Goal: Task Accomplishment & Management: Manage account settings

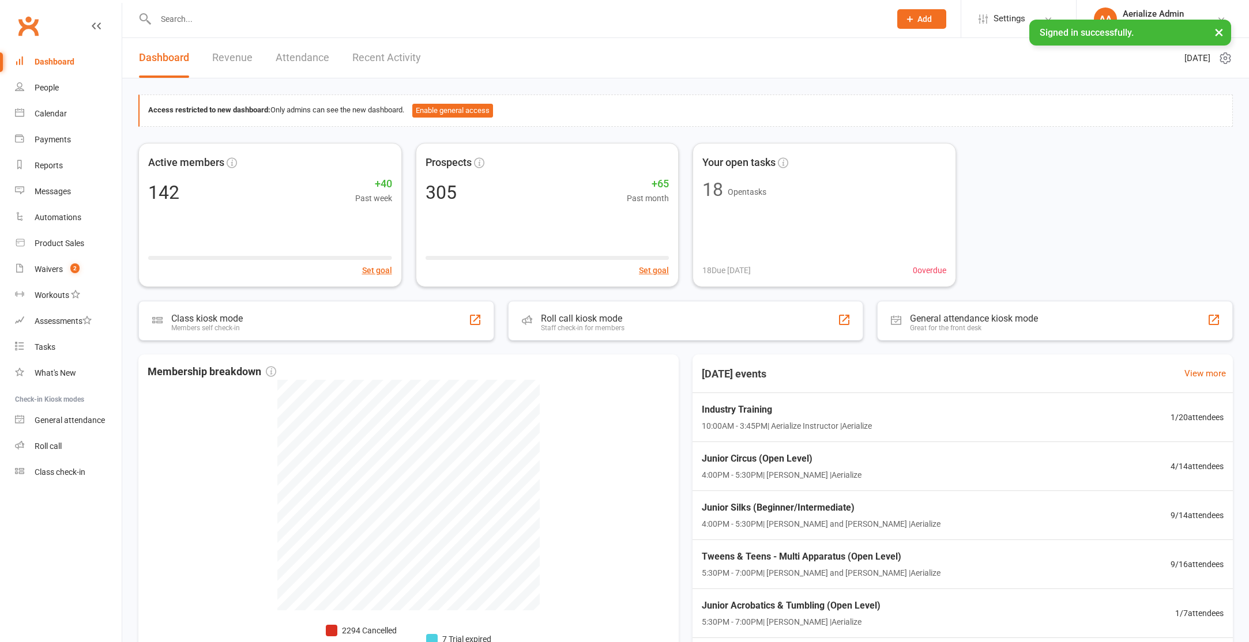
click at [200, 23] on input "text" at bounding box center [517, 19] width 730 height 16
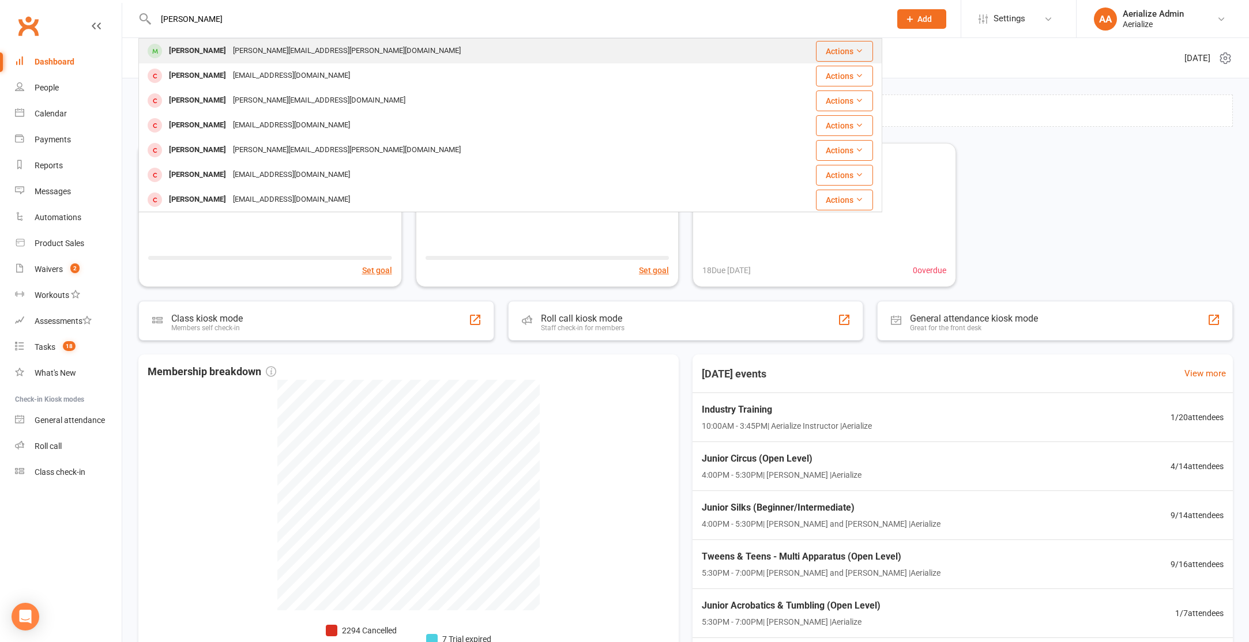
type input "[PERSON_NAME]"
click at [264, 47] on div "[PERSON_NAME][EMAIL_ADDRESS][PERSON_NAME][DOMAIN_NAME]" at bounding box center [347, 51] width 235 height 17
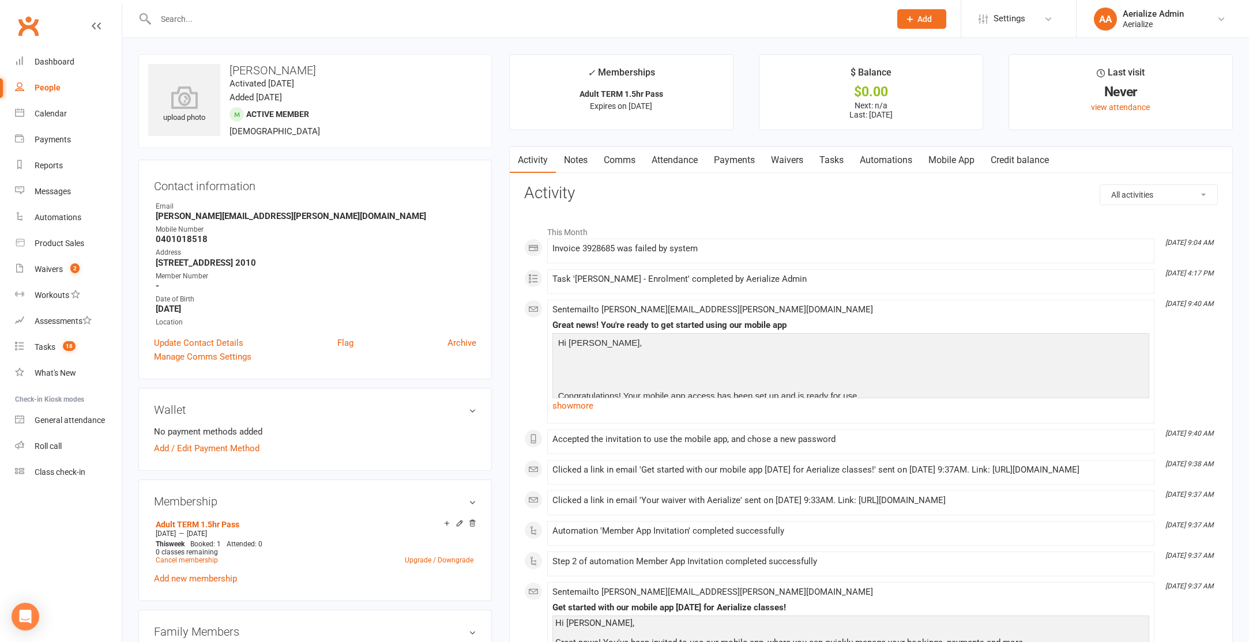
click at [740, 163] on link "Payments" at bounding box center [734, 160] width 57 height 27
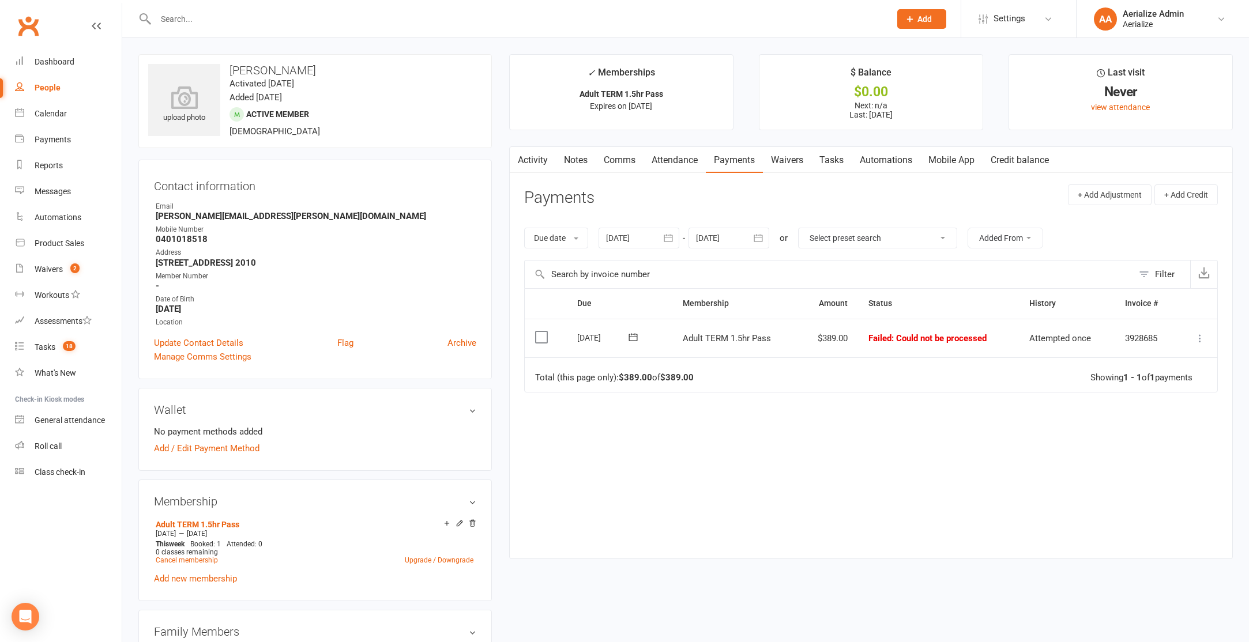
click at [1040, 159] on link "Credit balance" at bounding box center [1020, 160] width 74 height 27
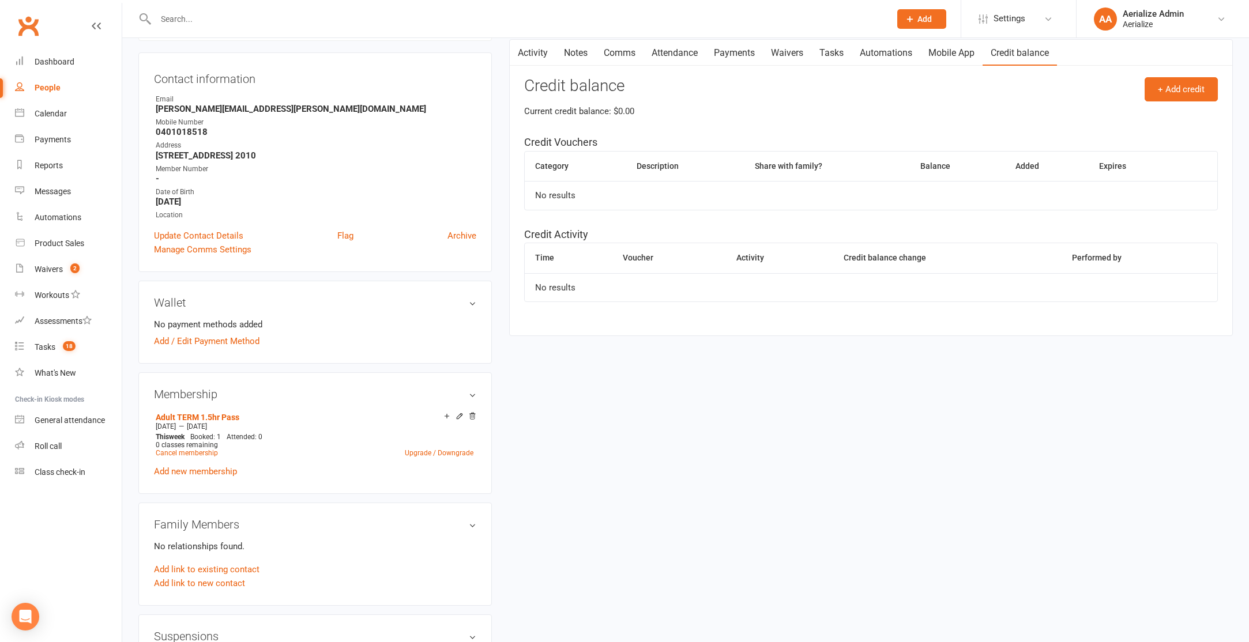
scroll to position [111, 0]
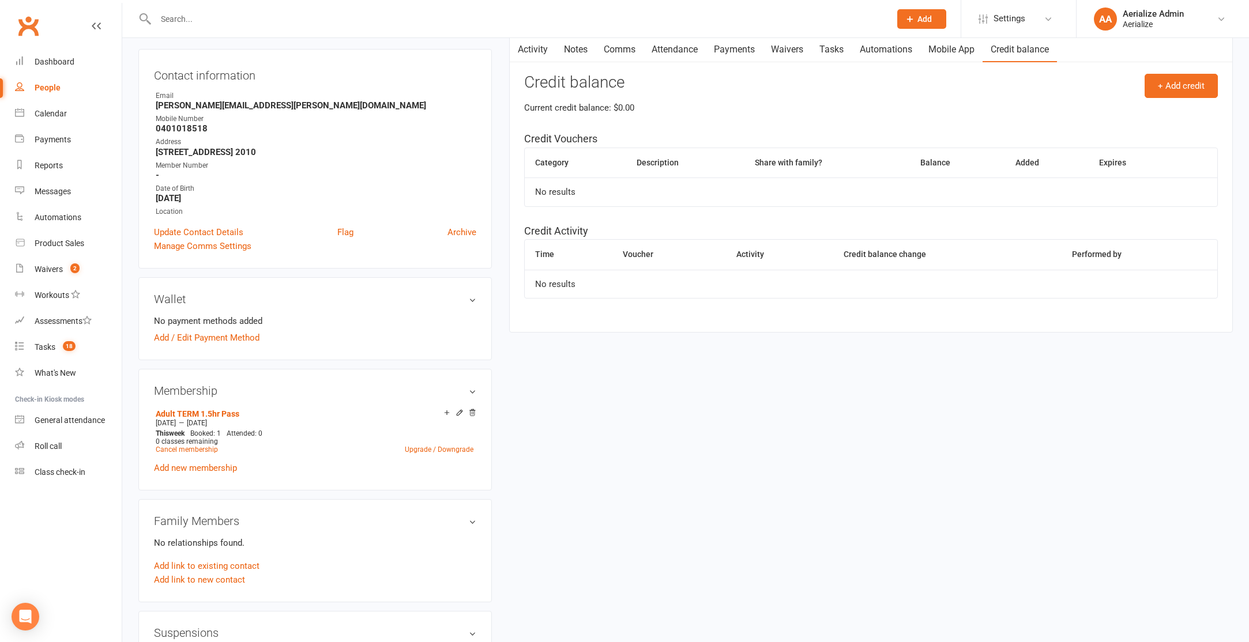
click at [738, 50] on link "Payments" at bounding box center [734, 49] width 57 height 27
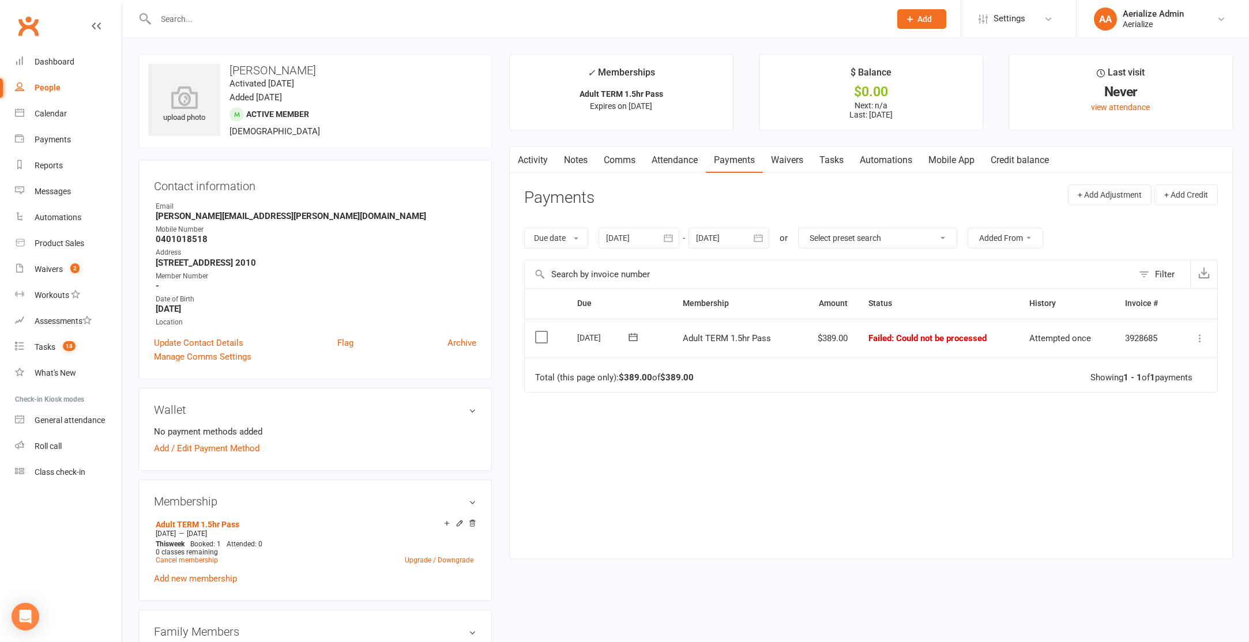
click at [533, 161] on link "Activity" at bounding box center [533, 160] width 46 height 27
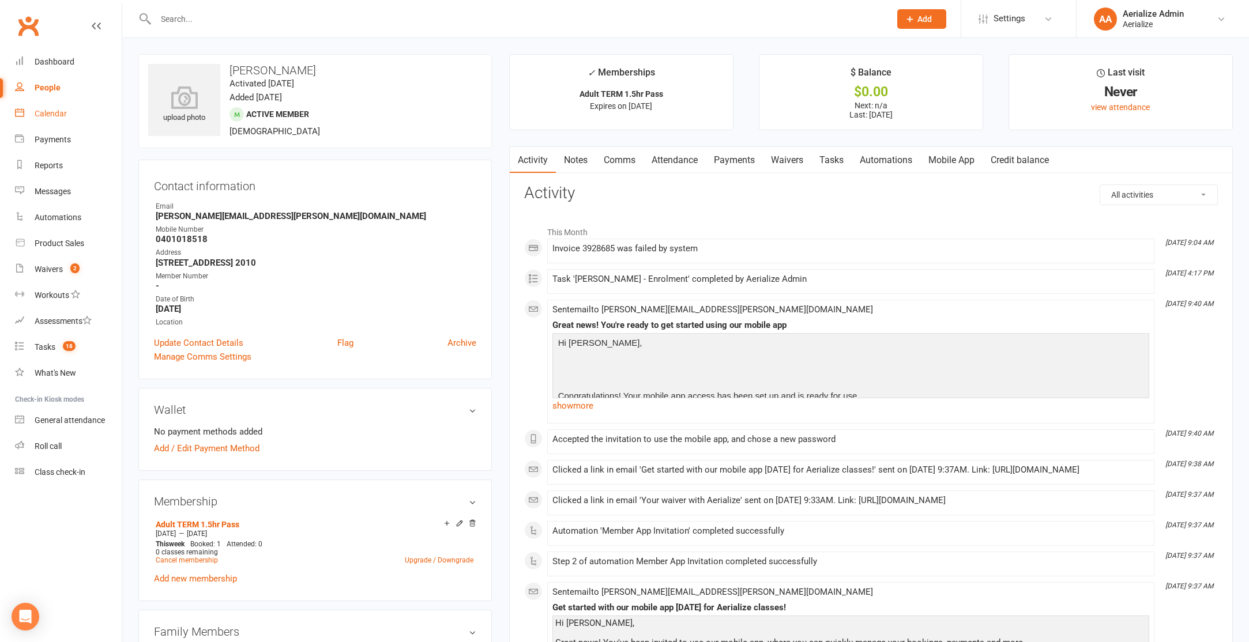
click at [51, 114] on div "Calendar" at bounding box center [51, 113] width 32 height 9
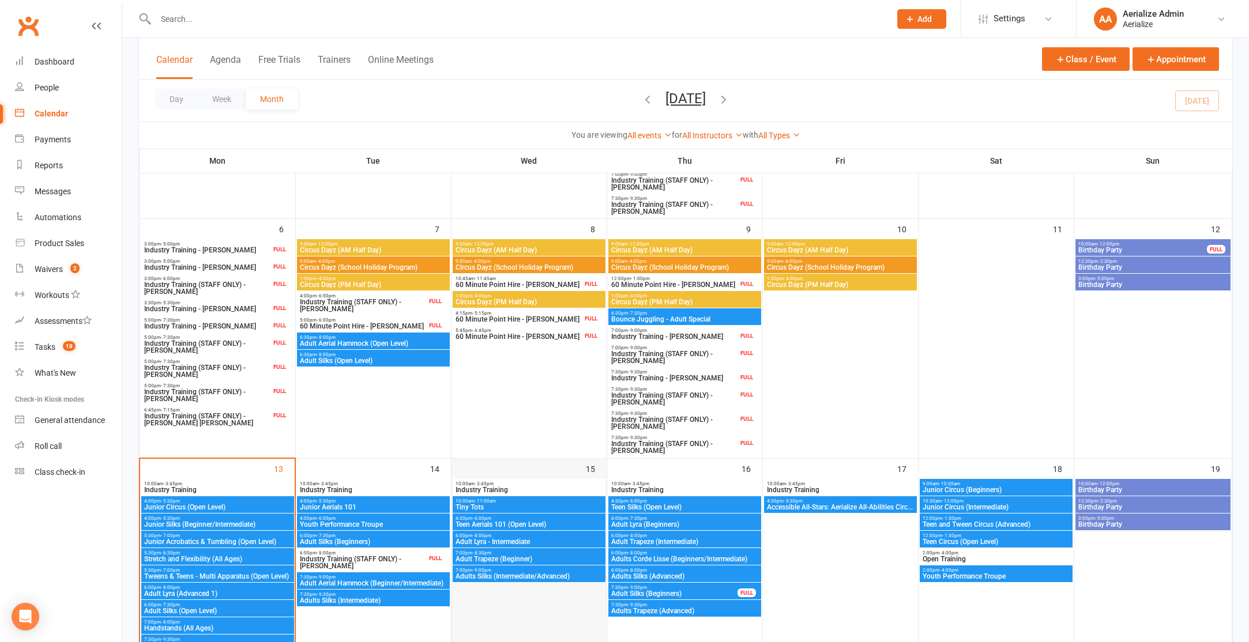
scroll to position [373, 0]
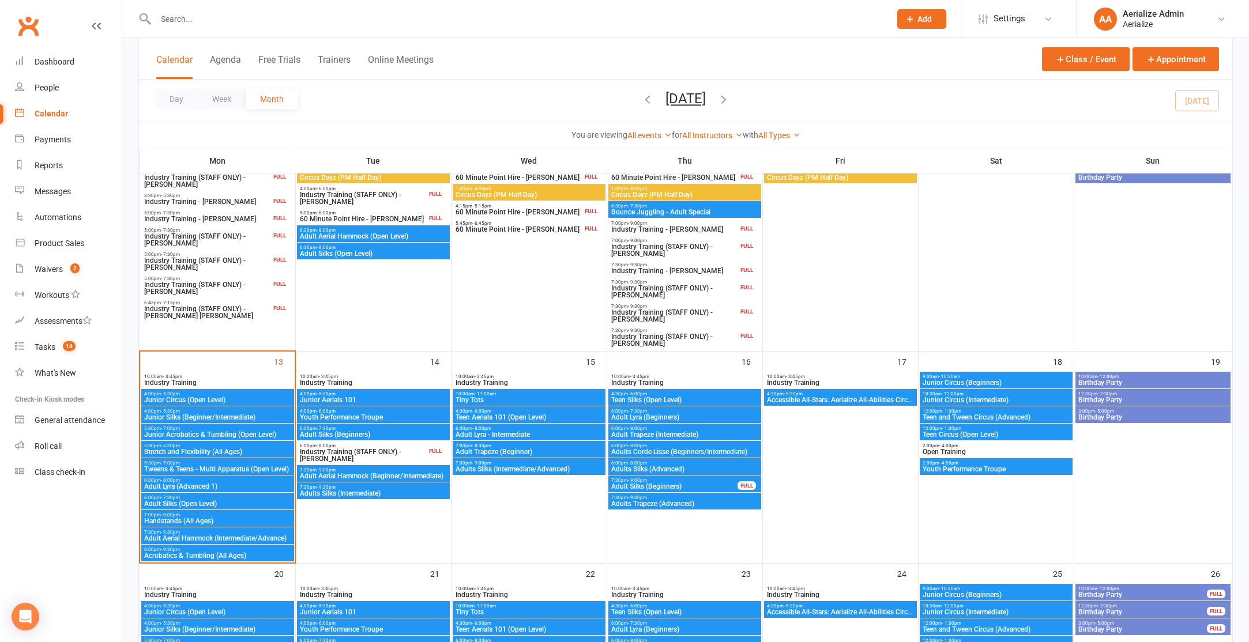
click at [376, 431] on span "Adult Silks (Beginners)" at bounding box center [373, 434] width 148 height 7
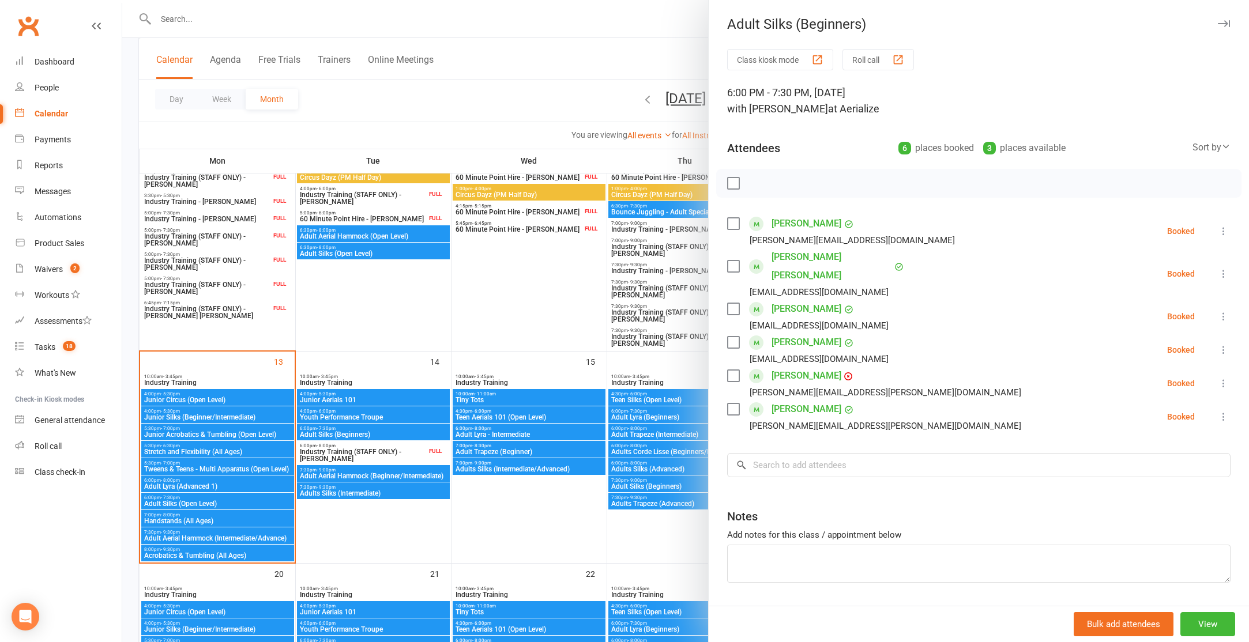
click at [533, 529] on div at bounding box center [685, 321] width 1127 height 642
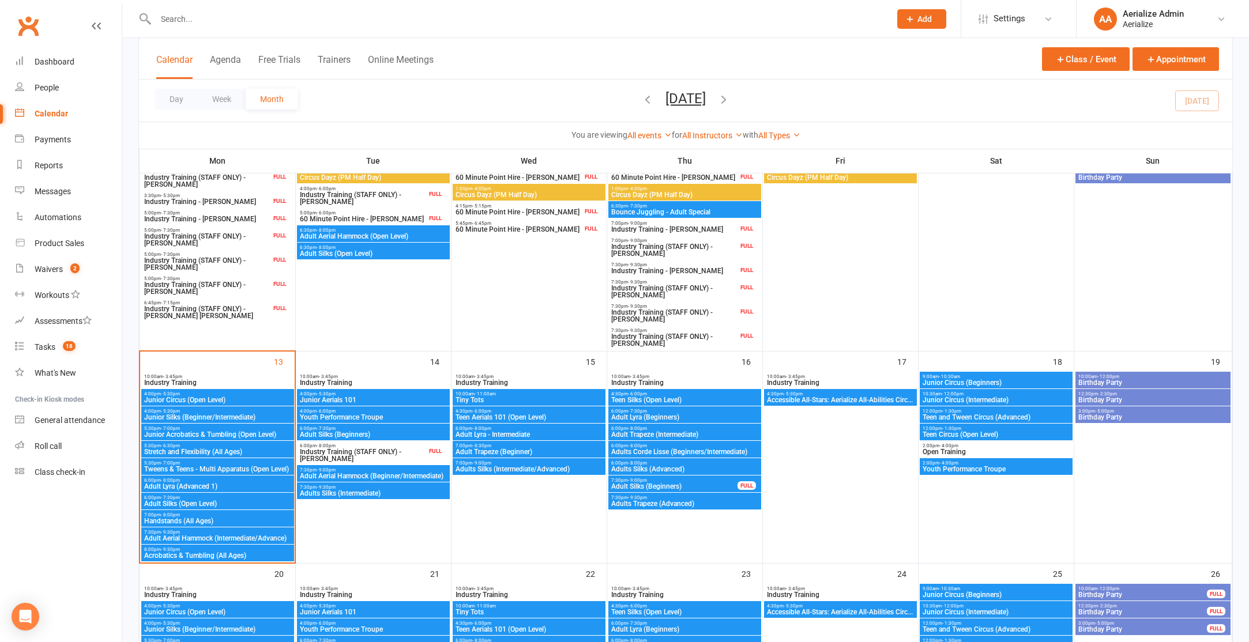
click at [678, 482] on span "7:30pm - 9:00pm" at bounding box center [674, 480] width 127 height 5
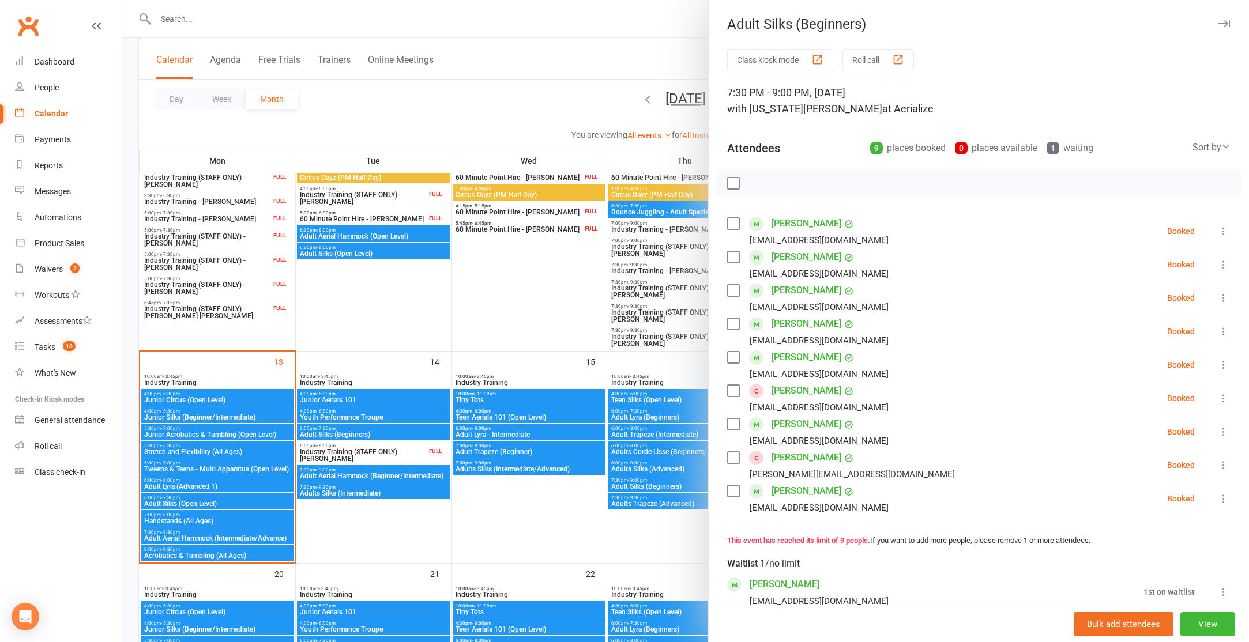
click at [371, 435] on div at bounding box center [685, 321] width 1127 height 642
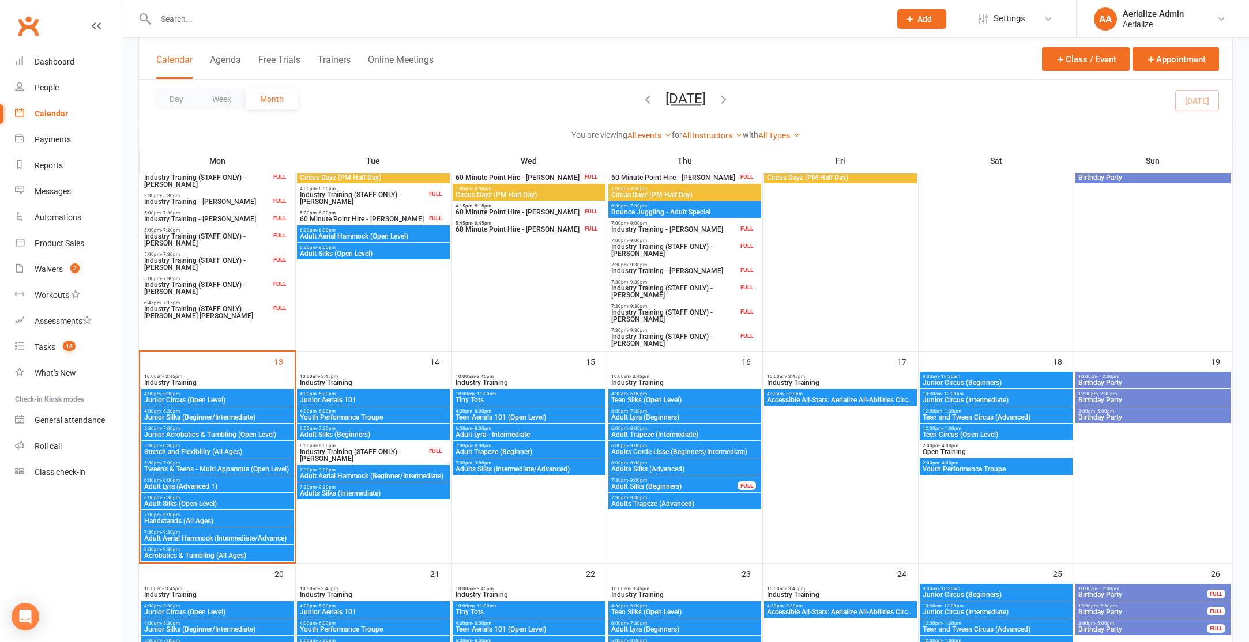
click at [371, 435] on span "Adult Silks (Beginners)" at bounding box center [373, 434] width 148 height 7
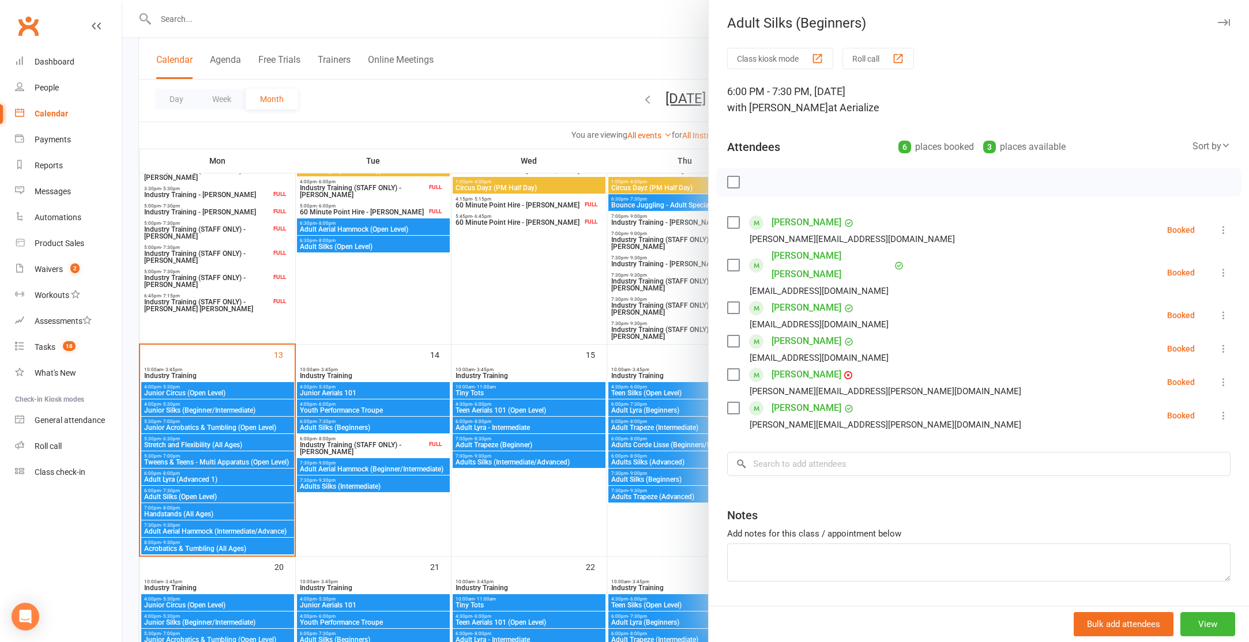
scroll to position [0, 0]
click at [557, 428] on div at bounding box center [685, 321] width 1127 height 642
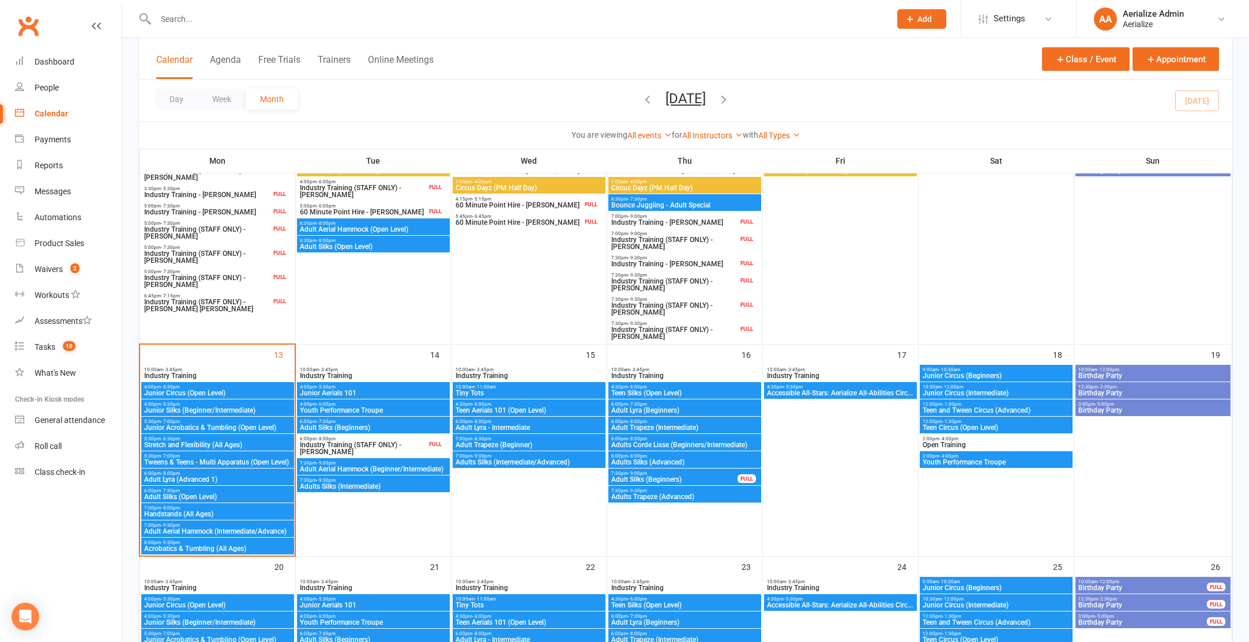
click at [664, 404] on span "6:00pm - 7:30pm" at bounding box center [685, 404] width 148 height 5
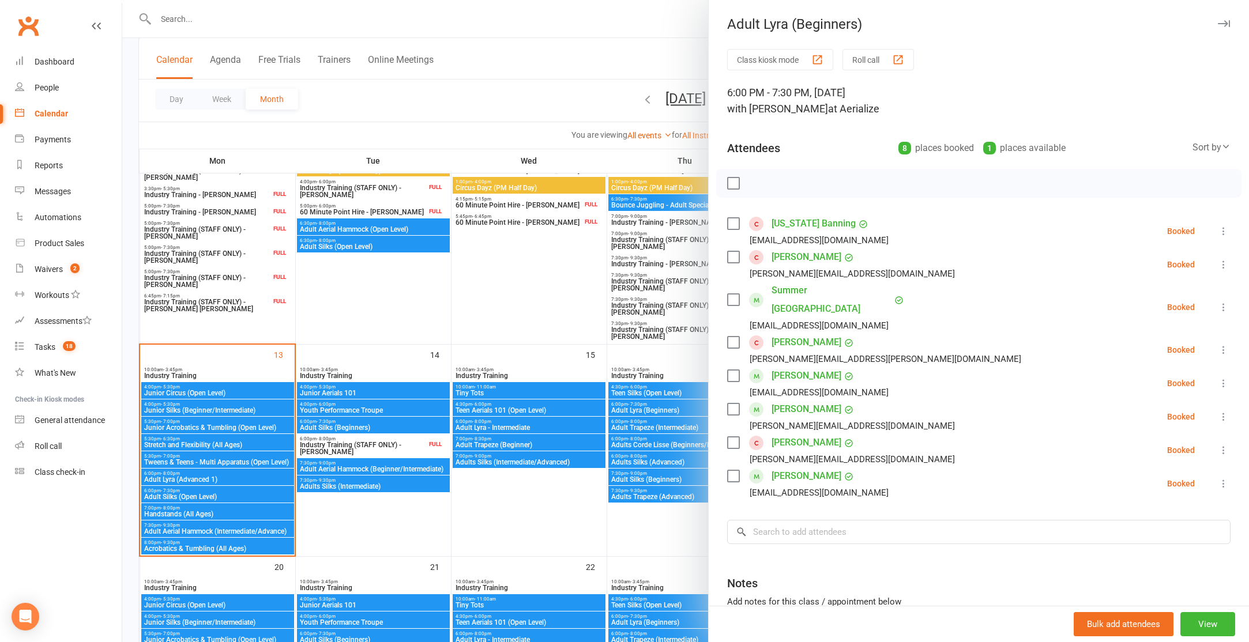
click at [183, 481] on div at bounding box center [685, 321] width 1127 height 642
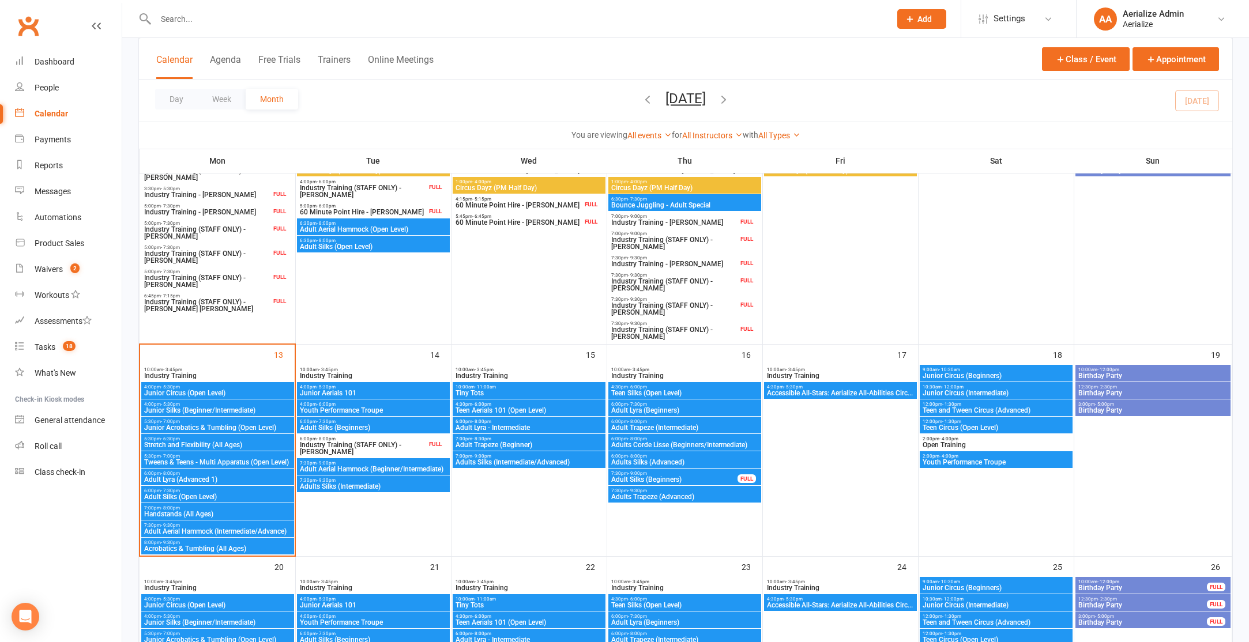
click at [182, 473] on span "6:00pm - 8:00pm" at bounding box center [218, 473] width 148 height 5
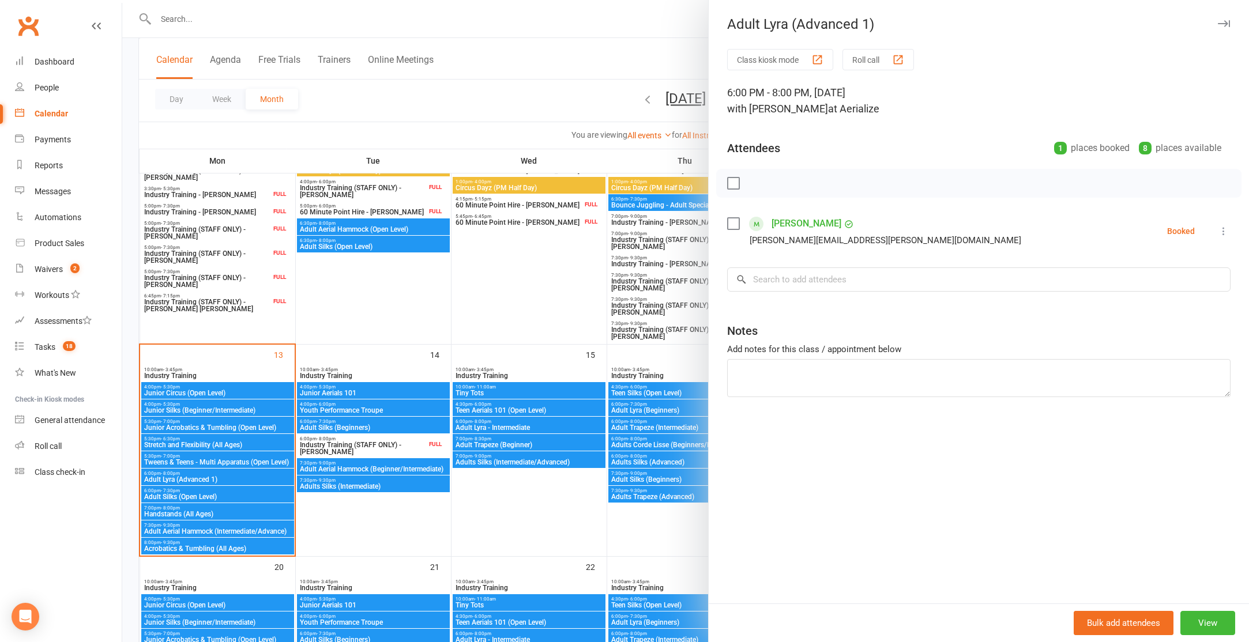
click at [622, 99] on div at bounding box center [685, 321] width 1127 height 642
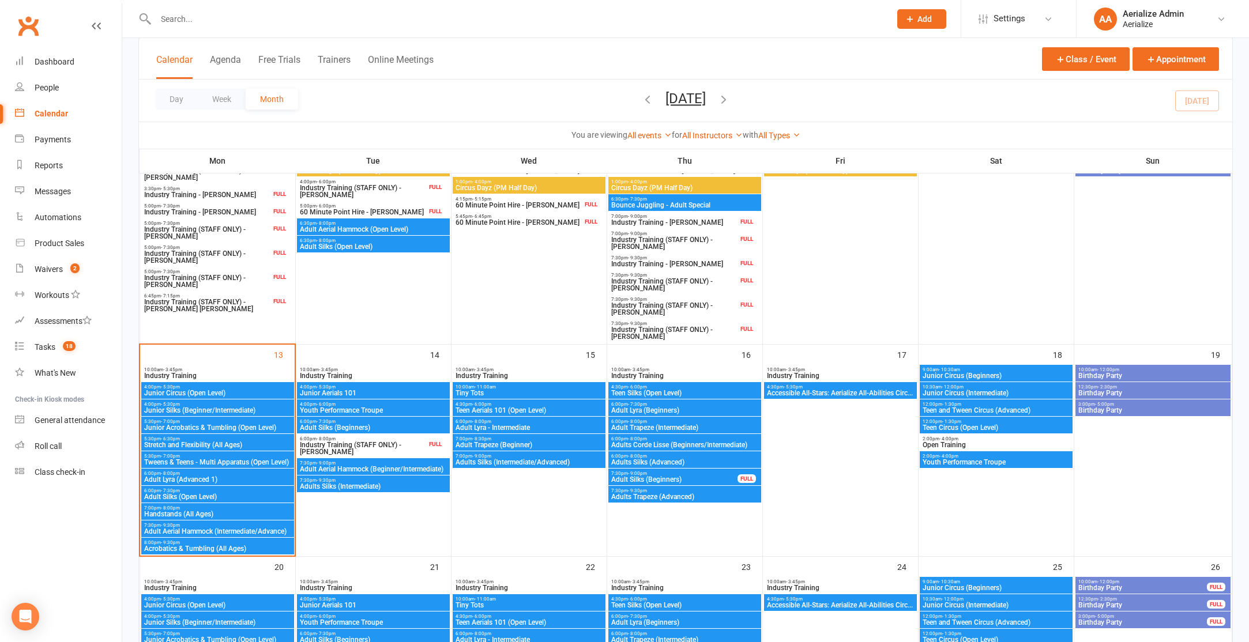
click at [641, 98] on icon "button" at bounding box center [647, 99] width 13 height 13
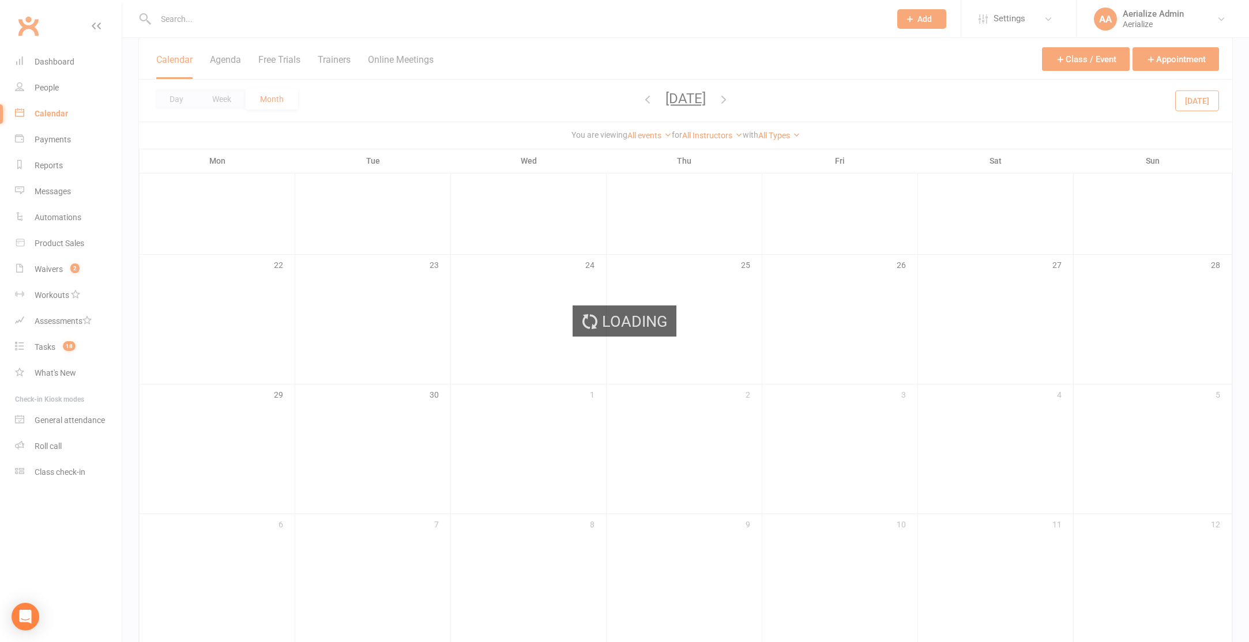
click at [615, 101] on div "Loading" at bounding box center [624, 321] width 1249 height 642
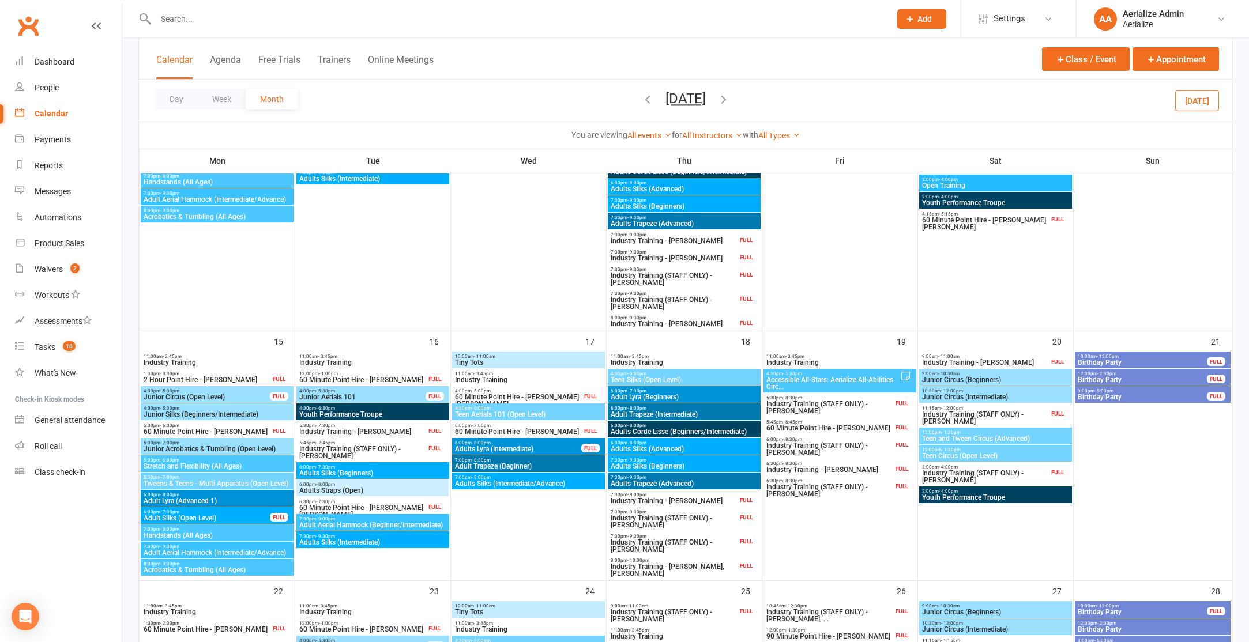
click at [641, 100] on icon "button" at bounding box center [647, 99] width 13 height 13
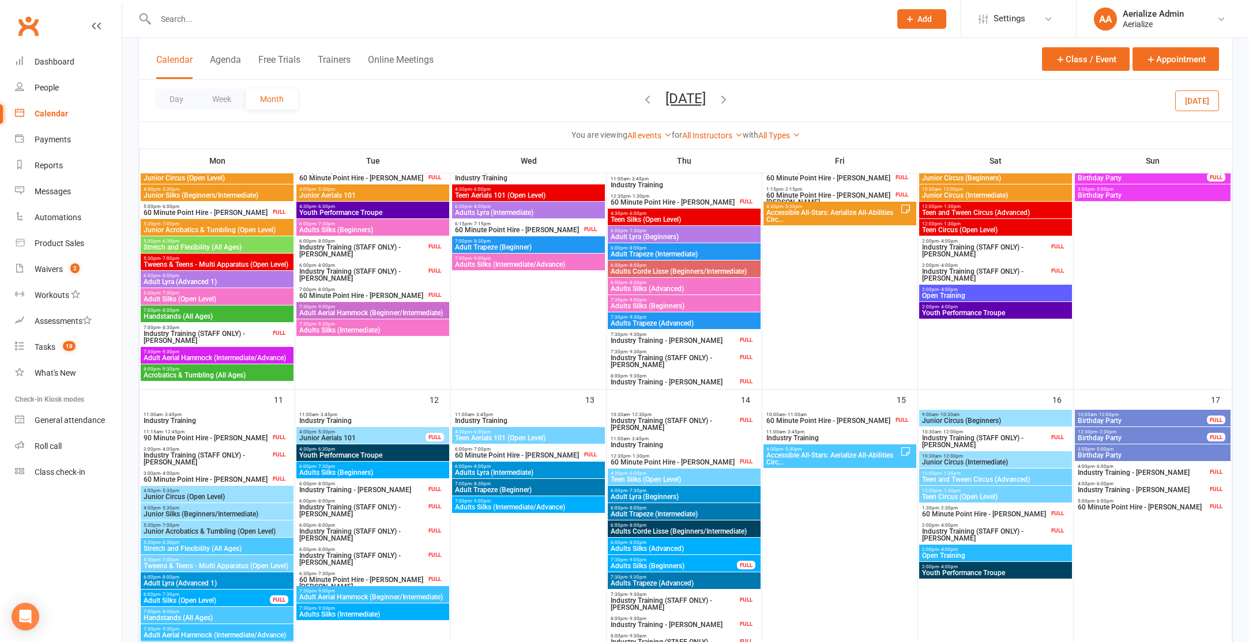
scroll to position [589, 0]
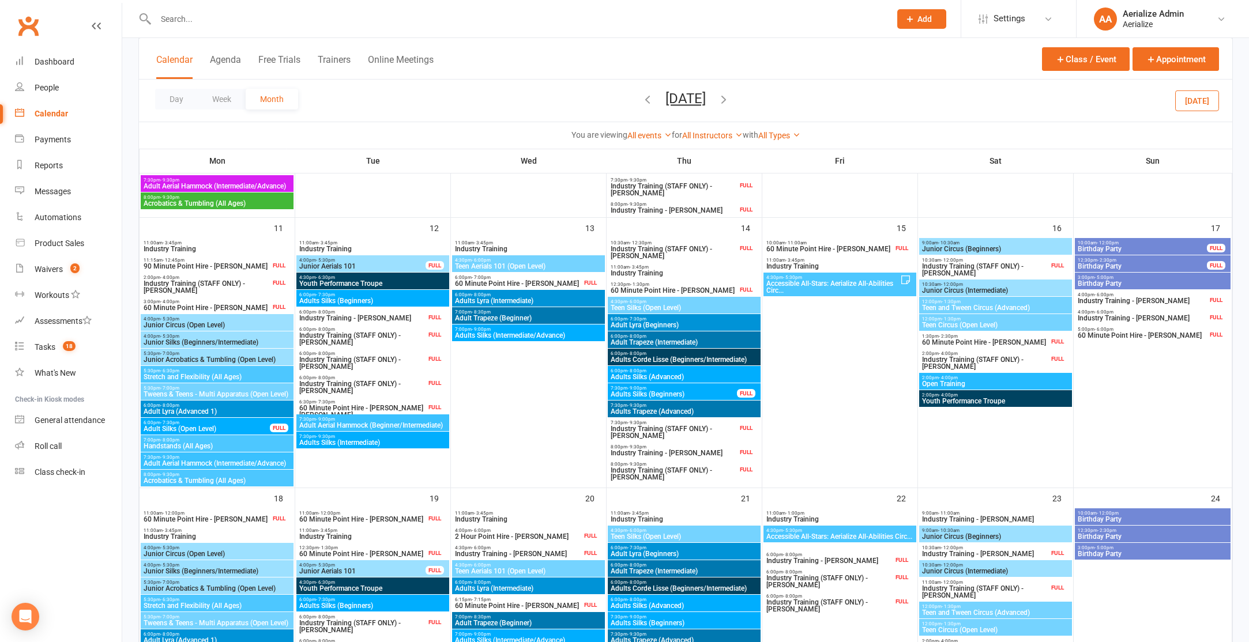
click at [195, 408] on span "Adult Lyra (Advanced 1)" at bounding box center [217, 411] width 148 height 7
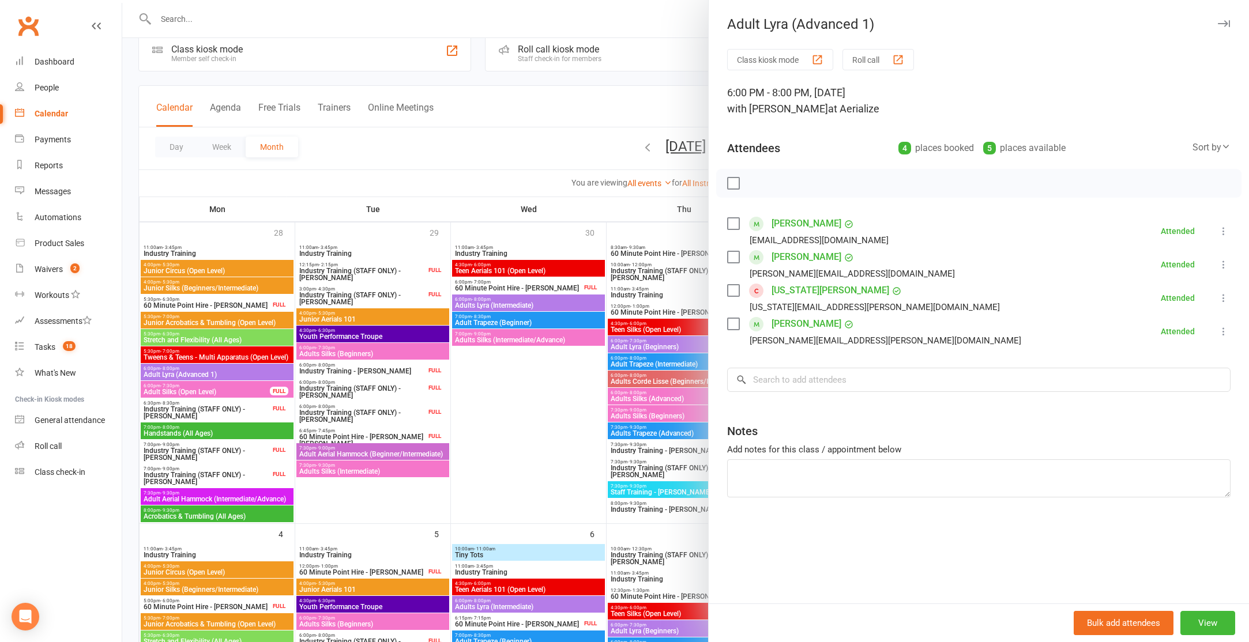
scroll to position [31, 0]
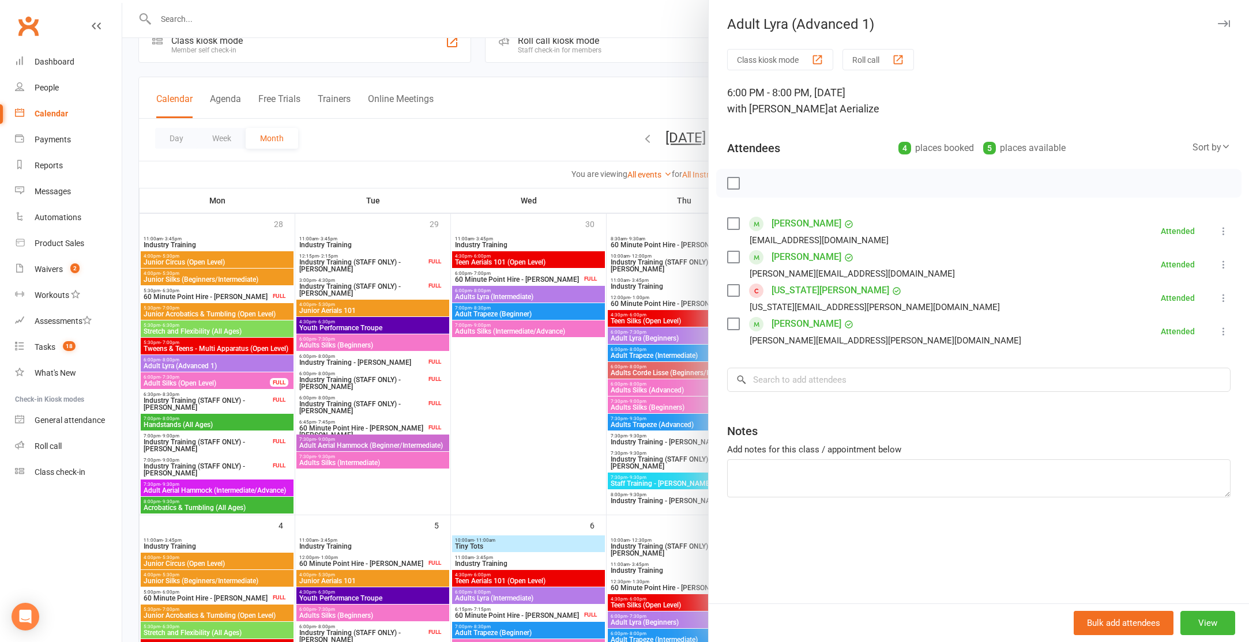
click at [182, 356] on div at bounding box center [685, 321] width 1127 height 642
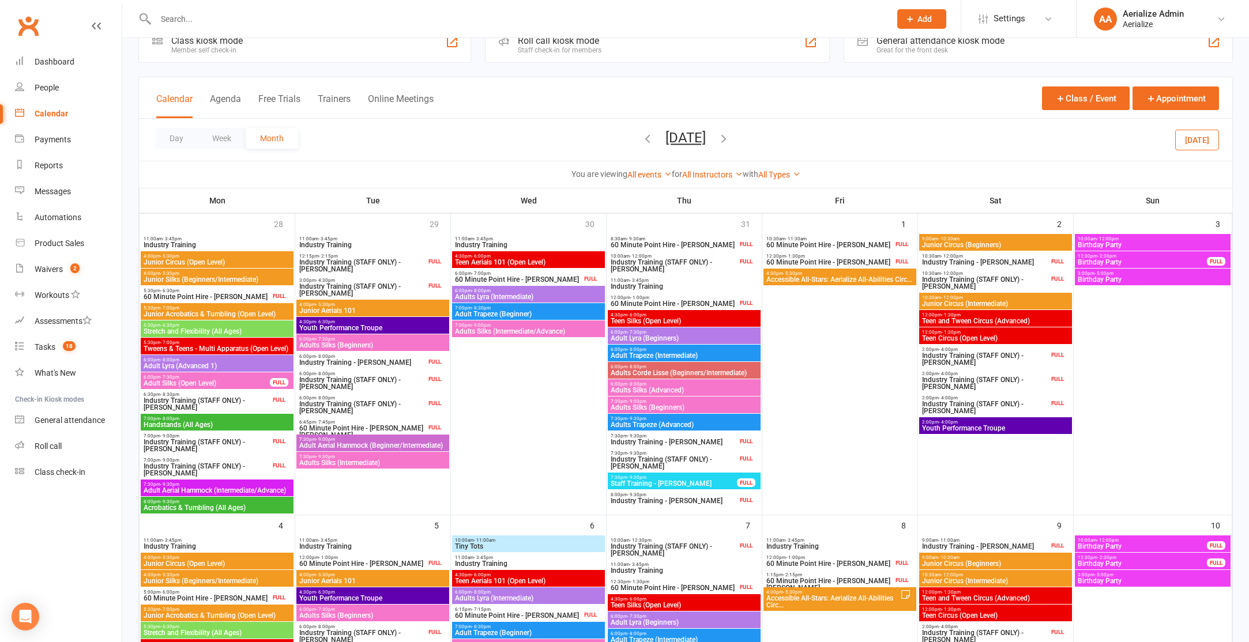
click at [183, 363] on span "Adult Lyra (Advanced 1)" at bounding box center [217, 366] width 148 height 7
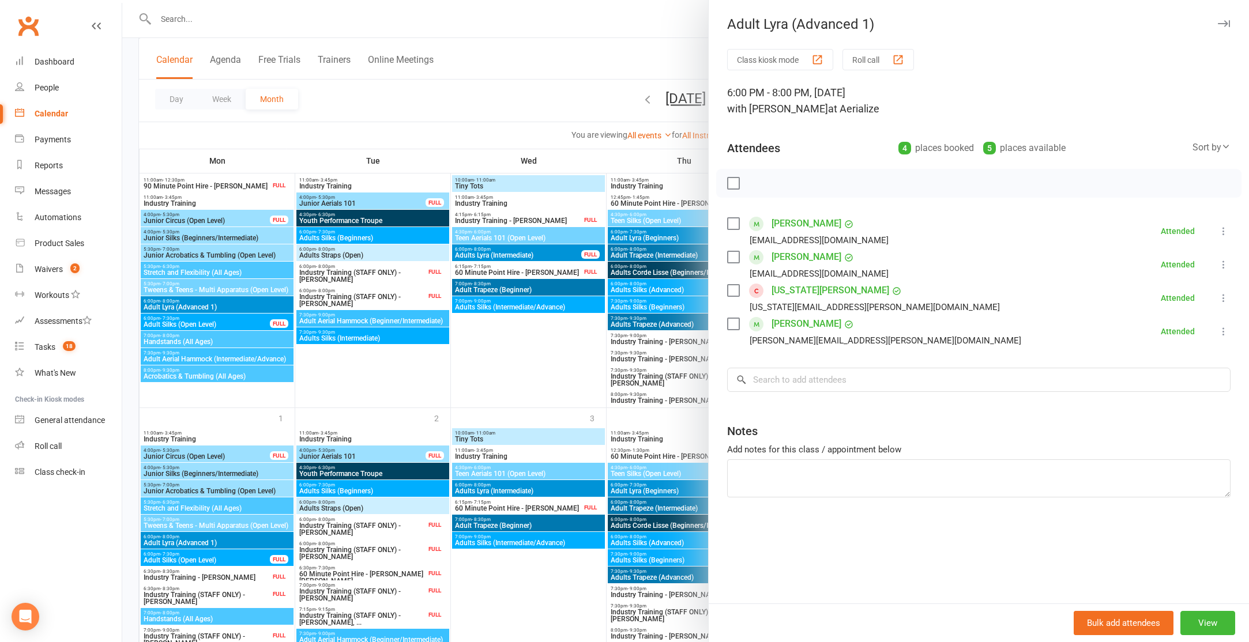
scroll to position [1273, 0]
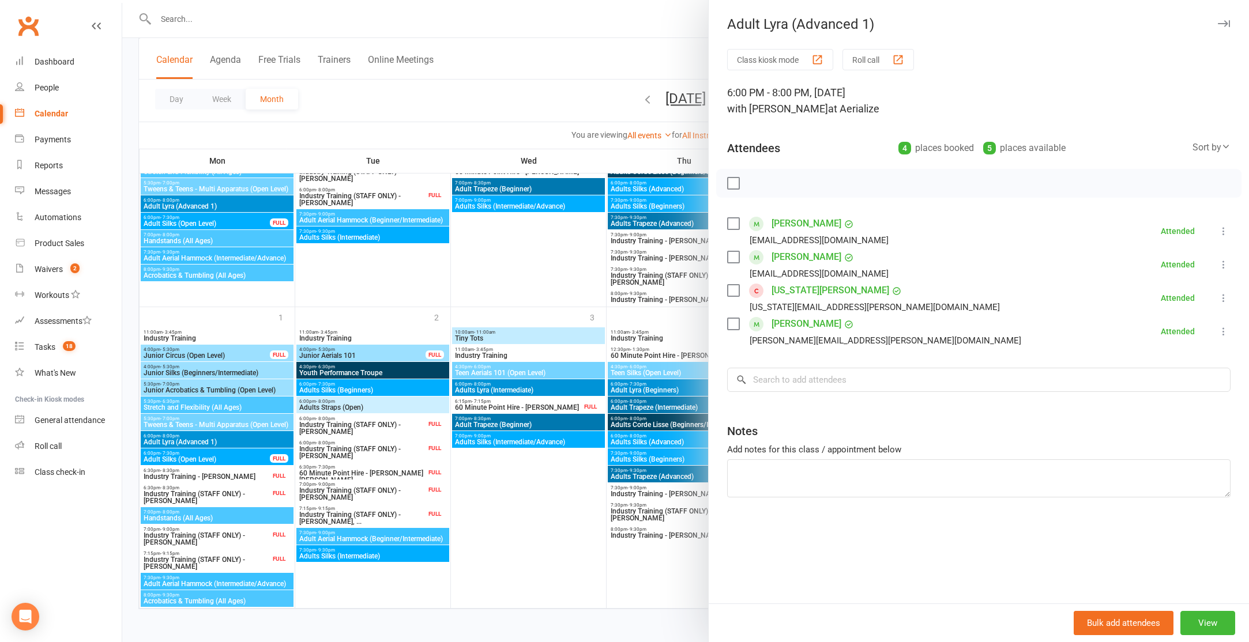
click at [190, 442] on div at bounding box center [685, 321] width 1127 height 642
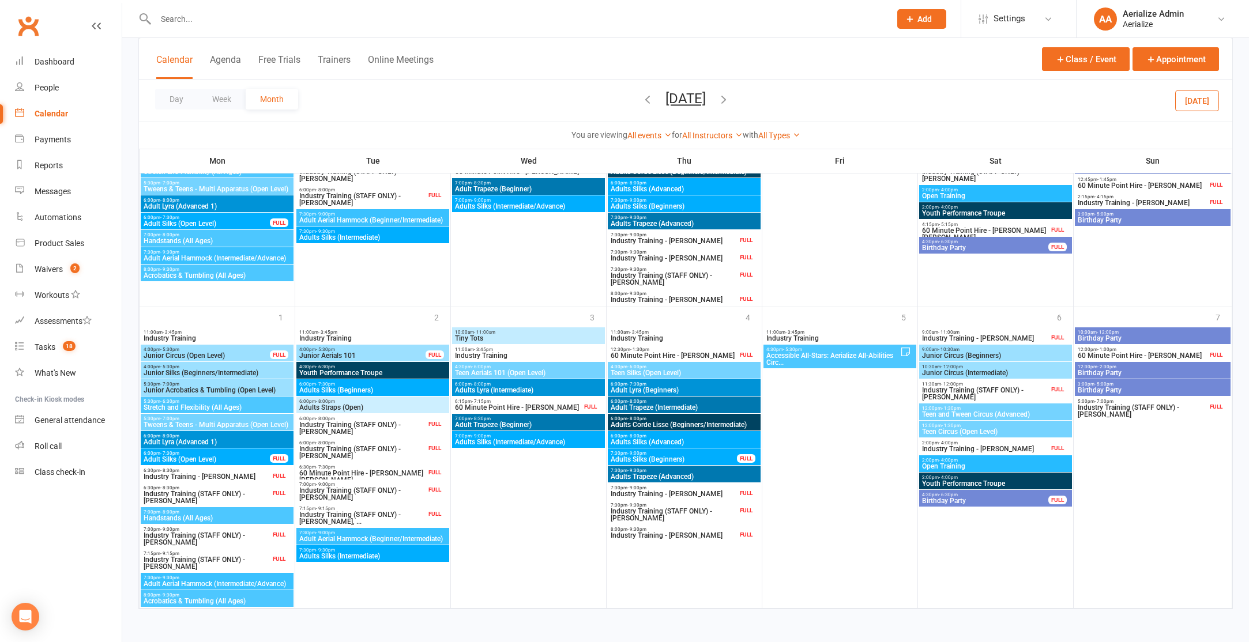
click at [190, 442] on span "Adult Lyra (Advanced 1)" at bounding box center [217, 442] width 148 height 7
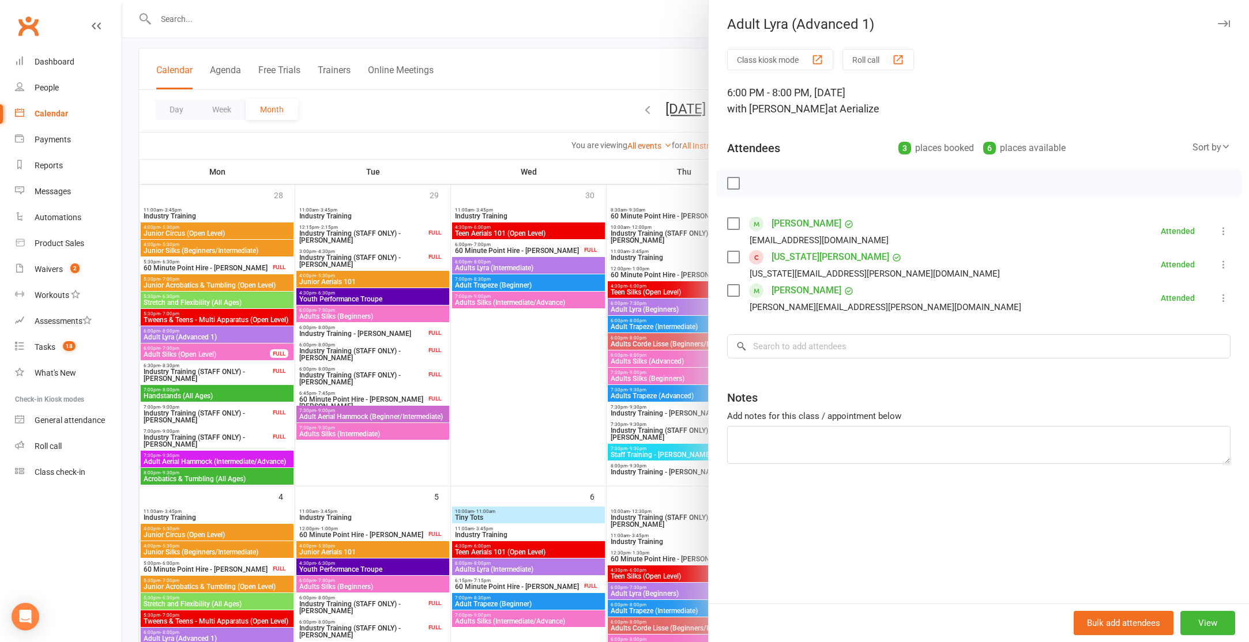
scroll to position [0, 0]
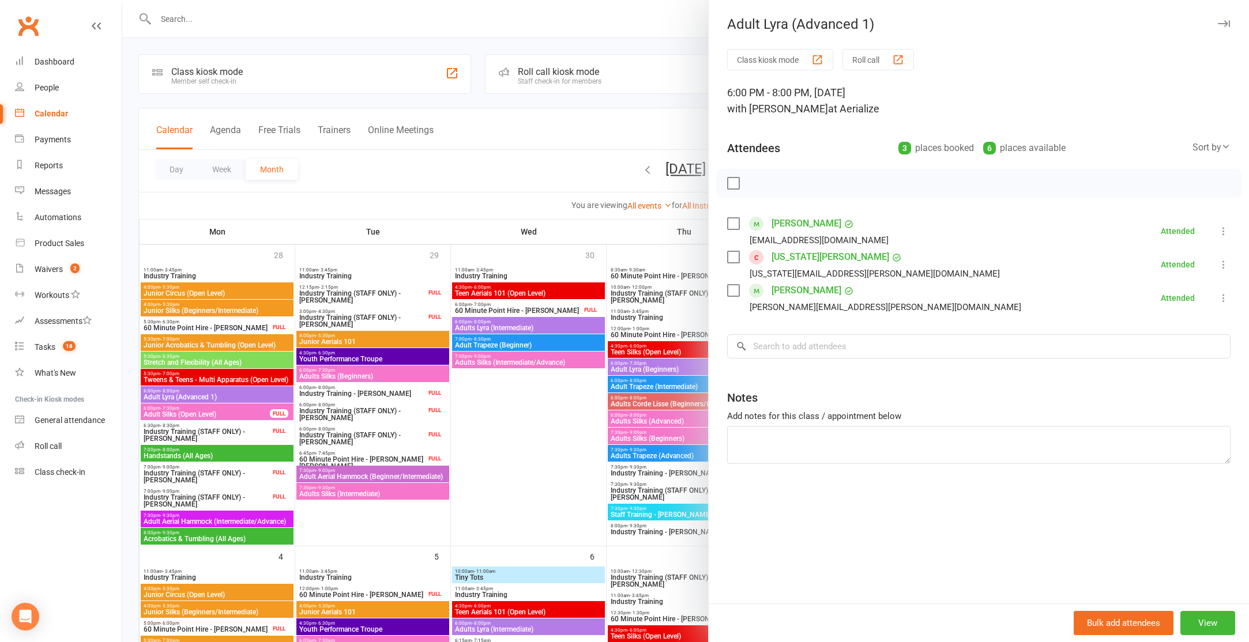
click at [199, 400] on div at bounding box center [685, 321] width 1127 height 642
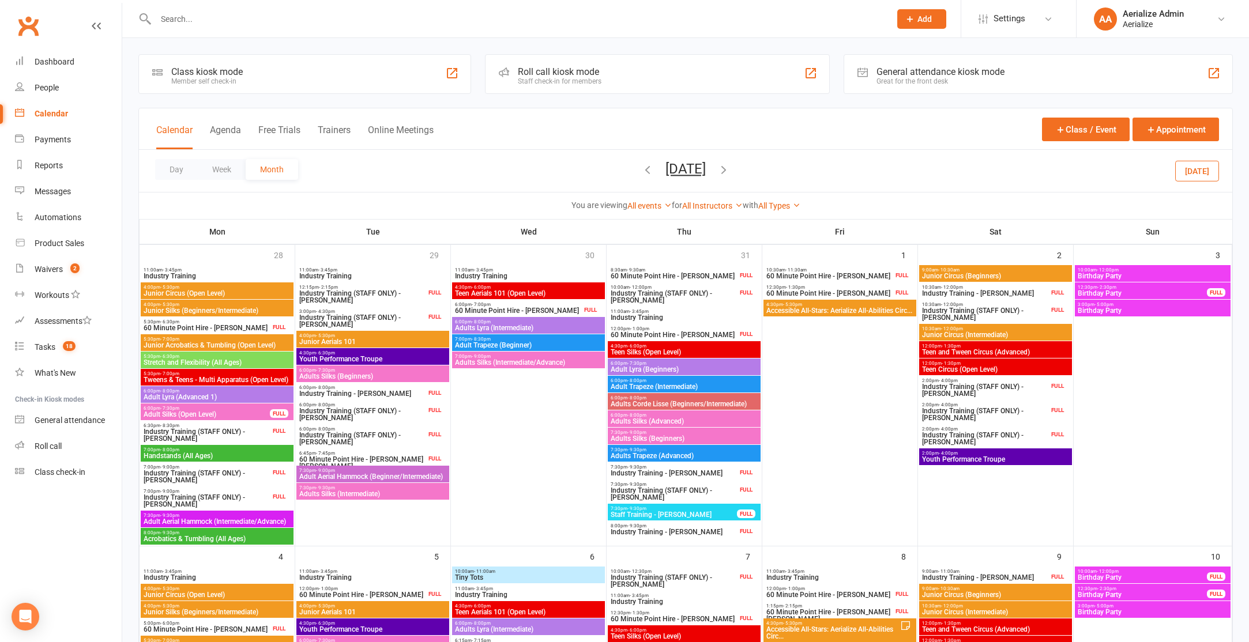
click at [195, 394] on span "Adult Lyra (Advanced 1)" at bounding box center [217, 397] width 148 height 7
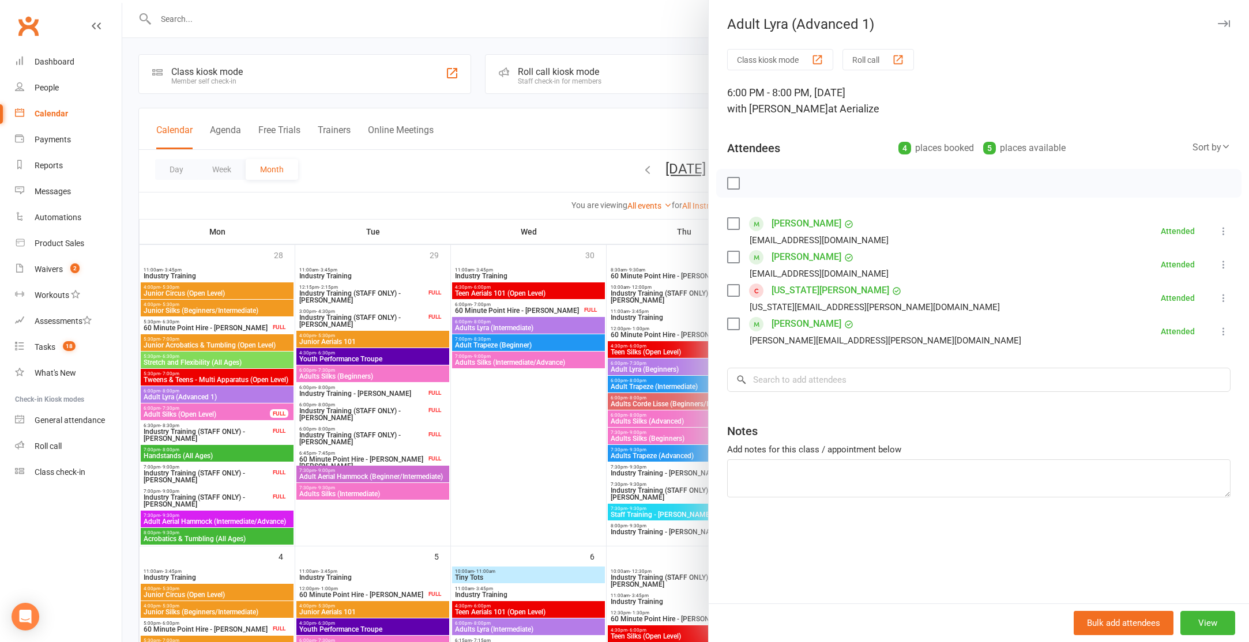
click at [671, 28] on div at bounding box center [685, 321] width 1127 height 642
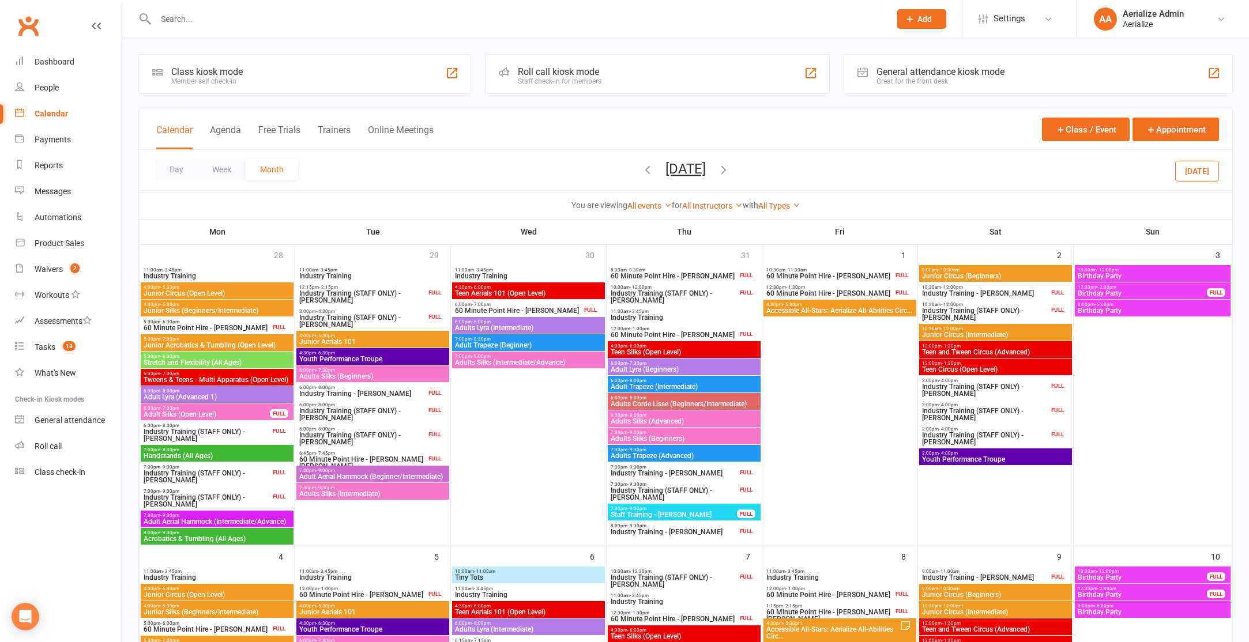
click at [730, 171] on icon "button" at bounding box center [723, 169] width 13 height 13
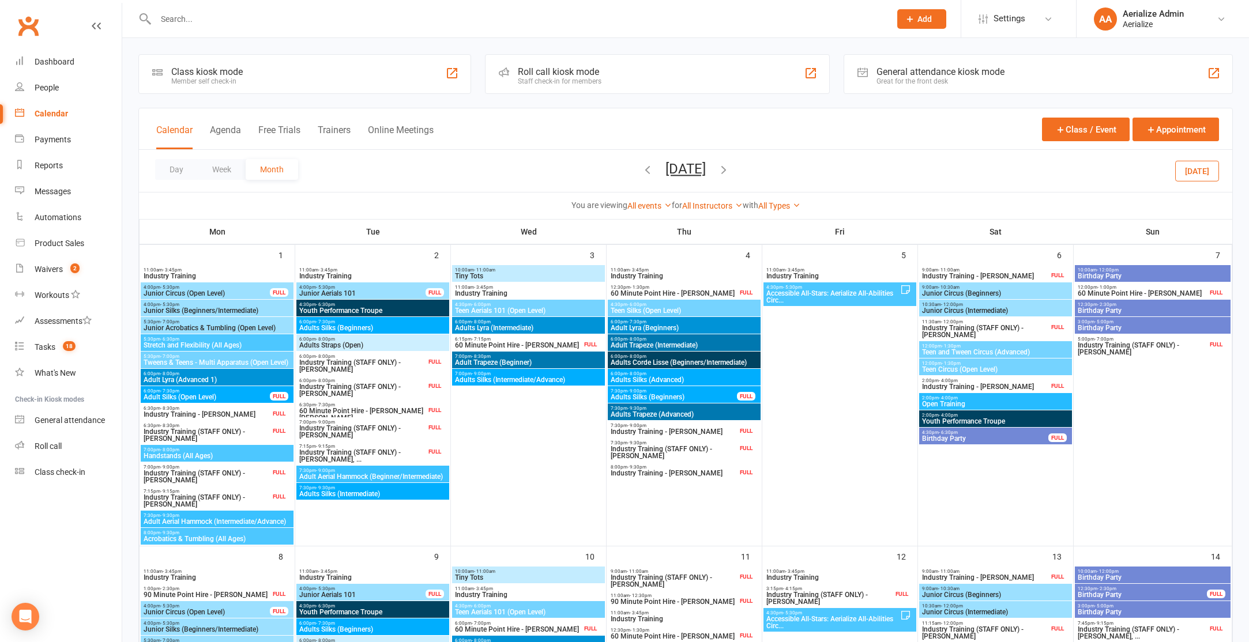
click at [730, 171] on icon "button" at bounding box center [723, 169] width 13 height 13
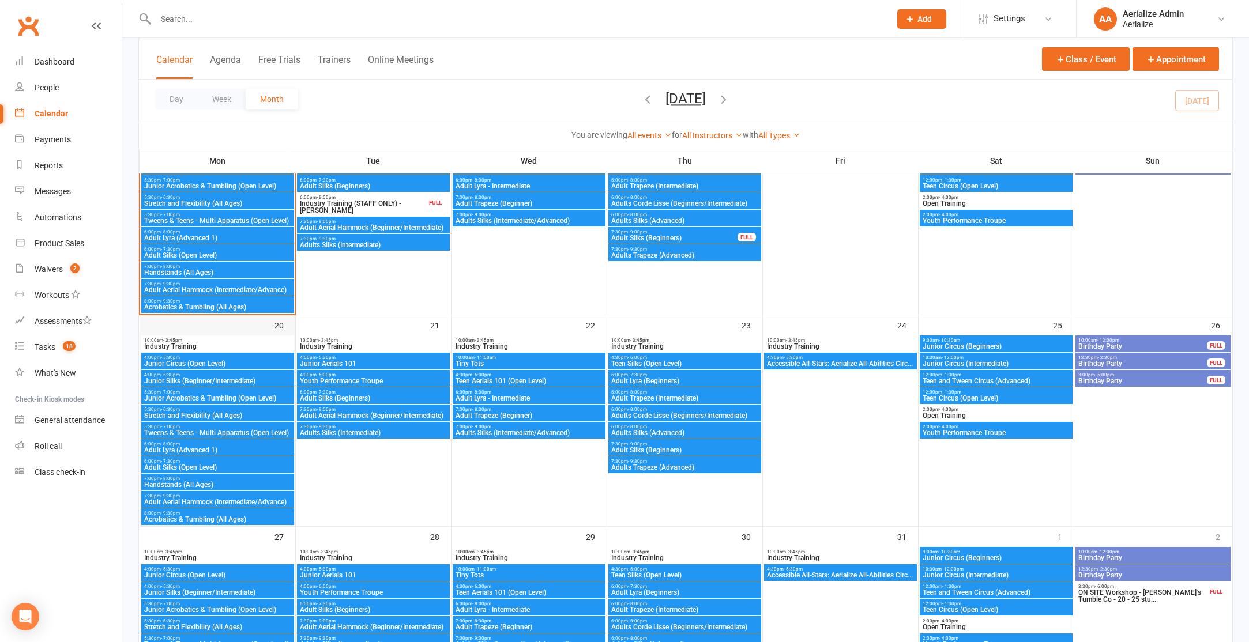
scroll to position [622, 0]
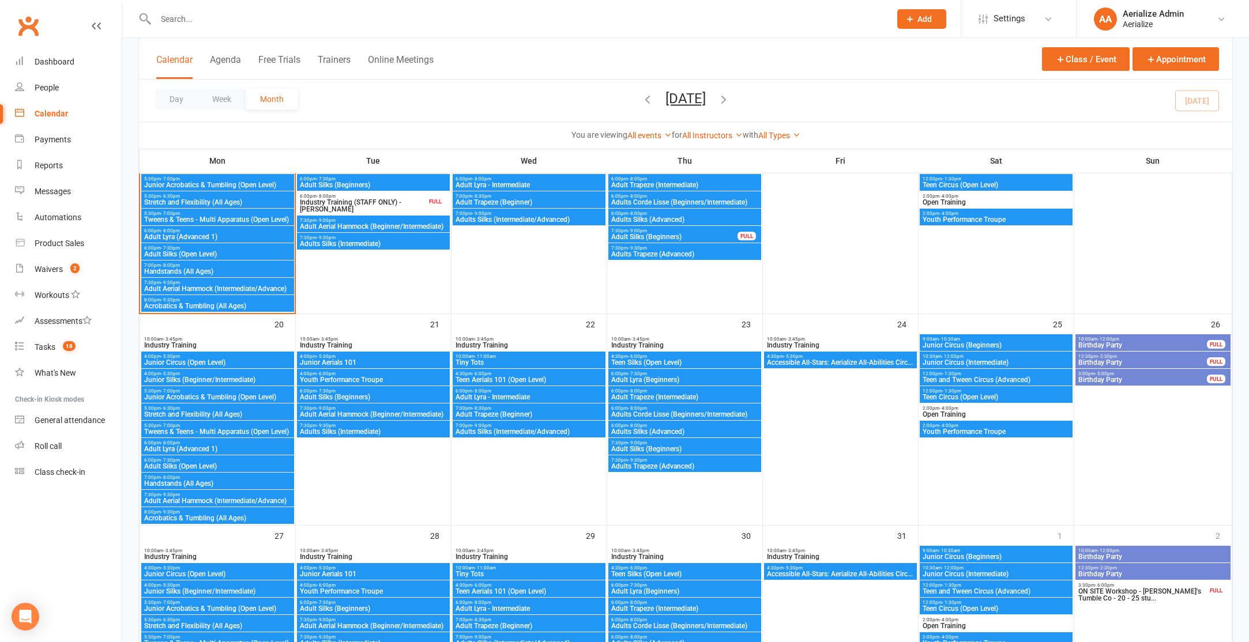
click at [230, 446] on span "Adult Lyra (Advanced 1)" at bounding box center [218, 449] width 148 height 7
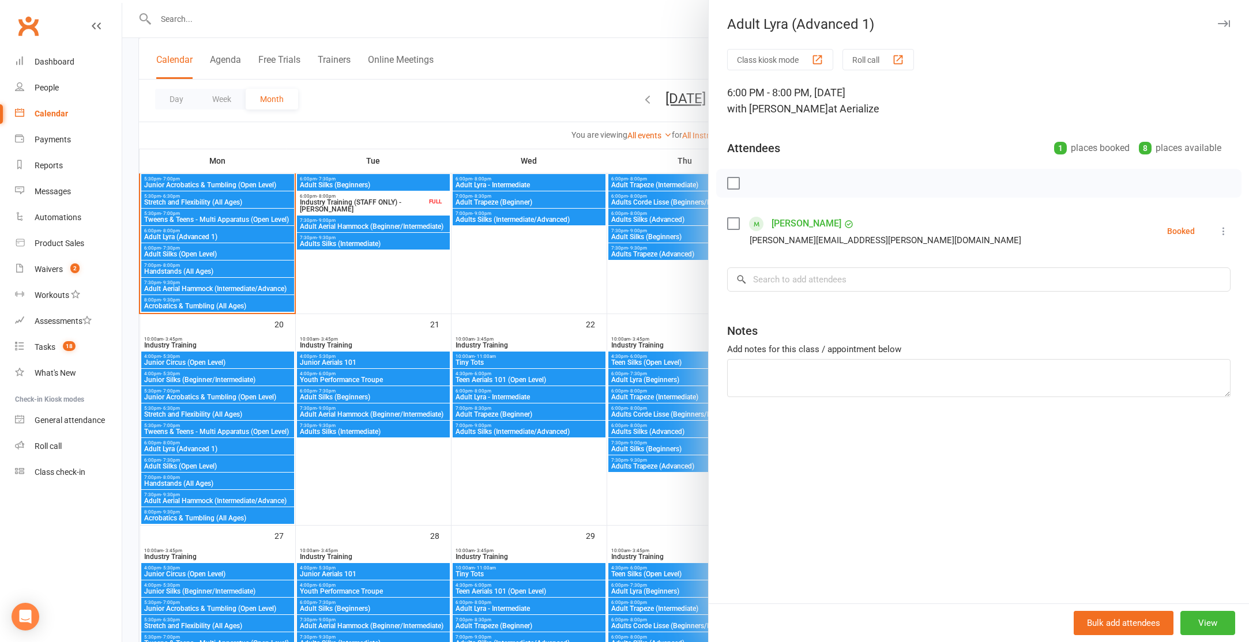
click at [798, 224] on link "Christine Truong" at bounding box center [807, 224] width 70 height 18
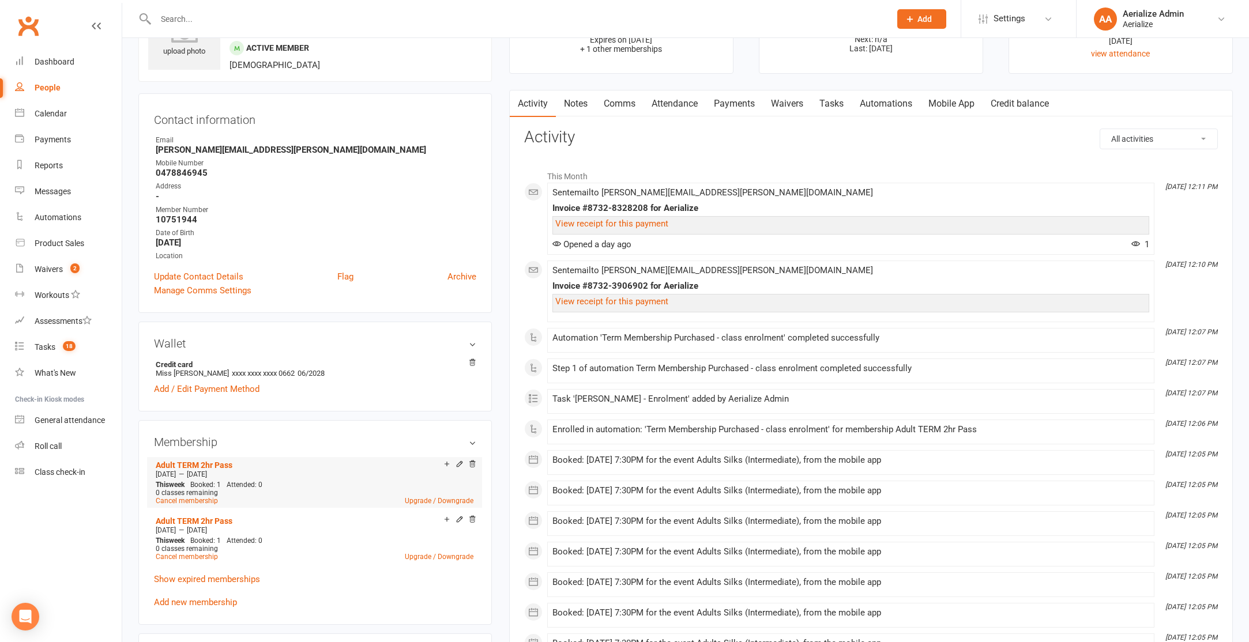
scroll to position [63, 0]
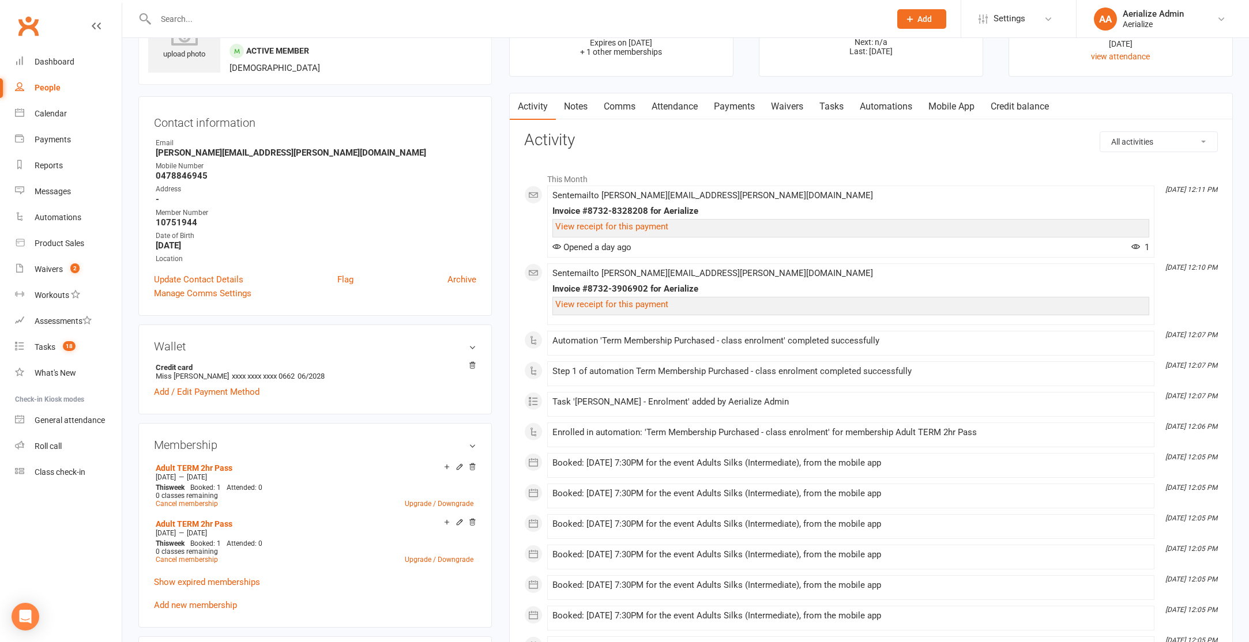
click at [193, 22] on input "text" at bounding box center [517, 19] width 730 height 16
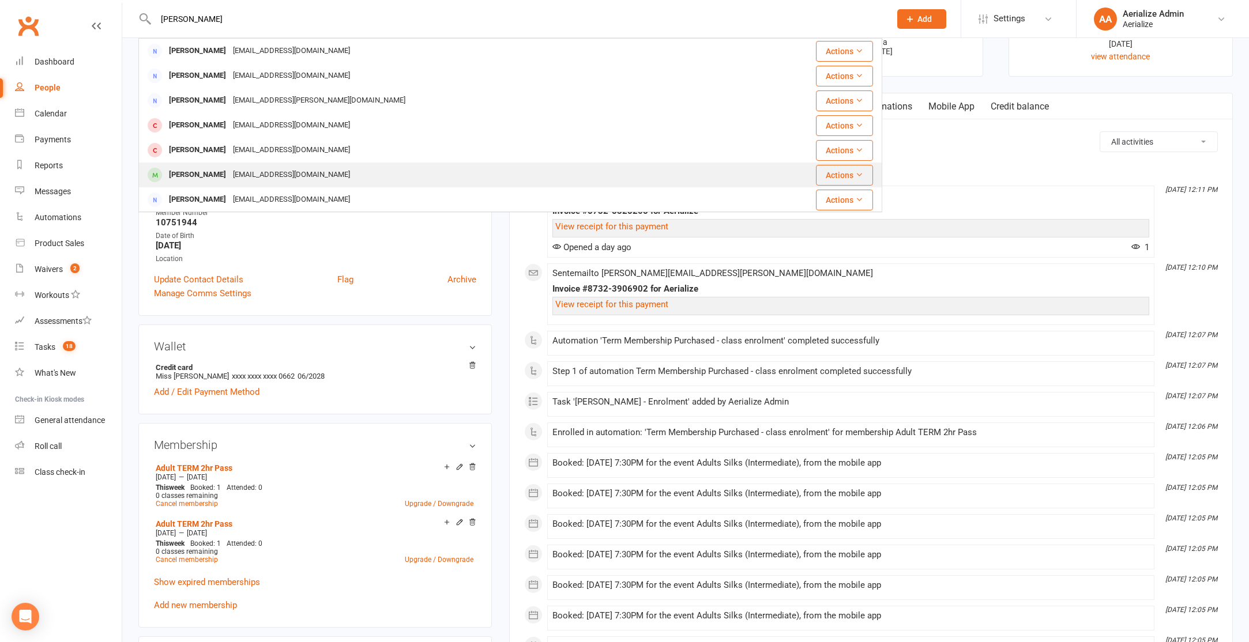
type input "Victoria Romano"
click at [224, 174] on div "[PERSON_NAME]" at bounding box center [198, 175] width 64 height 17
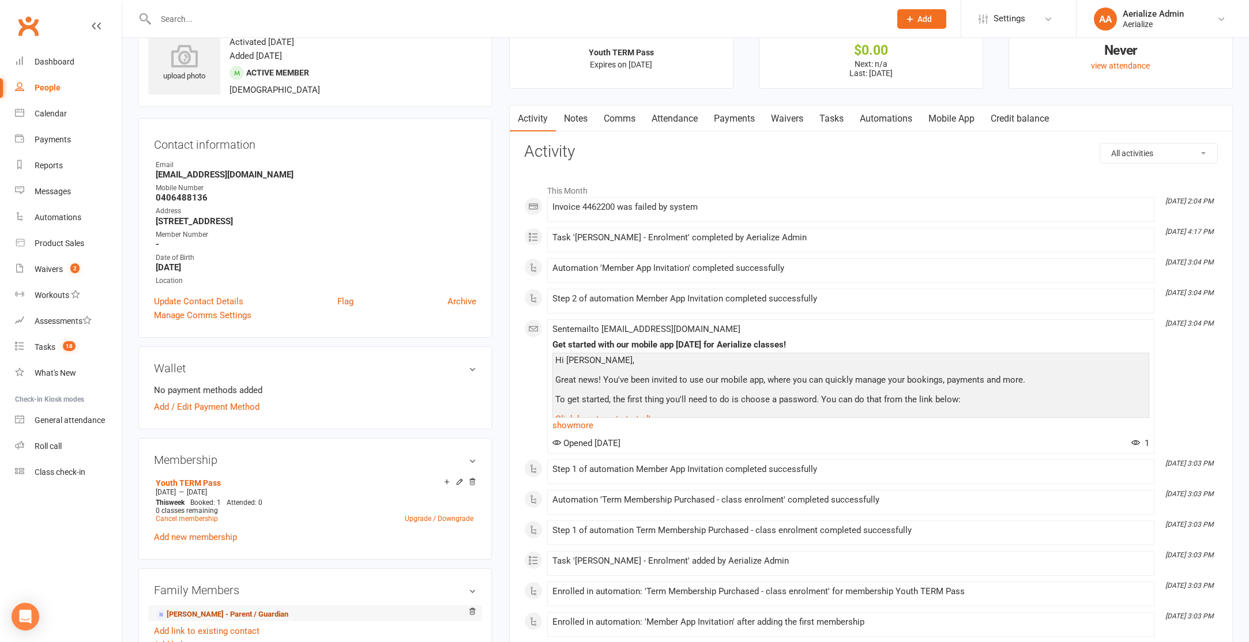
scroll to position [50, 0]
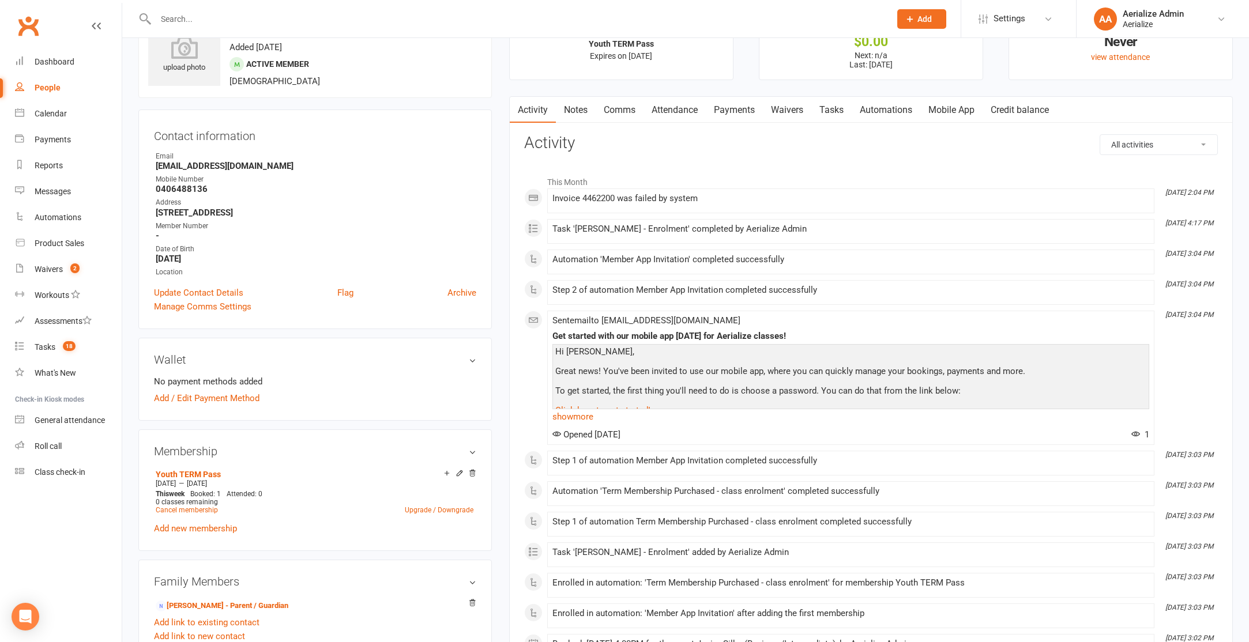
click at [744, 107] on link "Payments" at bounding box center [734, 110] width 57 height 27
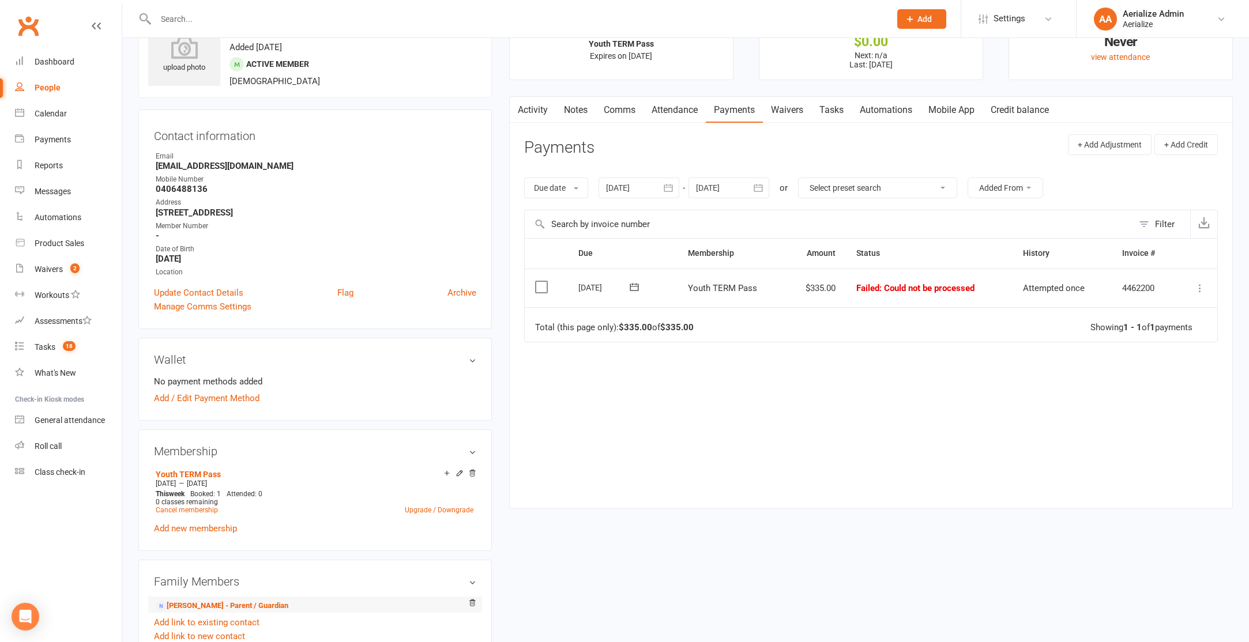
scroll to position [110, 0]
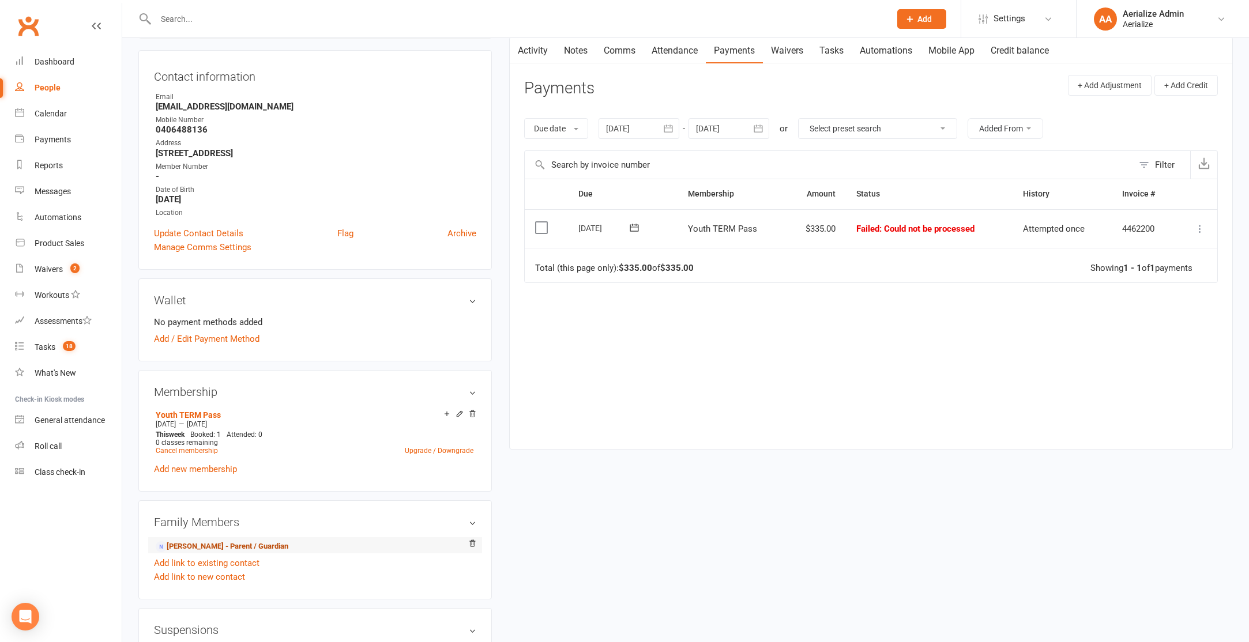
click at [197, 547] on link "Victoria Romero - Parent / Guardian" at bounding box center [222, 547] width 133 height 12
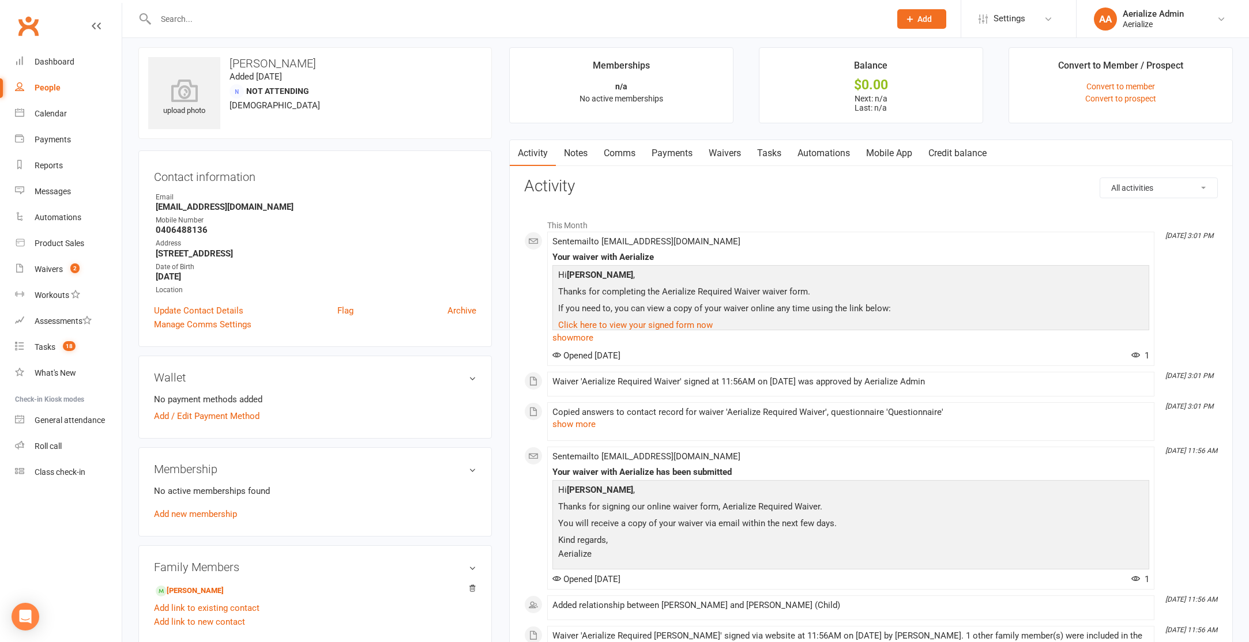
scroll to position [7, 0]
click at [224, 586] on link "Victoria Andrade-Romero - Child" at bounding box center [190, 591] width 68 height 12
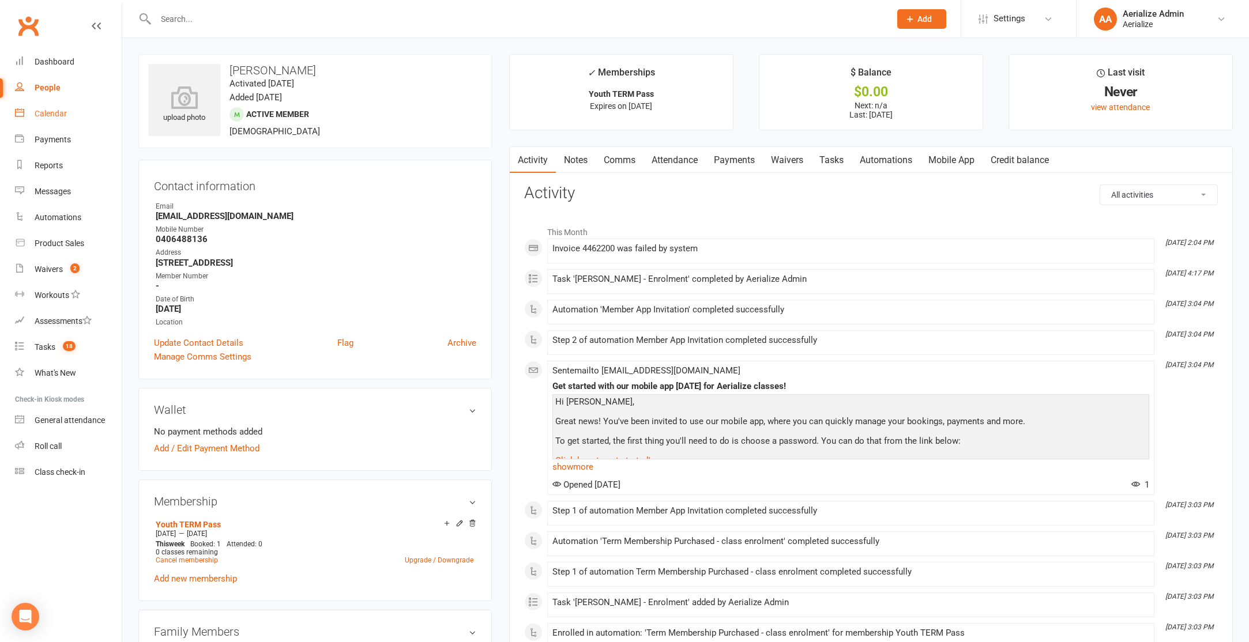
click at [61, 115] on div "Calendar" at bounding box center [51, 113] width 32 height 9
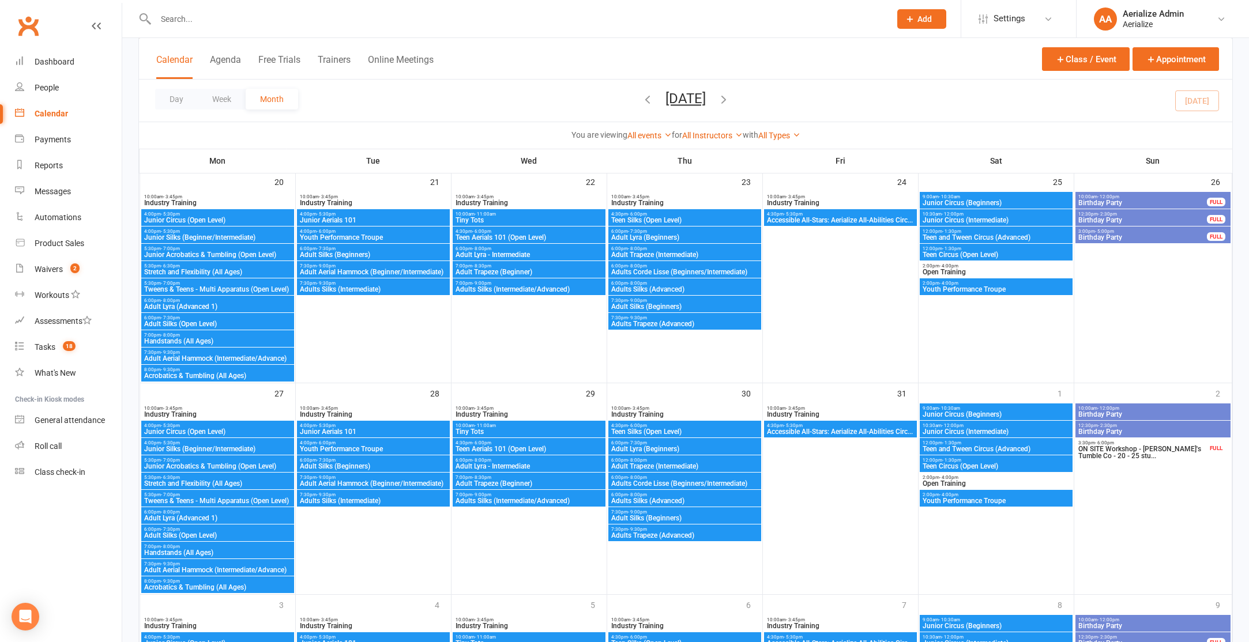
scroll to position [766, 0]
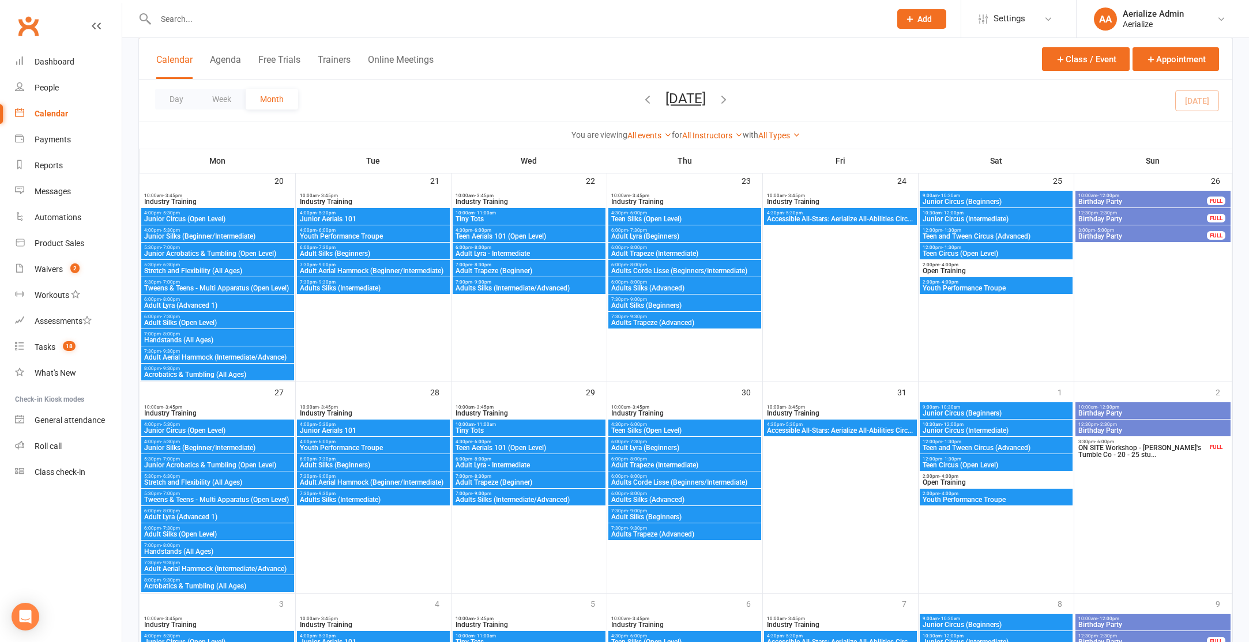
click at [189, 233] on span "Junior Silks (Beginner/Intermediate)" at bounding box center [218, 236] width 148 height 7
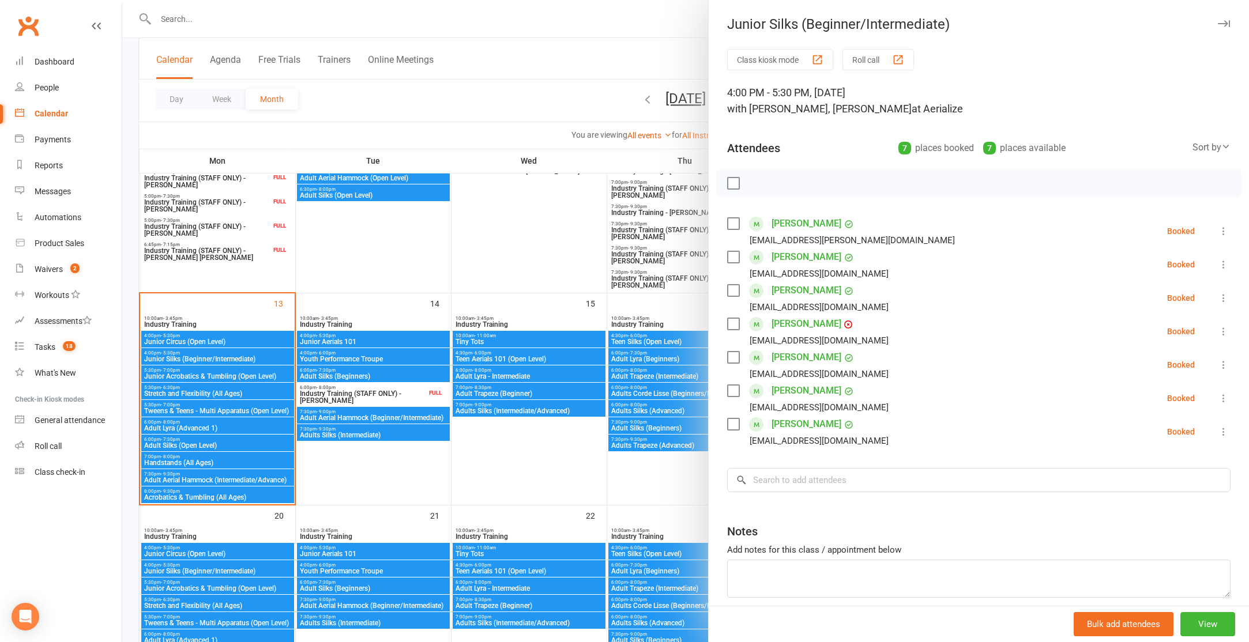
scroll to position [463, 0]
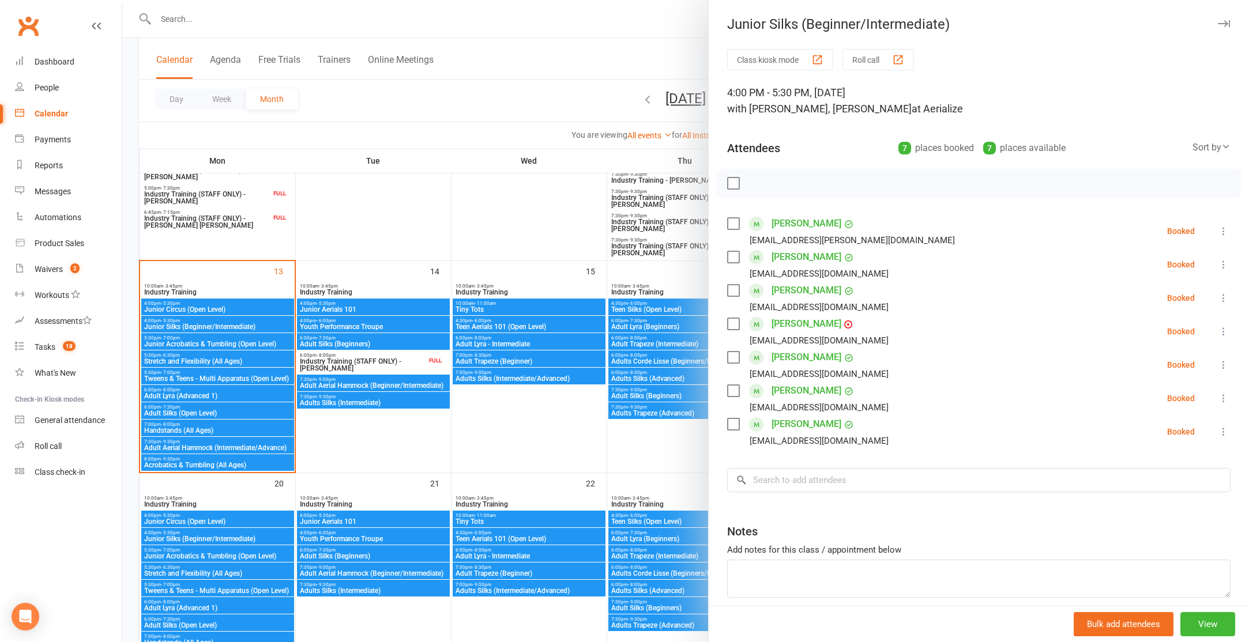
click at [219, 324] on div at bounding box center [685, 321] width 1127 height 642
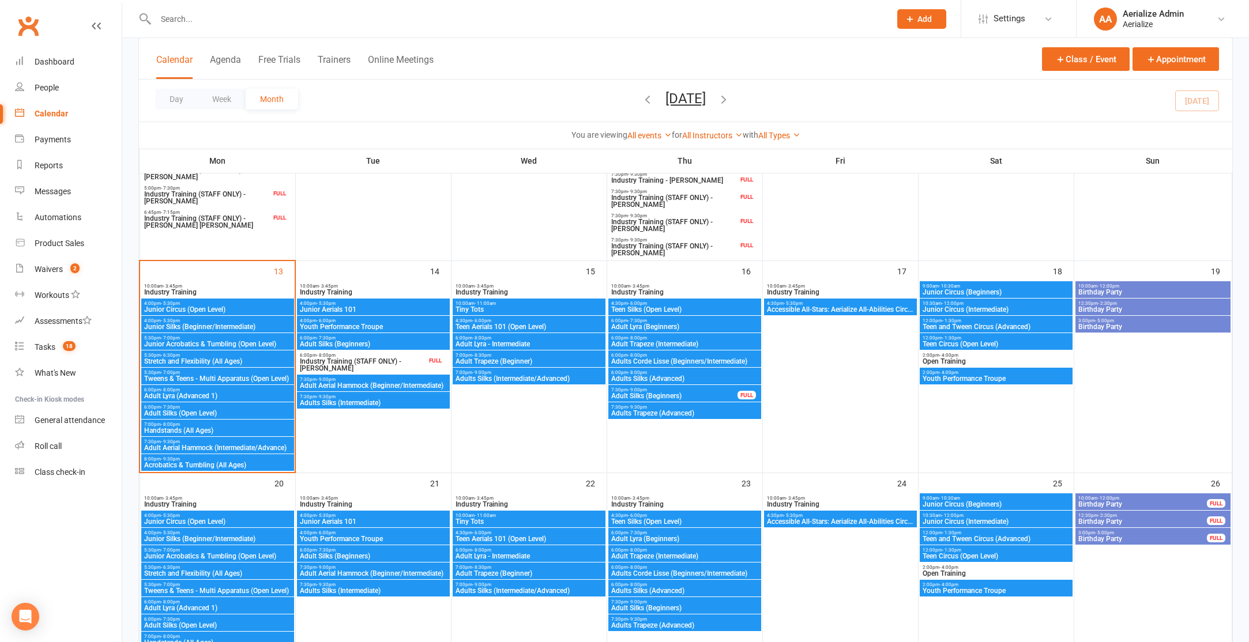
click at [219, 324] on span "Junior Silks (Beginner/Intermediate)" at bounding box center [218, 327] width 148 height 7
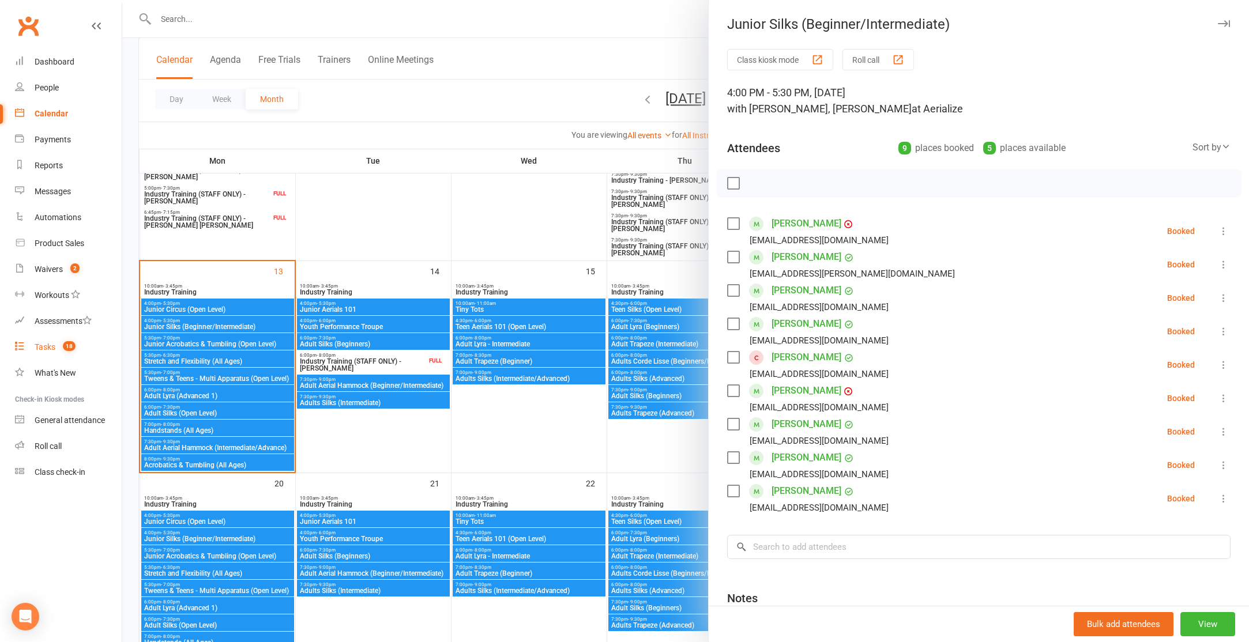
click at [41, 349] on div "Tasks" at bounding box center [45, 347] width 21 height 9
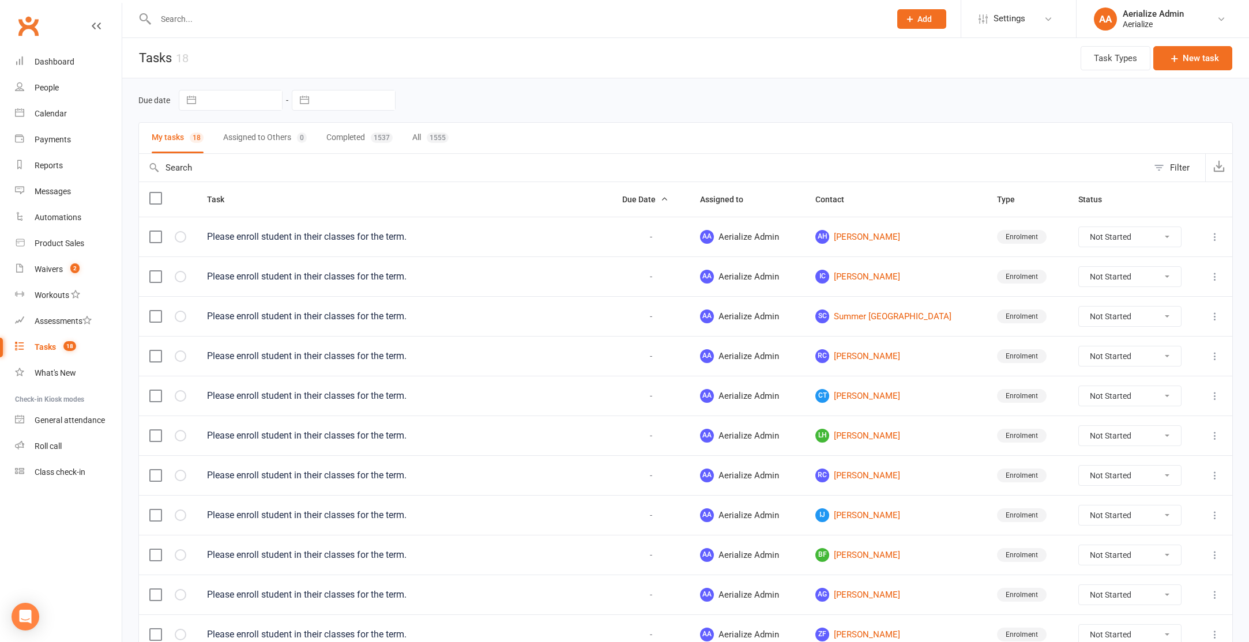
scroll to position [5, 0]
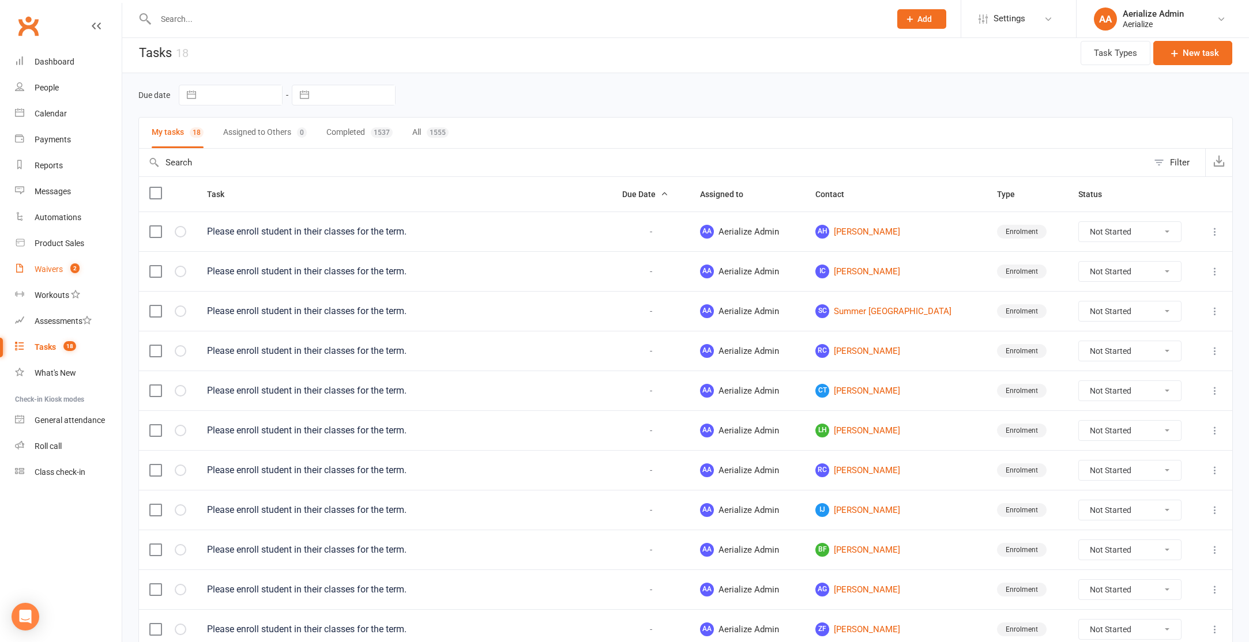
click at [46, 271] on div "Waivers" at bounding box center [49, 269] width 28 height 9
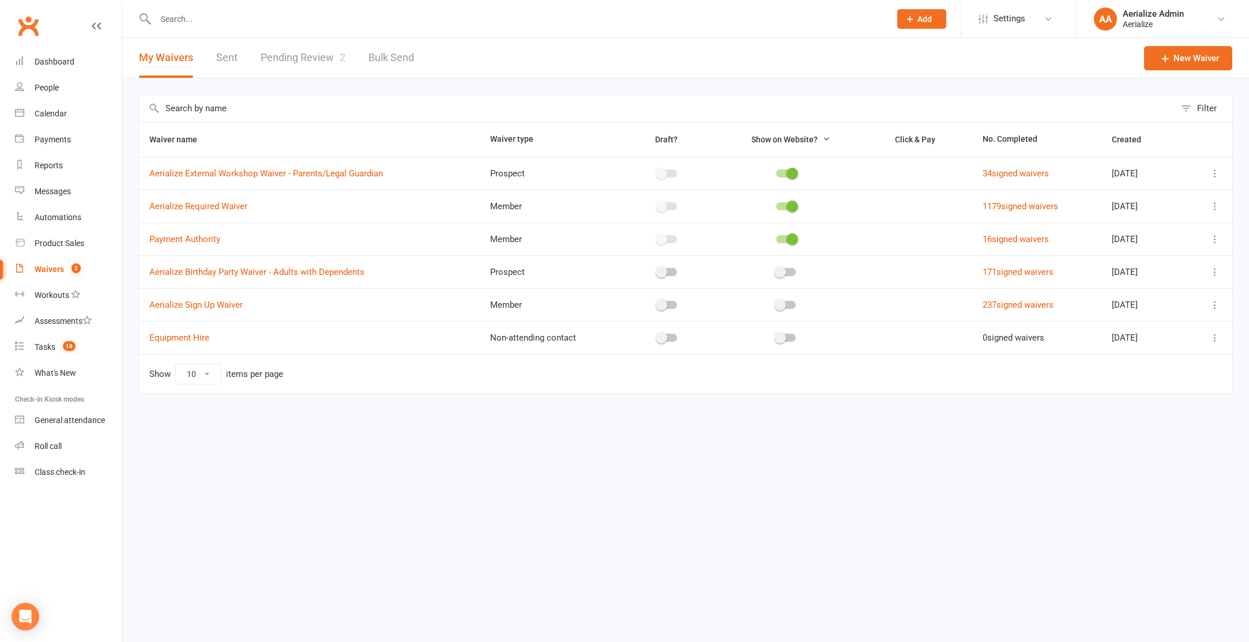
click at [300, 62] on link "Pending Review 2" at bounding box center [303, 58] width 85 height 40
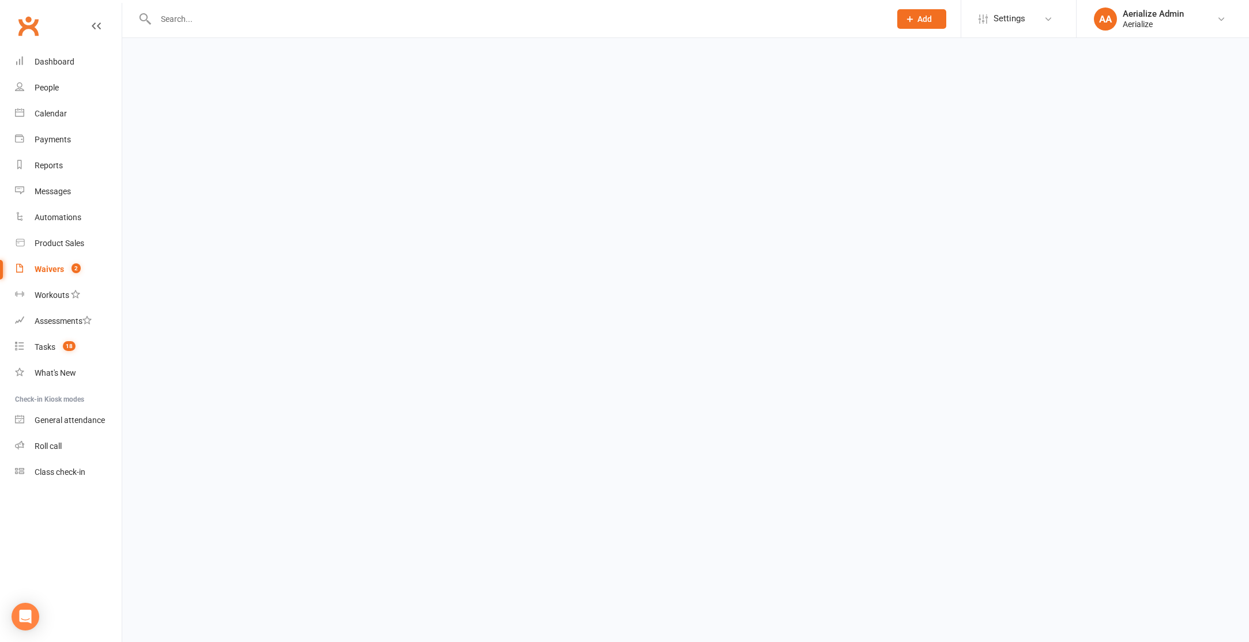
select select "100"
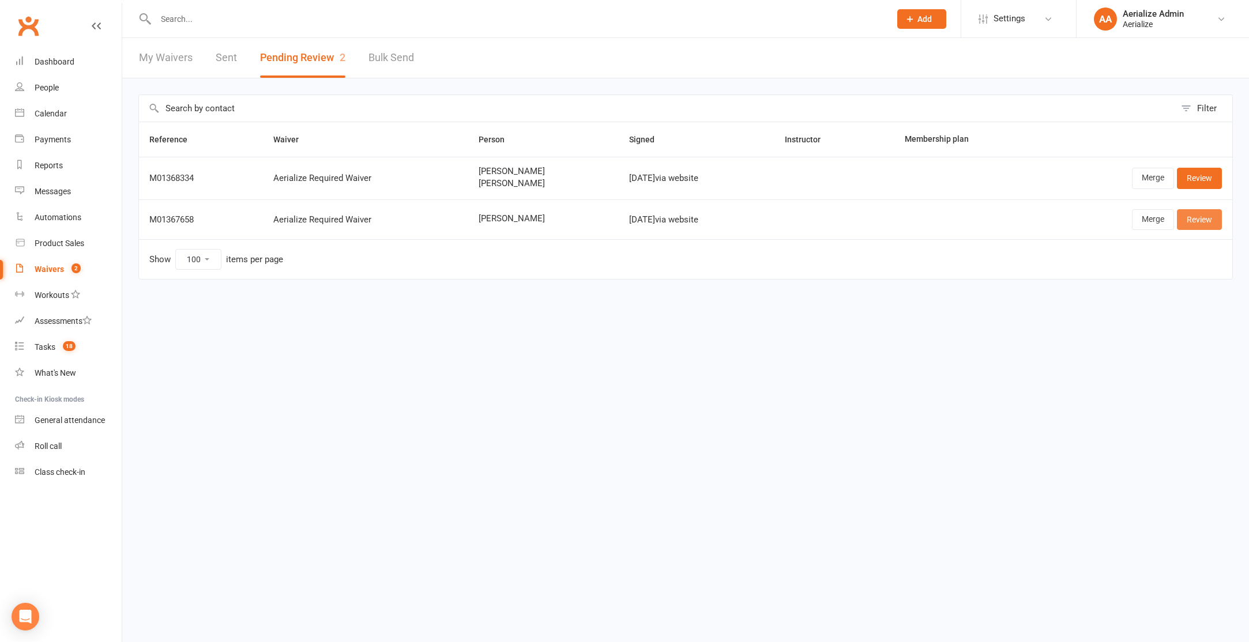
click at [1186, 222] on link "Review" at bounding box center [1199, 219] width 45 height 21
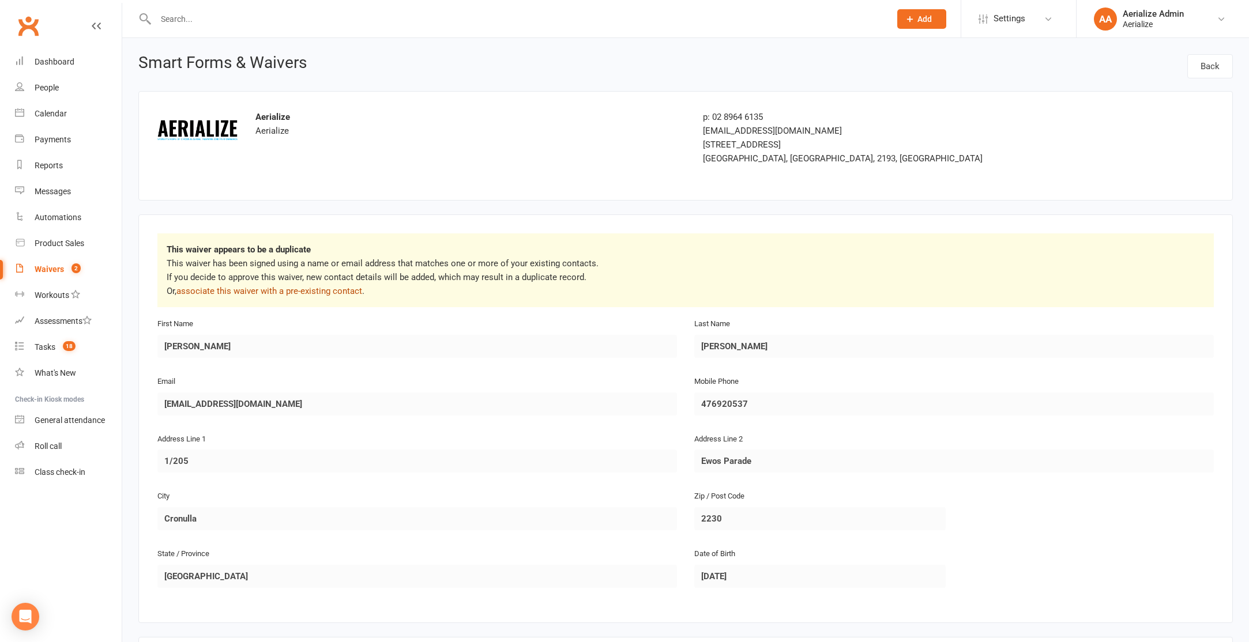
click at [289, 292] on link "associate this waiver with a pre-existing contact" at bounding box center [269, 291] width 186 height 10
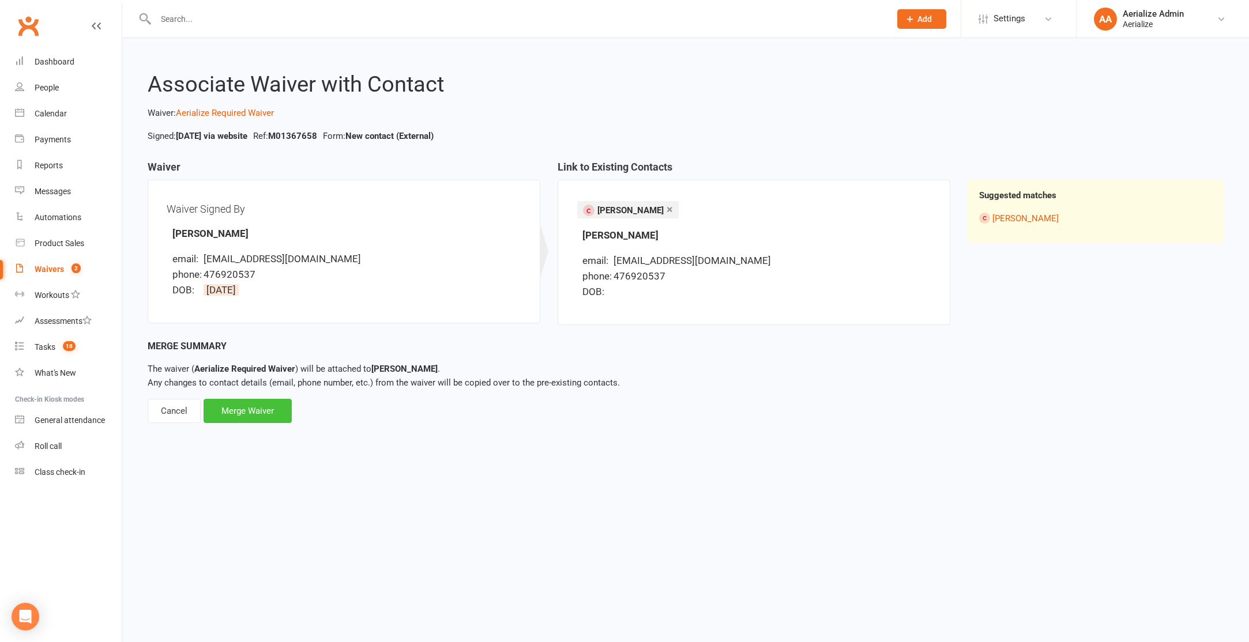
click at [255, 417] on div "Merge Waiver" at bounding box center [248, 411] width 88 height 24
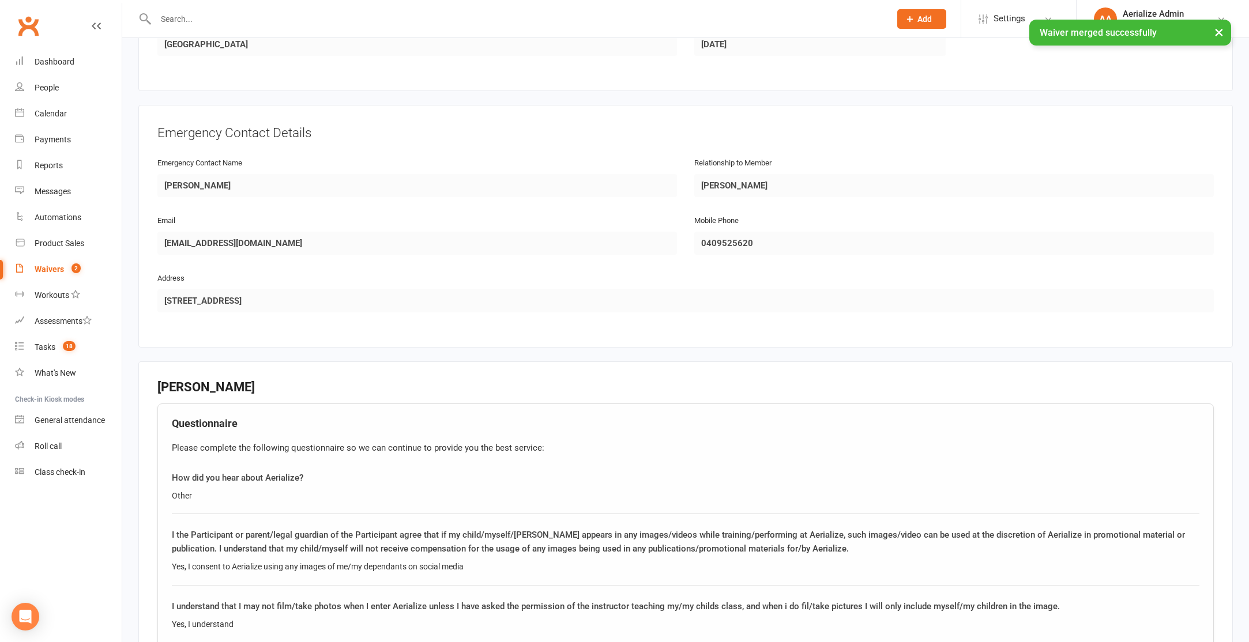
scroll to position [783, 0]
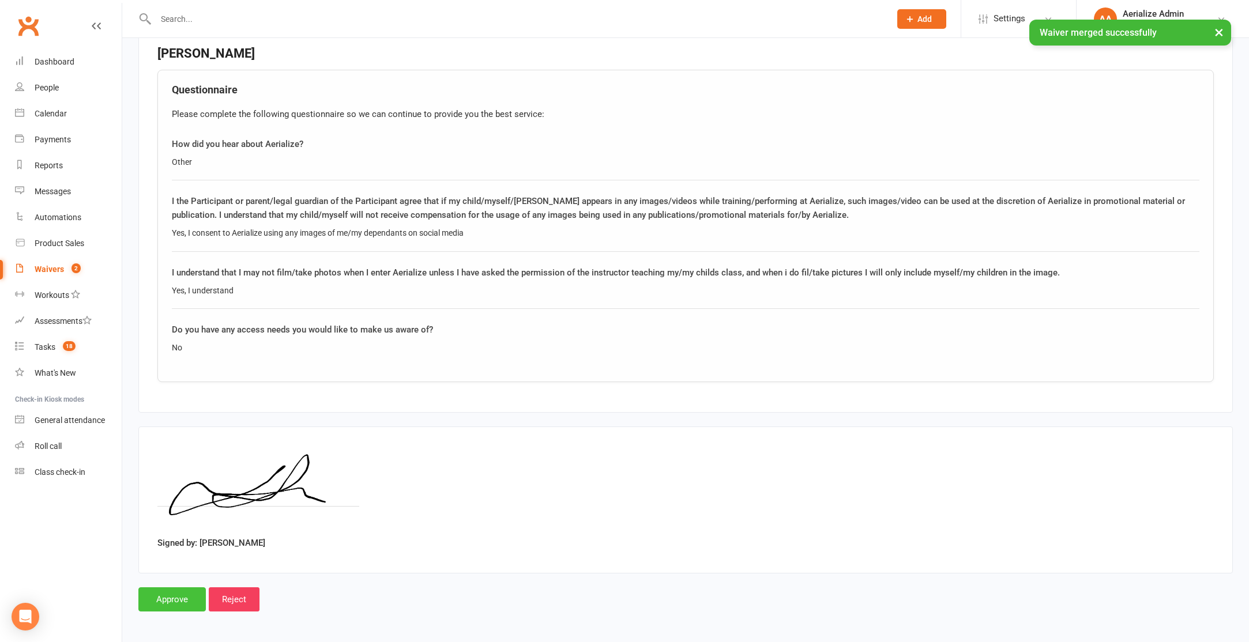
click at [189, 602] on input "Approve" at bounding box center [171, 600] width 67 height 24
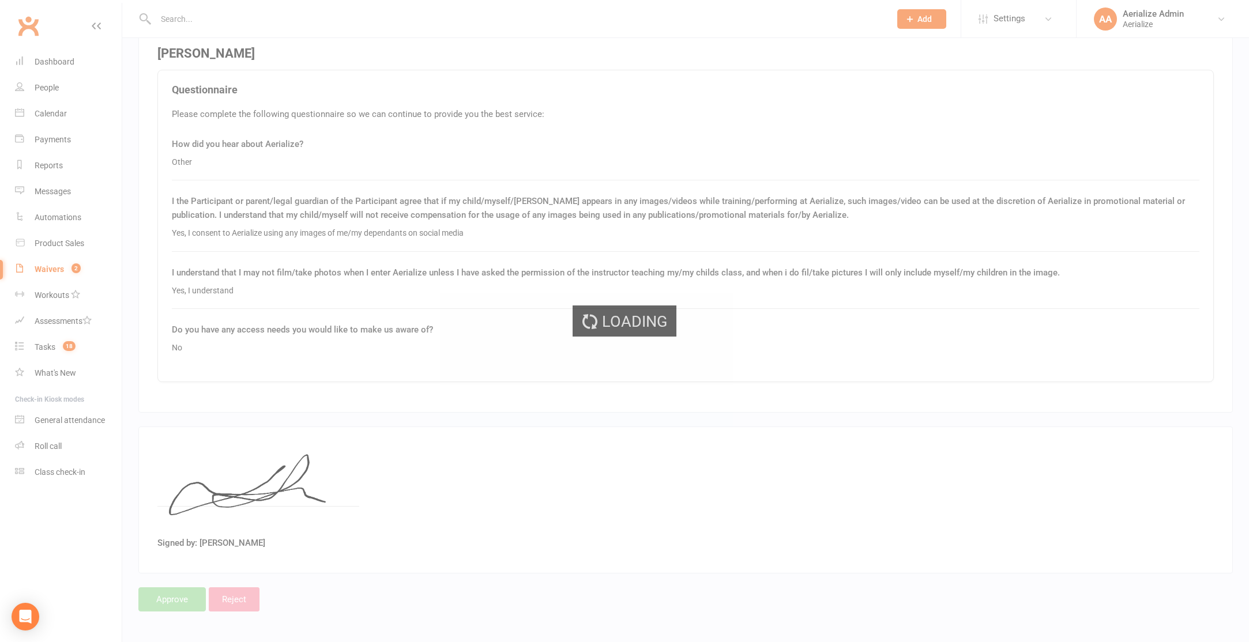
select select "100"
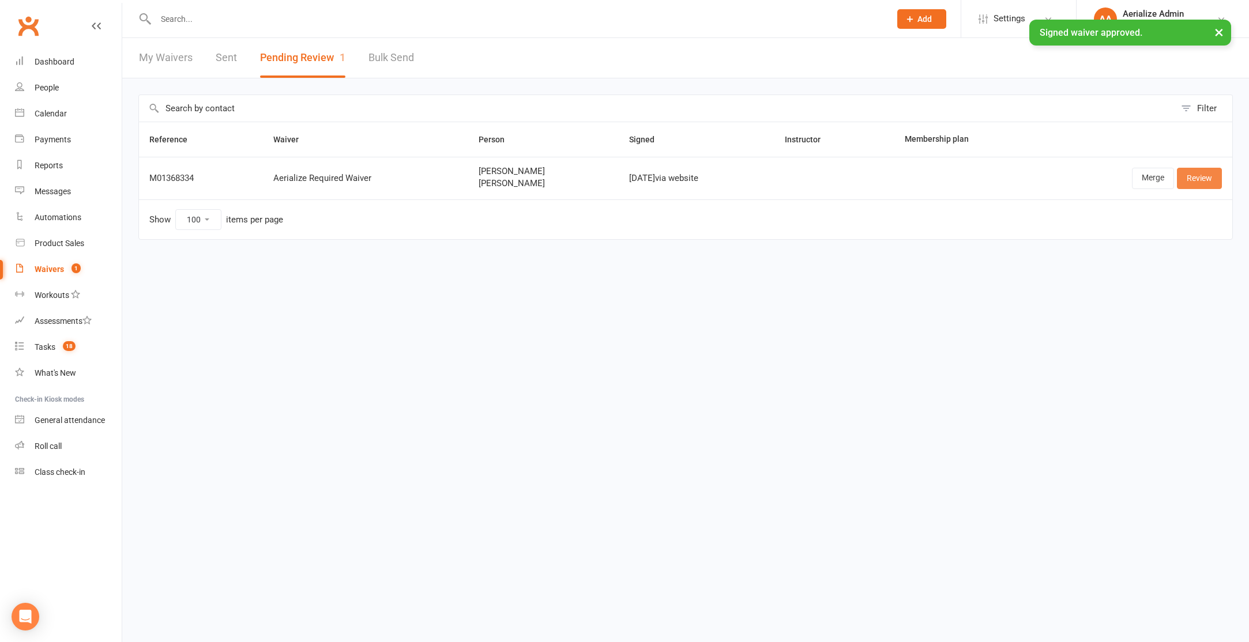
click at [1204, 177] on link "Review" at bounding box center [1199, 178] width 45 height 21
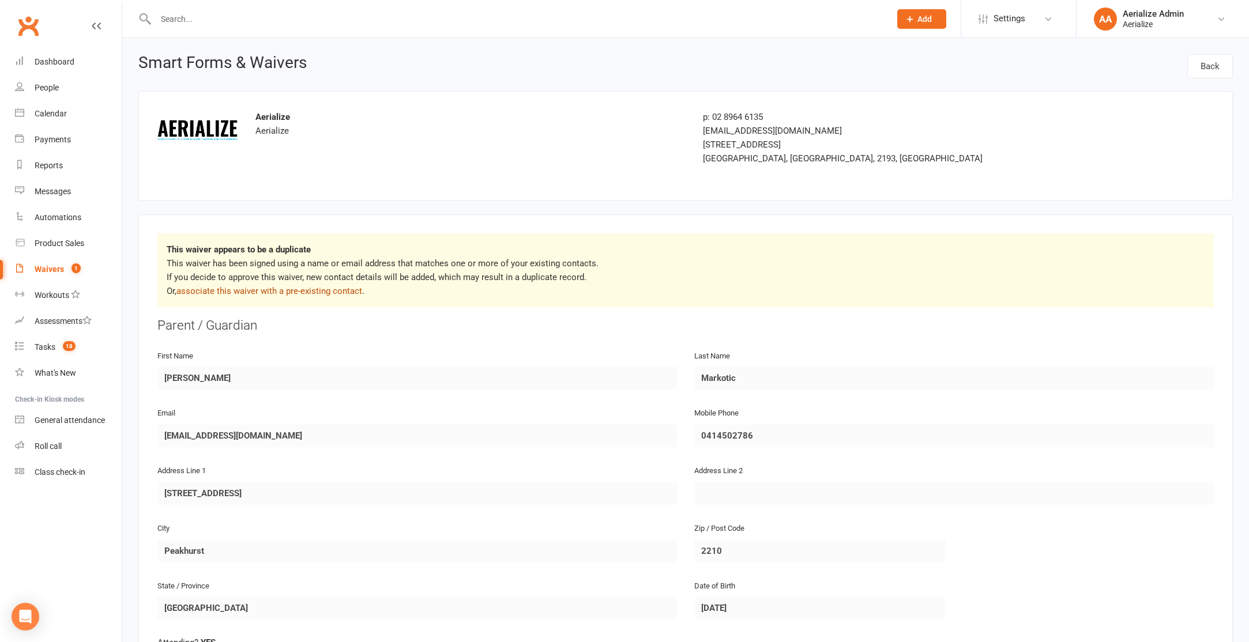
click at [258, 293] on link "associate this waiver with a pre-existing contact" at bounding box center [269, 291] width 186 height 10
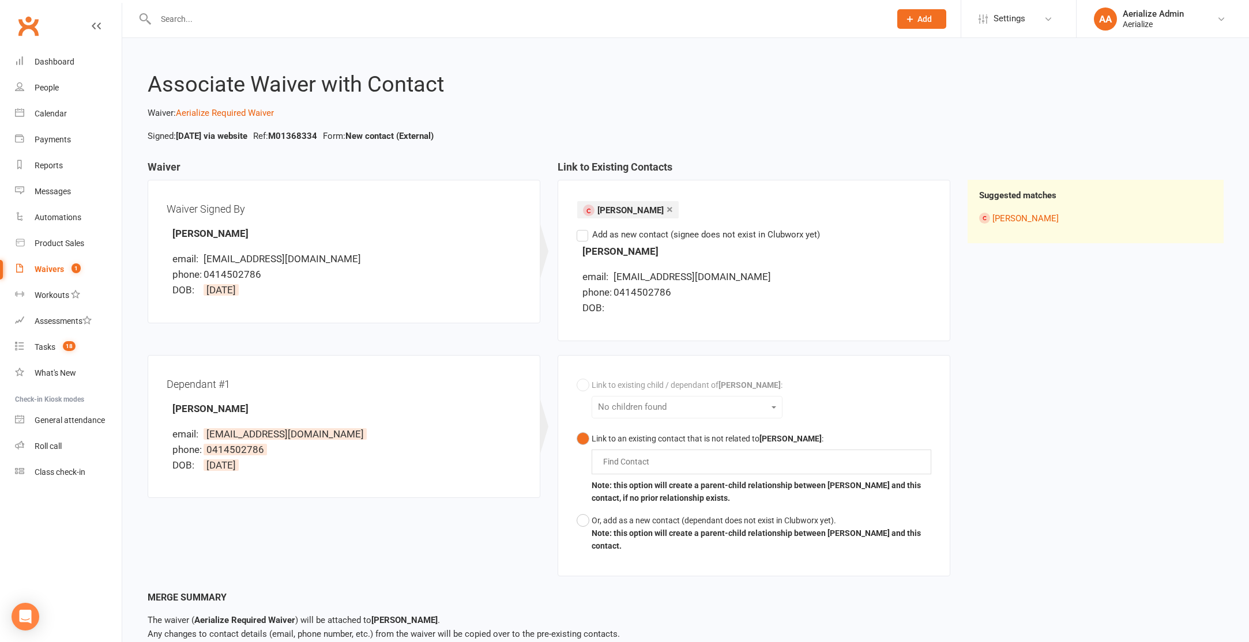
click at [189, 18] on input "text" at bounding box center [517, 19] width 730 height 16
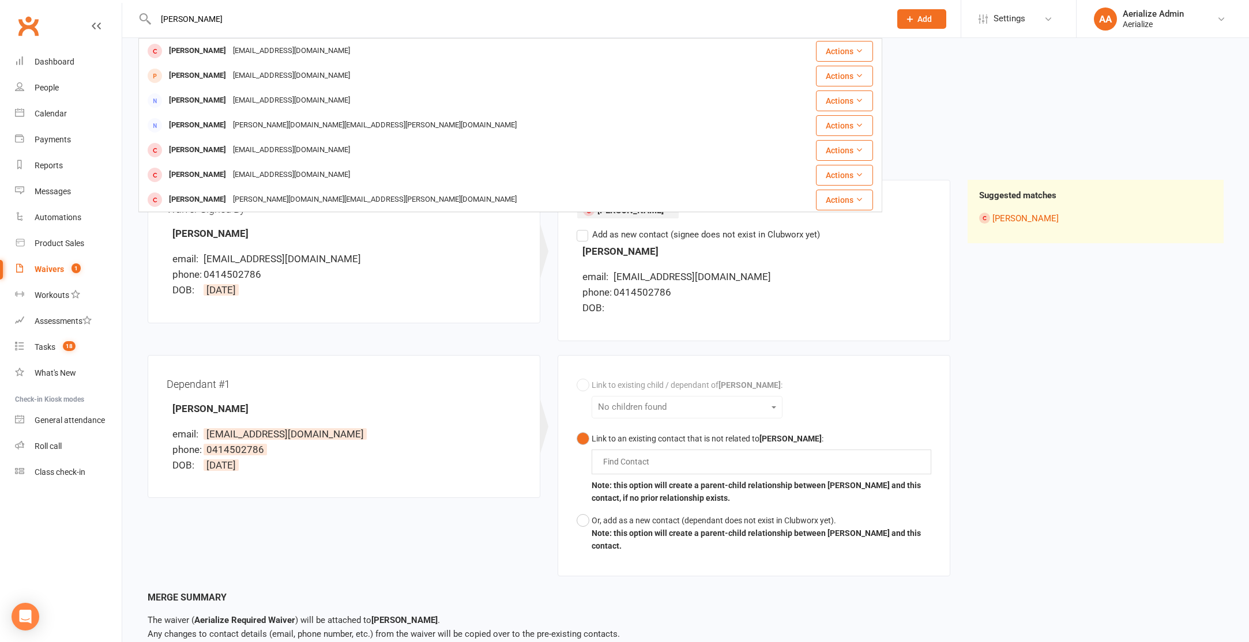
type input "kristina Markotic"
click at [225, 53] on div "Kristina Markotic" at bounding box center [198, 51] width 64 height 17
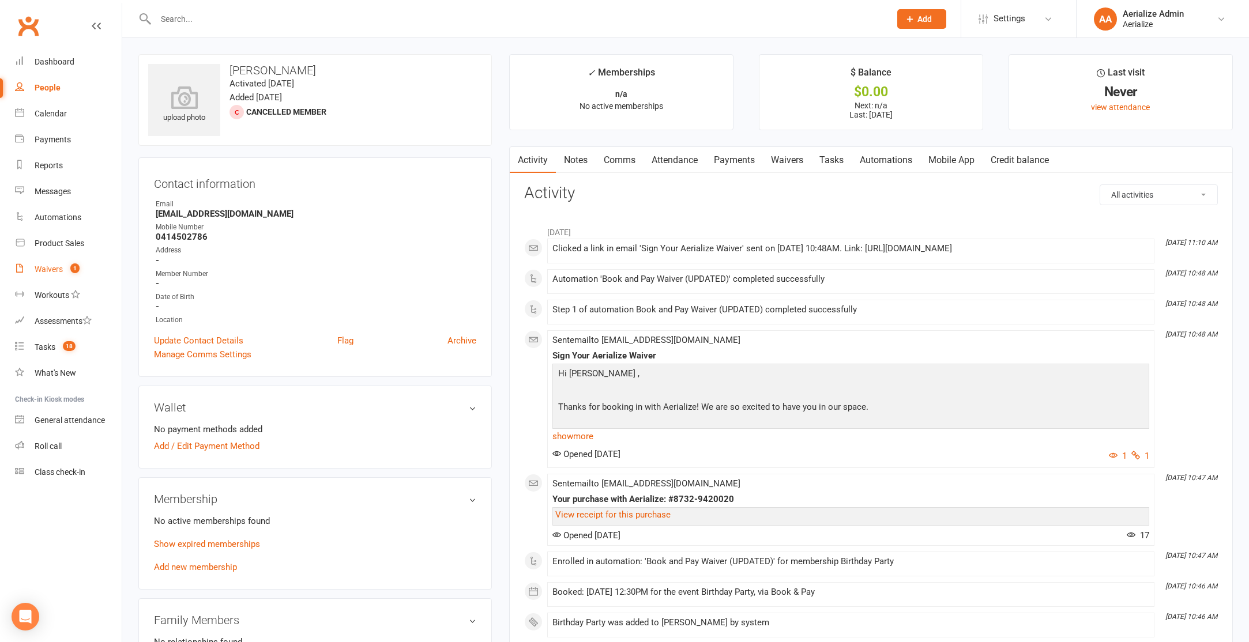
click at [55, 268] on div "Waivers" at bounding box center [49, 269] width 28 height 9
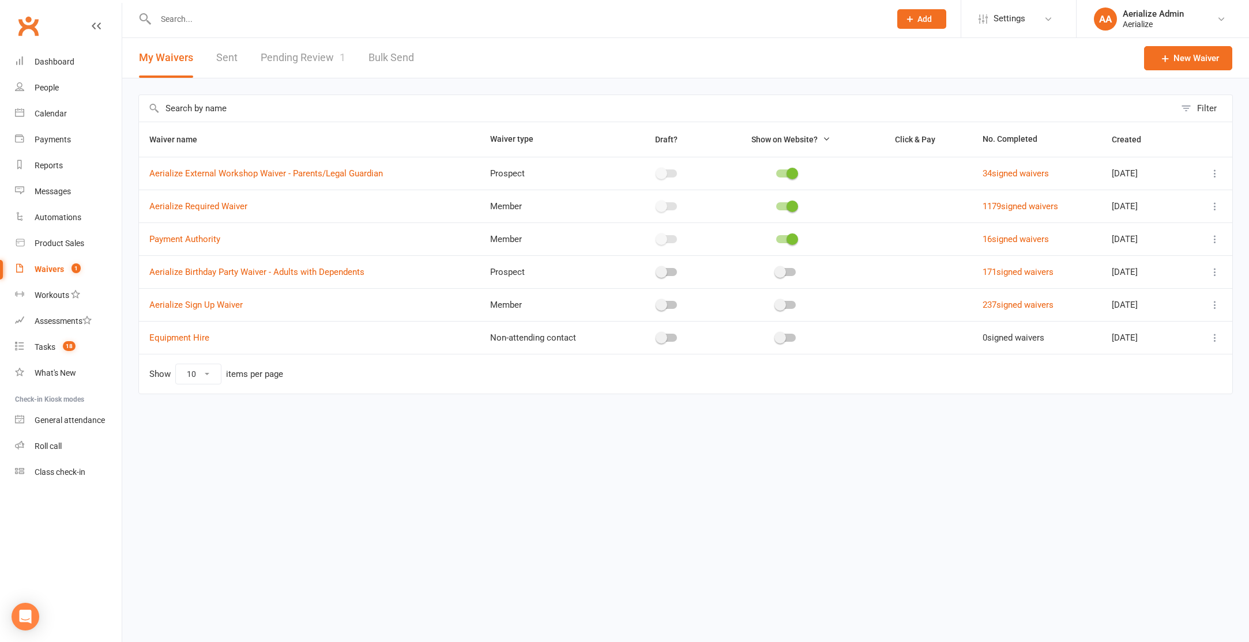
click at [306, 52] on link "Pending Review 1" at bounding box center [303, 58] width 85 height 40
select select "100"
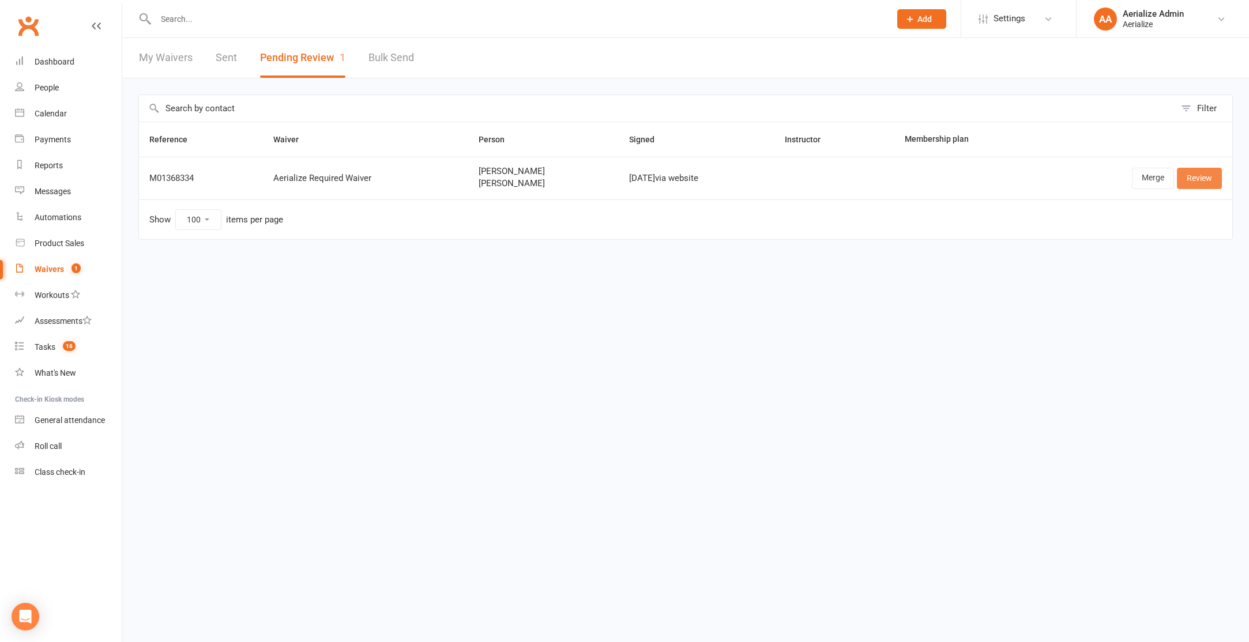
click at [1194, 179] on link "Review" at bounding box center [1199, 178] width 45 height 21
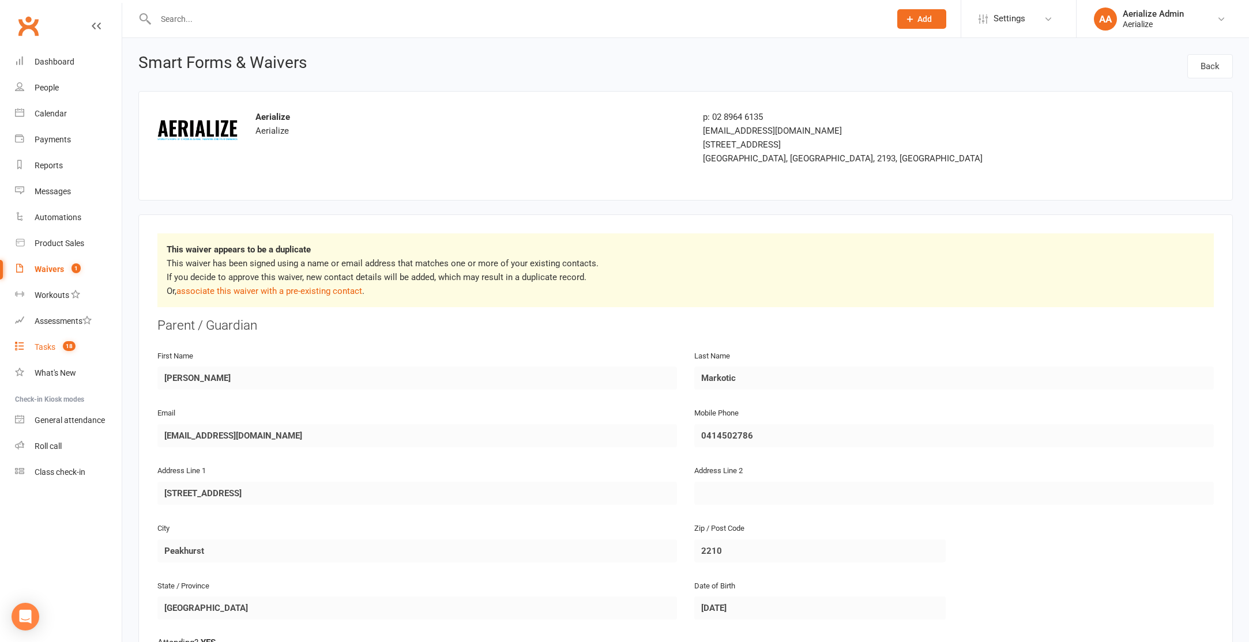
click at [58, 349] on count-badge "18" at bounding box center [66, 347] width 18 height 9
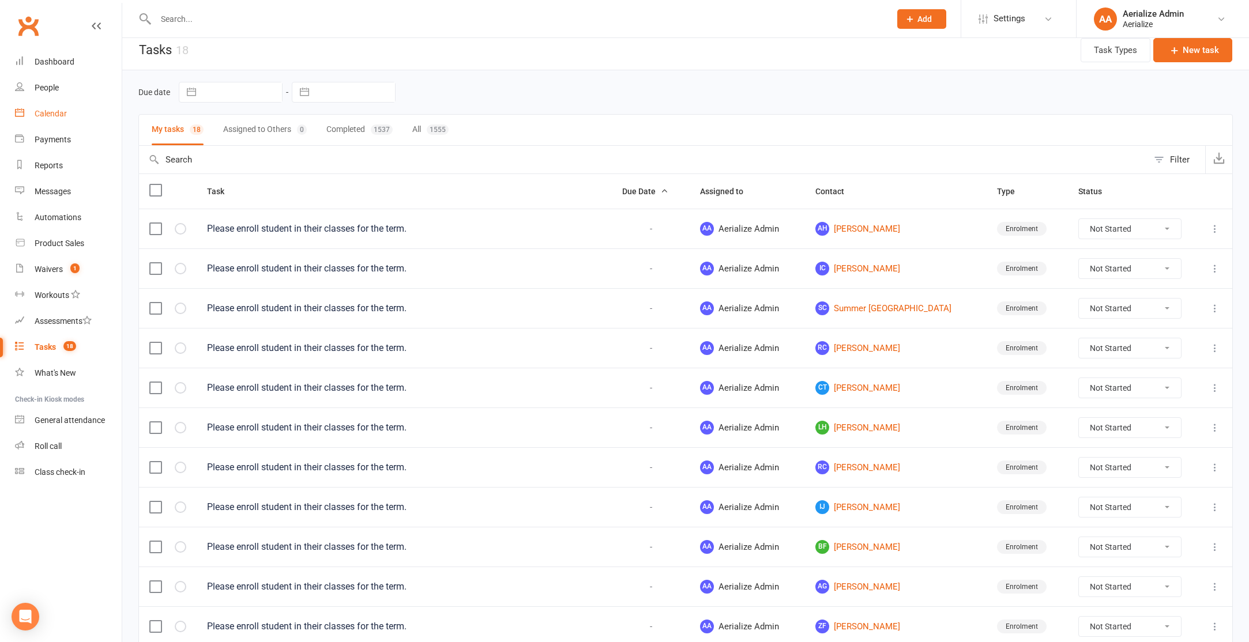
scroll to position [9, 0]
click at [57, 112] on div "Calendar" at bounding box center [51, 113] width 32 height 9
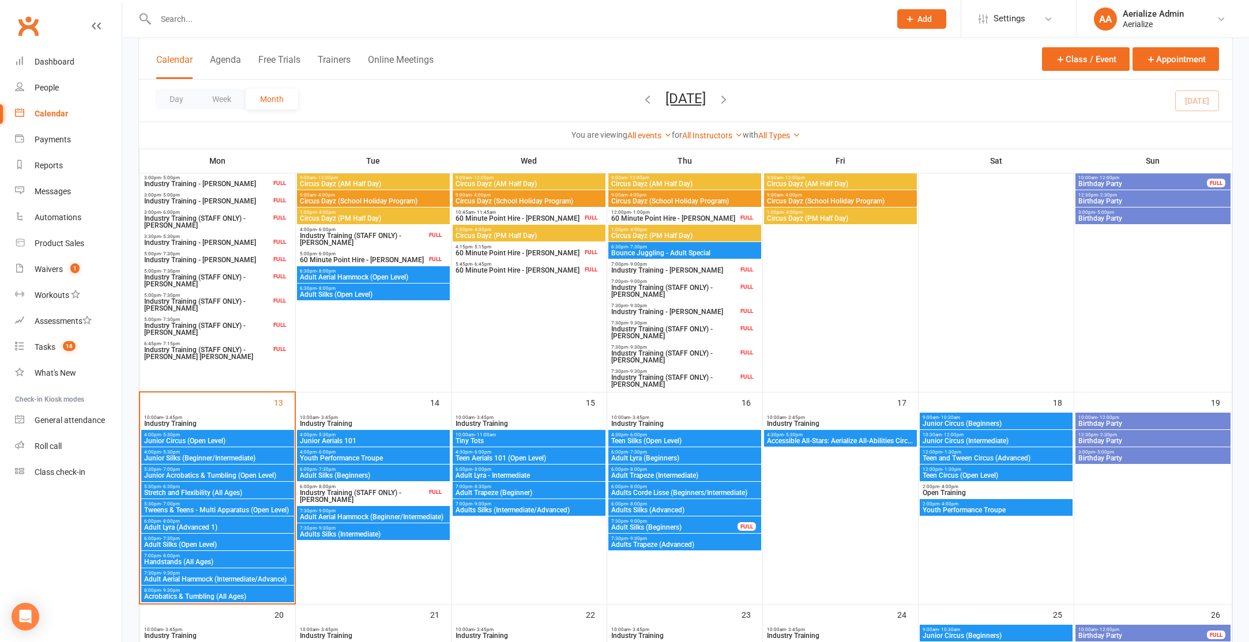
scroll to position [494, 0]
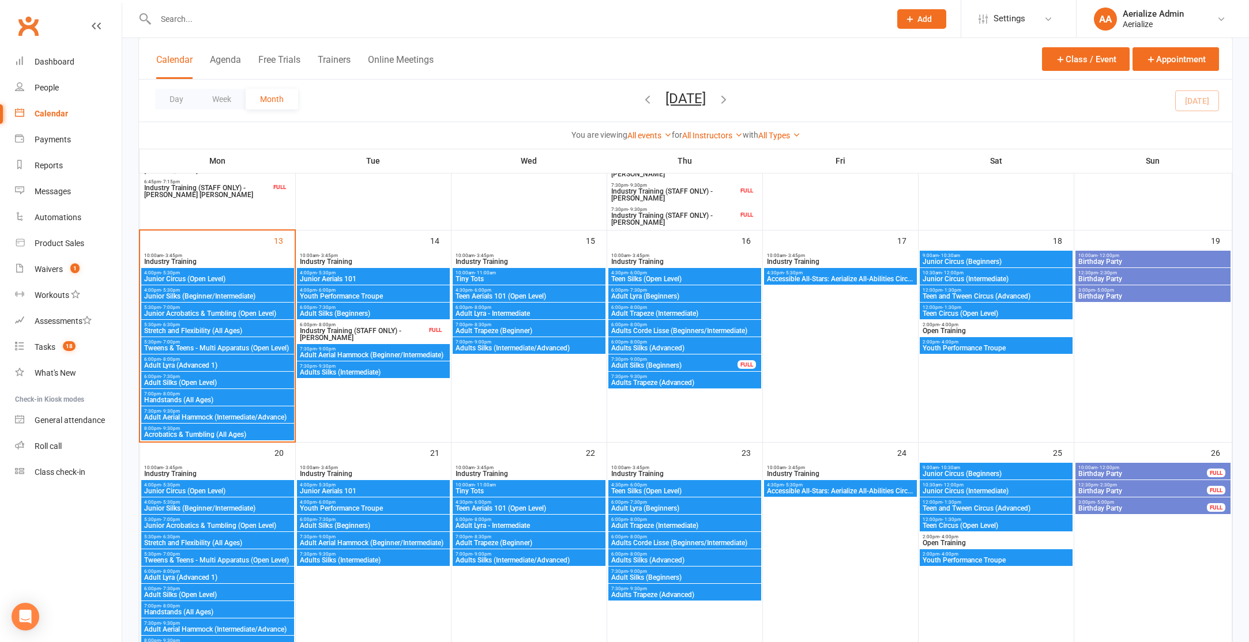
click at [194, 346] on span "Tweens & Teens - Multi Apparatus (Open Level)" at bounding box center [218, 348] width 148 height 7
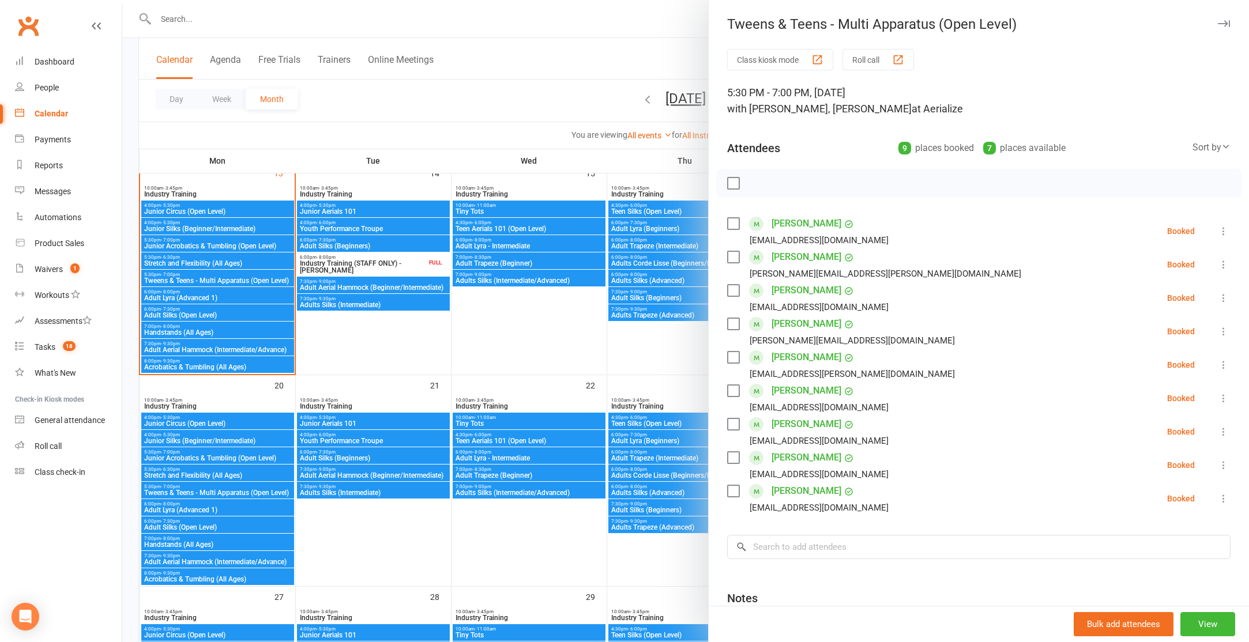
scroll to position [571, 0]
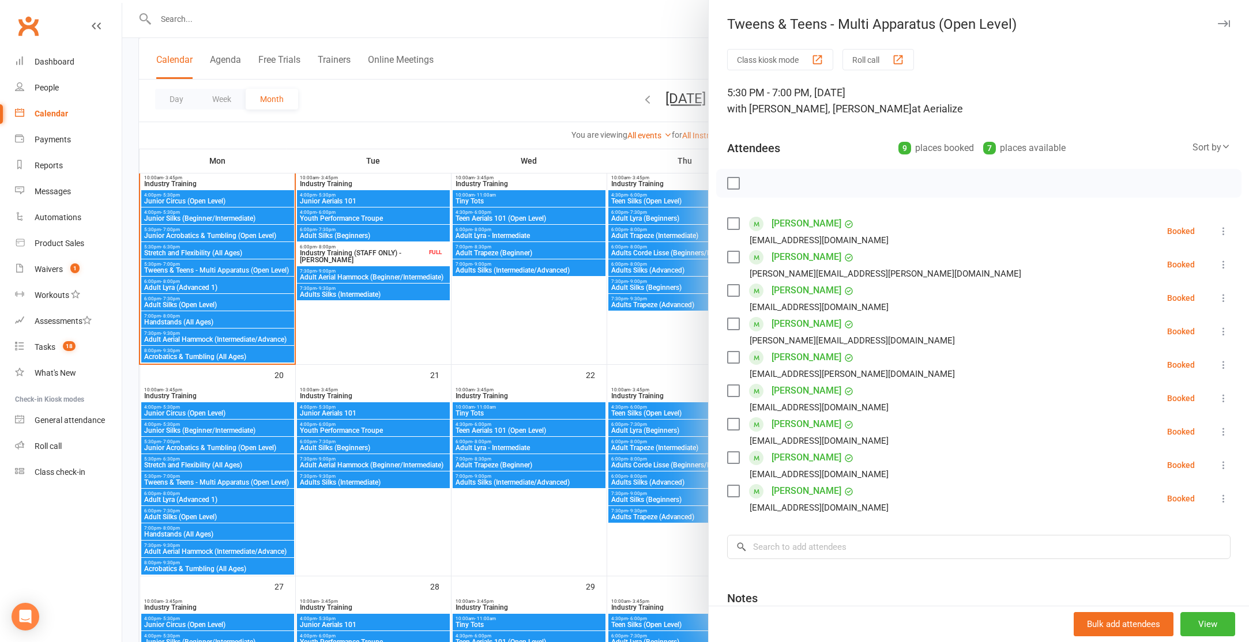
click at [223, 483] on div at bounding box center [685, 321] width 1127 height 642
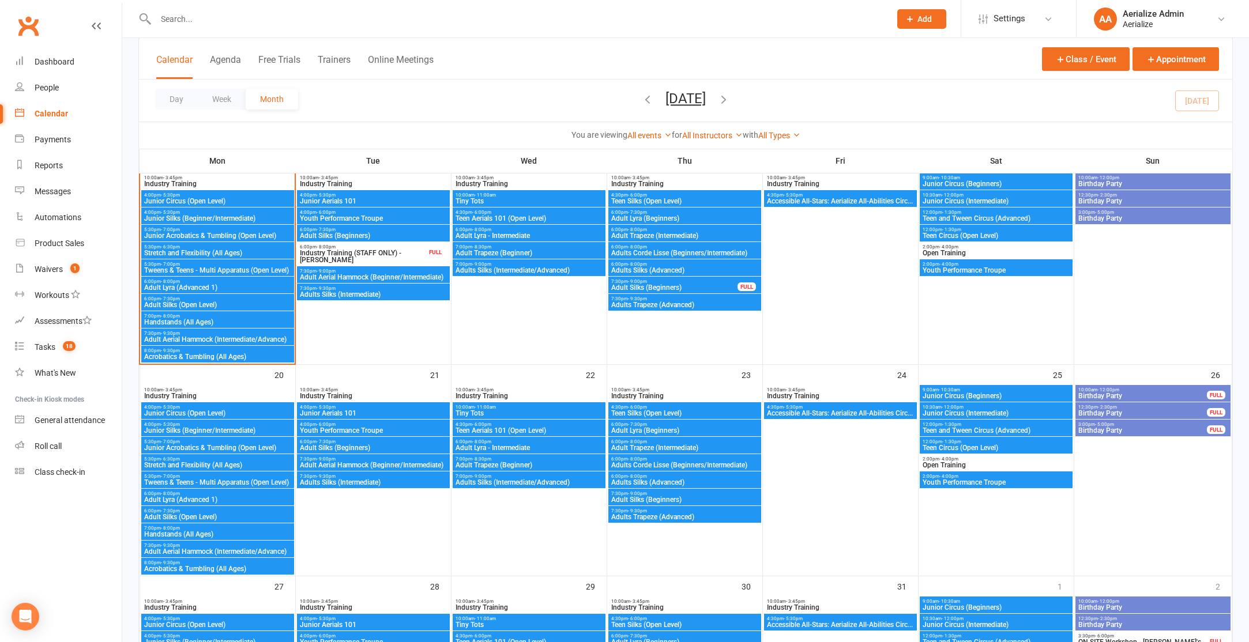
click at [221, 479] on span "Tweens & Teens - Multi Apparatus (Open Level)" at bounding box center [218, 482] width 148 height 7
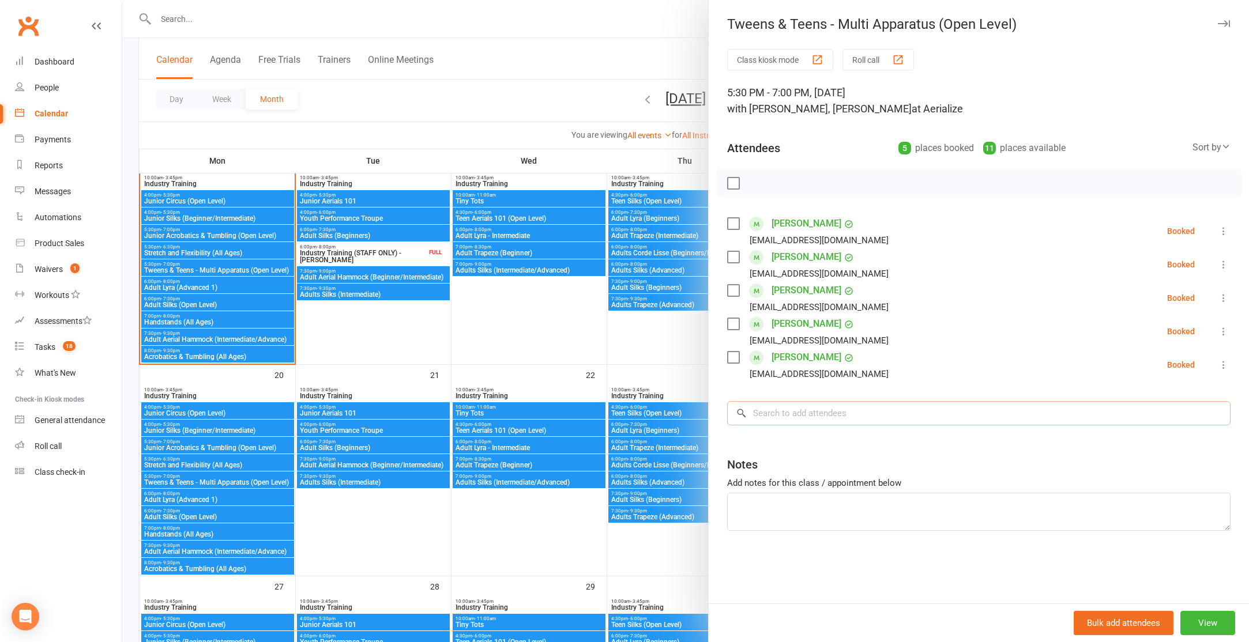
click at [765, 407] on input "search" at bounding box center [978, 413] width 503 height 24
type input "M"
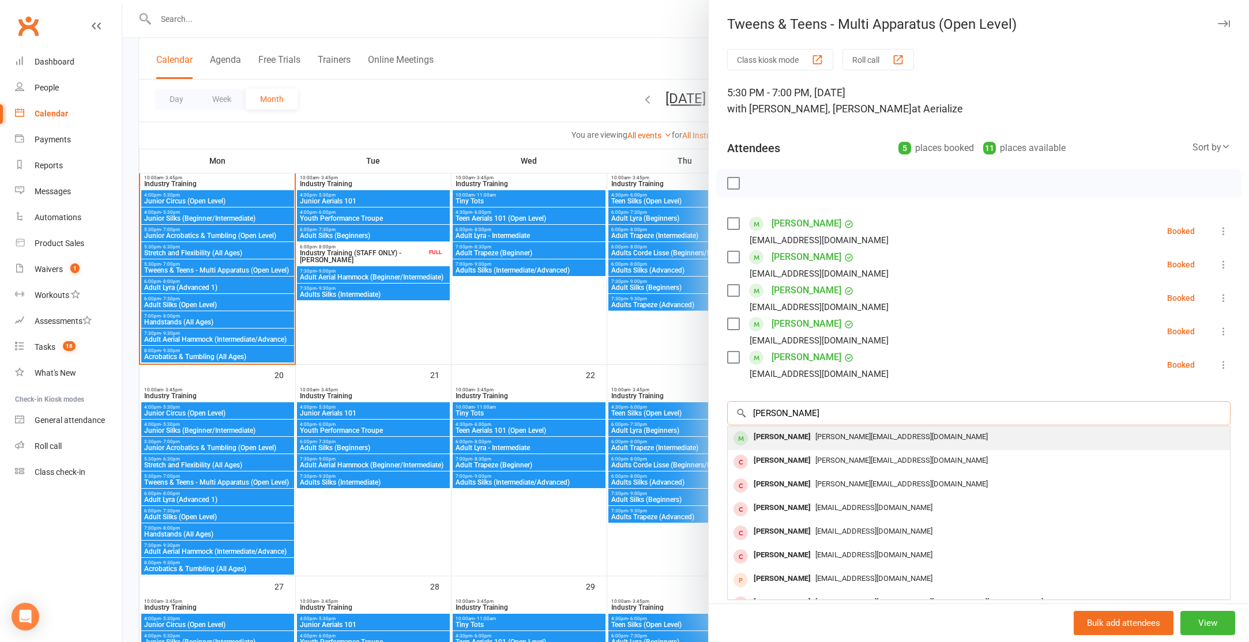
type input "Amelia Hamil"
click at [787, 436] on div "Amelia Hamilton" at bounding box center [782, 437] width 66 height 17
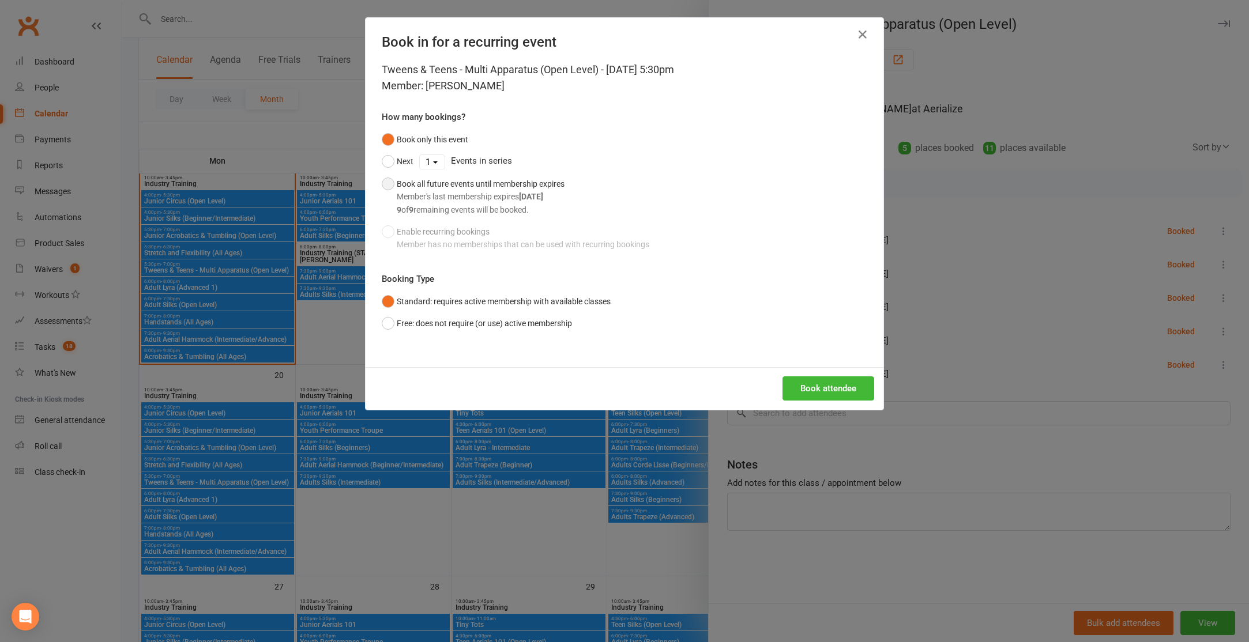
click at [388, 183] on button "Book all future events until membership expires Member's last membership expire…" at bounding box center [473, 197] width 183 height 48
click at [844, 390] on button "Book attendee" at bounding box center [829, 389] width 92 height 24
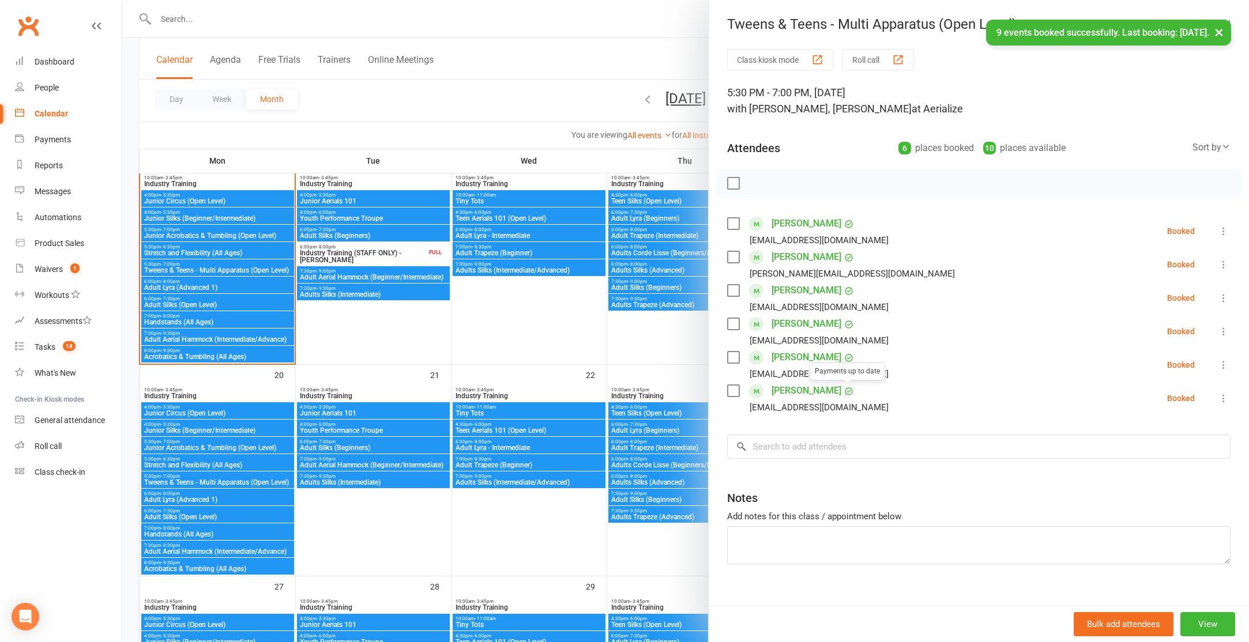
click at [550, 345] on div at bounding box center [685, 321] width 1127 height 642
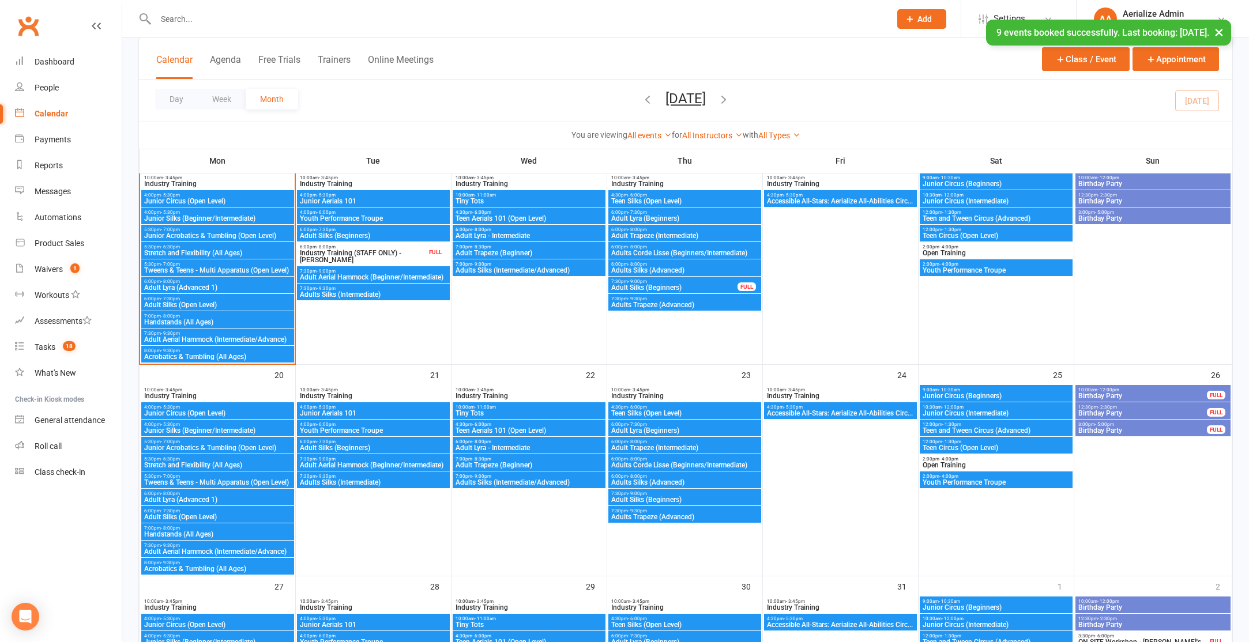
click at [975, 216] on span "Teen and Tween Circus (Advanced)" at bounding box center [996, 218] width 148 height 7
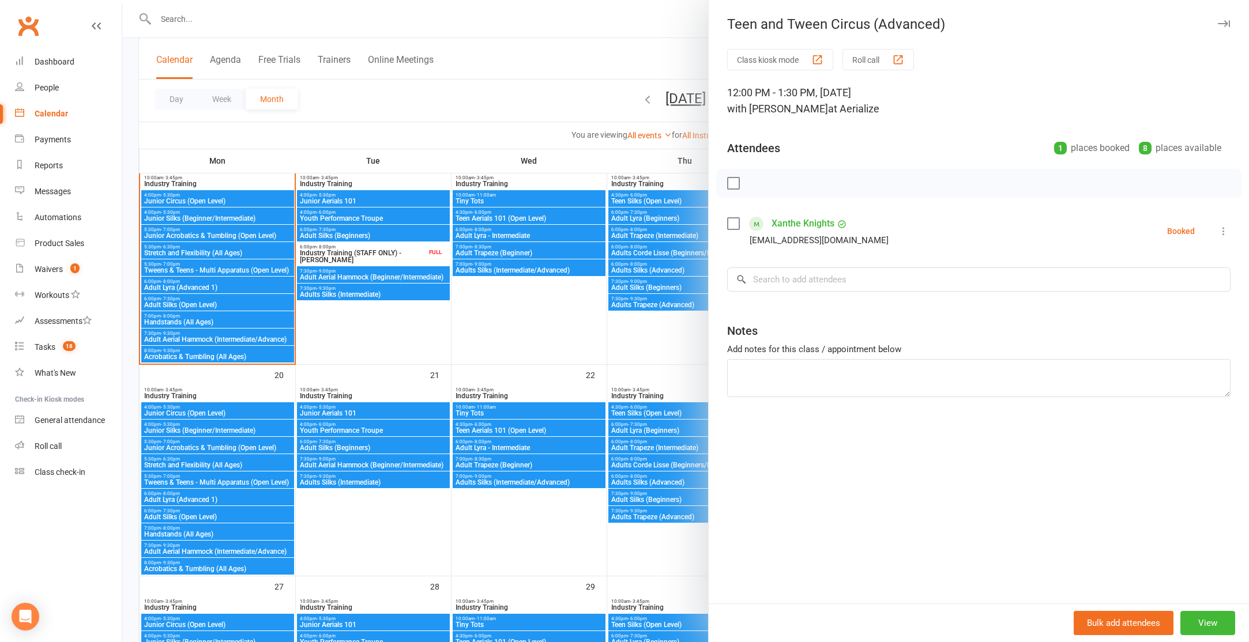
click at [576, 87] on div at bounding box center [685, 321] width 1127 height 642
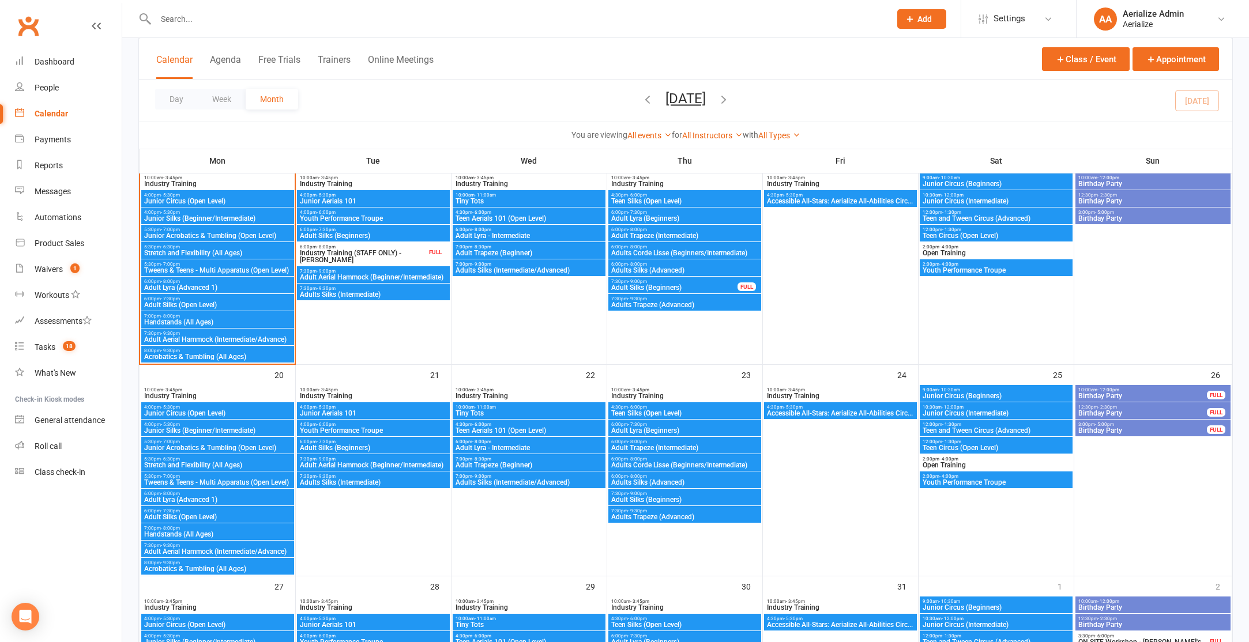
click at [991, 234] on span "Teen Circus (Open Level)" at bounding box center [996, 235] width 148 height 7
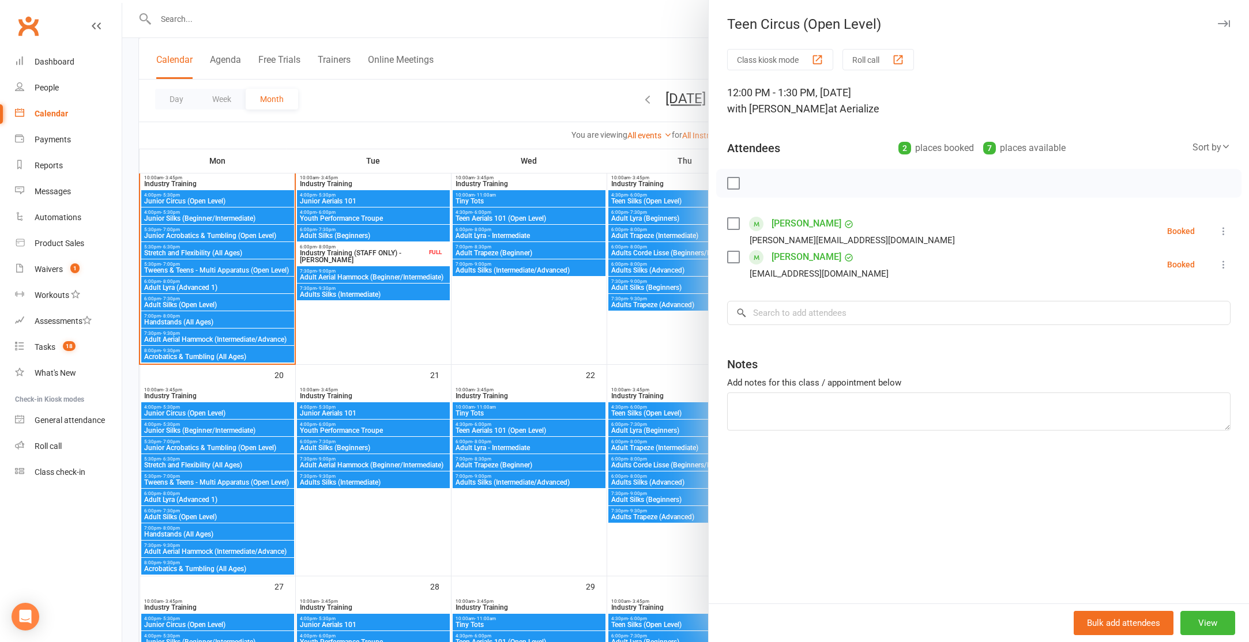
click at [577, 61] on div at bounding box center [685, 321] width 1127 height 642
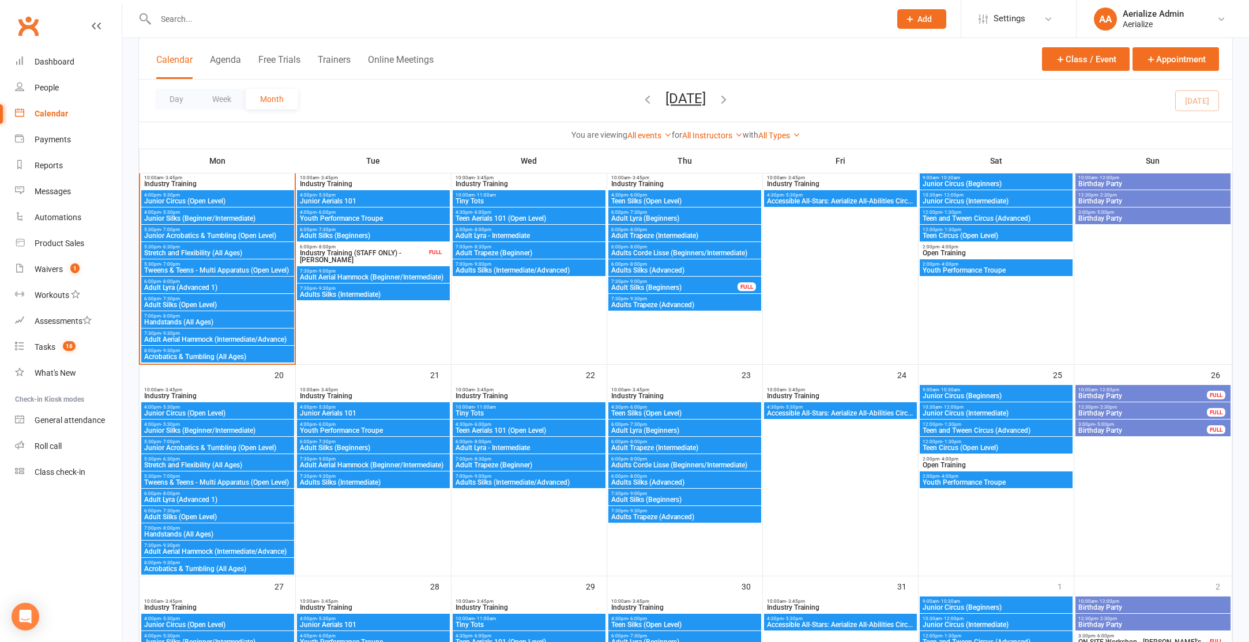
click at [973, 428] on span "Teen and Tween Circus (Advanced)" at bounding box center [996, 430] width 148 height 7
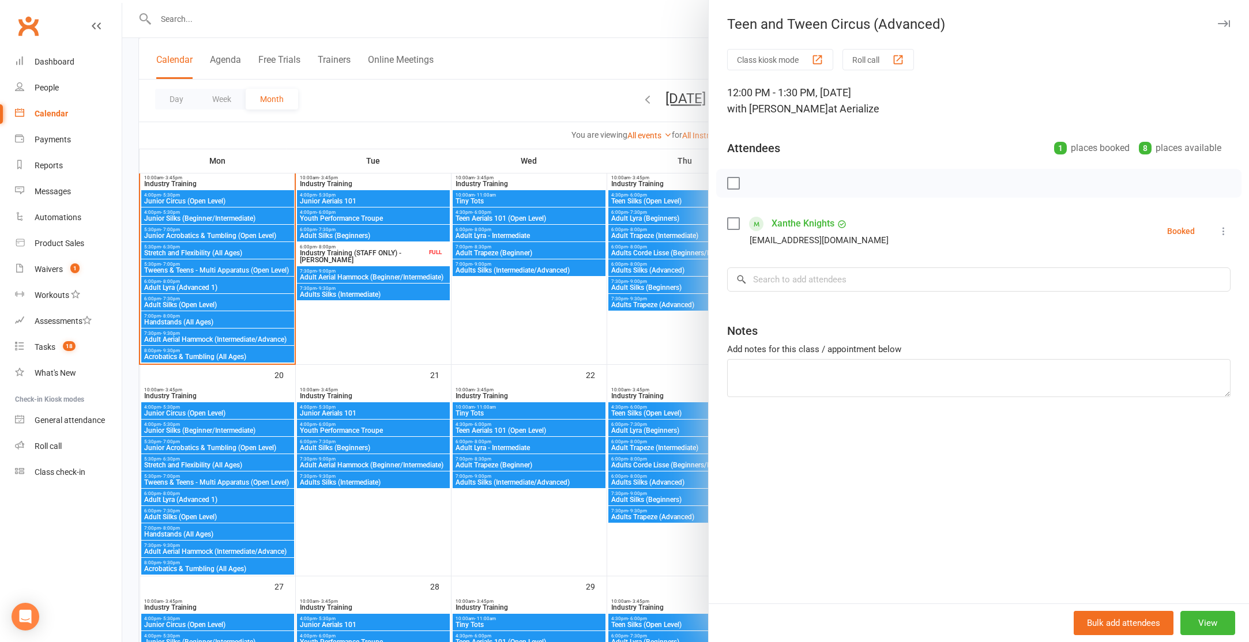
drag, startPoint x: 575, startPoint y: 94, endPoint x: 607, endPoint y: 116, distance: 38.6
click at [575, 94] on div at bounding box center [685, 321] width 1127 height 642
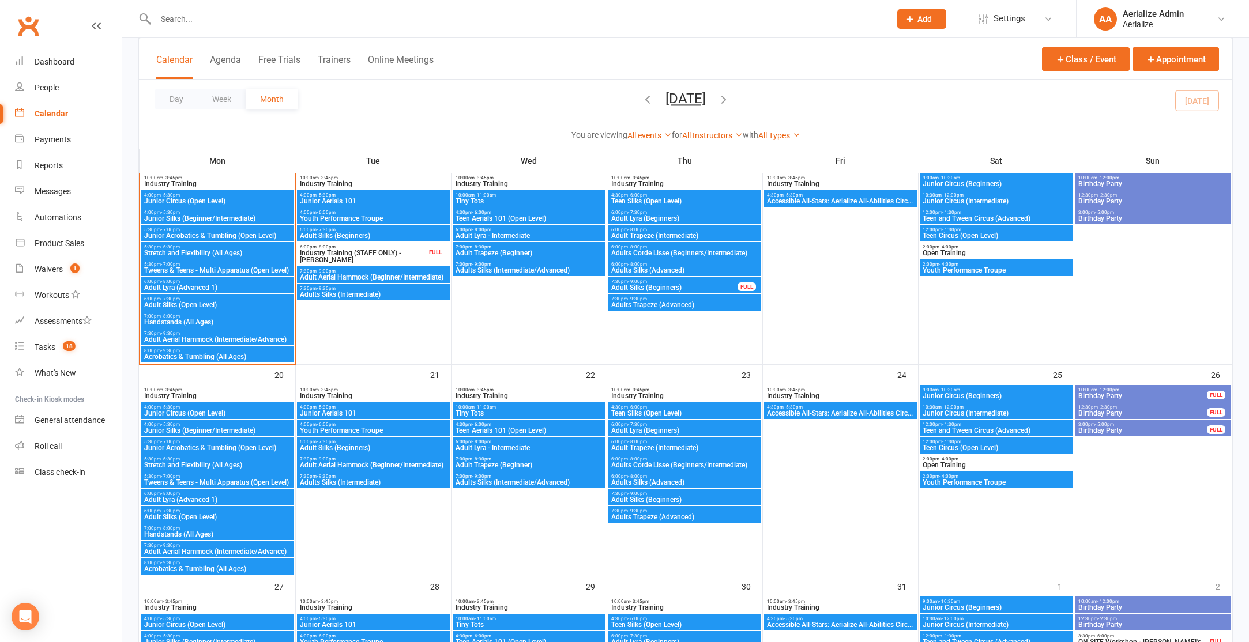
click at [978, 443] on span "12:00pm - 1:30pm" at bounding box center [996, 441] width 148 height 5
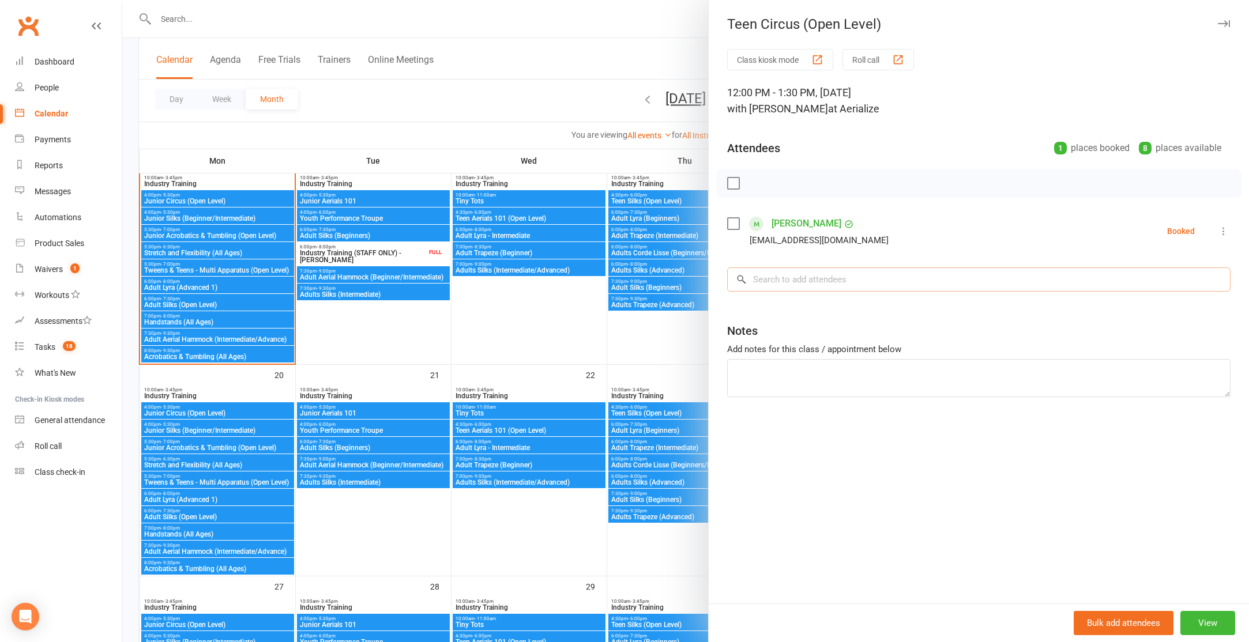
click at [798, 282] on input "search" at bounding box center [978, 280] width 503 height 24
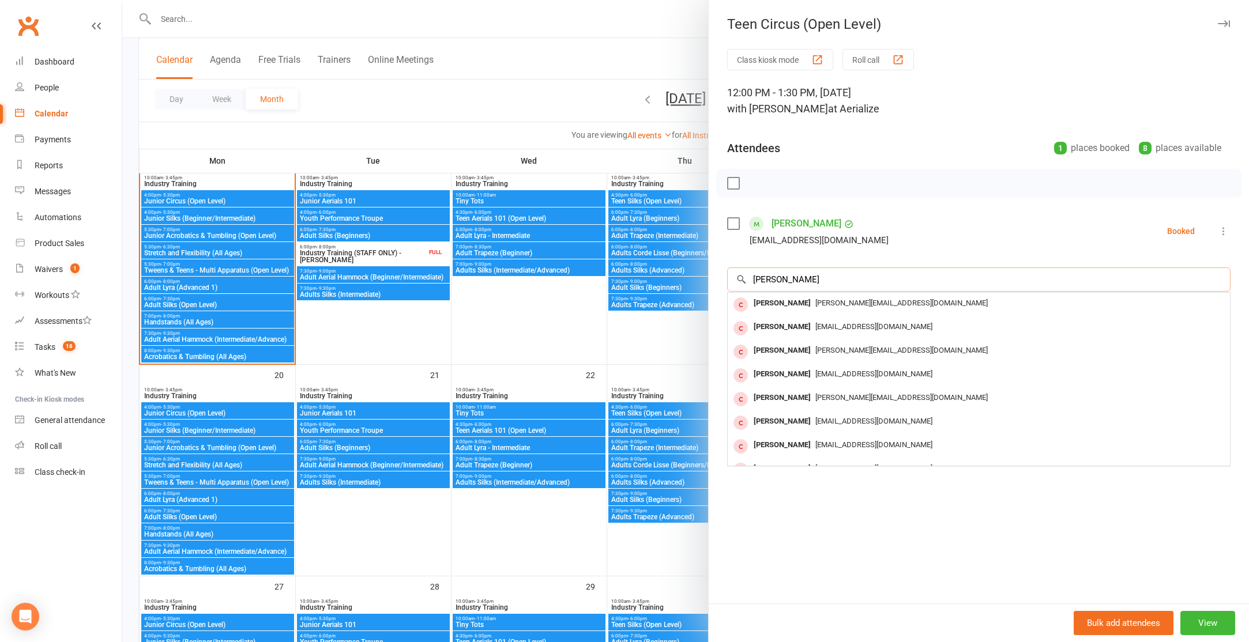
scroll to position [570, 0]
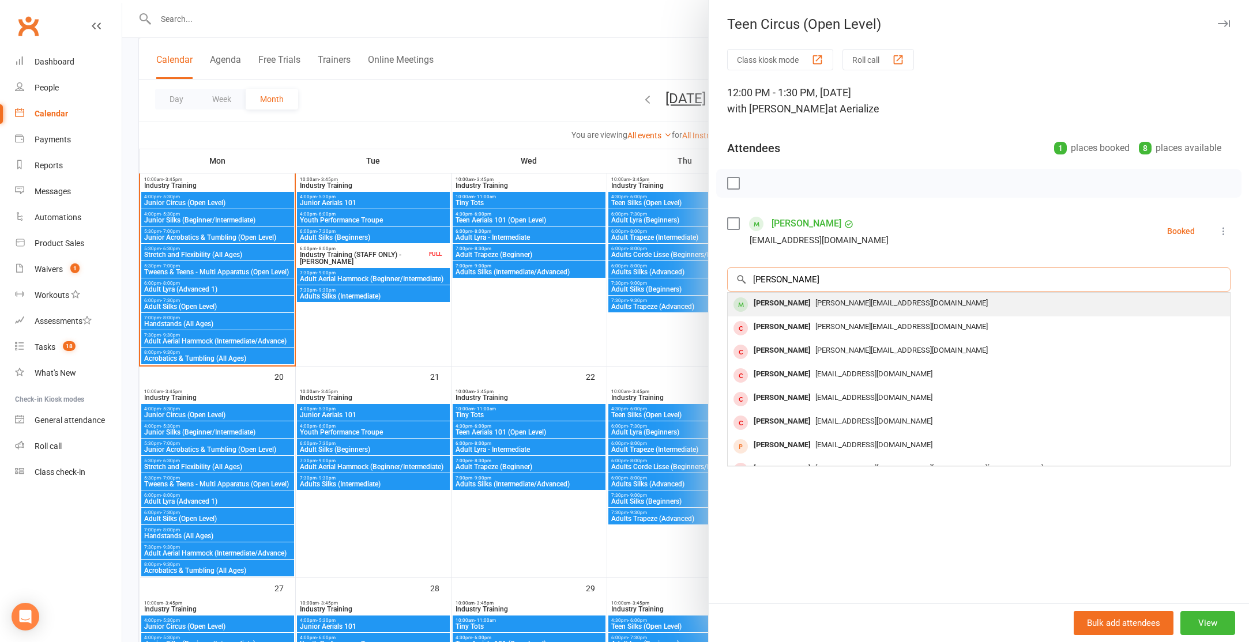
type input "amelia hamil"
click at [838, 300] on span "kate_emelie@bigpond.com" at bounding box center [901, 303] width 172 height 9
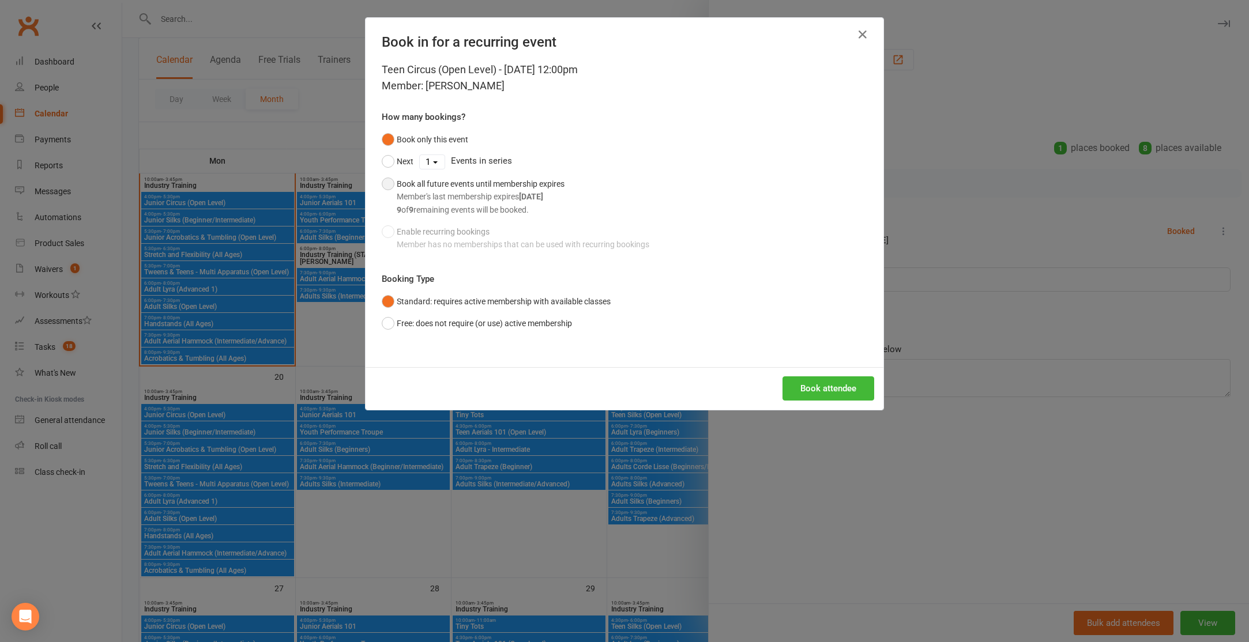
click at [386, 182] on button "Book all future events until membership expires Member's last membership expire…" at bounding box center [473, 197] width 183 height 48
click at [836, 383] on button "Book attendee" at bounding box center [829, 389] width 92 height 24
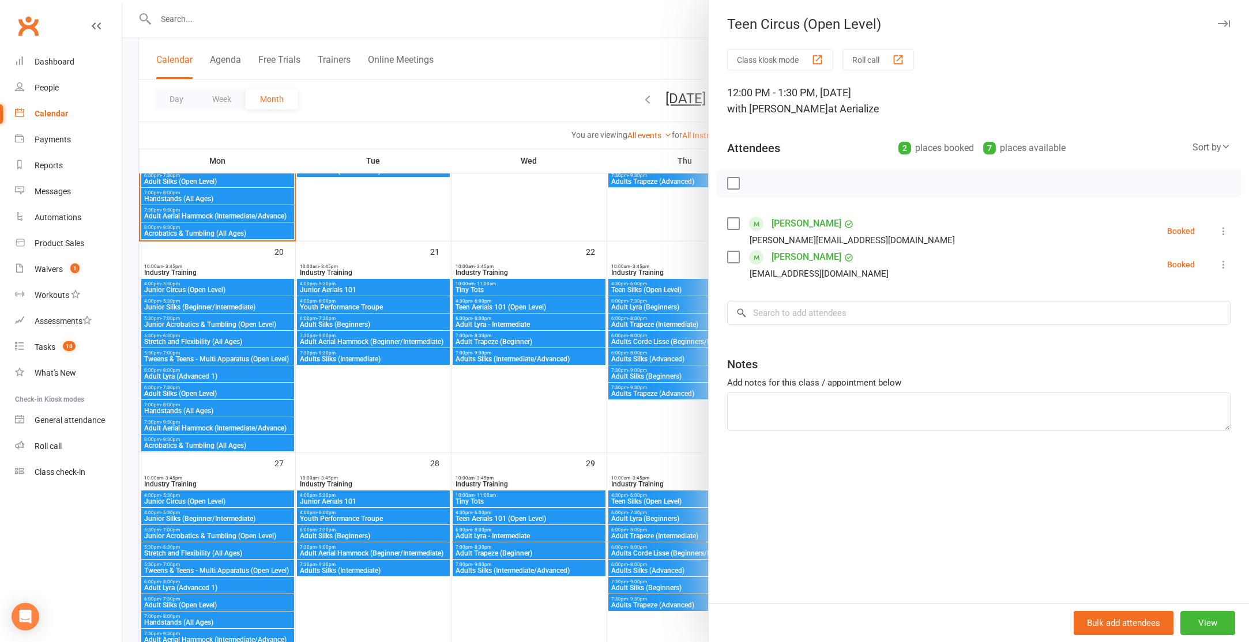
scroll to position [697, 0]
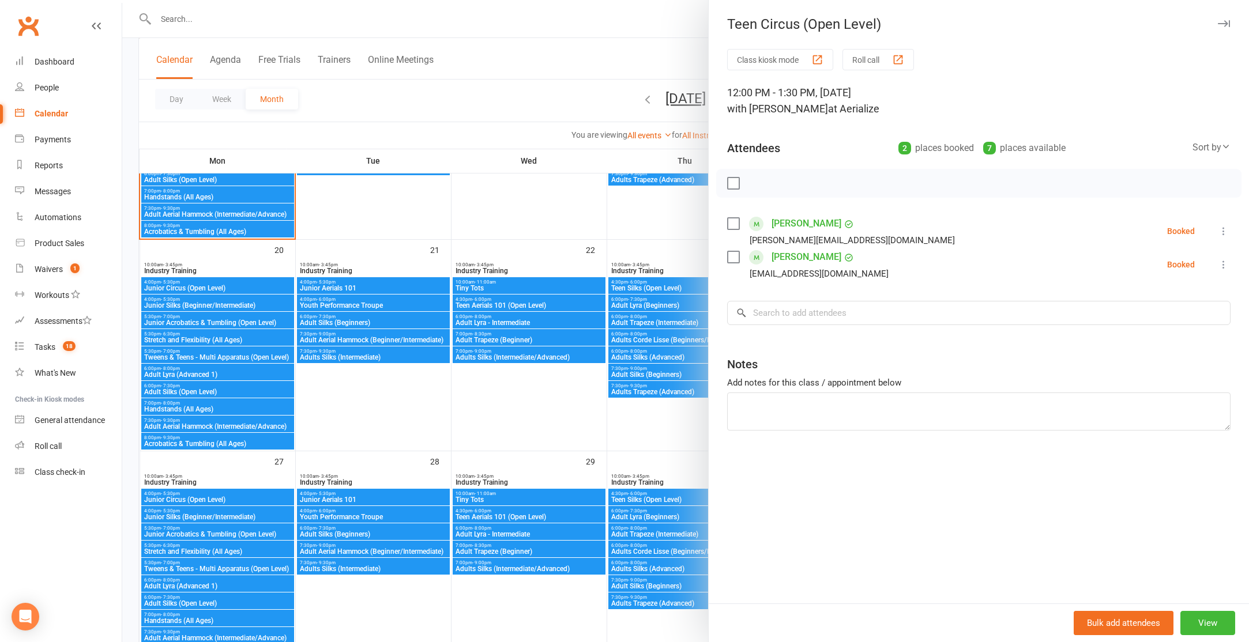
click at [633, 428] on div at bounding box center [685, 321] width 1127 height 642
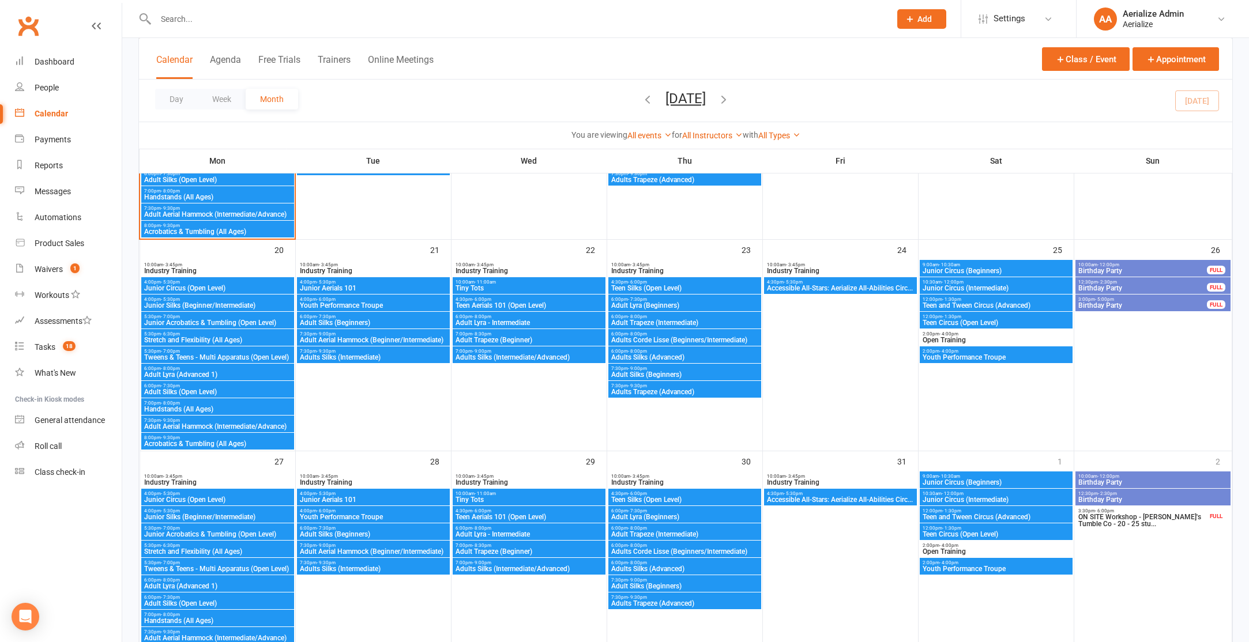
click at [972, 531] on span "Teen Circus (Open Level)" at bounding box center [996, 534] width 148 height 7
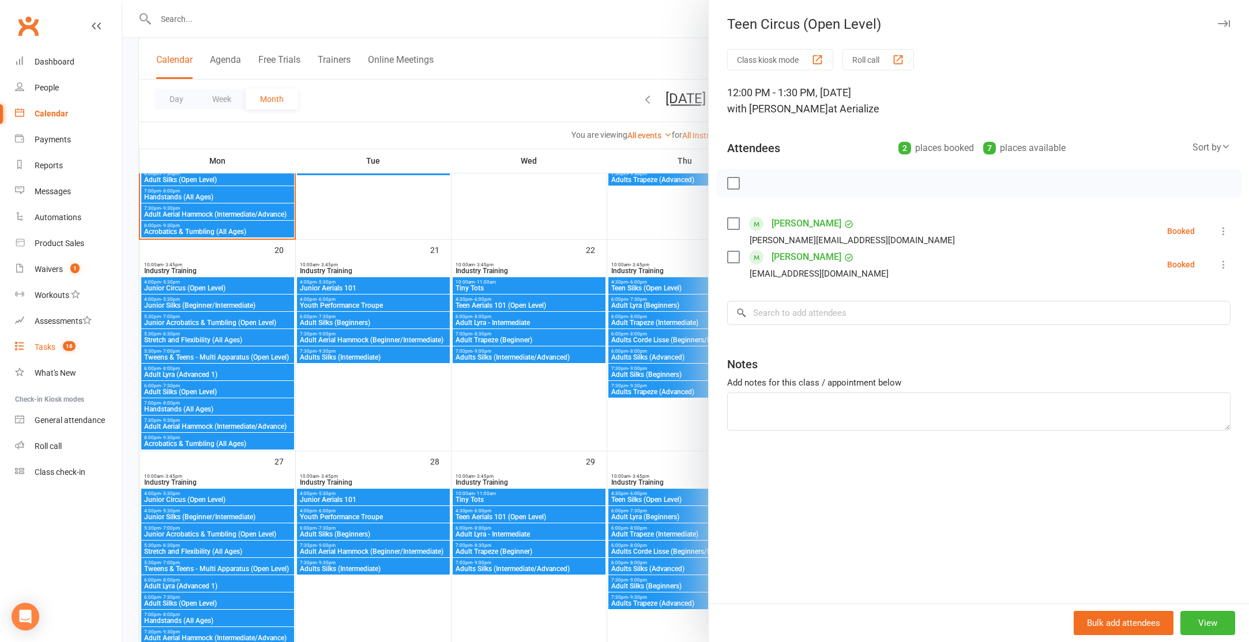
click at [58, 341] on link "Tasks 18" at bounding box center [68, 347] width 107 height 26
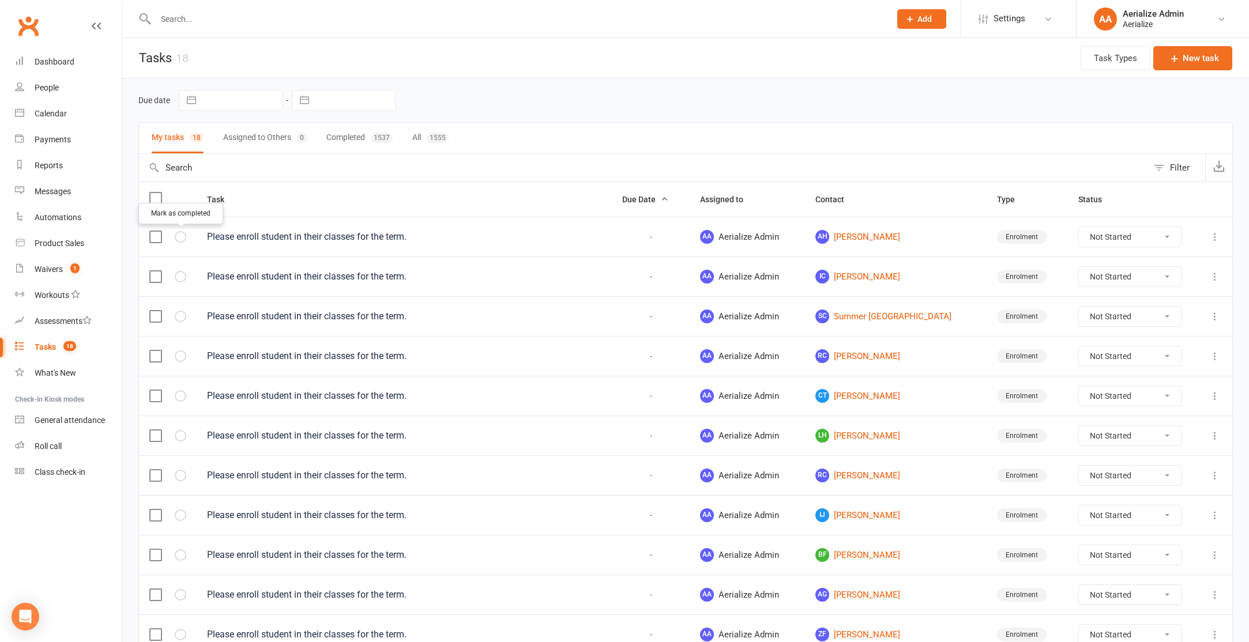
click at [0, 0] on icon "button" at bounding box center [0, 0] width 0 height 0
click at [53, 115] on div "Calendar" at bounding box center [51, 113] width 32 height 9
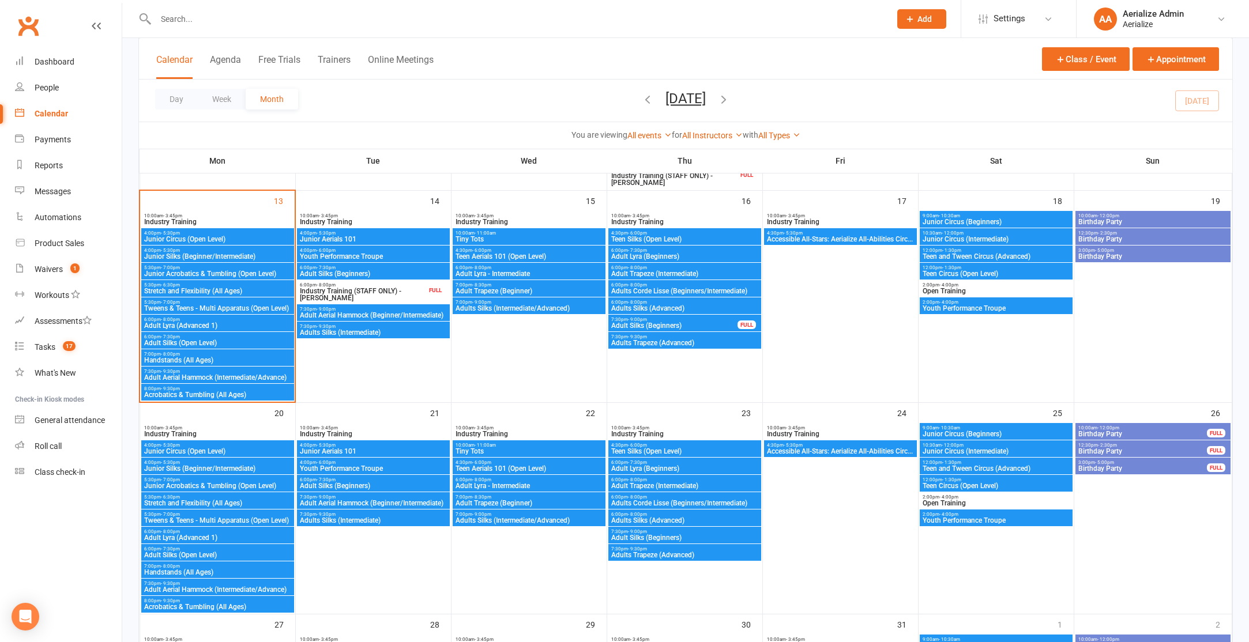
scroll to position [532, 0]
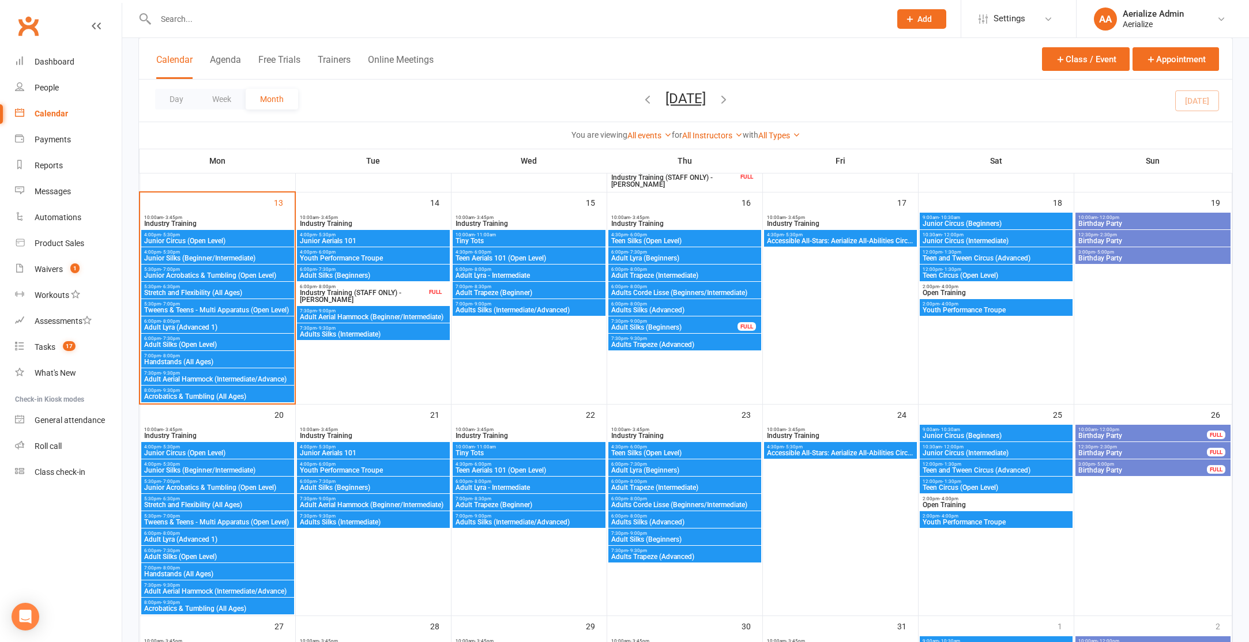
click at [371, 242] on span "Junior Aerials 101" at bounding box center [373, 241] width 148 height 7
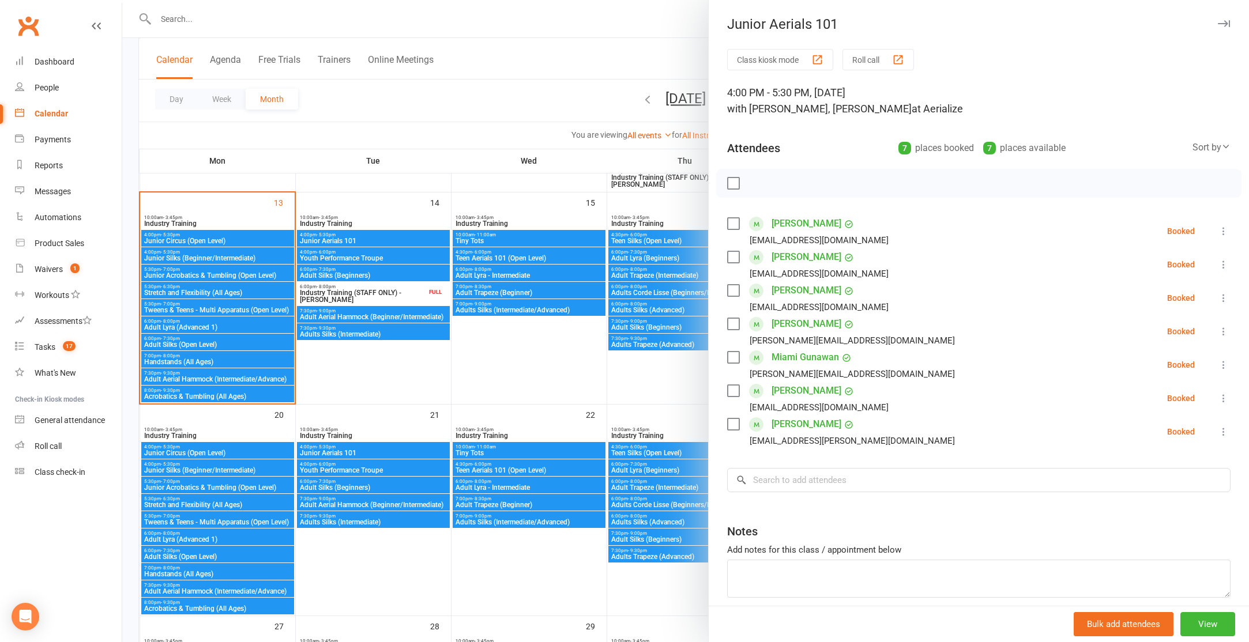
click at [381, 448] on div at bounding box center [685, 321] width 1127 height 642
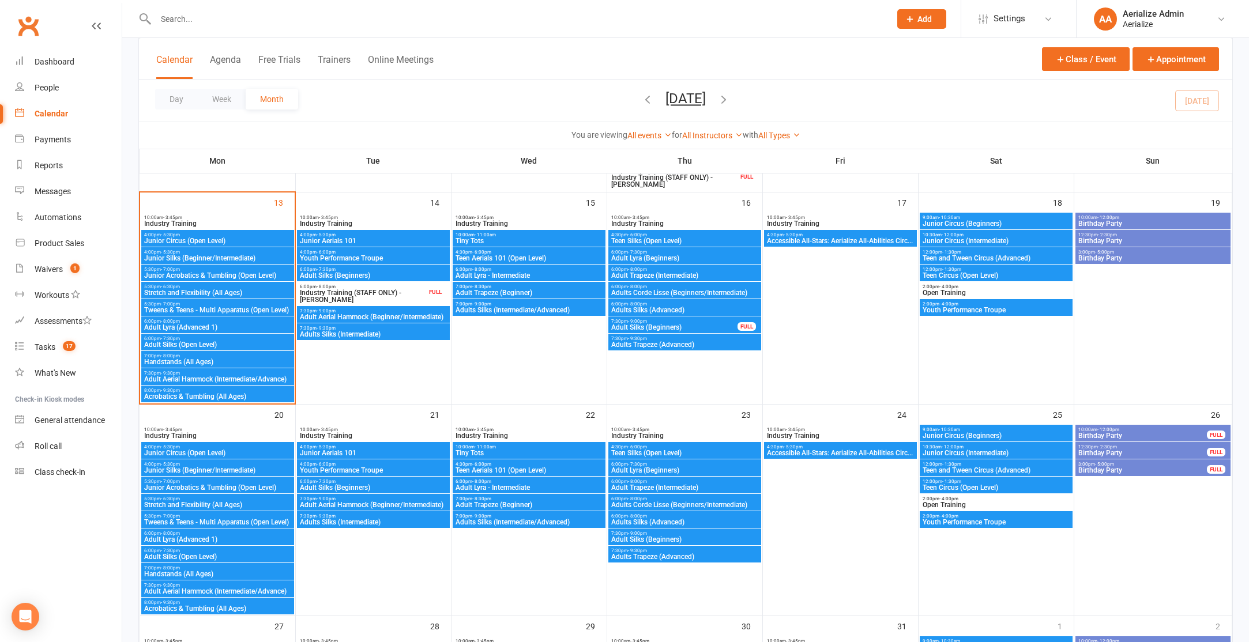
click at [380, 452] on span "Junior Aerials 101" at bounding box center [373, 453] width 148 height 7
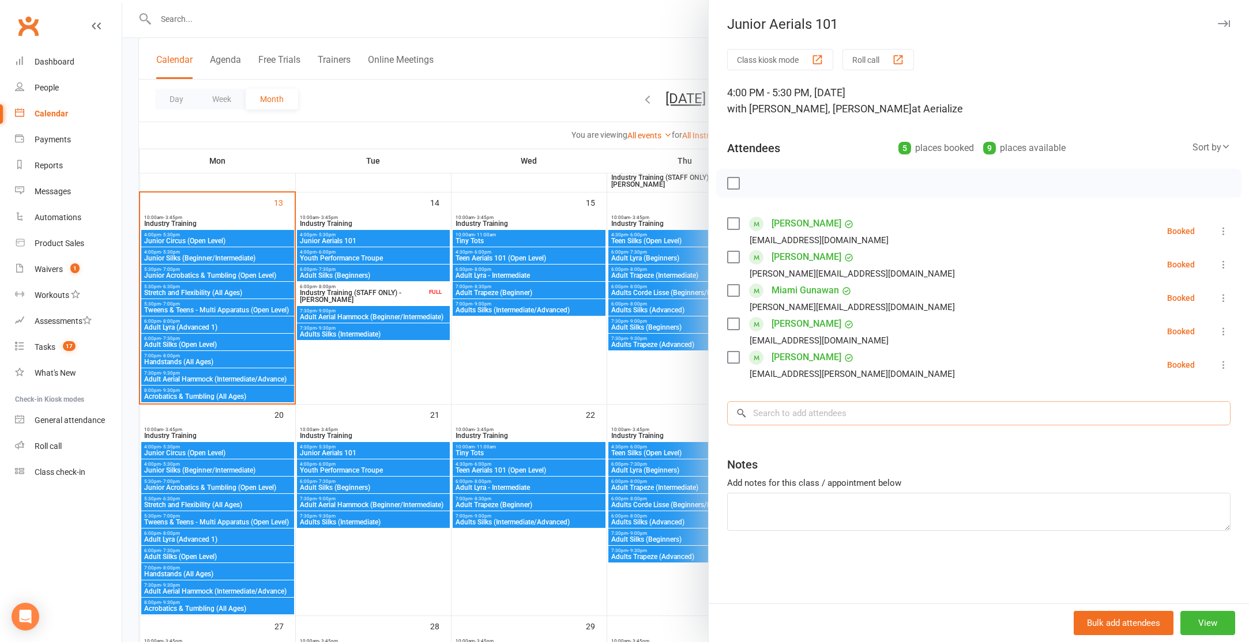
click at [777, 418] on input "search" at bounding box center [978, 413] width 503 height 24
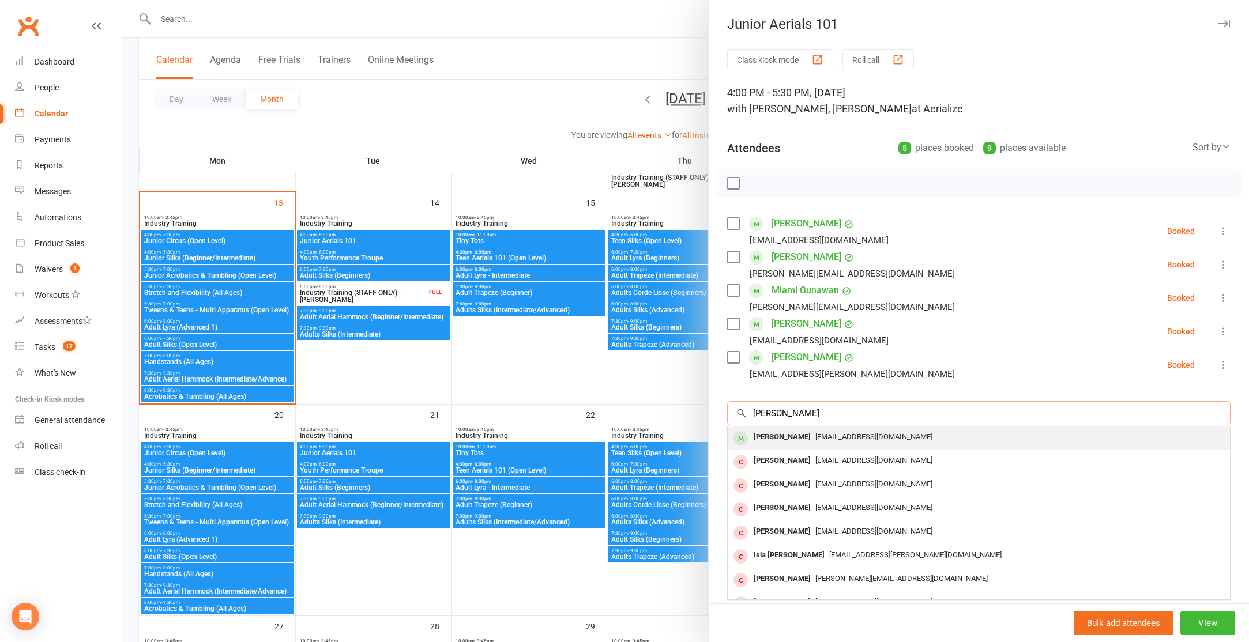
type input "isabella campos"
click at [783, 443] on div "Isabella Campos" at bounding box center [782, 437] width 66 height 17
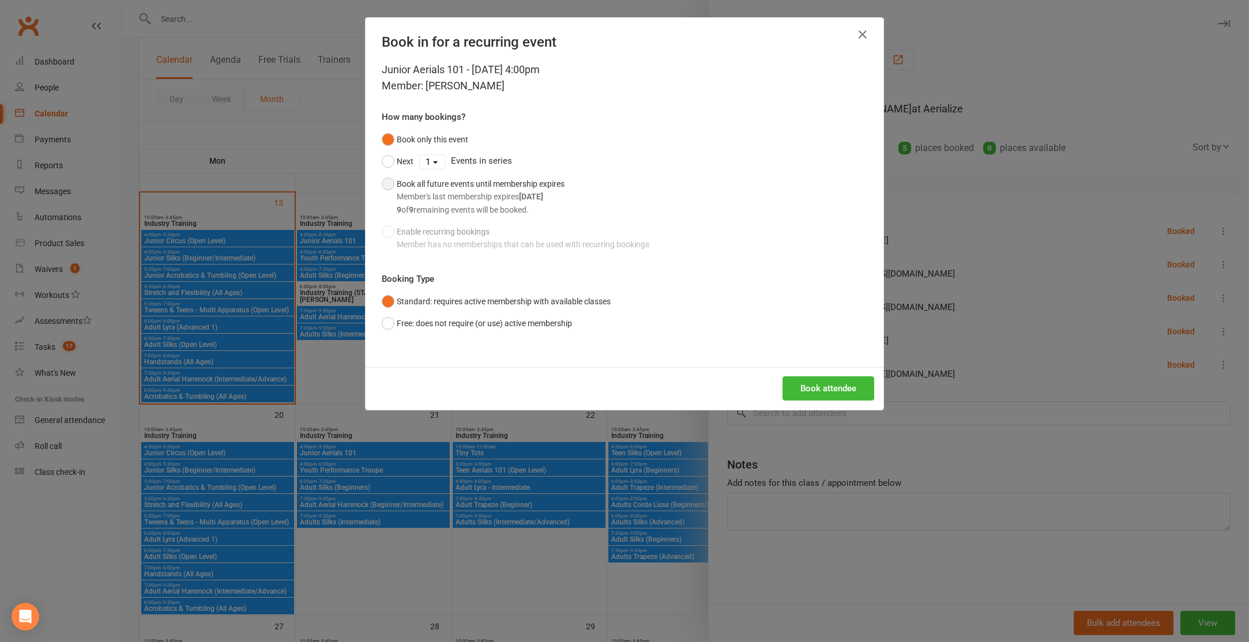
click at [389, 183] on button "Book all future events until membership expires Member's last membership expire…" at bounding box center [473, 197] width 183 height 48
click at [842, 388] on button "Book attendee" at bounding box center [829, 389] width 92 height 24
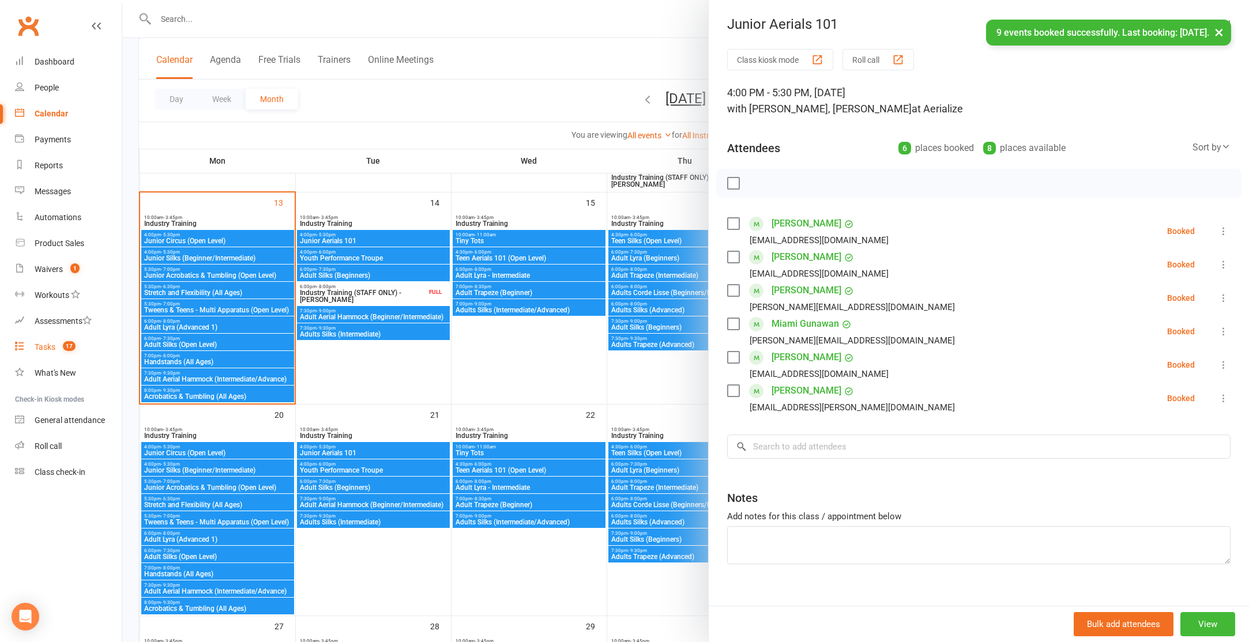
click at [48, 343] on div "Tasks" at bounding box center [45, 347] width 21 height 9
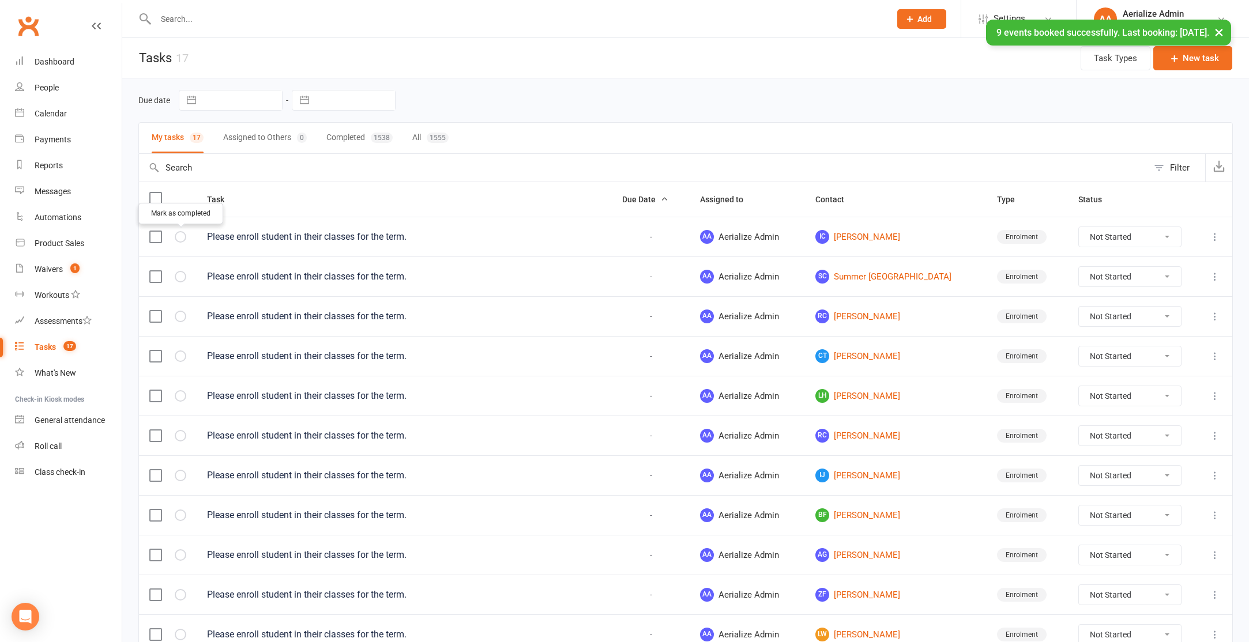
click at [0, 0] on icon "button" at bounding box center [0, 0] width 0 height 0
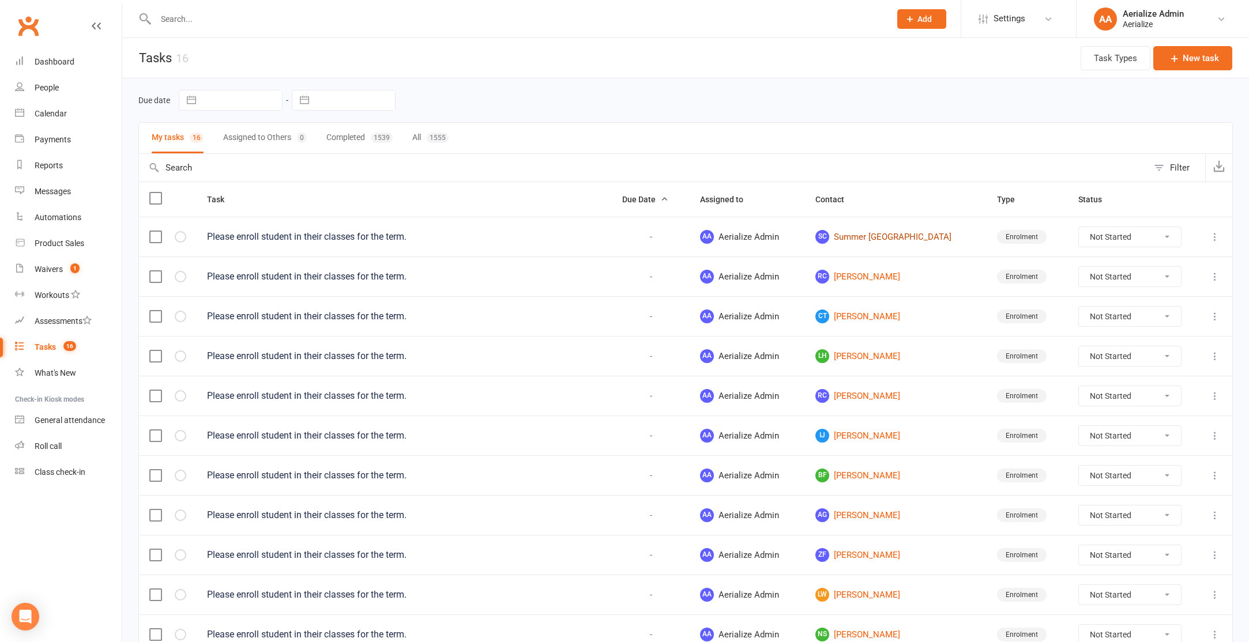
click at [876, 237] on link "SC Summer Coventry" at bounding box center [895, 237] width 161 height 14
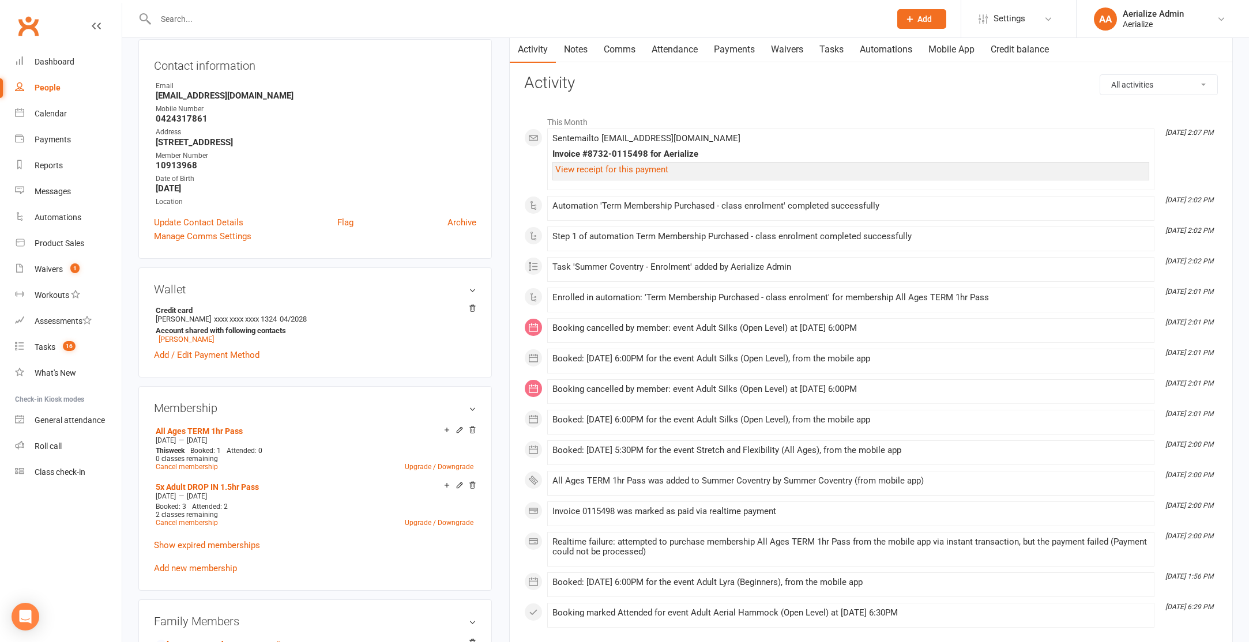
scroll to position [122, 0]
click at [57, 116] on div "Calendar" at bounding box center [51, 113] width 32 height 9
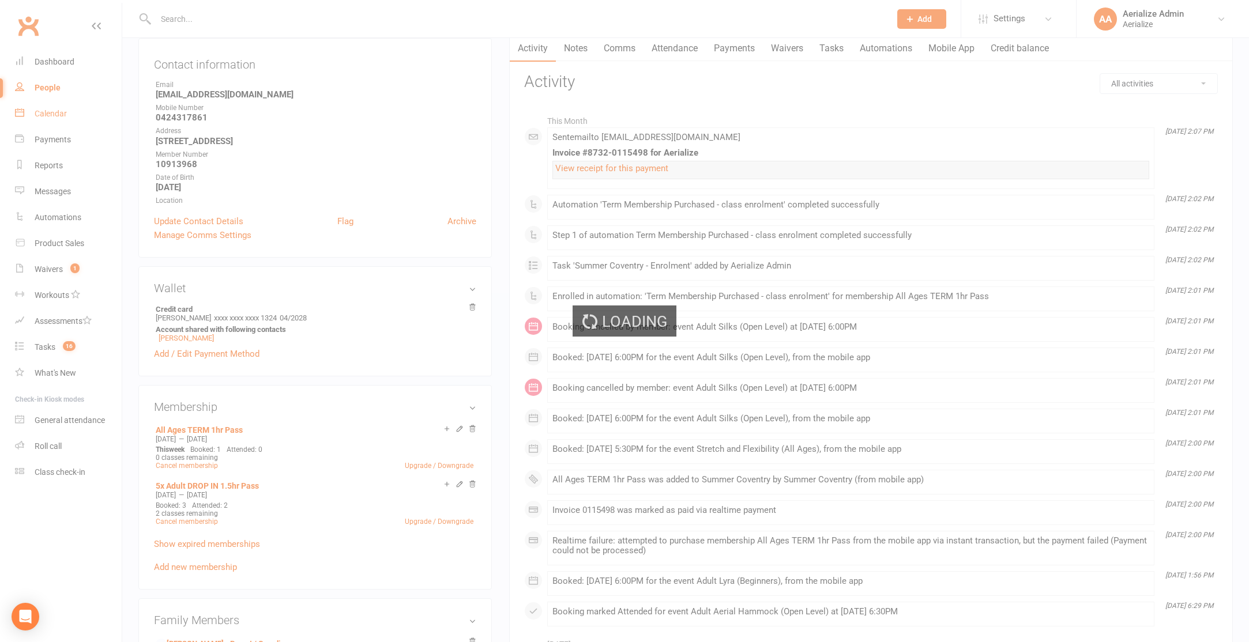
scroll to position [121, 0]
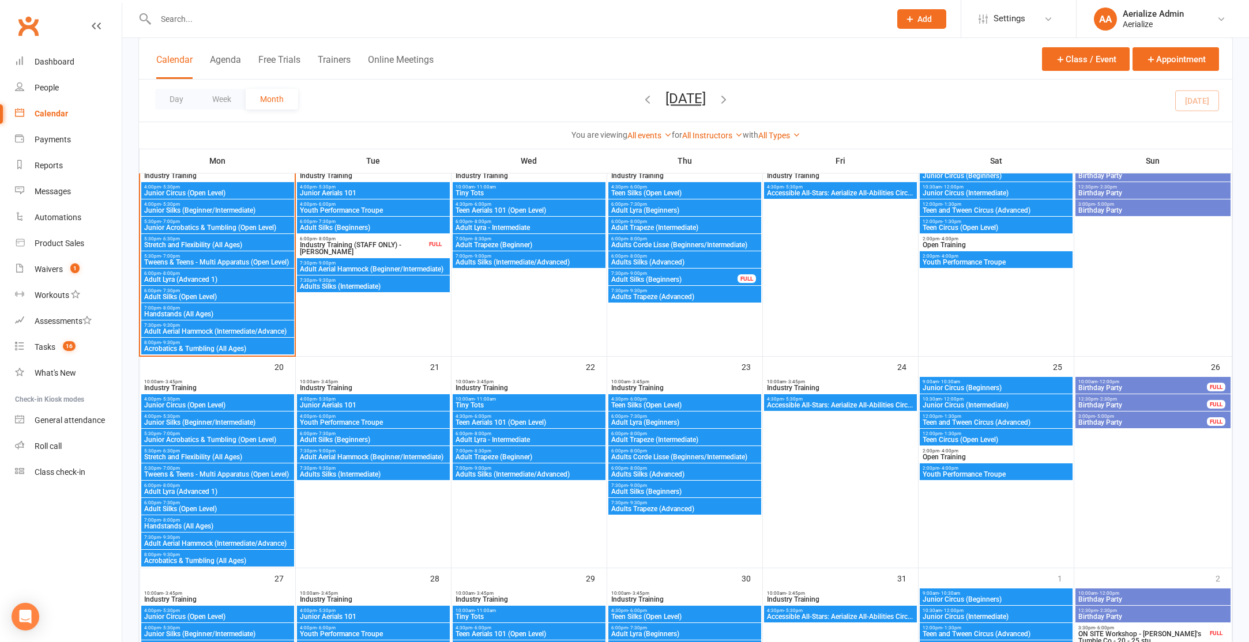
scroll to position [577, 0]
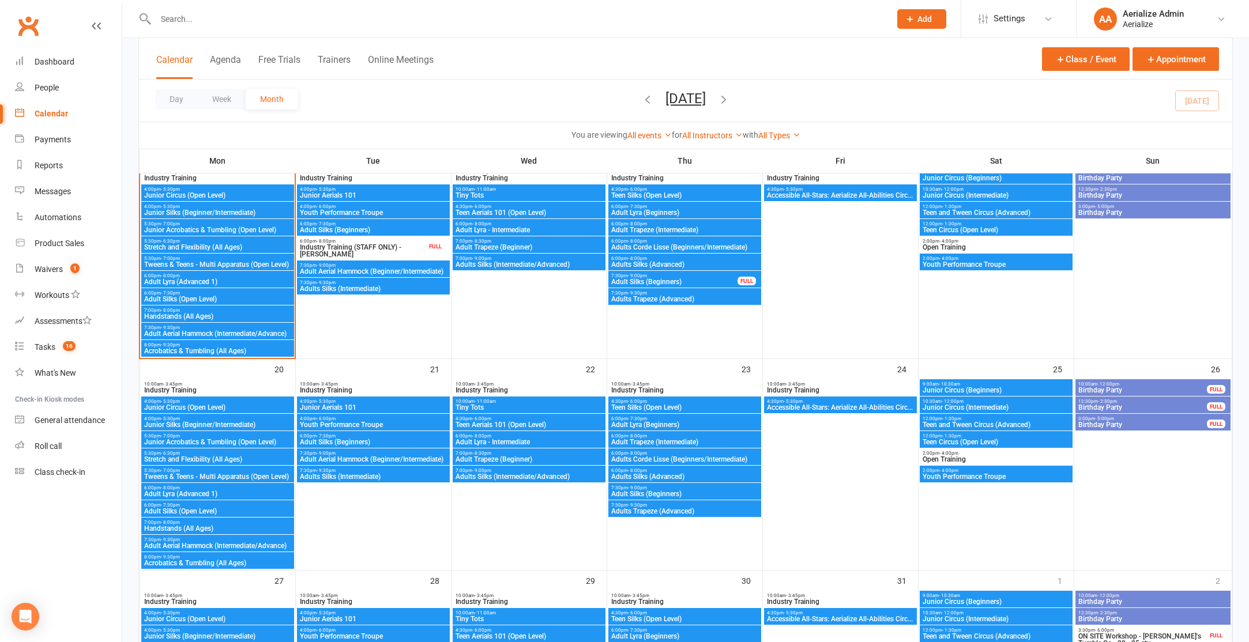
click at [213, 245] on span "Stretch and Flexibility (All Ages)" at bounding box center [218, 247] width 148 height 7
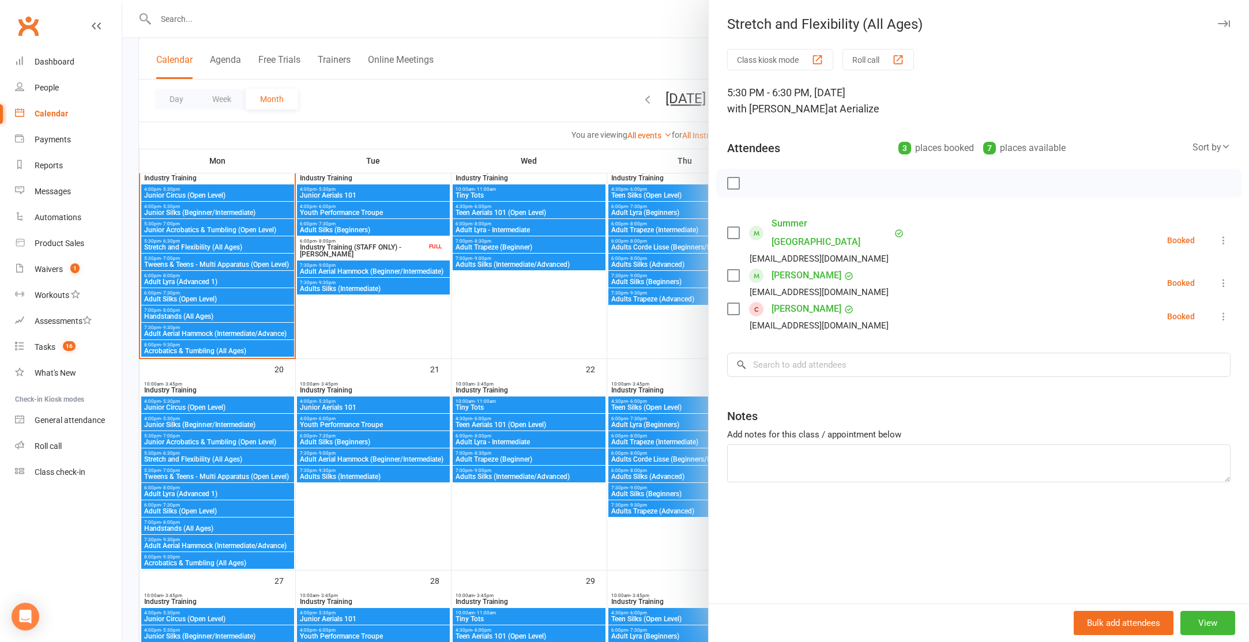
click at [204, 459] on div at bounding box center [685, 321] width 1127 height 642
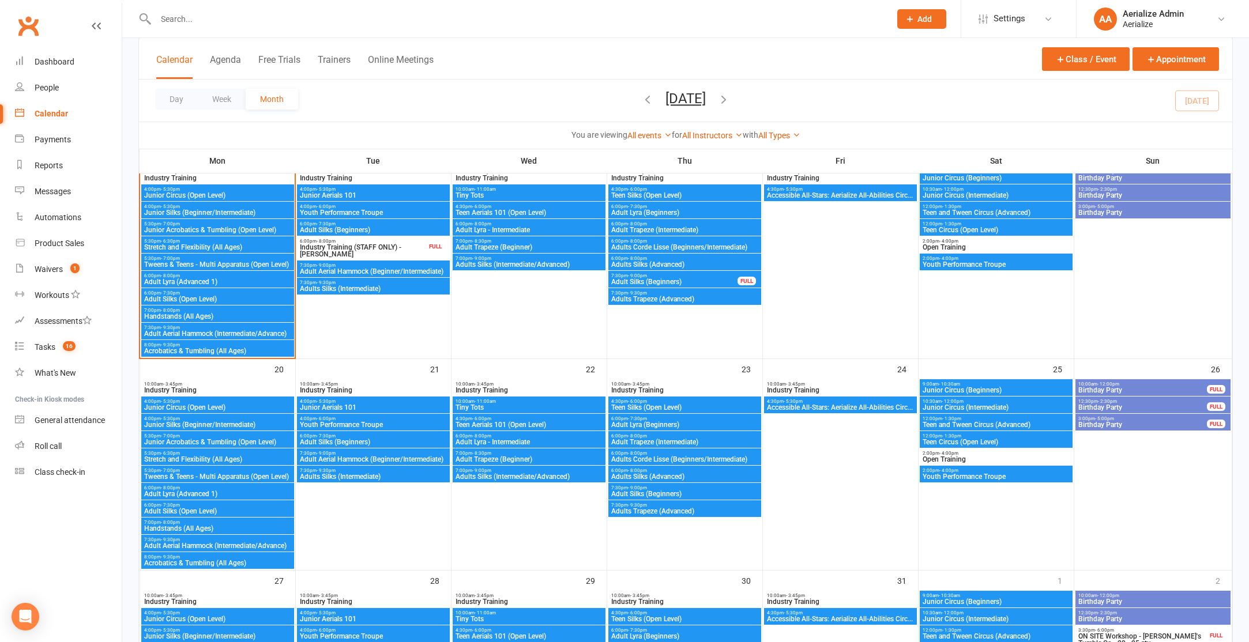
click at [202, 456] on span "Stretch and Flexibility (All Ages)" at bounding box center [218, 459] width 148 height 7
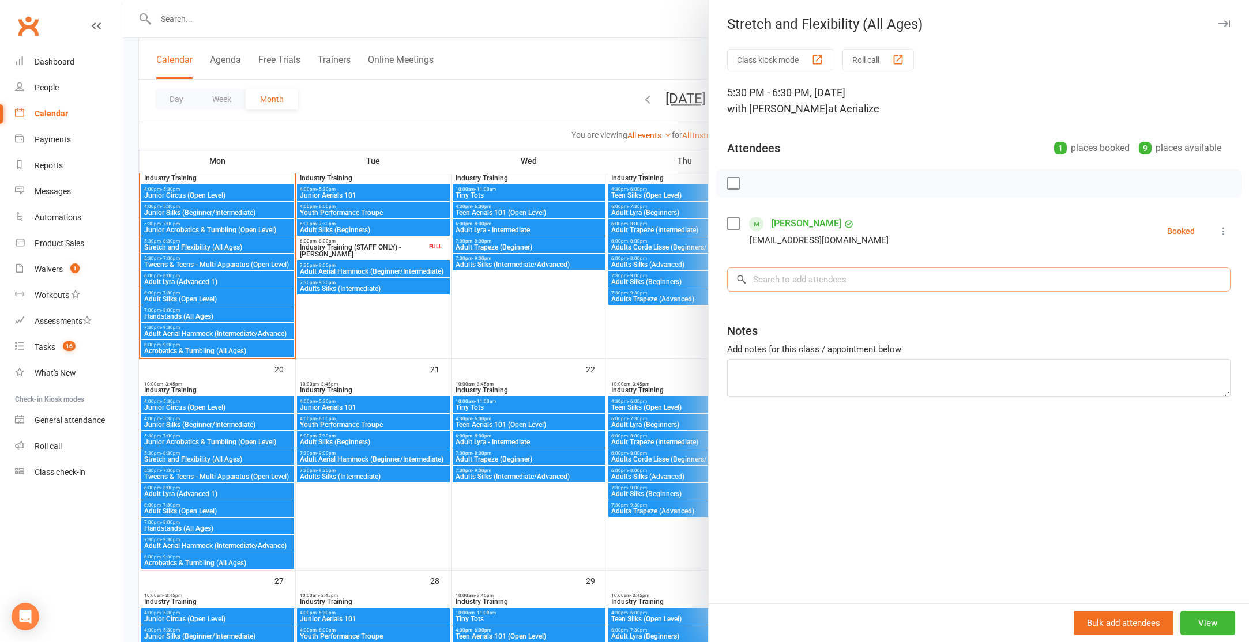
click at [773, 286] on input "search" at bounding box center [978, 280] width 503 height 24
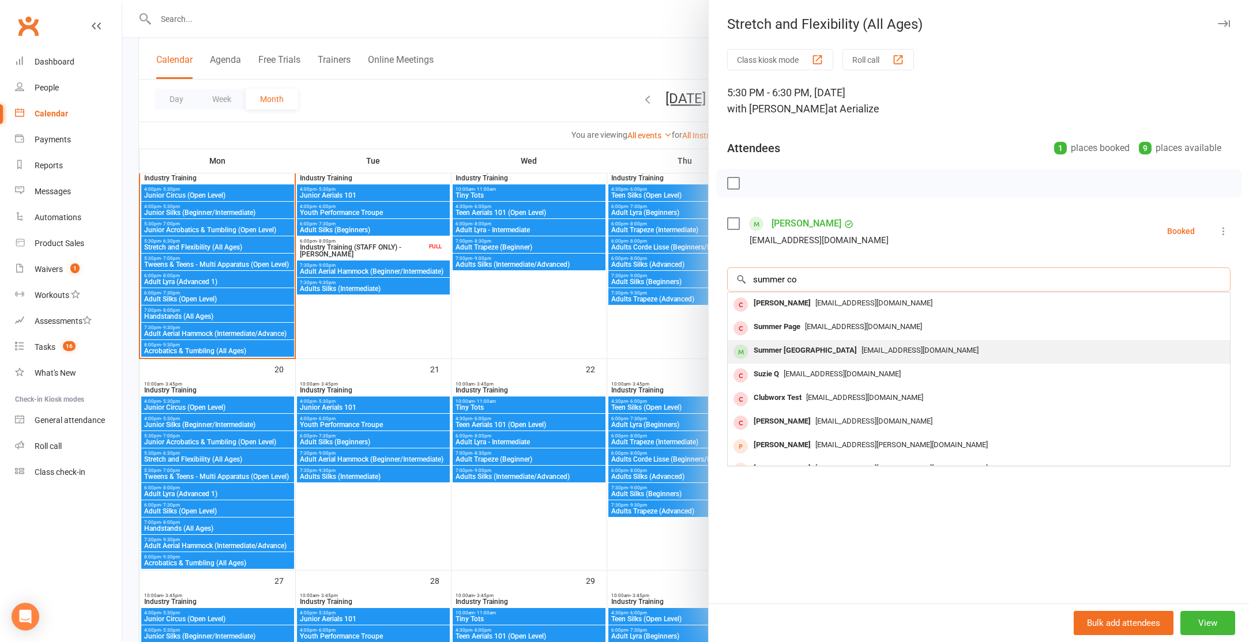
type input "summer co"
click at [816, 353] on div "Summer Coventry" at bounding box center [805, 351] width 112 height 17
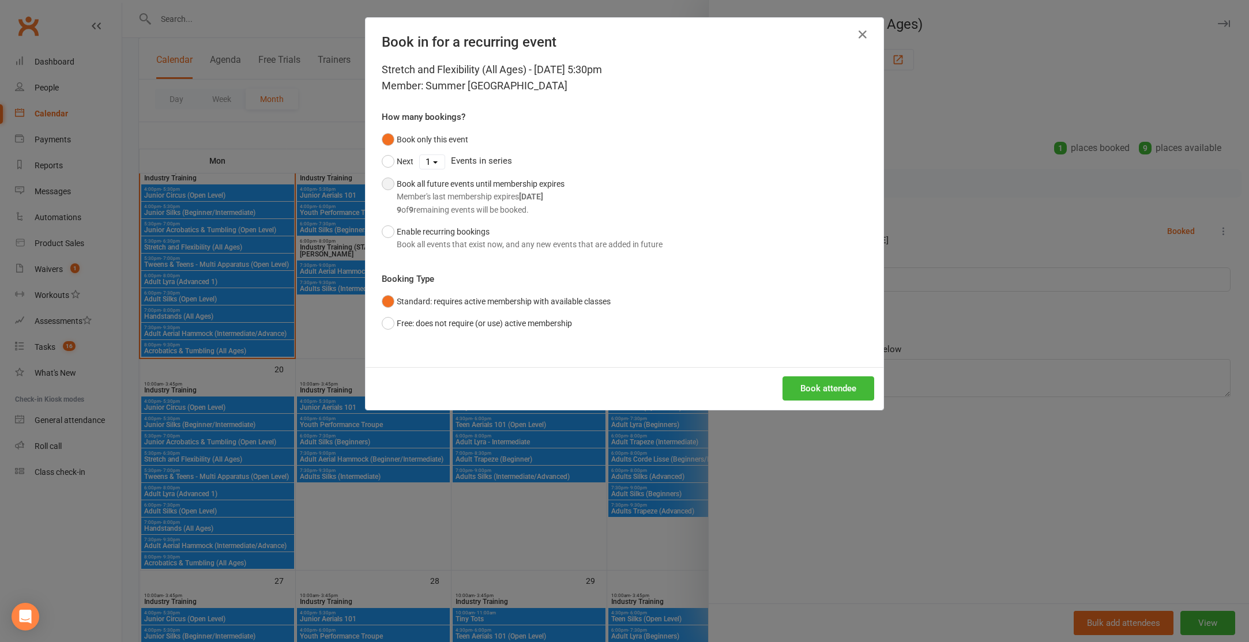
click at [386, 184] on button "Book all future events until membership expires Member's last membership expire…" at bounding box center [473, 197] width 183 height 48
click at [853, 391] on button "Book attendee" at bounding box center [829, 389] width 92 height 24
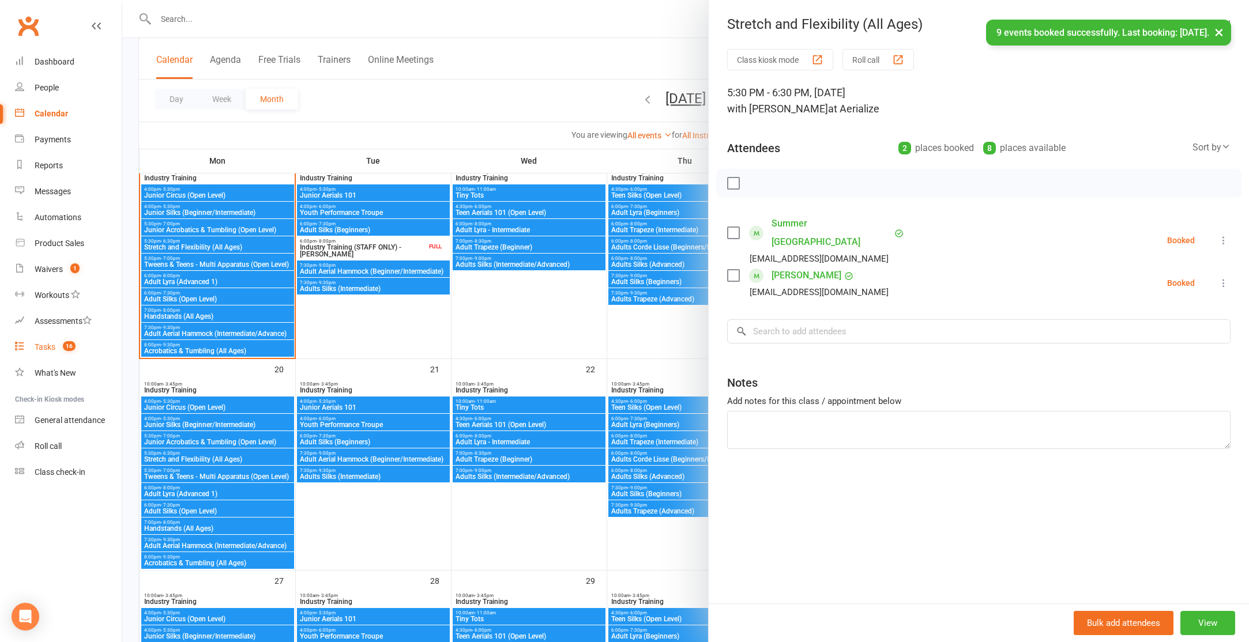
click at [39, 349] on div "Tasks" at bounding box center [45, 347] width 21 height 9
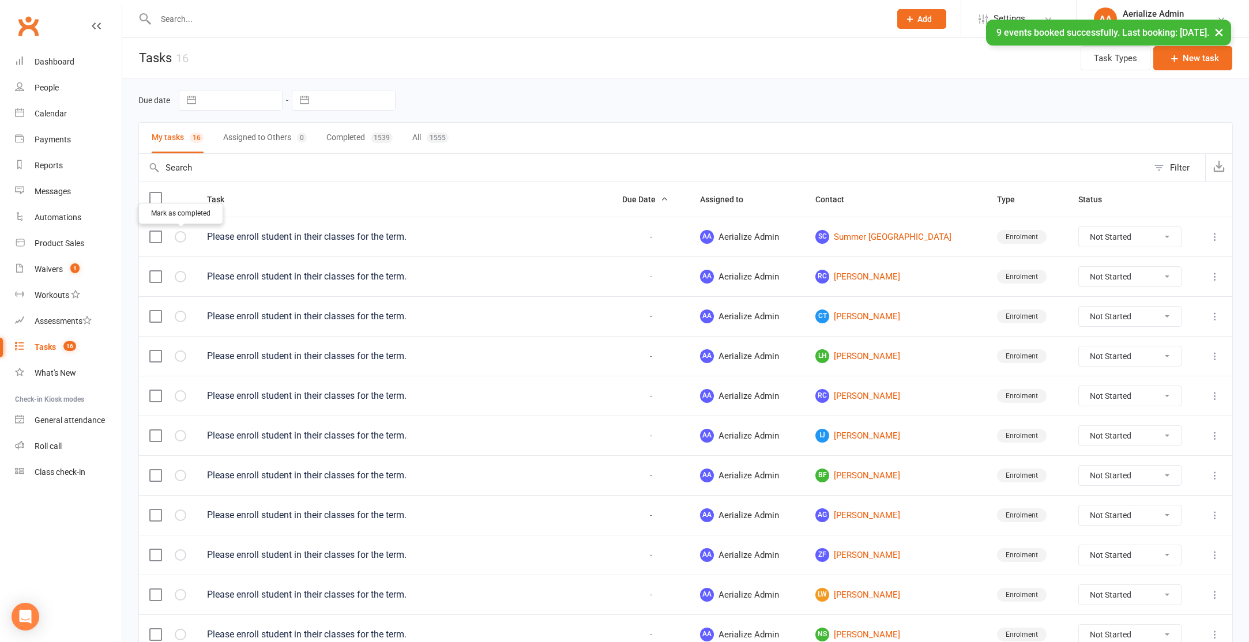
click at [0, 0] on icon "button" at bounding box center [0, 0] width 0 height 0
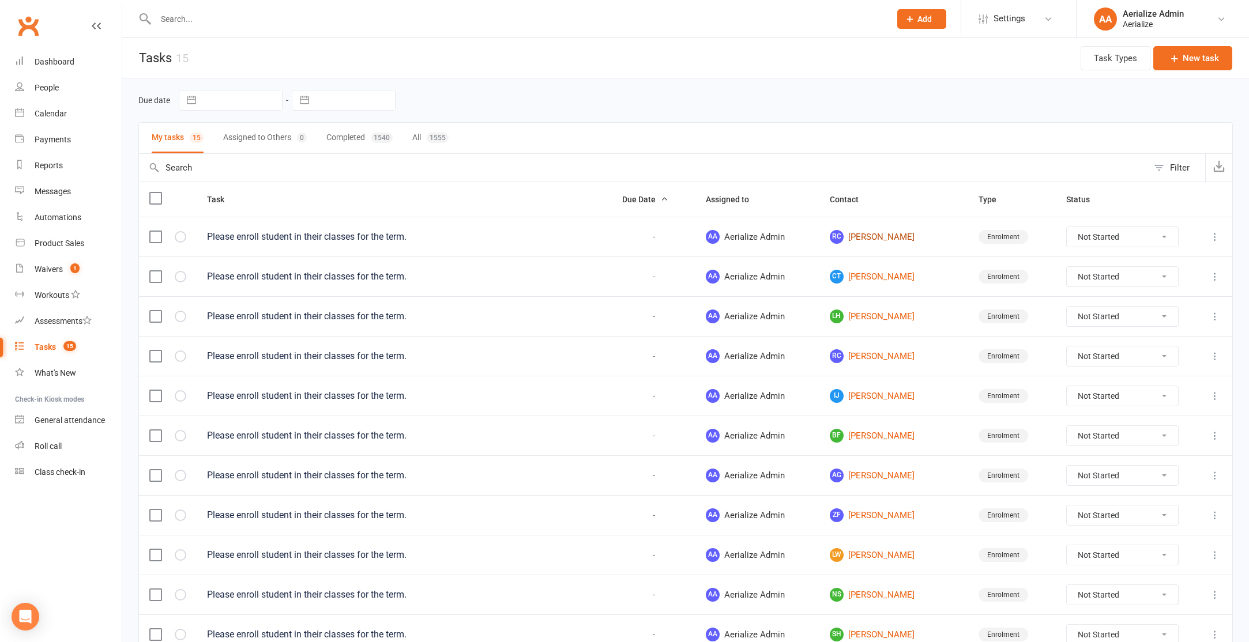
click at [869, 234] on link "RC Rebecca Cameron" at bounding box center [894, 237] width 129 height 14
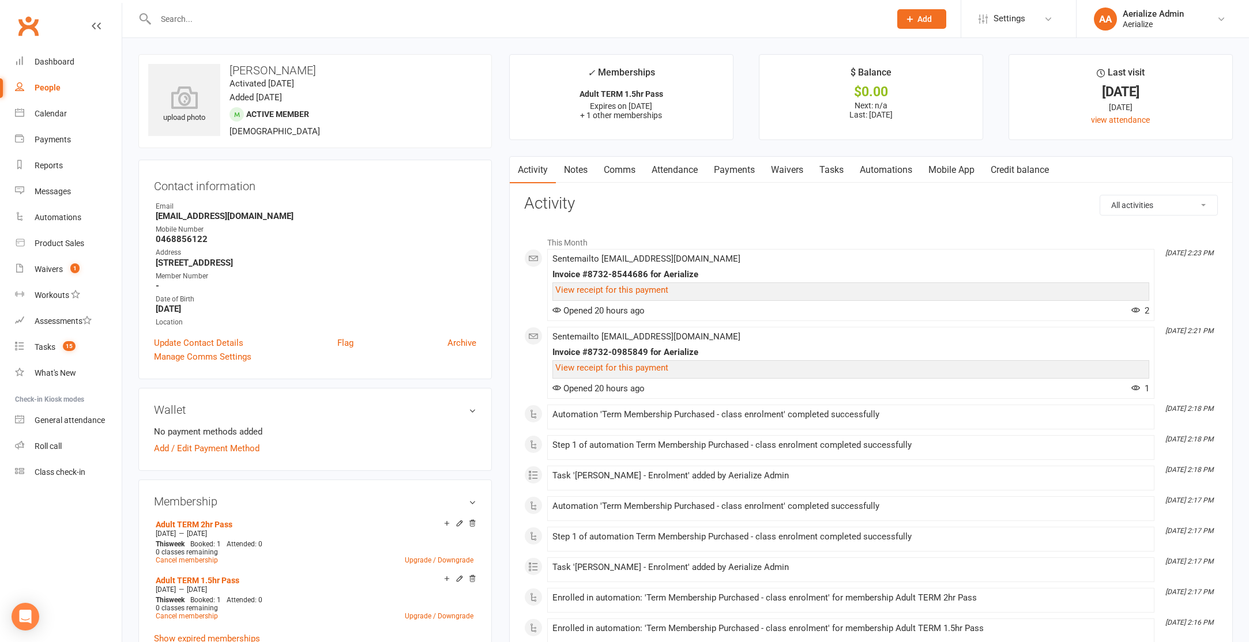
click at [687, 170] on link "Attendance" at bounding box center [675, 170] width 62 height 27
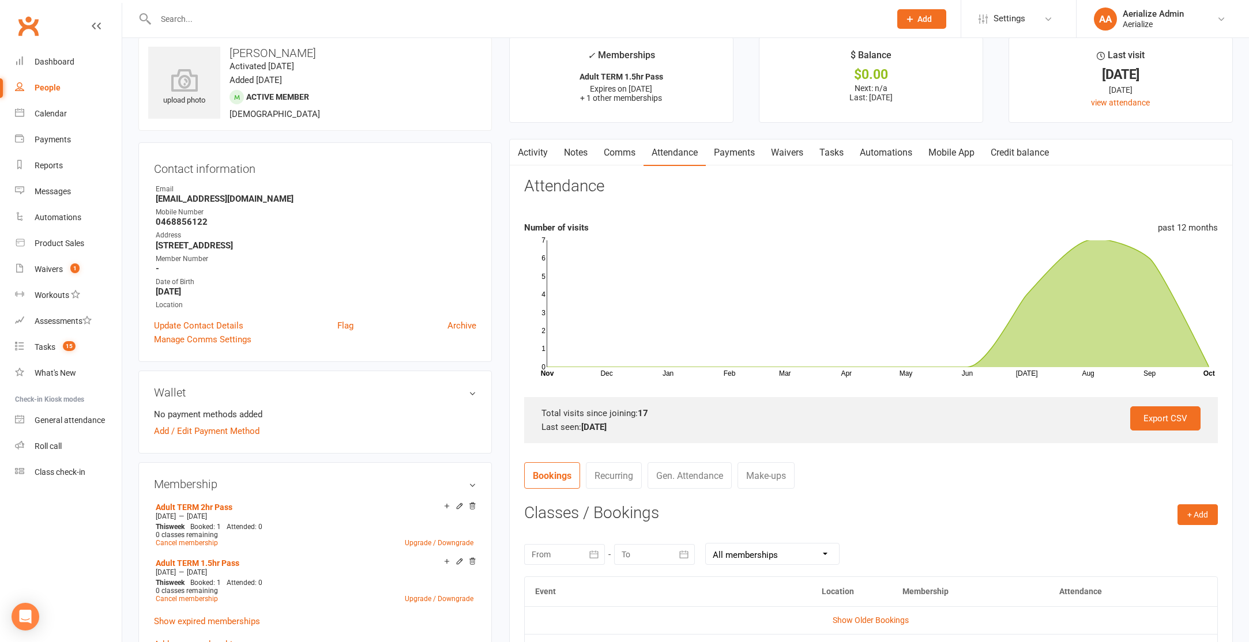
scroll to position [17, 0]
click at [540, 155] on link "Activity" at bounding box center [533, 153] width 46 height 27
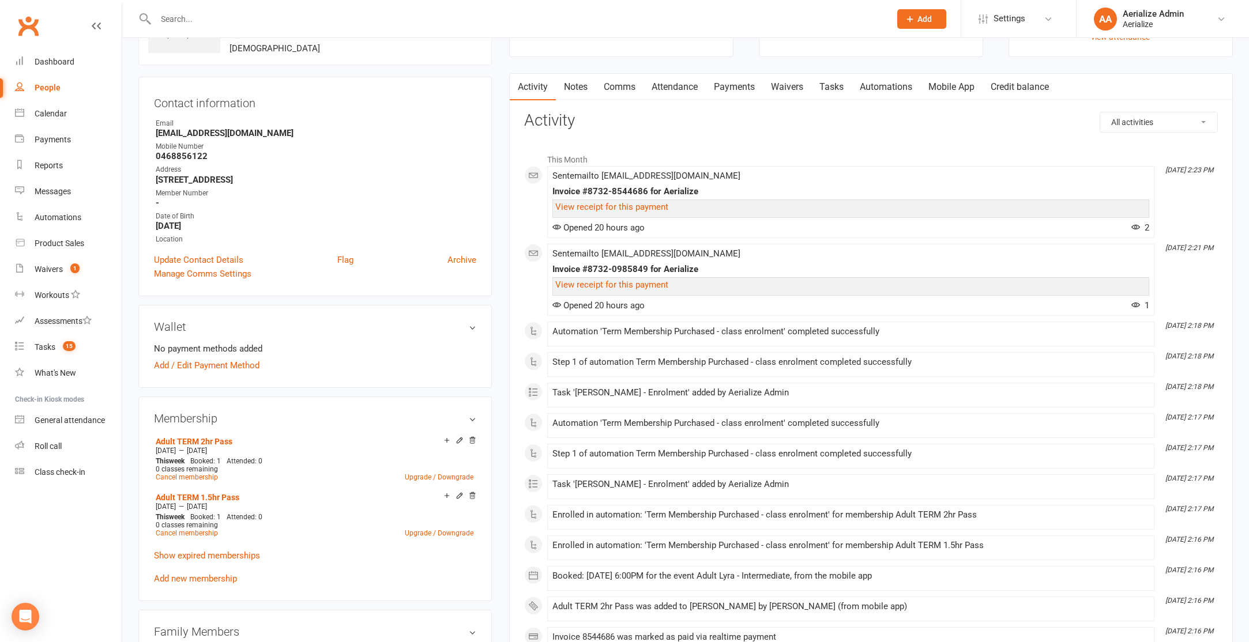
scroll to position [86, 0]
click at [48, 117] on div "Calendar" at bounding box center [51, 113] width 32 height 9
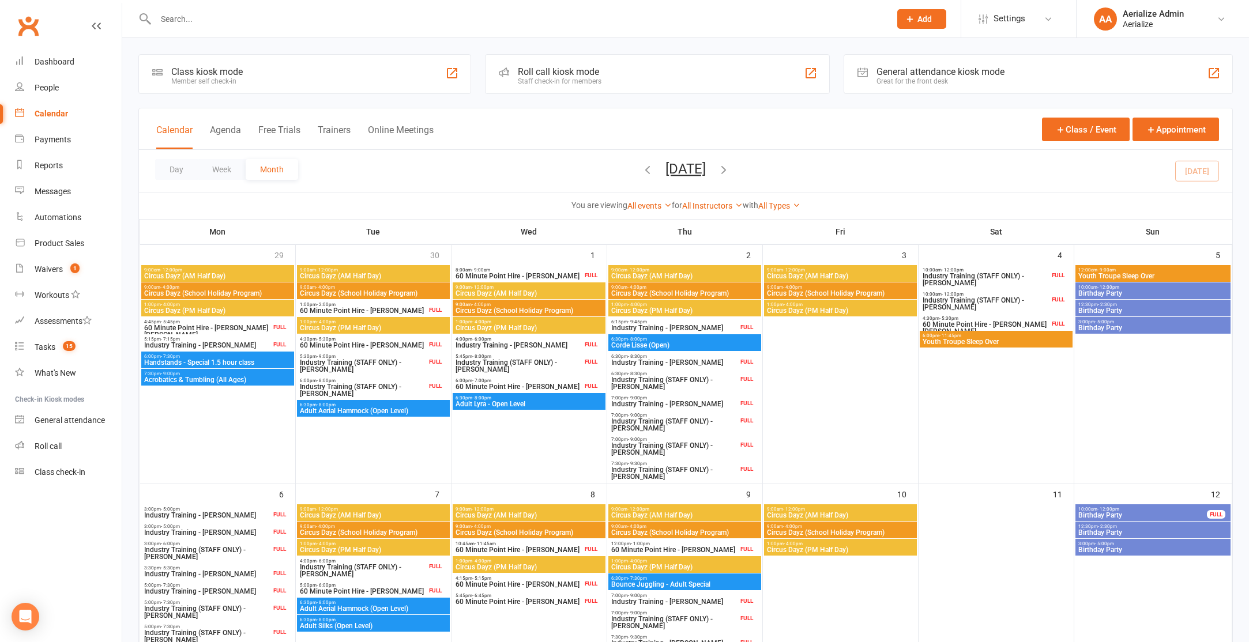
click at [641, 167] on icon "button" at bounding box center [647, 169] width 13 height 13
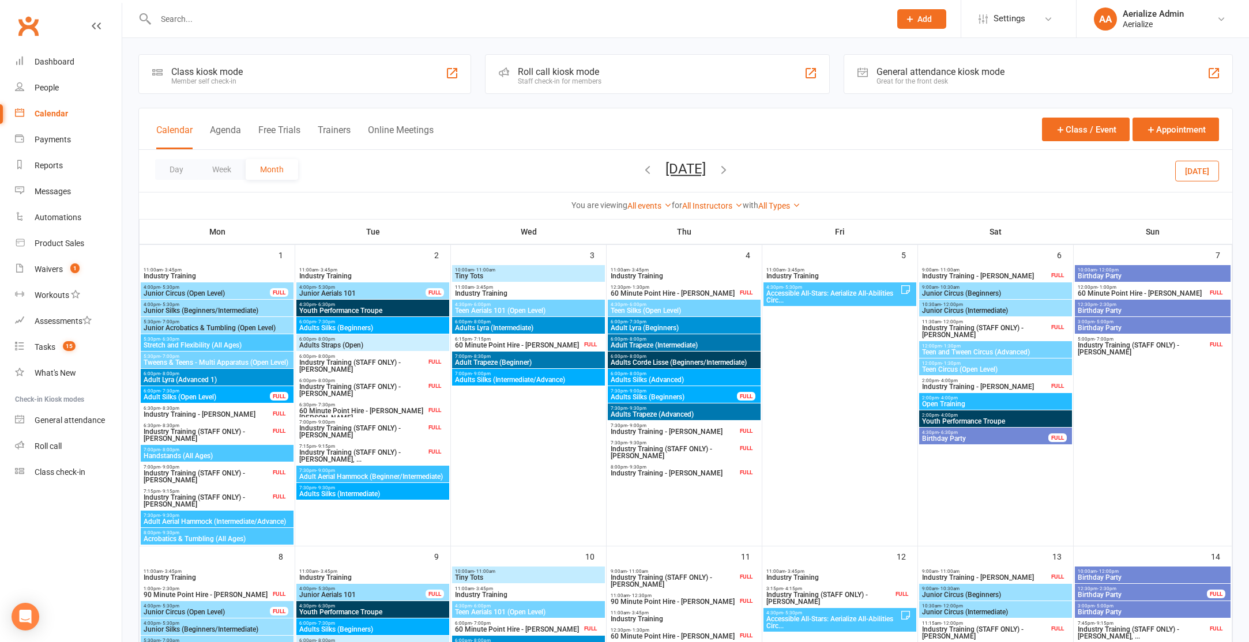
click at [677, 396] on span "Adults Silks (Beginners)" at bounding box center [673, 397] width 127 height 7
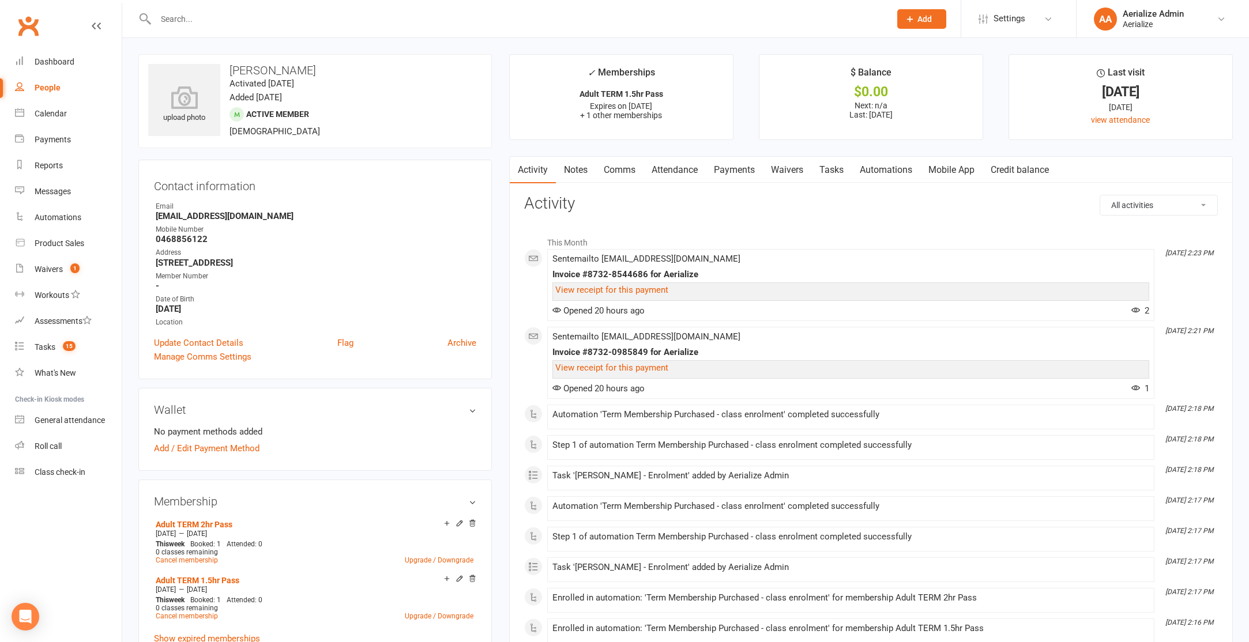
click at [681, 176] on link "Attendance" at bounding box center [675, 170] width 62 height 27
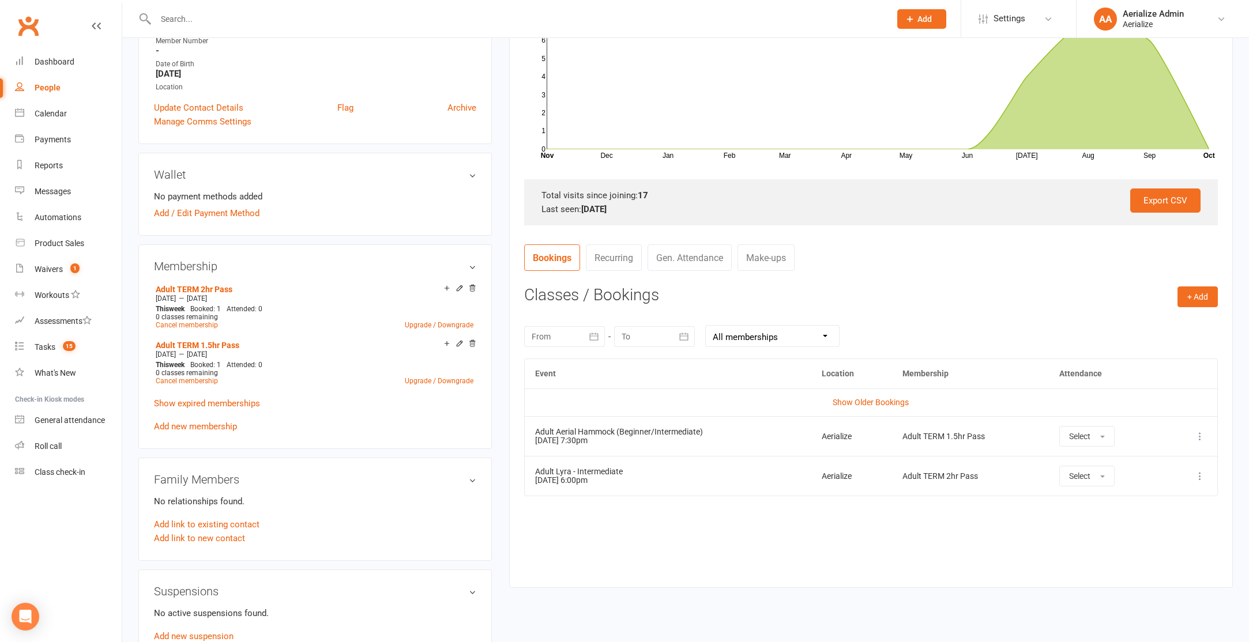
scroll to position [236, 0]
click at [50, 113] on div "Calendar" at bounding box center [51, 113] width 32 height 9
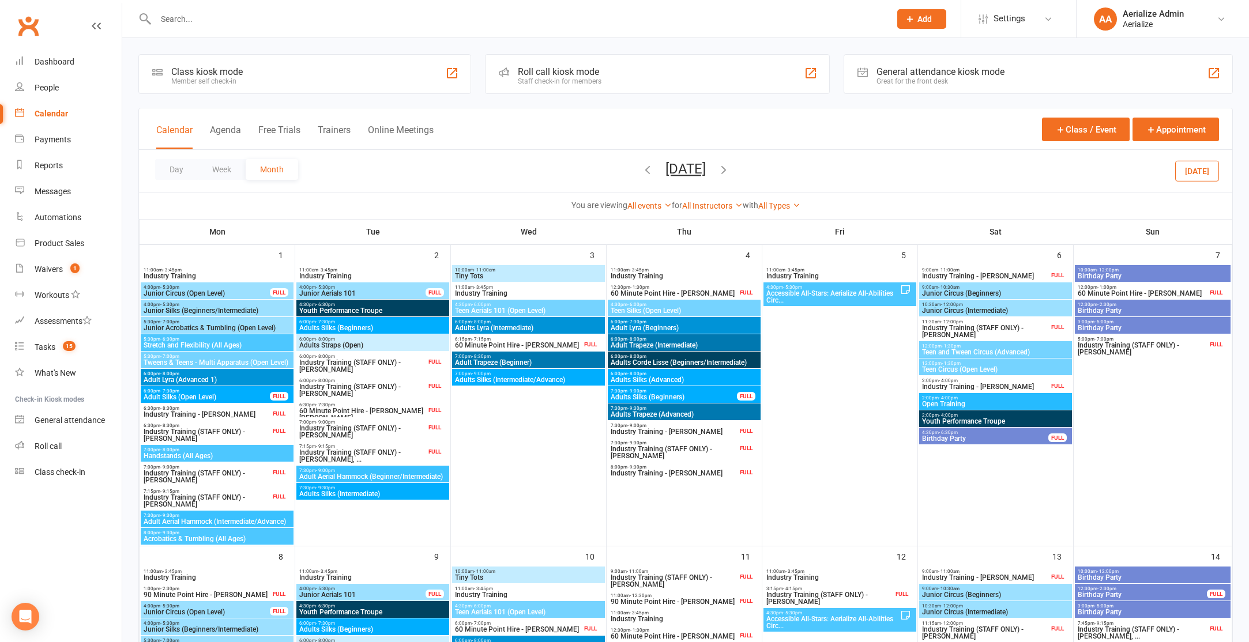
click at [730, 166] on icon "button" at bounding box center [723, 169] width 13 height 13
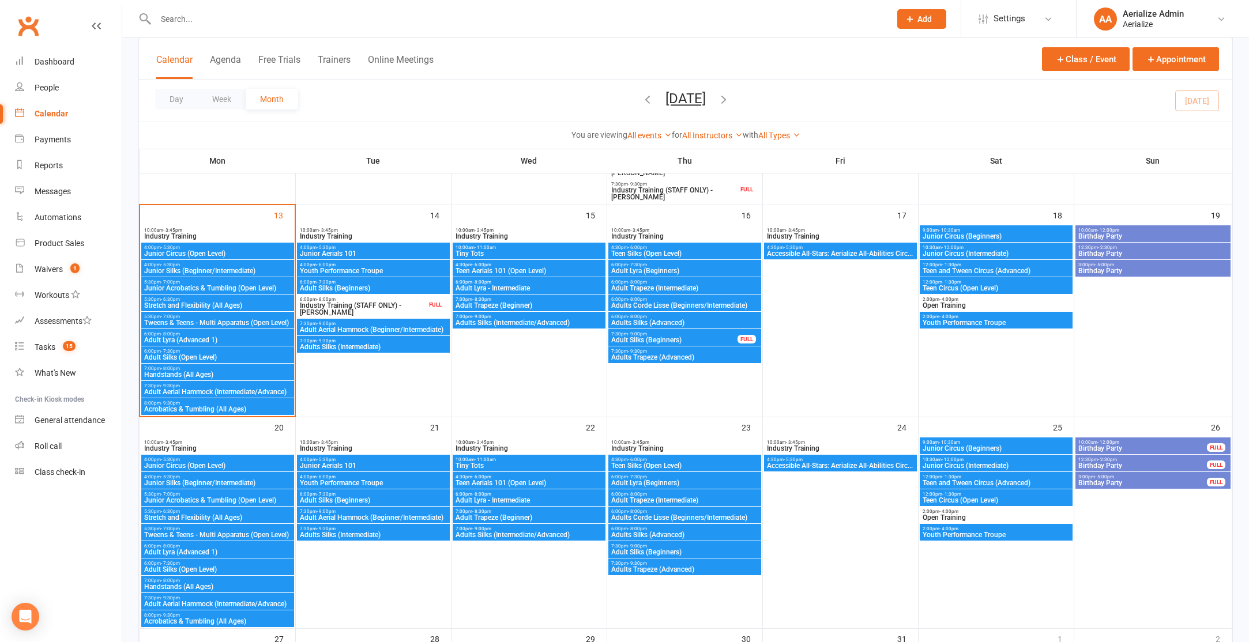
scroll to position [479, 0]
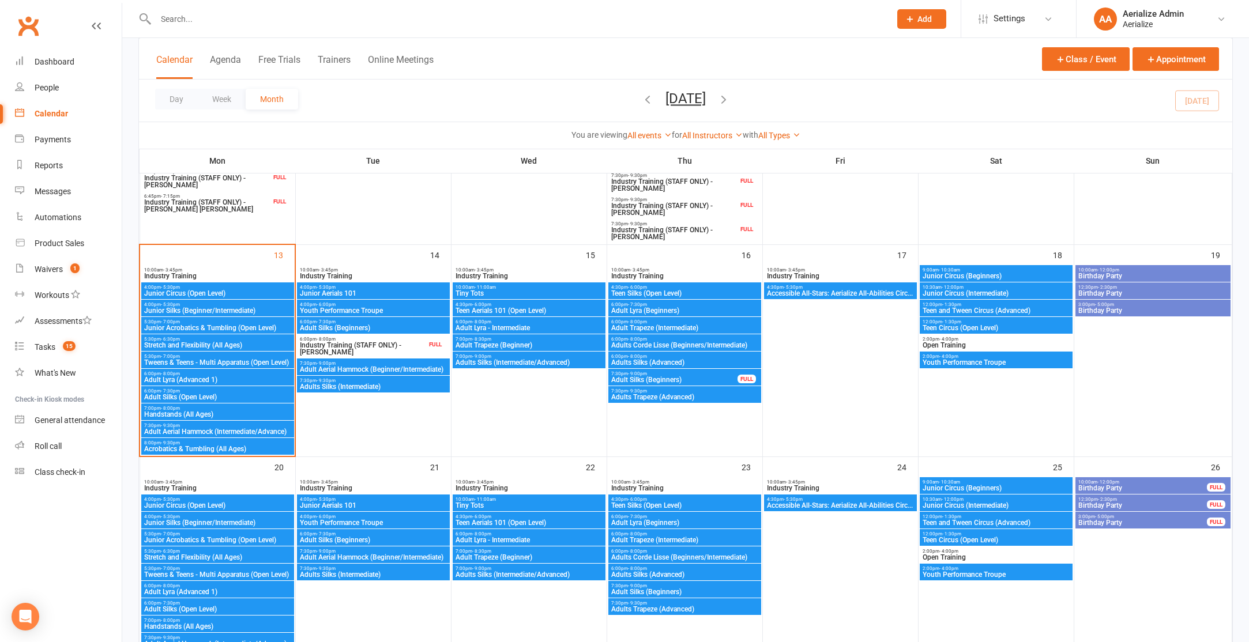
click at [359, 363] on span "7:30pm - 9:00pm" at bounding box center [373, 363] width 148 height 5
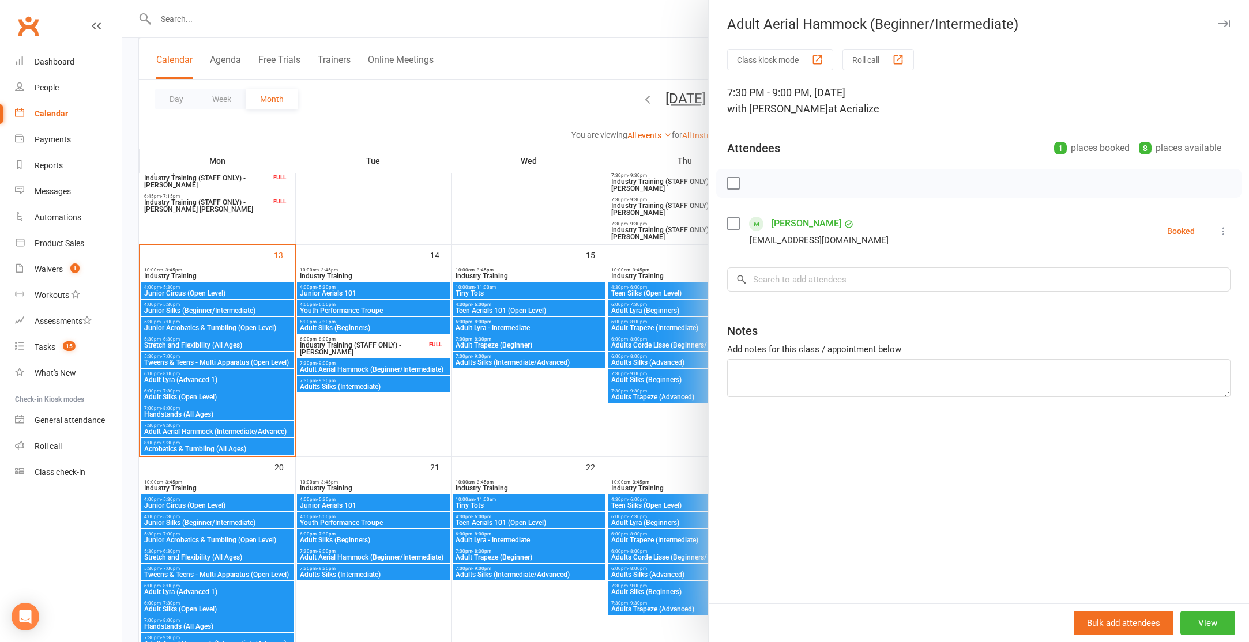
click at [370, 555] on div at bounding box center [685, 321] width 1127 height 642
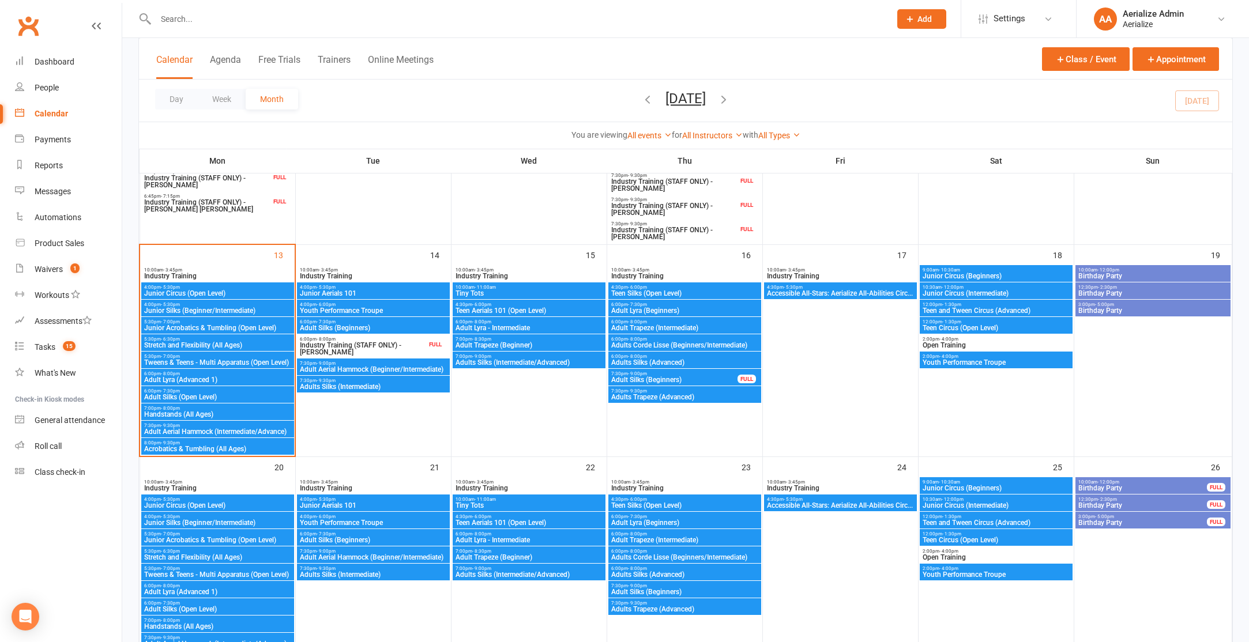
click at [370, 555] on span "Adult Aerial Hammock (Beginner/Intermediate)" at bounding box center [373, 557] width 148 height 7
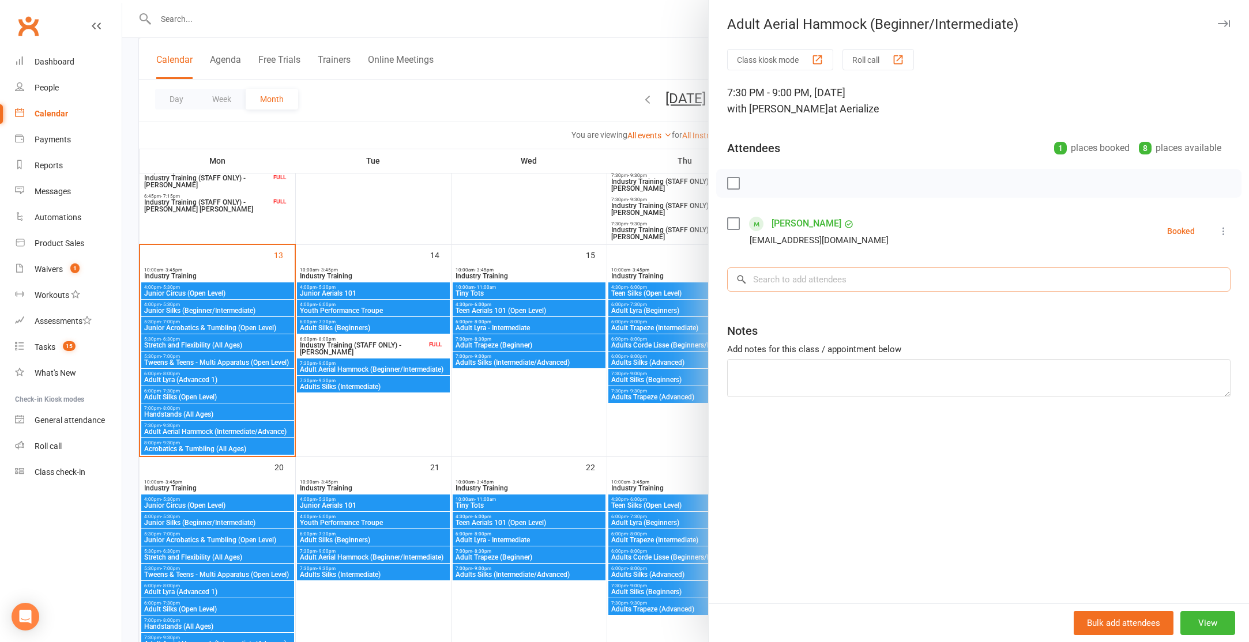
click at [780, 279] on input "search" at bounding box center [978, 280] width 503 height 24
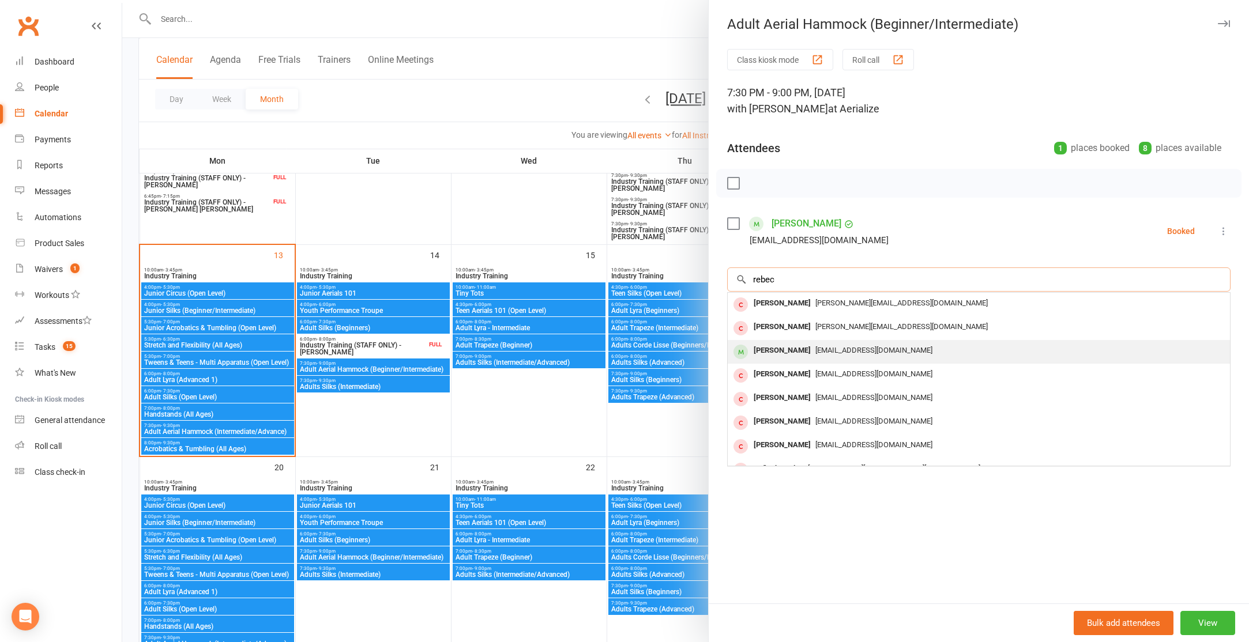
type input "rebec"
click at [802, 354] on div "Rebecca Cameron" at bounding box center [782, 351] width 66 height 17
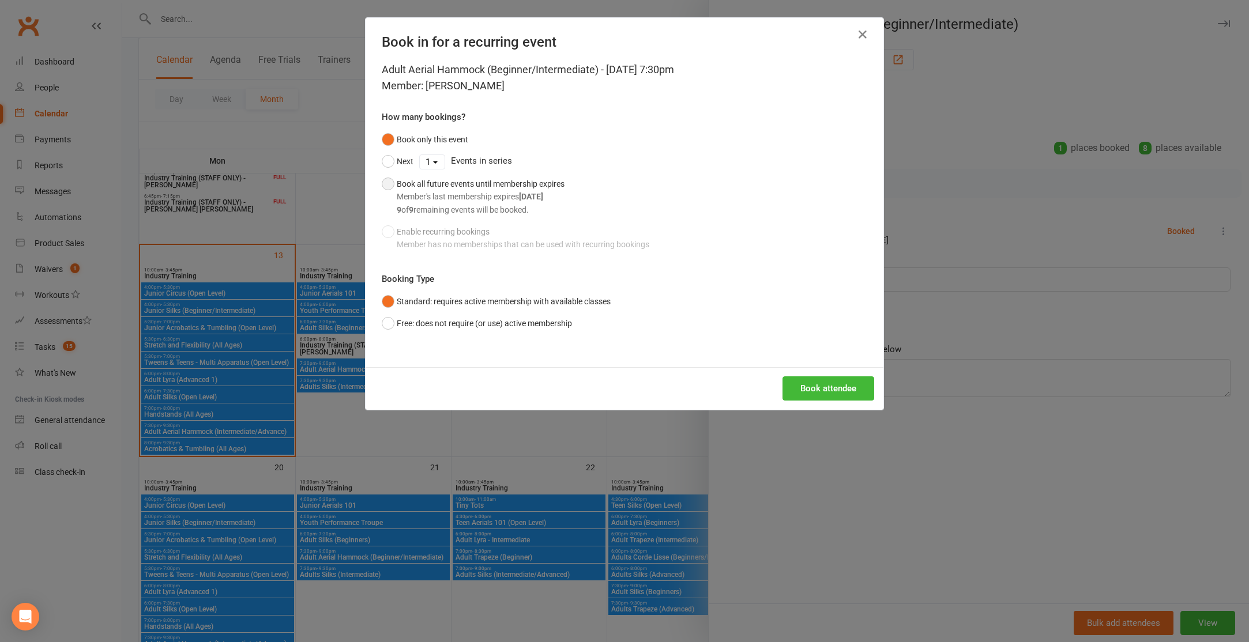
click at [390, 181] on button "Book all future events until membership expires Member's last membership expire…" at bounding box center [473, 197] width 183 height 48
click at [826, 385] on button "Book attendee" at bounding box center [829, 389] width 92 height 24
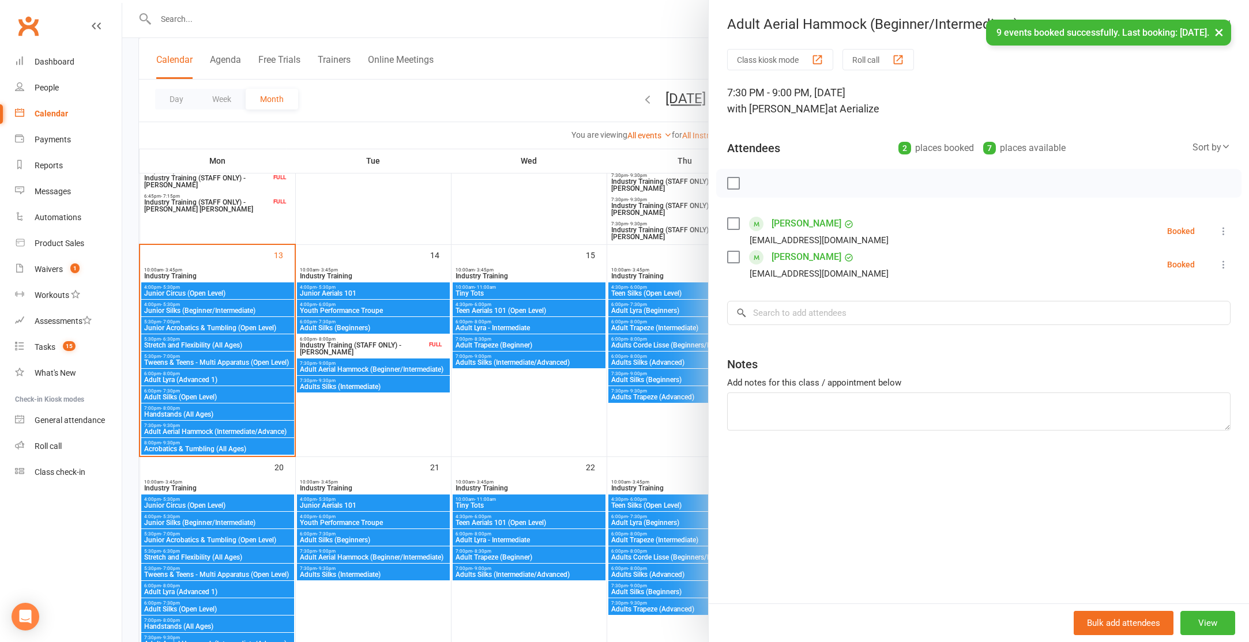
click at [499, 328] on div at bounding box center [685, 321] width 1127 height 642
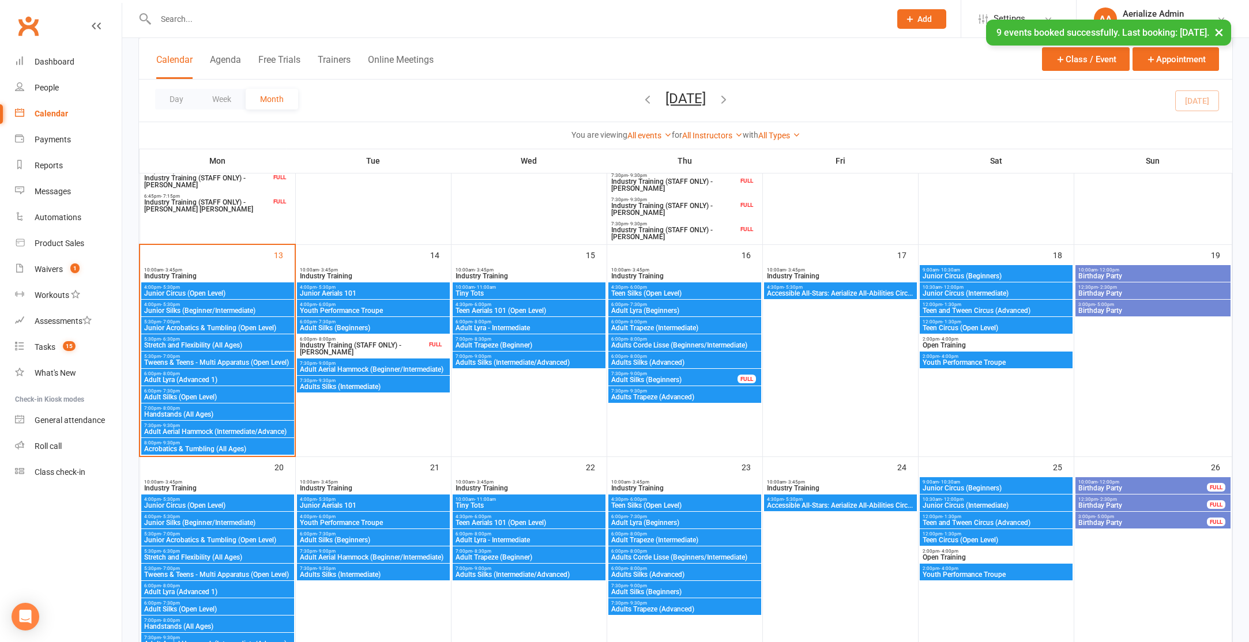
click at [499, 328] on span "Adult Lyra - Intermediate" at bounding box center [529, 328] width 148 height 7
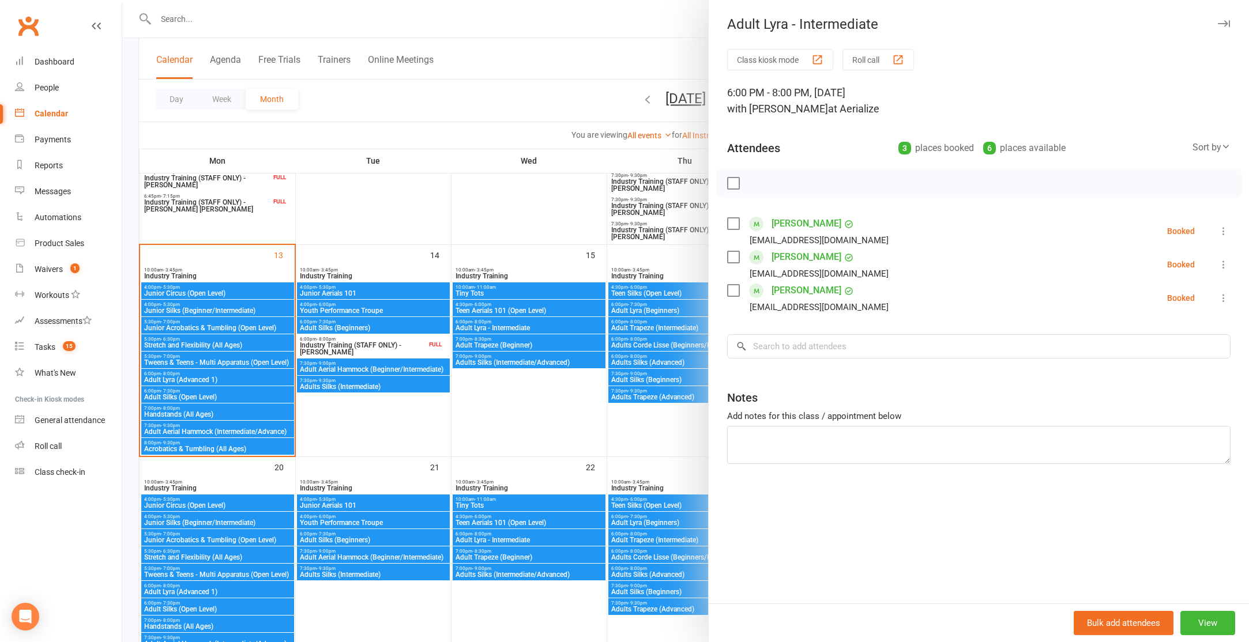
click at [532, 540] on div at bounding box center [685, 321] width 1127 height 642
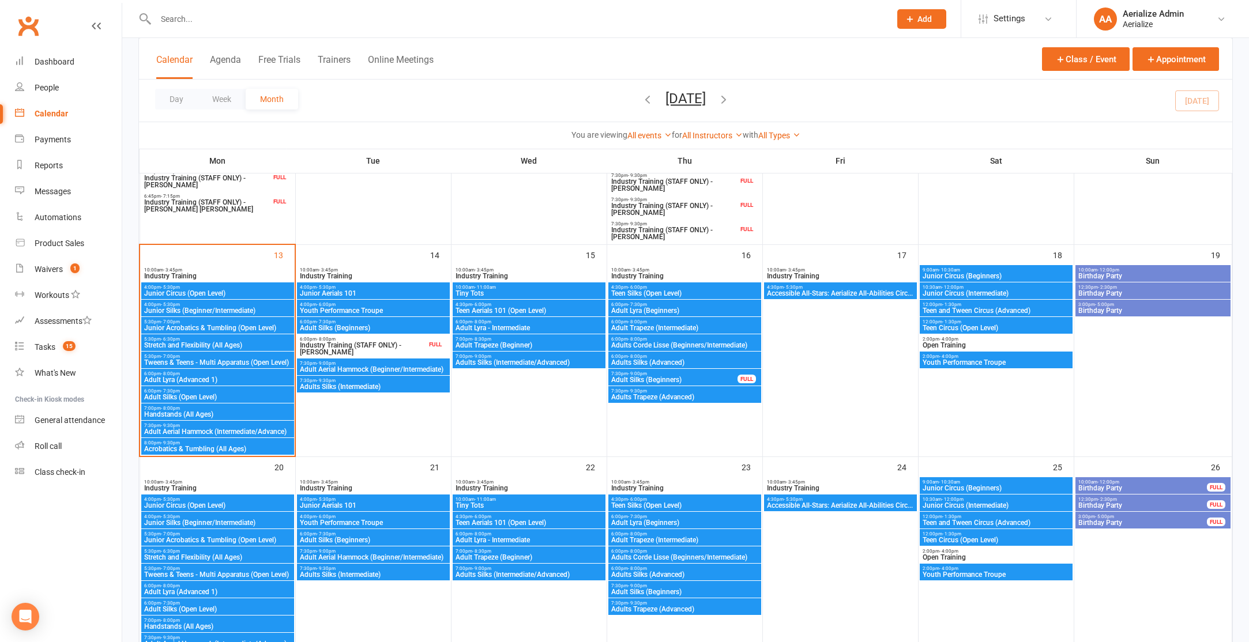
click at [532, 540] on span "Adult Lyra - Intermediate" at bounding box center [529, 540] width 148 height 7
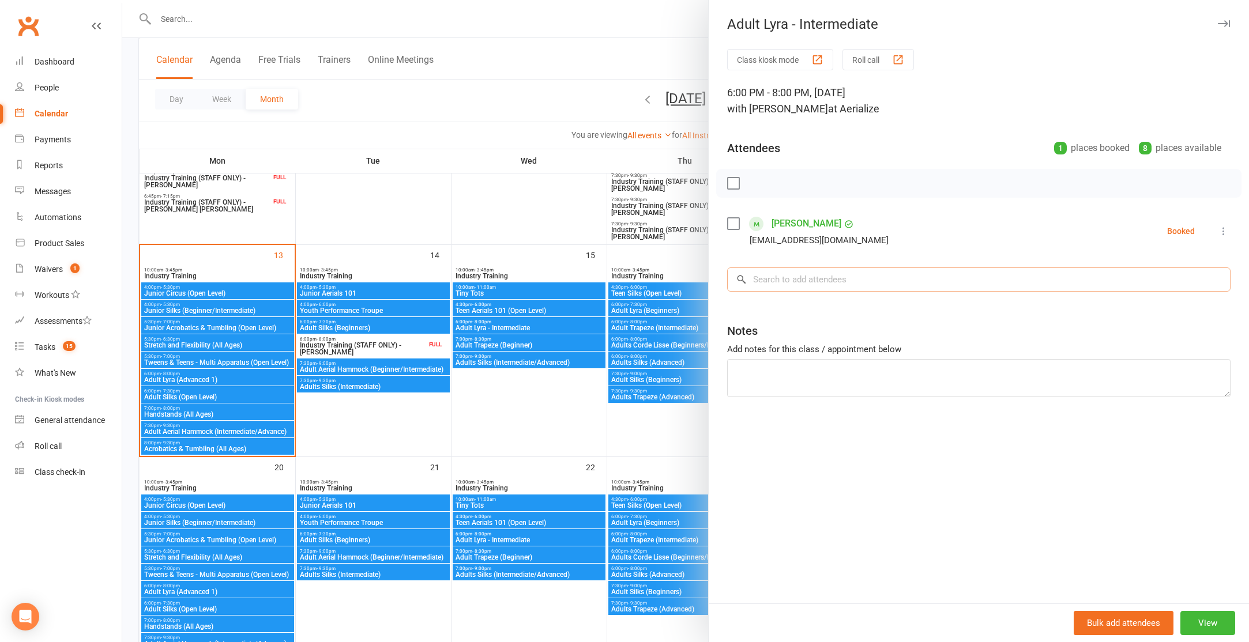
click at [792, 276] on input "search" at bounding box center [978, 280] width 503 height 24
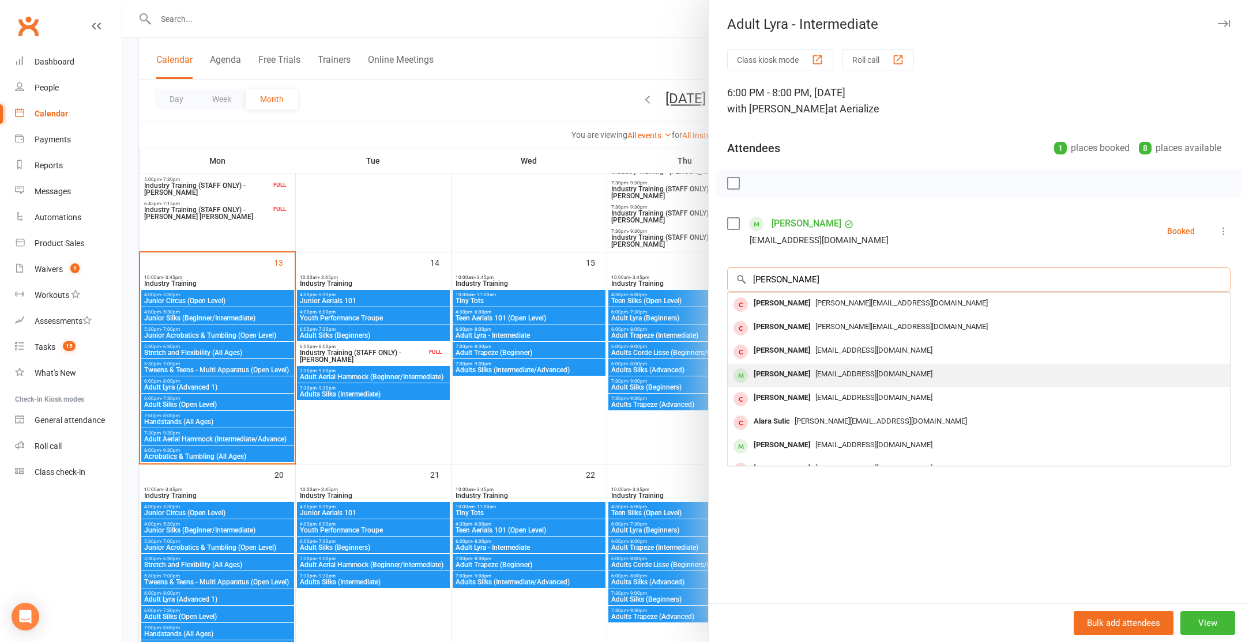
type input "rebecca"
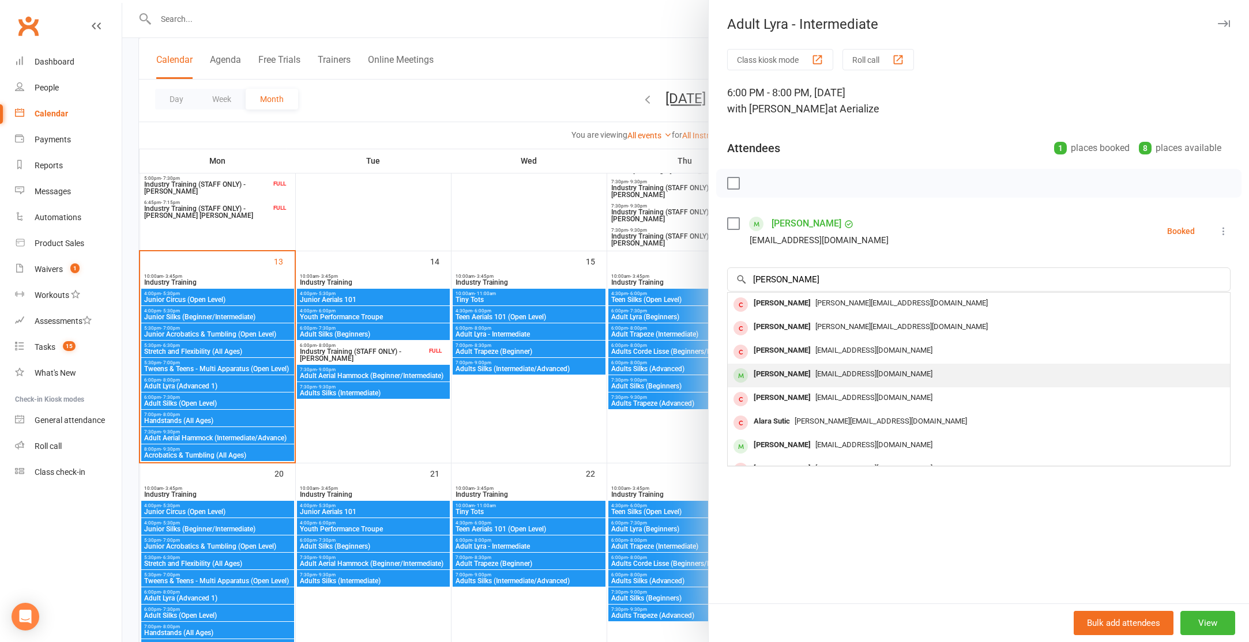
click at [803, 376] on div "Rebecca Cameron" at bounding box center [782, 374] width 66 height 17
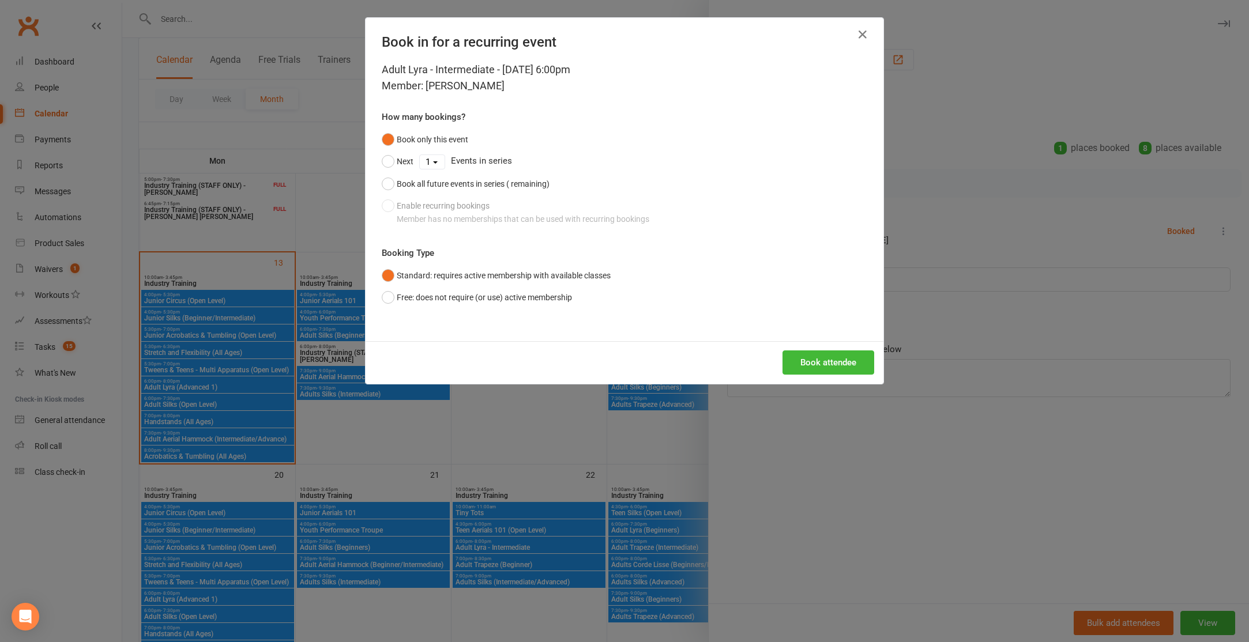
scroll to position [471, 0]
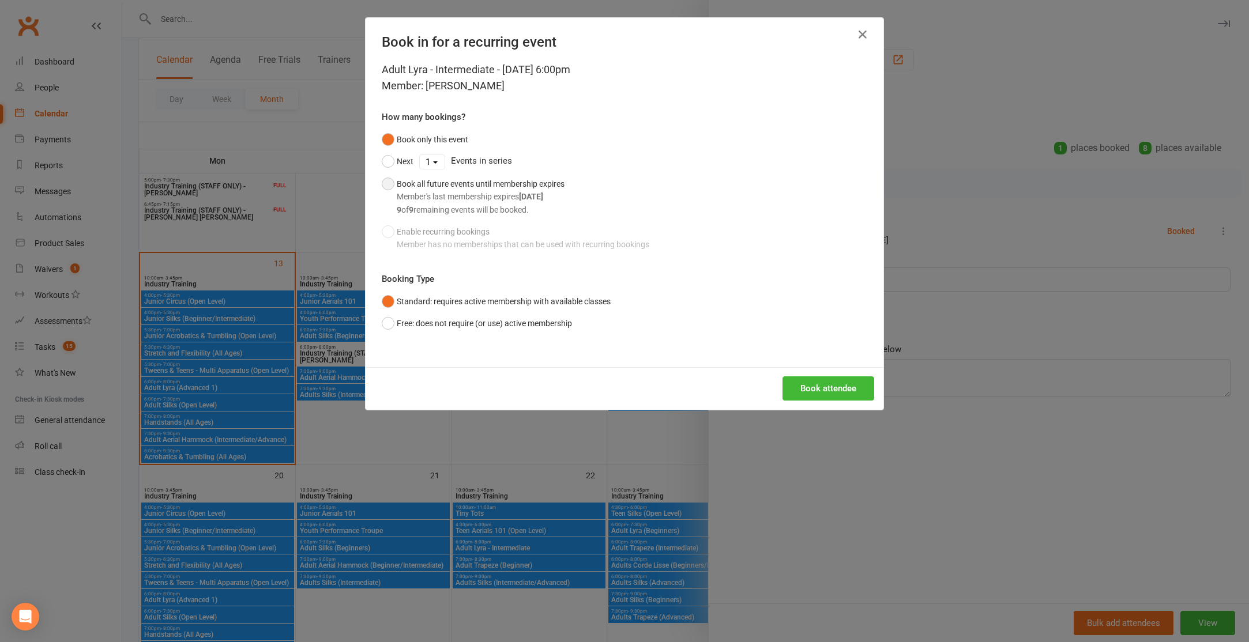
drag, startPoint x: 385, startPoint y: 180, endPoint x: 479, endPoint y: 213, distance: 99.8
click at [385, 180] on button "Book all future events until membership expires Member's last membership expire…" at bounding box center [473, 197] width 183 height 48
click at [806, 381] on button "Book attendee" at bounding box center [829, 389] width 92 height 24
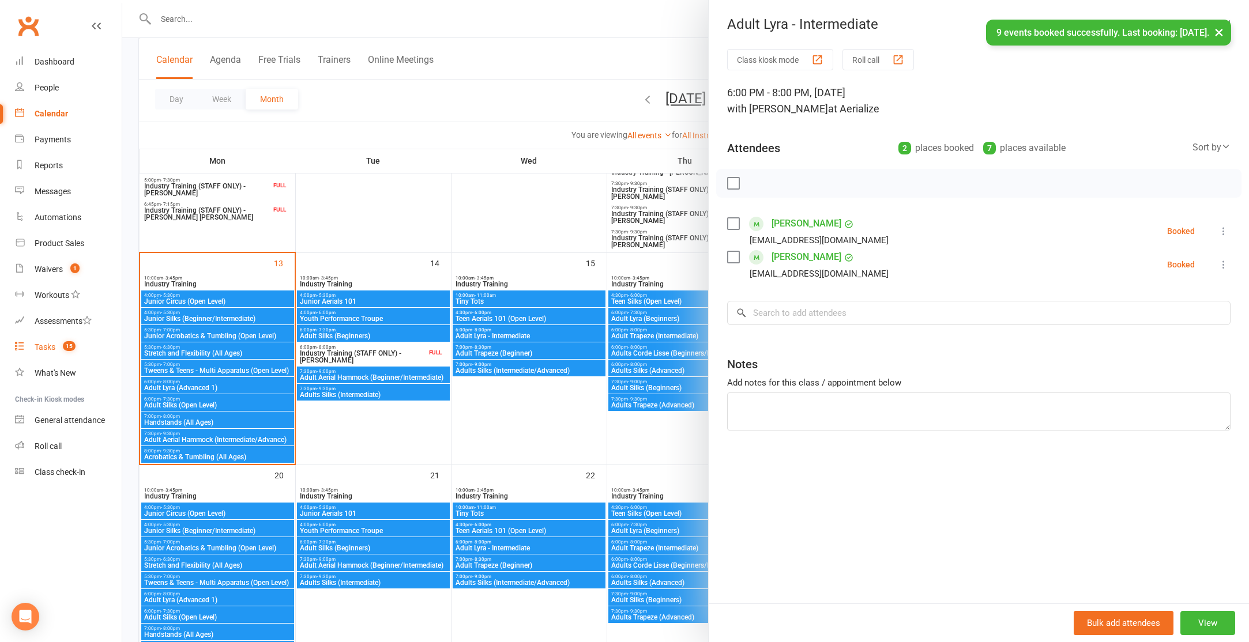
click at [53, 344] on div "Tasks" at bounding box center [45, 347] width 21 height 9
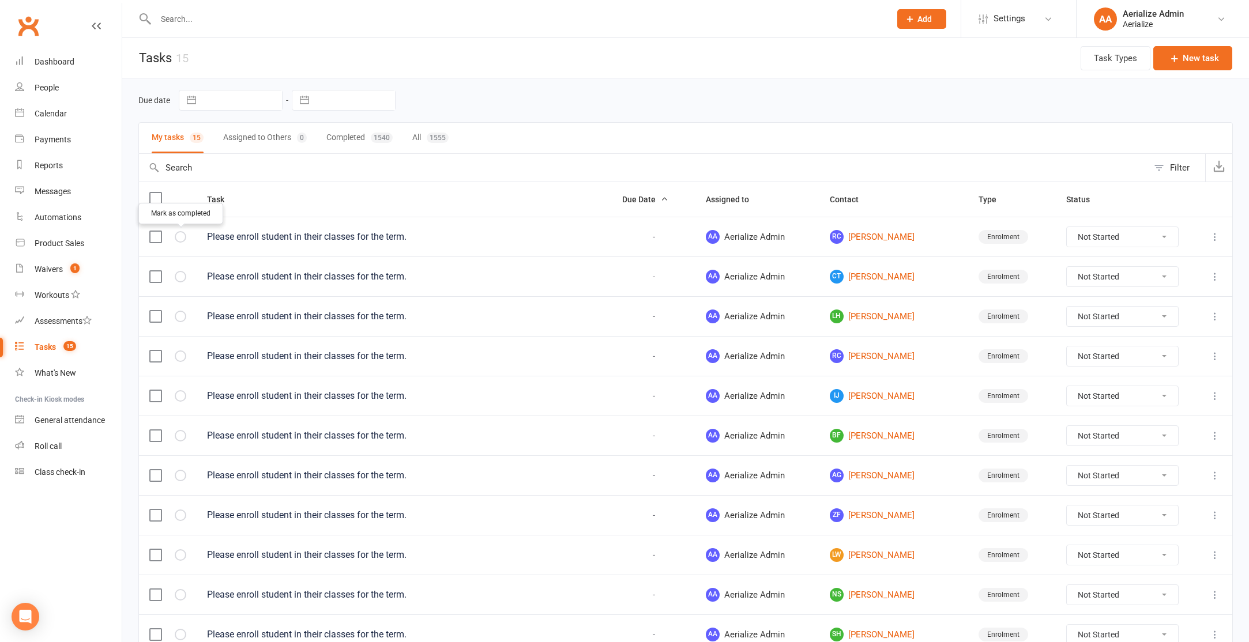
click at [175, 234] on button "button" at bounding box center [181, 237] width 12 height 12
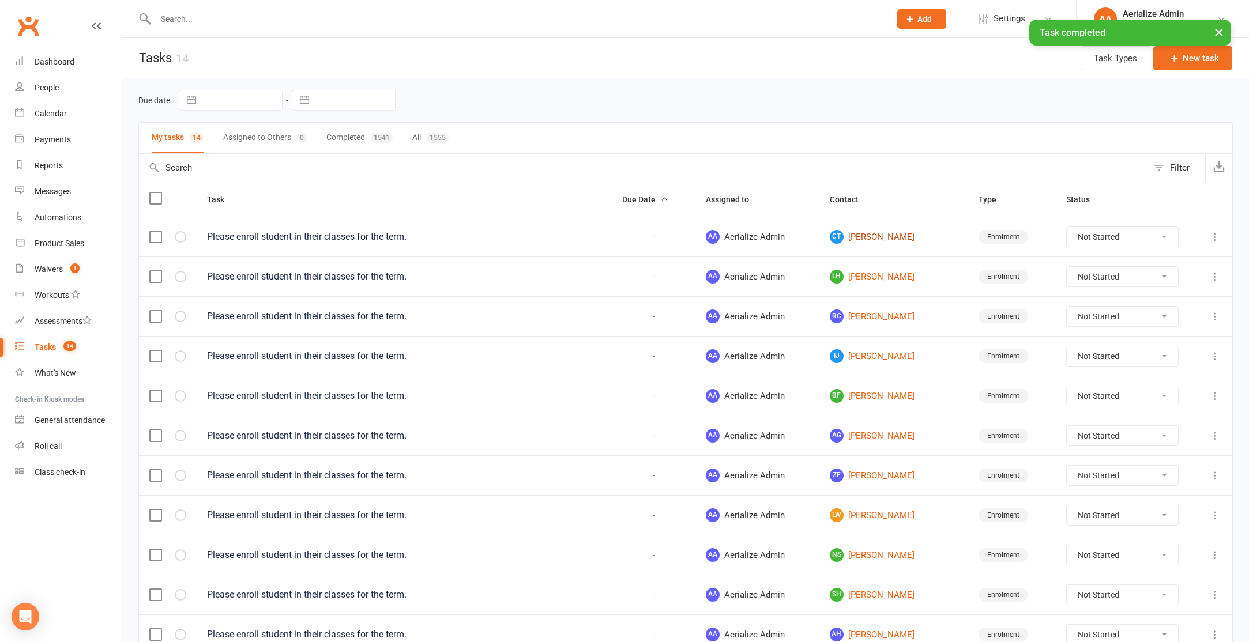
click at [883, 238] on link "CT Christine Truong" at bounding box center [894, 237] width 129 height 14
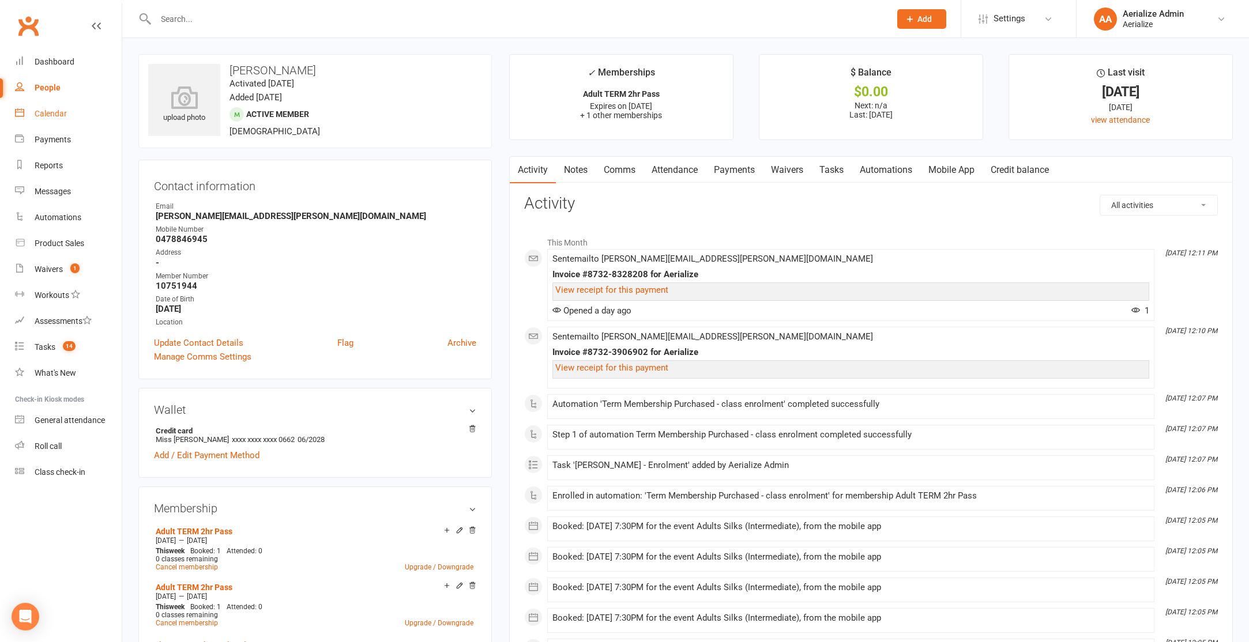
click at [45, 116] on div "Calendar" at bounding box center [51, 113] width 32 height 9
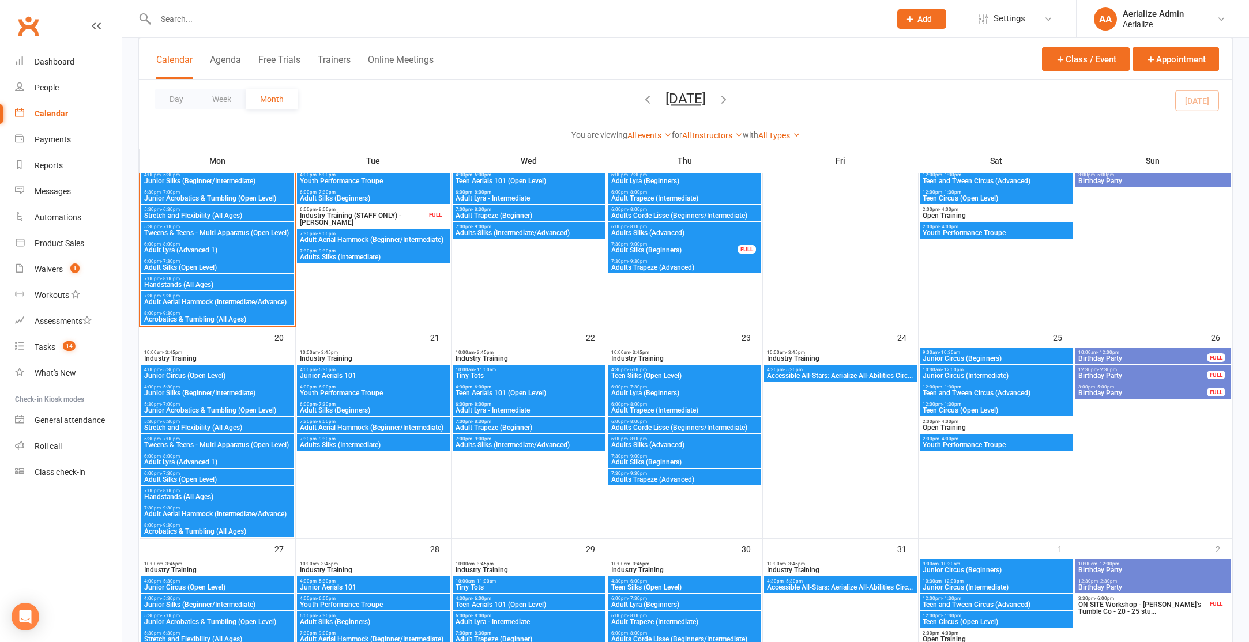
scroll to position [622, 0]
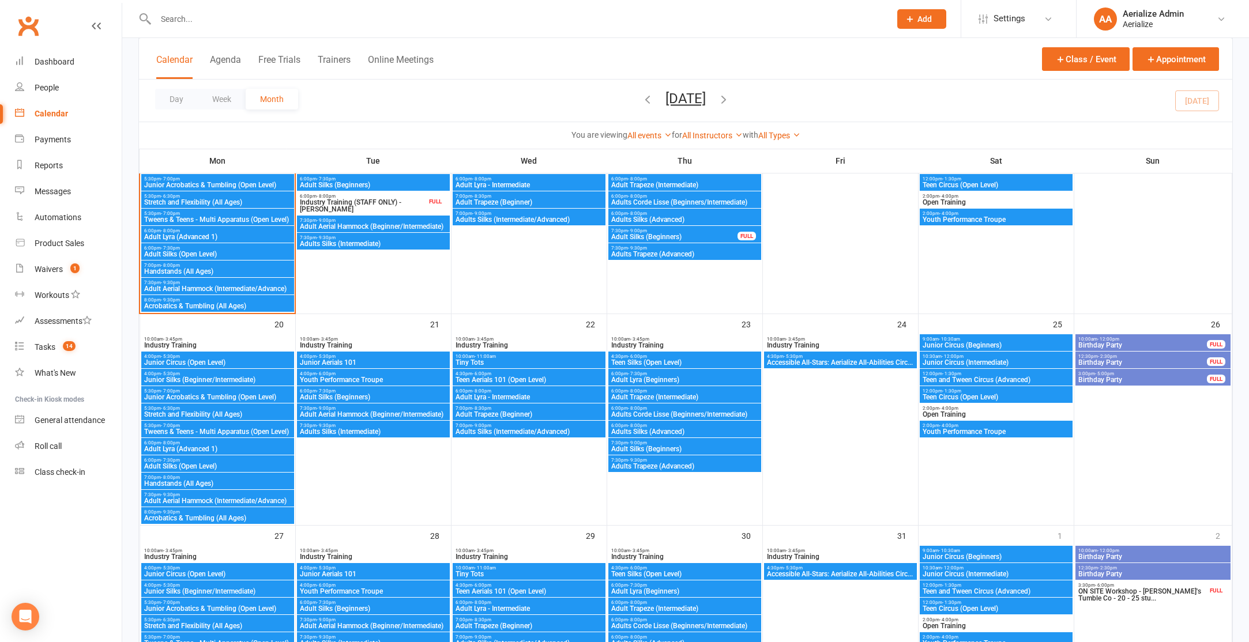
click at [193, 447] on span "Adult Lyra (Advanced 1)" at bounding box center [218, 449] width 148 height 7
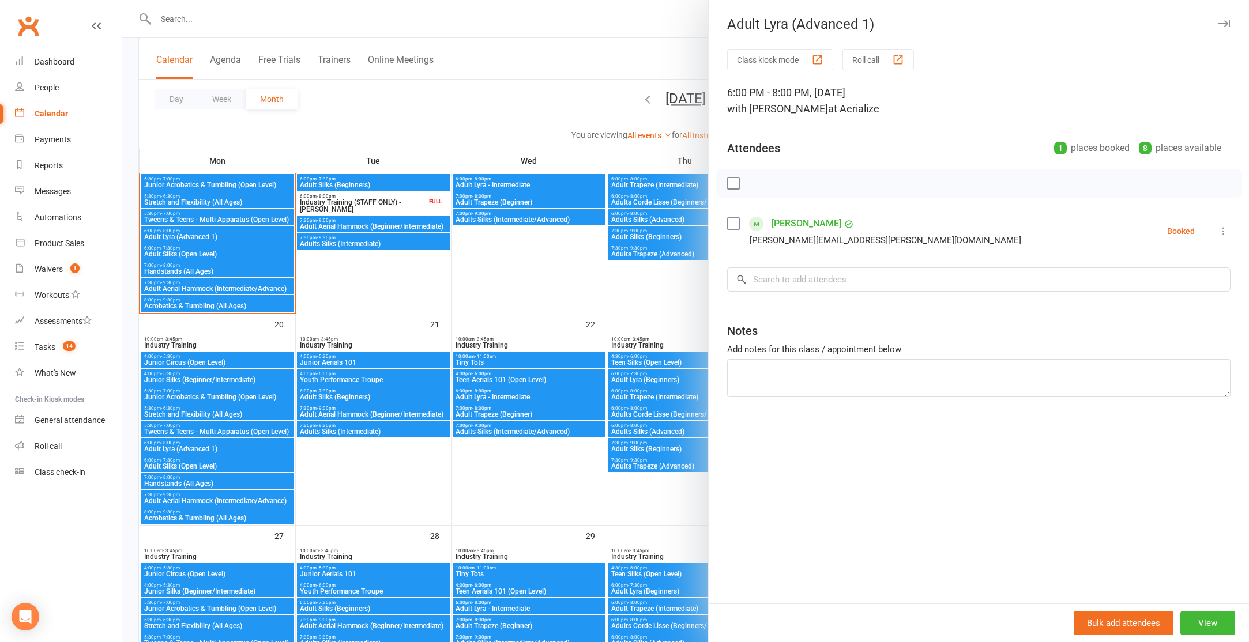
click at [350, 430] on div at bounding box center [685, 321] width 1127 height 642
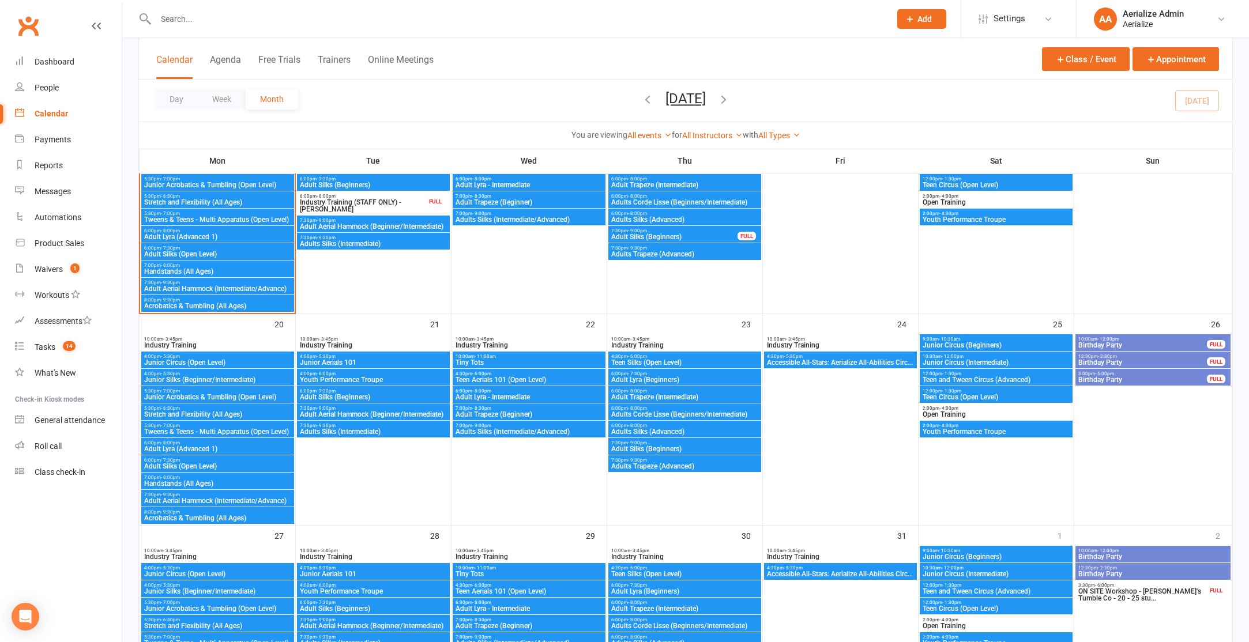
click at [350, 430] on span "Adults Silks (Intermediate)" at bounding box center [373, 431] width 148 height 7
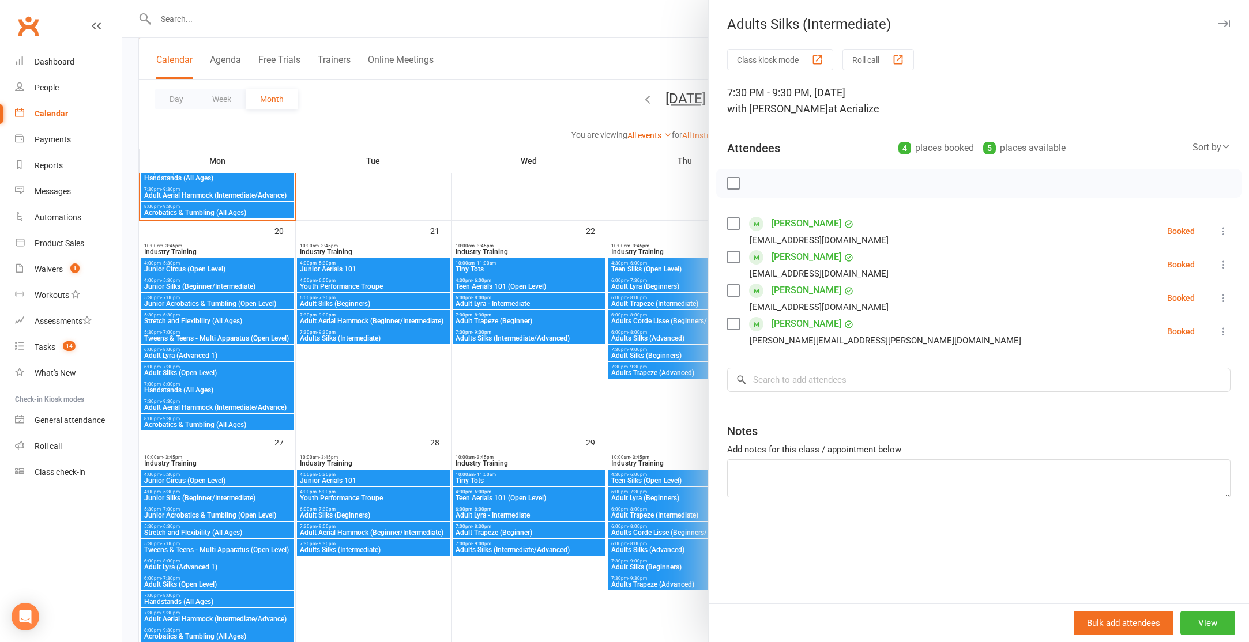
scroll to position [716, 0]
click at [383, 555] on div at bounding box center [685, 321] width 1127 height 642
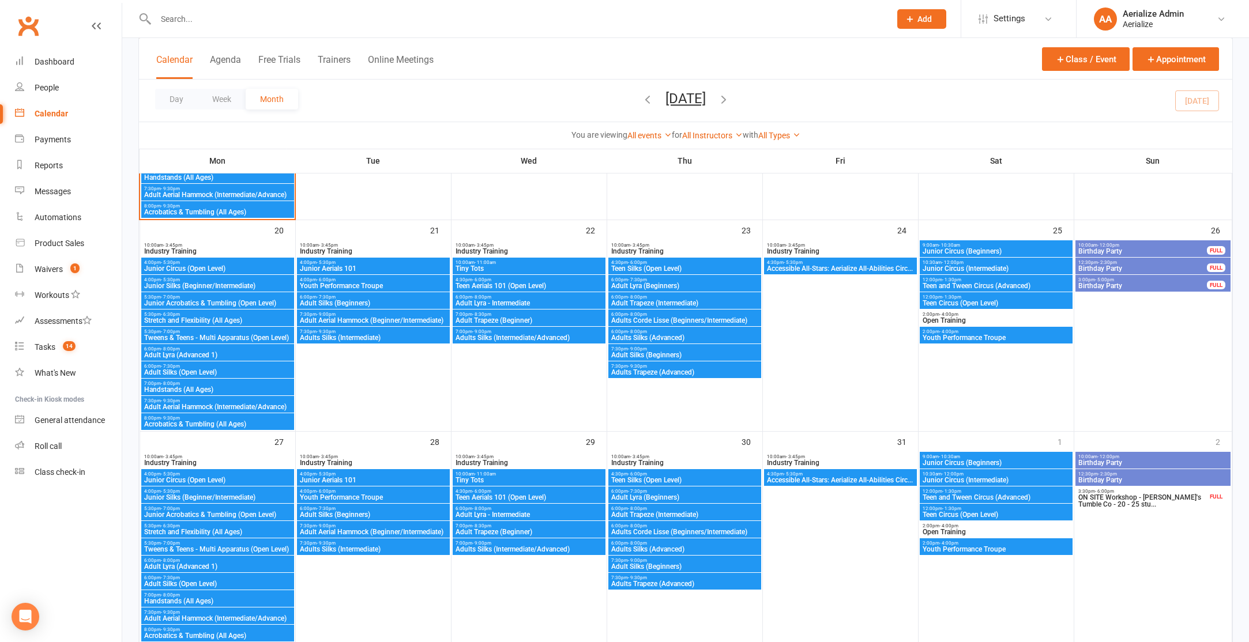
click at [381, 547] on span "Adults Silks (Intermediate)" at bounding box center [373, 549] width 148 height 7
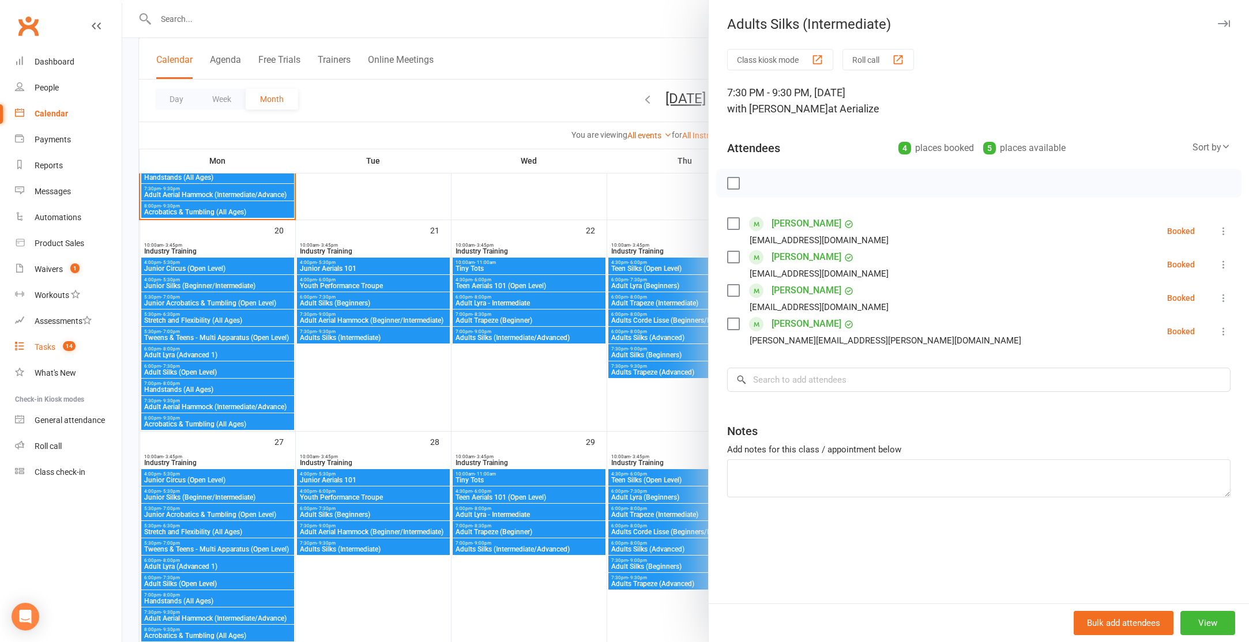
click at [53, 344] on div "Tasks" at bounding box center [45, 347] width 21 height 9
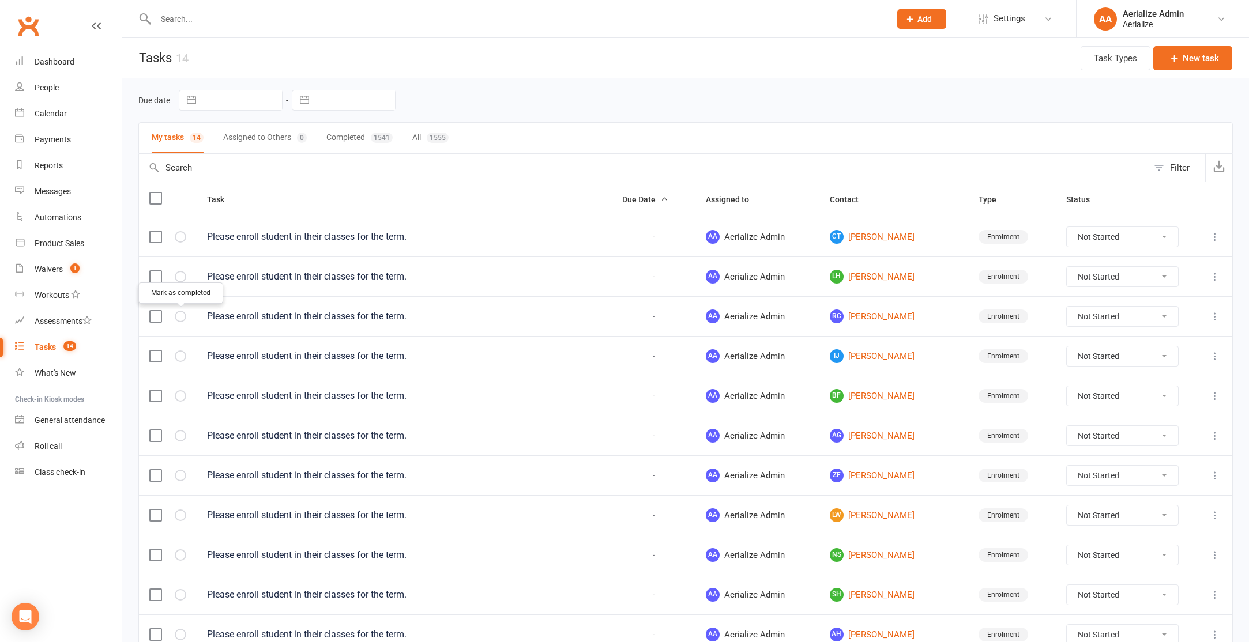
click at [0, 0] on icon "button" at bounding box center [0, 0] width 0 height 0
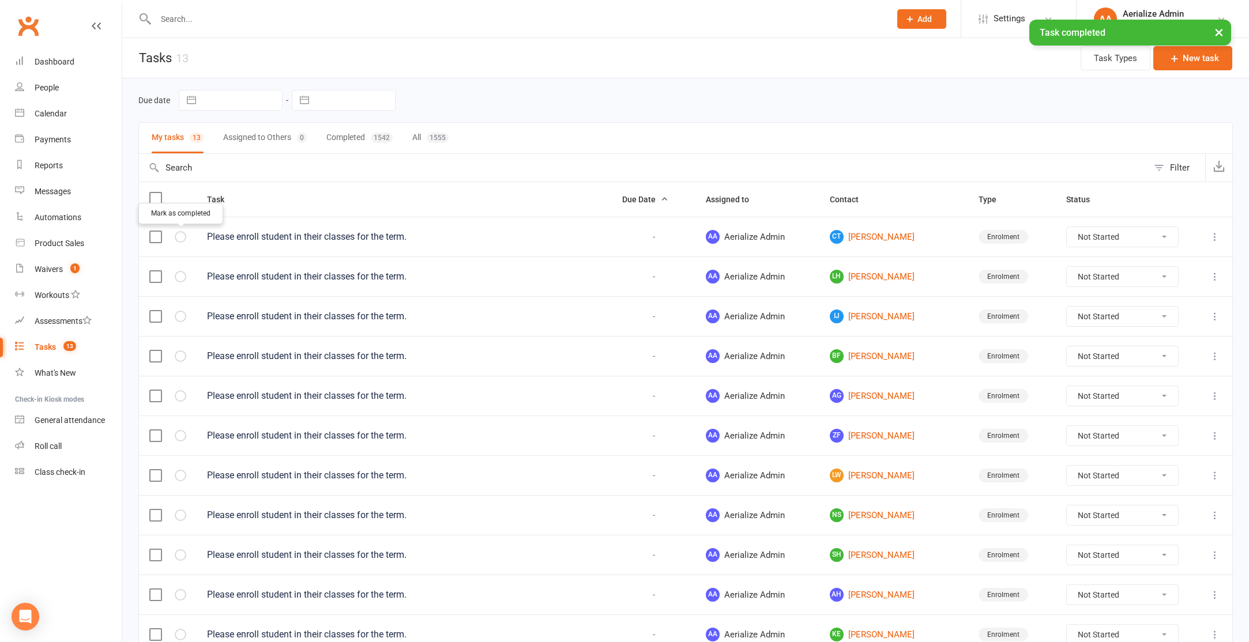
click at [0, 0] on icon "button" at bounding box center [0, 0] width 0 height 0
click at [51, 119] on link "Calendar" at bounding box center [68, 114] width 107 height 26
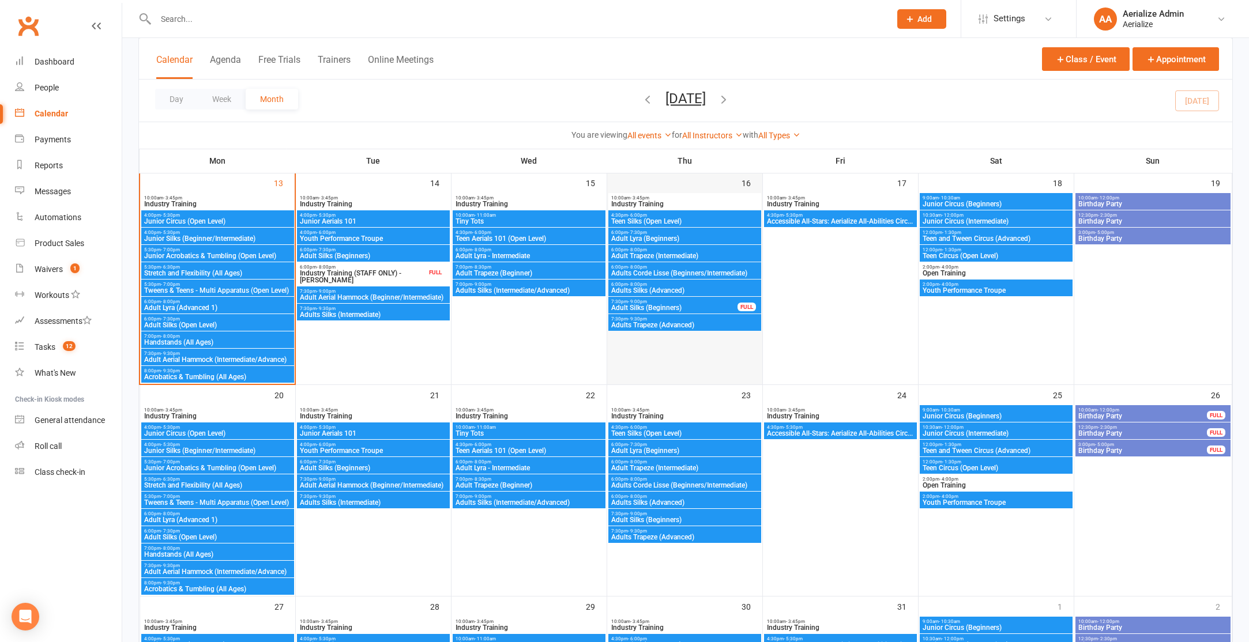
scroll to position [544, 0]
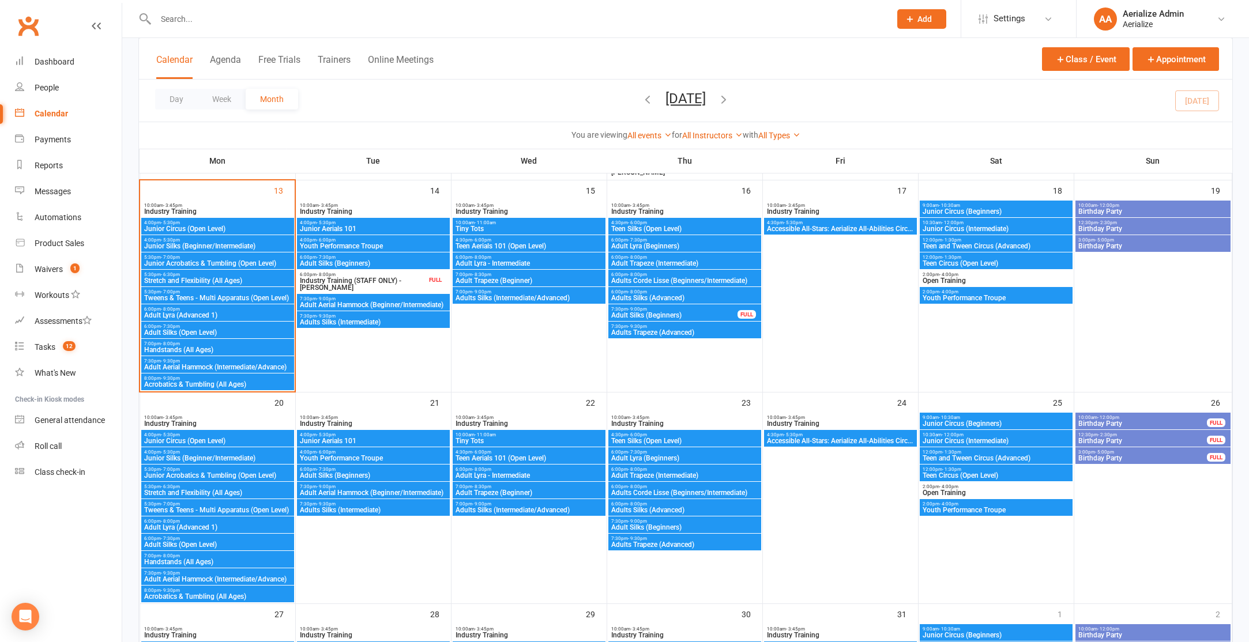
click at [979, 227] on span "Junior Circus (Intermediate)" at bounding box center [996, 228] width 148 height 7
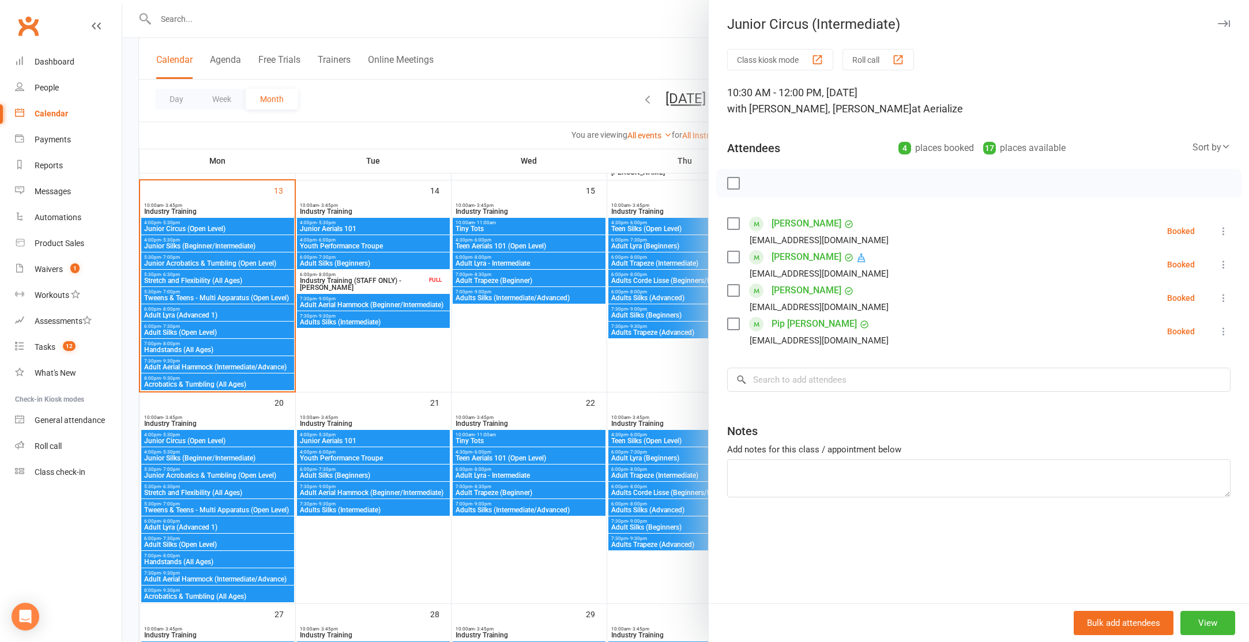
click at [588, 107] on div at bounding box center [685, 321] width 1127 height 642
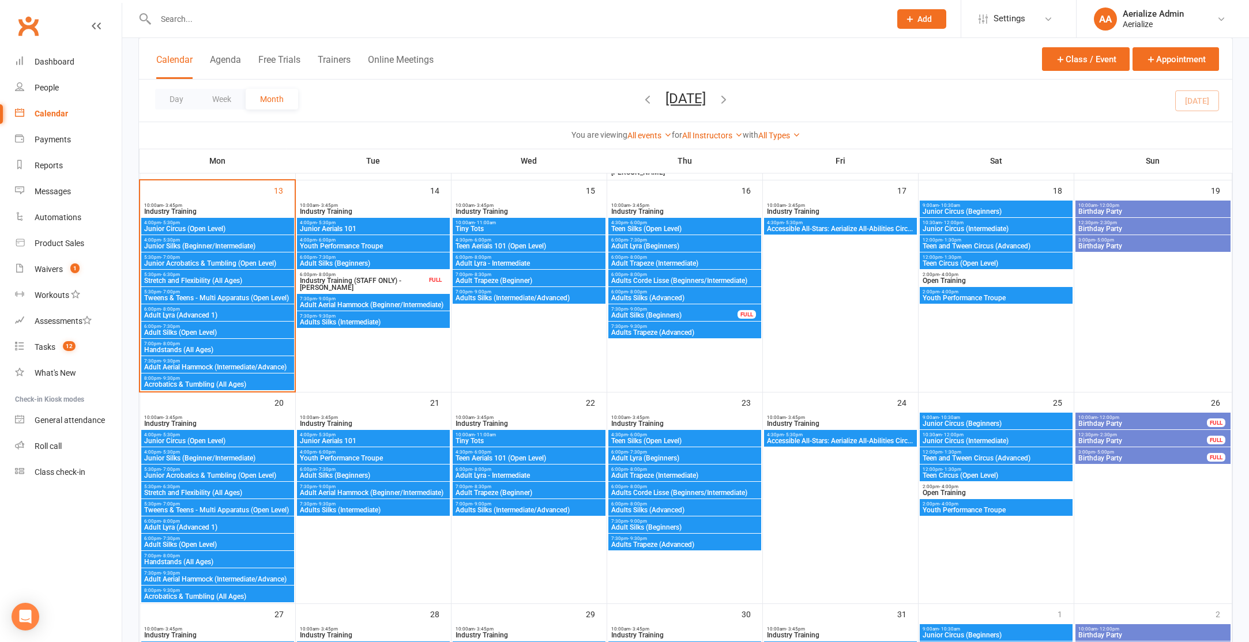
click at [968, 442] on span "Junior Circus (Intermediate)" at bounding box center [996, 441] width 148 height 7
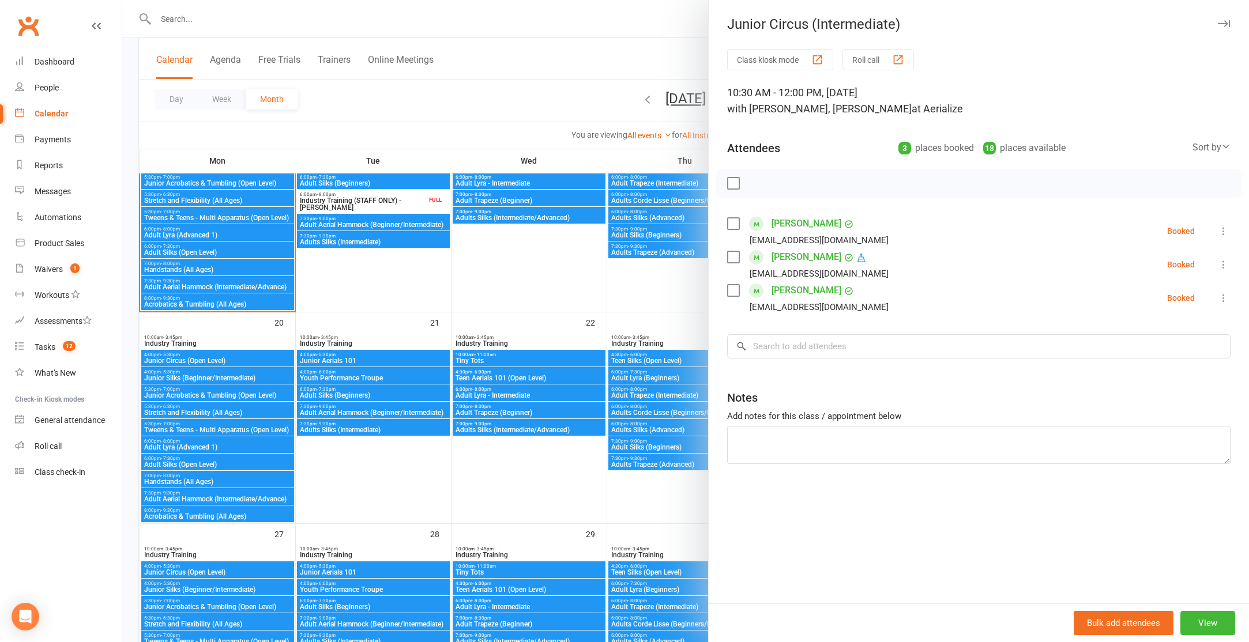
scroll to position [962, 0]
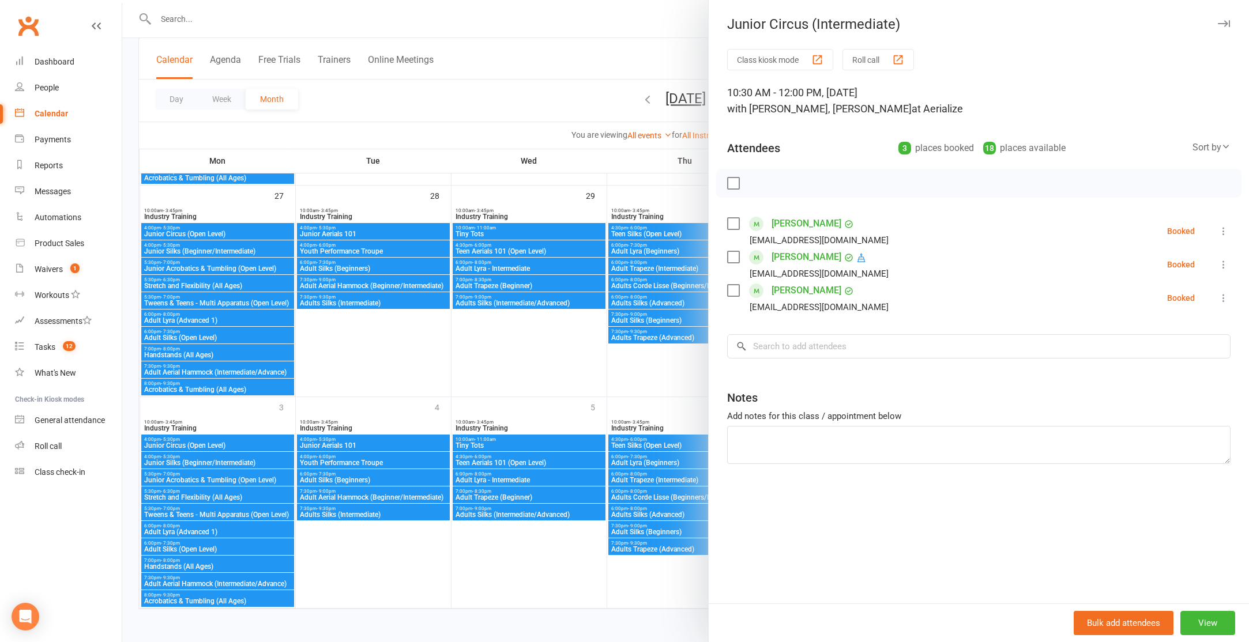
click at [667, 390] on div at bounding box center [685, 321] width 1127 height 642
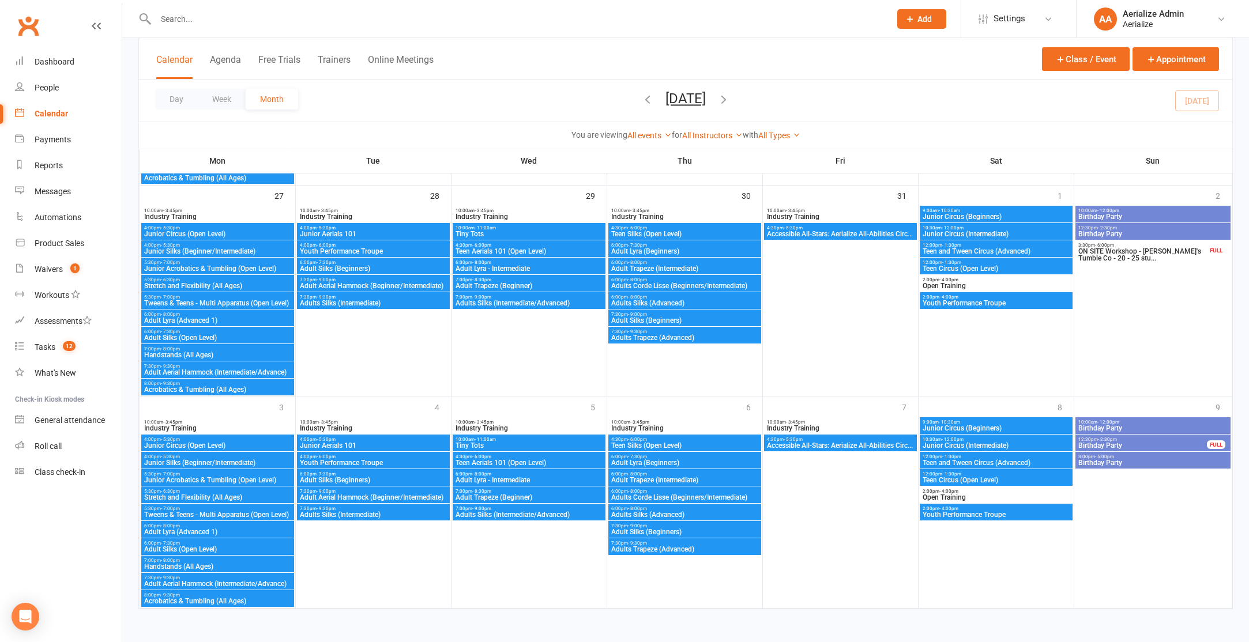
click at [984, 443] on span "Junior Circus (Intermediate)" at bounding box center [996, 445] width 148 height 7
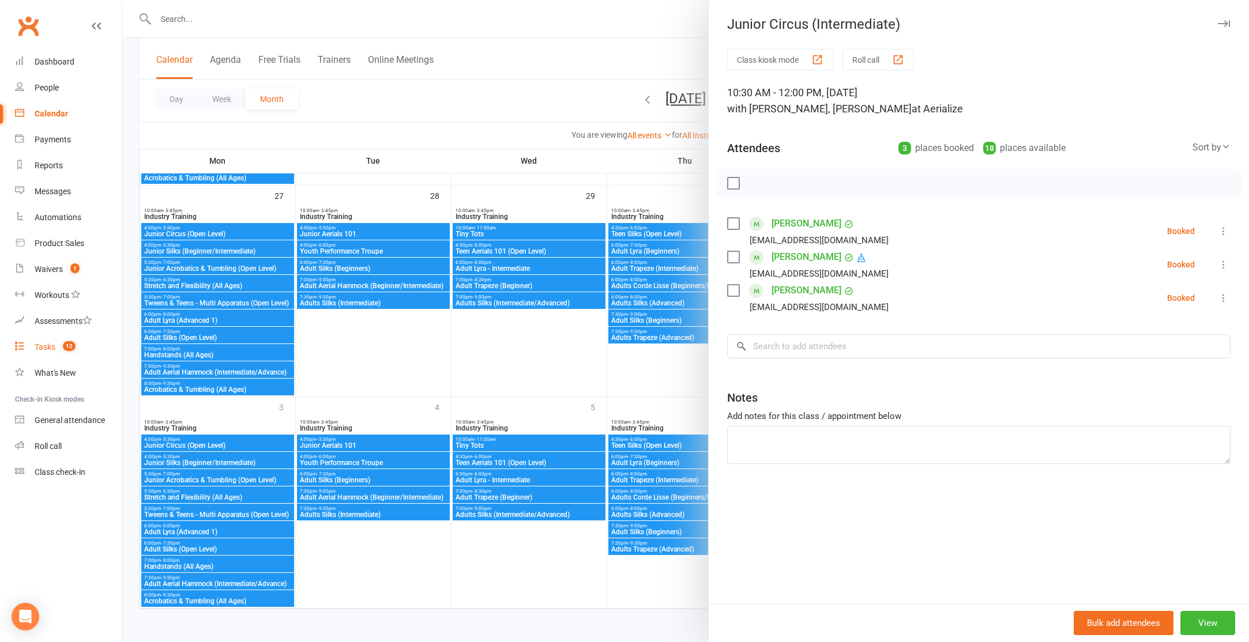
click at [35, 351] on div "Tasks" at bounding box center [45, 347] width 21 height 9
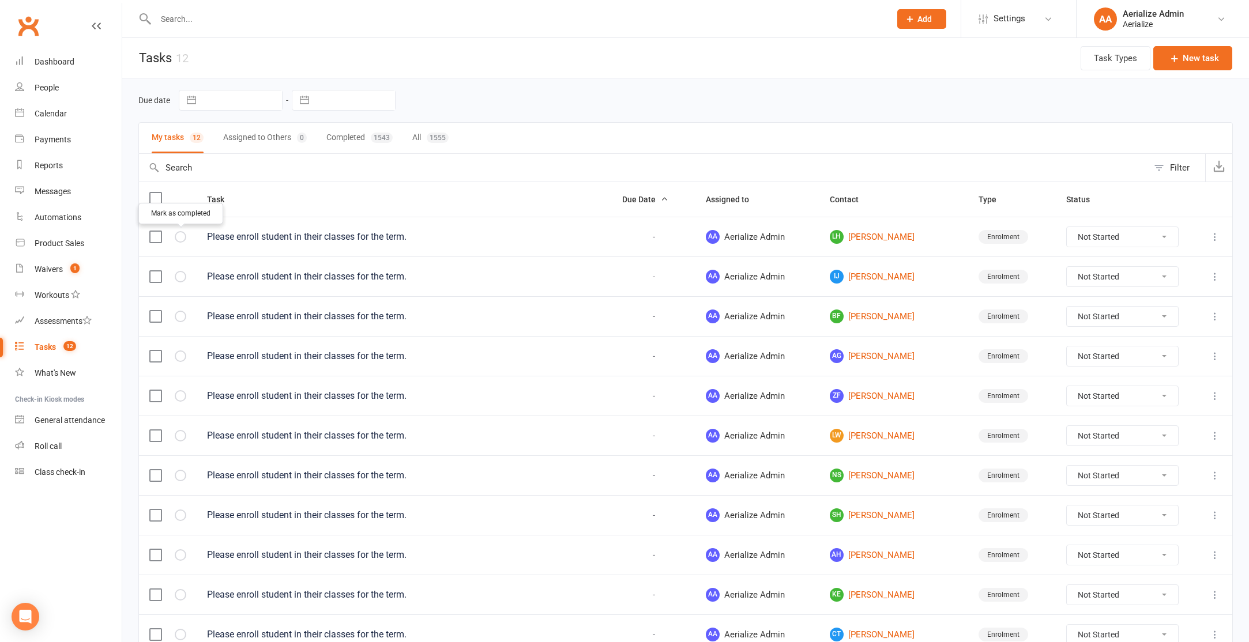
click at [178, 240] on button "button" at bounding box center [181, 237] width 12 height 12
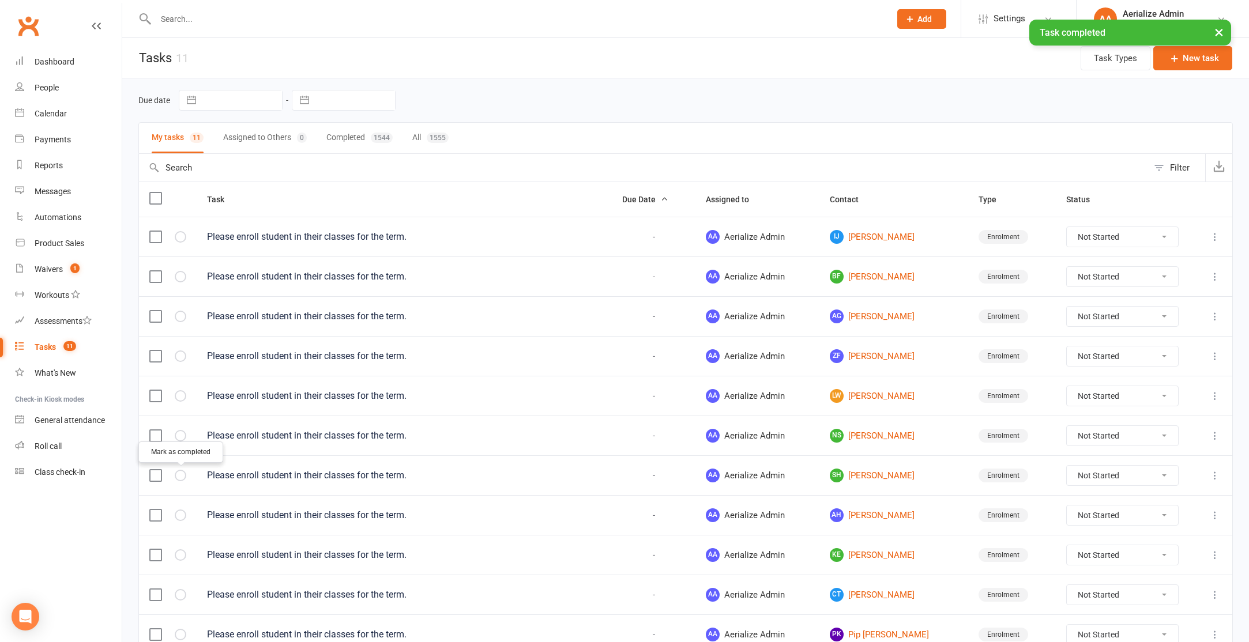
click at [0, 0] on icon "button" at bounding box center [0, 0] width 0 height 0
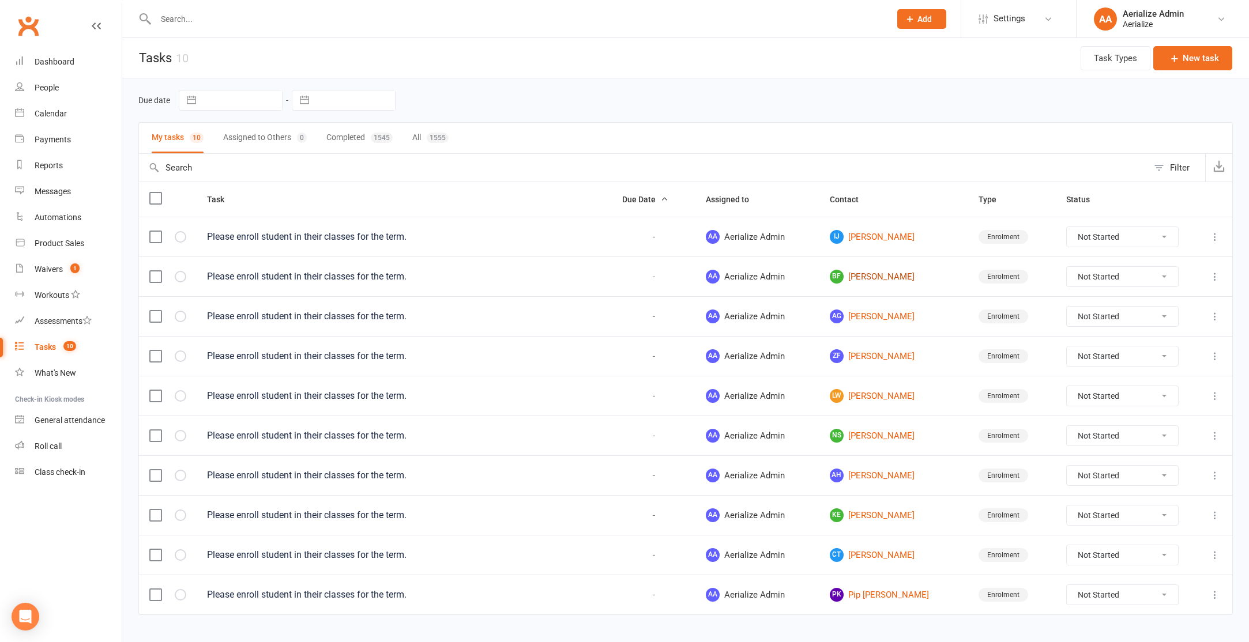
click at [862, 278] on link "BF Bella Foote" at bounding box center [894, 277] width 129 height 14
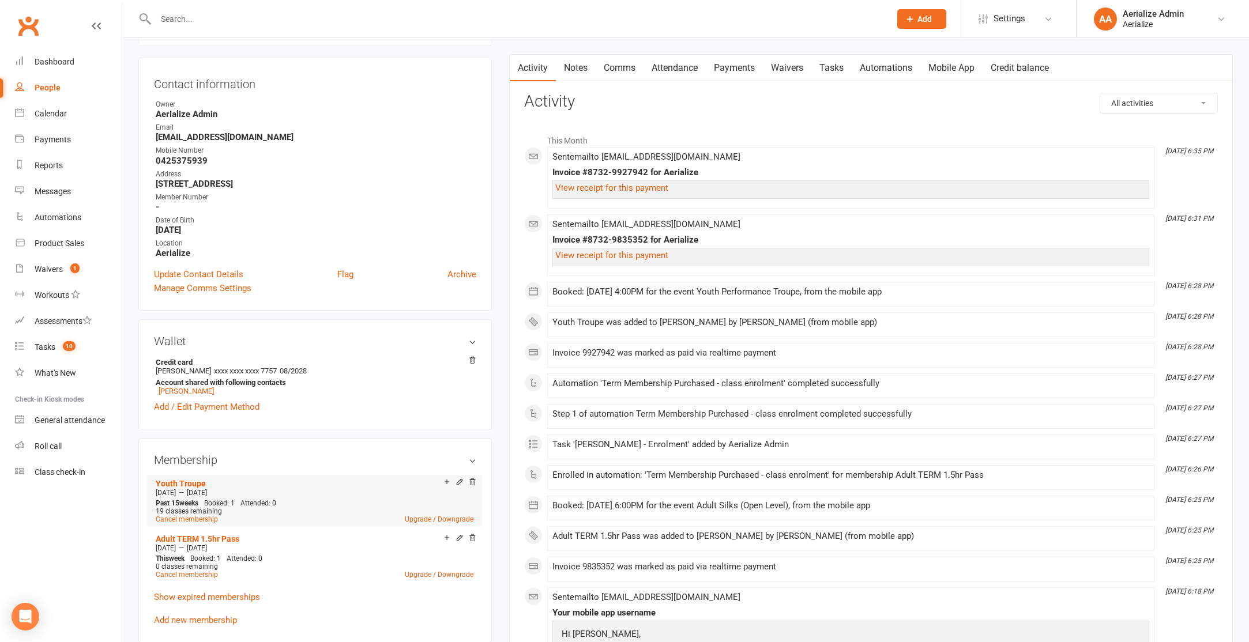
scroll to position [100, 0]
click at [36, 116] on div "Calendar" at bounding box center [51, 113] width 32 height 9
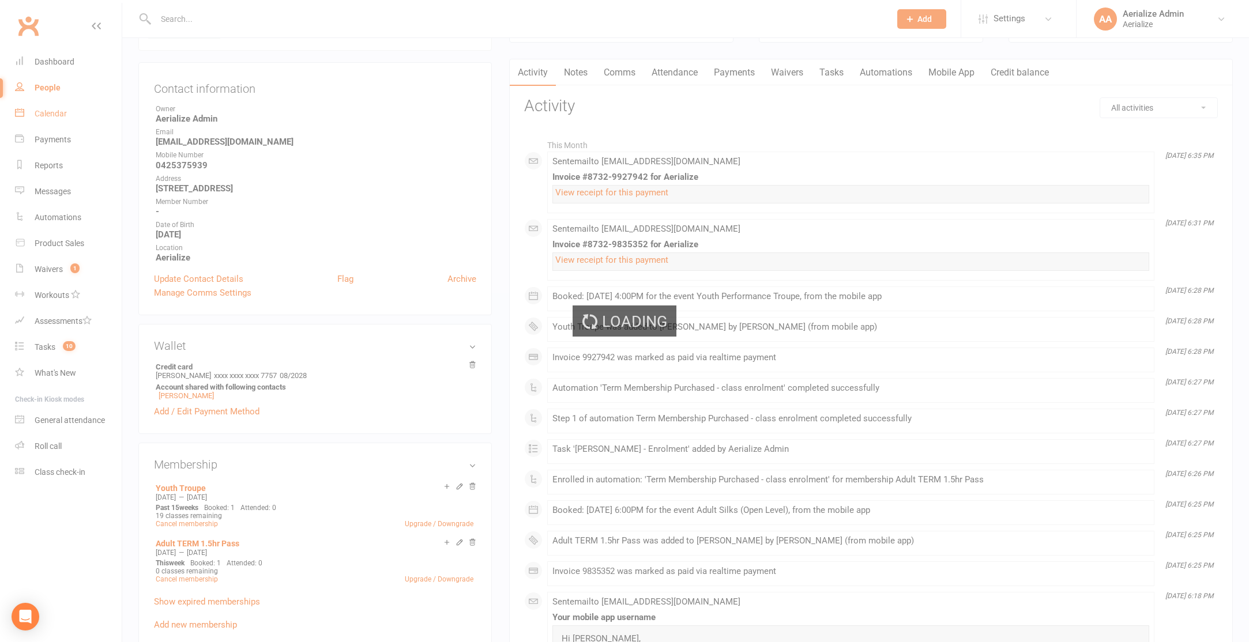
scroll to position [101, 0]
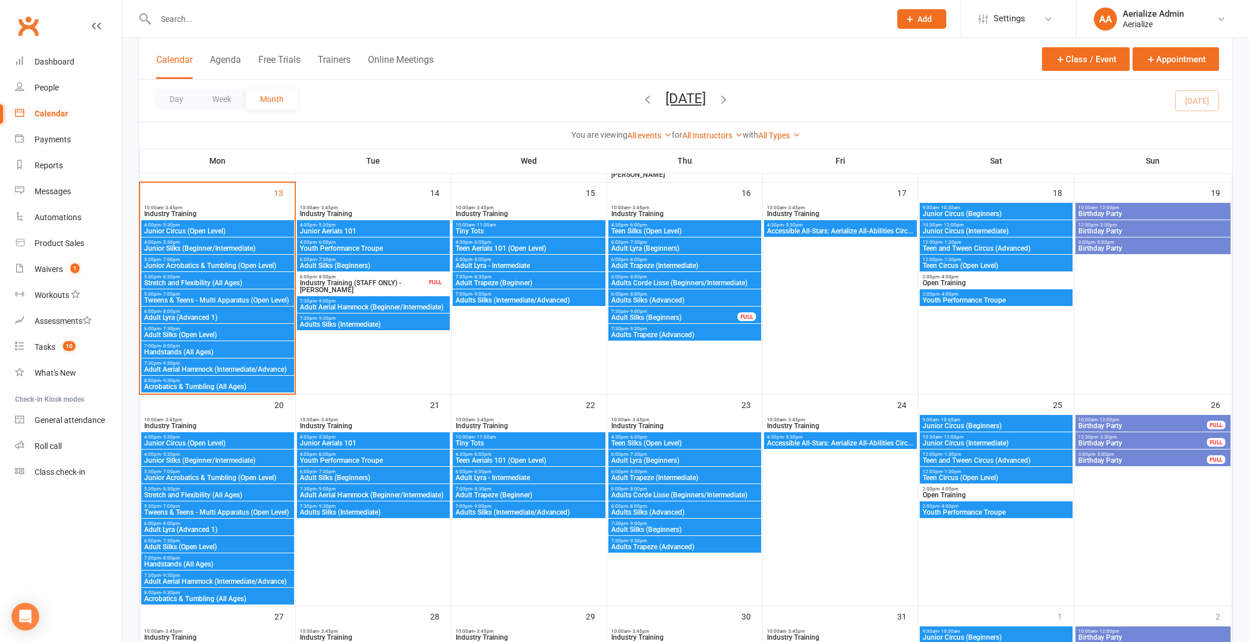
scroll to position [543, 0]
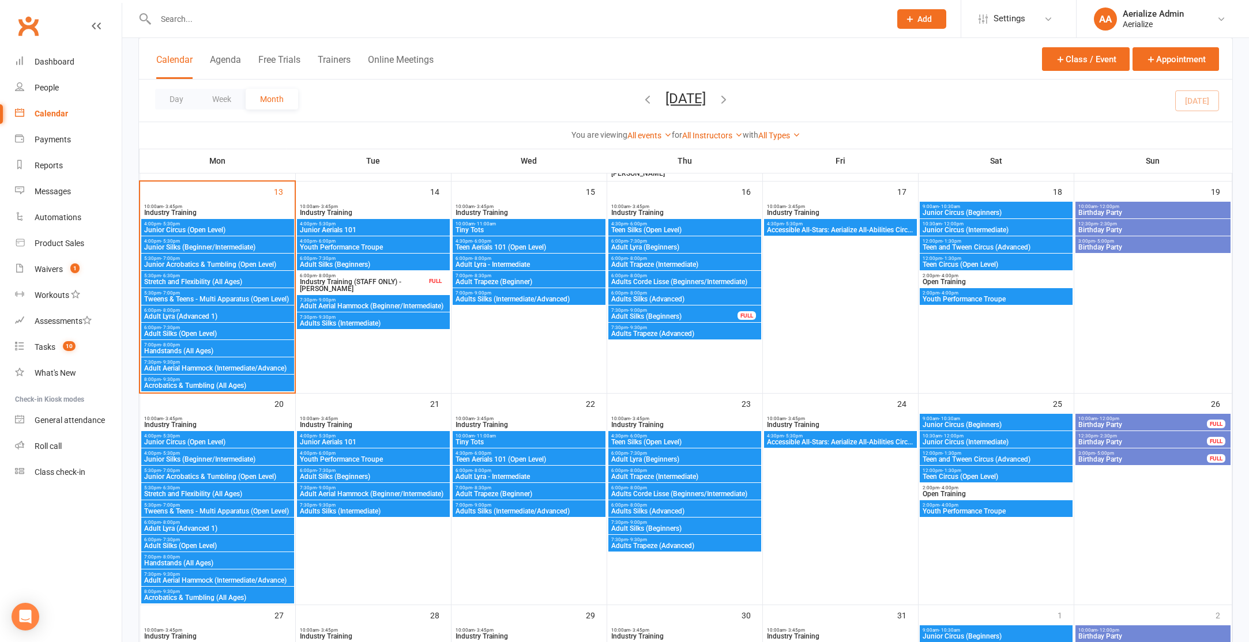
click at [362, 456] on span "Youth Performance Troupe" at bounding box center [373, 459] width 148 height 7
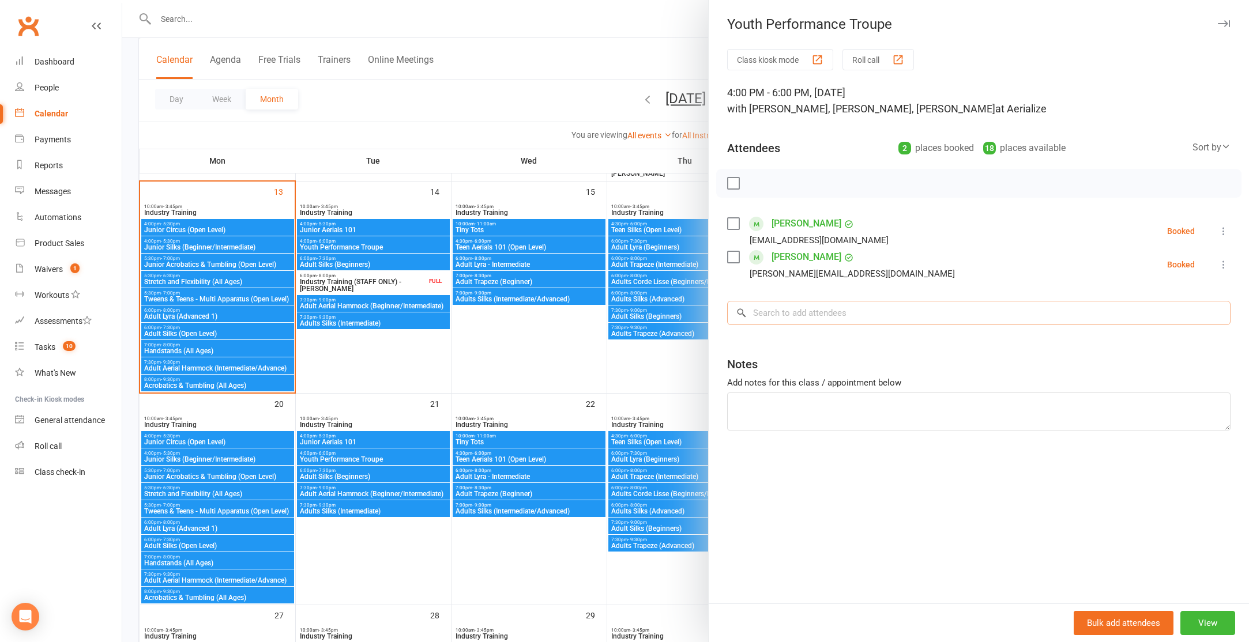
click at [785, 313] on input "search" at bounding box center [978, 313] width 503 height 24
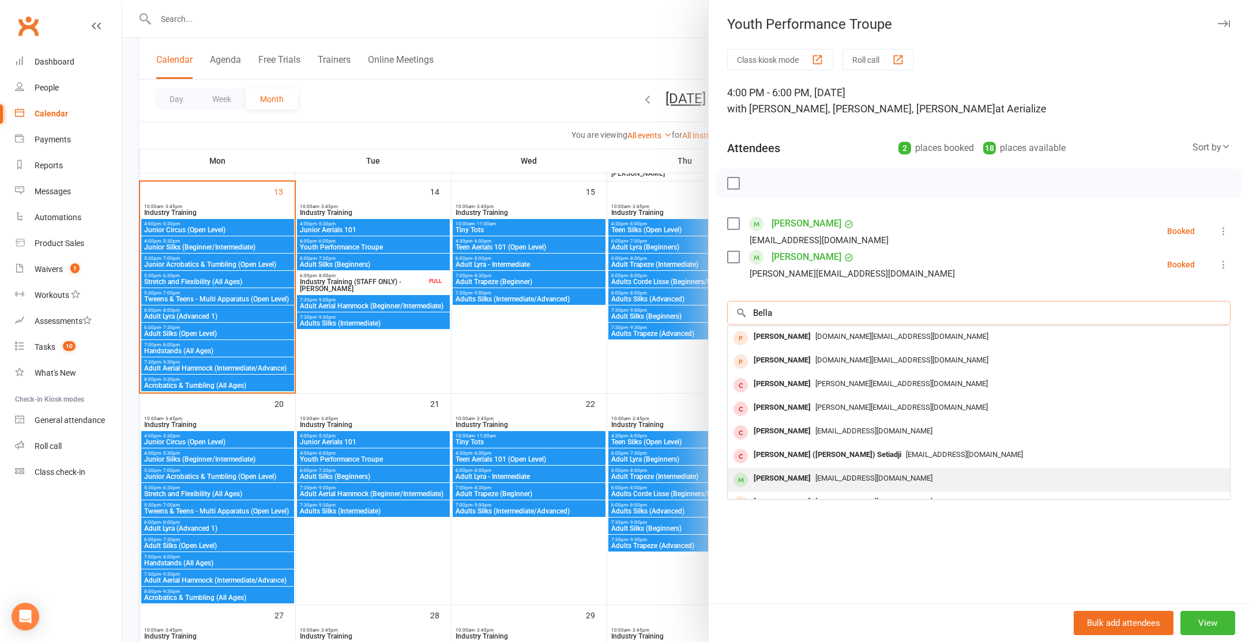
type input "Bella"
click at [821, 483] on span "duckorchid2000@yahoo.com.au" at bounding box center [873, 478] width 117 height 9
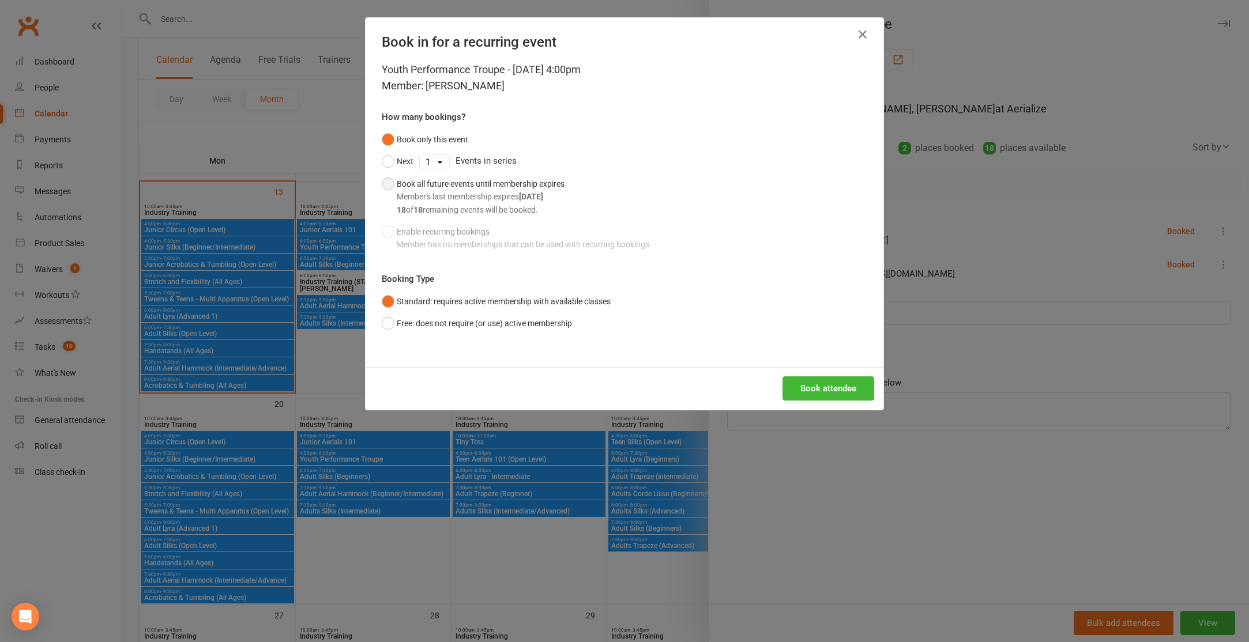
click at [389, 187] on button "Book all future events until membership expires Member's last membership expire…" at bounding box center [473, 197] width 183 height 48
click at [826, 381] on button "Book attendee" at bounding box center [829, 389] width 92 height 24
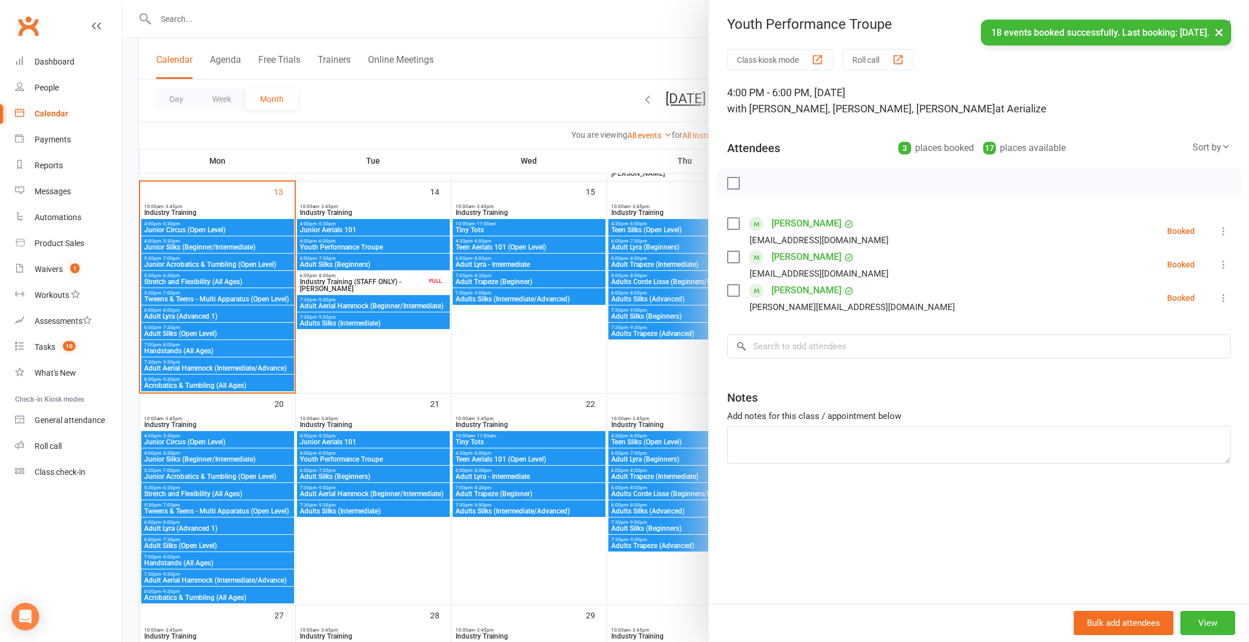
click at [191, 332] on div at bounding box center [685, 321] width 1127 height 642
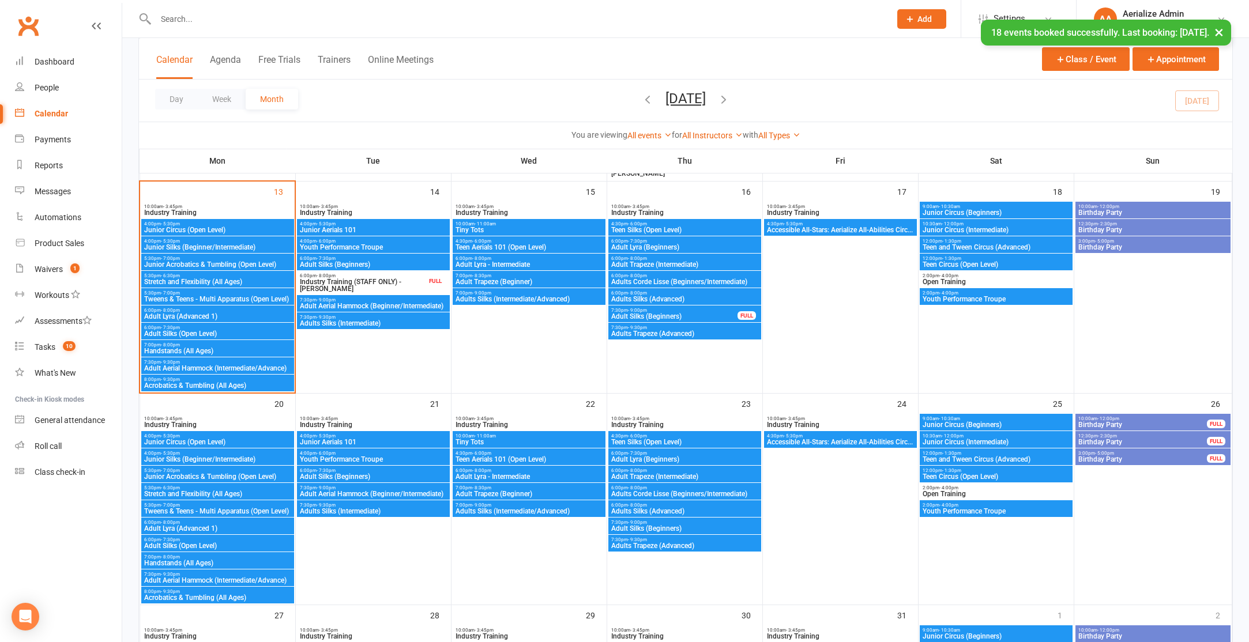
click at [191, 332] on span "Adult Silks (Open Level)" at bounding box center [218, 333] width 148 height 7
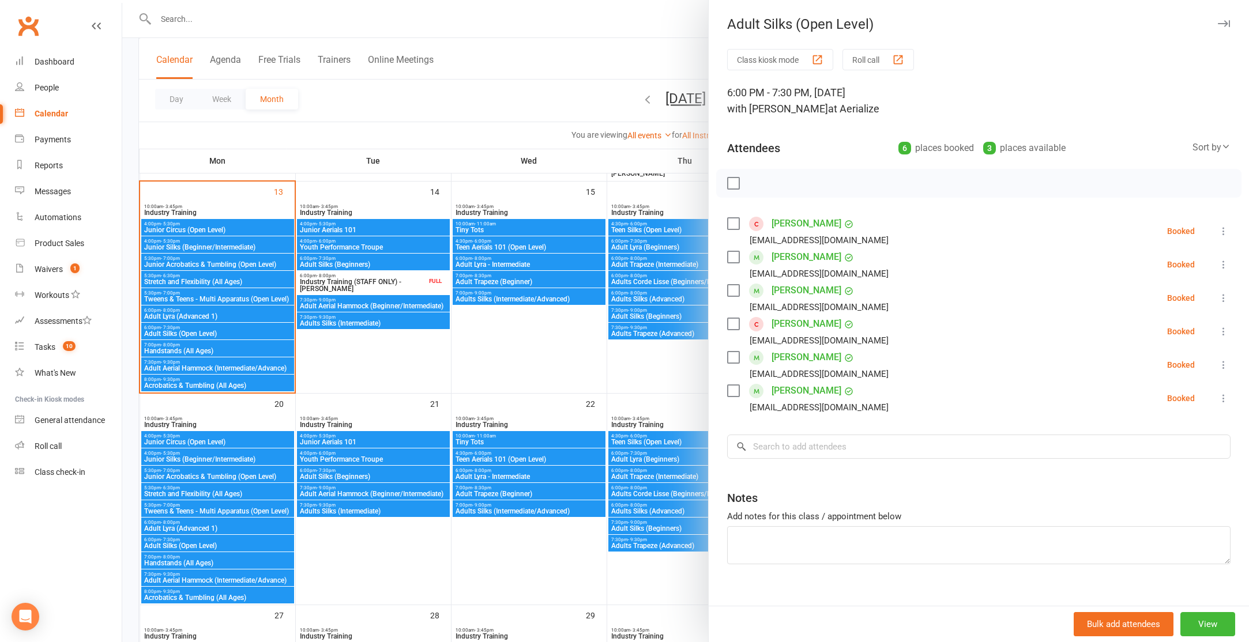
click at [189, 543] on div at bounding box center [685, 321] width 1127 height 642
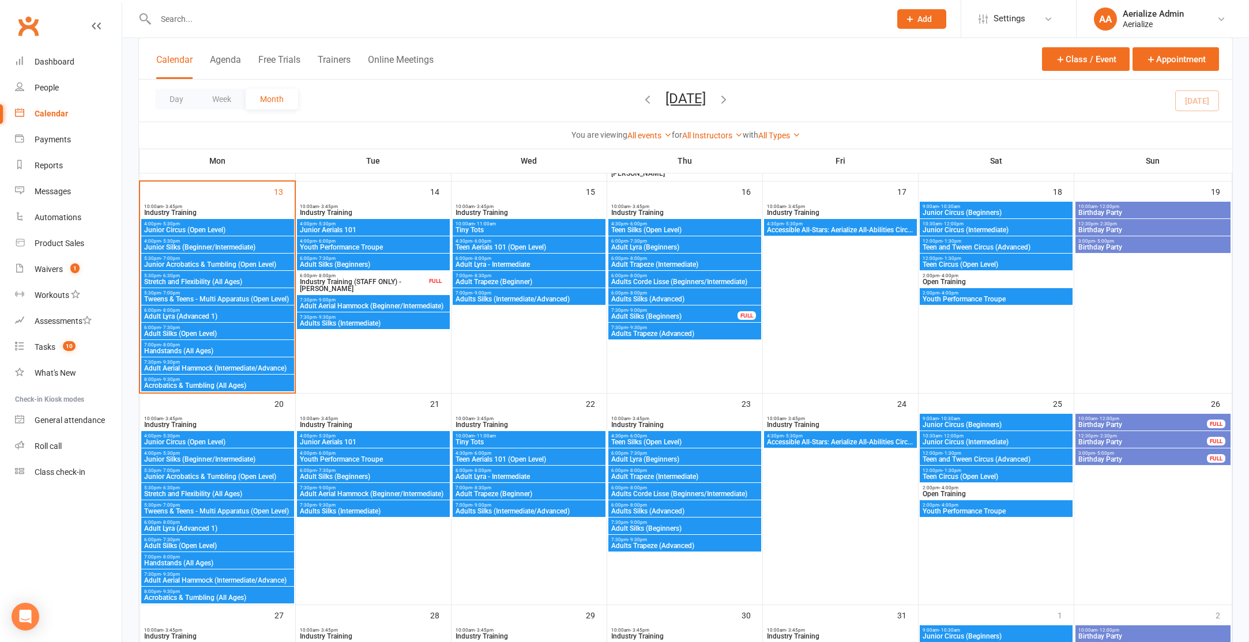
click at [189, 543] on span "Adult Silks (Open Level)" at bounding box center [218, 546] width 148 height 7
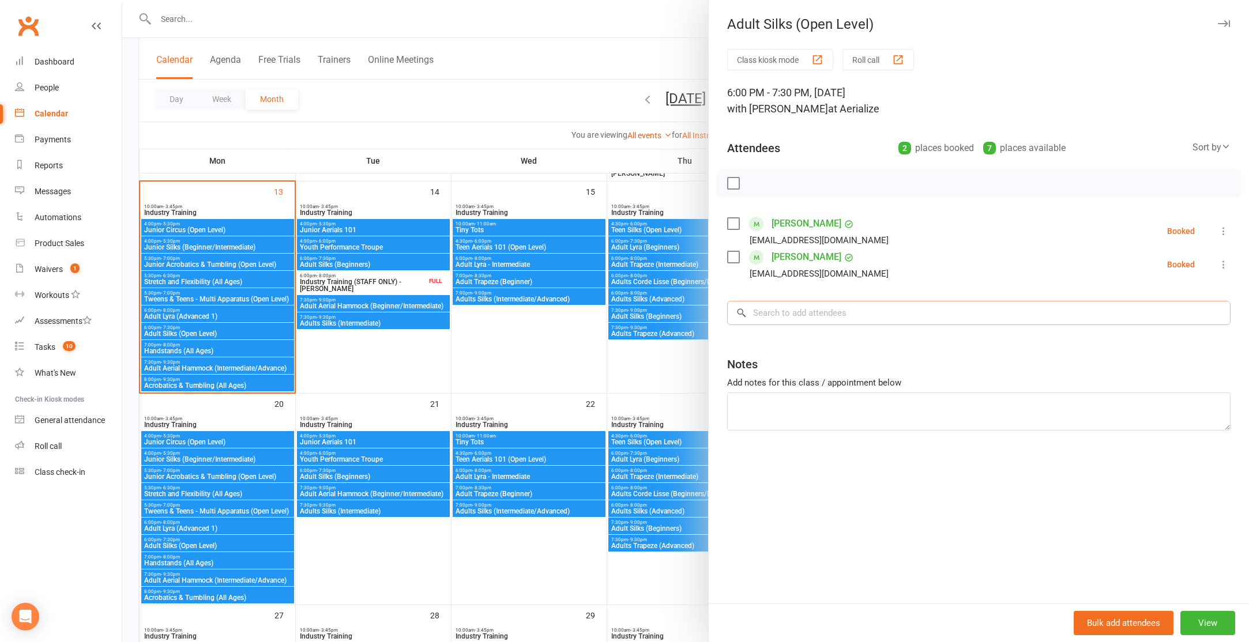
click at [829, 319] on input "search" at bounding box center [978, 313] width 503 height 24
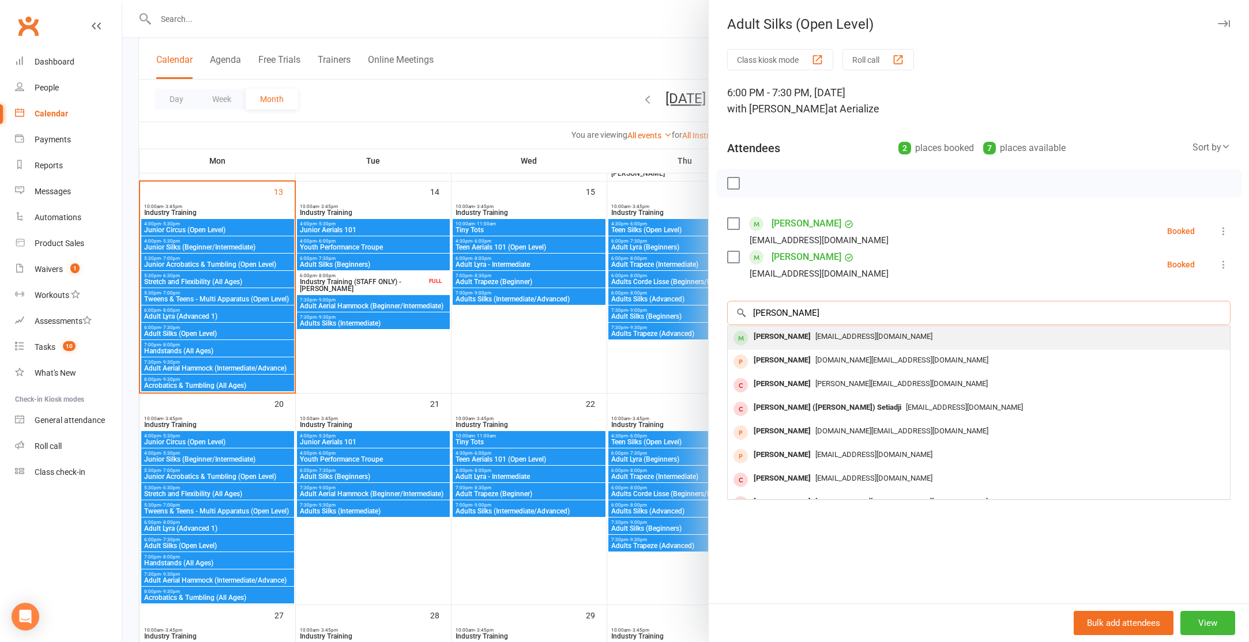
type input "bella foo"
click at [847, 345] on div "duckorchid2000@yahoo.com.au" at bounding box center [978, 337] width 493 height 17
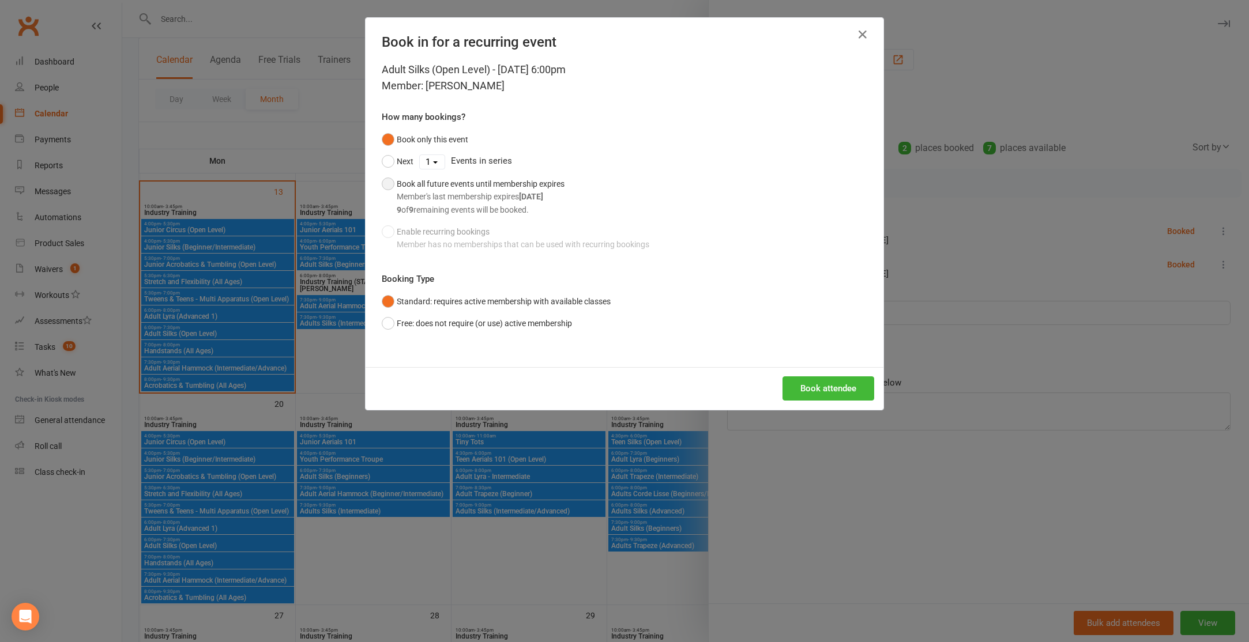
click at [385, 187] on button "Book all future events until membership expires Member's last membership expire…" at bounding box center [473, 197] width 183 height 48
click at [806, 392] on button "Book attendee" at bounding box center [829, 389] width 92 height 24
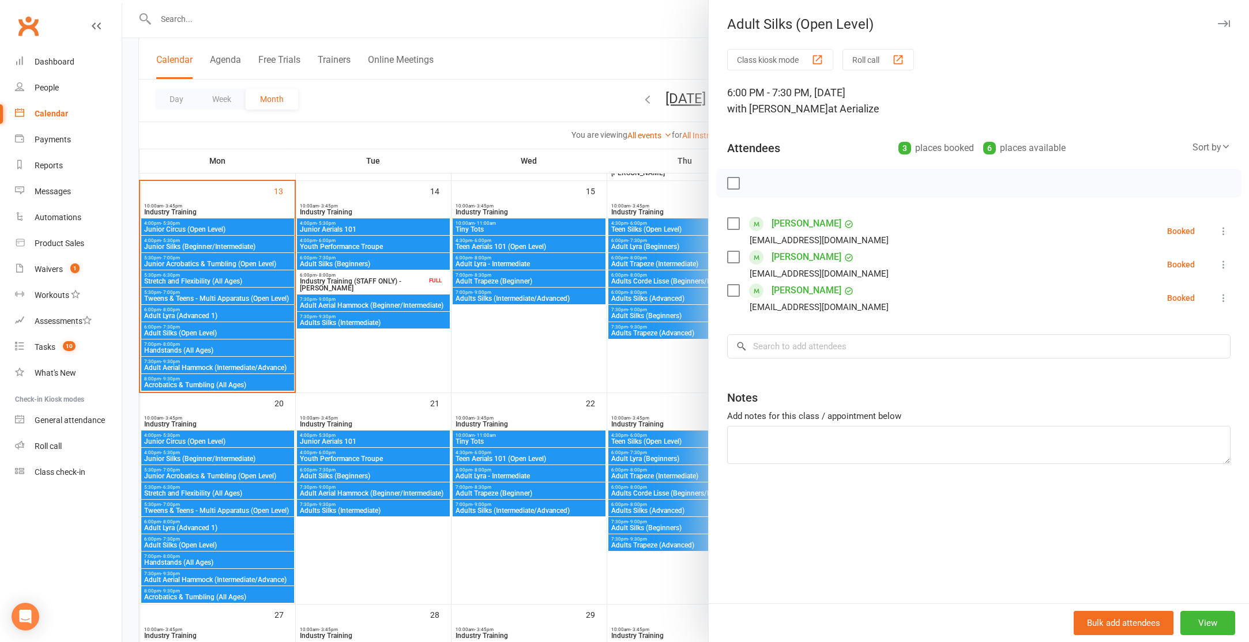
click at [497, 93] on div at bounding box center [685, 321] width 1127 height 642
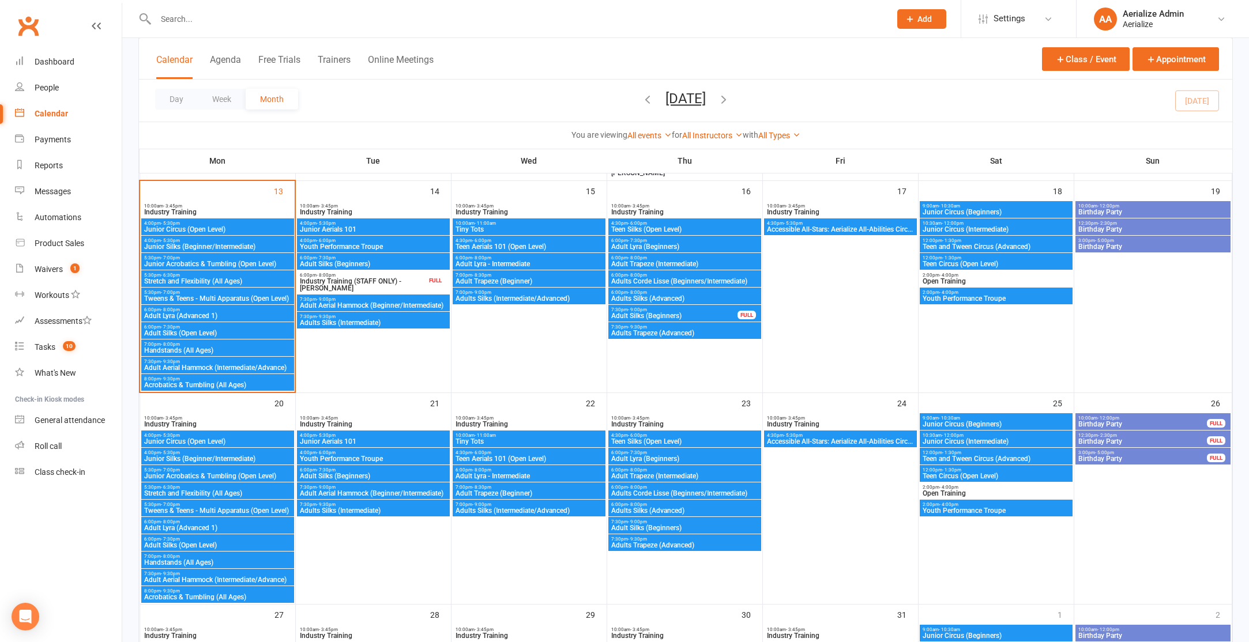
click at [974, 296] on span "Youth Performance Troupe" at bounding box center [996, 298] width 148 height 7
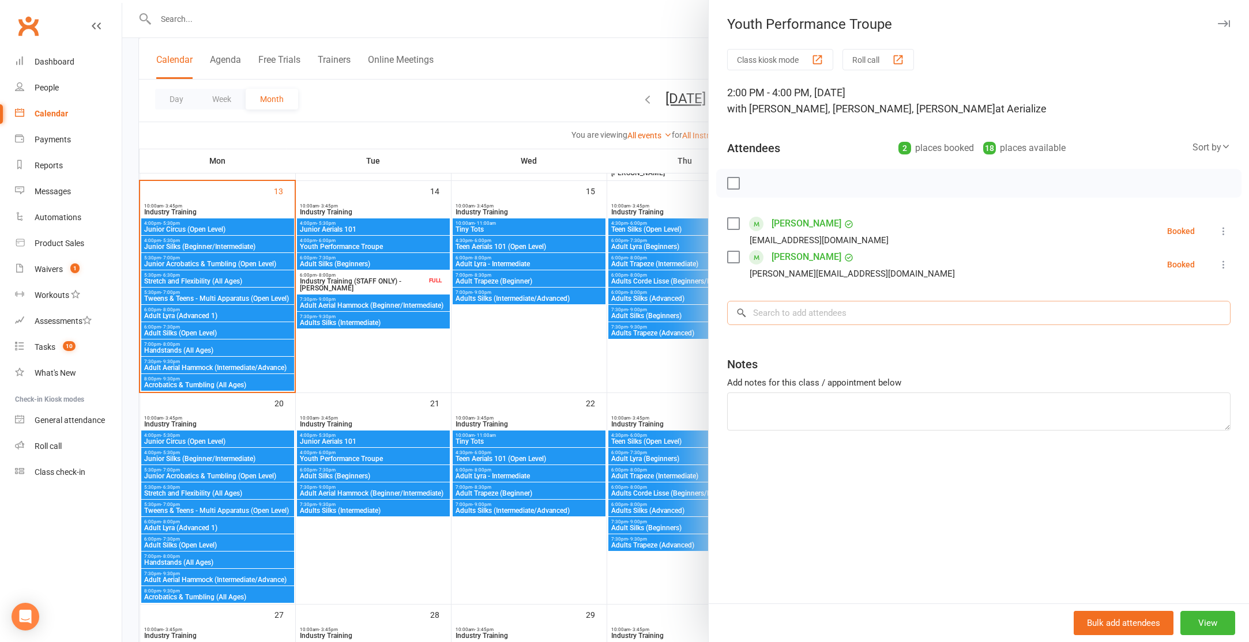
click at [843, 309] on input "search" at bounding box center [978, 313] width 503 height 24
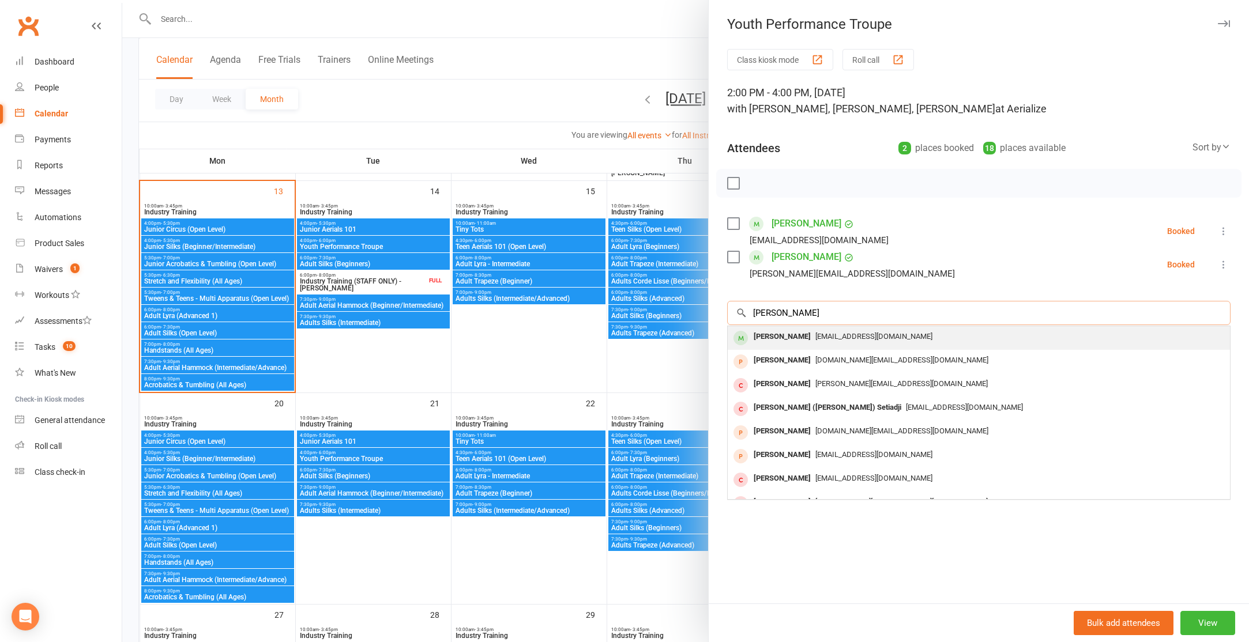
type input "bella foo"
click at [848, 338] on span "duckorchid2000@yahoo.com.au" at bounding box center [873, 336] width 117 height 9
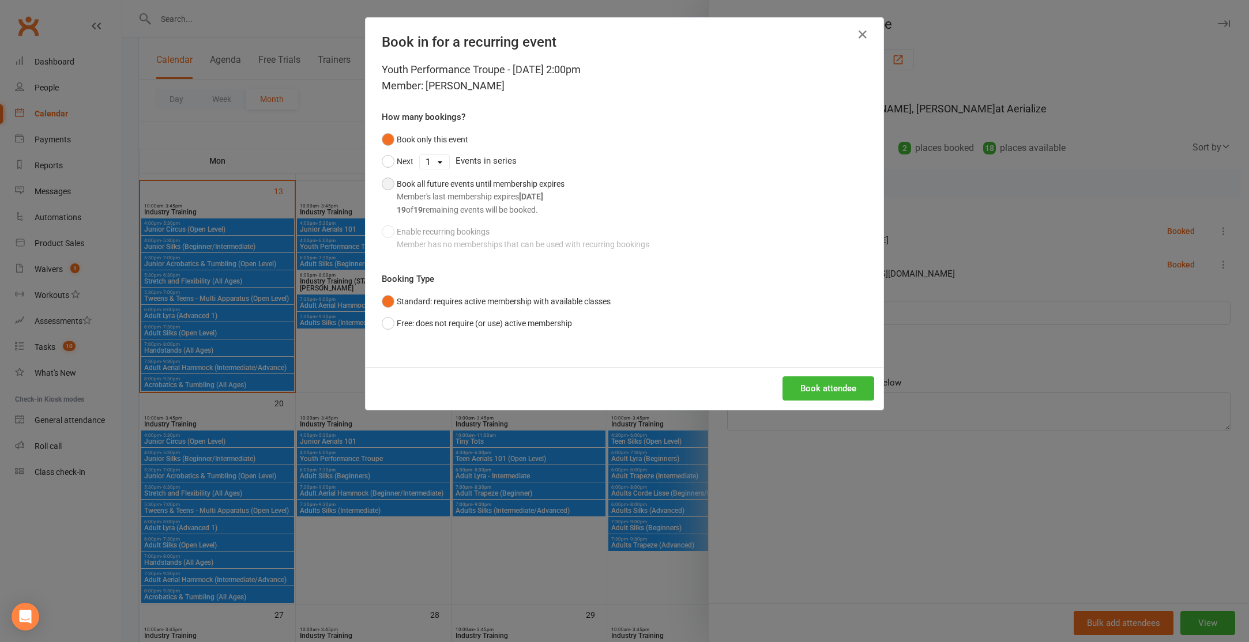
click at [389, 183] on button "Book all future events until membership expires Member's last membership expire…" at bounding box center [473, 197] width 183 height 48
click at [835, 382] on button "Book attendee" at bounding box center [829, 389] width 92 height 24
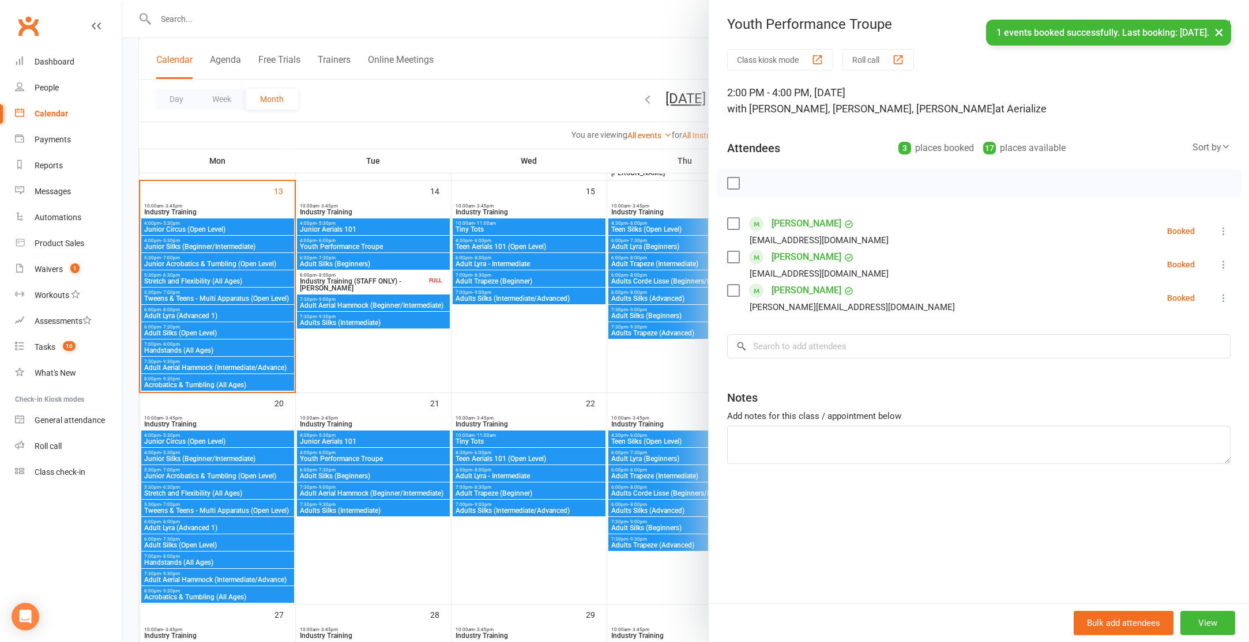
click at [614, 374] on div at bounding box center [685, 321] width 1127 height 642
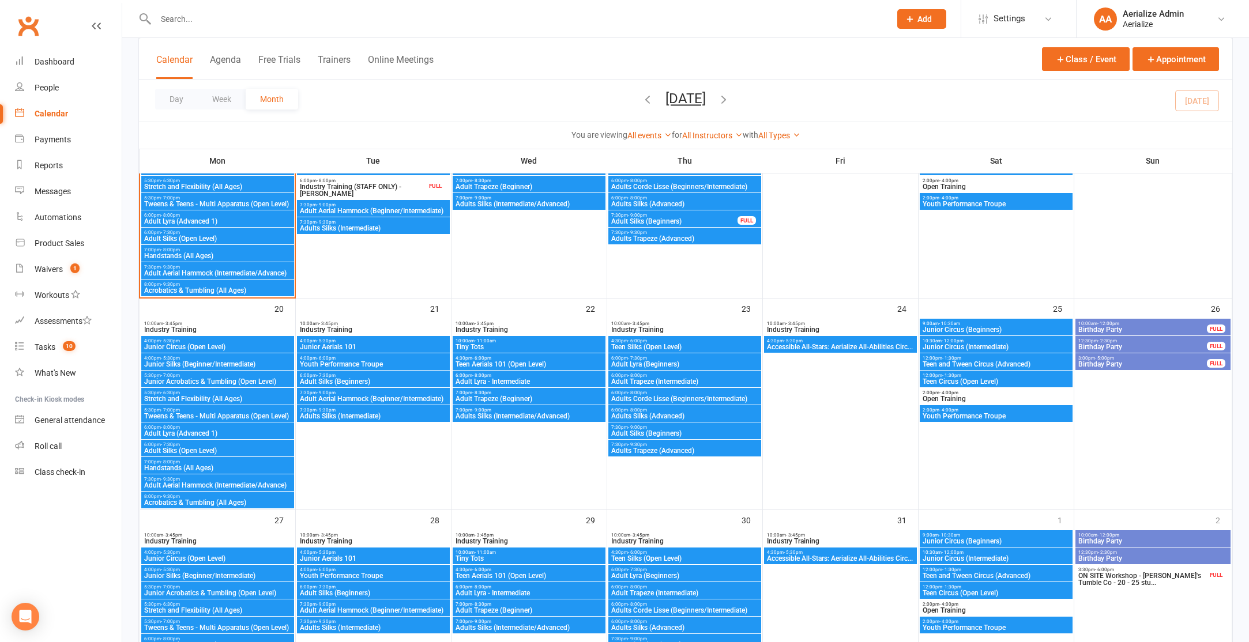
scroll to position [643, 0]
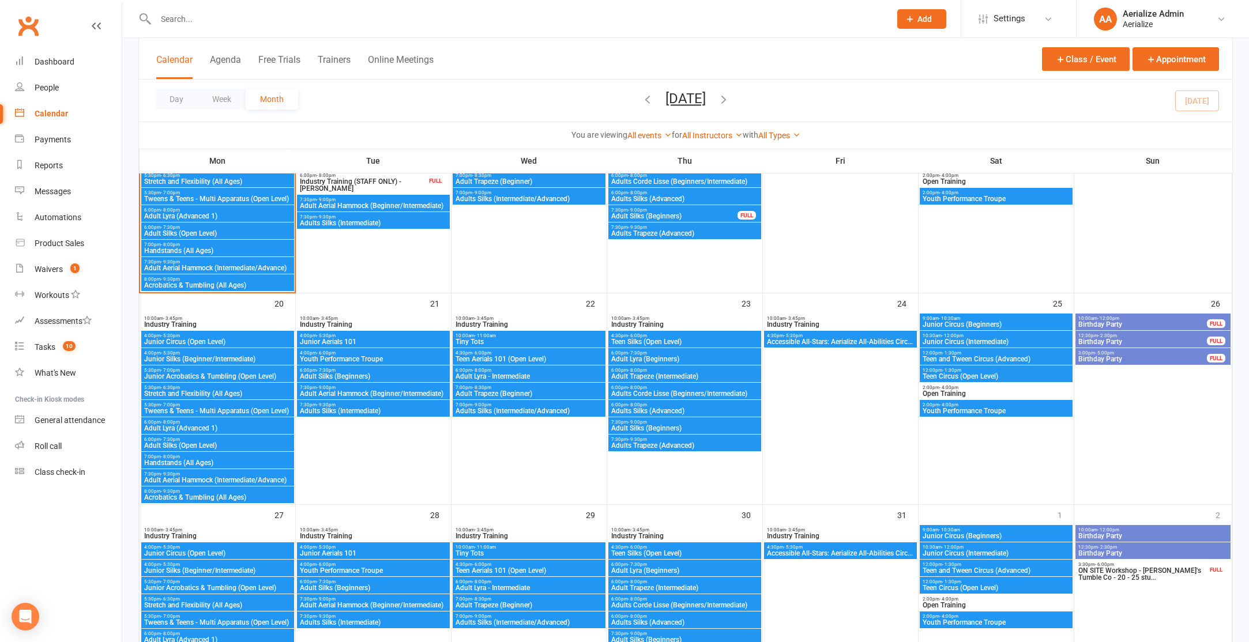
click at [412, 354] on span "4:00pm - 6:00pm" at bounding box center [373, 353] width 148 height 5
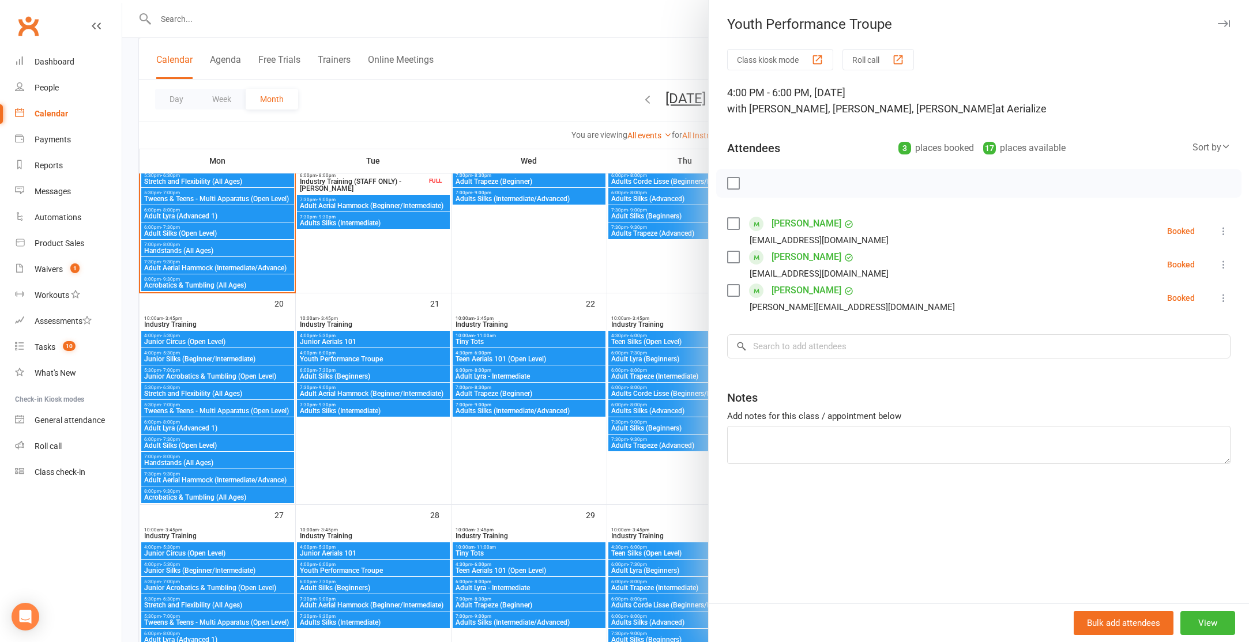
click at [545, 234] on div at bounding box center [685, 321] width 1127 height 642
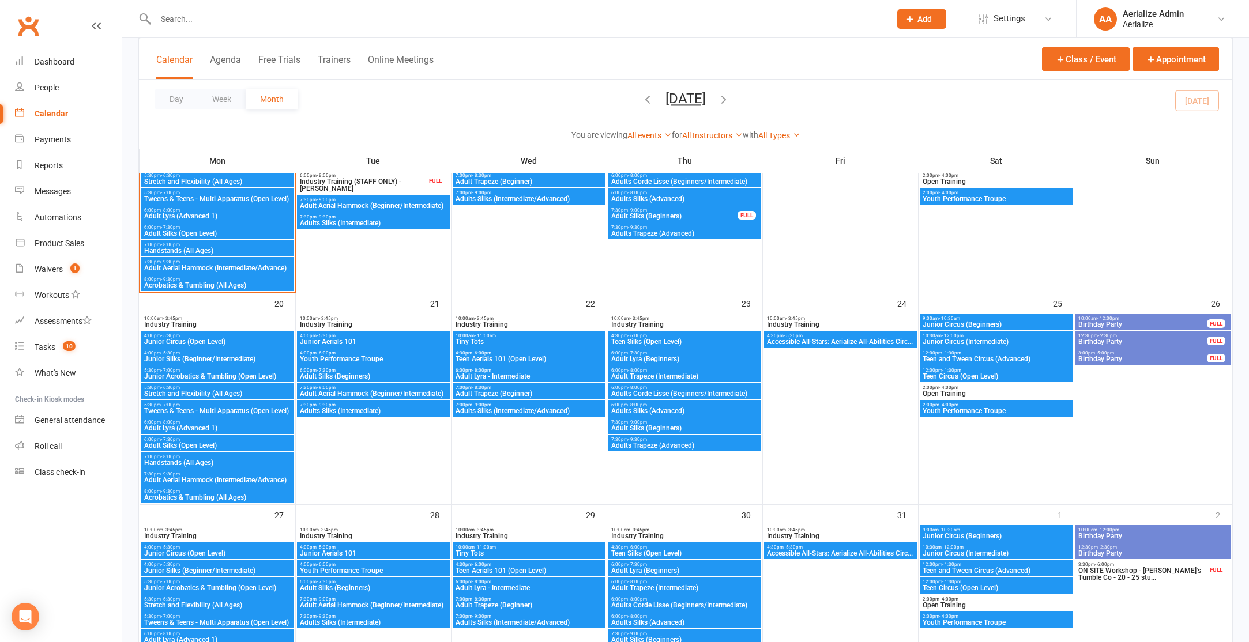
click at [967, 615] on span "2:00pm - 4:00pm" at bounding box center [996, 616] width 148 height 5
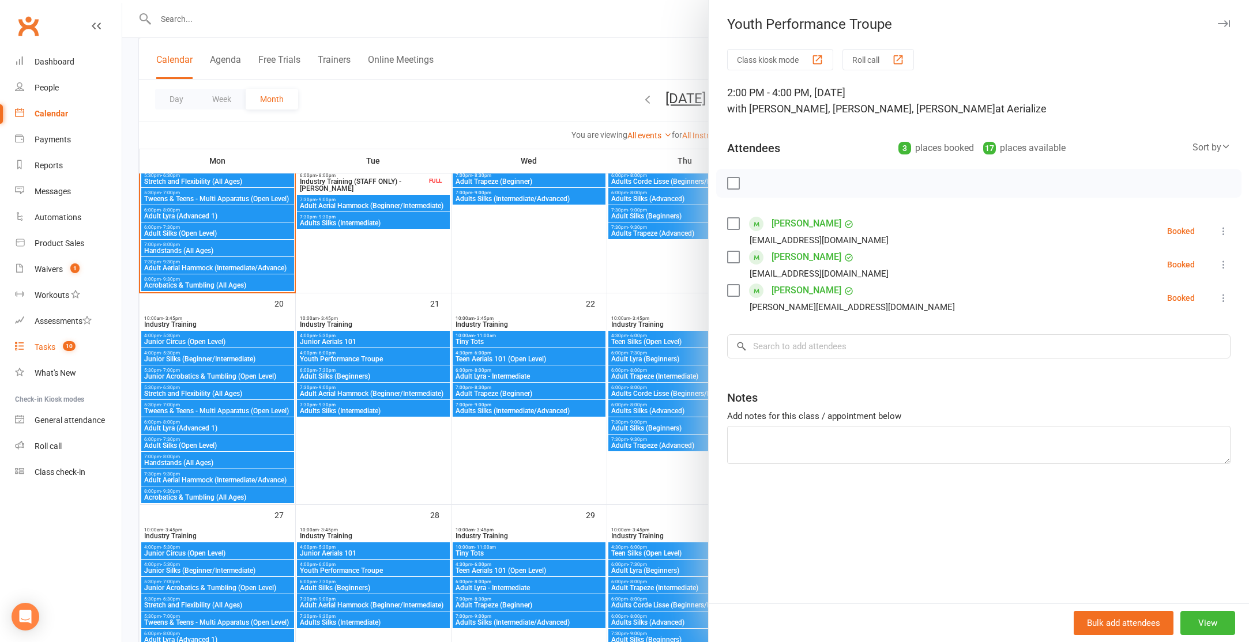
drag, startPoint x: 57, startPoint y: 346, endPoint x: 50, endPoint y: 344, distance: 6.6
click at [56, 346] on link "Tasks 10" at bounding box center [68, 347] width 107 height 26
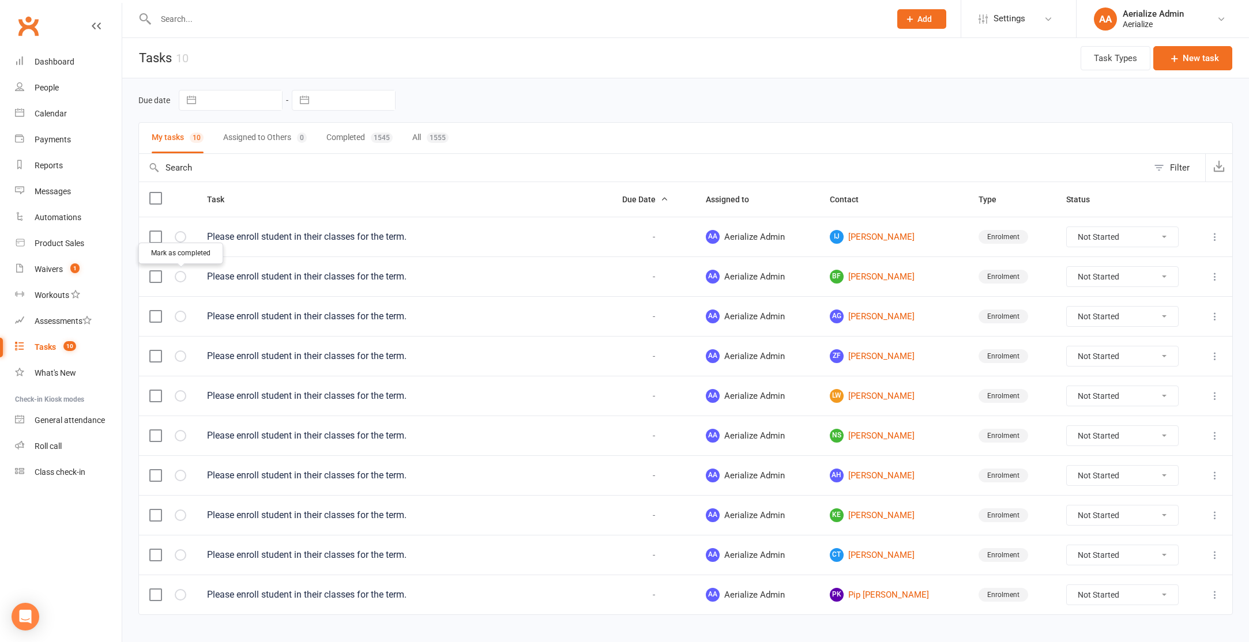
click at [0, 0] on icon "button" at bounding box center [0, 0] width 0 height 0
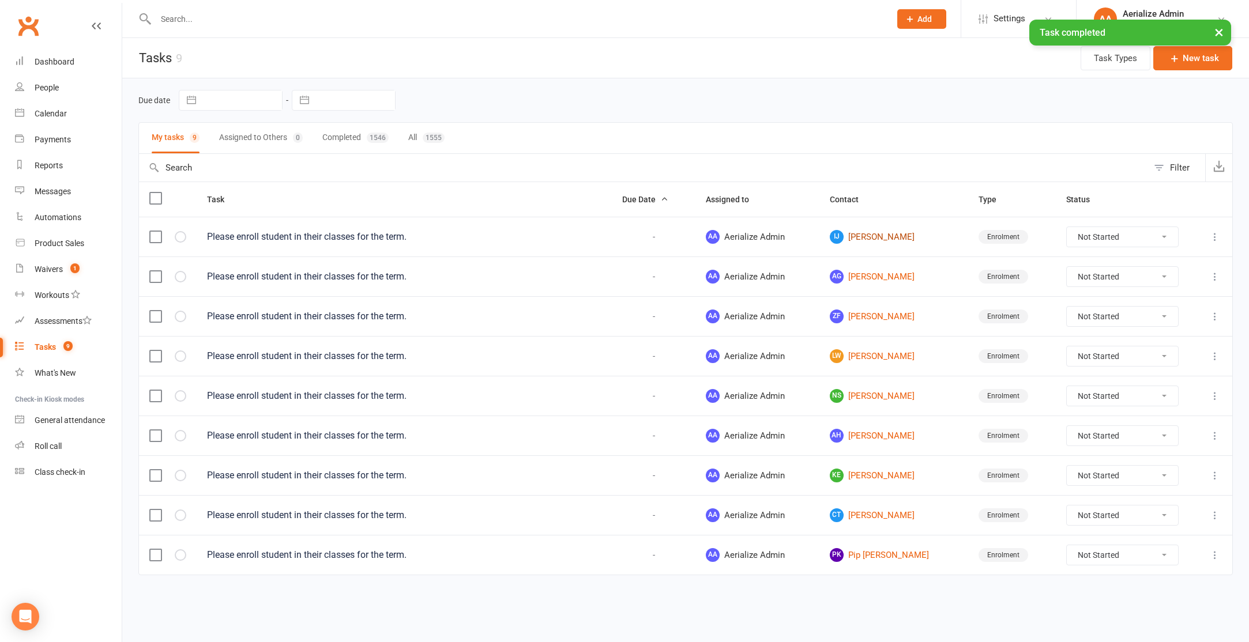
click at [871, 235] on link "IJ Isha Joshi" at bounding box center [894, 237] width 129 height 14
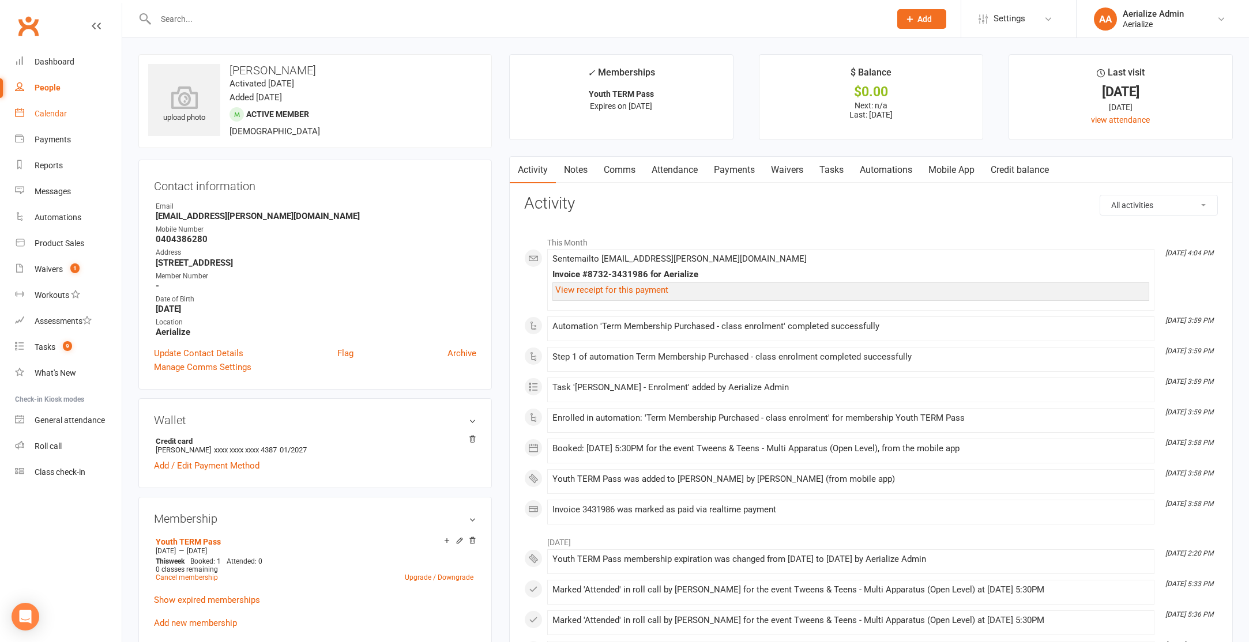
click at [50, 116] on div "Calendar" at bounding box center [51, 113] width 32 height 9
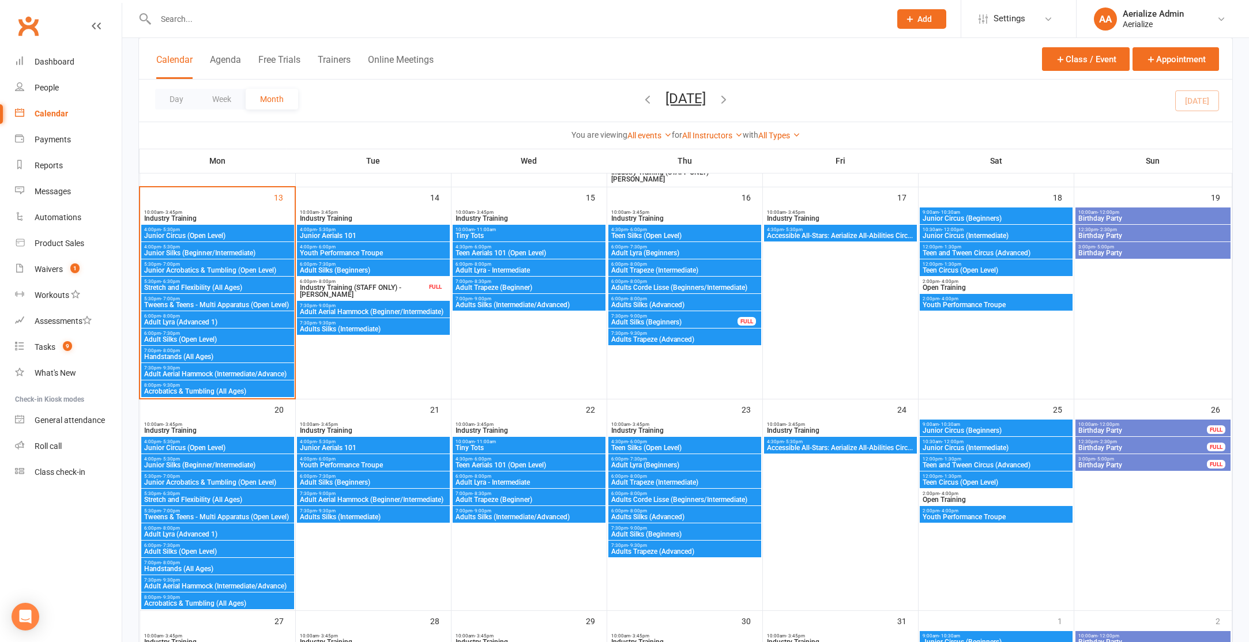
scroll to position [528, 0]
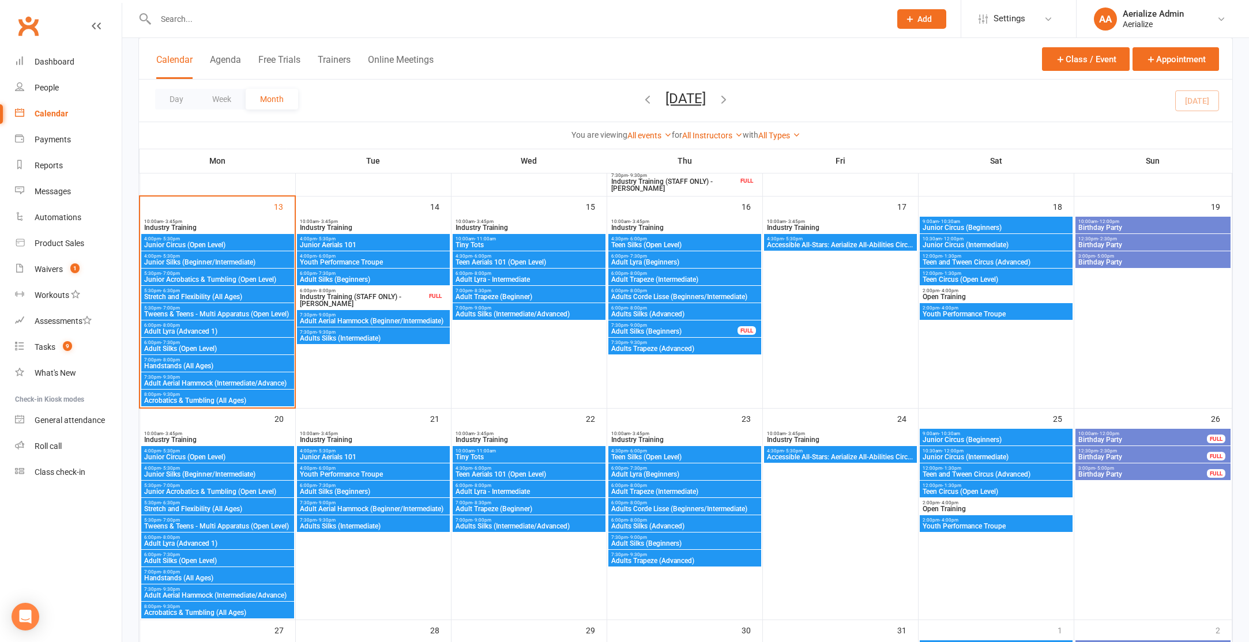
click at [220, 314] on span "Tweens & Teens - Multi Apparatus (Open Level)" at bounding box center [218, 314] width 148 height 7
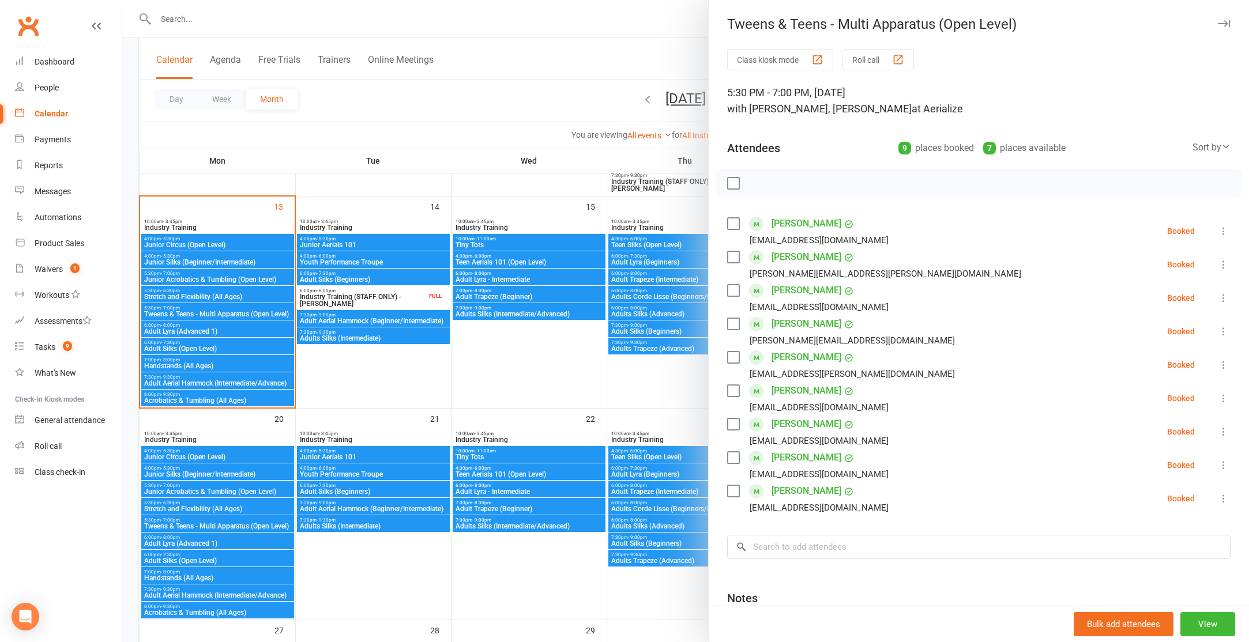
click at [201, 506] on div at bounding box center [685, 321] width 1127 height 642
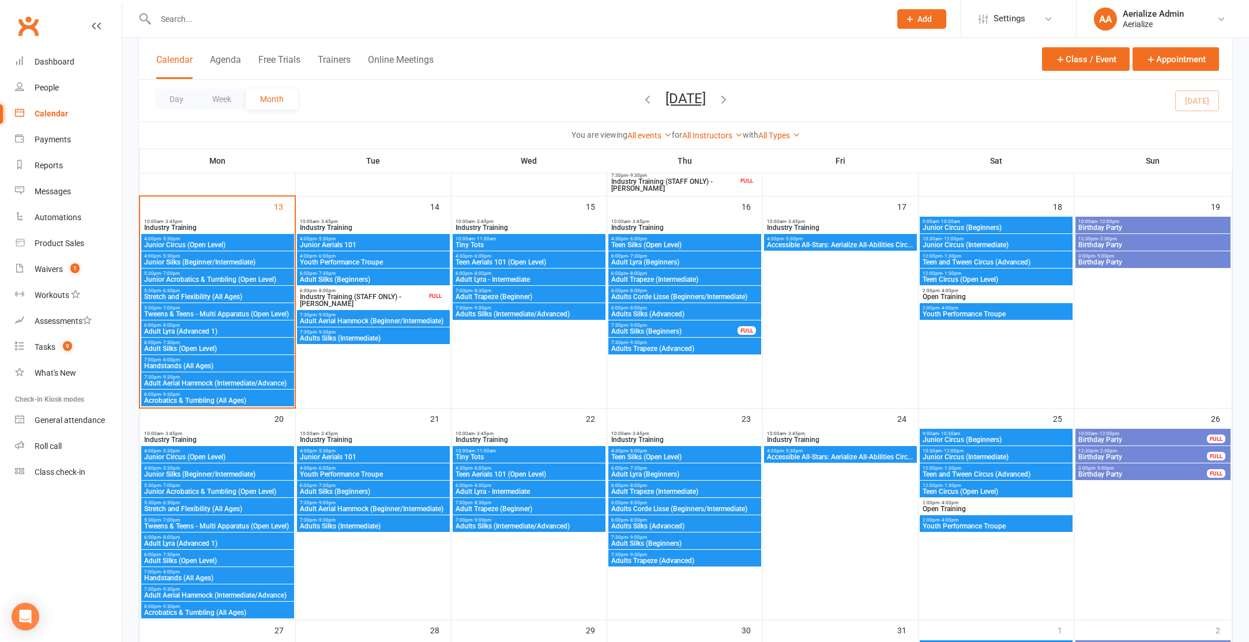
click at [204, 523] on span "Tweens & Teens - Multi Apparatus (Open Level)" at bounding box center [218, 526] width 148 height 7
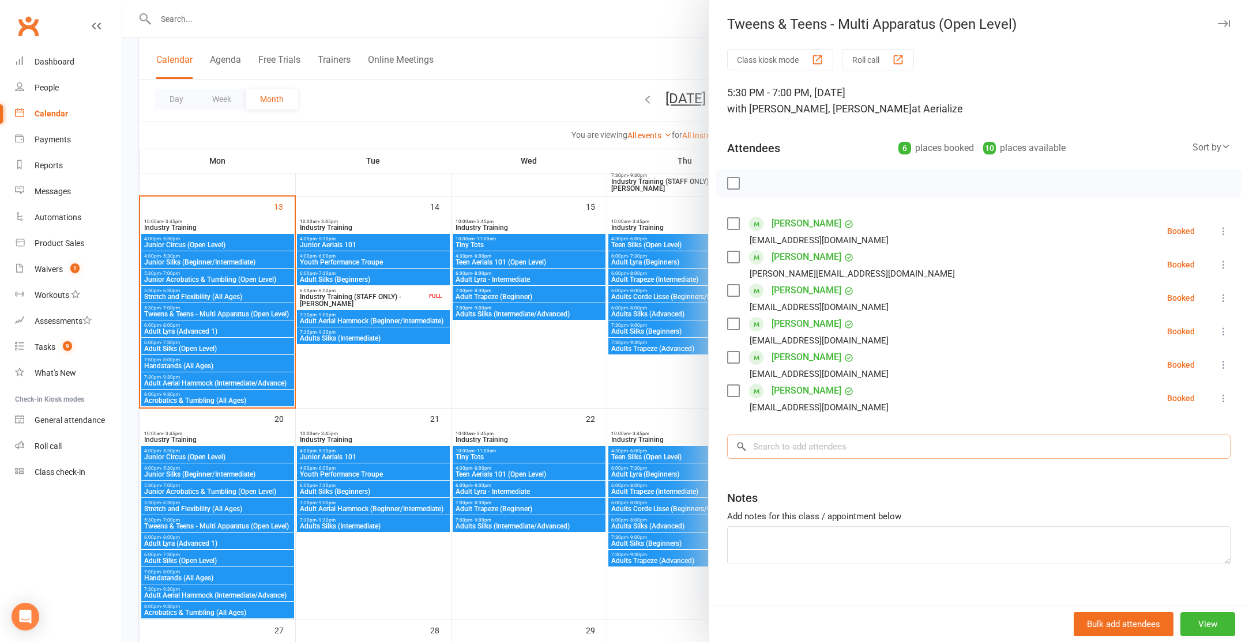
click at [810, 451] on input "search" at bounding box center [978, 447] width 503 height 24
type input "i"
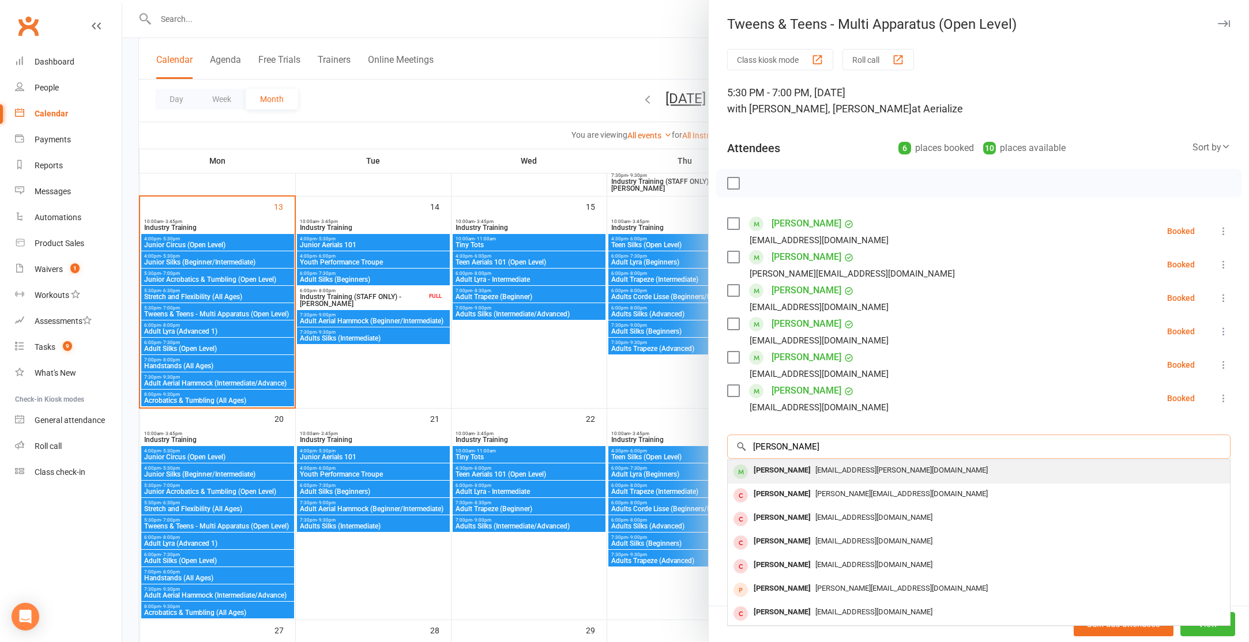
type input "isha jo"
click at [822, 477] on div "briony.doyle+isha@gmail.com" at bounding box center [978, 470] width 493 height 17
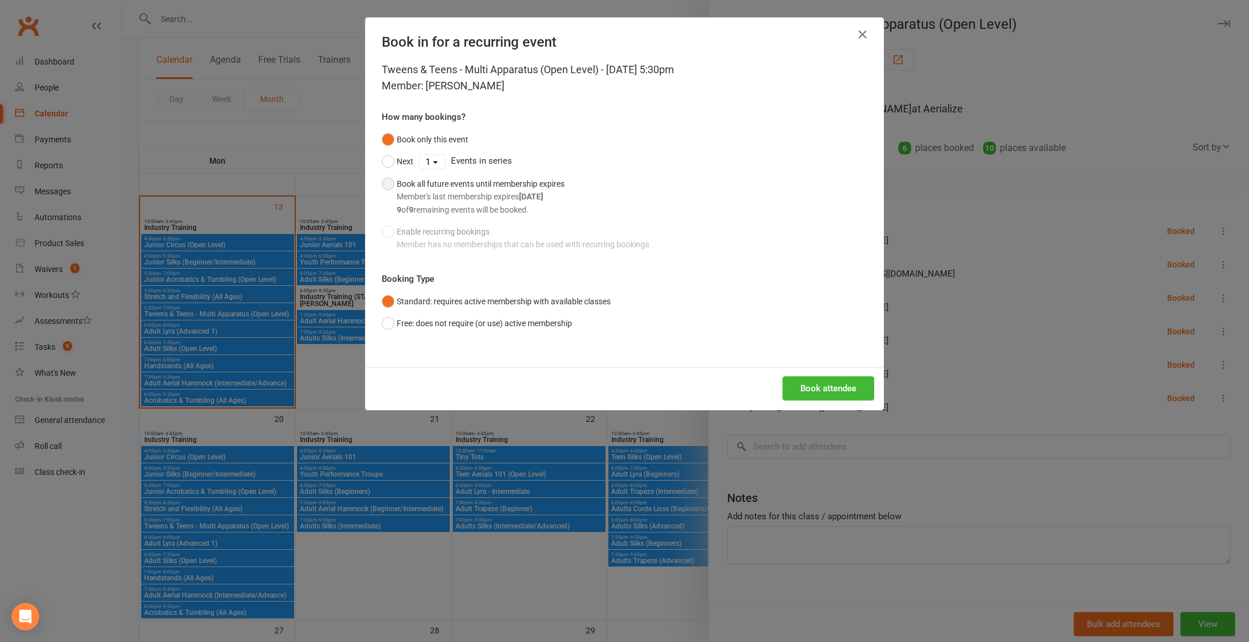
click at [388, 194] on button "Book all future events until membership expires Member's last membership expire…" at bounding box center [473, 197] width 183 height 48
click at [851, 390] on button "Book attendee" at bounding box center [829, 389] width 92 height 24
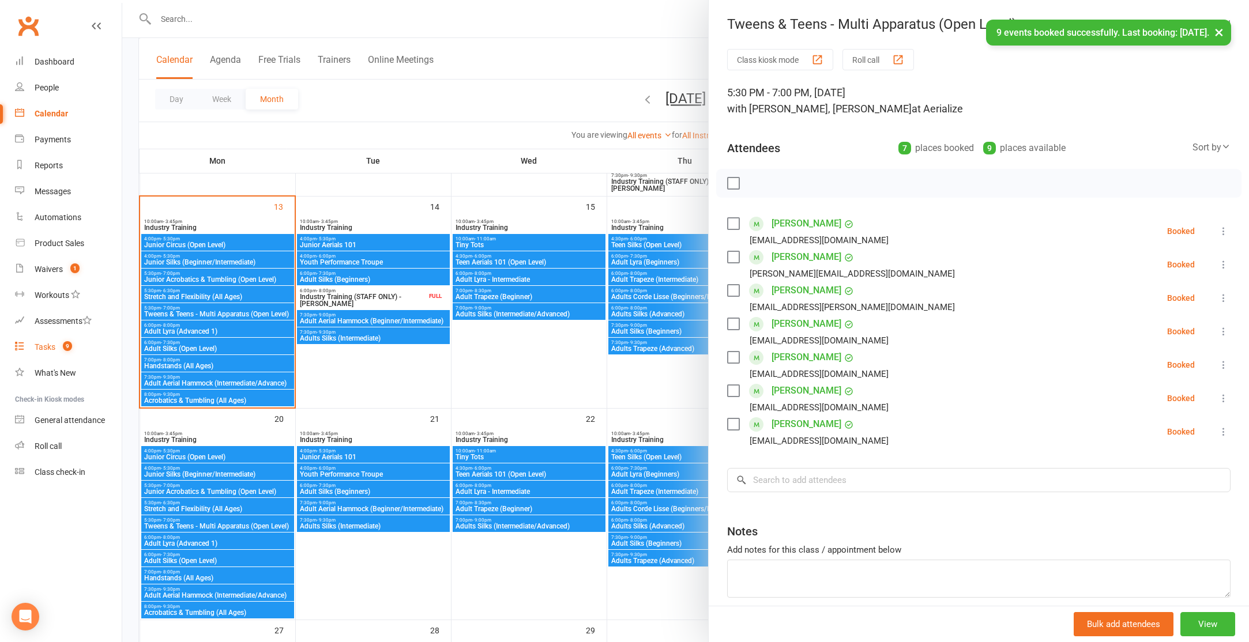
click at [72, 345] on span "9" at bounding box center [67, 346] width 9 height 10
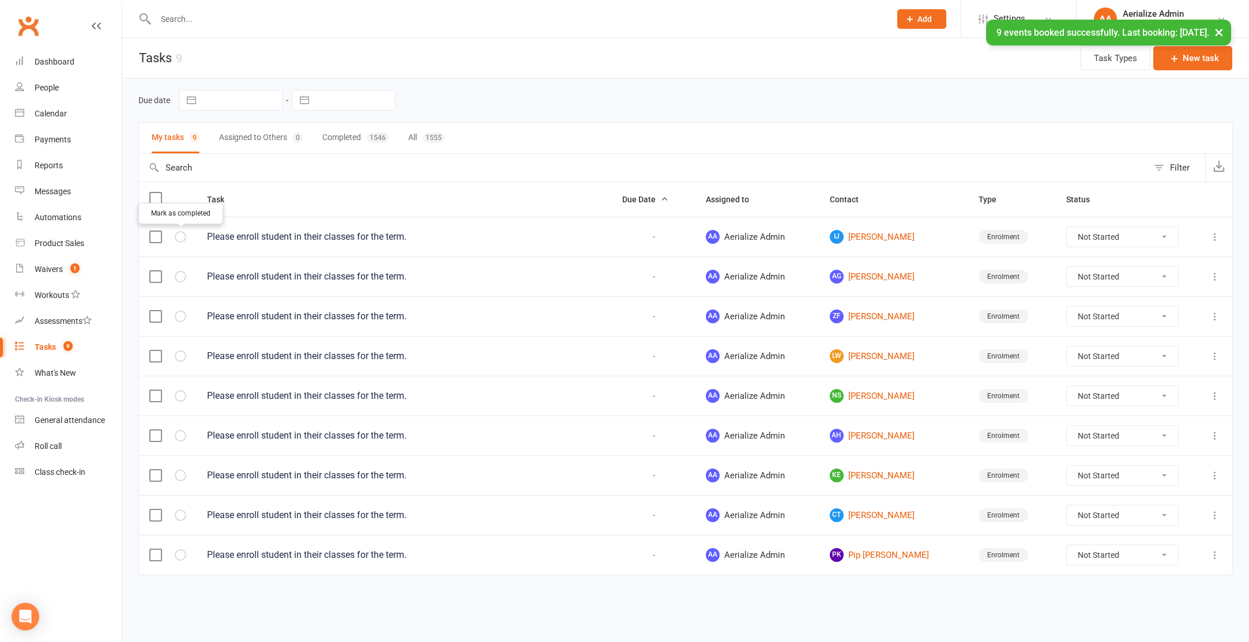
click at [0, 0] on icon "button" at bounding box center [0, 0] width 0 height 0
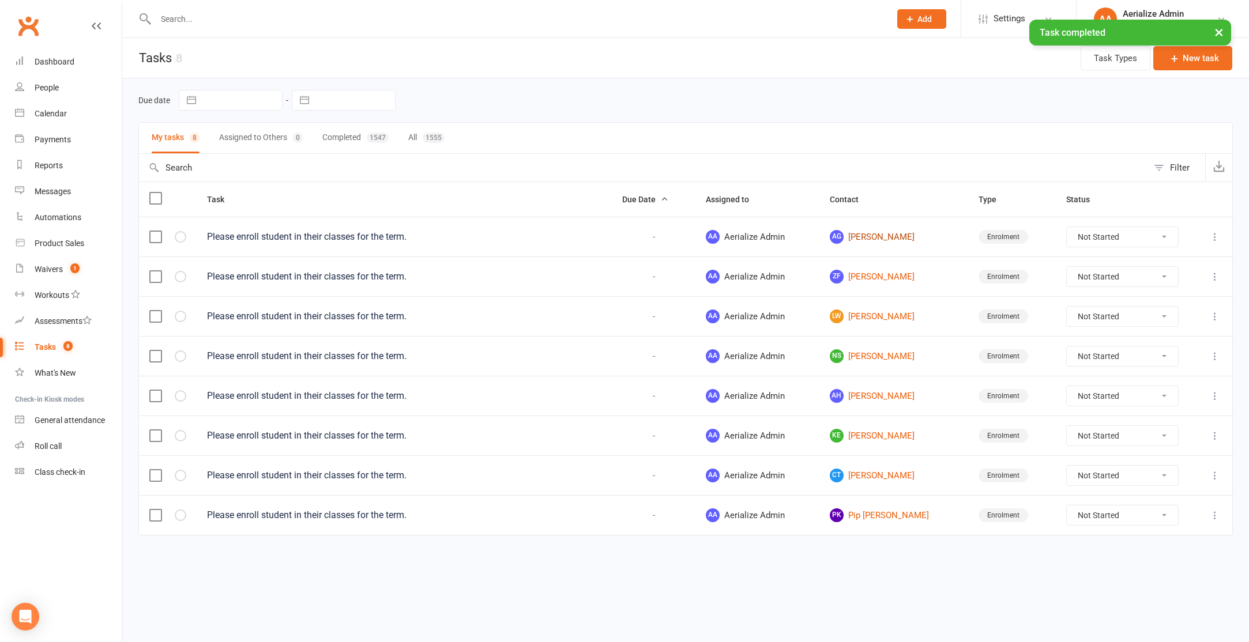
click at [877, 240] on link "AG Amelie Gardiner" at bounding box center [894, 237] width 129 height 14
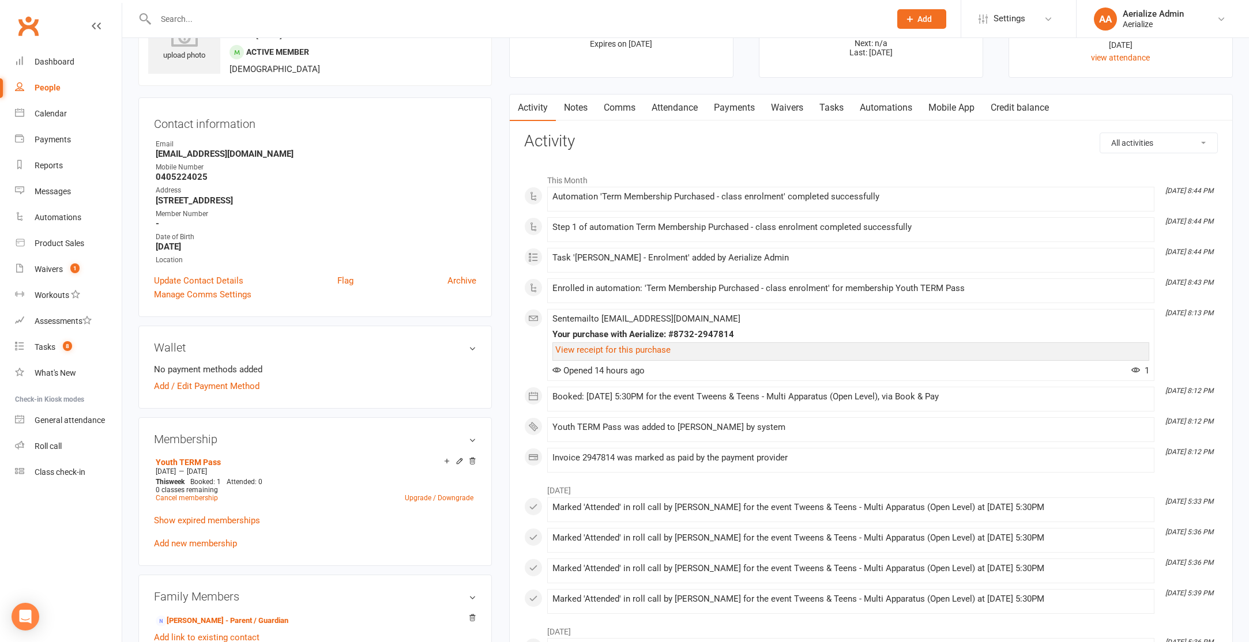
scroll to position [46, 0]
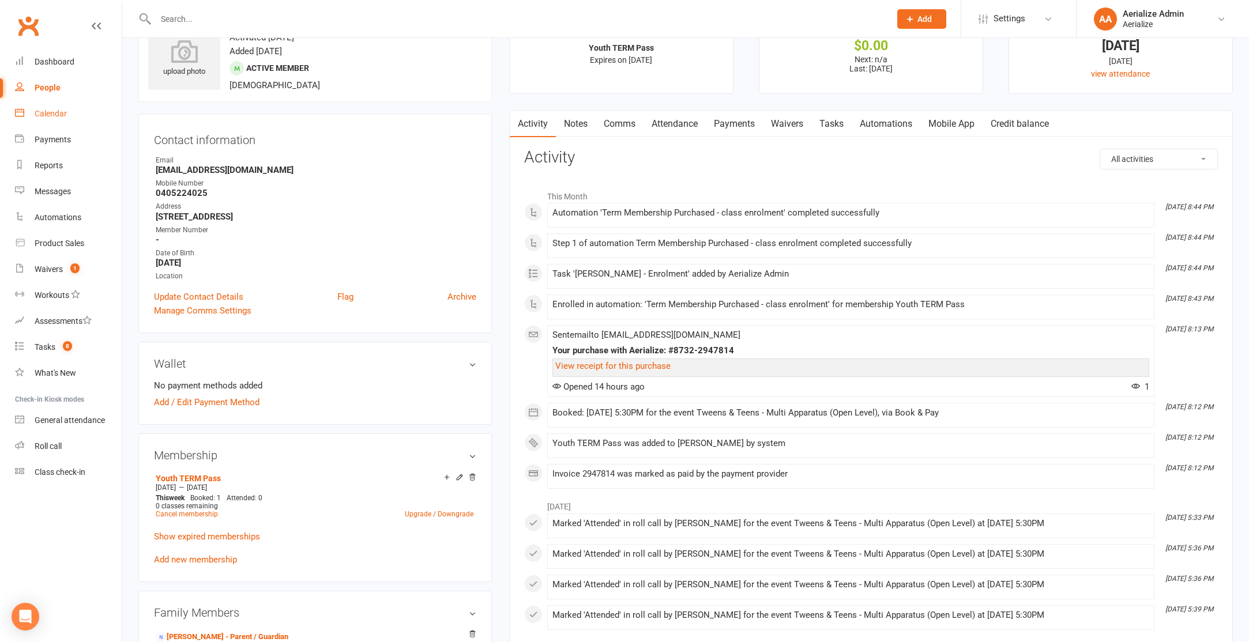
click at [55, 118] on div "Calendar" at bounding box center [51, 113] width 32 height 9
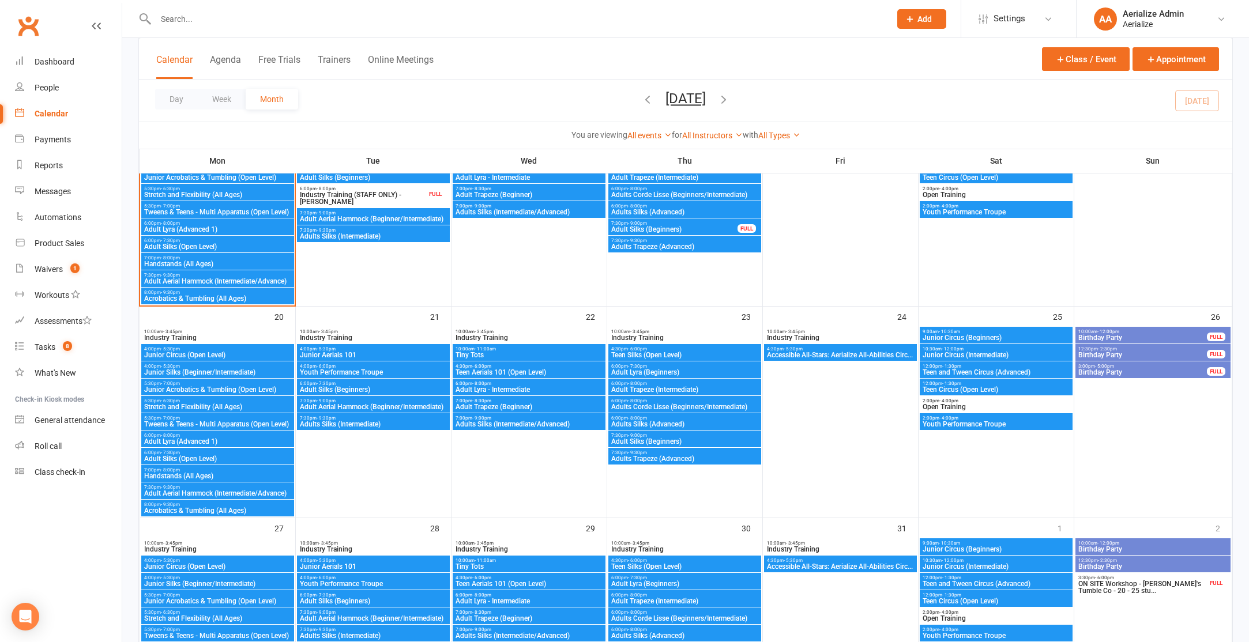
scroll to position [628, 0]
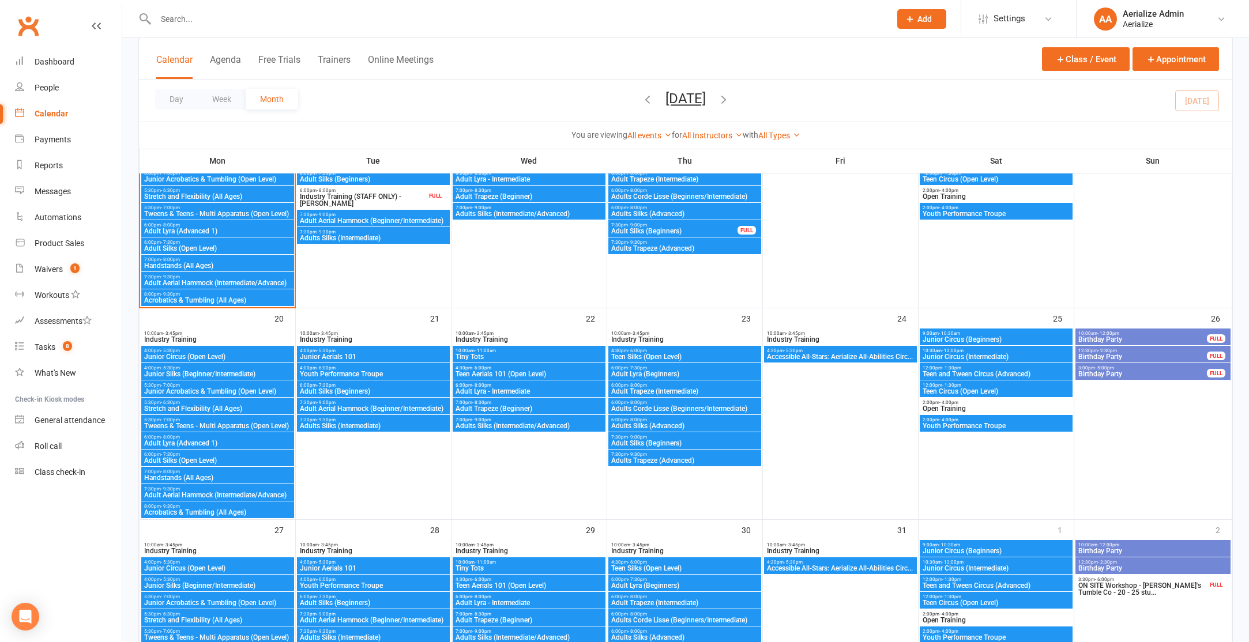
click at [208, 208] on span "5:30pm - 7:00pm" at bounding box center [218, 207] width 148 height 5
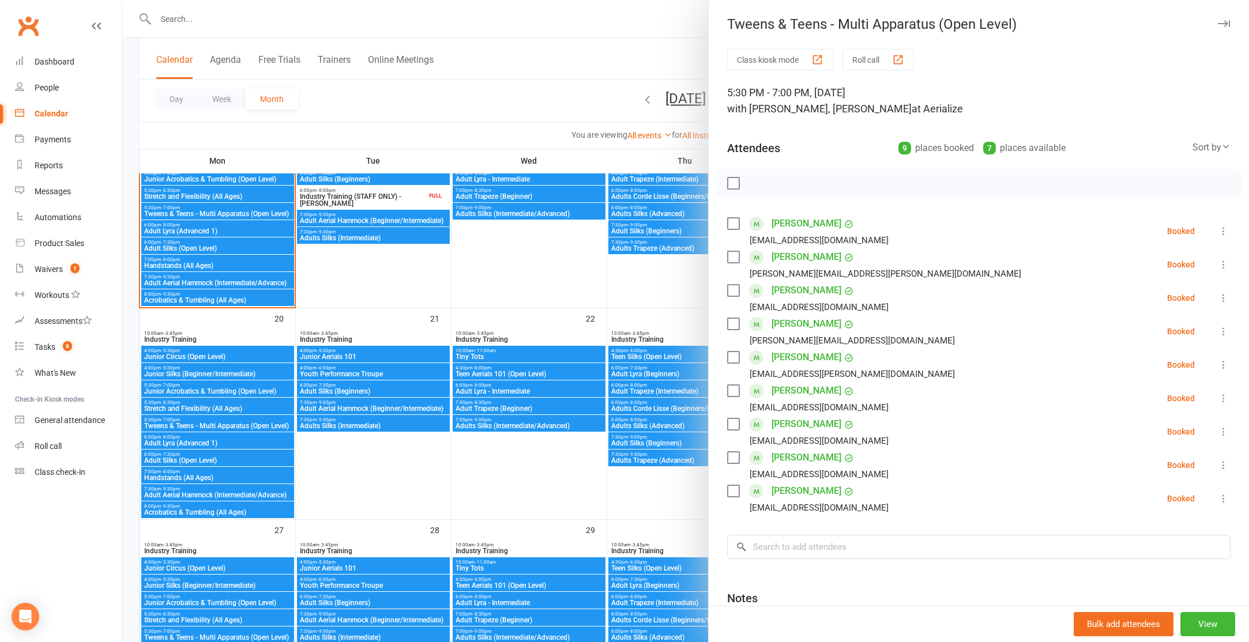
click at [208, 421] on div at bounding box center [685, 321] width 1127 height 642
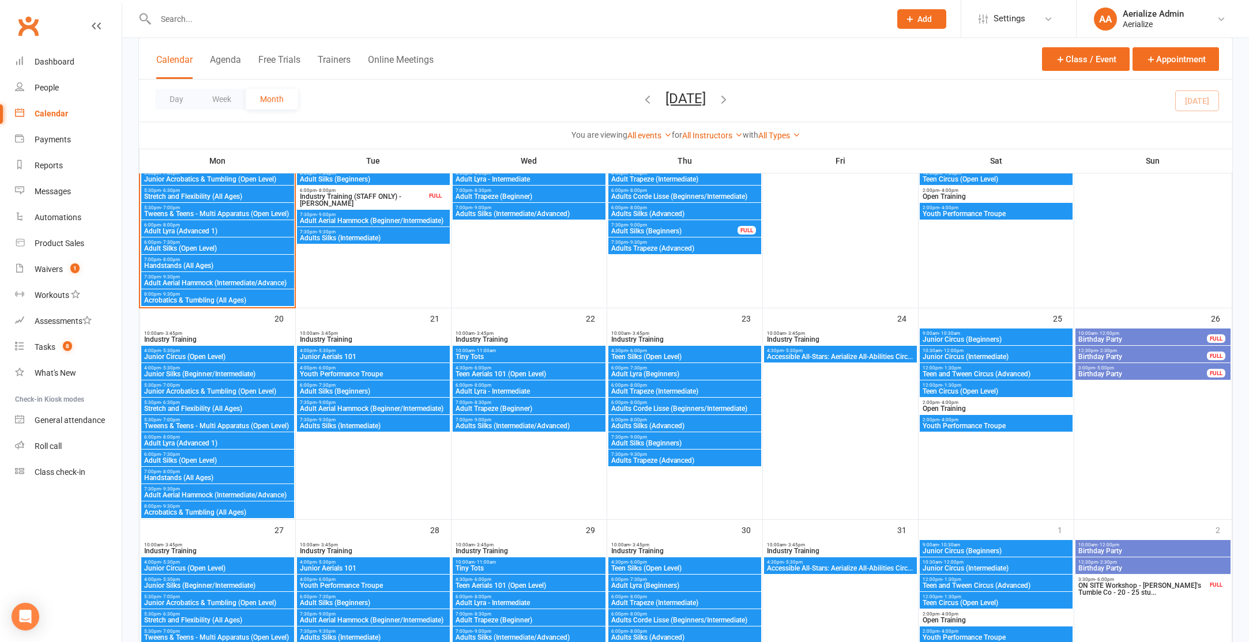
click at [208, 421] on span "5:30pm - 7:00pm" at bounding box center [218, 420] width 148 height 5
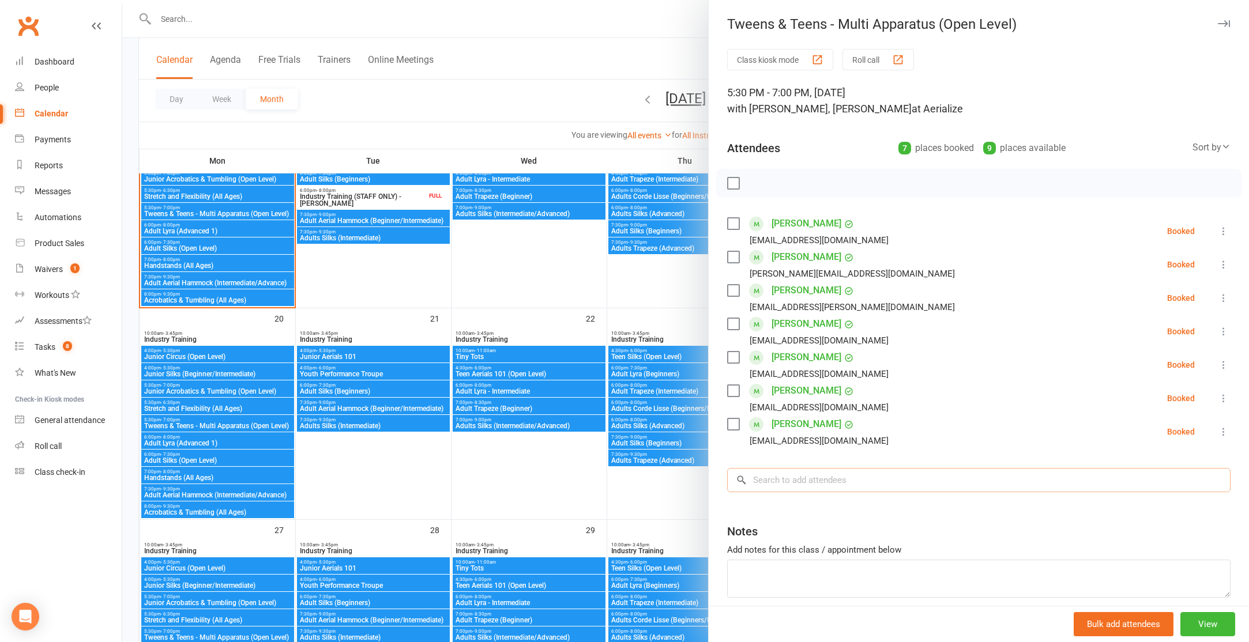
click at [795, 480] on input "search" at bounding box center [978, 480] width 503 height 24
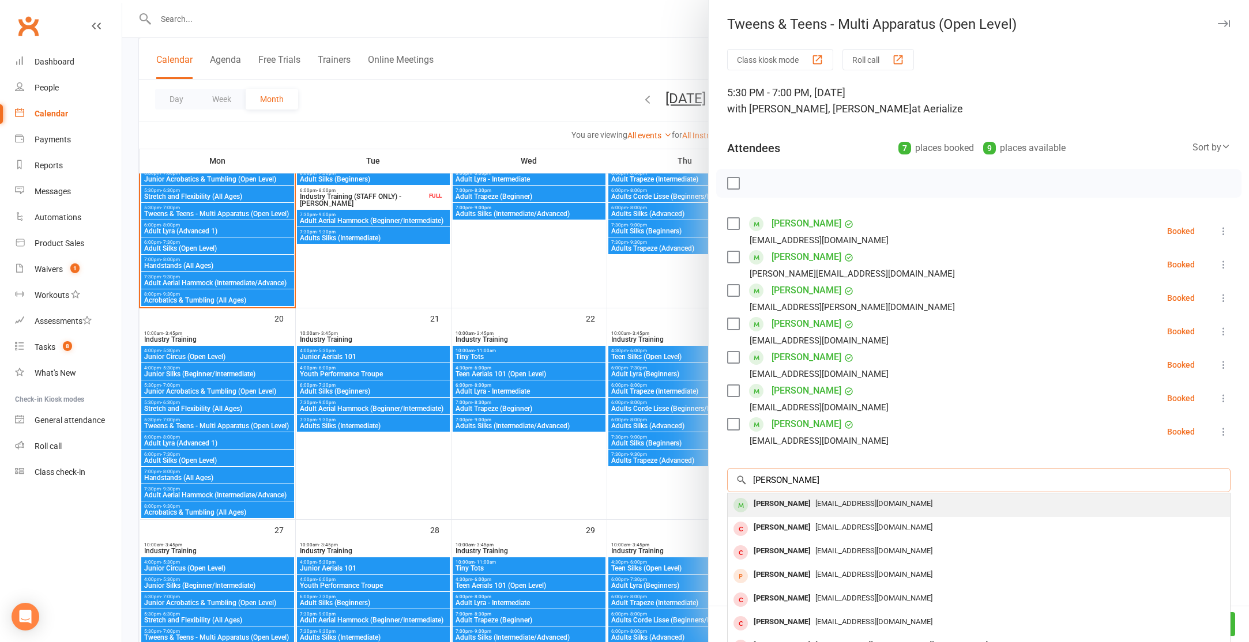
type input "amelie gard"
click at [816, 502] on span "emmajohnson79@gmail.com" at bounding box center [873, 503] width 117 height 9
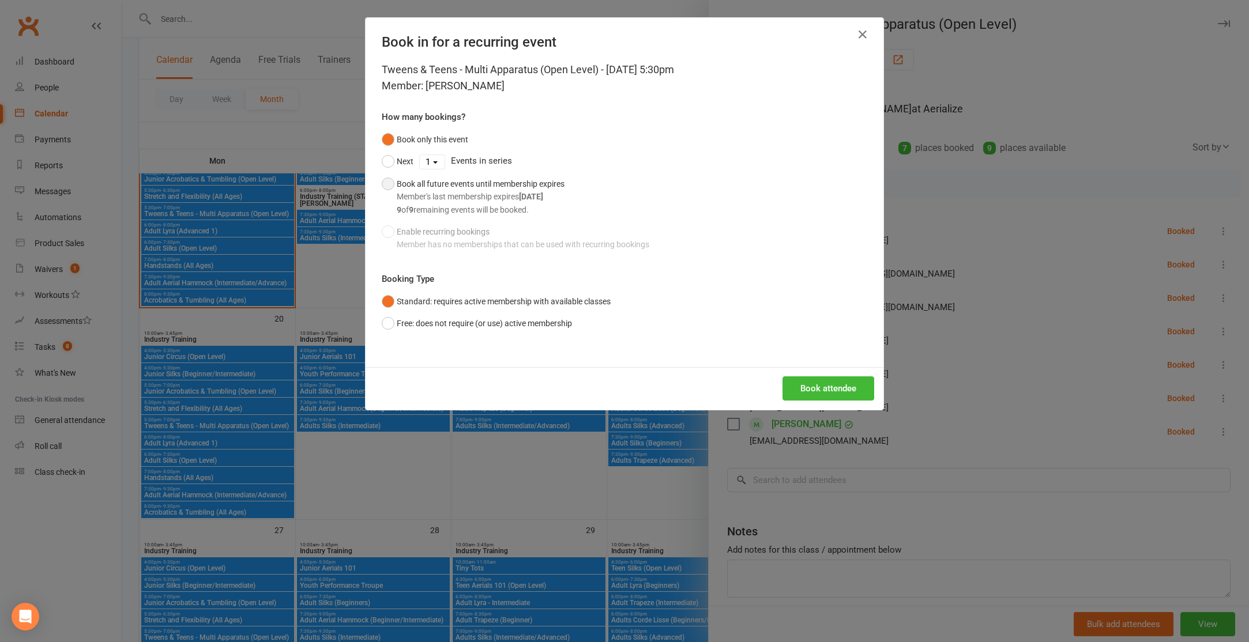
click at [388, 183] on button "Book all future events until membership expires Member's last membership expire…" at bounding box center [473, 197] width 183 height 48
click at [824, 388] on button "Book attendee" at bounding box center [829, 389] width 92 height 24
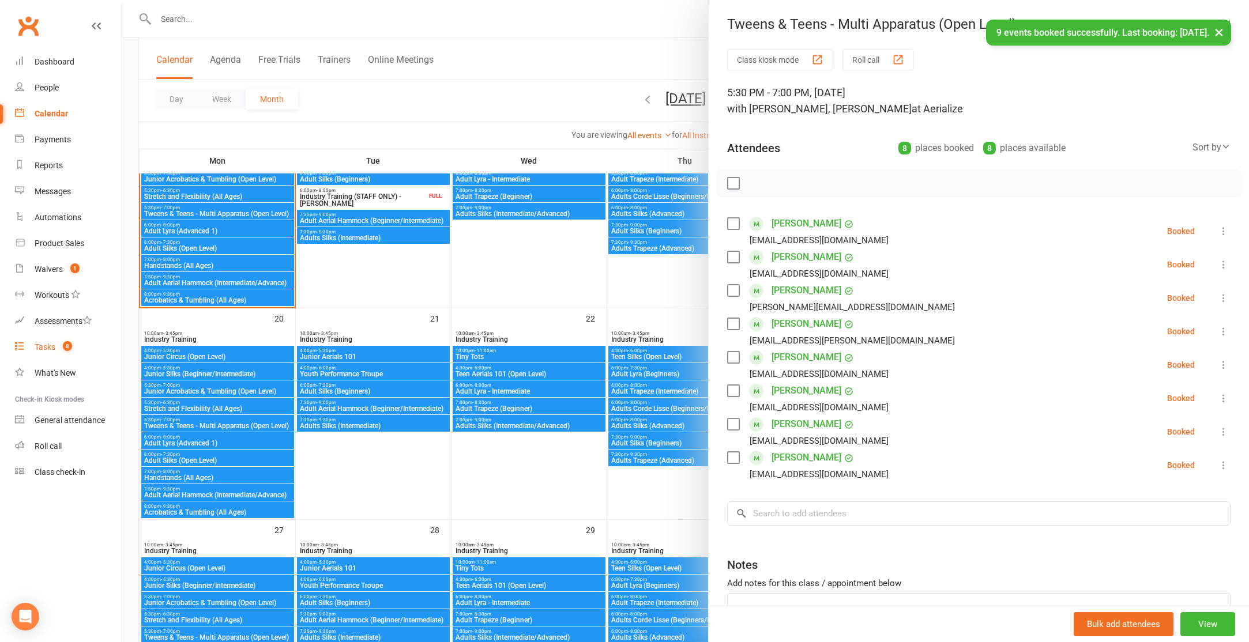
click at [40, 343] on div "Tasks" at bounding box center [45, 347] width 21 height 9
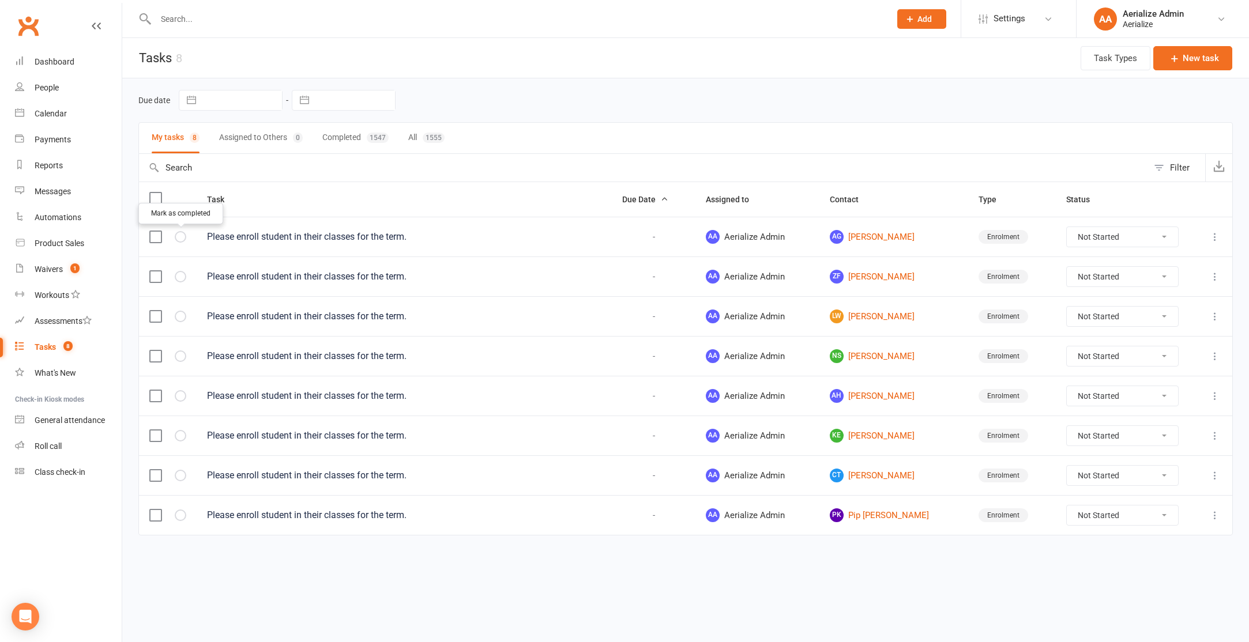
click at [0, 0] on icon "button" at bounding box center [0, 0] width 0 height 0
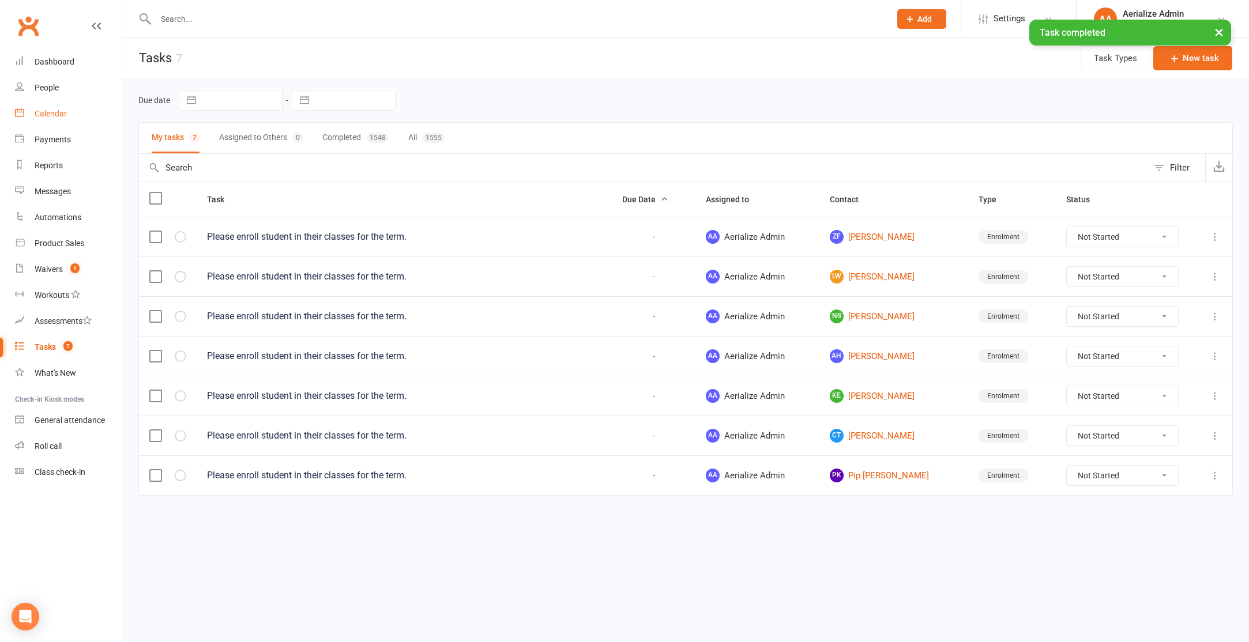
click at [59, 116] on div "Calendar" at bounding box center [51, 113] width 32 height 9
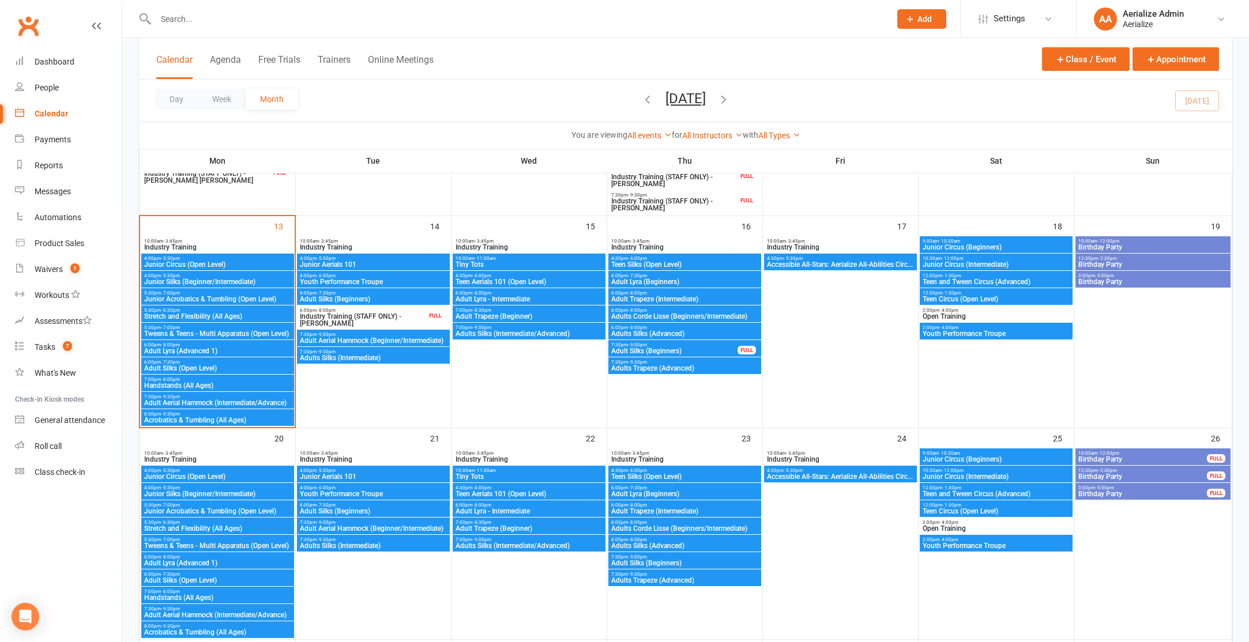
scroll to position [510, 0]
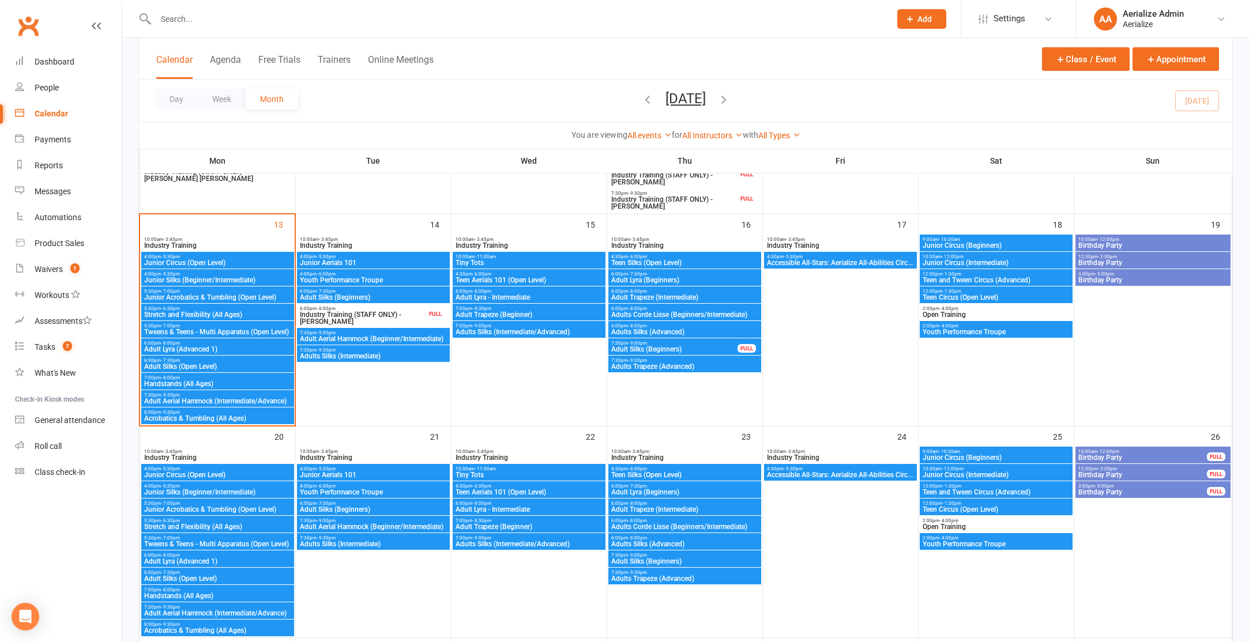
click at [368, 292] on span "6:00pm - 7:30pm" at bounding box center [373, 291] width 148 height 5
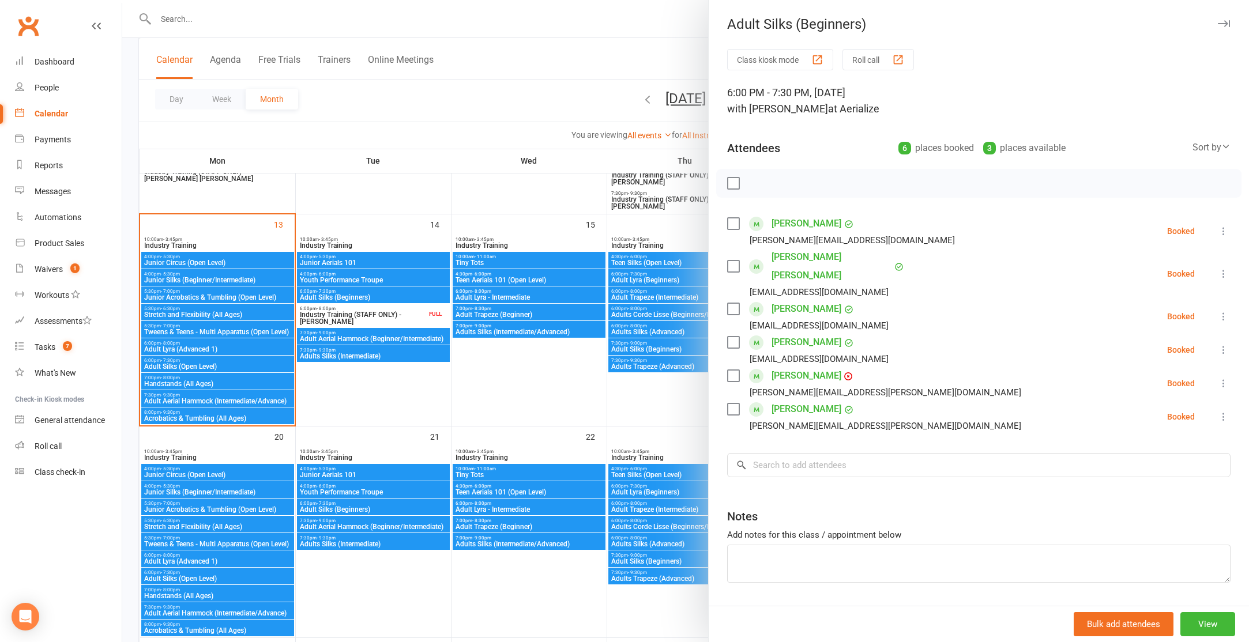
click at [351, 507] on div at bounding box center [685, 321] width 1127 height 642
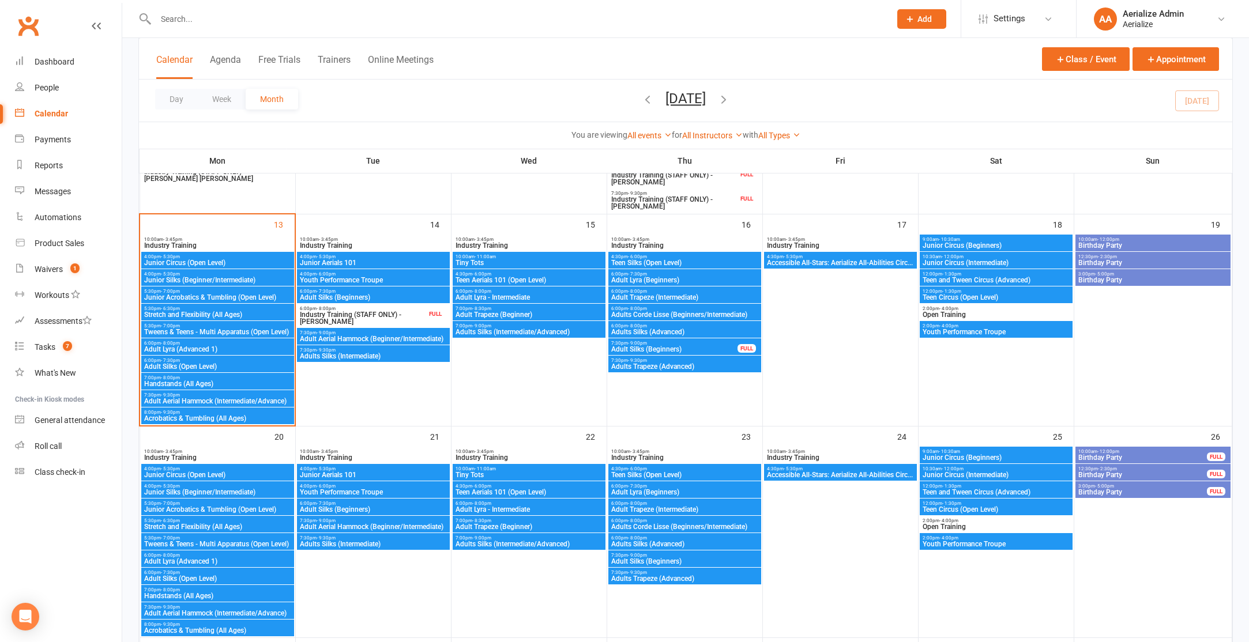
click at [351, 507] on span "Adult Silks (Beginners)" at bounding box center [373, 509] width 148 height 7
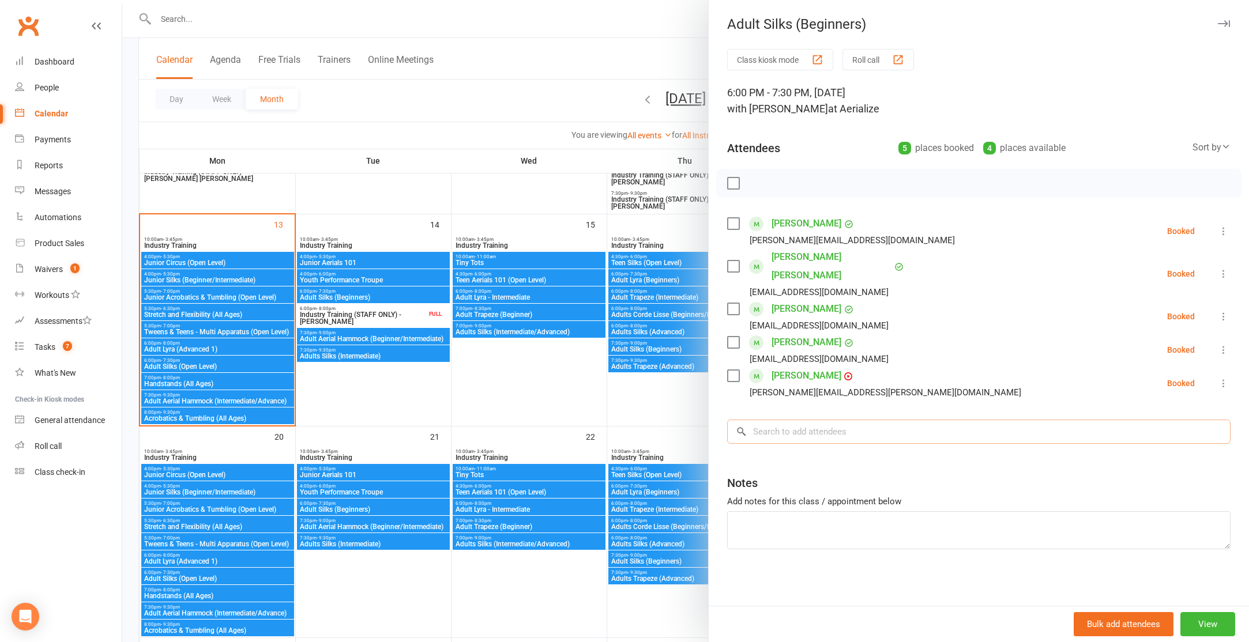
click at [771, 420] on input "search" at bounding box center [978, 432] width 503 height 24
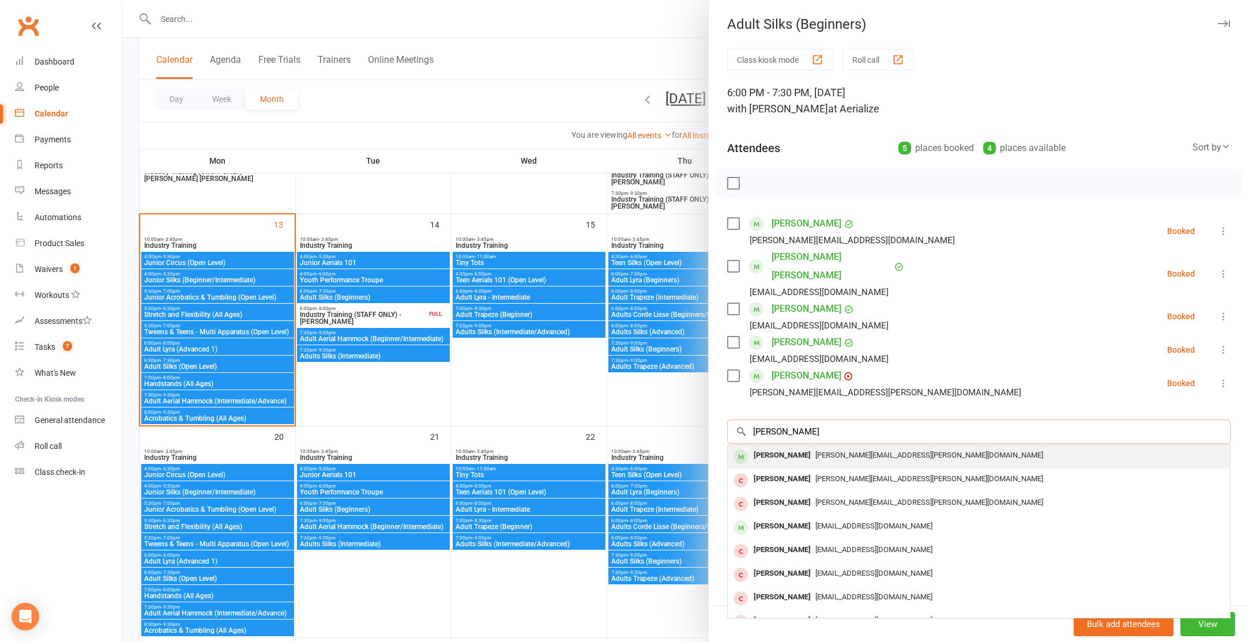
type input "linda wat"
click at [785, 447] on div "Linda Watson" at bounding box center [782, 455] width 66 height 17
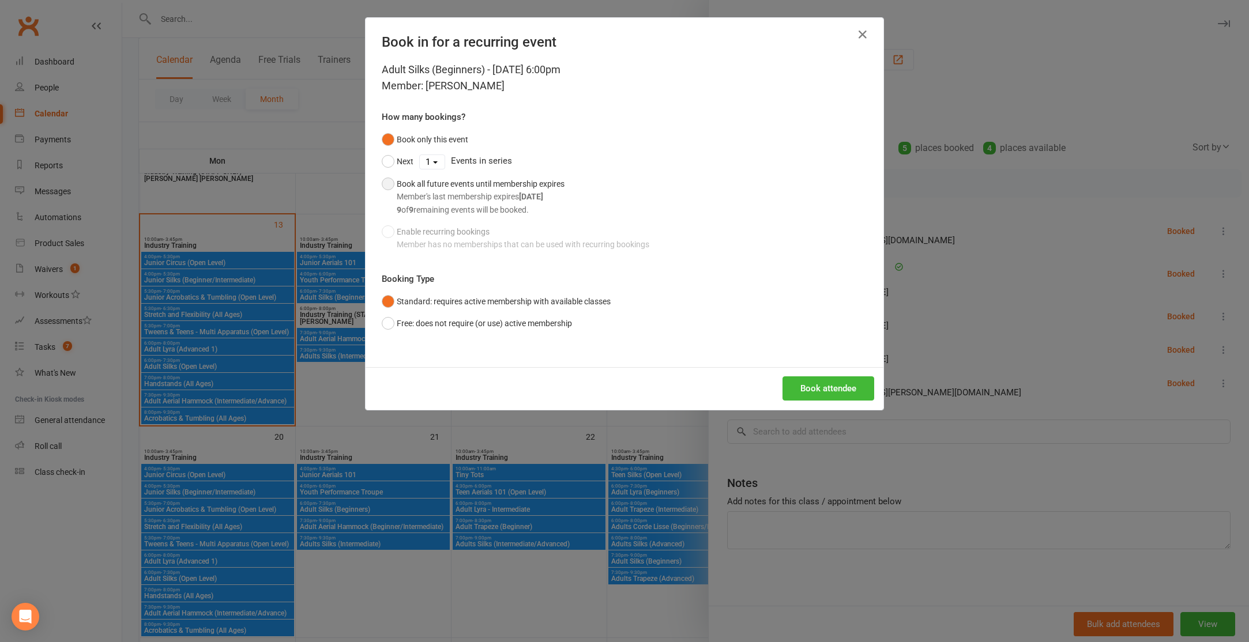
click at [389, 185] on button "Book all future events until membership expires Member's last membership expire…" at bounding box center [473, 197] width 183 height 48
click at [825, 390] on button "Book attendee" at bounding box center [829, 389] width 92 height 24
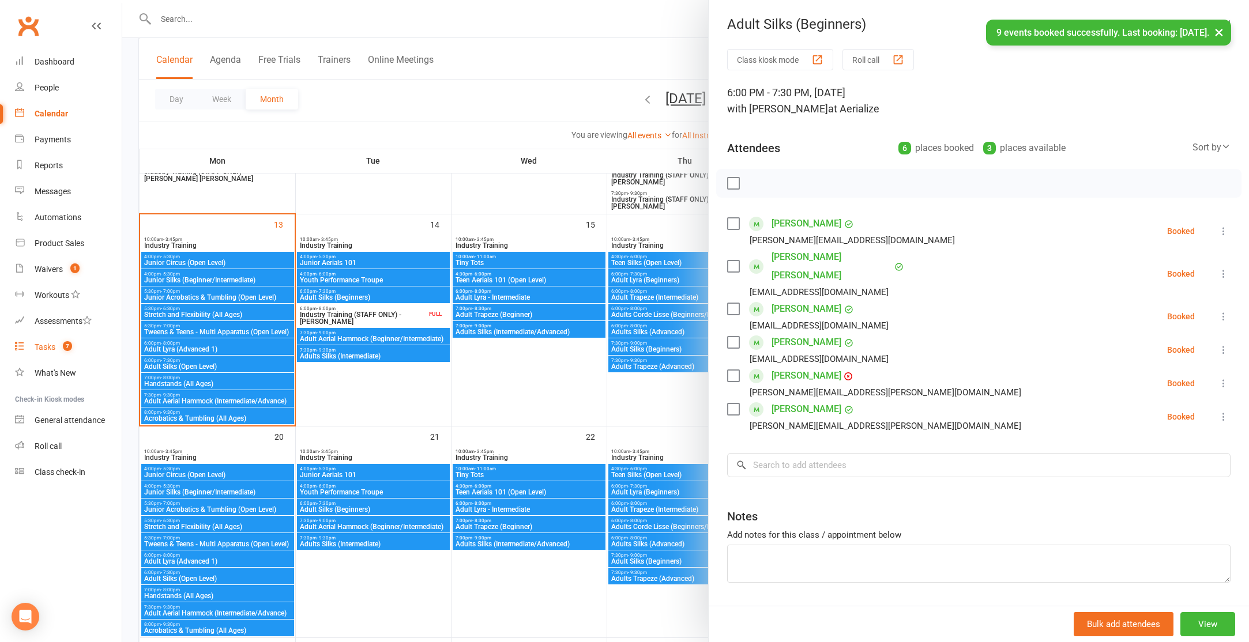
click at [67, 347] on span "7" at bounding box center [67, 346] width 9 height 10
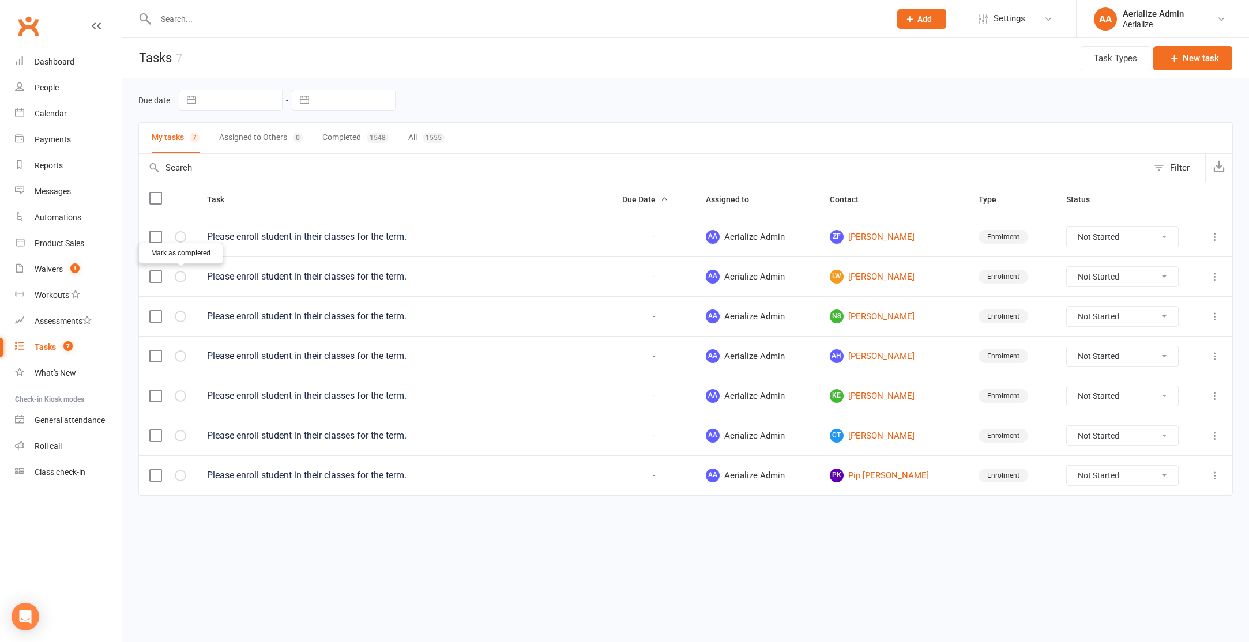
click at [182, 281] on button "button" at bounding box center [181, 277] width 12 height 12
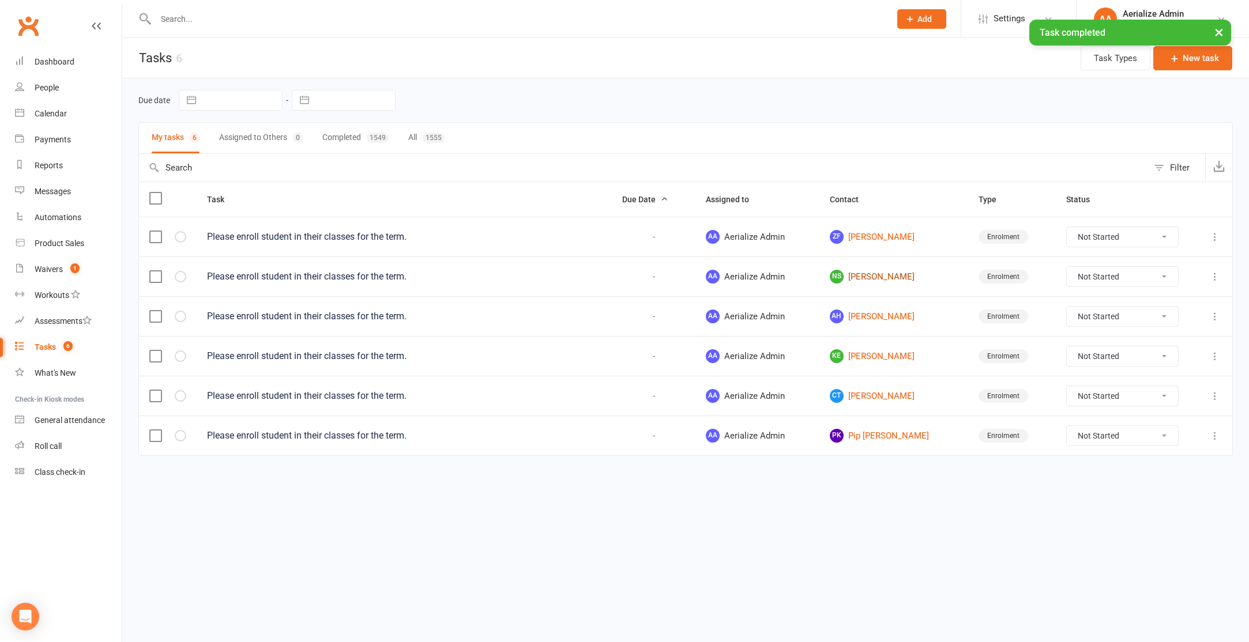
click at [889, 278] on link "NS Naomi Smyth" at bounding box center [894, 277] width 129 height 14
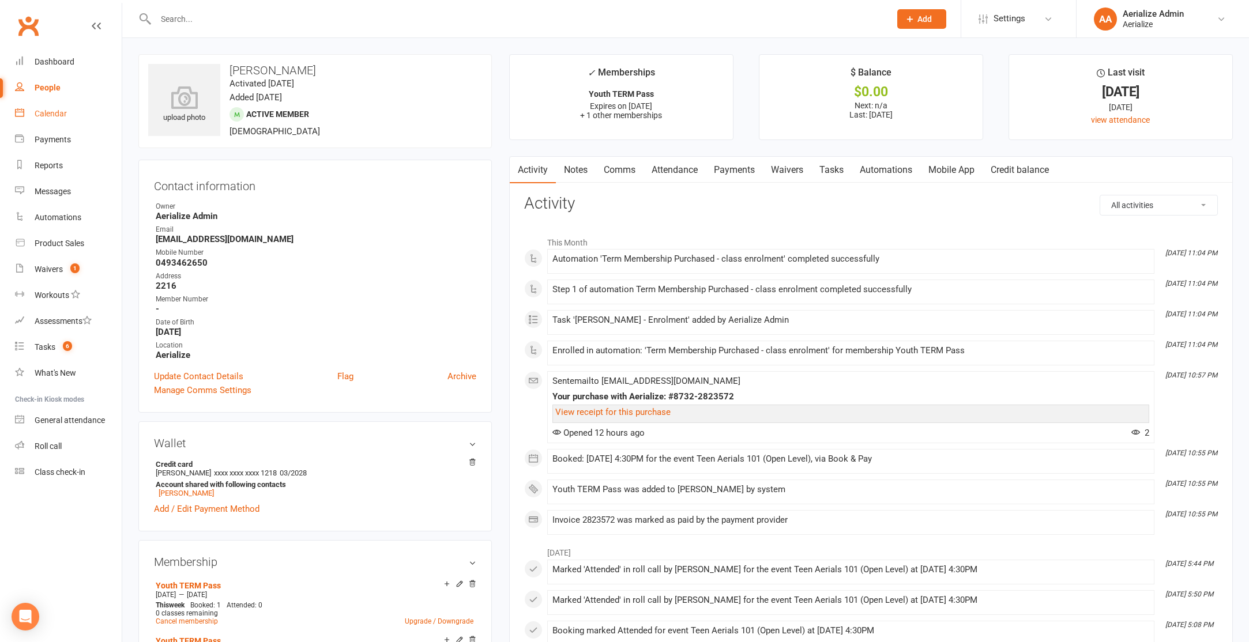
click at [53, 115] on div "Calendar" at bounding box center [51, 113] width 32 height 9
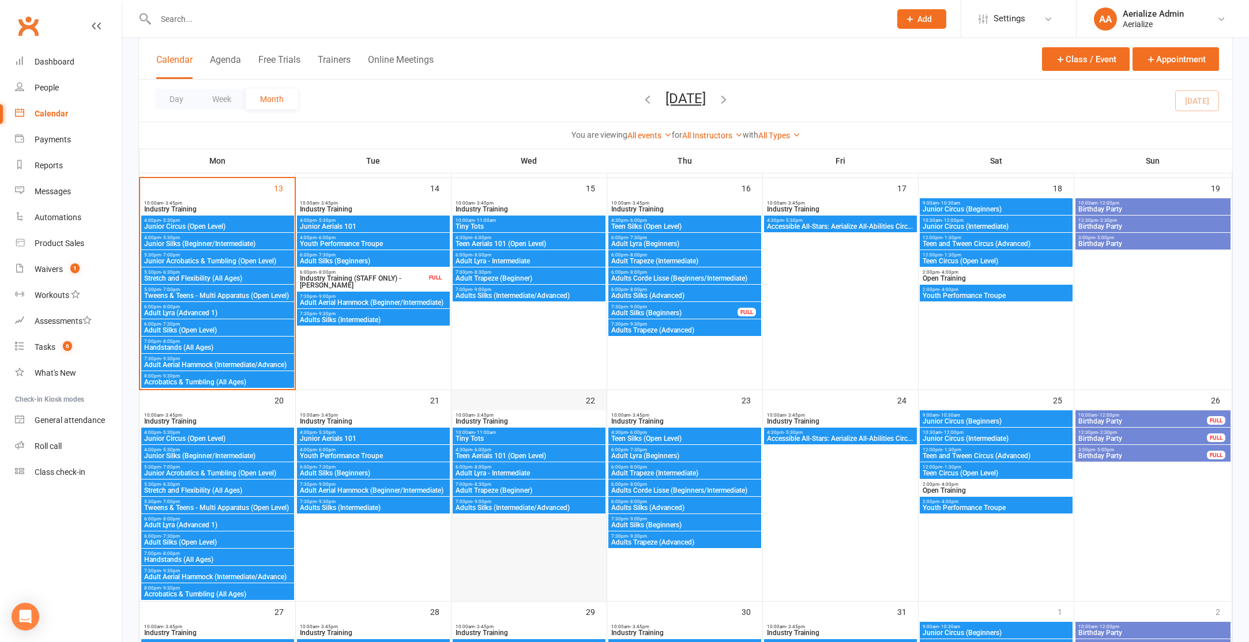
scroll to position [548, 0]
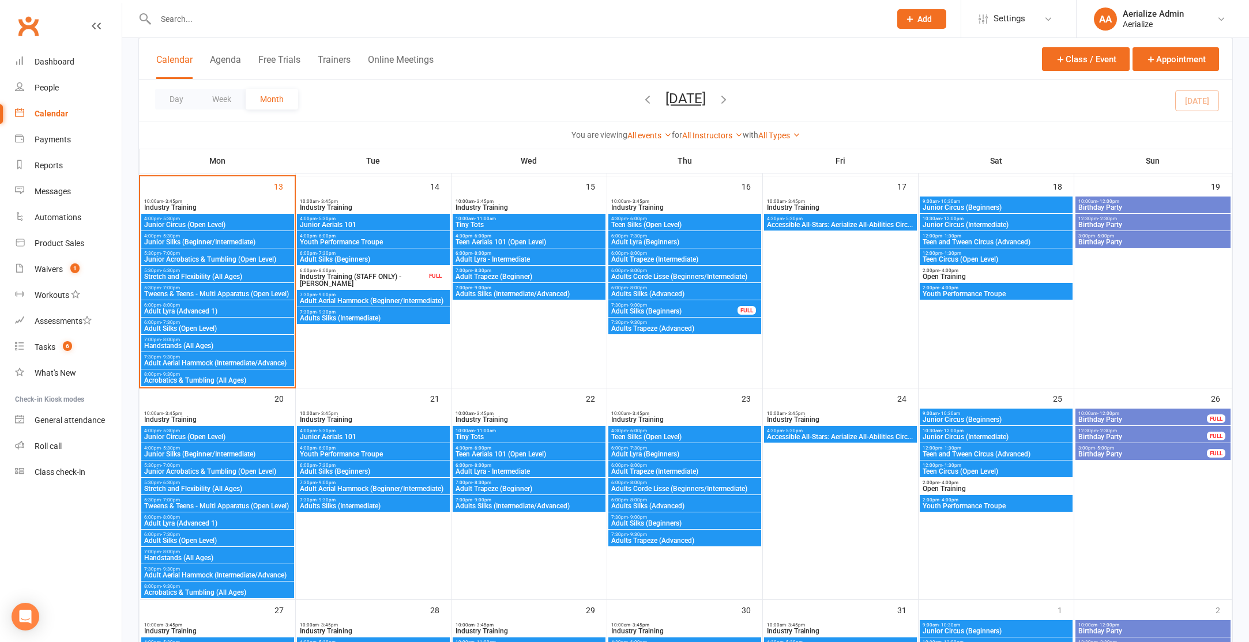
click at [492, 453] on span "Teen Aerials 101 (Open Level)" at bounding box center [529, 454] width 148 height 7
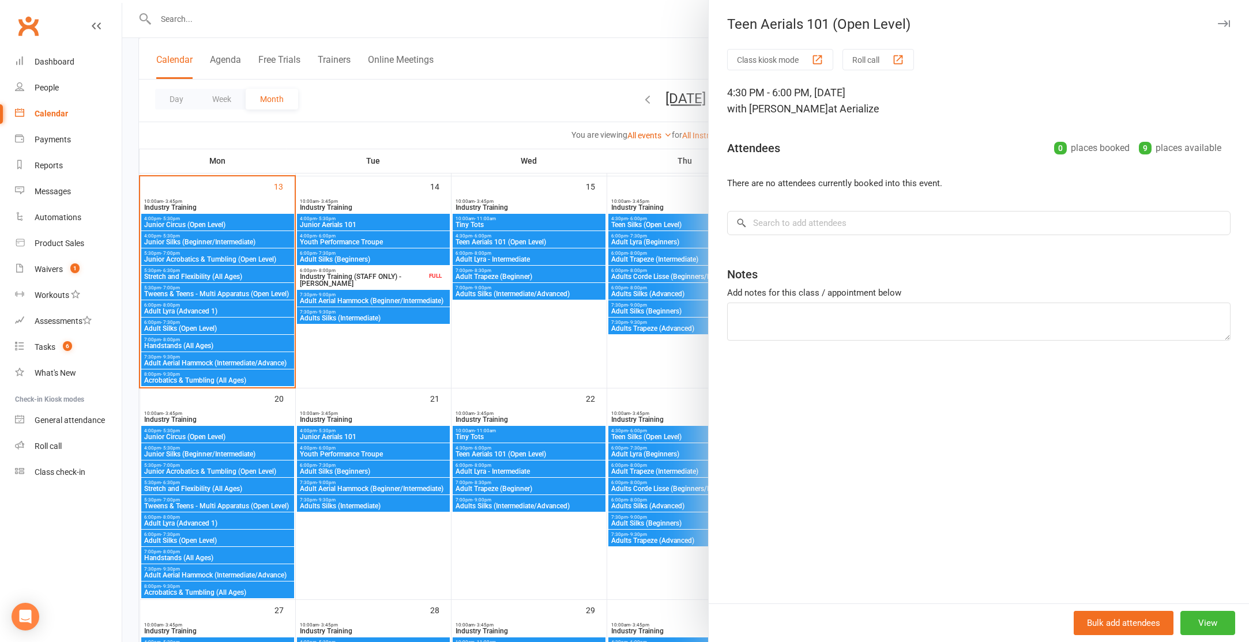
click at [493, 235] on div at bounding box center [685, 321] width 1127 height 642
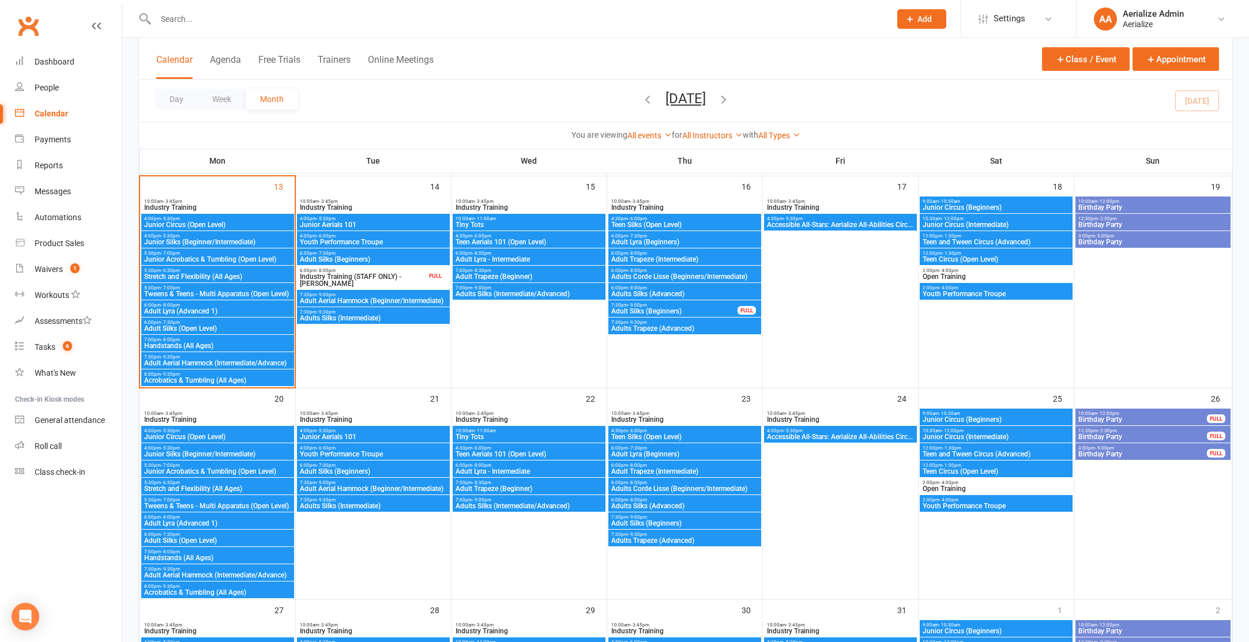
click at [493, 235] on span "4:30pm - 6:00pm" at bounding box center [529, 236] width 148 height 5
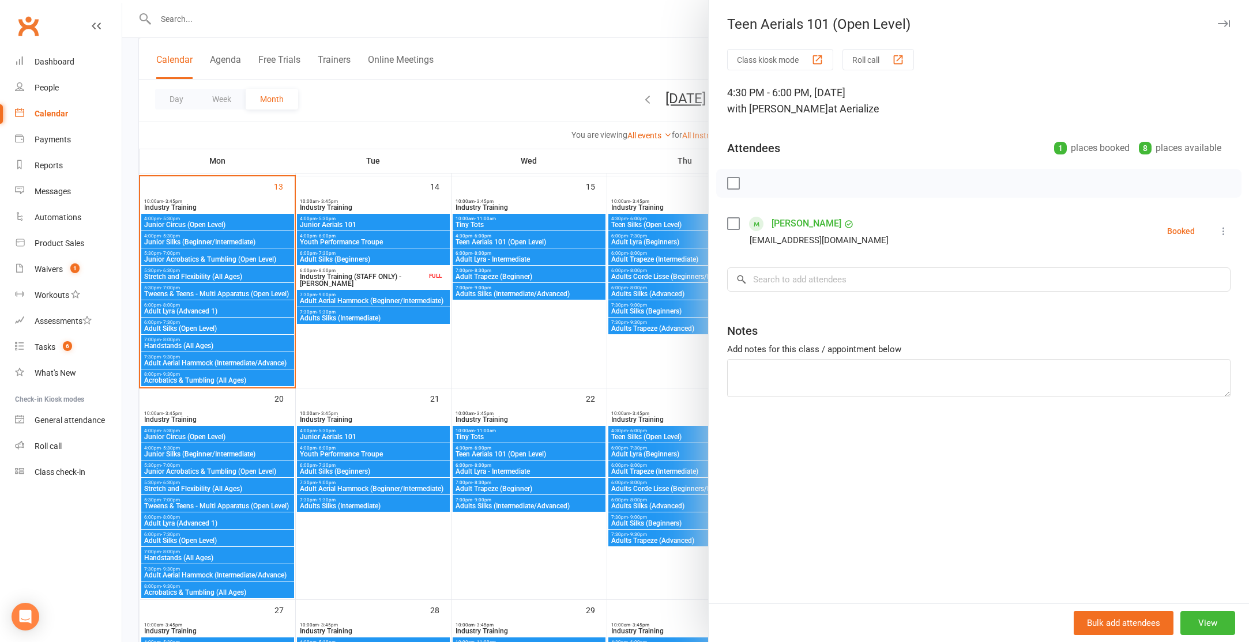
click at [505, 456] on div at bounding box center [685, 321] width 1127 height 642
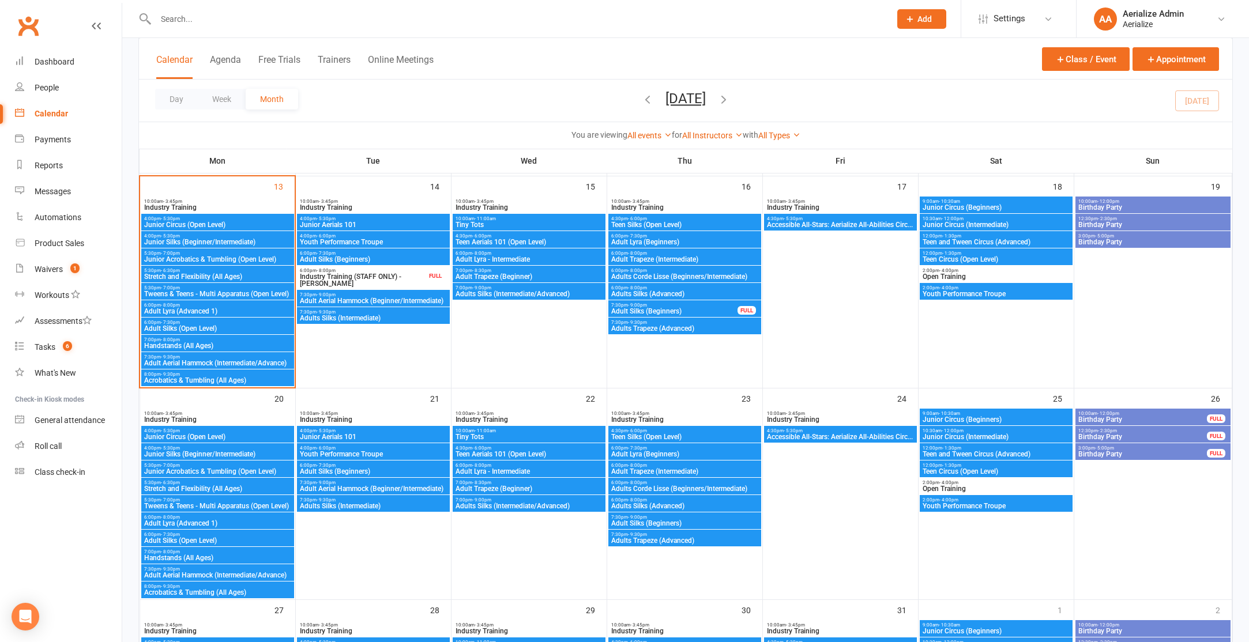
click at [504, 454] on span "Teen Aerials 101 (Open Level)" at bounding box center [529, 454] width 148 height 7
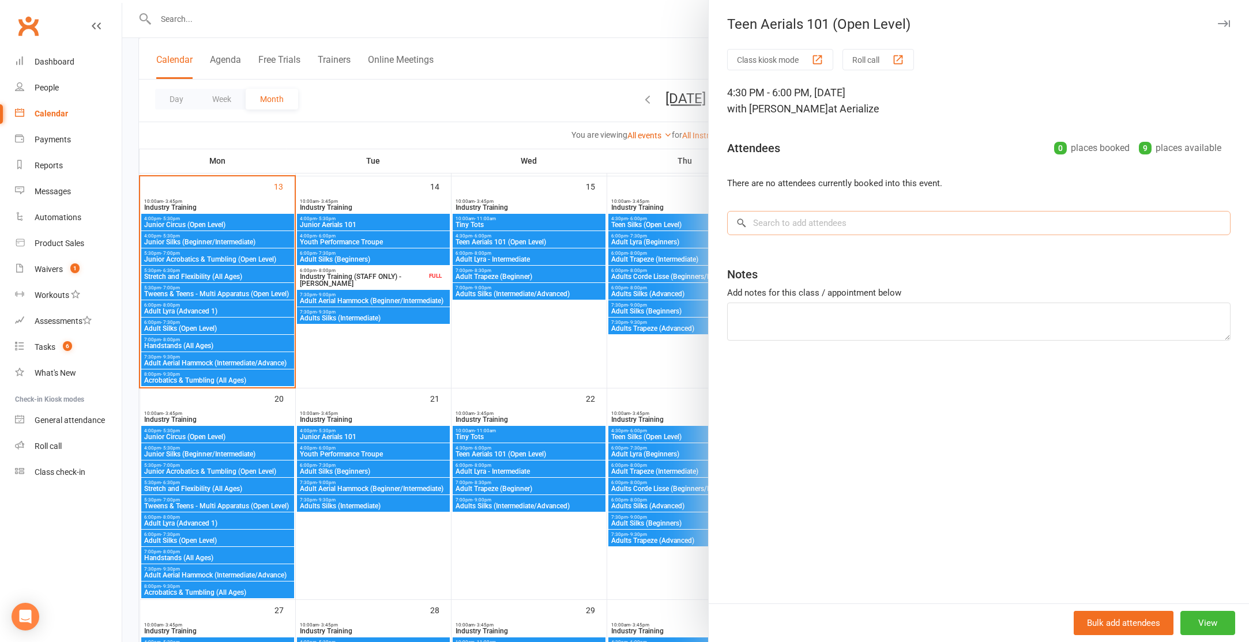
click at [760, 225] on input "search" at bounding box center [978, 223] width 503 height 24
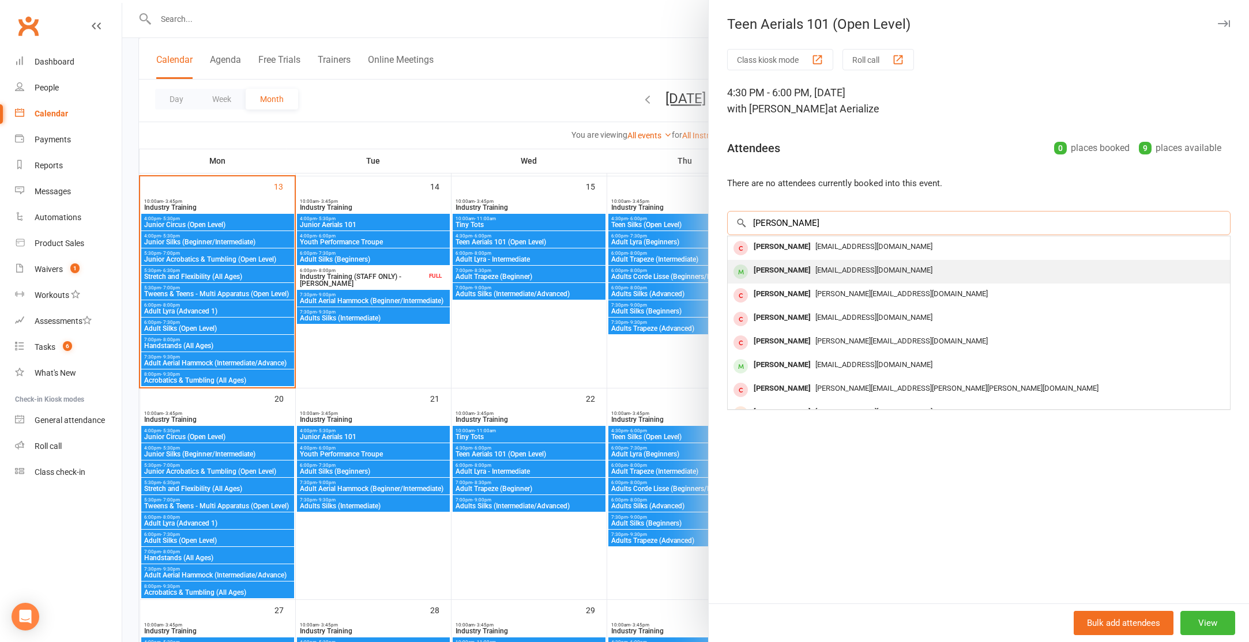
type input "naomi"
click at [796, 275] on div "Naomi Smyth" at bounding box center [782, 270] width 66 height 17
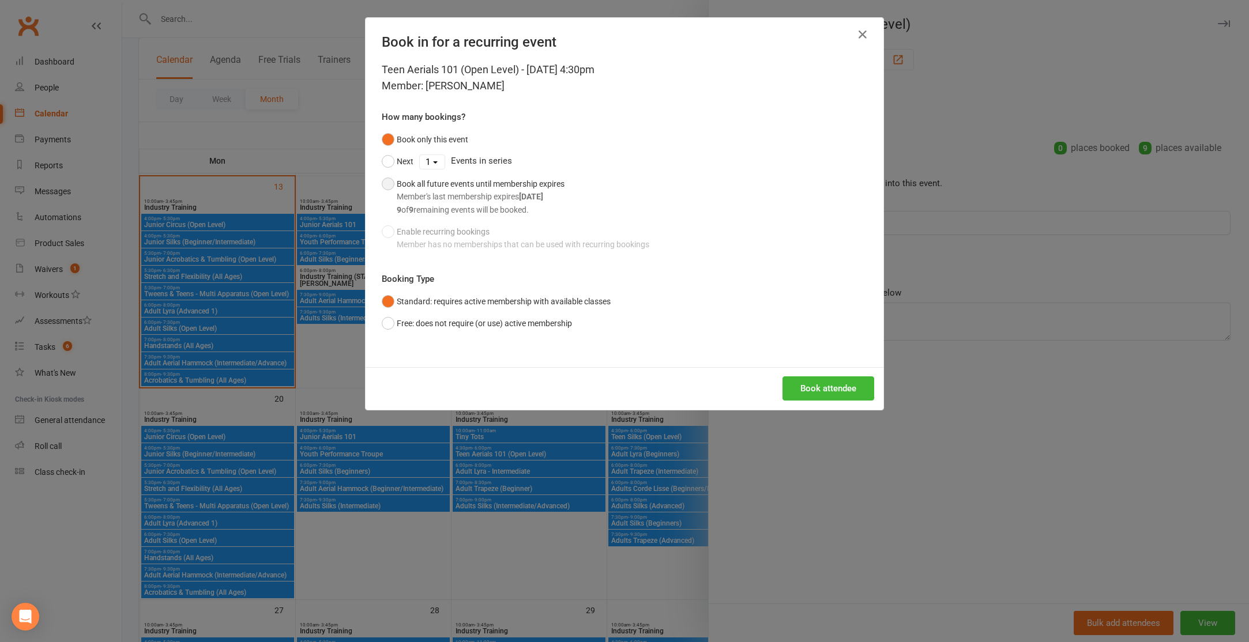
click at [385, 177] on button "Book all future events until membership expires Member's last membership expire…" at bounding box center [473, 197] width 183 height 48
click at [821, 392] on button "Book attendee" at bounding box center [829, 389] width 92 height 24
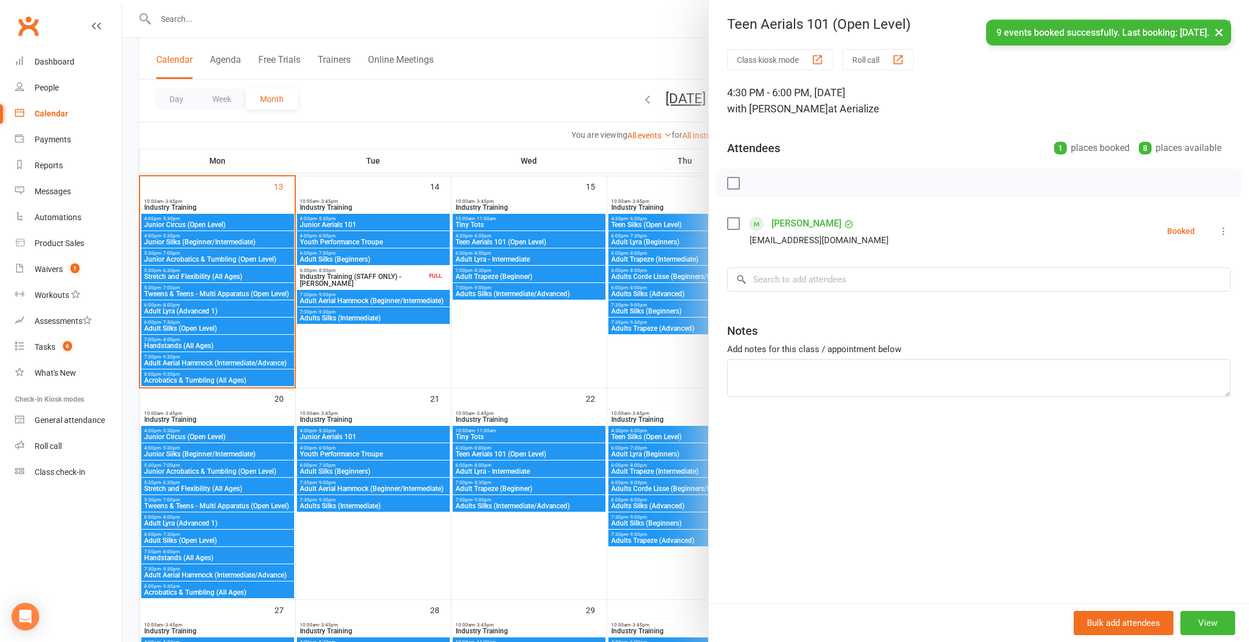
click at [522, 360] on div at bounding box center [685, 321] width 1127 height 642
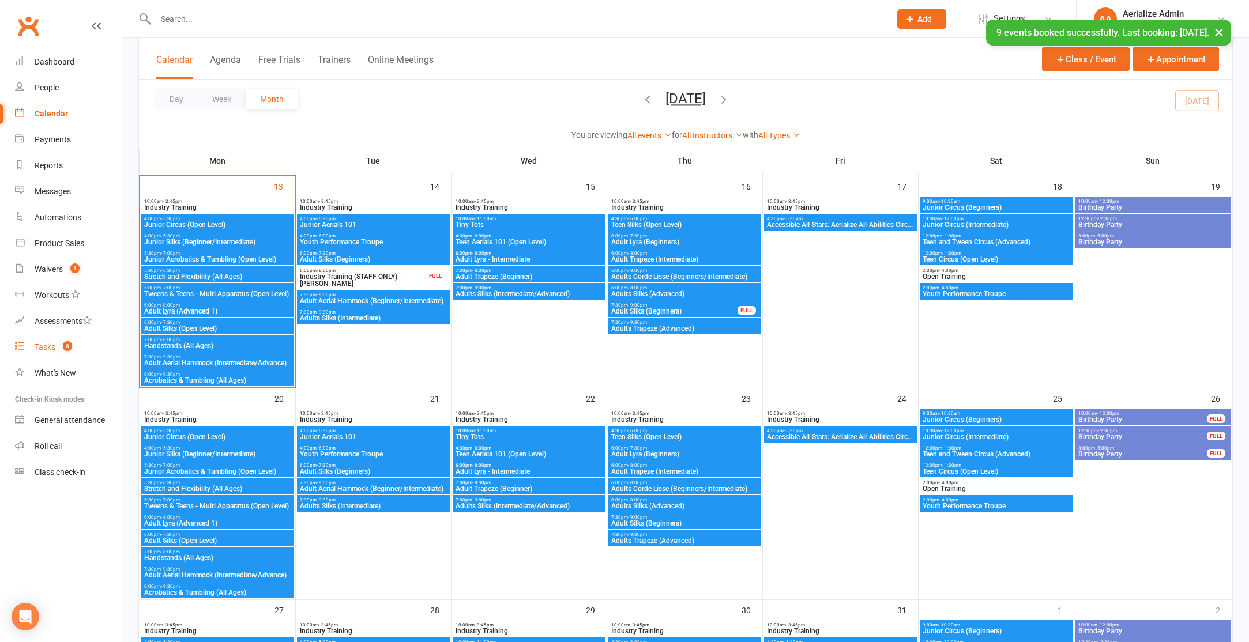
click at [50, 347] on div "Tasks" at bounding box center [45, 347] width 21 height 9
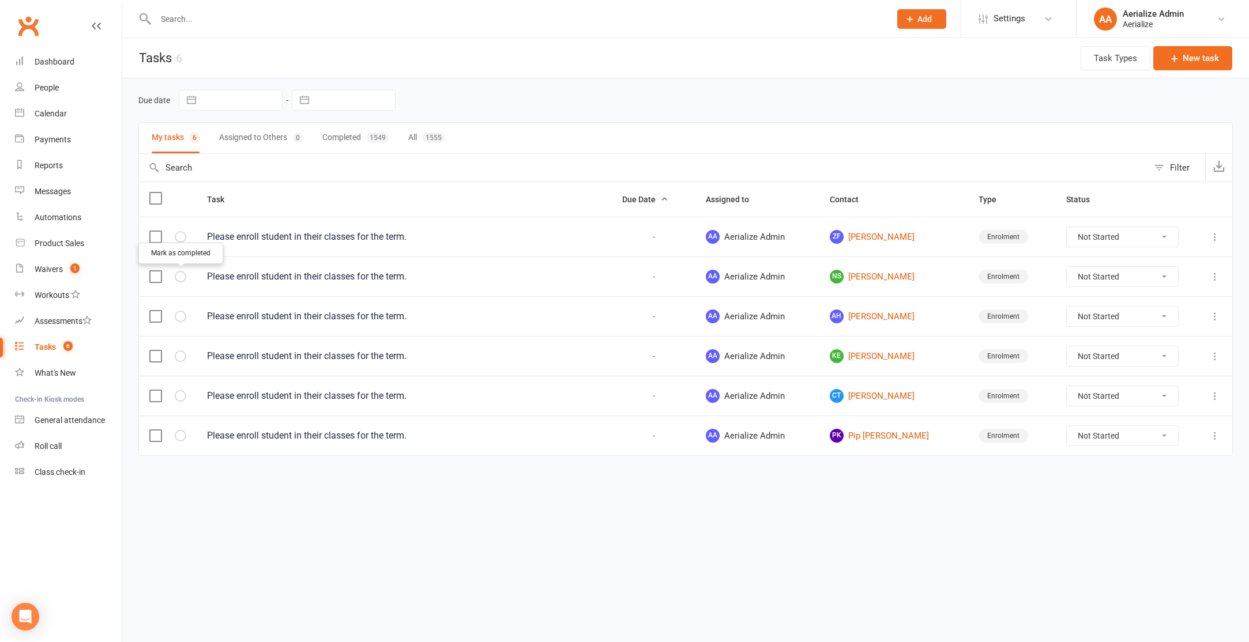
click at [0, 0] on icon "button" at bounding box center [0, 0] width 0 height 0
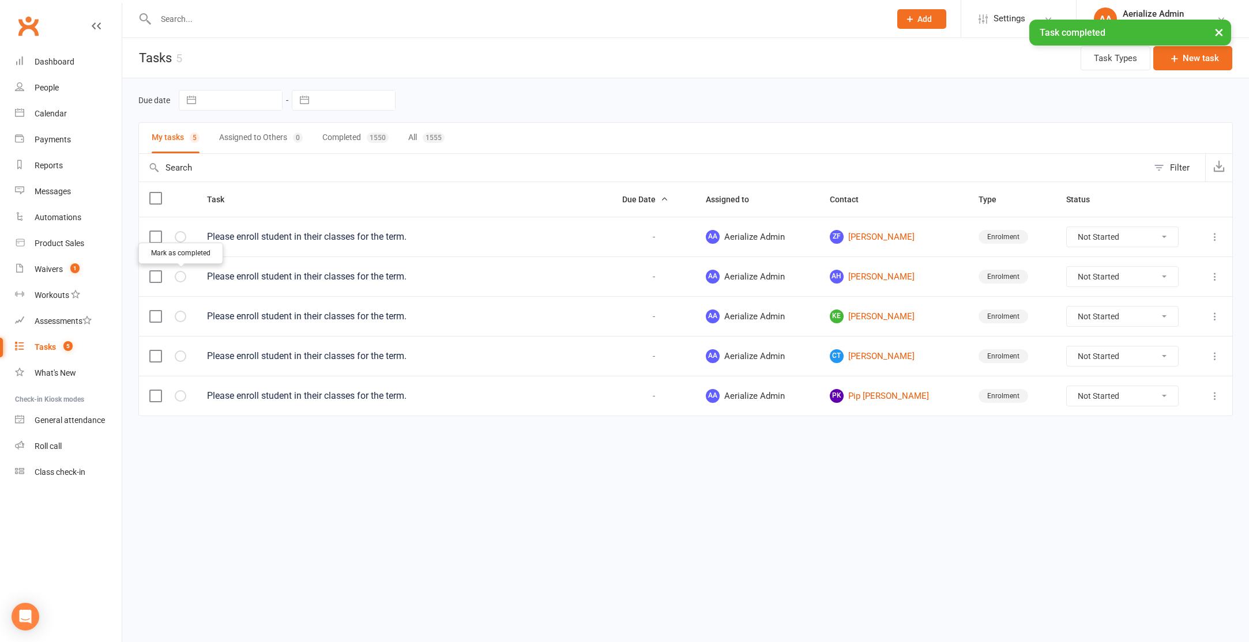
click at [0, 0] on icon "button" at bounding box center [0, 0] width 0 height 0
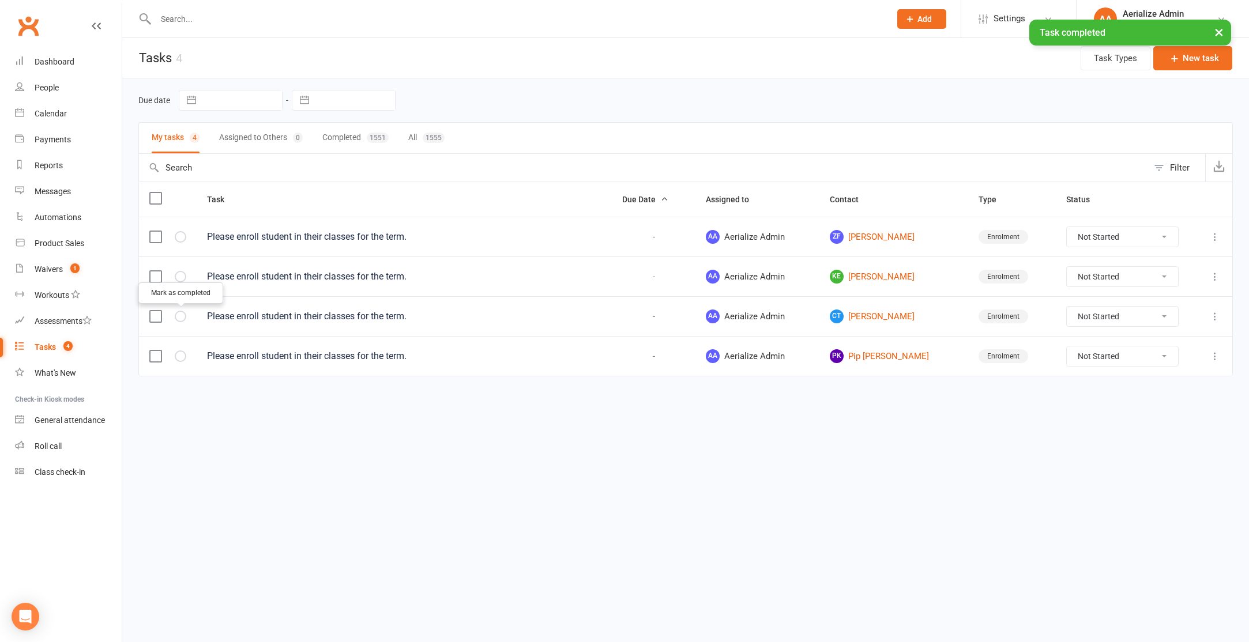
click at [0, 0] on icon "button" at bounding box center [0, 0] width 0 height 0
click at [886, 236] on link "ZF Zoe Feder" at bounding box center [894, 237] width 129 height 14
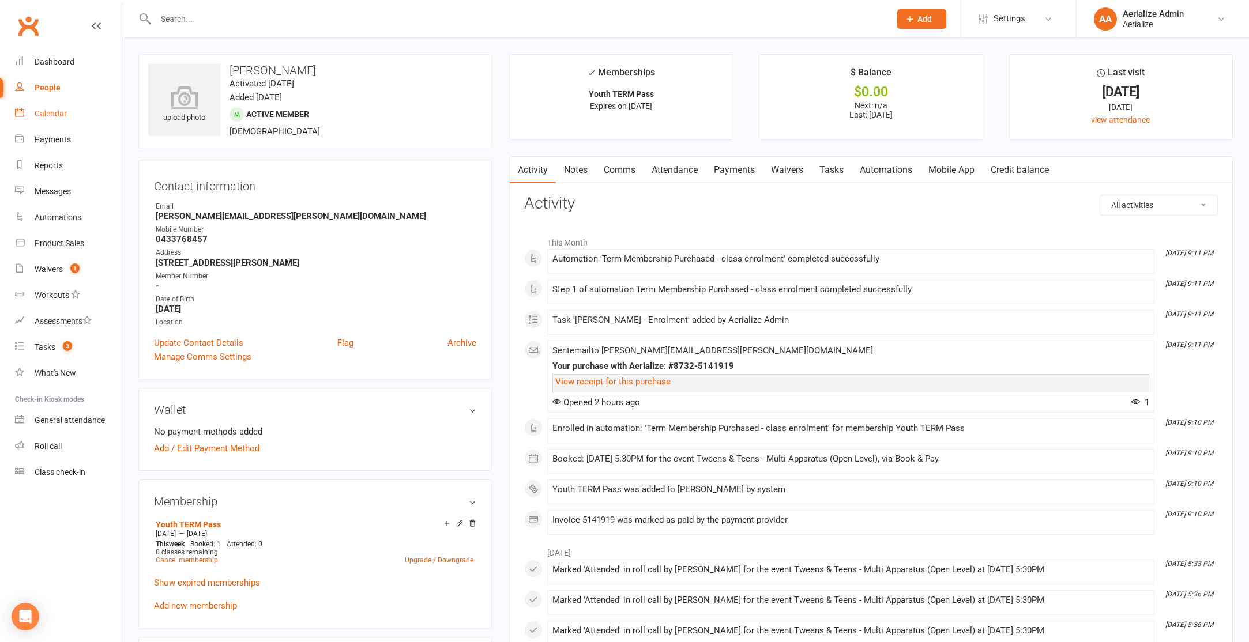
click at [41, 112] on div "Calendar" at bounding box center [51, 113] width 32 height 9
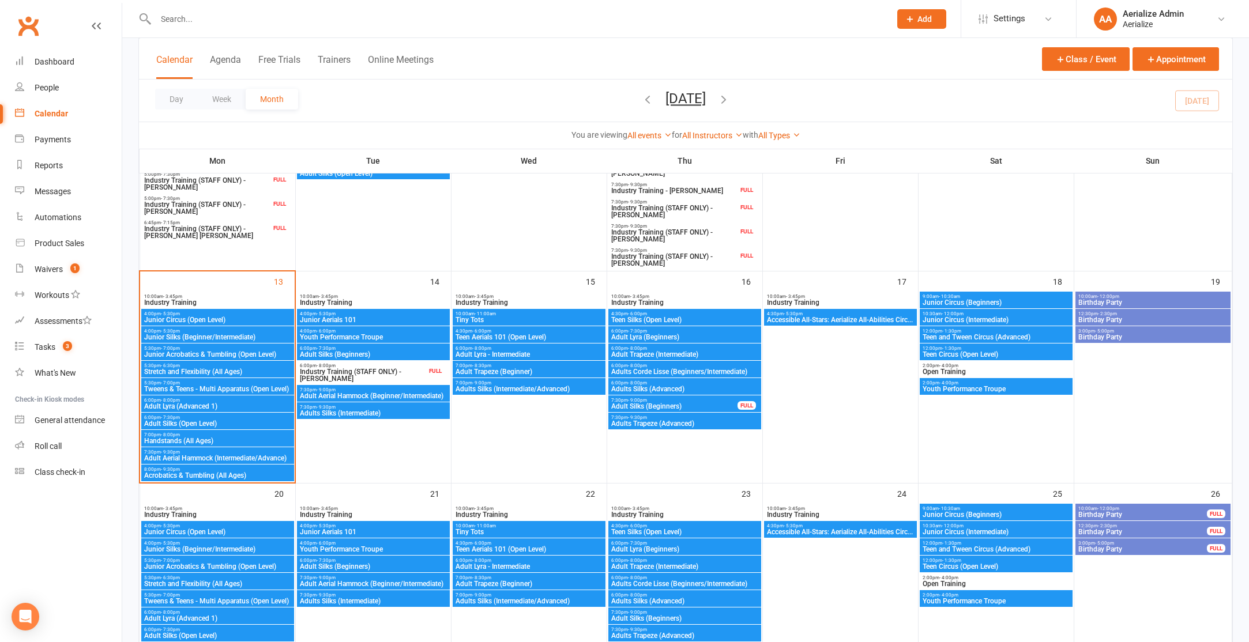
scroll to position [550, 0]
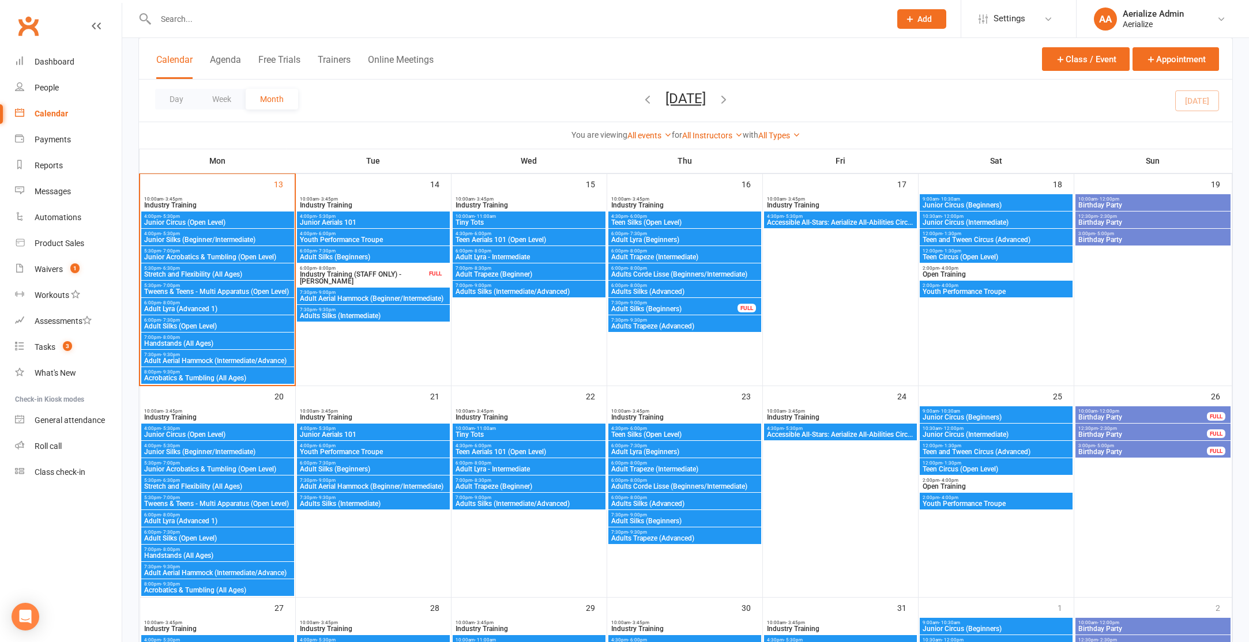
click at [201, 291] on span "Tweens & Teens - Multi Apparatus (Open Level)" at bounding box center [218, 291] width 148 height 7
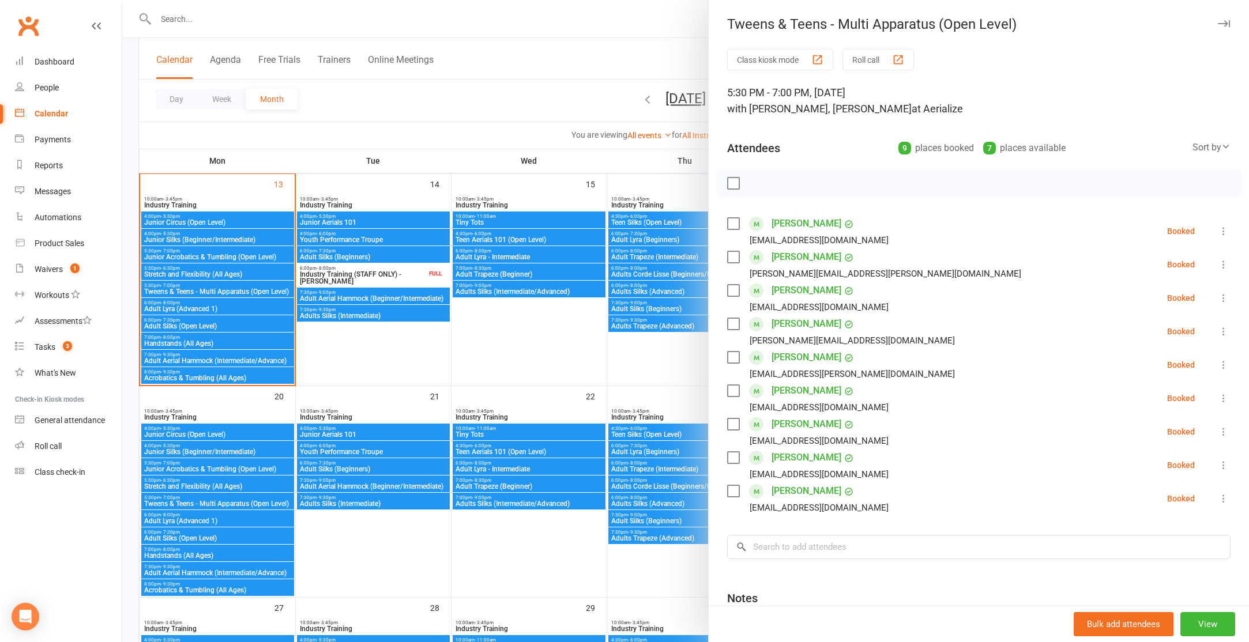
click at [214, 504] on div at bounding box center [685, 321] width 1127 height 642
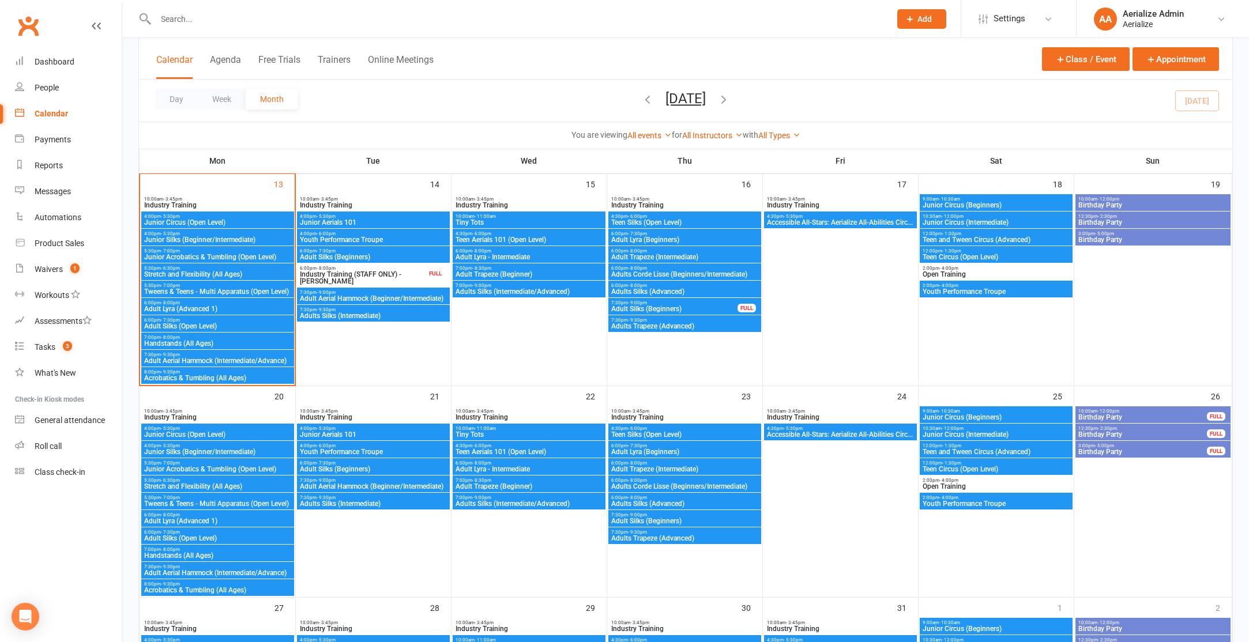
click at [209, 501] on span "Tweens & Teens - Multi Apparatus (Open Level)" at bounding box center [218, 504] width 148 height 7
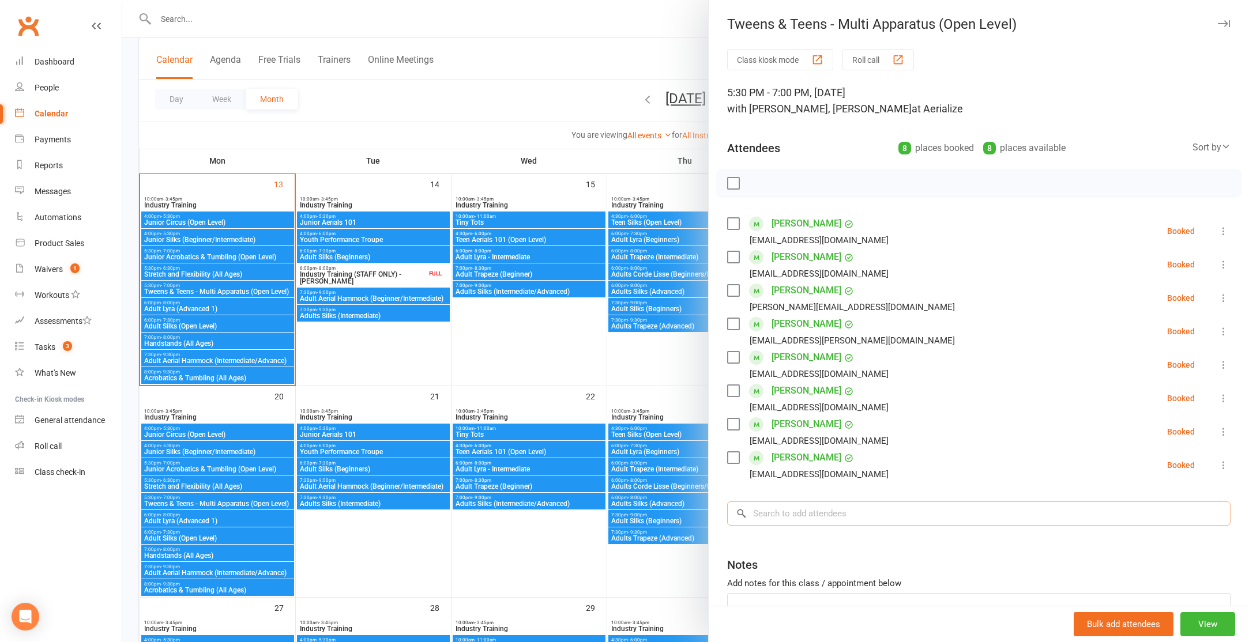
click at [791, 515] on input "search" at bounding box center [978, 514] width 503 height 24
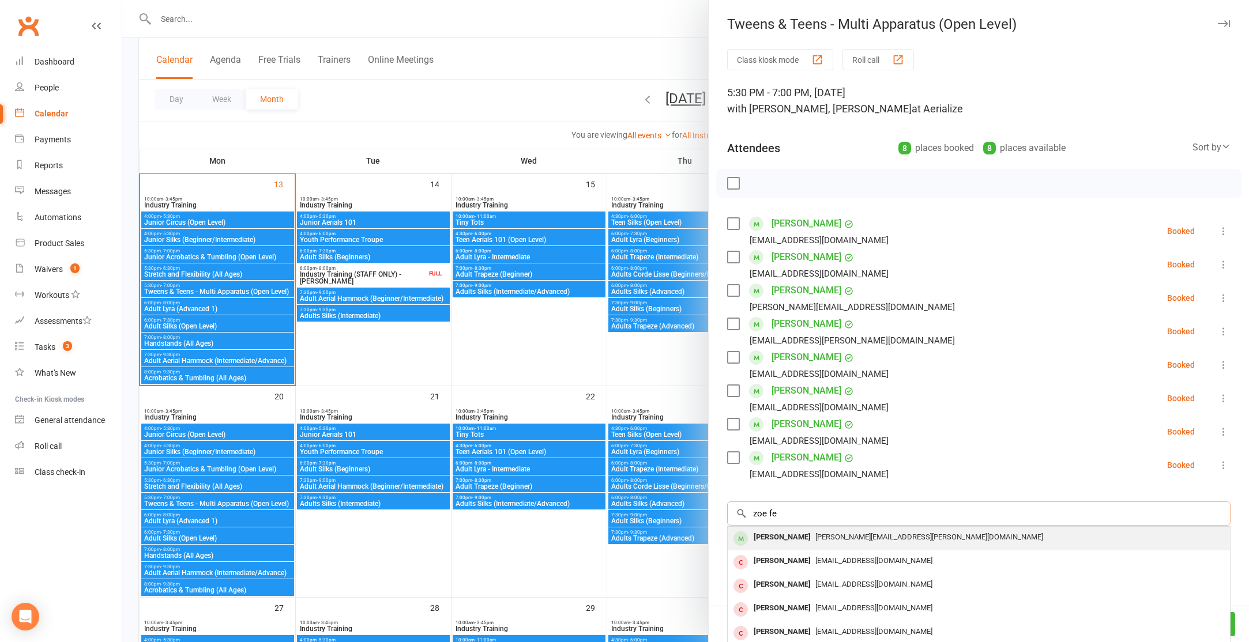
type input "zoe fe"
click at [789, 536] on div "Zoe Feder" at bounding box center [782, 537] width 66 height 17
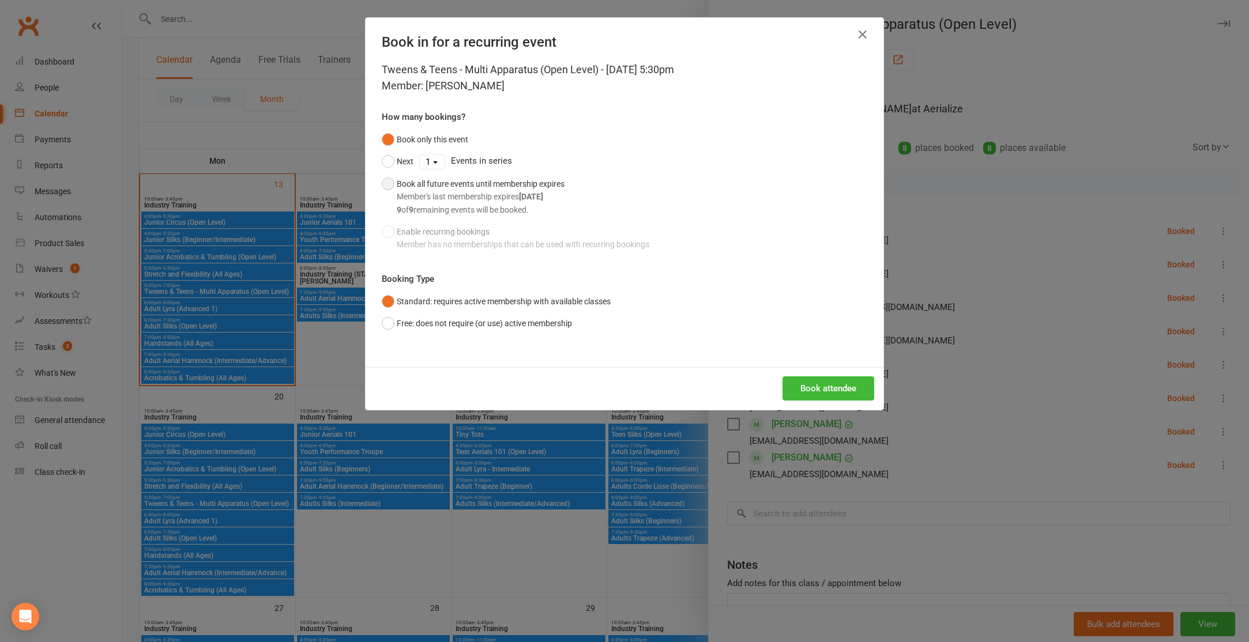
click at [391, 183] on button "Book all future events until membership expires Member's last membership expire…" at bounding box center [473, 197] width 183 height 48
click at [838, 392] on button "Book attendee" at bounding box center [829, 389] width 92 height 24
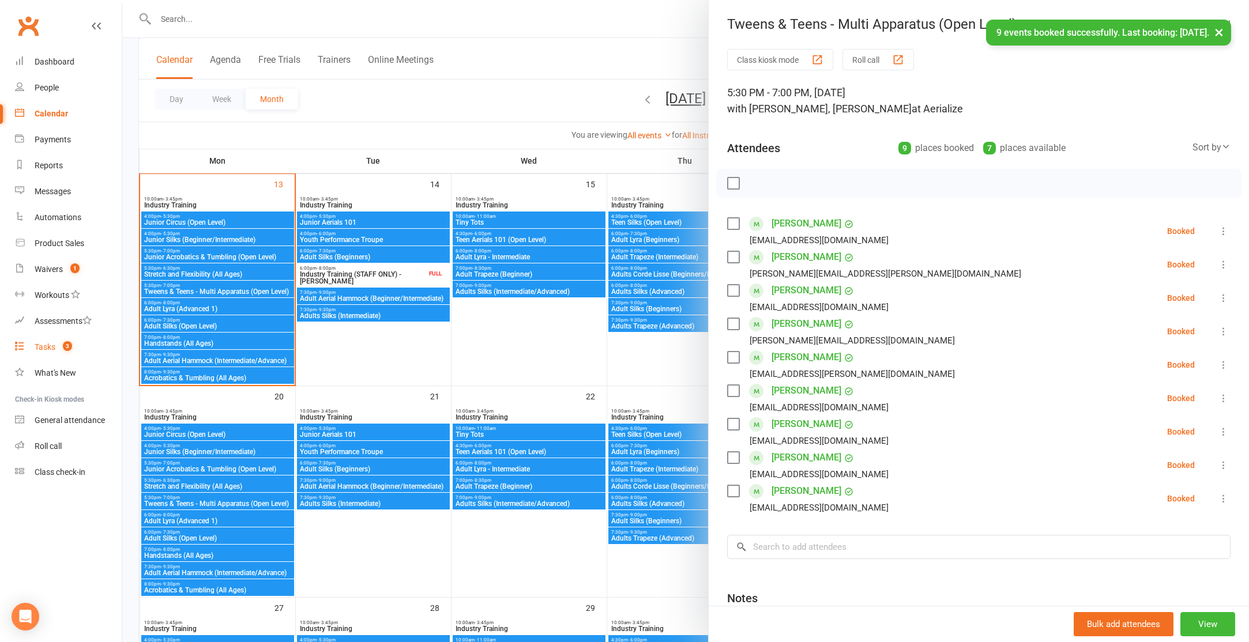
click at [51, 345] on div "Tasks" at bounding box center [45, 347] width 21 height 9
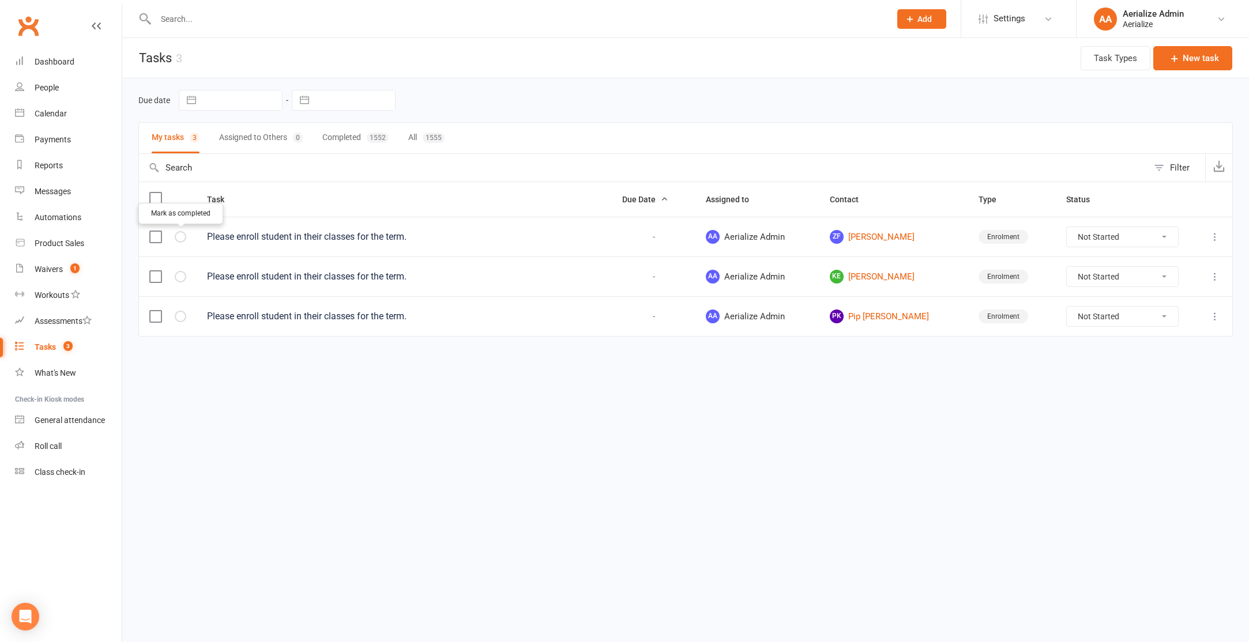
click at [0, 0] on icon "button" at bounding box center [0, 0] width 0 height 0
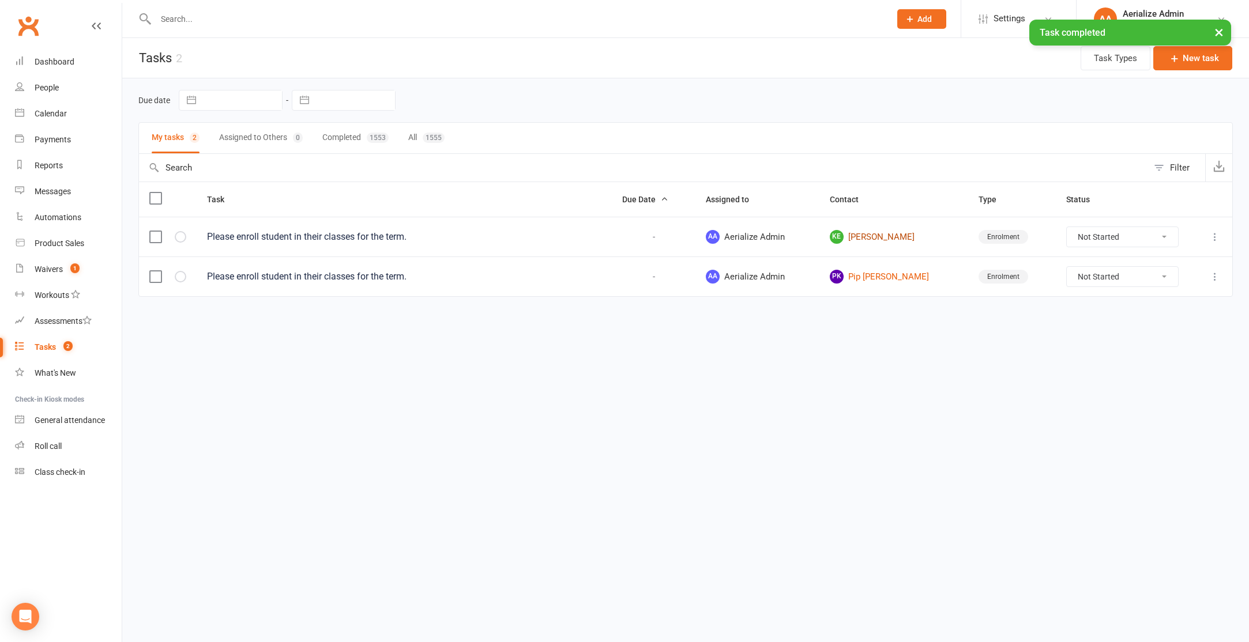
click at [881, 237] on link "KE Kate Elinas" at bounding box center [894, 237] width 129 height 14
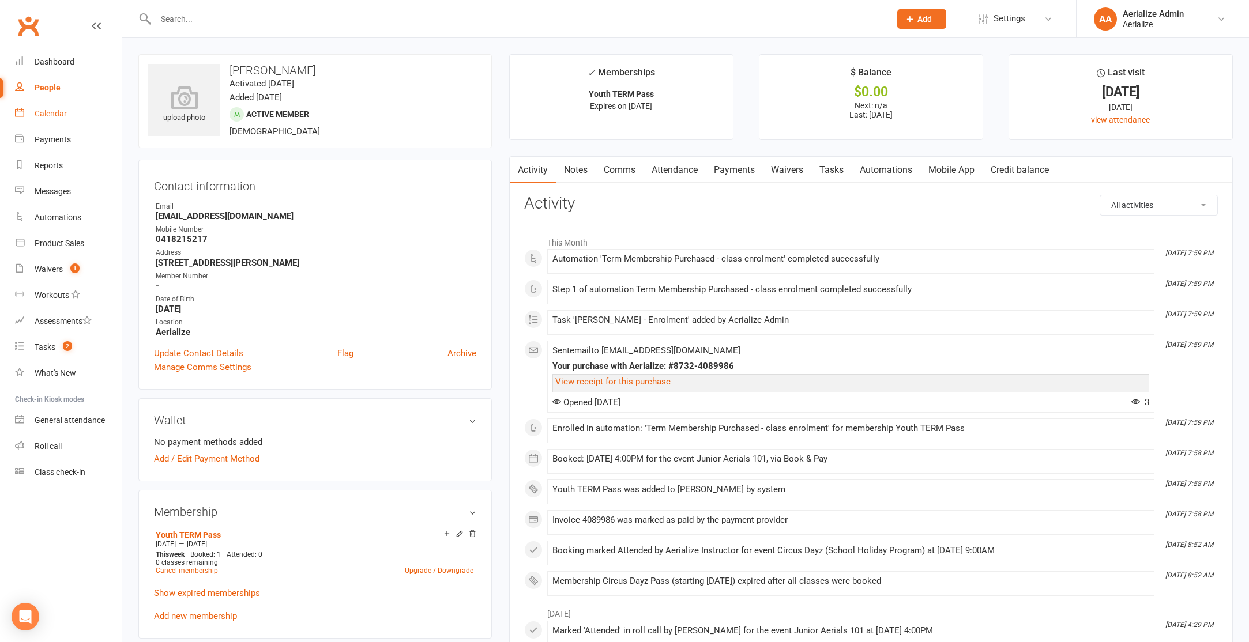
click at [66, 120] on link "Calendar" at bounding box center [68, 114] width 107 height 26
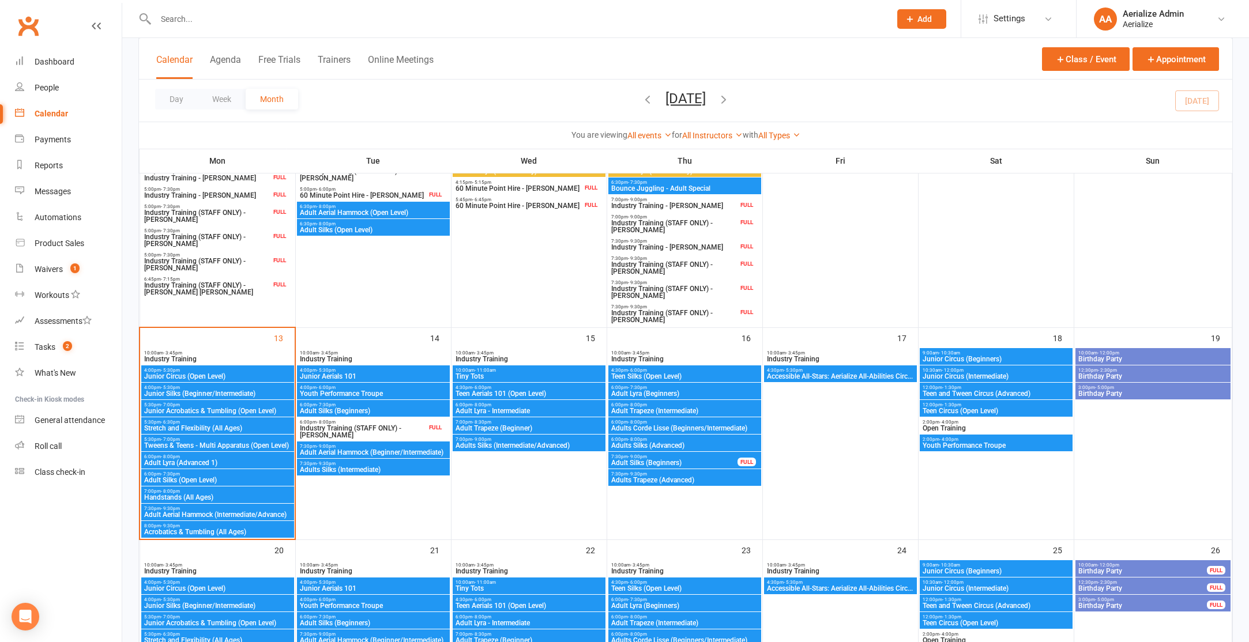
scroll to position [397, 0]
click at [348, 370] on span "4:00pm - 5:30pm" at bounding box center [373, 369] width 148 height 5
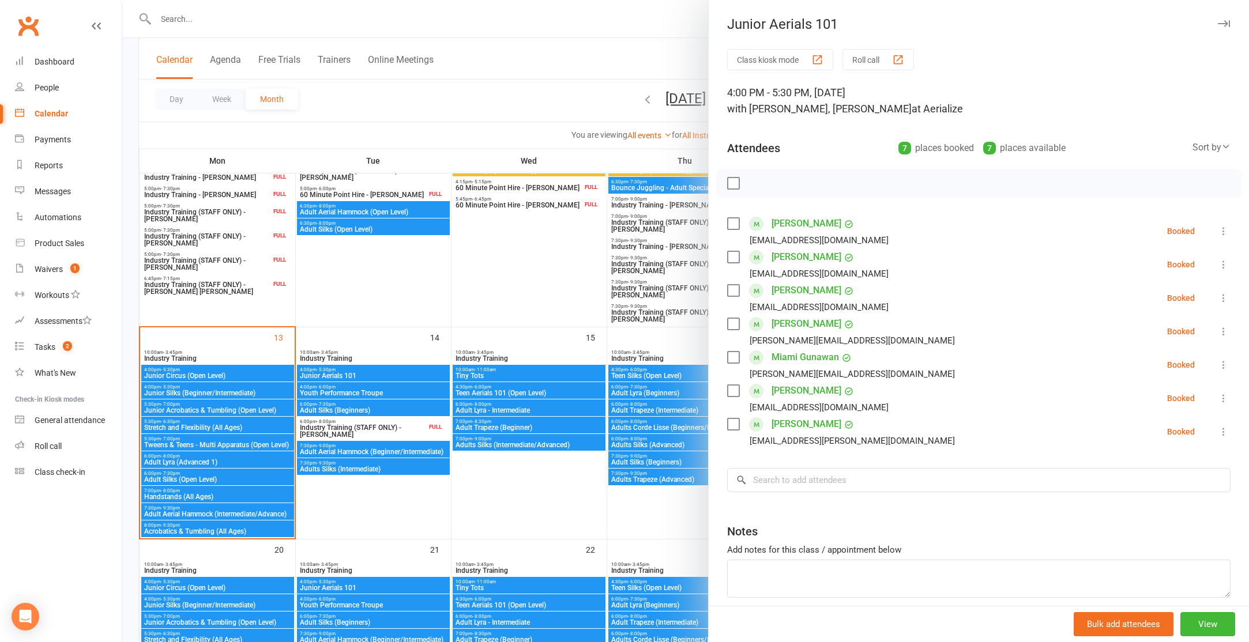
click at [385, 591] on div at bounding box center [685, 321] width 1127 height 642
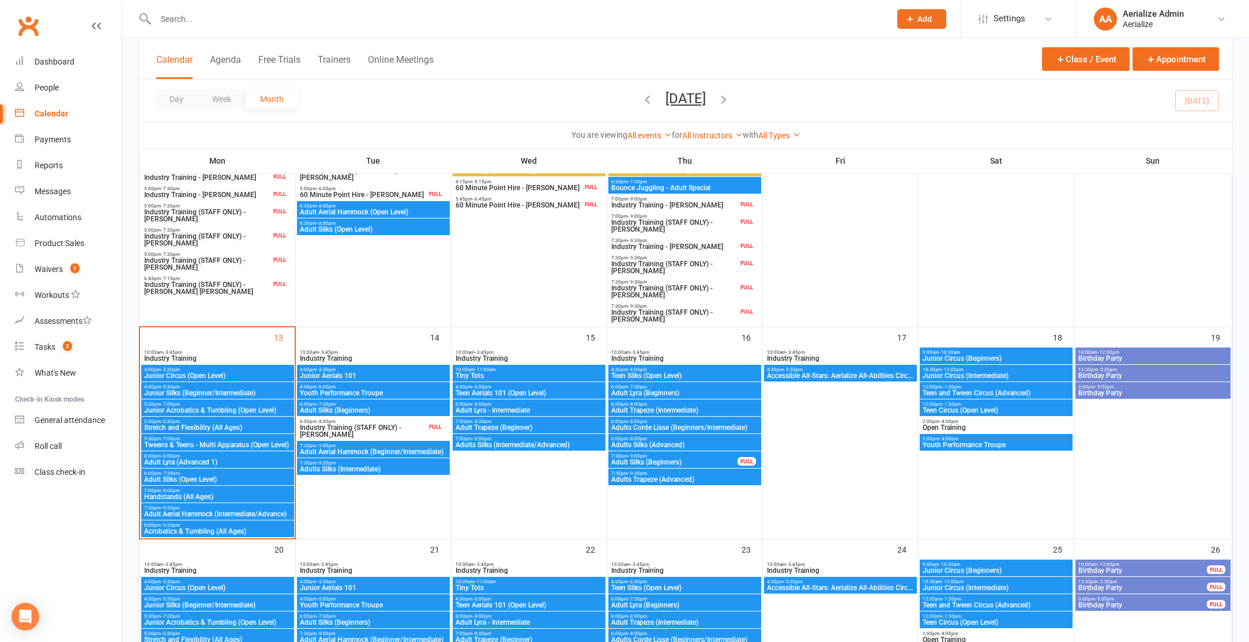
click at [379, 586] on span "Junior Aerials 101" at bounding box center [373, 588] width 148 height 7
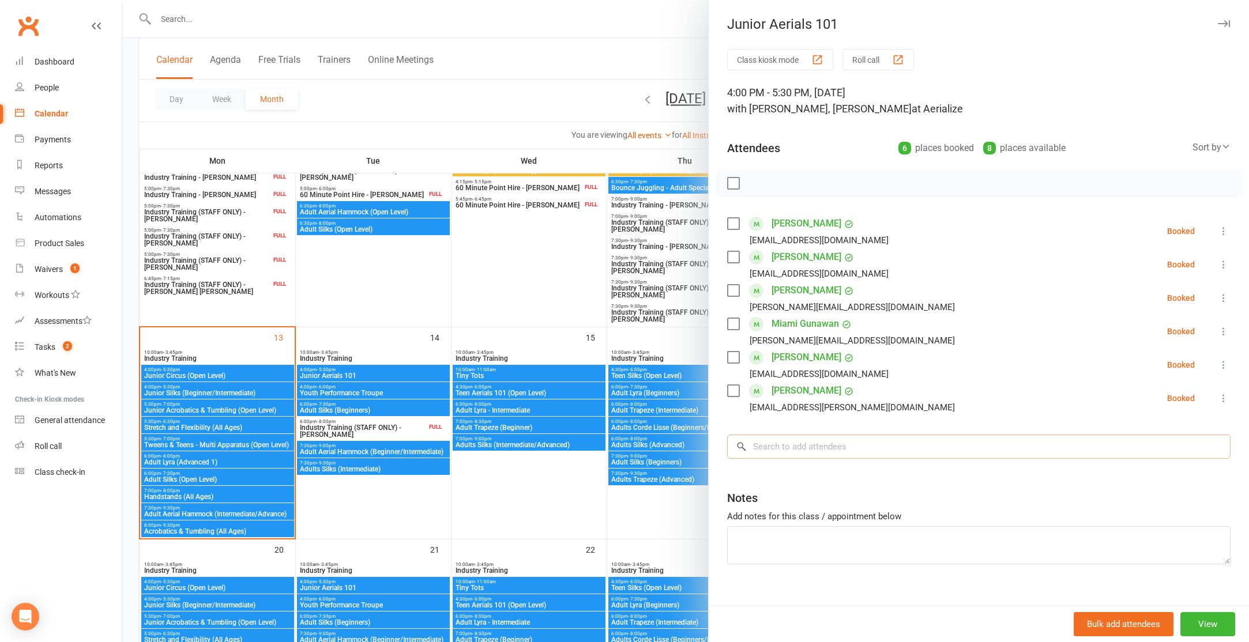
click at [777, 443] on input "search" at bounding box center [978, 447] width 503 height 24
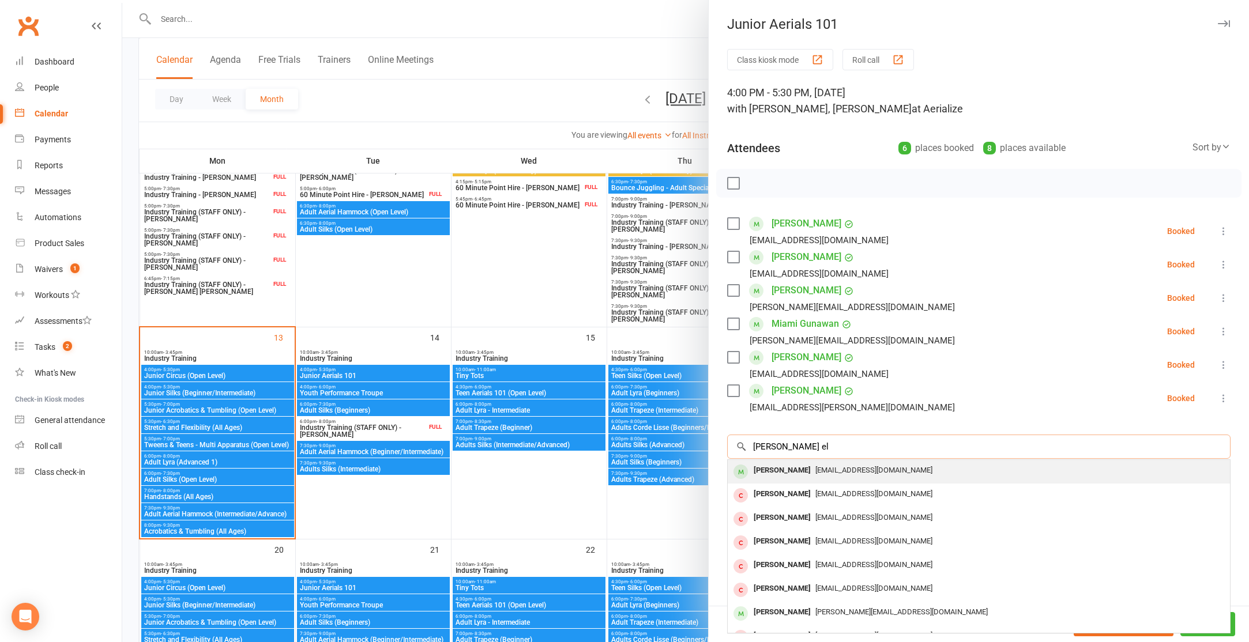
type input "kate el"
click at [790, 476] on div "Kate Elinas" at bounding box center [782, 470] width 66 height 17
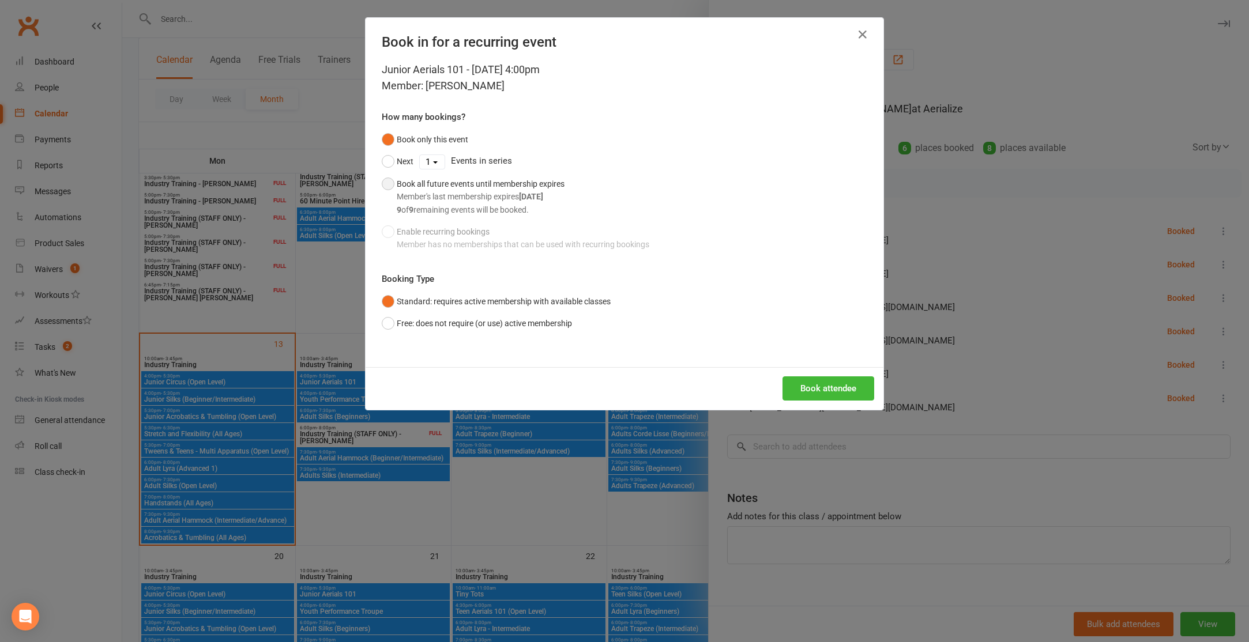
click at [389, 187] on button "Book all future events until membership expires Member's last membership expire…" at bounding box center [473, 197] width 183 height 48
click at [803, 385] on button "Book attendee" at bounding box center [829, 389] width 92 height 24
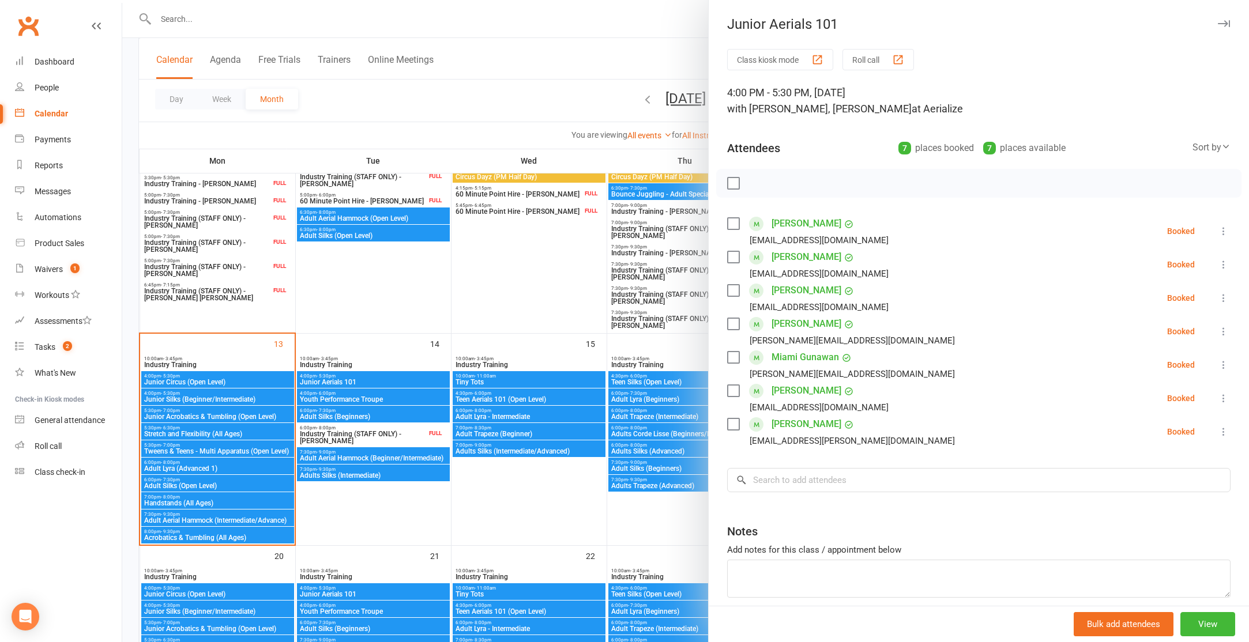
click at [374, 384] on div at bounding box center [685, 321] width 1127 height 642
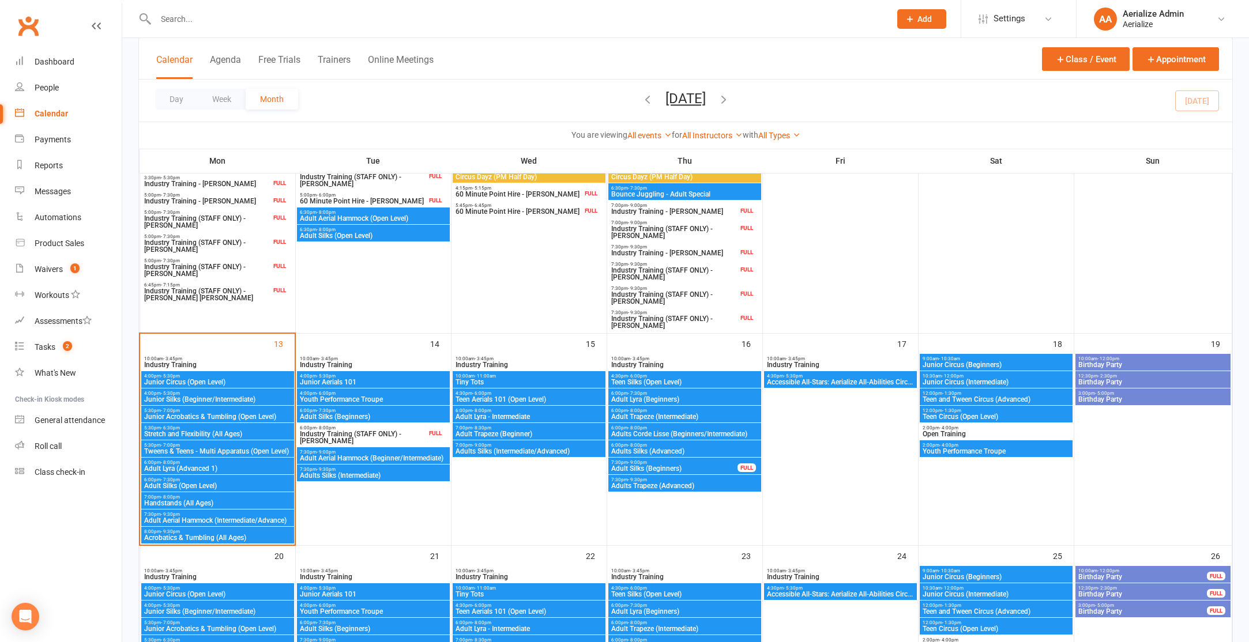
click at [373, 381] on span "Junior Aerials 101" at bounding box center [373, 382] width 148 height 7
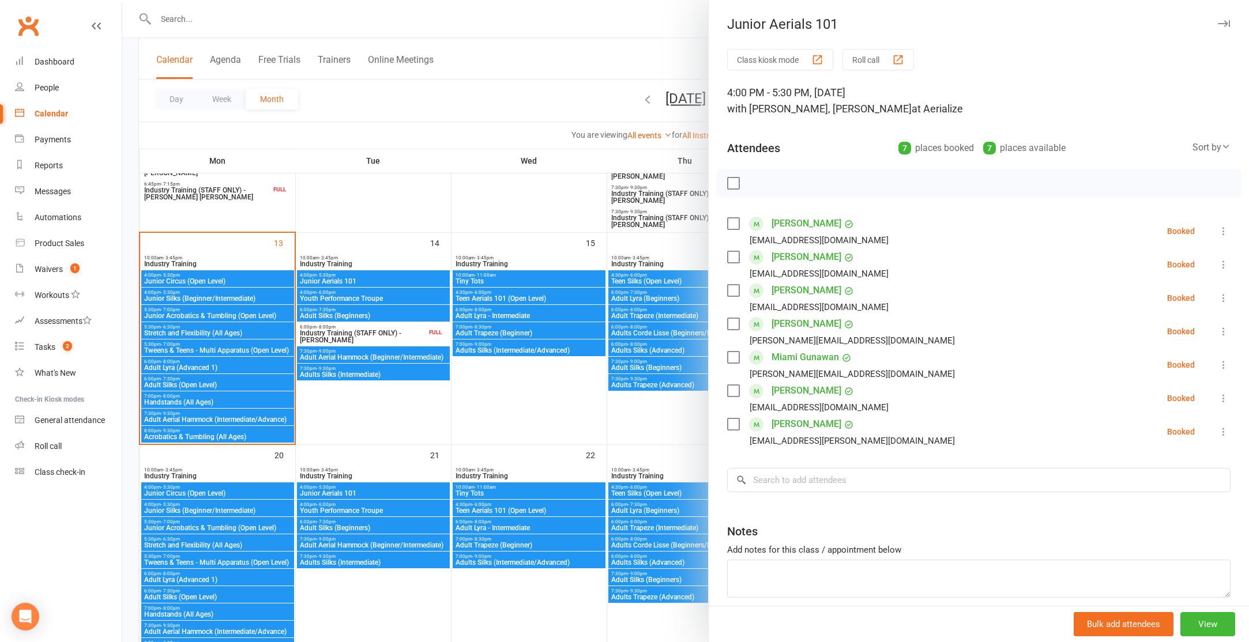
scroll to position [494, 0]
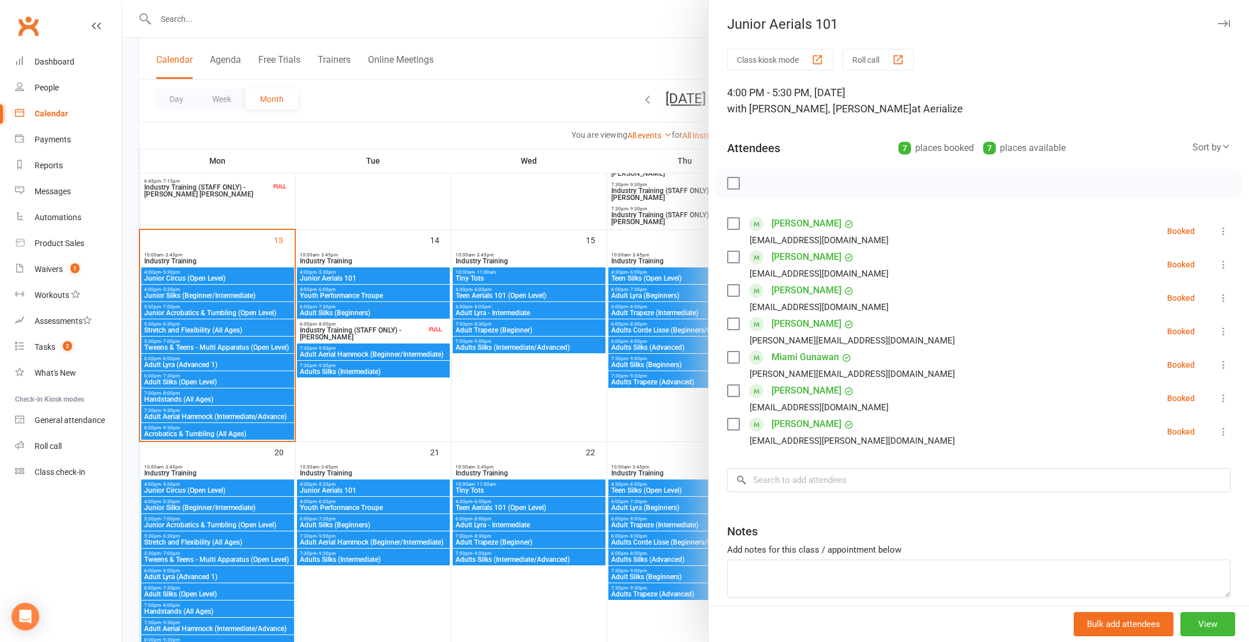
click at [363, 486] on div at bounding box center [685, 321] width 1127 height 642
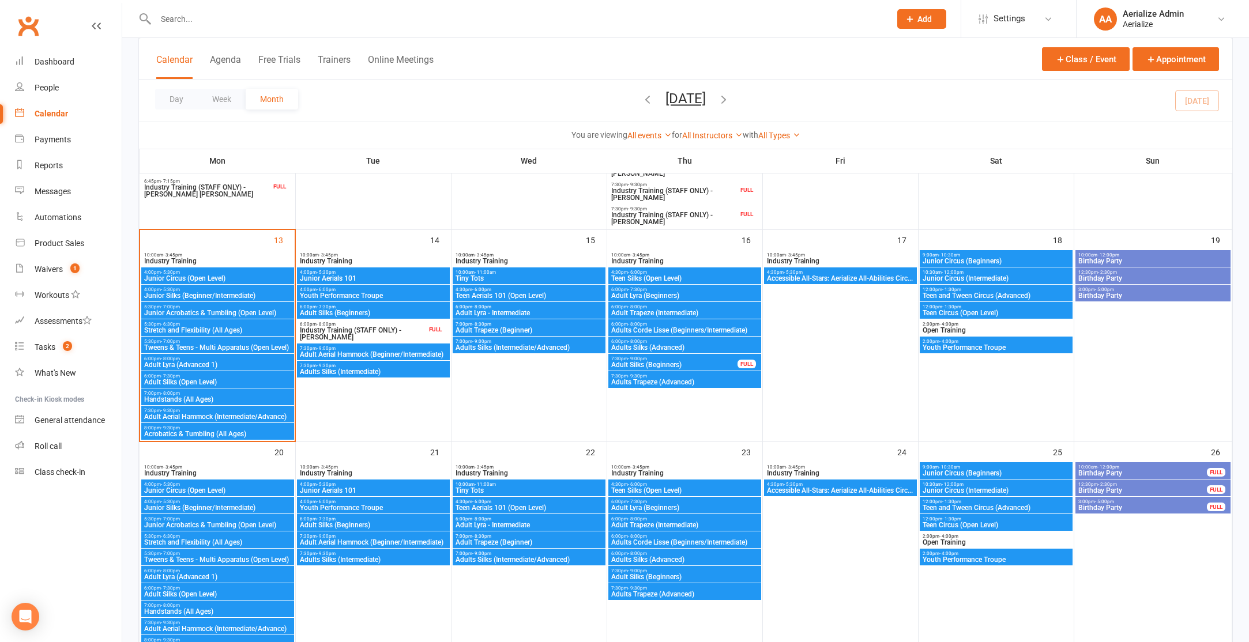
click at [363, 486] on span "4:00pm - 5:30pm" at bounding box center [373, 484] width 148 height 5
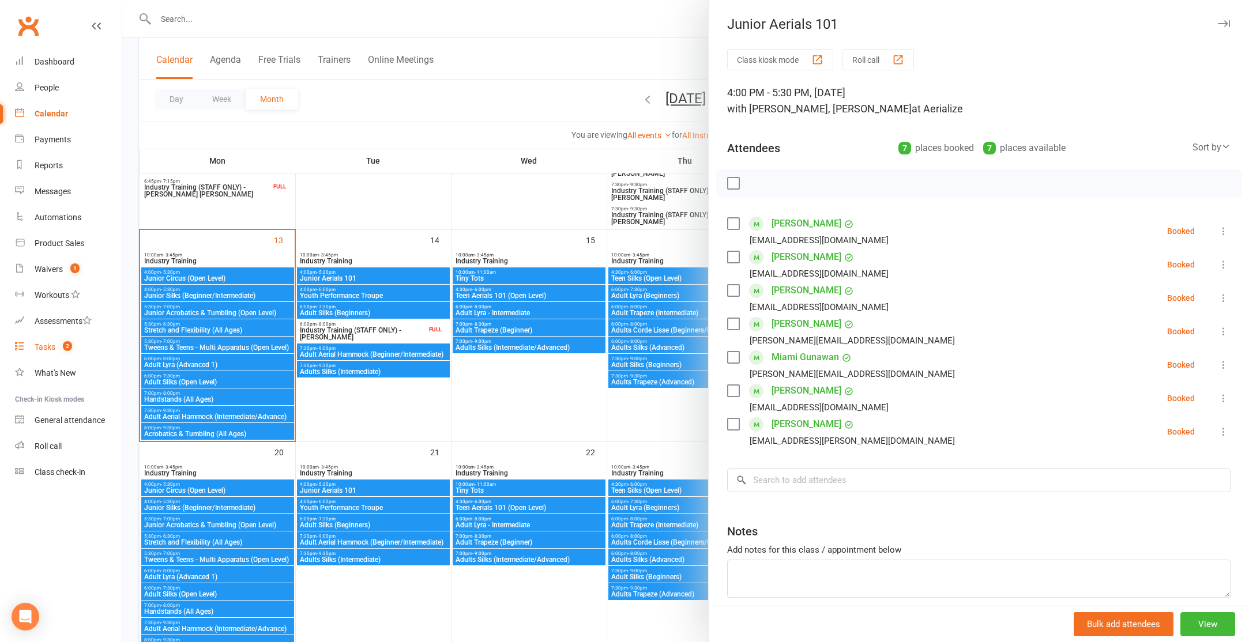
click at [55, 344] on div "Tasks" at bounding box center [45, 347] width 21 height 9
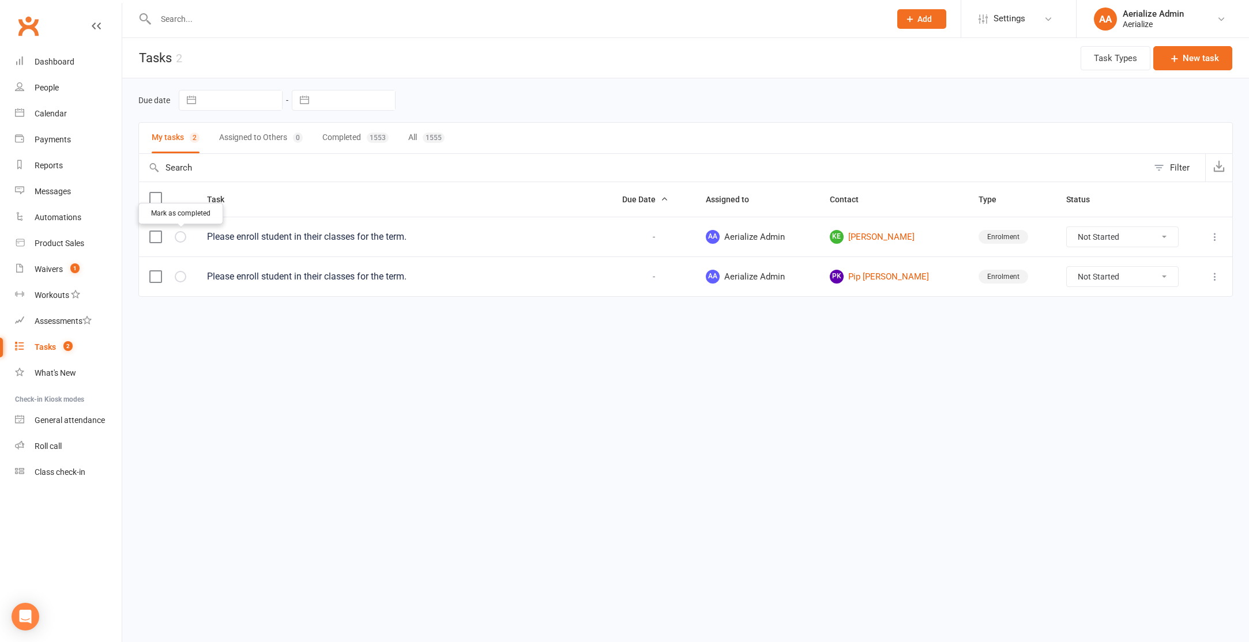
click at [0, 0] on icon "button" at bounding box center [0, 0] width 0 height 0
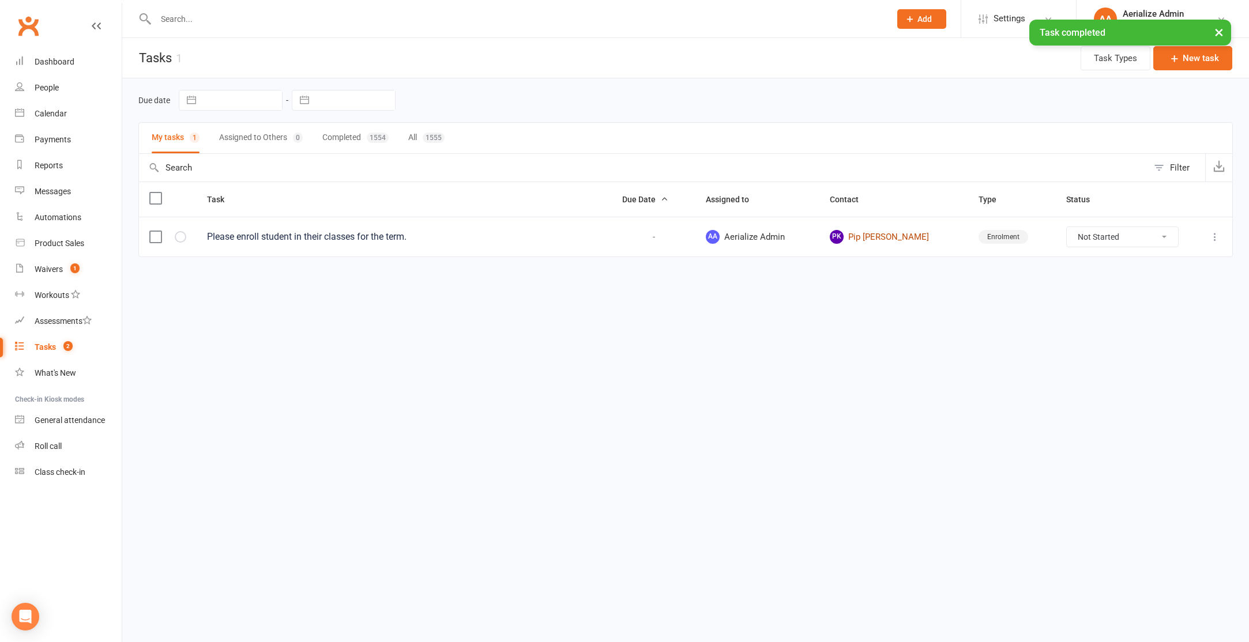
click at [885, 241] on link "PK Pip Kemp" at bounding box center [894, 237] width 129 height 14
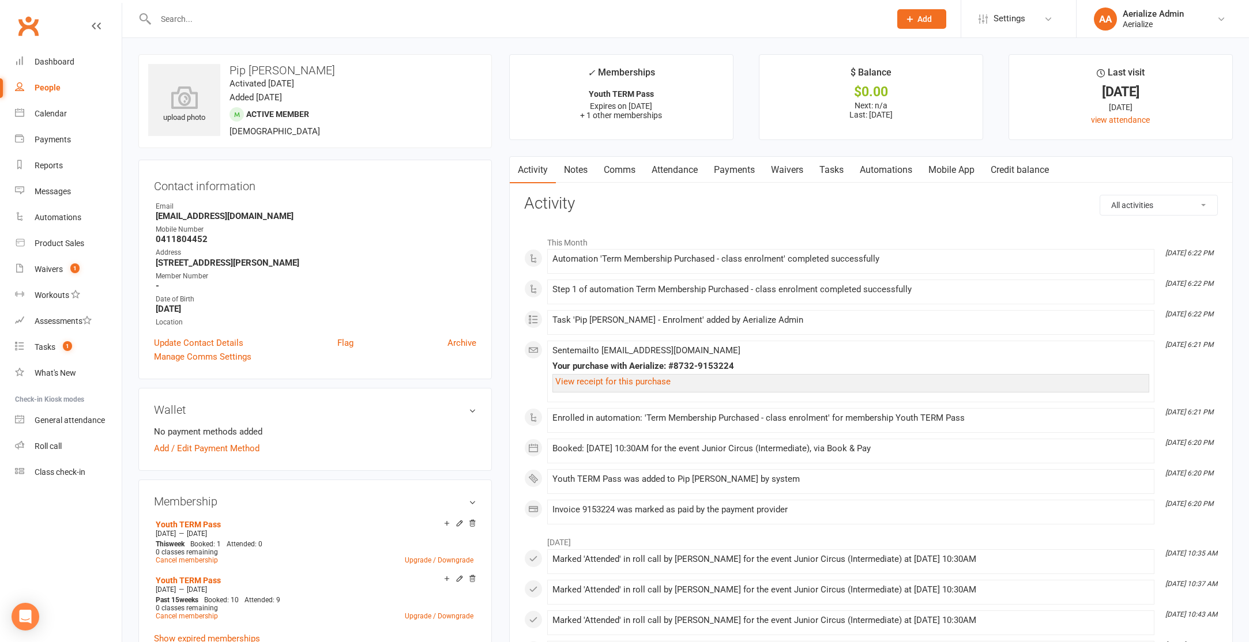
click at [674, 169] on link "Attendance" at bounding box center [675, 170] width 62 height 27
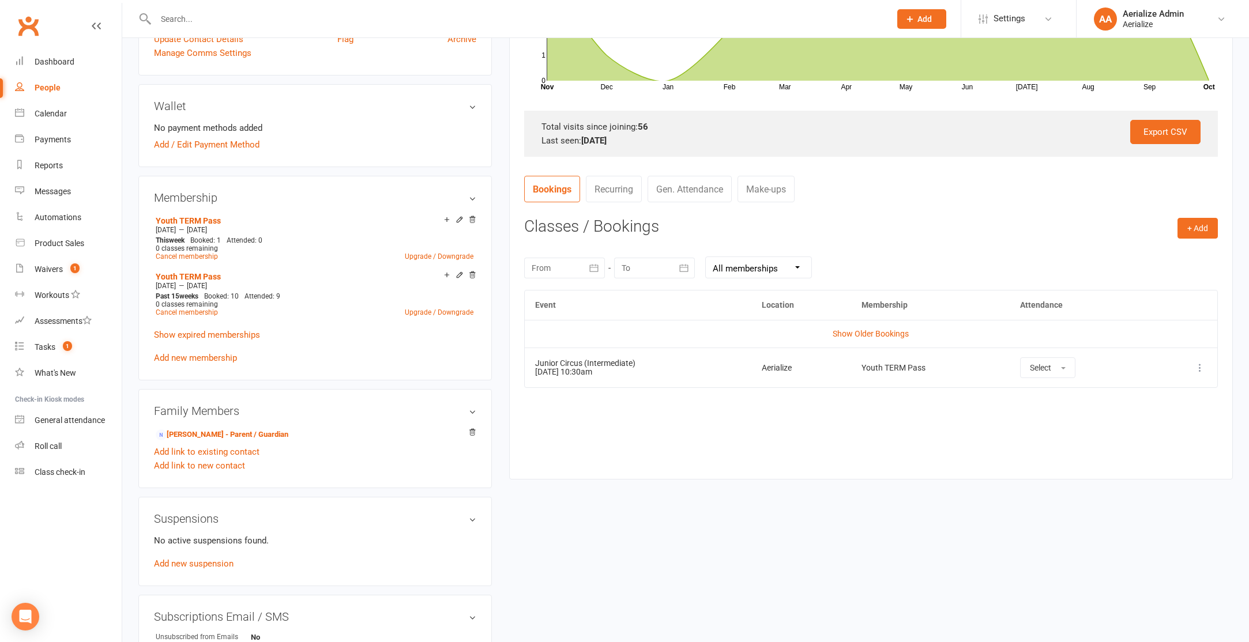
scroll to position [326, 0]
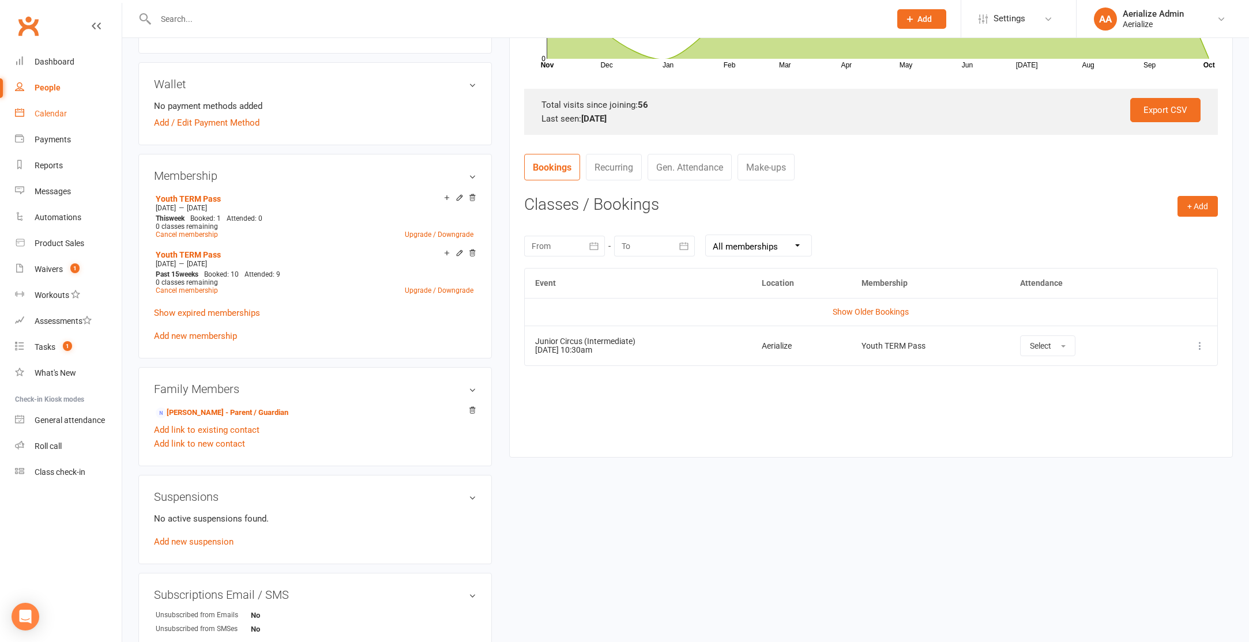
click at [46, 112] on div "Calendar" at bounding box center [51, 113] width 32 height 9
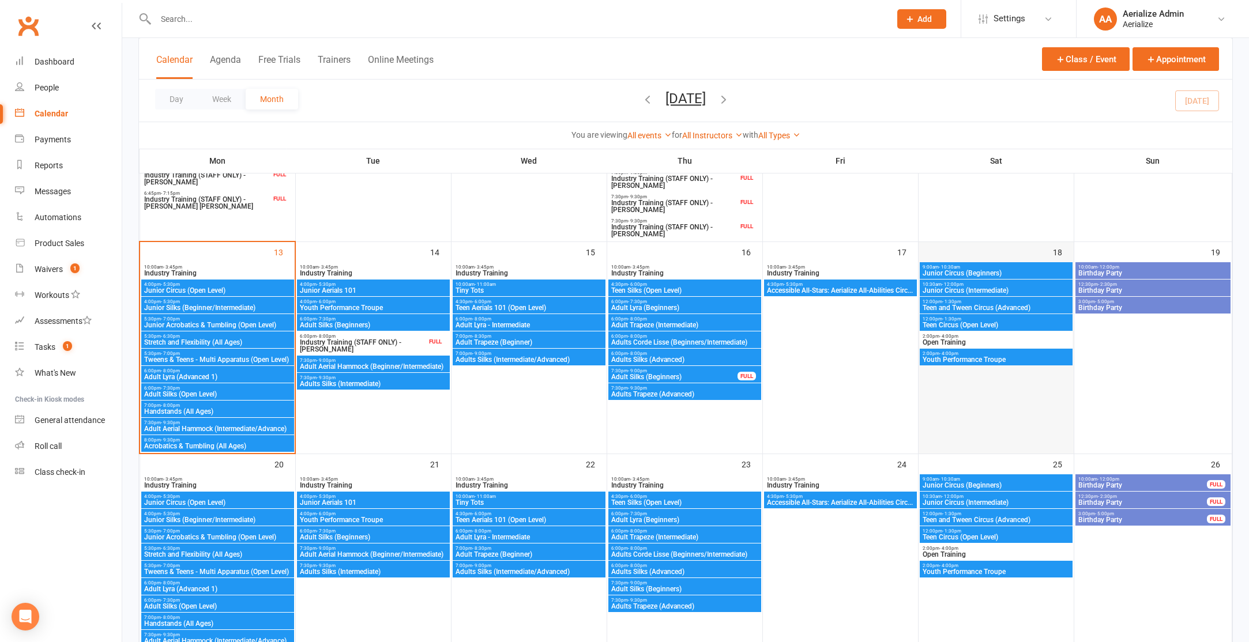
scroll to position [483, 0]
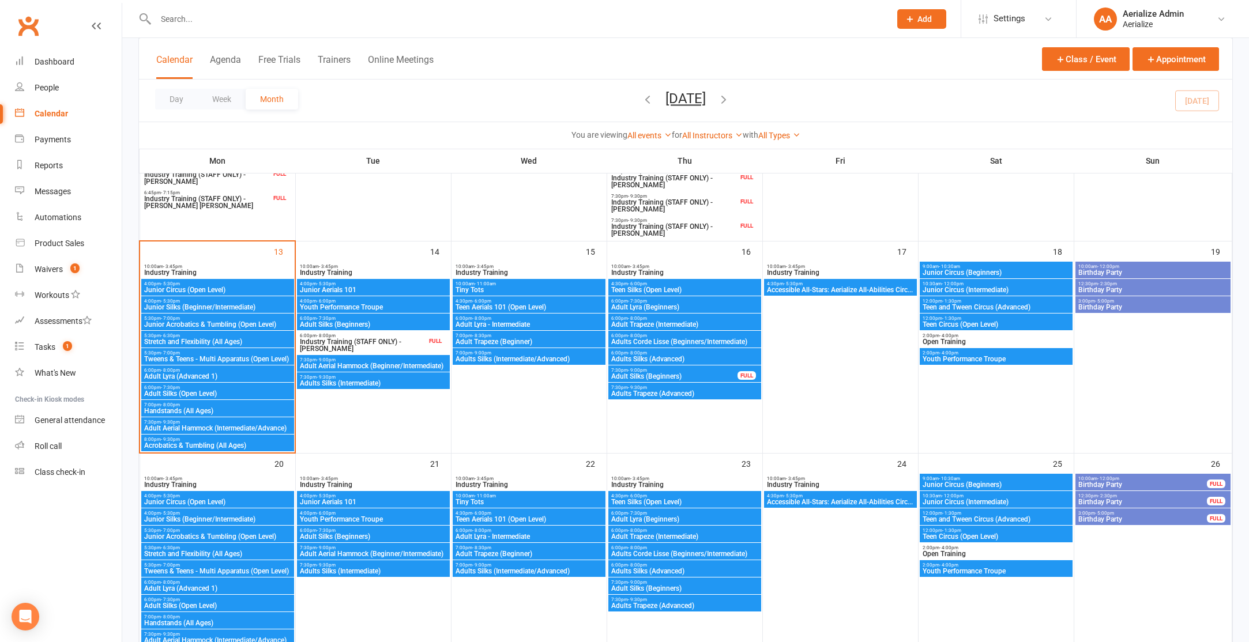
click at [975, 288] on span "Junior Circus (Intermediate)" at bounding box center [996, 290] width 148 height 7
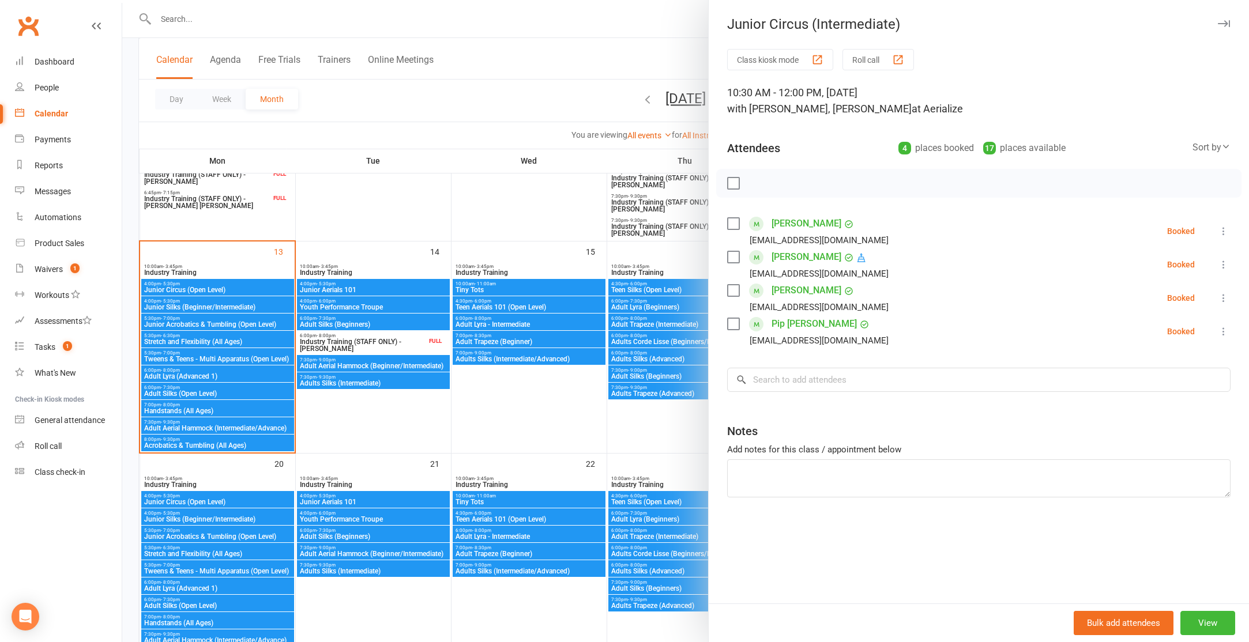
click at [537, 404] on div at bounding box center [685, 321] width 1127 height 642
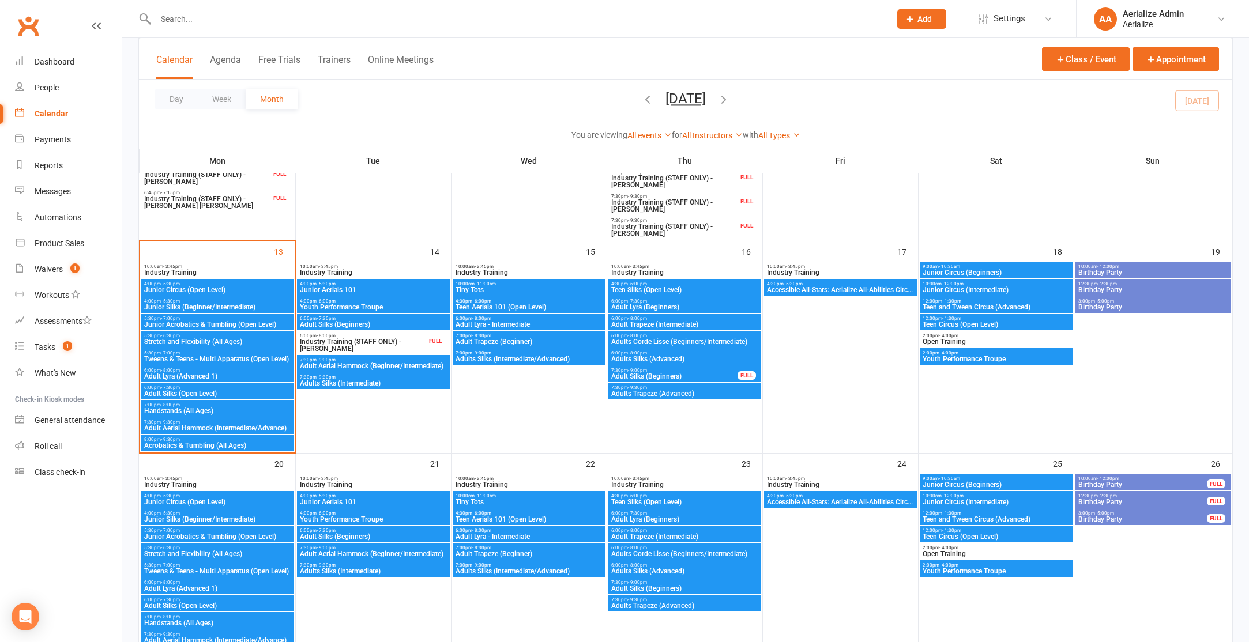
click at [975, 499] on span "Junior Circus (Intermediate)" at bounding box center [996, 502] width 148 height 7
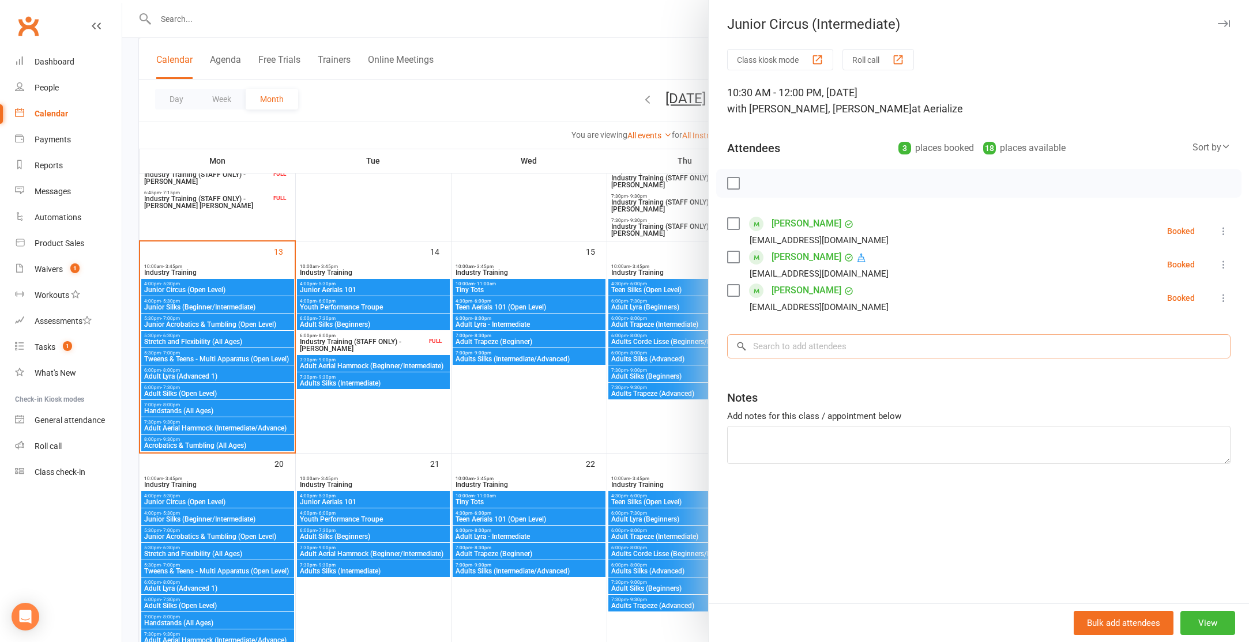
click at [770, 335] on input "search" at bounding box center [978, 346] width 503 height 24
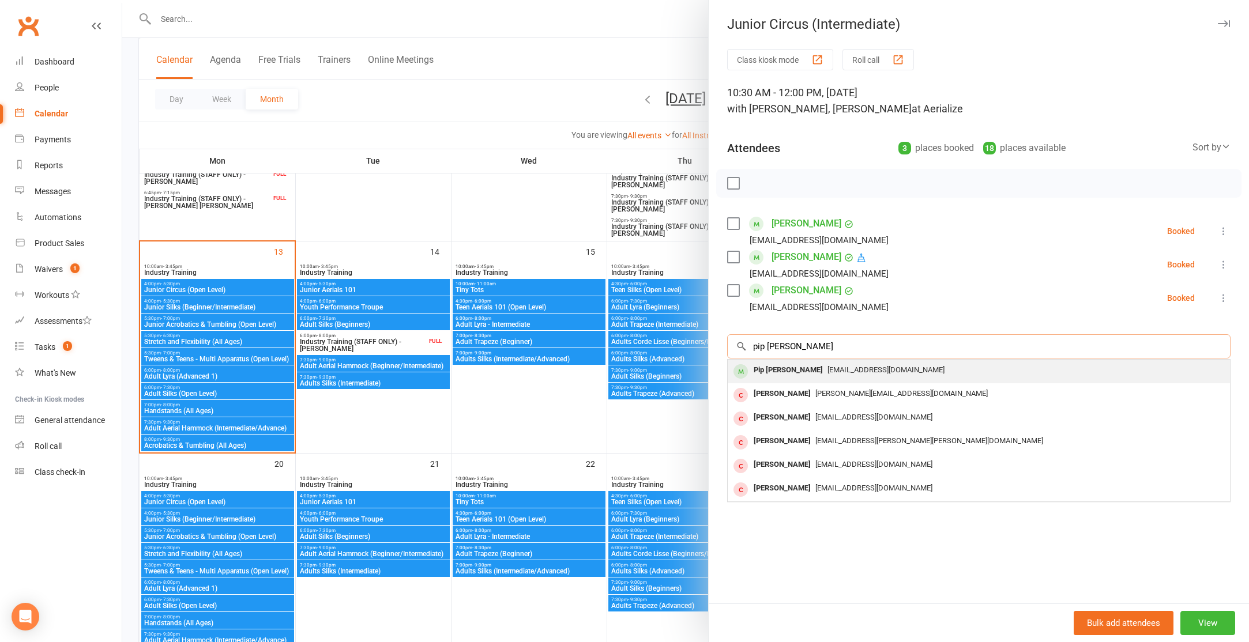
type input "pip kemp"
click at [828, 368] on span "eliz_fraser@yahoo.com.au" at bounding box center [886, 370] width 117 height 9
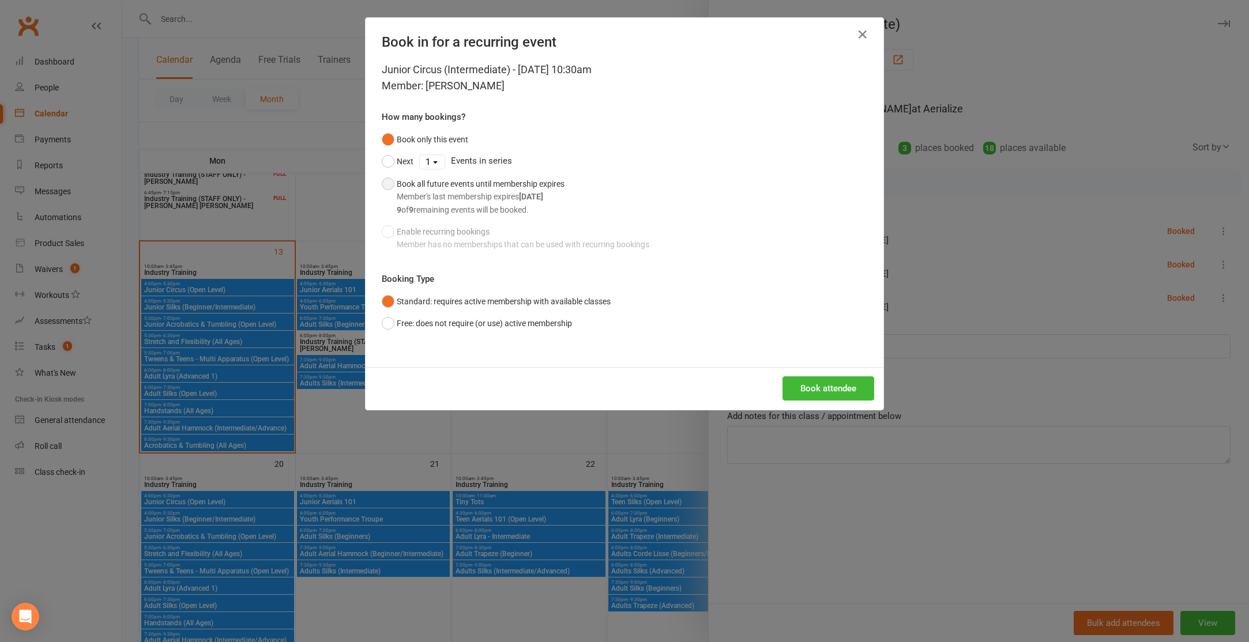
click at [391, 182] on button "Book all future events until membership expires Member's last membership expire…" at bounding box center [473, 197] width 183 height 48
click at [826, 394] on button "Book attendee" at bounding box center [829, 389] width 92 height 24
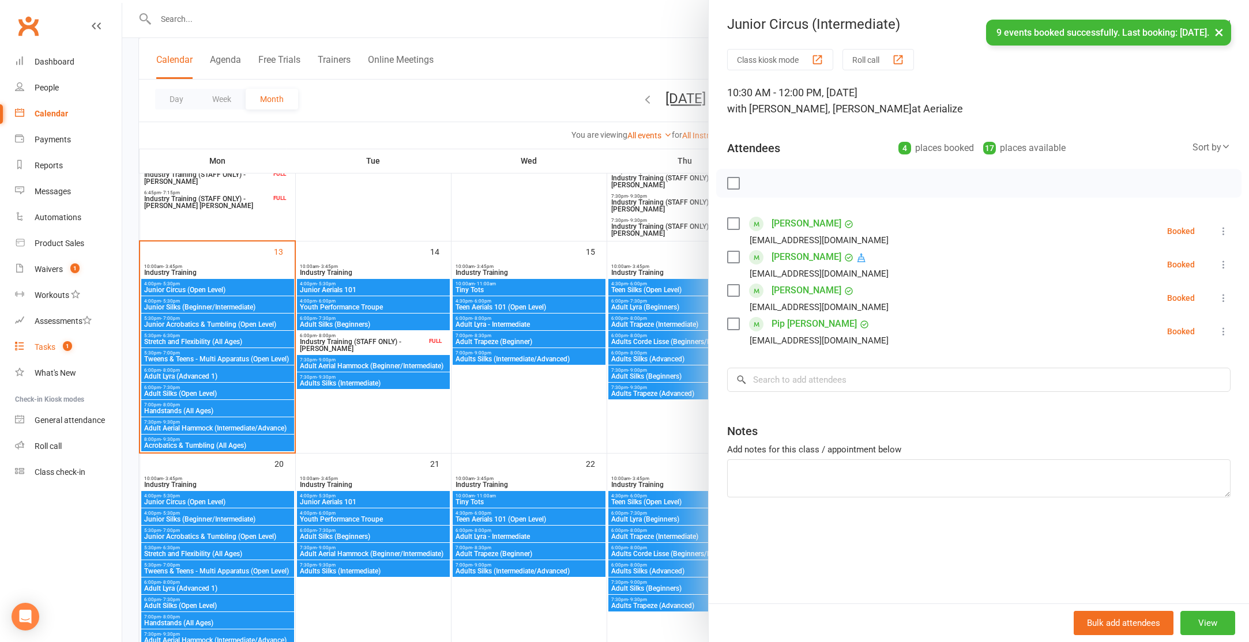
click at [34, 350] on link "Tasks 1" at bounding box center [68, 347] width 107 height 26
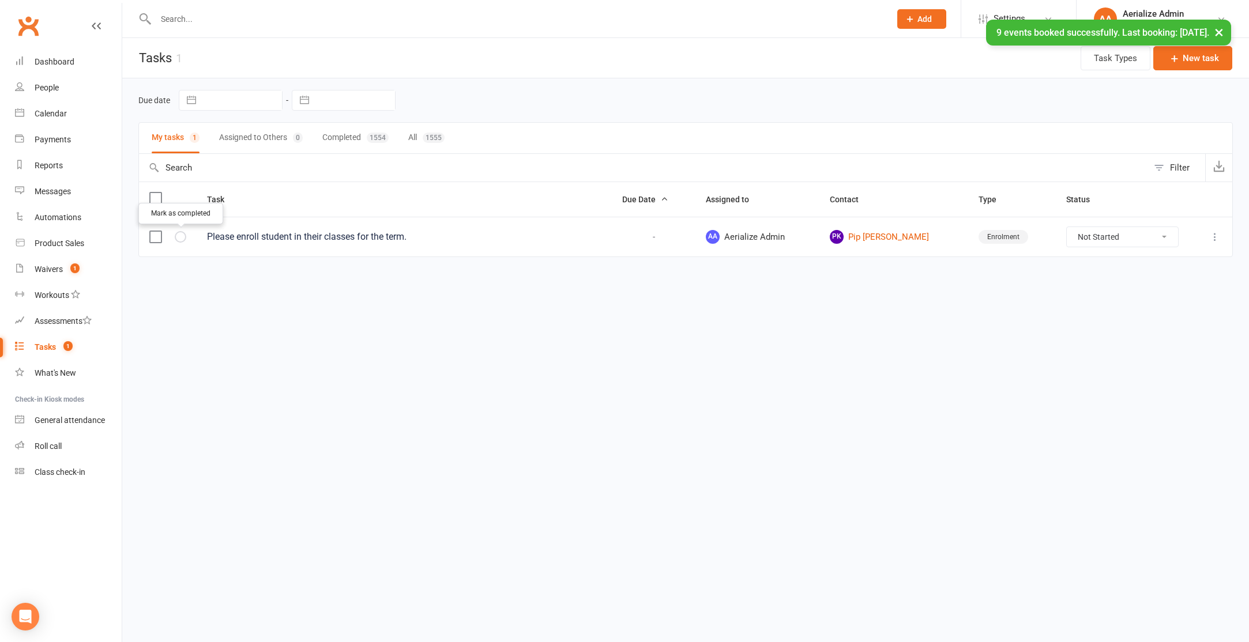
click at [0, 0] on icon "button" at bounding box center [0, 0] width 0 height 0
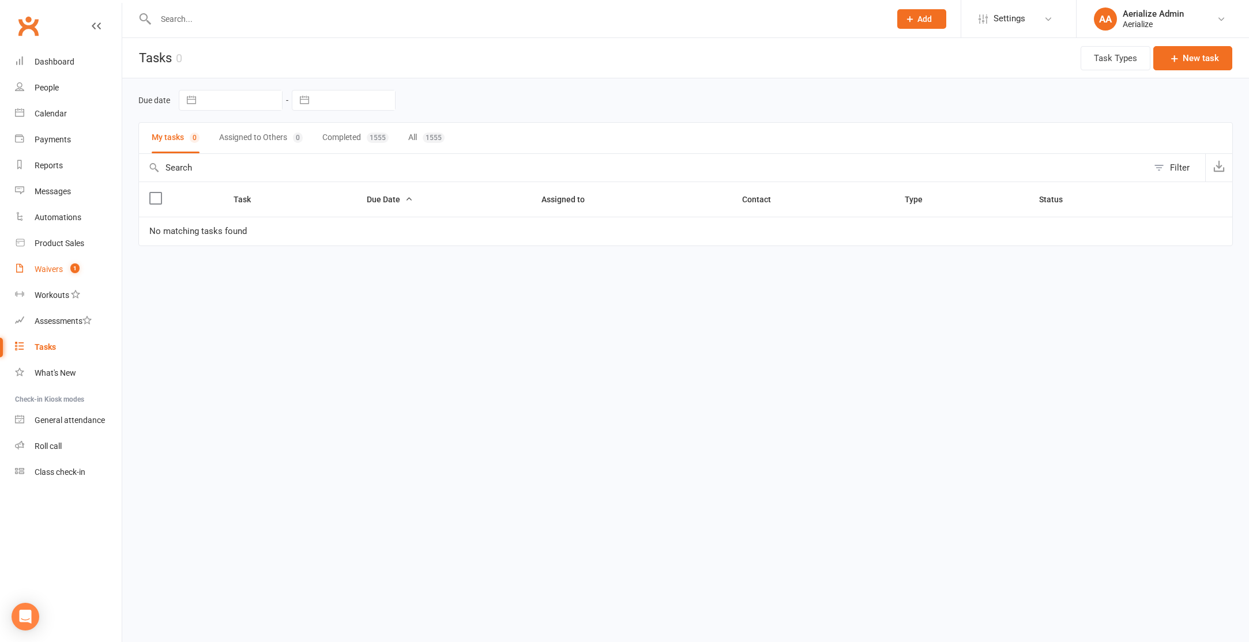
click at [62, 270] on div "Waivers" at bounding box center [49, 269] width 28 height 9
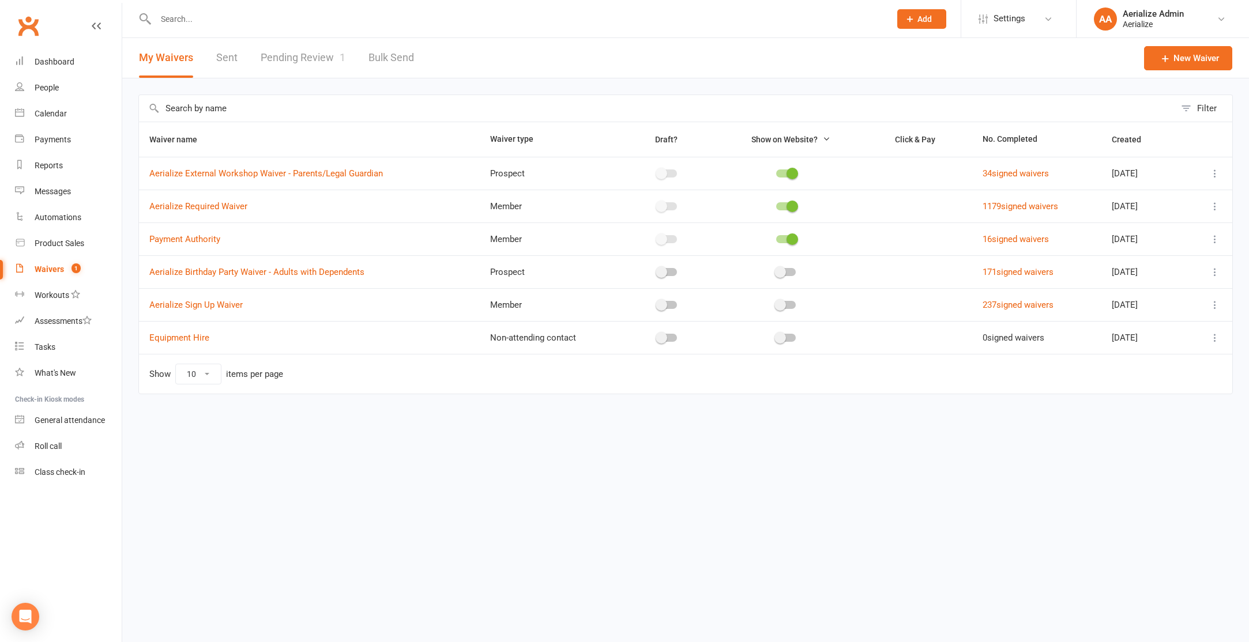
click at [319, 62] on link "Pending Review 1" at bounding box center [303, 58] width 85 height 40
select select "100"
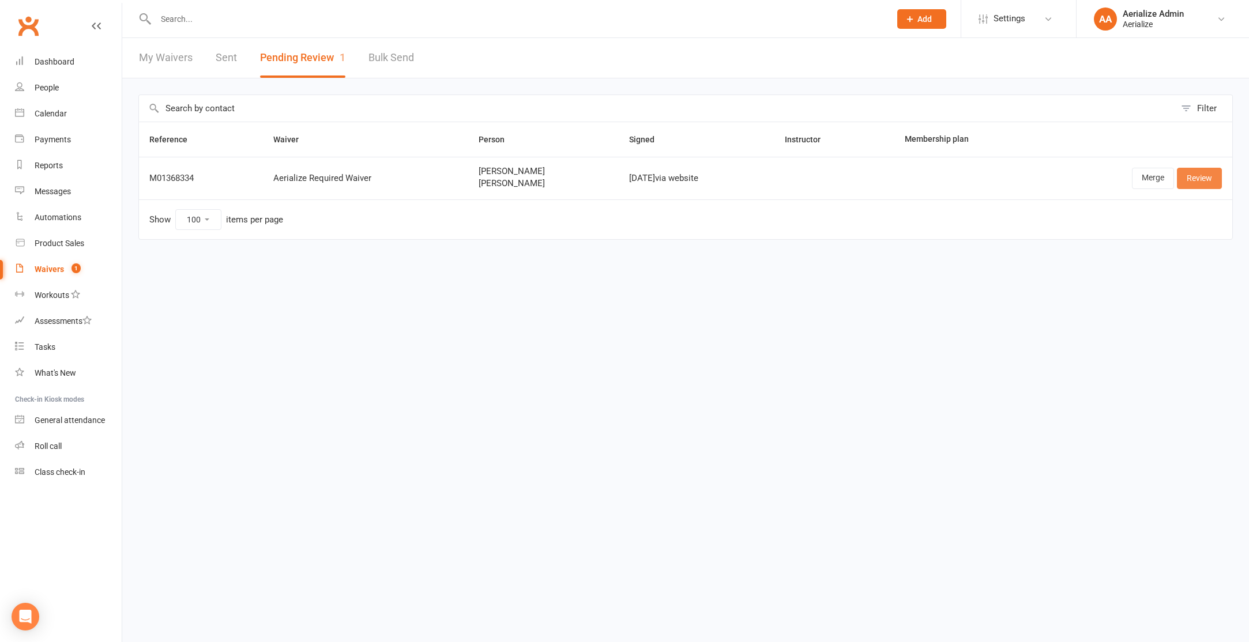
click at [1202, 178] on link "Review" at bounding box center [1199, 178] width 45 height 21
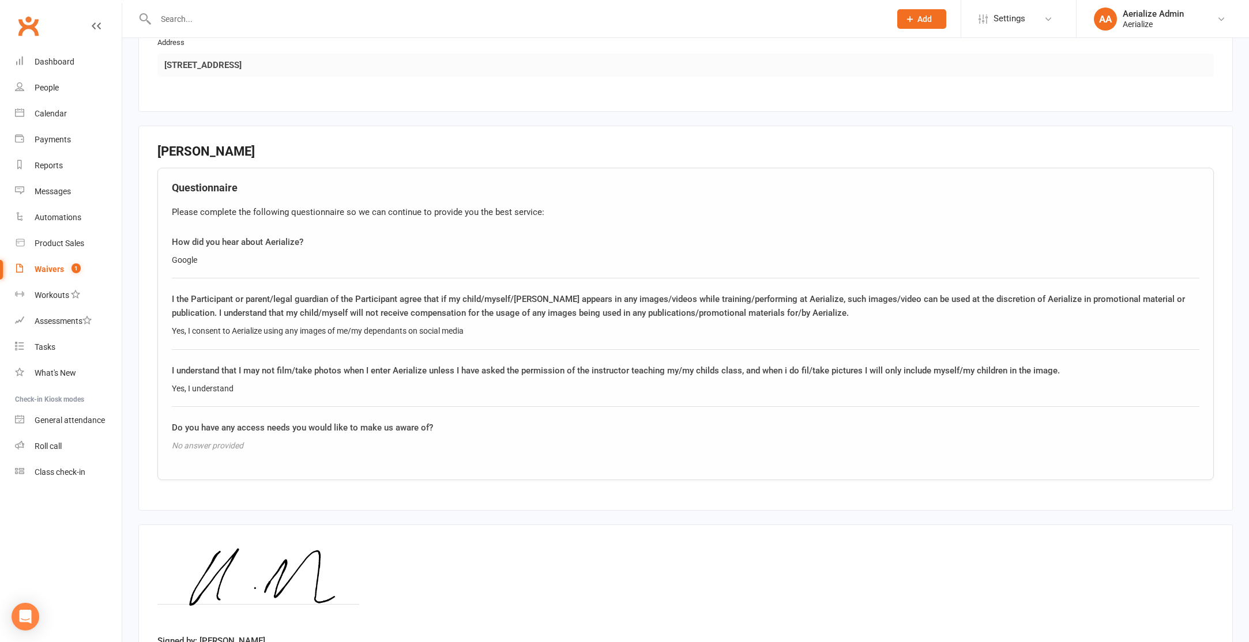
scroll to position [1303, 0]
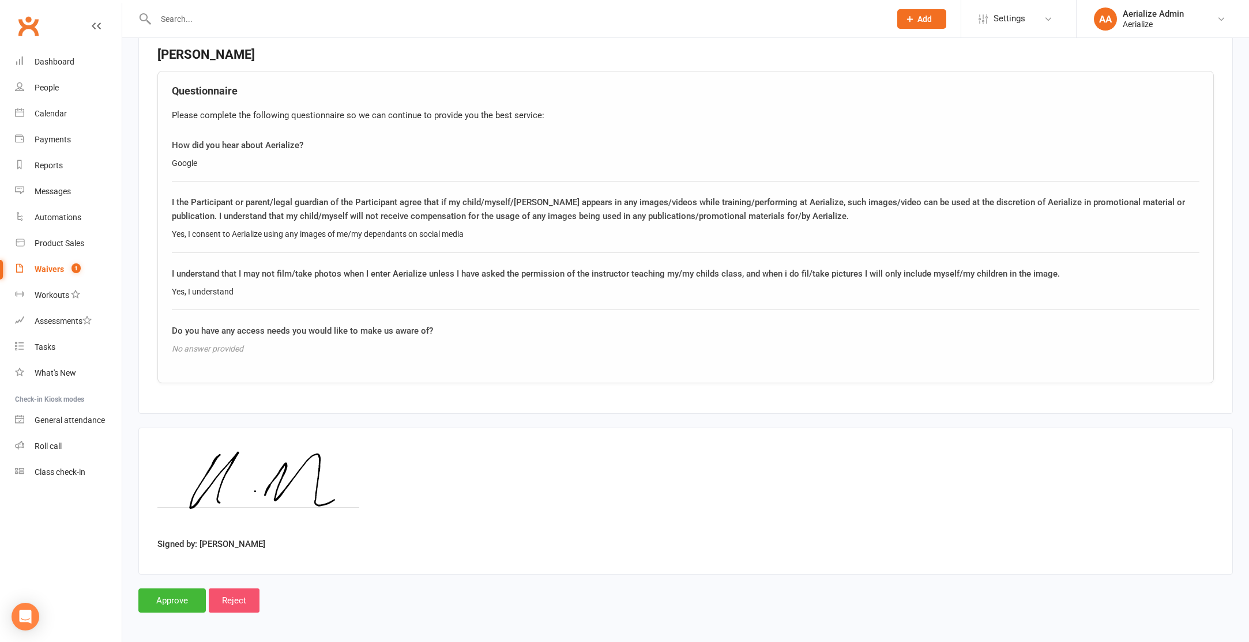
click at [222, 593] on input "Reject" at bounding box center [234, 601] width 51 height 24
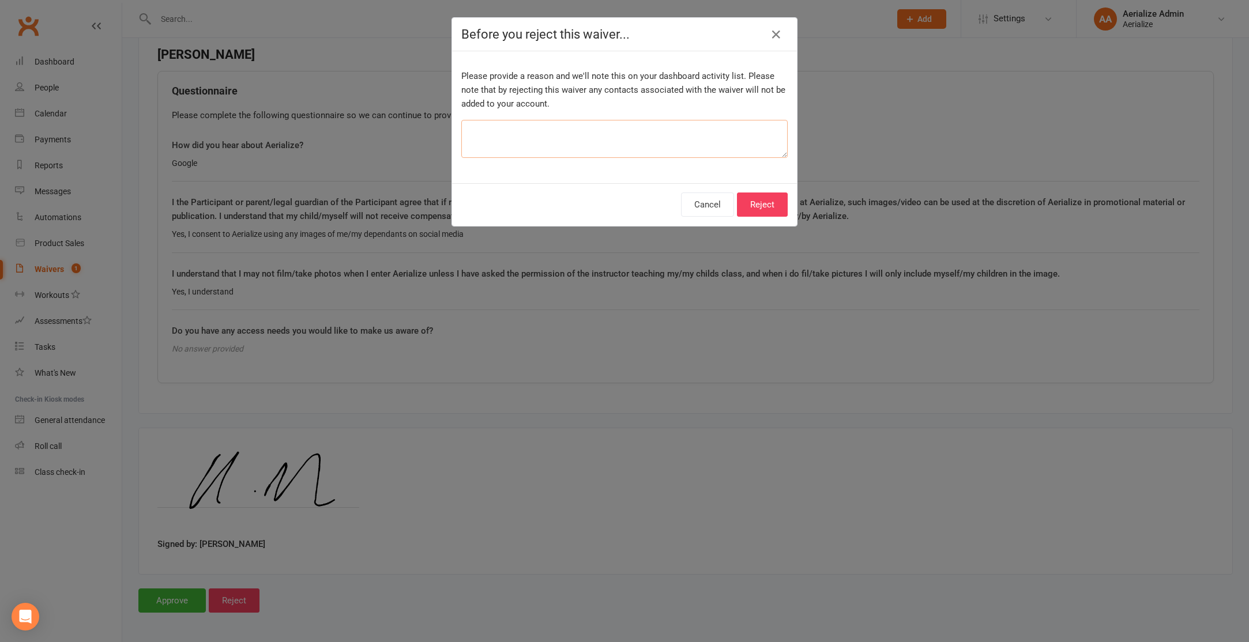
click at [484, 133] on textarea at bounding box center [624, 139] width 326 height 38
type textarea "D"
type textarea "Parent and dependent the same name"
click at [776, 206] on button "Reject" at bounding box center [762, 205] width 51 height 24
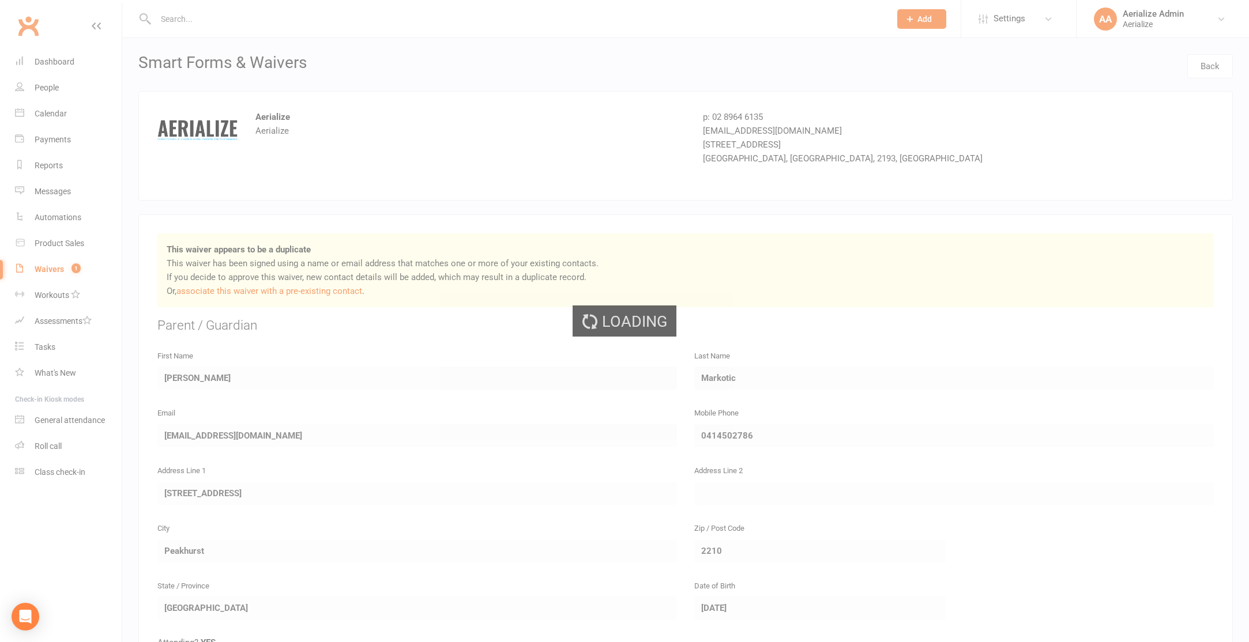
select select "100"
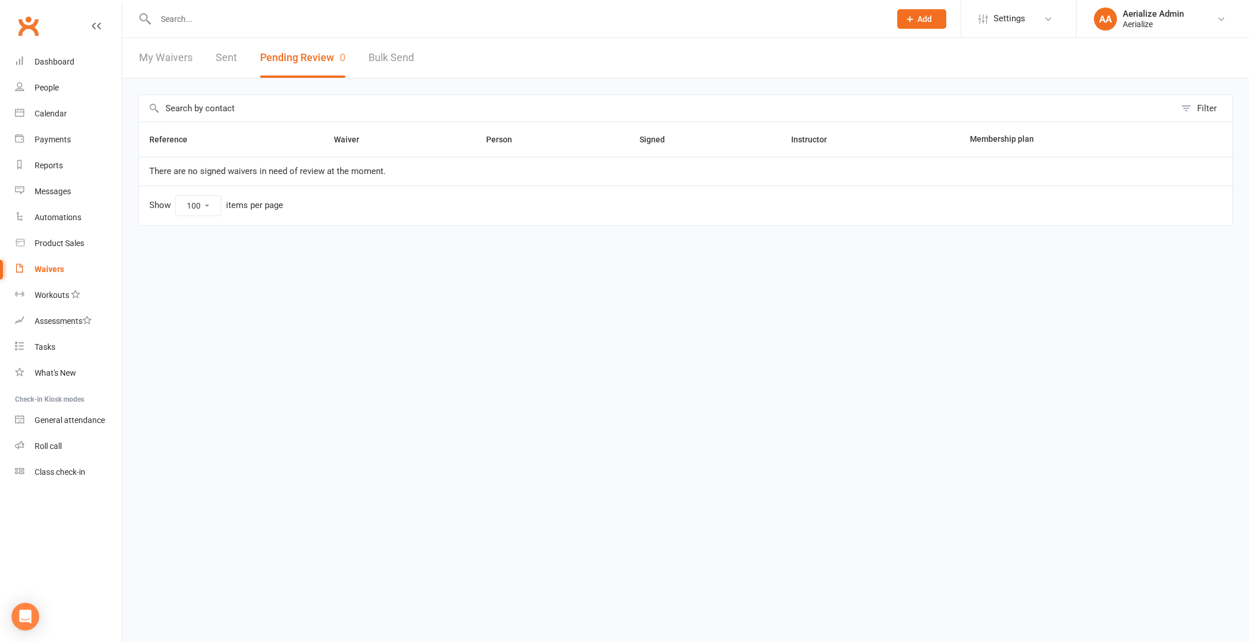
click at [198, 24] on input "text" at bounding box center [517, 19] width 730 height 16
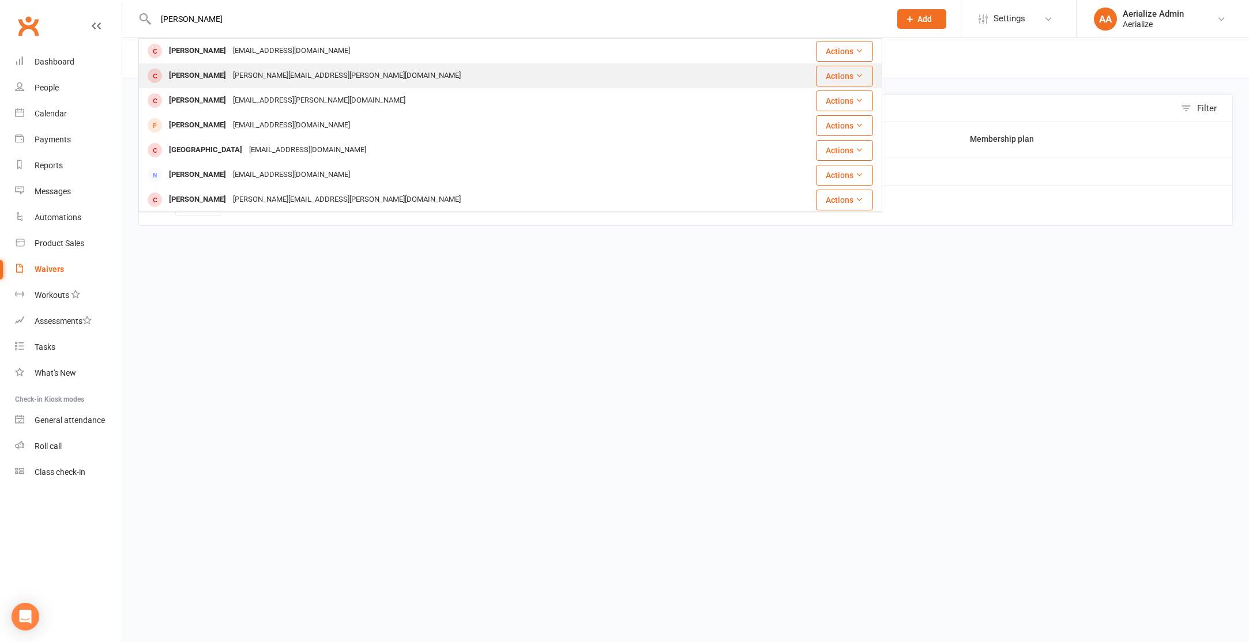
type input "maddison jack"
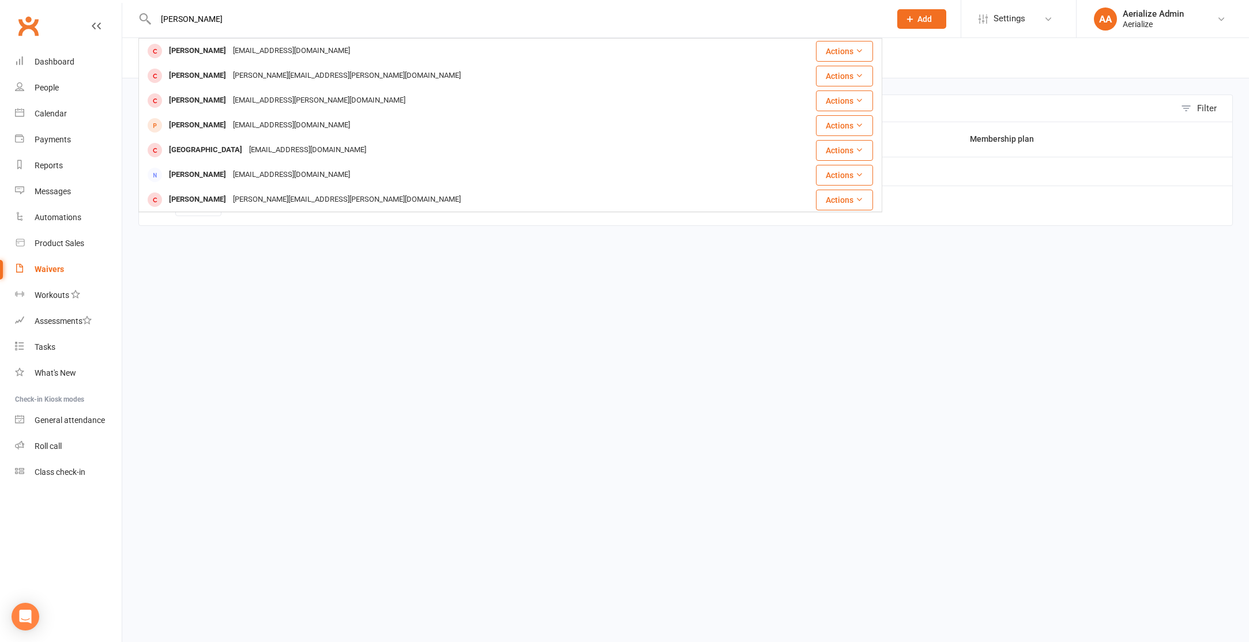
click at [220, 78] on div "Madison Jackson-Weir" at bounding box center [198, 75] width 64 height 17
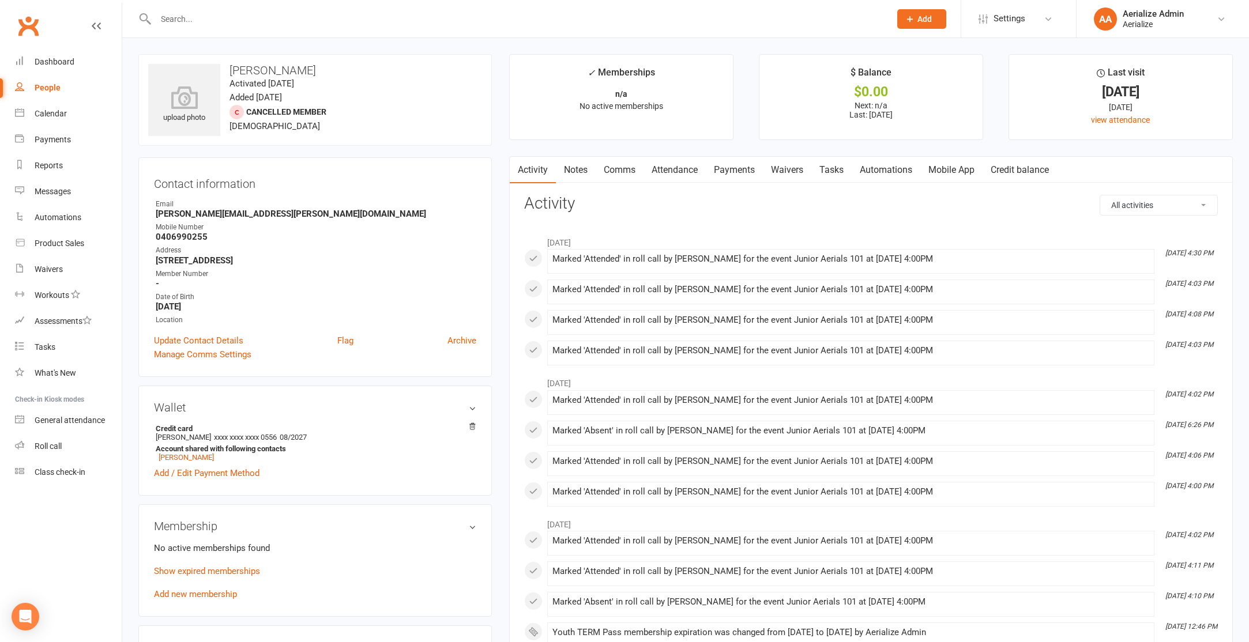
click at [191, 17] on input "text" at bounding box center [517, 19] width 730 height 16
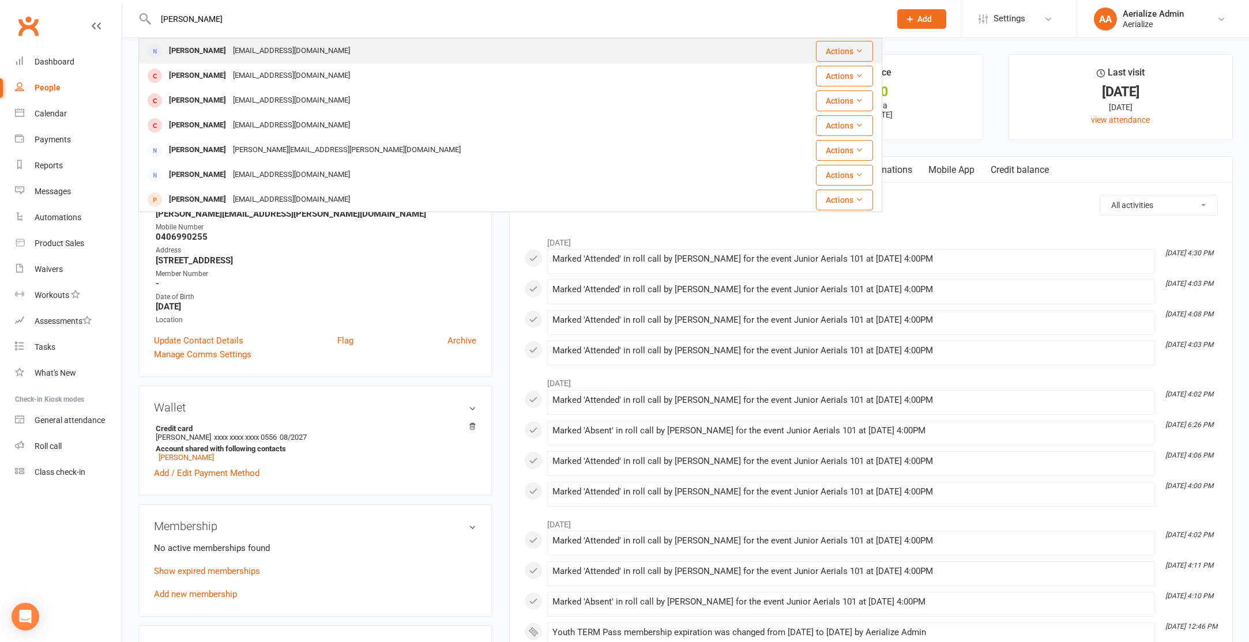
type input "Edwina macdonald"
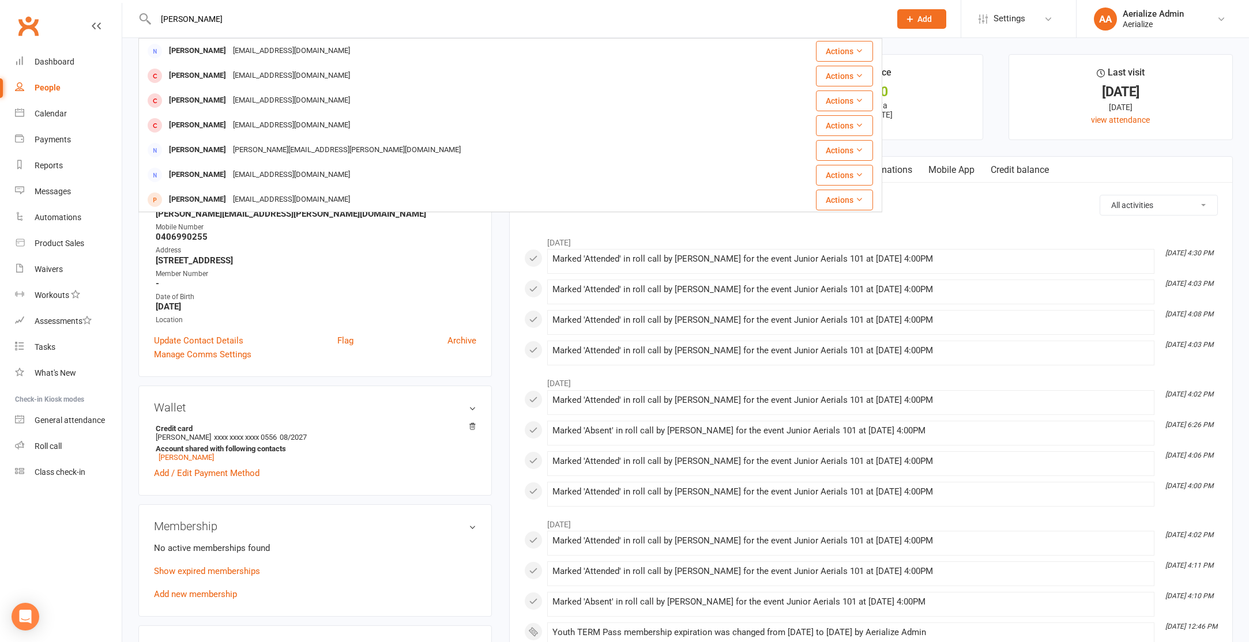
click at [221, 52] on div "Edwina MacDonald" at bounding box center [198, 51] width 64 height 17
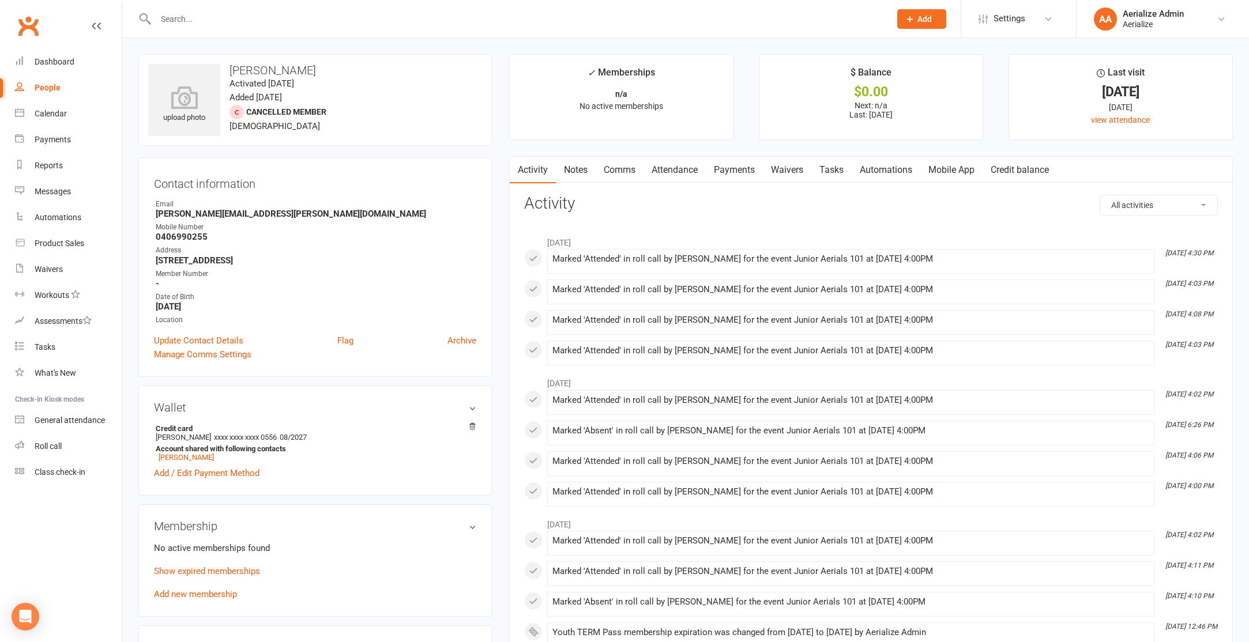
select select "100"
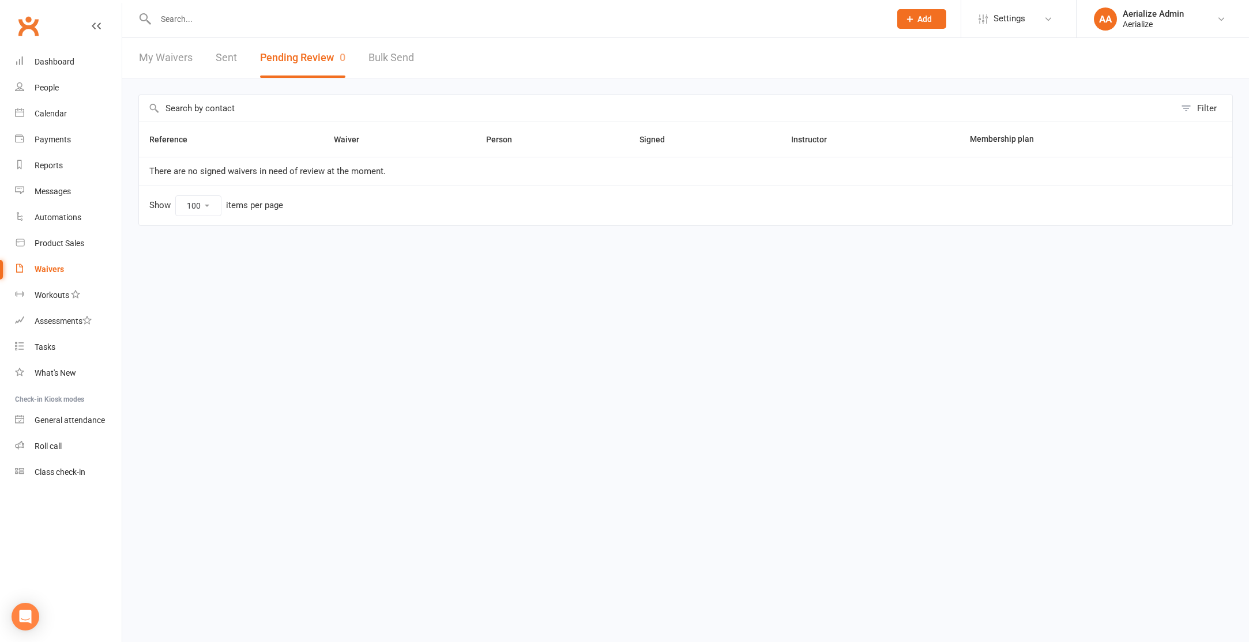
click at [215, 18] on input "text" at bounding box center [517, 19] width 730 height 16
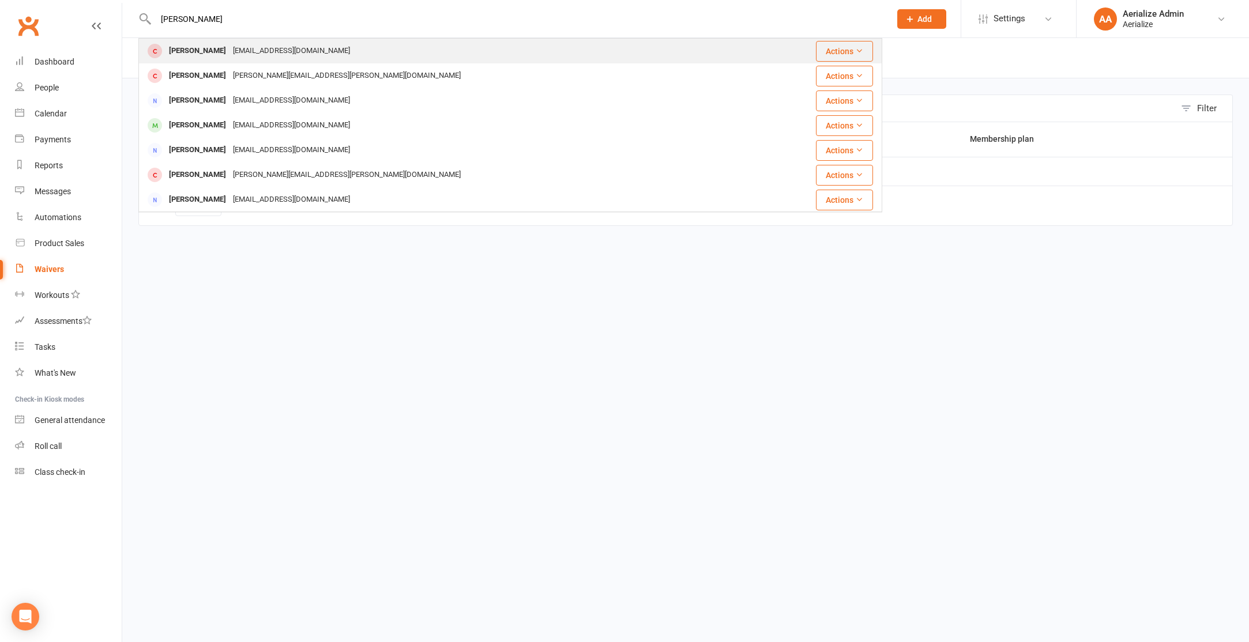
type input "beatrix mac"
click at [224, 54] on div "Beatrix MacDonald" at bounding box center [198, 51] width 64 height 17
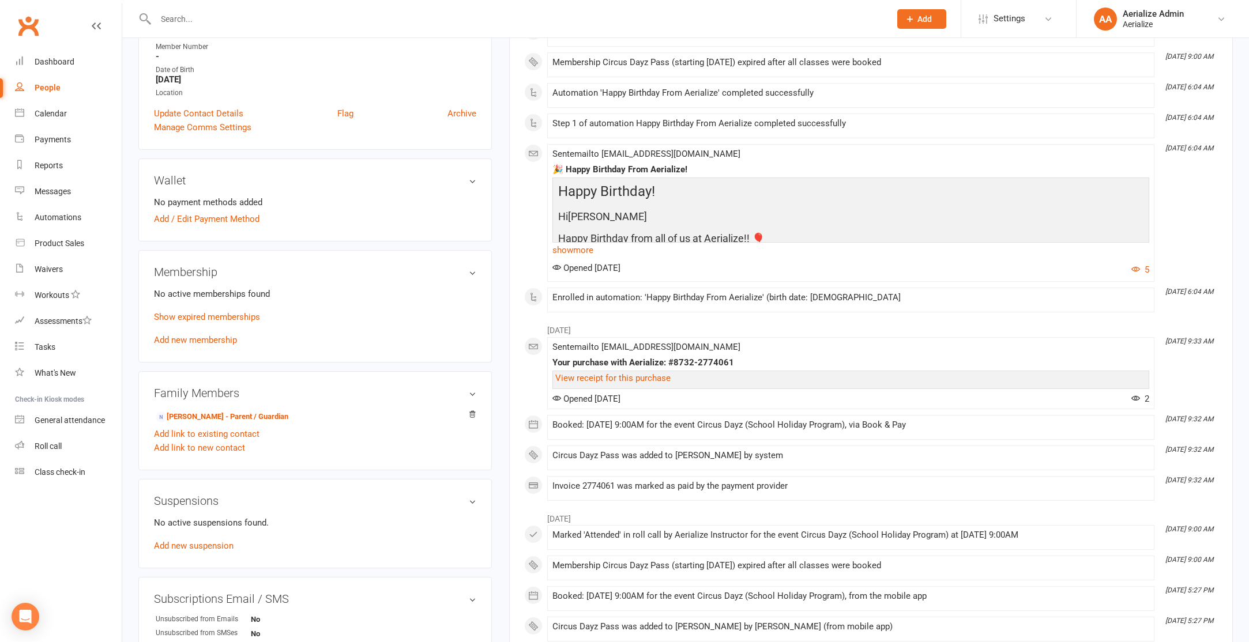
scroll to position [230, 0]
click at [252, 412] on link "Edwina MacDonald - Parent / Guardian" at bounding box center [222, 414] width 133 height 12
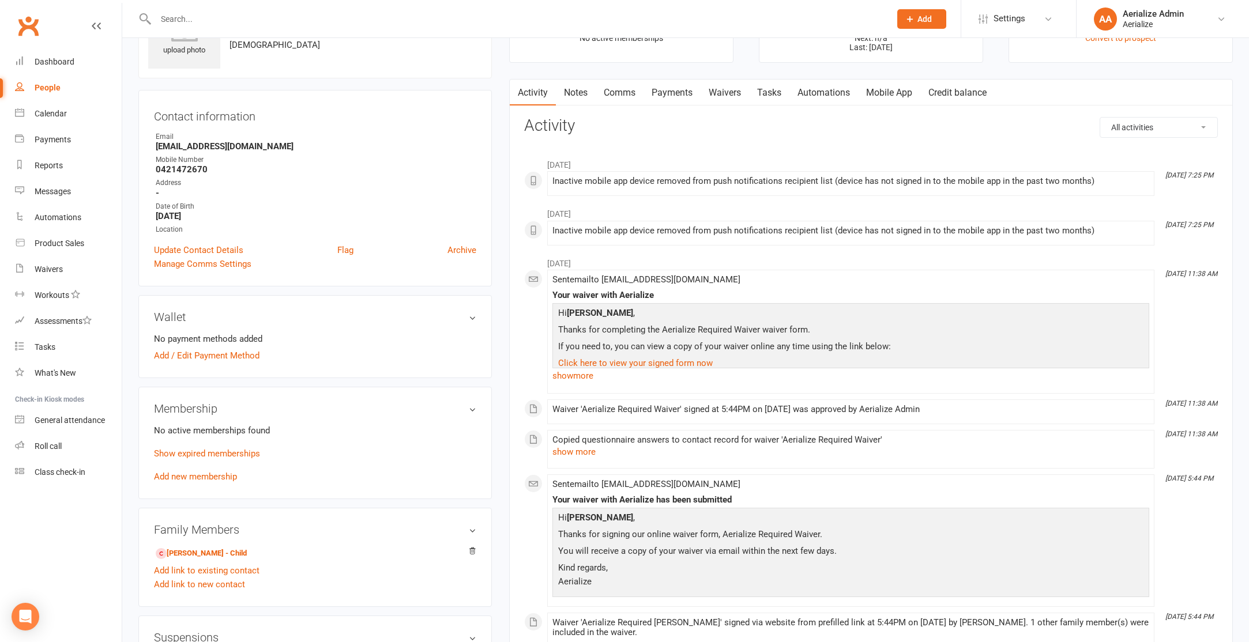
scroll to position [68, 0]
click at [216, 558] on link "Beatrix MacDonald - Child" at bounding box center [201, 553] width 91 height 12
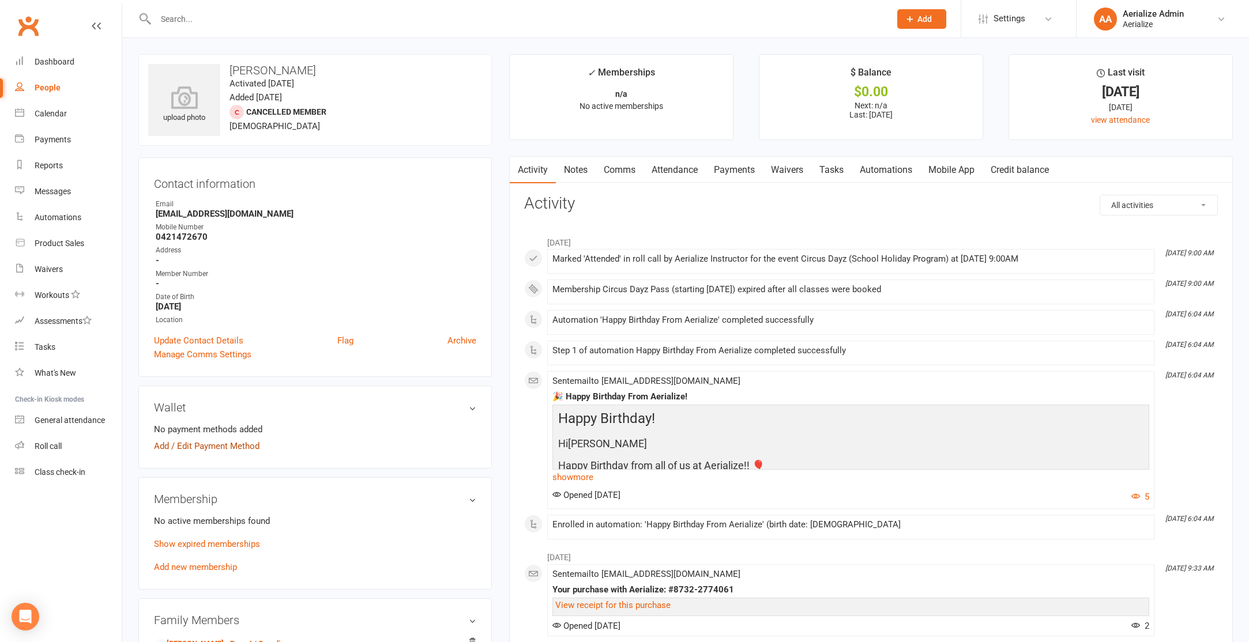
click at [206, 447] on link "Add / Edit Payment Method" at bounding box center [207, 446] width 106 height 14
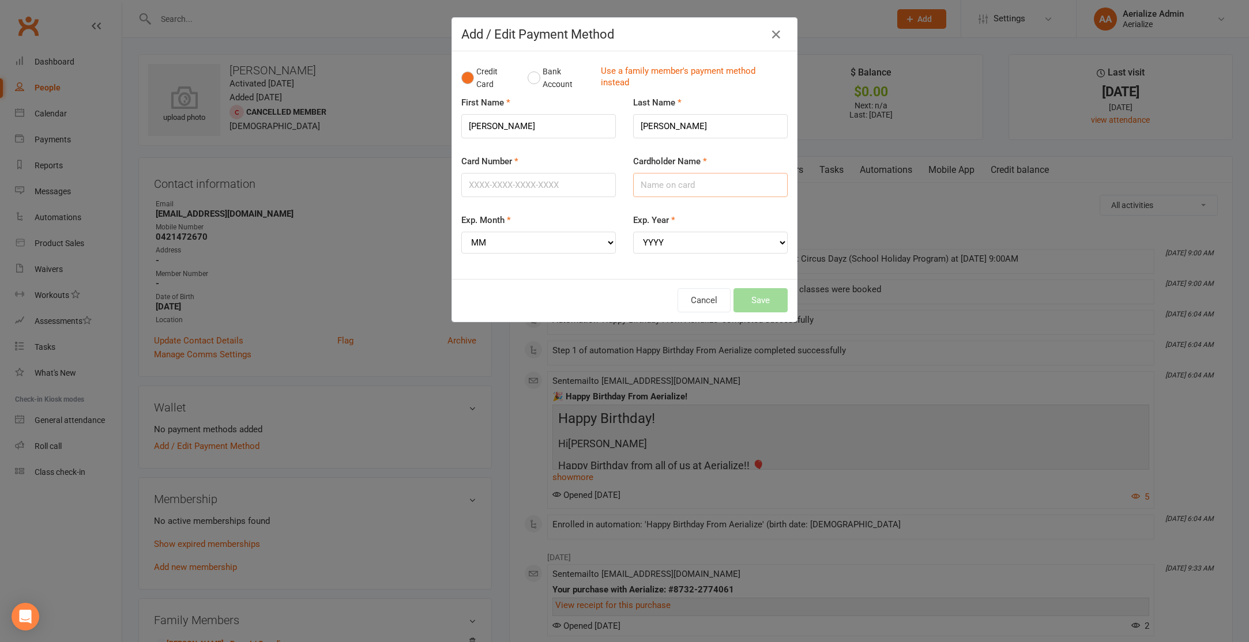
click at [659, 180] on input "Cardholder Name" at bounding box center [710, 185] width 155 height 24
type input "Edwina MacDonald"
click at [492, 185] on input "Card Number" at bounding box center [538, 185] width 155 height 24
type input "5268797472482832"
click at [564, 245] on select "MM 01 02 03 04 05 06 07 08 09 10 11 12" at bounding box center [538, 243] width 155 height 22
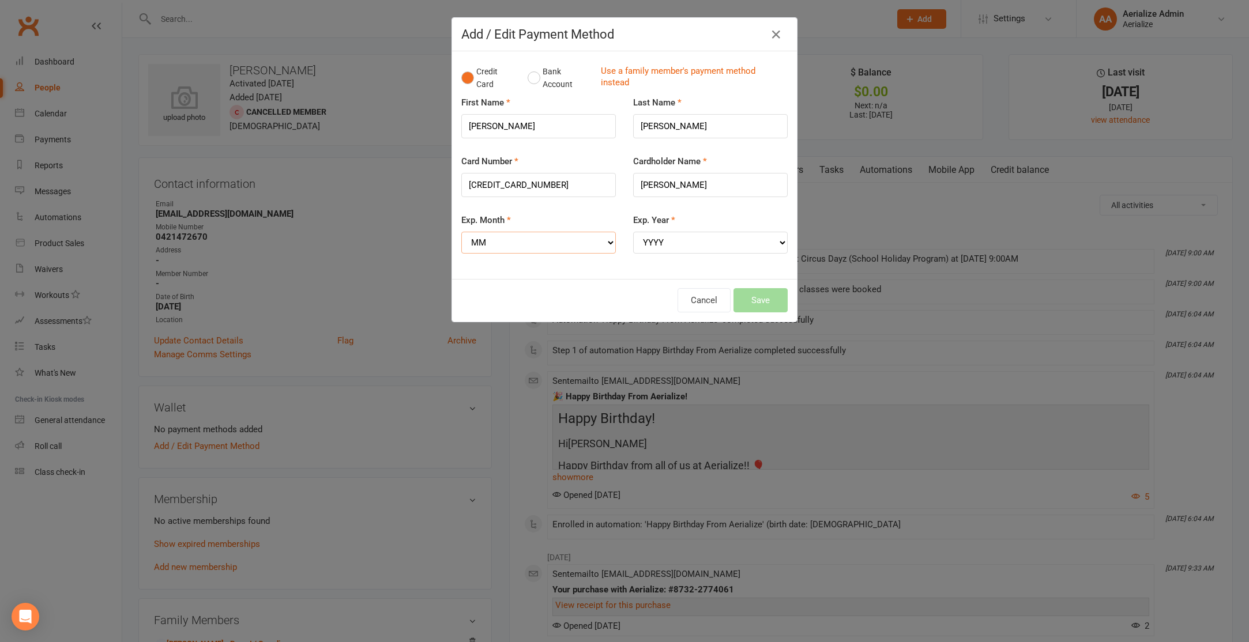
select select "11"
click at [461, 232] on select "MM 01 02 03 04 05 06 07 08 09 10 11 12" at bounding box center [538, 243] width 155 height 22
click at [732, 242] on select "YYYY 2025 2026 2027 2028 2029 2030 2031 2032 2033 2034" at bounding box center [710, 243] width 155 height 22
select select "2025"
click at [633, 232] on select "YYYY 2025 2026 2027 2028 2029 2030 2031 2032 2033 2034" at bounding box center [710, 243] width 155 height 22
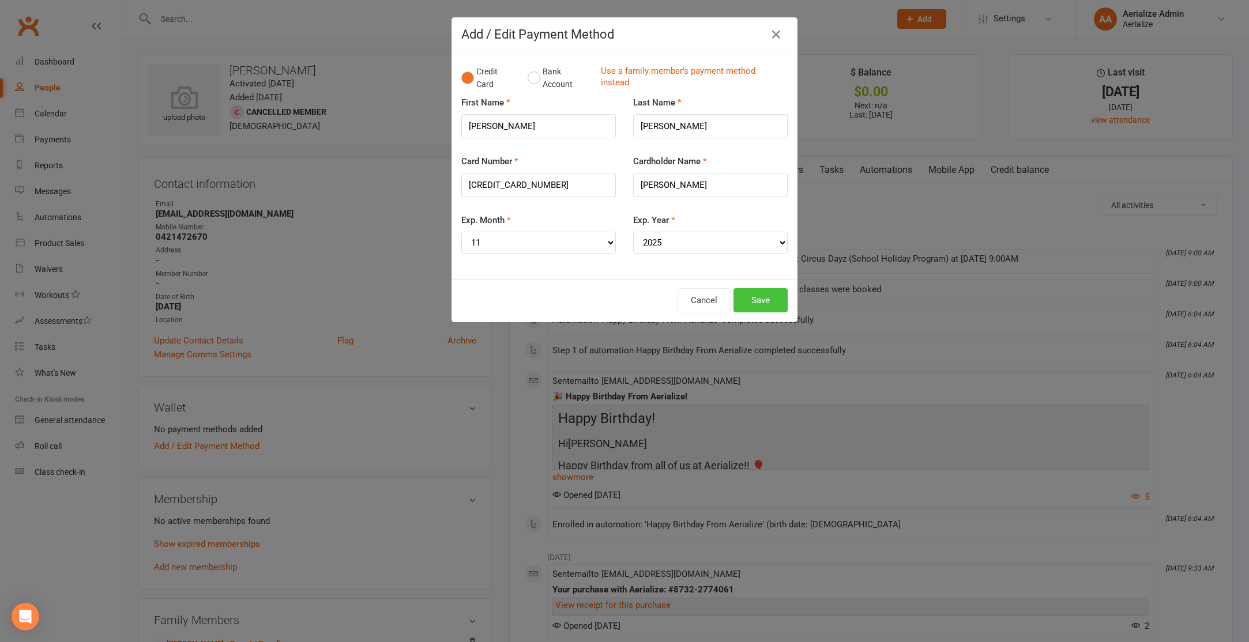
click at [755, 300] on button "Save" at bounding box center [761, 300] width 54 height 24
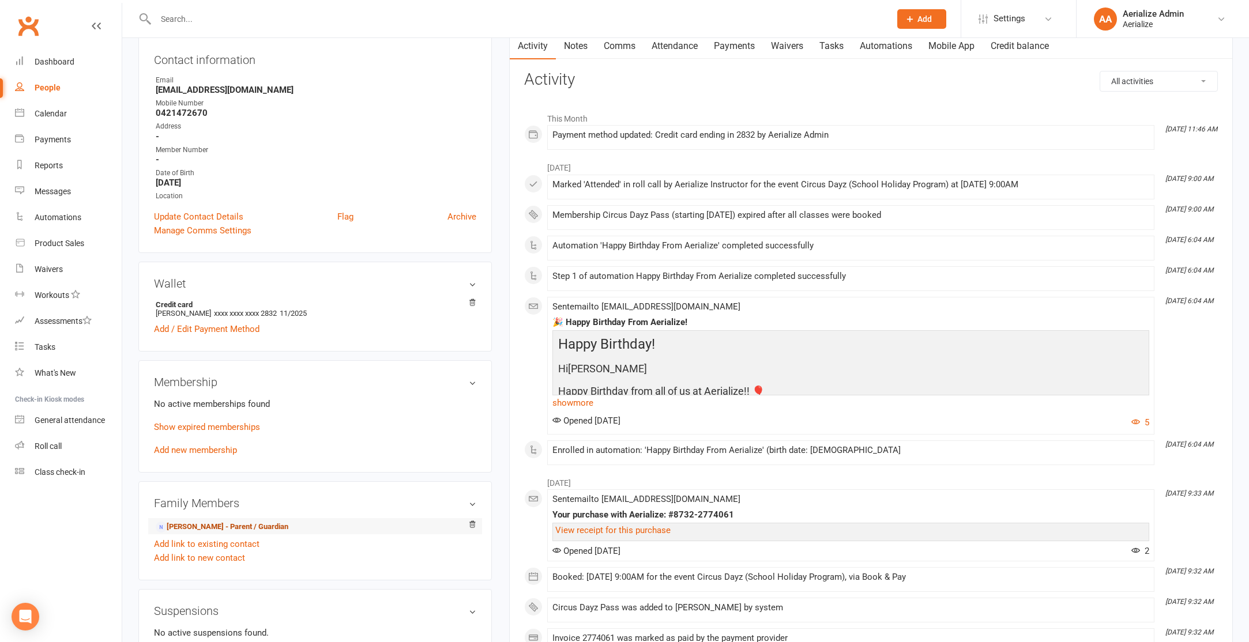
scroll to position [123, 0]
click at [204, 452] on link "Add new membership" at bounding box center [195, 451] width 83 height 10
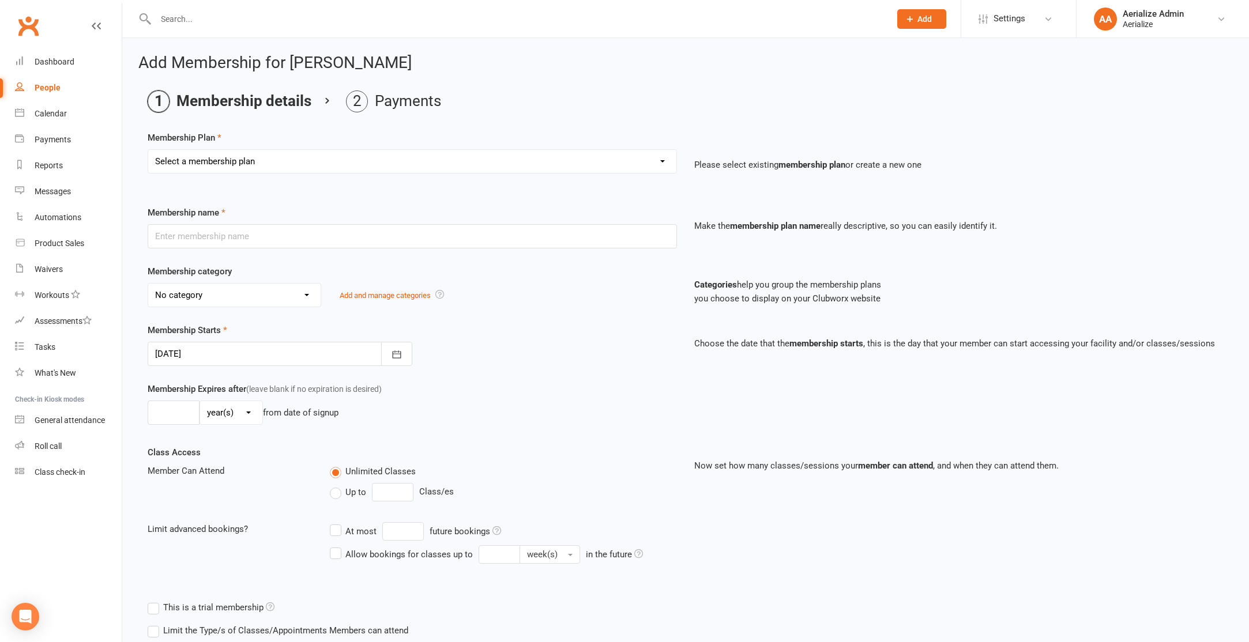
click at [326, 166] on select "Select a membership plan Create new Membership Plan Tiny Tots DROP IN Tiny Tots…" at bounding box center [412, 161] width 528 height 23
select select "27"
click at [148, 150] on select "Select a membership plan Create new Membership Plan Tiny Tots DROP IN Tiny Tots…" at bounding box center [412, 161] width 528 height 23
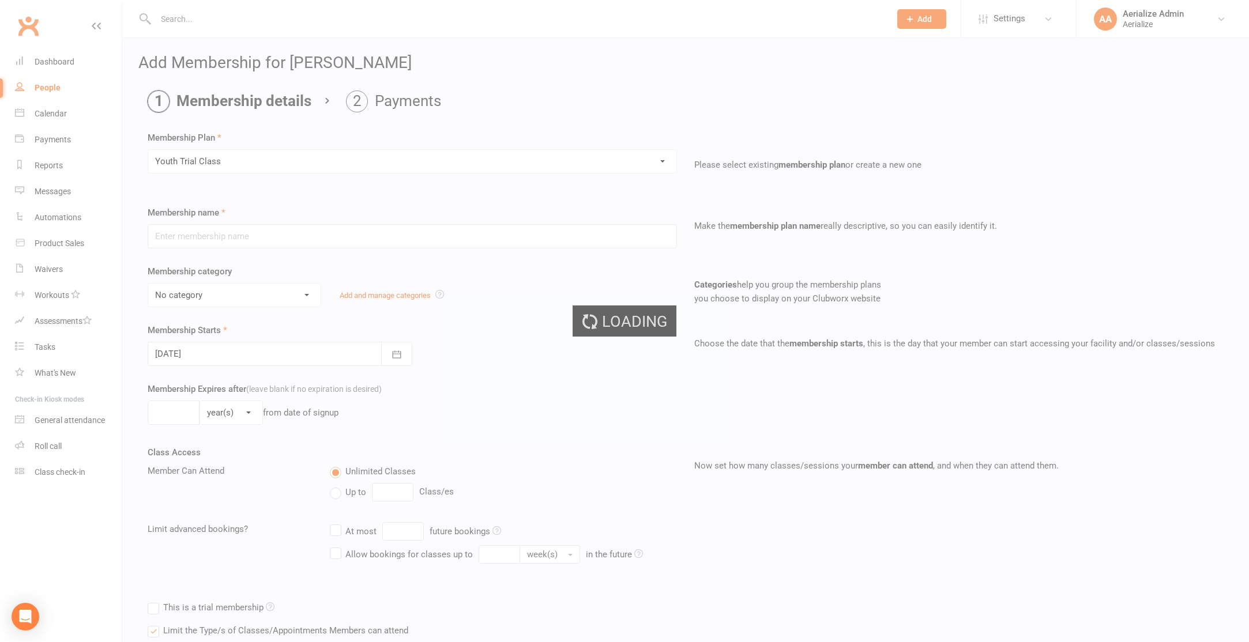
type input "Youth Trial Class"
select select "10"
type input "3"
select select "1"
type input "1"
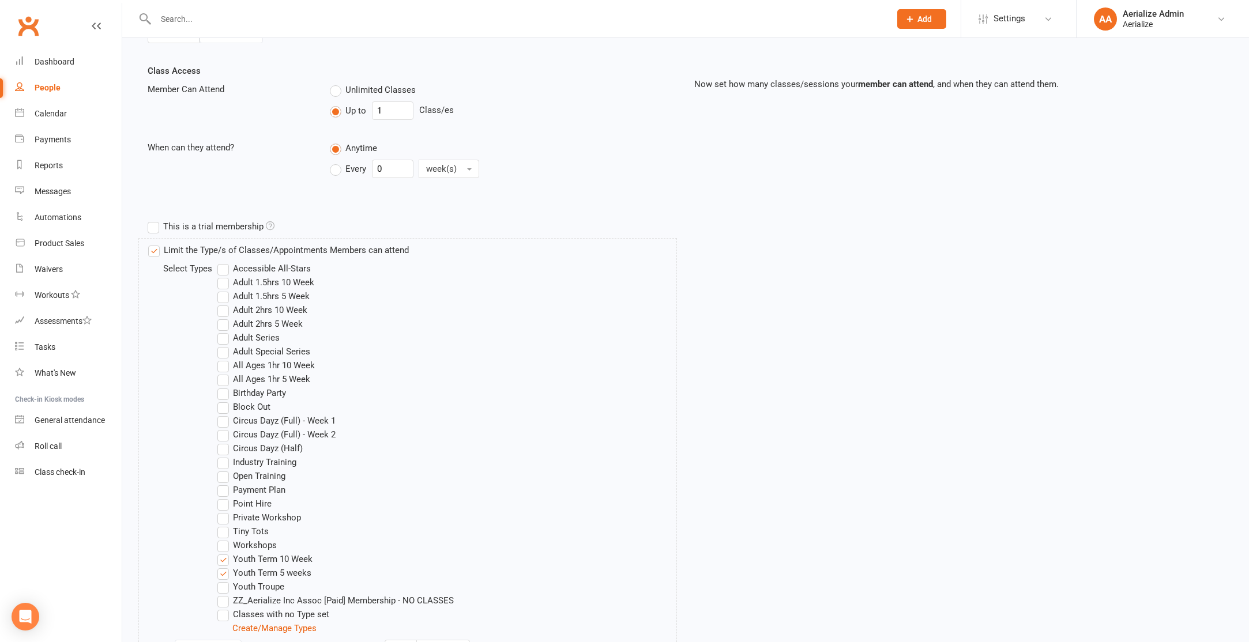
scroll to position [561, 0]
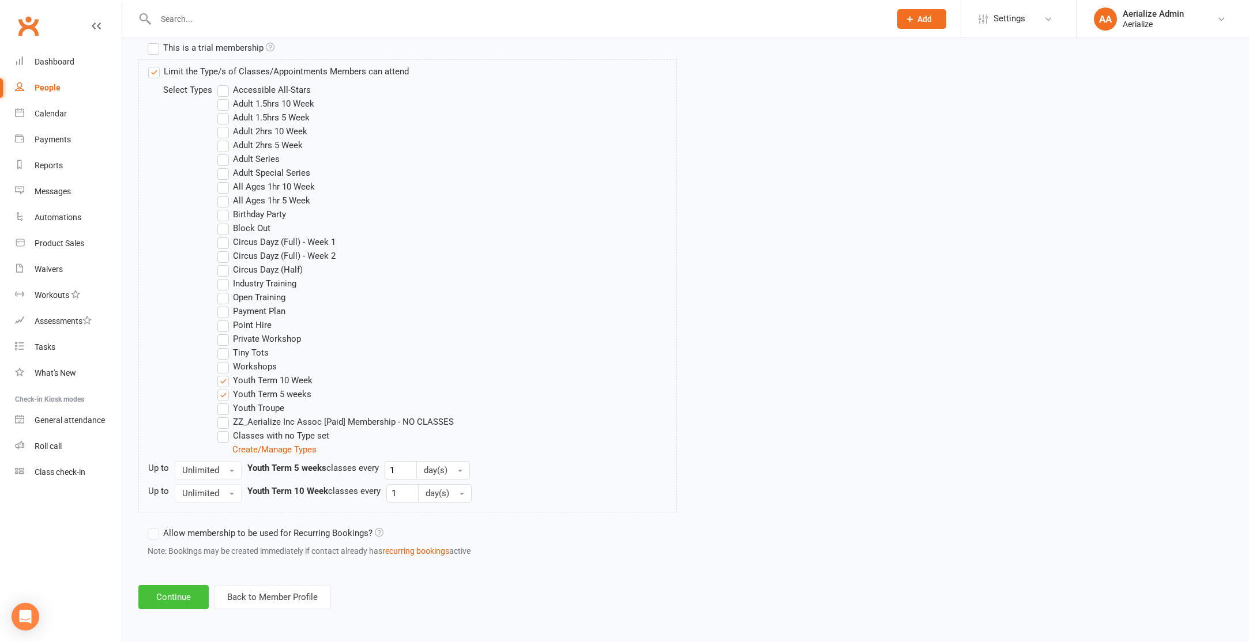
click at [189, 593] on button "Continue" at bounding box center [173, 597] width 70 height 24
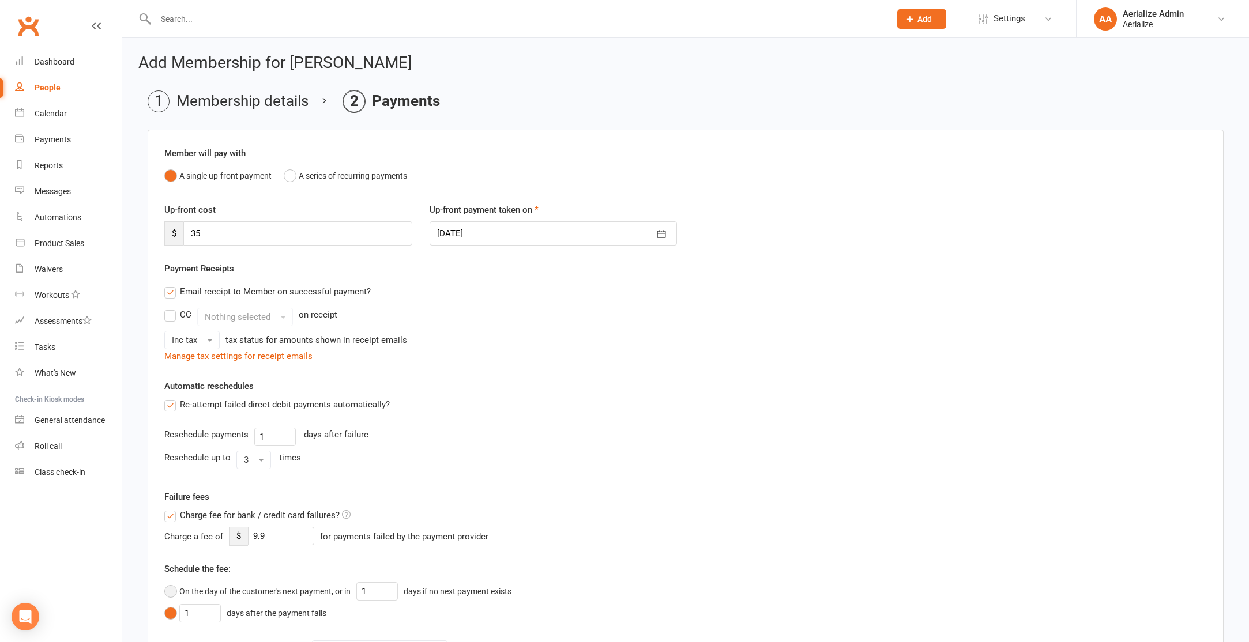
scroll to position [277, 0]
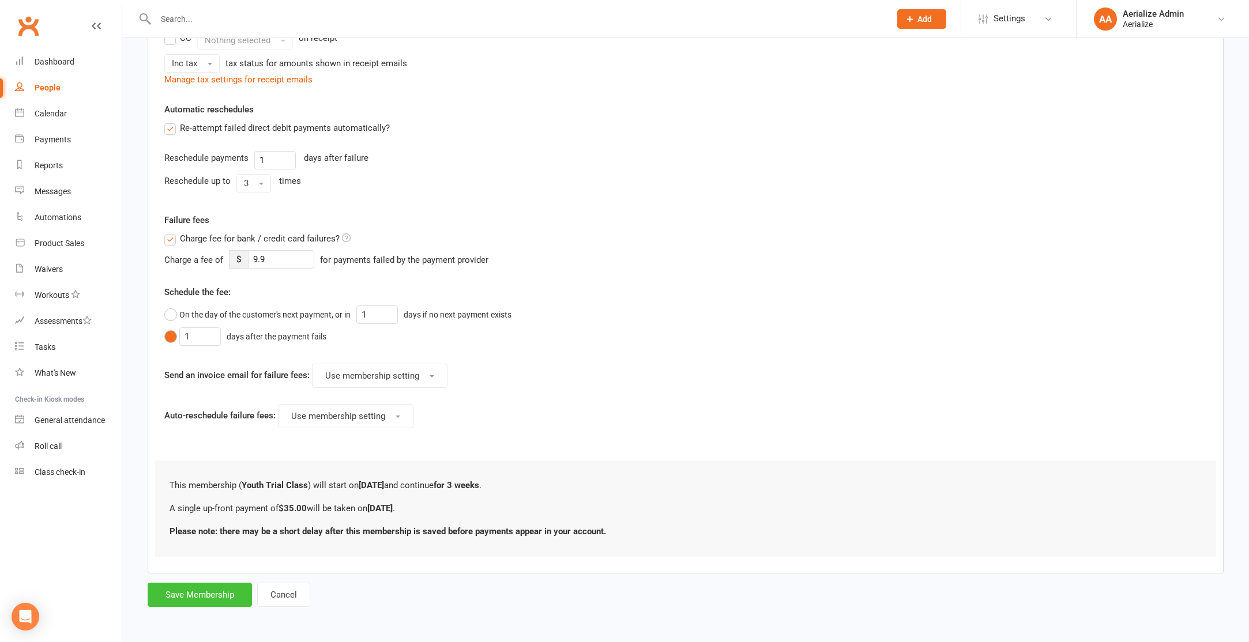
click at [228, 596] on button "Save Membership" at bounding box center [200, 595] width 104 height 24
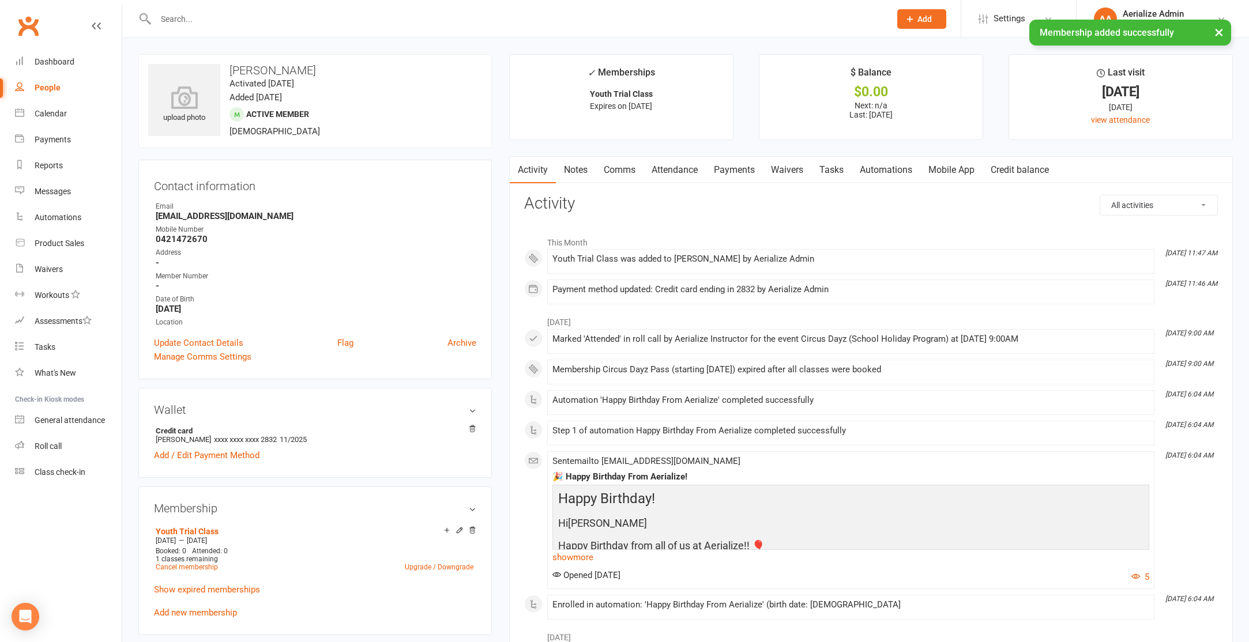
click at [732, 173] on link "Payments" at bounding box center [734, 170] width 57 height 27
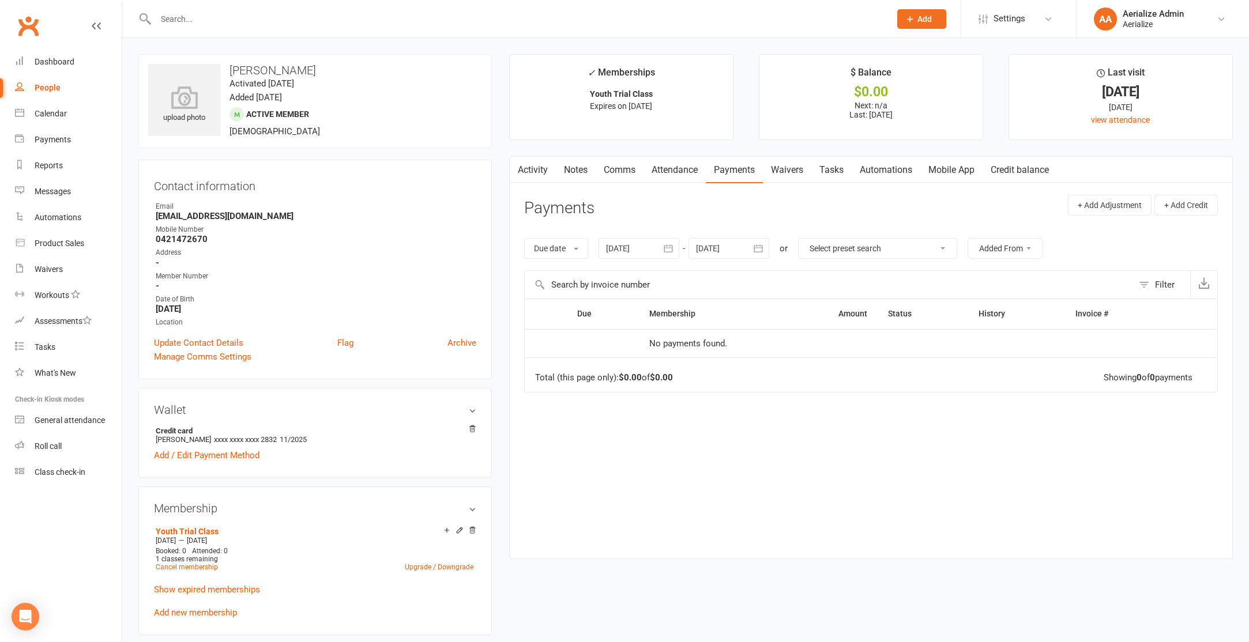
scroll to position [1, 0]
click at [41, 111] on div "Calendar" at bounding box center [51, 113] width 32 height 9
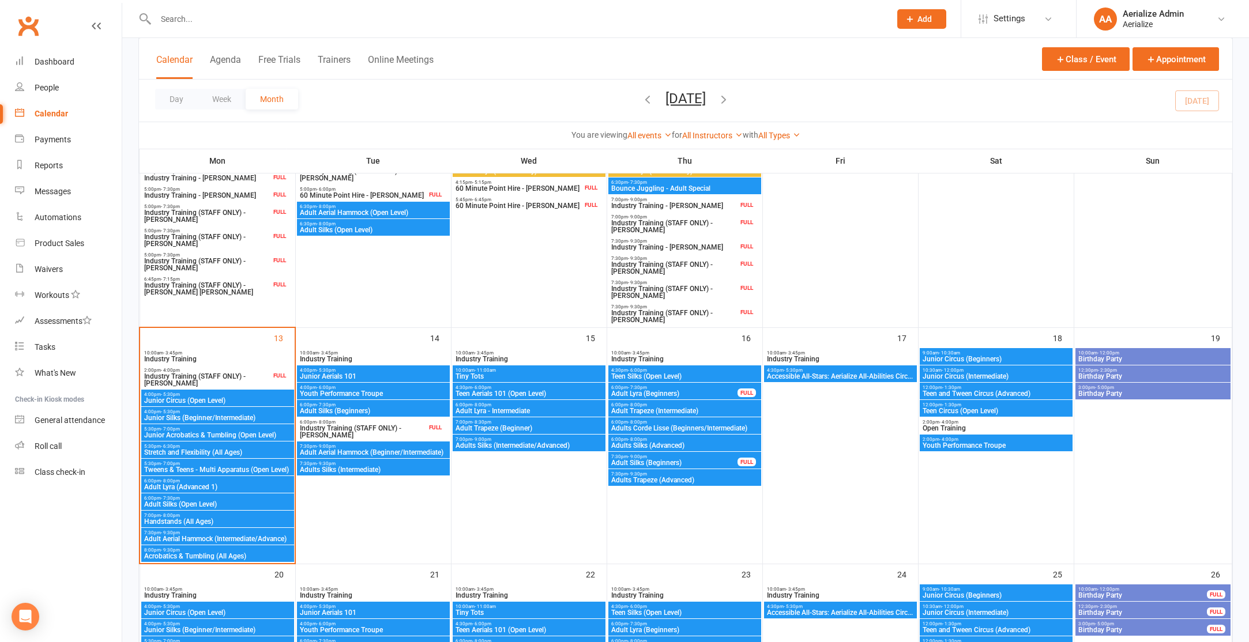
scroll to position [549, 0]
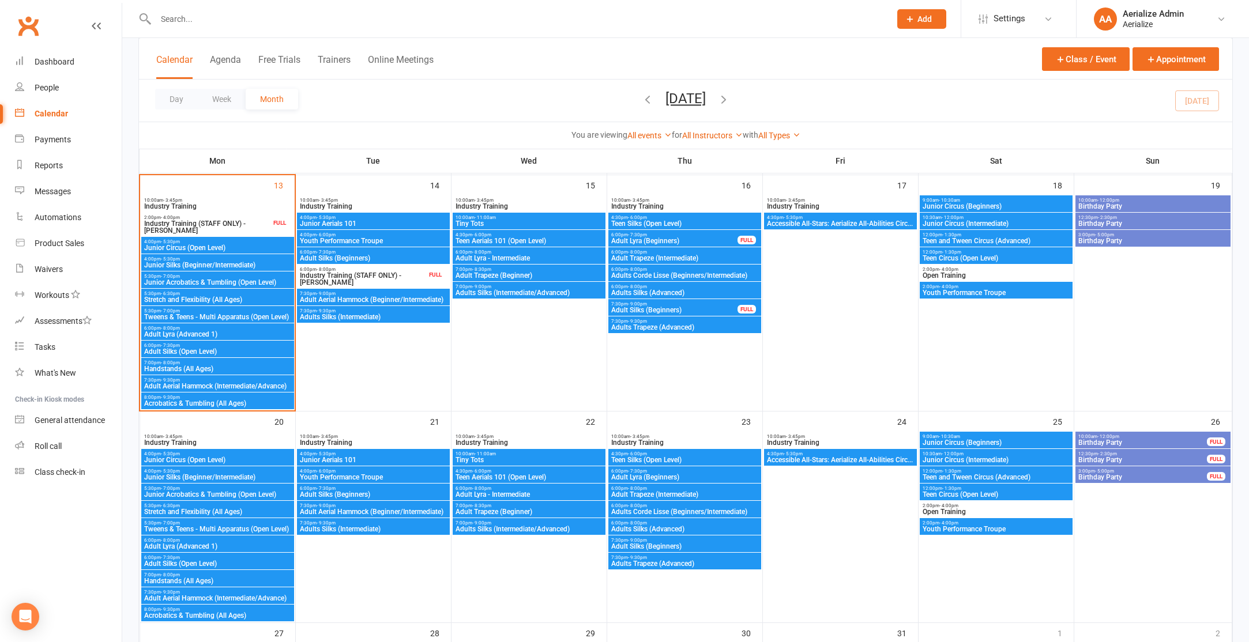
click at [200, 311] on span "5:30pm - 7:00pm" at bounding box center [218, 311] width 148 height 5
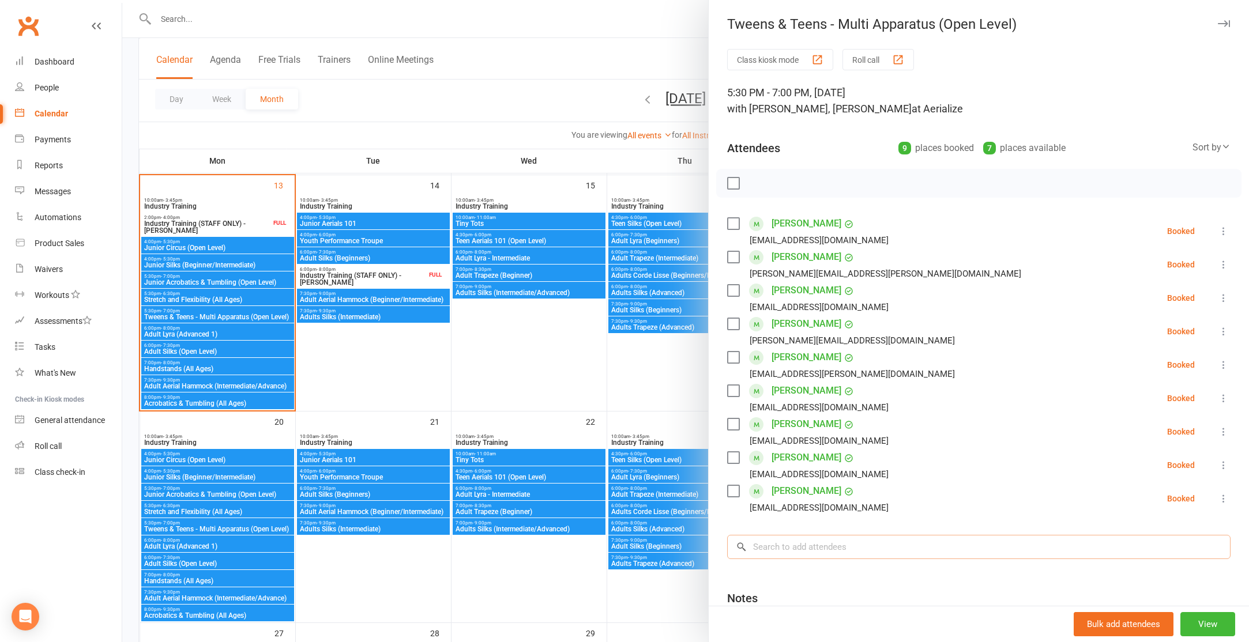
click at [783, 547] on input "search" at bounding box center [978, 547] width 503 height 24
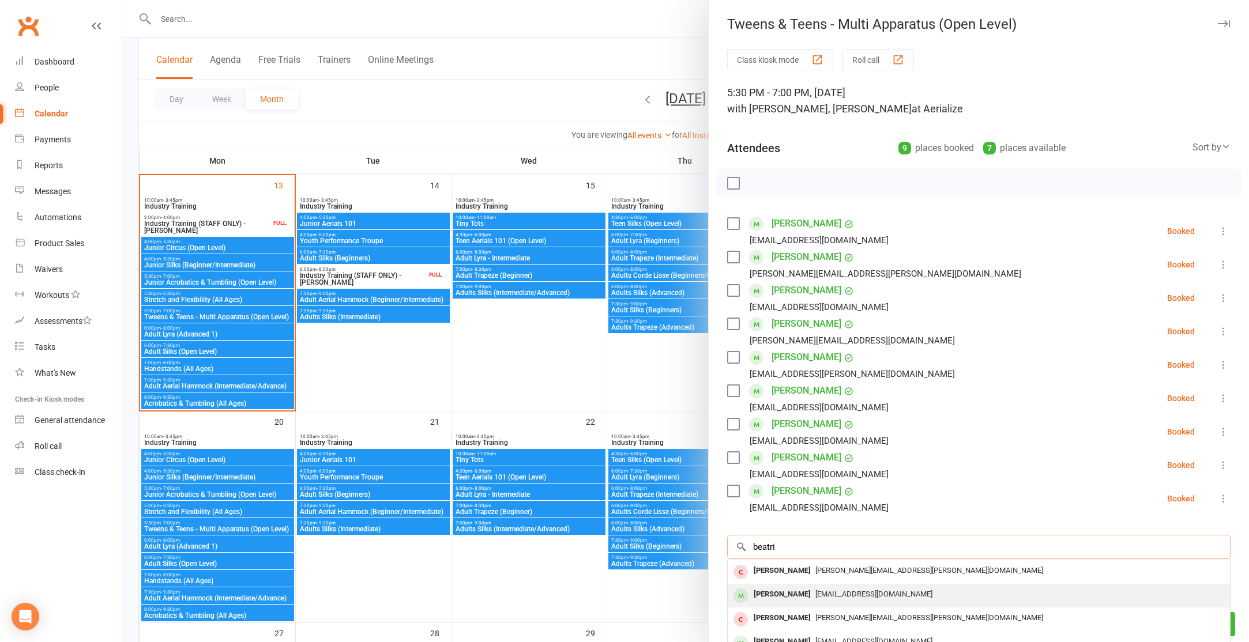
type input "beatri"
click at [813, 596] on div "Beatrix MacDonald" at bounding box center [782, 594] width 66 height 17
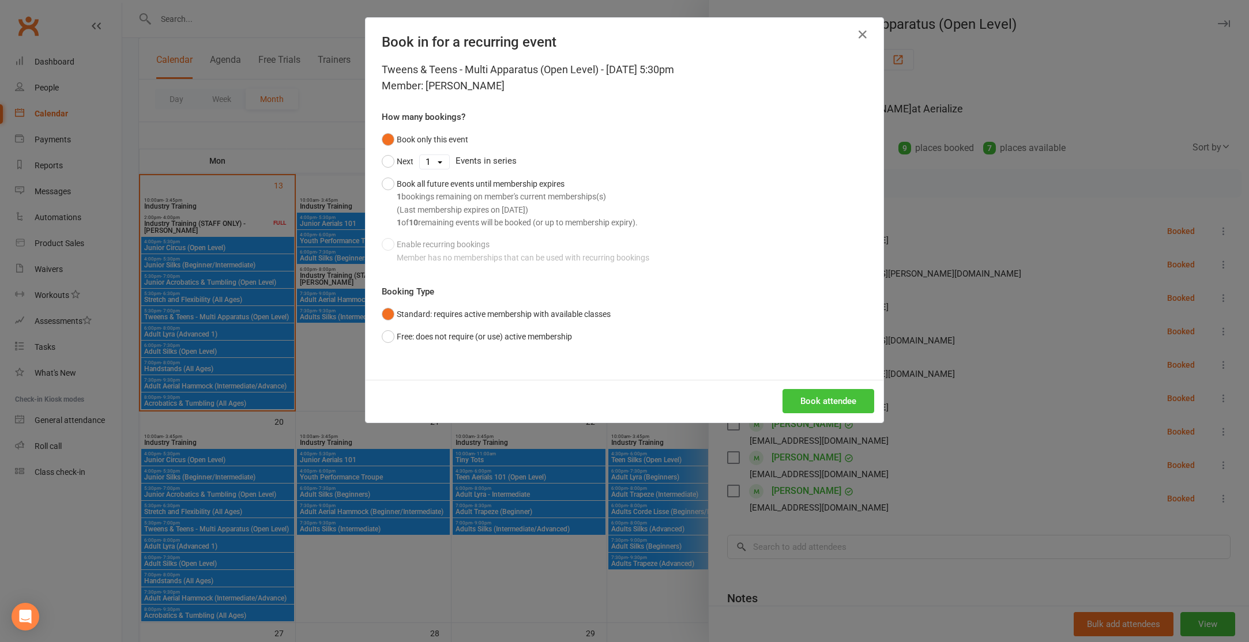
click at [833, 403] on button "Book attendee" at bounding box center [829, 401] width 92 height 24
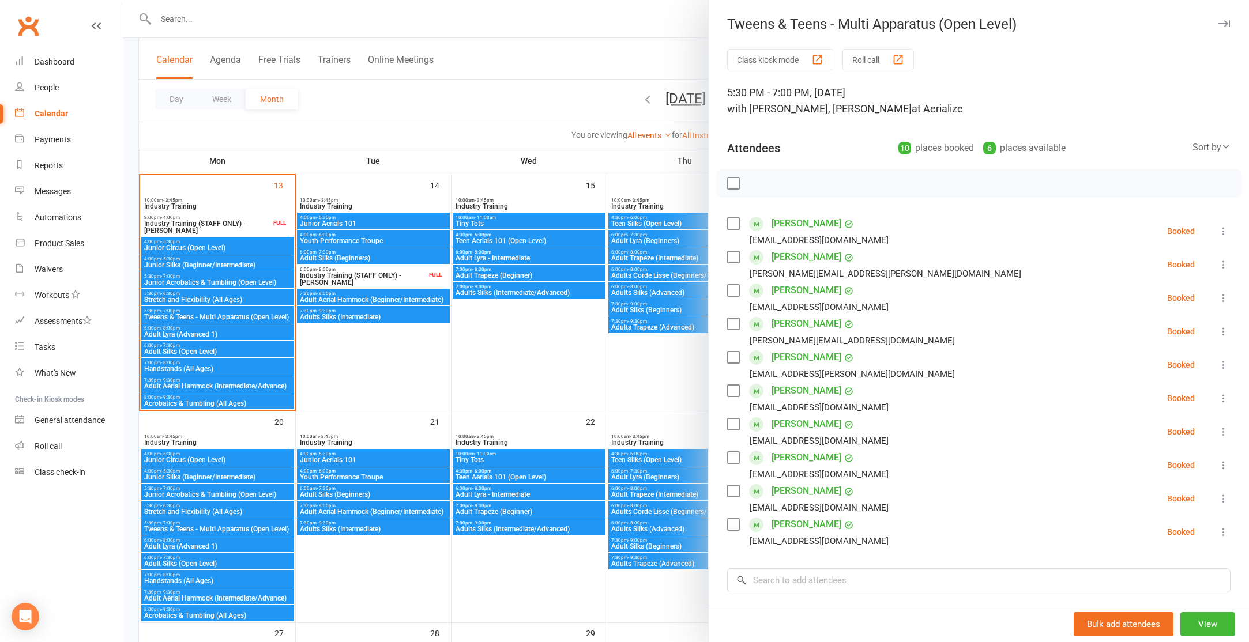
click at [217, 261] on div at bounding box center [685, 321] width 1127 height 642
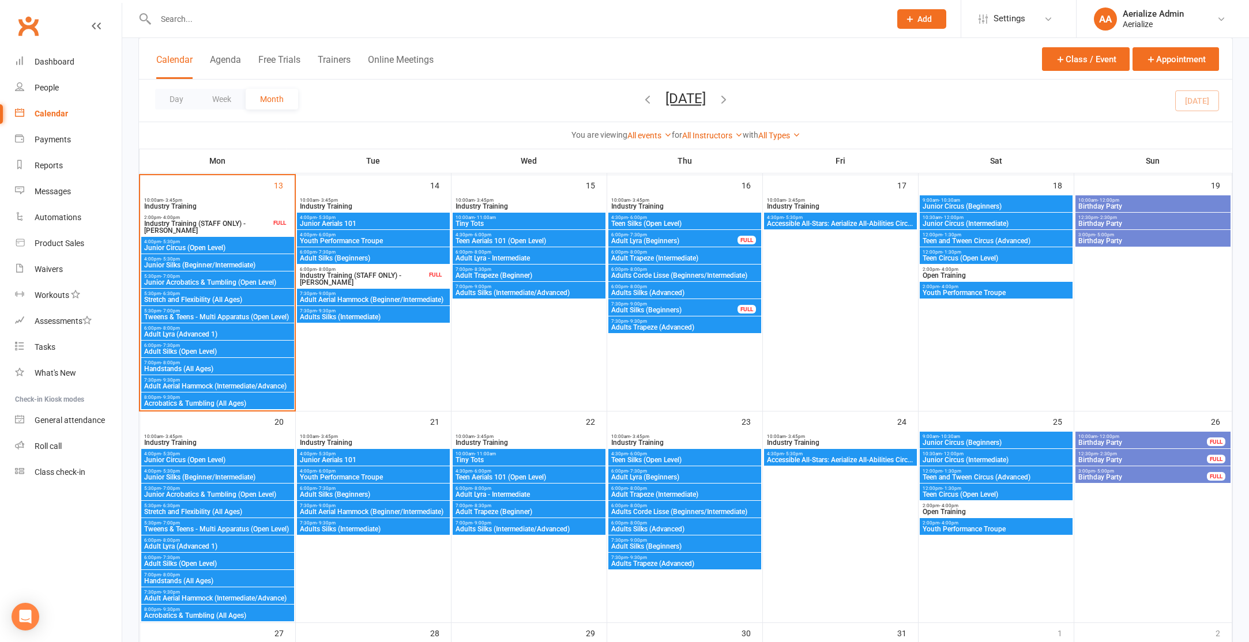
click at [217, 261] on span "4:00pm - 5:30pm" at bounding box center [218, 259] width 148 height 5
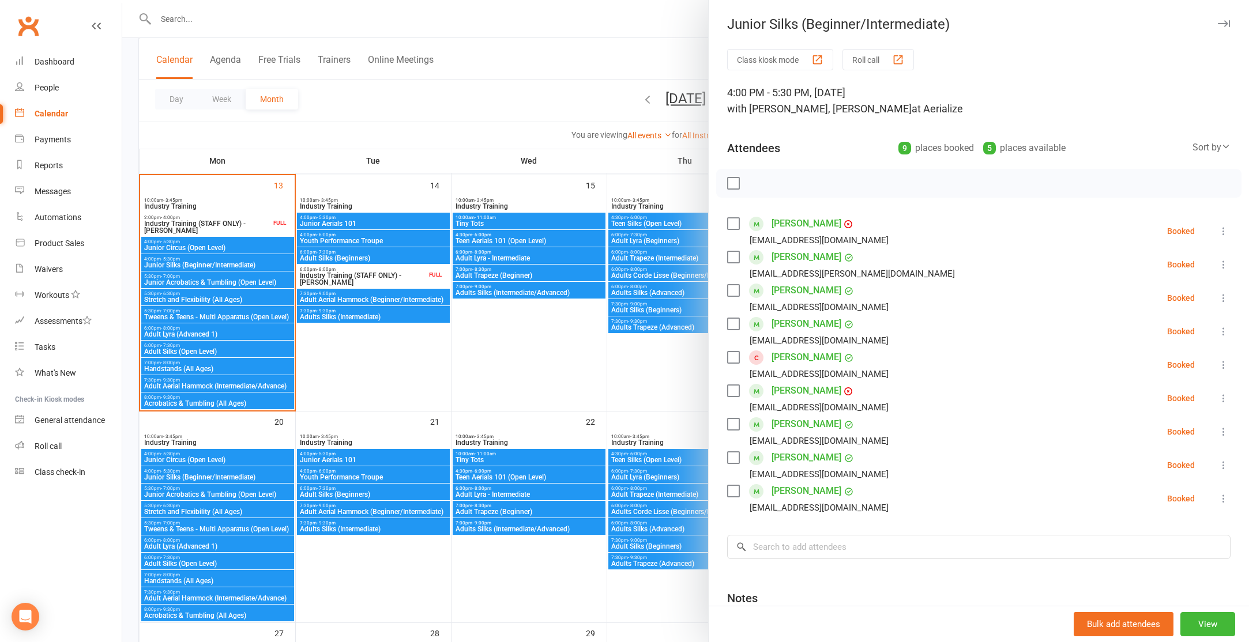
click at [209, 319] on div at bounding box center [685, 321] width 1127 height 642
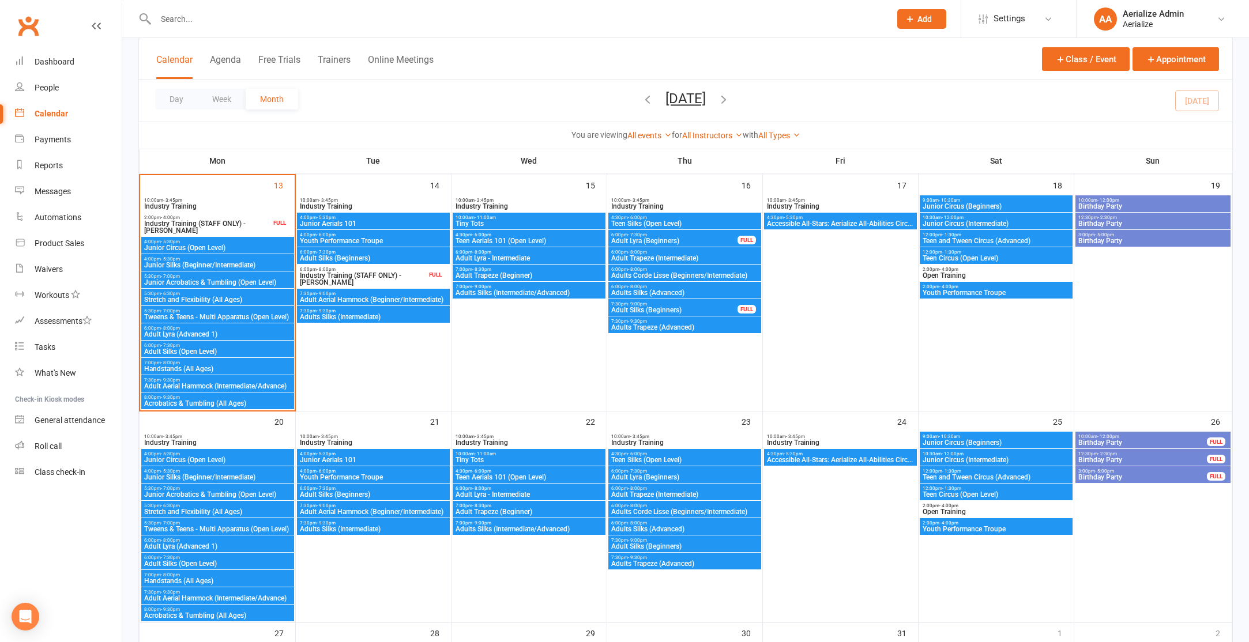
click at [209, 319] on span "Tweens & Teens - Multi Apparatus (Open Level)" at bounding box center [218, 317] width 148 height 7
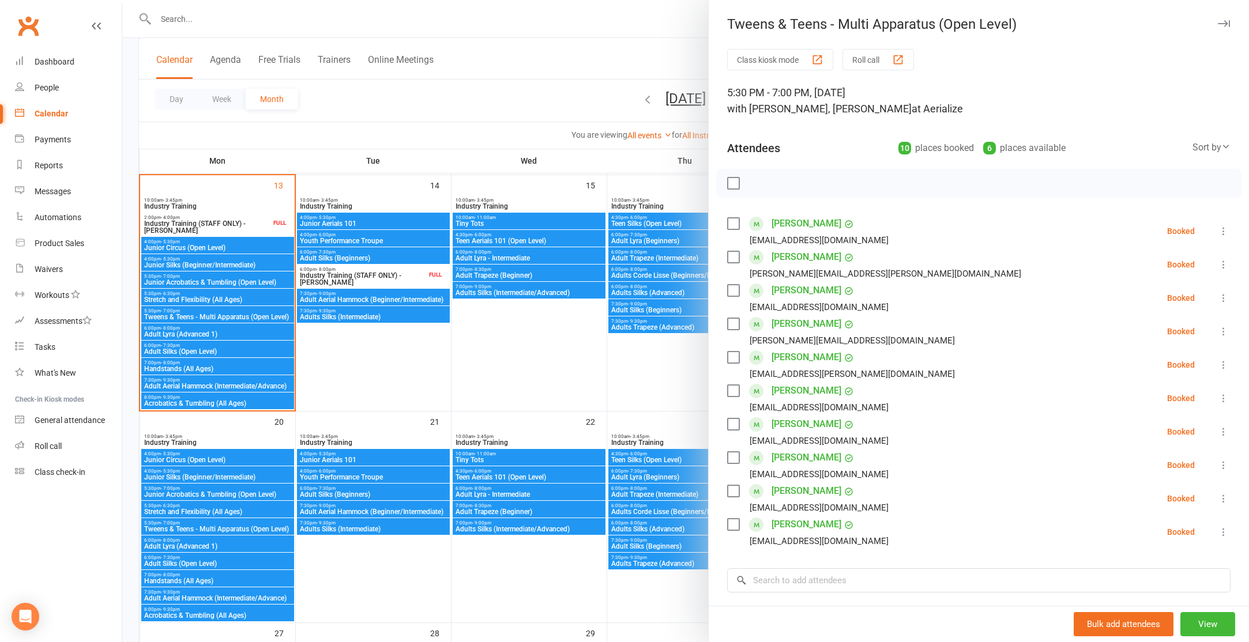
click at [806, 422] on link "Beatrix MacDonald" at bounding box center [807, 424] width 70 height 18
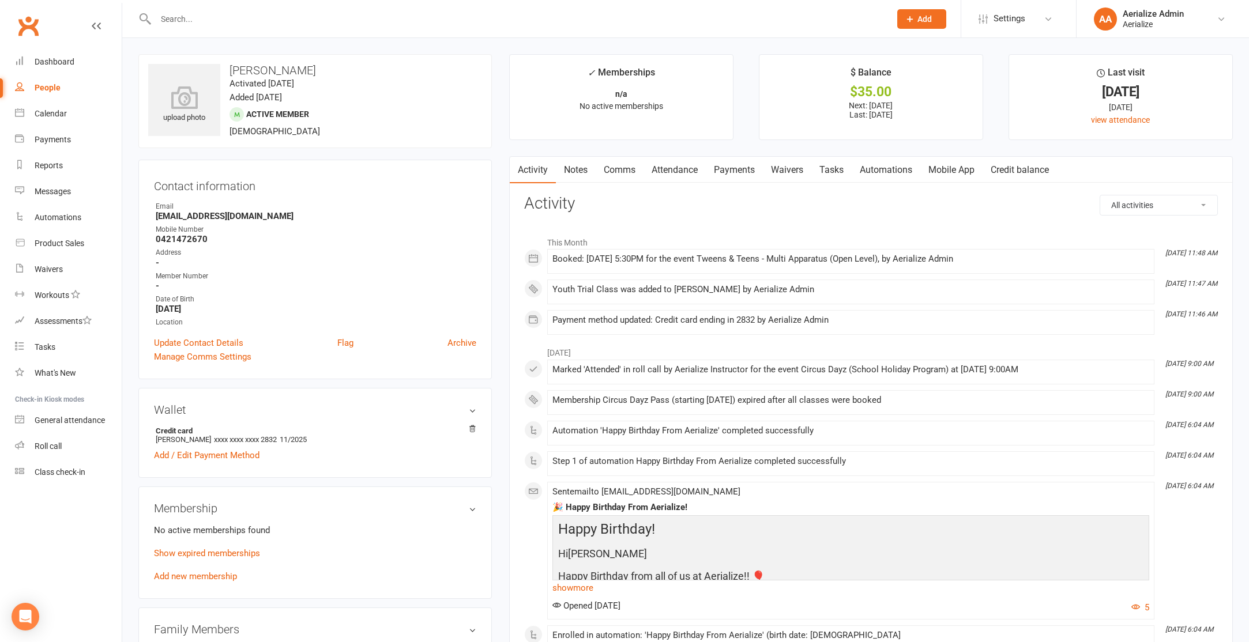
click at [736, 172] on link "Payments" at bounding box center [734, 170] width 57 height 27
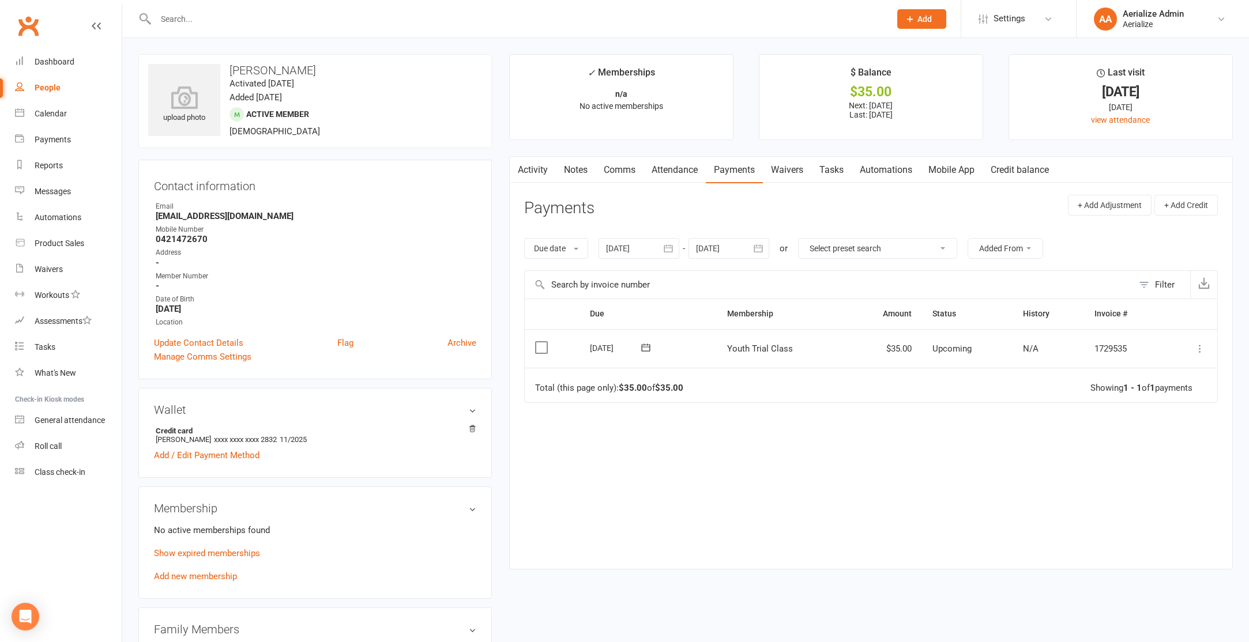
click at [1203, 347] on icon at bounding box center [1200, 349] width 12 height 12
click at [1155, 483] on link "Process now" at bounding box center [1149, 486] width 114 height 23
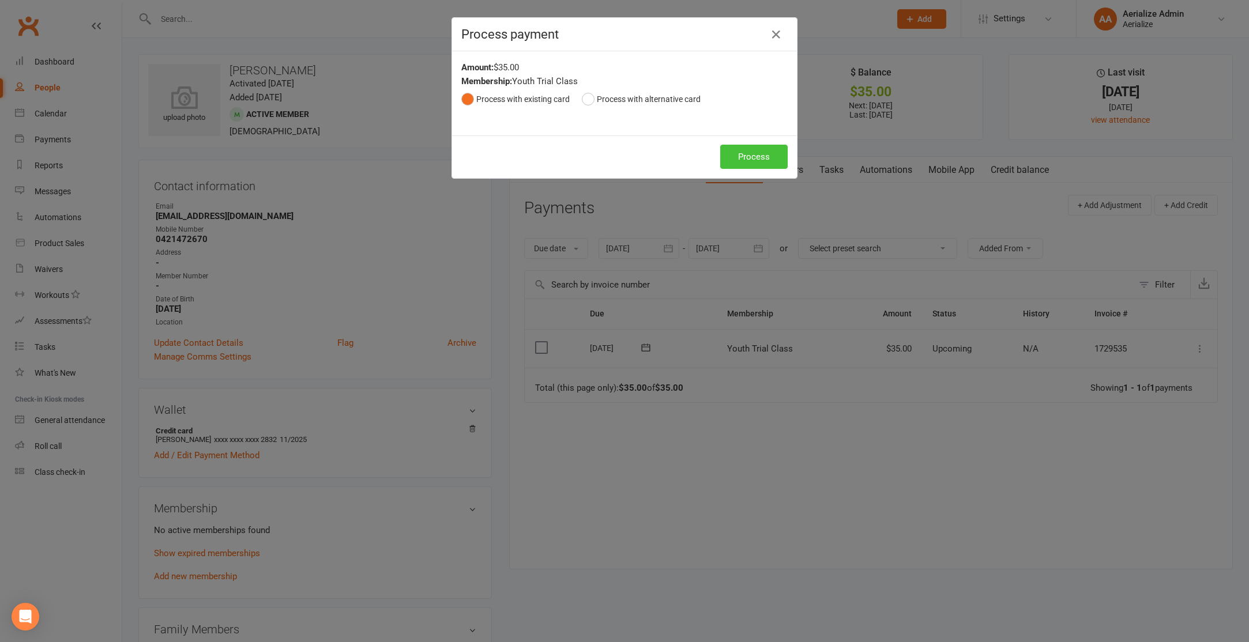
click at [769, 152] on button "Process" at bounding box center [753, 157] width 67 height 24
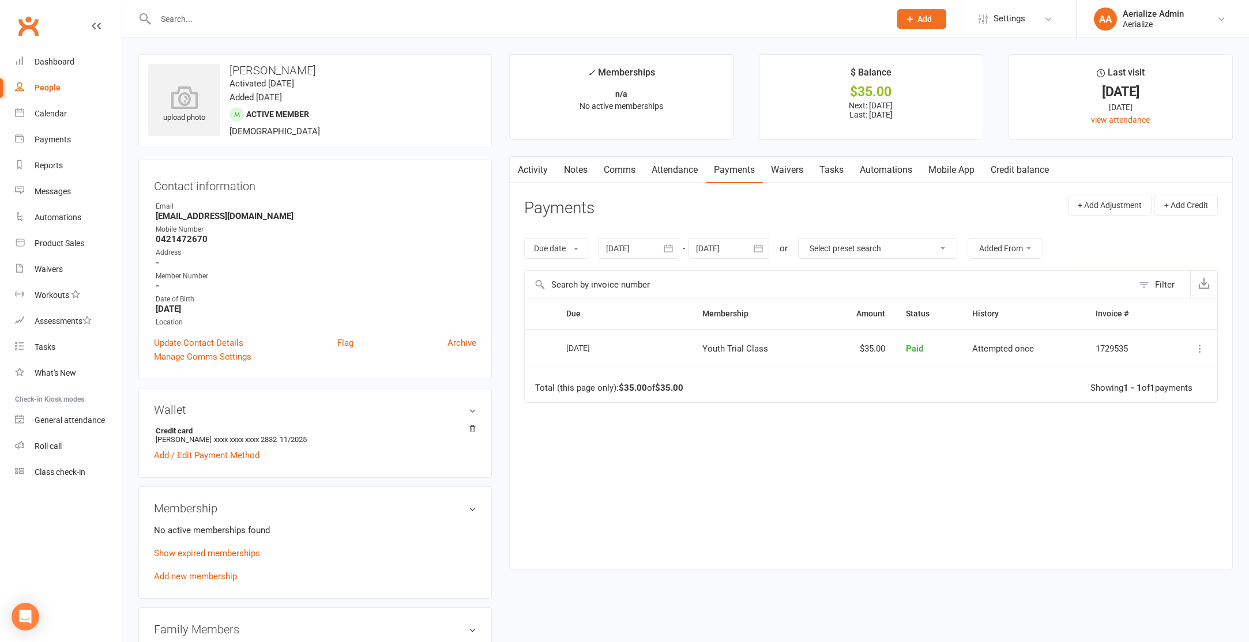
click at [236, 21] on input "text" at bounding box center [517, 19] width 730 height 16
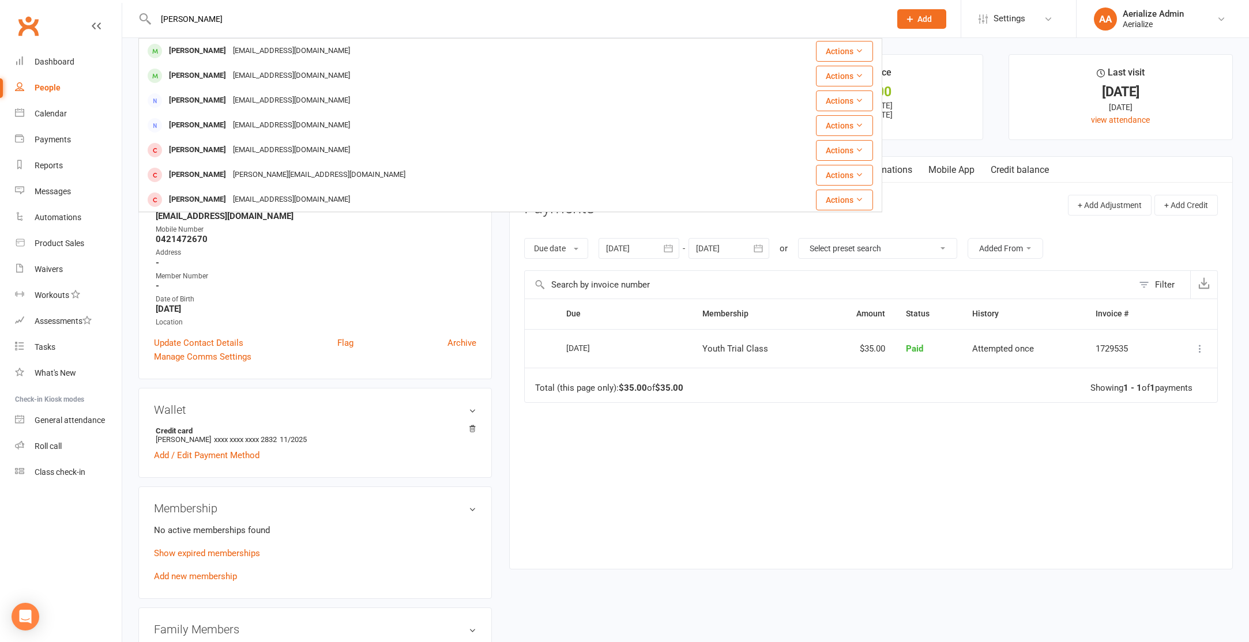
type input "olivia nelson"
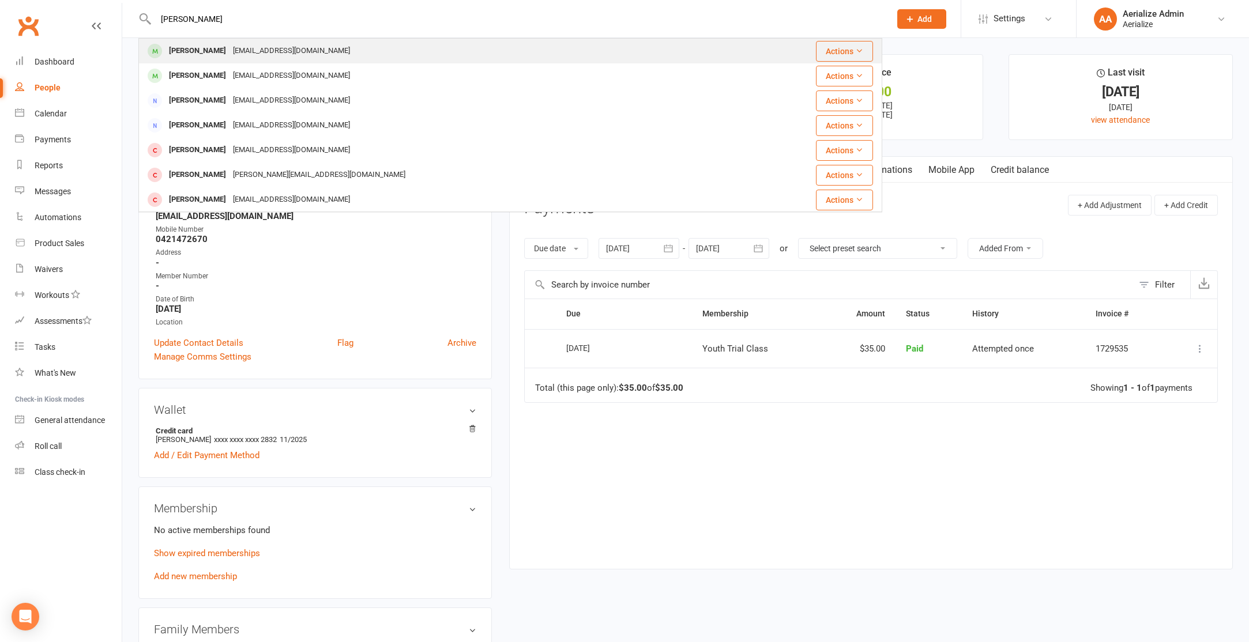
click at [231, 46] on div "kt_hendry@hotmail.com" at bounding box center [292, 51] width 124 height 17
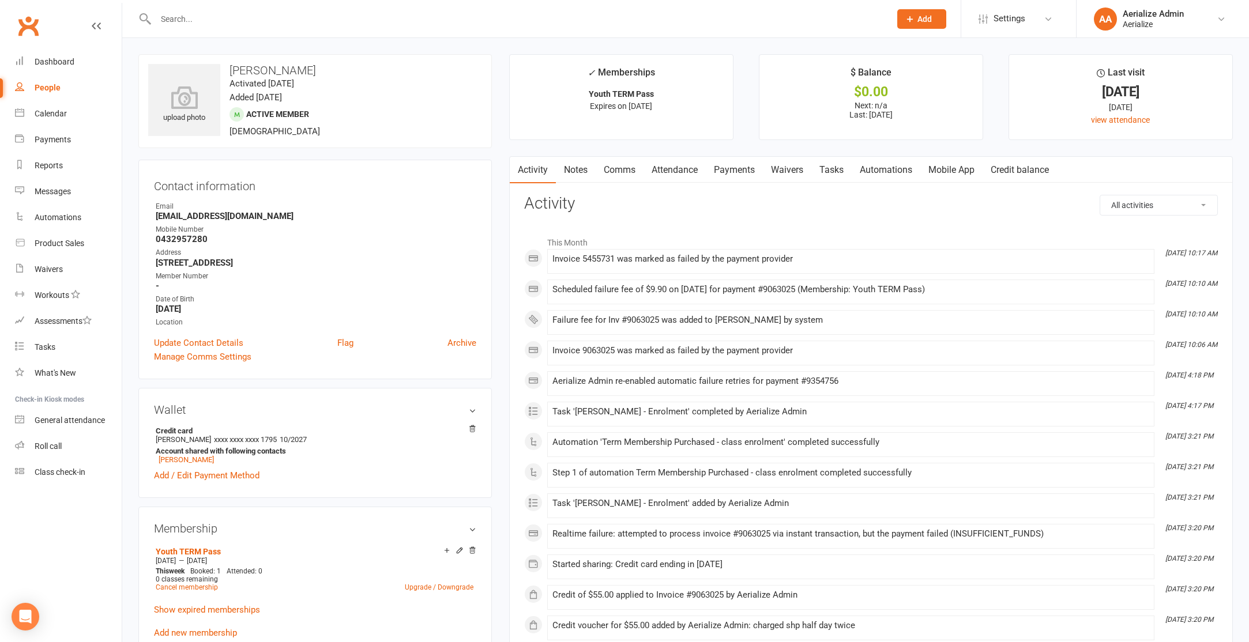
click at [746, 173] on link "Payments" at bounding box center [734, 170] width 57 height 27
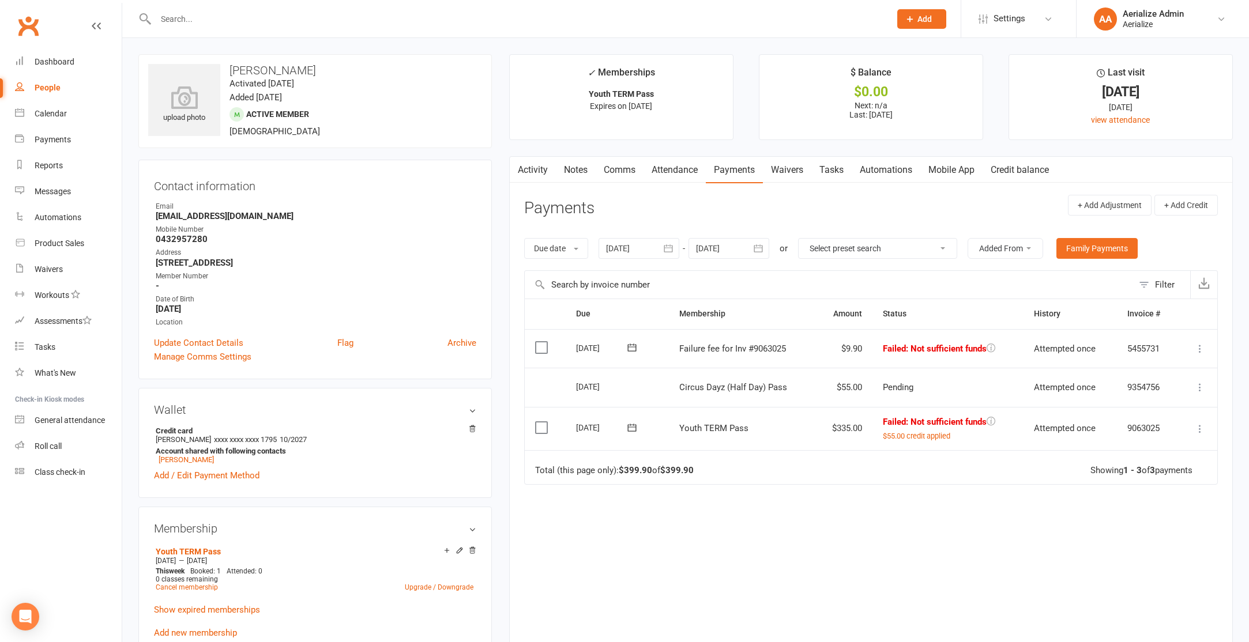
click at [1199, 385] on icon at bounding box center [1200, 388] width 12 height 12
click at [883, 524] on div "Due Contact Membership Amount Status History Invoice # Select this 12 Oct 2025 …" at bounding box center [871, 466] width 694 height 335
click at [1204, 427] on icon at bounding box center [1200, 429] width 12 height 12
click at [1148, 566] on link "Retry now" at bounding box center [1149, 566] width 114 height 23
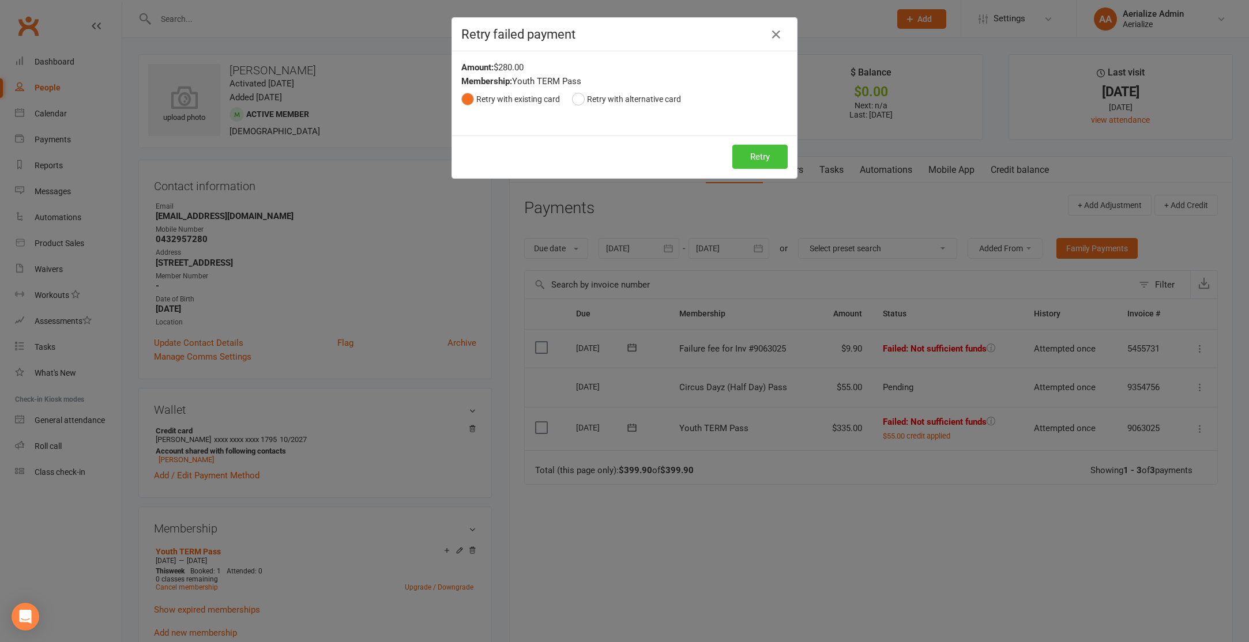
click at [762, 151] on button "Retry" at bounding box center [759, 157] width 55 height 24
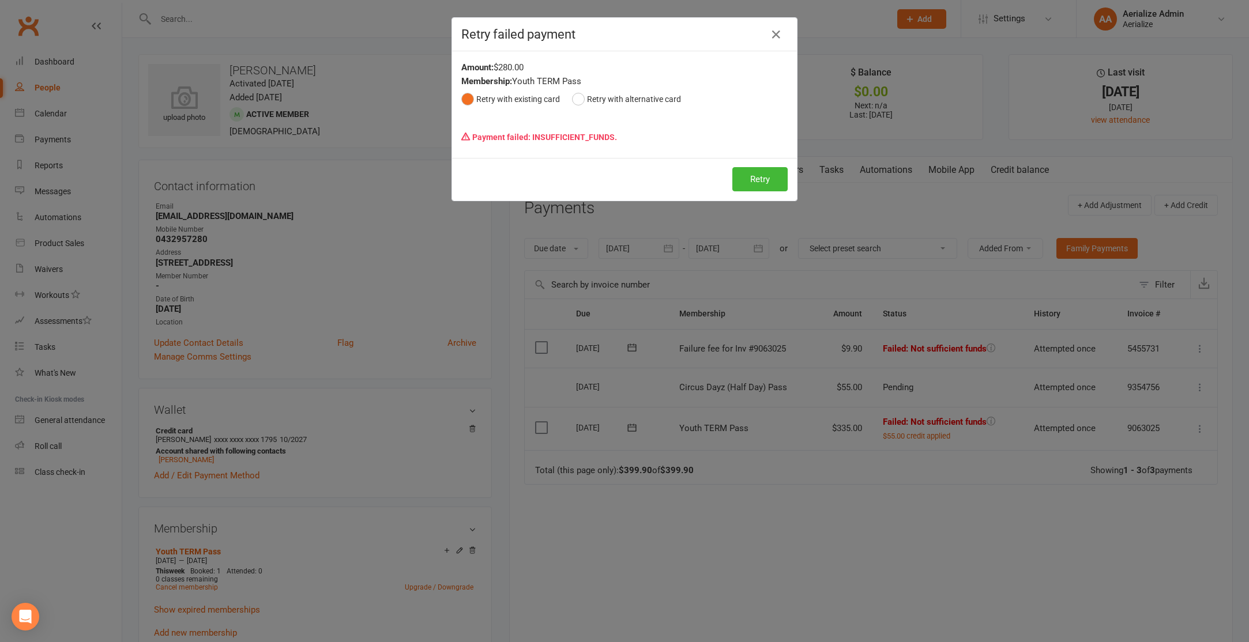
click at [747, 503] on div "Retry failed payment Amount: $280.00 Membership: Youth TERM Pass Retry with exi…" at bounding box center [624, 321] width 1249 height 642
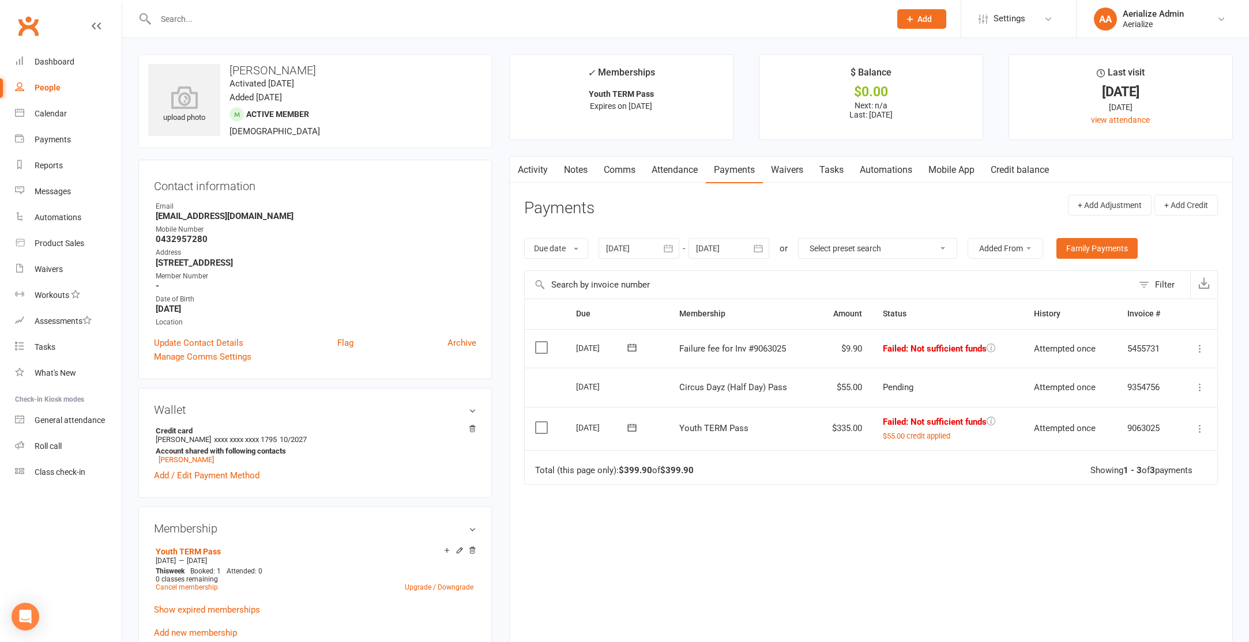
drag, startPoint x: 191, startPoint y: 40, endPoint x: 190, endPoint y: 33, distance: 7.7
click at [191, 40] on div "upload photo Olivia Nelson Activated 20 February, 2024 Added 19 February, 2024 …" at bounding box center [685, 602] width 1127 height 1129
click at [185, 19] on input "text" at bounding box center [517, 19] width 730 height 16
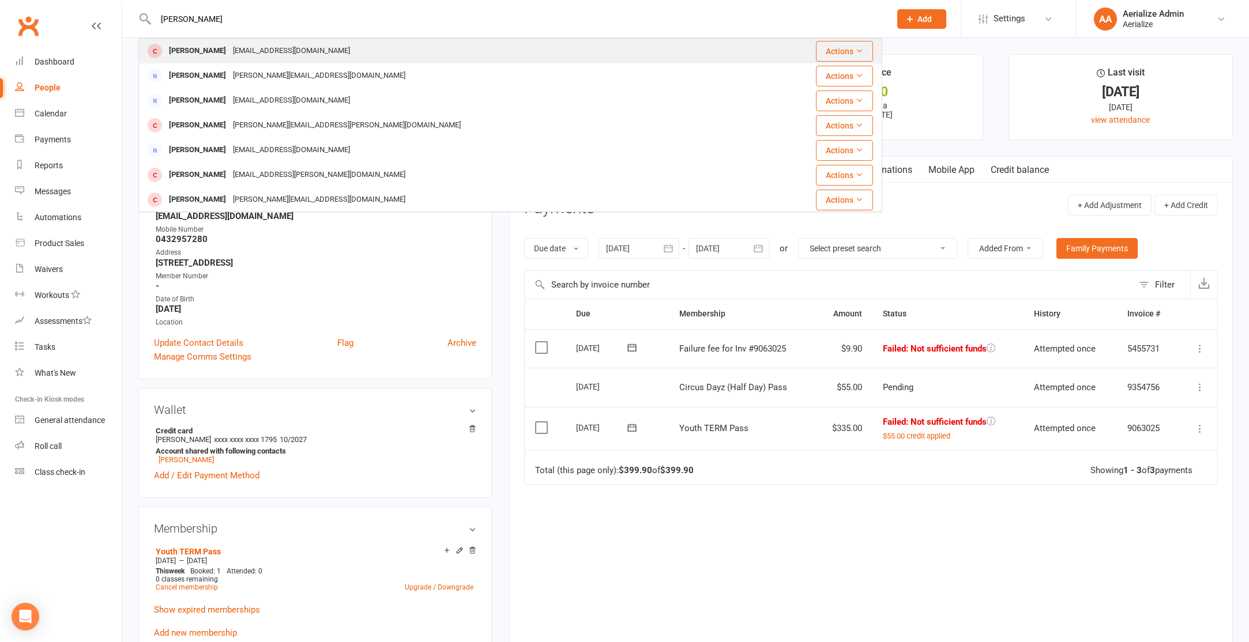
type input "Dianne mok"
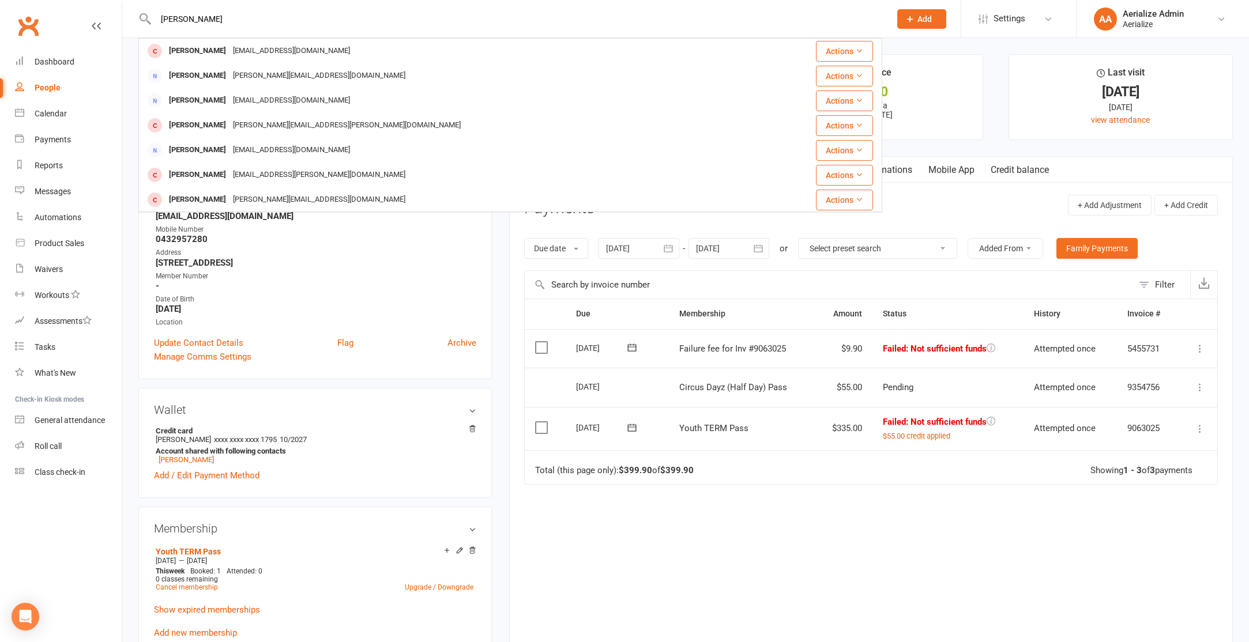
click at [199, 51] on div "Dianne Mokdassi" at bounding box center [198, 51] width 64 height 17
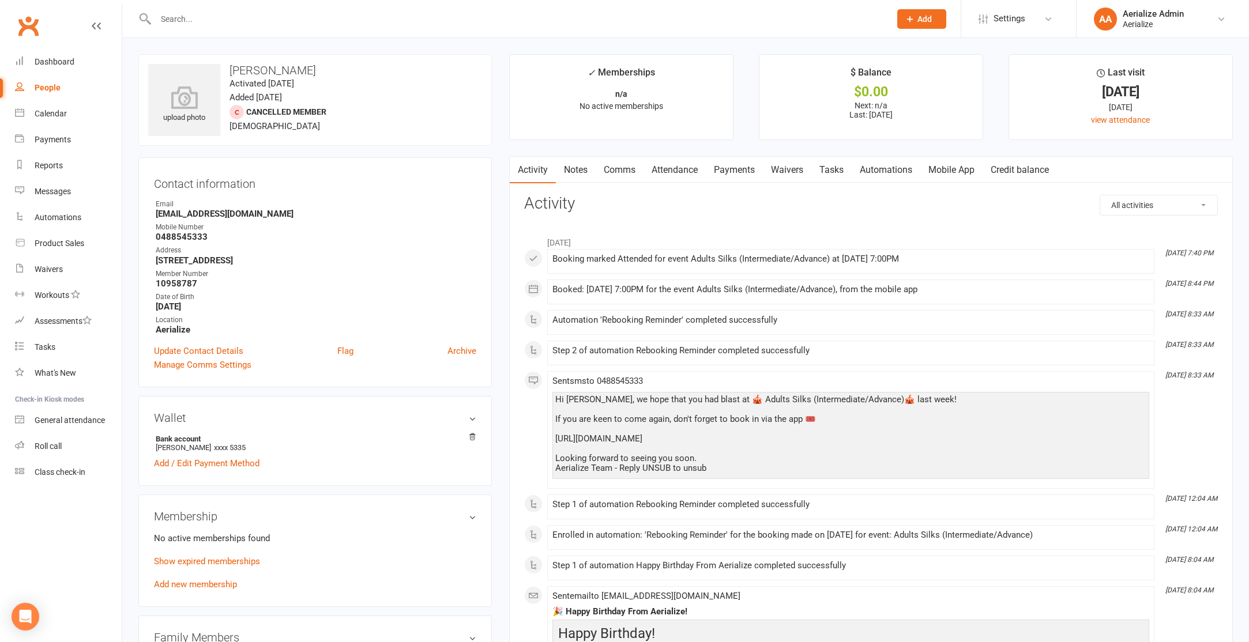
click at [1021, 167] on link "Credit balance" at bounding box center [1020, 170] width 74 height 27
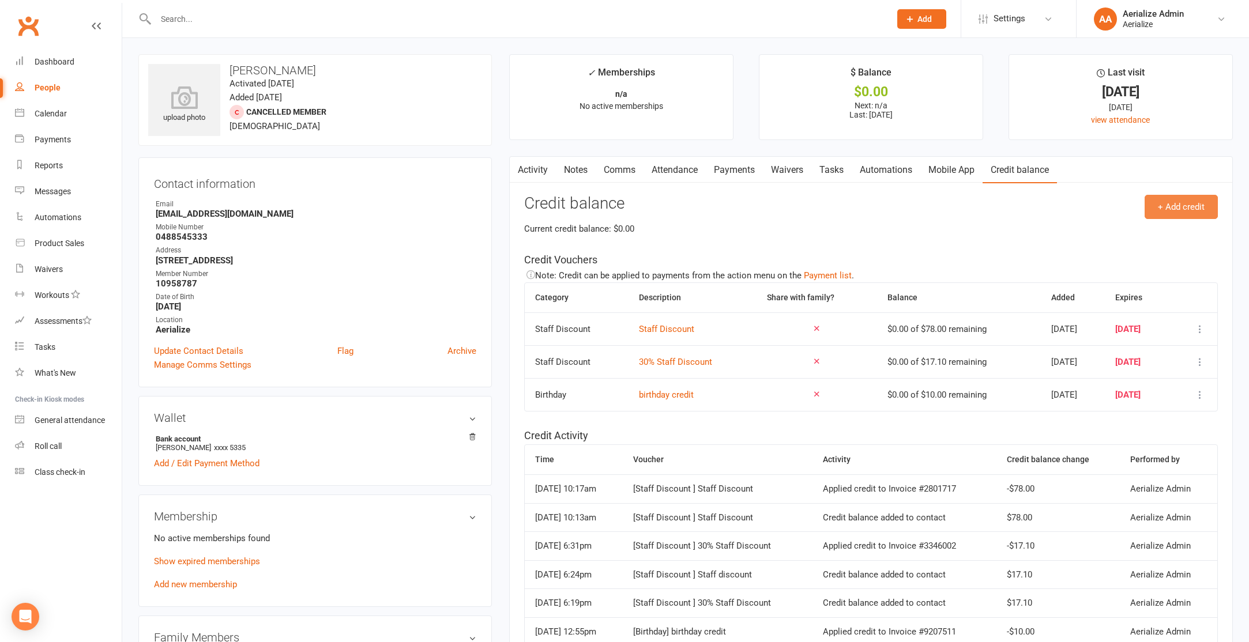
click at [1169, 206] on button "+ Add credit" at bounding box center [1181, 207] width 73 height 24
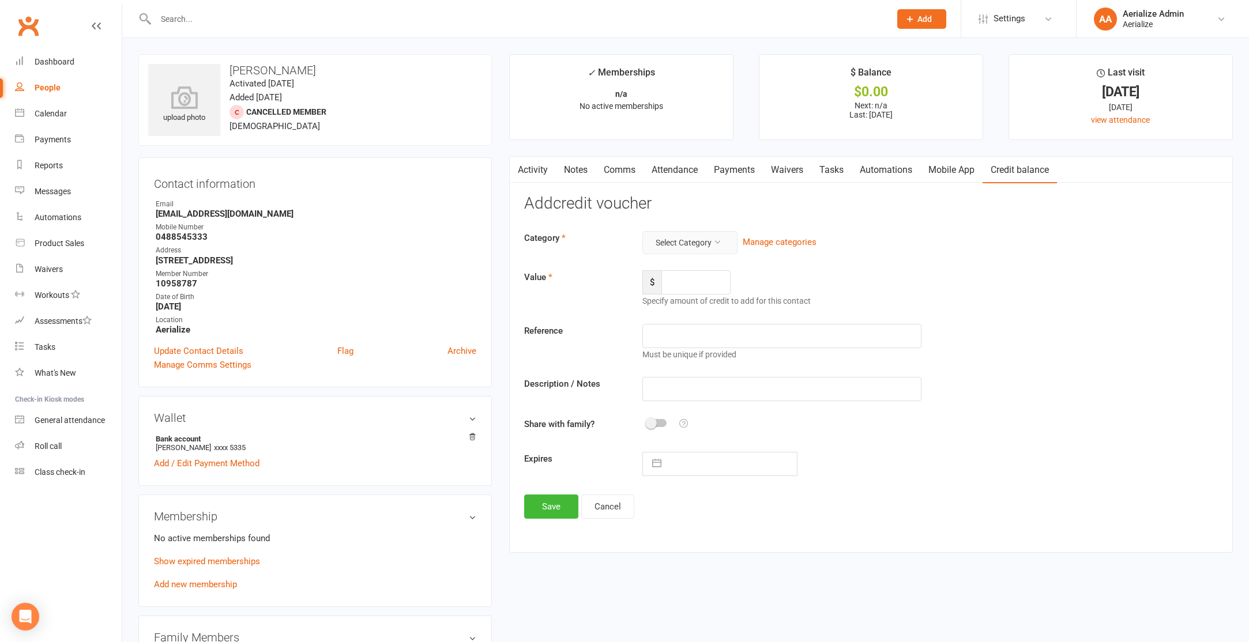
click at [701, 244] on button "Select Category" at bounding box center [689, 242] width 95 height 23
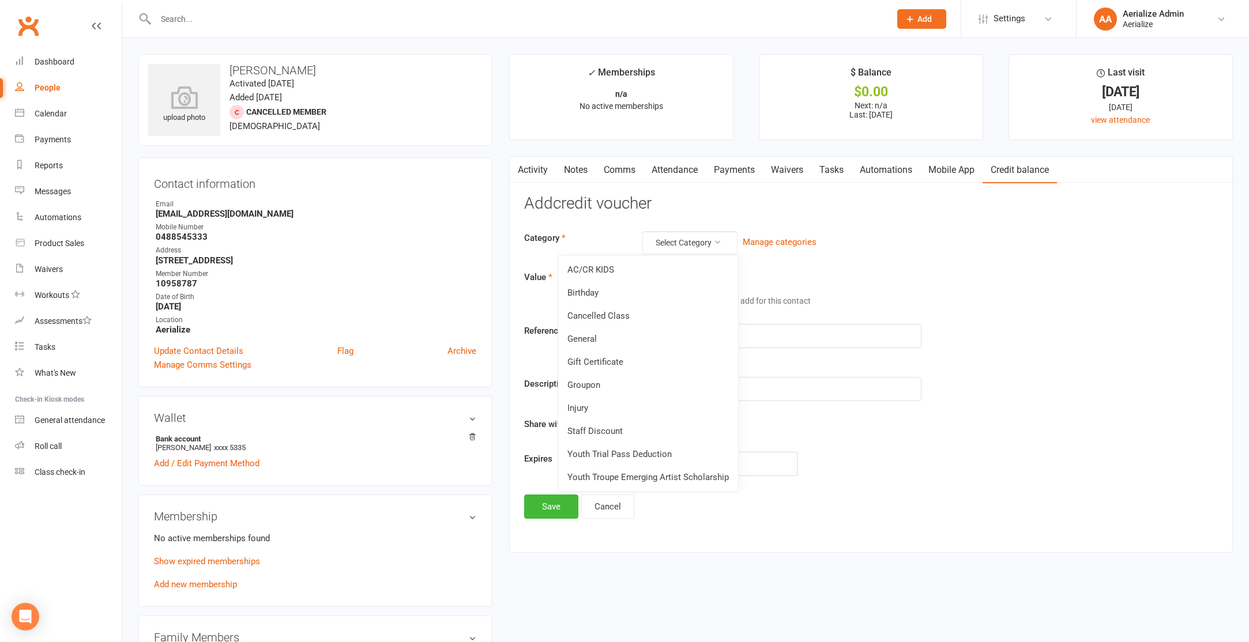
click at [606, 432] on link "Staff Discount" at bounding box center [648, 431] width 180 height 23
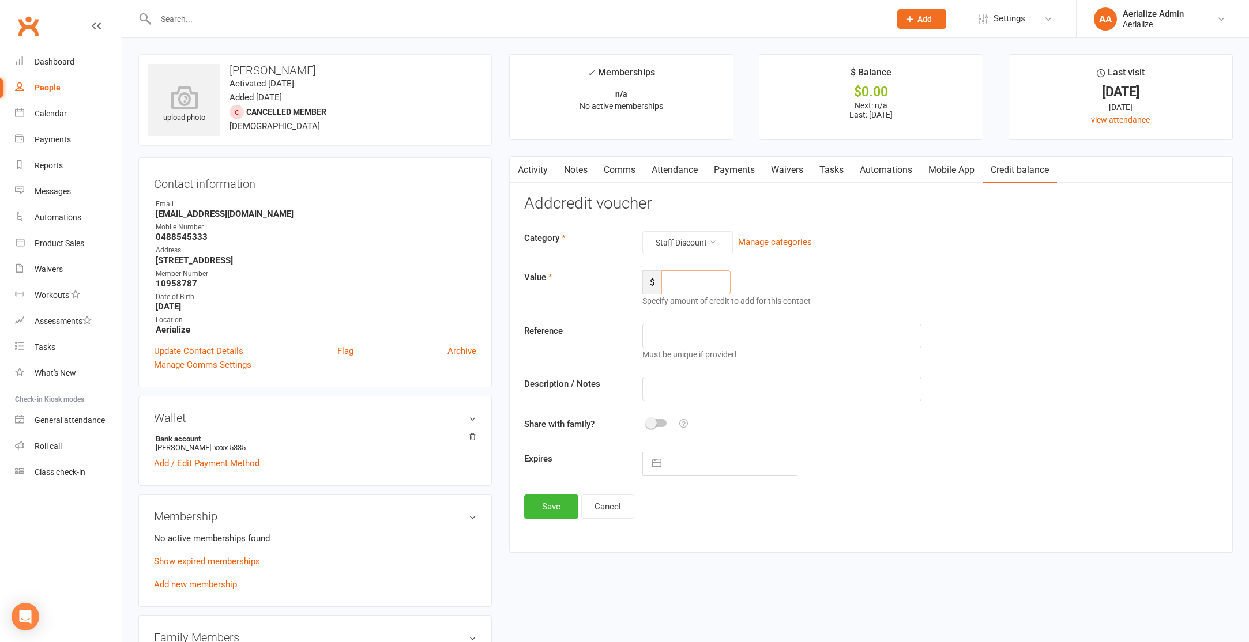
click at [675, 282] on input "number" at bounding box center [695, 282] width 69 height 24
type input "78"
click at [668, 385] on input "text" at bounding box center [781, 389] width 279 height 24
type input "staff discount 30%"
select select "8"
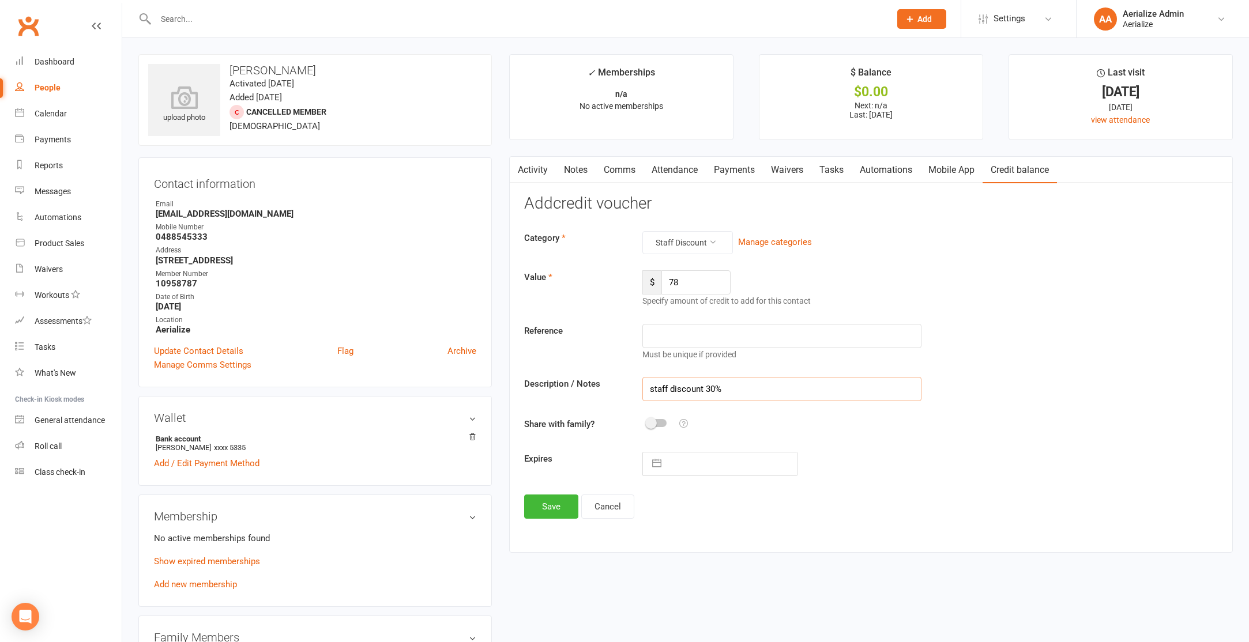
select select "2025"
select select "9"
select select "2025"
select select "10"
select select "2025"
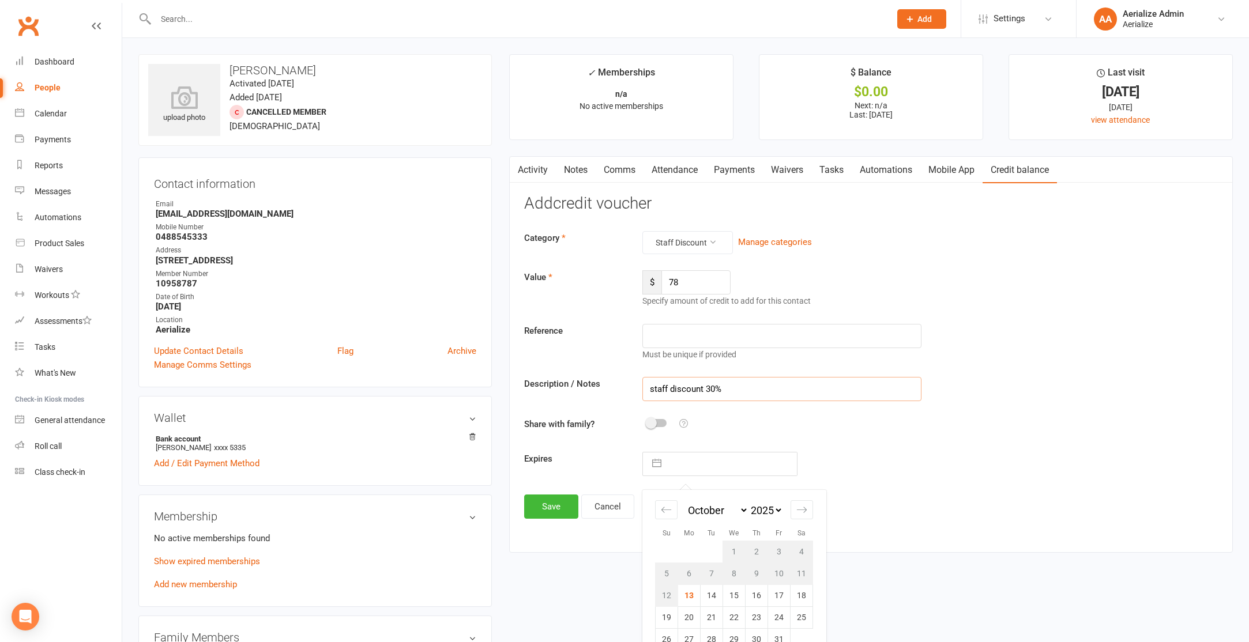
click at [709, 472] on input "text" at bounding box center [732, 464] width 130 height 23
click at [804, 511] on icon "Move forward to switch to the next month." at bounding box center [801, 510] width 11 height 11
select select "11"
select select "2025"
click at [804, 511] on icon "Move forward to switch to the next month." at bounding box center [801, 510] width 11 height 11
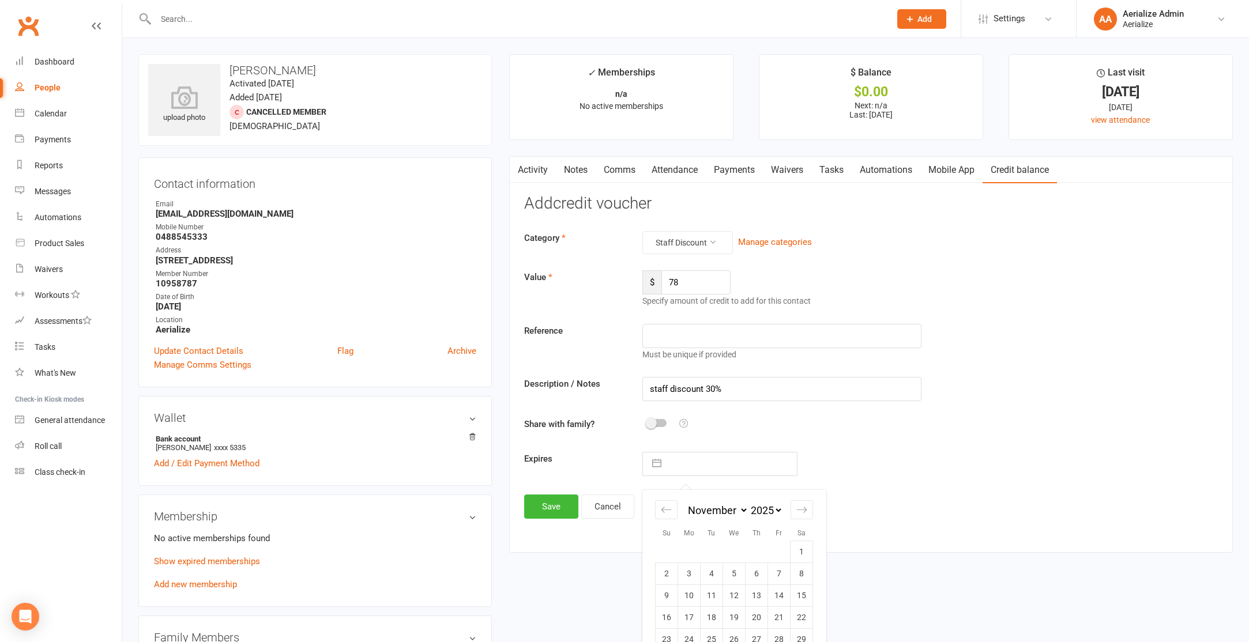
select select "2026"
drag, startPoint x: 738, startPoint y: 598, endPoint x: 716, endPoint y: 593, distance: 23.1
click at [735, 598] on td "17" at bounding box center [734, 596] width 22 height 22
type input "17 Dec 2025"
click at [548, 504] on button "Save" at bounding box center [551, 507] width 54 height 24
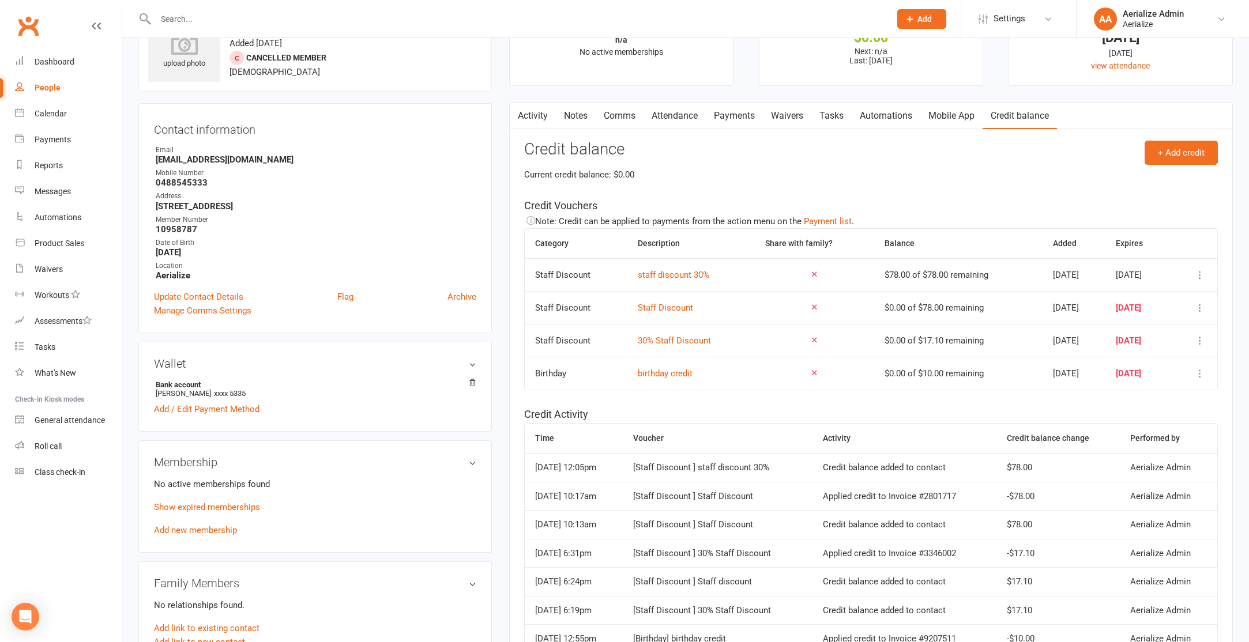
scroll to position [67, 0]
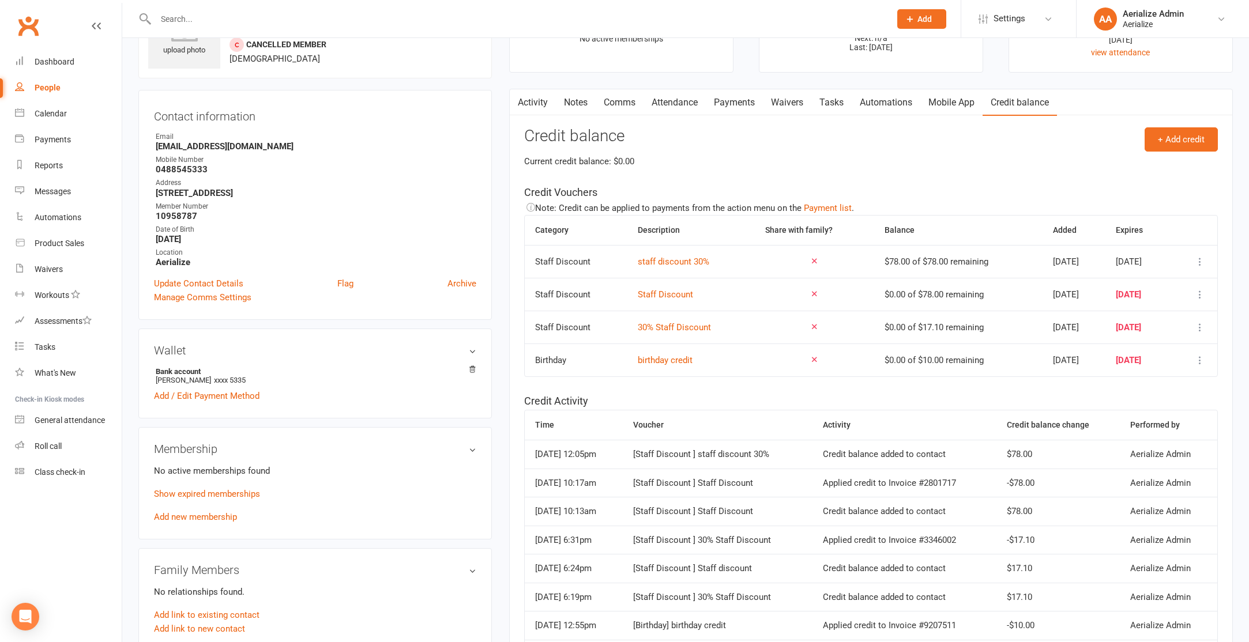
click at [209, 512] on link "Add new membership" at bounding box center [195, 517] width 83 height 10
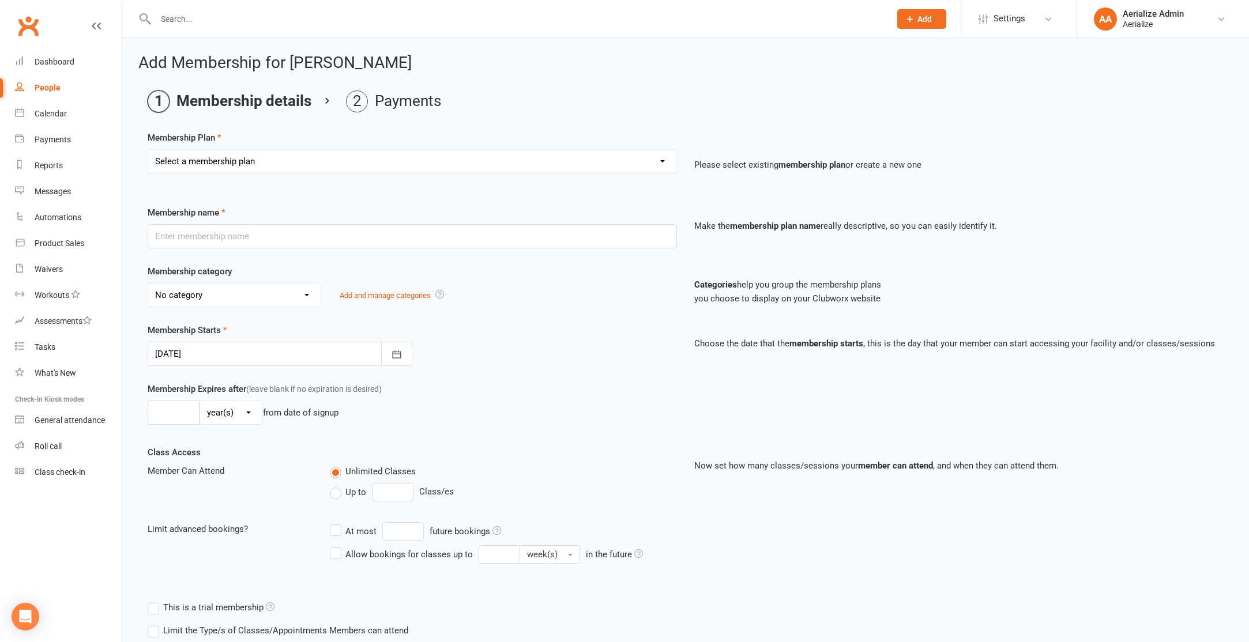
click at [368, 155] on select "Select a membership plan Create new Membership Plan Tiny Tots DROP IN Tiny Tots…" at bounding box center [412, 161] width 528 height 23
select select "12"
click at [148, 150] on select "Select a membership plan Create new Membership Plan Tiny Tots DROP IN Tiny Tots…" at bounding box center [412, 161] width 528 height 23
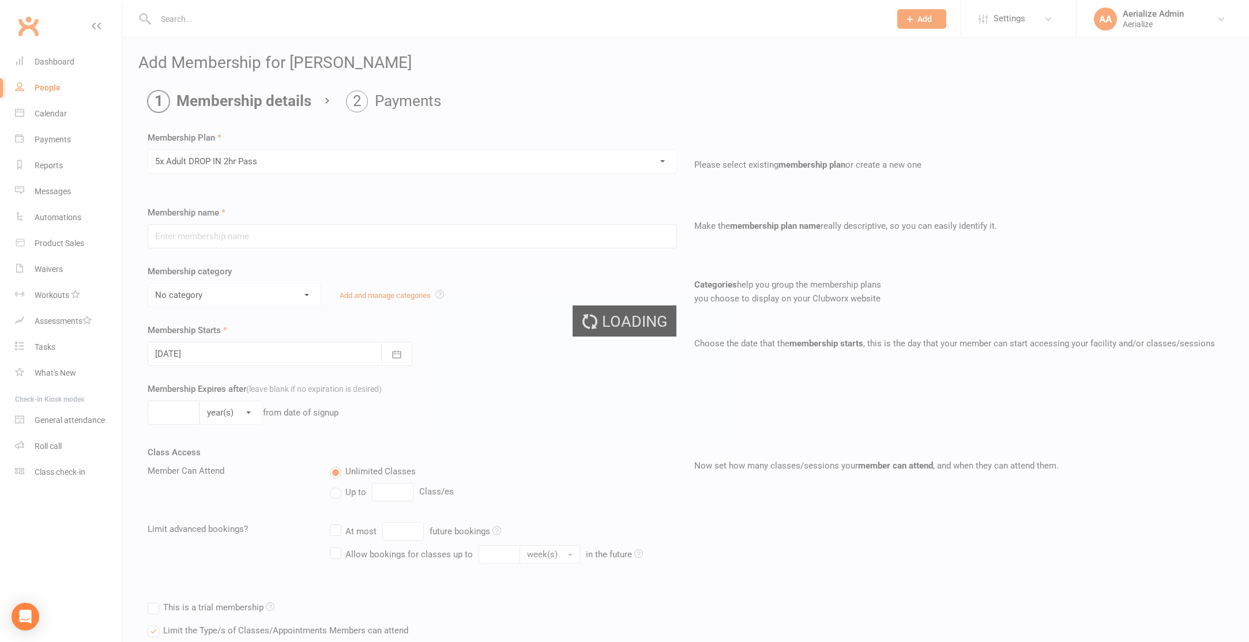
type input "5x Adult DROP IN 2hr Pass"
select select "4"
type input "3"
select select "2"
type input "5"
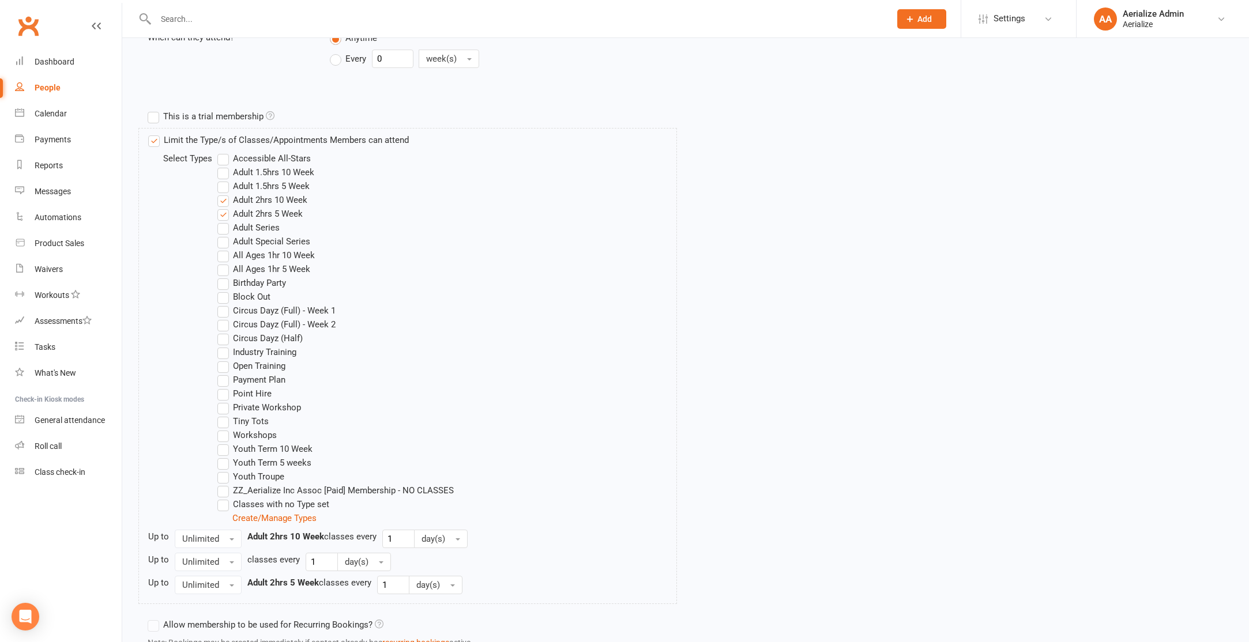
scroll to position [584, 0]
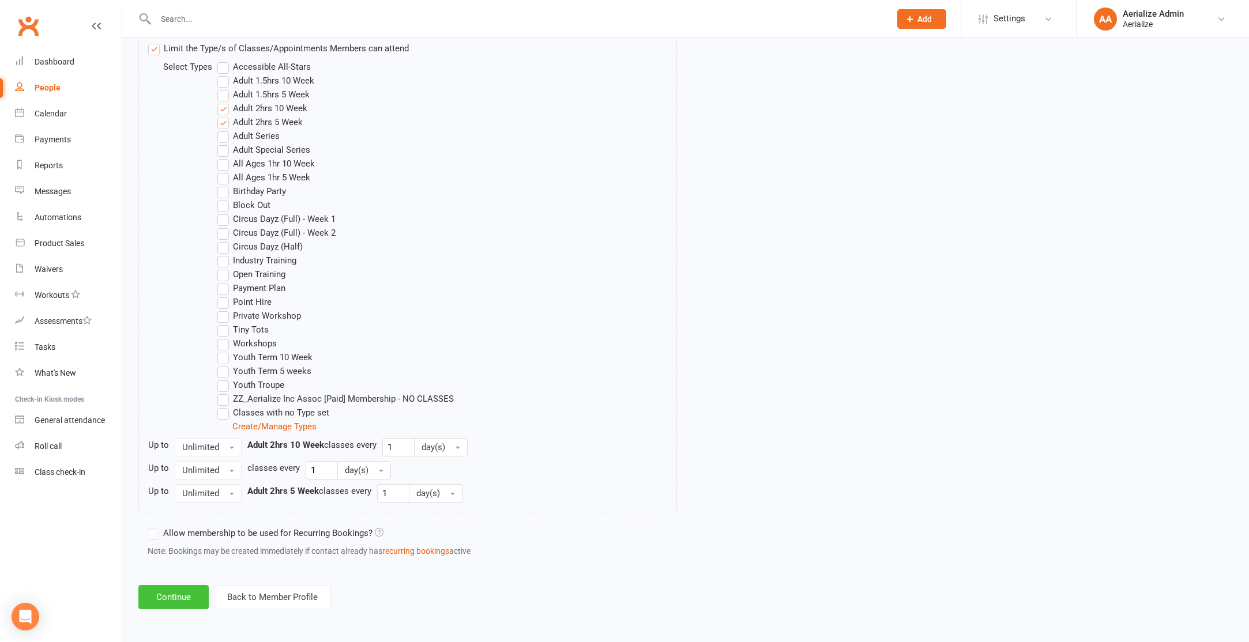
click at [158, 597] on button "Continue" at bounding box center [173, 597] width 70 height 24
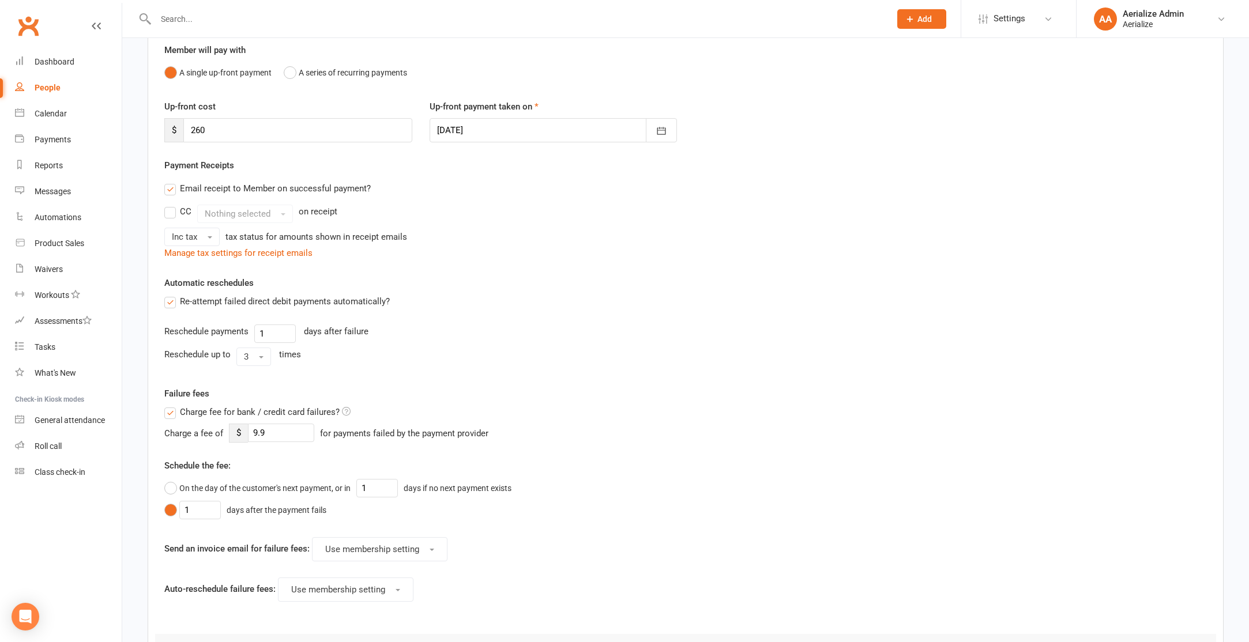
scroll to position [277, 0]
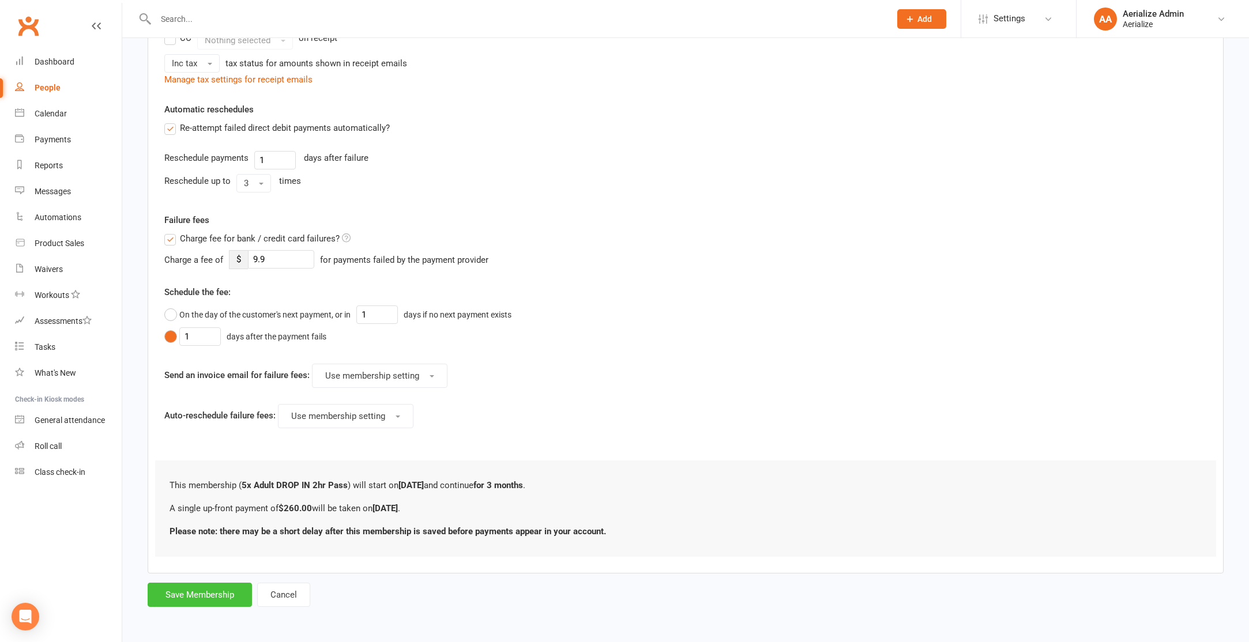
click at [205, 595] on button "Save Membership" at bounding box center [200, 595] width 104 height 24
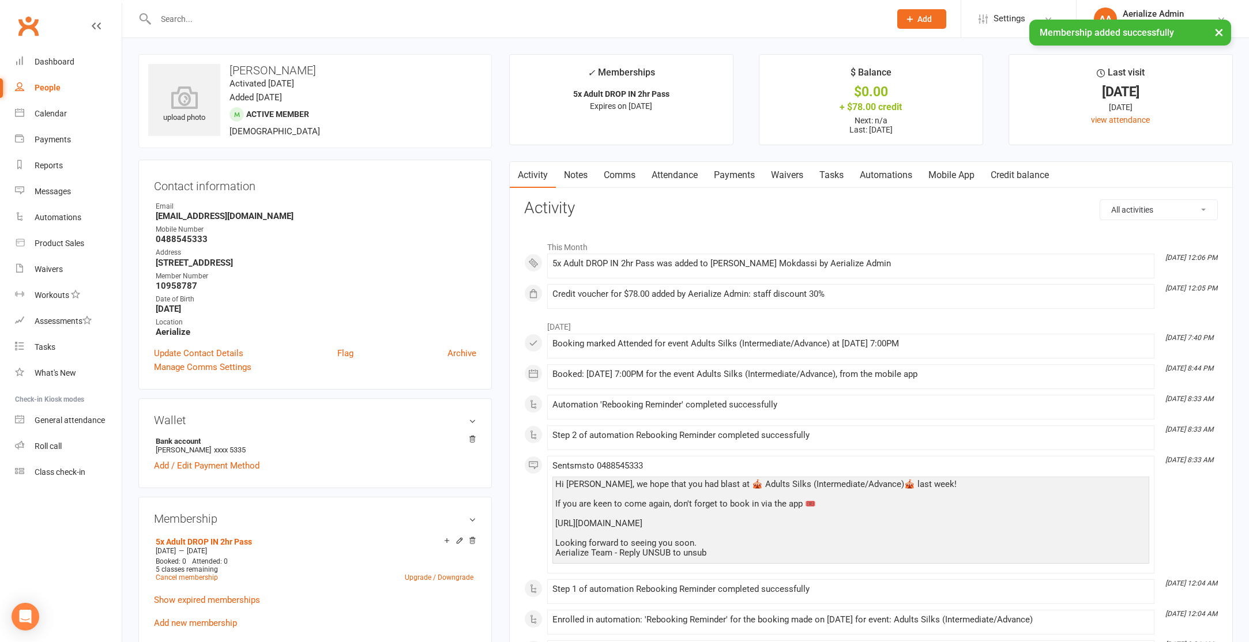
click at [740, 170] on link "Payments" at bounding box center [734, 175] width 57 height 27
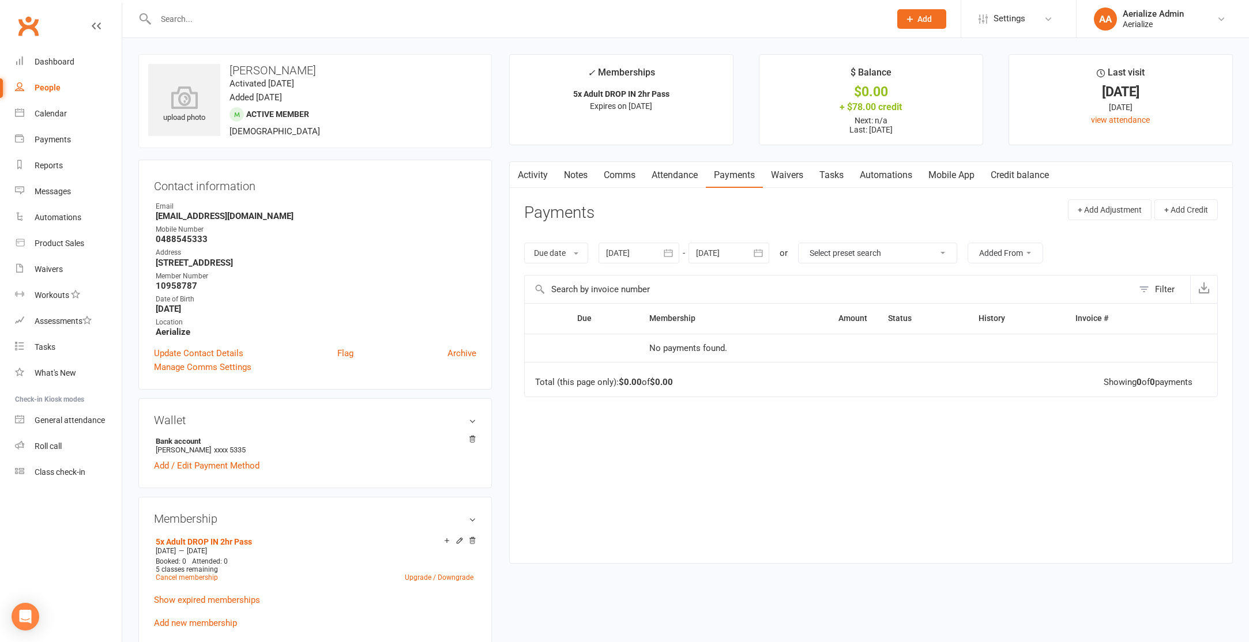
click at [739, 179] on link "Payments" at bounding box center [734, 175] width 57 height 27
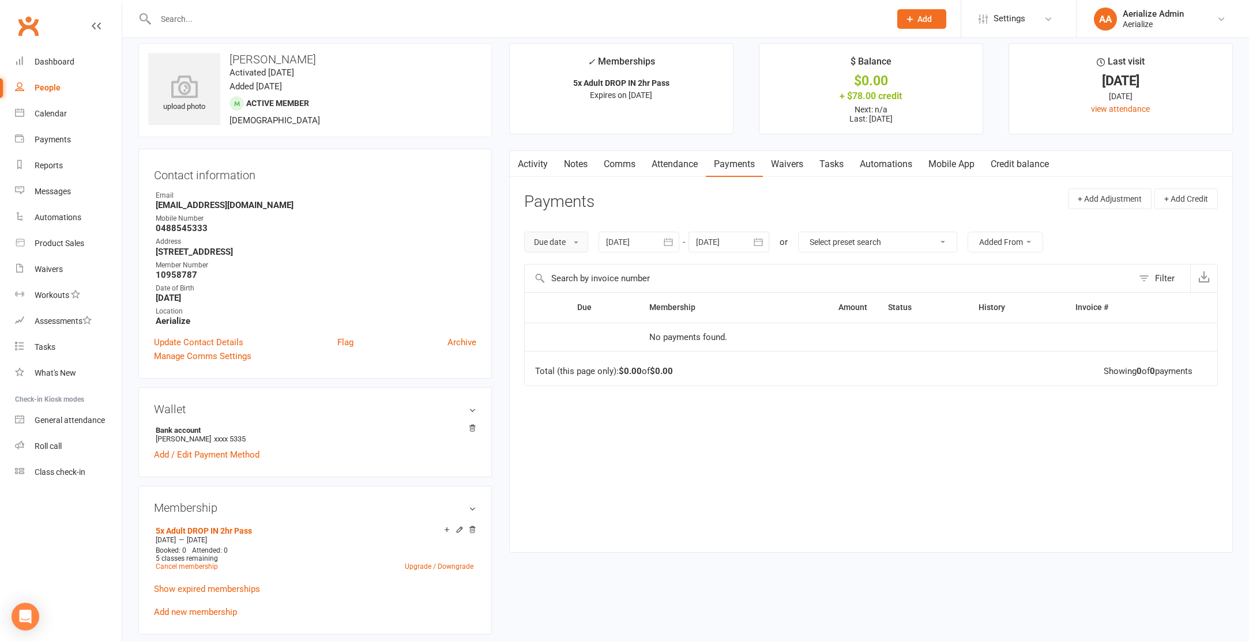
scroll to position [13, 0]
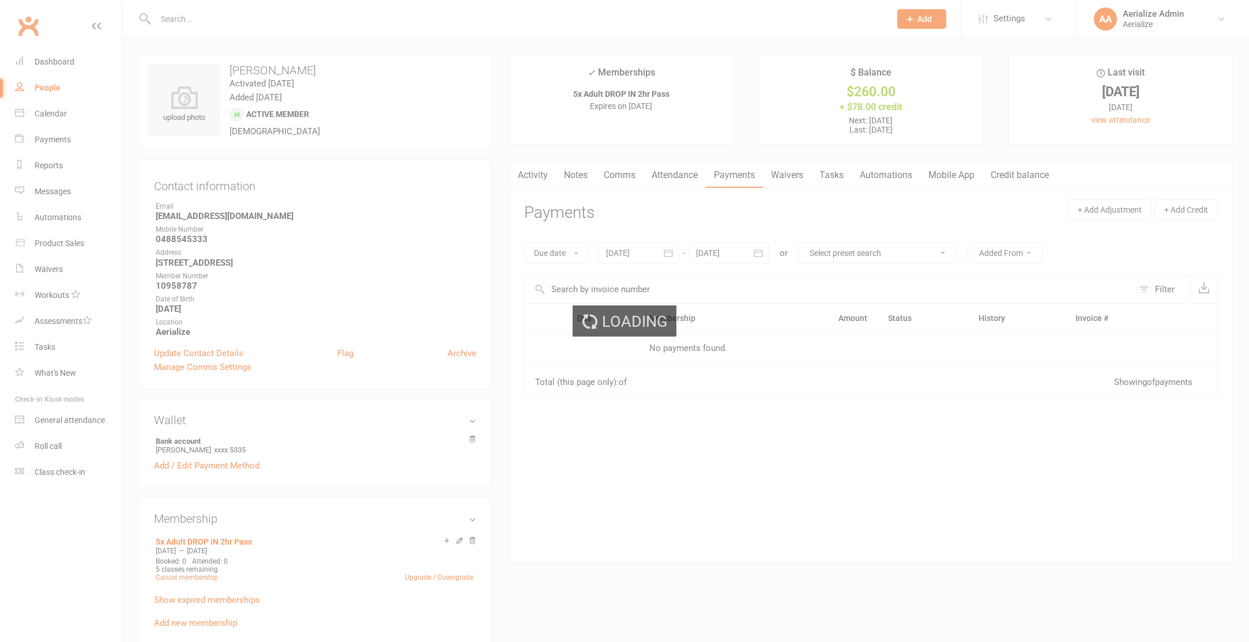
scroll to position [13, 0]
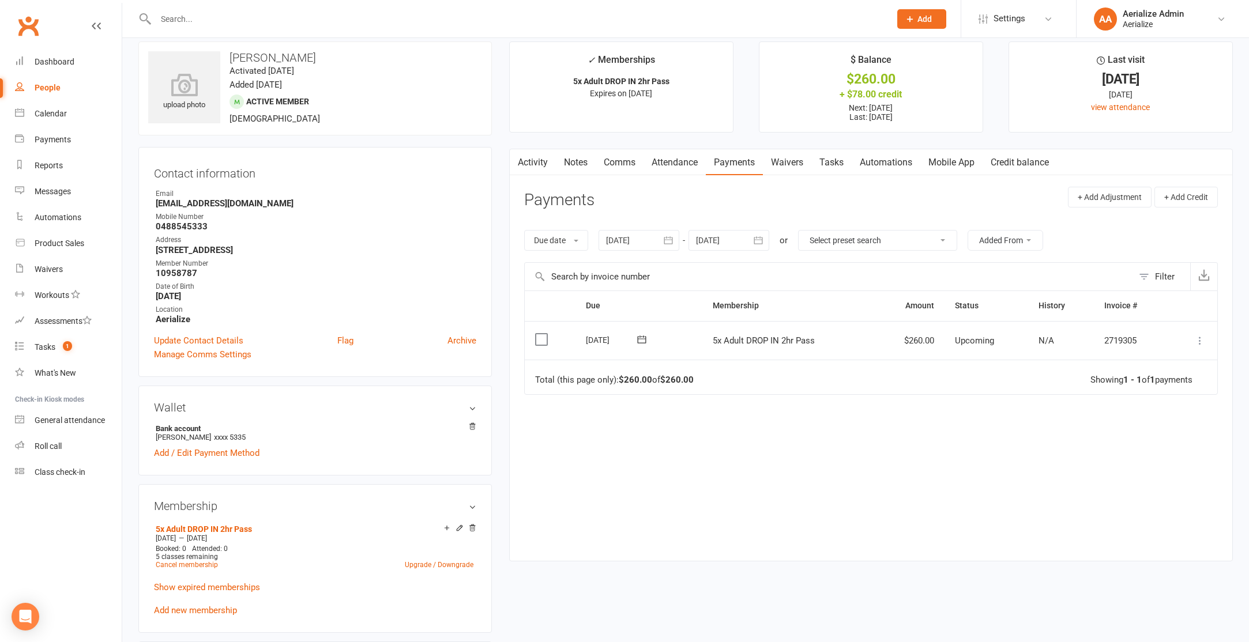
click at [1205, 341] on icon at bounding box center [1200, 341] width 12 height 12
click at [1142, 456] on link "Apply credit" at bounding box center [1149, 455] width 114 height 23
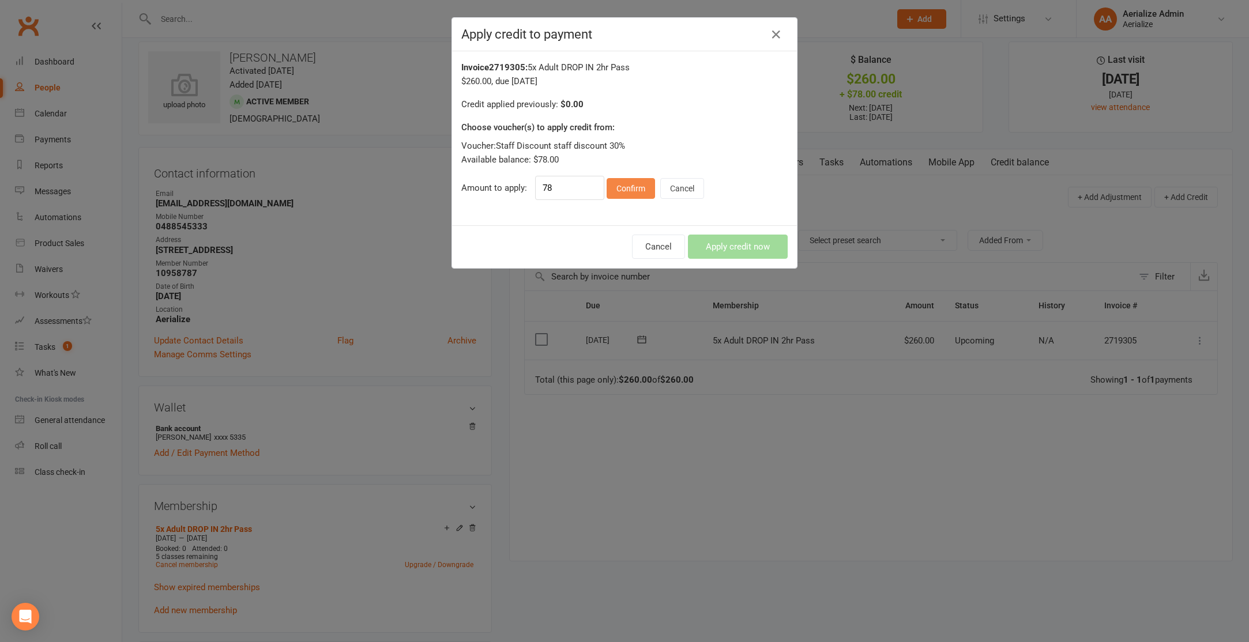
click at [644, 192] on button "Confirm" at bounding box center [631, 188] width 48 height 21
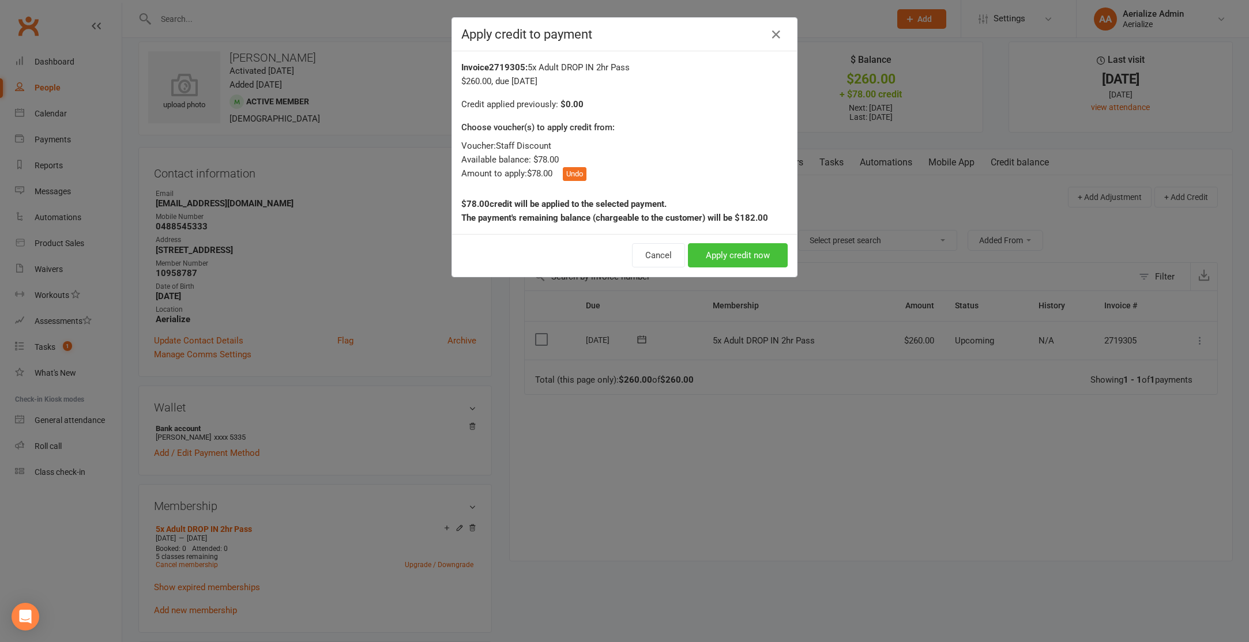
click at [778, 263] on button "Apply credit now" at bounding box center [738, 255] width 100 height 24
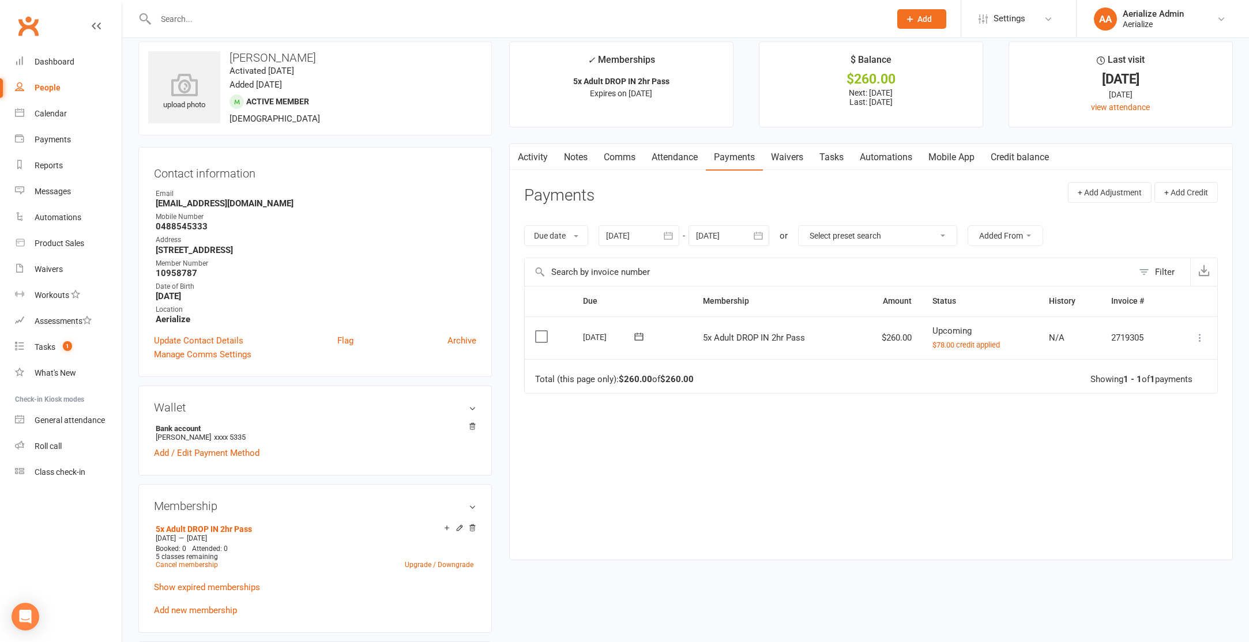
click at [202, 19] on input "text" at bounding box center [517, 19] width 730 height 16
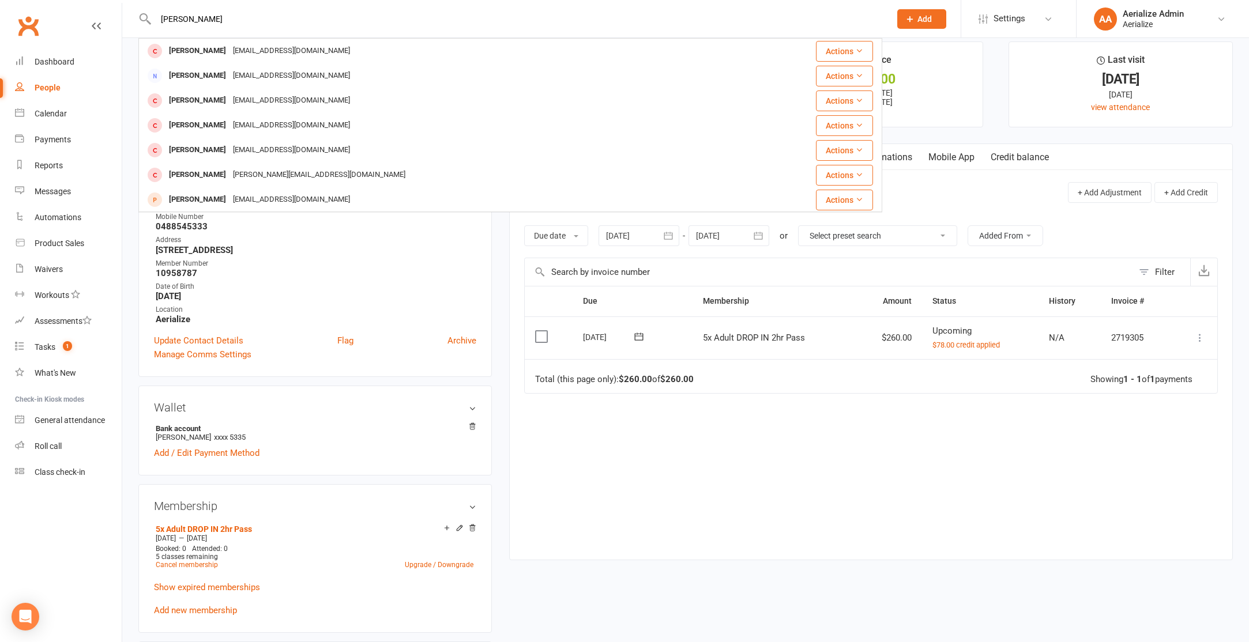
type input "emilia edwards"
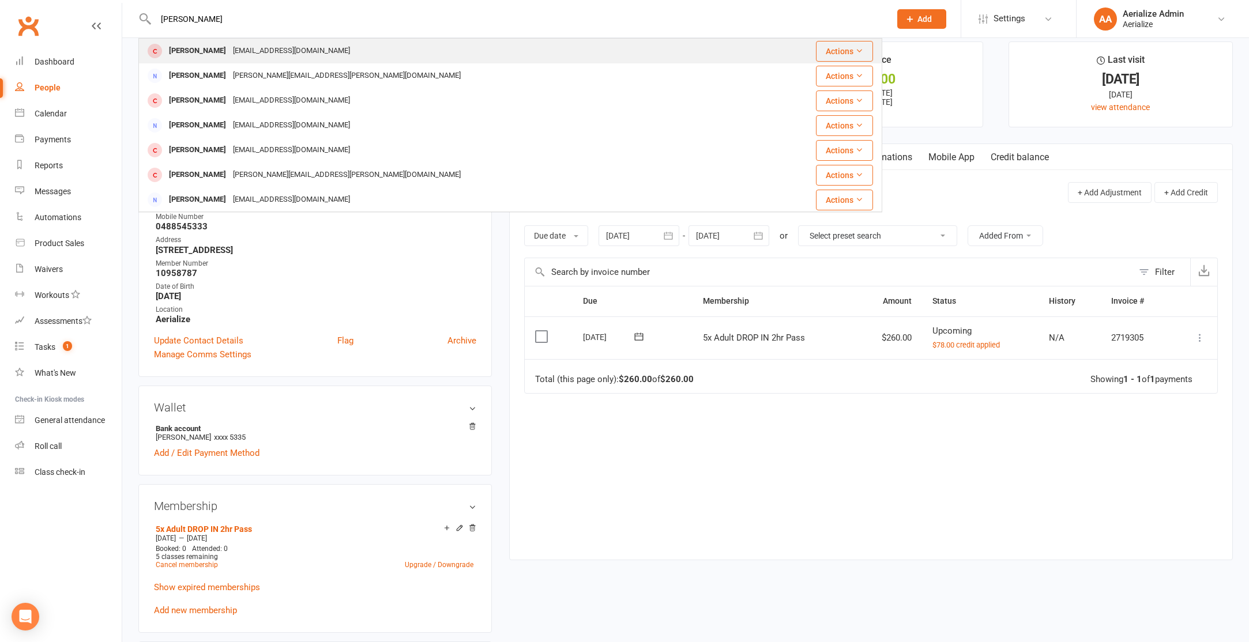
click at [205, 55] on div "[PERSON_NAME]" at bounding box center [198, 51] width 64 height 17
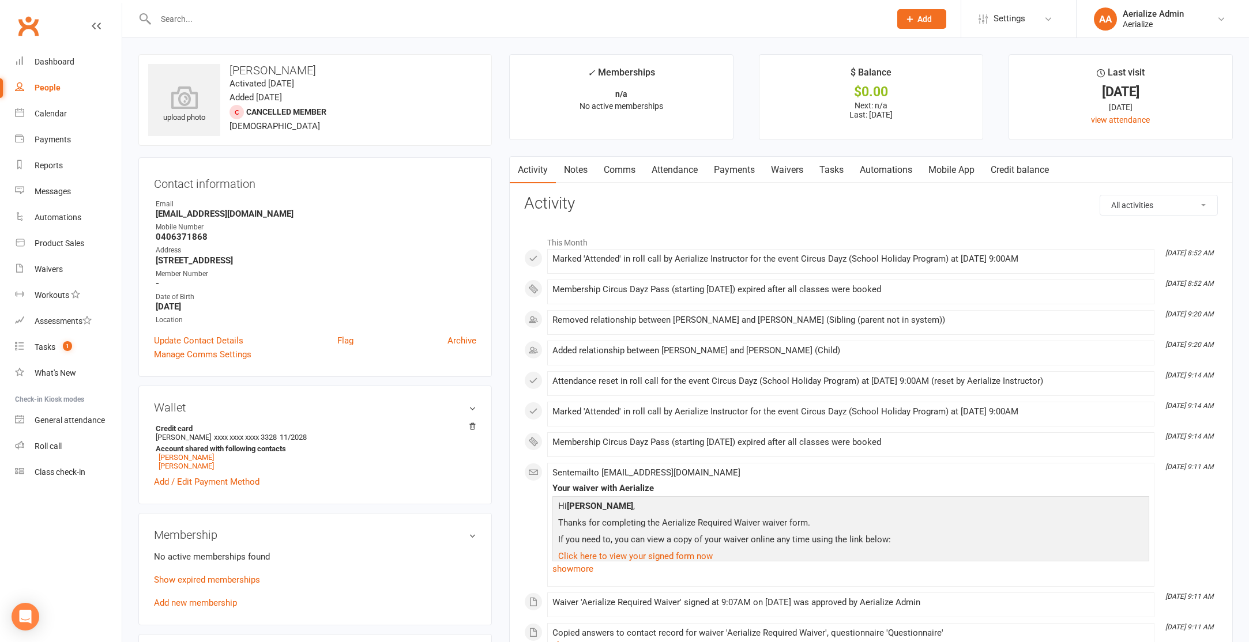
click at [188, 20] on input "text" at bounding box center [517, 19] width 730 height 16
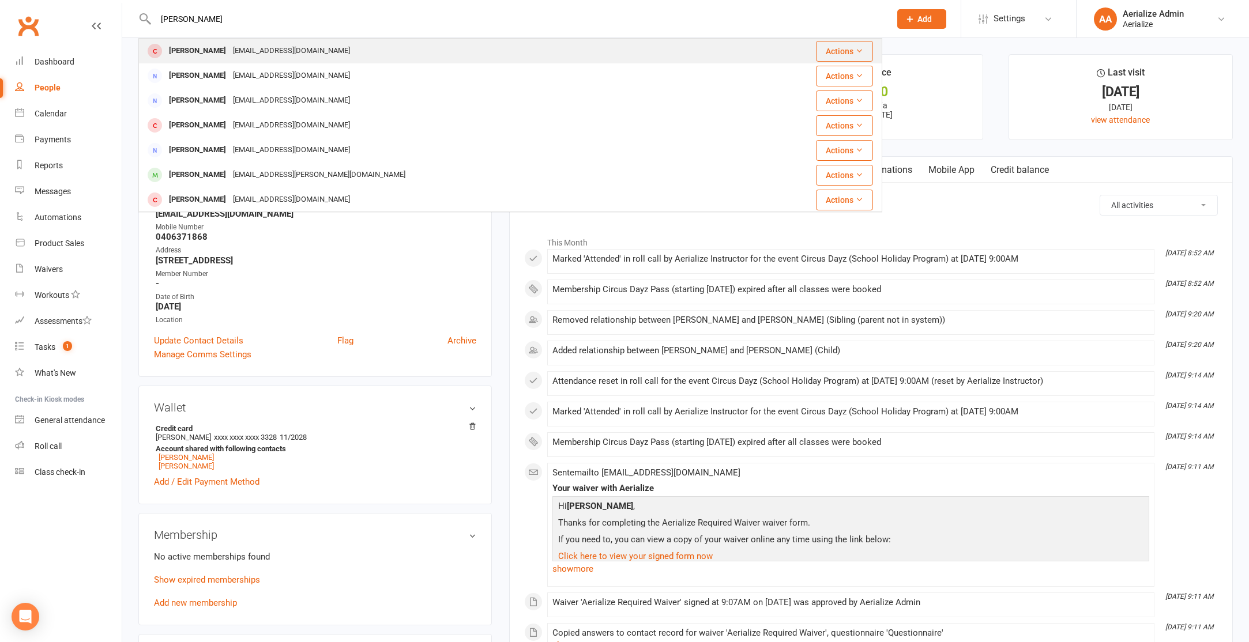
type input "ruby hall"
click at [194, 54] on div "Ruby Hall" at bounding box center [198, 51] width 64 height 17
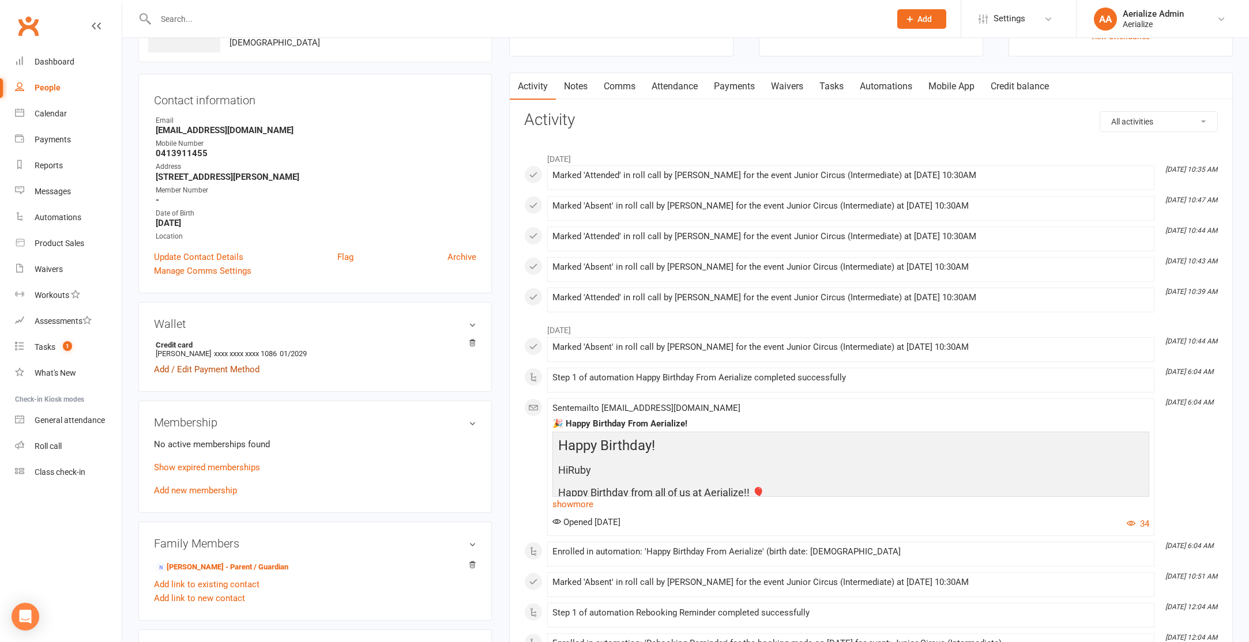
scroll to position [85, 0]
click at [193, 491] on link "Add new membership" at bounding box center [195, 489] width 83 height 10
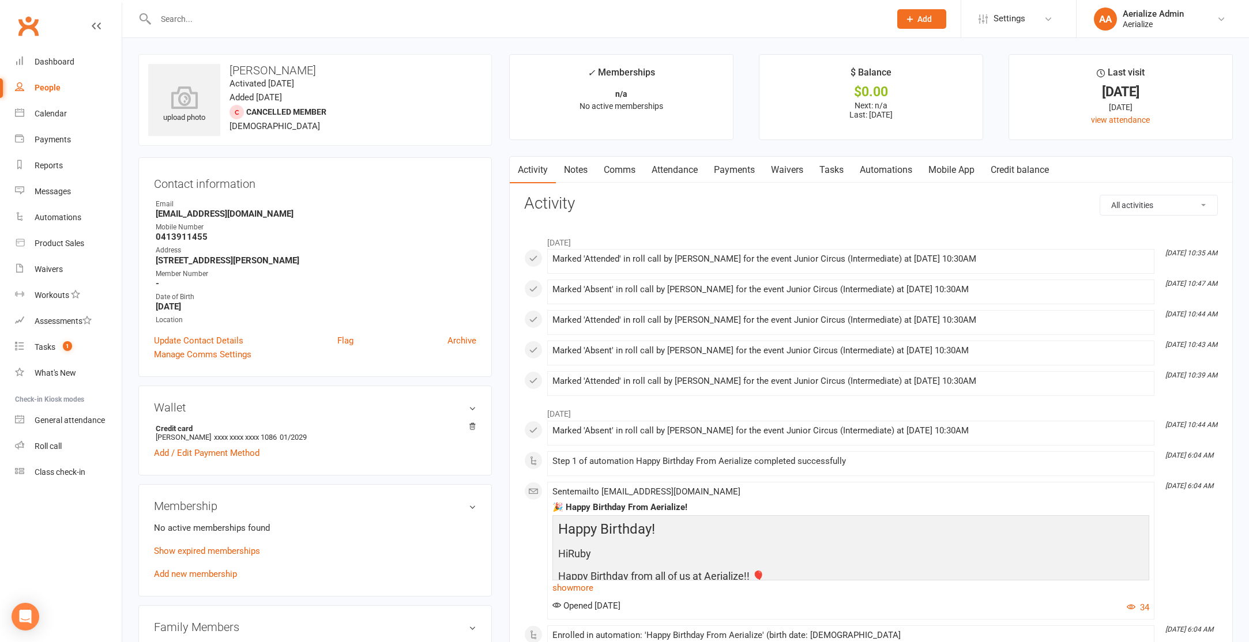
click at [1028, 171] on link "Credit balance" at bounding box center [1020, 170] width 74 height 27
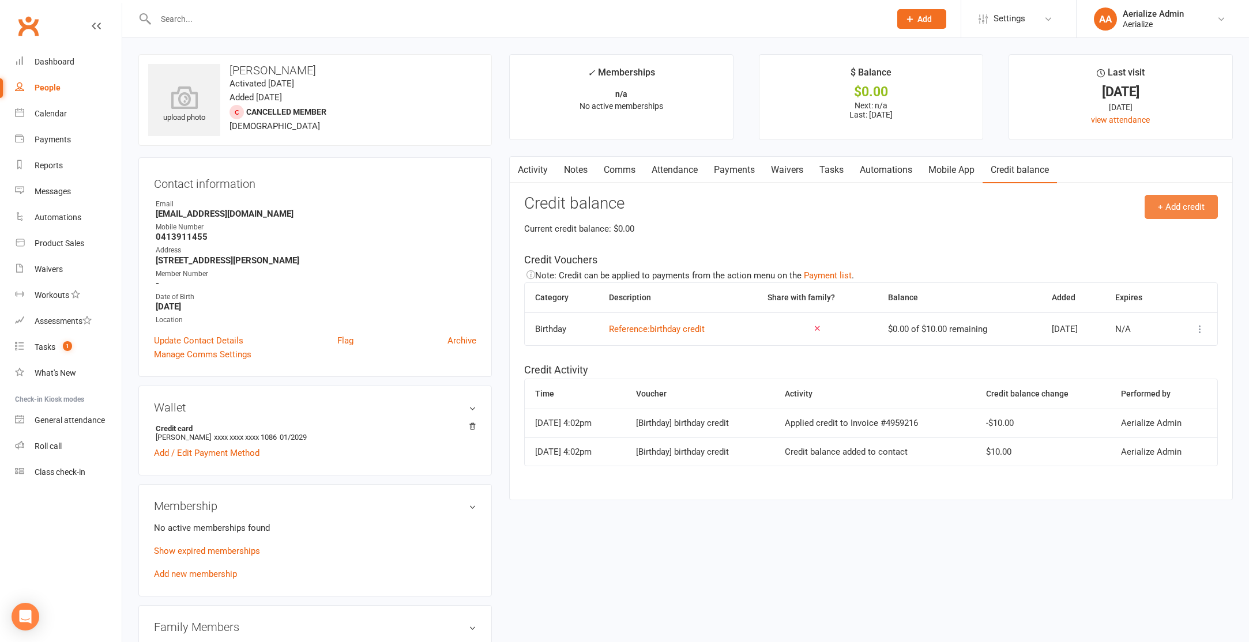
click at [1176, 212] on button "+ Add credit" at bounding box center [1181, 207] width 73 height 24
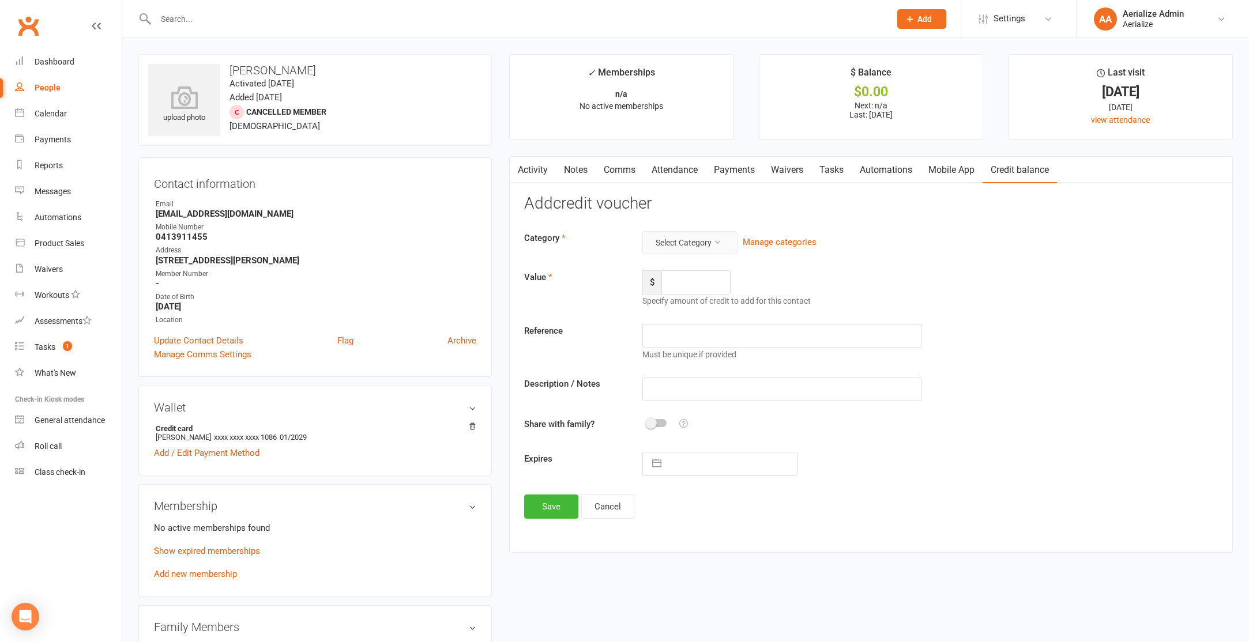
click at [694, 242] on button "Select Category" at bounding box center [689, 242] width 95 height 23
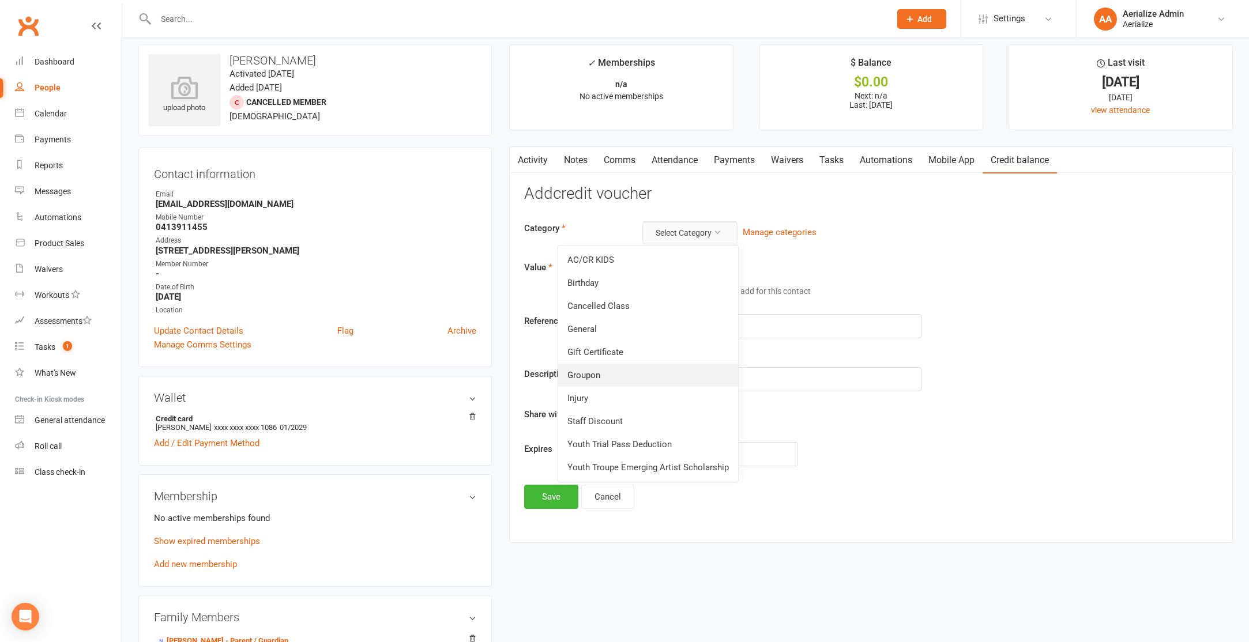
scroll to position [8, 0]
click at [600, 337] on link "General" at bounding box center [648, 330] width 180 height 23
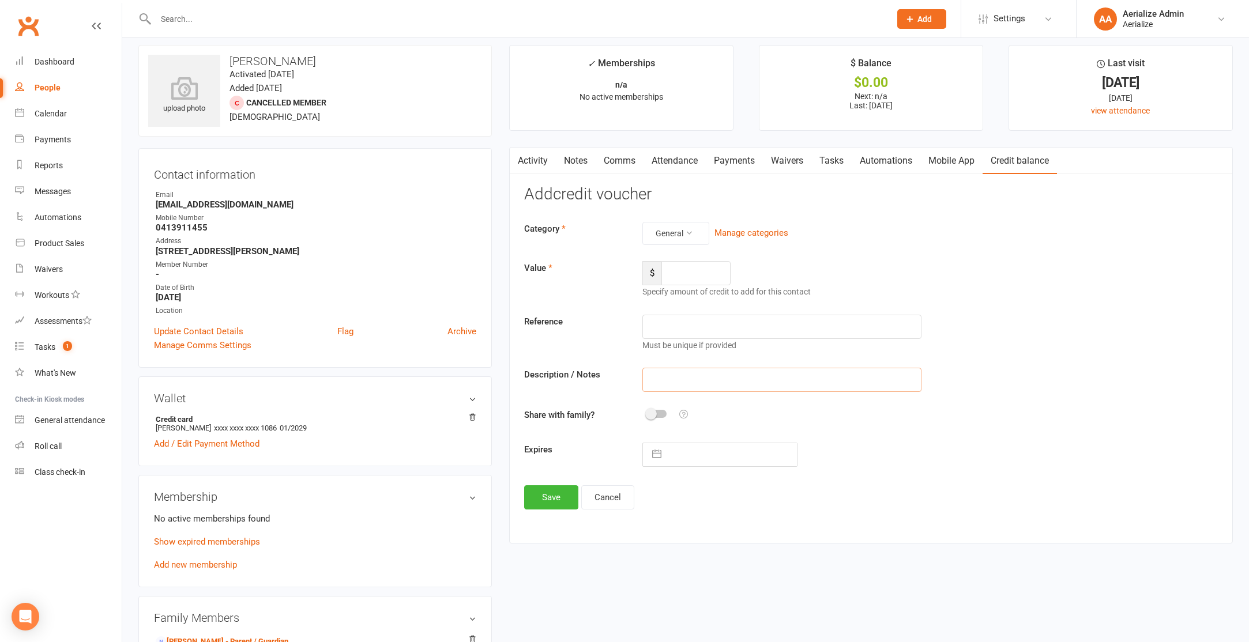
click at [664, 378] on input "text" at bounding box center [781, 380] width 279 height 24
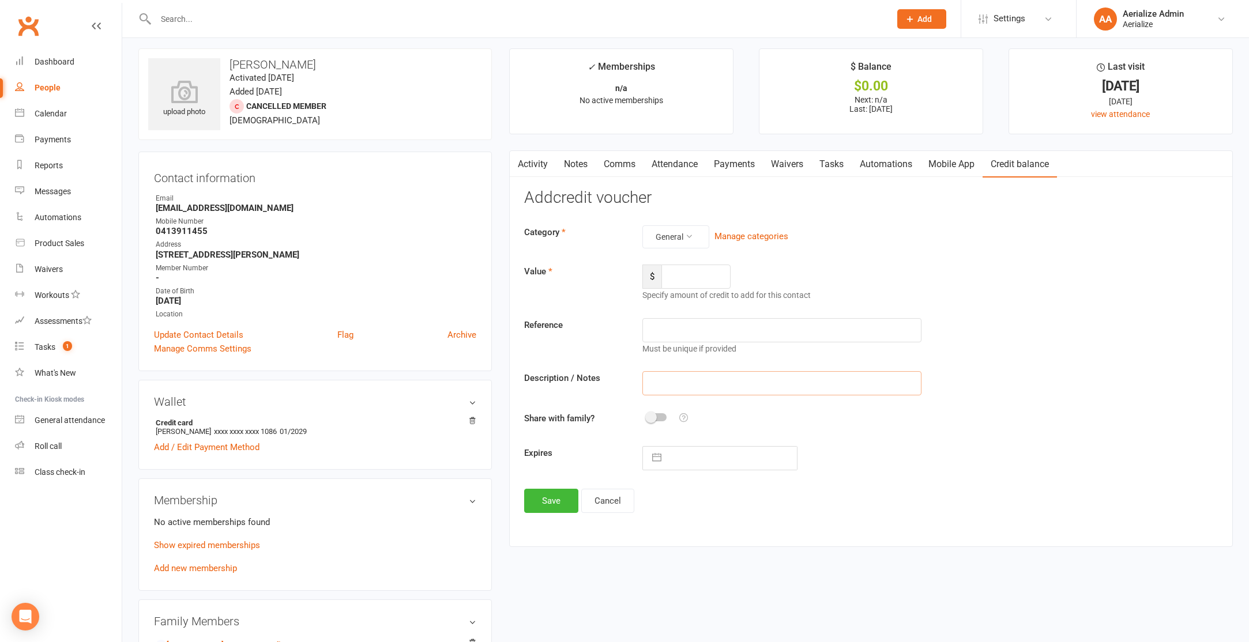
scroll to position [6, 0]
type input "o"
type input "5 week term discount"
click at [670, 277] on input "number" at bounding box center [695, 276] width 69 height 24
type input "75"
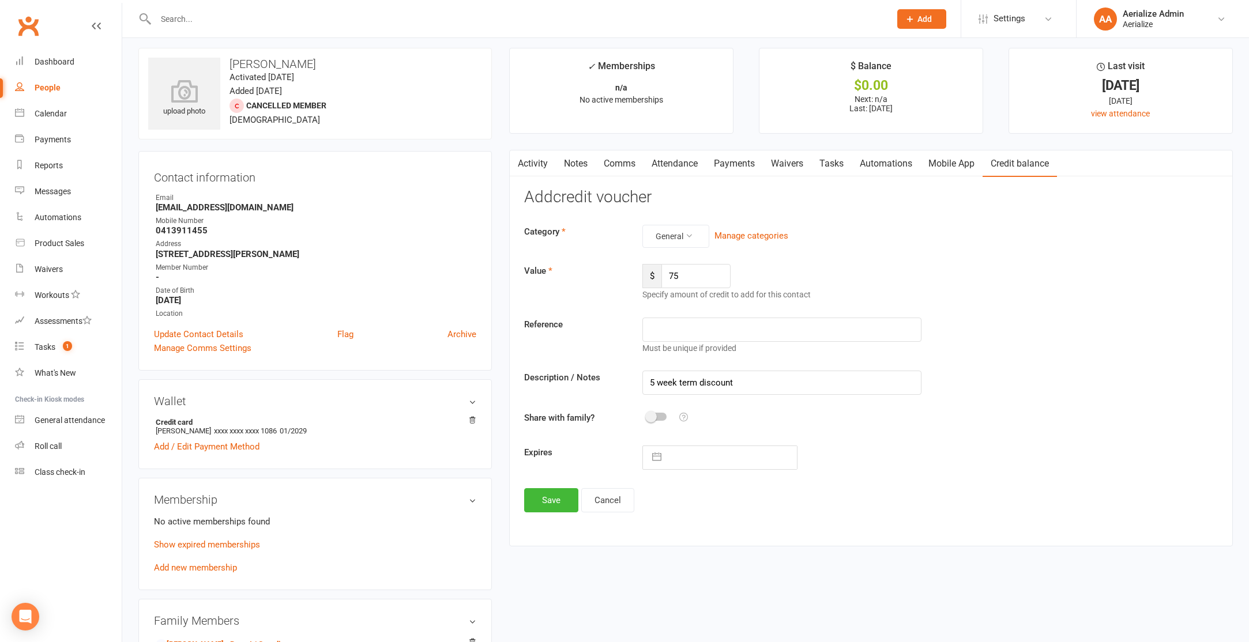
click at [682, 458] on input "text" at bounding box center [732, 457] width 130 height 23
select select "8"
select select "2025"
select select "9"
select select "2025"
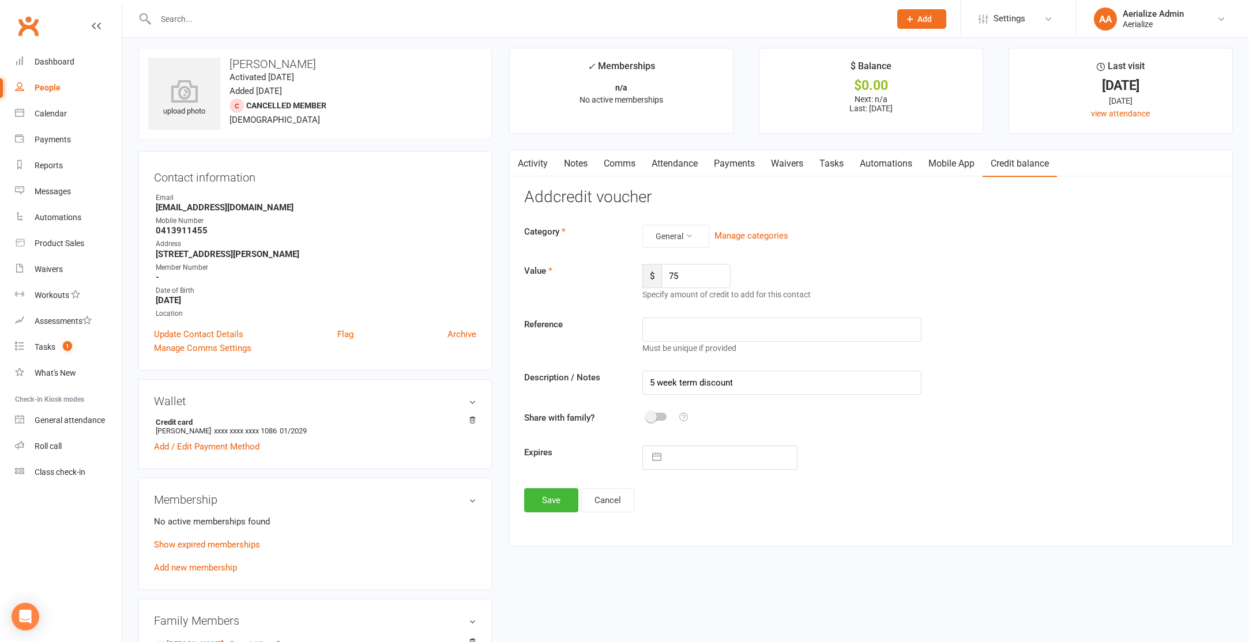
select select "10"
select select "2025"
click at [805, 503] on icon "Move forward to switch to the next month." at bounding box center [801, 503] width 11 height 11
select select "11"
select select "2025"
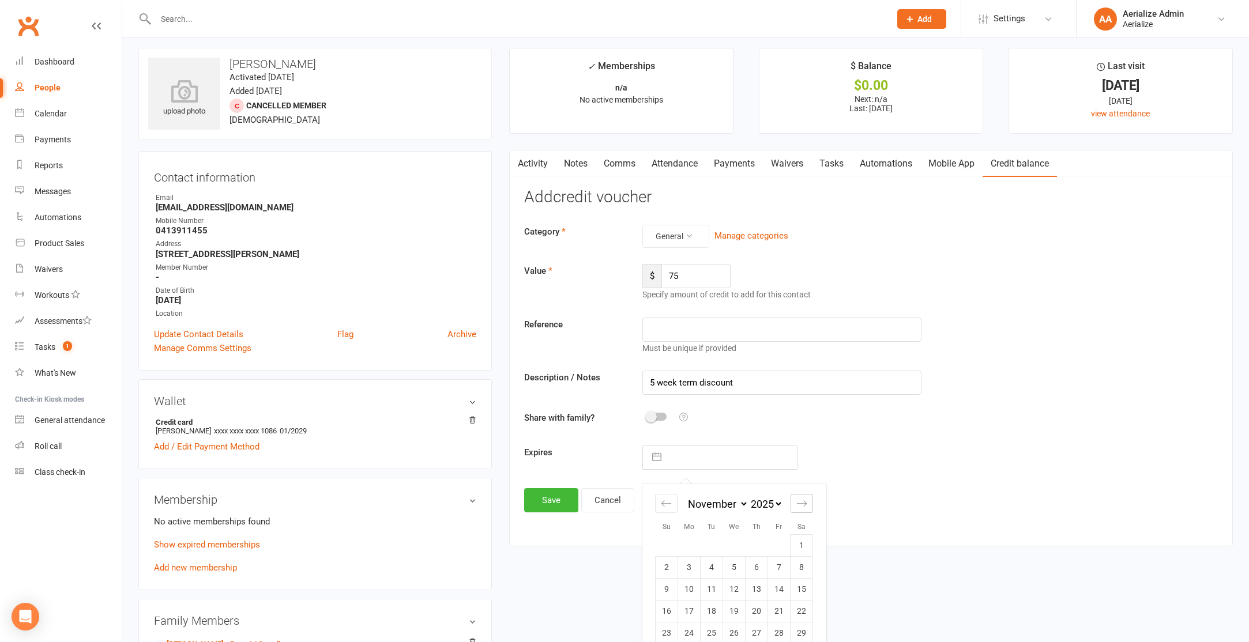
click at [805, 503] on icon "Move forward to switch to the next month." at bounding box center [801, 503] width 11 height 11
select select "2026"
click at [734, 640] on td "31" at bounding box center [734, 633] width 22 height 22
type input "31 Dec 2025"
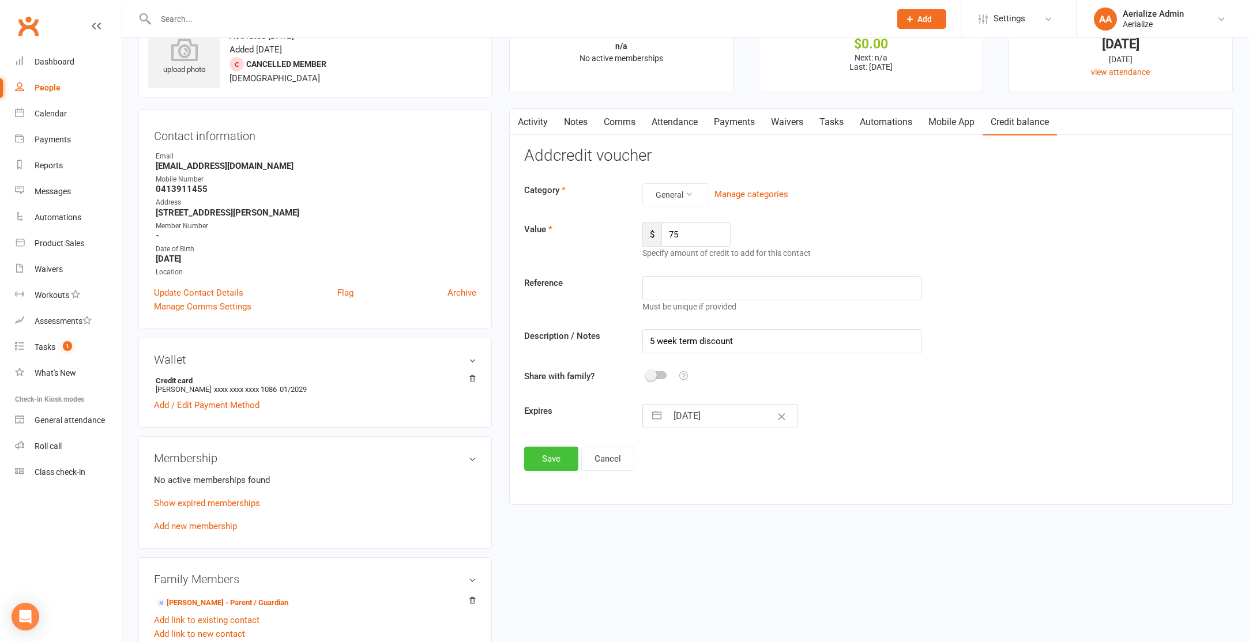
scroll to position [42, 0]
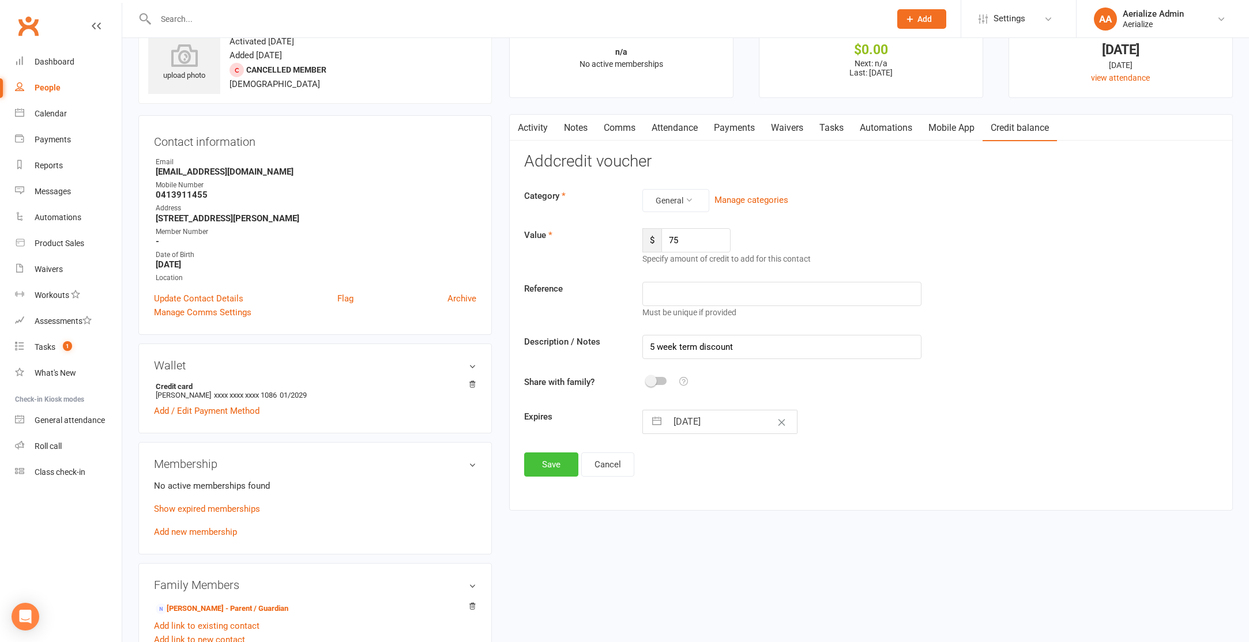
click at [559, 461] on button "Save" at bounding box center [551, 465] width 54 height 24
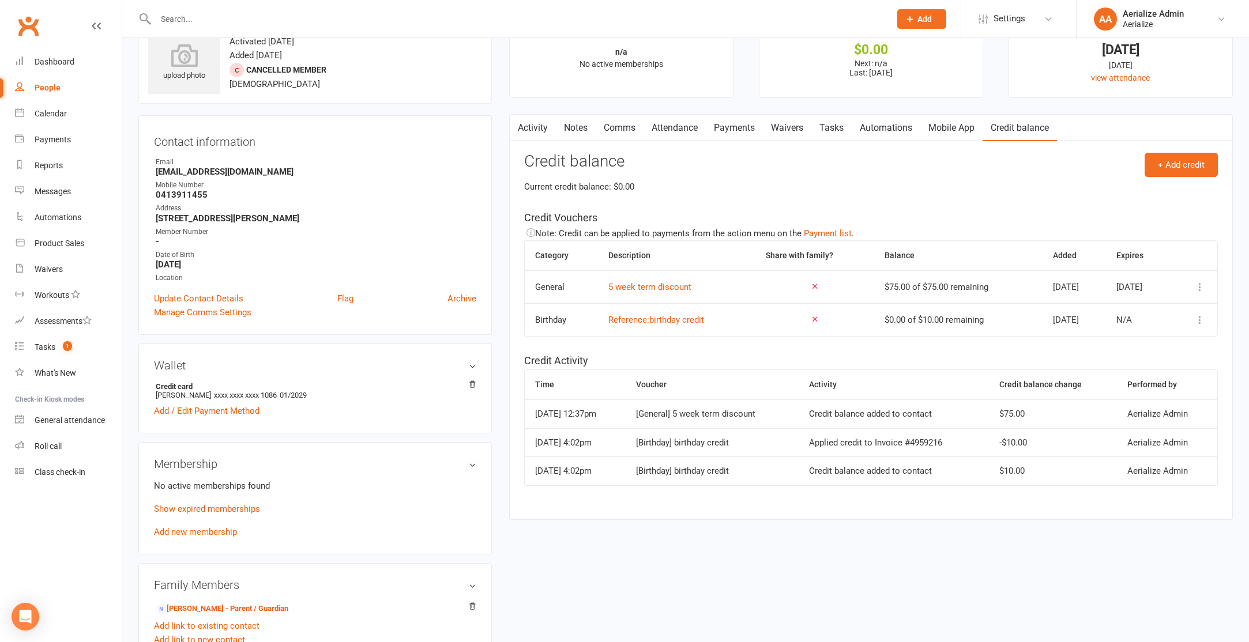
click at [200, 531] on link "Add new membership" at bounding box center [195, 532] width 83 height 10
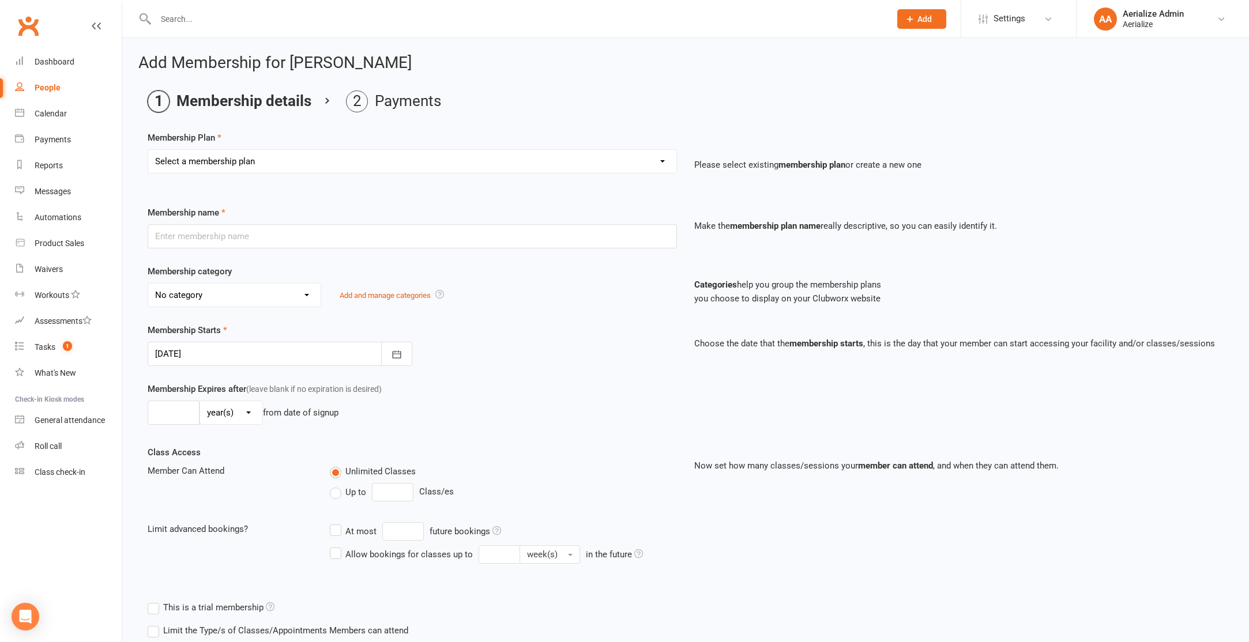
click at [347, 154] on select "Select a membership plan Create new Membership Plan Tiny Tots DROP IN Tiny Tots…" at bounding box center [412, 161] width 528 height 23
select select "3"
click at [148, 150] on select "Select a membership plan Create new Membership Plan Tiny Tots DROP IN Tiny Tots…" at bounding box center [412, 161] width 528 height 23
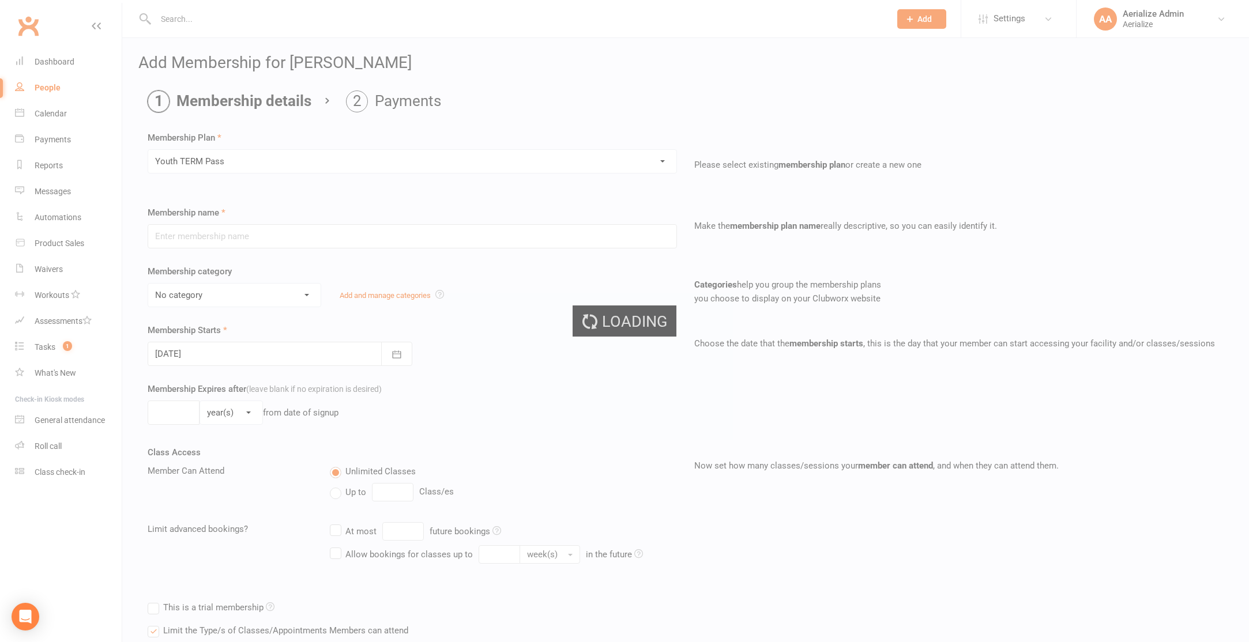
type input "Youth TERM Pass"
select select "10"
type input "16"
select select "1"
type input "1"
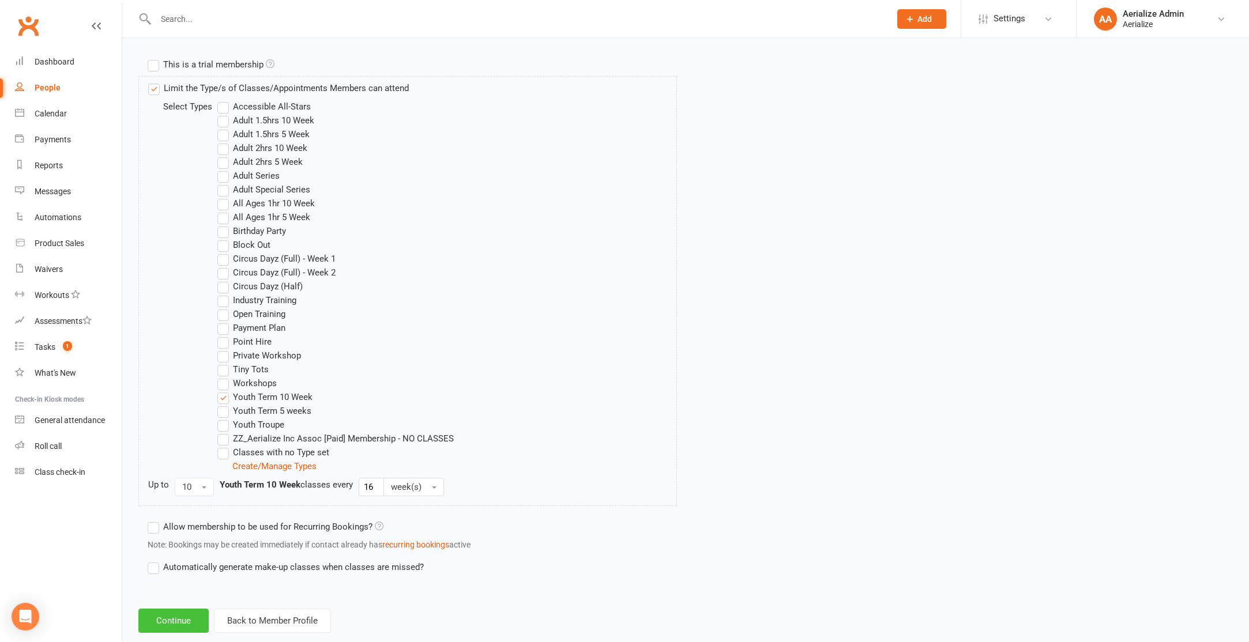
scroll to position [567, 0]
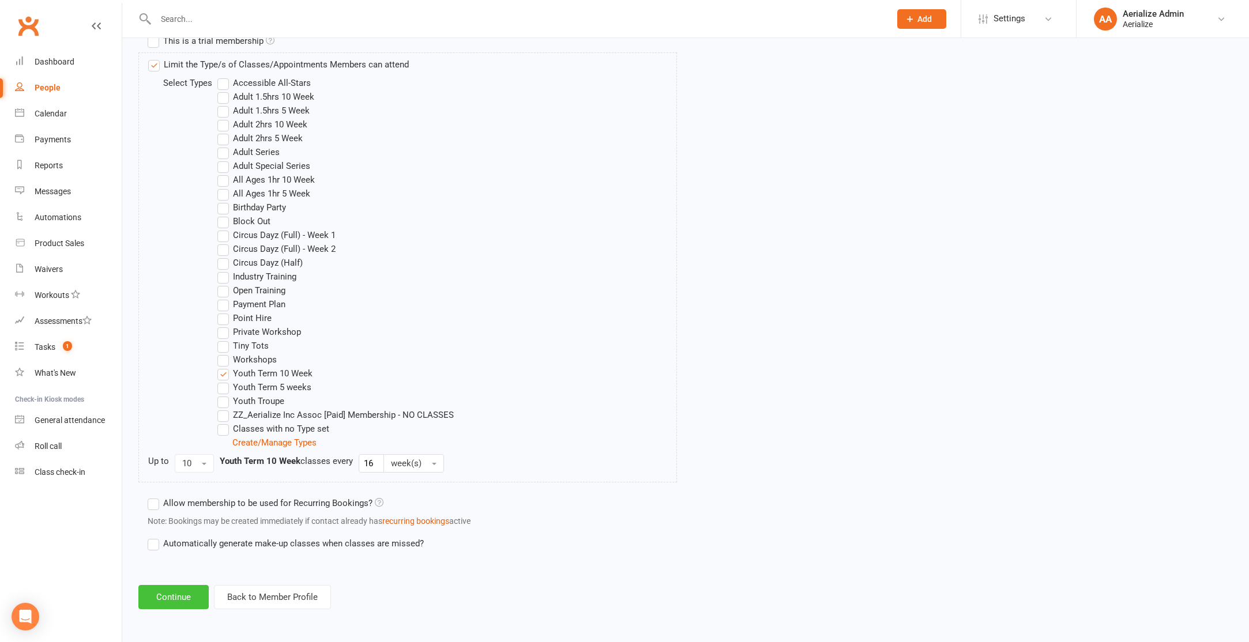
click at [187, 596] on button "Continue" at bounding box center [173, 597] width 70 height 24
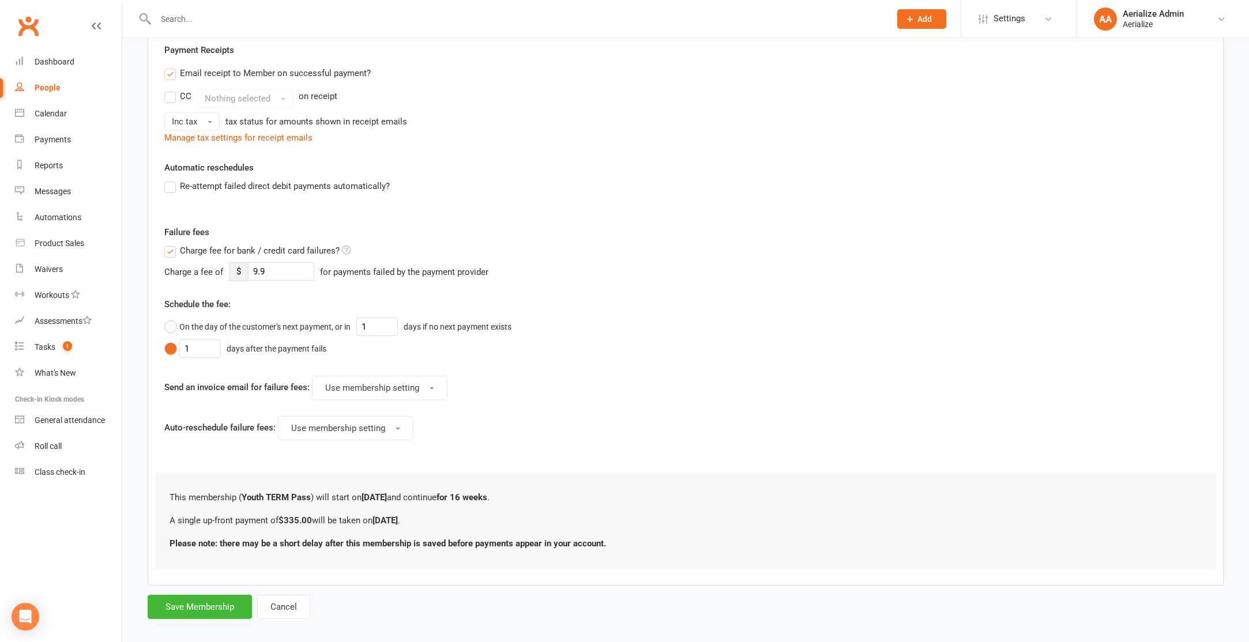
scroll to position [231, 0]
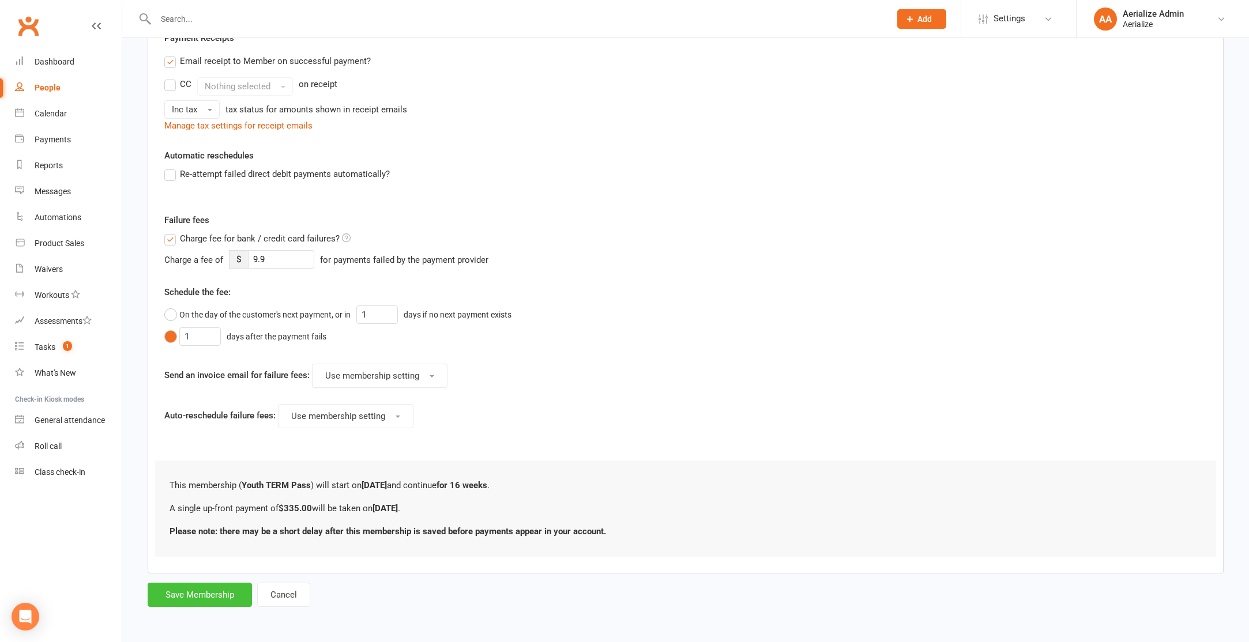
click at [211, 589] on button "Save Membership" at bounding box center [200, 595] width 104 height 24
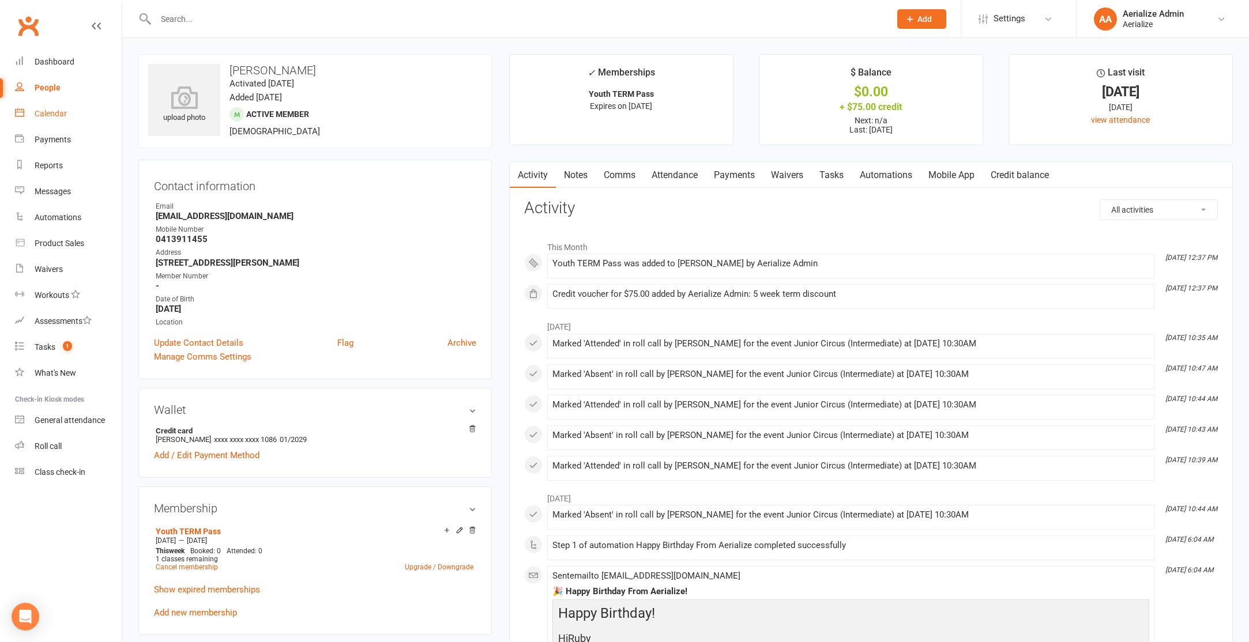
click at [59, 110] on div "Calendar" at bounding box center [51, 113] width 32 height 9
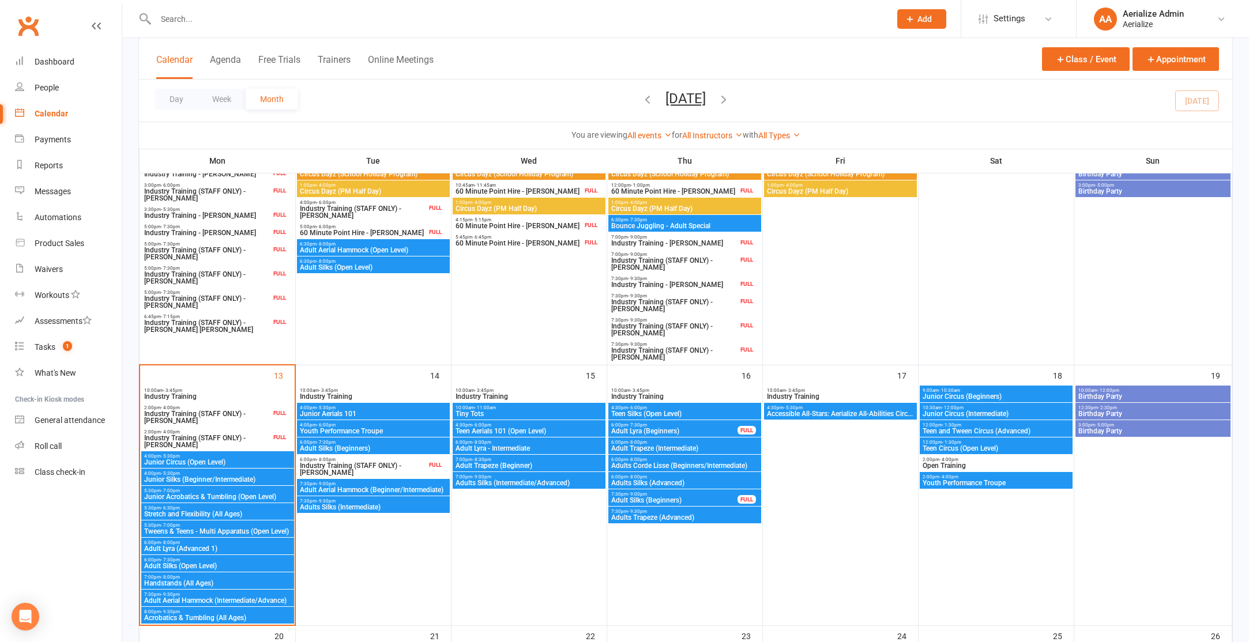
scroll to position [499, 0]
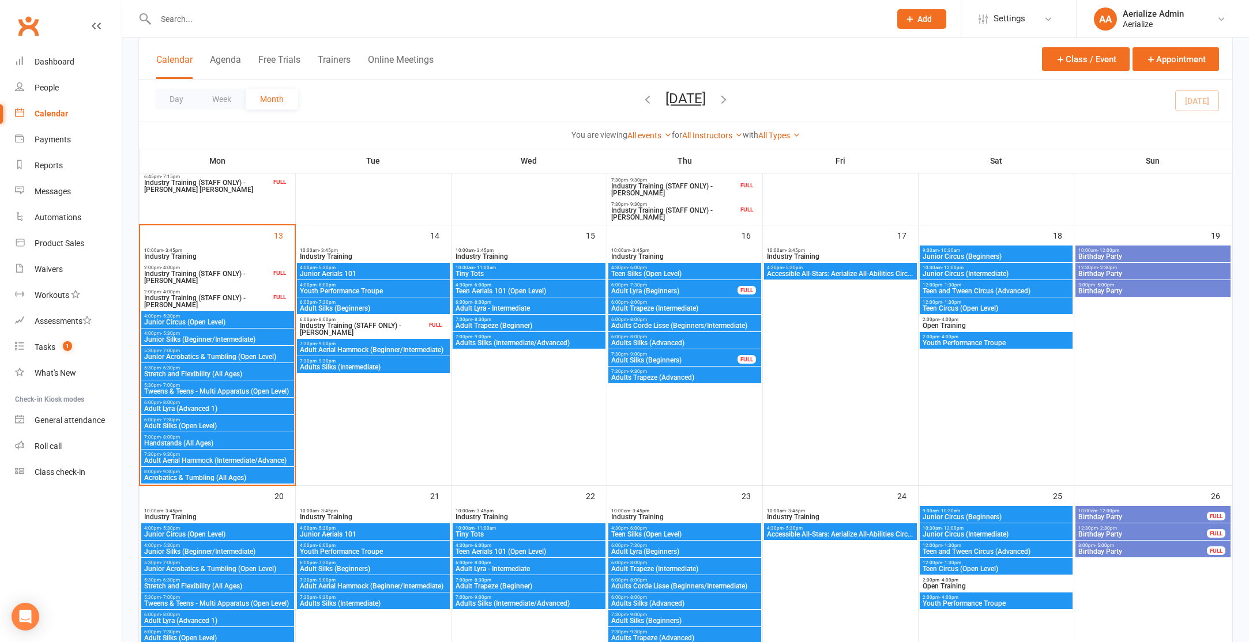
click at [946, 270] on span "Junior Circus (Intermediate)" at bounding box center [996, 273] width 148 height 7
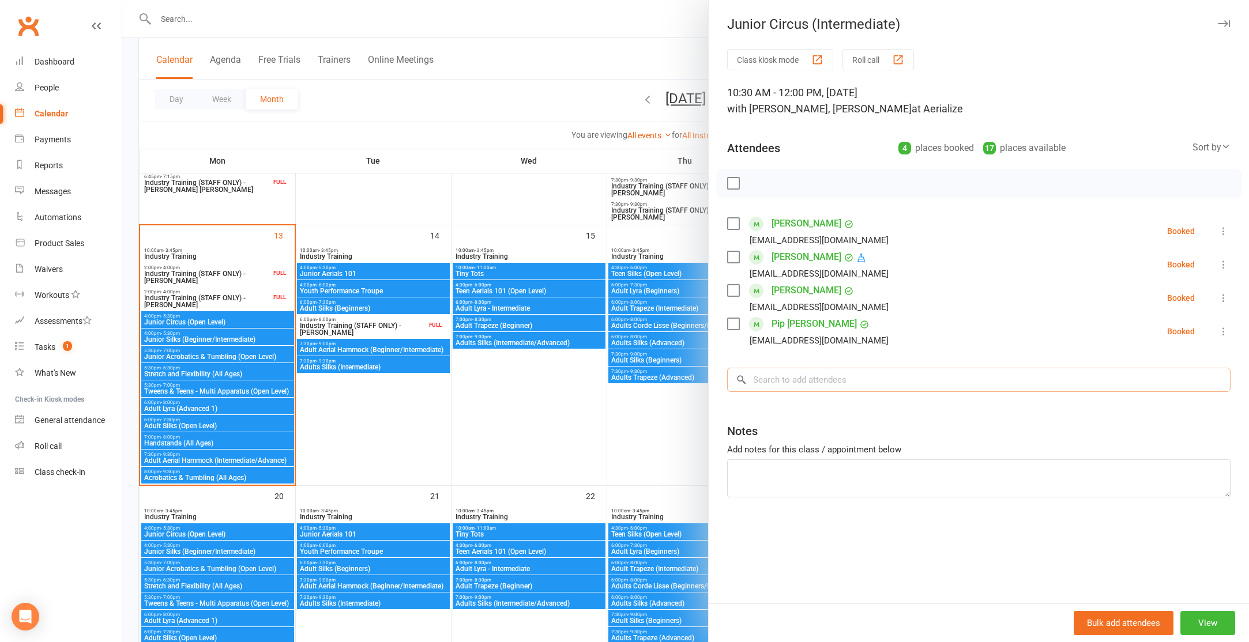
click at [778, 386] on input "search" at bounding box center [978, 380] width 503 height 24
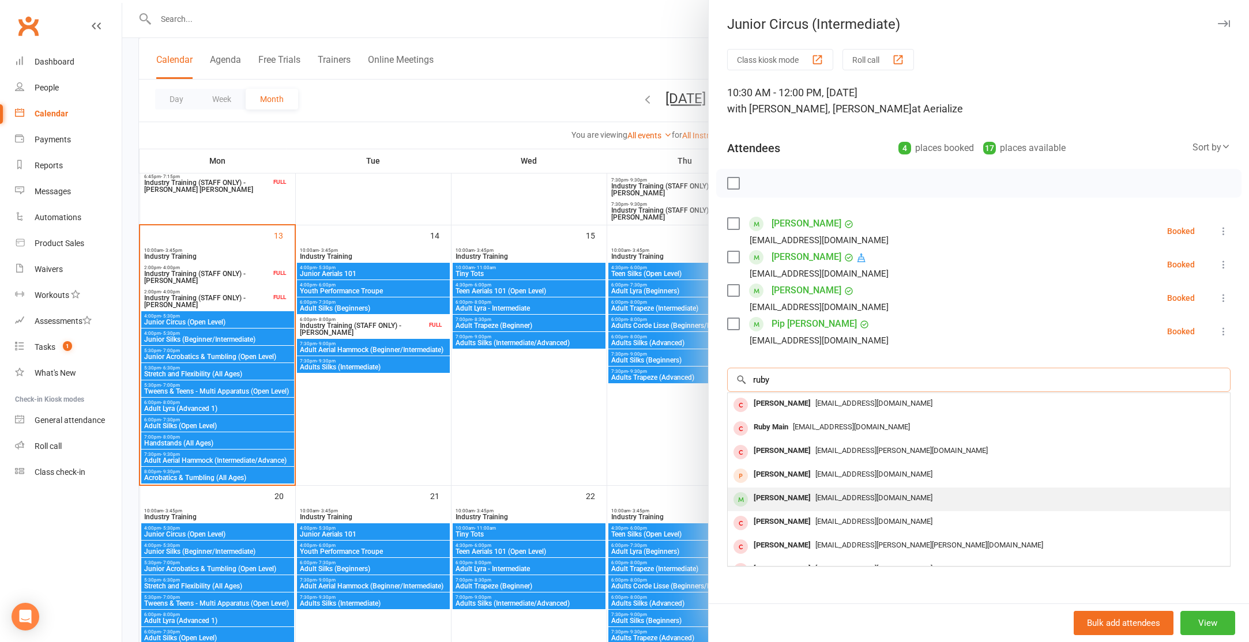
type input "ruby"
click at [815, 496] on span "[EMAIL_ADDRESS][DOMAIN_NAME]" at bounding box center [873, 498] width 117 height 9
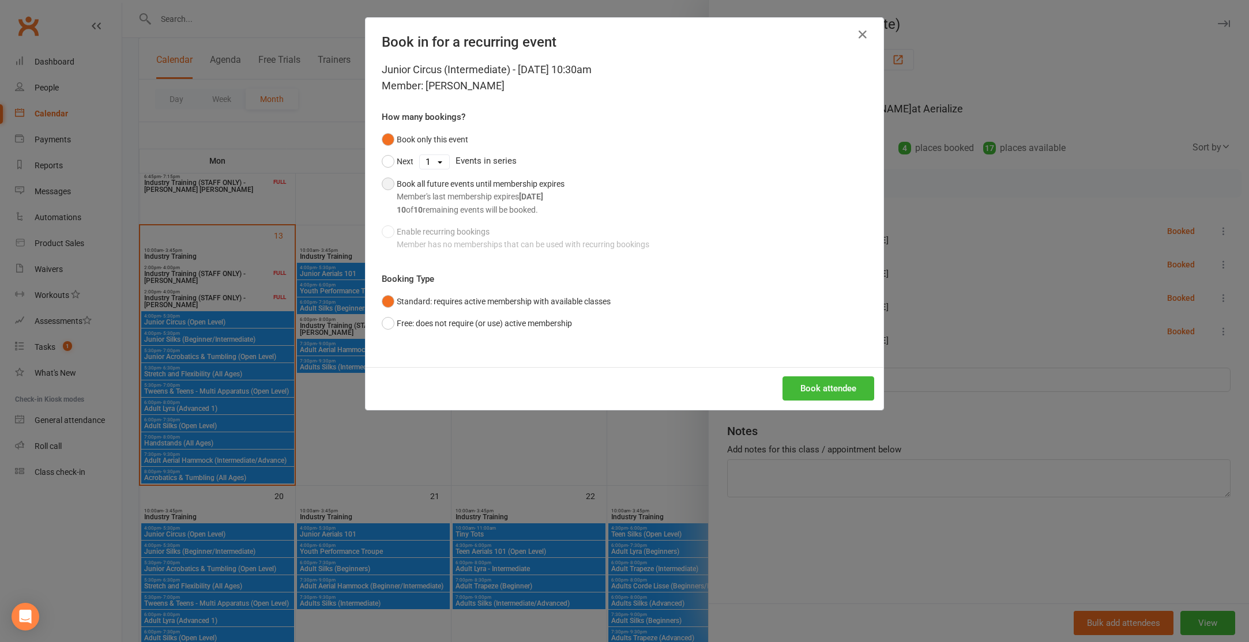
click at [387, 182] on button "Book all future events until membership expires Member's last membership expire…" at bounding box center [473, 197] width 183 height 48
click at [816, 386] on button "Book attendee" at bounding box center [829, 389] width 92 height 24
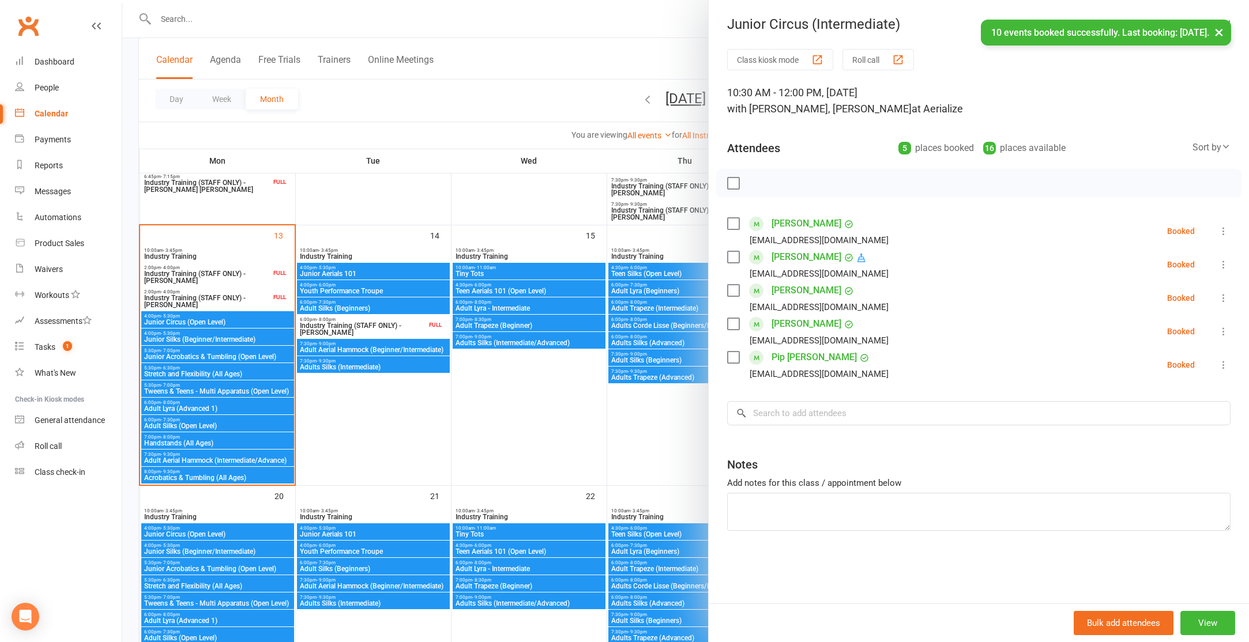
click at [800, 291] on link "Ruby Hall" at bounding box center [807, 290] width 70 height 18
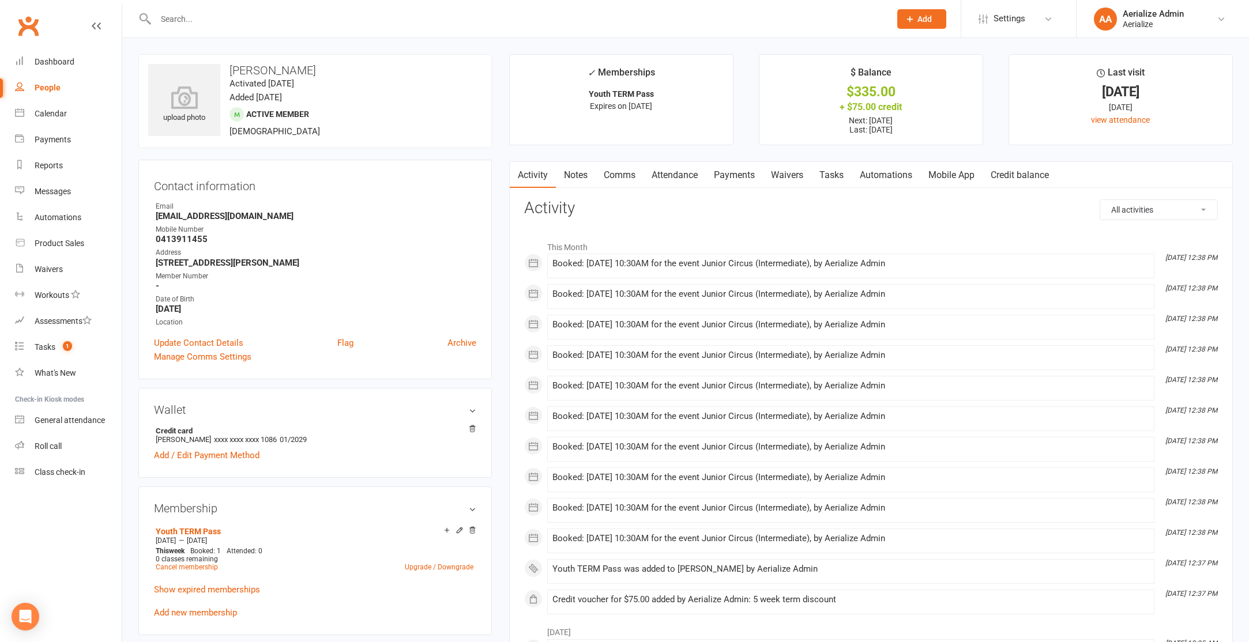
click at [732, 175] on link "Payments" at bounding box center [734, 175] width 57 height 27
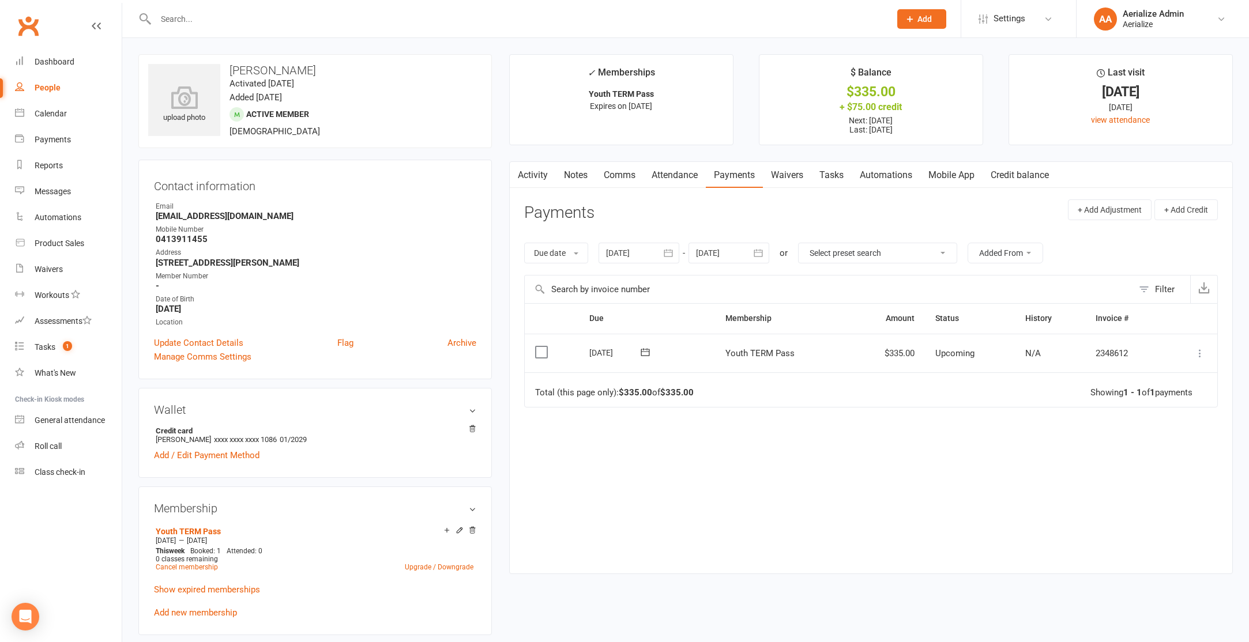
click at [1197, 350] on icon at bounding box center [1200, 354] width 12 height 12
click at [1148, 465] on link "Apply credit" at bounding box center [1149, 468] width 114 height 23
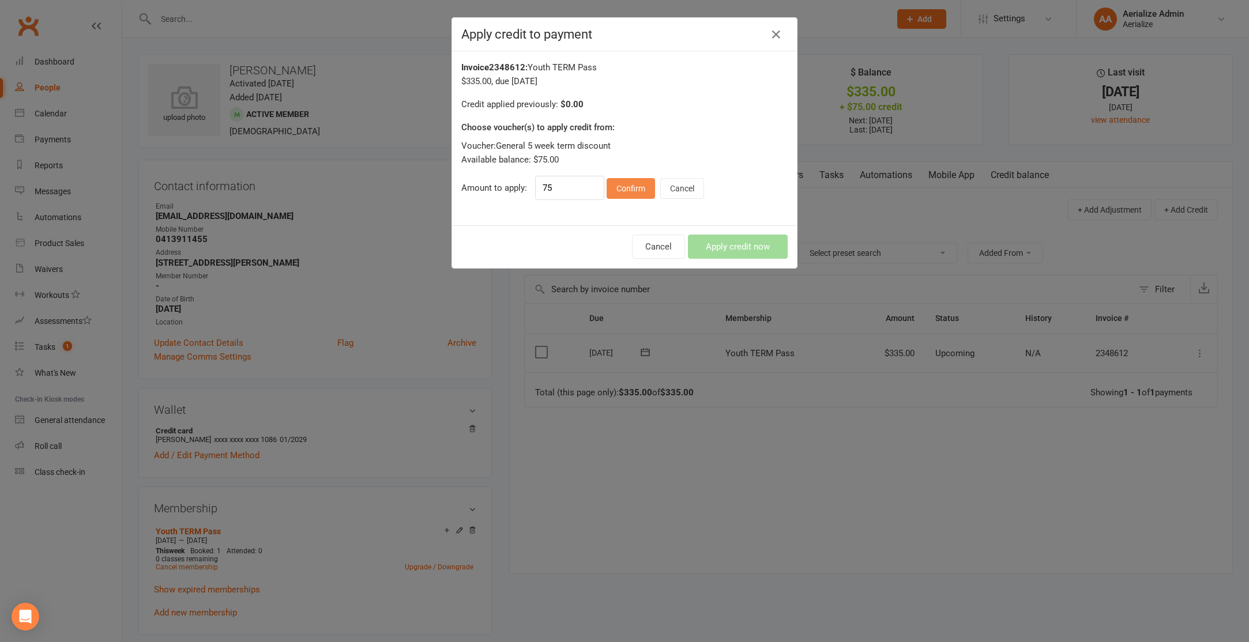
click at [623, 193] on button "Confirm" at bounding box center [631, 188] width 48 height 21
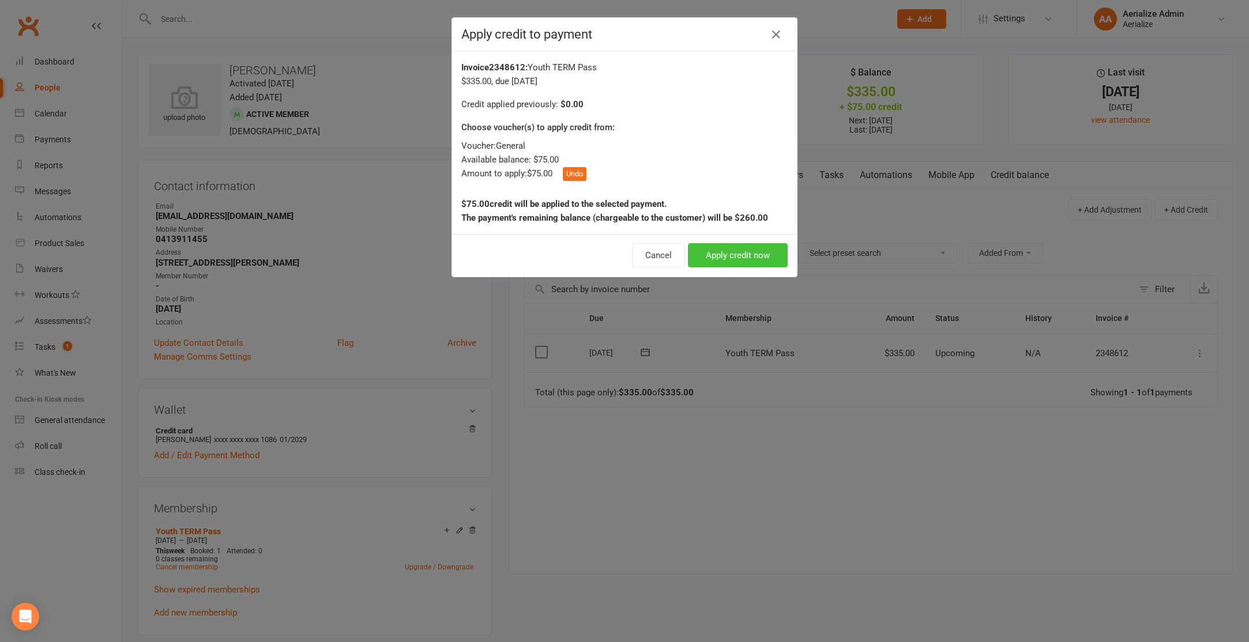
click at [744, 260] on button "Apply credit now" at bounding box center [738, 255] width 100 height 24
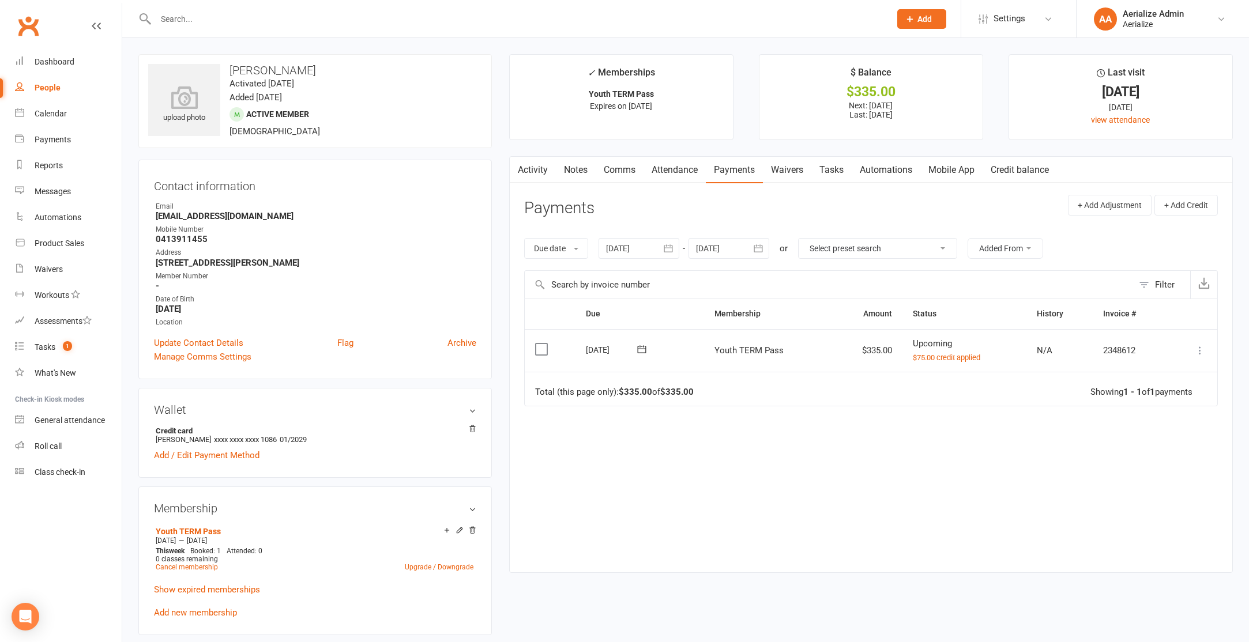
click at [1204, 352] on icon at bounding box center [1200, 351] width 12 height 12
click at [1138, 506] on link "Process now" at bounding box center [1149, 511] width 114 height 23
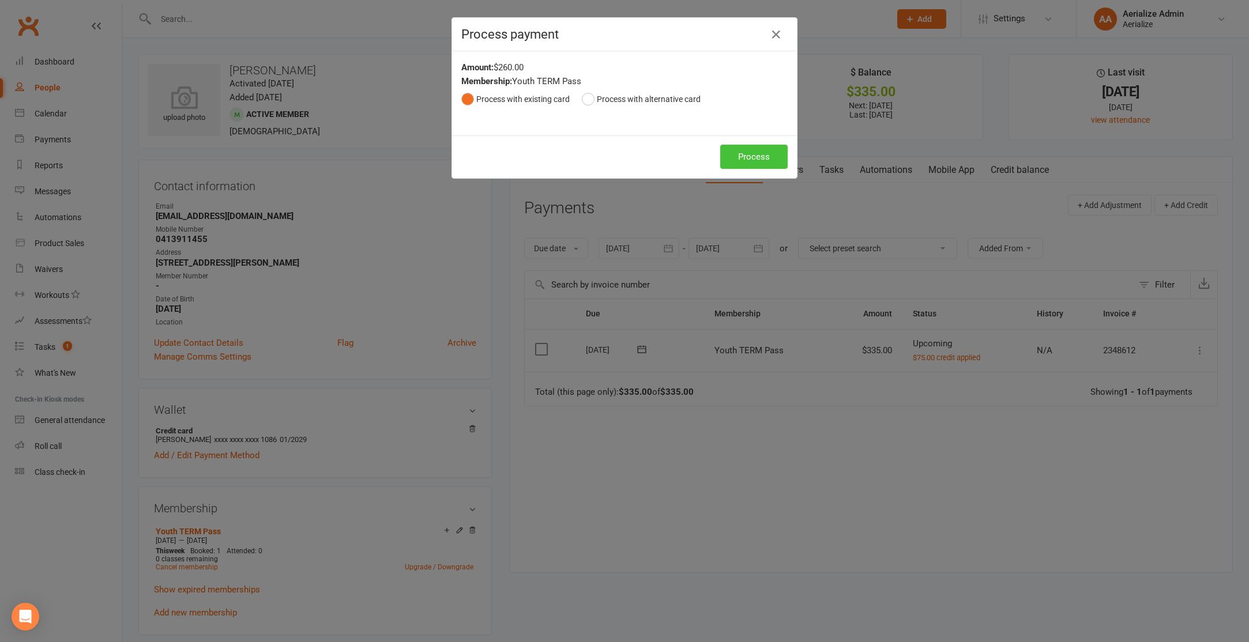
click at [774, 153] on button "Process" at bounding box center [753, 157] width 67 height 24
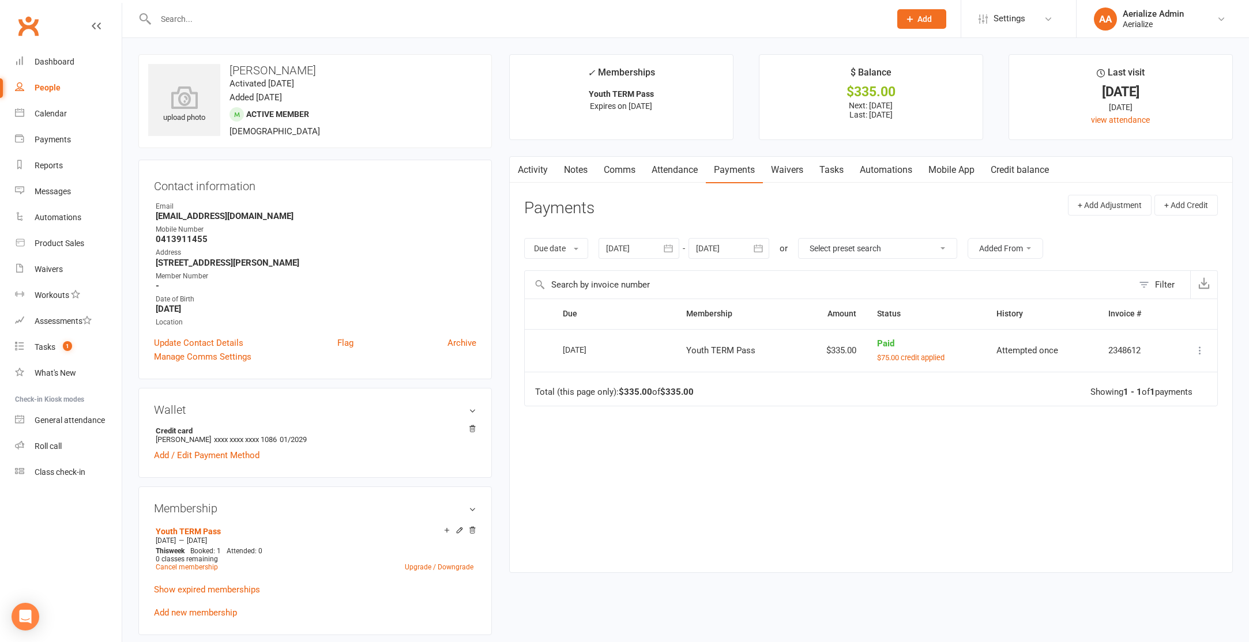
click at [197, 18] on input "text" at bounding box center [517, 19] width 730 height 16
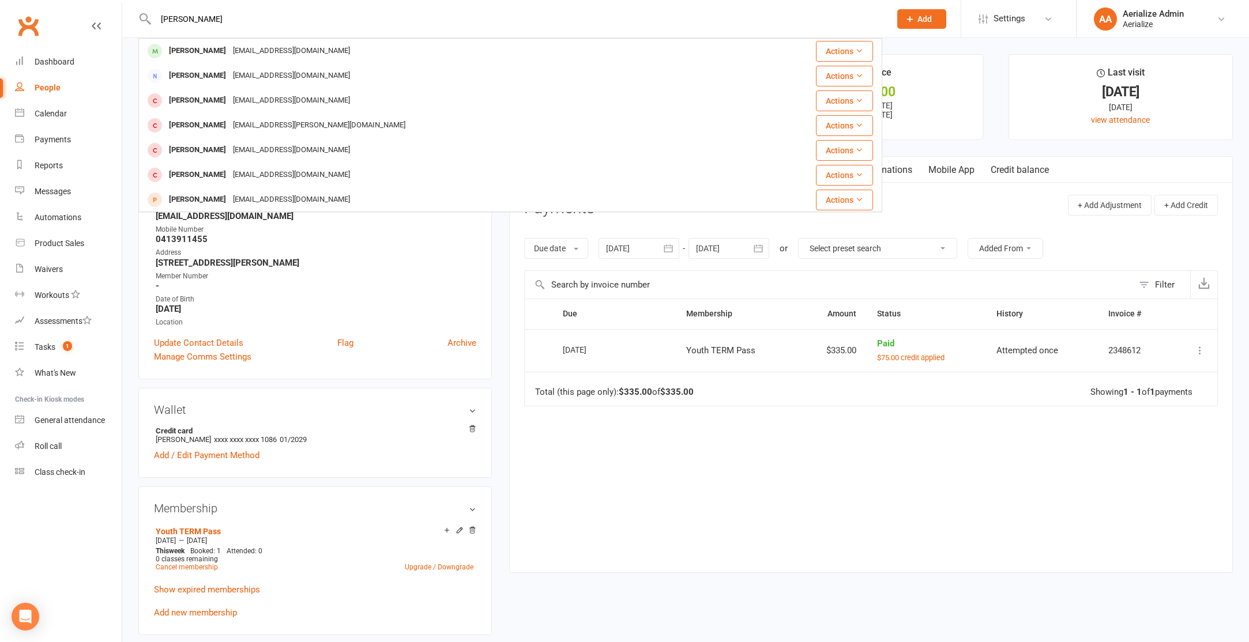
type input "audrey"
click at [229, 50] on div "Audrey Bloustien" at bounding box center [198, 51] width 64 height 17
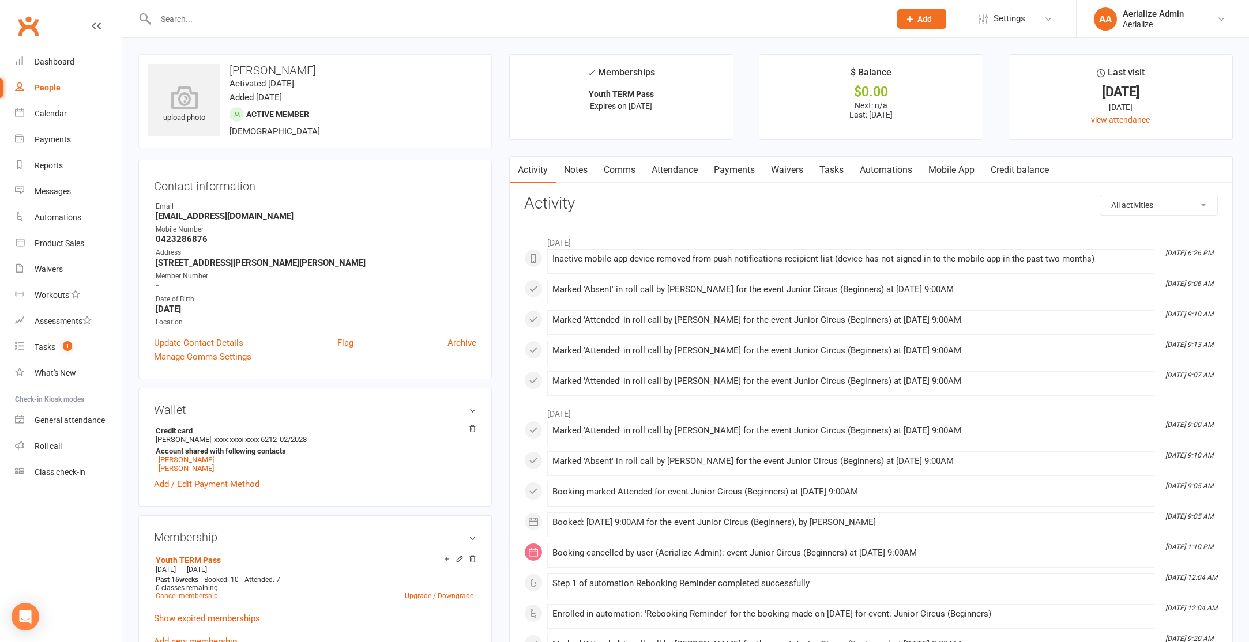
click at [1022, 171] on link "Credit balance" at bounding box center [1020, 170] width 74 height 27
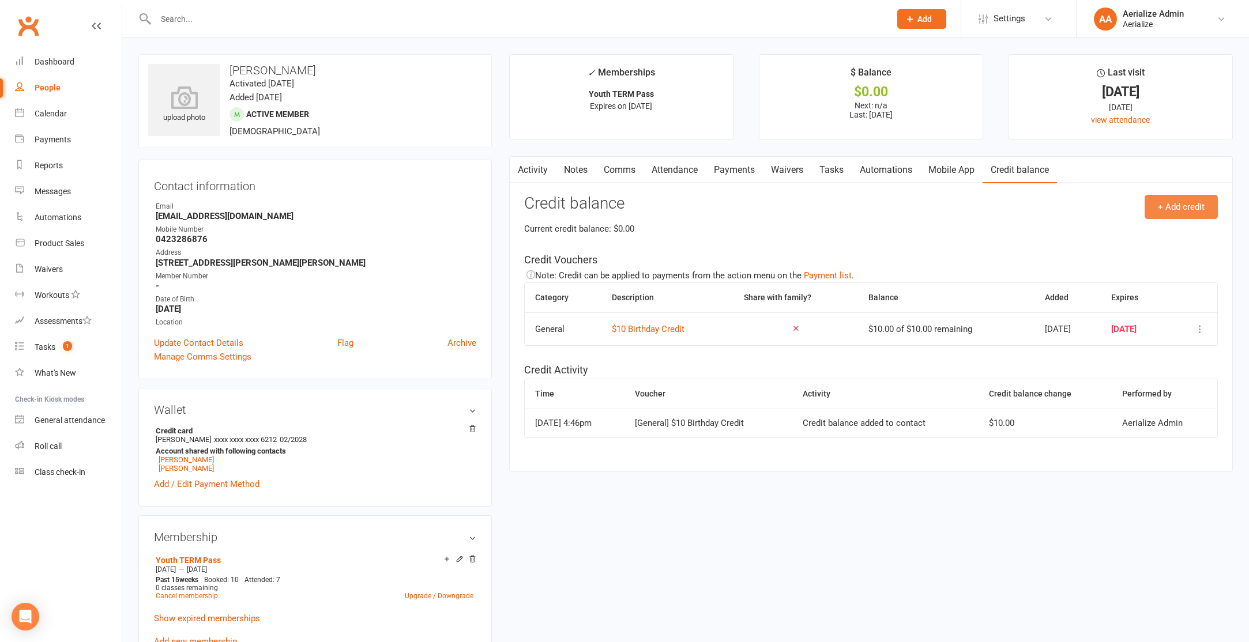
click at [1175, 208] on button "+ Add credit" at bounding box center [1181, 207] width 73 height 24
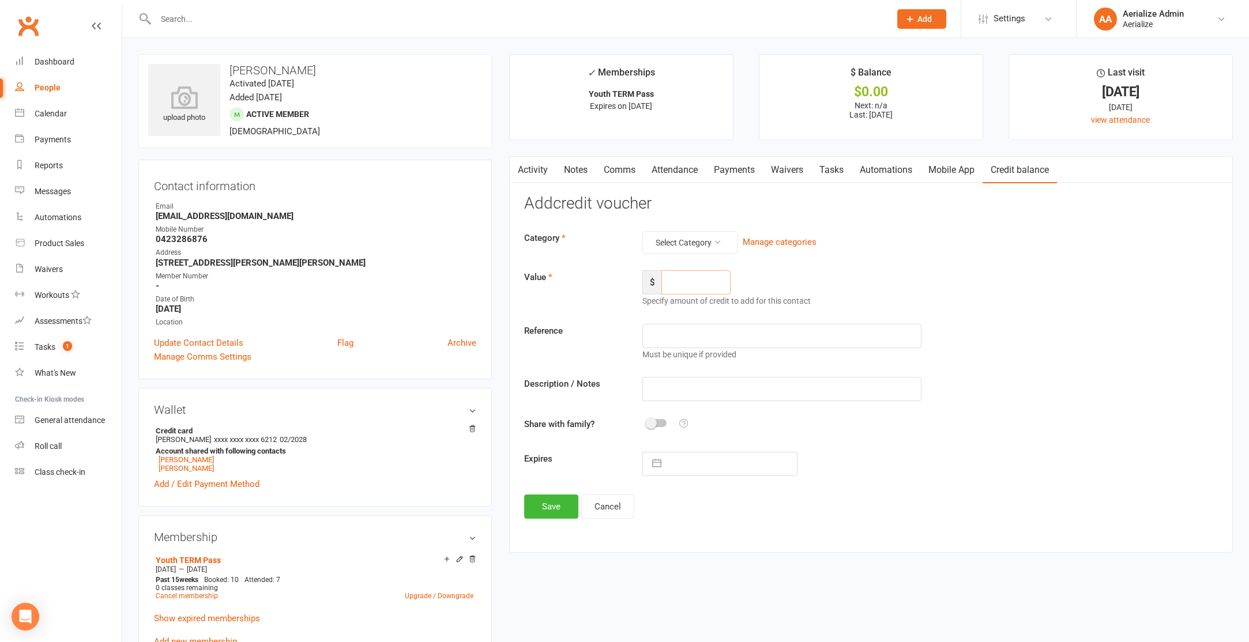
click at [686, 286] on input "number" at bounding box center [695, 282] width 69 height 24
type input "15"
click at [700, 241] on button "Select Category" at bounding box center [689, 242] width 95 height 23
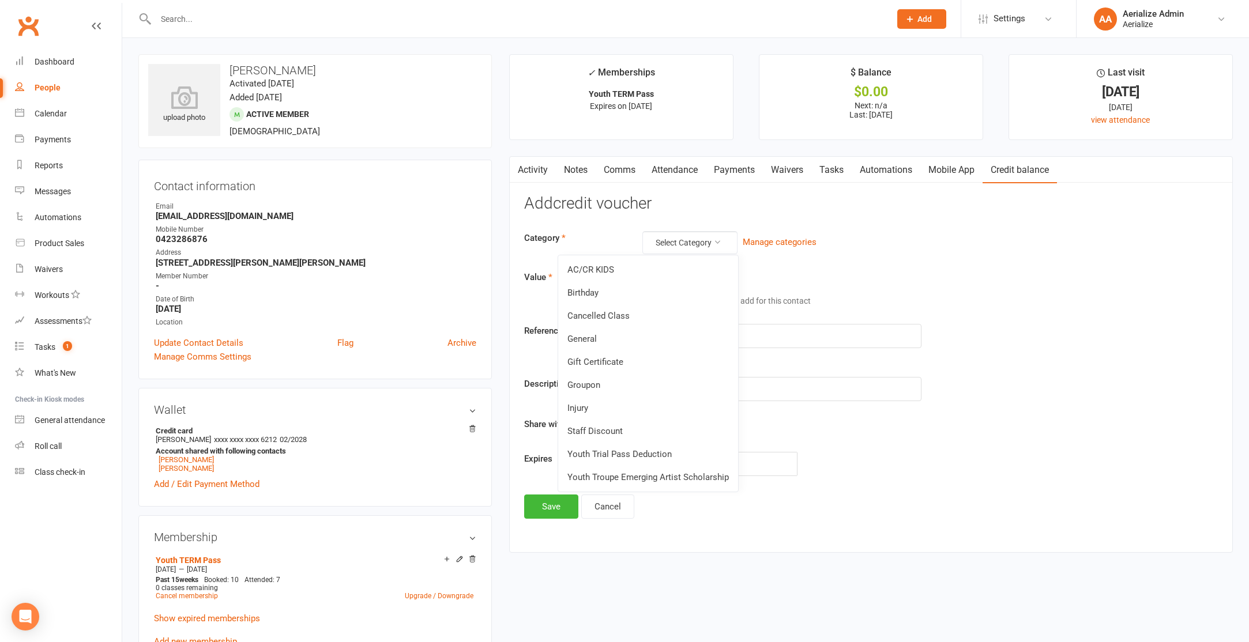
click at [620, 337] on link "General" at bounding box center [648, 339] width 180 height 23
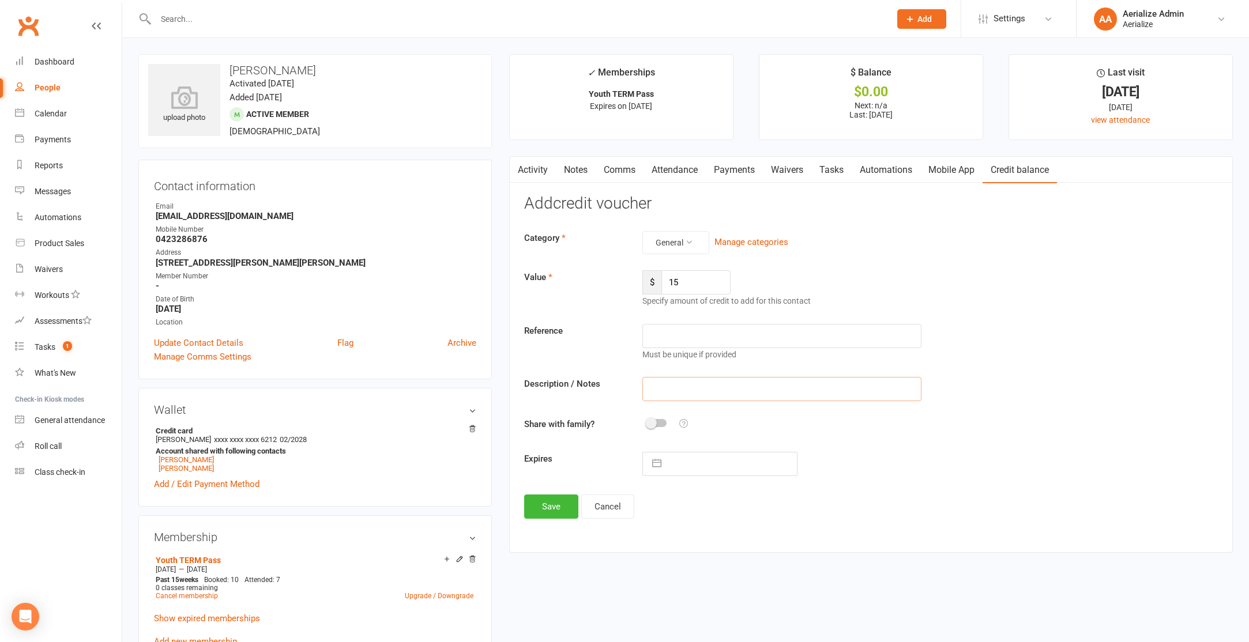
click at [665, 393] on input "text" at bounding box center [781, 389] width 279 height 24
drag, startPoint x: 727, startPoint y: 388, endPoint x: 680, endPoint y: 388, distance: 46.7
click at [680, 388] on input "week 2 enrollment" at bounding box center [781, 389] width 279 height 24
type input "week 2 youth term enrolment discount"
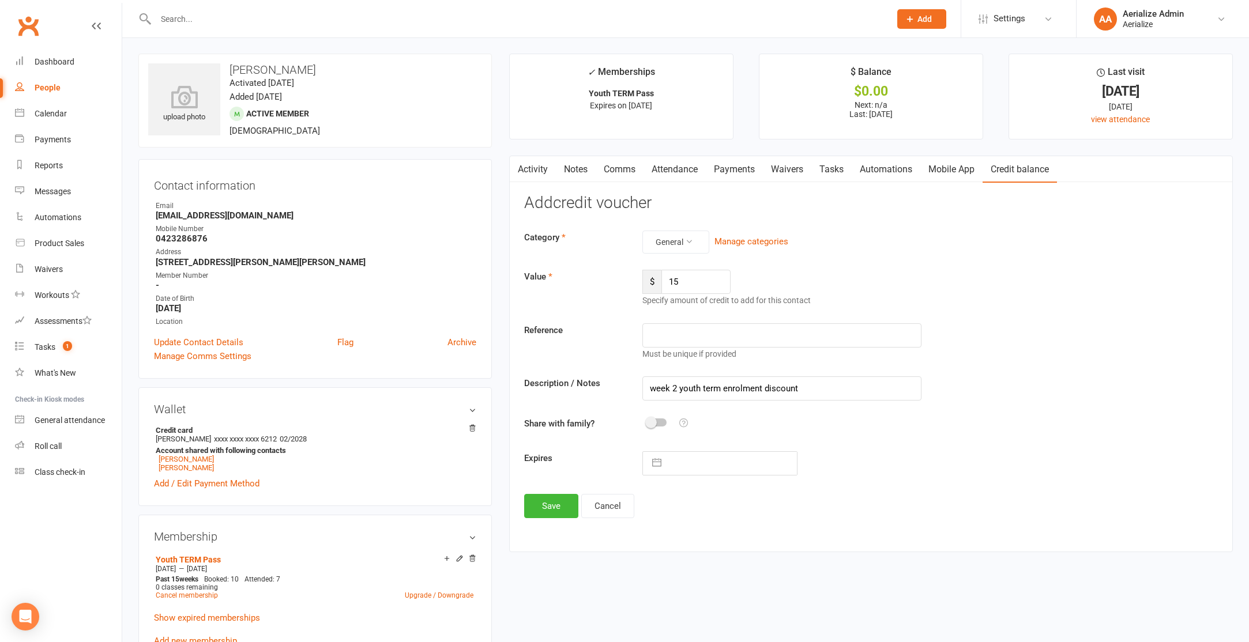
select select "8"
select select "2025"
select select "9"
select select "2025"
select select "10"
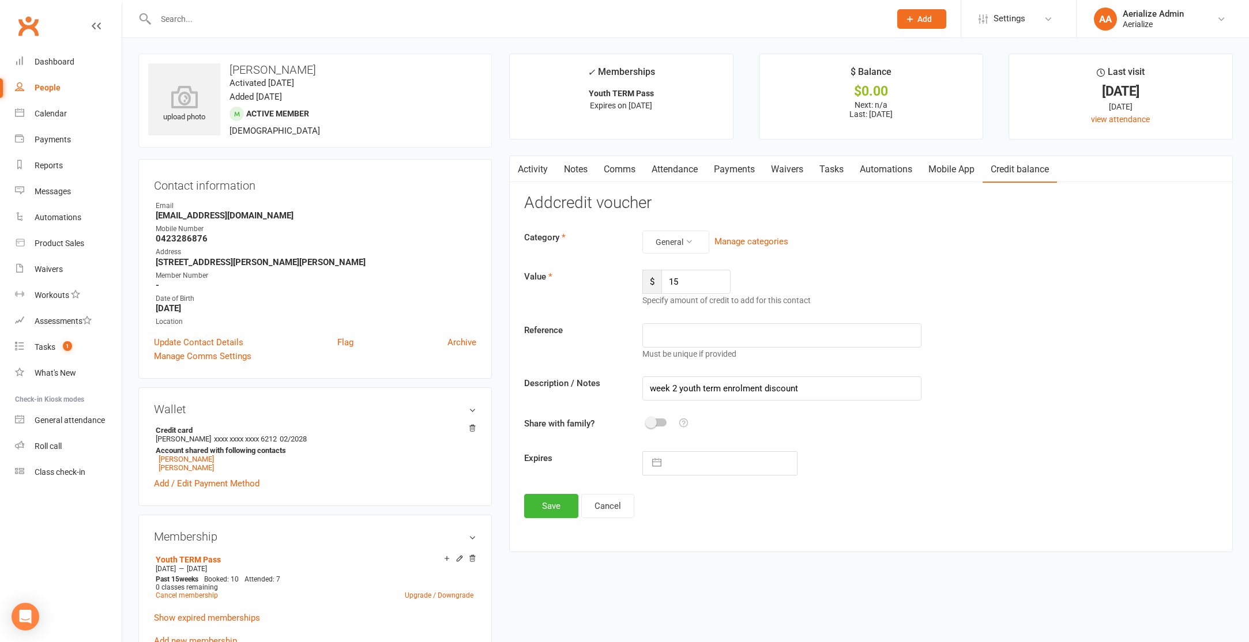
select select "2025"
click at [679, 463] on input "text" at bounding box center [732, 463] width 130 height 23
click at [804, 506] on icon "Move forward to switch to the next month." at bounding box center [801, 509] width 11 height 11
select select "11"
select select "2025"
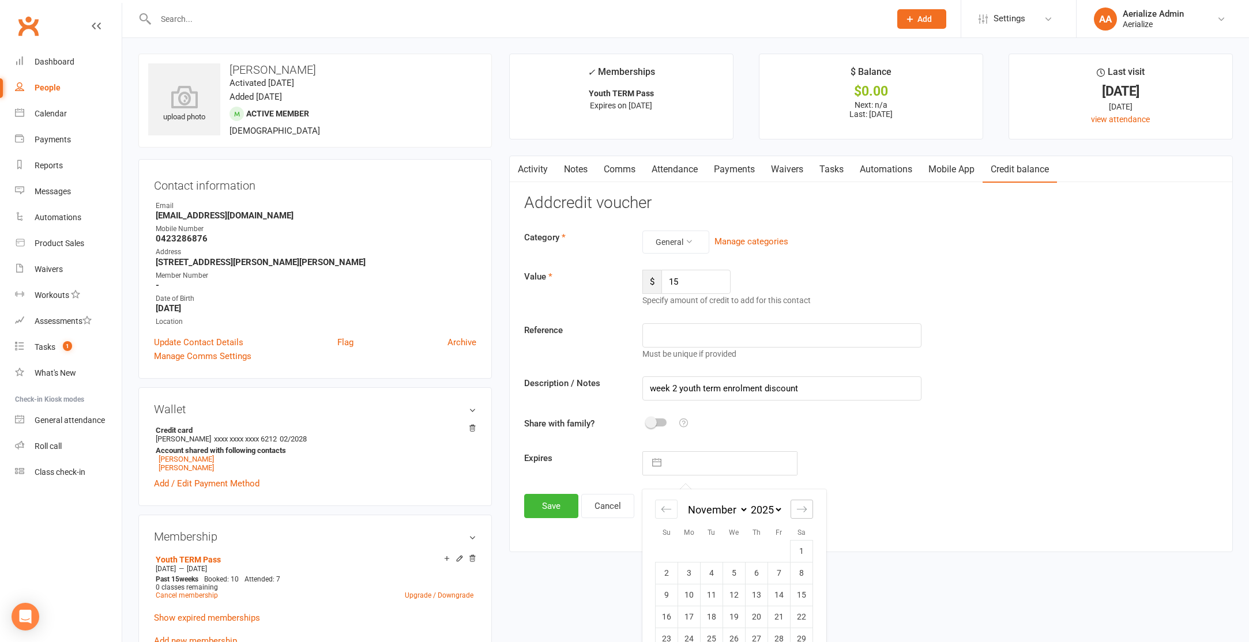
click at [804, 506] on icon "Move forward to switch to the next month." at bounding box center [801, 509] width 11 height 11
select select "2026"
drag, startPoint x: 759, startPoint y: 595, endPoint x: 648, endPoint y: 573, distance: 113.4
click at [759, 595] on td "18" at bounding box center [757, 595] width 22 height 22
type input "18 Dec 2025"
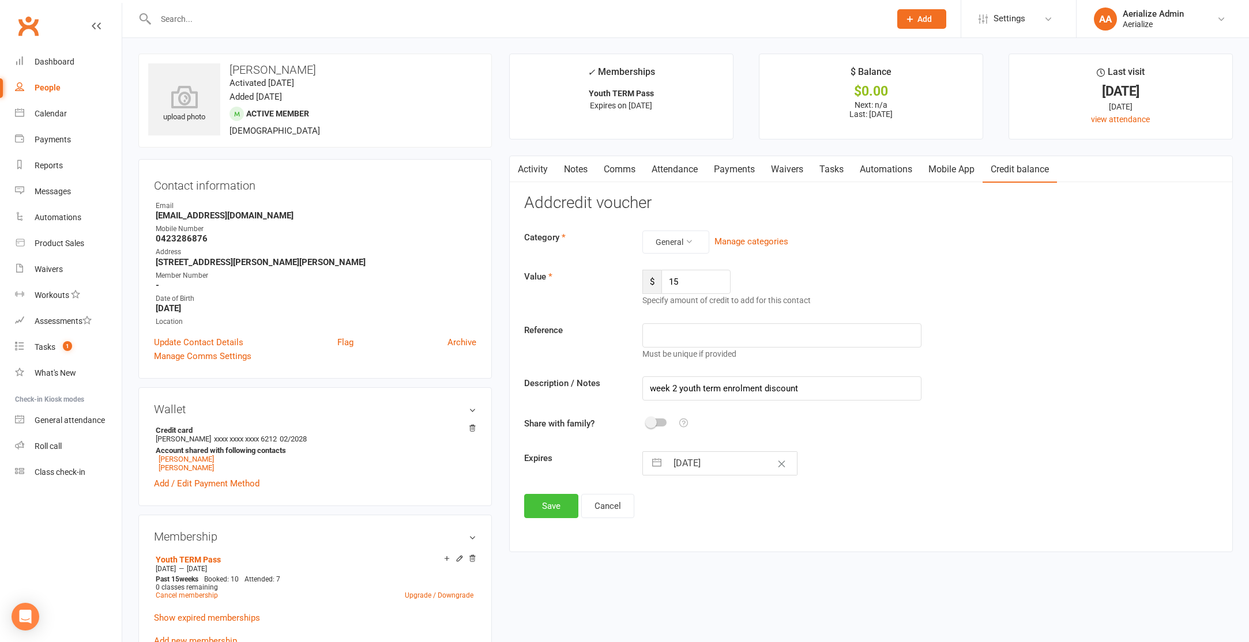
click at [539, 506] on button "Save" at bounding box center [551, 506] width 54 height 24
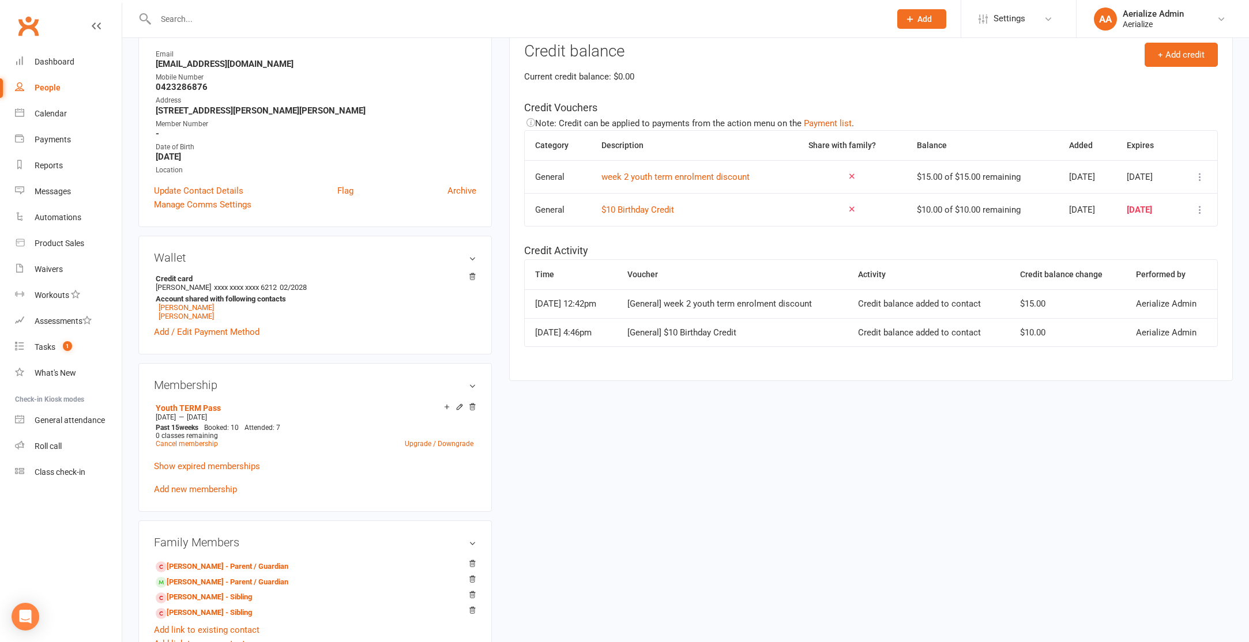
scroll to position [162, 0]
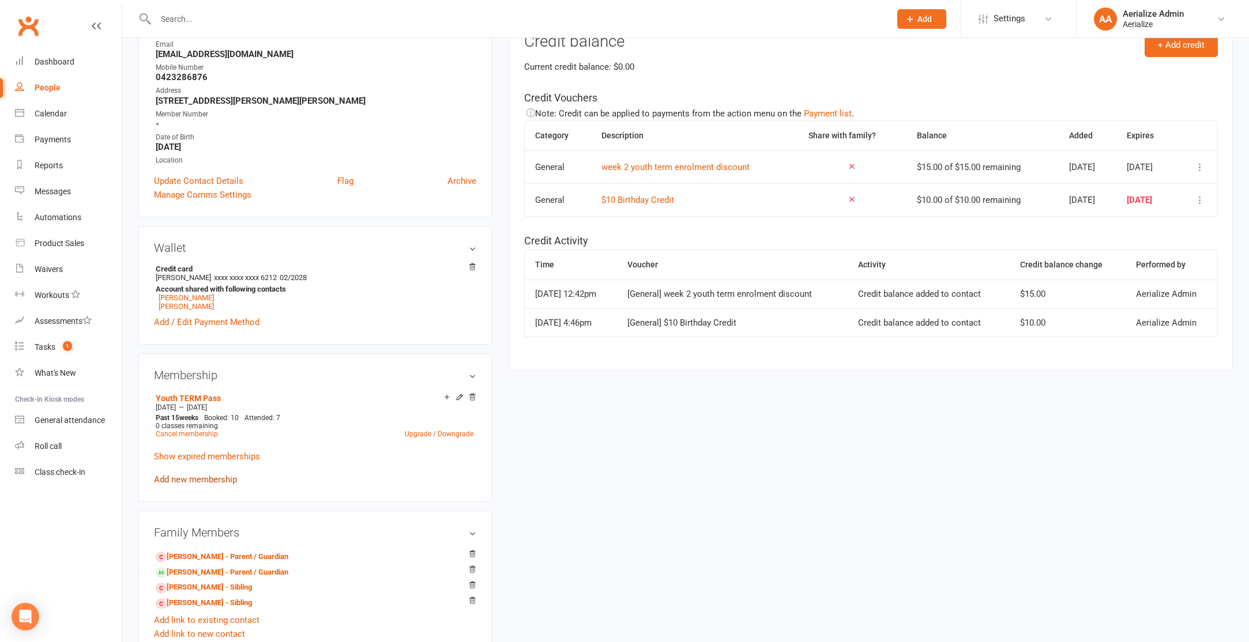
click at [186, 479] on link "Add new membership" at bounding box center [195, 480] width 83 height 10
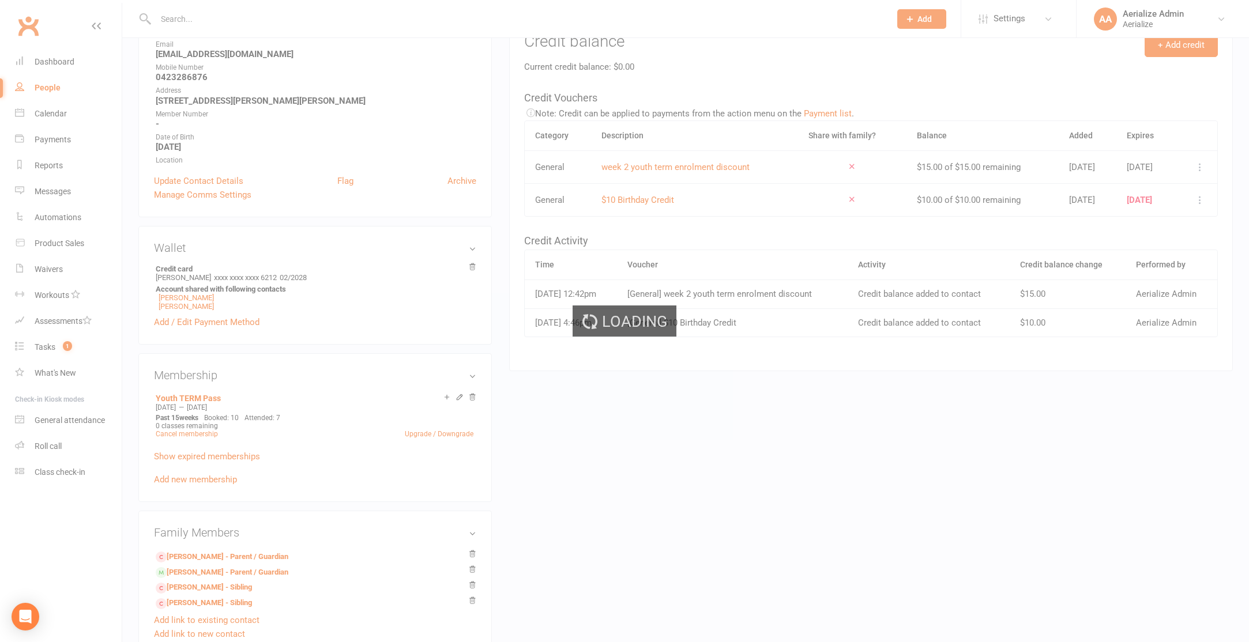
scroll to position [163, 0]
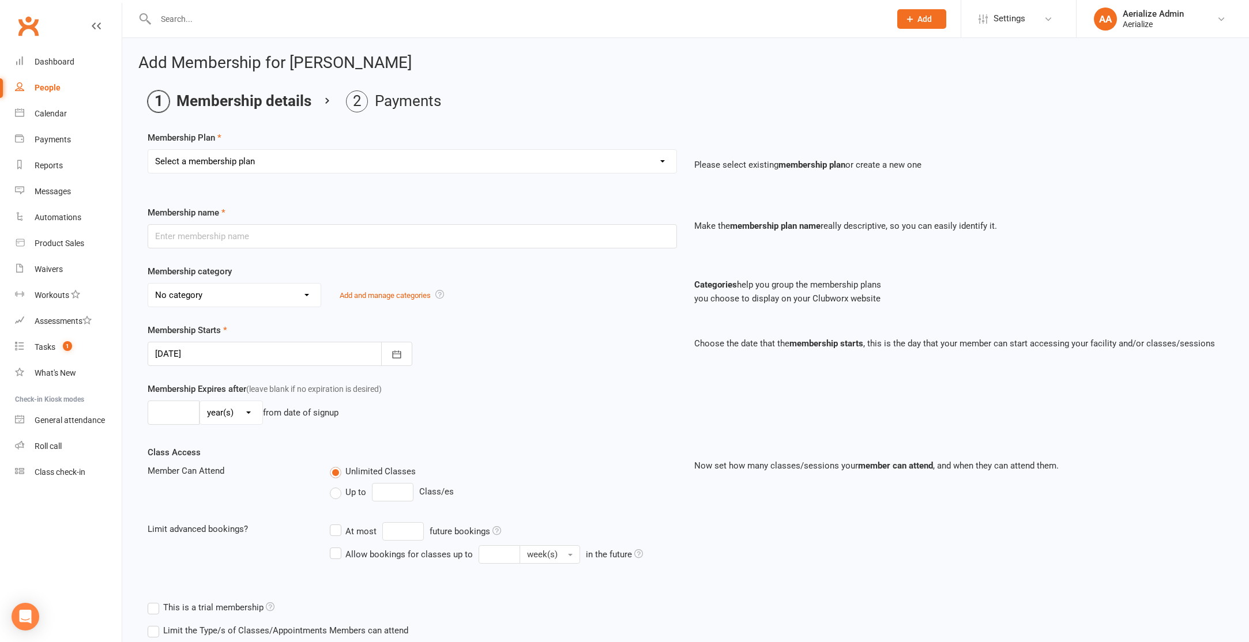
click at [249, 156] on select "Select a membership plan Create new Membership Plan Tiny Tots DROP IN Tiny Tots…" at bounding box center [412, 161] width 528 height 23
select select "3"
click at [148, 150] on select "Select a membership plan Create new Membership Plan Tiny Tots DROP IN Tiny Tots…" at bounding box center [412, 161] width 528 height 23
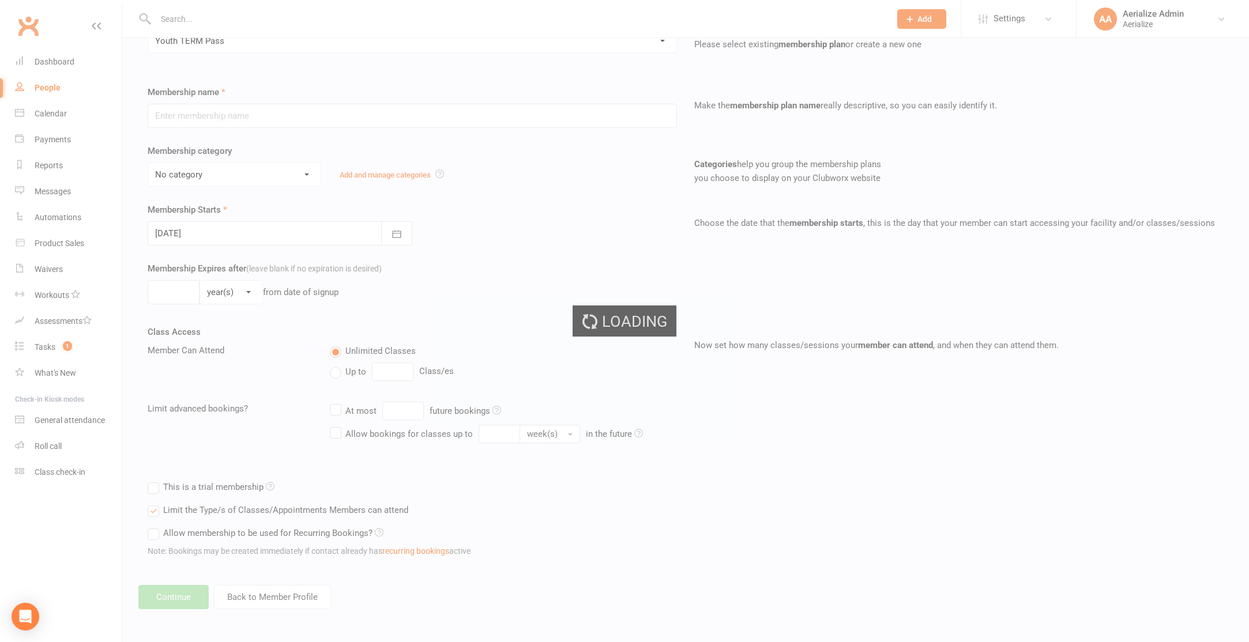
type input "Youth TERM Pass"
select select "10"
type input "16"
select select "1"
type input "1"
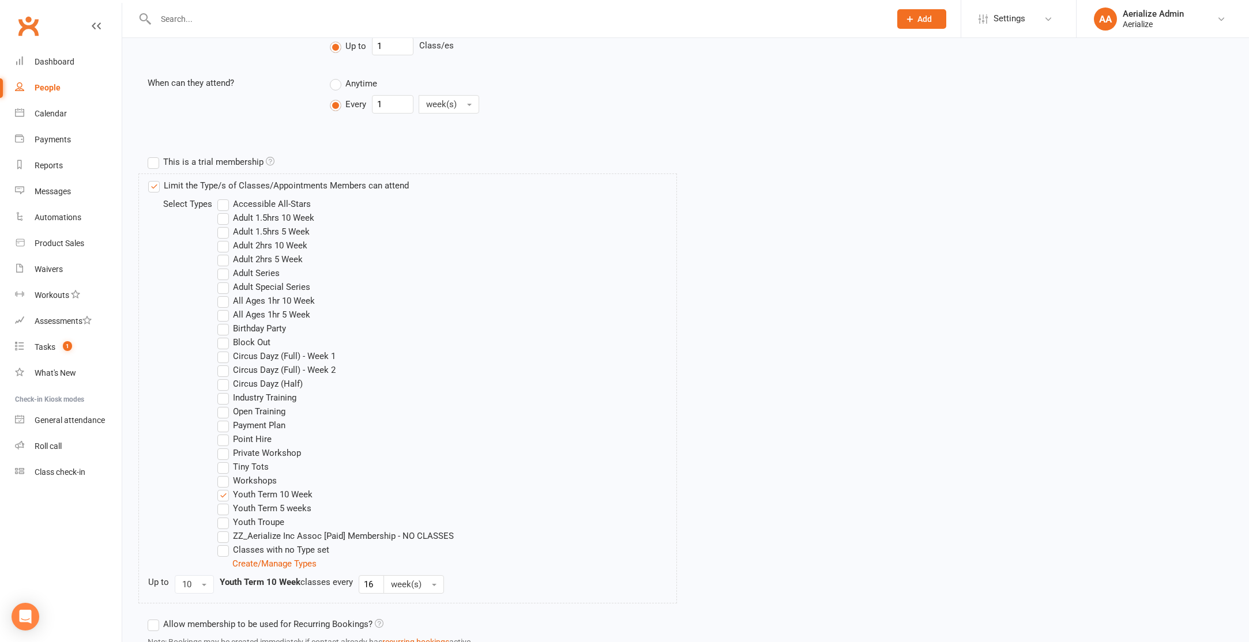
scroll to position [567, 0]
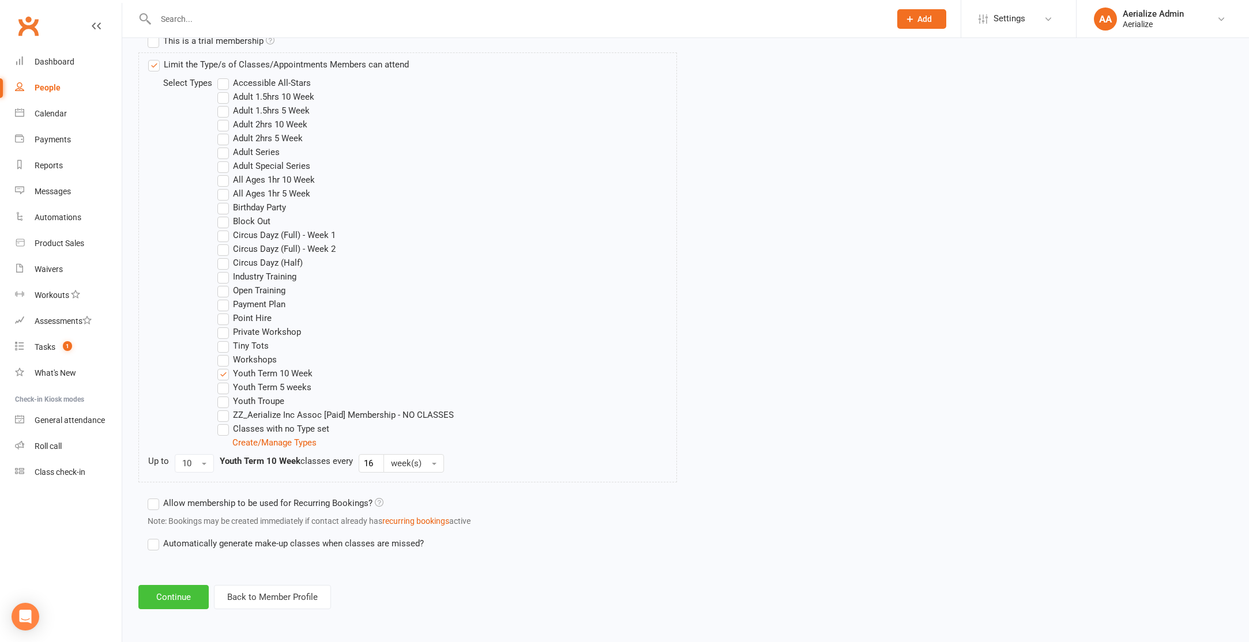
click at [187, 599] on button "Continue" at bounding box center [173, 597] width 70 height 24
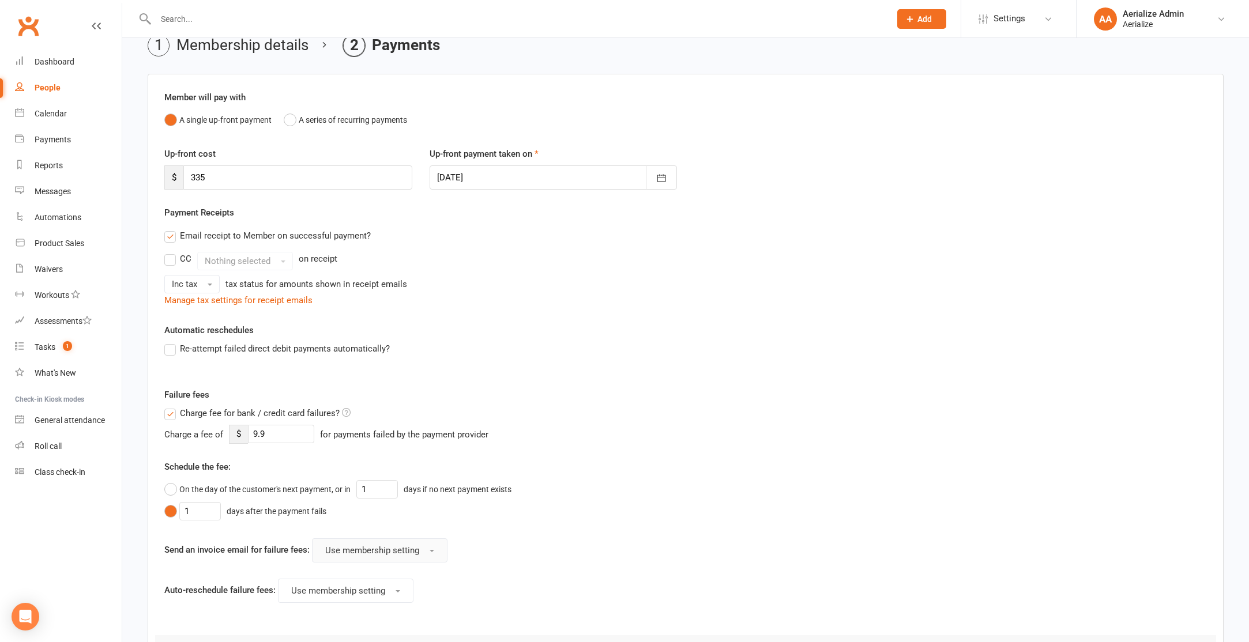
scroll to position [231, 0]
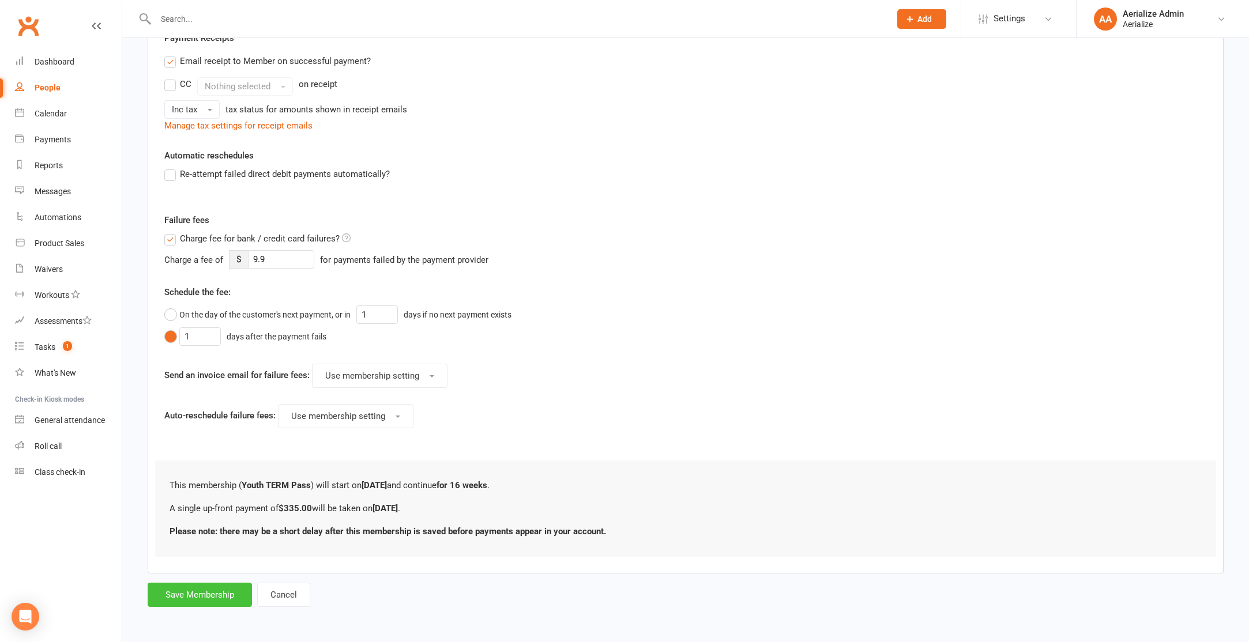
click at [219, 588] on button "Save Membership" at bounding box center [200, 595] width 104 height 24
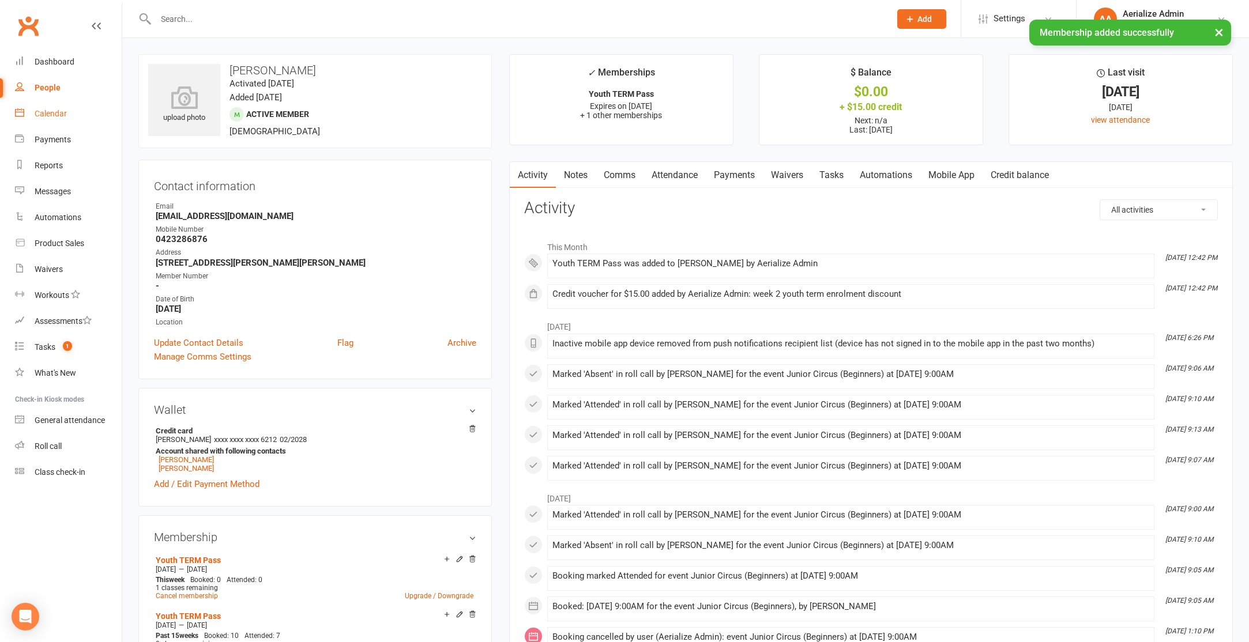
click at [53, 111] on div "Calendar" at bounding box center [51, 113] width 32 height 9
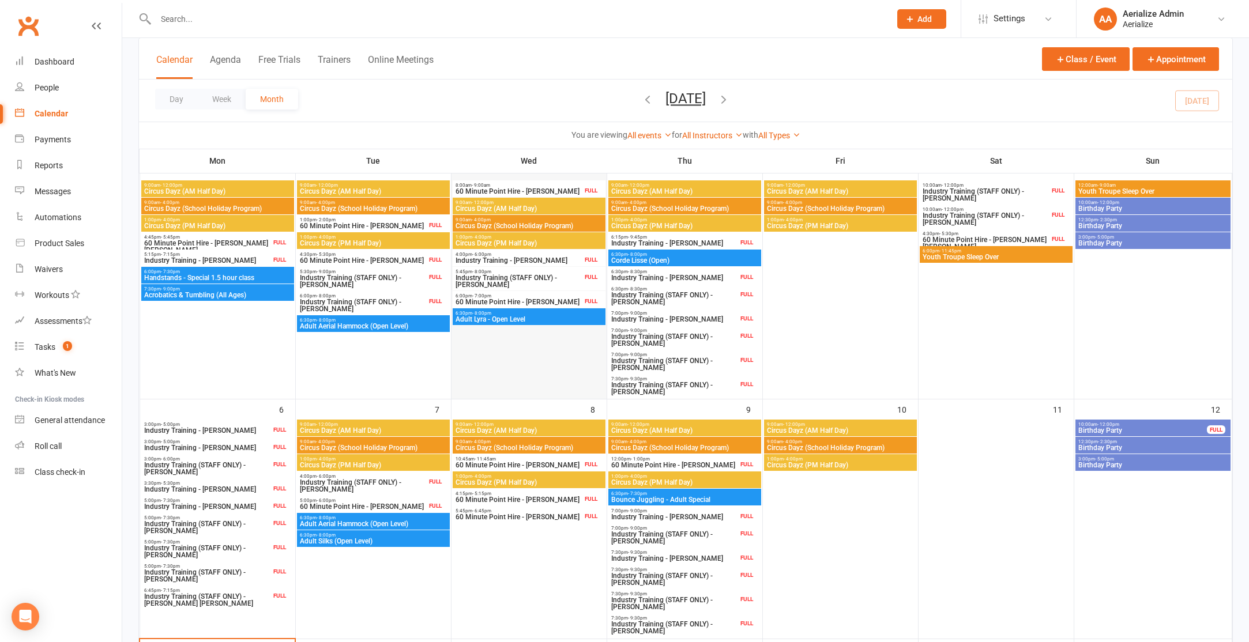
scroll to position [347, 0]
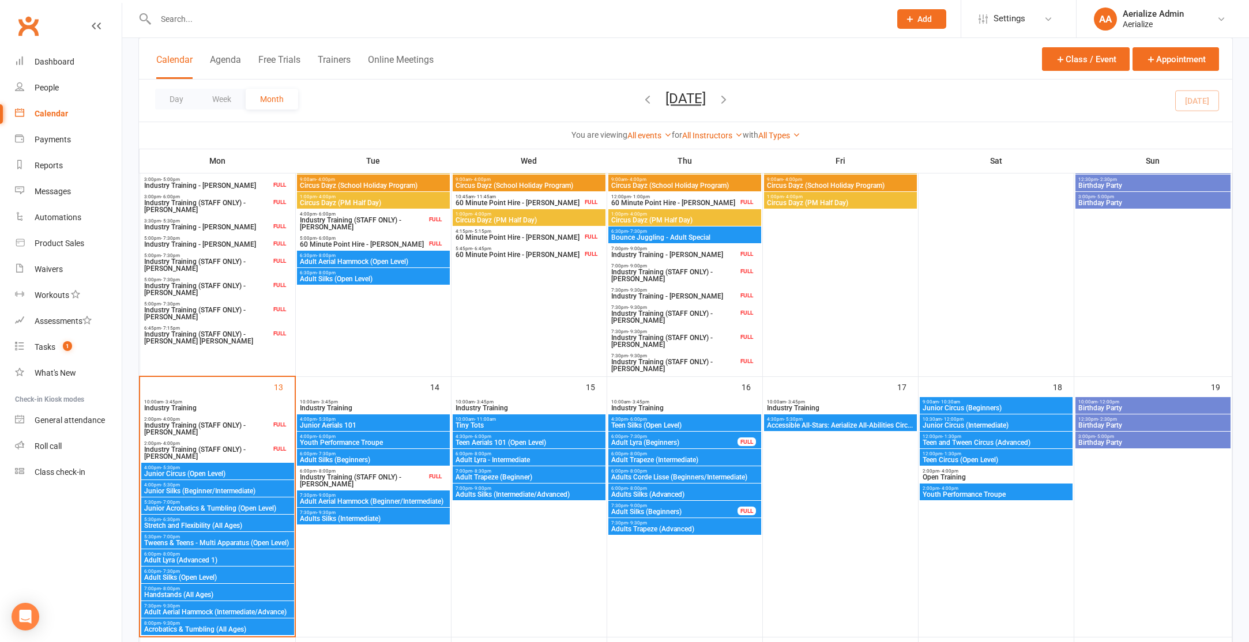
click at [976, 401] on span "9:00am - 10:30am" at bounding box center [996, 402] width 148 height 5
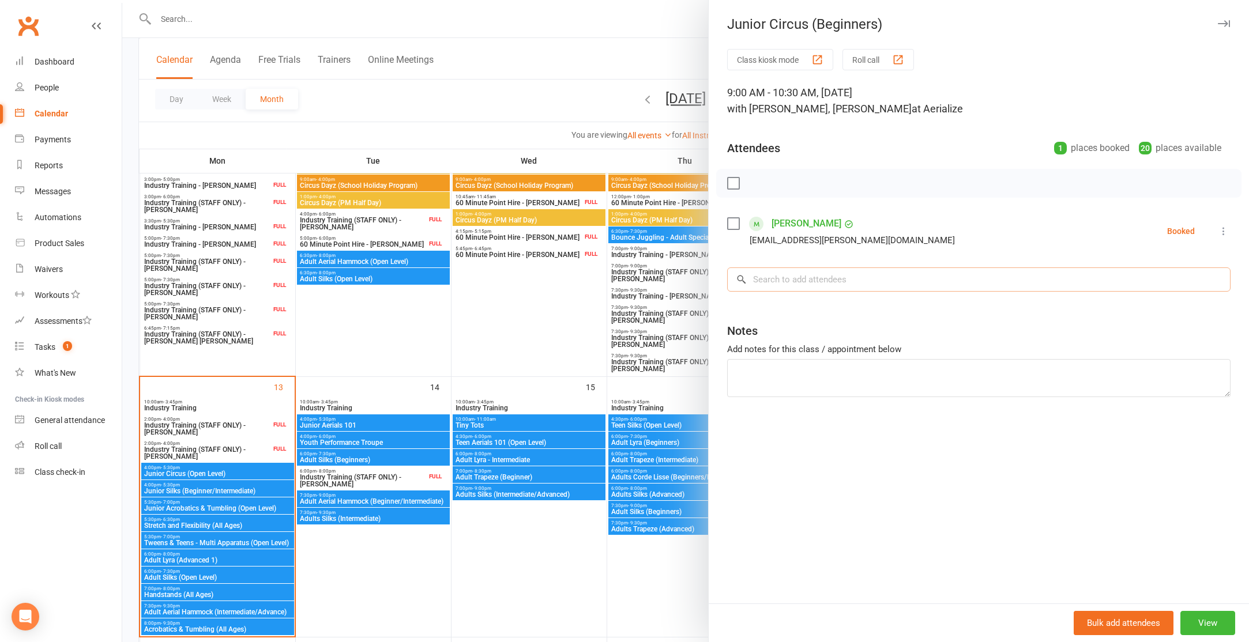
click at [768, 276] on input "search" at bounding box center [978, 280] width 503 height 24
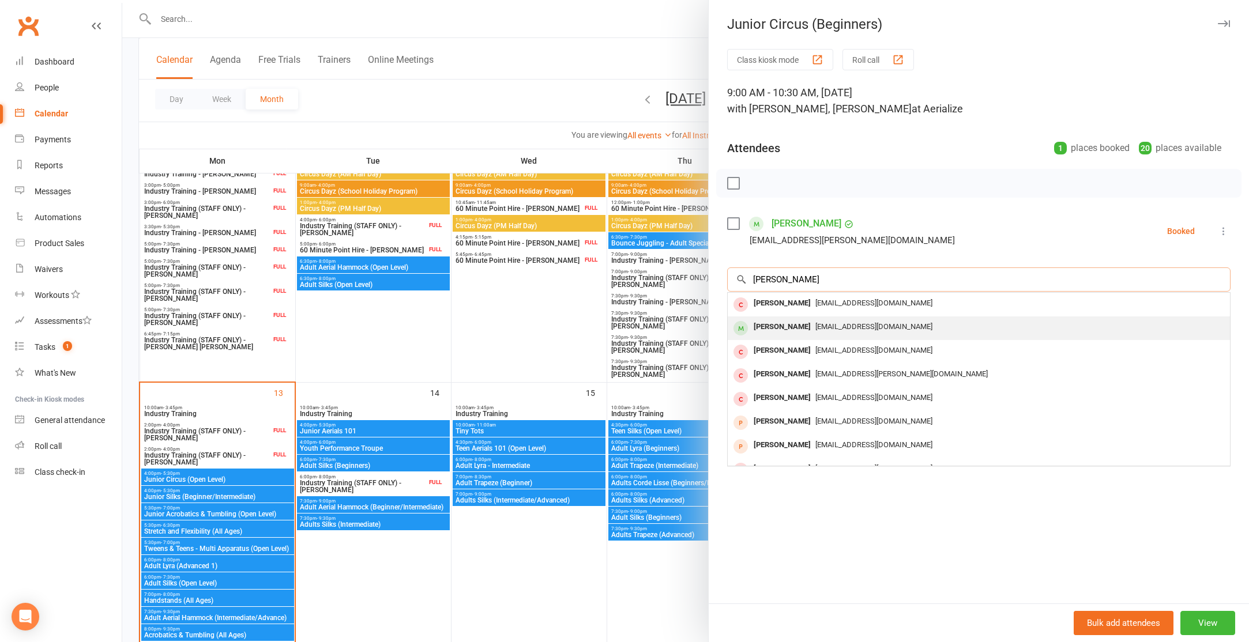
type input "audrey"
click at [772, 329] on div "Audrey Bloustien" at bounding box center [782, 327] width 66 height 17
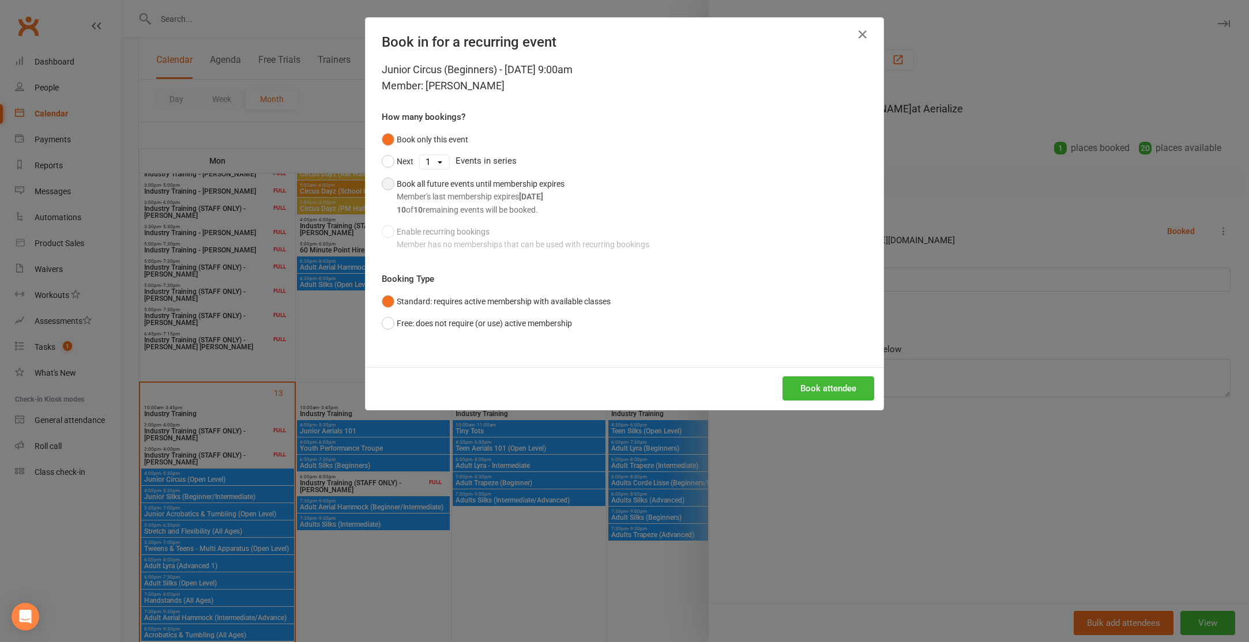
click at [387, 180] on button "Book all future events until membership expires Member's last membership expire…" at bounding box center [473, 197] width 183 height 48
click at [830, 391] on button "Book attendee" at bounding box center [829, 389] width 92 height 24
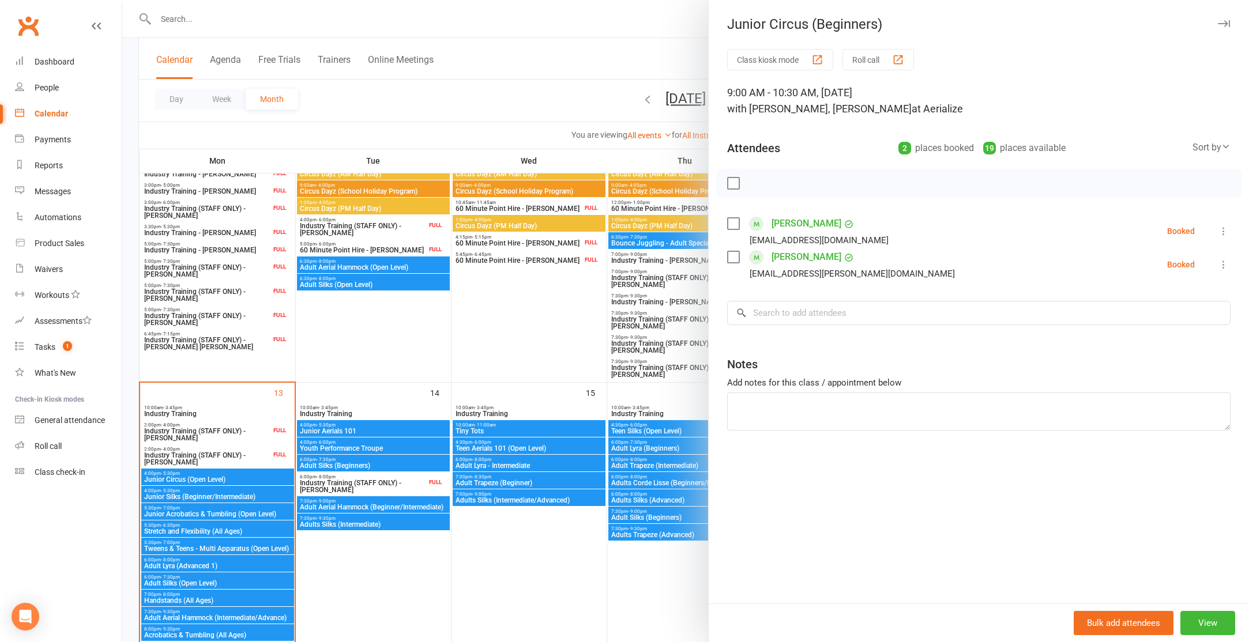
click at [1223, 231] on icon at bounding box center [1224, 231] width 12 height 12
click at [1143, 285] on link "Remove" at bounding box center [1162, 276] width 135 height 23
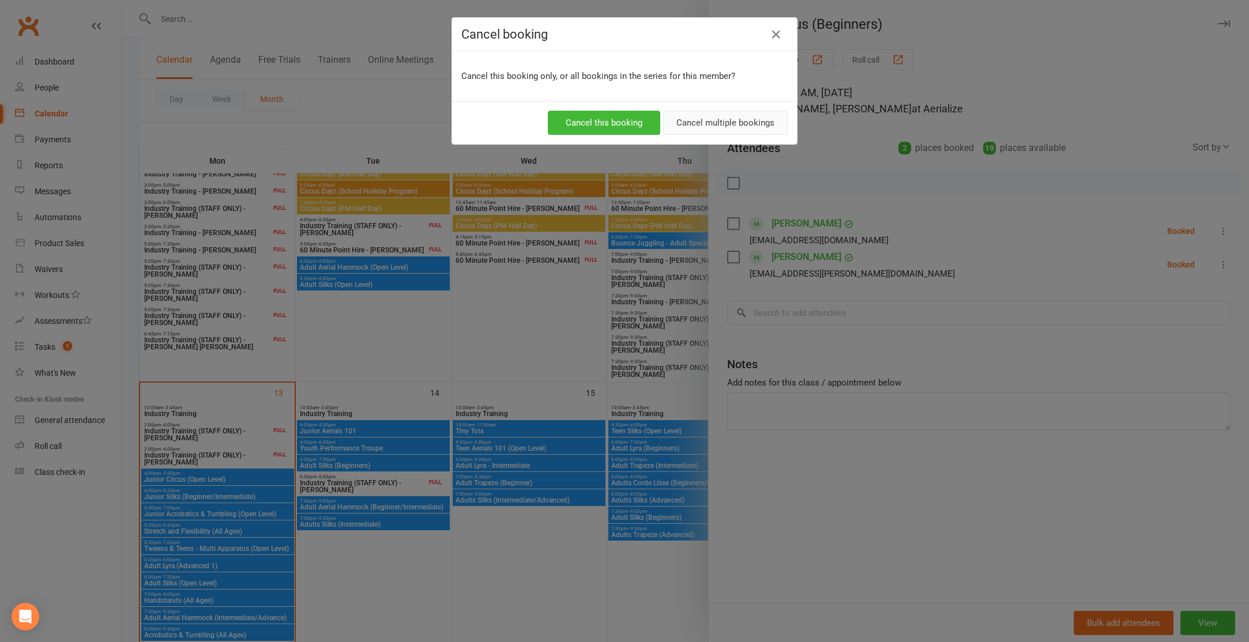
click at [734, 119] on button "Cancel multiple bookings" at bounding box center [725, 123] width 125 height 24
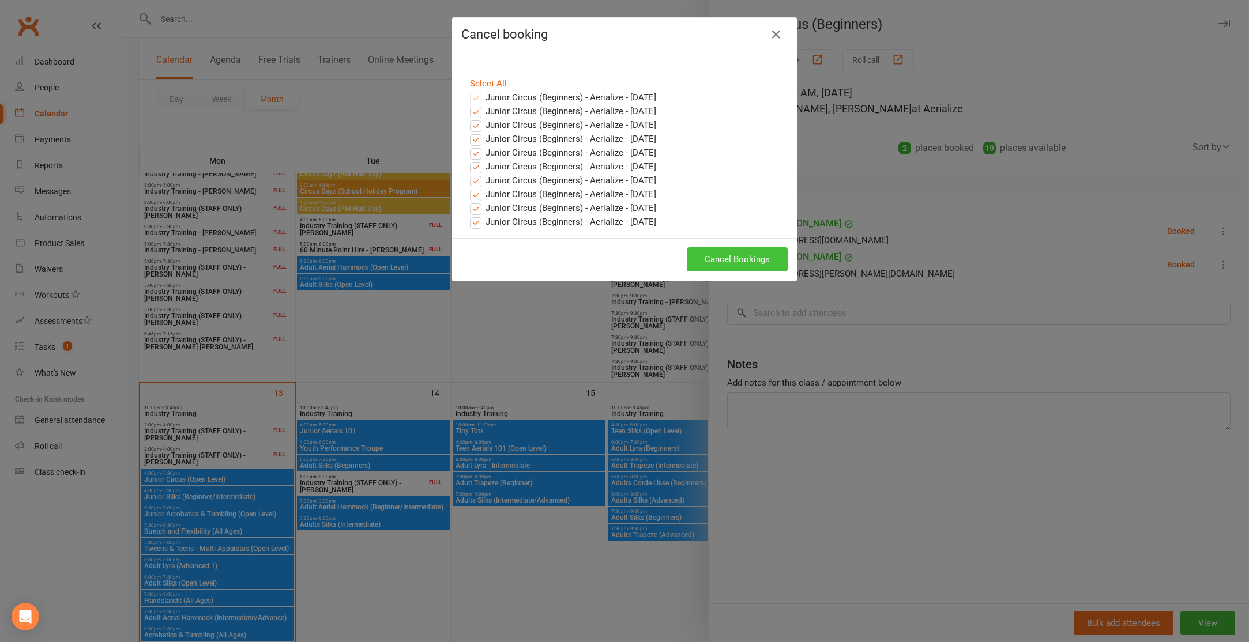
click at [740, 262] on button "Cancel Bookings" at bounding box center [737, 259] width 101 height 24
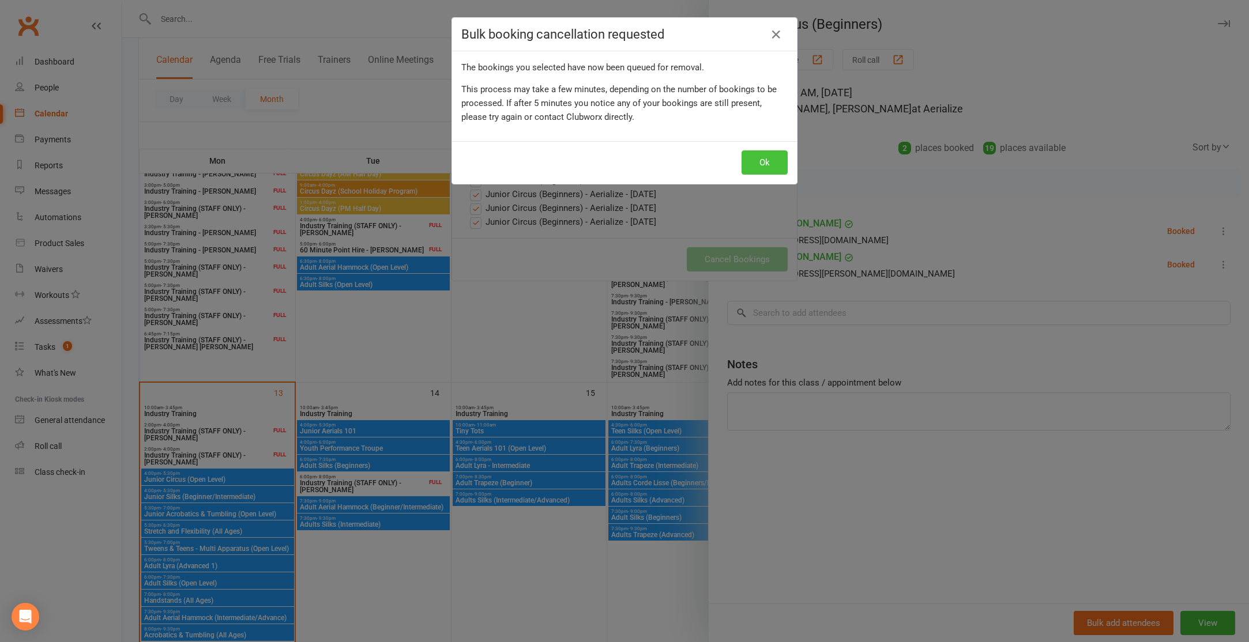
click at [756, 154] on button "Ok" at bounding box center [765, 163] width 46 height 24
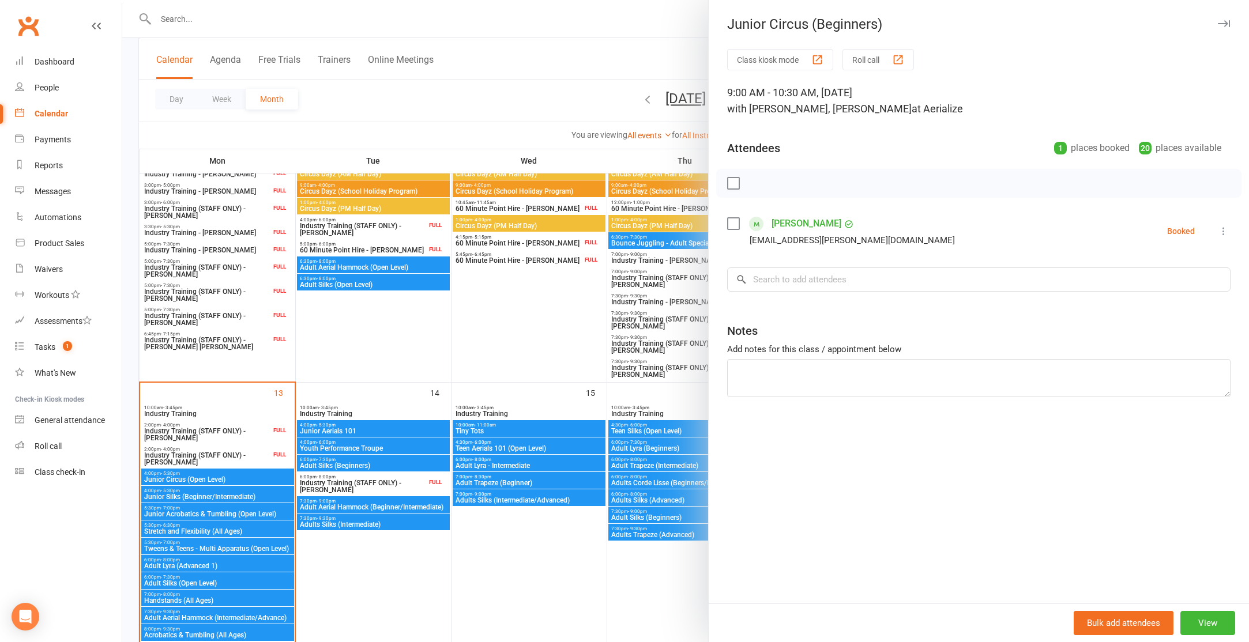
click at [415, 324] on div at bounding box center [685, 321] width 1127 height 642
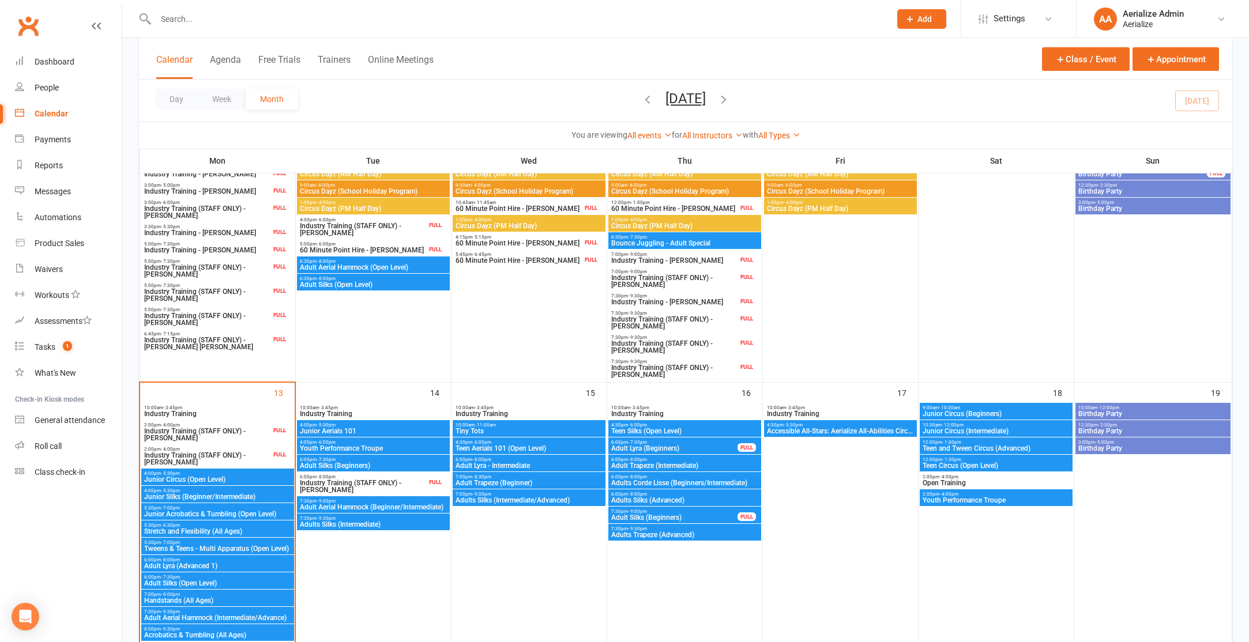
click at [975, 431] on span "Junior Circus (Intermediate)" at bounding box center [996, 431] width 148 height 7
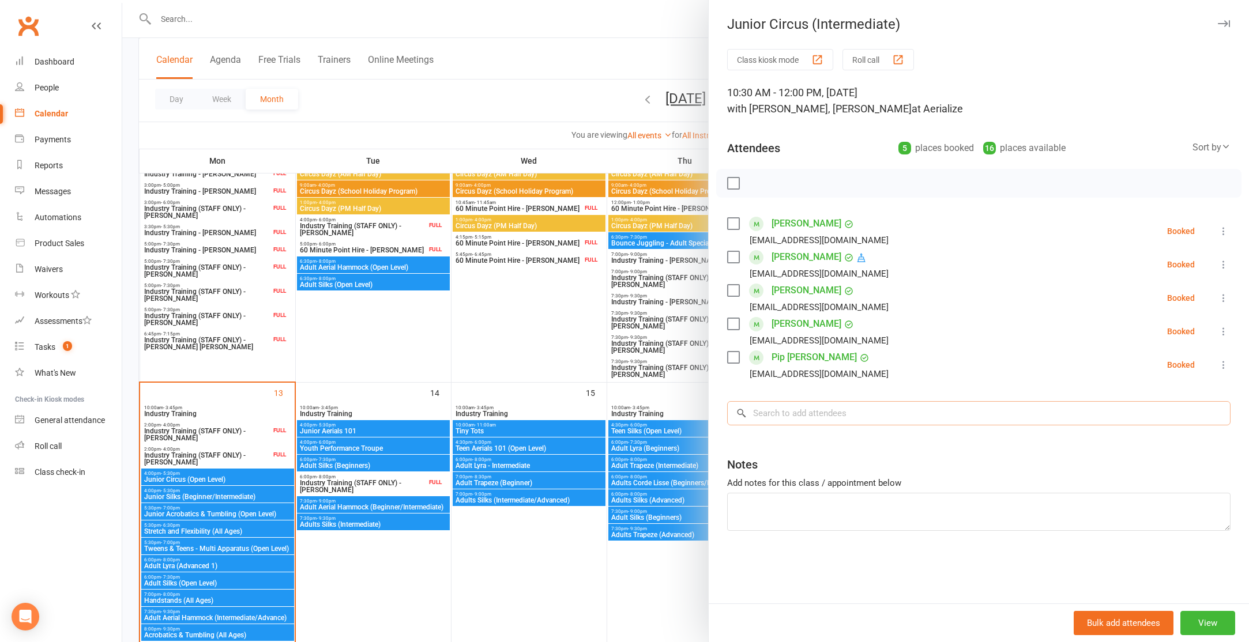
click at [779, 412] on input "search" at bounding box center [978, 413] width 503 height 24
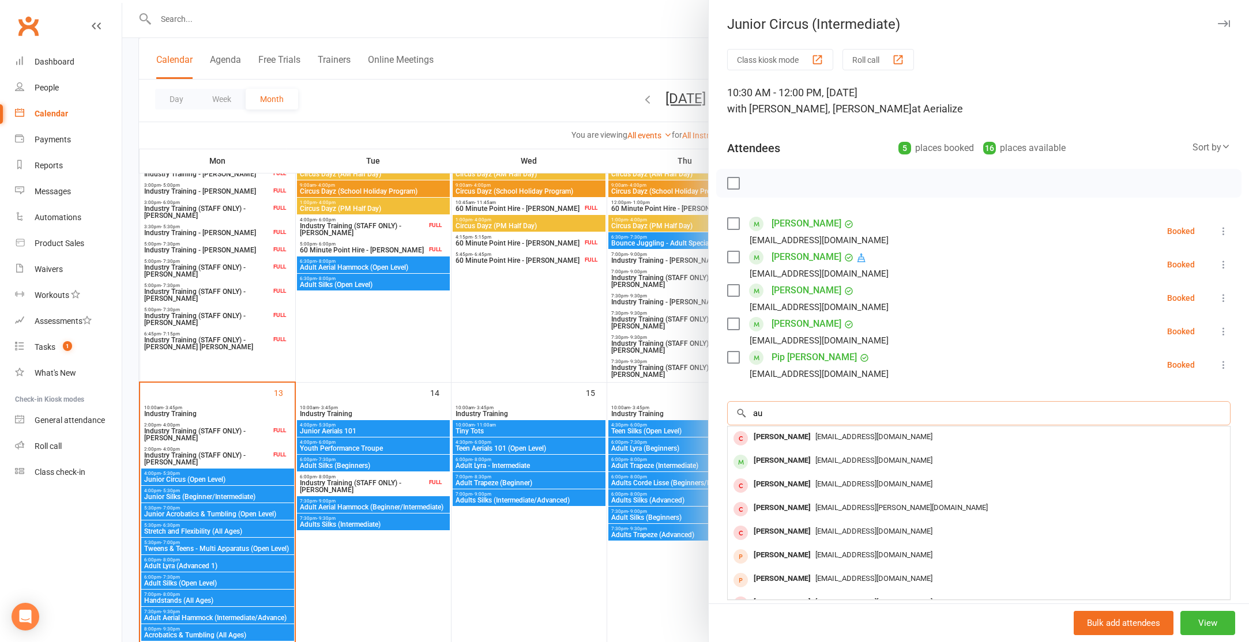
type input "a"
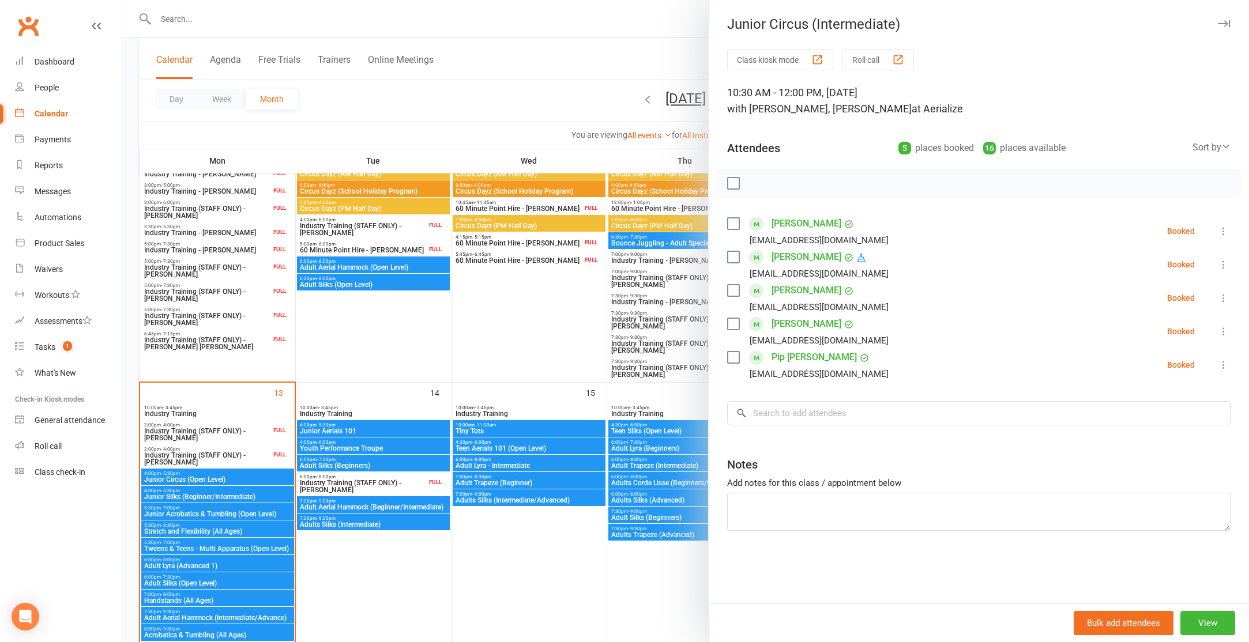
click at [567, 355] on div at bounding box center [685, 321] width 1127 height 642
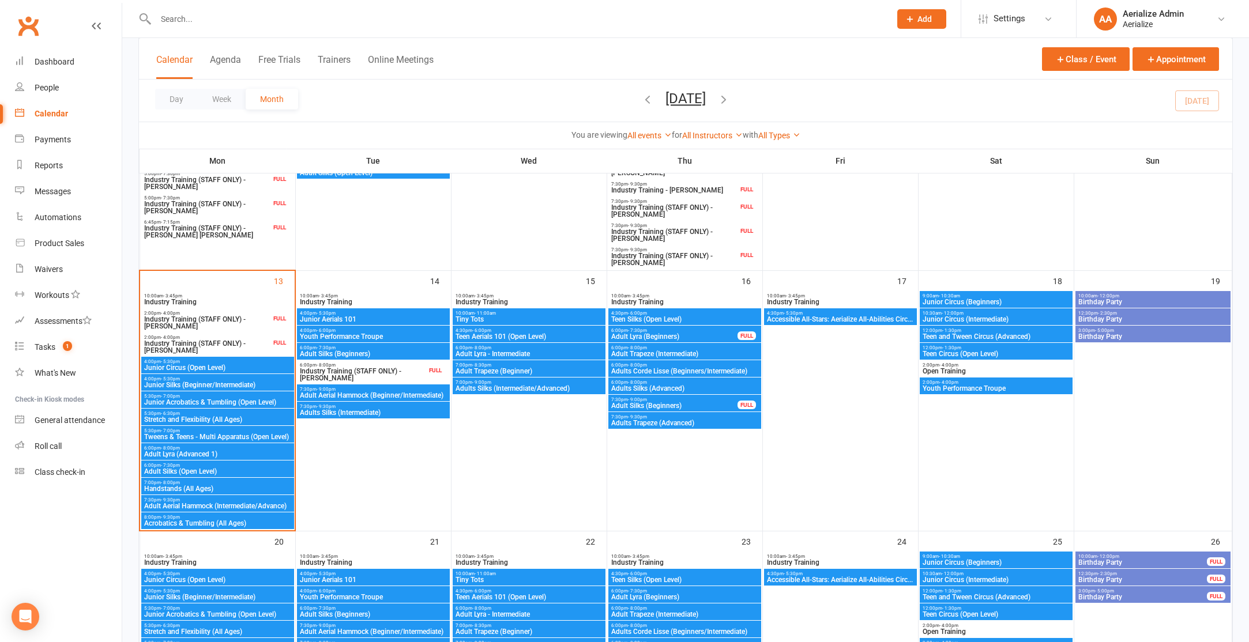
scroll to position [603, 0]
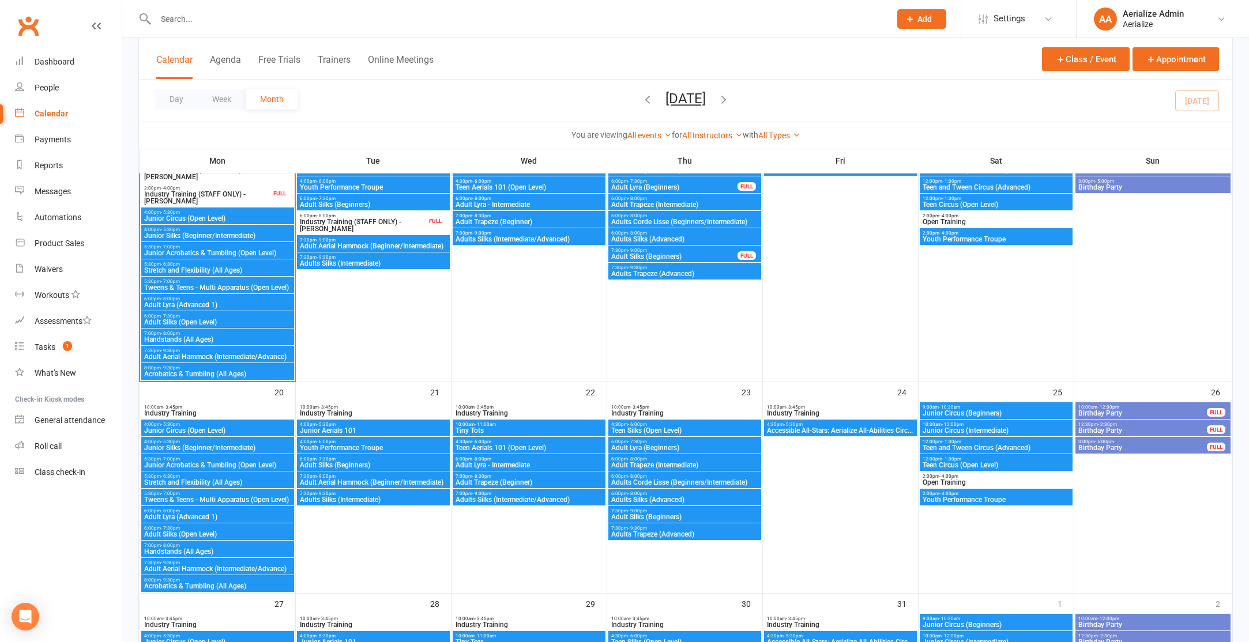
click at [973, 428] on span "Junior Circus (Intermediate)" at bounding box center [996, 430] width 148 height 7
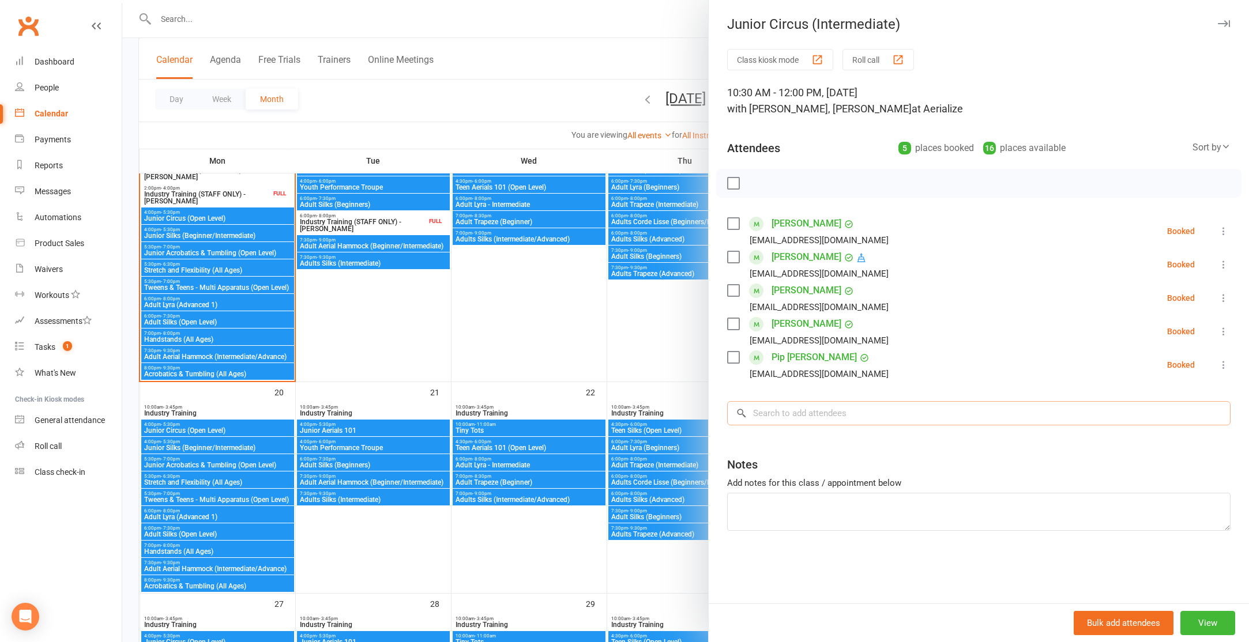
click at [843, 420] on input "search" at bounding box center [978, 413] width 503 height 24
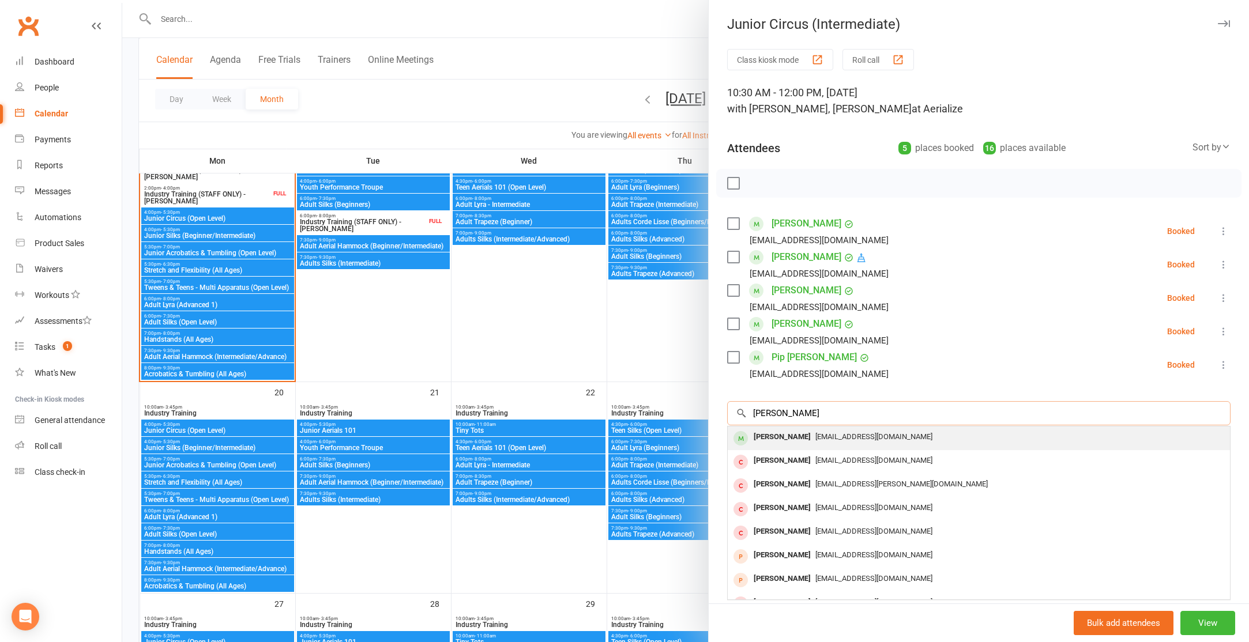
type input "audrey blou"
click at [850, 436] on span "reg@bloustien.com" at bounding box center [873, 437] width 117 height 9
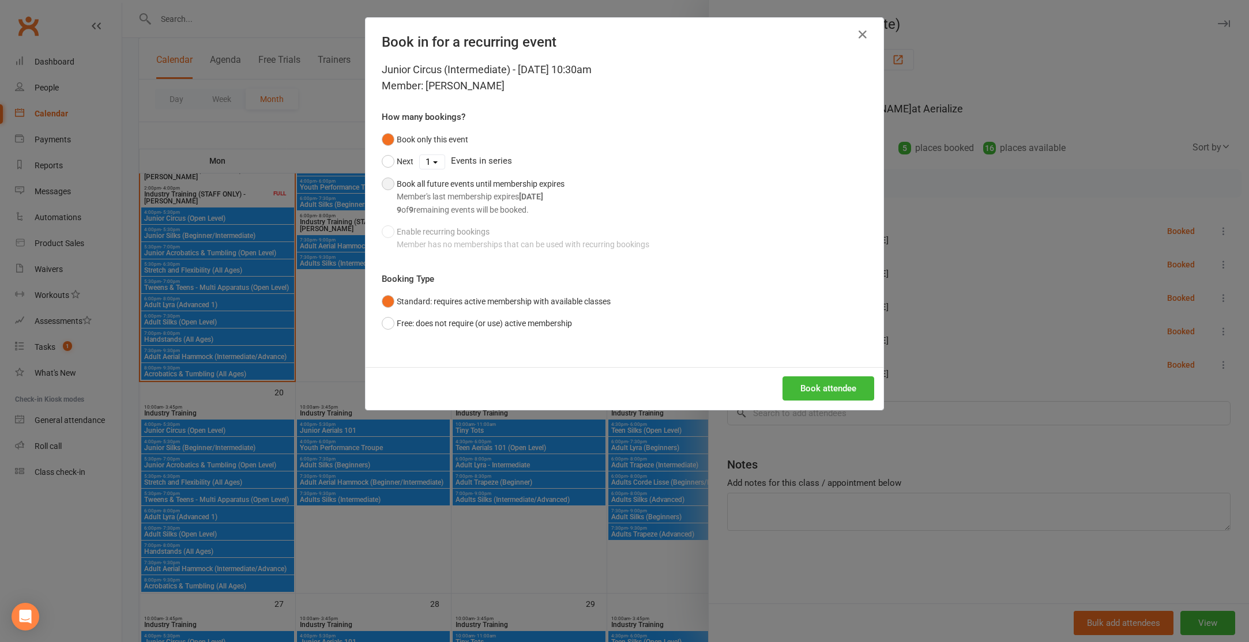
click at [382, 182] on button "Book all future events until membership expires Member's last membership expire…" at bounding box center [473, 197] width 183 height 48
click at [833, 383] on button "Book attendee" at bounding box center [829, 389] width 92 height 24
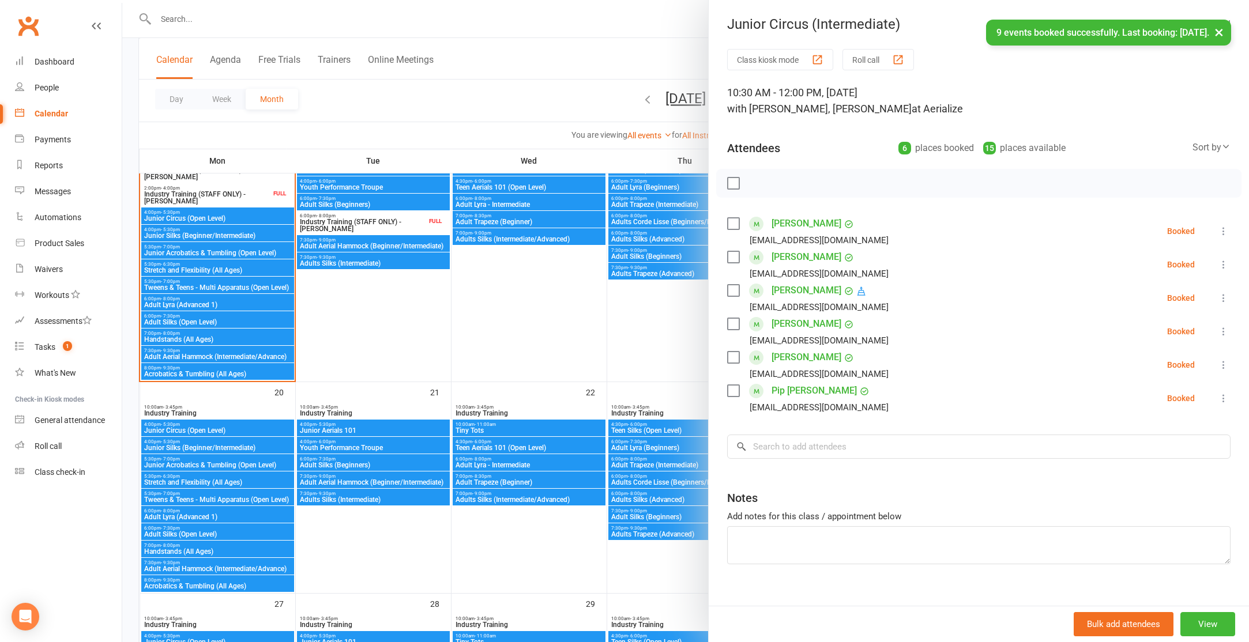
click at [807, 224] on link "Audrey Bloustien" at bounding box center [807, 224] width 70 height 18
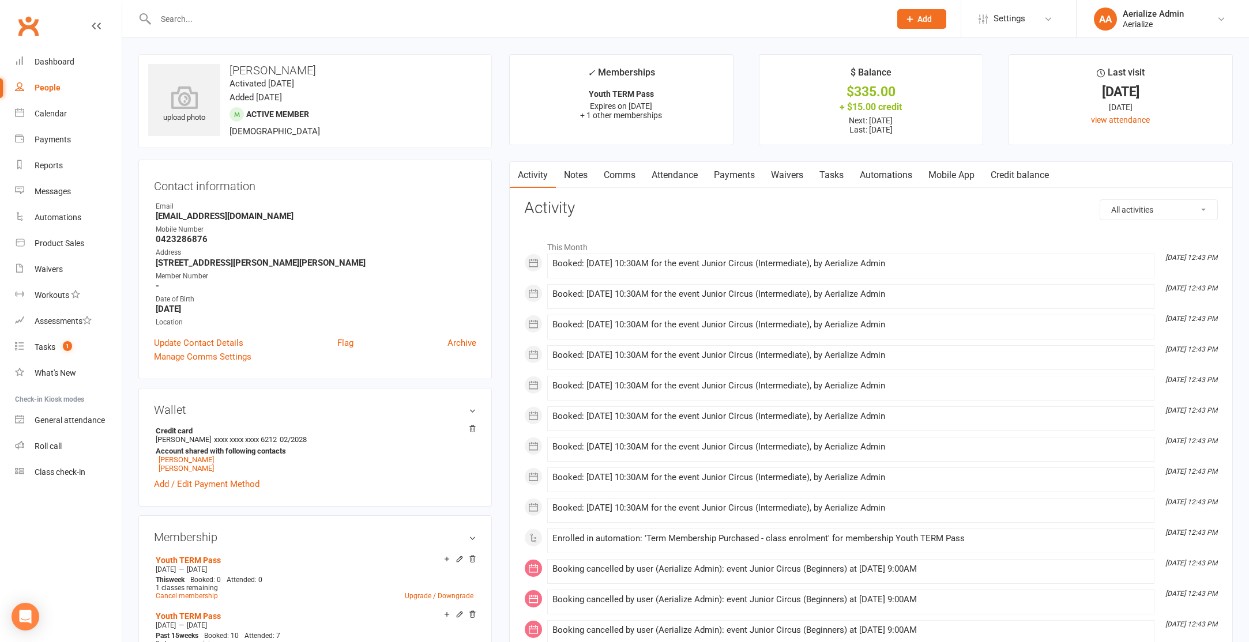
click at [750, 174] on link "Payments" at bounding box center [734, 175] width 57 height 27
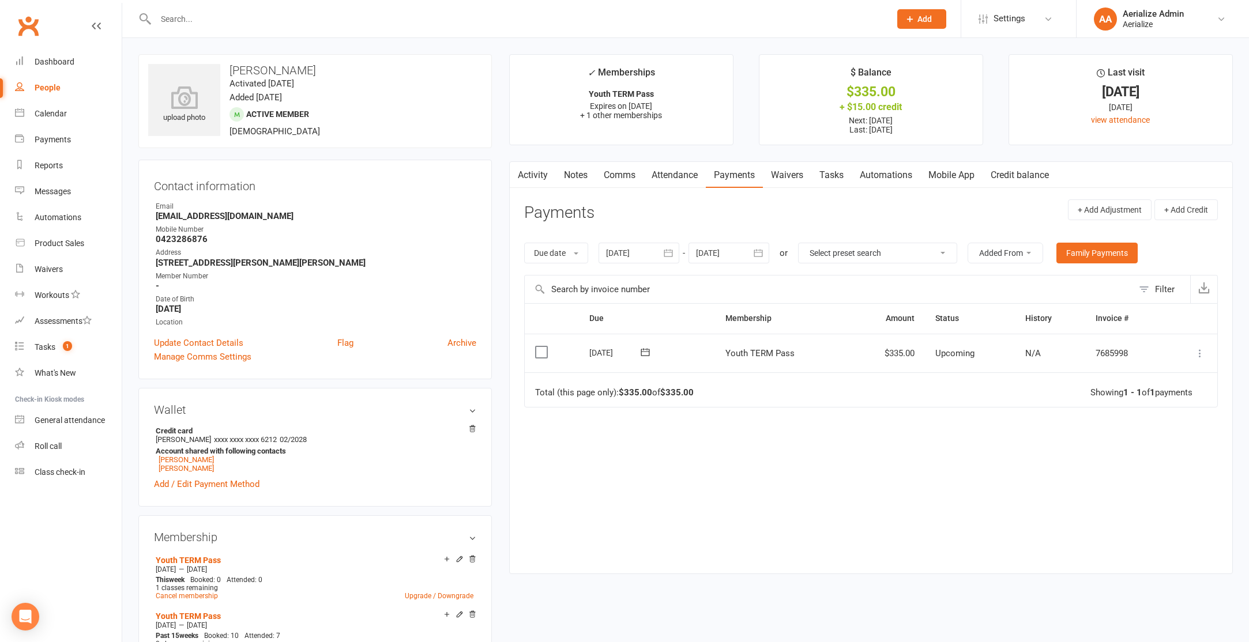
click at [1202, 354] on icon at bounding box center [1200, 354] width 12 height 12
click at [1137, 469] on link "Apply credit" at bounding box center [1149, 468] width 114 height 23
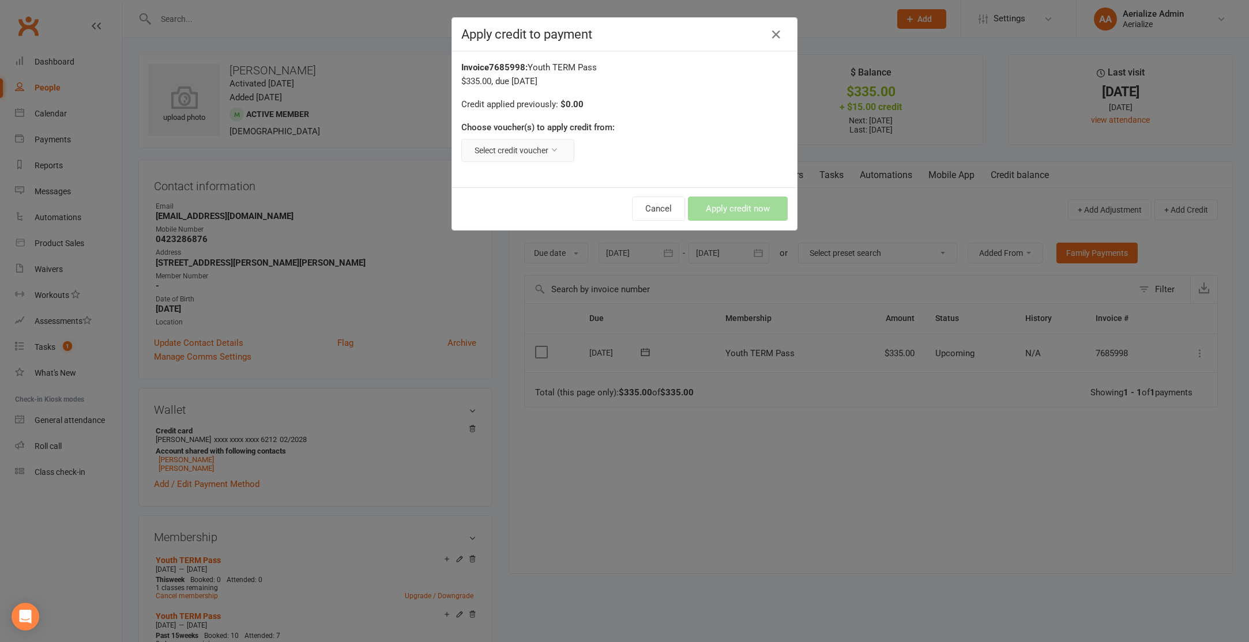
click at [555, 153] on icon at bounding box center [554, 150] width 8 height 8
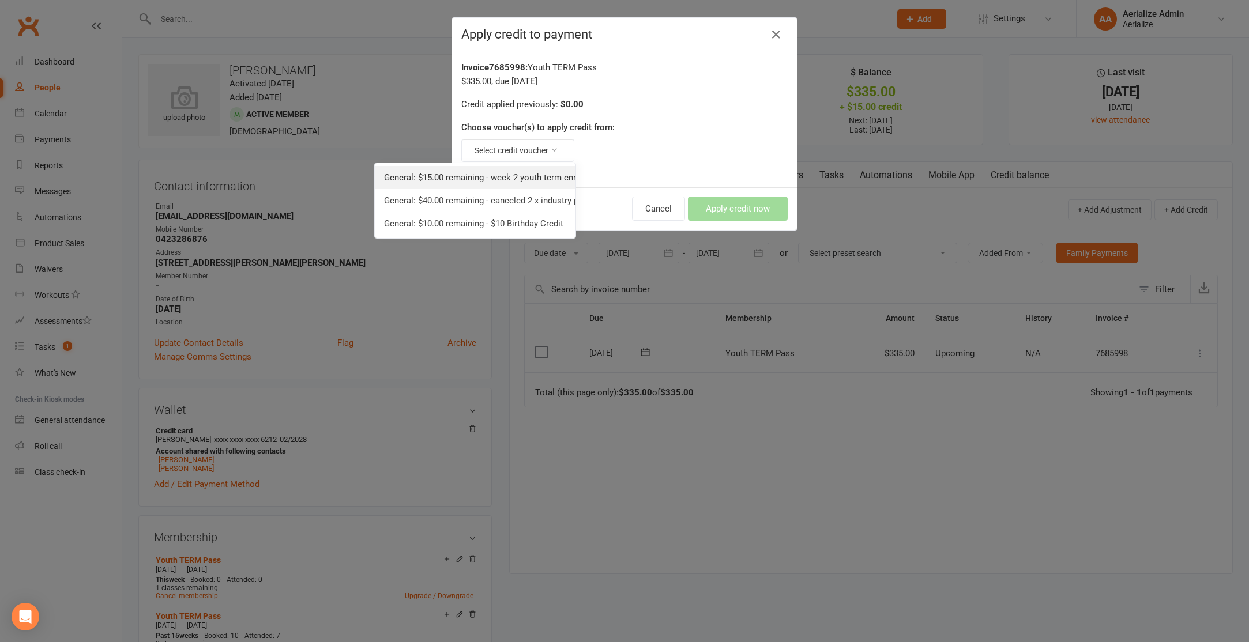
click at [527, 174] on link "General: $15.00 remaining - week 2 youth term enrolment discount" at bounding box center [475, 177] width 201 height 23
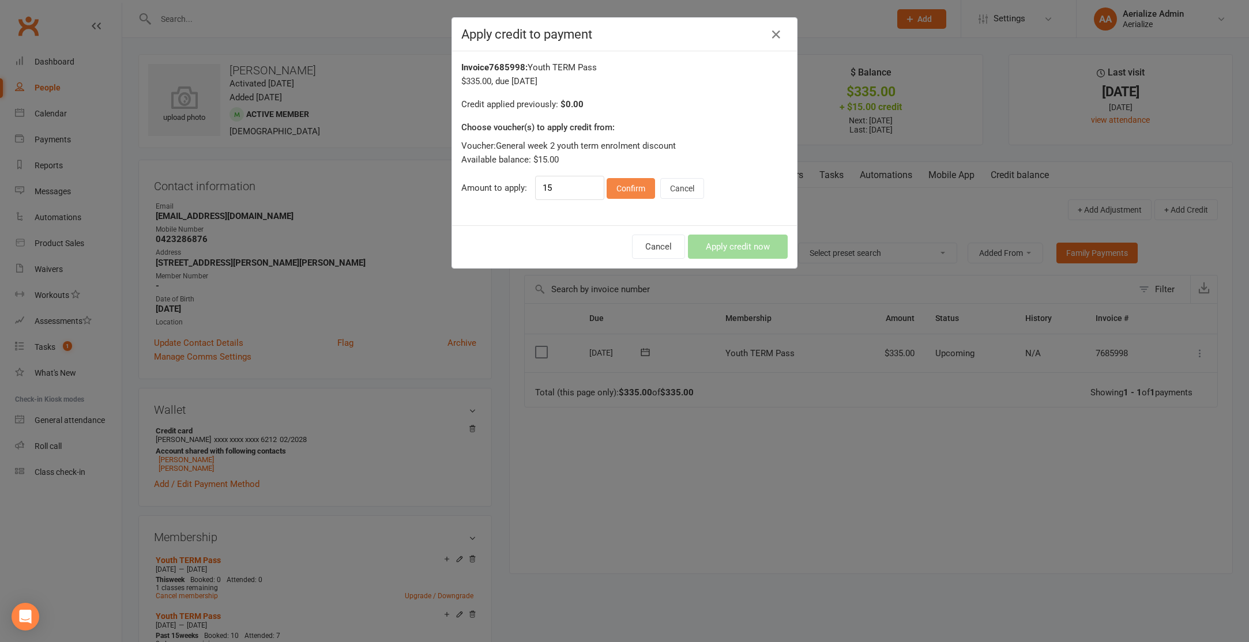
click at [635, 187] on button "Confirm" at bounding box center [631, 188] width 48 height 21
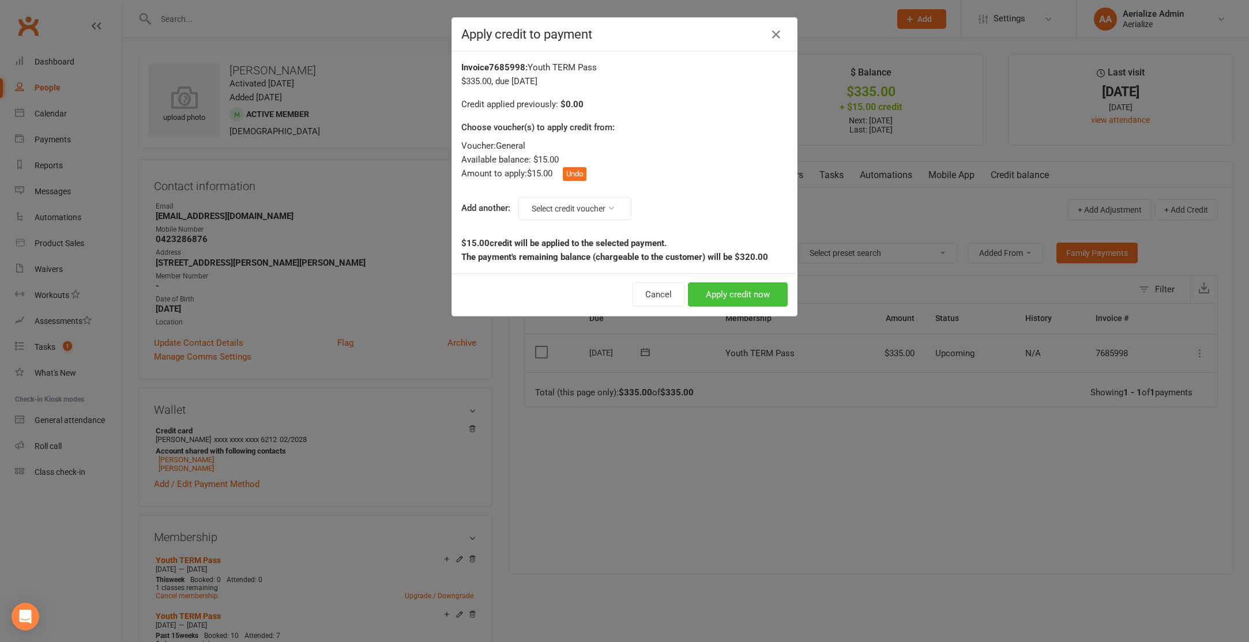
click at [733, 289] on button "Apply credit now" at bounding box center [738, 295] width 100 height 24
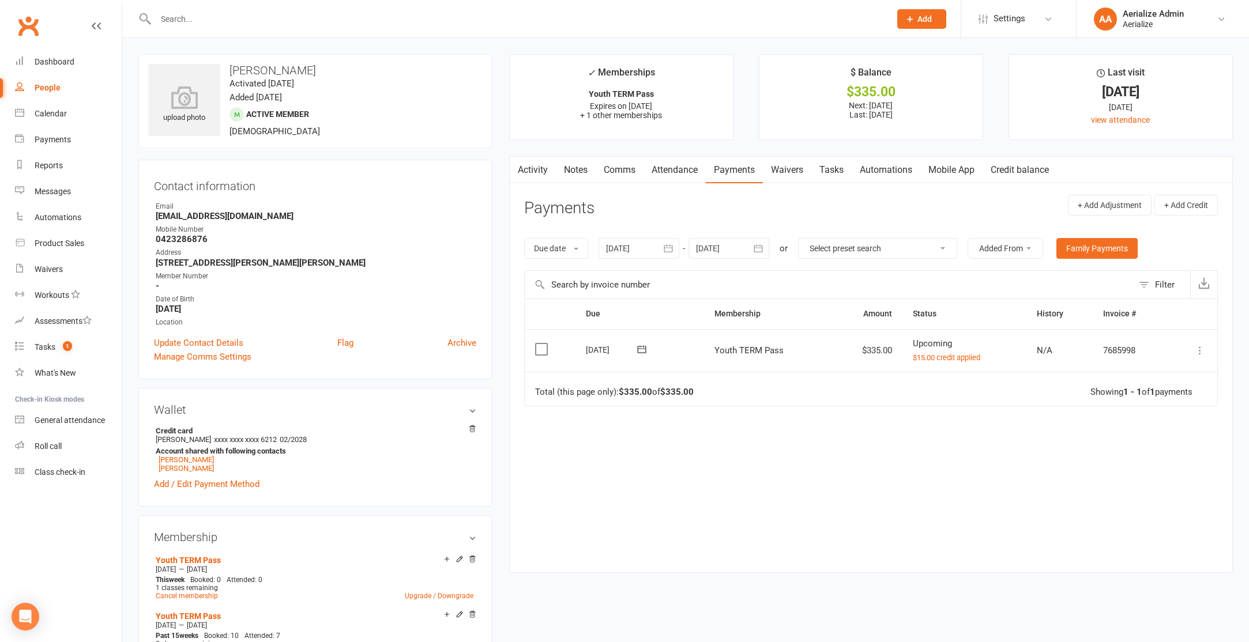
click at [1034, 174] on link "Credit balance" at bounding box center [1020, 170] width 74 height 27
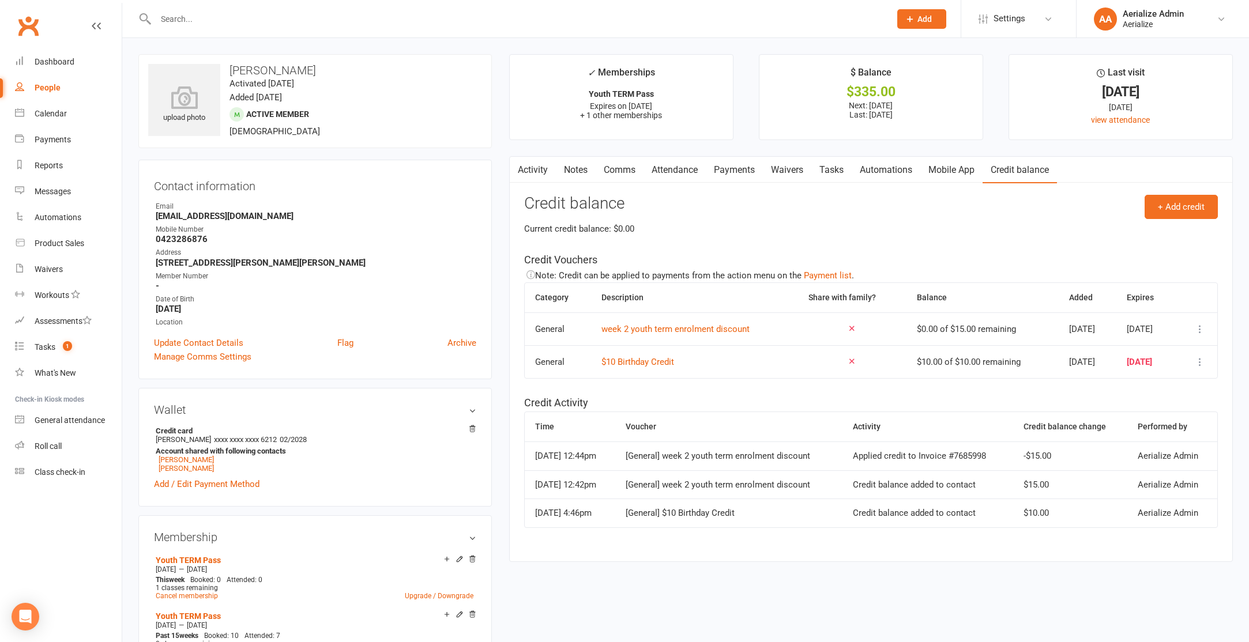
click at [734, 176] on link "Payments" at bounding box center [734, 170] width 57 height 27
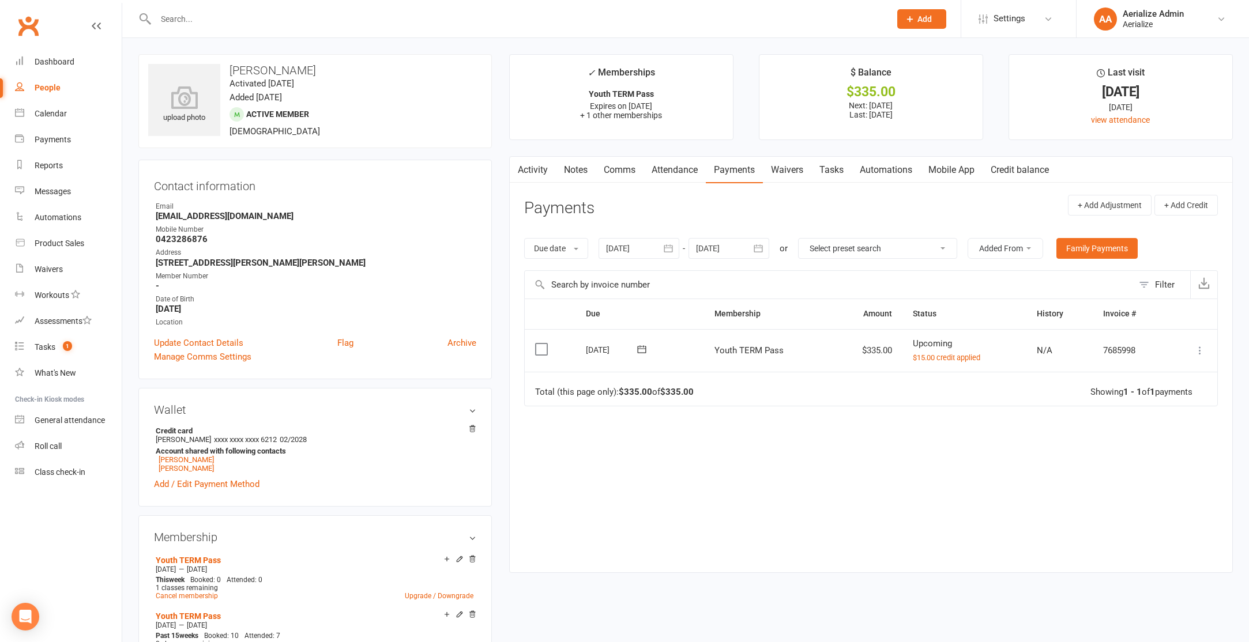
click at [1199, 348] on icon at bounding box center [1200, 351] width 12 height 12
drag, startPoint x: 1138, startPoint y: 504, endPoint x: 1117, endPoint y: 492, distance: 24.5
click at [1138, 504] on link "Process now" at bounding box center [1149, 511] width 114 height 23
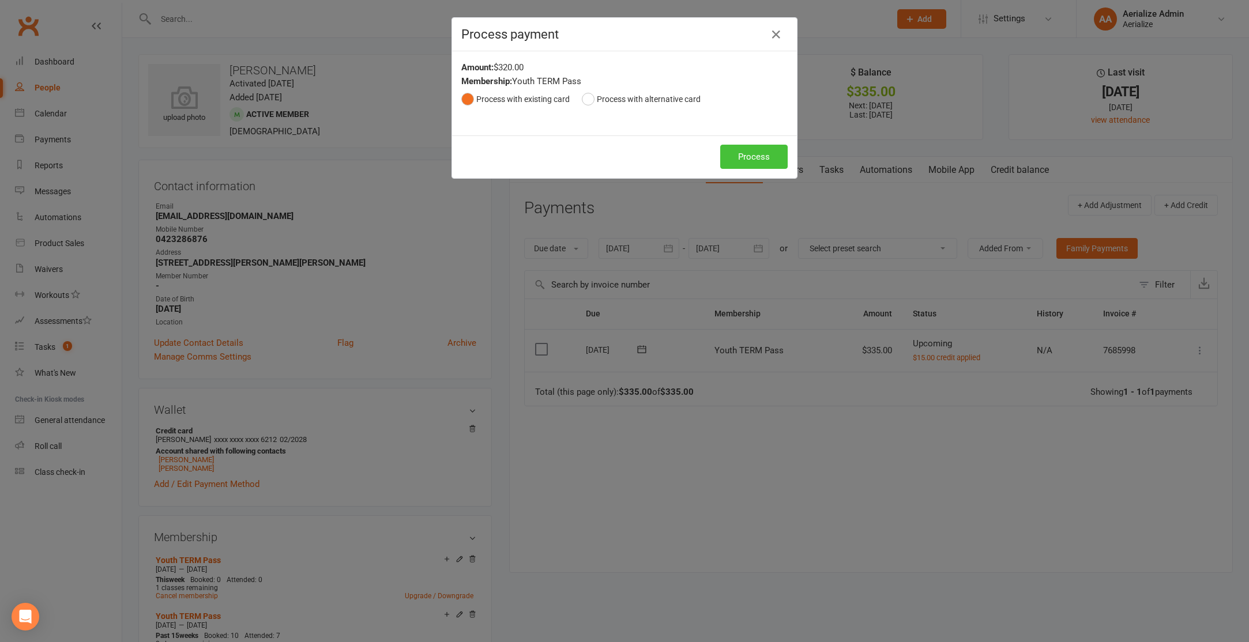
click at [754, 151] on button "Process" at bounding box center [753, 157] width 67 height 24
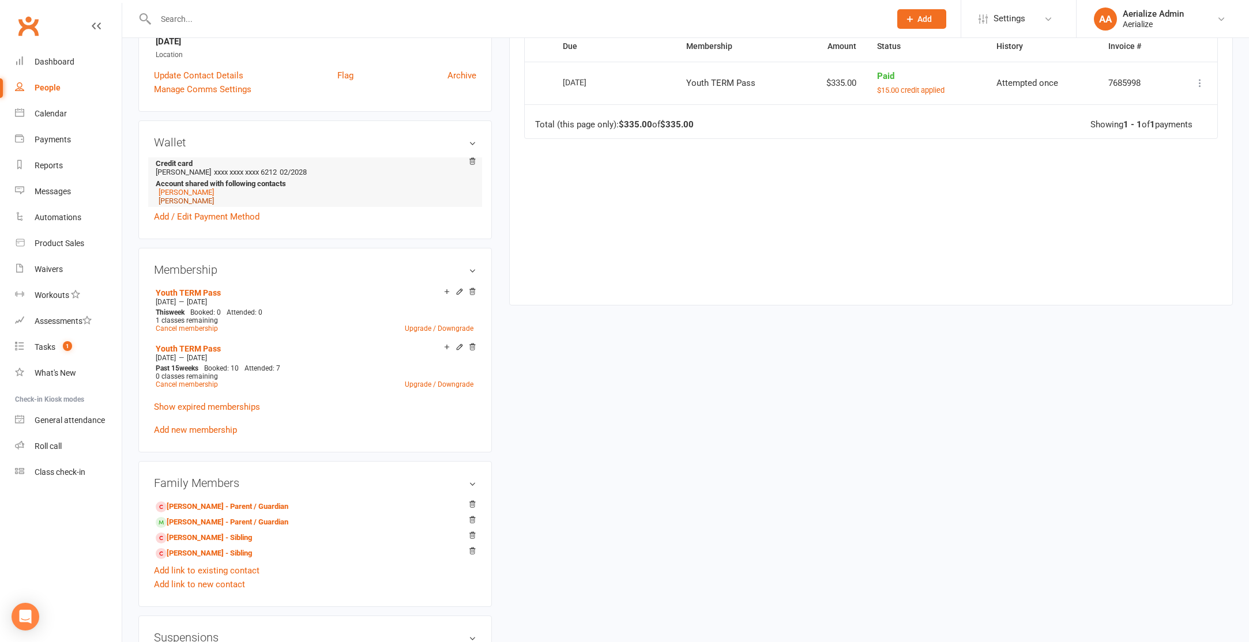
scroll to position [366, 0]
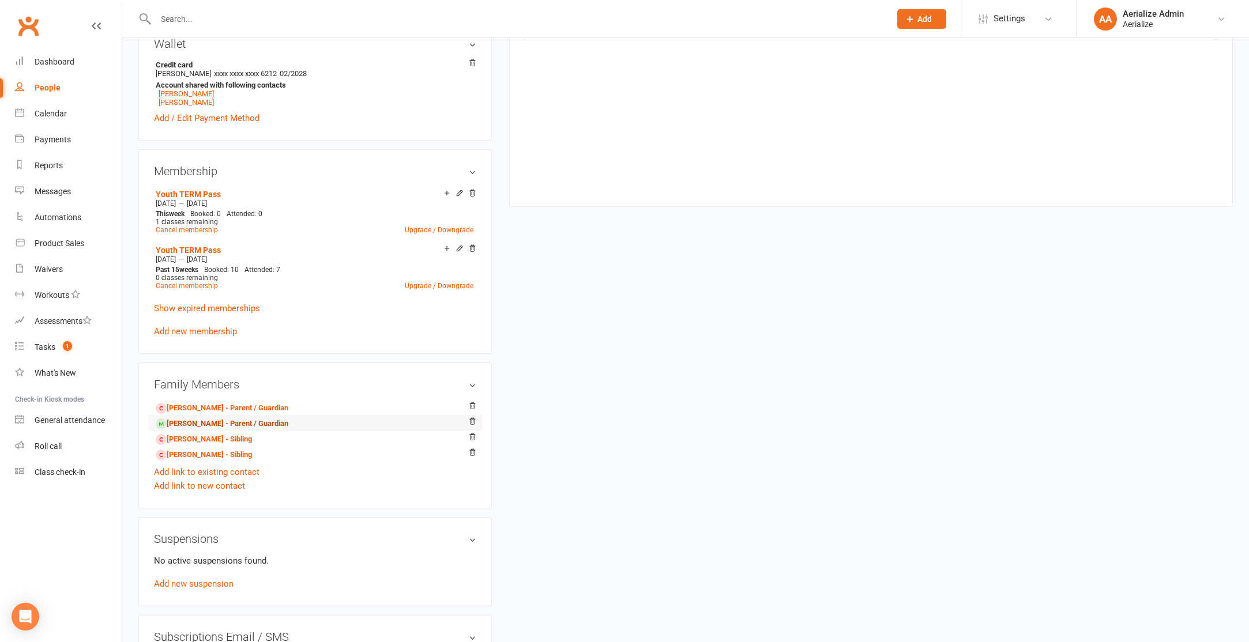
click at [232, 422] on link "Melissa Kaltner - Parent / Guardian" at bounding box center [222, 424] width 133 height 12
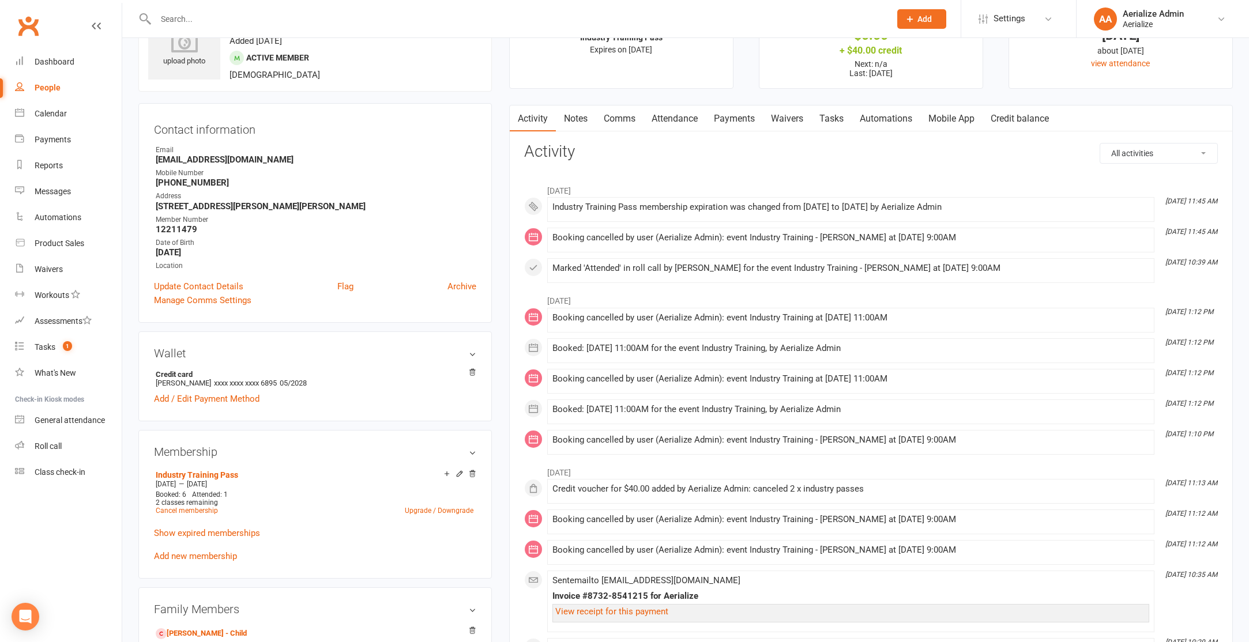
scroll to position [70, 0]
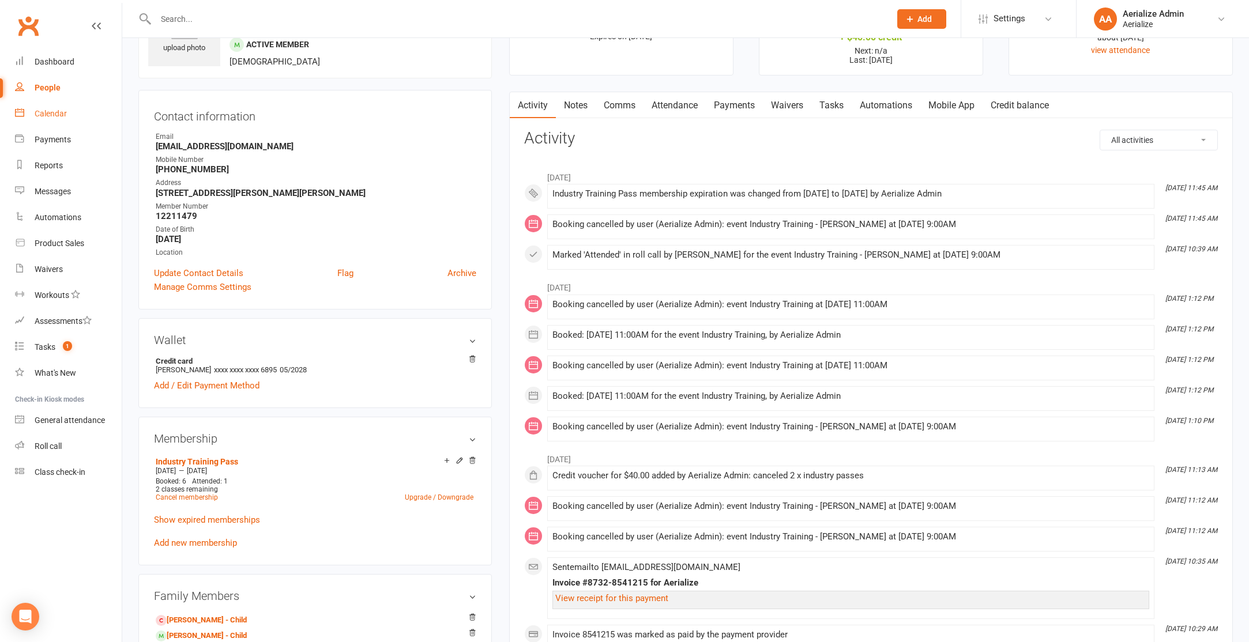
click at [51, 109] on div "Calendar" at bounding box center [51, 113] width 32 height 9
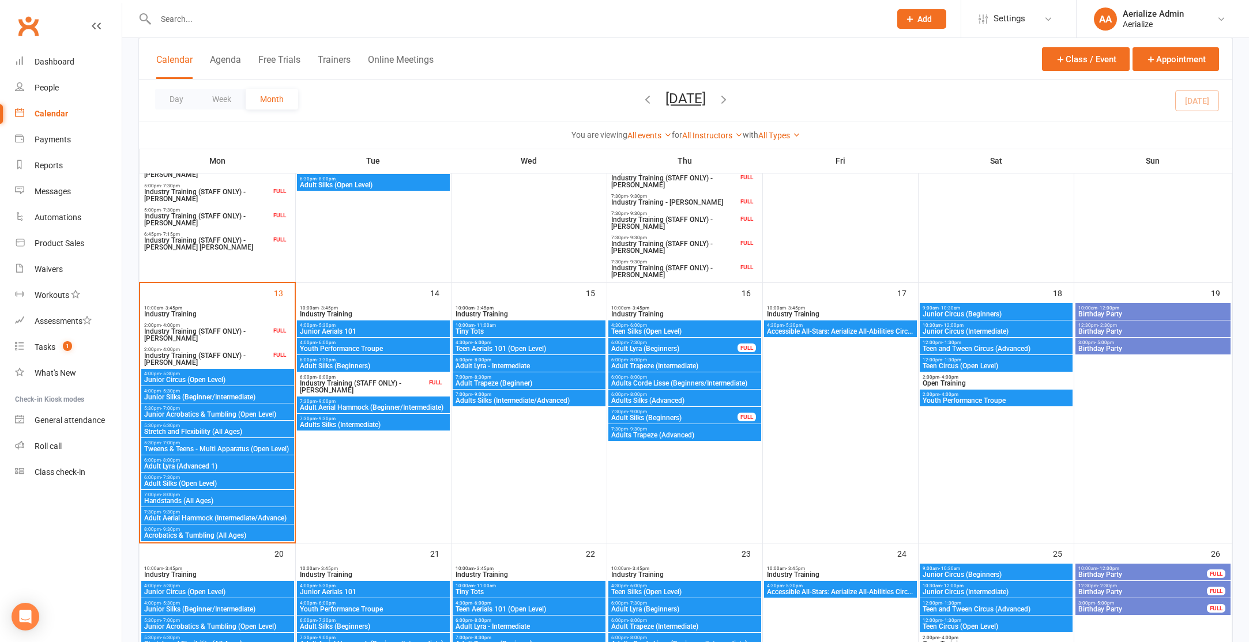
scroll to position [447, 0]
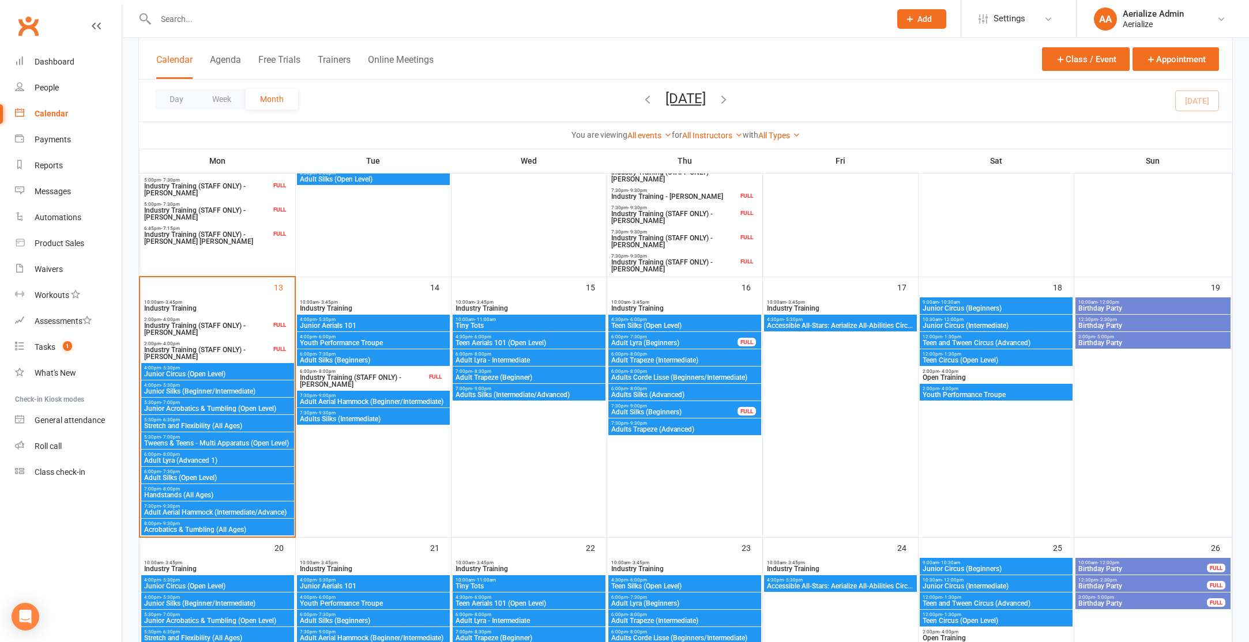
click at [916, 11] on button "Add" at bounding box center [921, 19] width 49 height 20
click at [902, 159] on link "Appointment" at bounding box center [909, 161] width 103 height 27
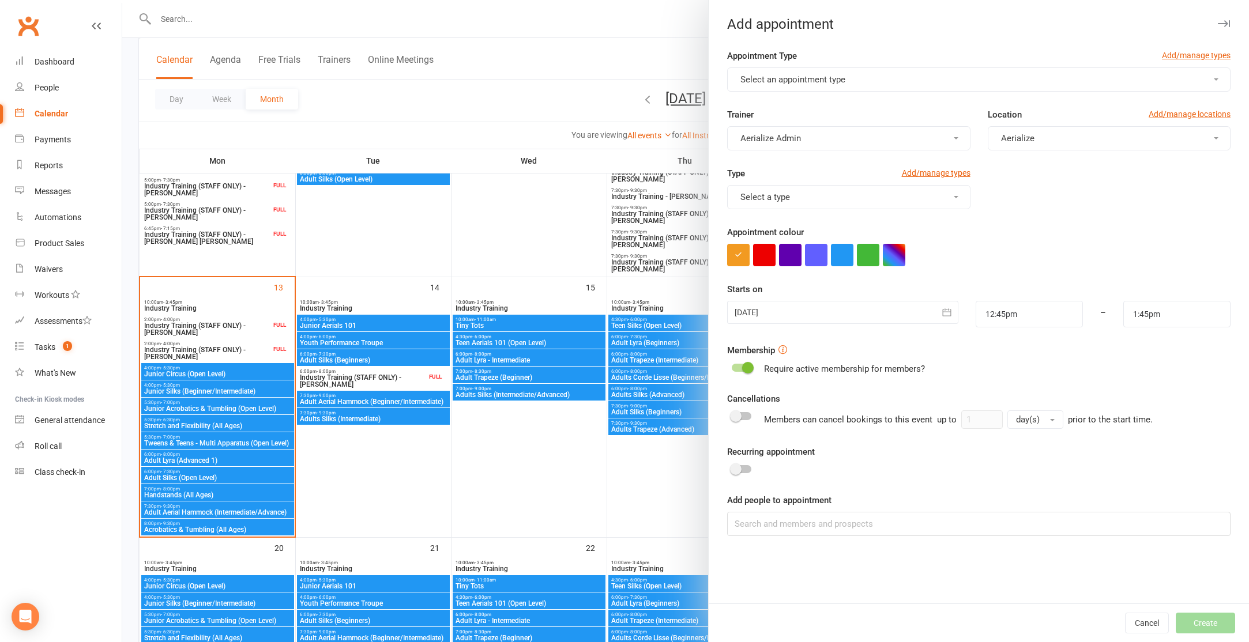
click at [858, 74] on button "Select an appointment type" at bounding box center [978, 79] width 503 height 24
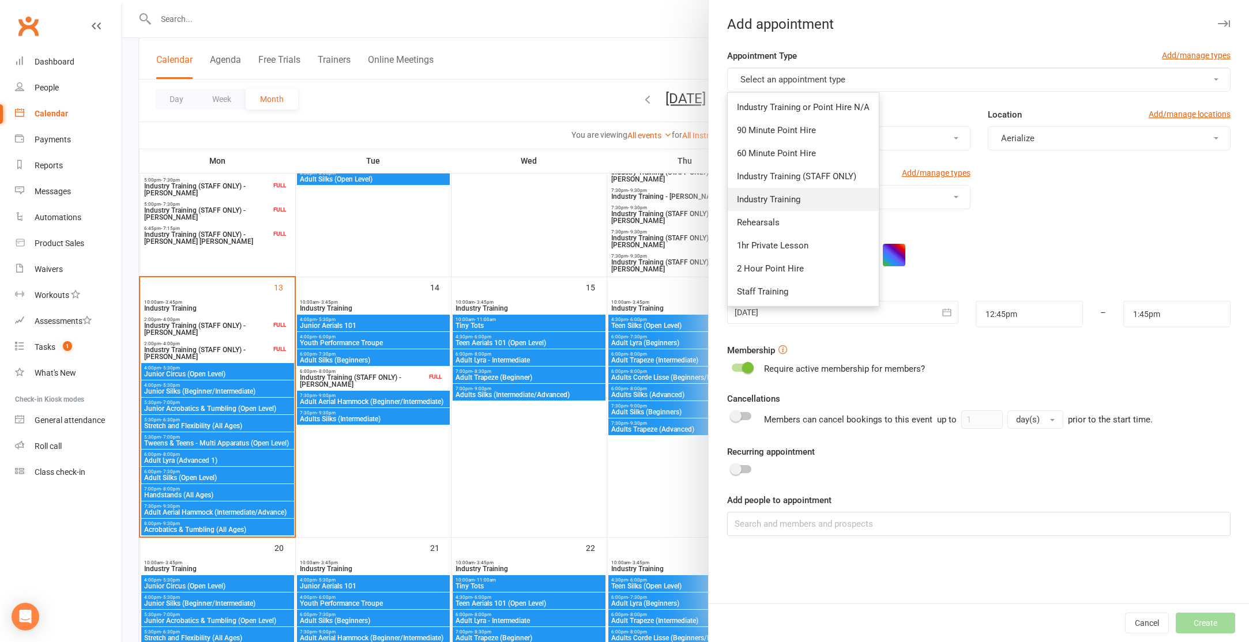
click at [798, 205] on link "Industry Training" at bounding box center [803, 199] width 151 height 23
type input "2:45pm"
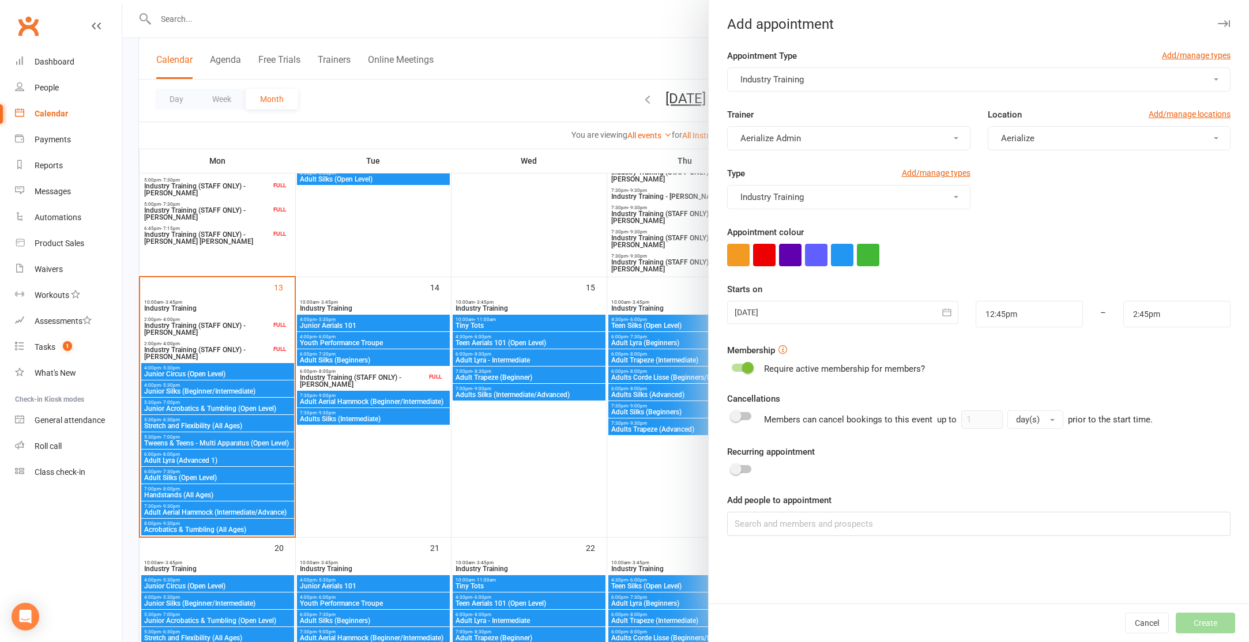
click at [824, 316] on div at bounding box center [842, 312] width 231 height 23
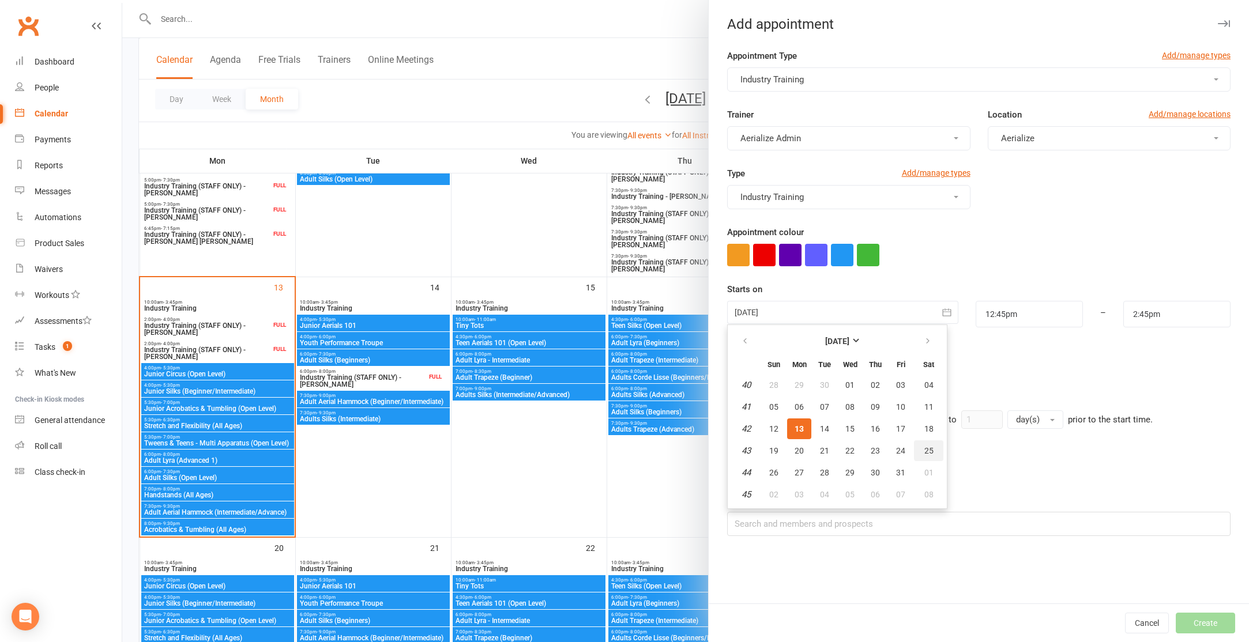
click at [934, 450] on button "25" at bounding box center [928, 451] width 29 height 21
type input "25 Oct 2025"
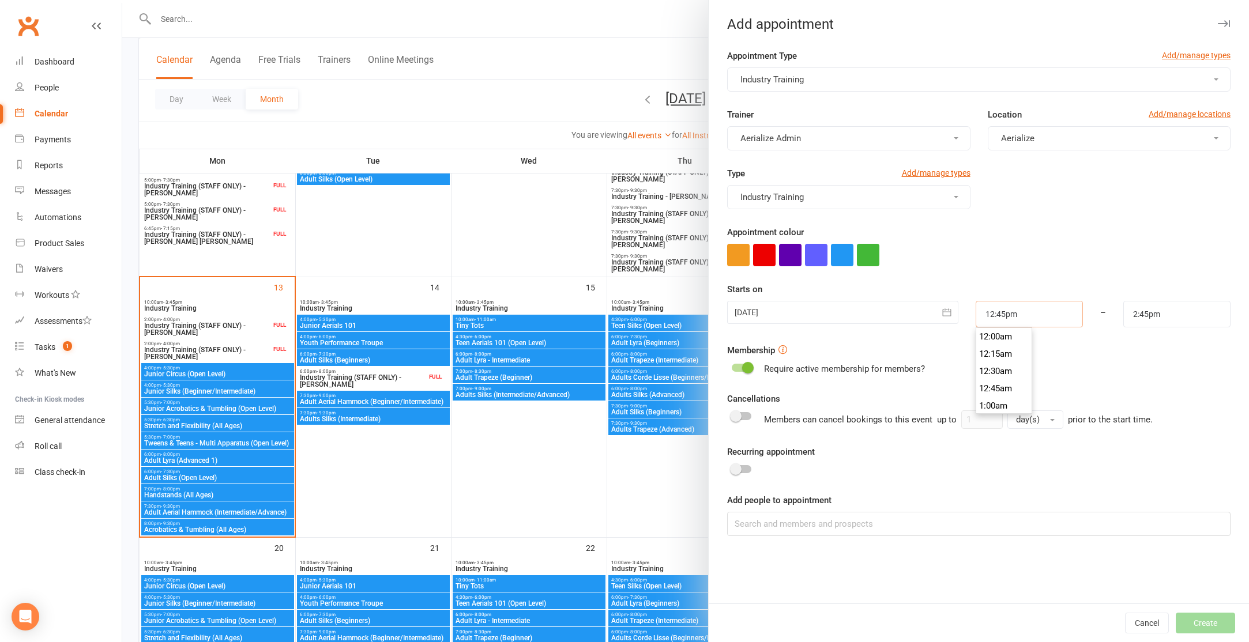
click at [1059, 314] on input "12:45pm" at bounding box center [1029, 314] width 107 height 27
type input "10:30am"
click at [991, 344] on li "10:30am" at bounding box center [1003, 342] width 55 height 17
click at [1166, 309] on input "2:45pm" at bounding box center [1176, 314] width 107 height 27
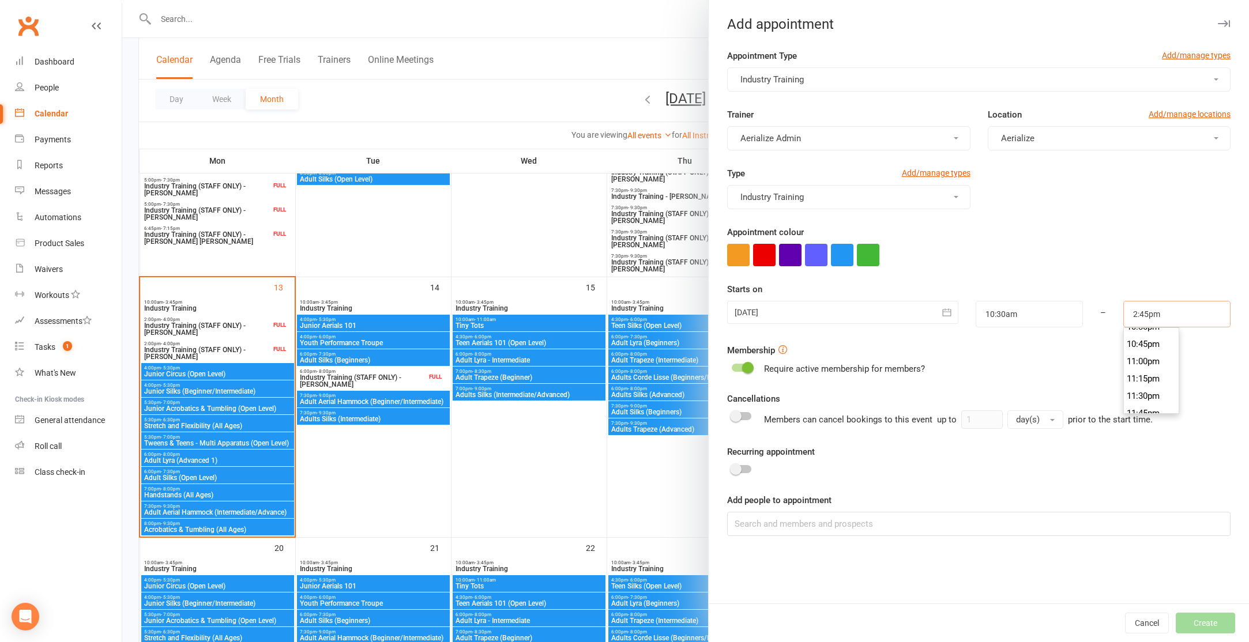
scroll to position [1575, 0]
click at [1150, 389] on li "11:30pm" at bounding box center [1151, 387] width 55 height 17
click at [1164, 313] on input "11:30pm" at bounding box center [1176, 314] width 107 height 27
type input "11:30am"
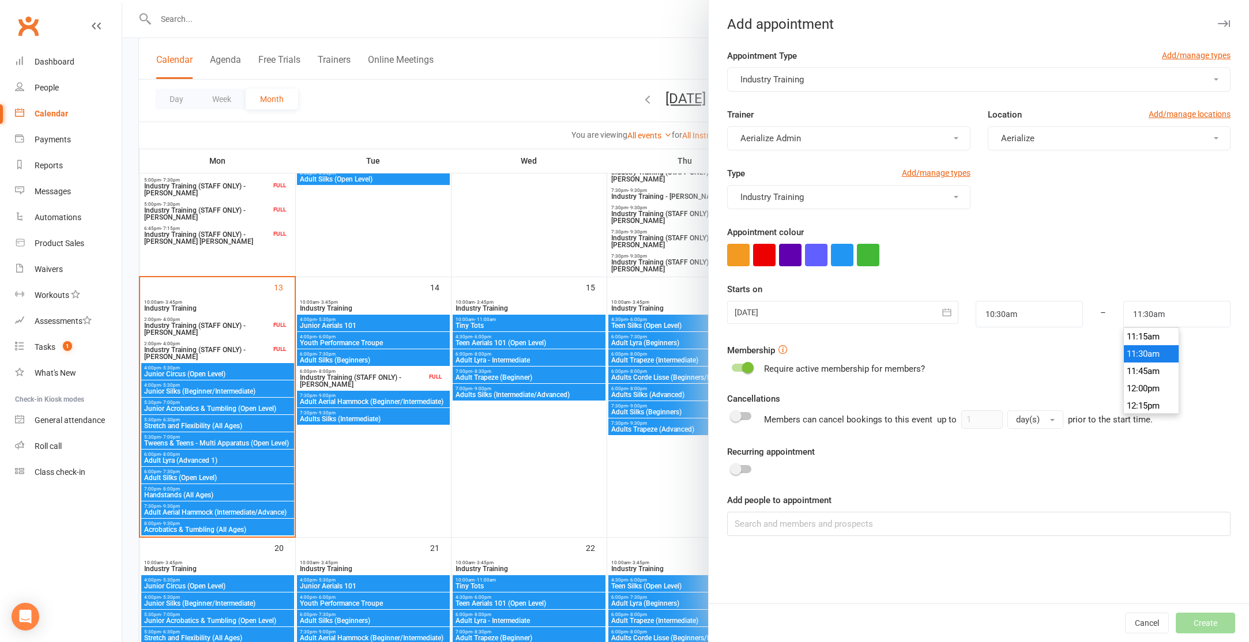
click at [1164, 357] on li "11:30am" at bounding box center [1151, 353] width 55 height 17
click at [746, 527] on input at bounding box center [978, 524] width 503 height 24
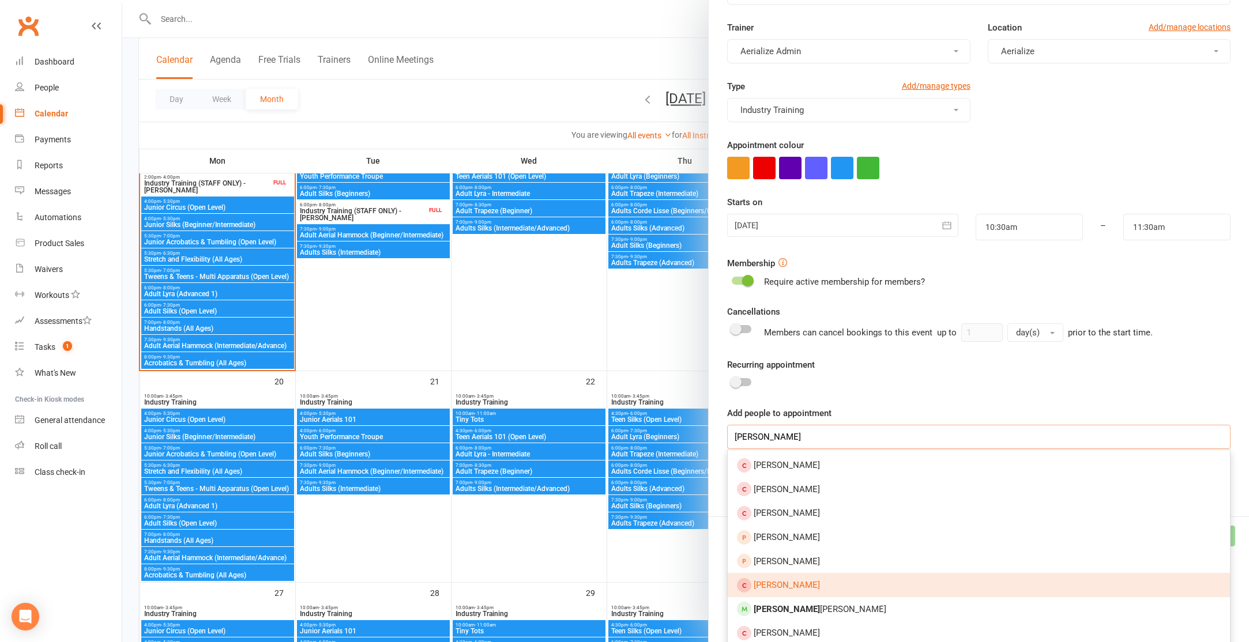
scroll to position [94, 0]
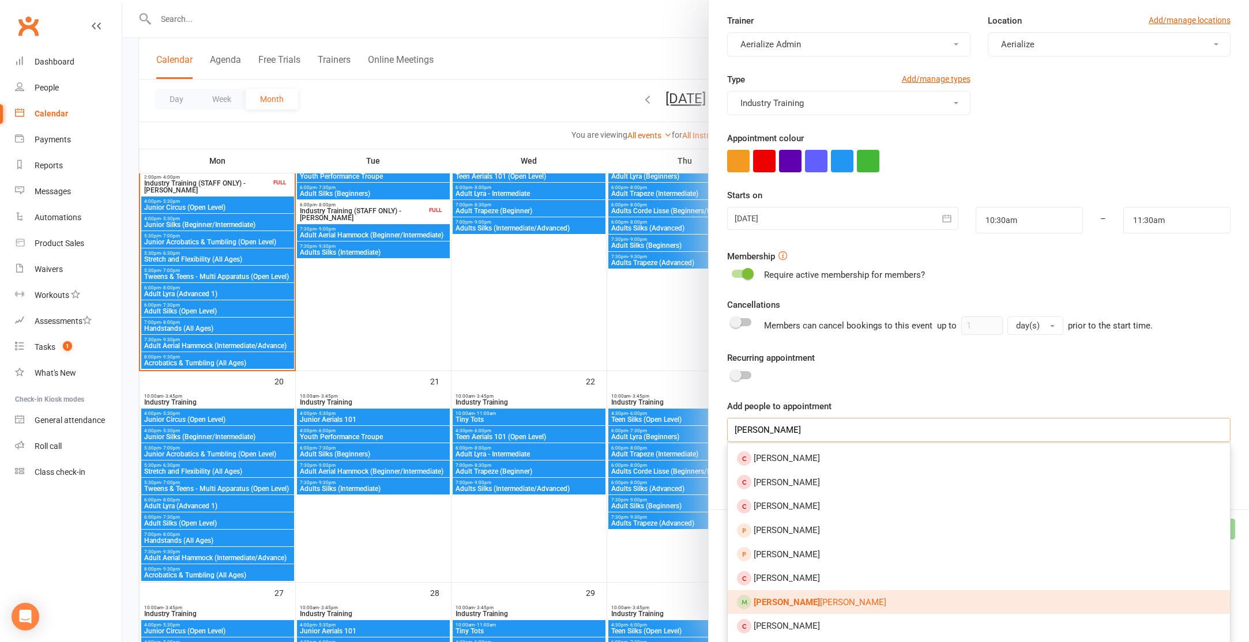
type input "melissa K"
click at [795, 599] on link "Melissa K altner" at bounding box center [979, 603] width 502 height 24
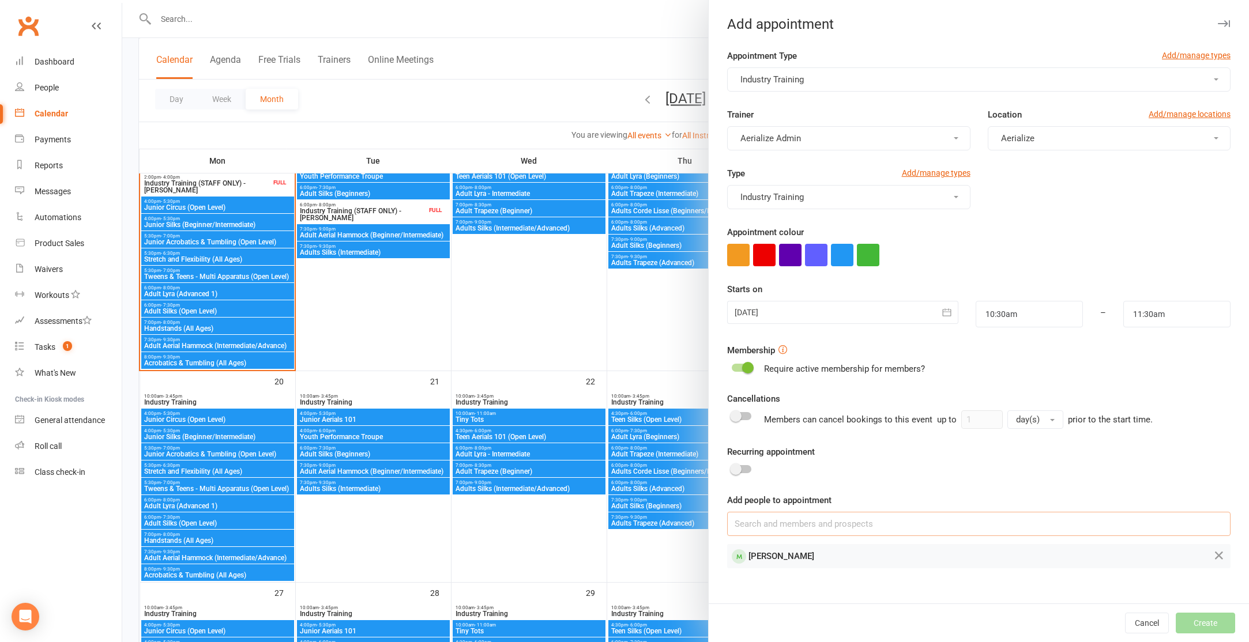
scroll to position [0, 0]
click at [855, 561] on td "Melissa Kaltner Please check membership conditions" at bounding box center [948, 564] width 440 height 36
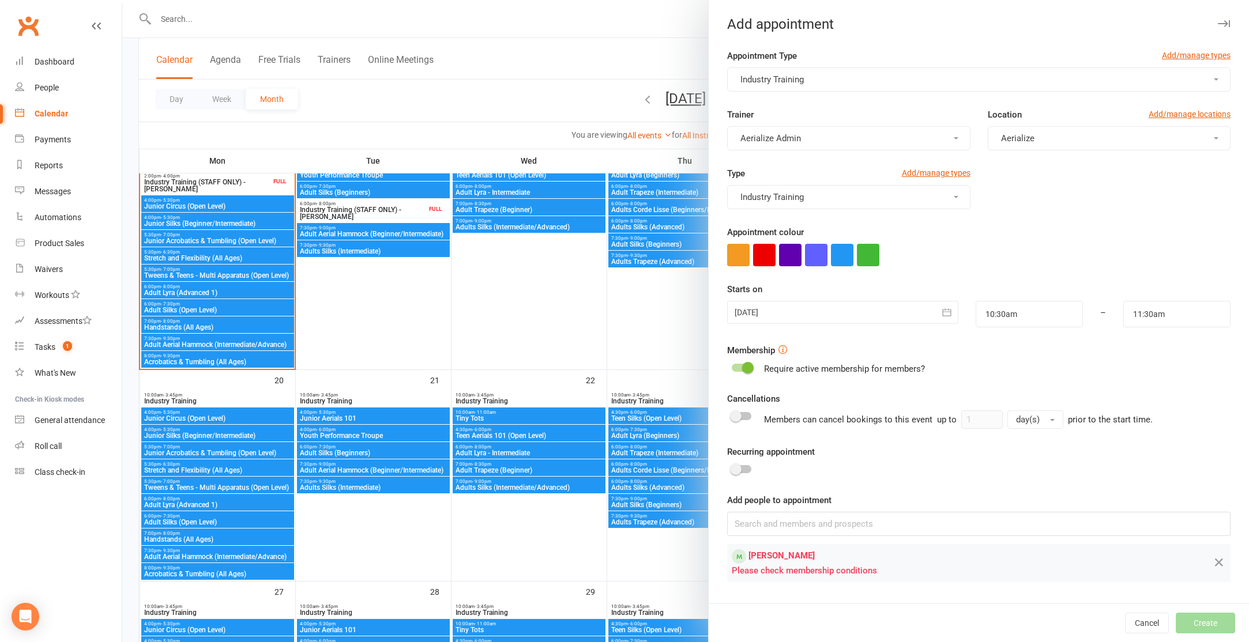
scroll to position [616, 0]
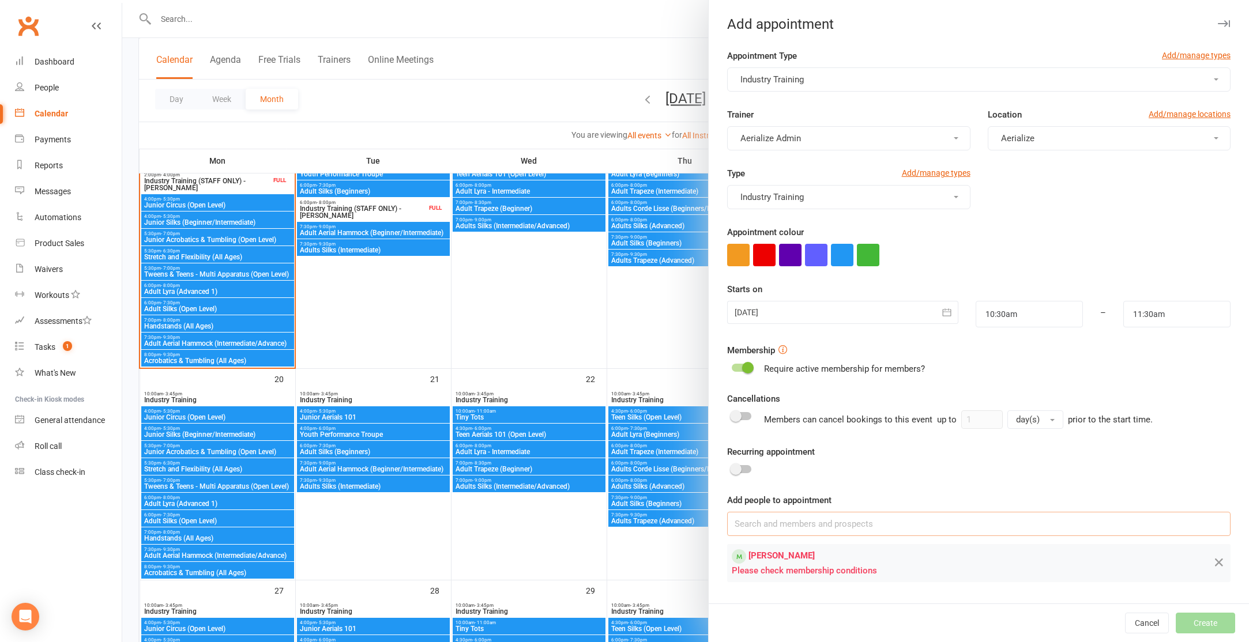
click at [814, 532] on input at bounding box center [978, 524] width 503 height 24
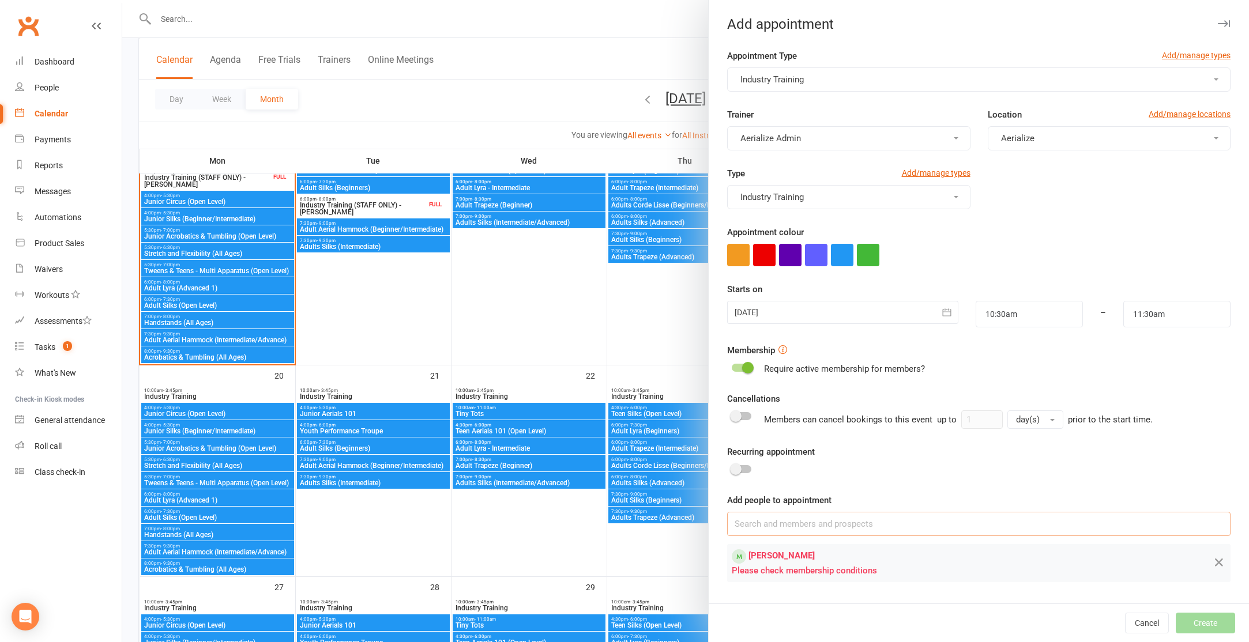
scroll to position [616, 0]
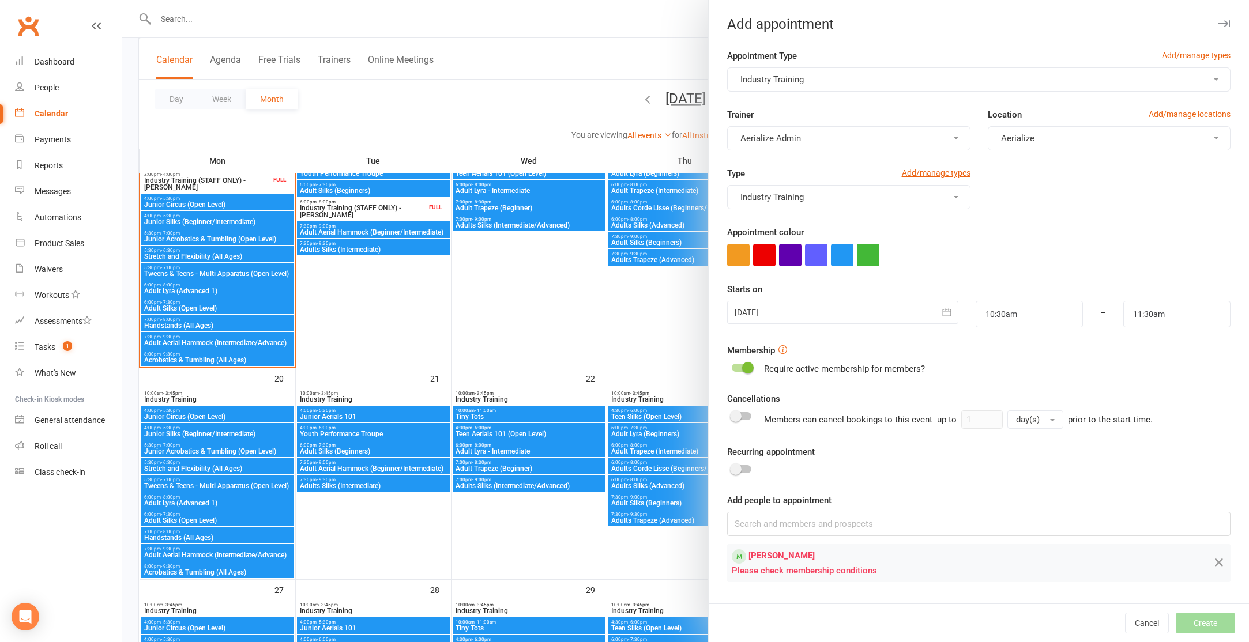
click at [195, 20] on div at bounding box center [685, 321] width 1127 height 642
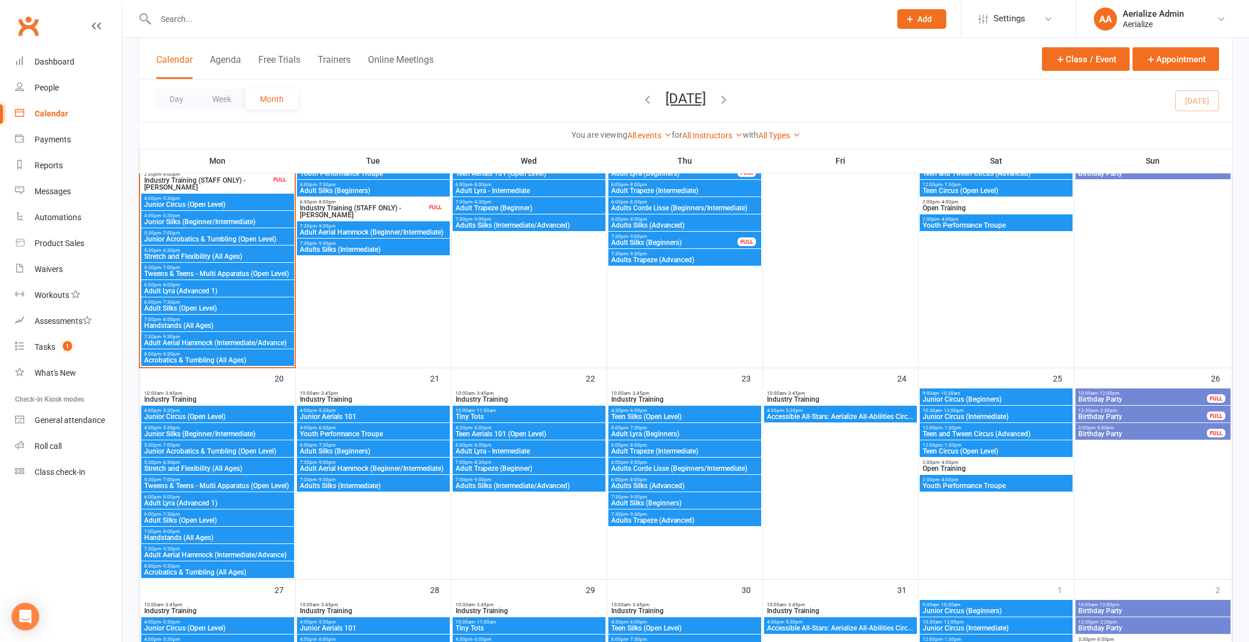
click at [176, 18] on input "text" at bounding box center [517, 19] width 730 height 16
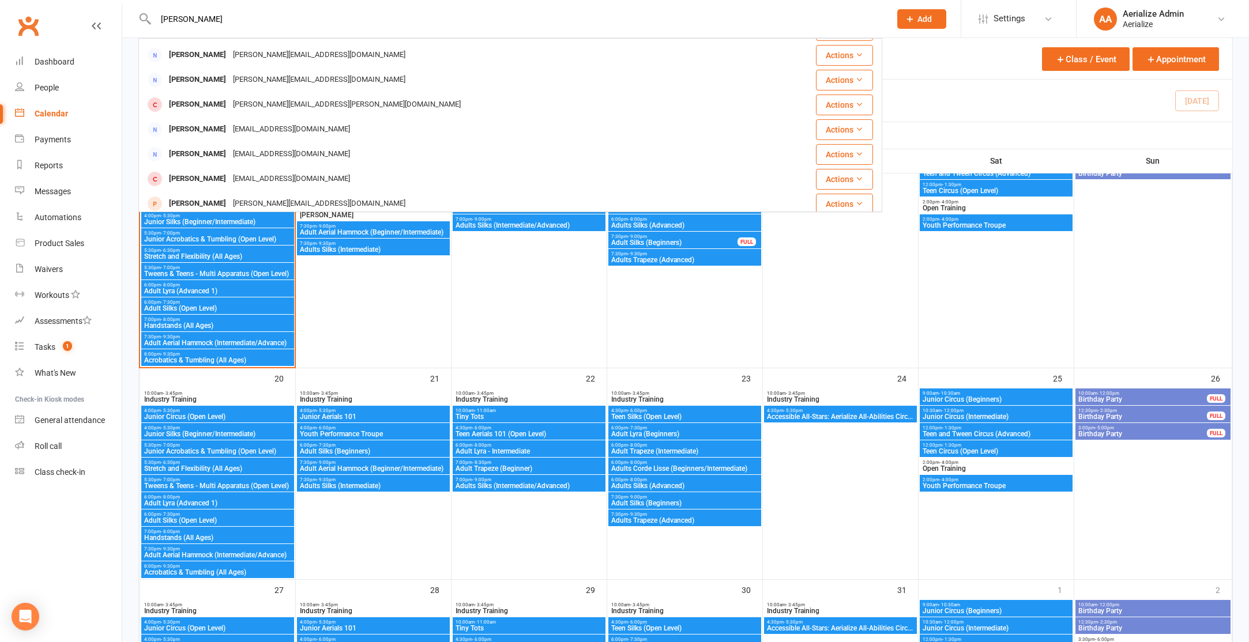
scroll to position [0, 0]
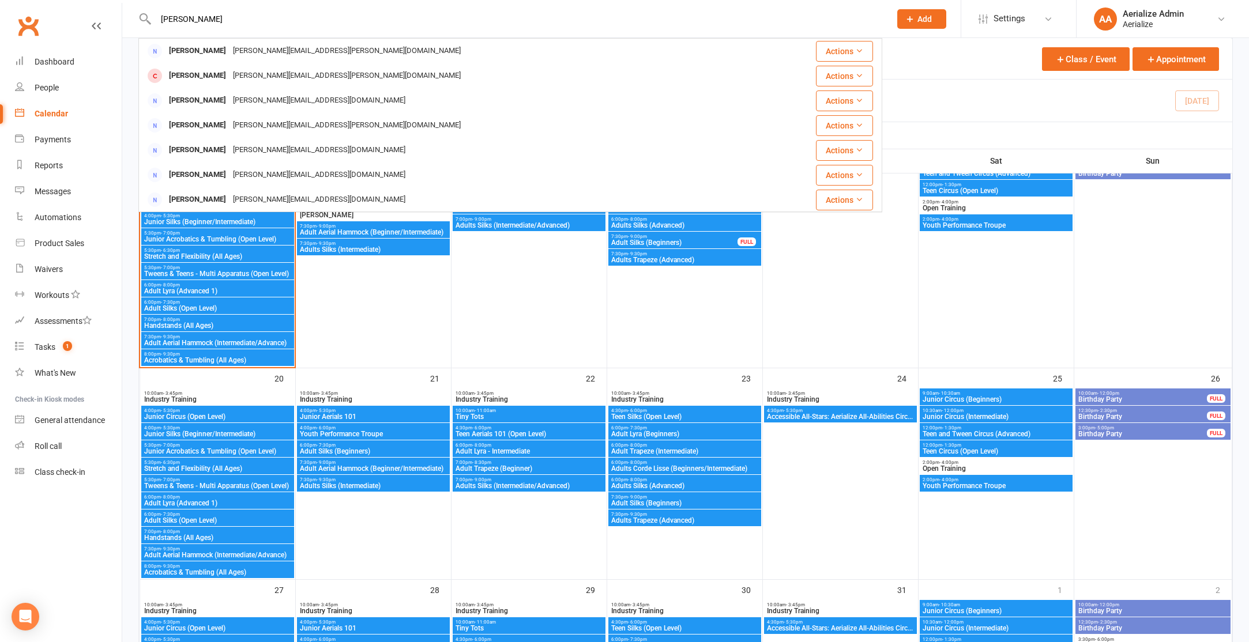
type input "melissa k"
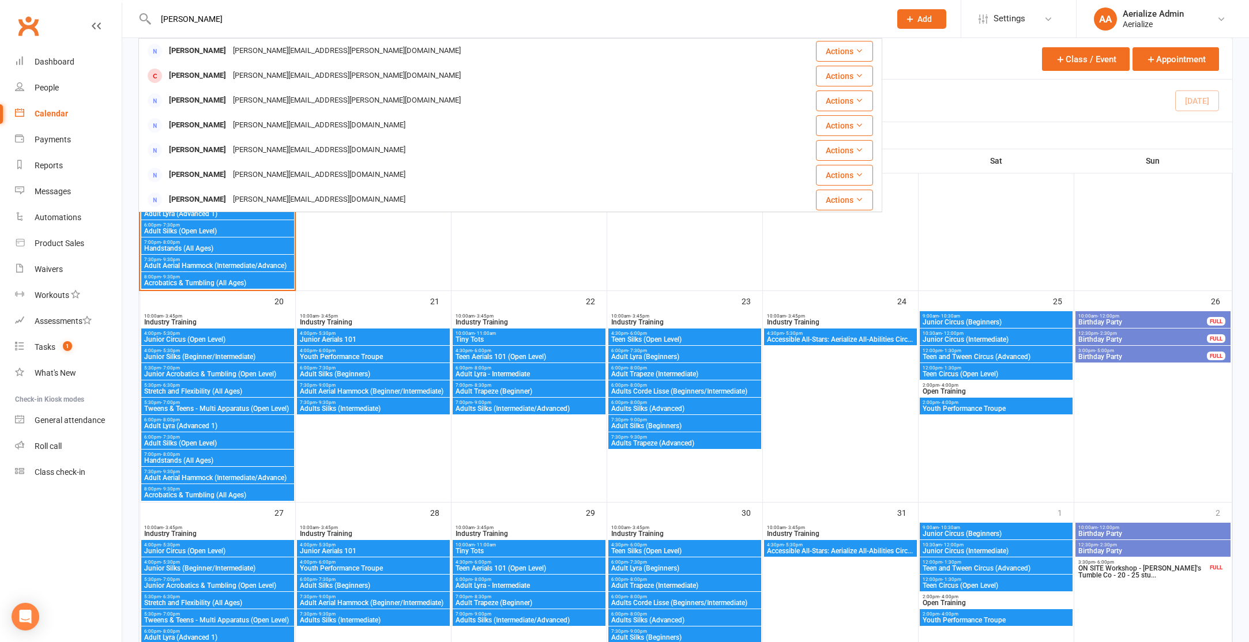
drag, startPoint x: 210, startPoint y: 16, endPoint x: 153, endPoint y: 12, distance: 57.3
click at [153, 12] on input "melissa k" at bounding box center [517, 19] width 730 height 16
drag, startPoint x: 186, startPoint y: 22, endPoint x: 152, endPoint y: 13, distance: 35.8
click at [151, 13] on div "mel k Melissa Cosby melissa.cosby@me.com Actions Kathy Mendes k.mendes@live.com…" at bounding box center [510, 18] width 744 height 37
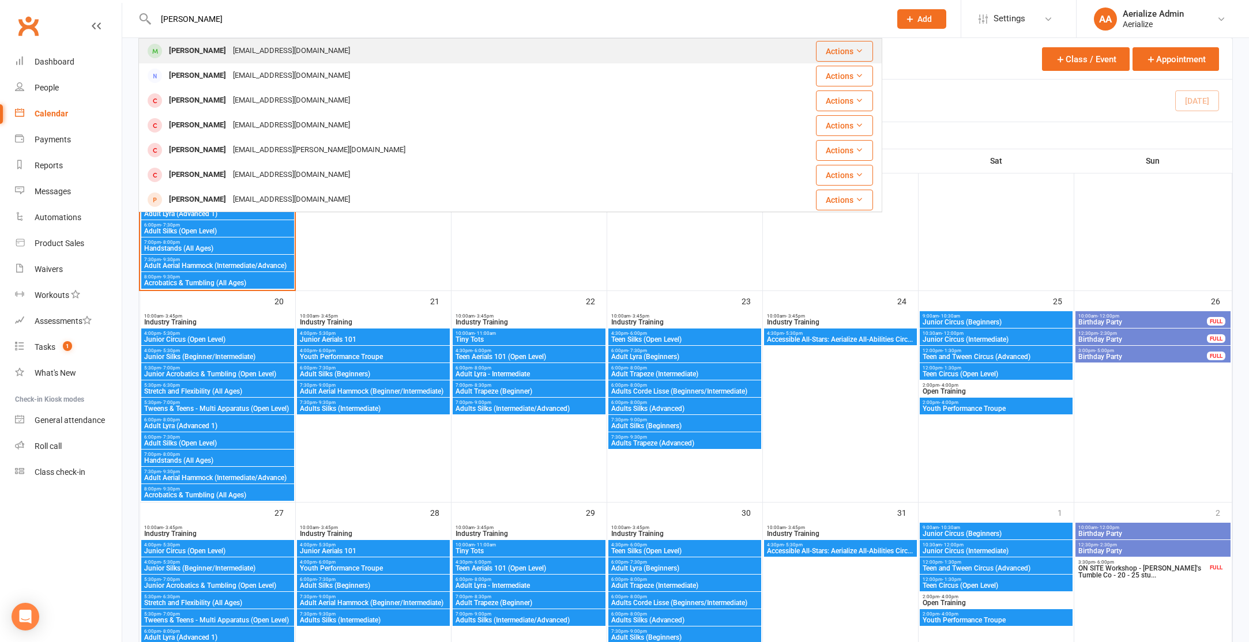
type input "audrey boul"
click at [164, 50] on div at bounding box center [154, 51] width 21 height 19
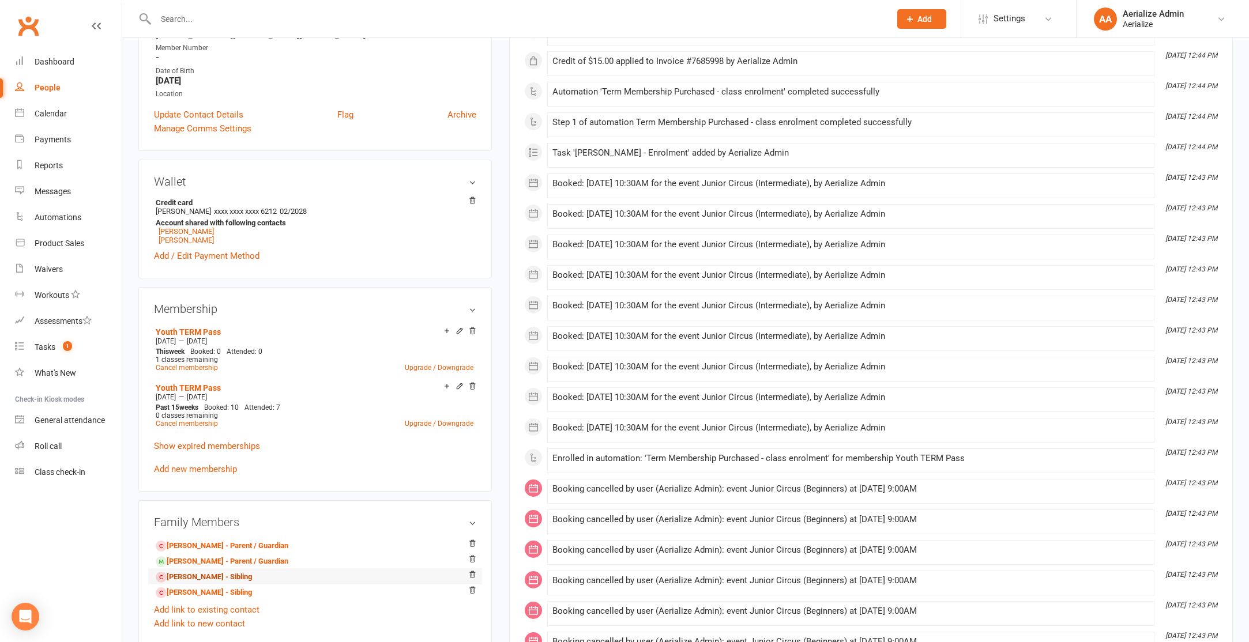
scroll to position [227, 0]
click at [202, 561] on link "Melissa Kaltner - Parent / Guardian" at bounding box center [222, 563] width 133 height 12
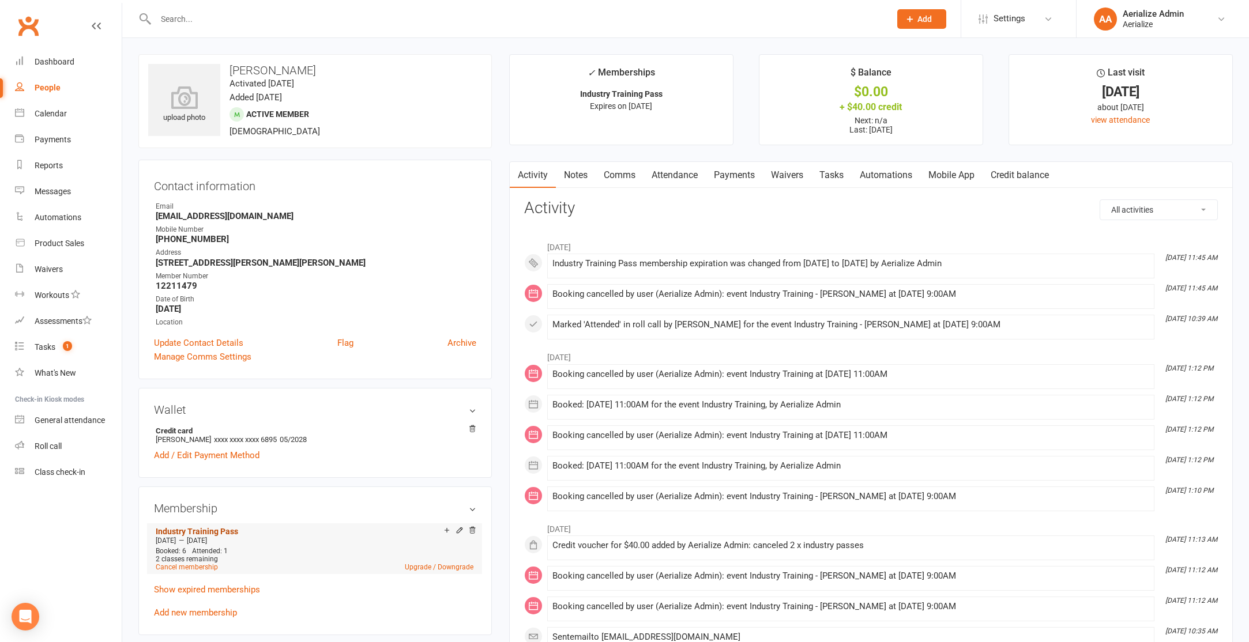
click at [182, 527] on link "Industry Training Pass" at bounding box center [197, 531] width 82 height 9
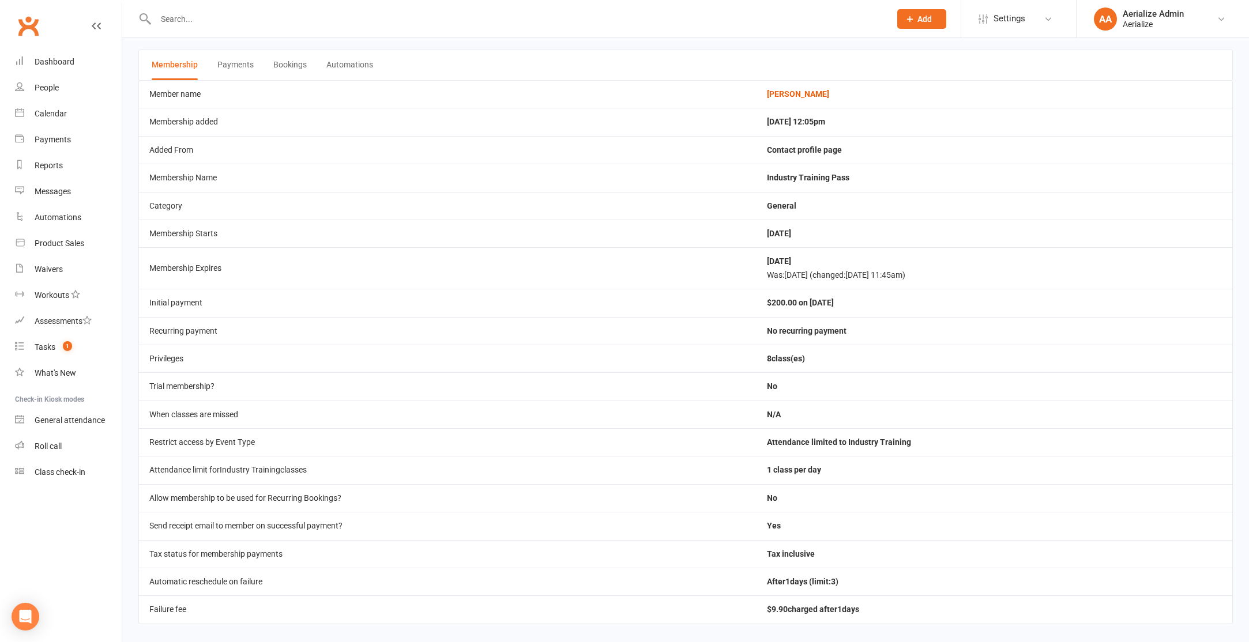
scroll to position [60, 0]
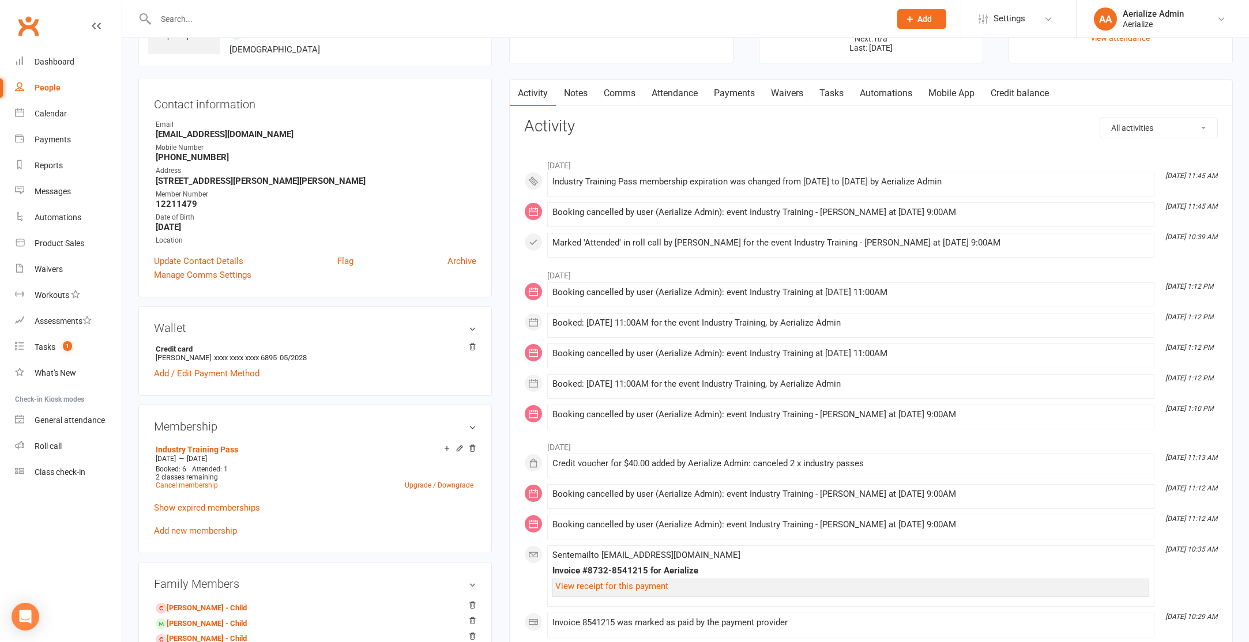
scroll to position [122, 0]
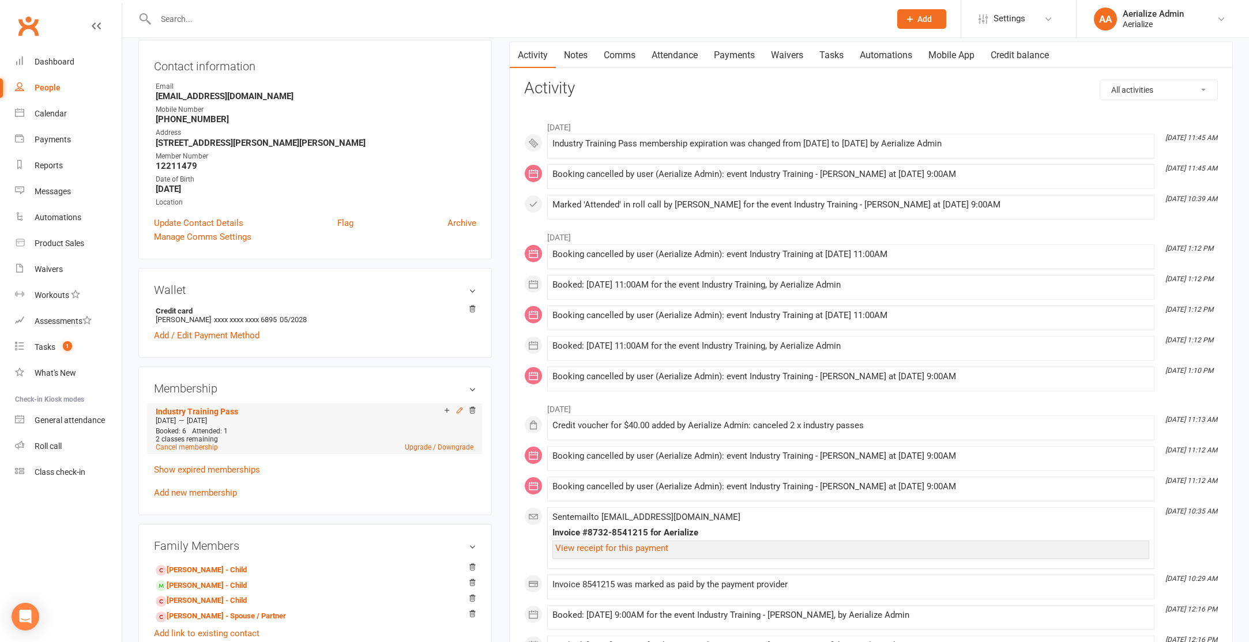
click at [457, 407] on icon at bounding box center [460, 411] width 8 height 8
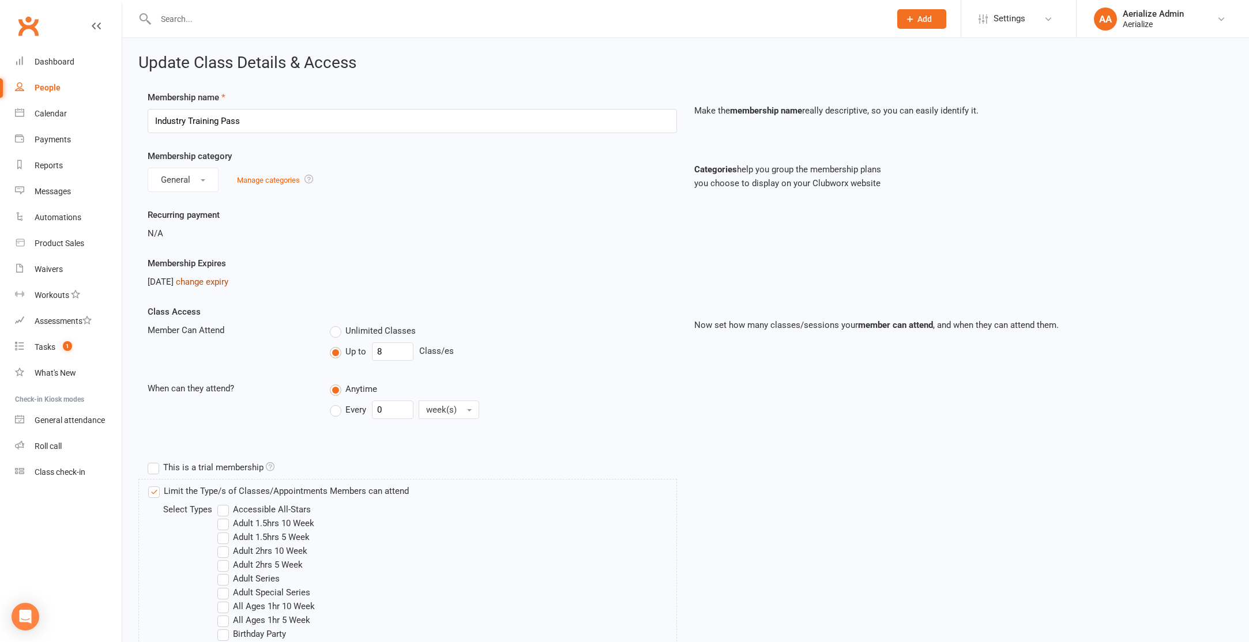
click at [216, 281] on link "change expiry" at bounding box center [202, 282] width 52 height 10
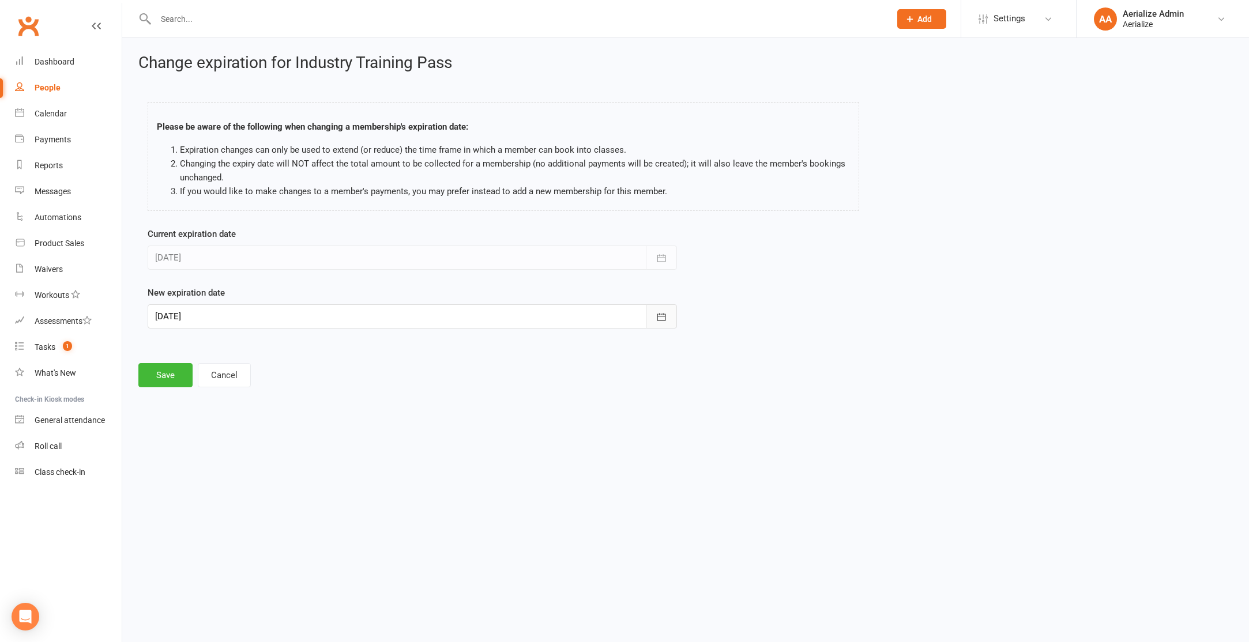
click at [656, 318] on icon "button" at bounding box center [662, 317] width 12 height 12
click at [349, 344] on icon "button" at bounding box center [348, 345] width 8 height 9
click at [351, 407] on span "08" at bounding box center [349, 411] width 9 height 9
type input "08 Nov 2025"
click at [170, 373] on button "Save" at bounding box center [165, 375] width 54 height 24
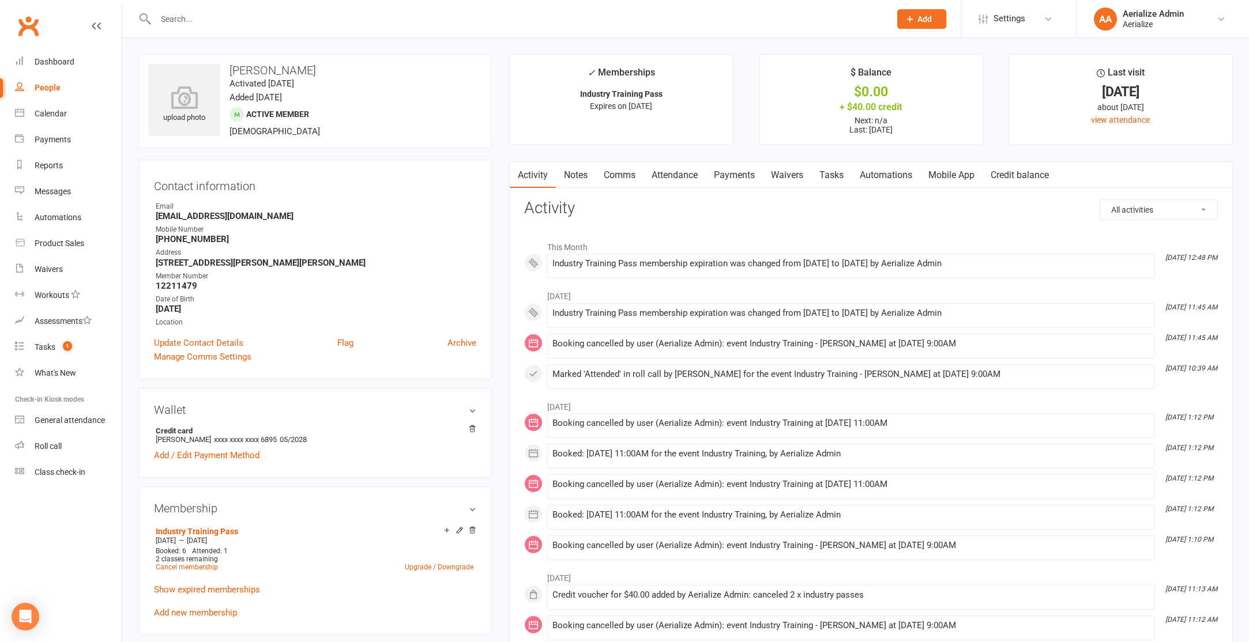
click at [930, 14] on span "Add" at bounding box center [924, 18] width 14 height 9
click at [892, 166] on link "Appointment" at bounding box center [909, 161] width 103 height 27
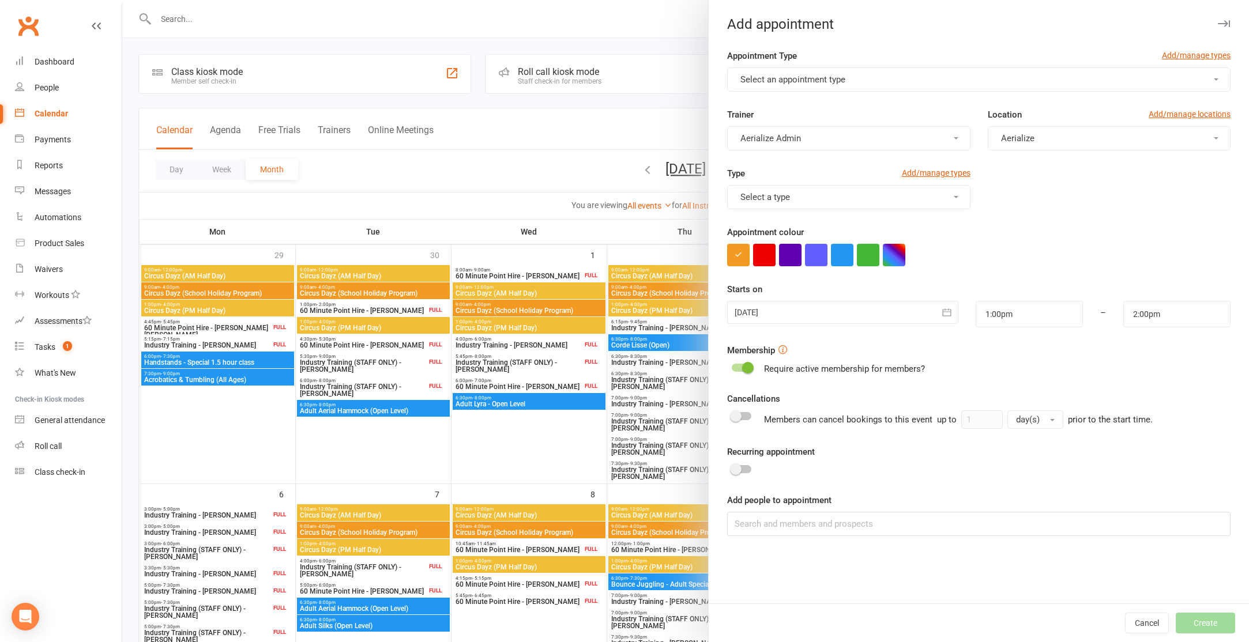
click at [787, 80] on span "Select an appointment type" at bounding box center [792, 79] width 105 height 10
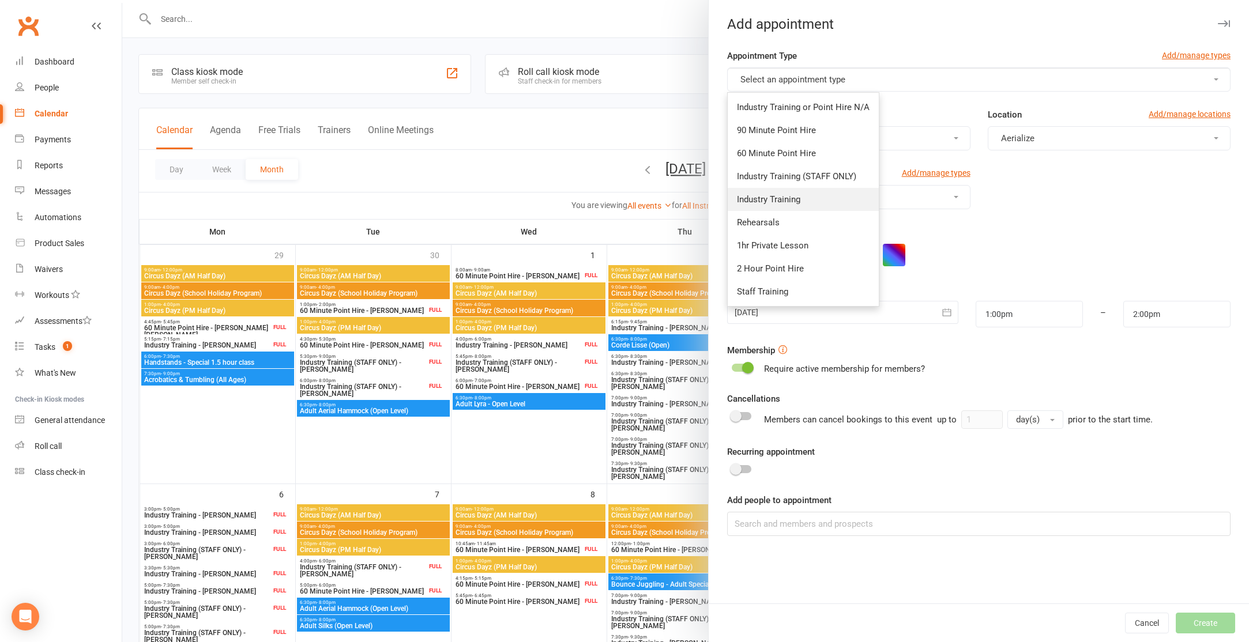
click at [764, 195] on span "Industry Training" at bounding box center [768, 199] width 63 height 10
type input "3:00pm"
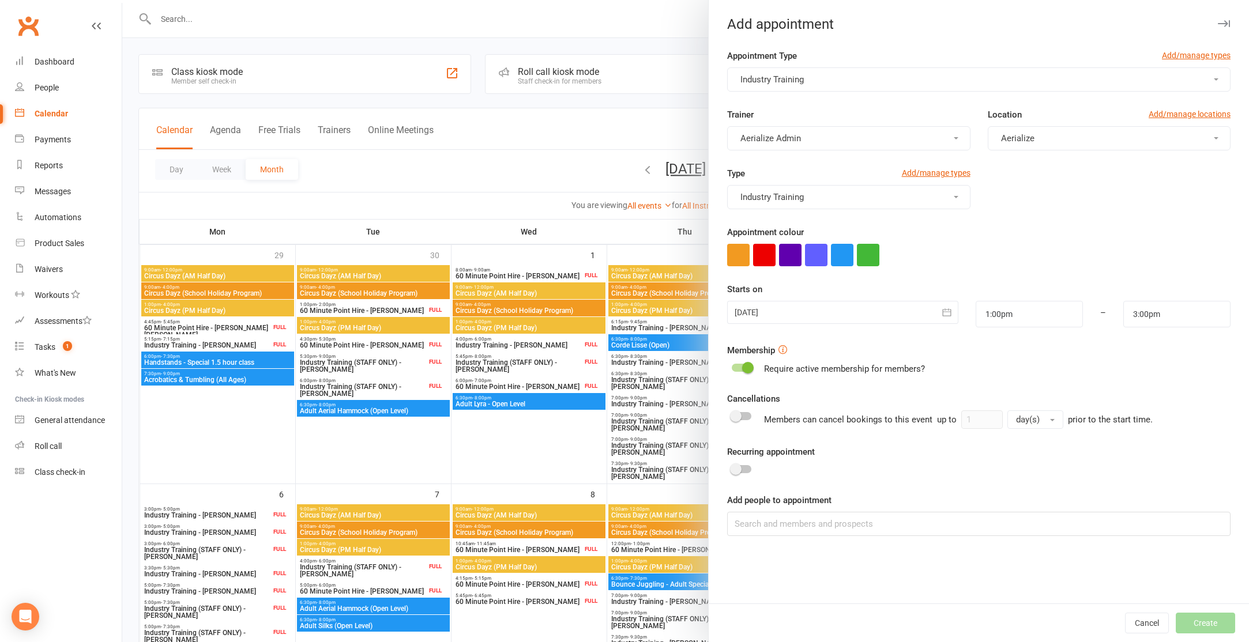
click at [885, 318] on div at bounding box center [842, 312] width 231 height 23
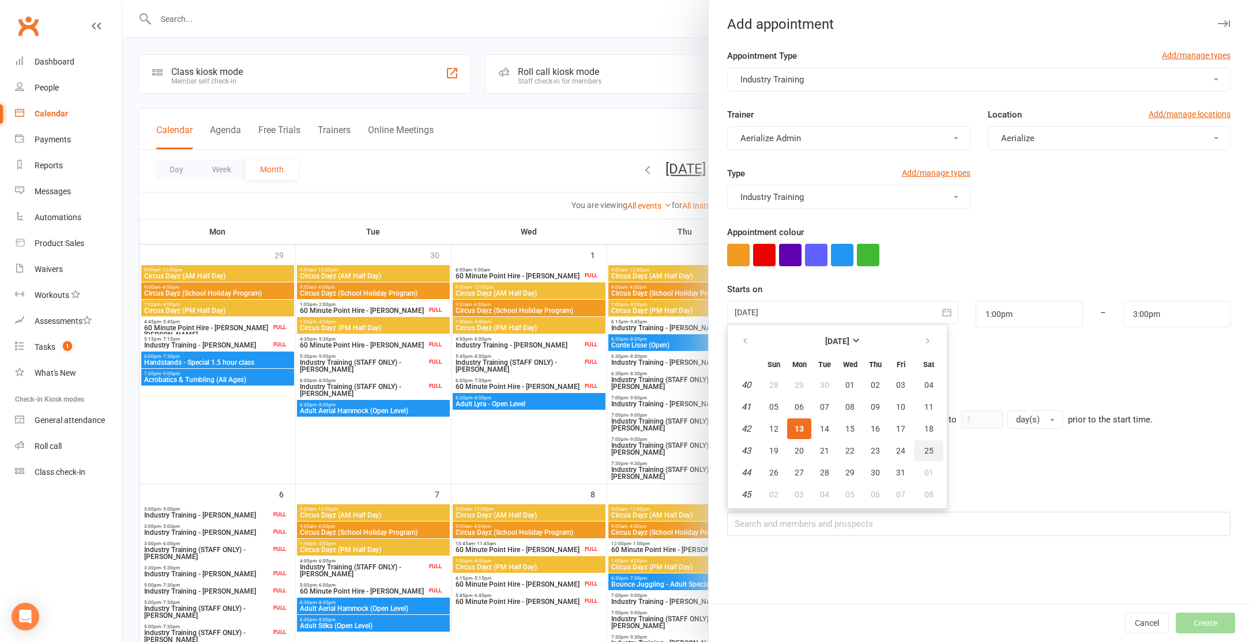
click at [927, 449] on span "25" at bounding box center [928, 450] width 9 height 9
type input "25 Oct 2025"
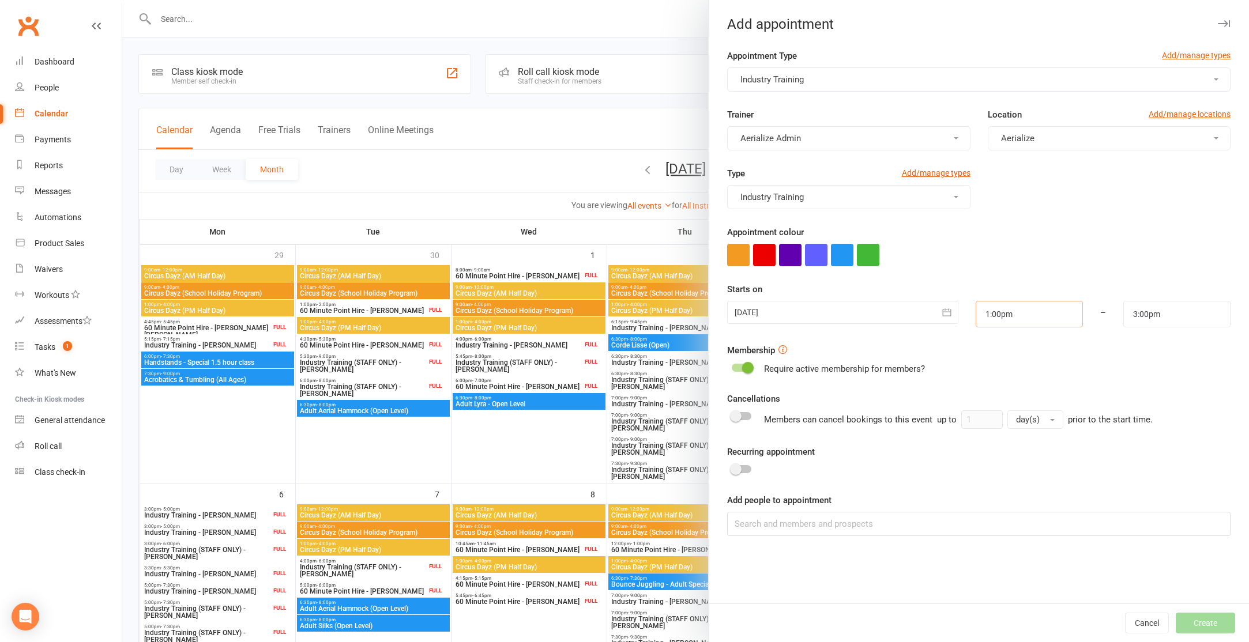
click at [1021, 318] on input "1:00pm" at bounding box center [1029, 314] width 107 height 27
type input "10:30am"
click at [1005, 378] on li "10:30am" at bounding box center [1003, 382] width 55 height 17
click at [1153, 312] on input "3:00pm" at bounding box center [1176, 314] width 107 height 27
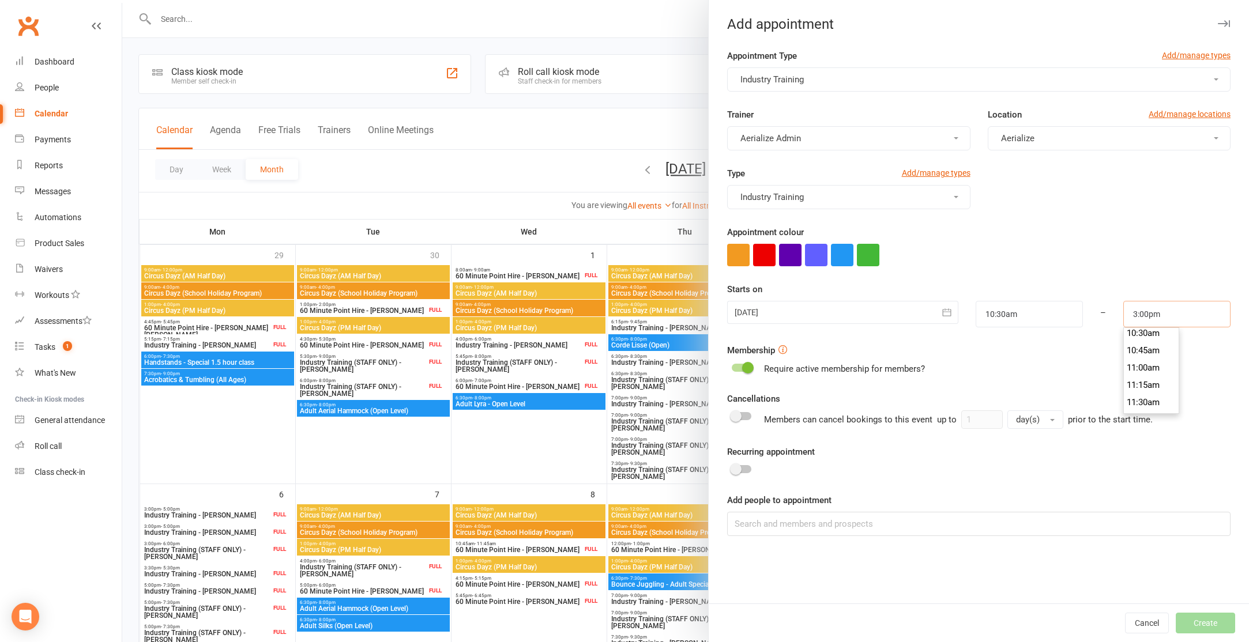
scroll to position [728, 0]
click at [1152, 373] on li "11:00am" at bounding box center [1151, 370] width 55 height 17
click at [1154, 313] on input "11:00am" at bounding box center [1176, 314] width 107 height 27
type input "11:30am"
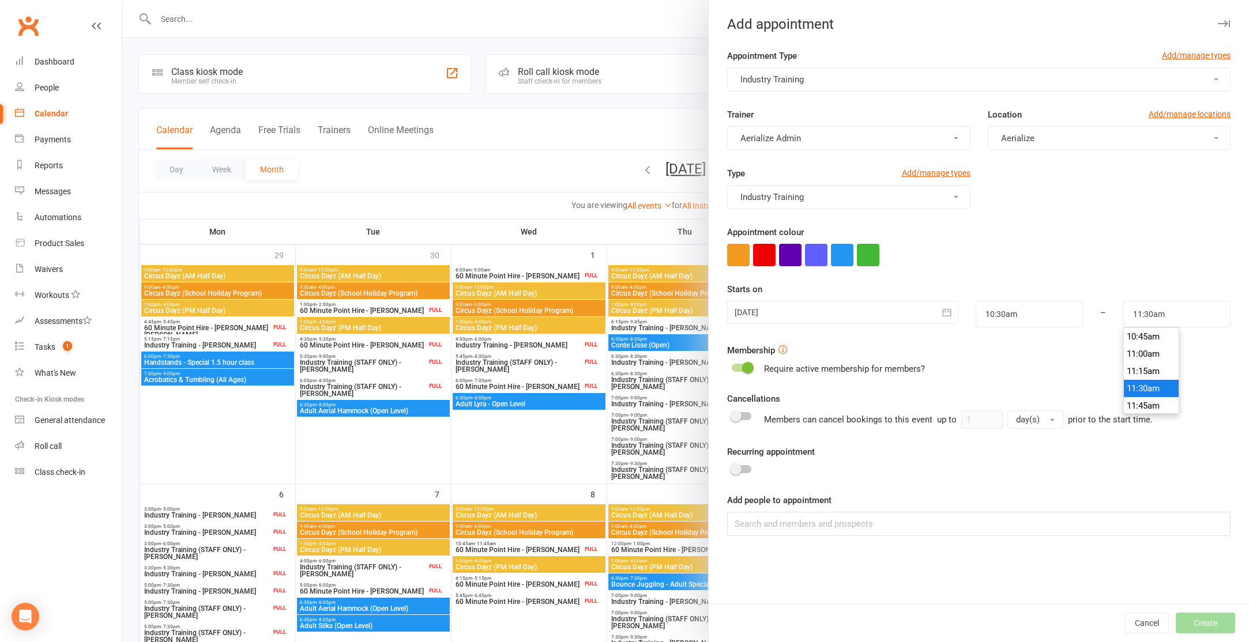
click at [1152, 385] on li "11:30am" at bounding box center [1151, 388] width 55 height 17
click at [776, 524] on input at bounding box center [978, 524] width 503 height 24
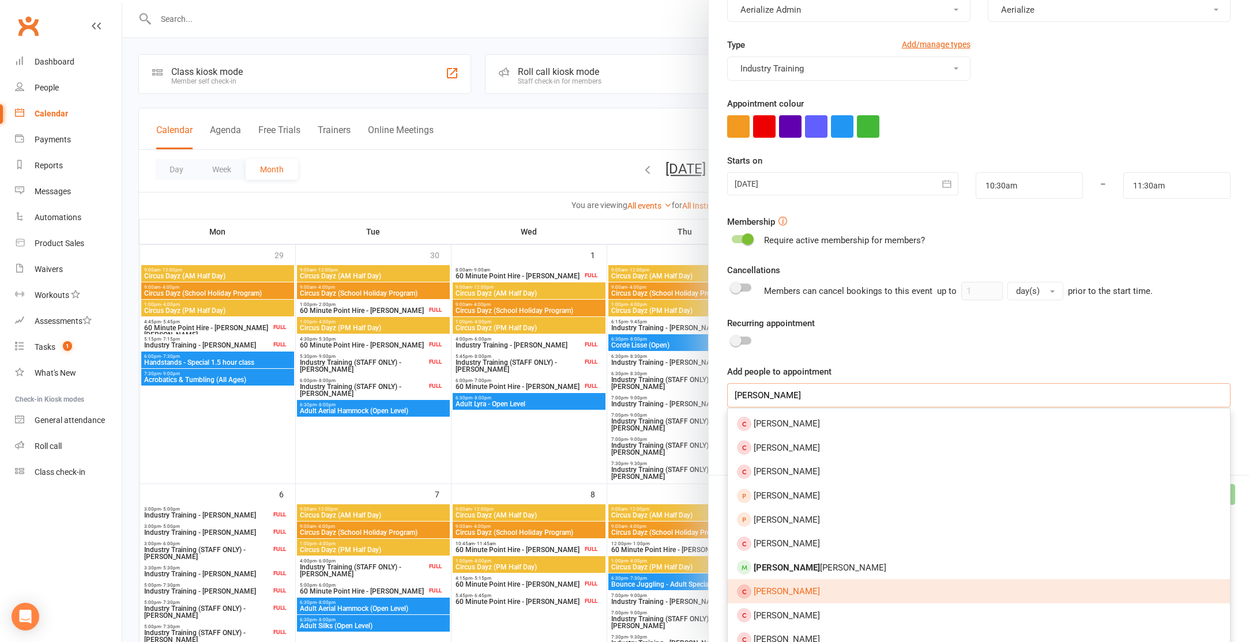
scroll to position [131, 0]
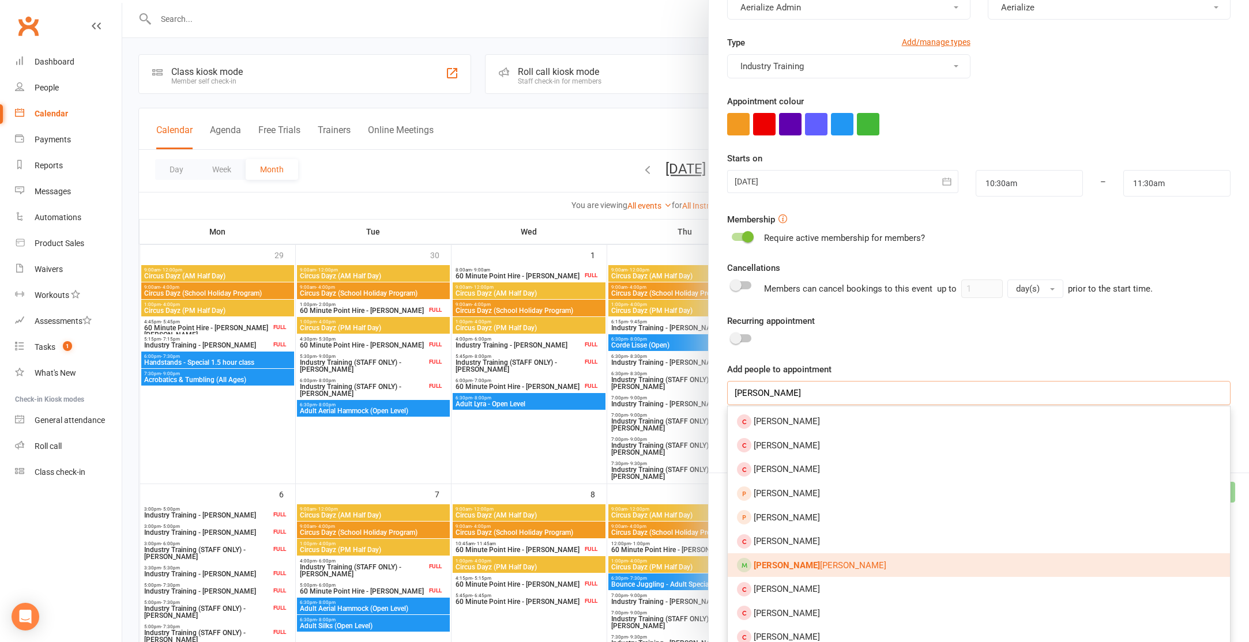
type input "melissa k"
click at [781, 566] on strong "Melissa K" at bounding box center [787, 566] width 66 height 10
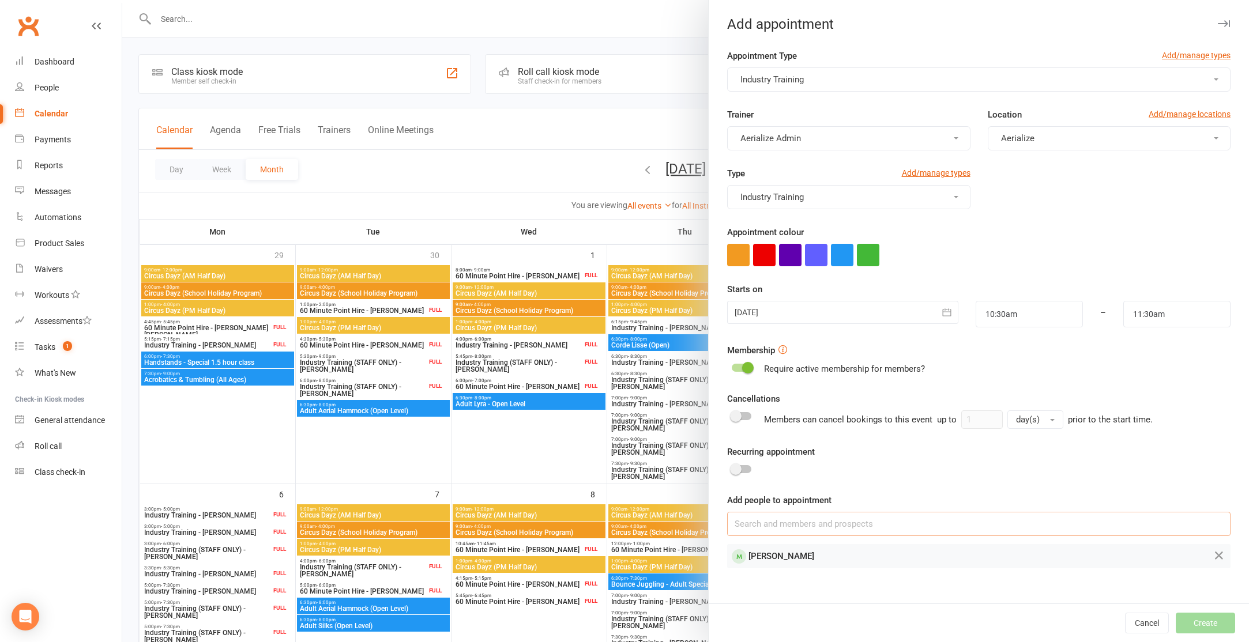
scroll to position [2, 0]
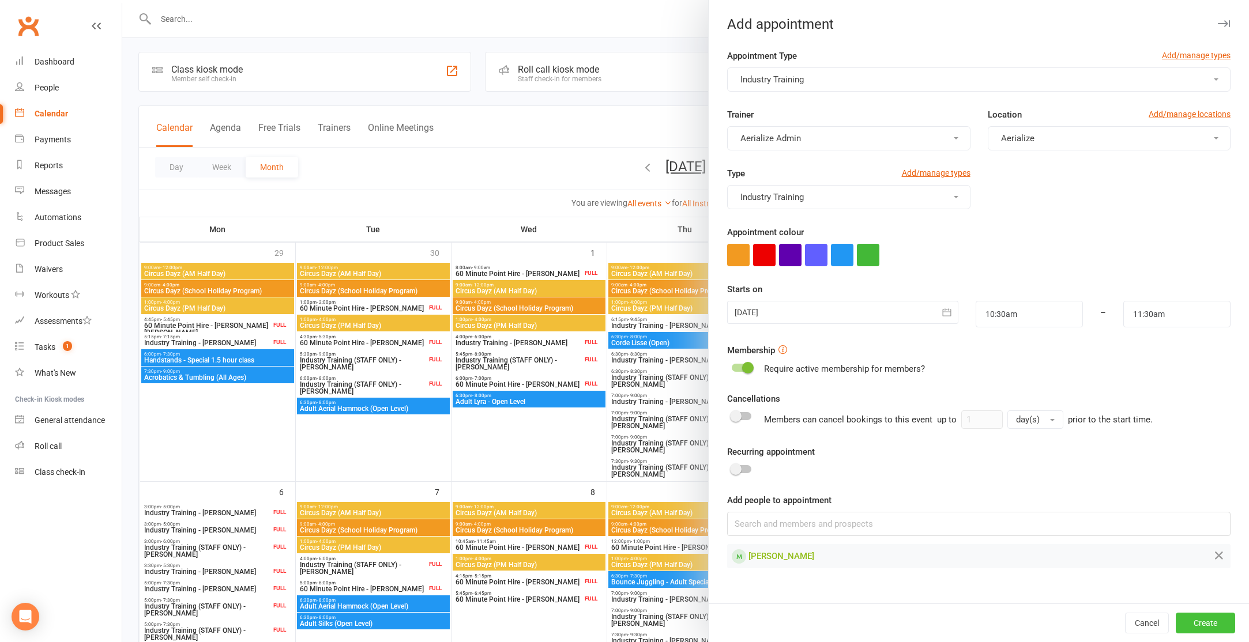
click at [1208, 623] on button "Create" at bounding box center [1205, 623] width 59 height 21
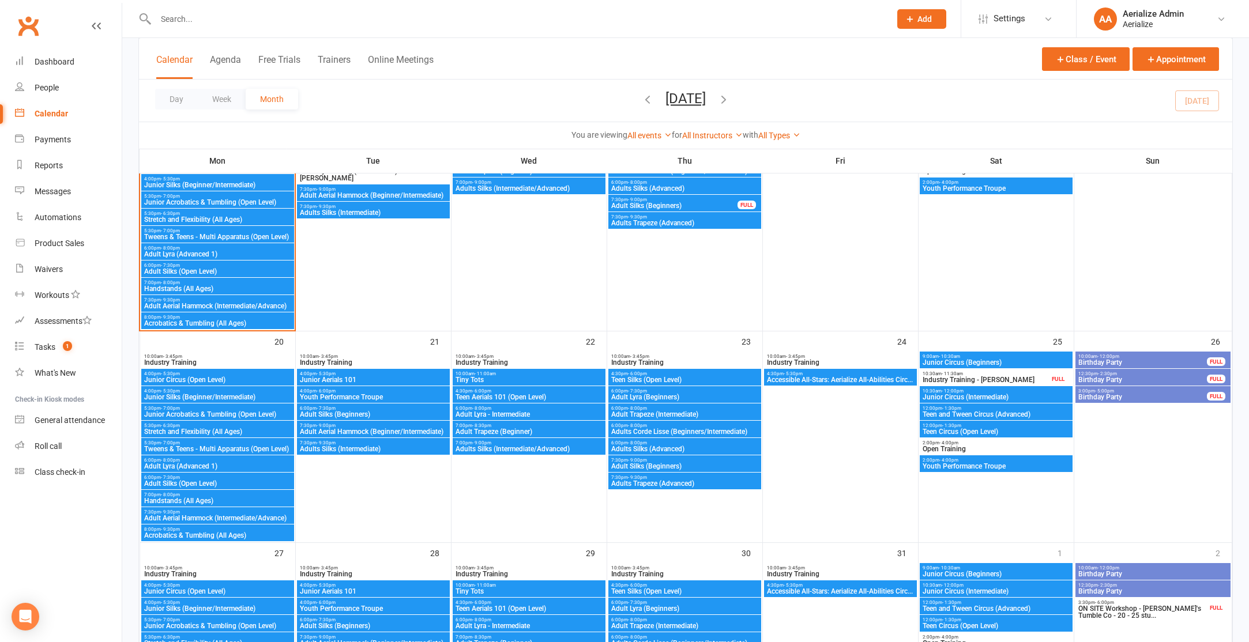
scroll to position [705, 0]
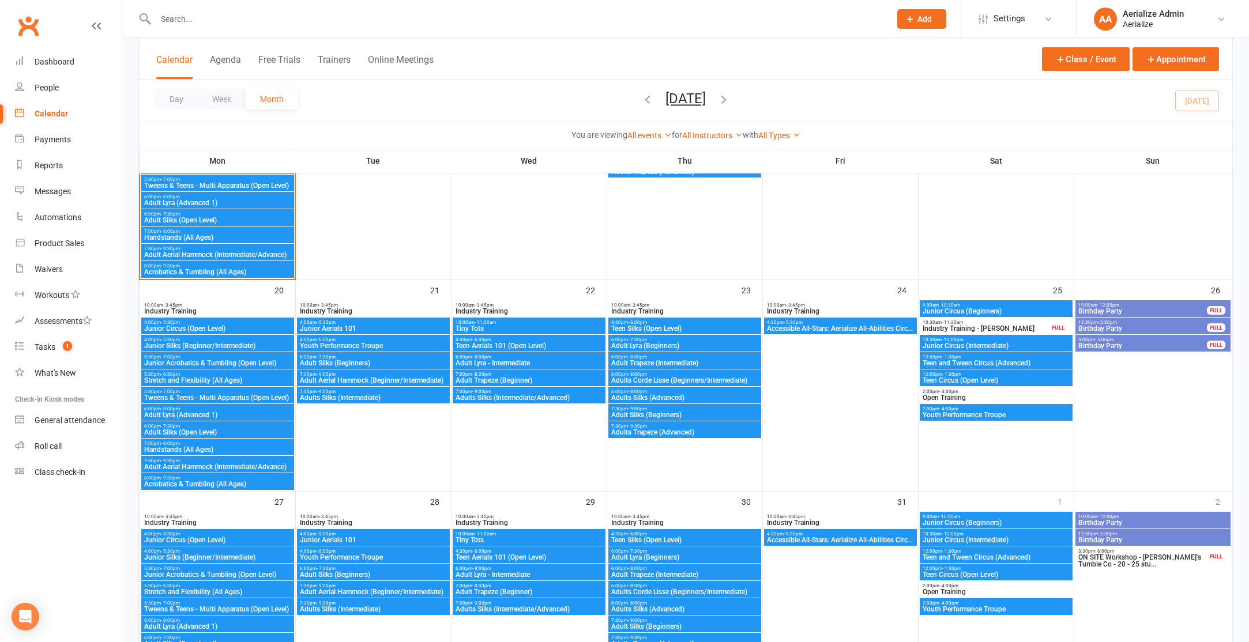
click at [162, 20] on input "text" at bounding box center [517, 19] width 730 height 16
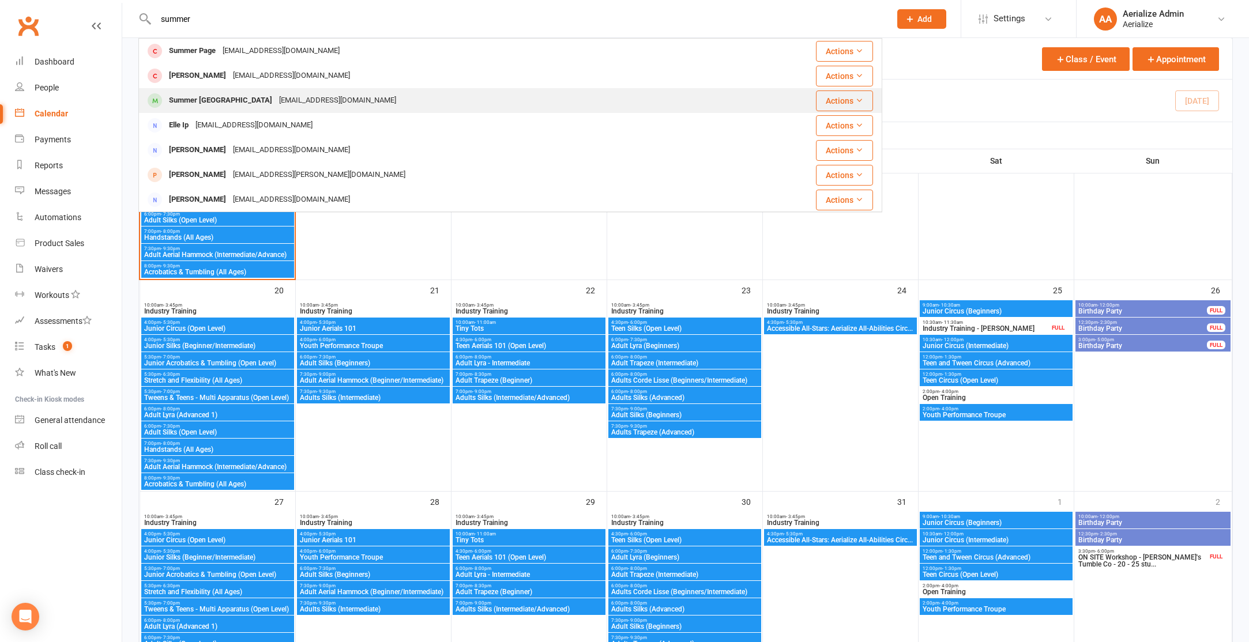
type input "summer"
click at [209, 104] on div "Summer Coventry" at bounding box center [221, 100] width 110 height 17
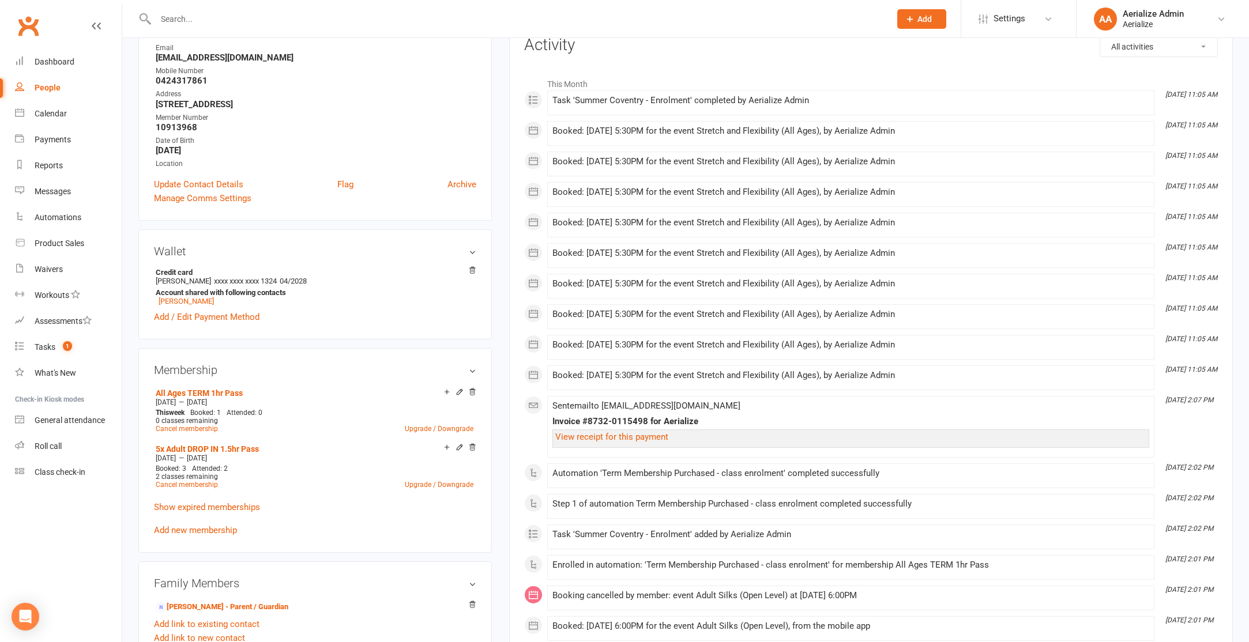
scroll to position [164, 0]
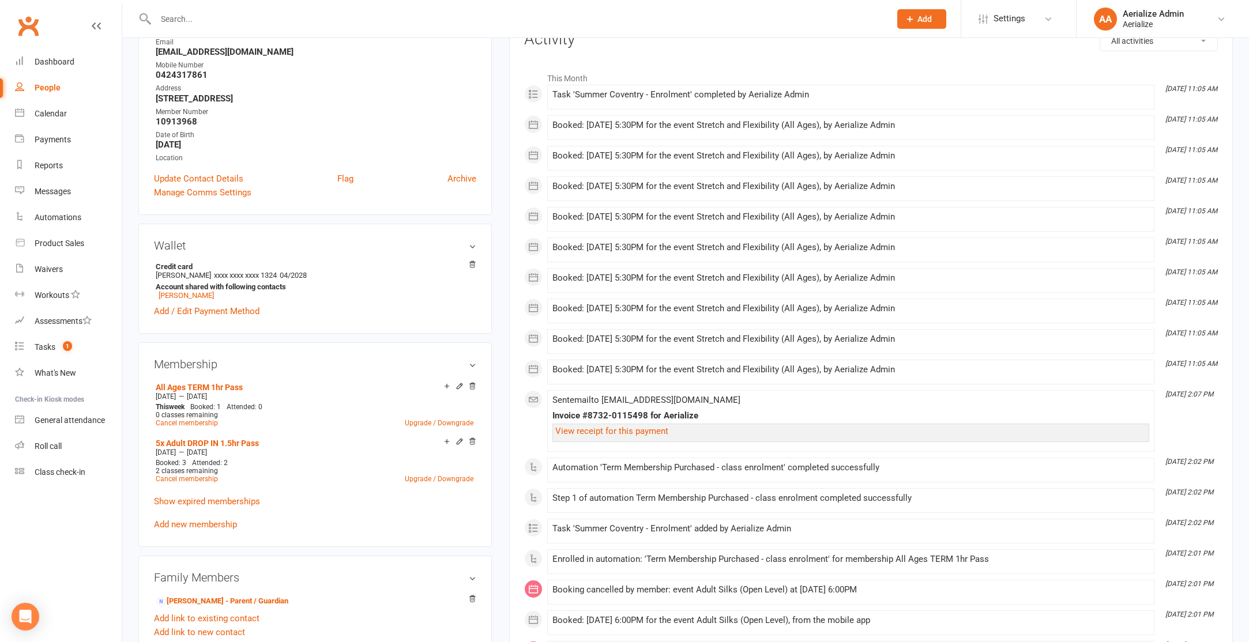
click at [195, 520] on link "Add new membership" at bounding box center [195, 525] width 83 height 10
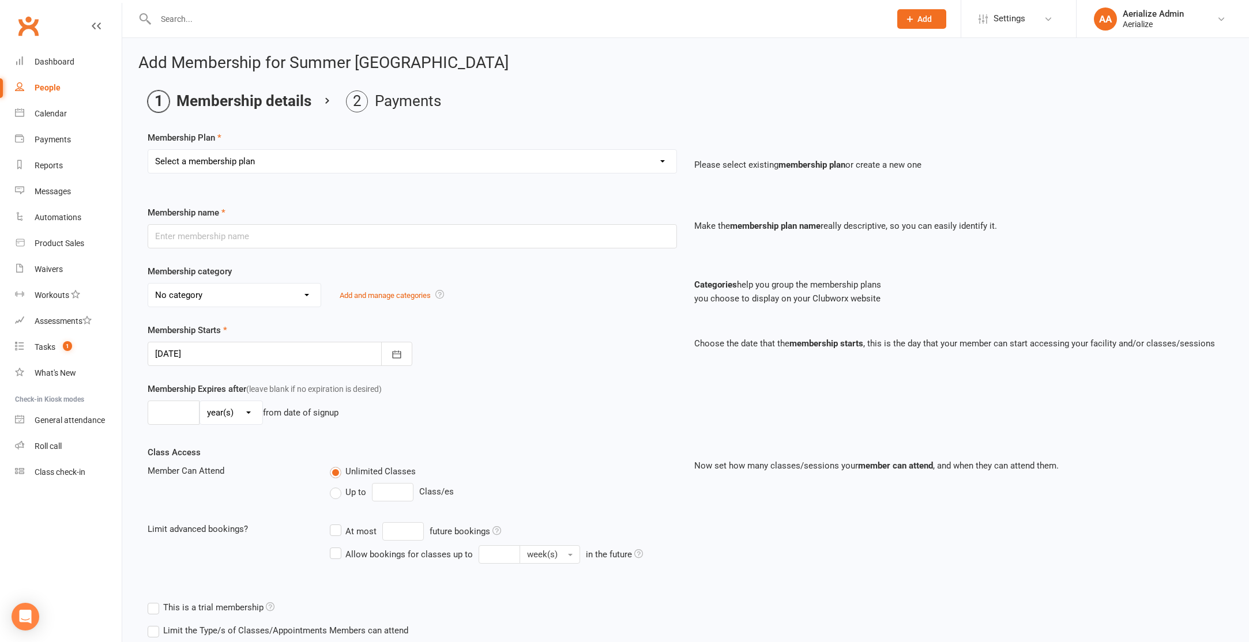
click at [327, 166] on select "Select a membership plan Create new Membership Plan Tiny Tots DROP IN Tiny Tots…" at bounding box center [412, 161] width 528 height 23
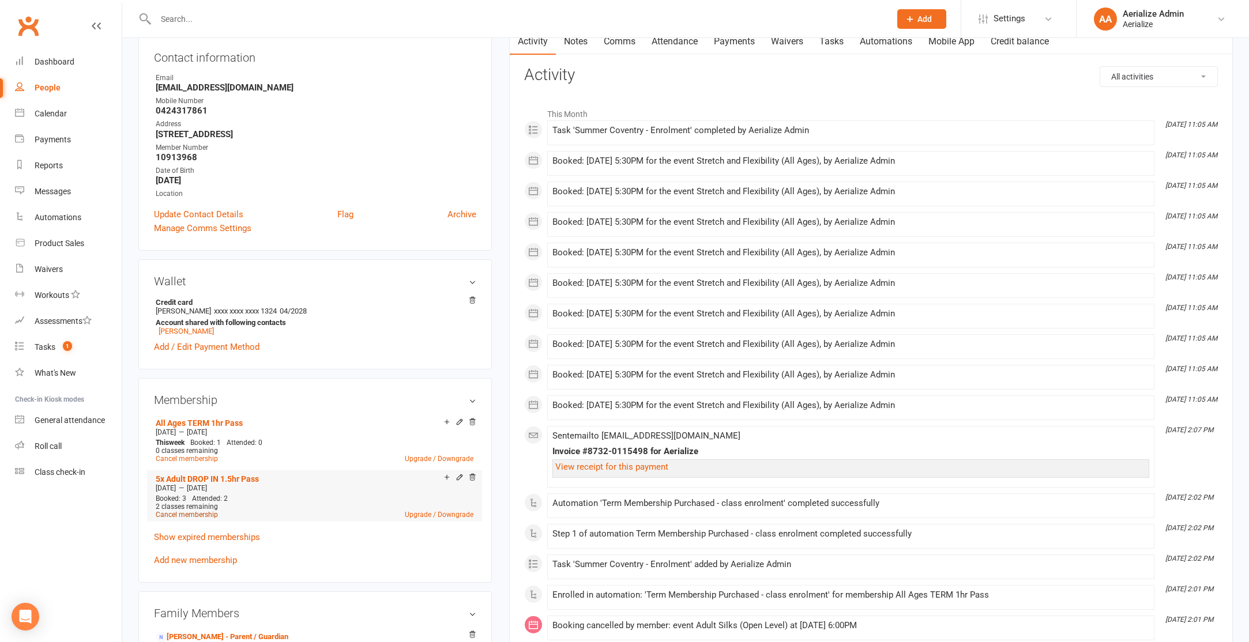
scroll to position [128, 0]
click at [204, 560] on link "Add new membership" at bounding box center [195, 561] width 83 height 10
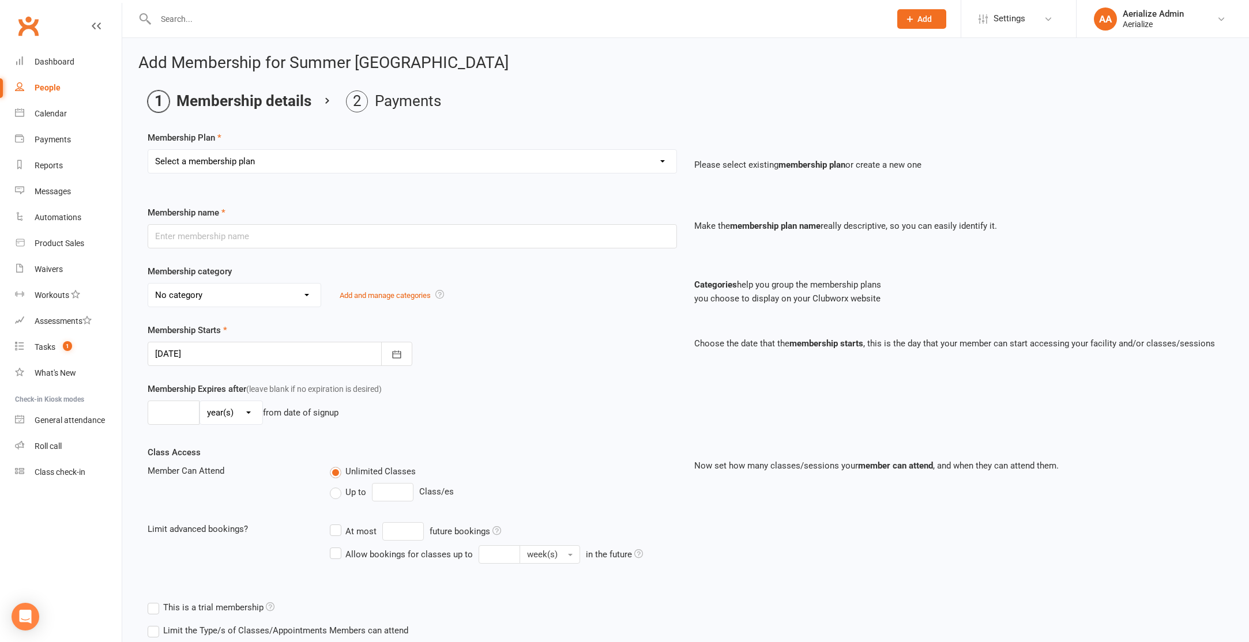
click at [281, 164] on select "Select a membership plan Create new Membership Plan Tiny Tots DROP IN Tiny Tots…" at bounding box center [412, 161] width 528 height 23
select select "10"
click at [148, 150] on select "Select a membership plan Create new Membership Plan Tiny Tots DROP IN Tiny Tots…" at bounding box center [412, 161] width 528 height 23
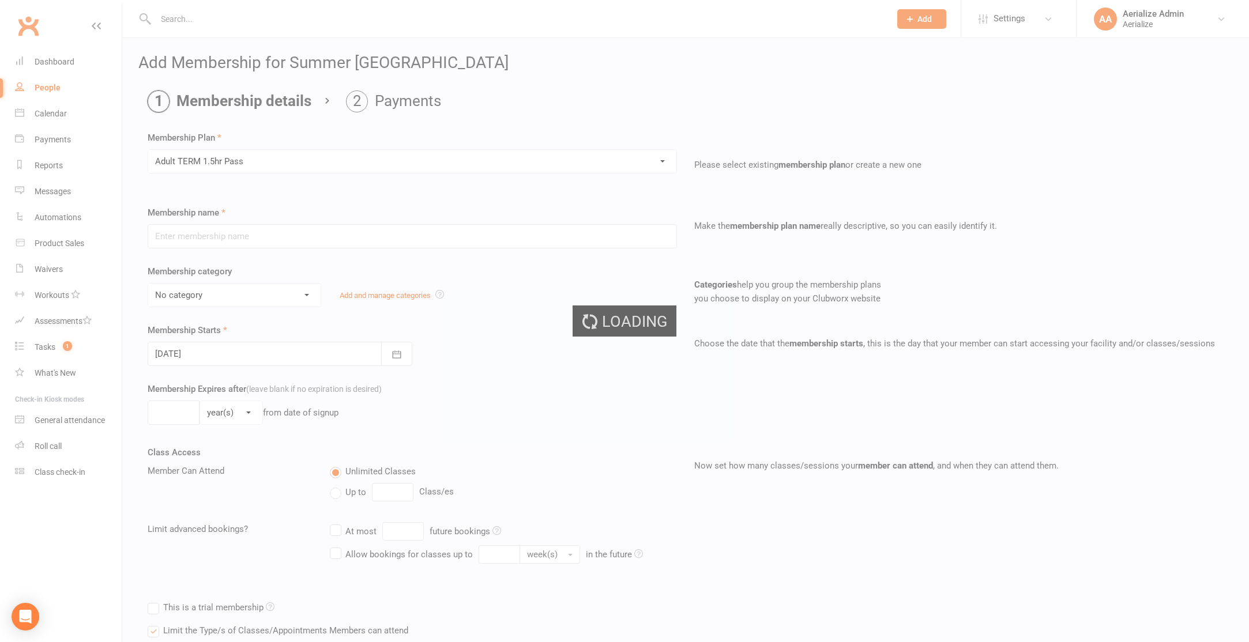
type input "Adult TERM 1.5hr Pass"
select select "10"
type input "16"
select select "1"
type input "1"
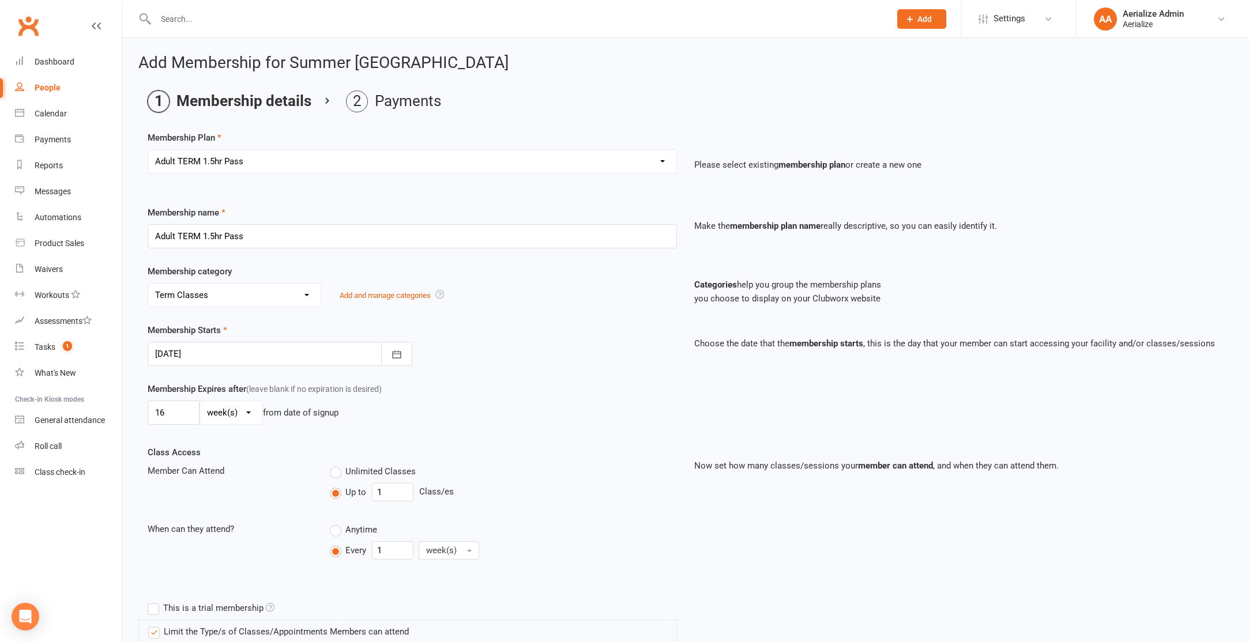
click at [461, 166] on select "Select a membership plan Create new Membership Plan Tiny Tots DROP IN Tiny Tots…" at bounding box center [412, 161] width 528 height 23
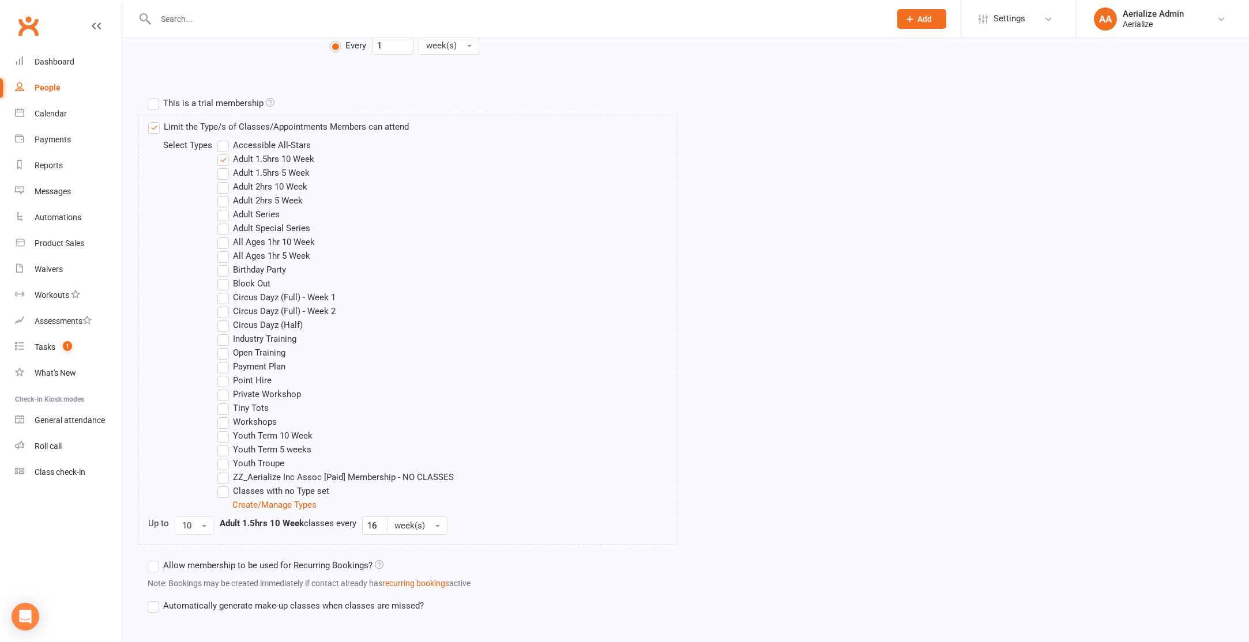
scroll to position [567, 0]
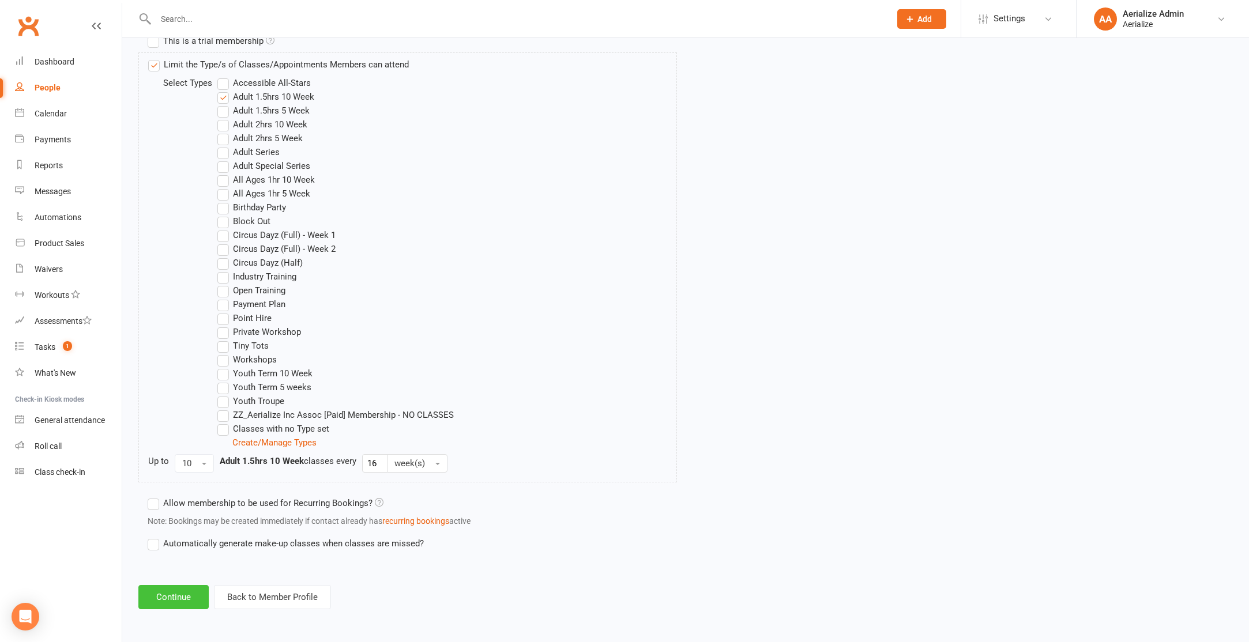
click at [166, 597] on button "Continue" at bounding box center [173, 597] width 70 height 24
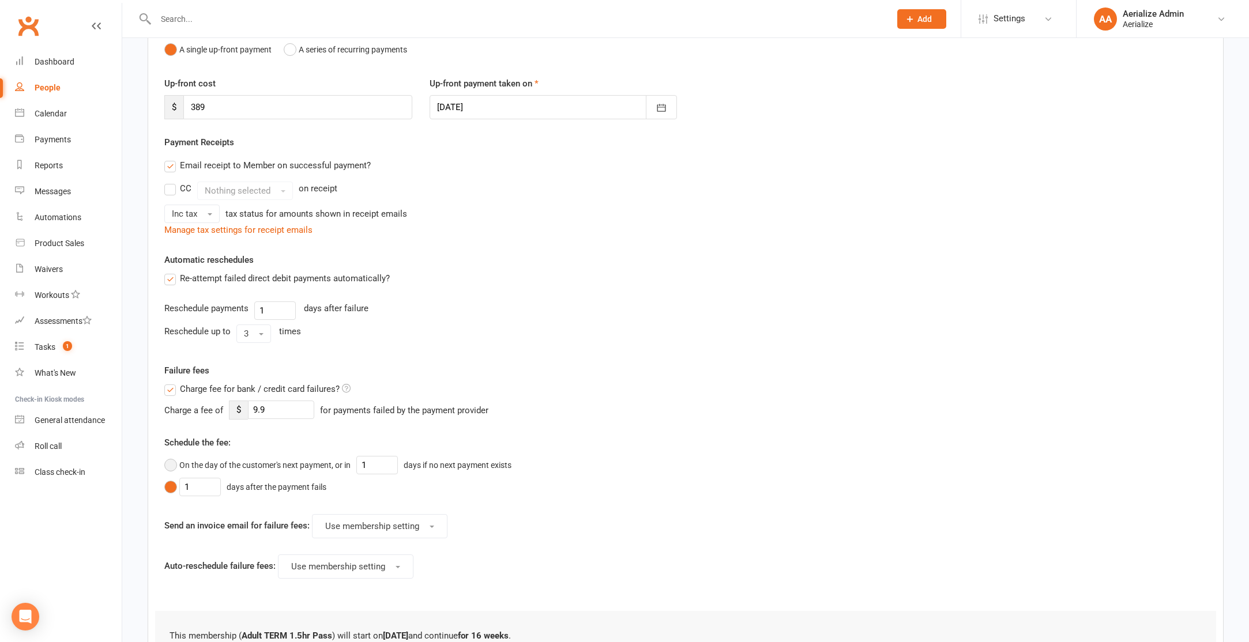
scroll to position [277, 0]
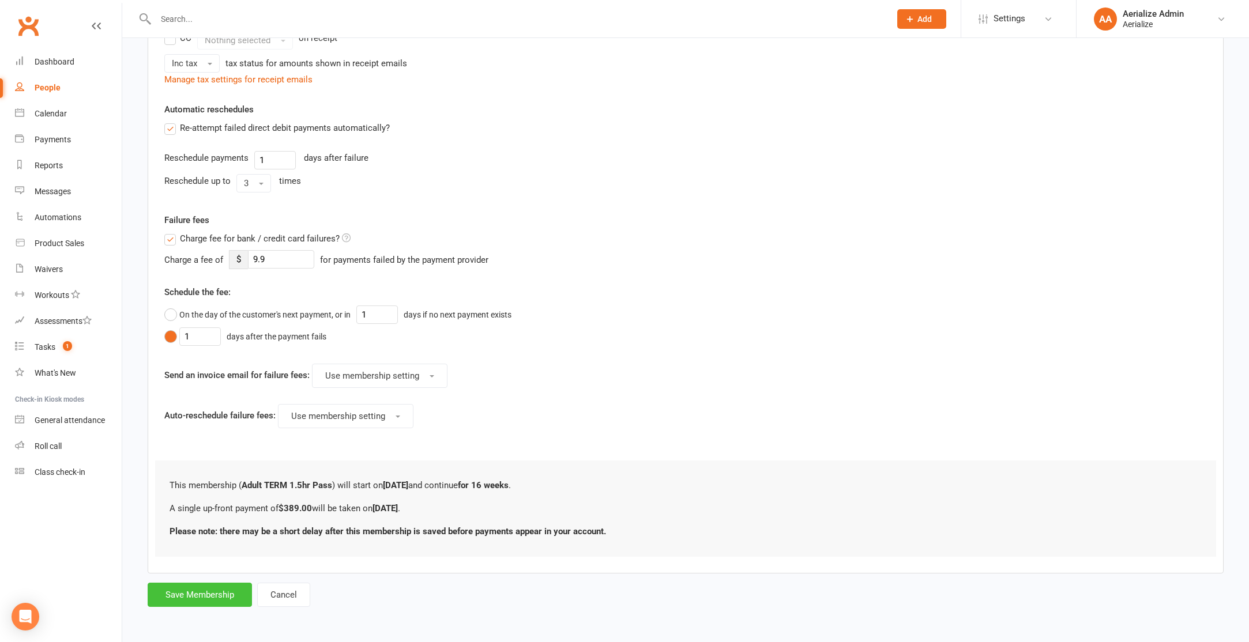
click at [178, 595] on button "Save Membership" at bounding box center [200, 595] width 104 height 24
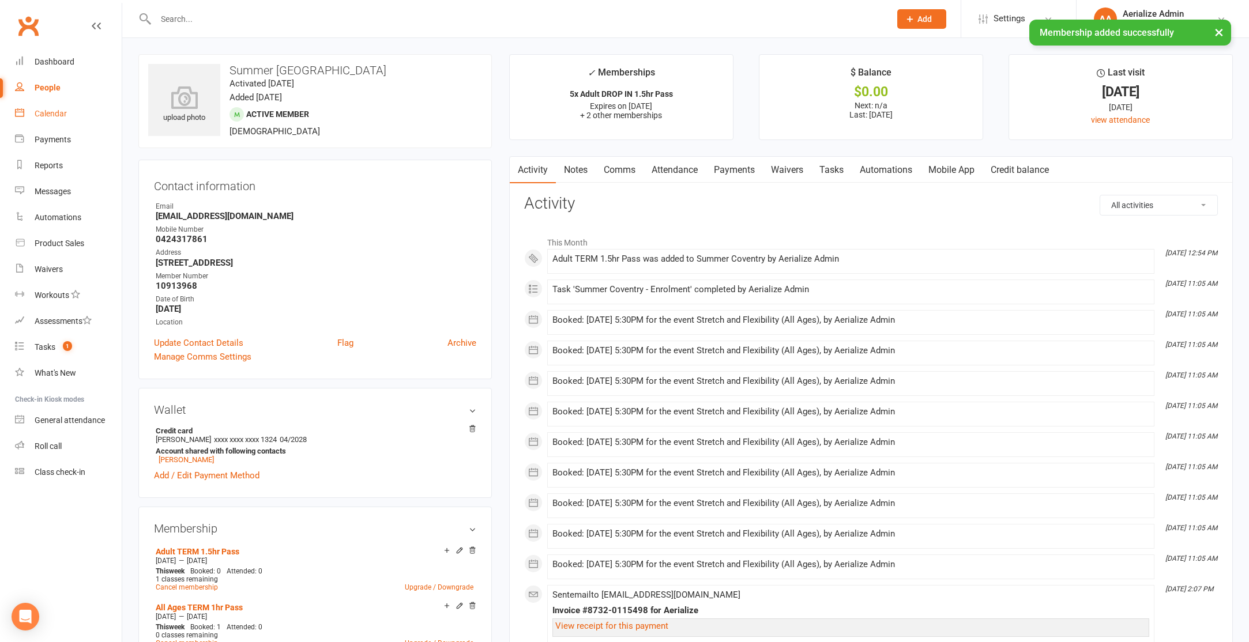
click at [48, 115] on div "Calendar" at bounding box center [51, 113] width 32 height 9
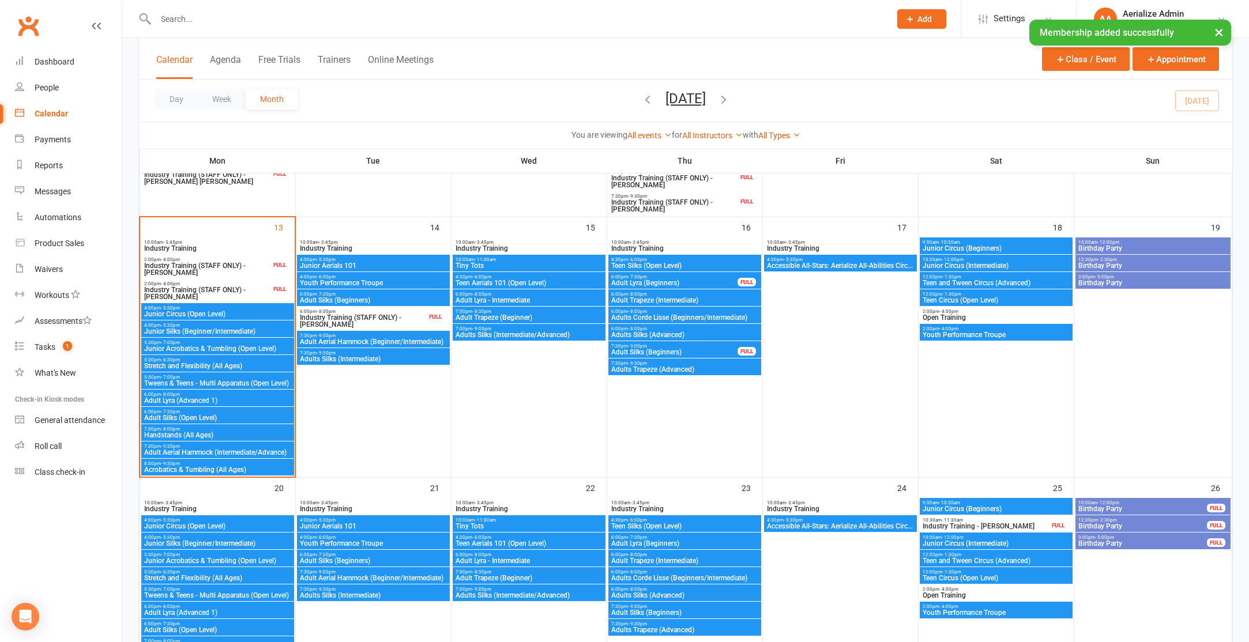
scroll to position [546, 0]
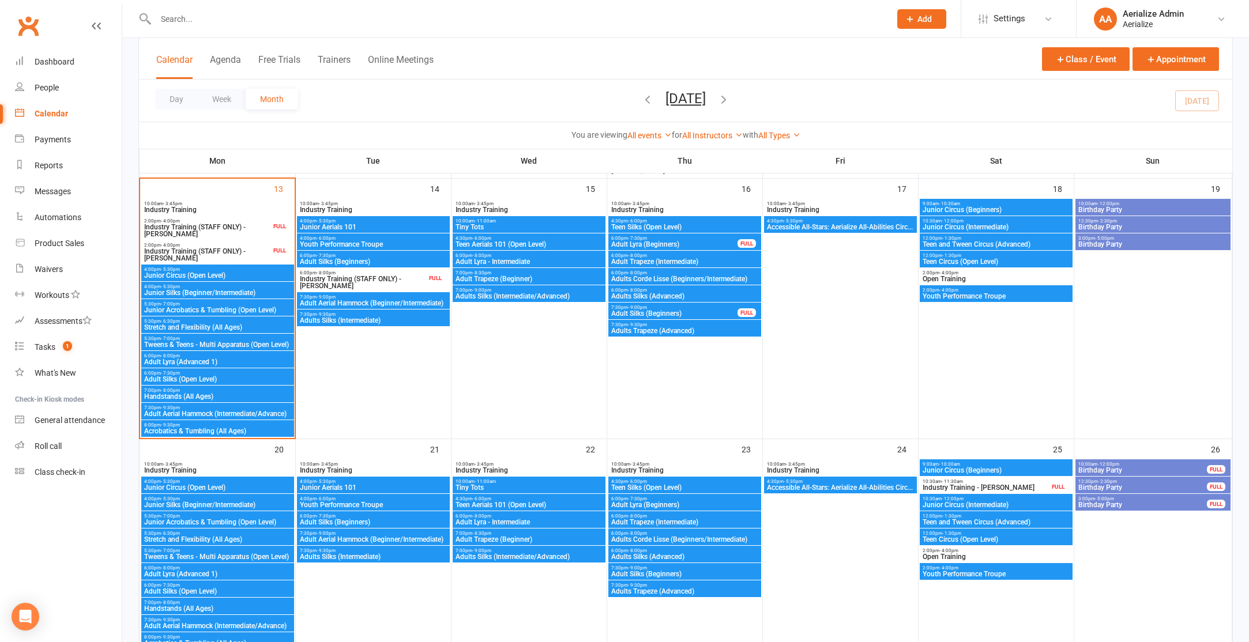
click at [185, 378] on span "Adult Silks (Open Level)" at bounding box center [218, 379] width 148 height 7
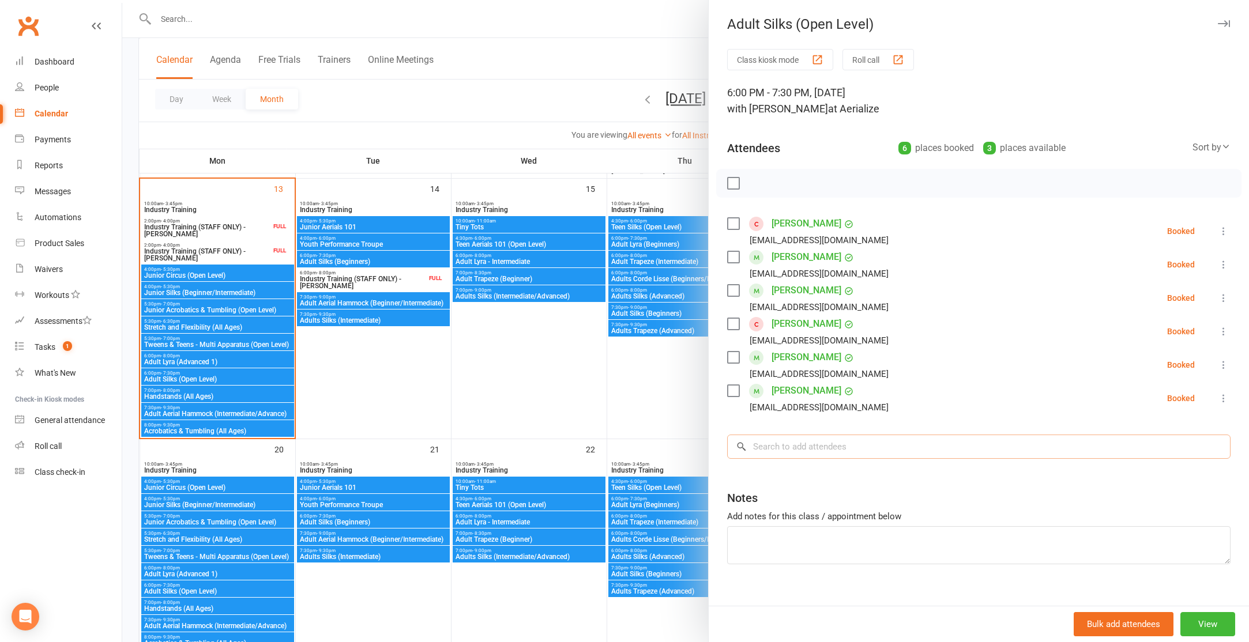
click at [785, 446] on input "search" at bounding box center [978, 447] width 503 height 24
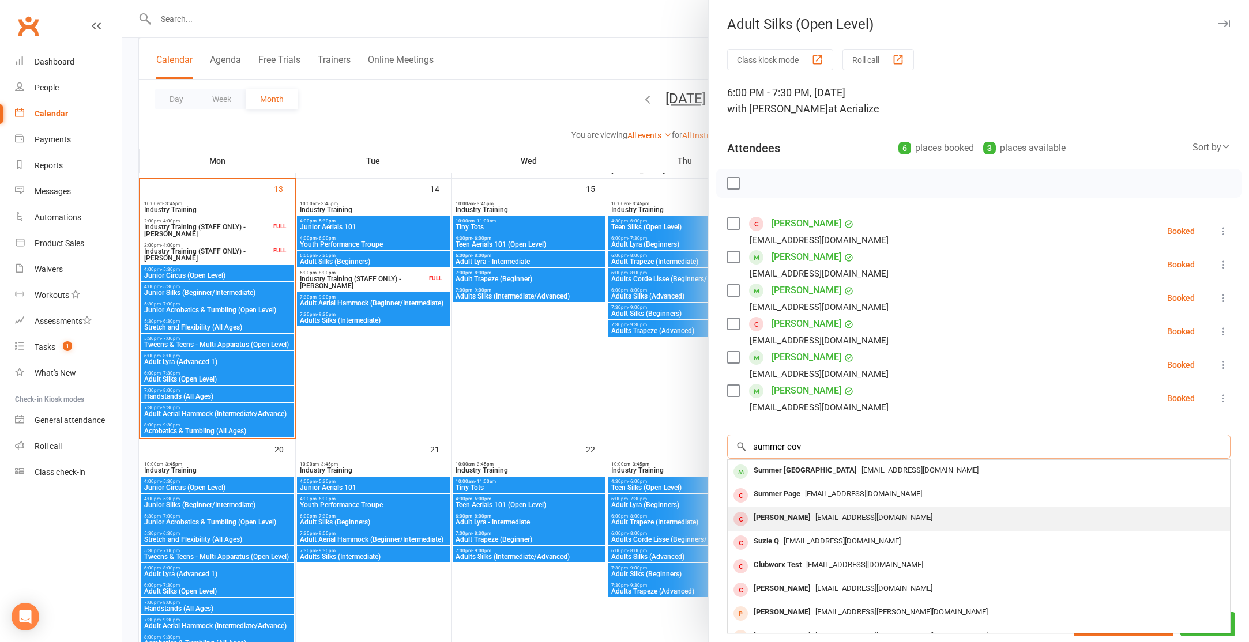
type input "summer cov"
click at [815, 522] on div "yangyijj@hotmail.com" at bounding box center [978, 518] width 493 height 17
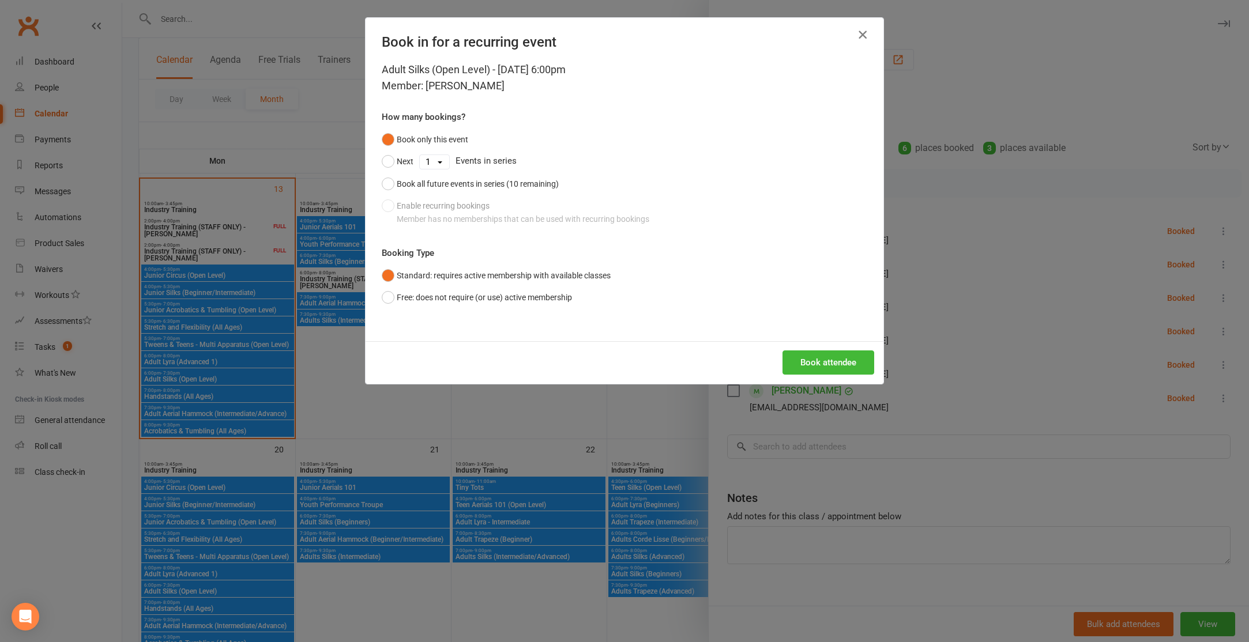
click at [862, 32] on icon "button" at bounding box center [863, 35] width 14 height 14
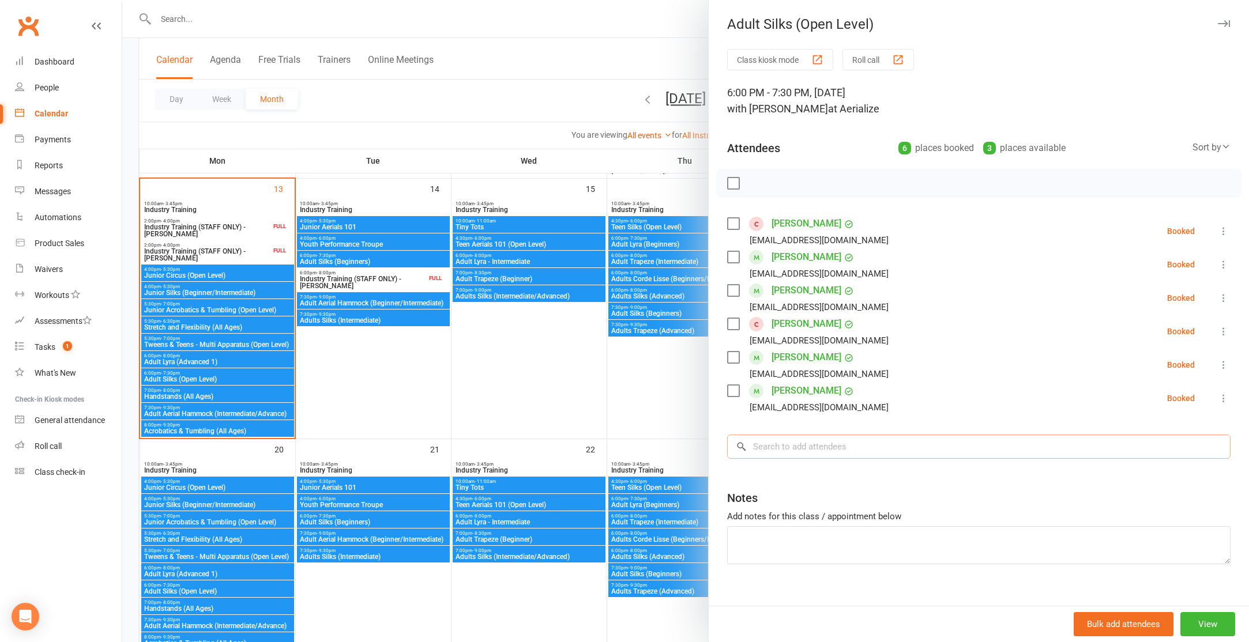
click at [778, 452] on input "search" at bounding box center [978, 447] width 503 height 24
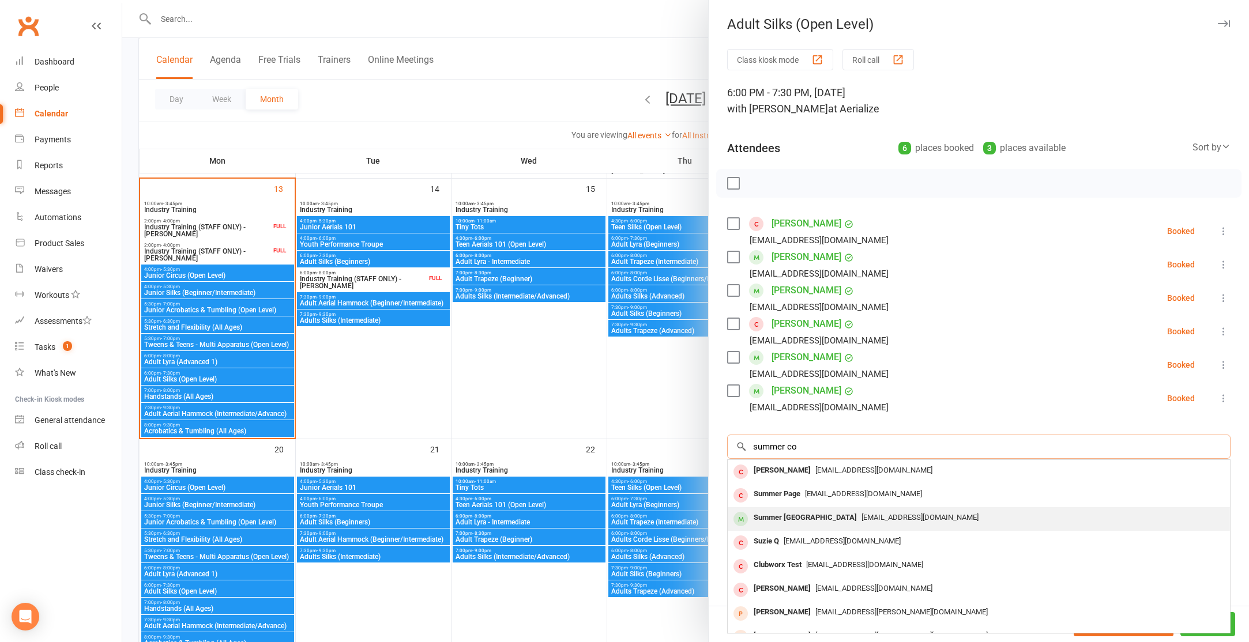
type input "summer co"
click at [796, 514] on div "Summer Coventry" at bounding box center [805, 518] width 112 height 17
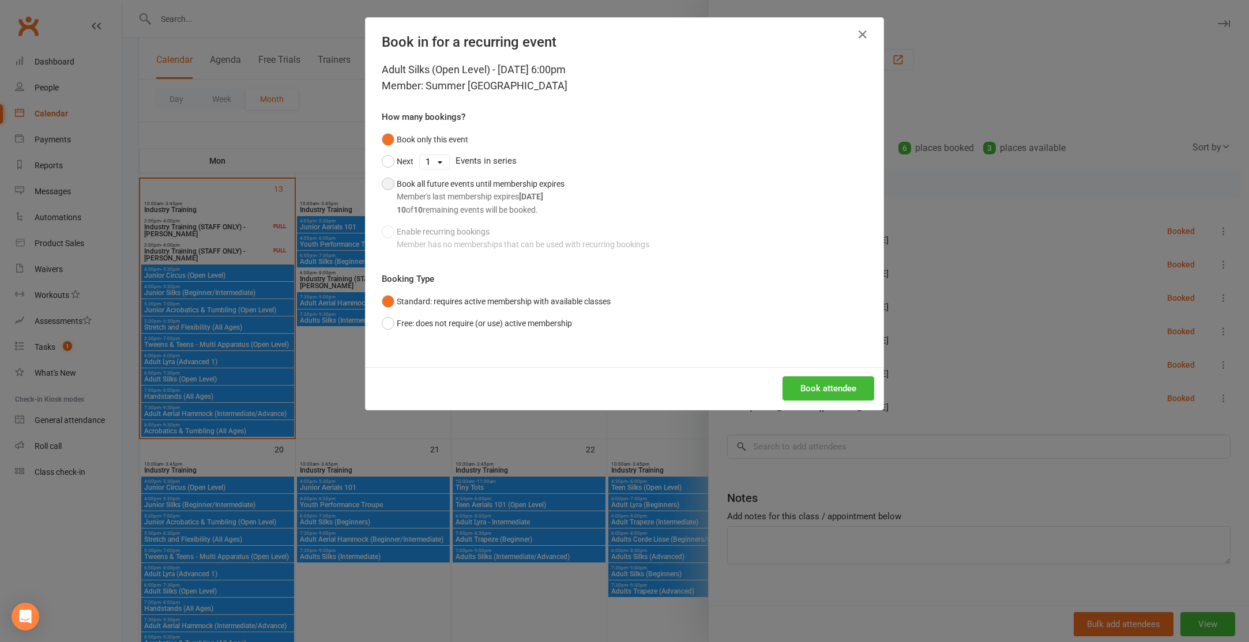
click at [389, 187] on button "Book all future events until membership expires Member's last membership expire…" at bounding box center [473, 197] width 183 height 48
click at [820, 393] on button "Book attendee" at bounding box center [829, 389] width 92 height 24
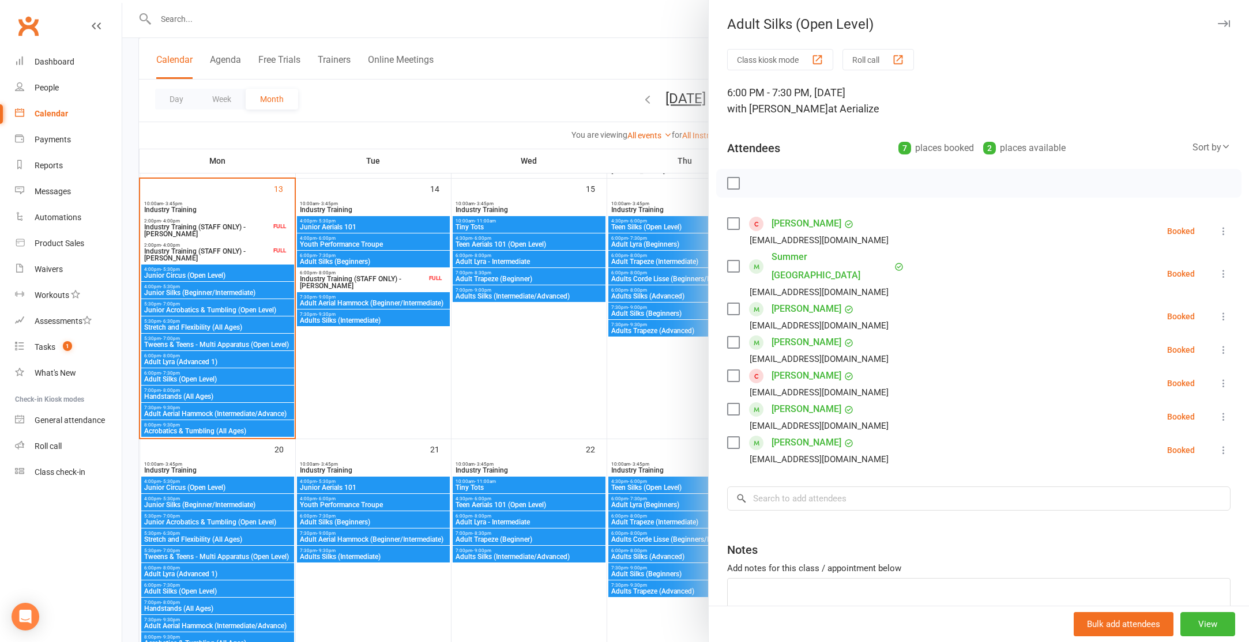
click at [791, 261] on link "Summer Coventry" at bounding box center [832, 266] width 120 height 37
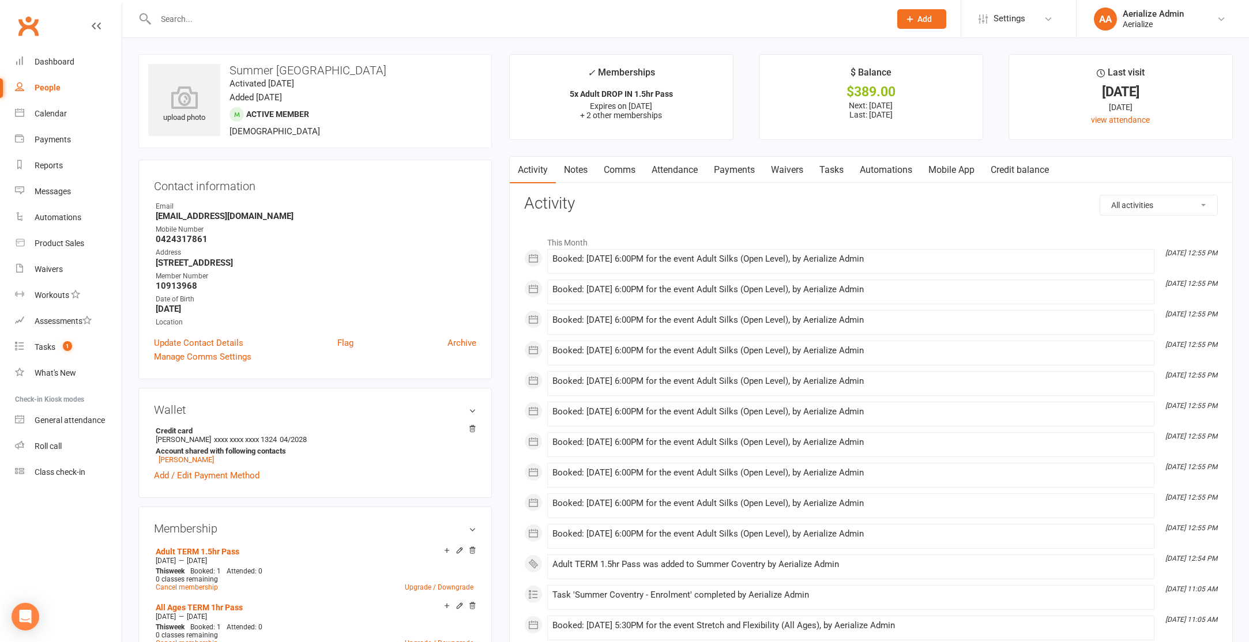
click at [729, 169] on link "Payments" at bounding box center [734, 170] width 57 height 27
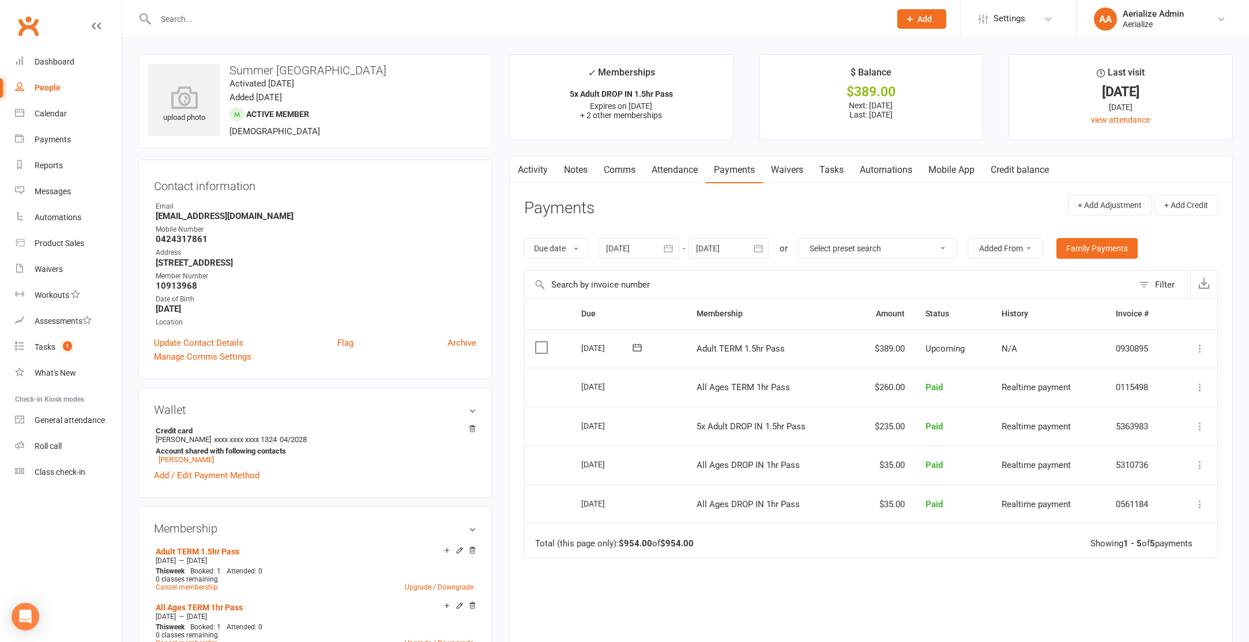
click at [1198, 347] on icon at bounding box center [1200, 349] width 12 height 12
click at [1162, 494] on link "Process now" at bounding box center [1149, 486] width 114 height 23
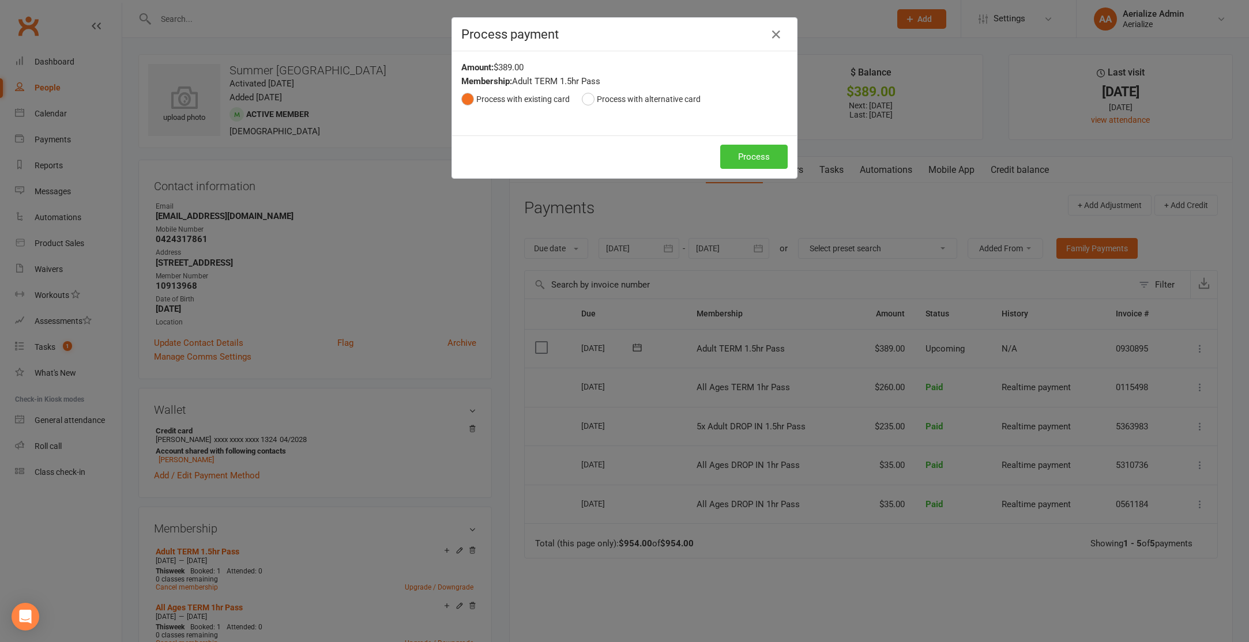
click at [743, 154] on button "Process" at bounding box center [753, 157] width 67 height 24
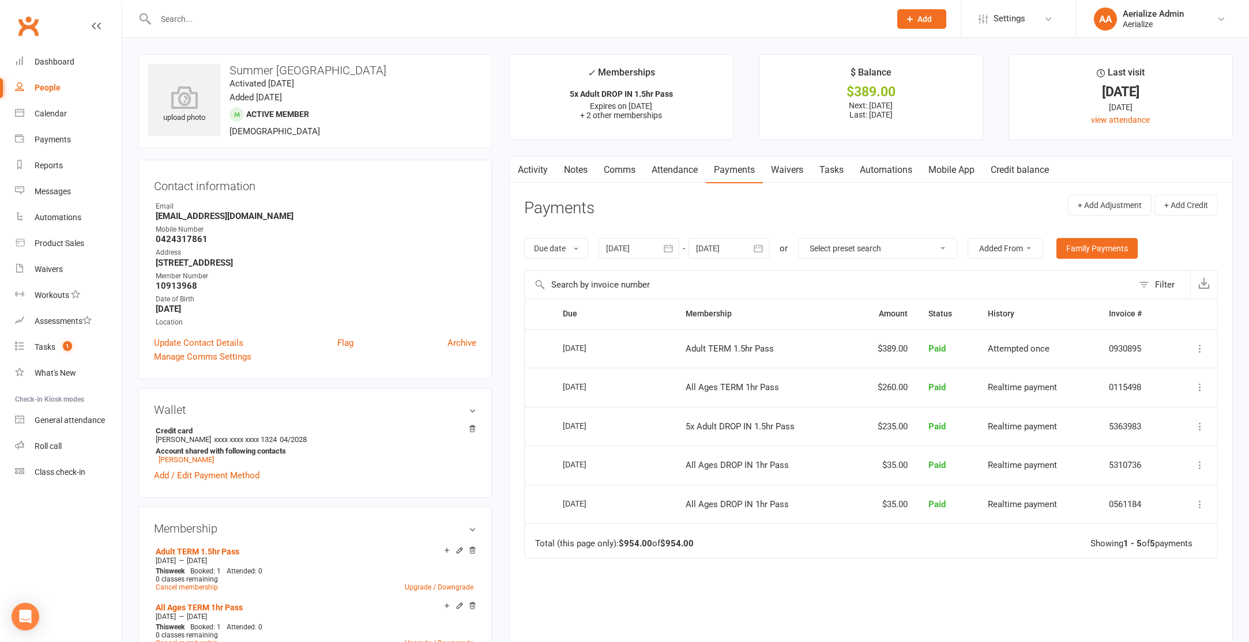
click at [189, 15] on input "text" at bounding box center [517, 19] width 730 height 16
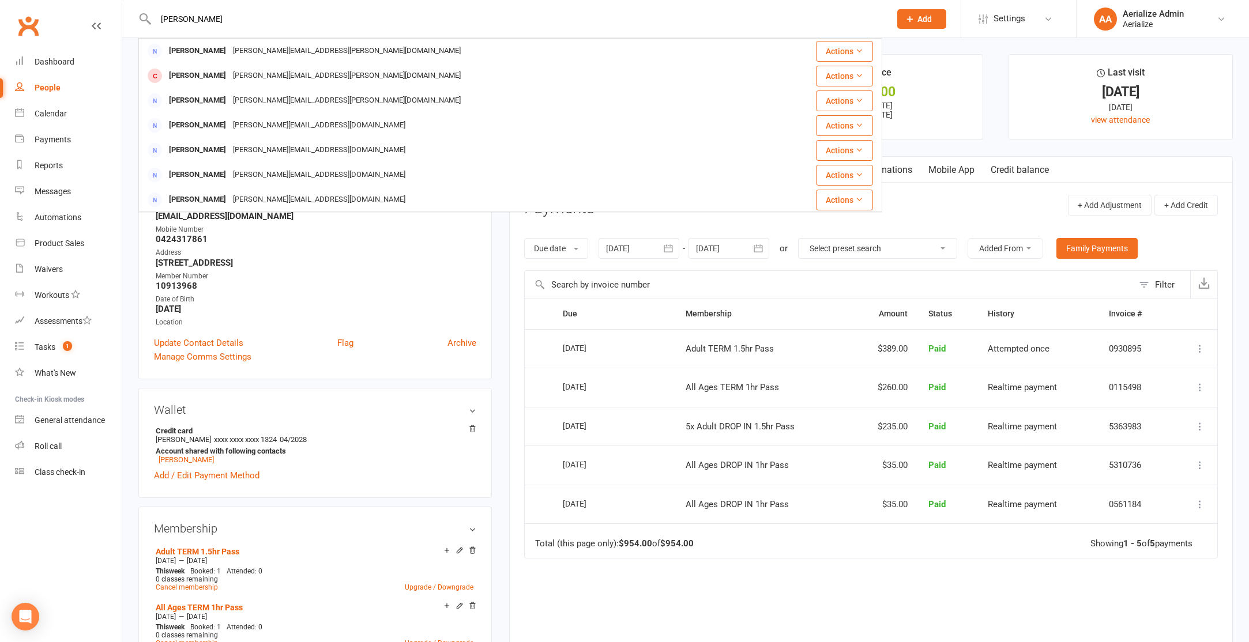
drag, startPoint x: 203, startPoint y: 14, endPoint x: 159, endPoint y: 21, distance: 44.3
click at [159, 21] on input "melissa K" at bounding box center [517, 19] width 730 height 16
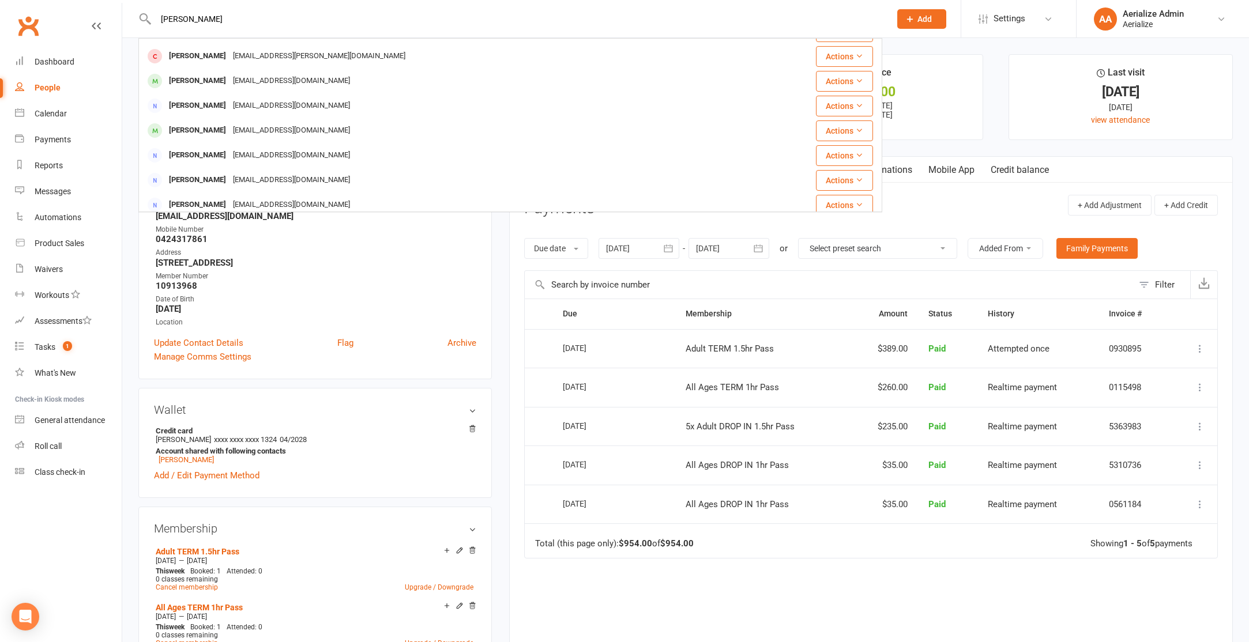
scroll to position [288, 0]
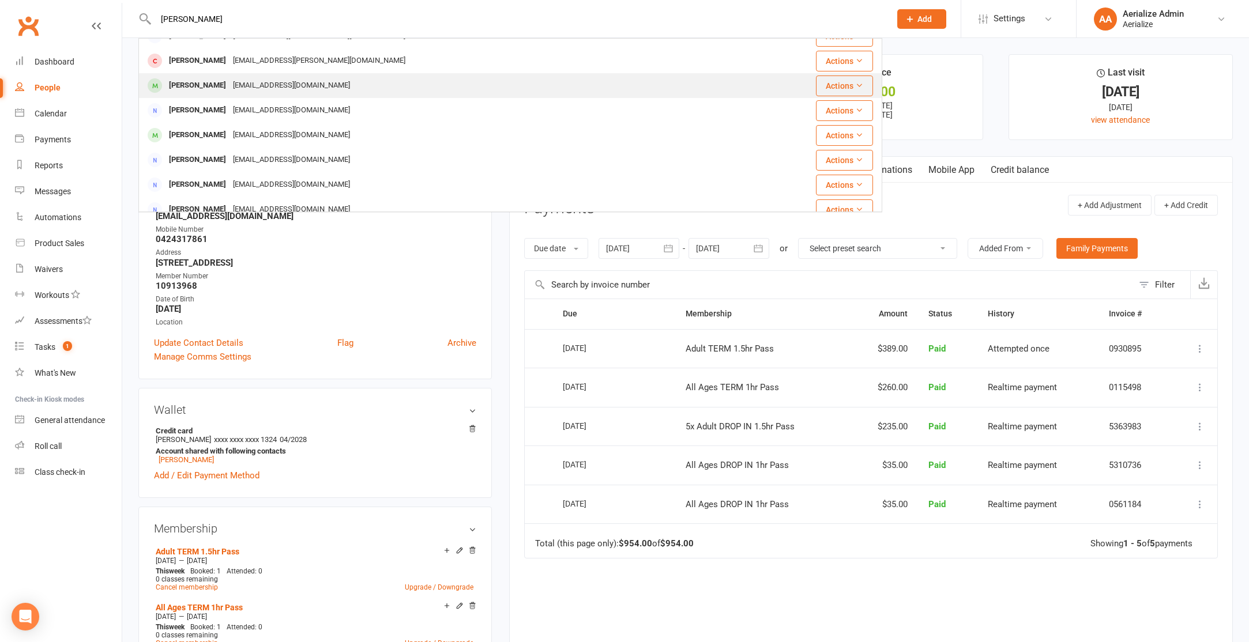
type input "mel ka"
click at [194, 85] on div "Melissa Kaltner" at bounding box center [198, 85] width 64 height 17
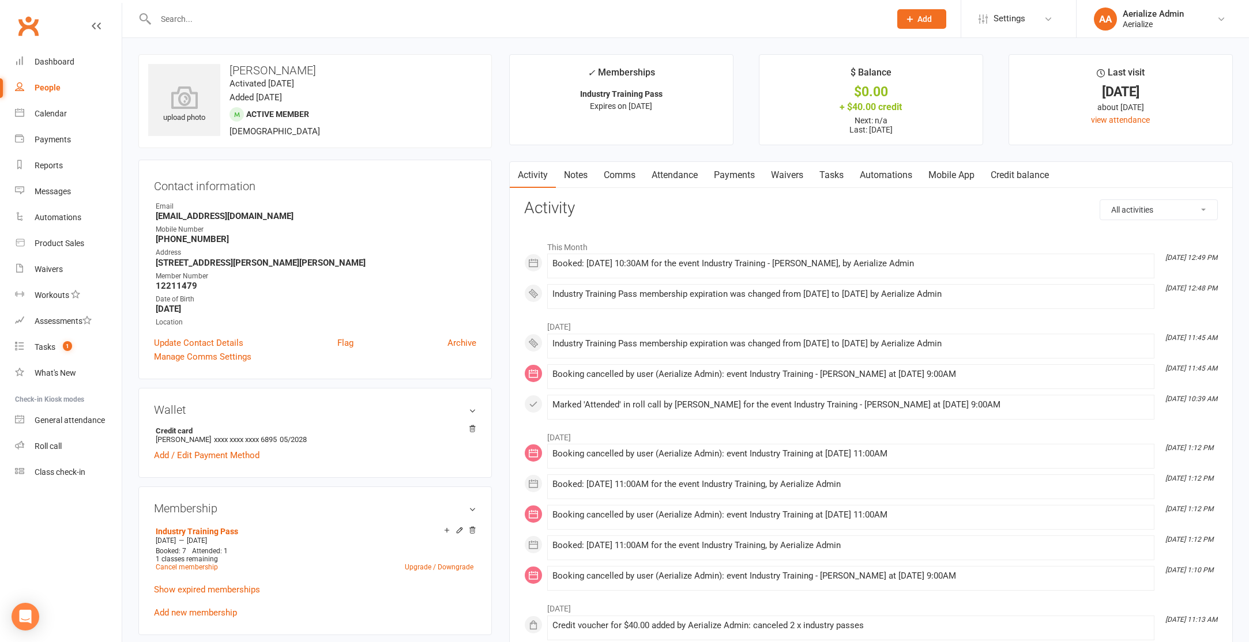
click at [205, 13] on input "text" at bounding box center [517, 19] width 730 height 16
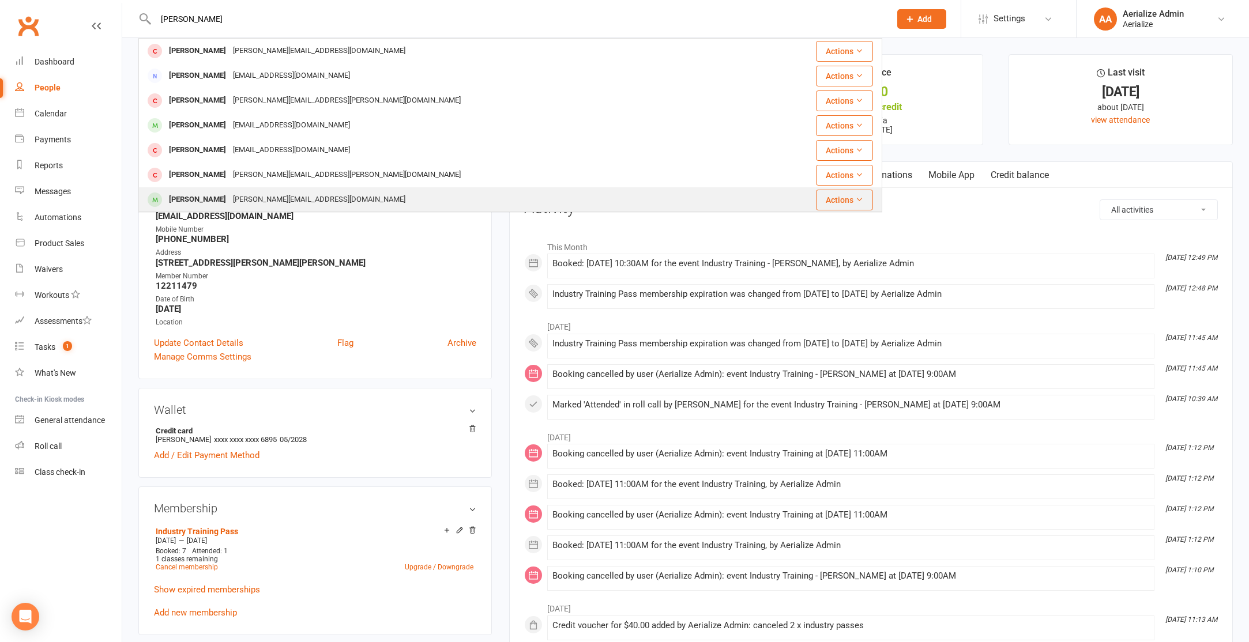
type input "emily odon"
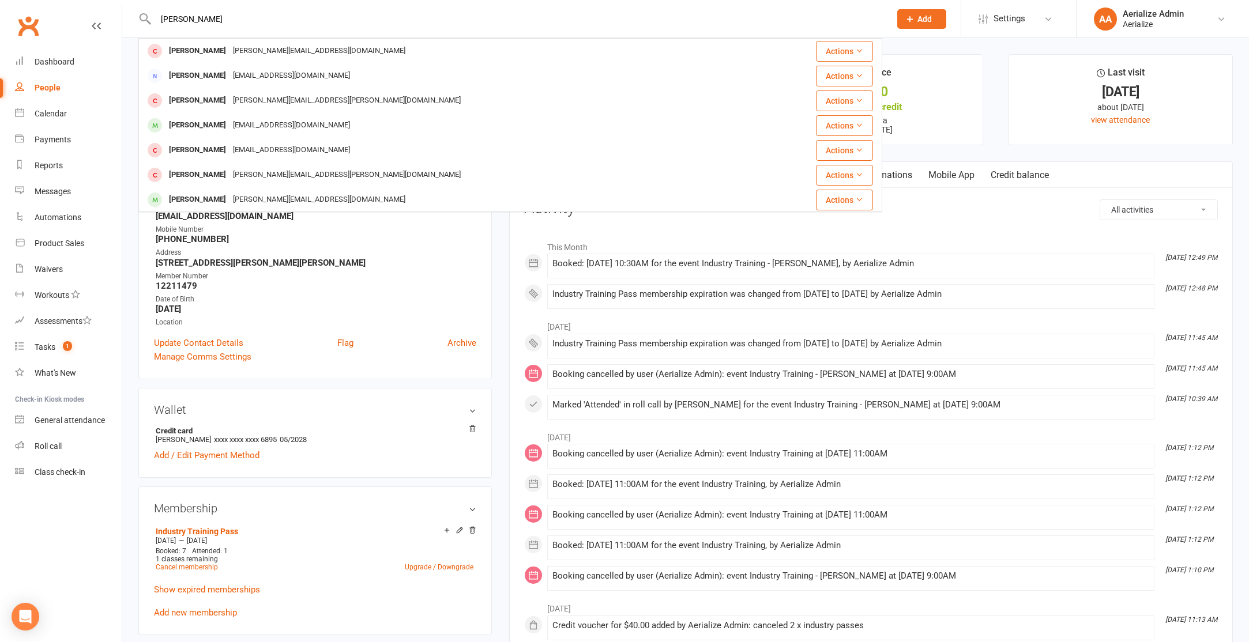
click at [234, 194] on div "Emily_judith@hotmail.com" at bounding box center [319, 199] width 179 height 17
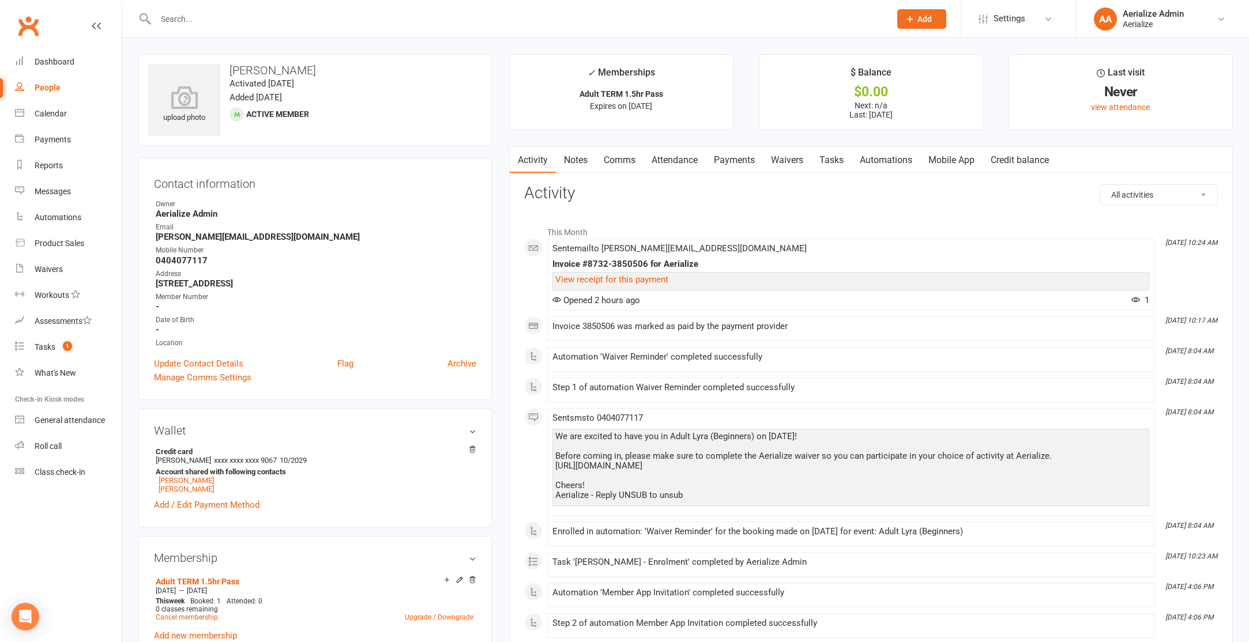
click at [733, 157] on link "Payments" at bounding box center [734, 160] width 57 height 27
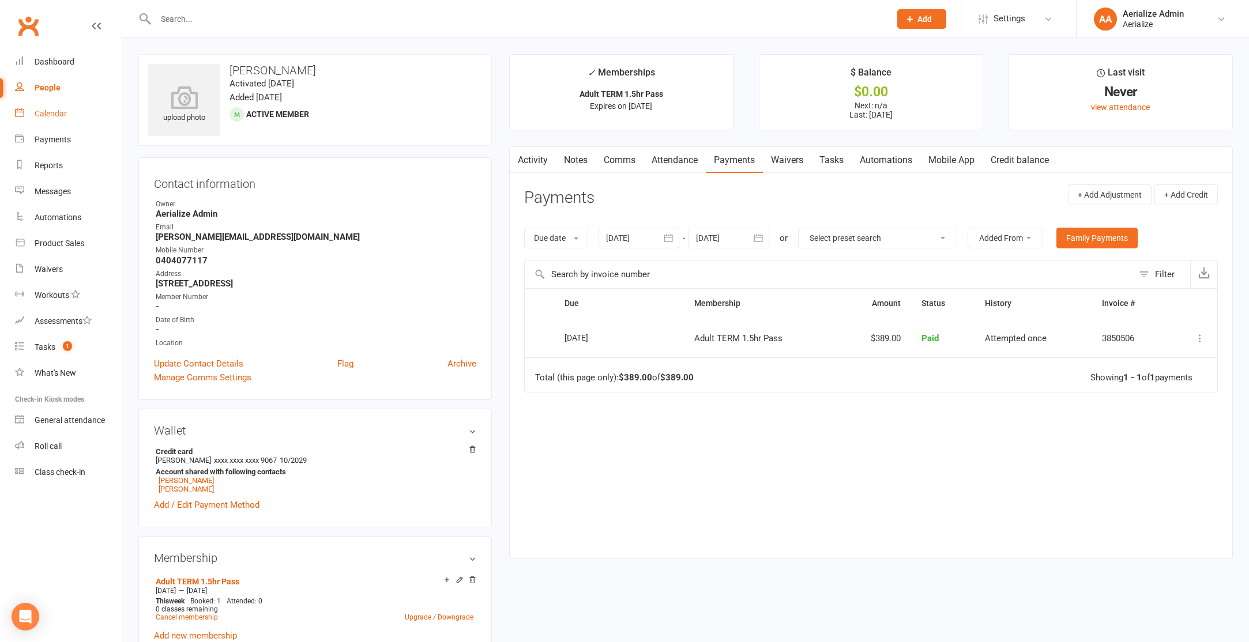
click at [39, 118] on link "Calendar" at bounding box center [68, 114] width 107 height 26
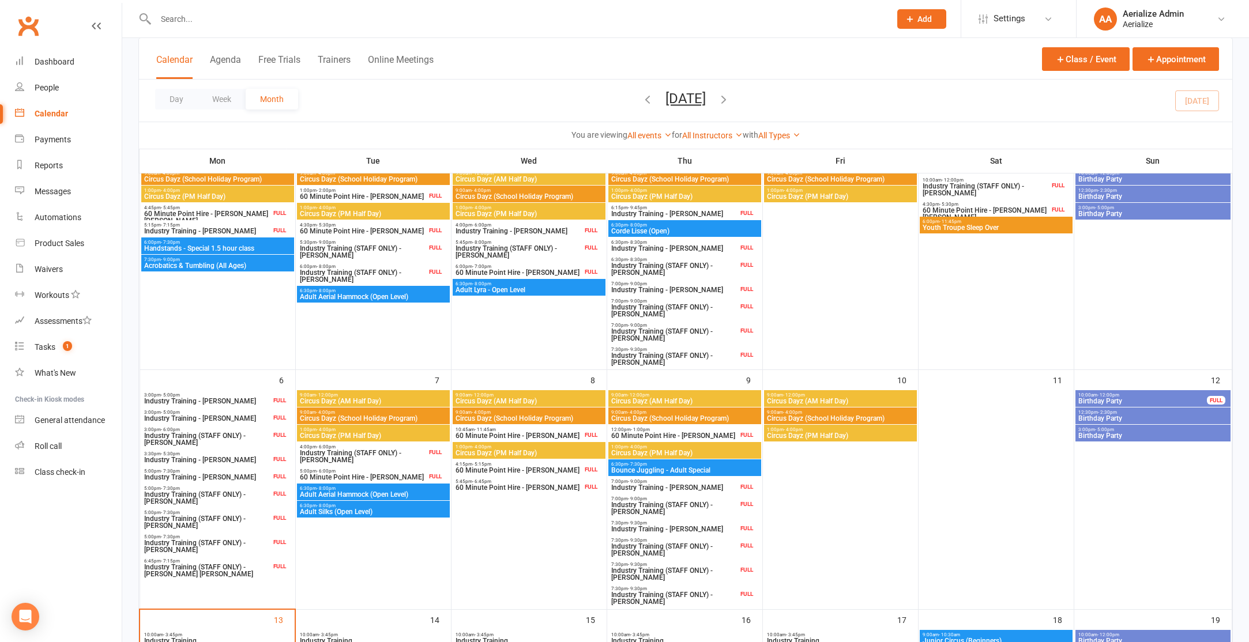
scroll to position [555, 0]
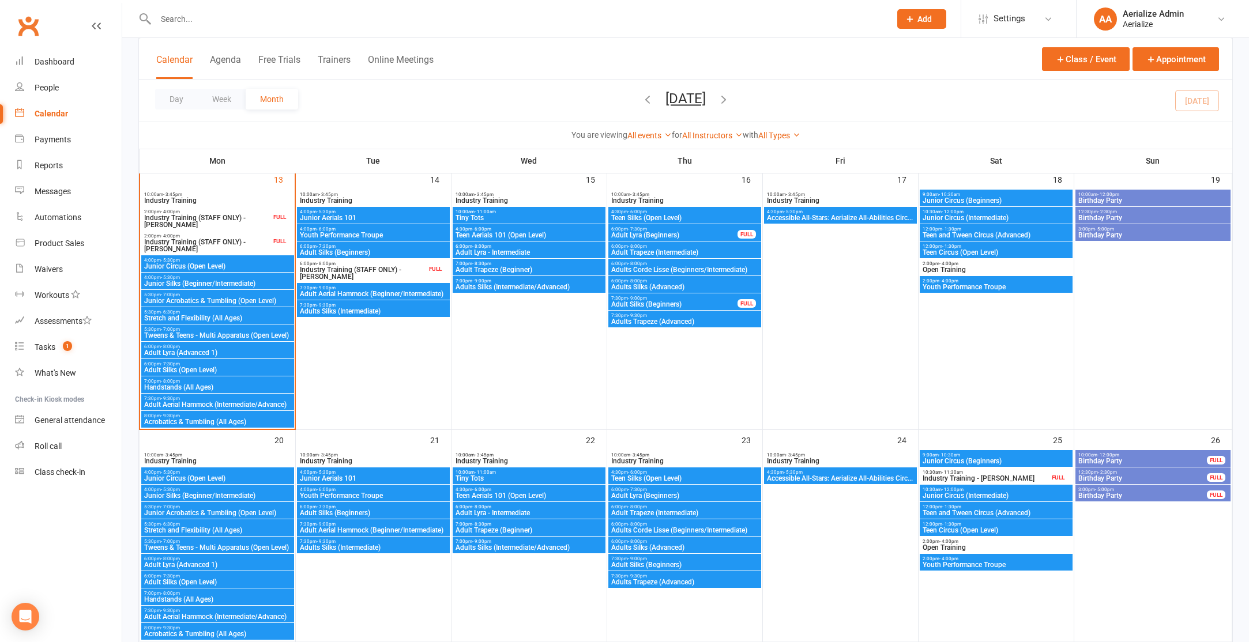
click at [174, 350] on span "Adult Lyra (Advanced 1)" at bounding box center [218, 352] width 148 height 7
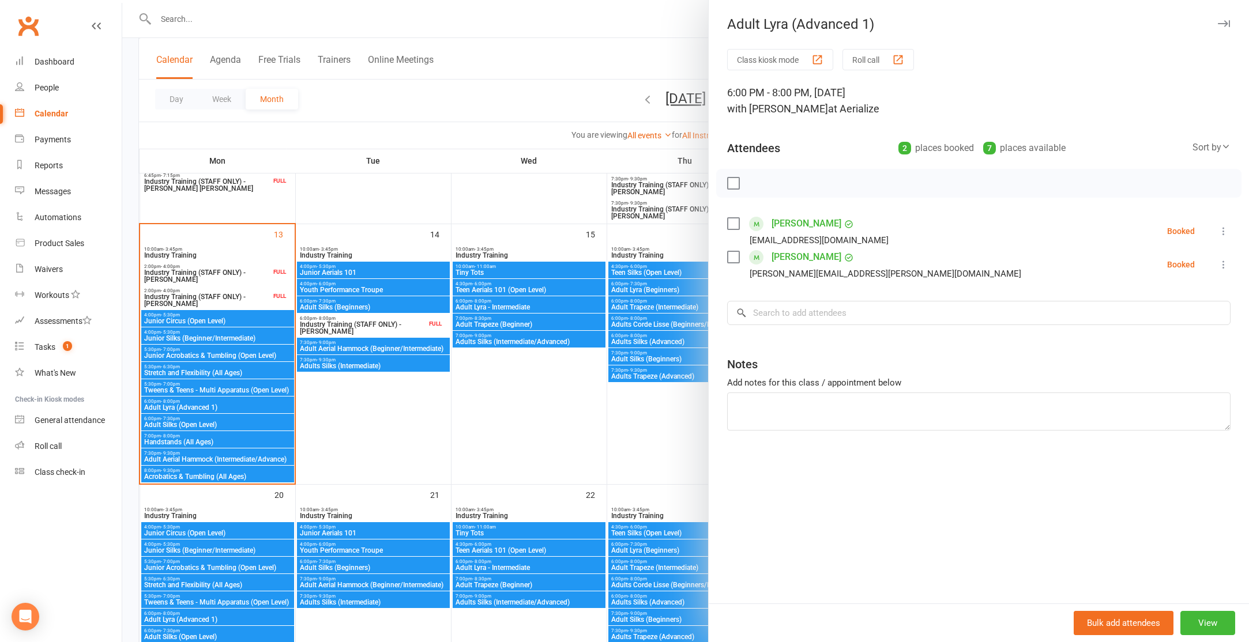
scroll to position [505, 0]
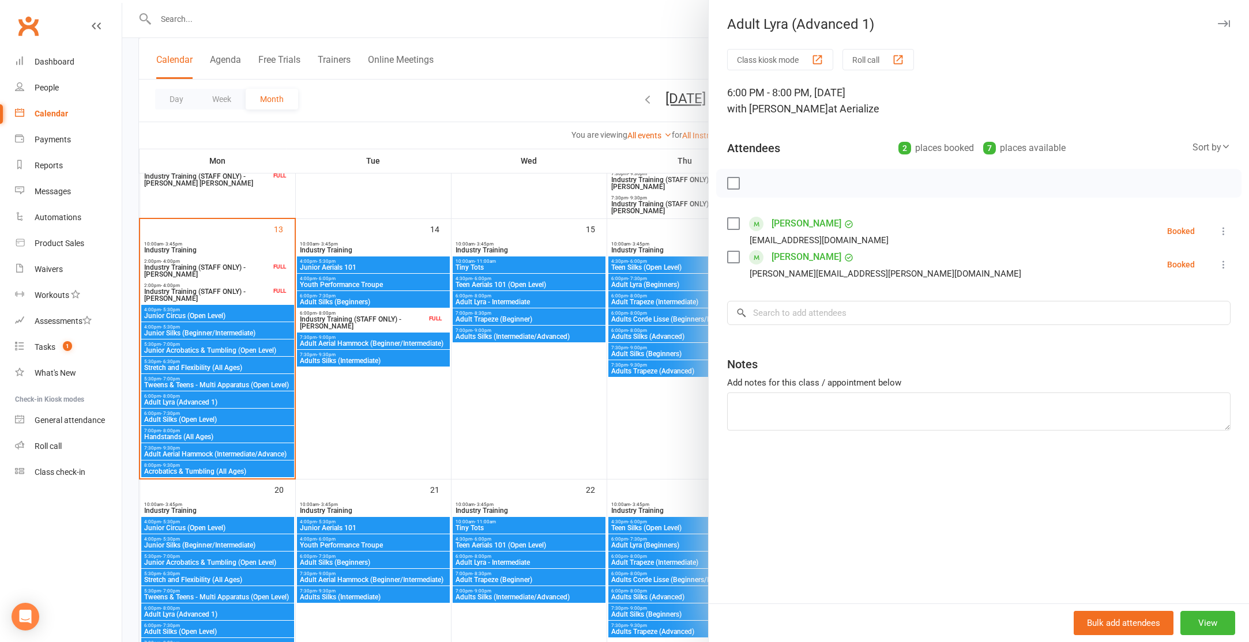
click at [446, 125] on div at bounding box center [685, 321] width 1127 height 642
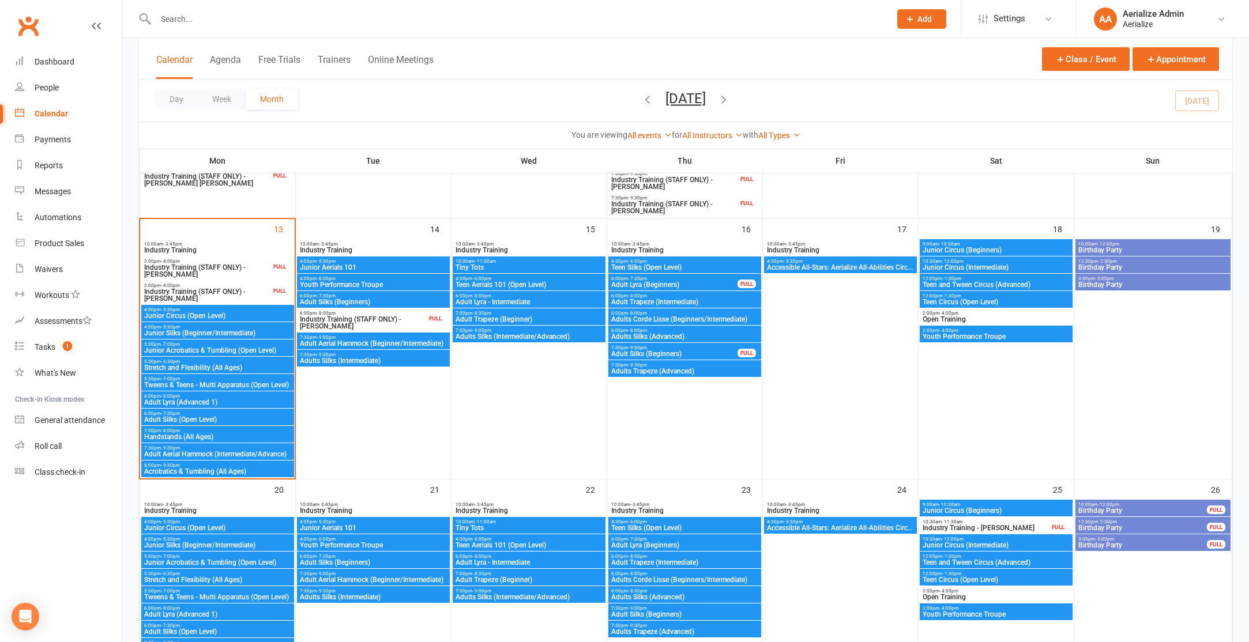
click at [212, 14] on input "text" at bounding box center [517, 19] width 730 height 16
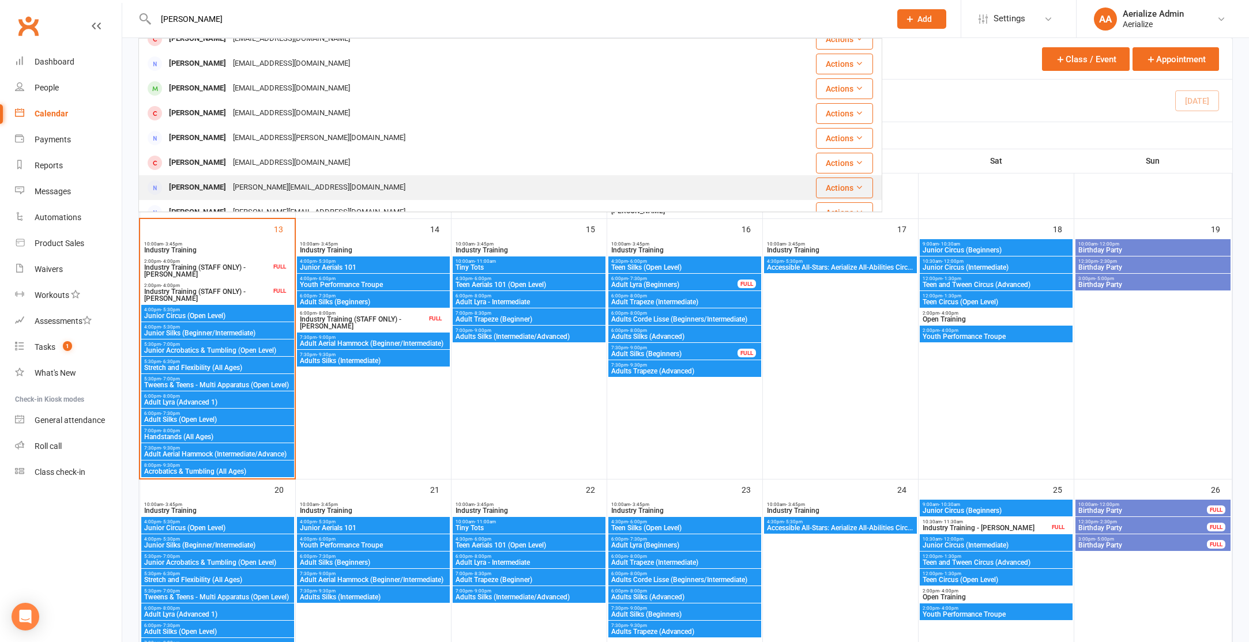
scroll to position [234, 0]
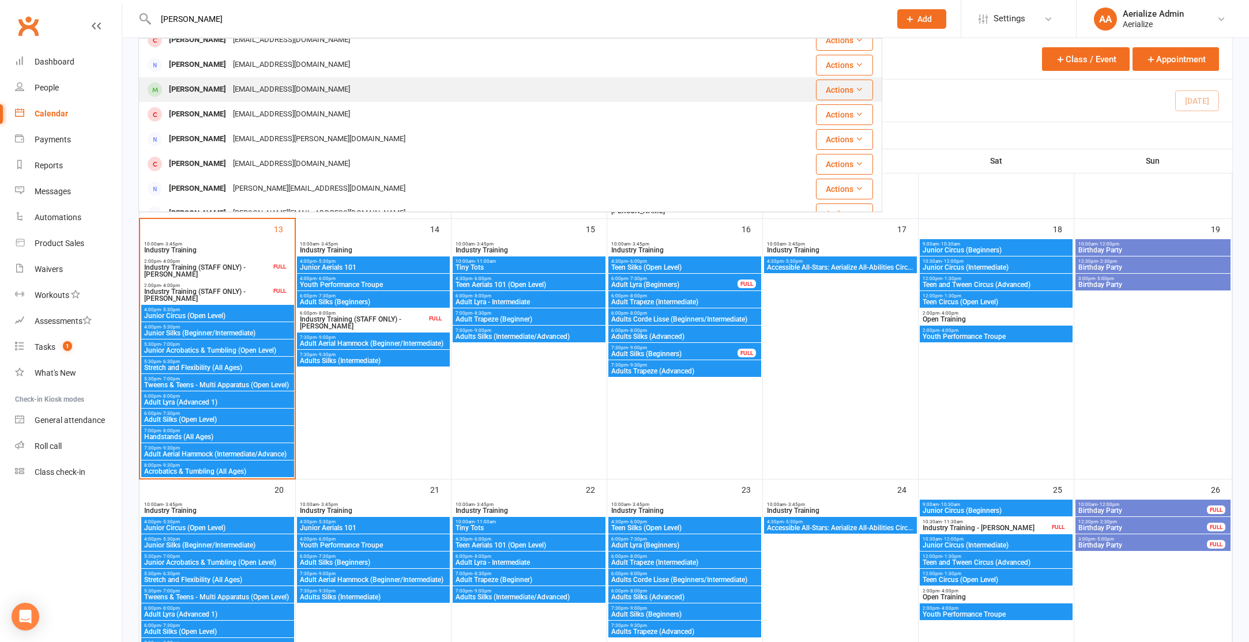
type input "victoria moran"
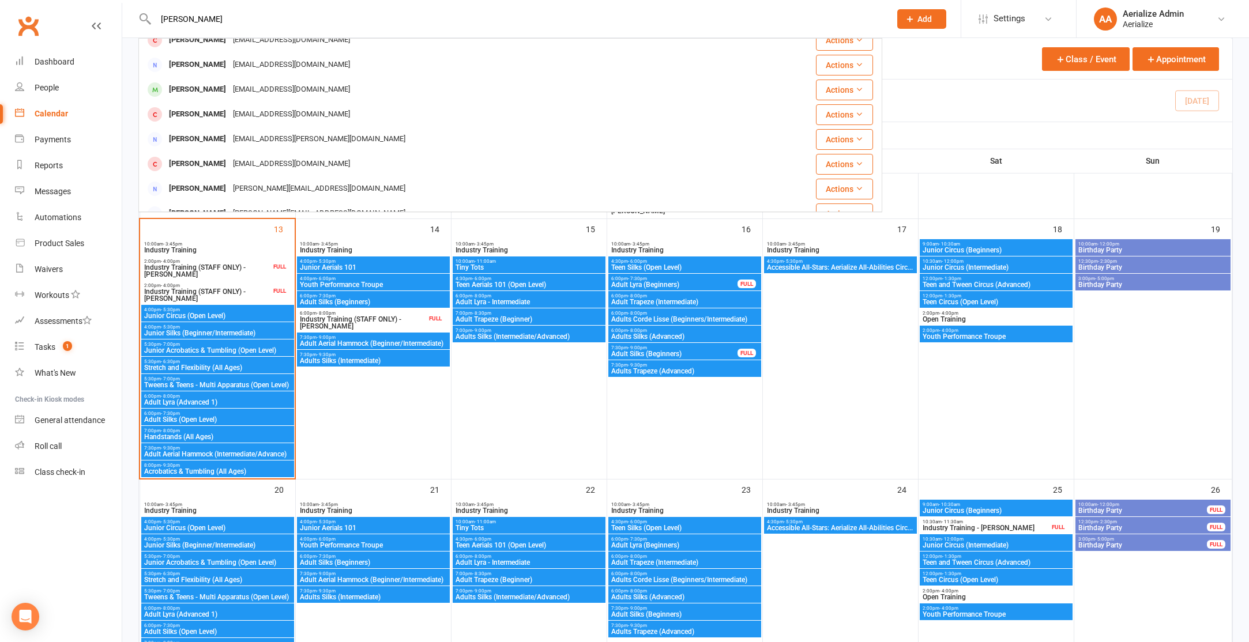
click at [230, 86] on div "[PERSON_NAME]" at bounding box center [198, 89] width 64 height 17
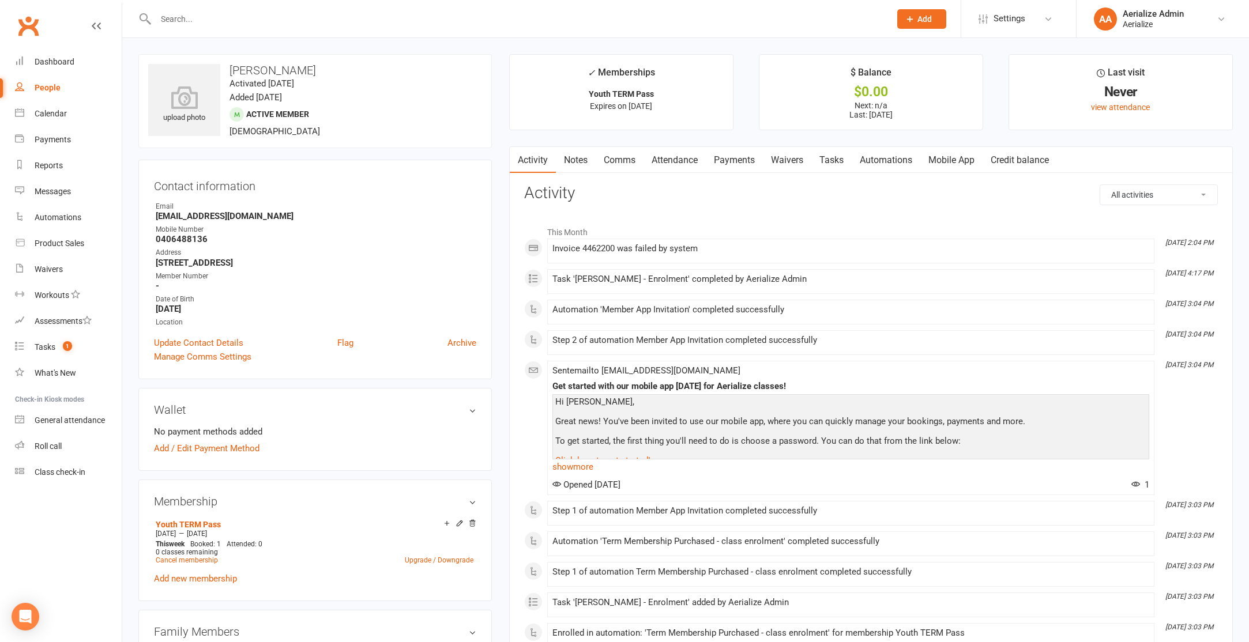
click at [734, 162] on link "Payments" at bounding box center [734, 160] width 57 height 27
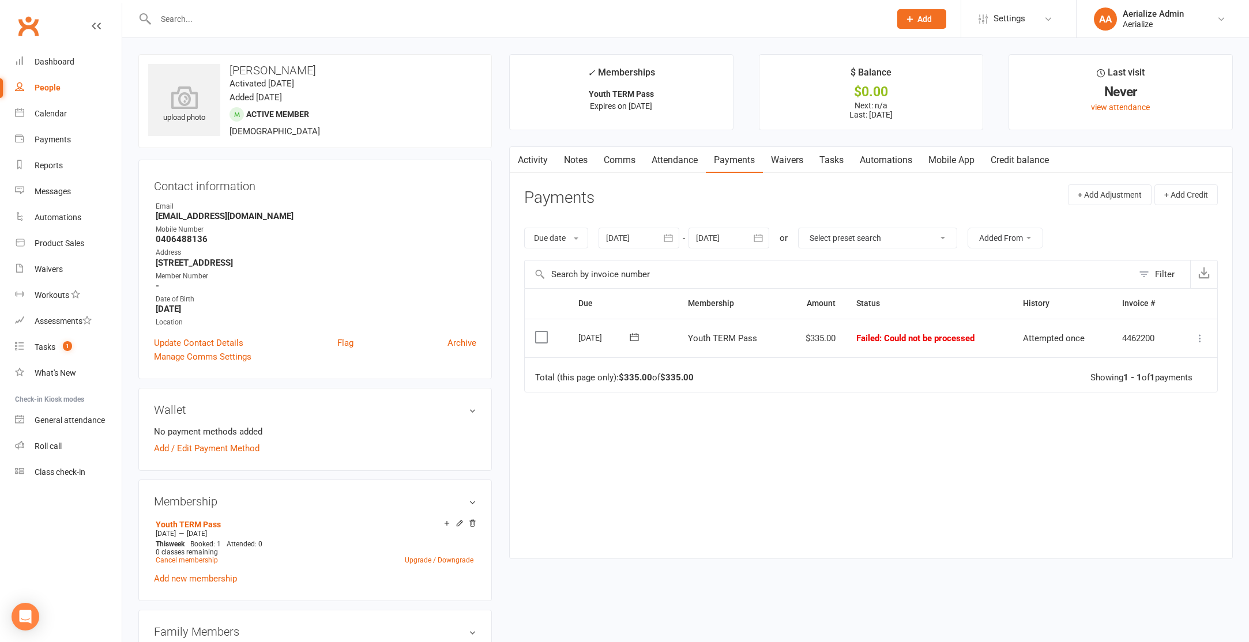
click at [716, 505] on div "Due Contact Membership Amount Status History Invoice # Select this 10 Oct 2025 …" at bounding box center [871, 414] width 694 height 253
click at [1197, 339] on icon at bounding box center [1200, 339] width 12 height 12
click at [1119, 453] on link "Retry now" at bounding box center [1149, 453] width 114 height 23
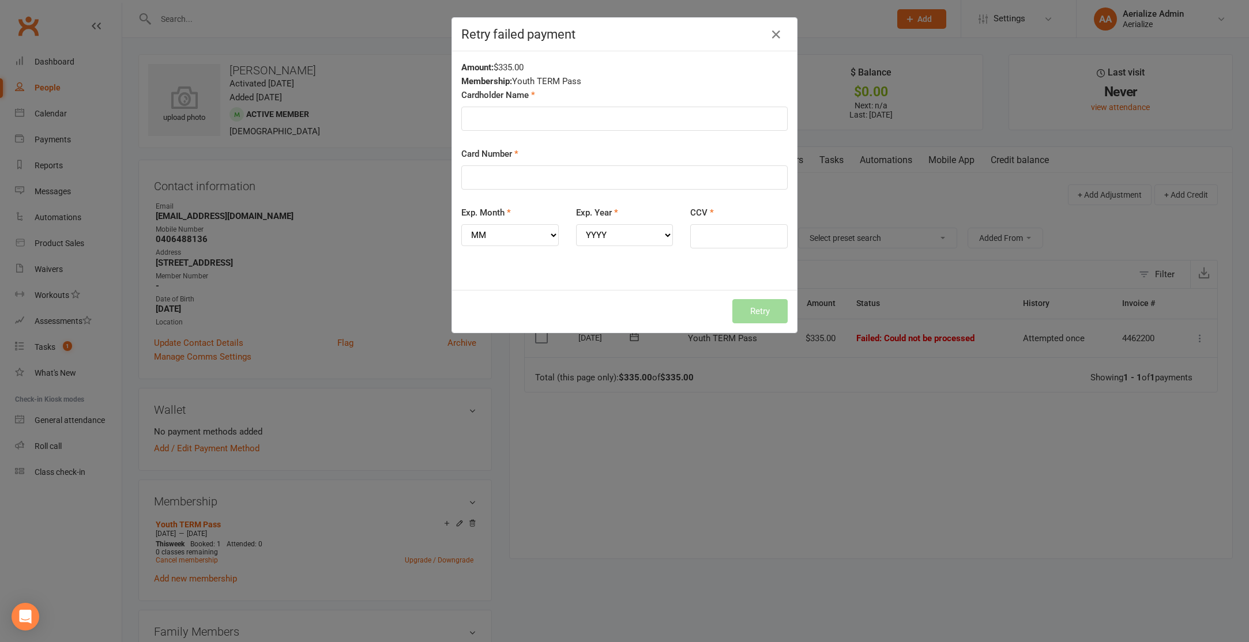
click at [860, 441] on div "Retry failed payment Amount: $335.00 Membership: Youth TERM Pass Cardholder Nam…" at bounding box center [624, 321] width 1249 height 642
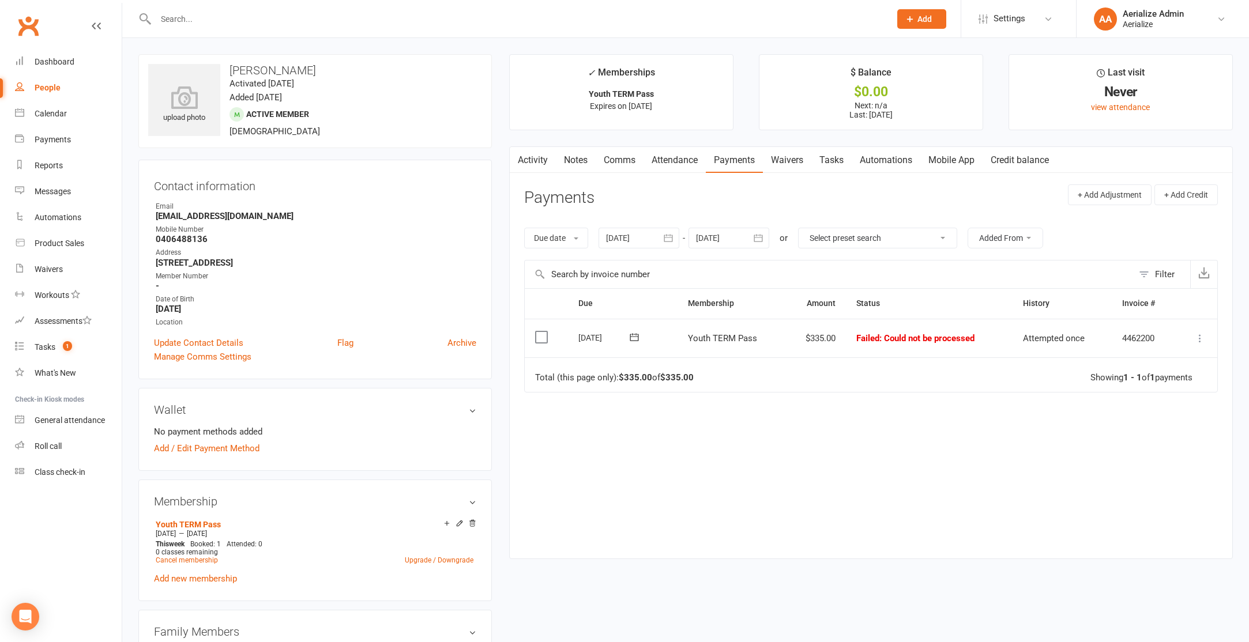
click at [672, 157] on link "Attendance" at bounding box center [675, 160] width 62 height 27
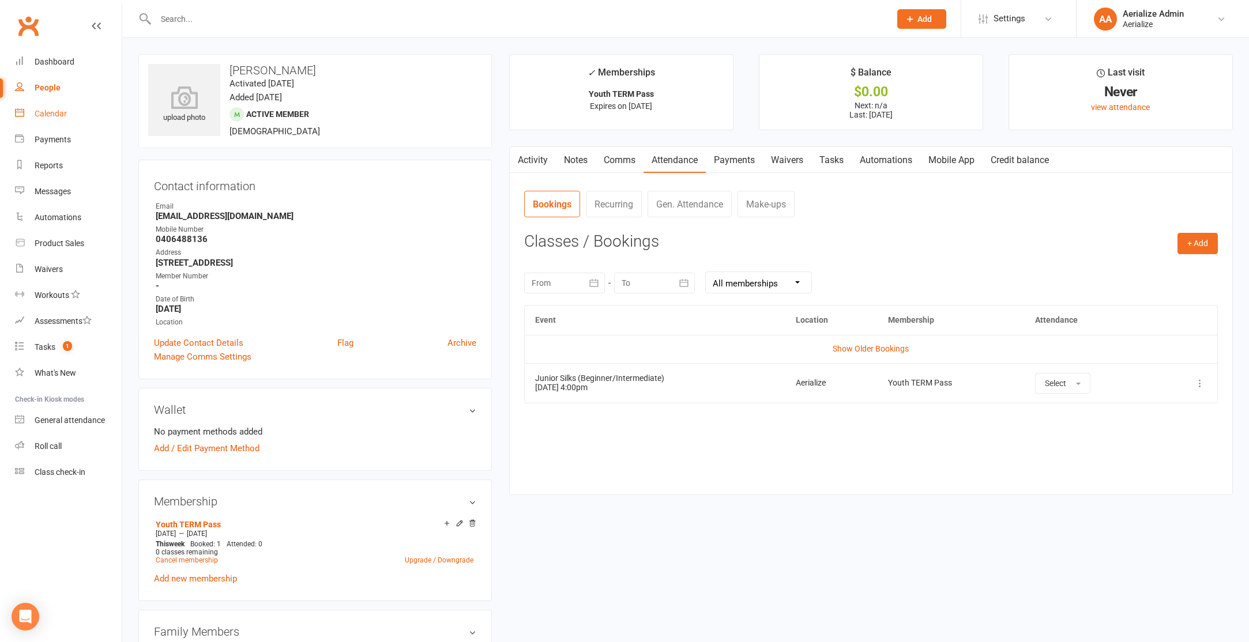
click at [46, 119] on link "Calendar" at bounding box center [68, 114] width 107 height 26
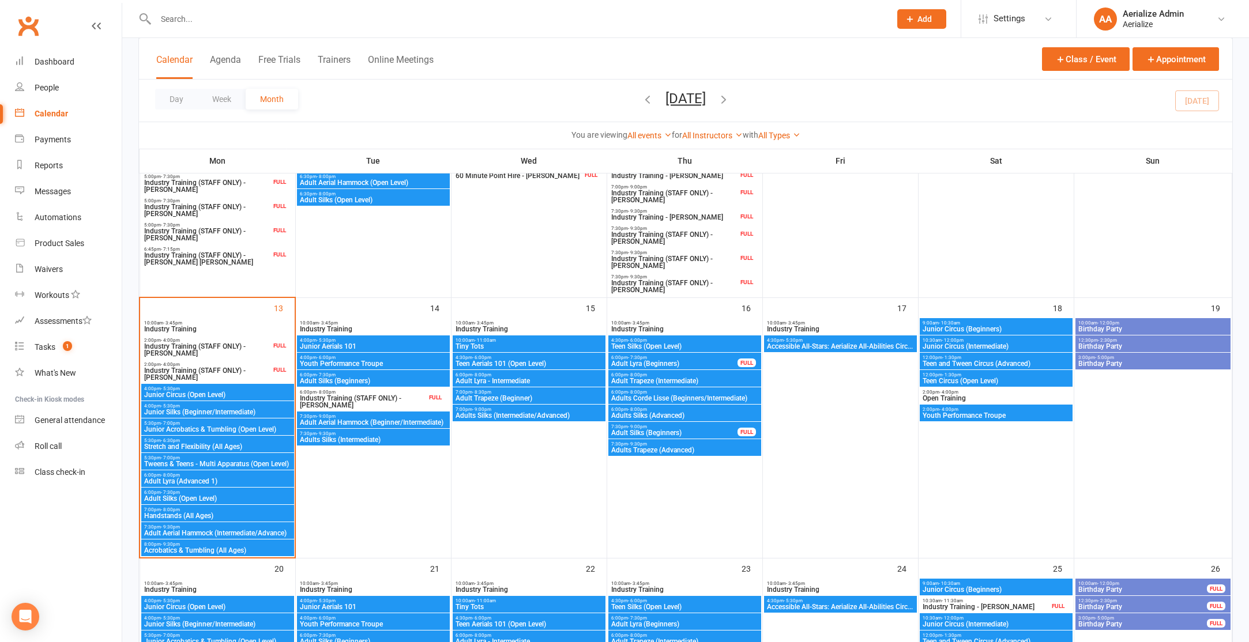
scroll to position [426, 0]
click at [348, 361] on span "Youth Performance Troupe" at bounding box center [373, 364] width 148 height 7
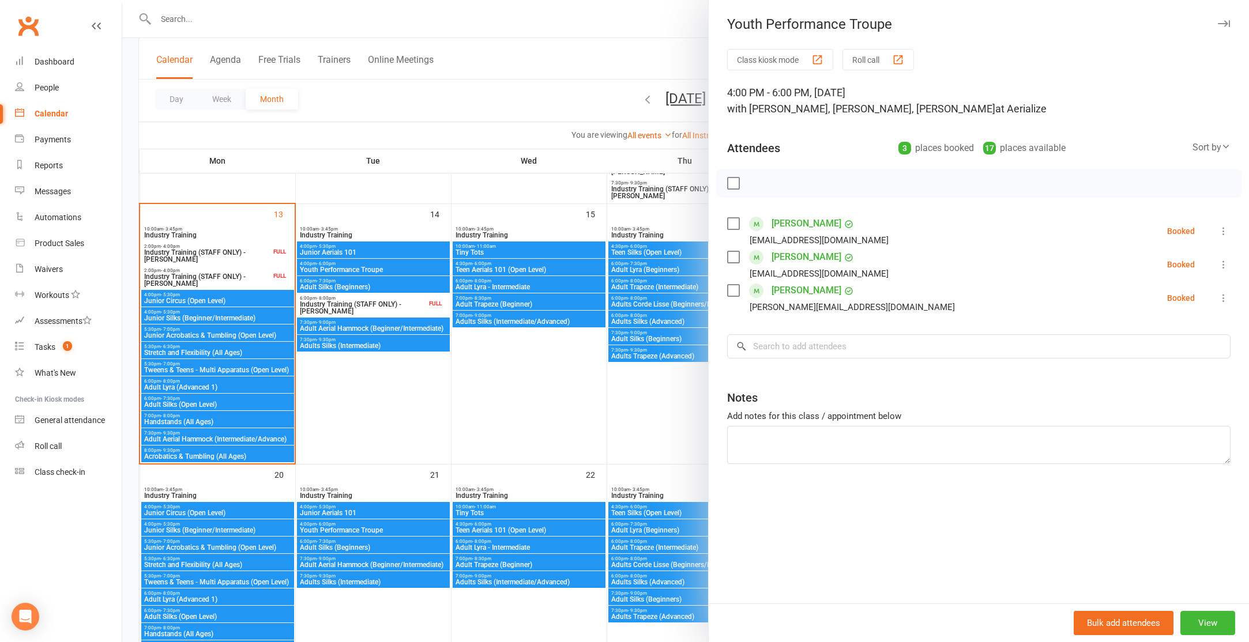
scroll to position [520, 0]
click at [373, 536] on div at bounding box center [685, 321] width 1127 height 642
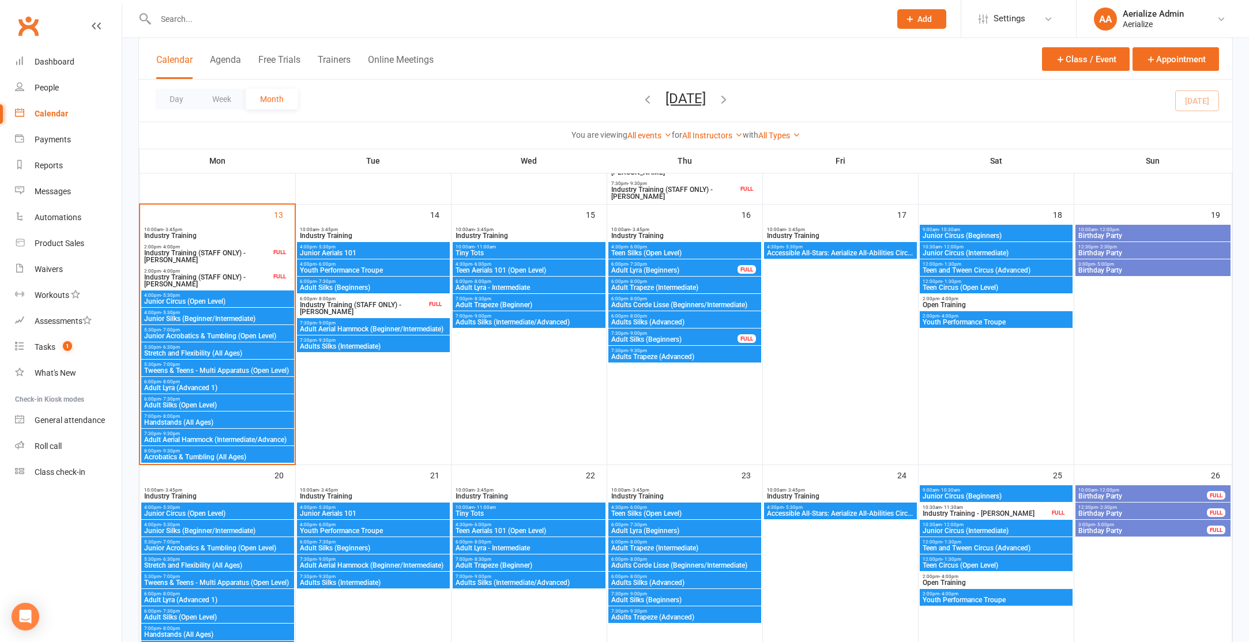
click at [372, 530] on span "Youth Performance Troupe" at bounding box center [373, 531] width 148 height 7
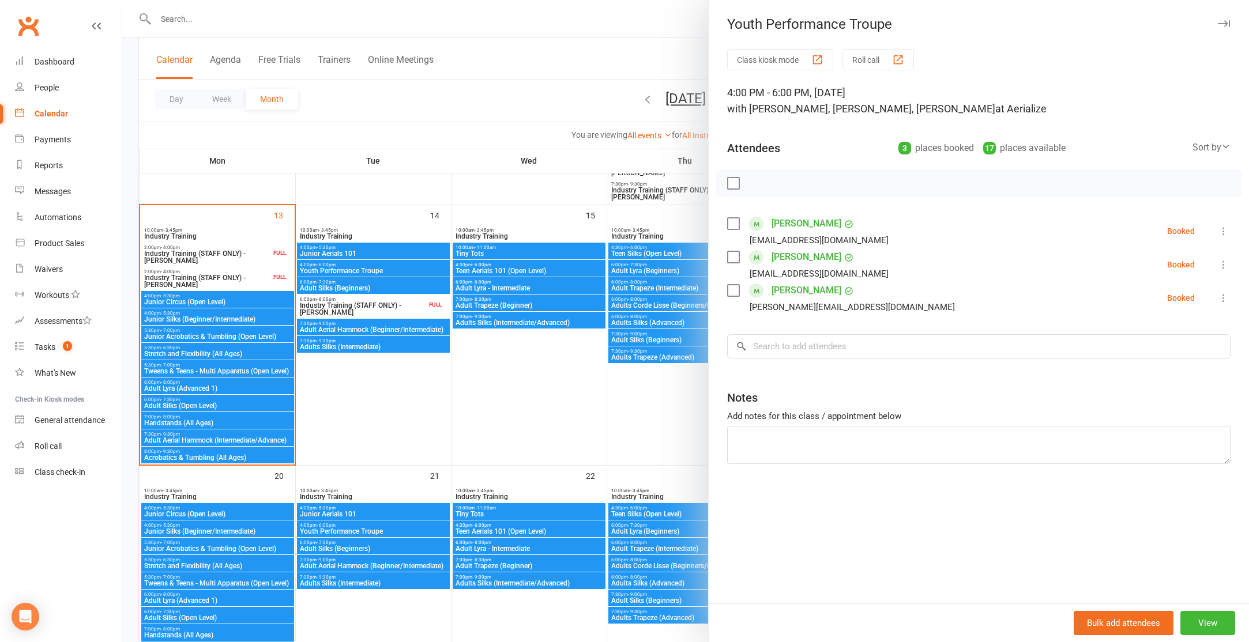
click at [417, 270] on div at bounding box center [685, 321] width 1127 height 642
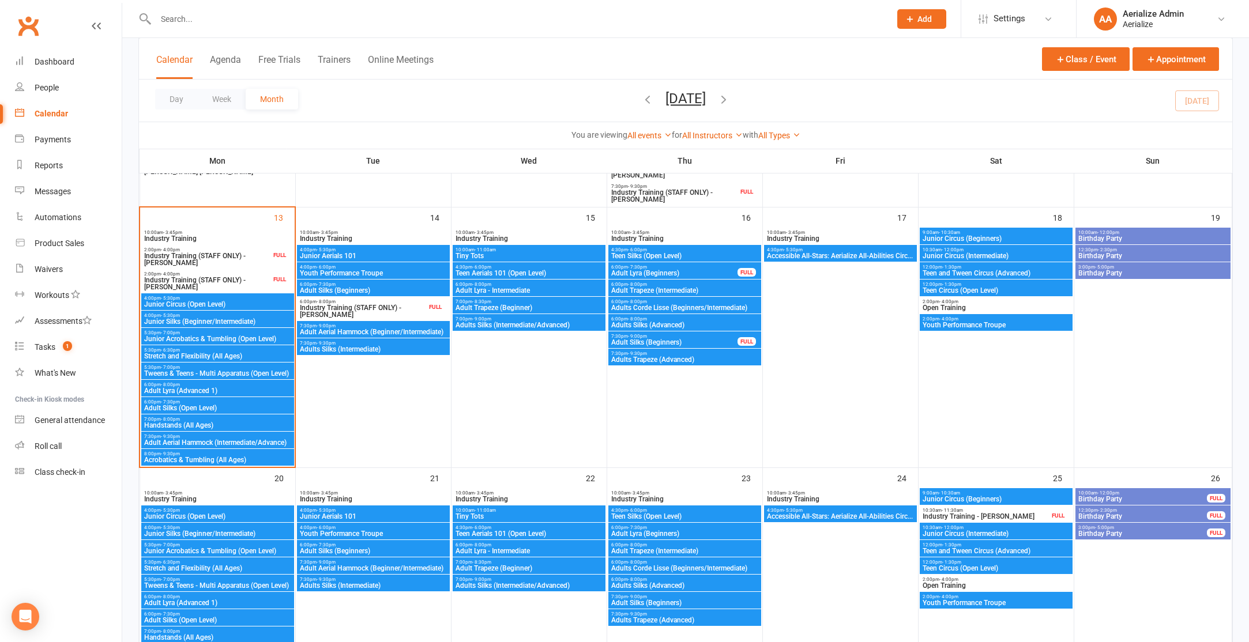
click at [417, 270] on span "Youth Performance Troupe" at bounding box center [373, 273] width 148 height 7
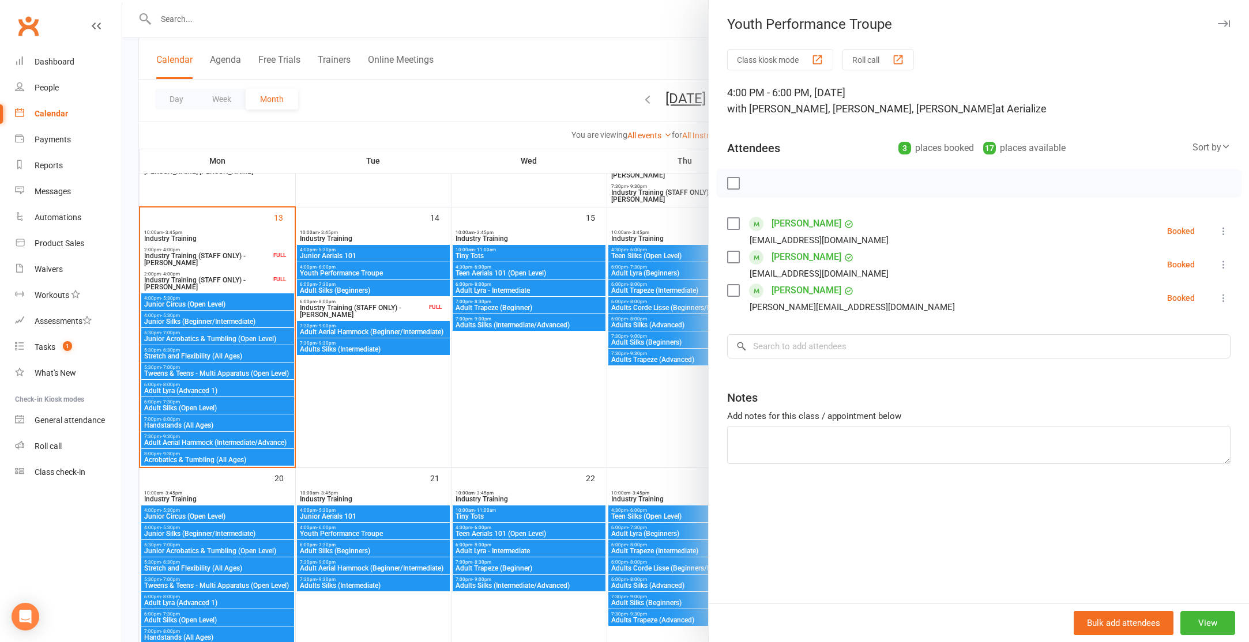
scroll to position [517, 0]
click at [1208, 621] on button "View" at bounding box center [1207, 623] width 55 height 24
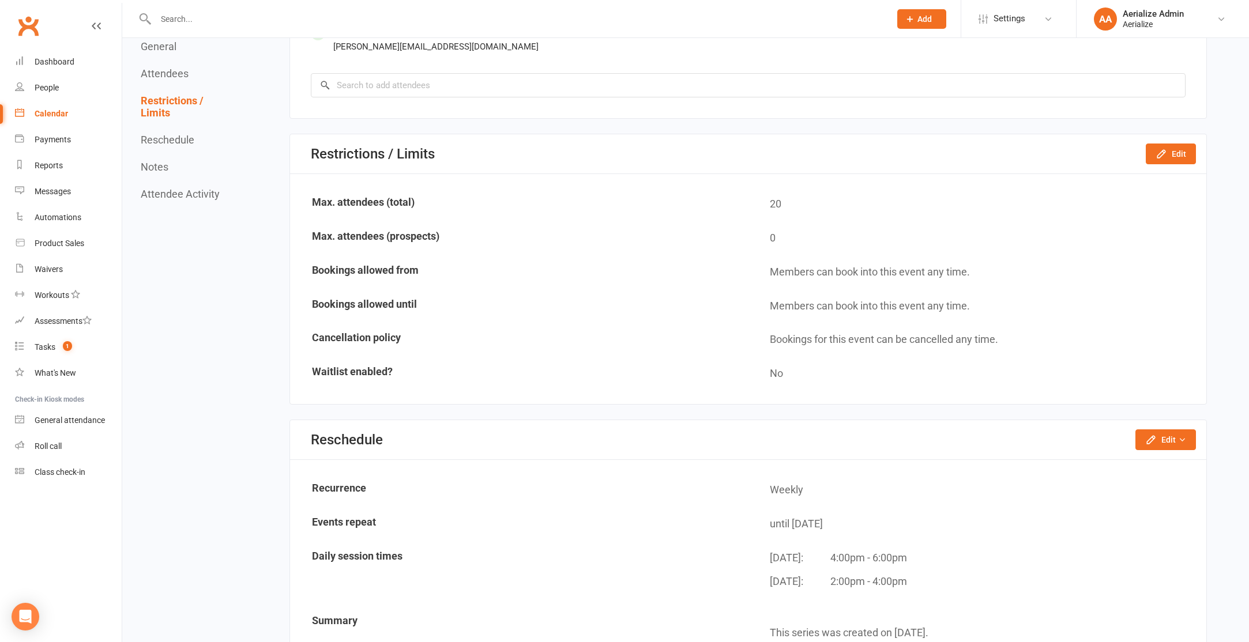
scroll to position [796, 0]
click at [1172, 445] on button "Edit" at bounding box center [1165, 438] width 61 height 21
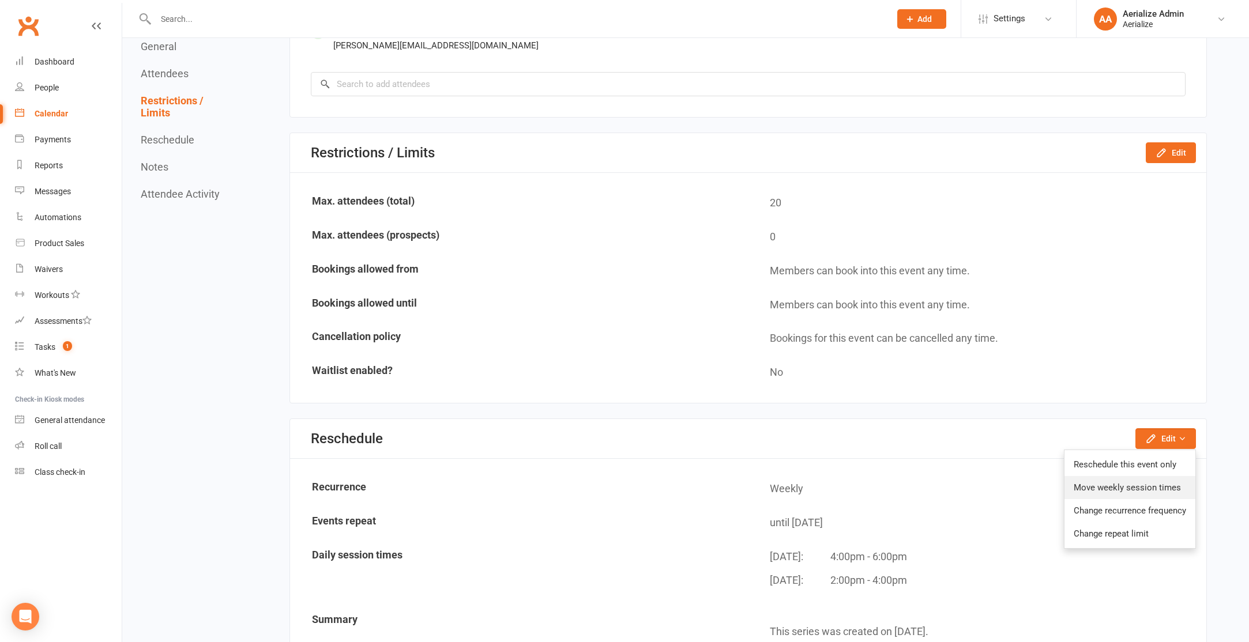
click at [1151, 487] on link "Move weekly session times" at bounding box center [1130, 487] width 131 height 23
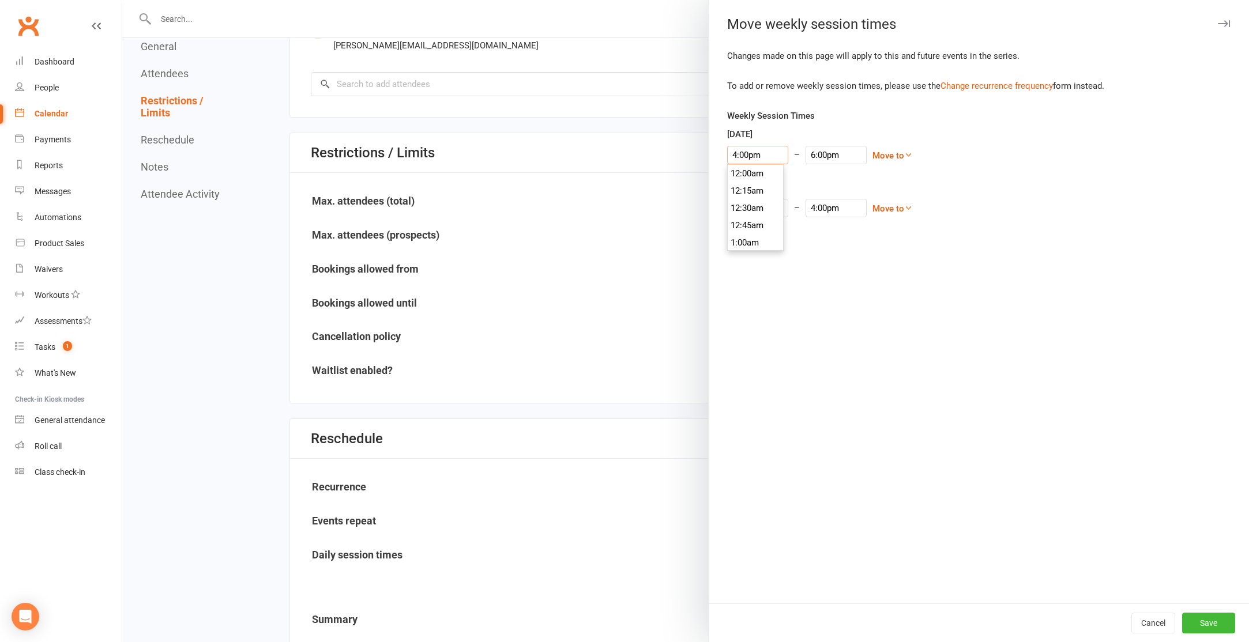
click at [749, 153] on input "4:00pm" at bounding box center [757, 155] width 61 height 18
type input "4:30pm"
type input "6:30pm"
click at [764, 223] on li "4:30pm" at bounding box center [755, 225] width 55 height 17
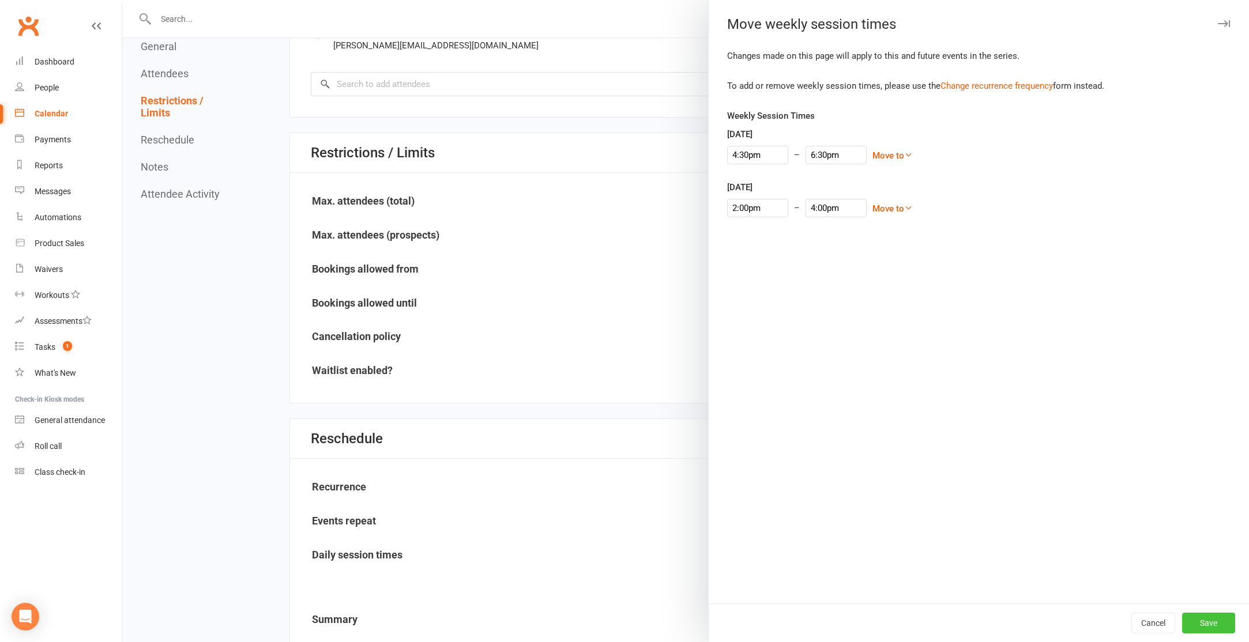
click at [1233, 632] on button "Save" at bounding box center [1208, 623] width 53 height 21
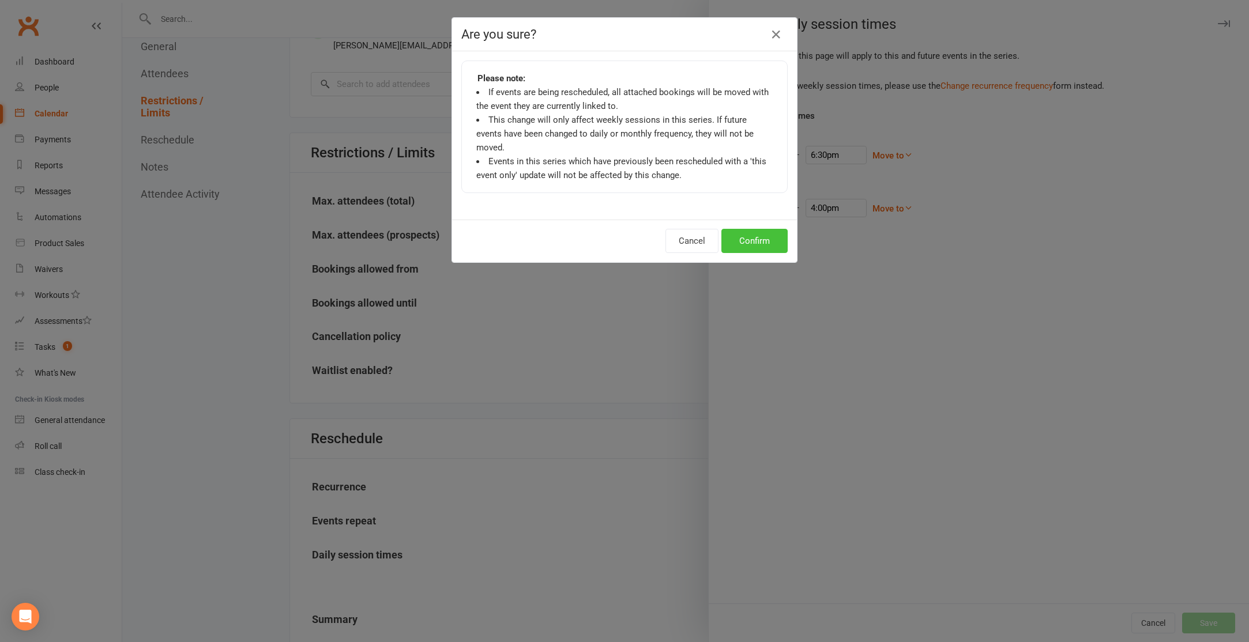
click at [764, 233] on button "Confirm" at bounding box center [754, 241] width 66 height 24
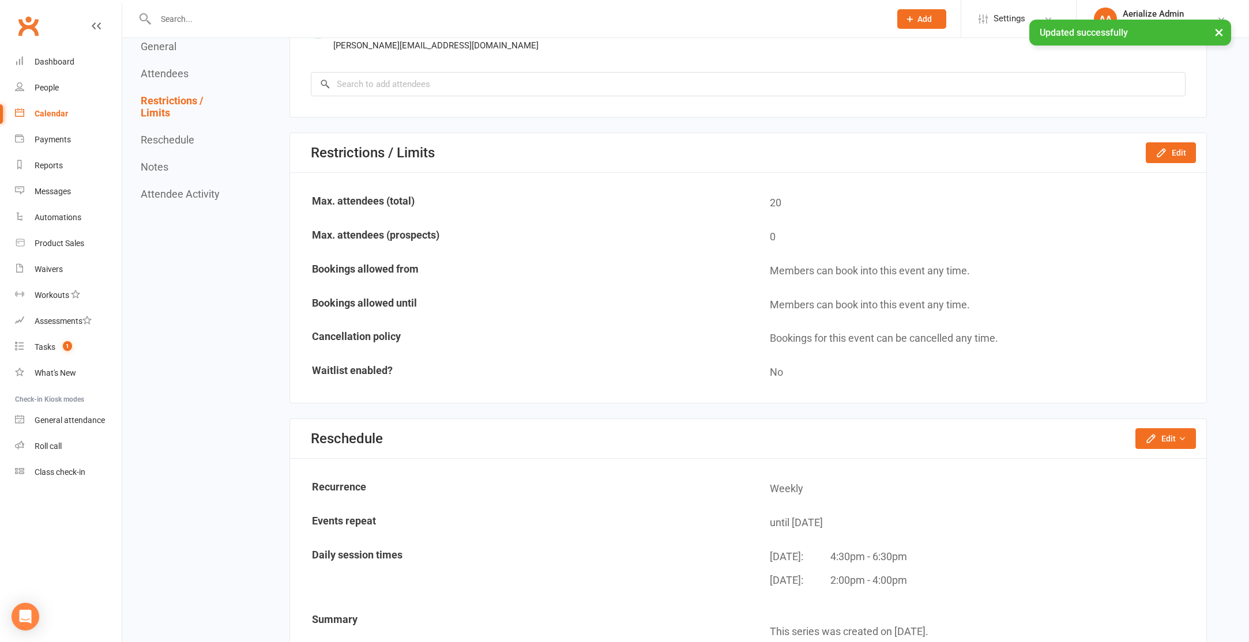
click at [52, 111] on div "Calendar" at bounding box center [51, 113] width 33 height 9
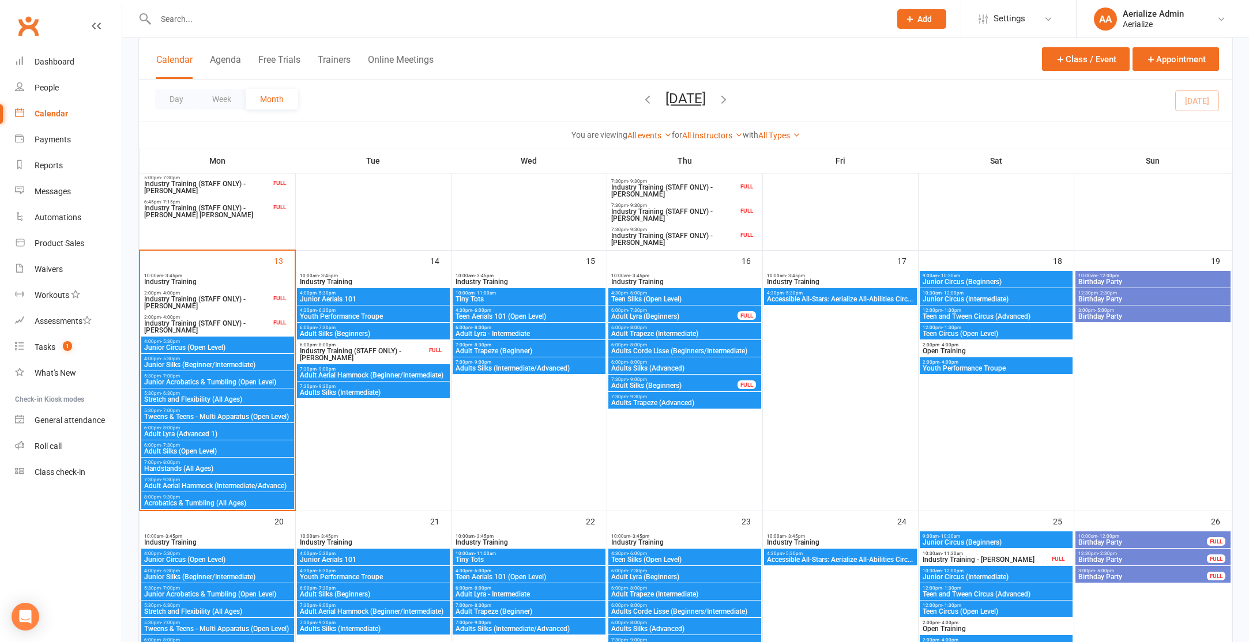
scroll to position [477, 0]
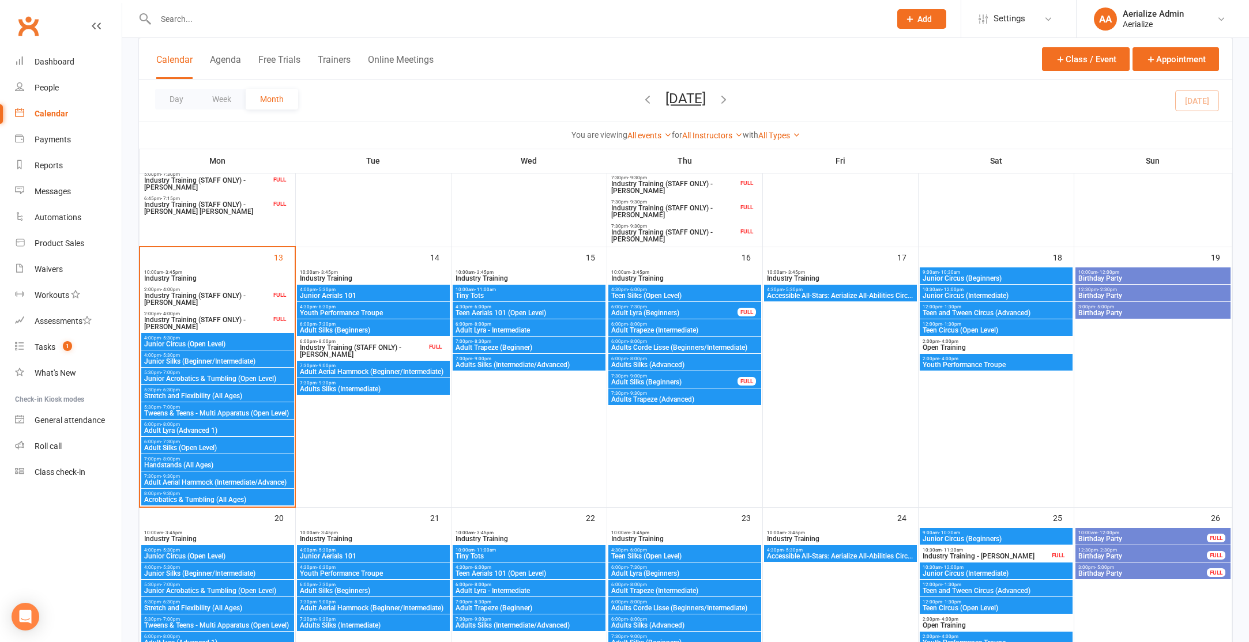
click at [995, 365] on span "Youth Performance Troupe" at bounding box center [996, 365] width 148 height 7
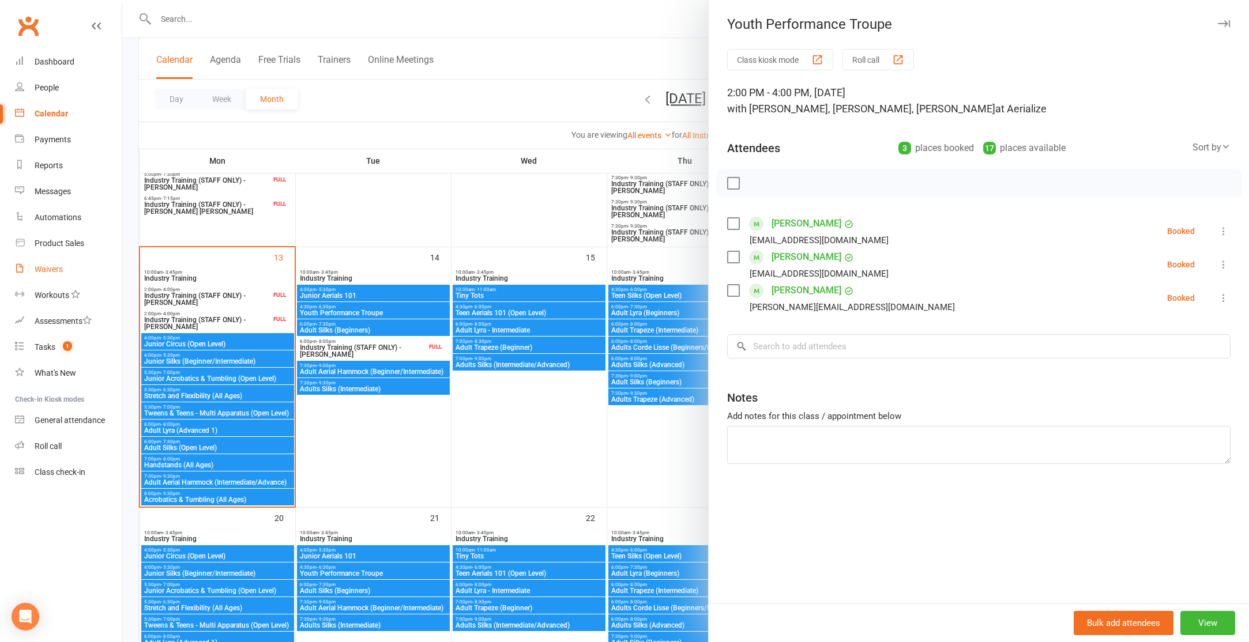
click at [56, 267] on div "Waivers" at bounding box center [49, 269] width 28 height 9
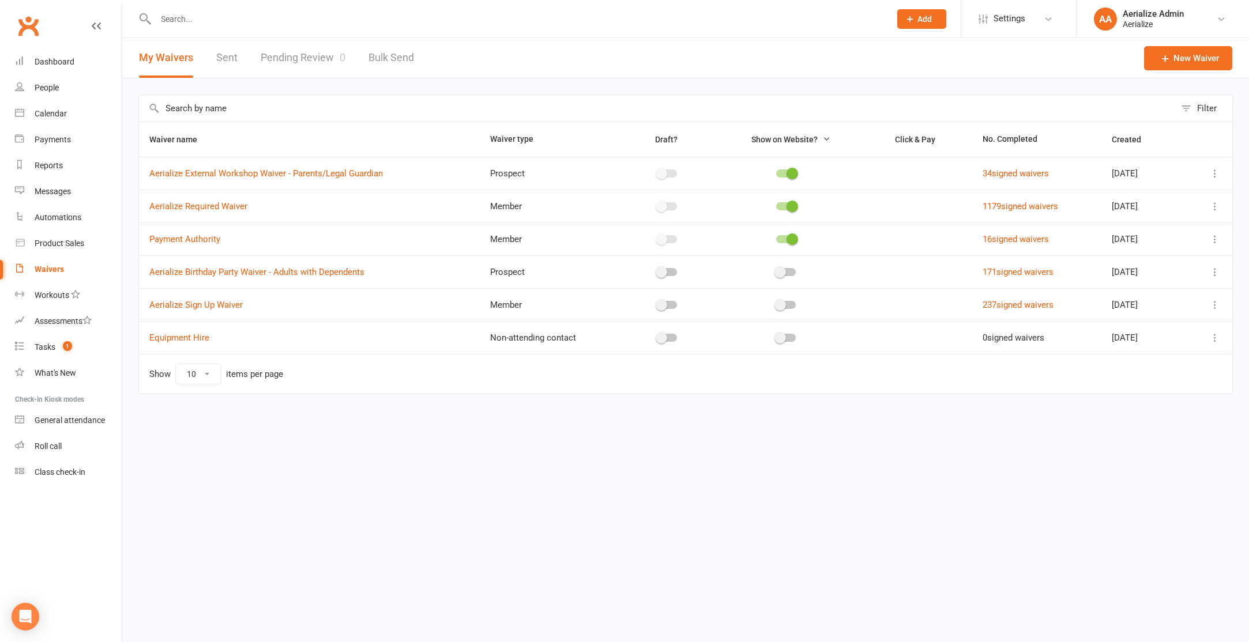
click at [285, 59] on link "Pending Review 0" at bounding box center [303, 58] width 85 height 40
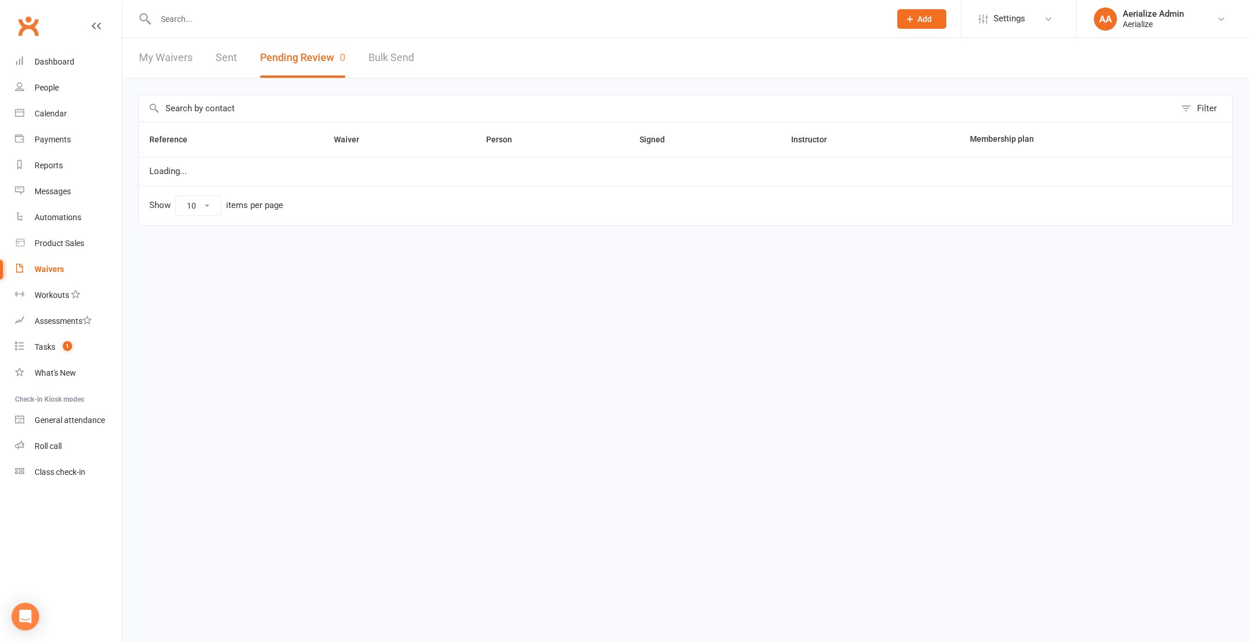
select select "100"
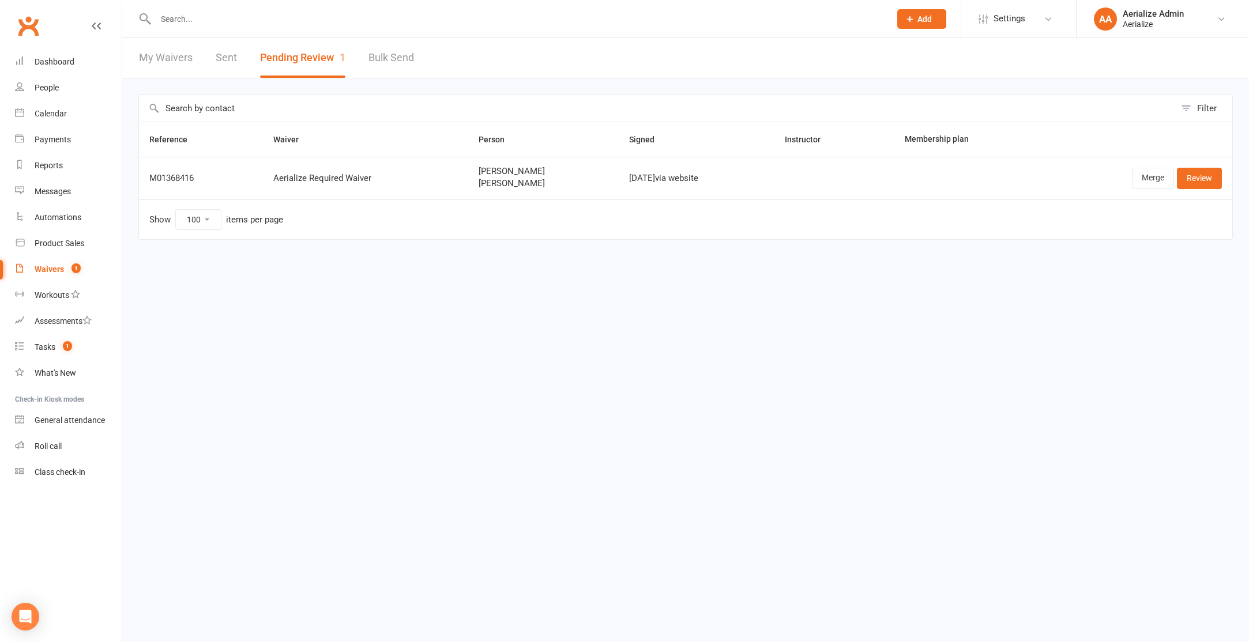
drag, startPoint x: 464, startPoint y: 182, endPoint x: 534, endPoint y: 182, distance: 70.4
click at [533, 182] on span "Lucijana Markotic" at bounding box center [544, 184] width 130 height 10
copy span "Lucijana Markotic"
click at [1179, 179] on link "Review" at bounding box center [1199, 178] width 45 height 21
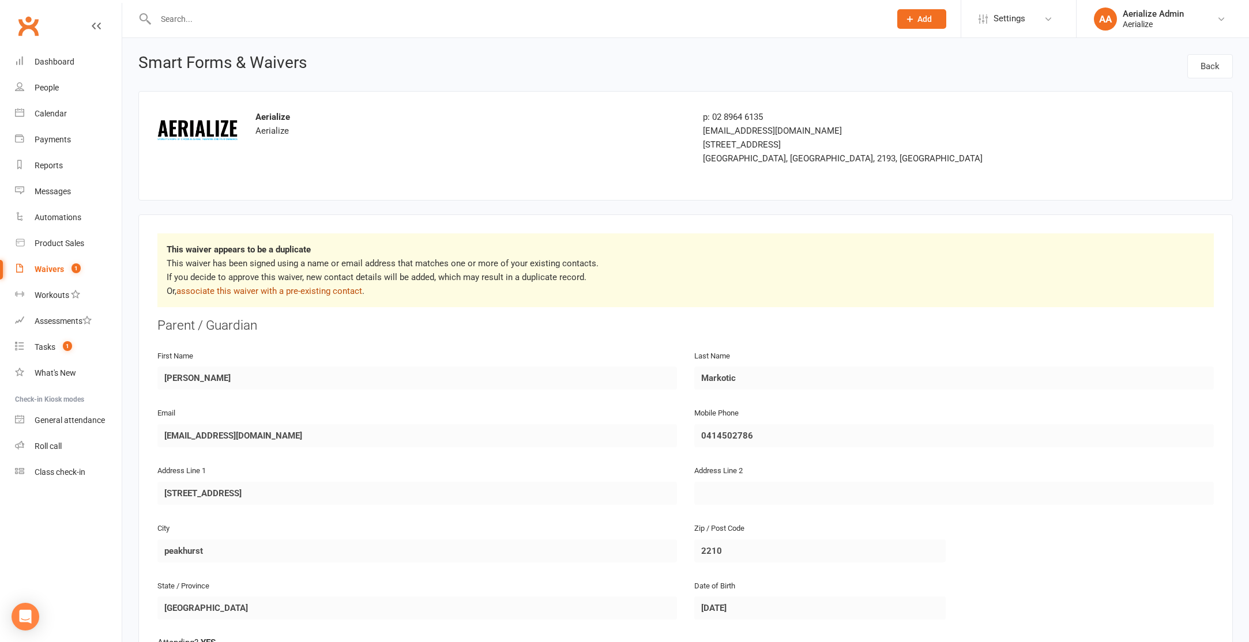
click at [322, 292] on link "associate this waiver with a pre-existing contact" at bounding box center [269, 291] width 186 height 10
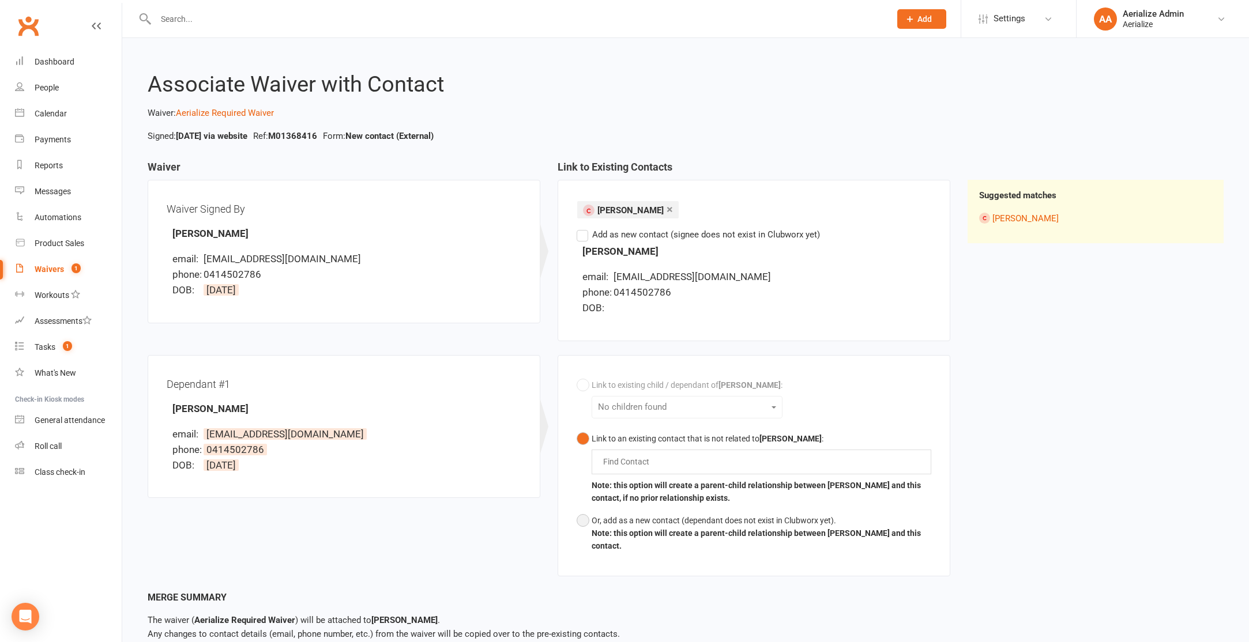
click at [585, 527] on button "Or, add as a new contact (dependant does not exist in Clubworx yet). Note: this…" at bounding box center [754, 534] width 355 height 48
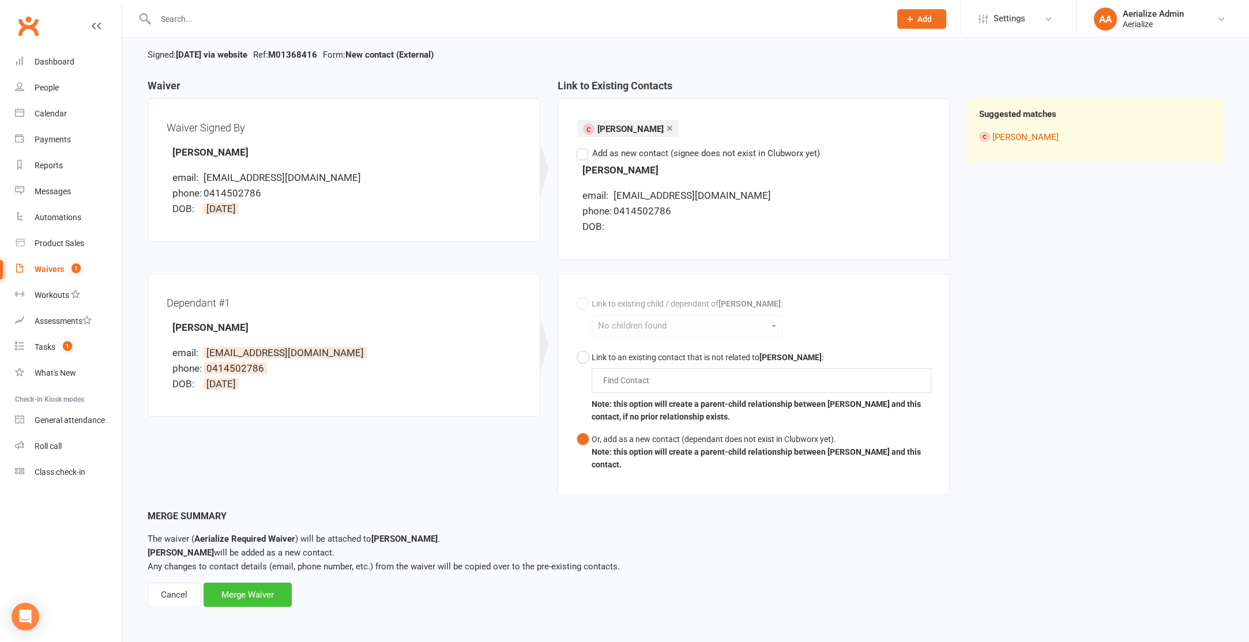
click at [274, 597] on div "Merge Waiver" at bounding box center [248, 595] width 88 height 24
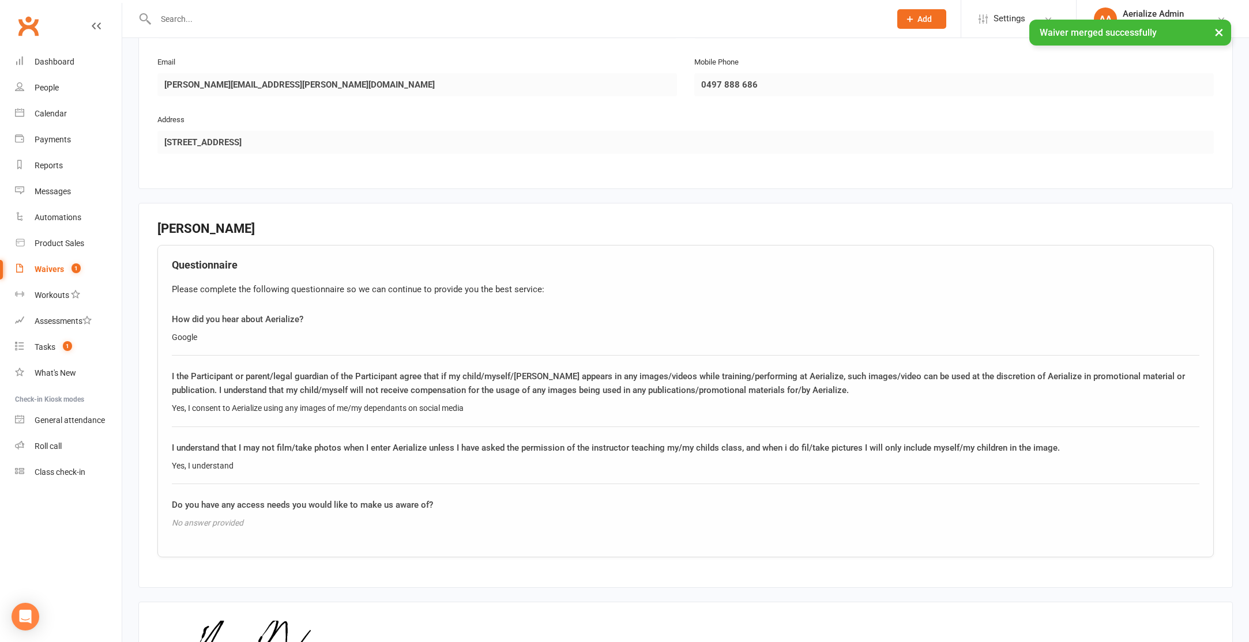
scroll to position [1220, 0]
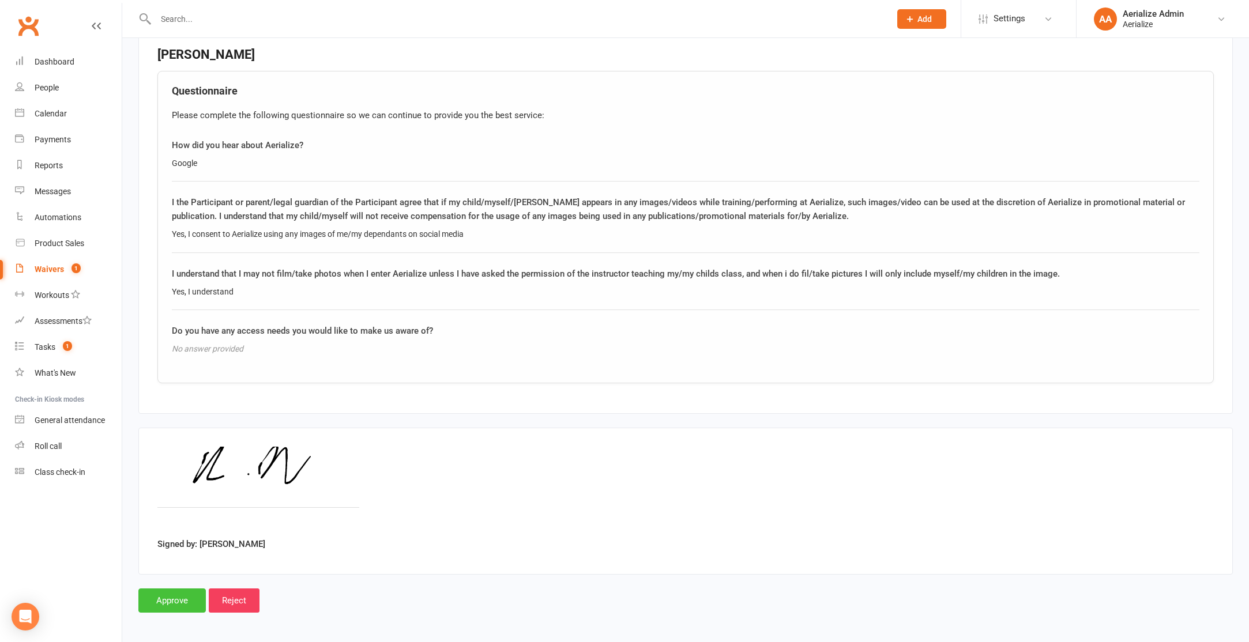
click at [179, 589] on input "Approve" at bounding box center [171, 601] width 67 height 24
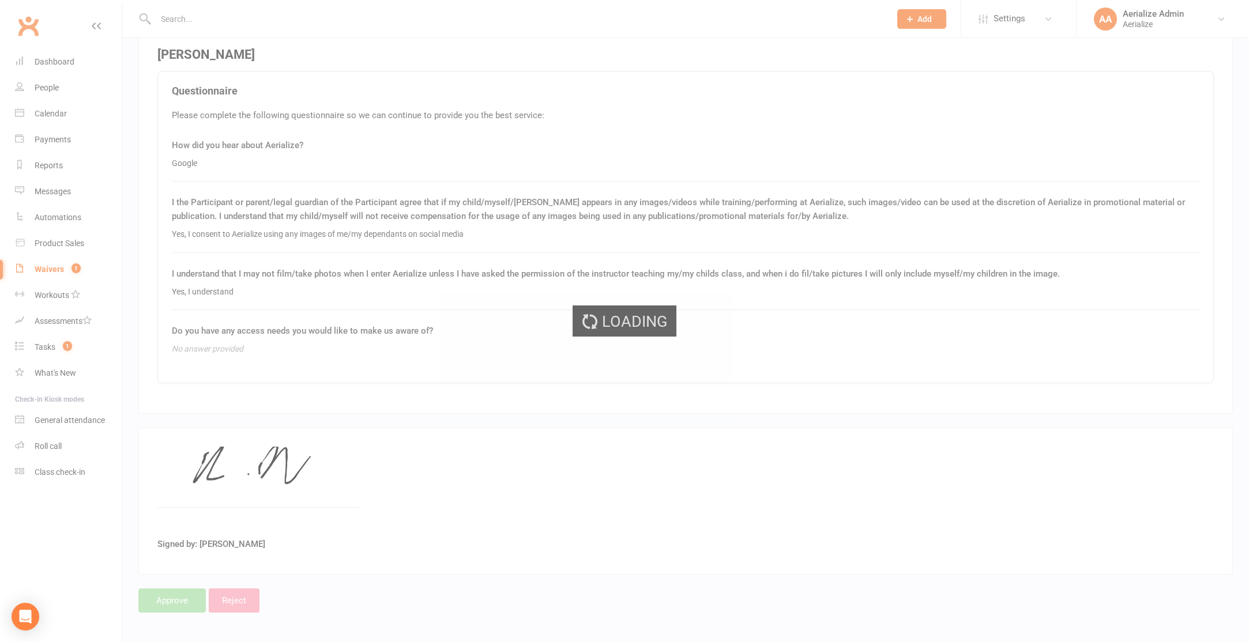
select select "100"
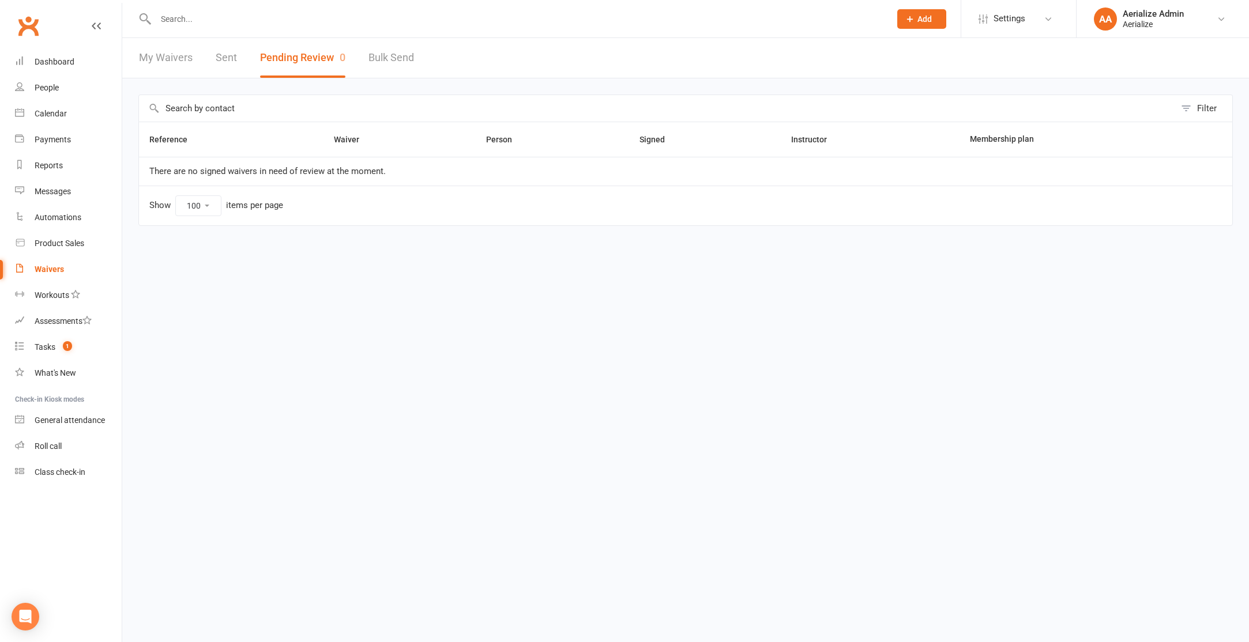
click at [203, 25] on input "text" at bounding box center [517, 19] width 730 height 16
paste input "Lucijana Markotic"
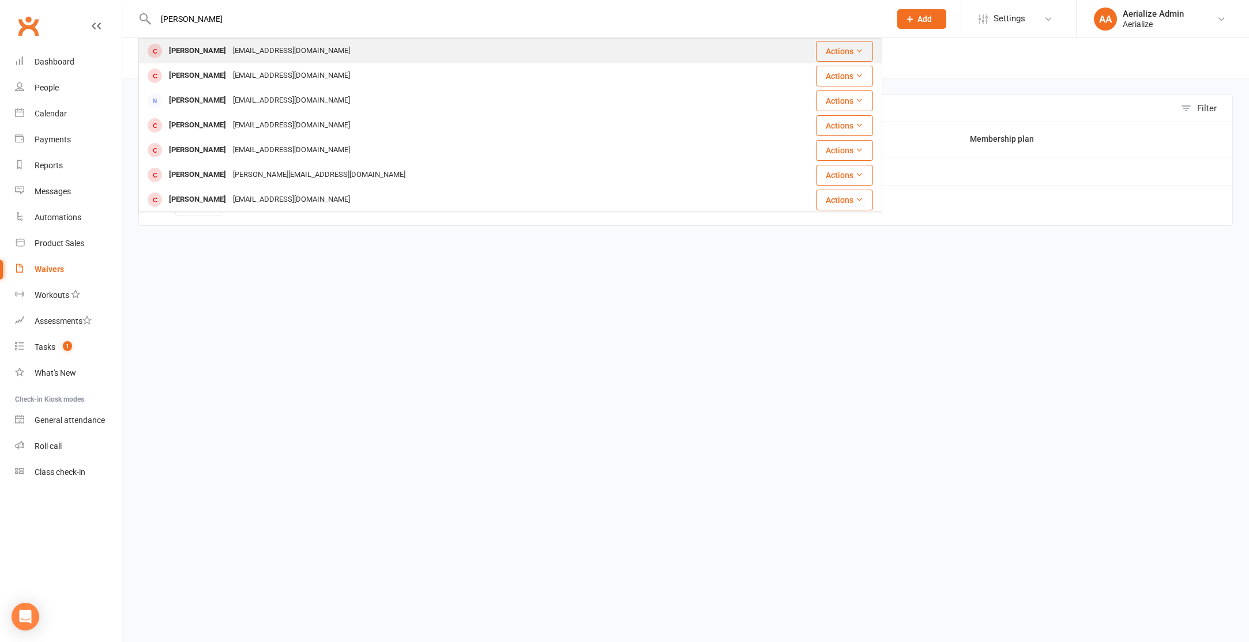
type input "Lucijana Markotic"
click at [230, 49] on div "Lucijana Markotic" at bounding box center [198, 51] width 64 height 17
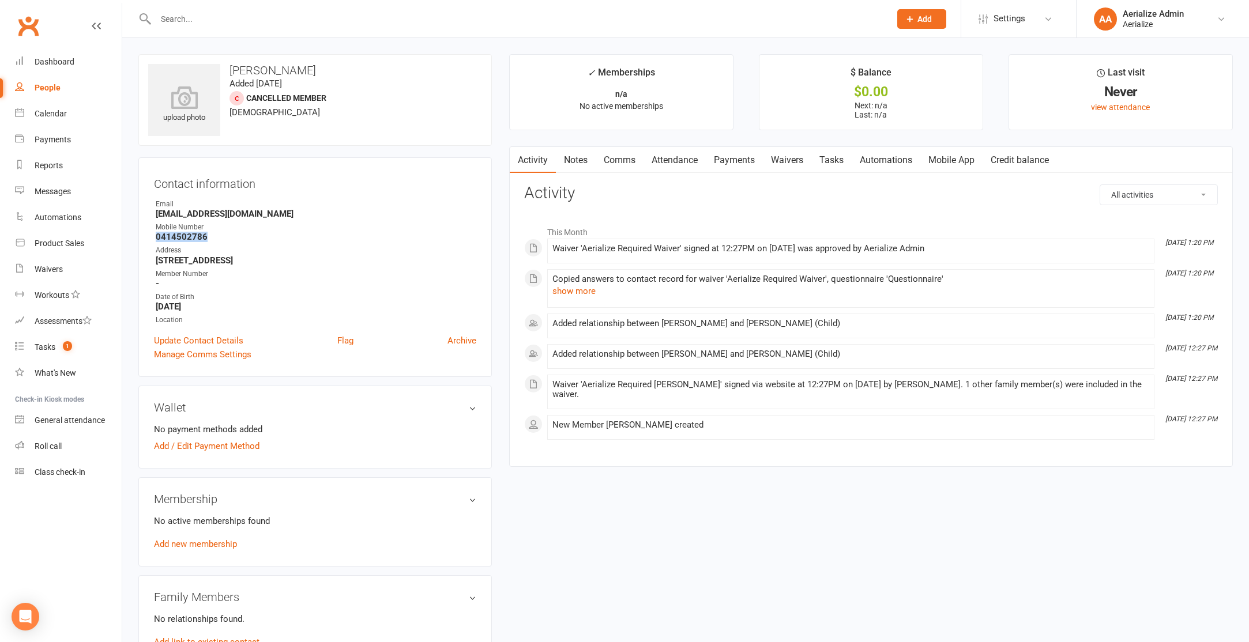
drag, startPoint x: 204, startPoint y: 234, endPoint x: 141, endPoint y: 235, distance: 63.4
click at [141, 235] on div "Contact information Owner Email k_zaj@yahoo.com Mobile Number 0414502786 Addres…" at bounding box center [315, 267] width 354 height 220
copy strong "0414502786"
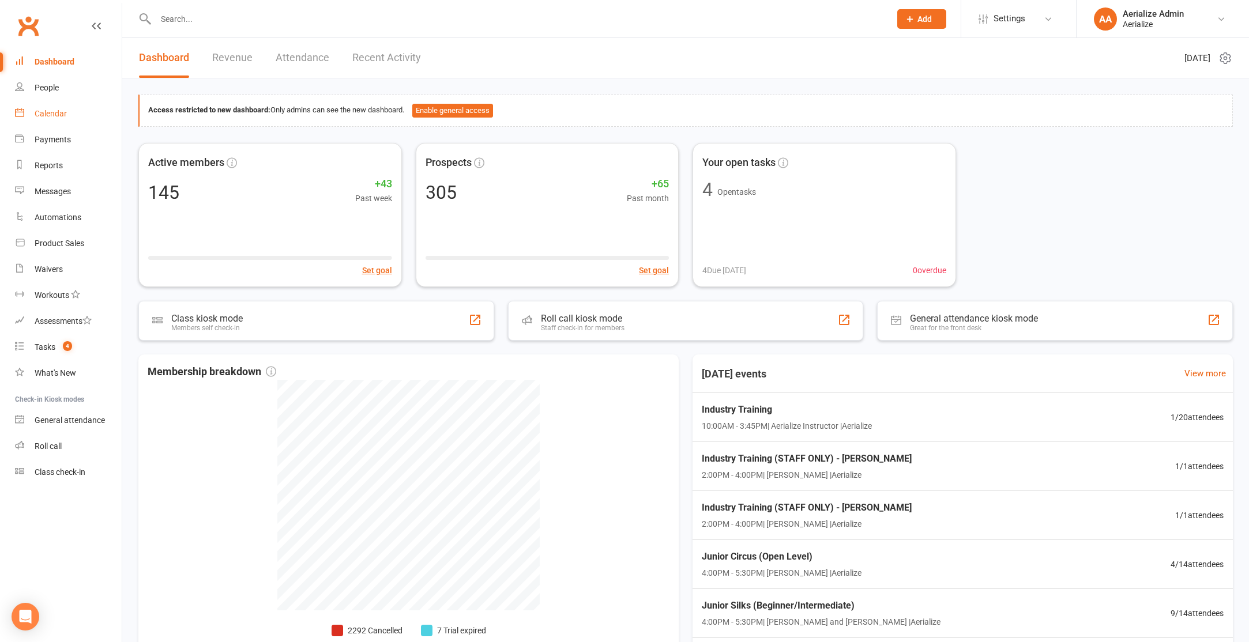
click at [44, 109] on div "Calendar" at bounding box center [51, 113] width 32 height 9
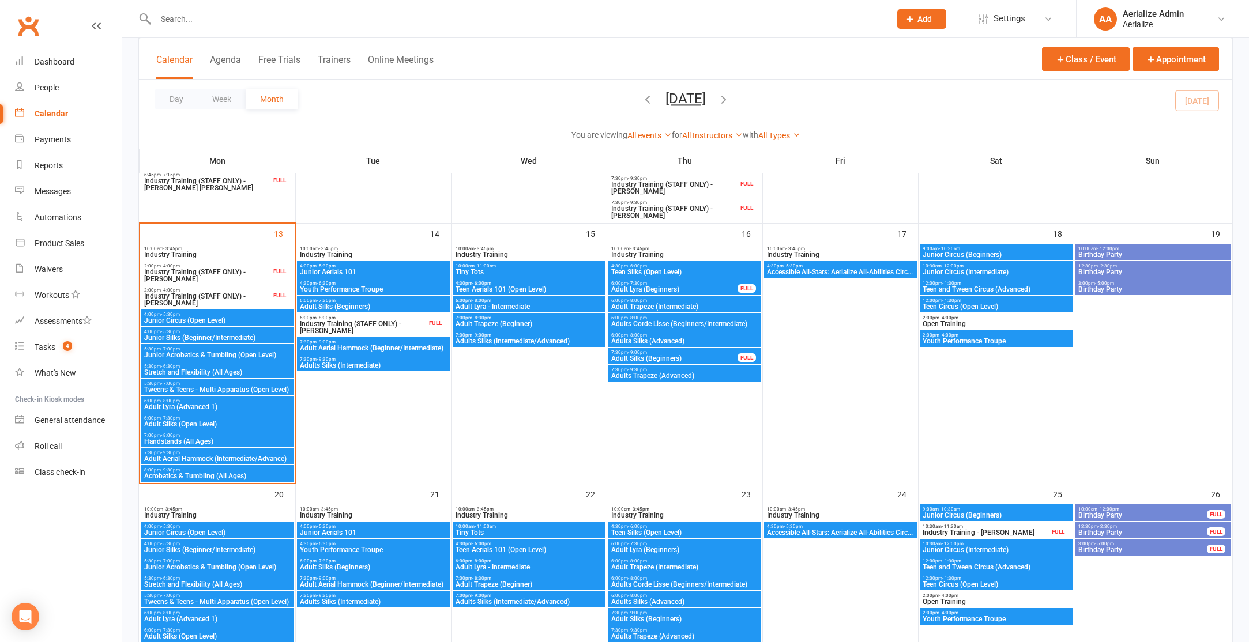
scroll to position [619, 0]
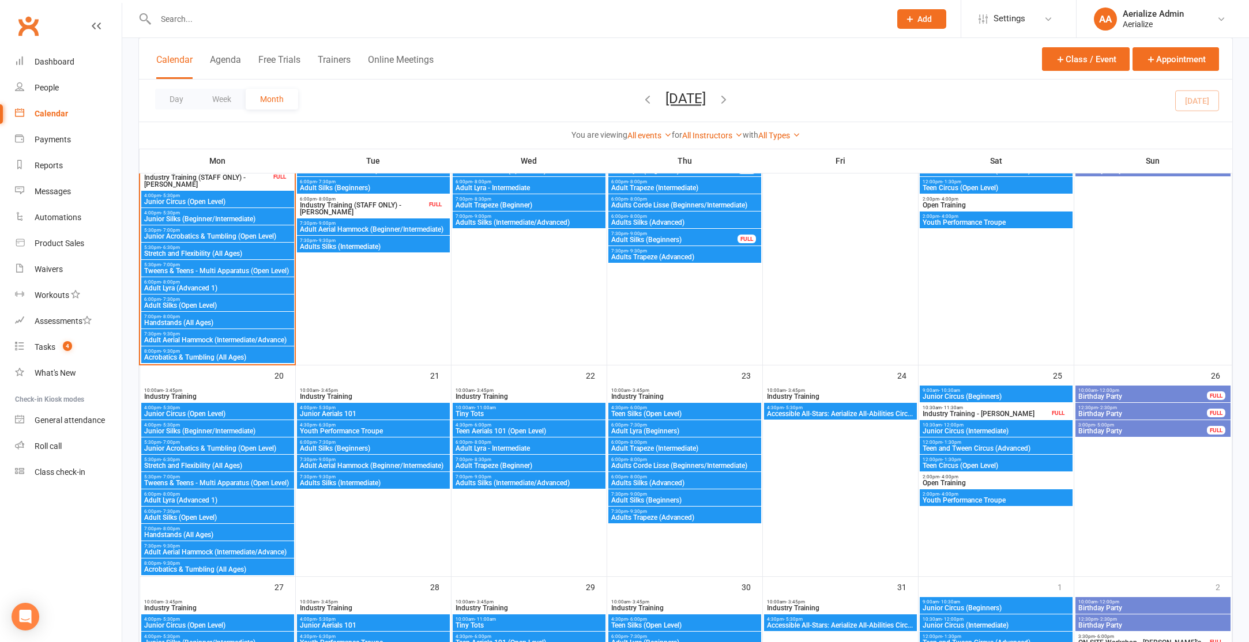
click at [209, 287] on span "Adult Lyra (Advanced 1)" at bounding box center [218, 288] width 148 height 7
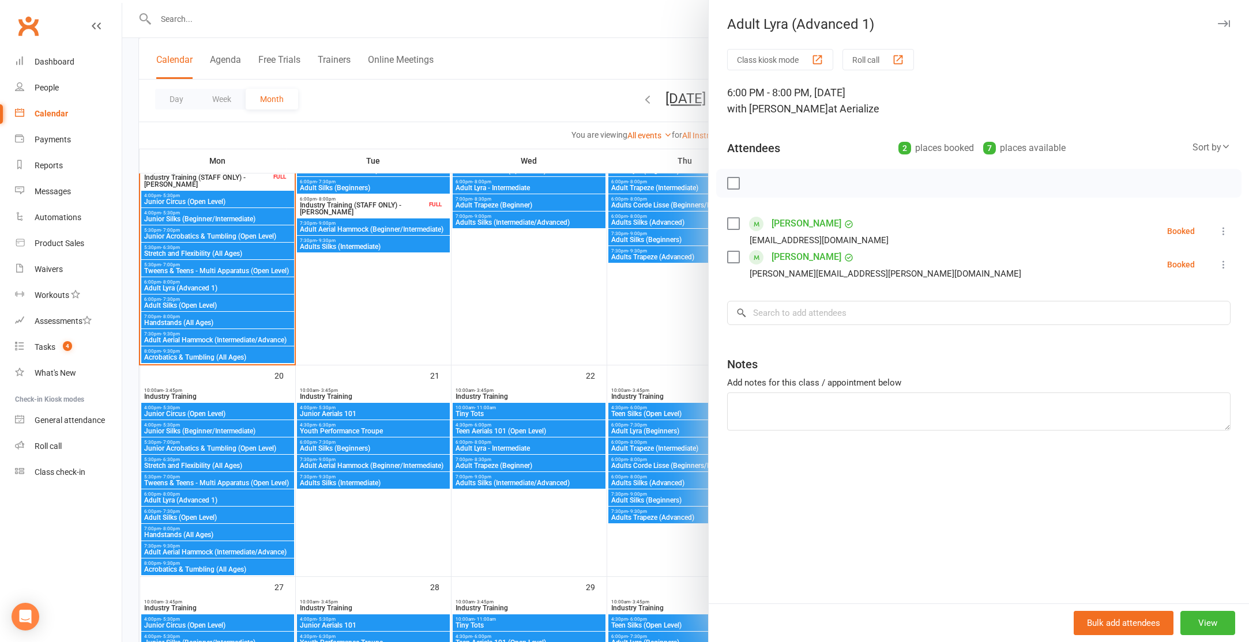
click at [491, 32] on div at bounding box center [685, 321] width 1127 height 642
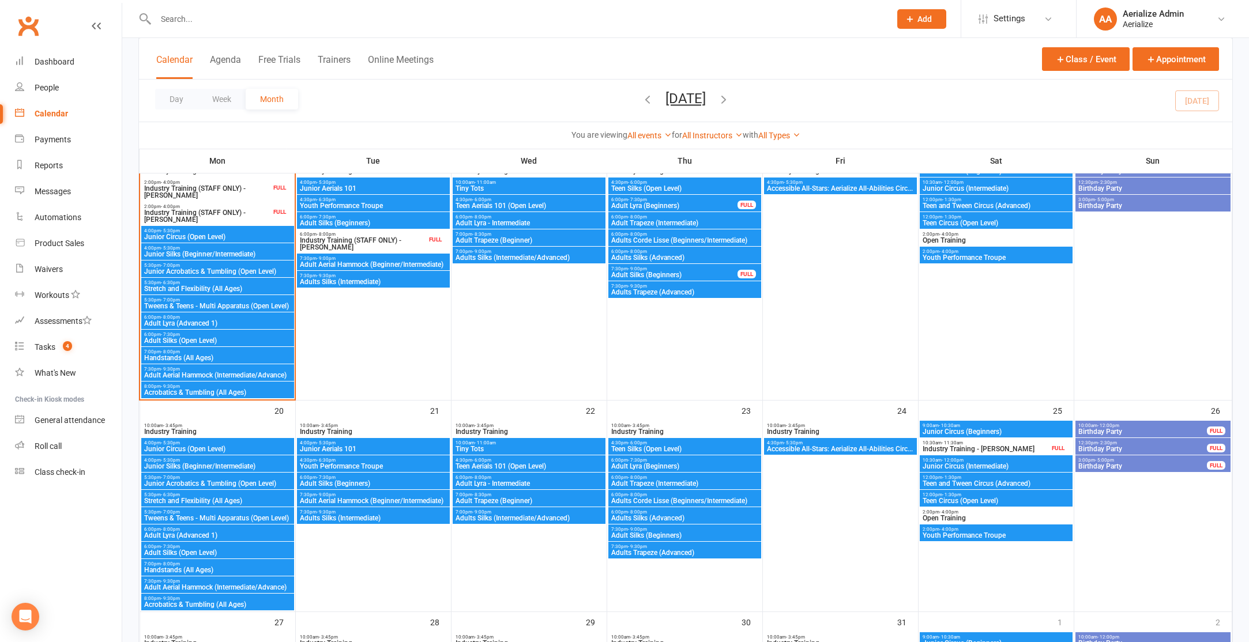
scroll to position [578, 0]
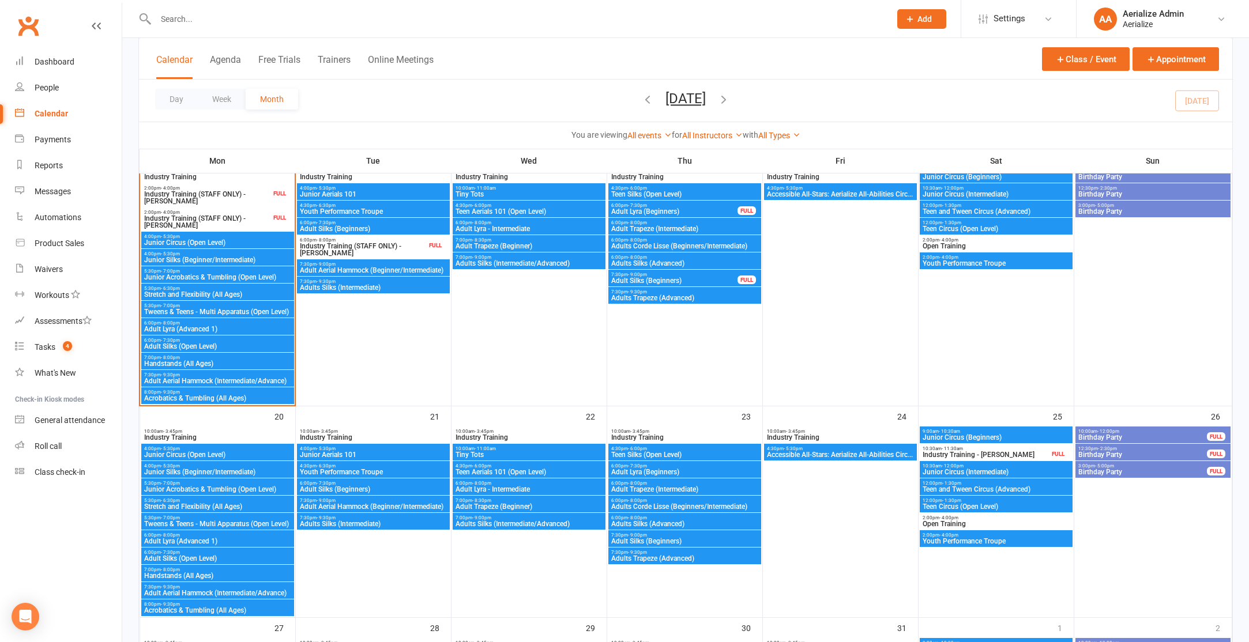
click at [209, 240] on span "Junior Circus (Open Level)" at bounding box center [218, 242] width 148 height 7
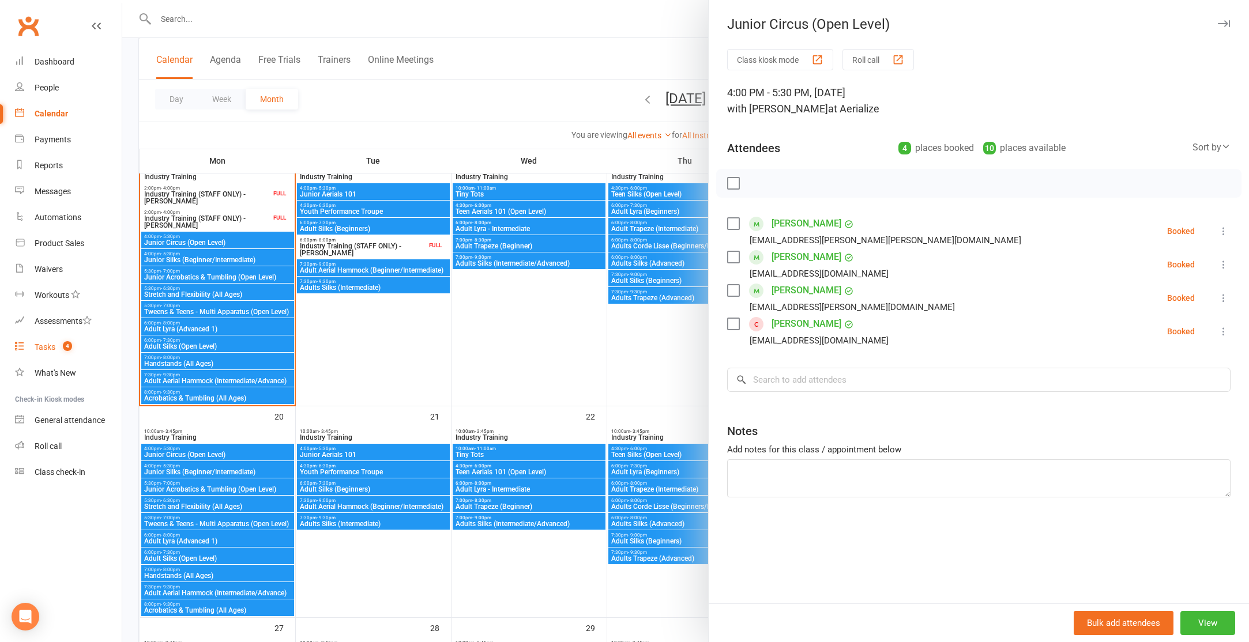
click at [50, 350] on div "Tasks" at bounding box center [45, 347] width 21 height 9
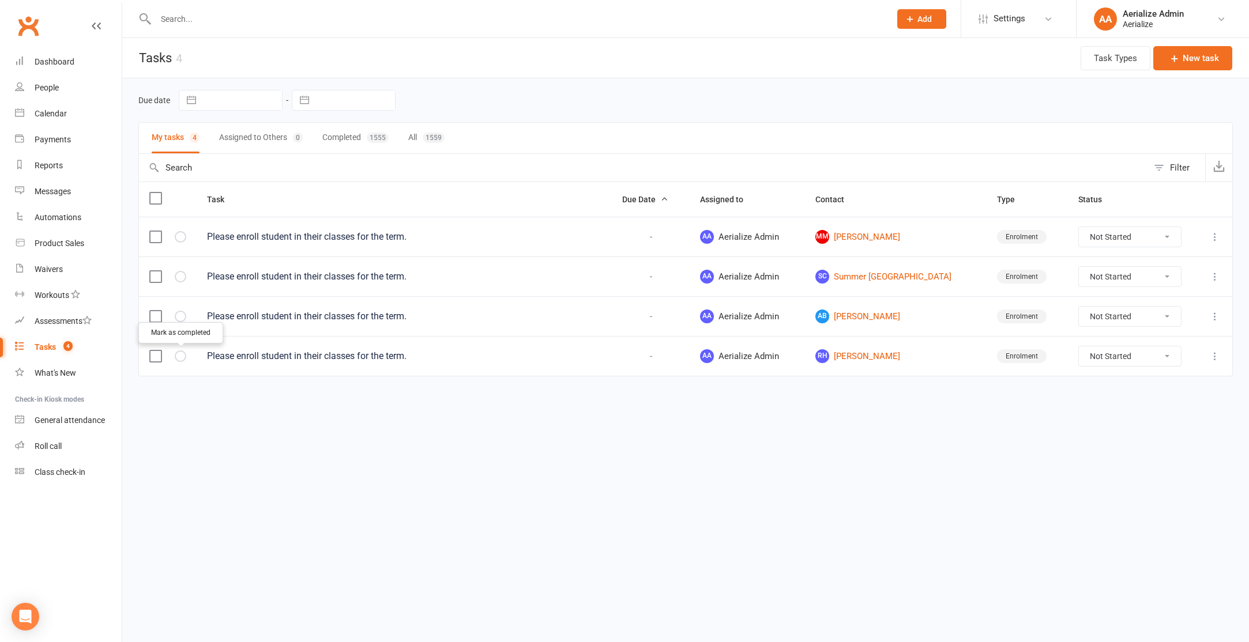
click at [0, 0] on icon "button" at bounding box center [0, 0] width 0 height 0
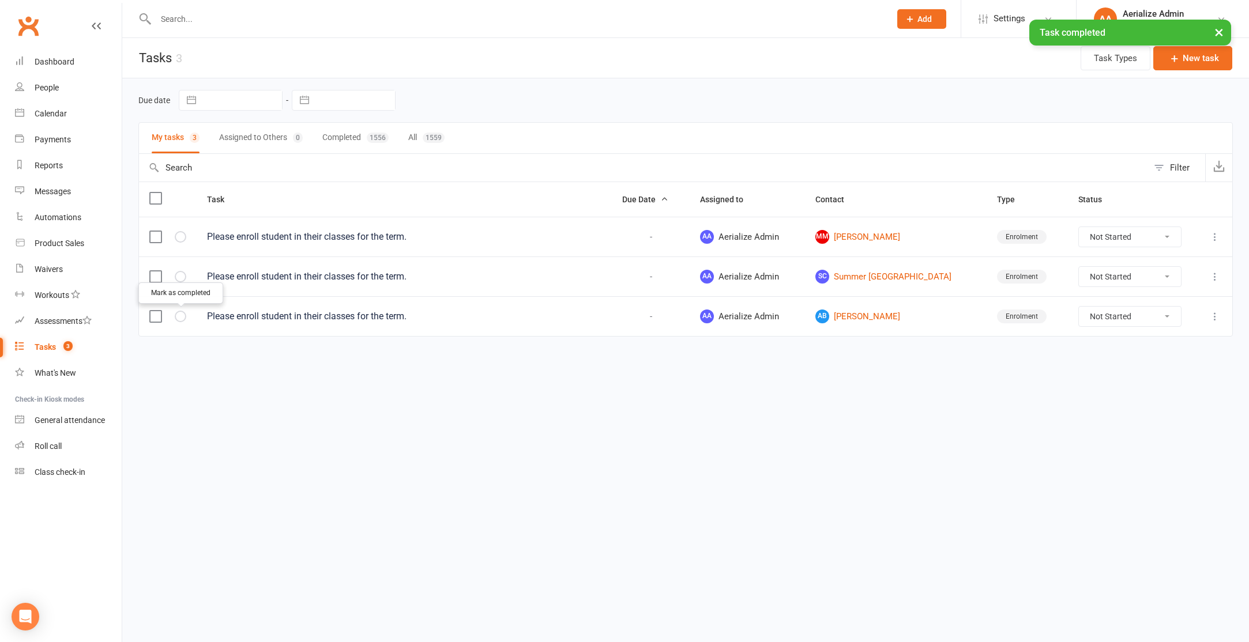
click at [0, 0] on icon "button" at bounding box center [0, 0] width 0 height 0
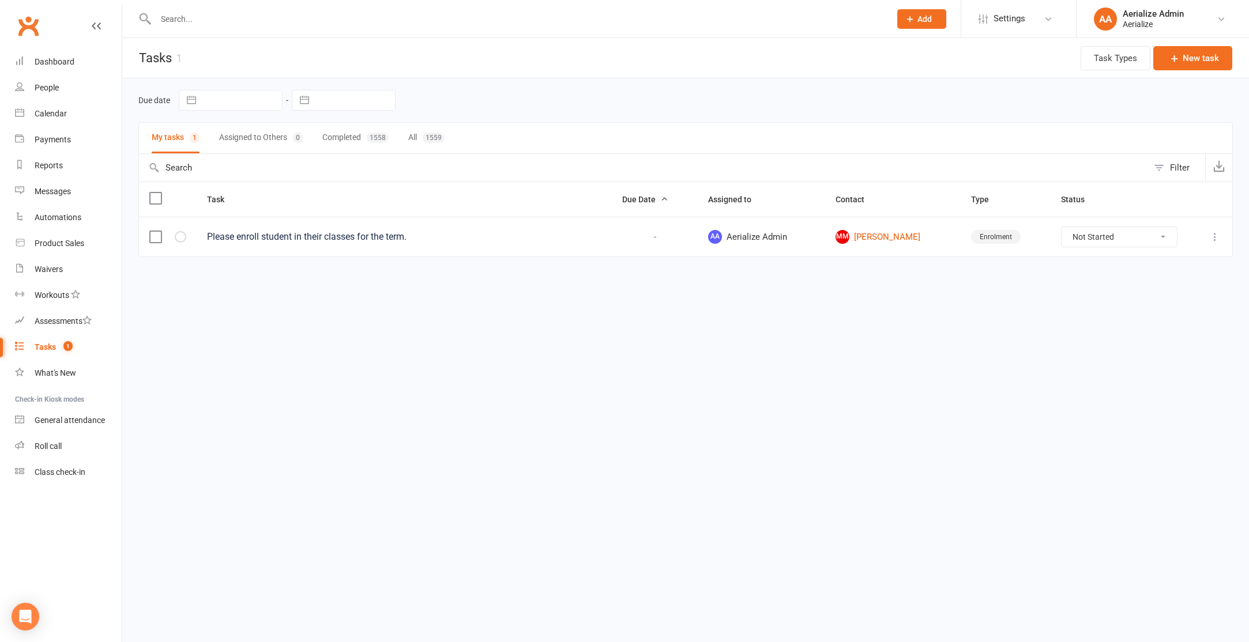
click at [200, 21] on input "text" at bounding box center [517, 19] width 730 height 16
click at [55, 114] on div "Calendar" at bounding box center [51, 113] width 32 height 9
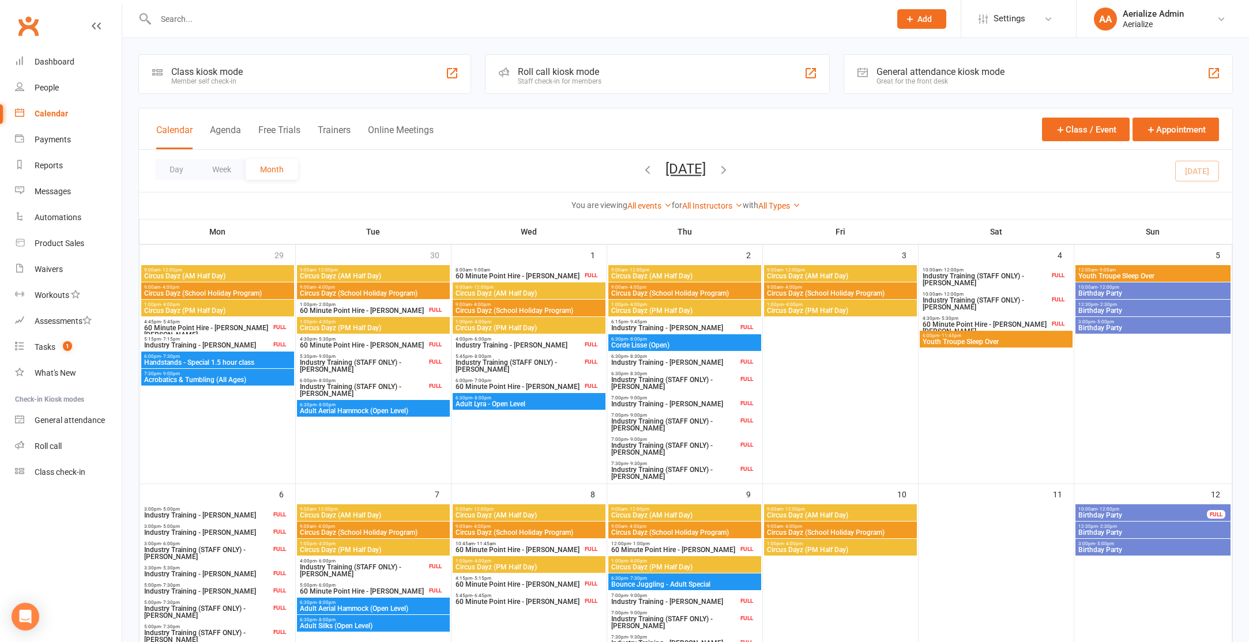
click at [641, 168] on icon "button" at bounding box center [647, 169] width 13 height 13
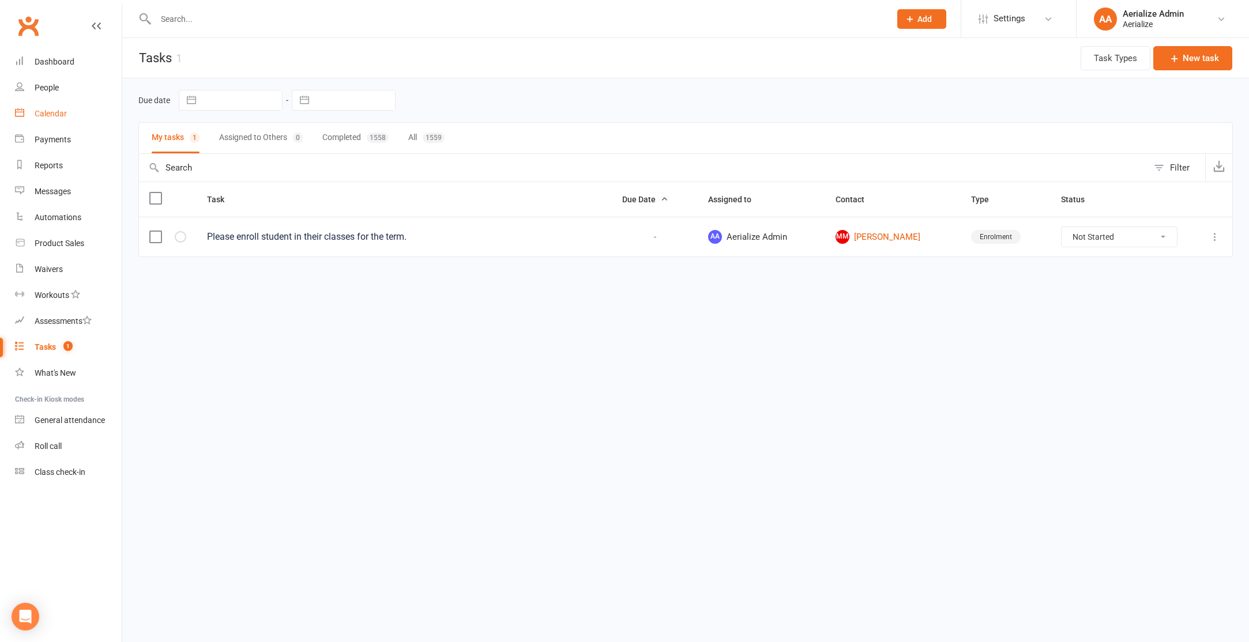
click at [55, 119] on link "Calendar" at bounding box center [68, 114] width 107 height 26
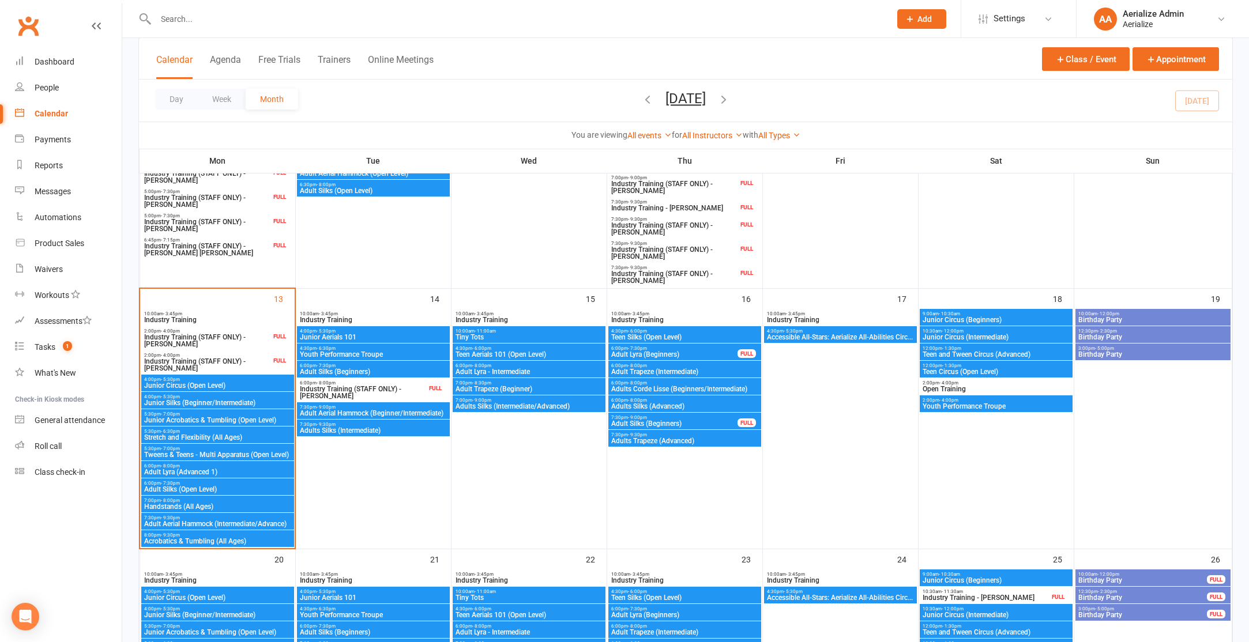
scroll to position [525, 0]
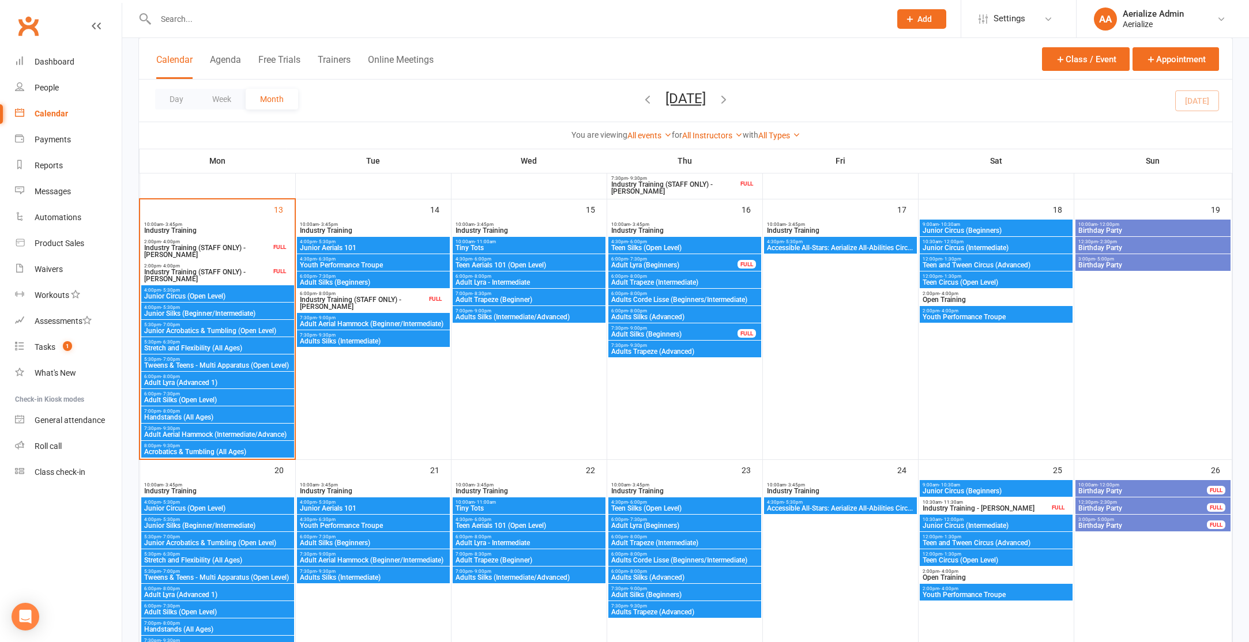
click at [215, 374] on span "6:00pm - 8:00pm" at bounding box center [218, 376] width 148 height 5
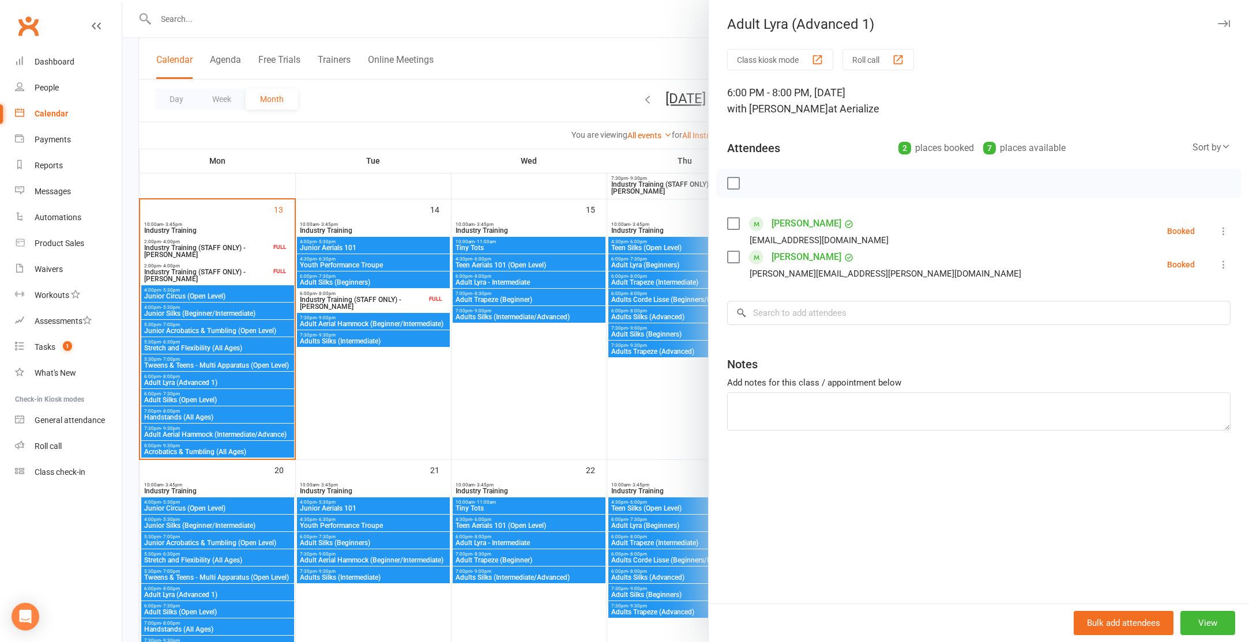
scroll to position [530, 0]
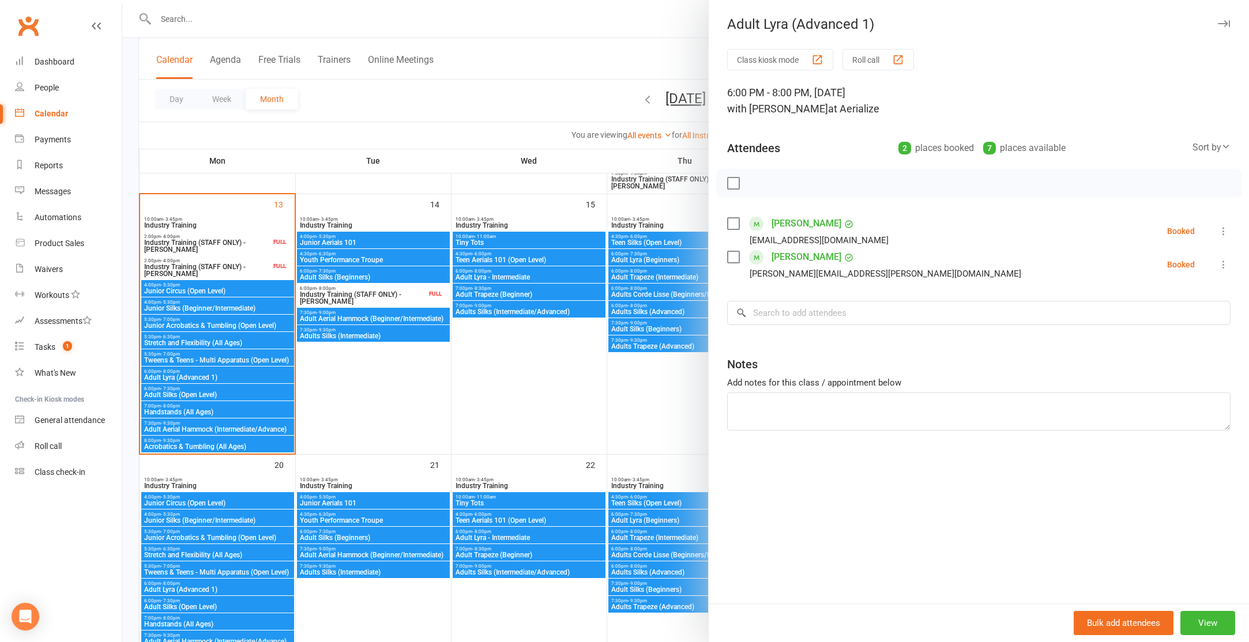
click at [461, 93] on div at bounding box center [685, 321] width 1127 height 642
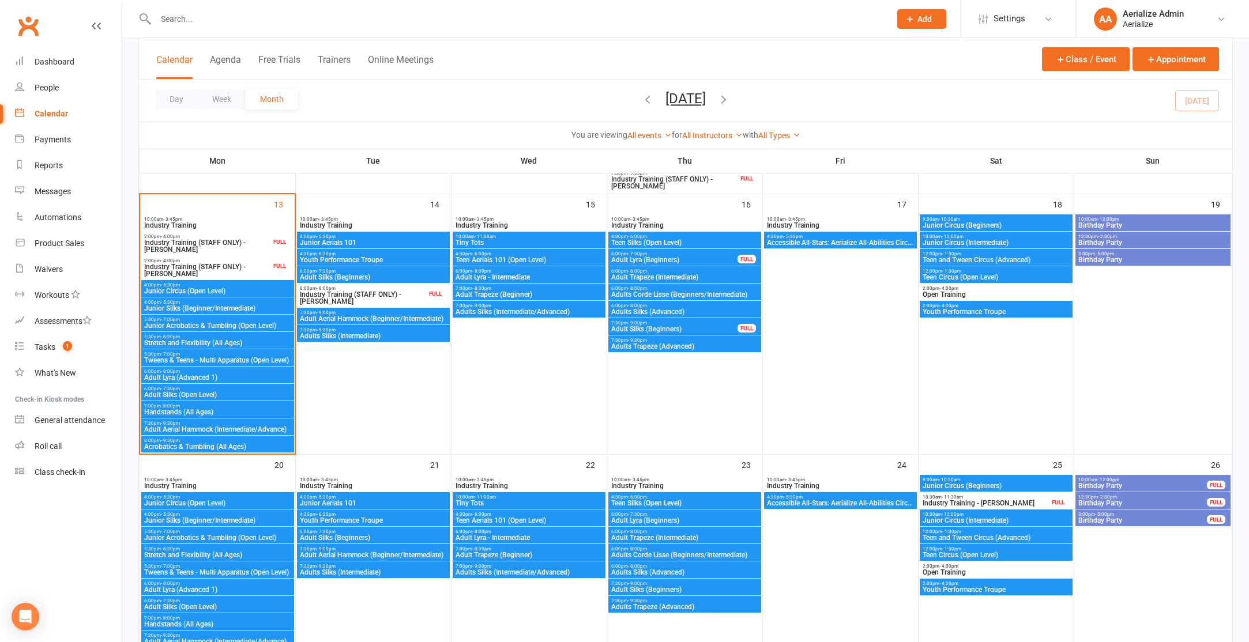
click at [192, 17] on input "text" at bounding box center [517, 19] width 730 height 16
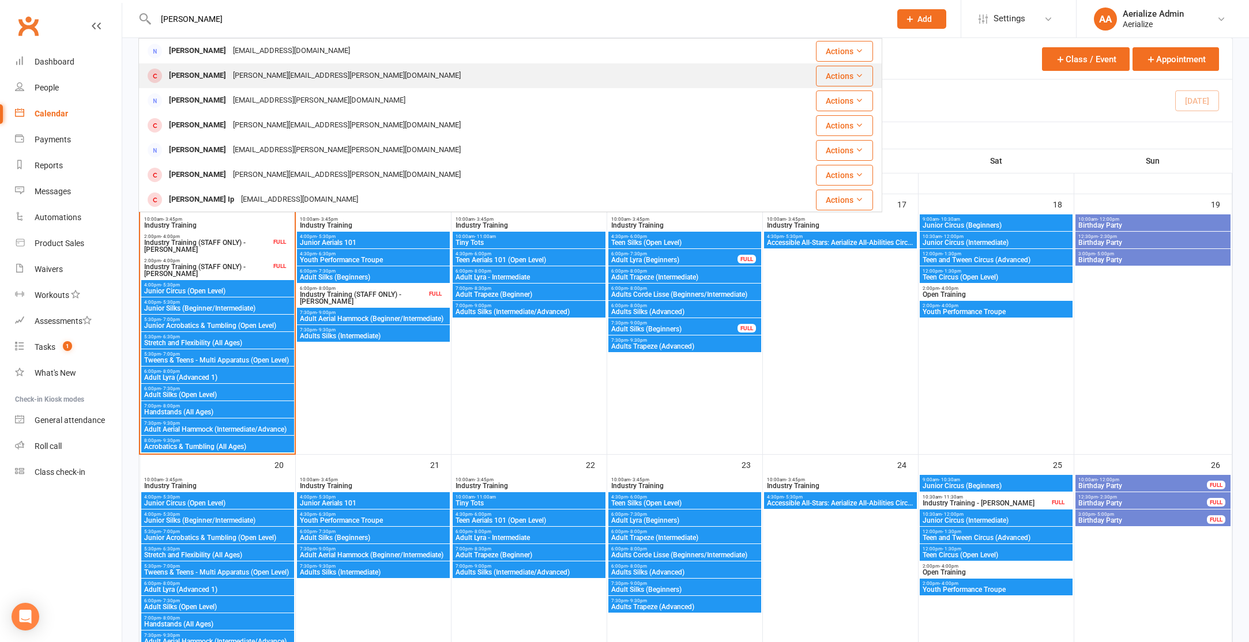
type input "chantel"
click at [210, 73] on div "Chantal Kander" at bounding box center [198, 75] width 64 height 17
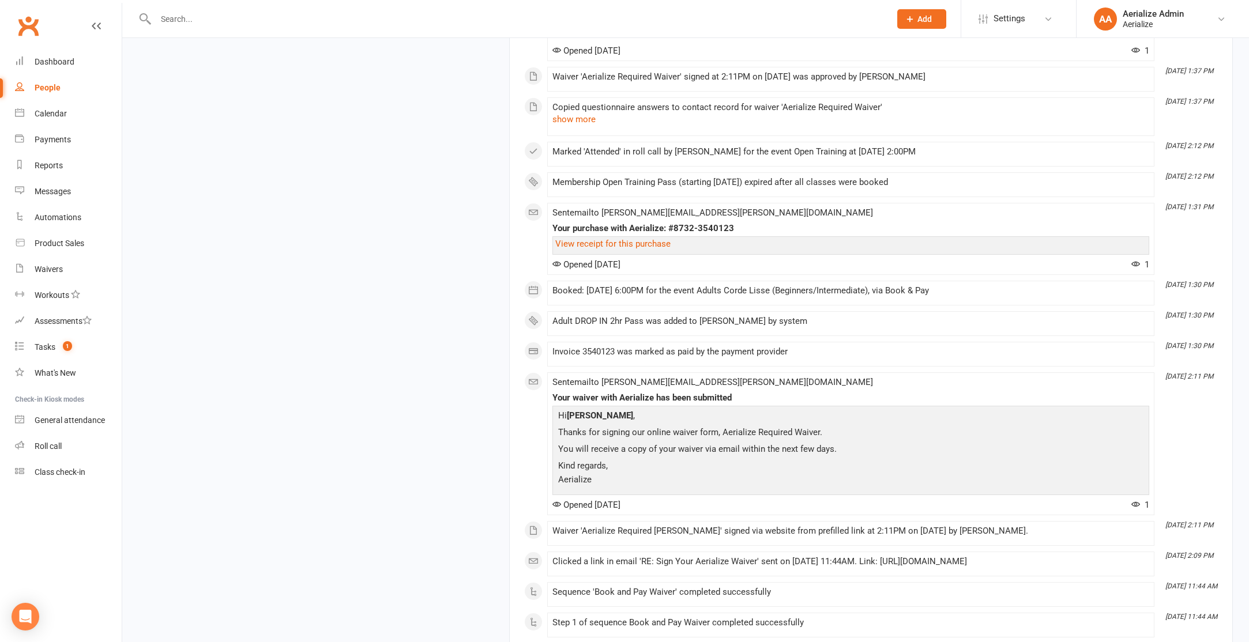
scroll to position [1727, 0]
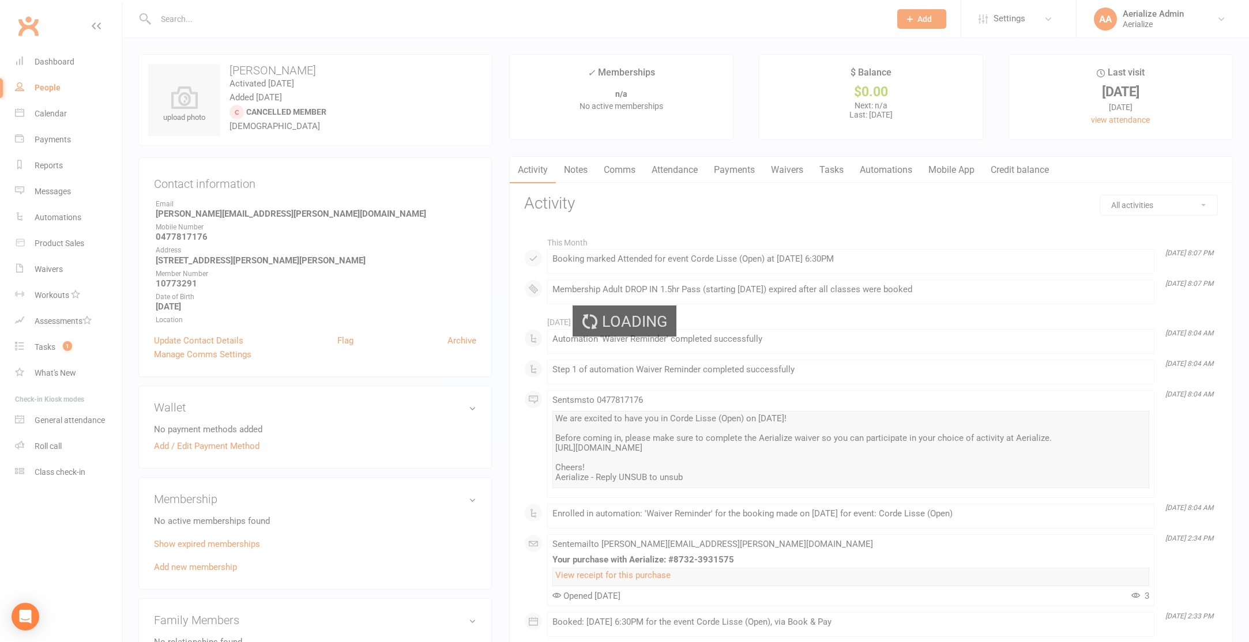
scroll to position [24, 0]
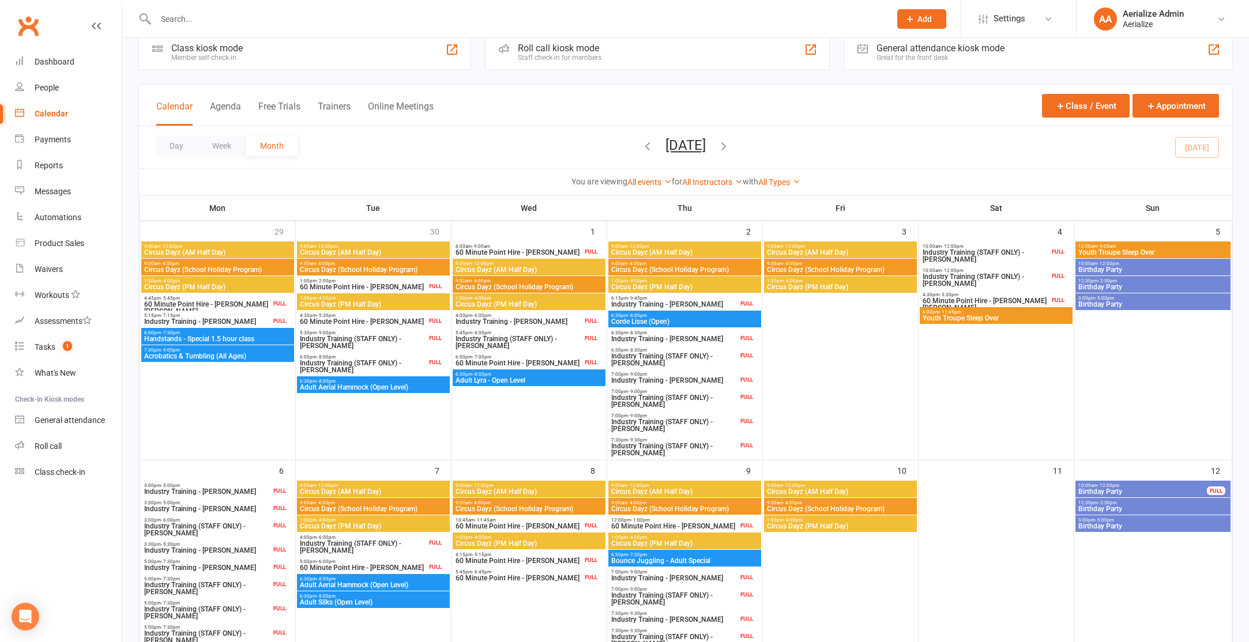
click at [200, 19] on input "text" at bounding box center [517, 19] width 730 height 16
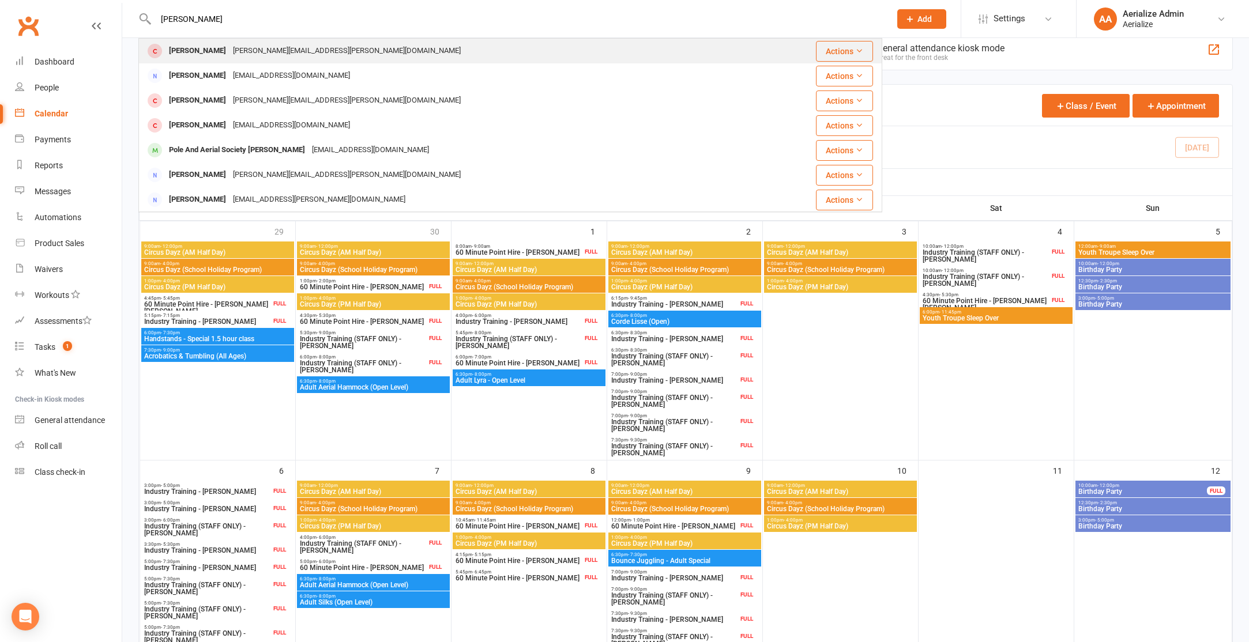
type input "chantal"
click at [230, 48] on div "chantal@kander.de" at bounding box center [347, 51] width 235 height 17
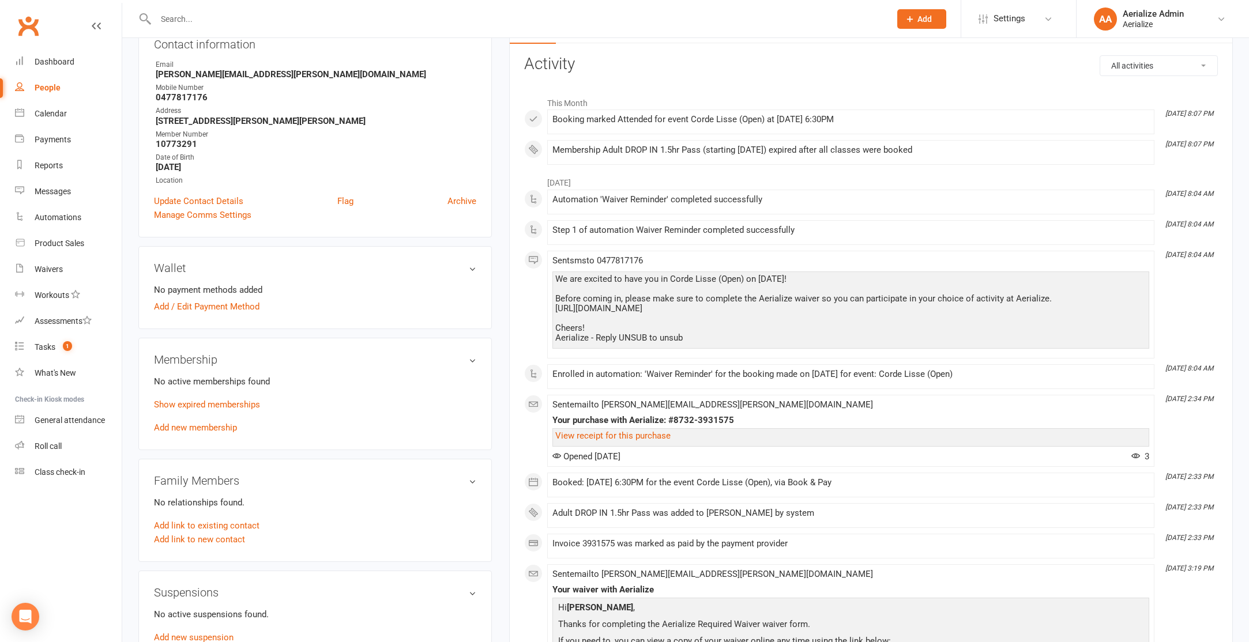
scroll to position [122, 0]
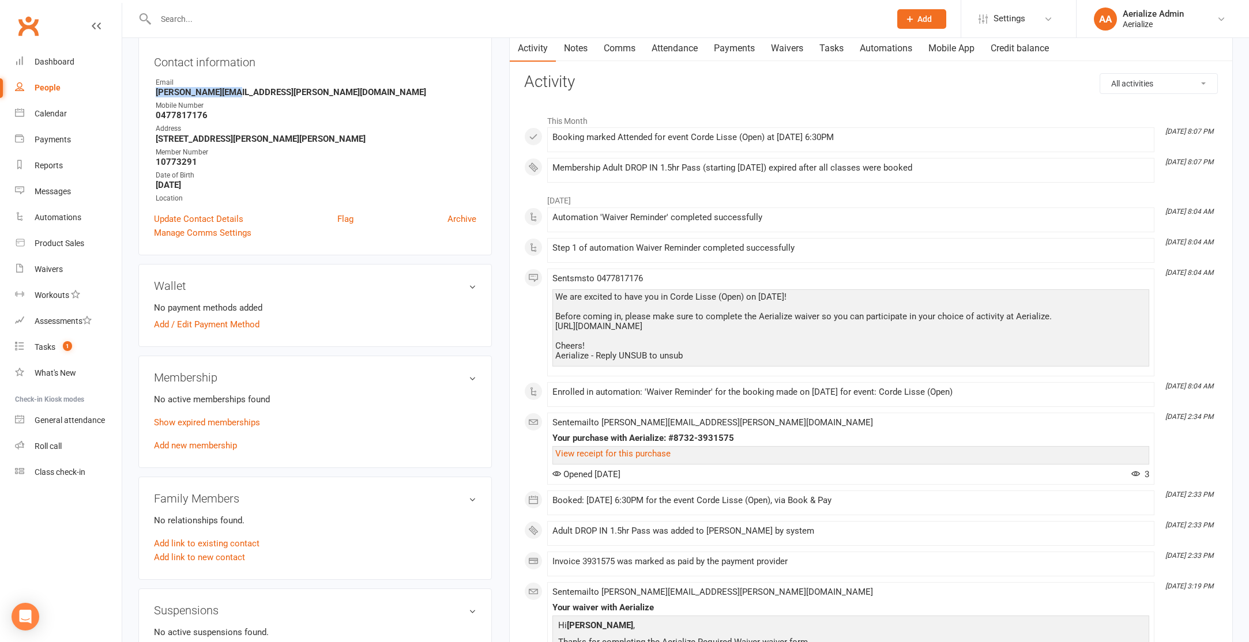
drag, startPoint x: 230, startPoint y: 92, endPoint x: 159, endPoint y: 96, distance: 71.6
click at [156, 93] on strong "chantal@kander.de" at bounding box center [316, 92] width 321 height 10
copy strong "chantal@kander.de"
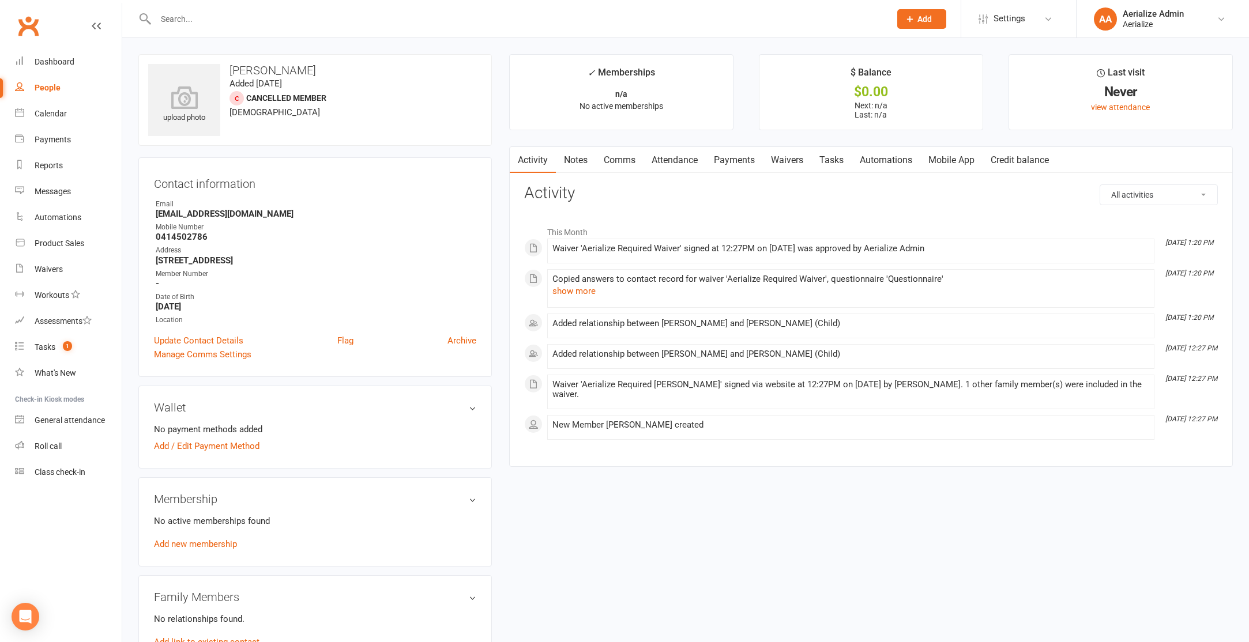
click at [330, 219] on strong "[EMAIL_ADDRESS][DOMAIN_NAME]" at bounding box center [316, 214] width 321 height 10
click at [228, 21] on input "text" at bounding box center [517, 19] width 730 height 16
click at [58, 140] on div "Payments" at bounding box center [53, 139] width 36 height 9
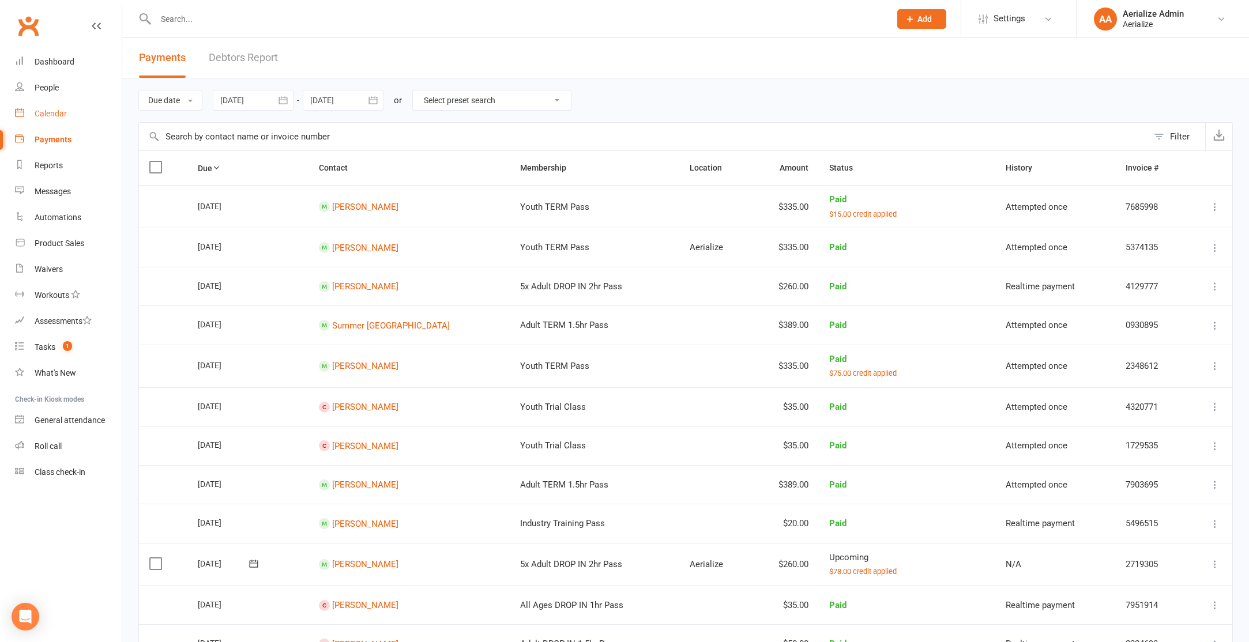
click at [54, 112] on div "Calendar" at bounding box center [51, 113] width 32 height 9
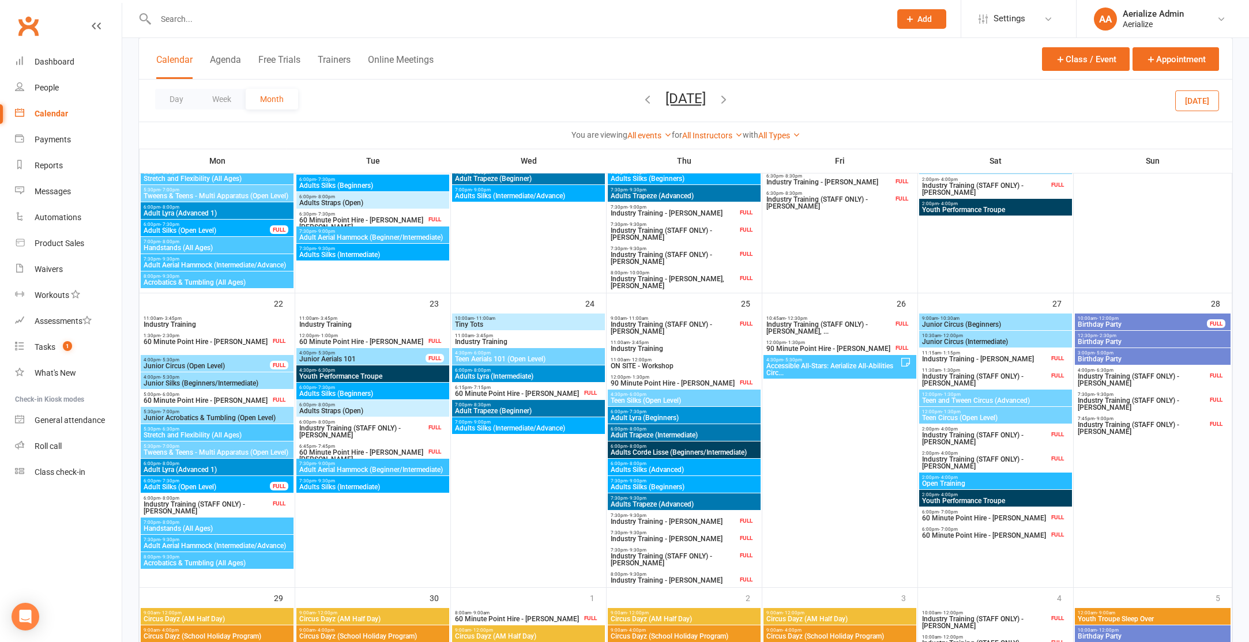
scroll to position [832, 0]
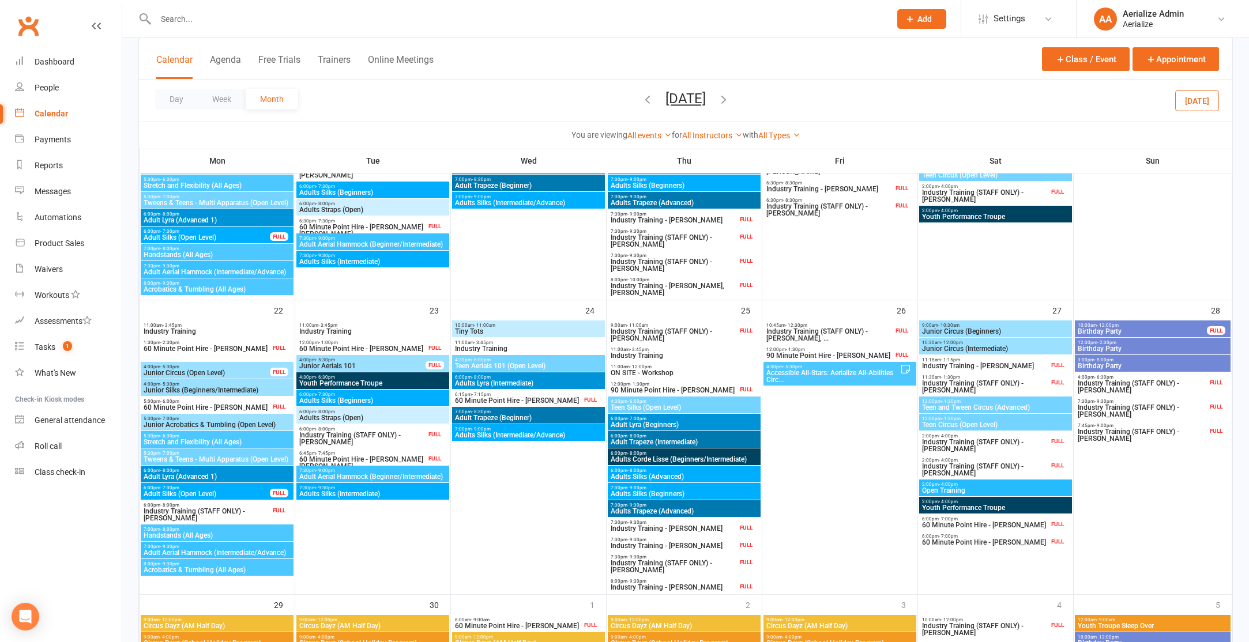
click at [730, 99] on icon "button" at bounding box center [723, 99] width 13 height 13
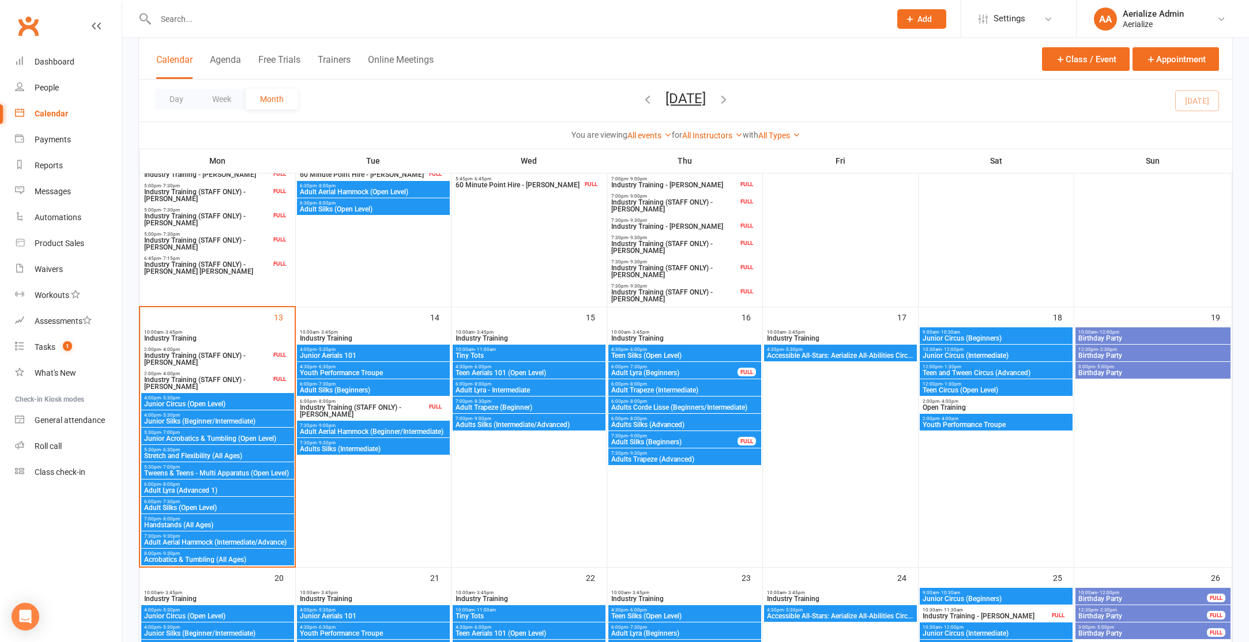
scroll to position [527, 0]
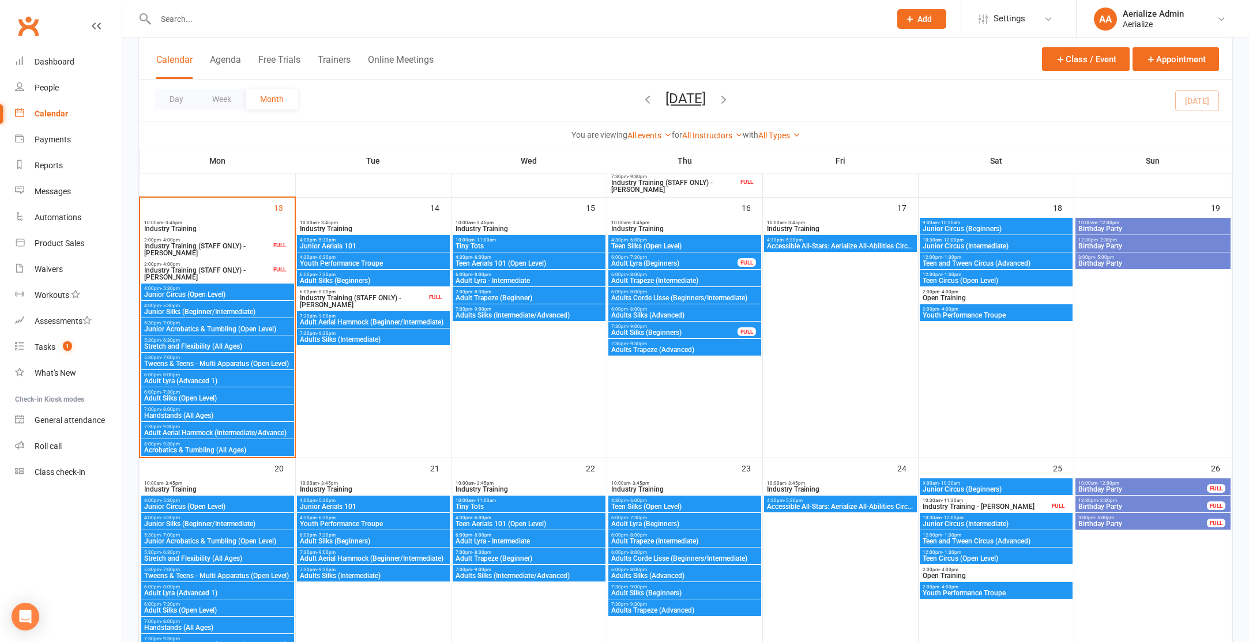
click at [221, 247] on span "Industry Training (STAFF ONLY) - [PERSON_NAME]" at bounding box center [207, 250] width 127 height 14
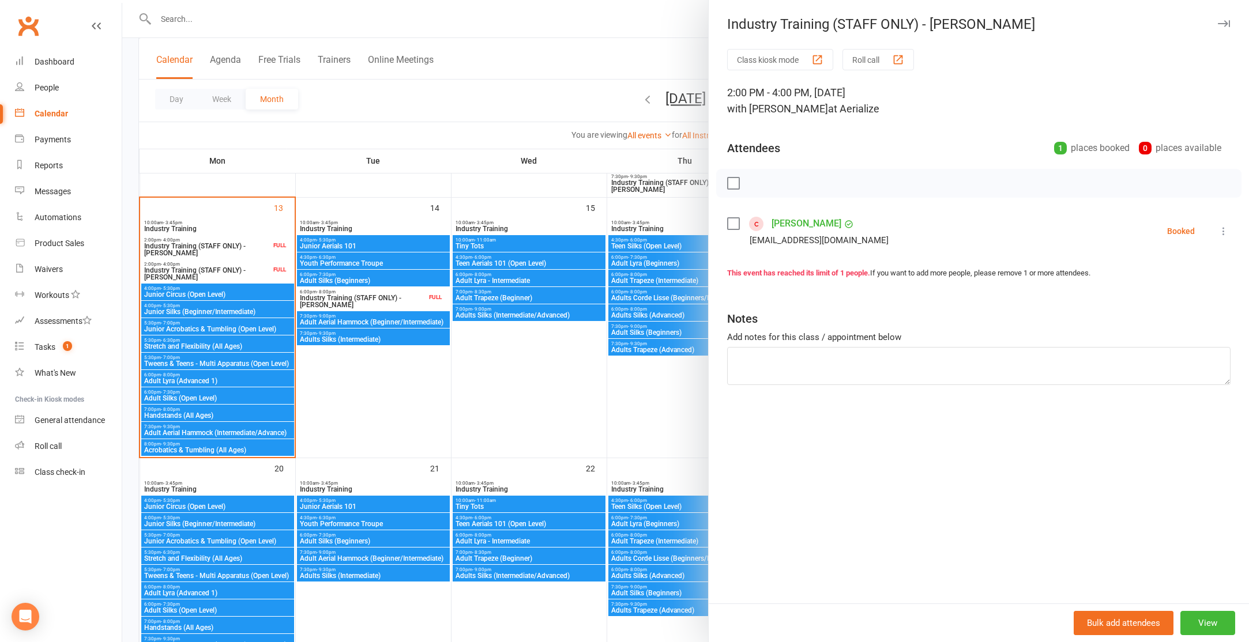
click at [210, 231] on div at bounding box center [685, 321] width 1127 height 642
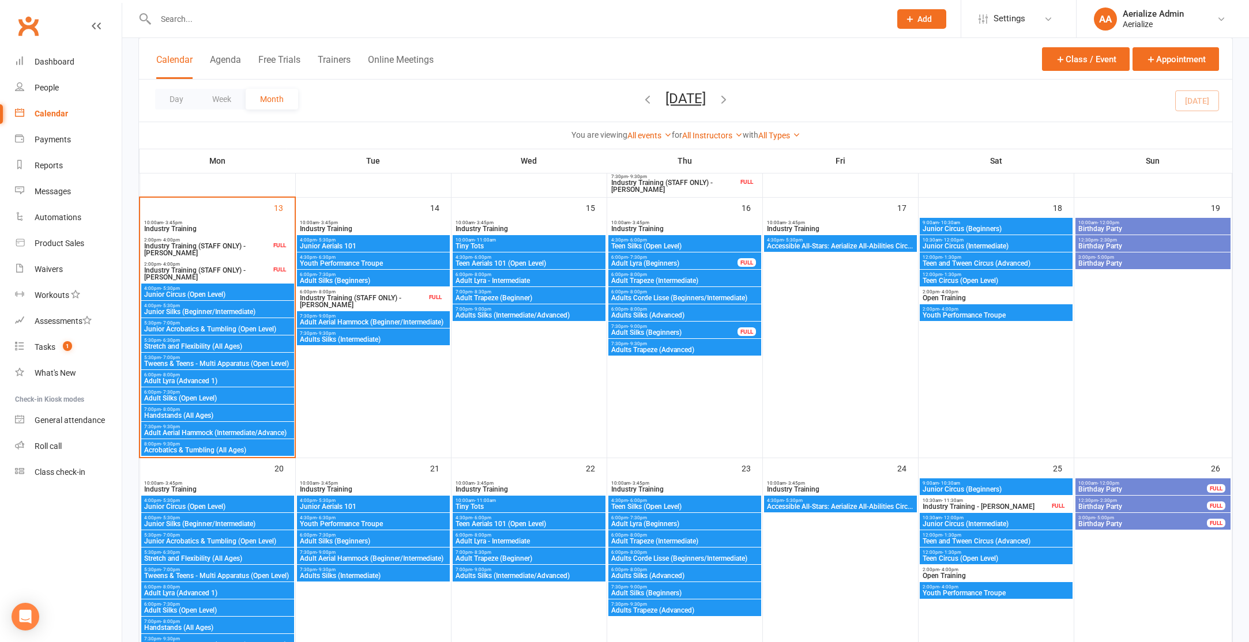
click at [193, 231] on span "Industry Training" at bounding box center [218, 228] width 148 height 7
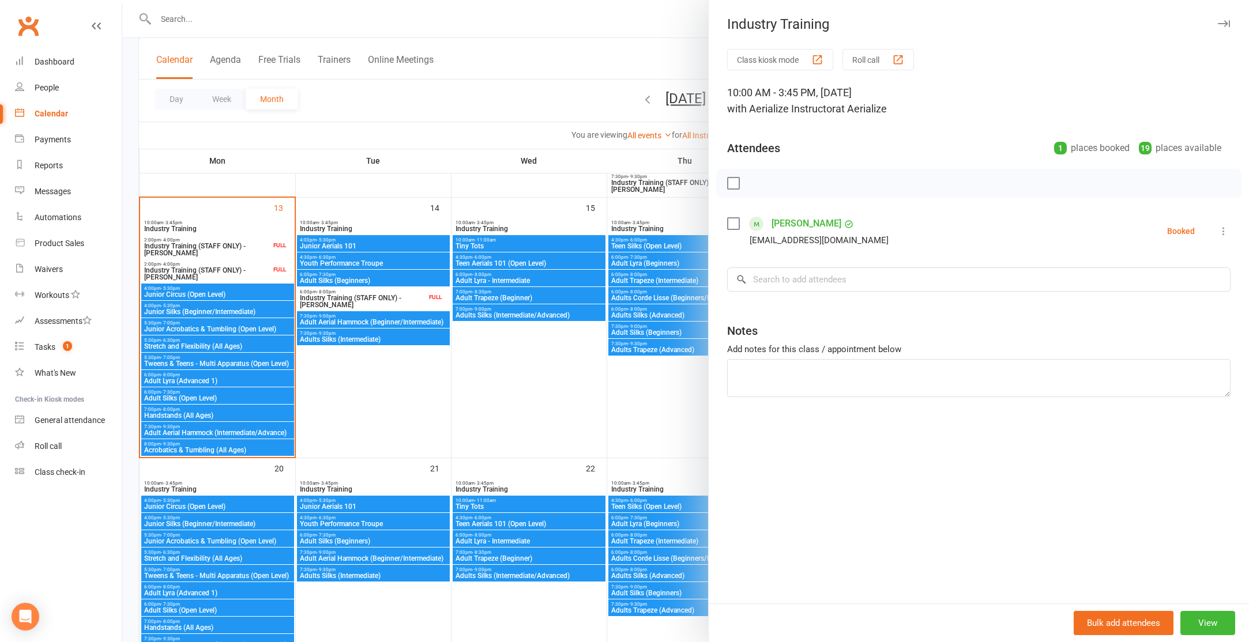
click at [732, 224] on label at bounding box center [733, 224] width 12 height 12
click at [759, 185] on icon "button" at bounding box center [759, 183] width 13 height 13
click at [499, 101] on div at bounding box center [685, 321] width 1127 height 642
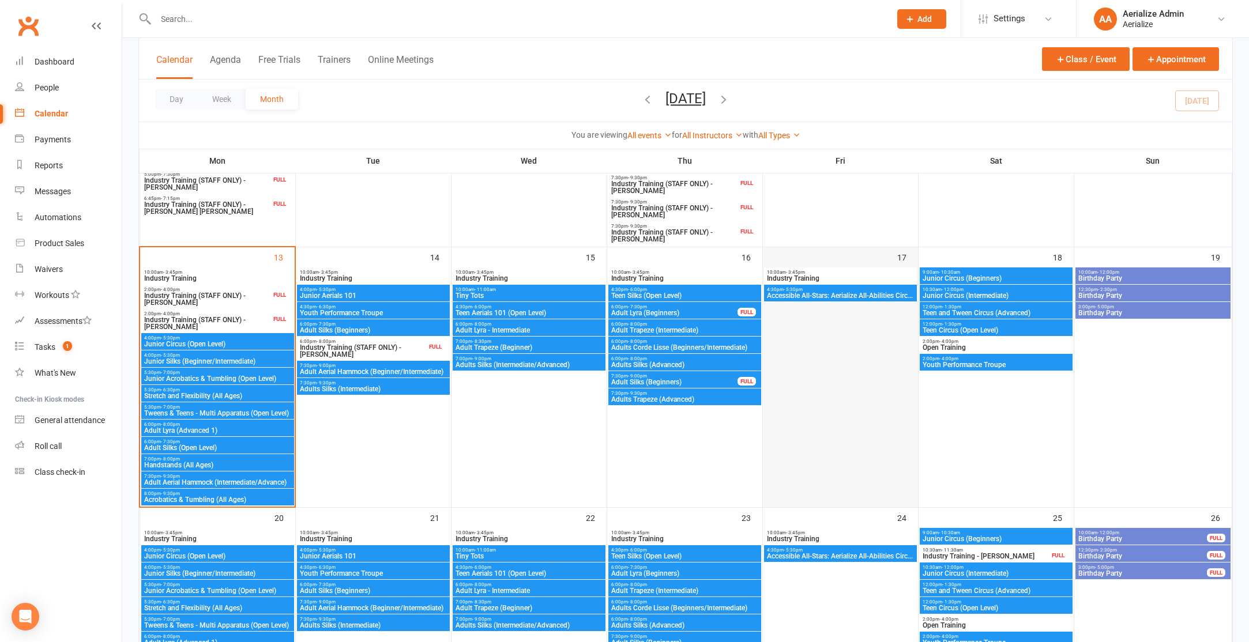
scroll to position [475, 0]
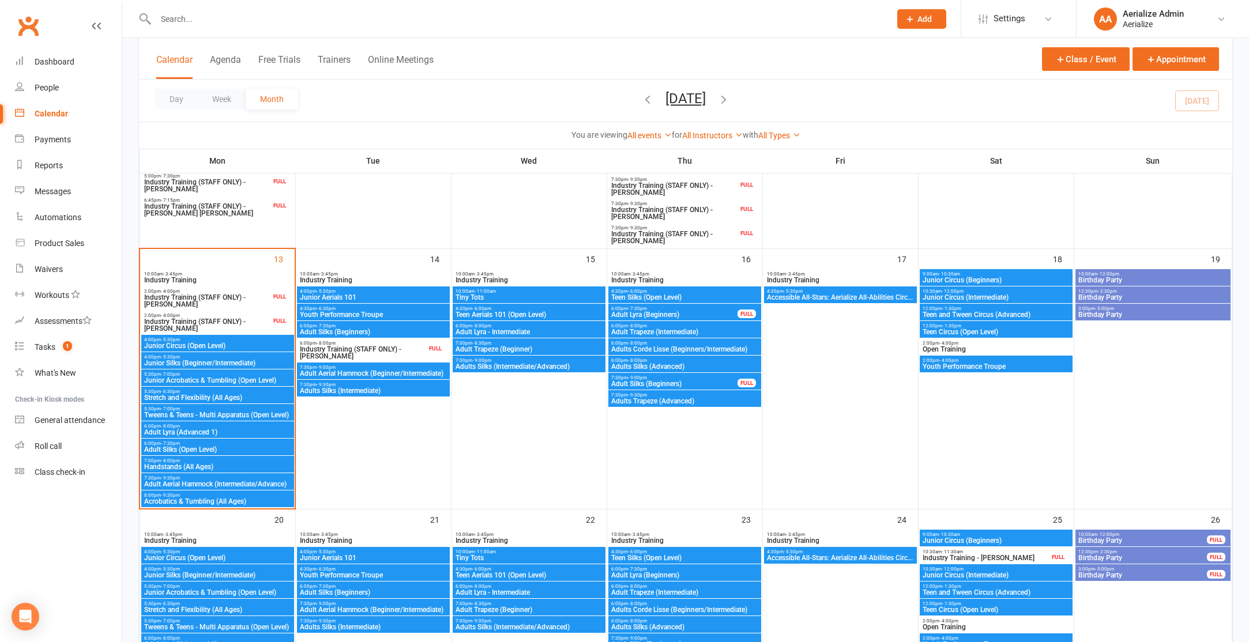
click at [826, 301] on span "Accessible All-Stars: Aerialize All-Abilities Circ..." at bounding box center [840, 297] width 148 height 7
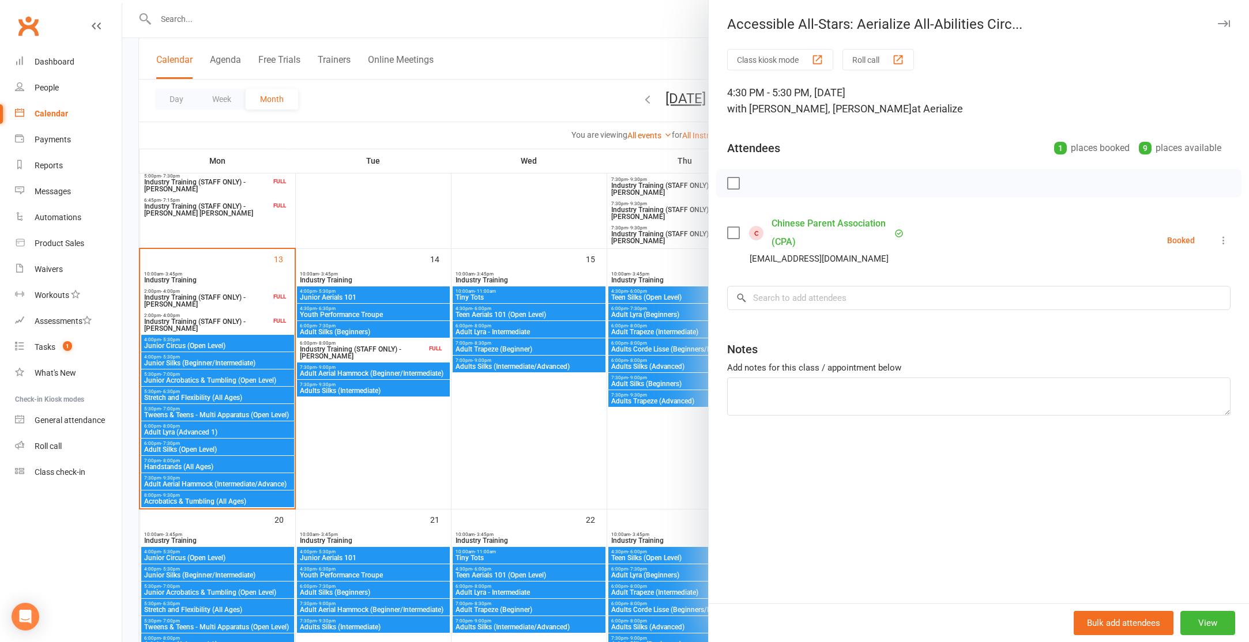
click at [522, 56] on div at bounding box center [685, 321] width 1127 height 642
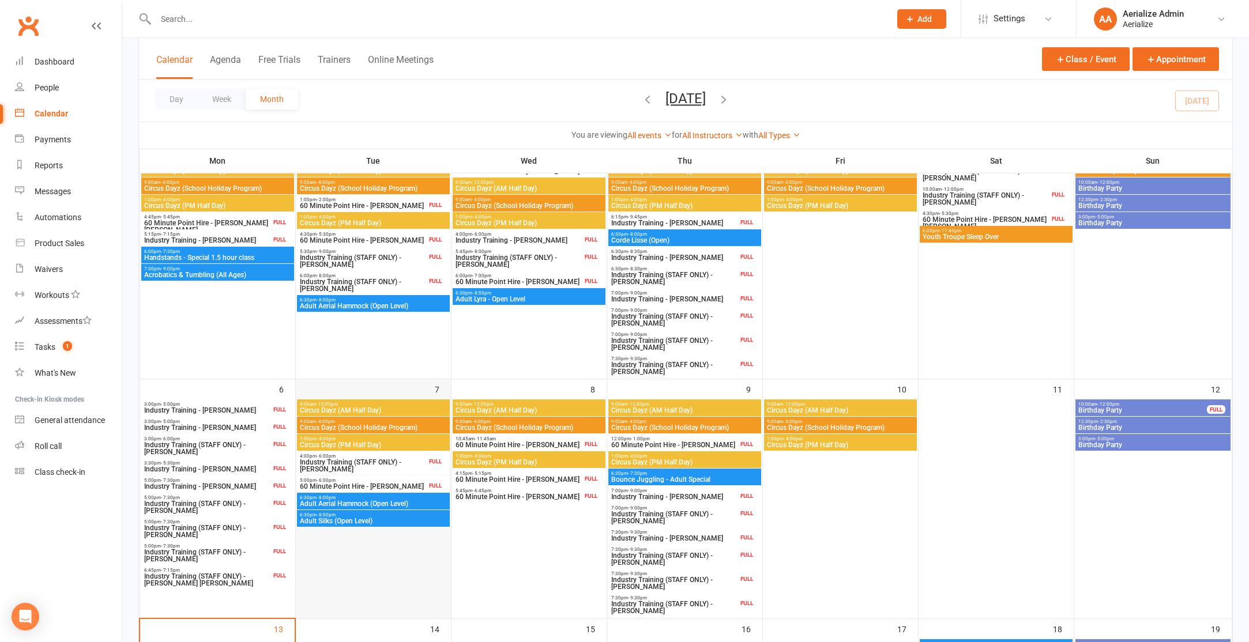
scroll to position [33, 0]
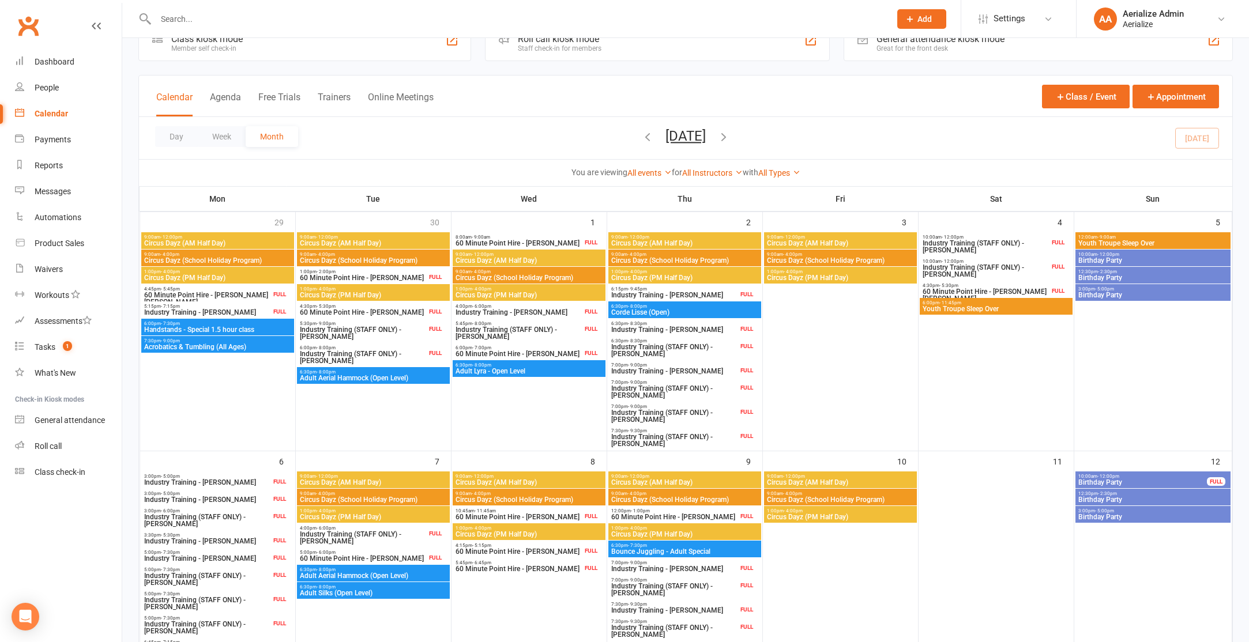
click at [676, 306] on span "6:30pm - 8:00pm" at bounding box center [685, 306] width 148 height 5
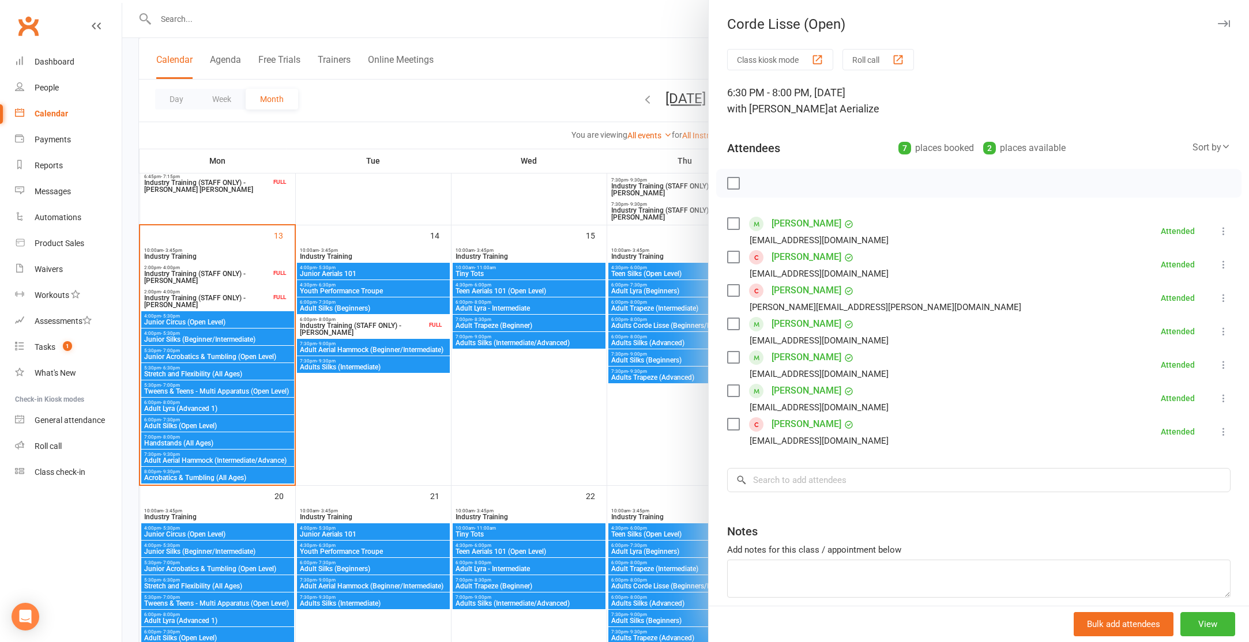
scroll to position [524, 0]
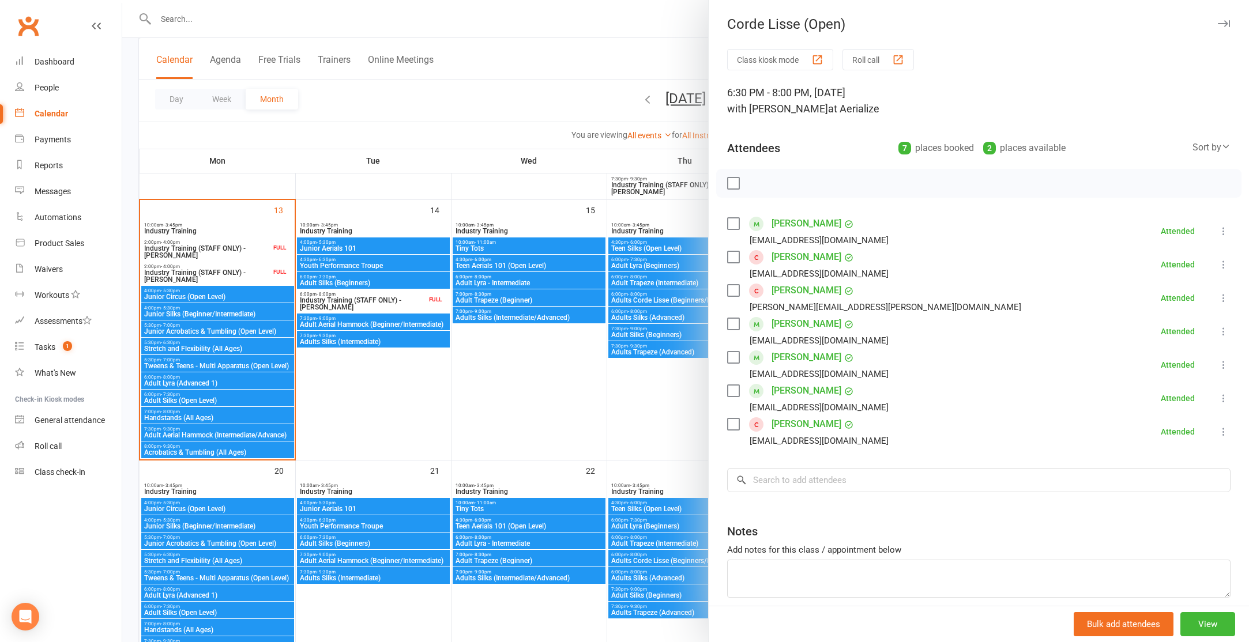
click at [558, 381] on div at bounding box center [685, 321] width 1127 height 642
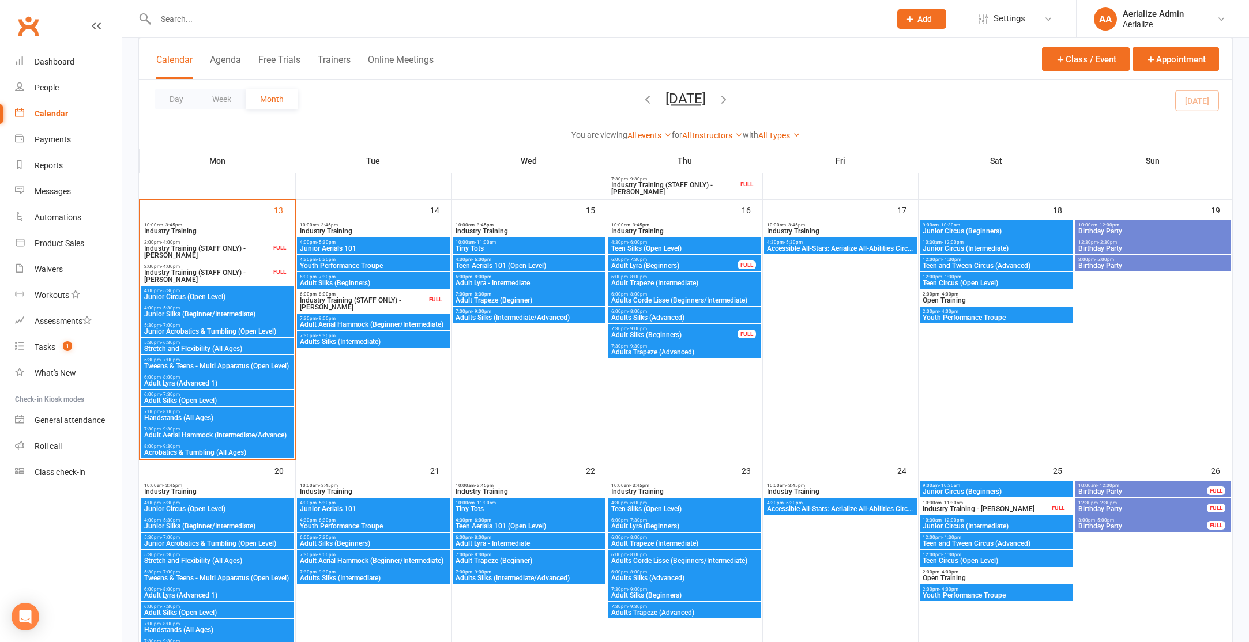
click at [653, 295] on span "6:00pm - 8:00pm" at bounding box center [685, 294] width 148 height 5
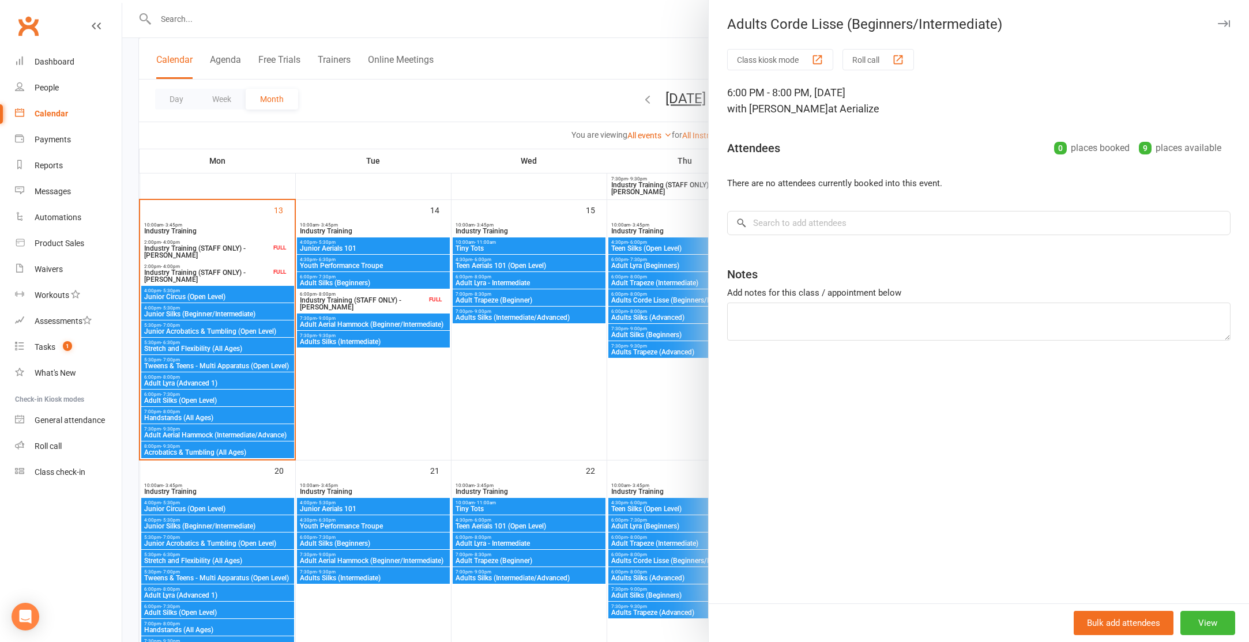
click at [668, 302] on div at bounding box center [685, 321] width 1127 height 642
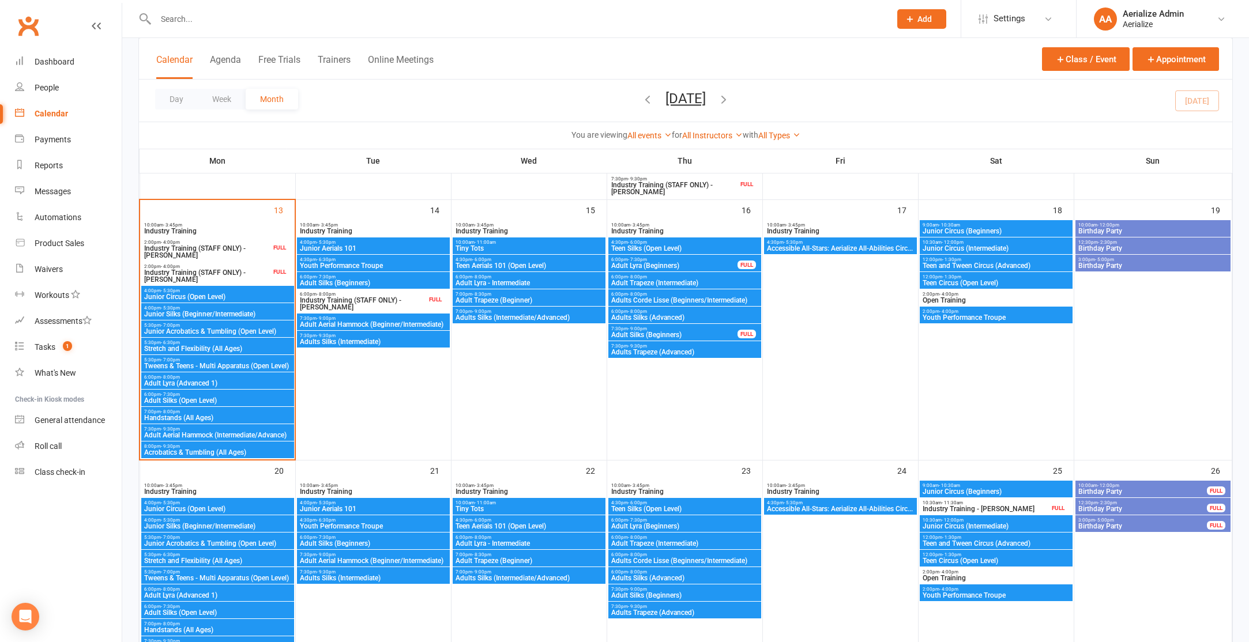
click at [663, 302] on span "Adults Corde Lisse (Beginners/Intermediate)" at bounding box center [685, 300] width 148 height 7
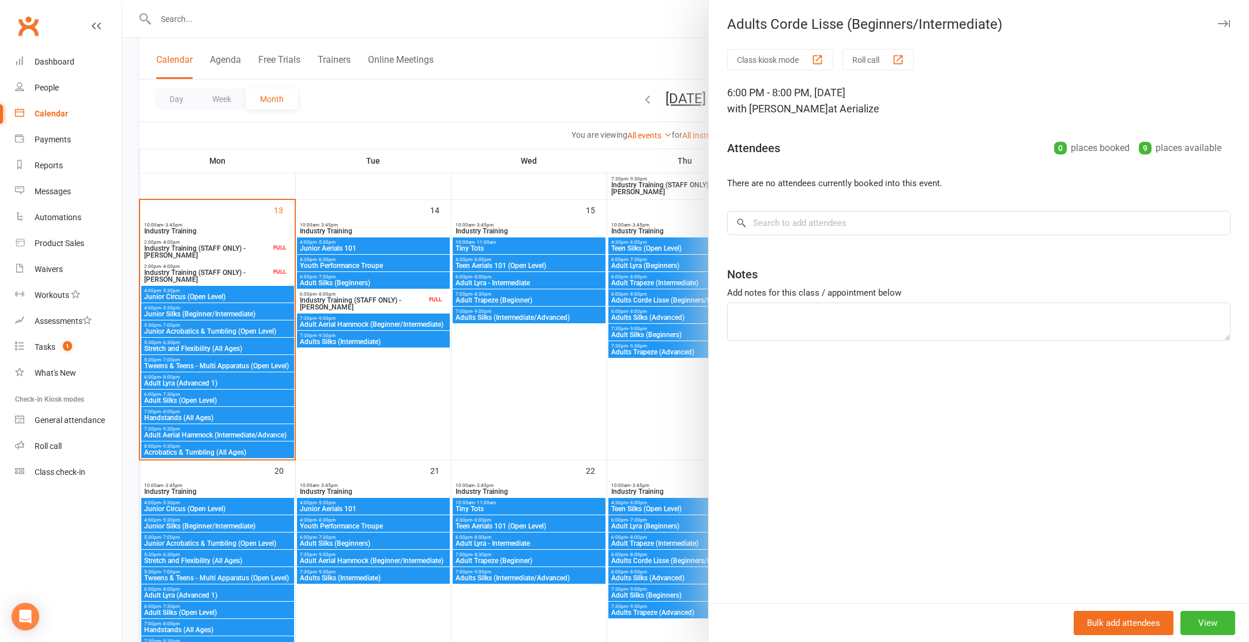
click at [484, 59] on div at bounding box center [685, 321] width 1127 height 642
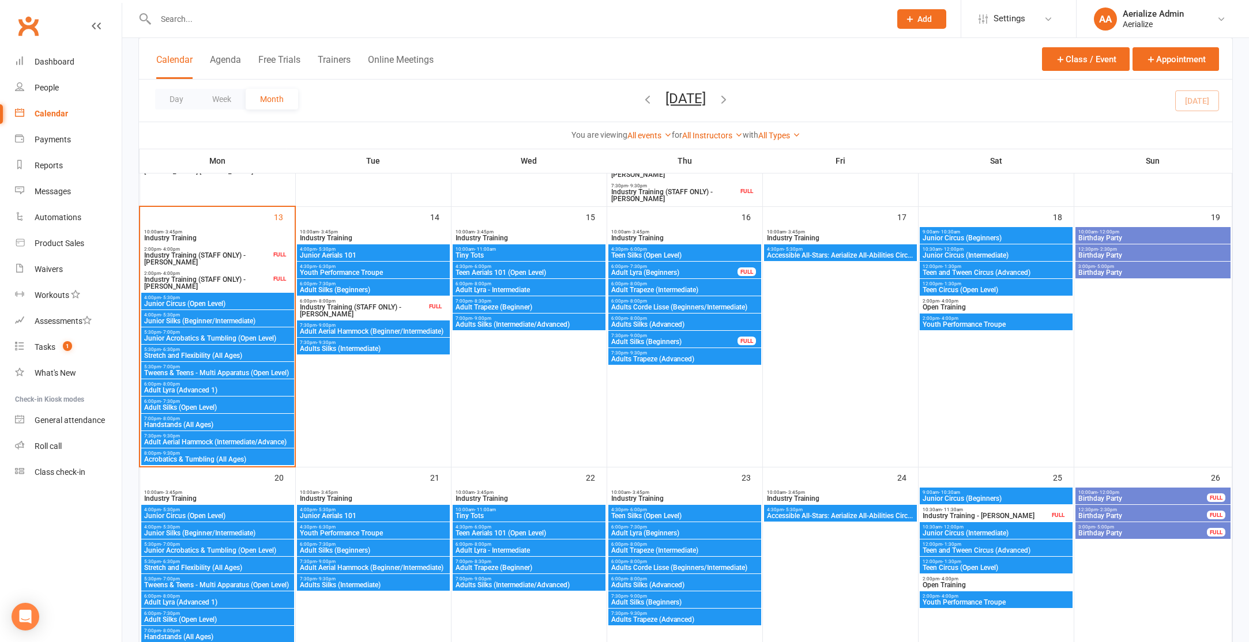
scroll to position [543, 0]
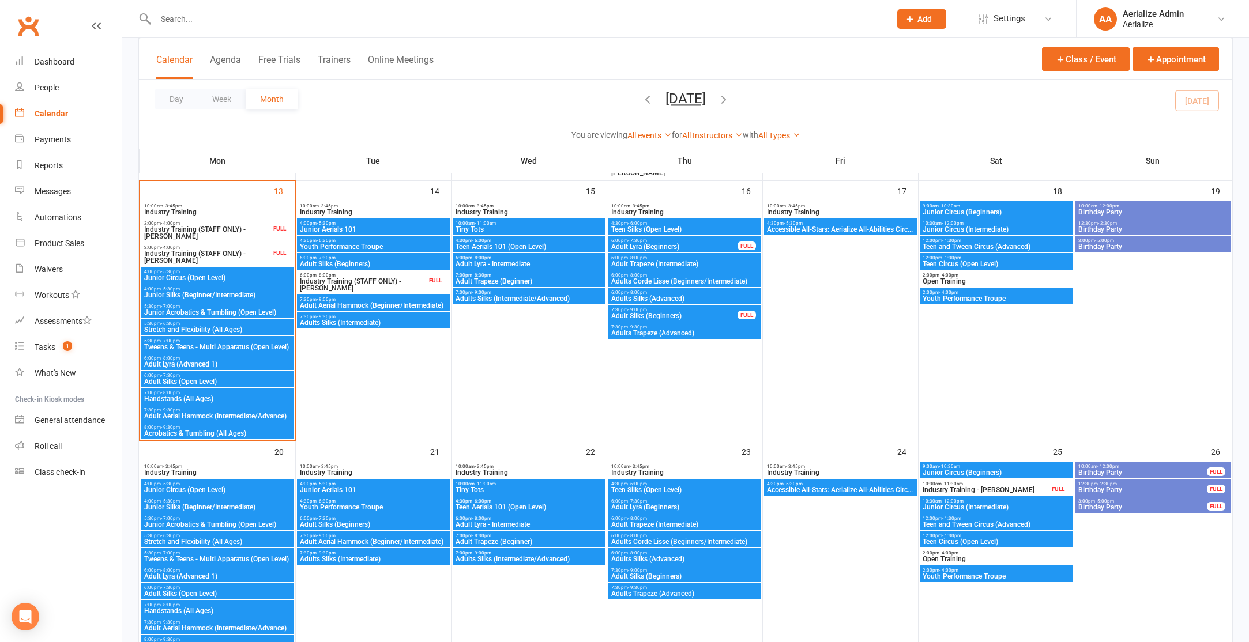
click at [374, 304] on span "Adult Aerial Hammock (Beginner/Intermediate)" at bounding box center [373, 305] width 148 height 7
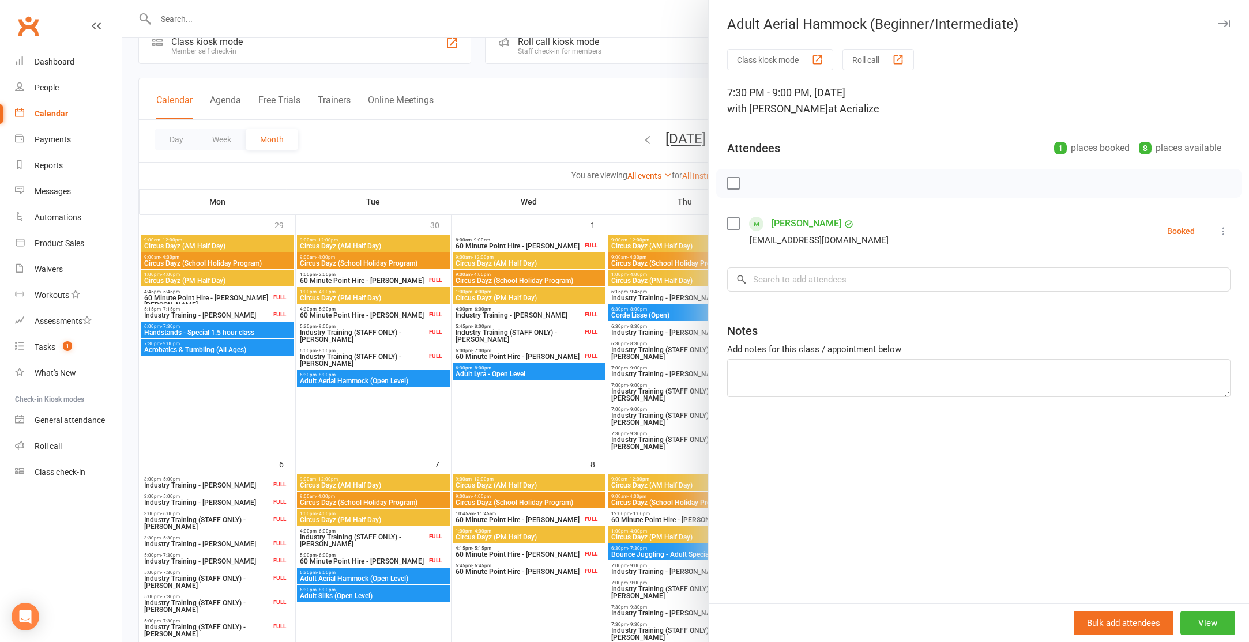
scroll to position [0, 0]
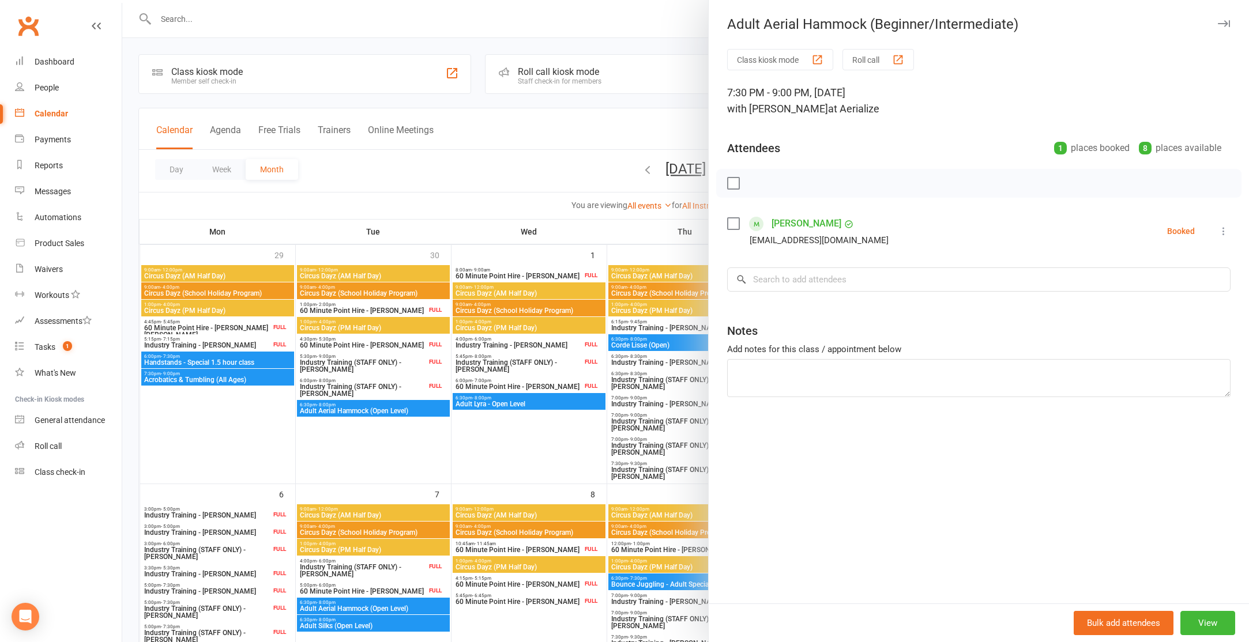
click at [626, 168] on div at bounding box center [685, 321] width 1127 height 642
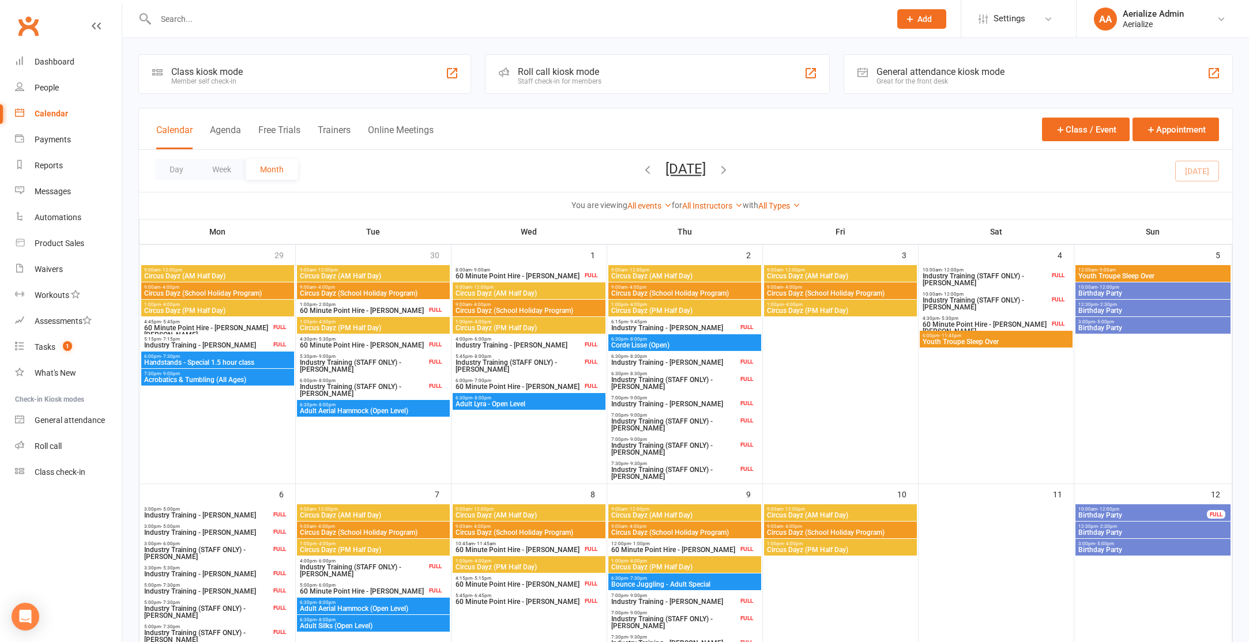
click at [641, 168] on icon "button" at bounding box center [647, 169] width 13 height 13
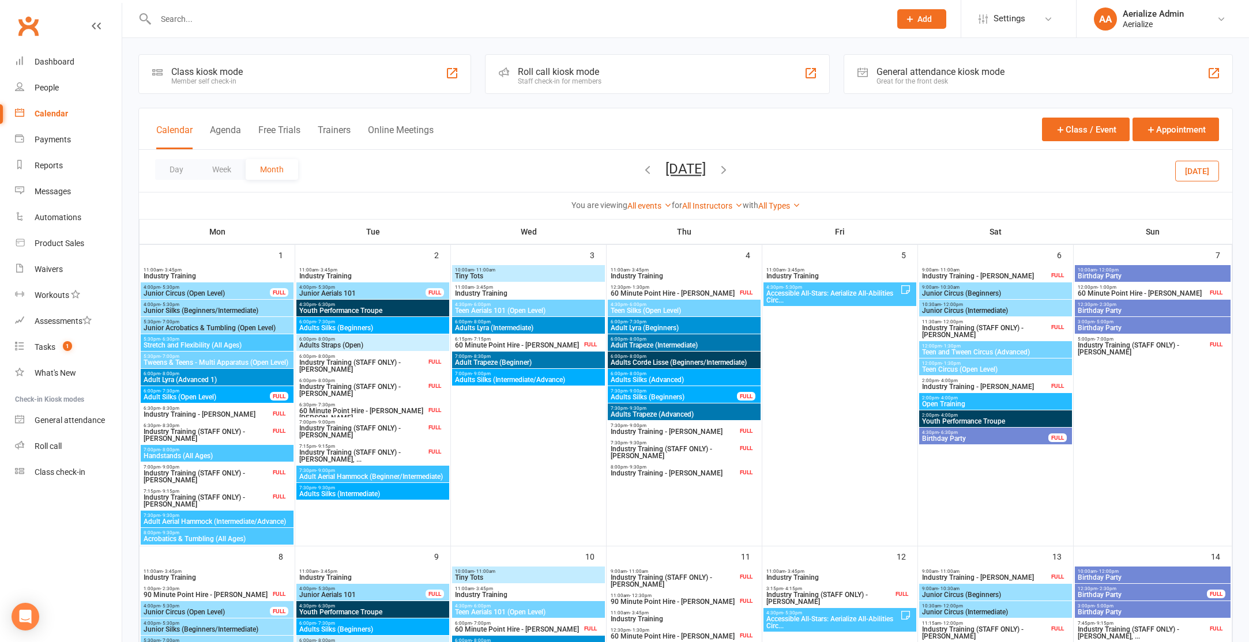
click at [349, 474] on span "Adult Aerial Hammock (Beginner/Intermediate)" at bounding box center [373, 476] width 148 height 7
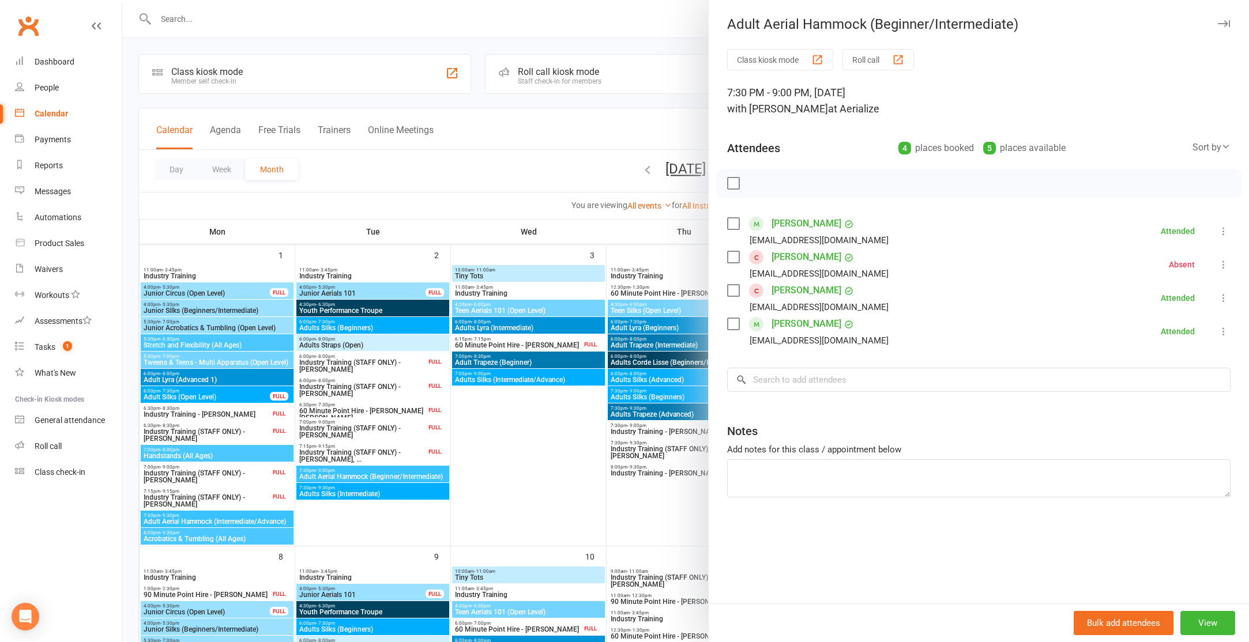
click at [484, 171] on div at bounding box center [685, 321] width 1127 height 642
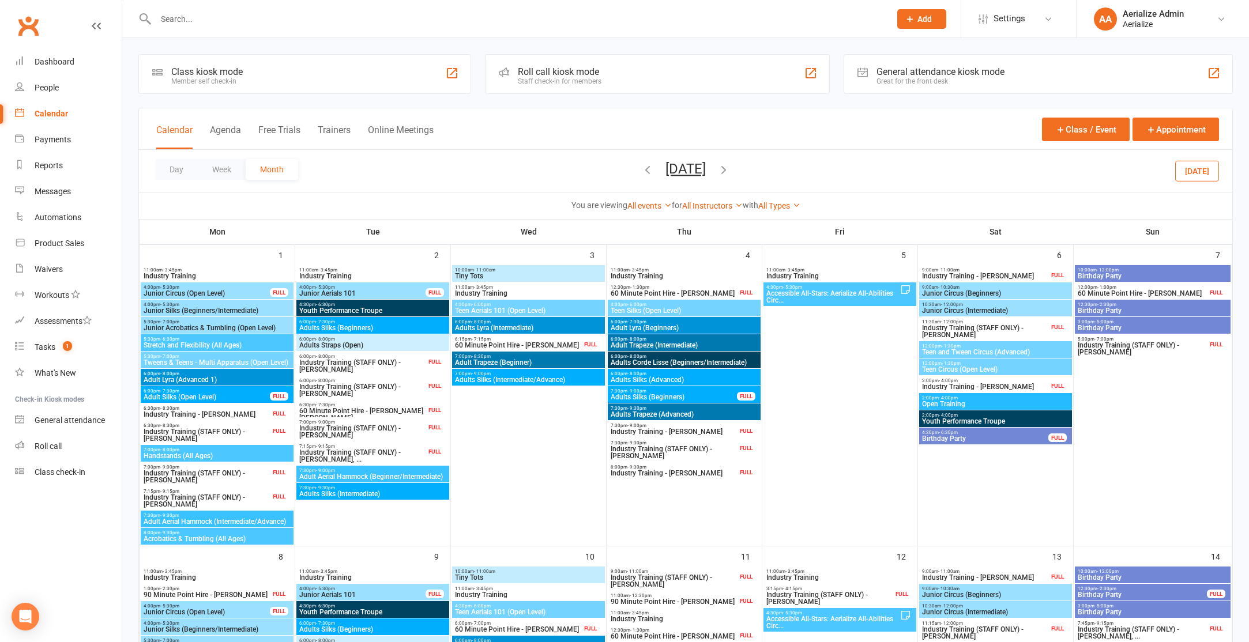
click at [190, 27] on input "text" at bounding box center [517, 19] width 730 height 16
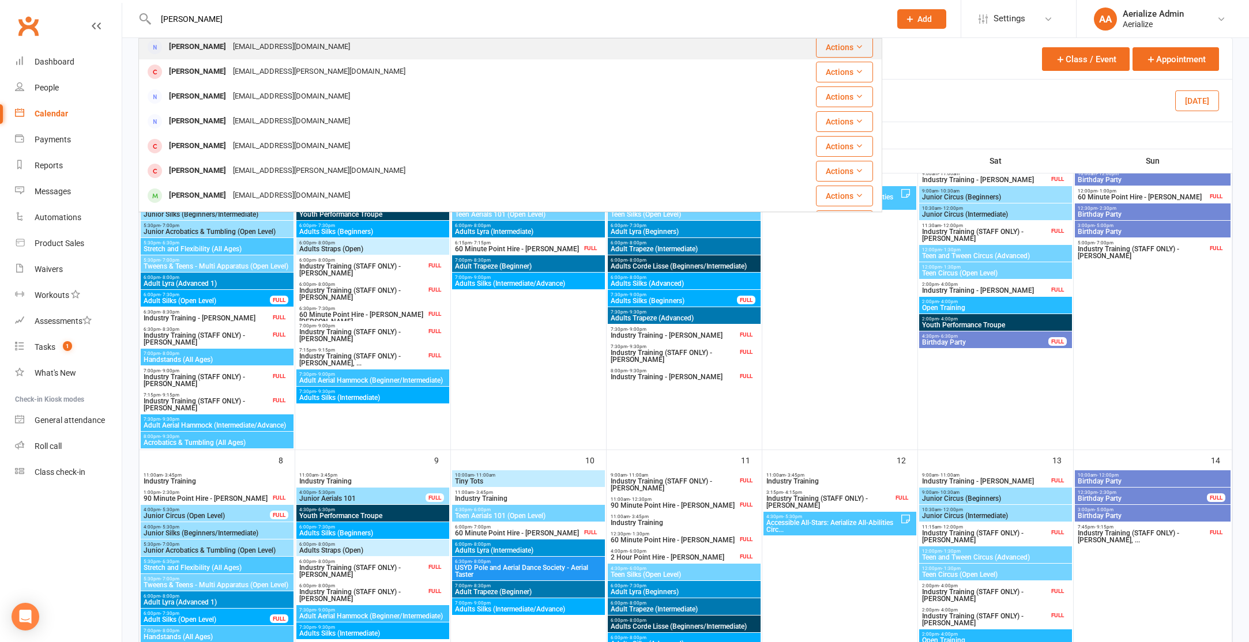
scroll to position [129, 0]
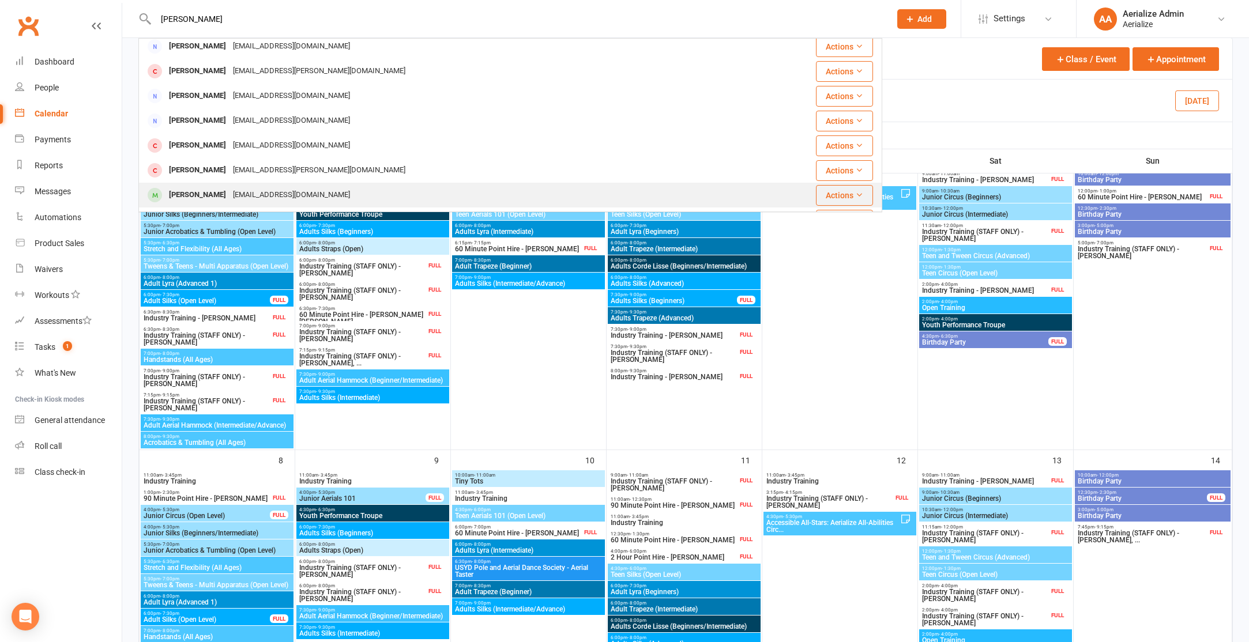
type input "victoria remano"
click at [230, 197] on div "[PERSON_NAME]" at bounding box center [198, 195] width 64 height 17
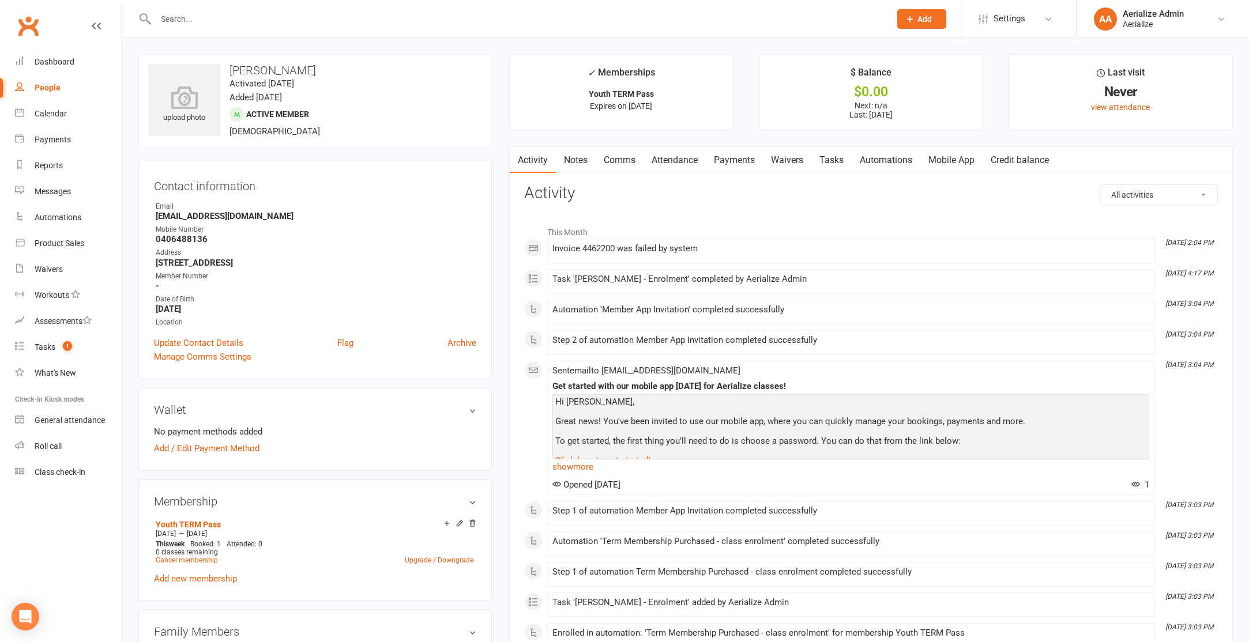
click at [732, 159] on link "Payments" at bounding box center [734, 160] width 57 height 27
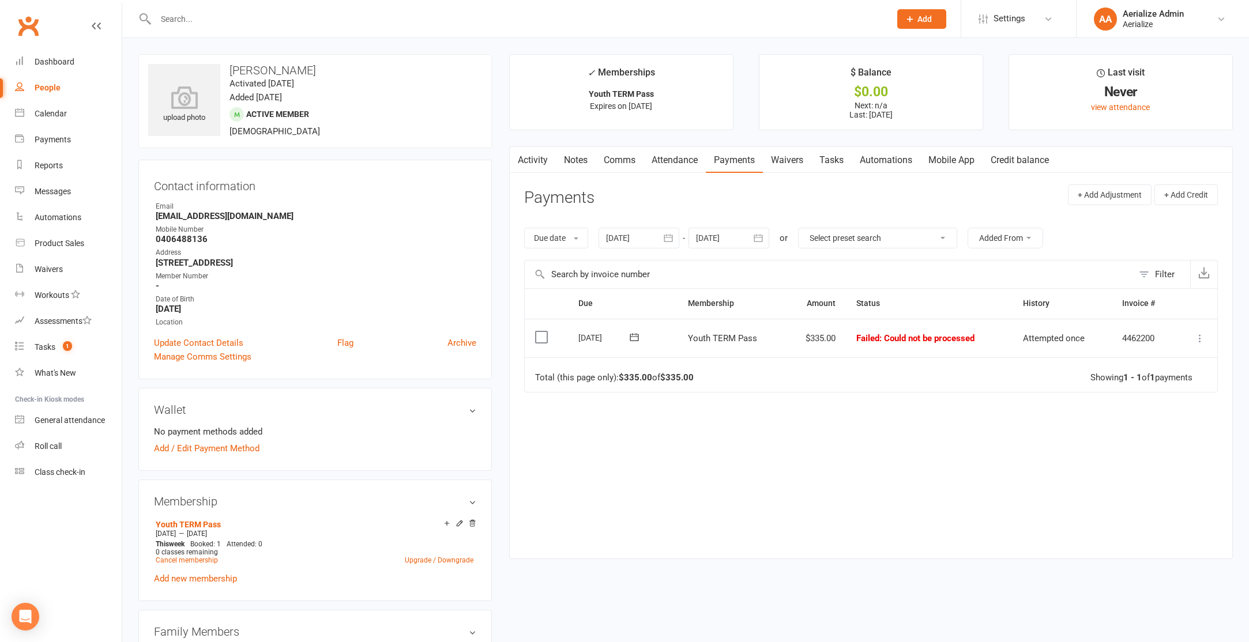
click at [1195, 336] on icon at bounding box center [1200, 339] width 12 height 12
click at [950, 468] on div "Due Contact Membership Amount Status History Invoice # Select this 10 Oct 2025 …" at bounding box center [871, 414] width 694 height 253
click at [161, 6] on div at bounding box center [510, 18] width 744 height 37
drag, startPoint x: 161, startPoint y: 22, endPoint x: 170, endPoint y: 23, distance: 8.2
click at [163, 21] on input "text" at bounding box center [517, 19] width 730 height 16
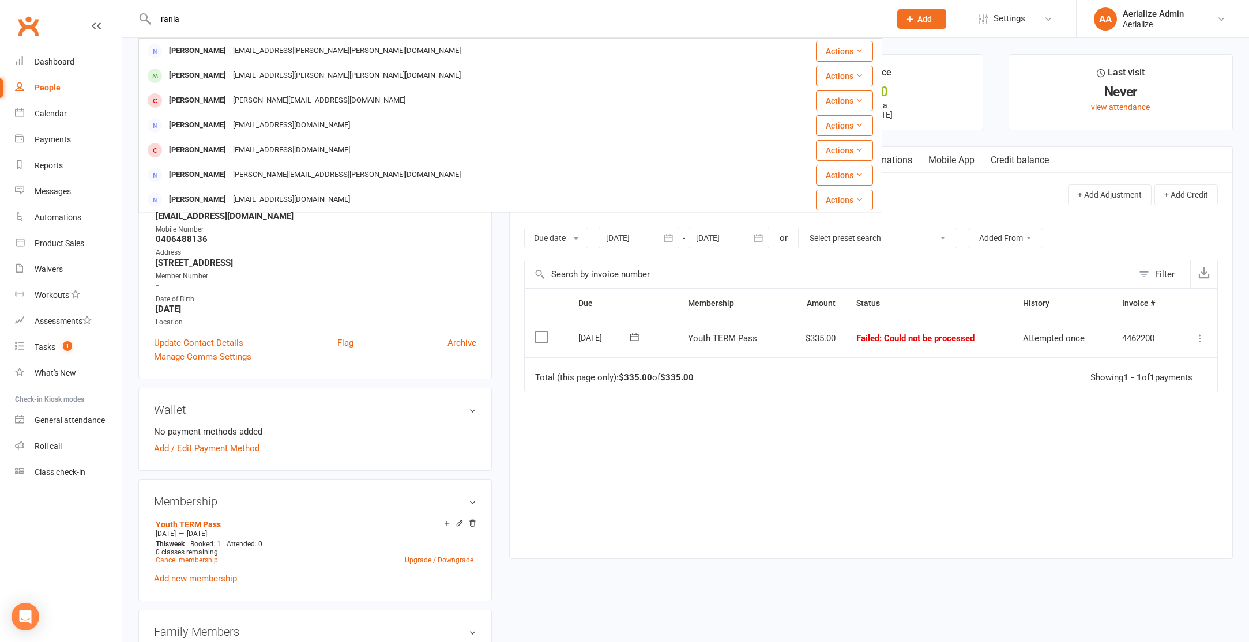
type input "rania"
click at [192, 65] on div "Nya Burton rania.sarkis@syd.catholic.edu.au" at bounding box center [449, 76] width 618 height 24
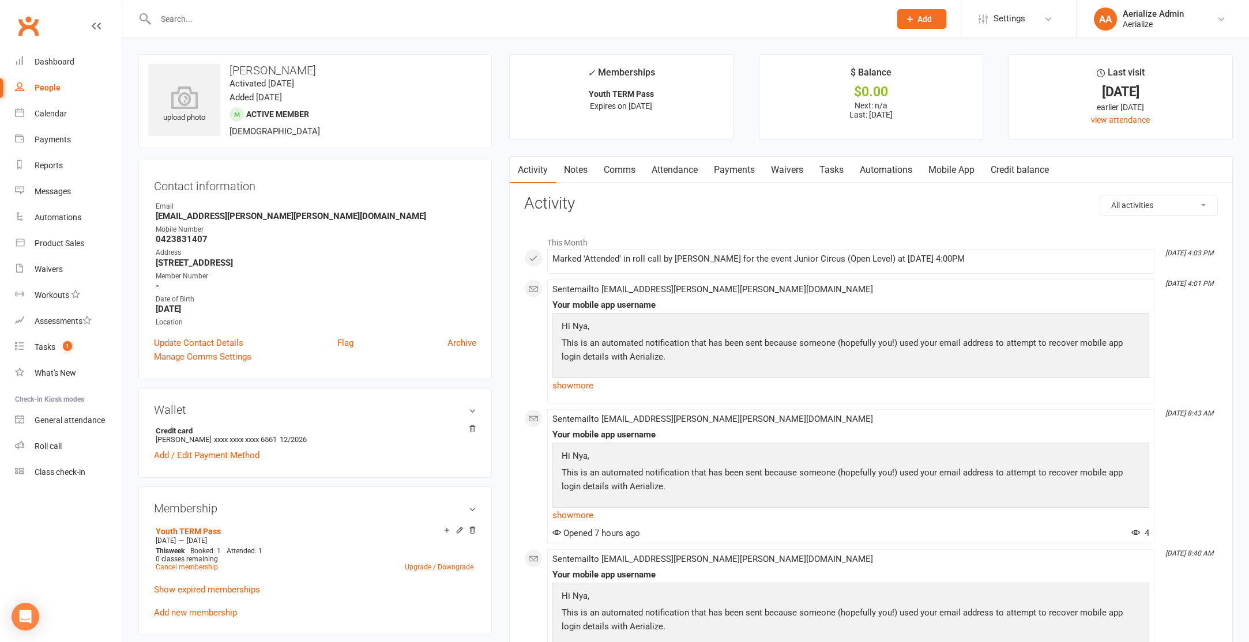
click at [171, 20] on input "text" at bounding box center [517, 19] width 730 height 16
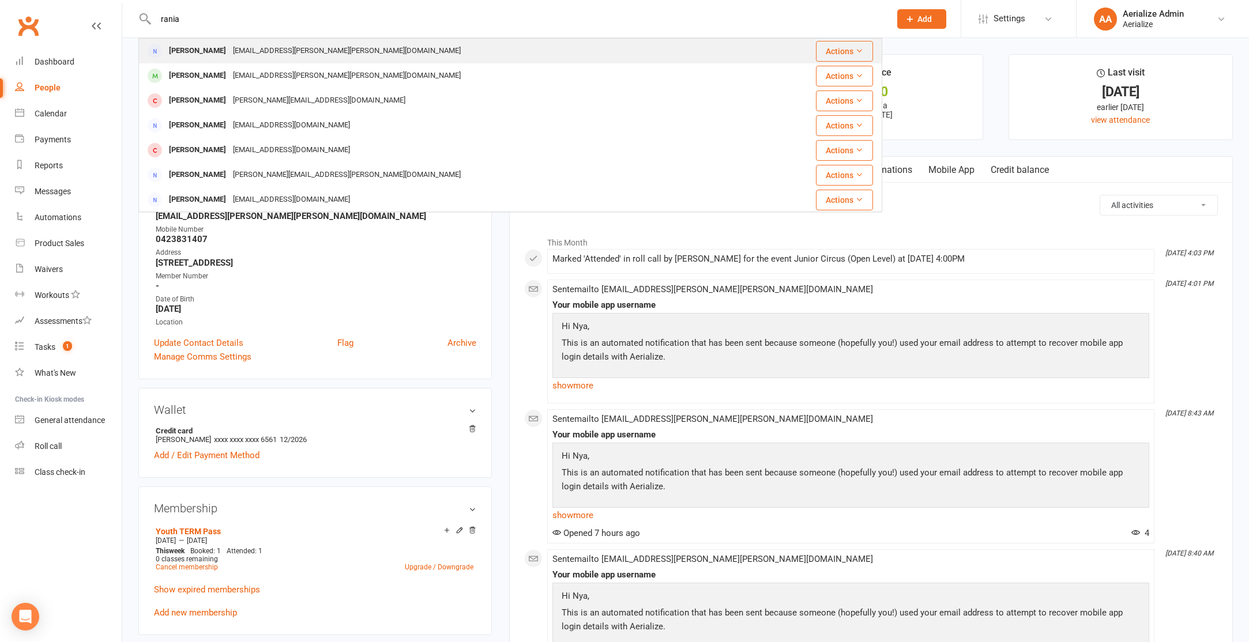
scroll to position [1, 0]
type input "rania"
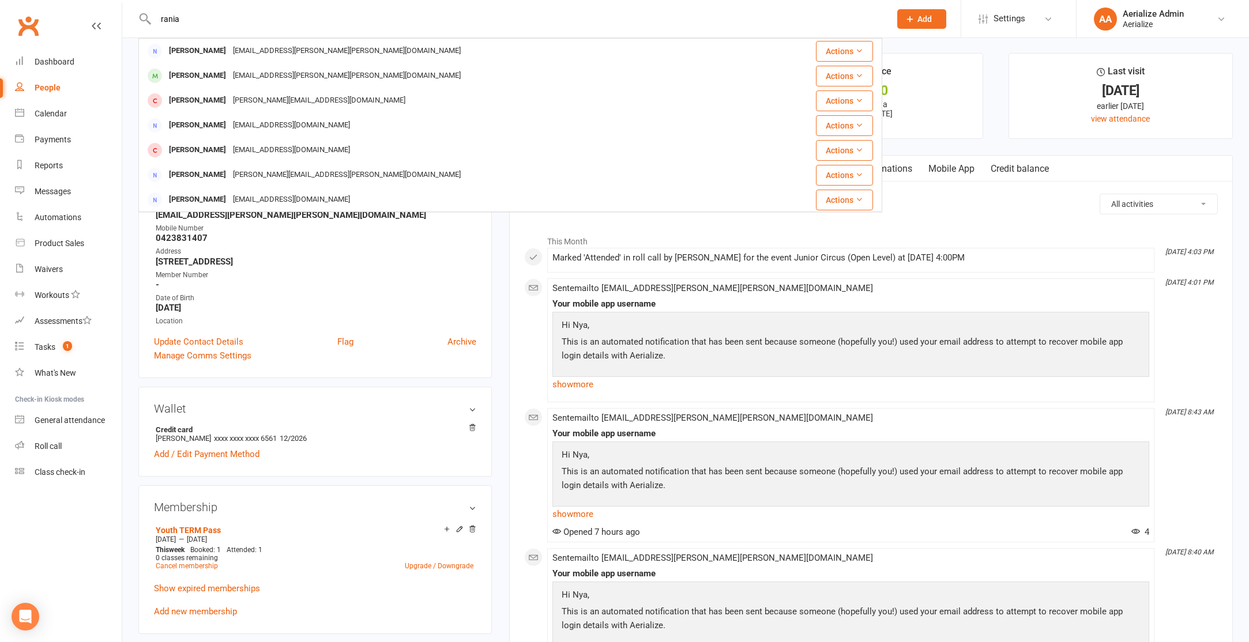
scroll to position [6, 0]
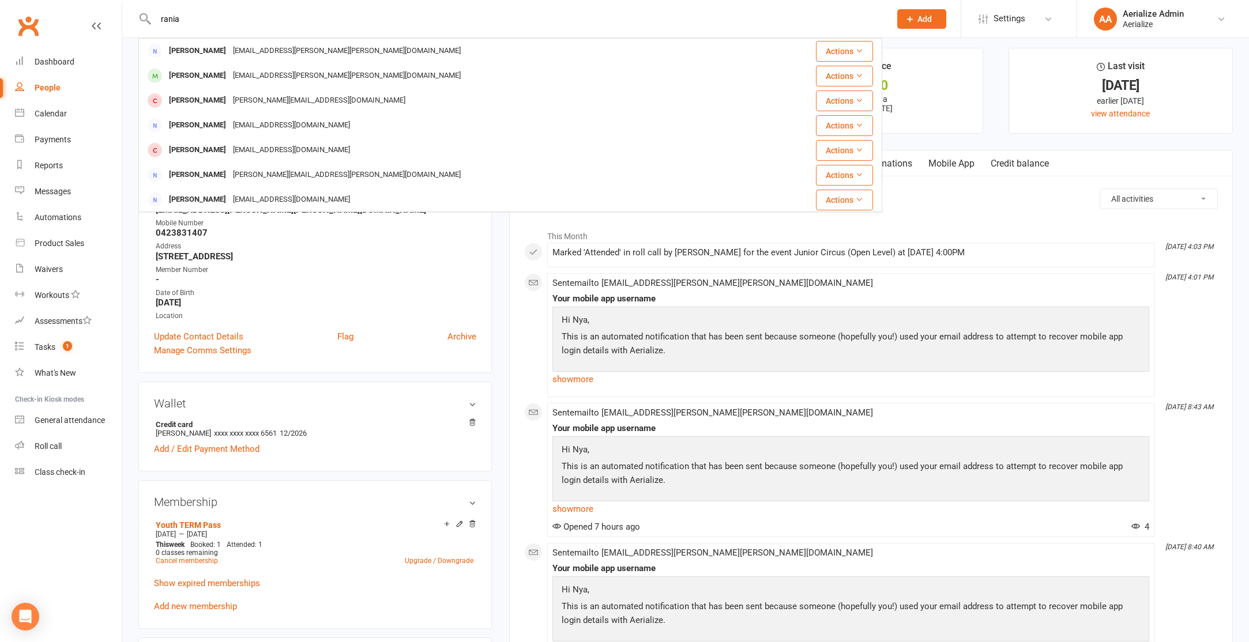
click at [190, 48] on div "Rania Sarkis" at bounding box center [198, 51] width 64 height 17
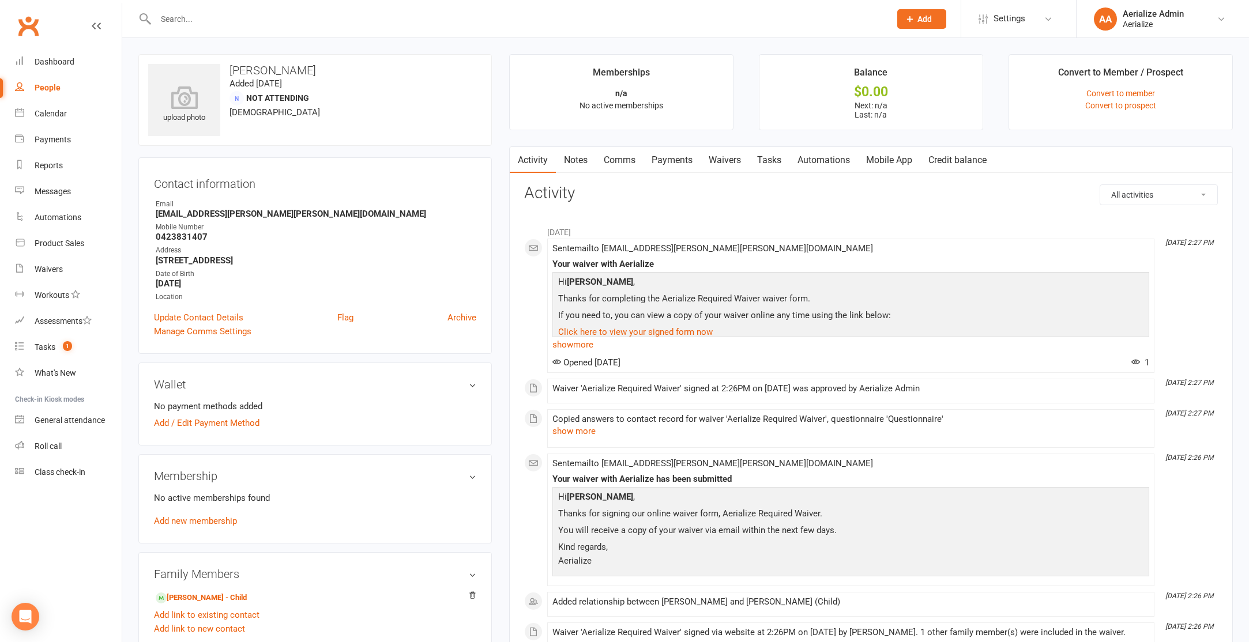
click at [615, 156] on link "Comms" at bounding box center [620, 160] width 48 height 27
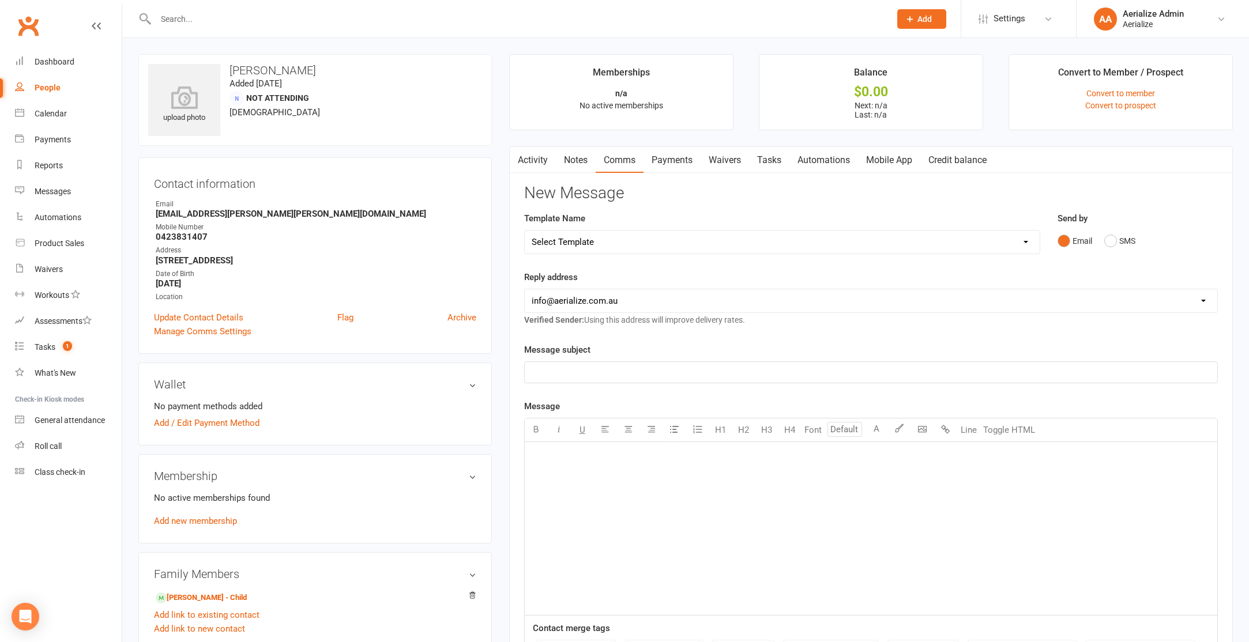
click at [571, 160] on link "Notes" at bounding box center [576, 160] width 40 height 27
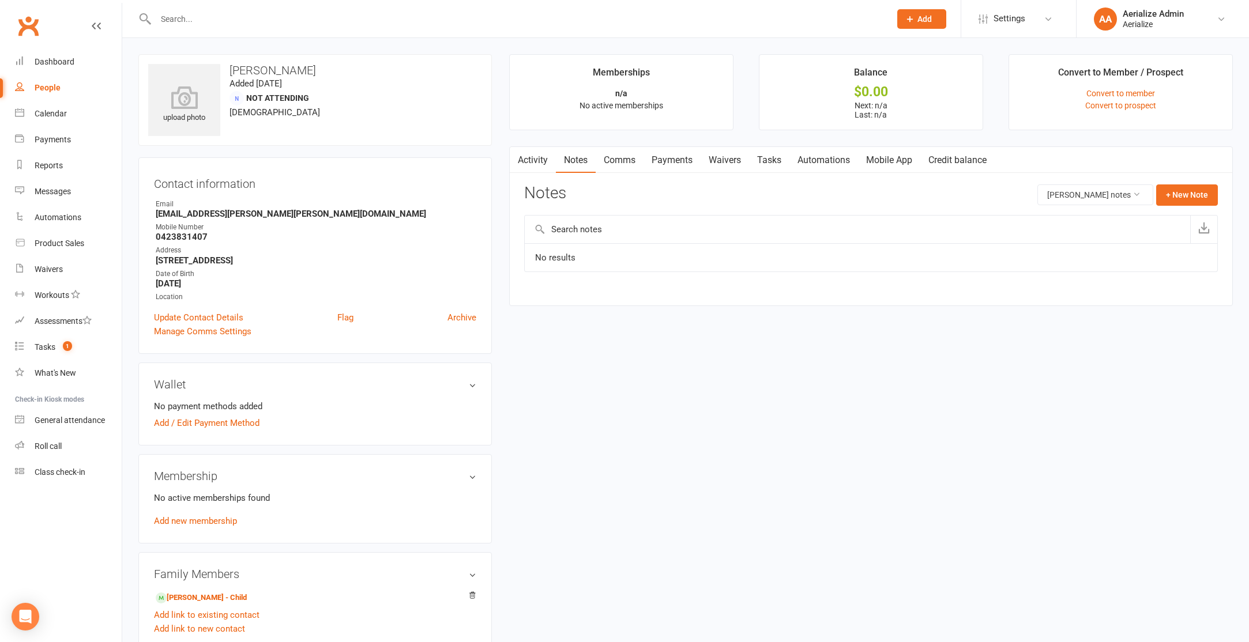
click at [908, 161] on link "Mobile App" at bounding box center [889, 160] width 62 height 27
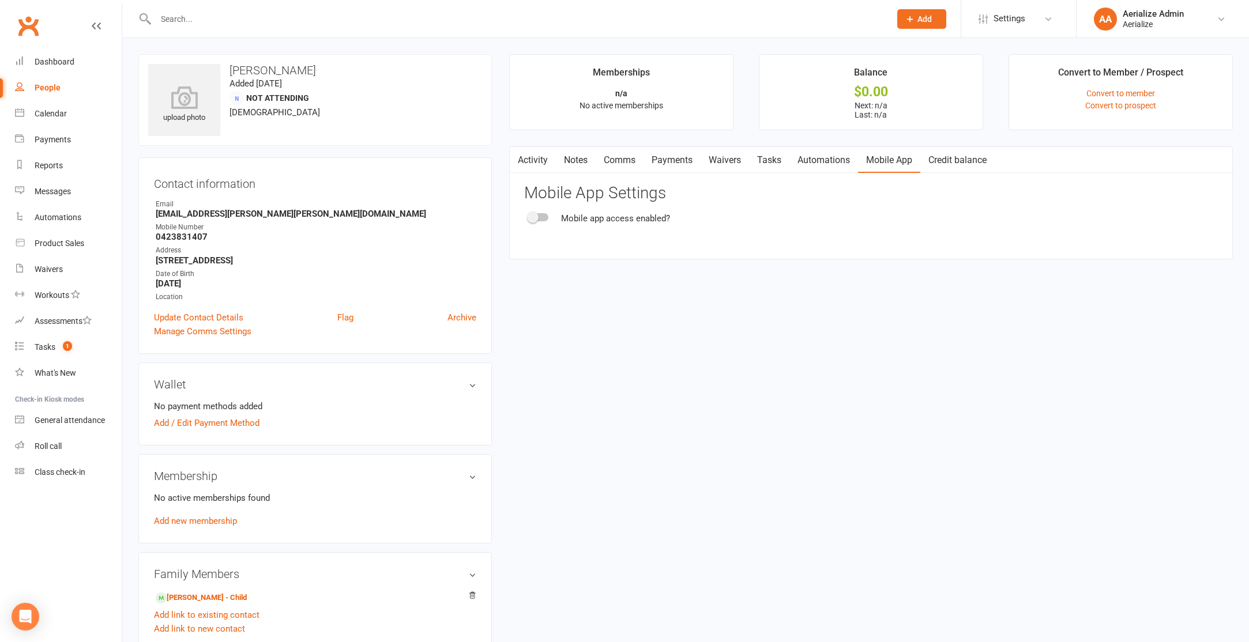
click at [535, 216] on span at bounding box center [533, 218] width 12 height 12
click at [529, 216] on input "checkbox" at bounding box center [529, 216] width 0 height 0
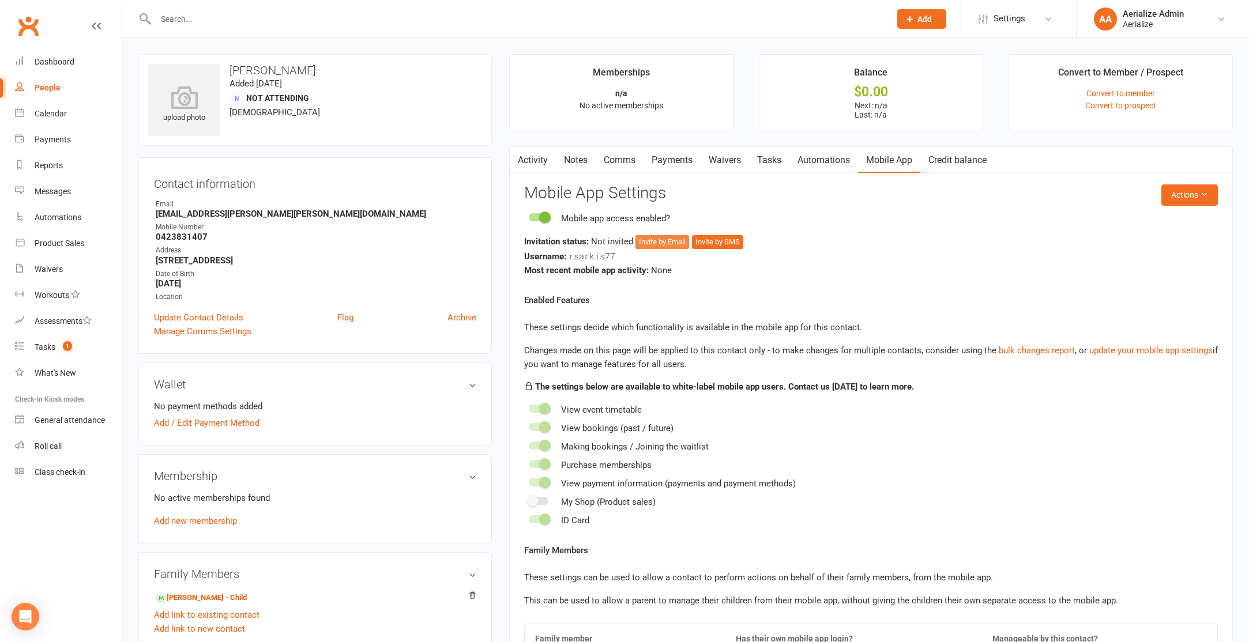
click at [664, 246] on button "Invite by Email" at bounding box center [662, 242] width 54 height 14
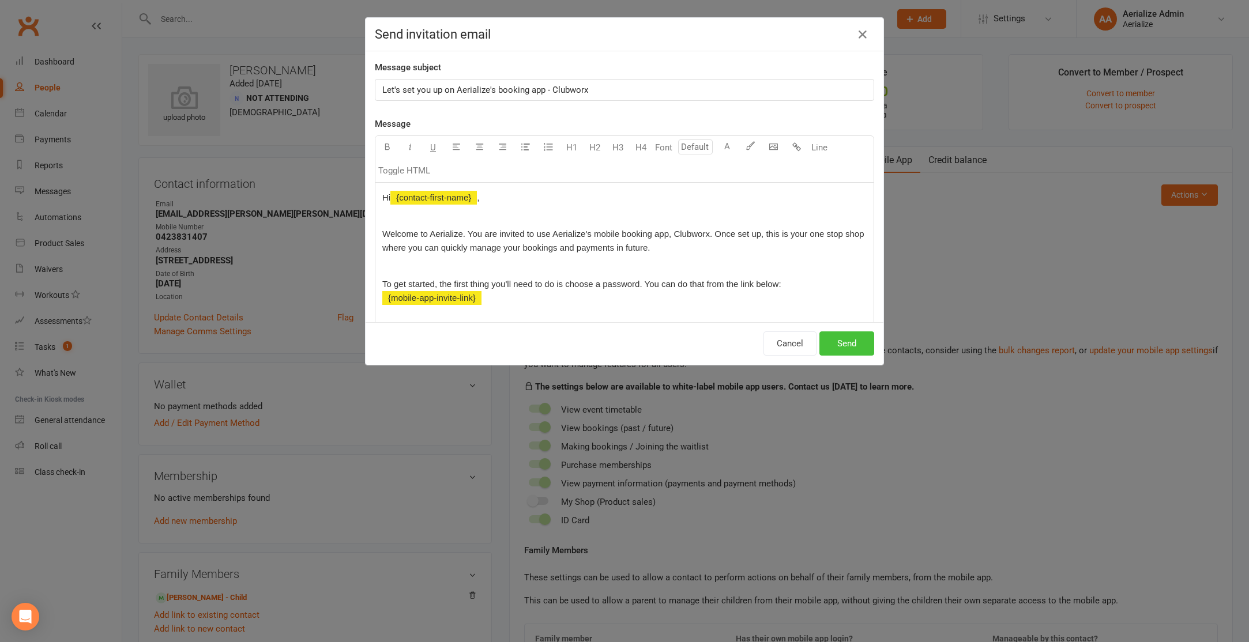
click at [844, 341] on button "Send" at bounding box center [846, 344] width 55 height 24
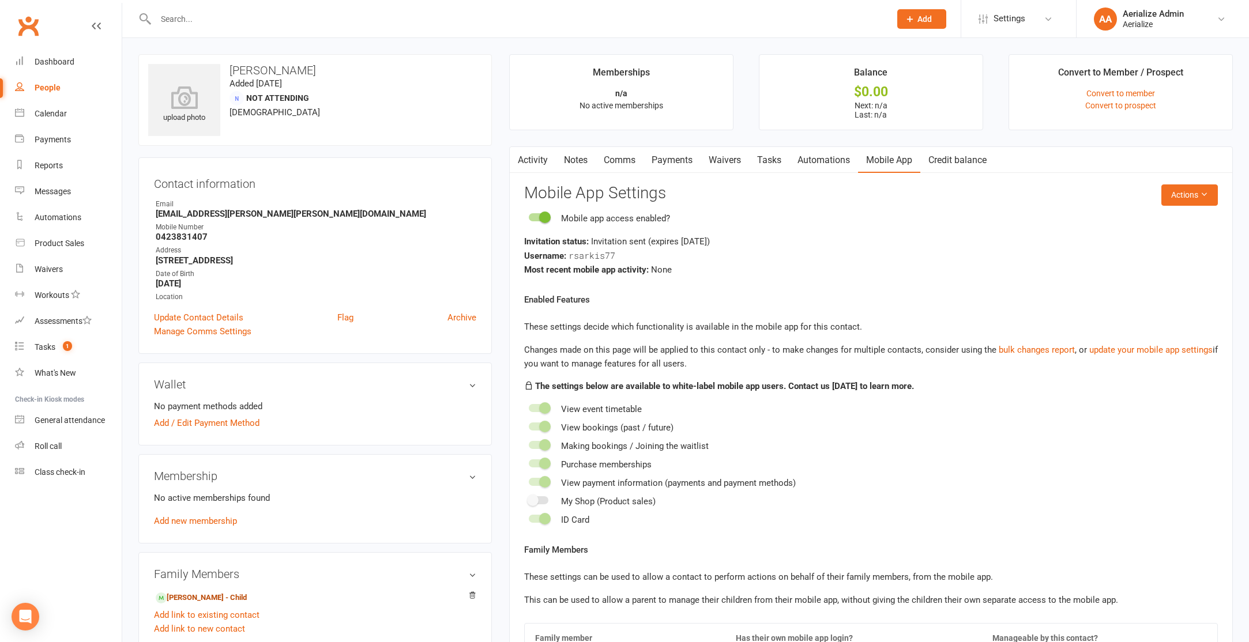
click at [187, 600] on link "Nya Burton - Child" at bounding box center [201, 598] width 91 height 12
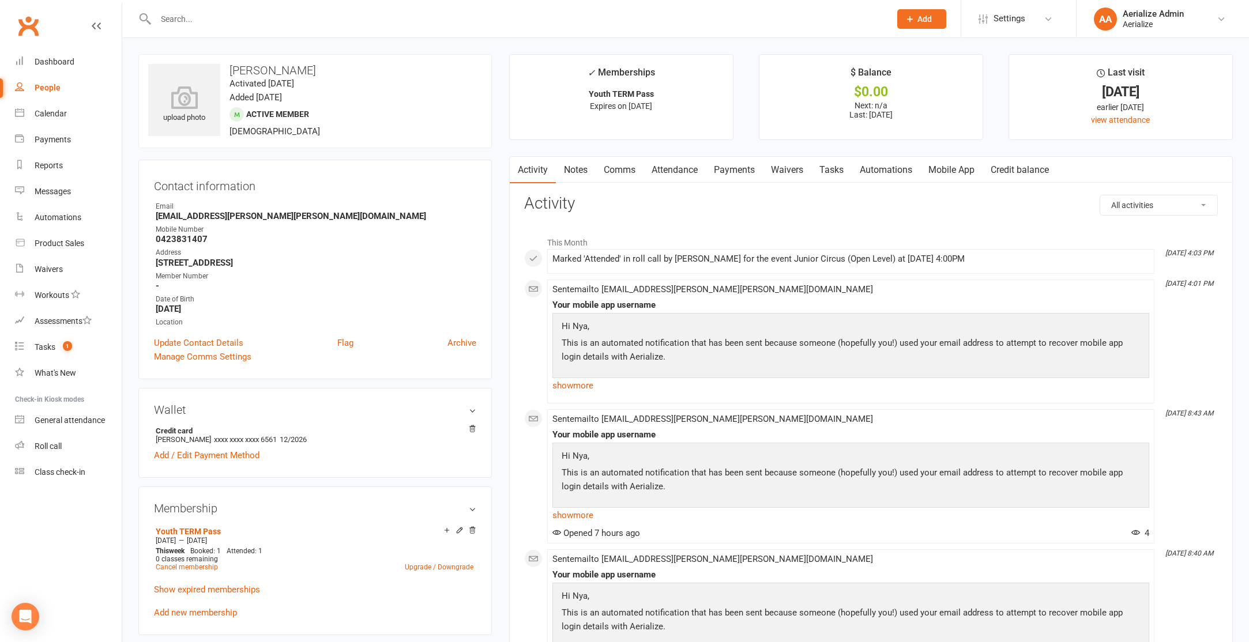
click at [965, 168] on link "Mobile App" at bounding box center [951, 170] width 62 height 27
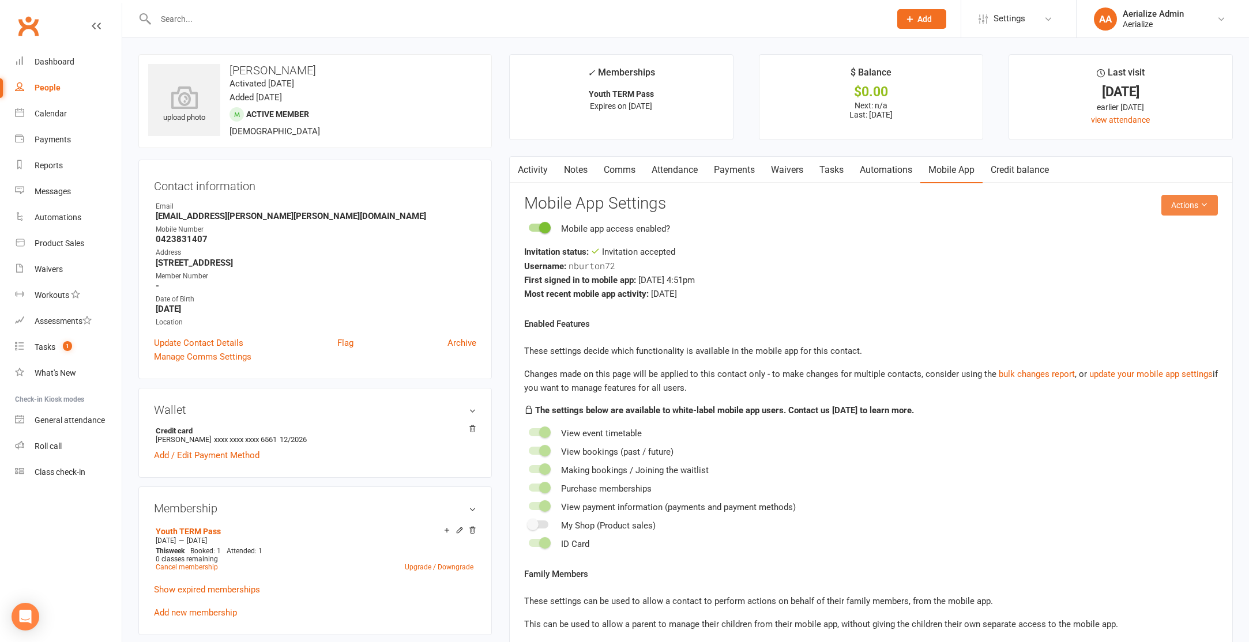
click at [1204, 209] on button "Actions" at bounding box center [1189, 205] width 57 height 21
click at [1190, 283] on link "Reset password" at bounding box center [1160, 277] width 114 height 23
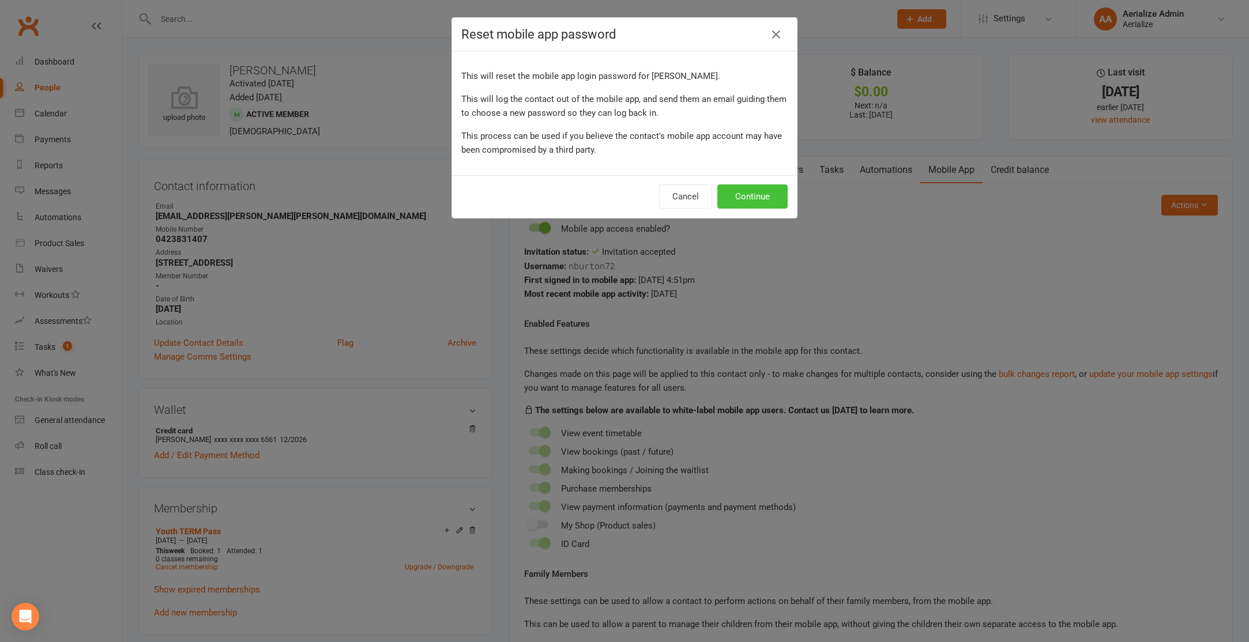
click at [762, 198] on button "Continue" at bounding box center [752, 197] width 70 height 24
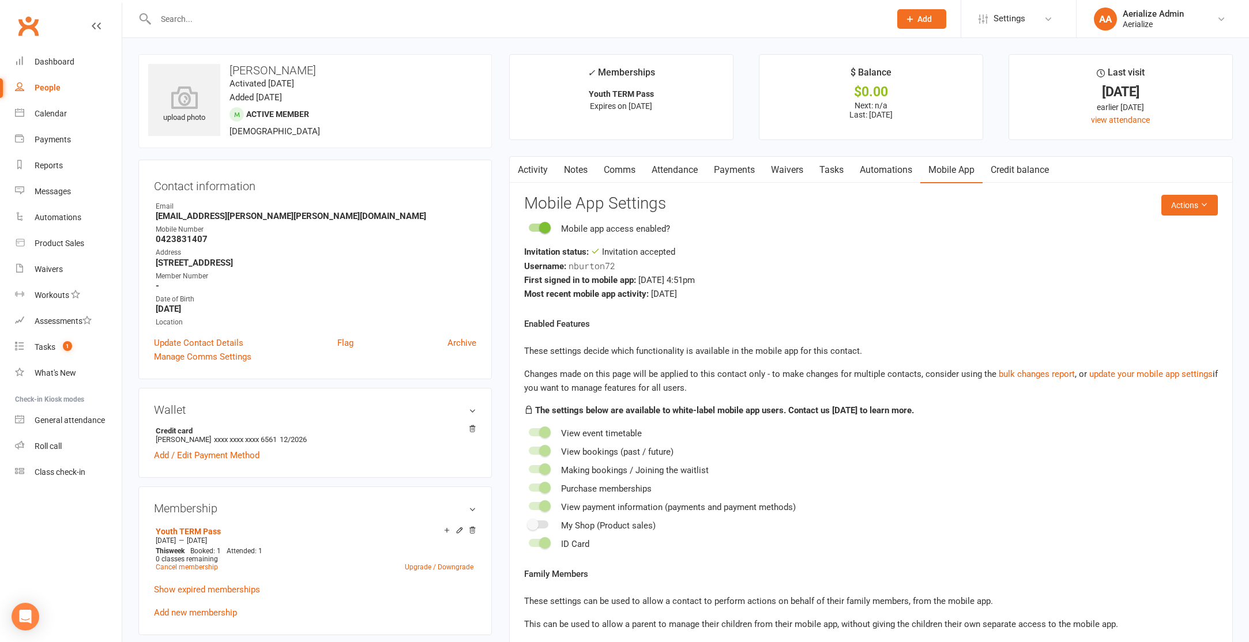
click at [207, 18] on input "text" at bounding box center [517, 19] width 730 height 16
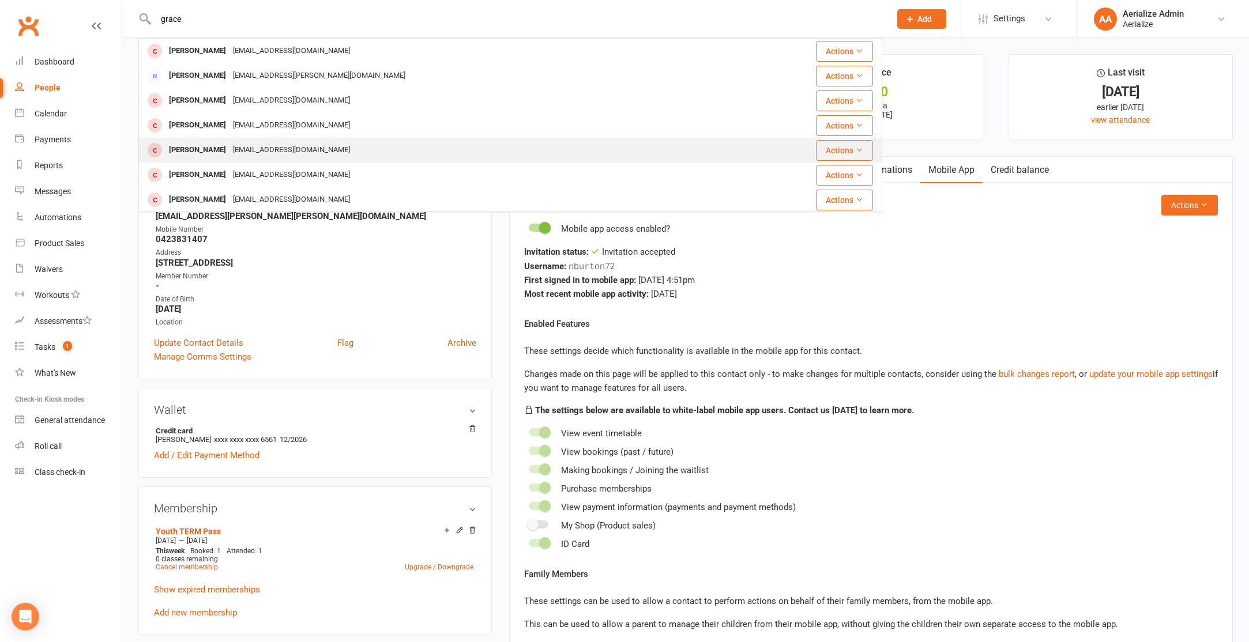
type input "grace"
click at [212, 150] on div "[PERSON_NAME]" at bounding box center [198, 150] width 64 height 17
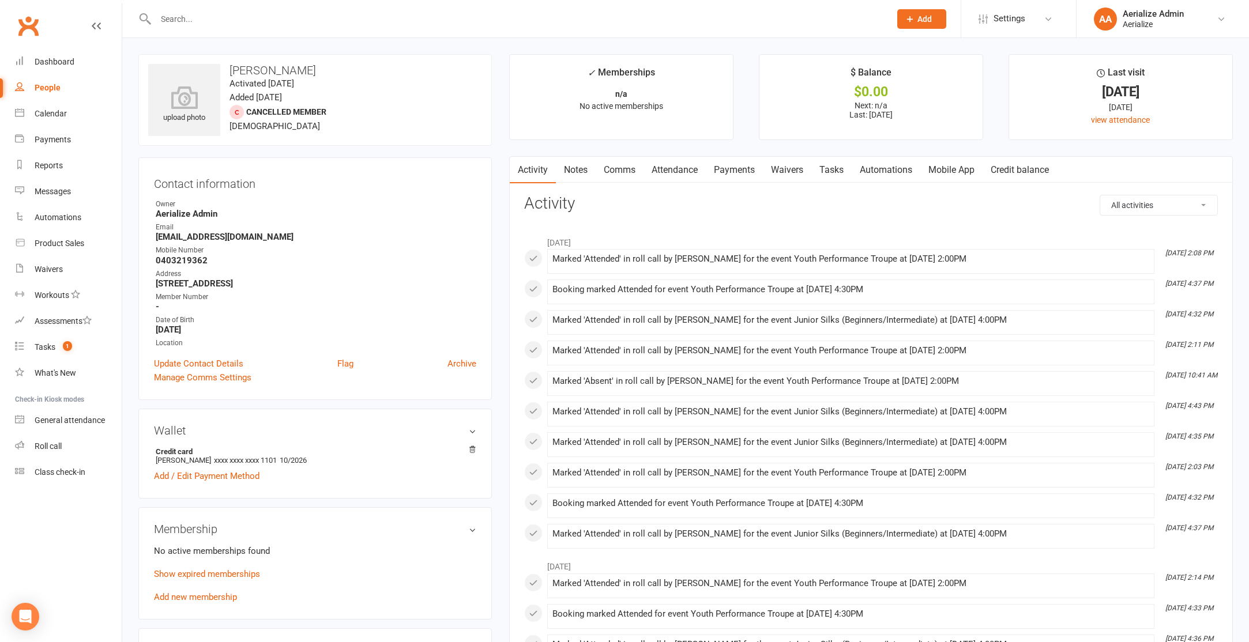
click at [172, 592] on link "Add new membership" at bounding box center [195, 597] width 83 height 10
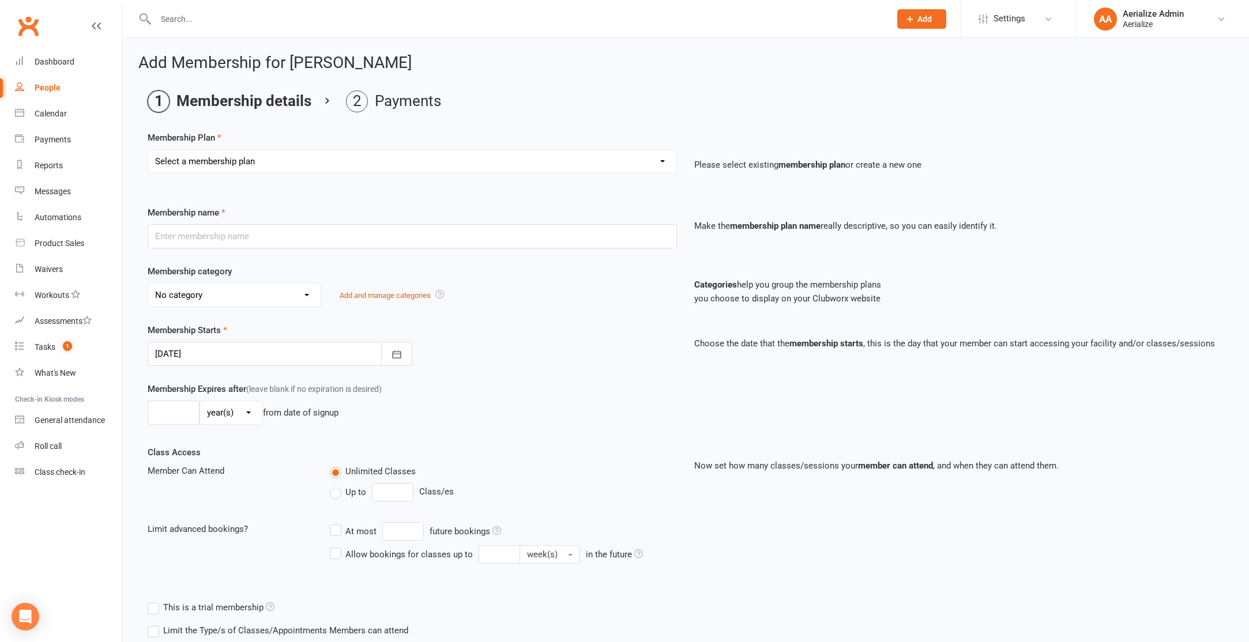
click at [246, 158] on select "Select a membership plan Create new Membership Plan Tiny Tots DROP IN Tiny Tots…" at bounding box center [412, 161] width 528 height 23
select select "23"
click at [148, 150] on select "Select a membership plan Create new Membership Plan Tiny Tots DROP IN Tiny Tots…" at bounding box center [412, 161] width 528 height 23
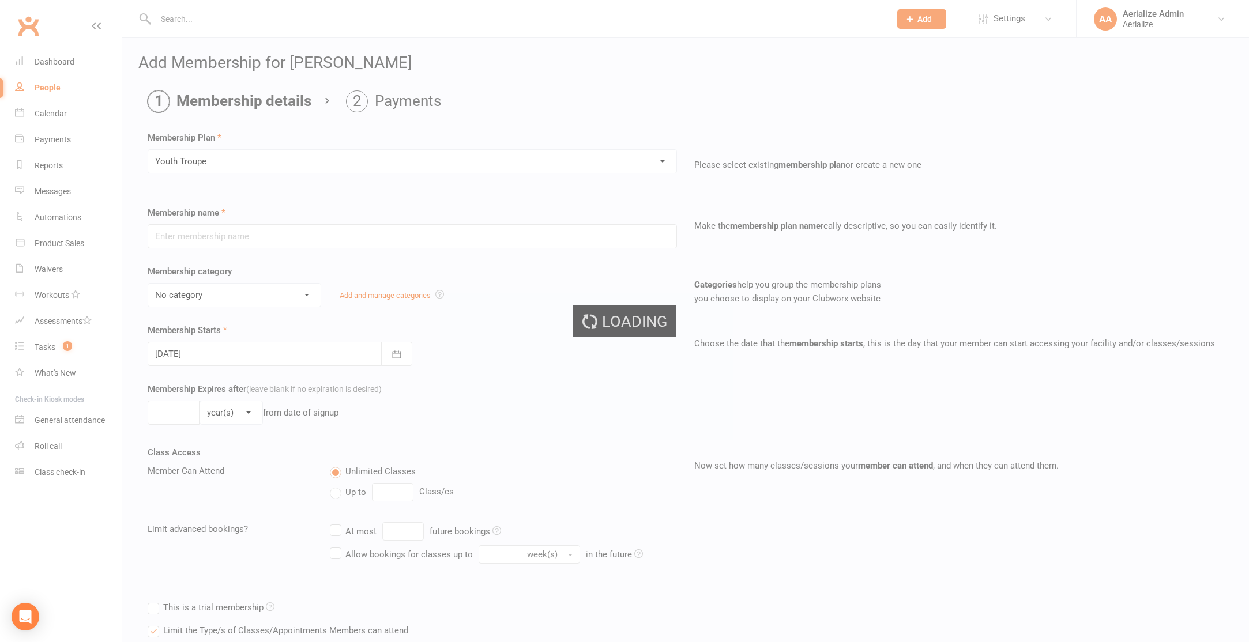
type input "Youth Troupe"
select select "10"
type input "12"
select select "1"
type input "20"
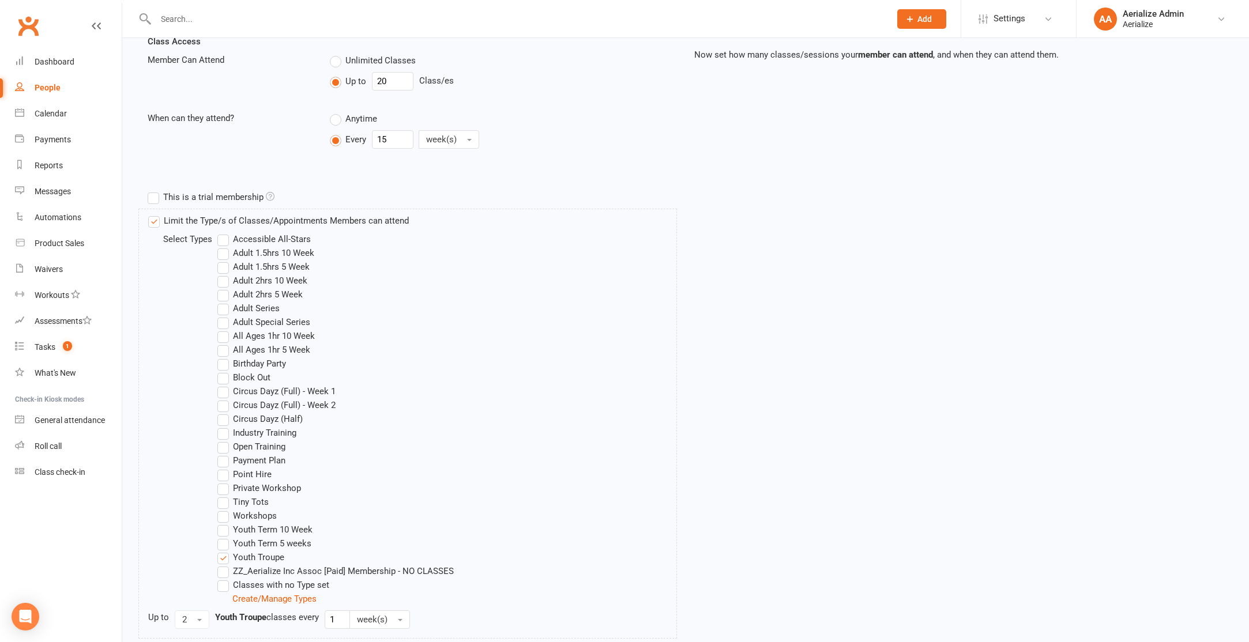
scroll to position [537, 0]
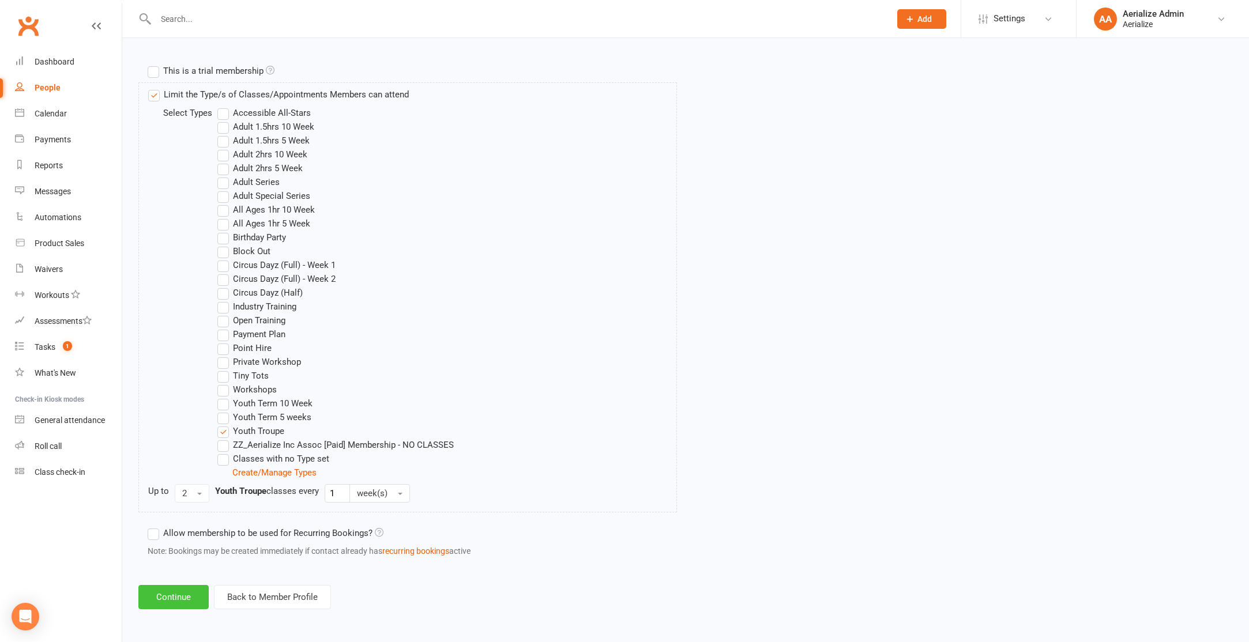
click at [176, 603] on button "Continue" at bounding box center [173, 597] width 70 height 24
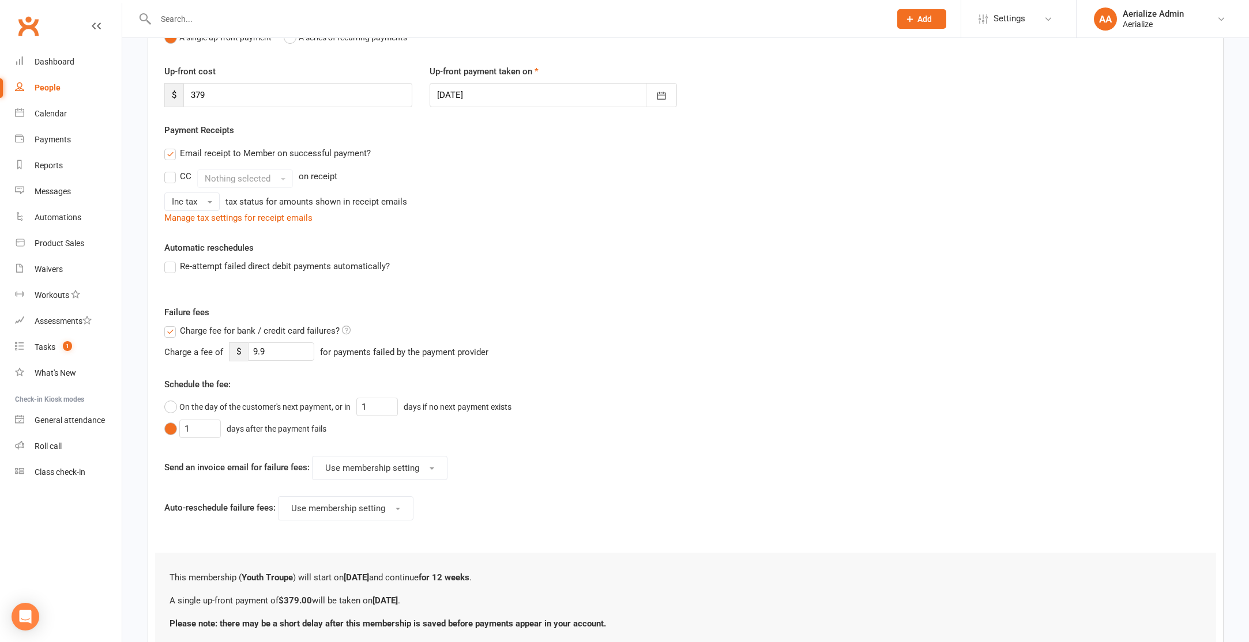
scroll to position [231, 0]
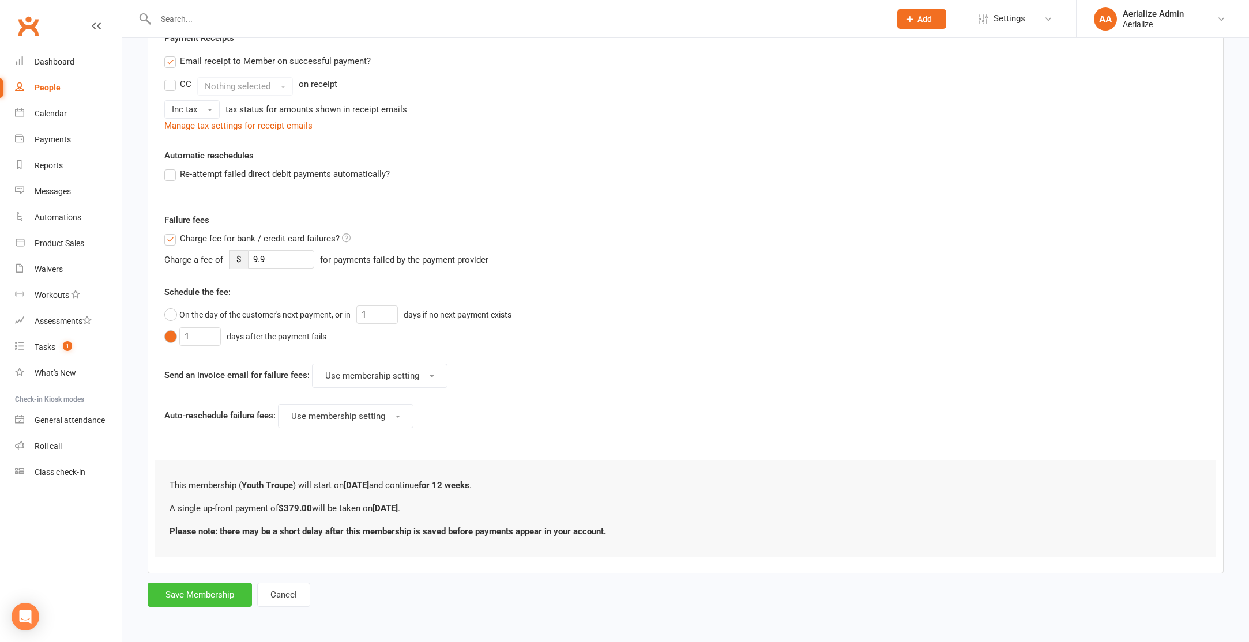
click at [201, 601] on button "Save Membership" at bounding box center [200, 595] width 104 height 24
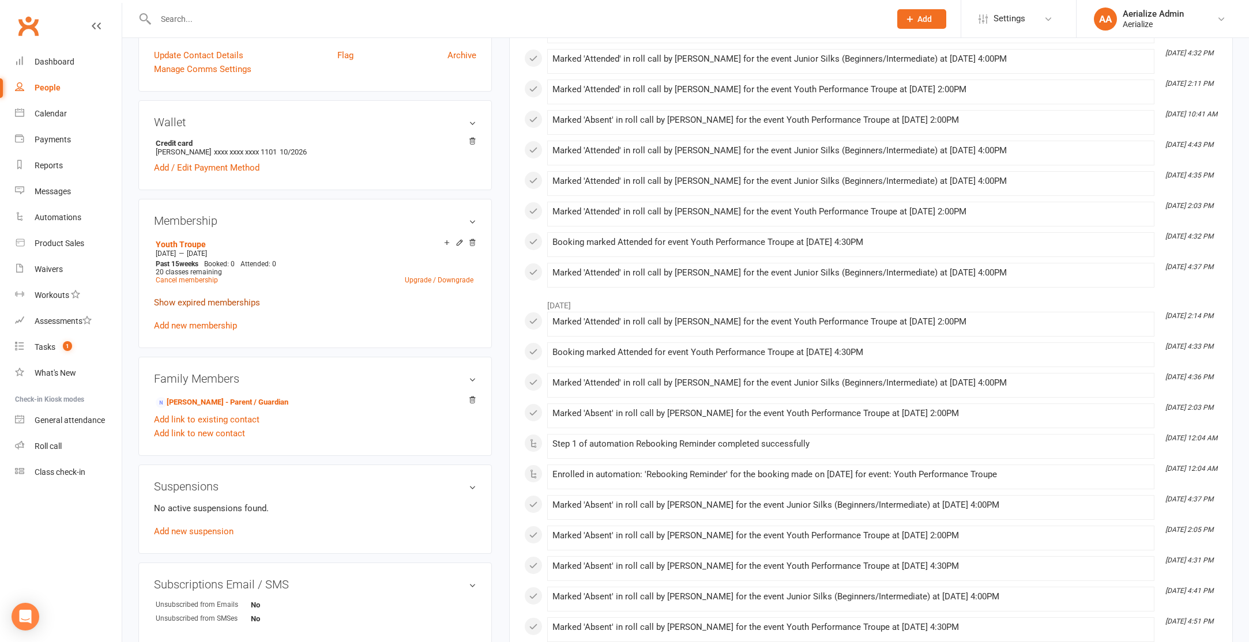
scroll to position [322, 0]
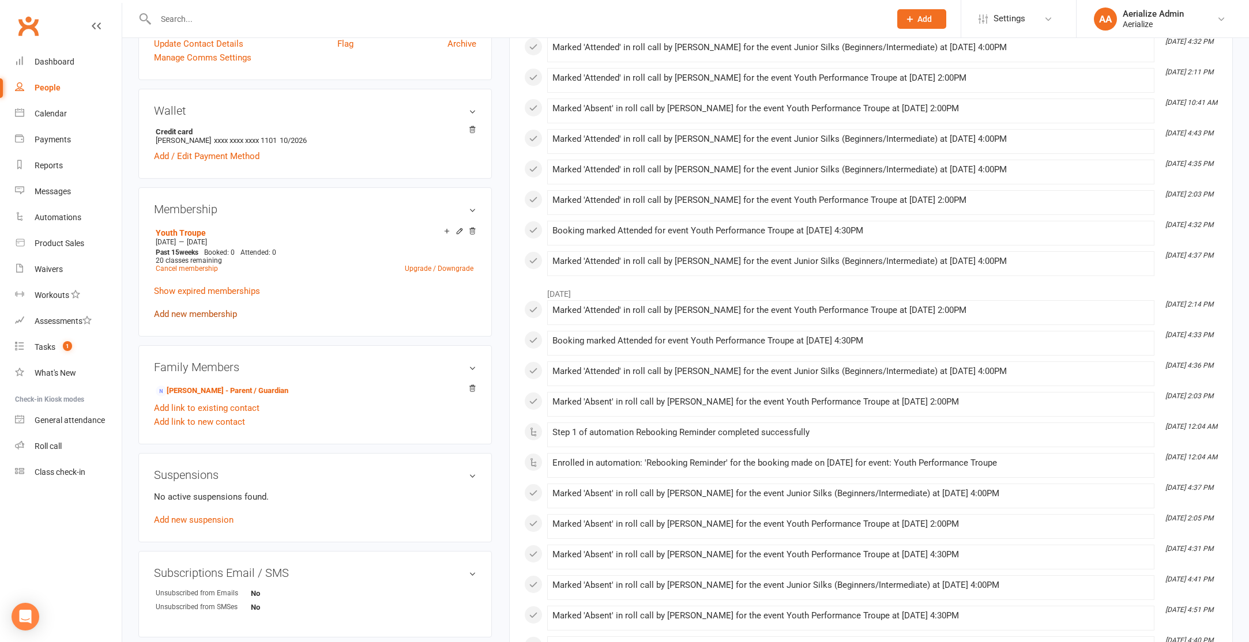
click at [201, 314] on link "Add new membership" at bounding box center [195, 314] width 83 height 10
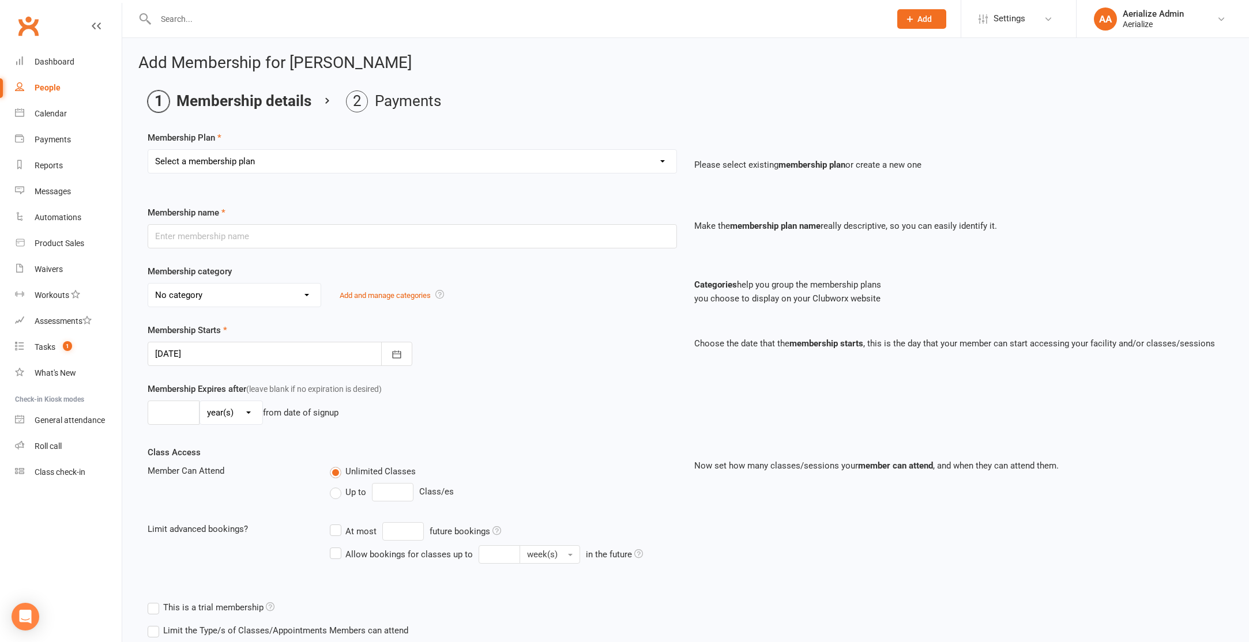
click at [242, 159] on select "Select a membership plan Create new Membership Plan Tiny Tots DROP IN Tiny Tots…" at bounding box center [412, 161] width 528 height 23
select select "3"
click at [148, 150] on select "Select a membership plan Create new Membership Plan Tiny Tots DROP IN Tiny Tots…" at bounding box center [412, 161] width 528 height 23
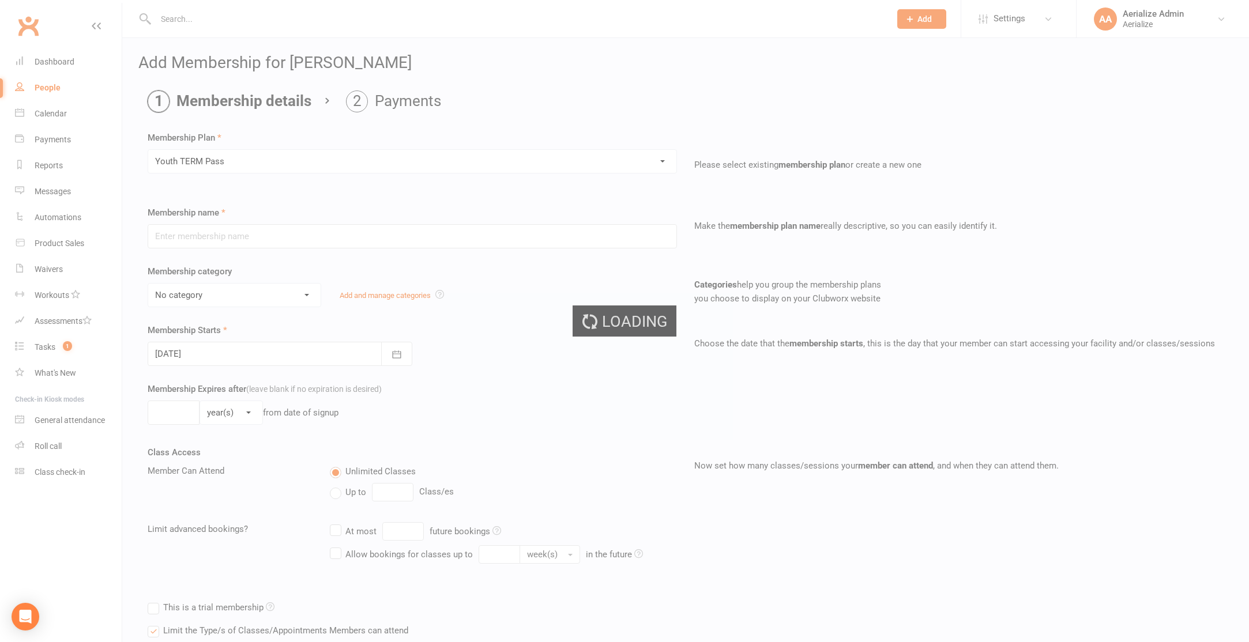
type input "Youth TERM Pass"
select select "10"
type input "16"
select select "1"
type input "1"
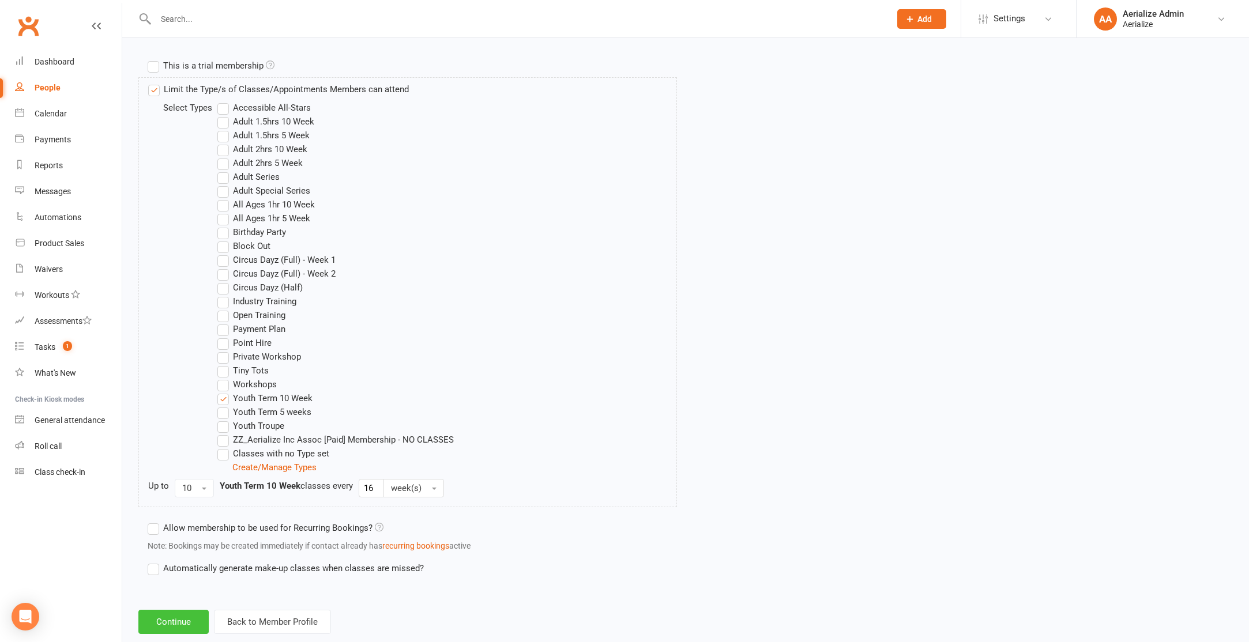
scroll to position [567, 0]
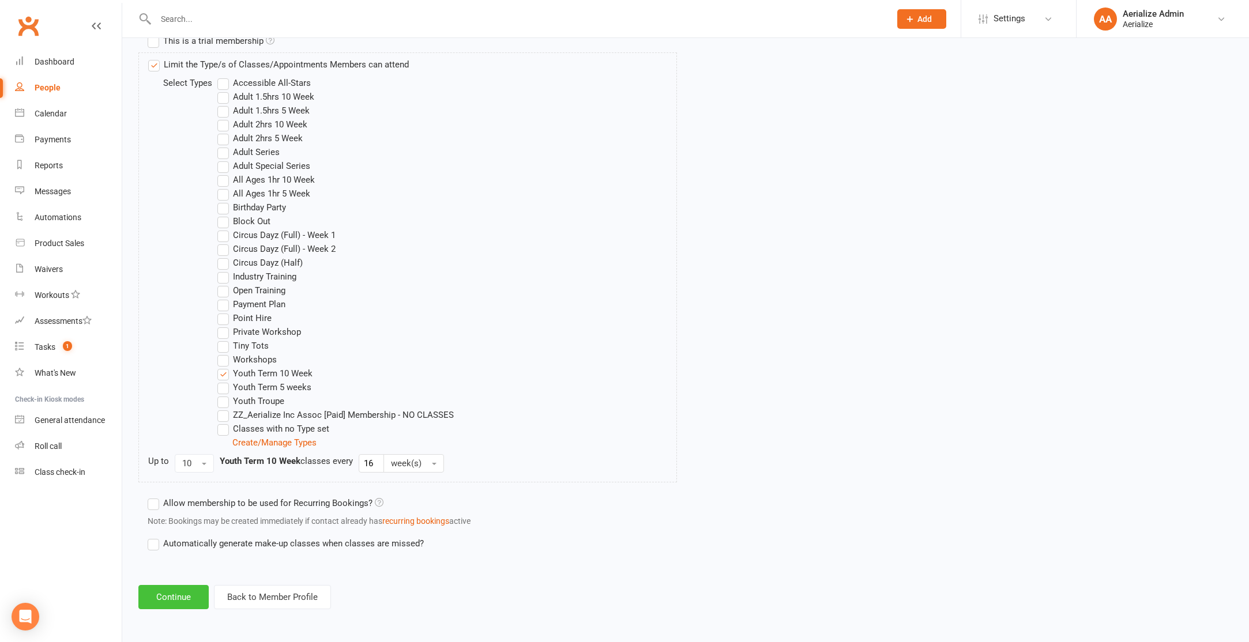
click at [168, 594] on button "Continue" at bounding box center [173, 597] width 70 height 24
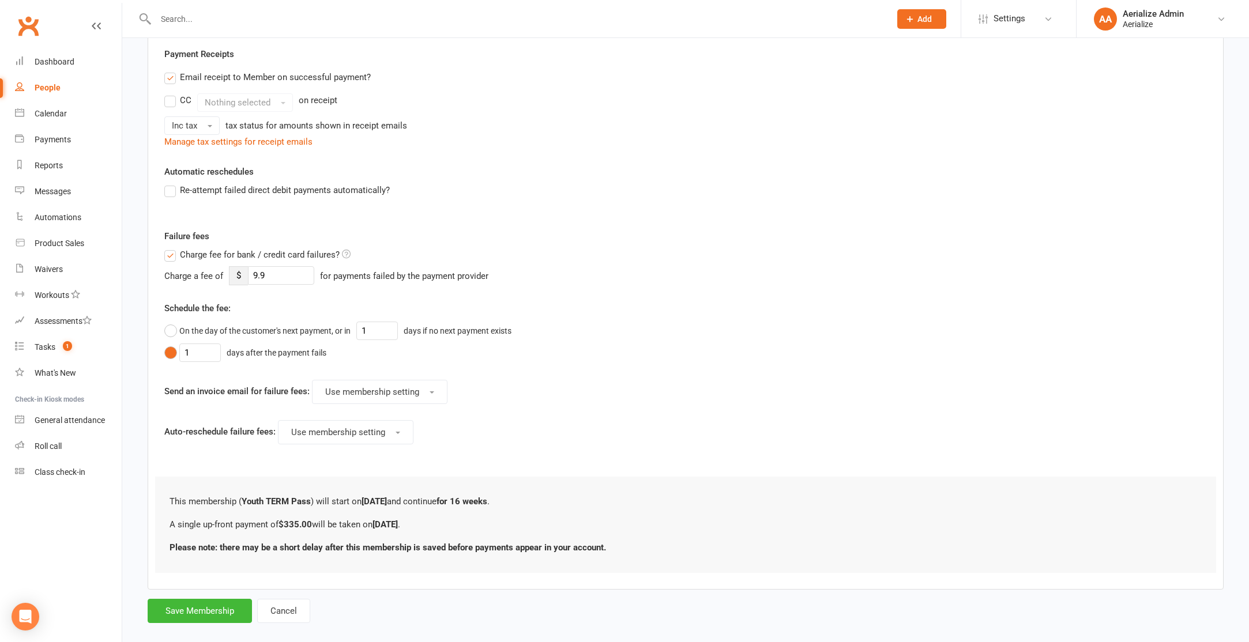
scroll to position [231, 0]
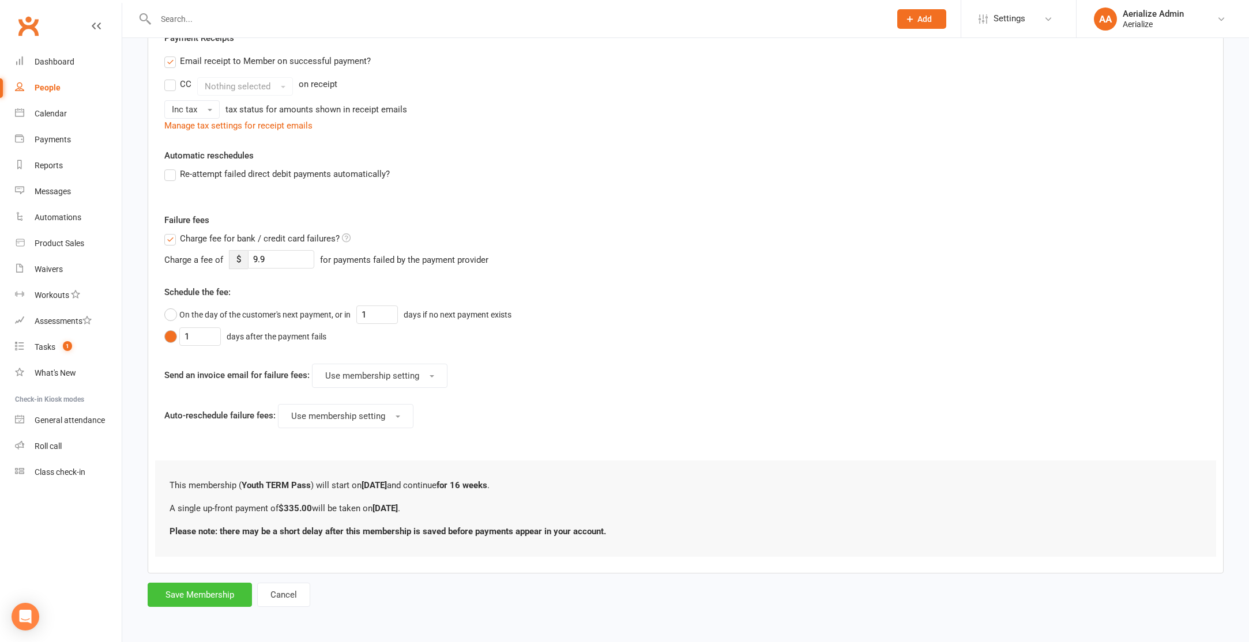
click at [189, 593] on button "Save Membership" at bounding box center [200, 595] width 104 height 24
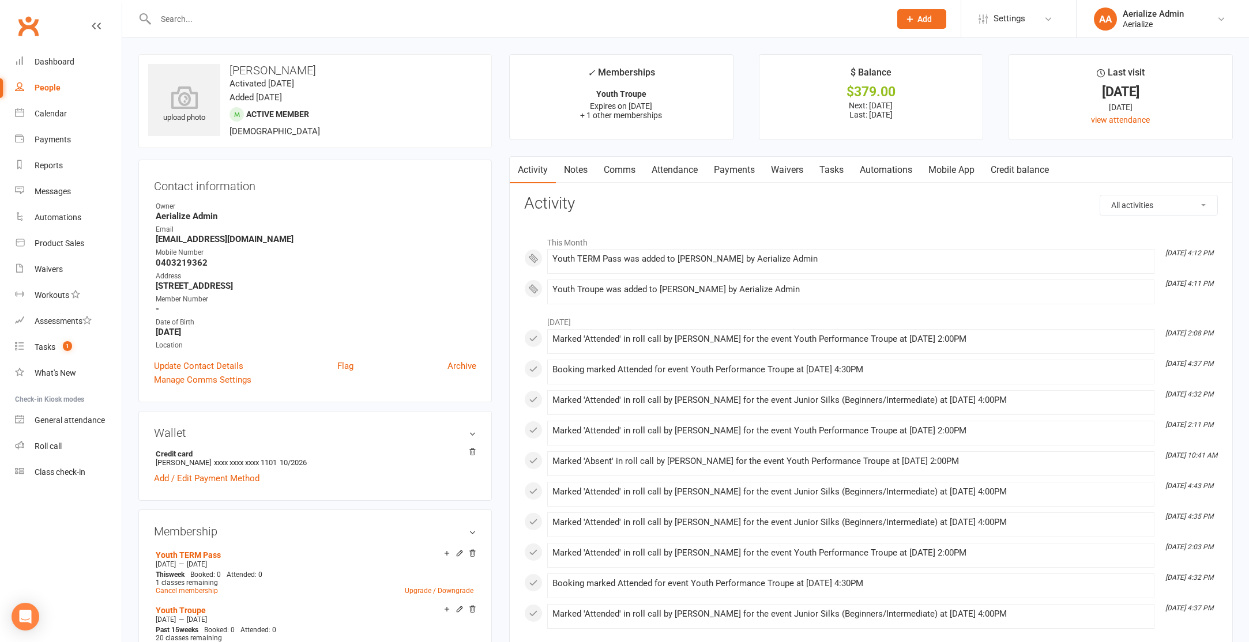
click at [727, 172] on link "Payments" at bounding box center [734, 170] width 57 height 27
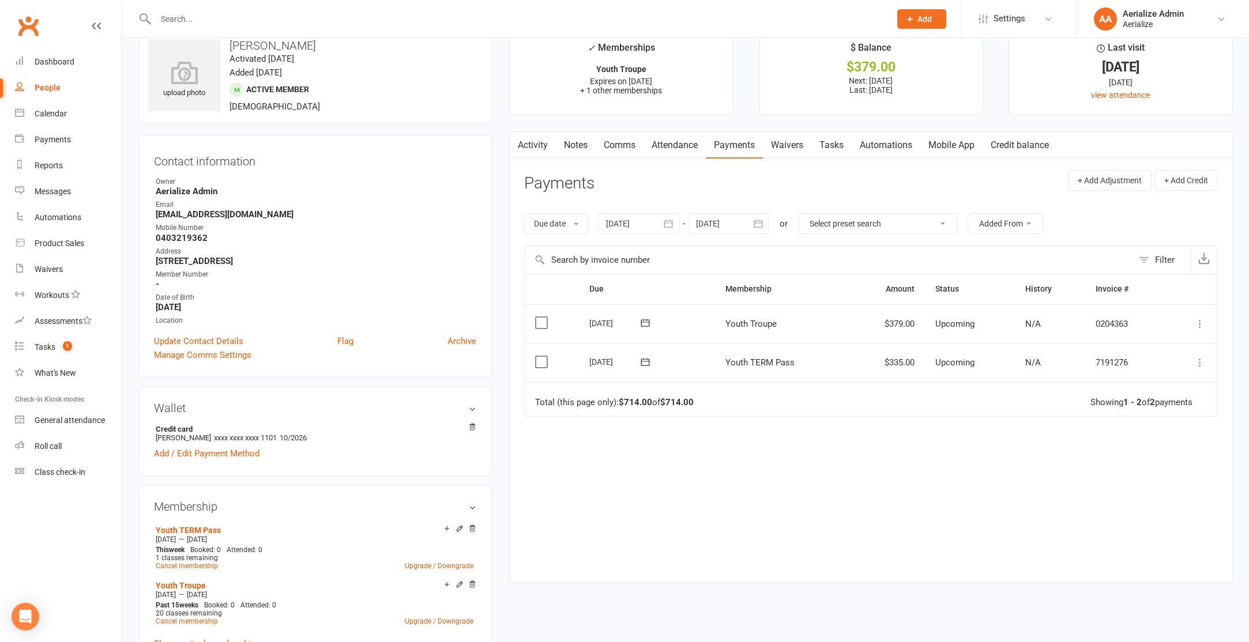
scroll to position [35, 0]
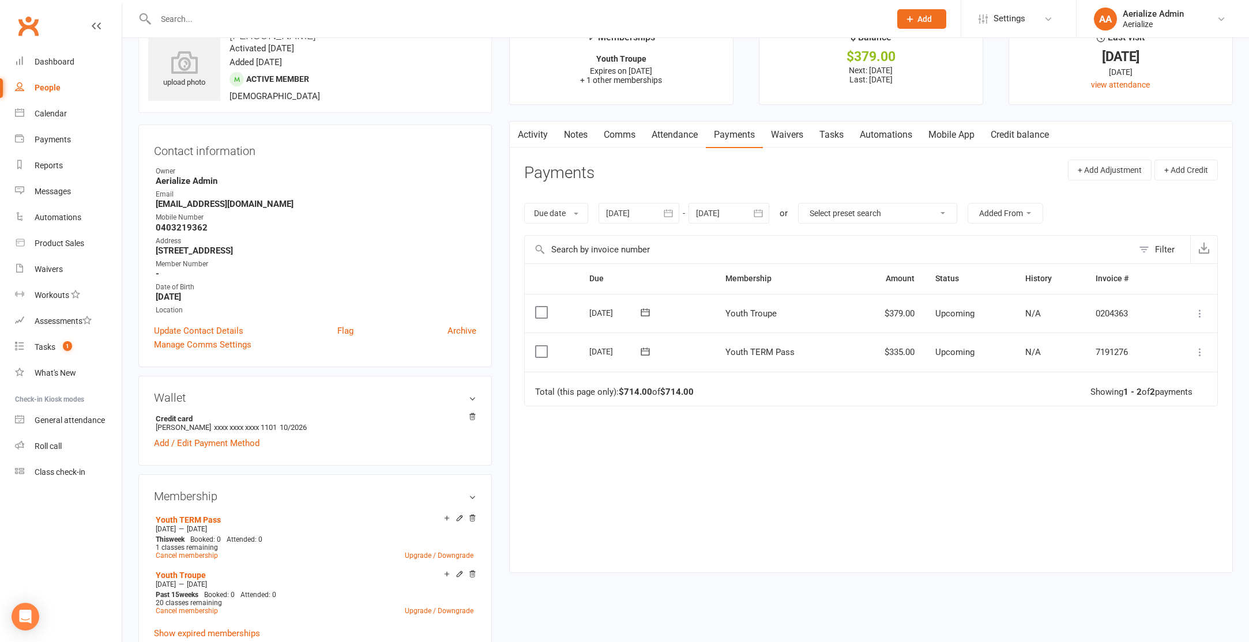
click at [658, 139] on link "Attendance" at bounding box center [675, 135] width 62 height 27
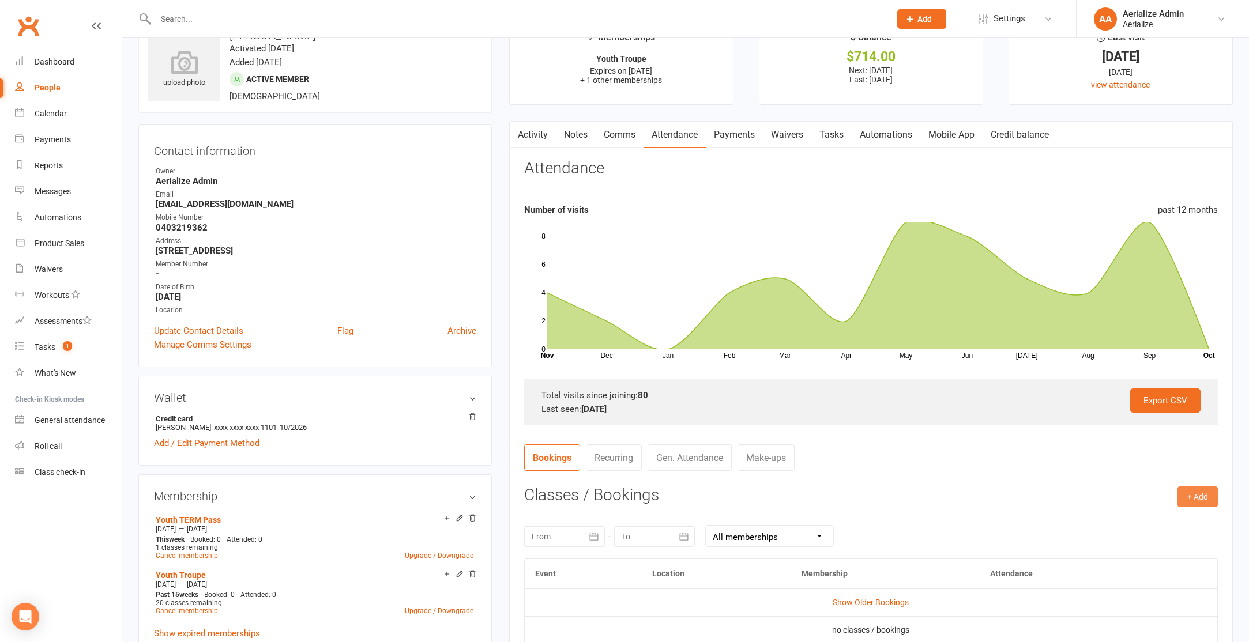
click at [1195, 501] on button "+ Add" at bounding box center [1198, 497] width 40 height 21
click at [1160, 527] on link "Book Event" at bounding box center [1160, 523] width 114 height 23
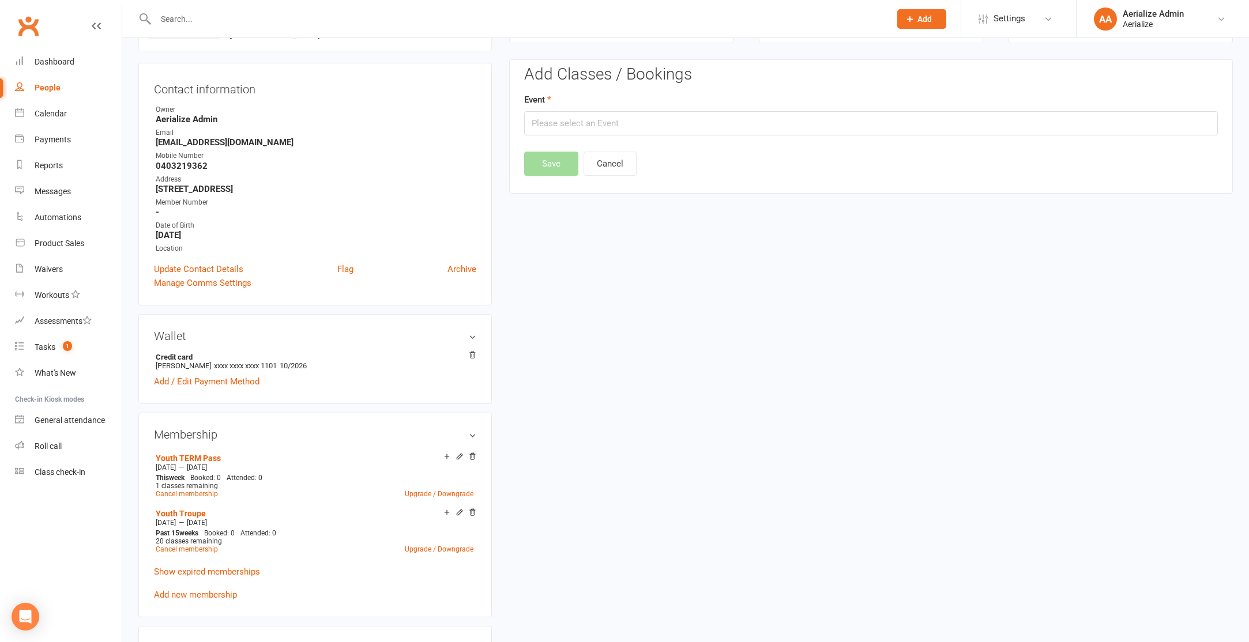
scroll to position [99, 0]
click at [686, 125] on input "text" at bounding box center [871, 122] width 694 height 24
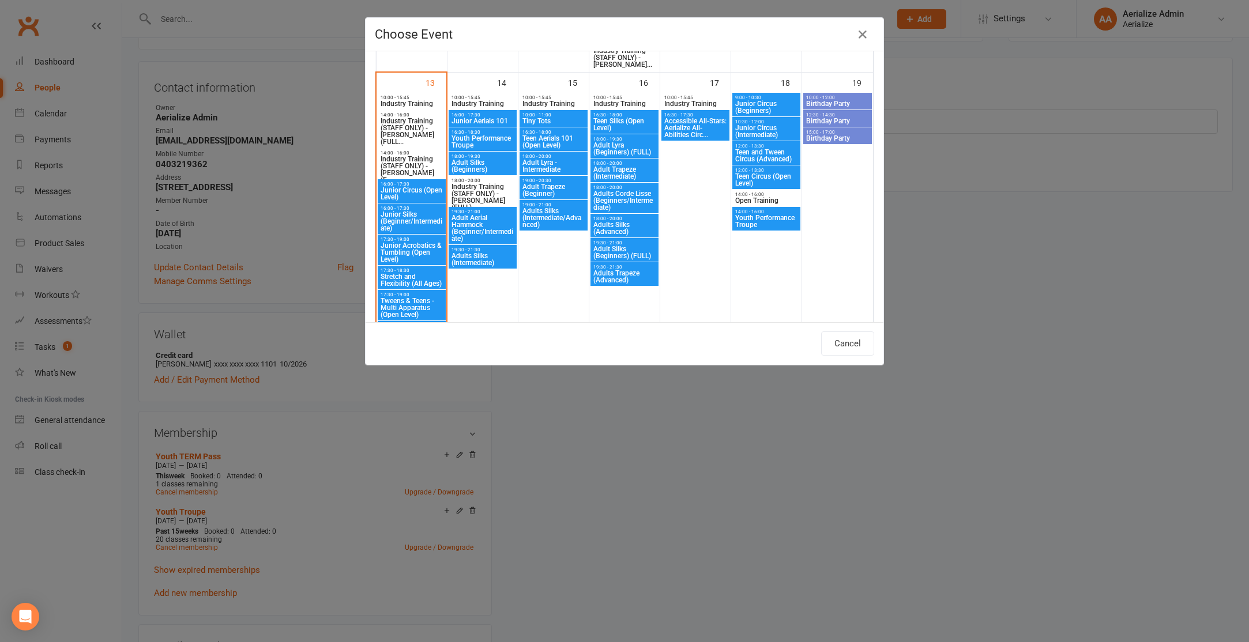
scroll to position [761, 0]
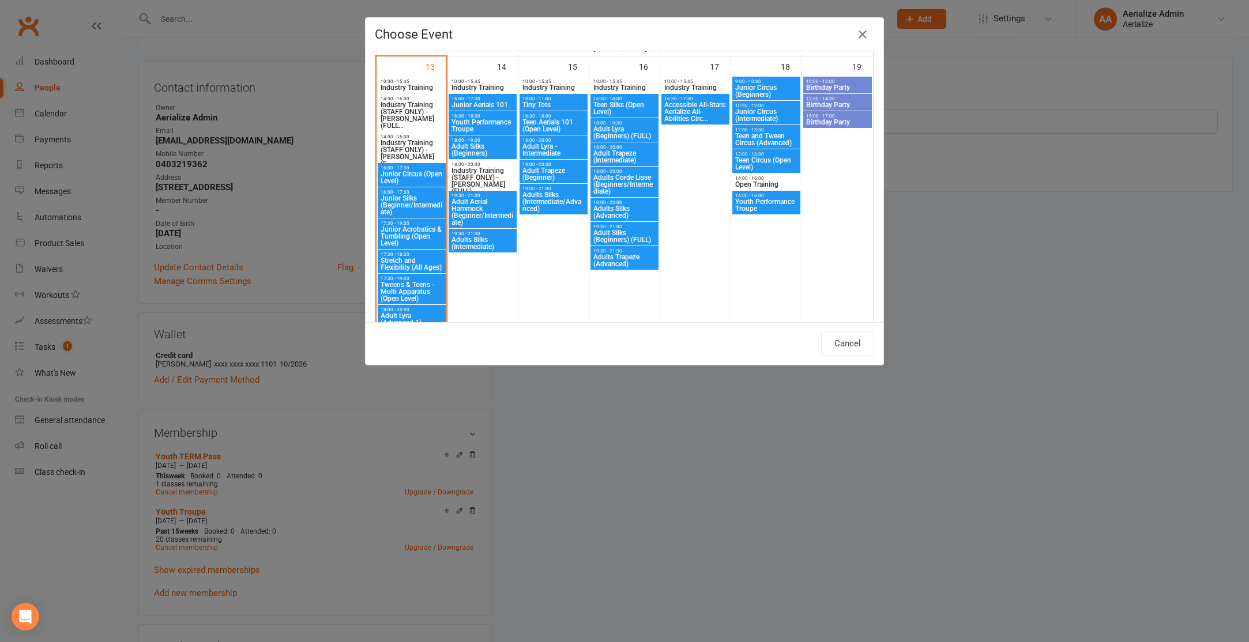
click at [415, 205] on span "Junior Silks (Beginner/Intermediate)" at bounding box center [411, 205] width 63 height 21
type input "Junior Silks (Beginner/Intermediate) - [DATE] 4:00:00 PM"
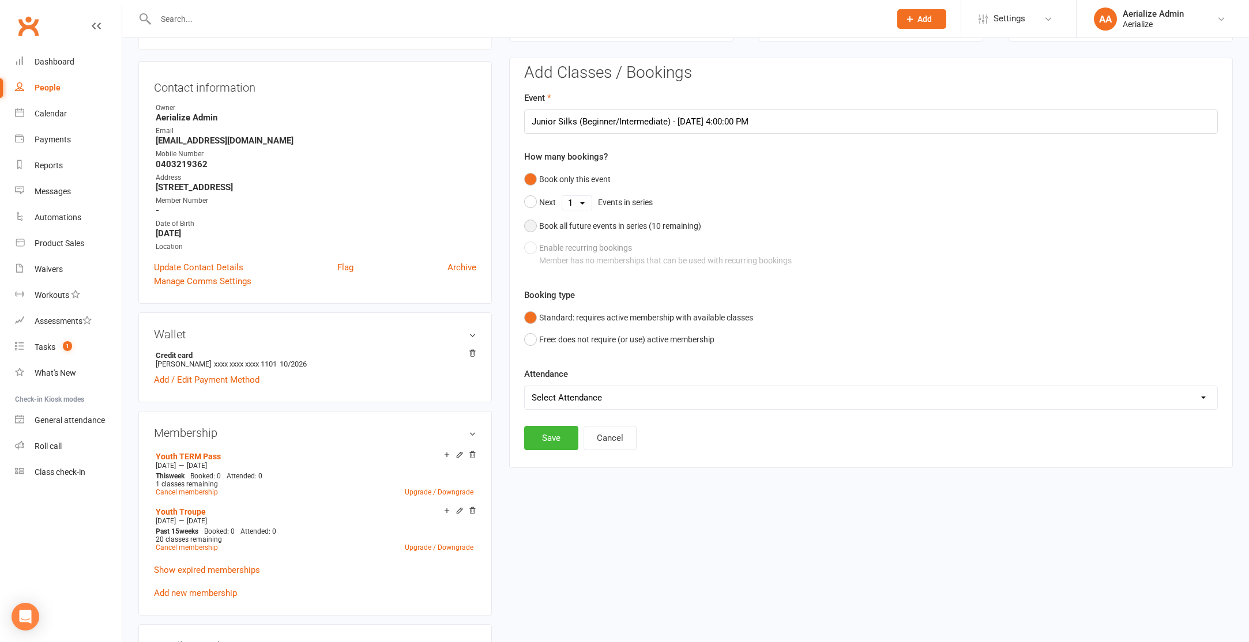
click at [532, 224] on button "Book all future events in series ( 10 remaining)" at bounding box center [612, 226] width 177 height 22
click at [555, 383] on button "Save" at bounding box center [551, 379] width 54 height 24
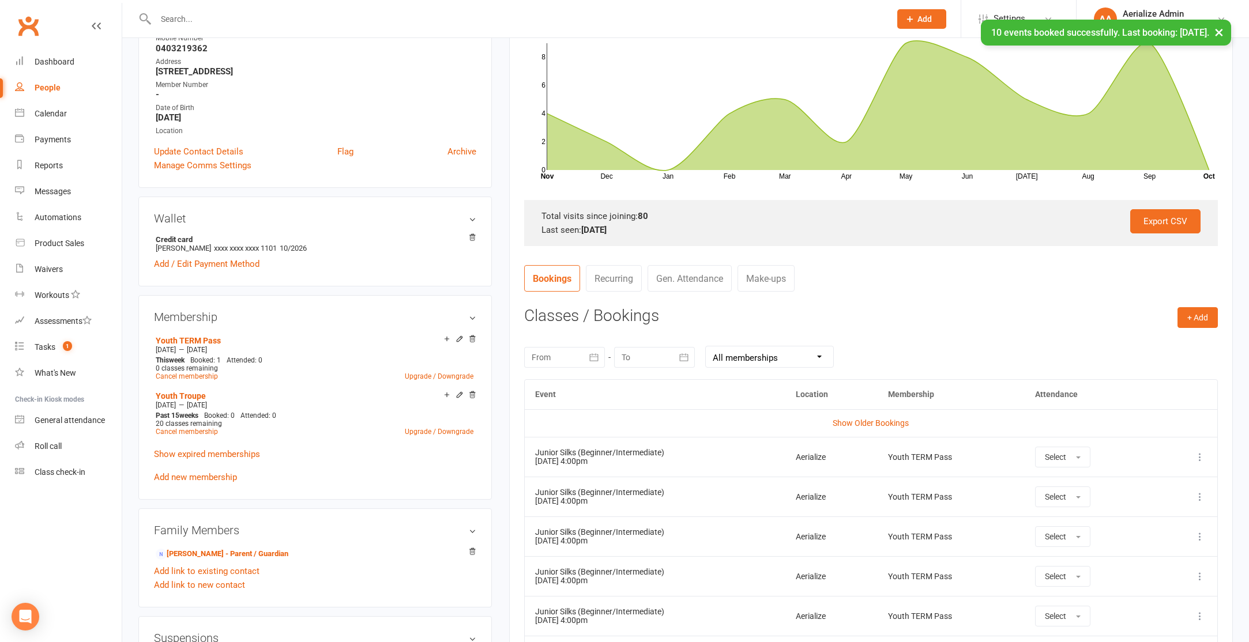
scroll to position [216, 0]
drag, startPoint x: 1203, startPoint y: 317, endPoint x: 1131, endPoint y: 336, distance: 74.7
click at [1203, 317] on button "+ Add" at bounding box center [1198, 316] width 40 height 21
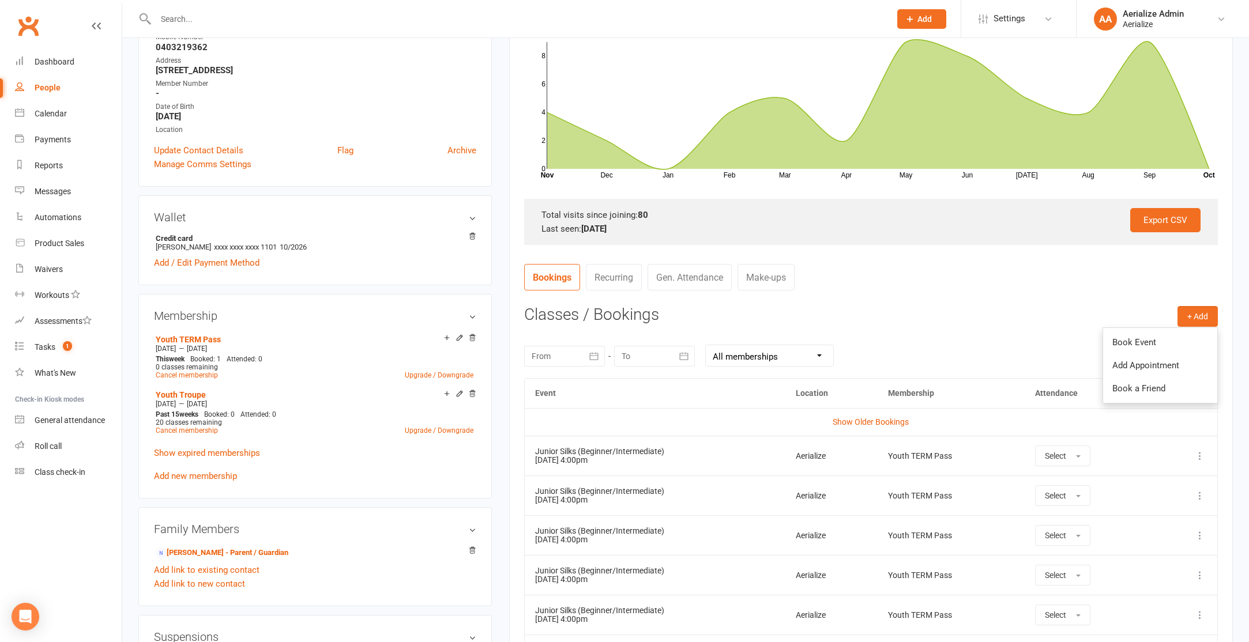
click at [1149, 344] on link "Book Event" at bounding box center [1160, 342] width 114 height 23
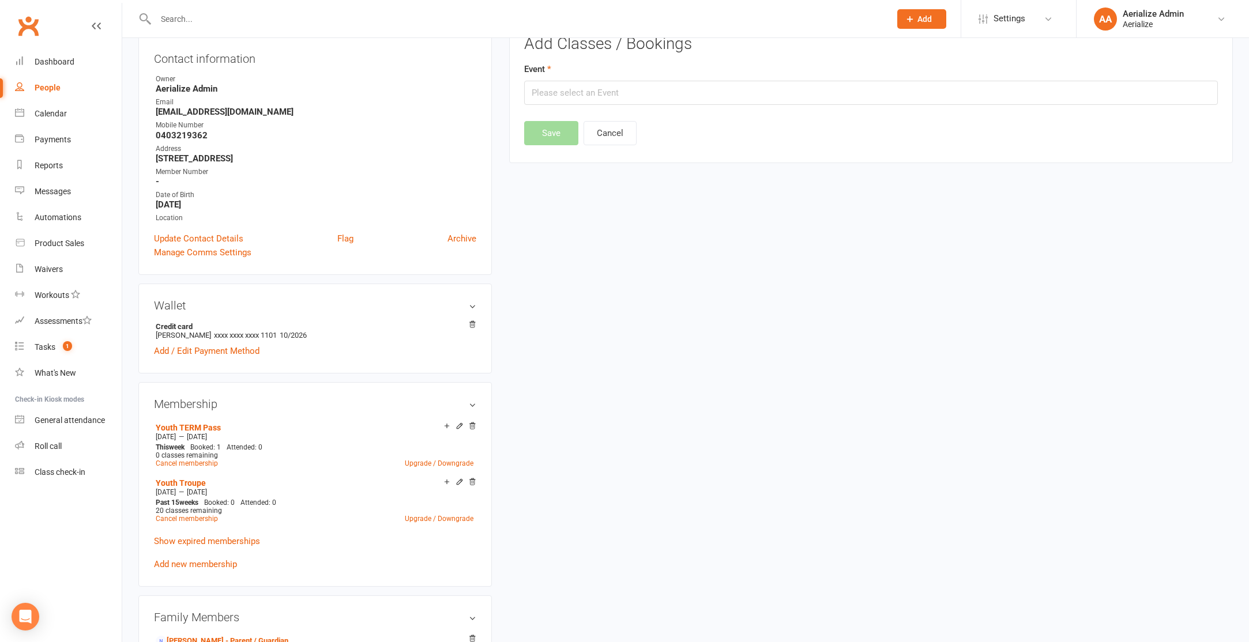
scroll to position [99, 0]
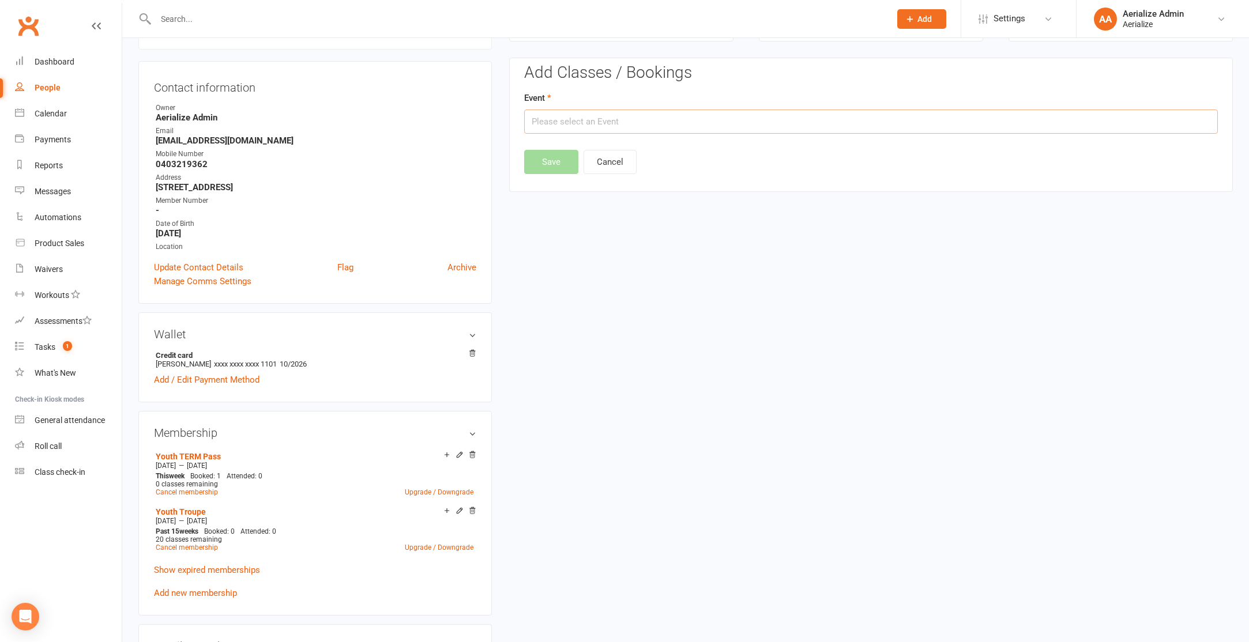
click at [618, 128] on input "text" at bounding box center [871, 122] width 694 height 24
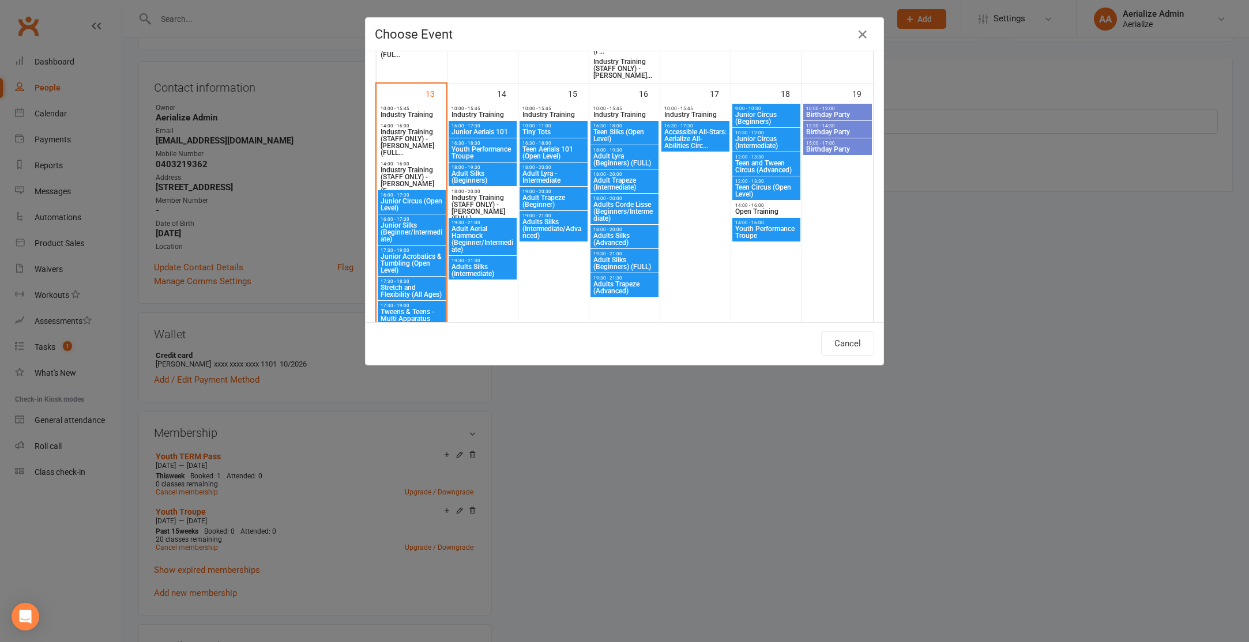
scroll to position [734, 0]
click at [480, 151] on span "Youth Performance Troupe" at bounding box center [482, 152] width 63 height 14
type input "Youth Performance Troupe - [DATE] 4:30:00 PM"
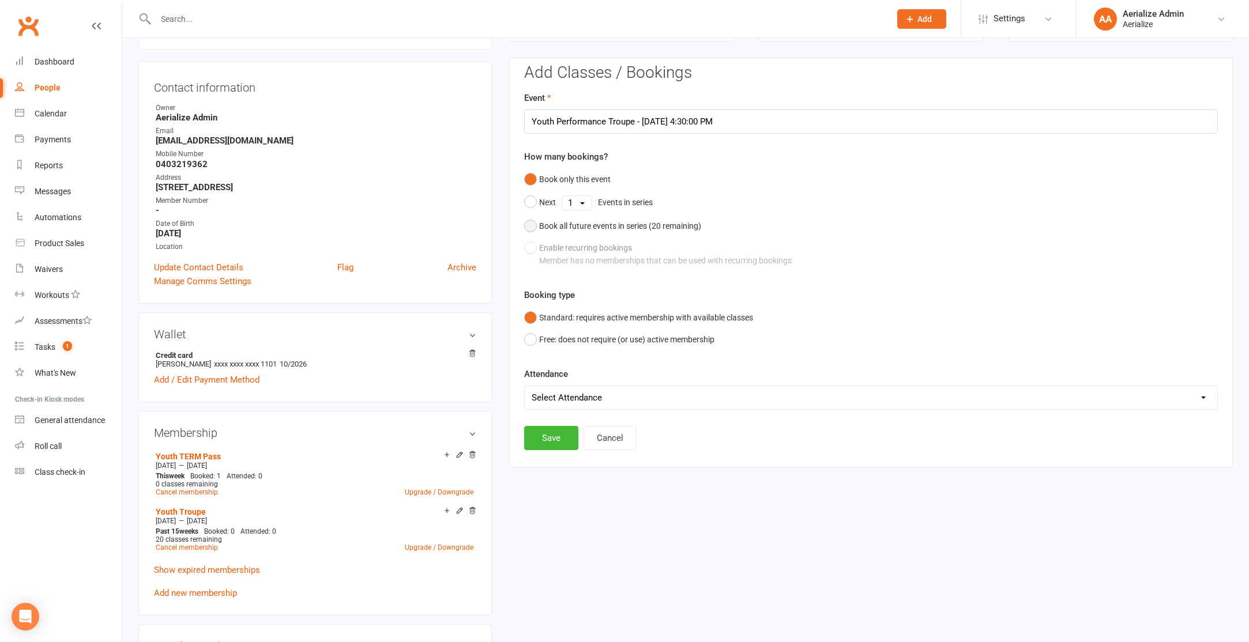
click at [578, 229] on div "Book all future events in series ( 20 remaining)" at bounding box center [620, 226] width 162 height 13
drag, startPoint x: 553, startPoint y: 377, endPoint x: 537, endPoint y: 388, distance: 19.2
click at [555, 377] on button "Save" at bounding box center [551, 379] width 54 height 24
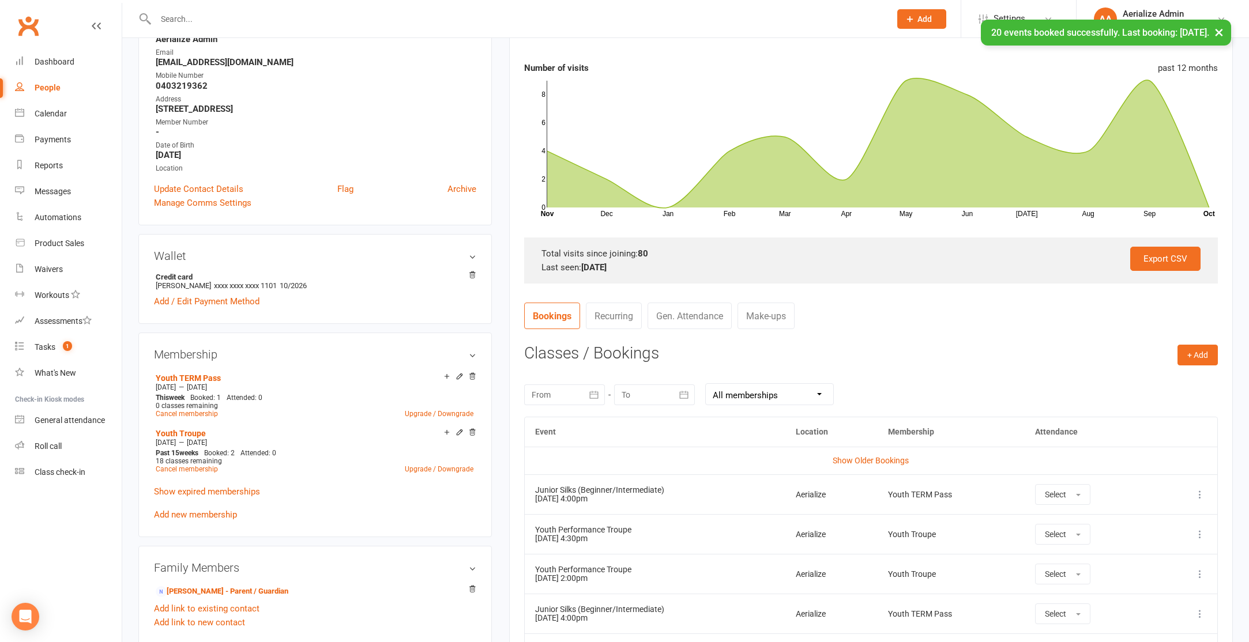
scroll to position [0, 0]
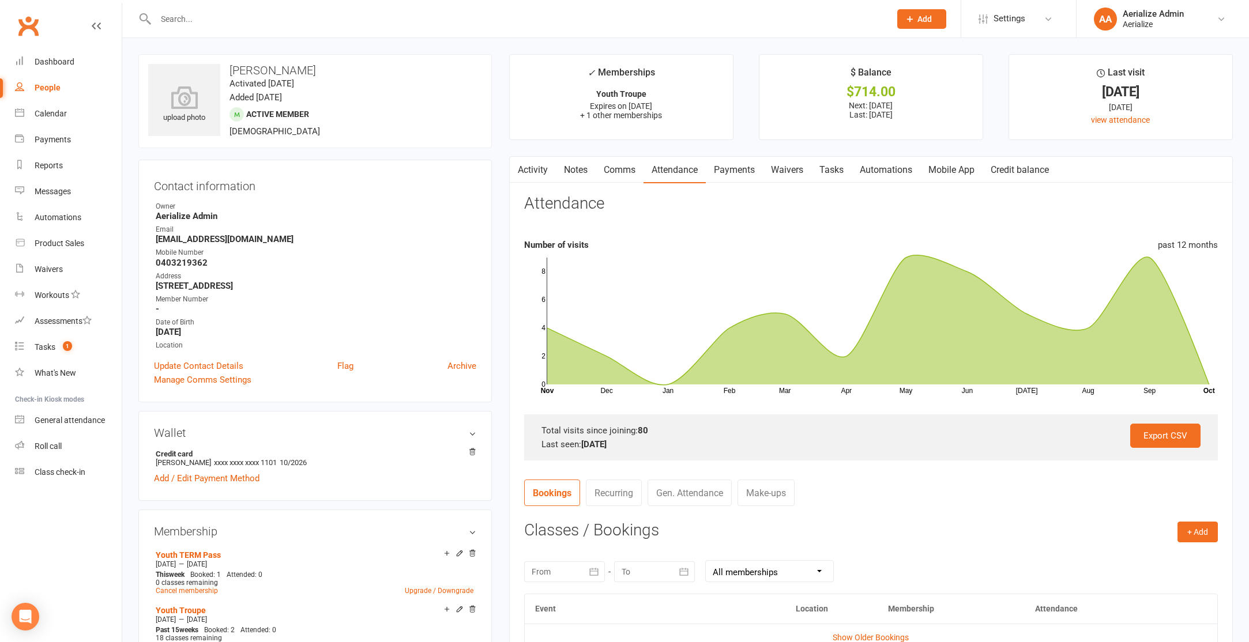
click at [722, 174] on link "Payments" at bounding box center [734, 170] width 57 height 27
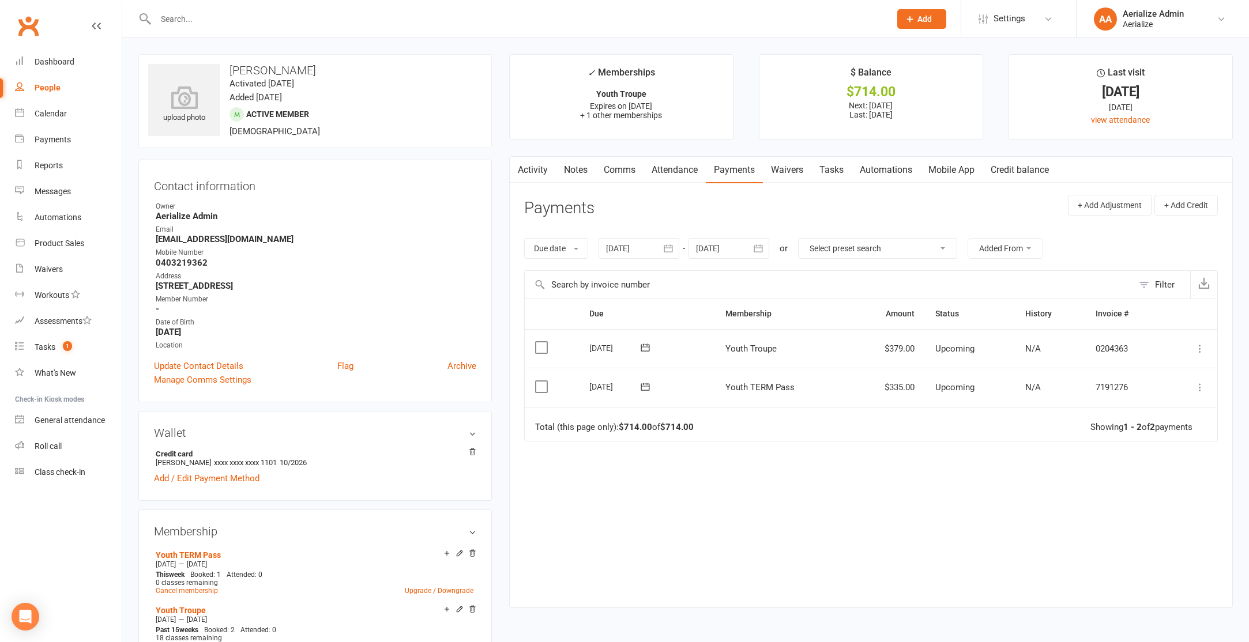
click at [1198, 350] on icon at bounding box center [1200, 349] width 12 height 12
click at [1172, 484] on link "Process now" at bounding box center [1149, 486] width 114 height 23
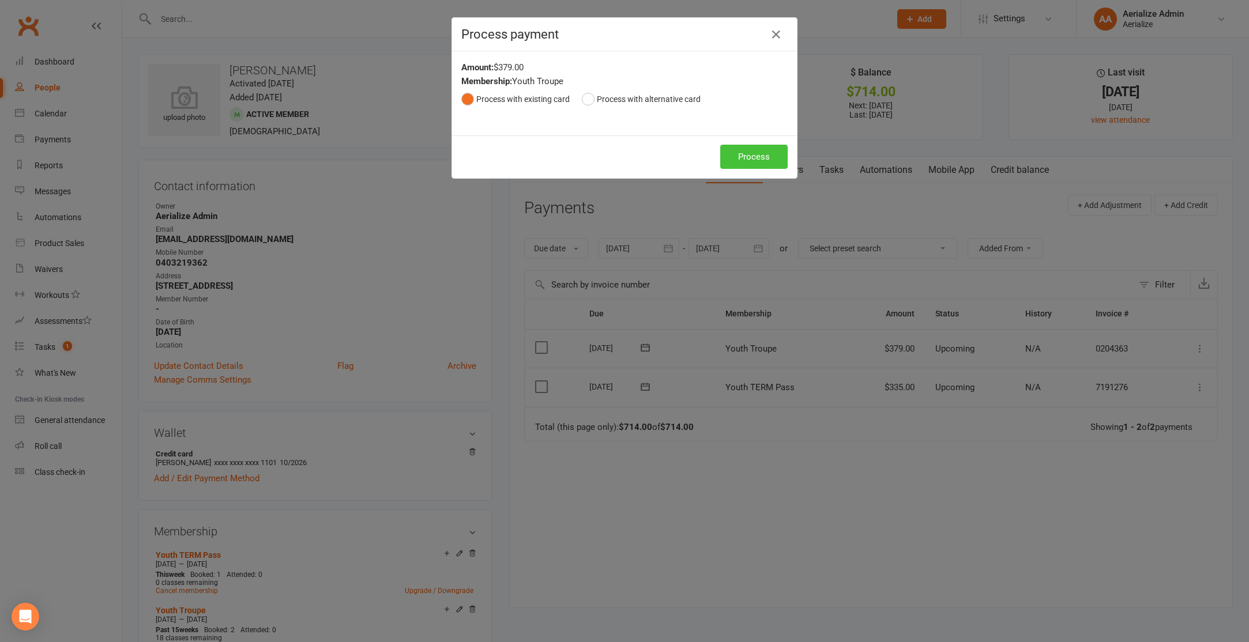
click at [766, 161] on button "Process" at bounding box center [753, 157] width 67 height 24
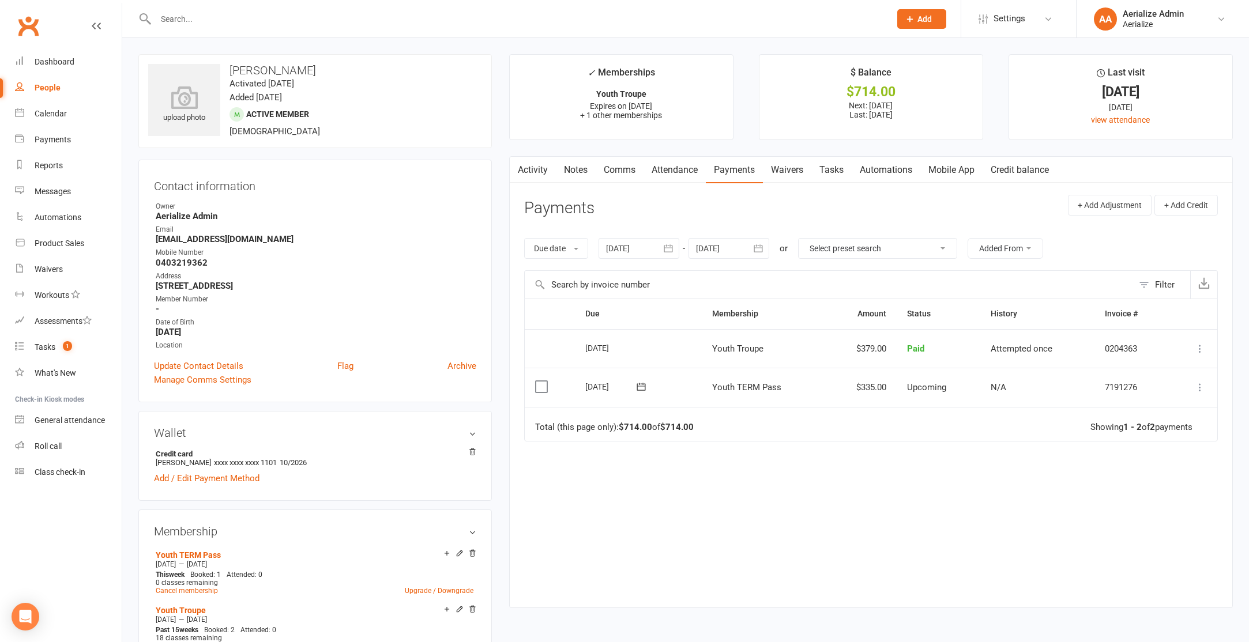
click at [1199, 385] on icon at bounding box center [1200, 388] width 12 height 12
click at [1168, 519] on link "Process now" at bounding box center [1149, 525] width 114 height 23
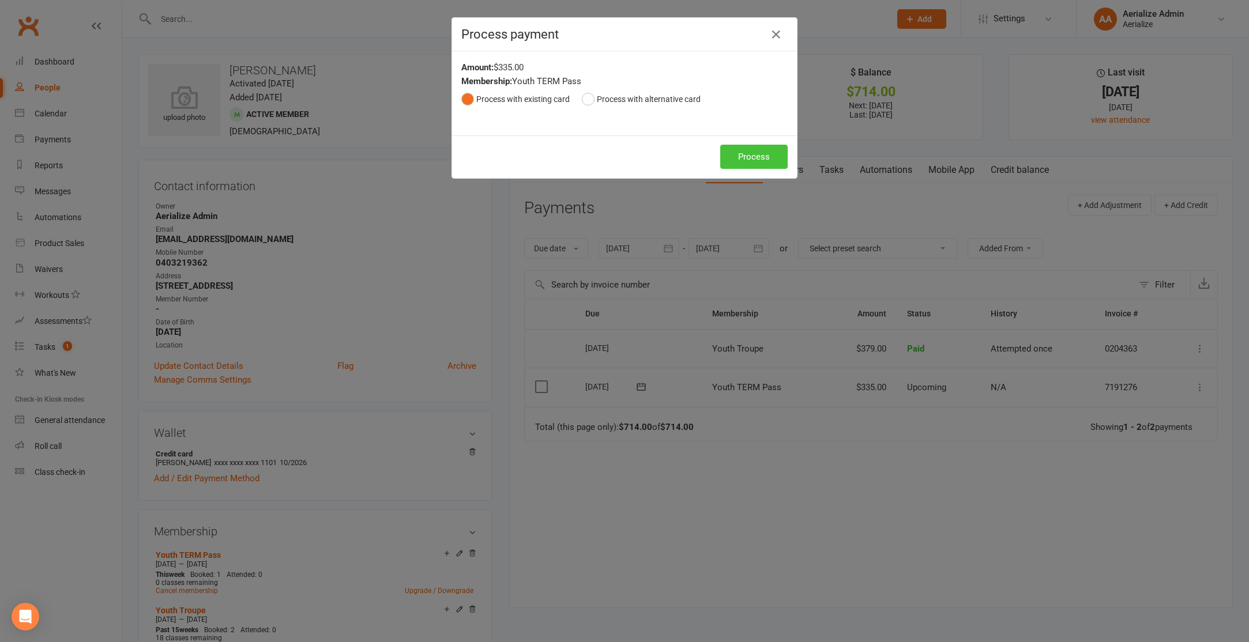
click at [755, 159] on button "Process" at bounding box center [753, 157] width 67 height 24
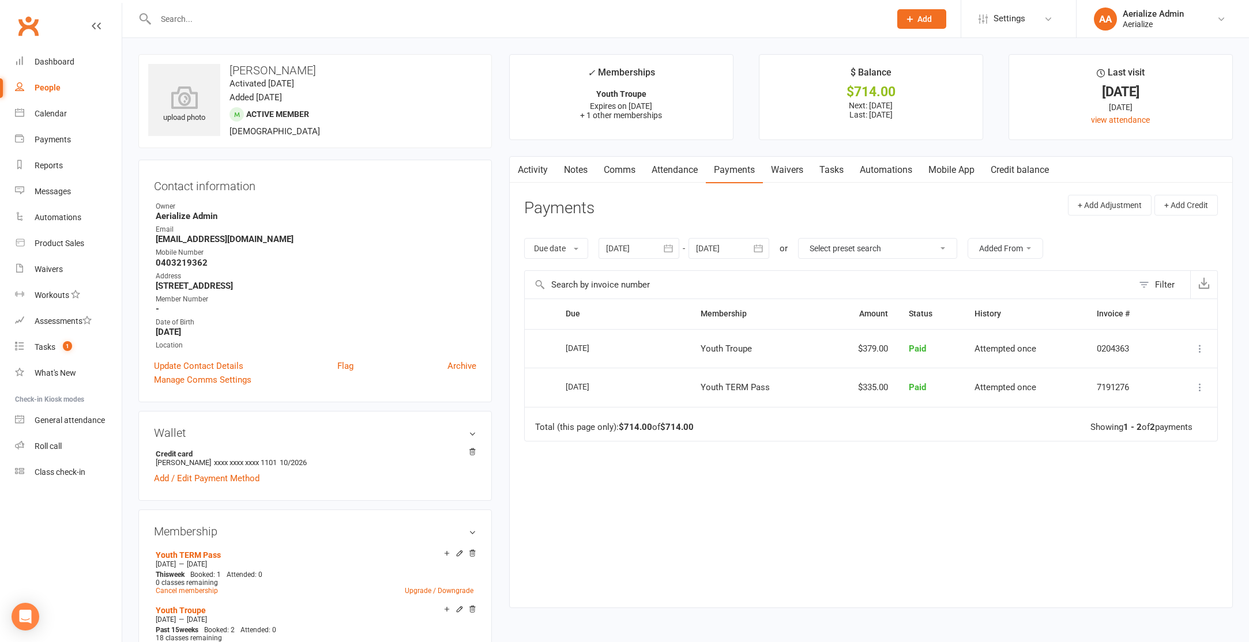
click at [673, 168] on link "Attendance" at bounding box center [675, 170] width 62 height 27
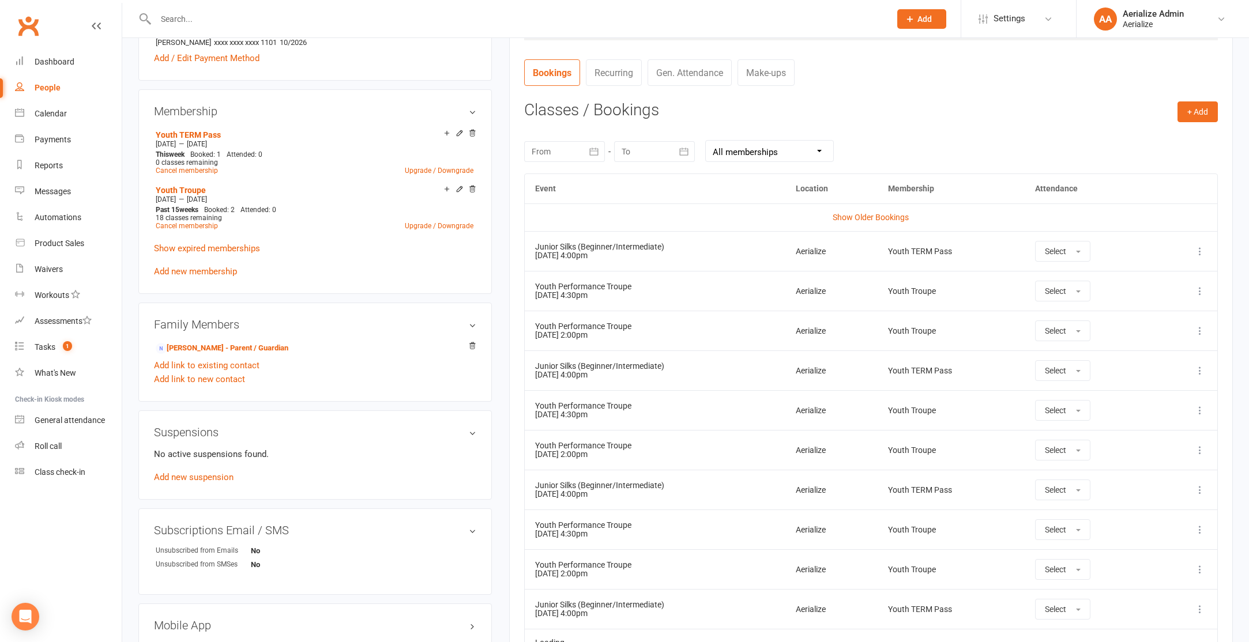
scroll to position [424, 0]
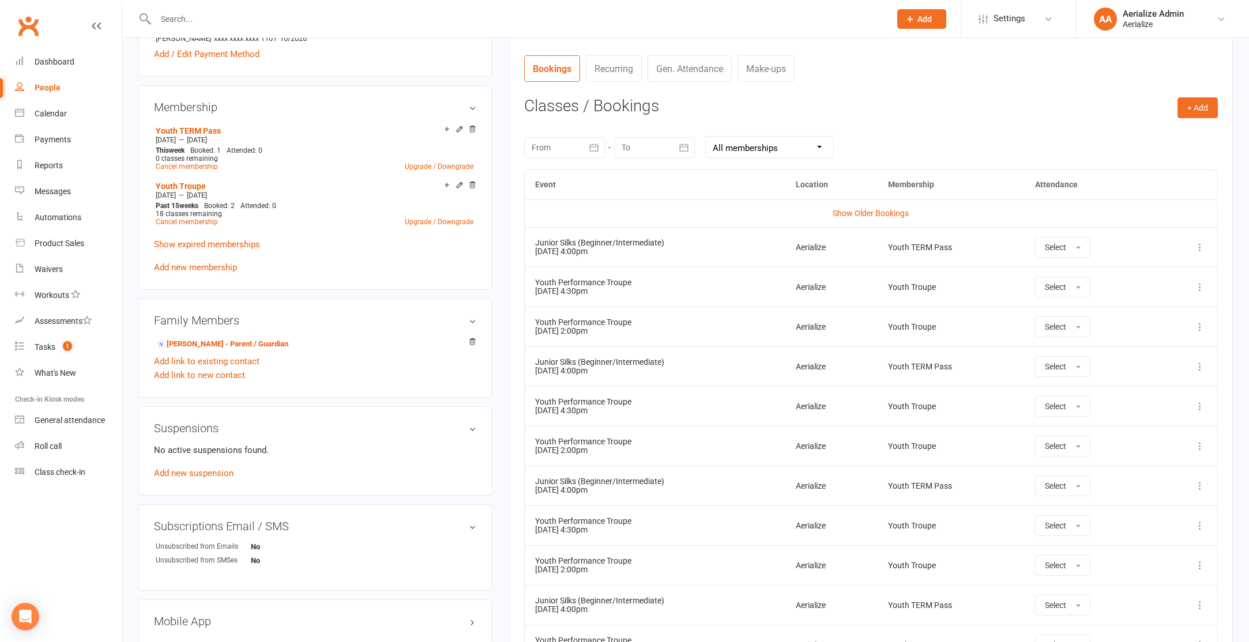
click at [190, 14] on input "text" at bounding box center [517, 19] width 730 height 16
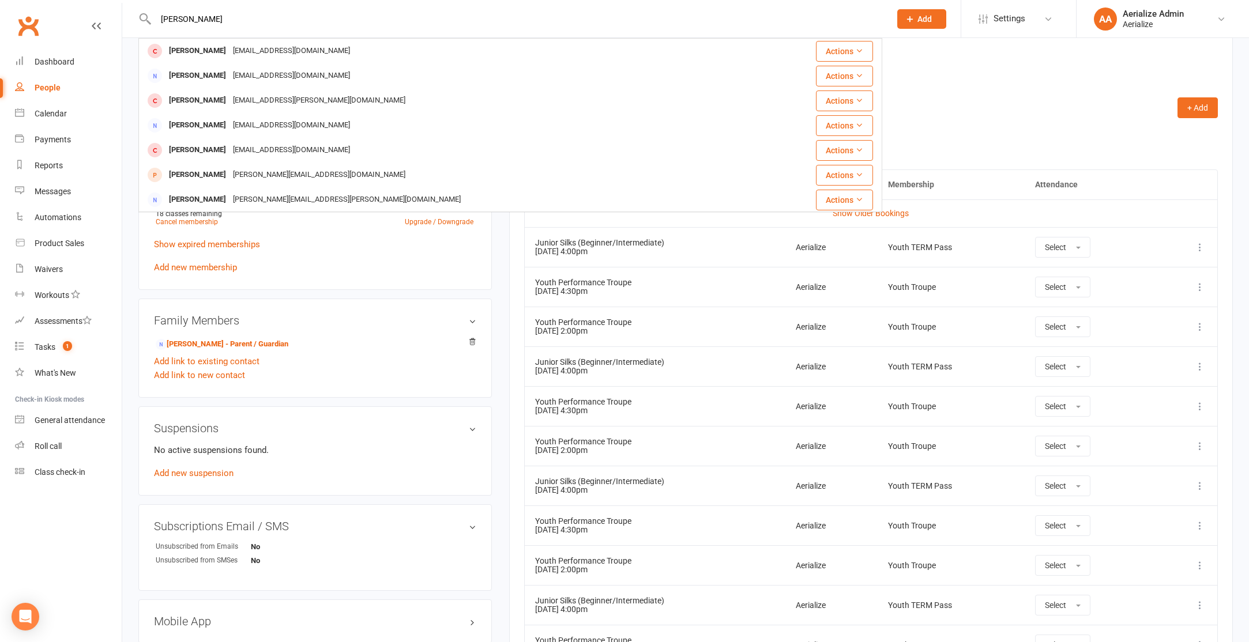
type input "[PERSON_NAME]"
click at [191, 51] on div "[PERSON_NAME]" at bounding box center [198, 51] width 64 height 17
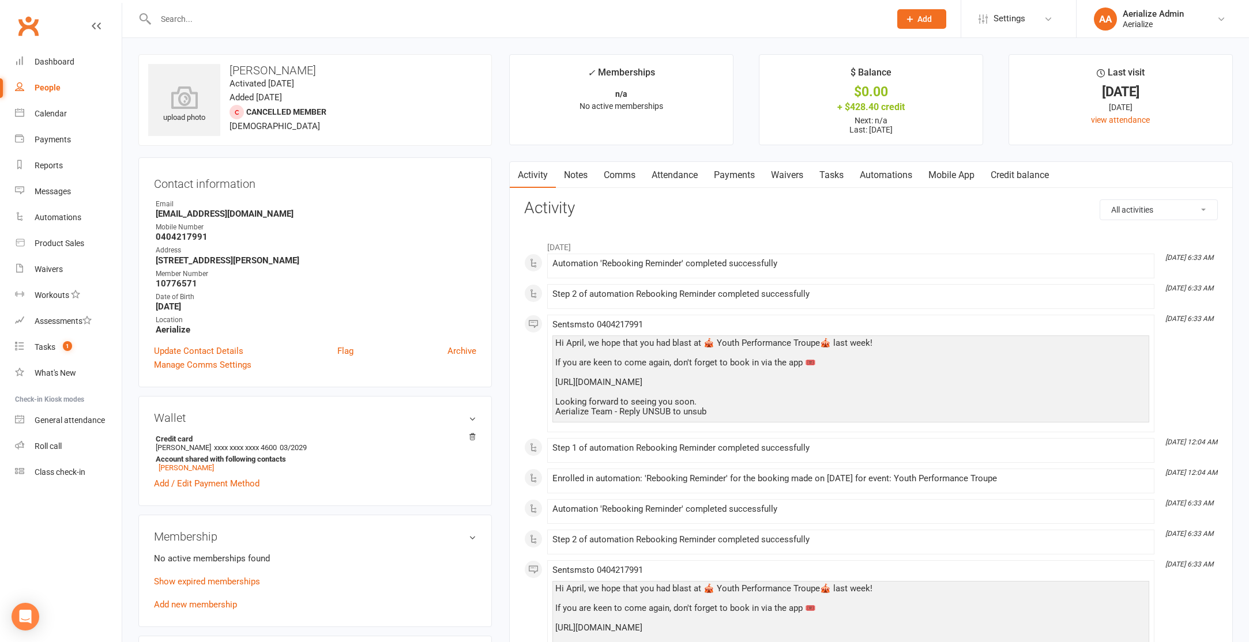
click at [1033, 182] on link "Credit balance" at bounding box center [1020, 175] width 74 height 27
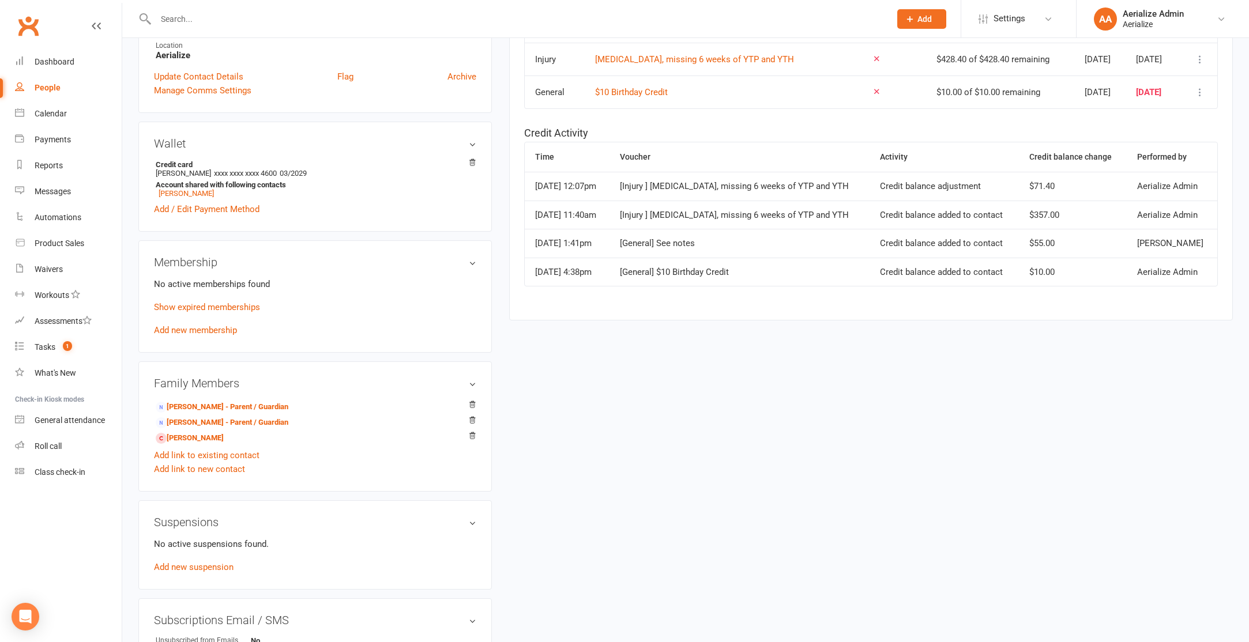
scroll to position [274, 0]
click at [176, 332] on link "Add new membership" at bounding box center [195, 331] width 83 height 10
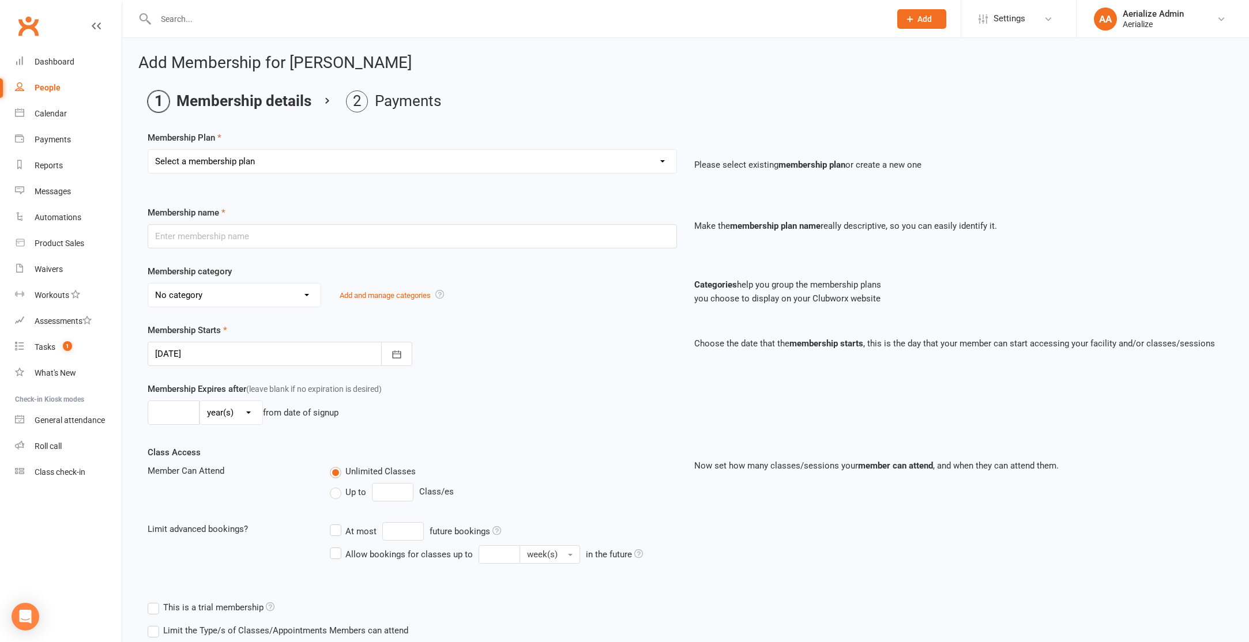
click at [172, 158] on select "Select a membership plan Create new Membership Plan Tiny Tots DROP IN Tiny Tots…" at bounding box center [412, 161] width 528 height 23
select select "3"
click at [148, 150] on select "Select a membership plan Create new Membership Plan Tiny Tots DROP IN Tiny Tots…" at bounding box center [412, 161] width 528 height 23
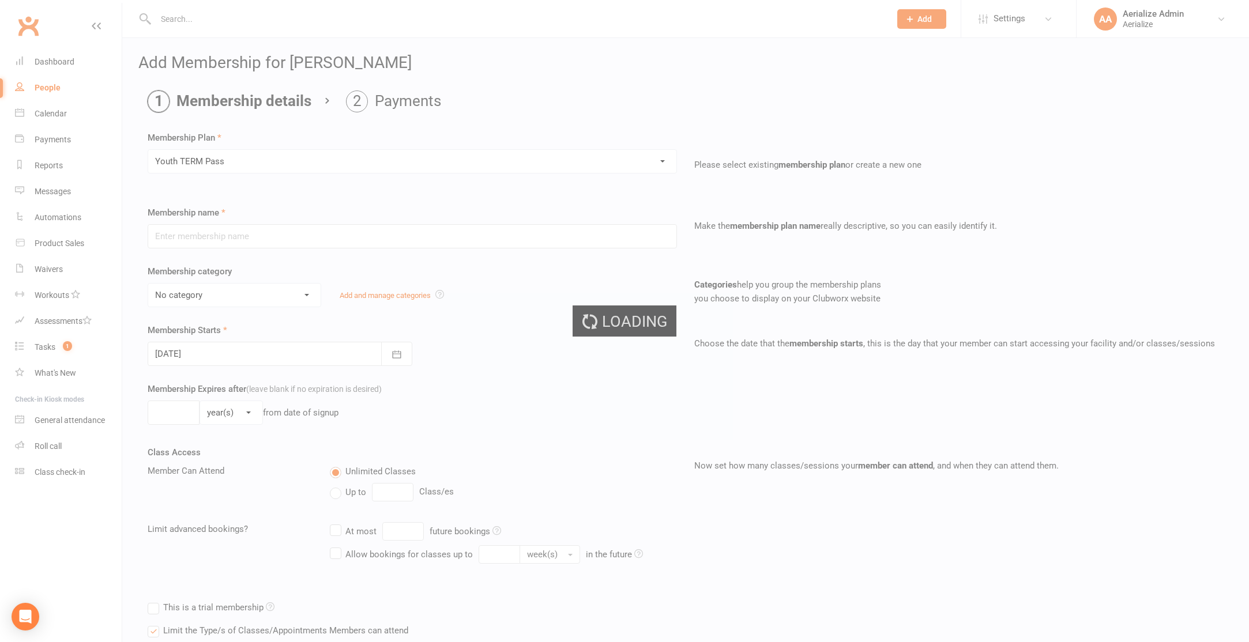
type input "Youth TERM Pass"
select select "10"
type input "16"
select select "1"
type input "1"
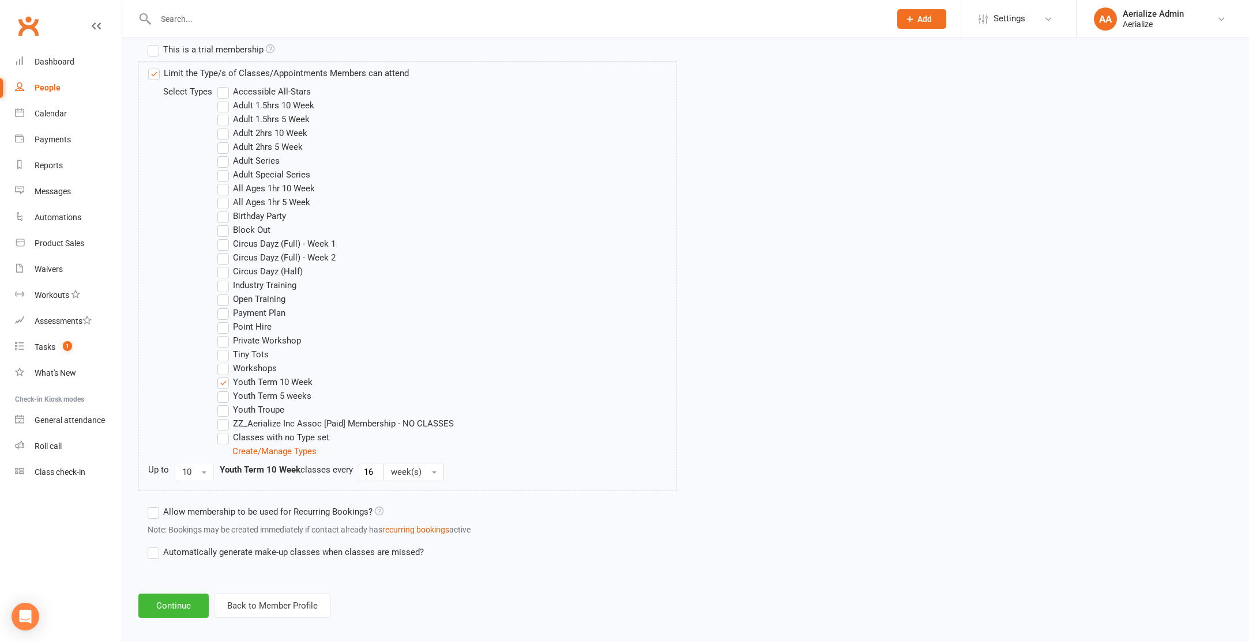
scroll to position [567, 0]
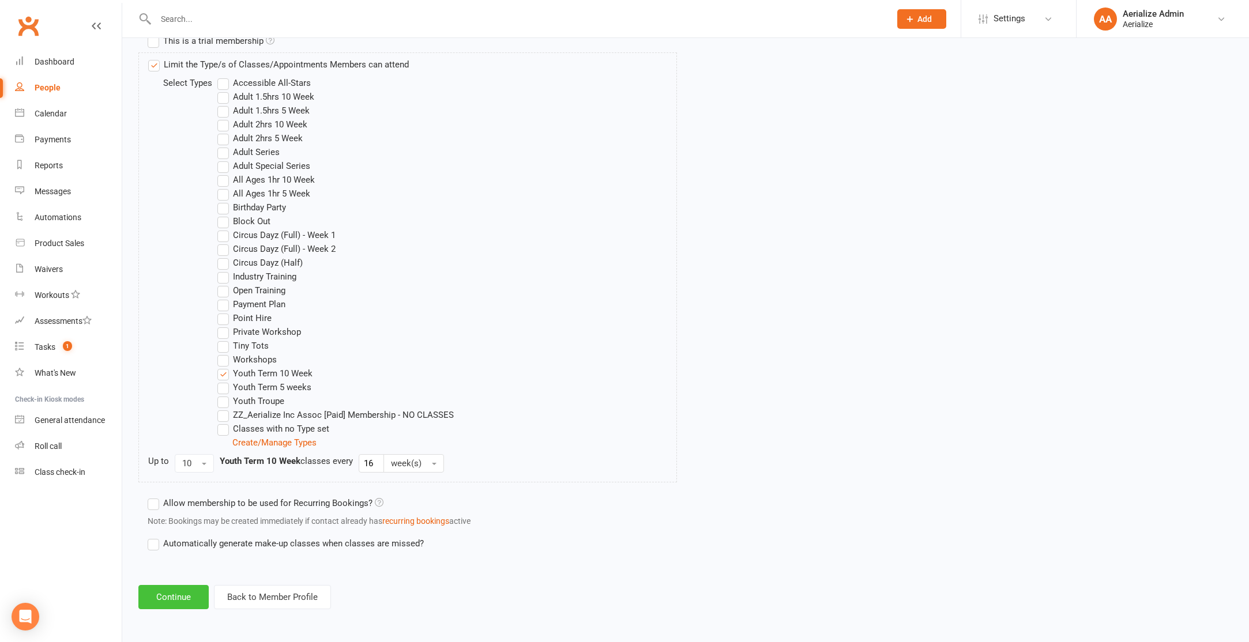
drag, startPoint x: 162, startPoint y: 606, endPoint x: 155, endPoint y: 606, distance: 7.5
click at [163, 606] on button "Continue" at bounding box center [173, 597] width 70 height 24
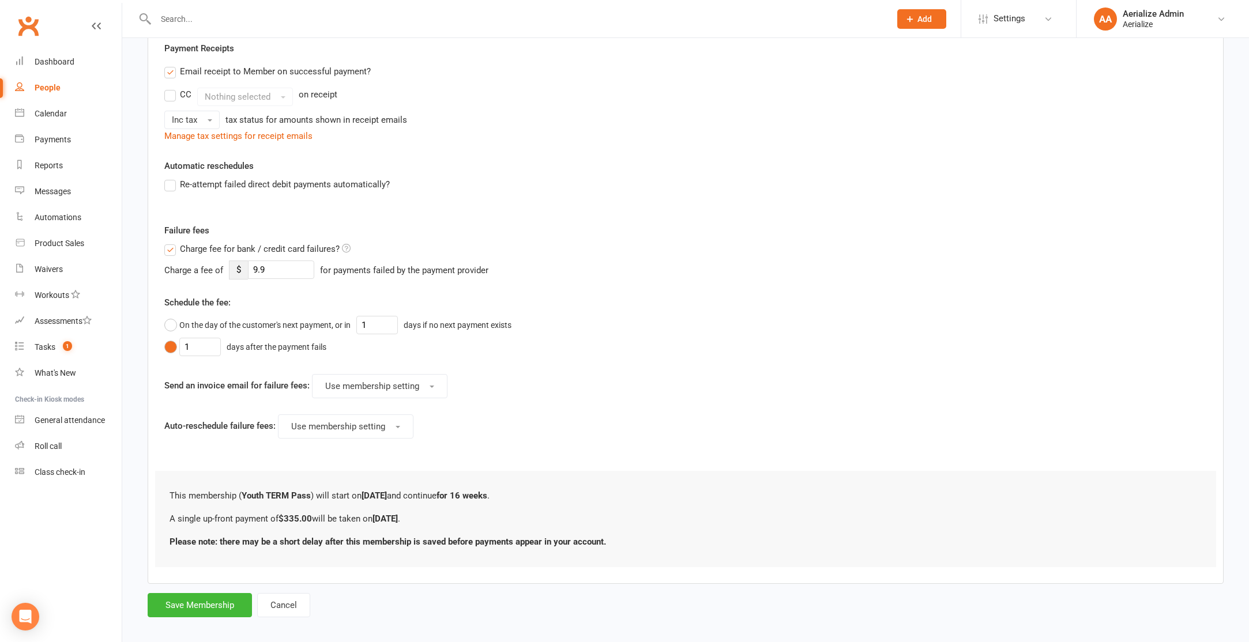
scroll to position [223, 0]
drag, startPoint x: 196, startPoint y: 597, endPoint x: 191, endPoint y: 603, distance: 7.4
click at [196, 598] on button "Save Membership" at bounding box center [200, 603] width 104 height 24
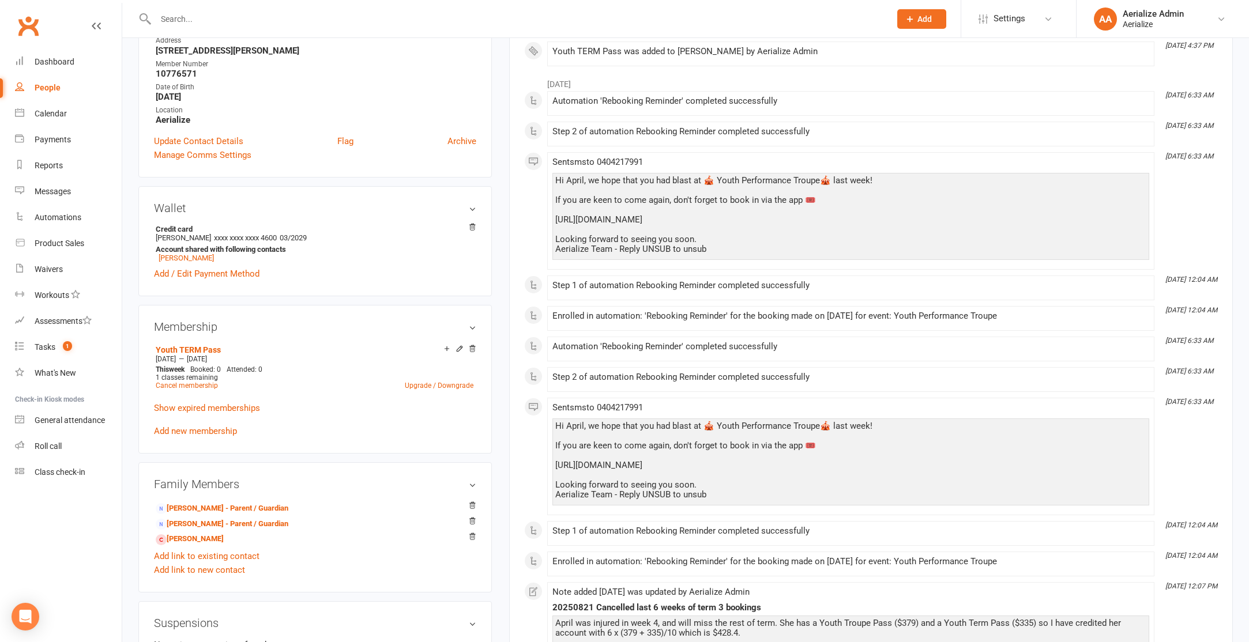
scroll to position [217, 0]
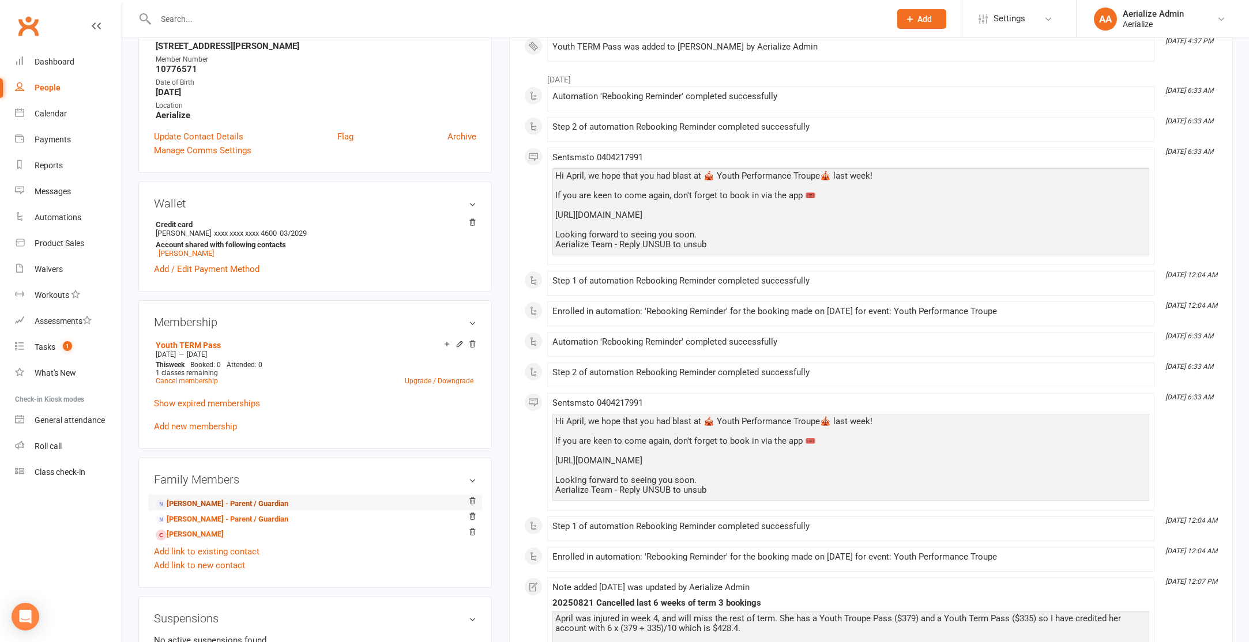
click at [197, 501] on link "Clare Cooper - Parent / Guardian" at bounding box center [222, 504] width 133 height 12
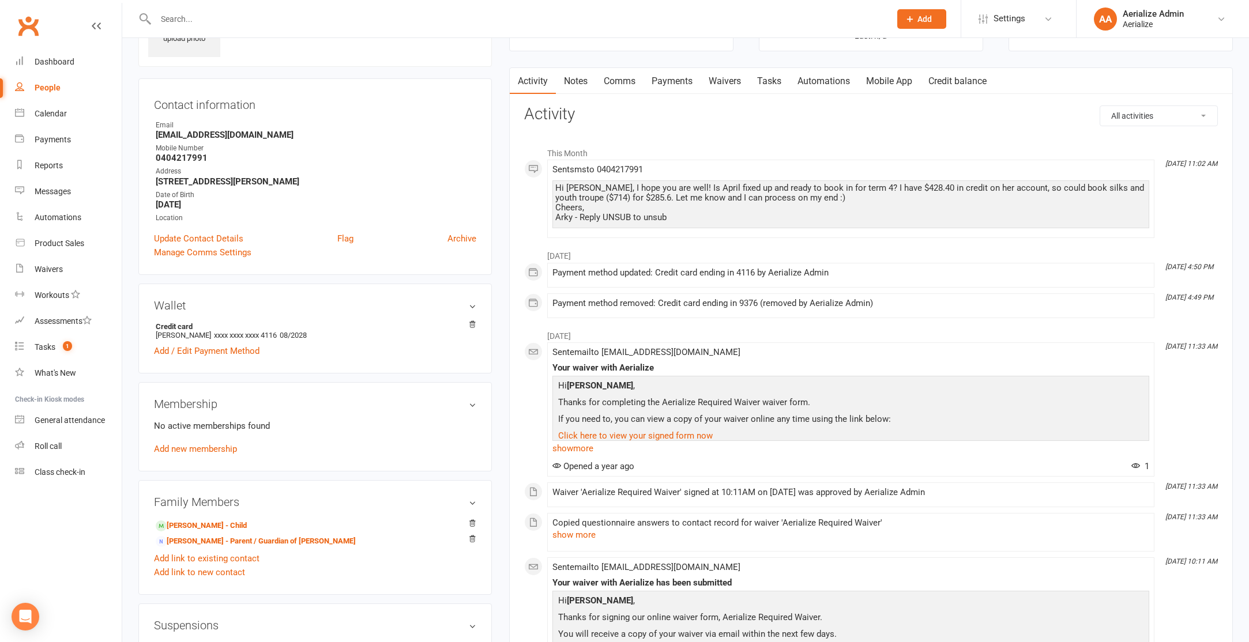
scroll to position [106, 0]
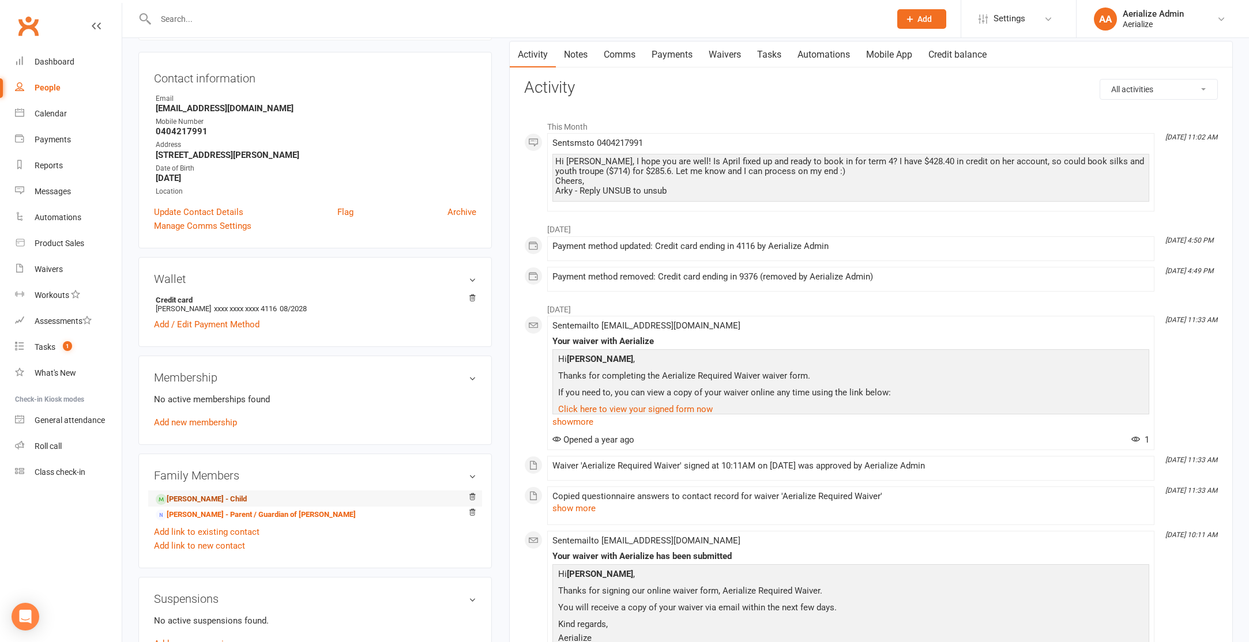
click at [205, 494] on link "April Thomas - Child" at bounding box center [201, 500] width 91 height 12
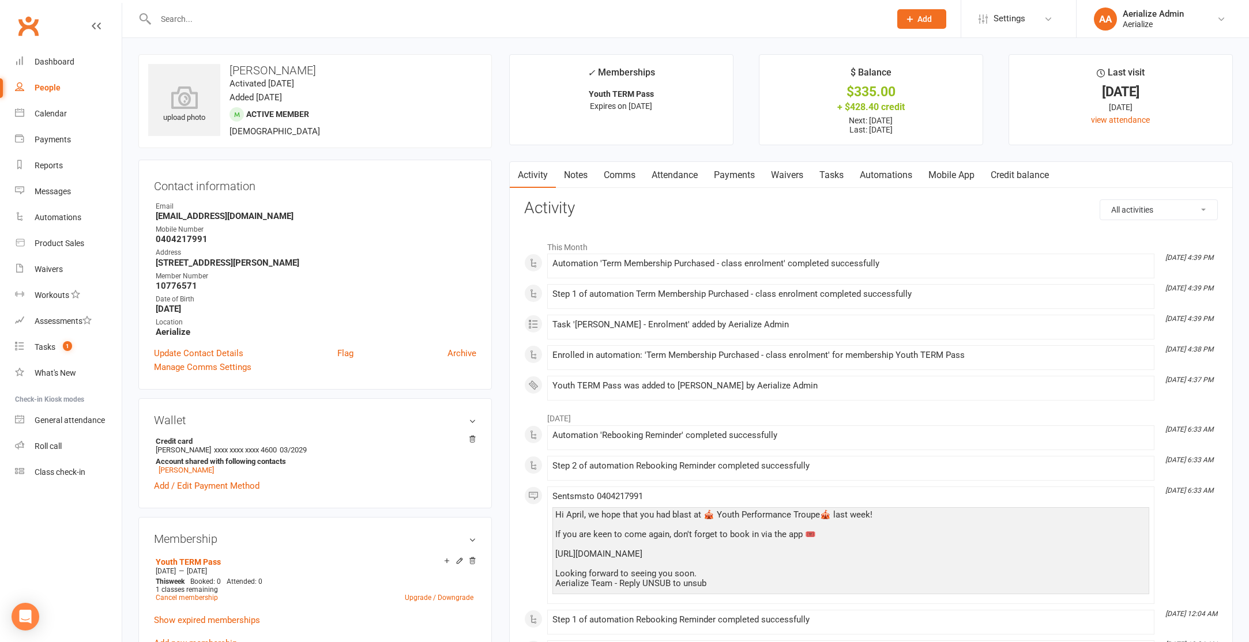
click at [720, 175] on link "Payments" at bounding box center [734, 175] width 57 height 27
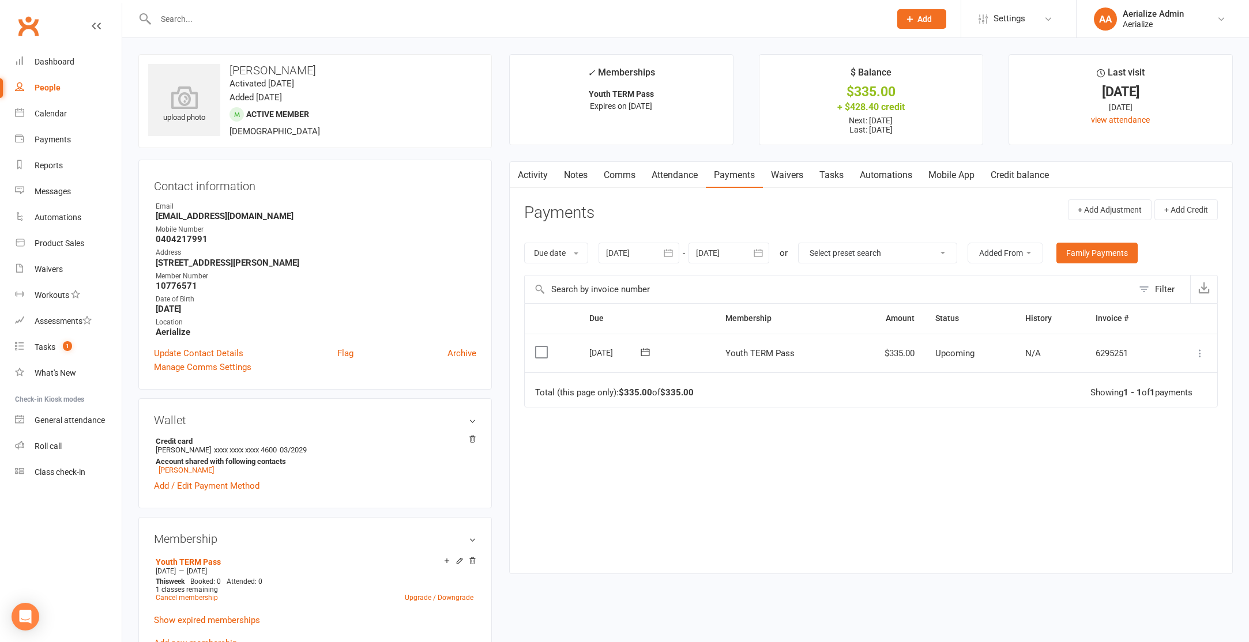
click at [1198, 352] on icon at bounding box center [1200, 354] width 12 height 12
click at [1115, 469] on link "Apply credit" at bounding box center [1149, 468] width 114 height 23
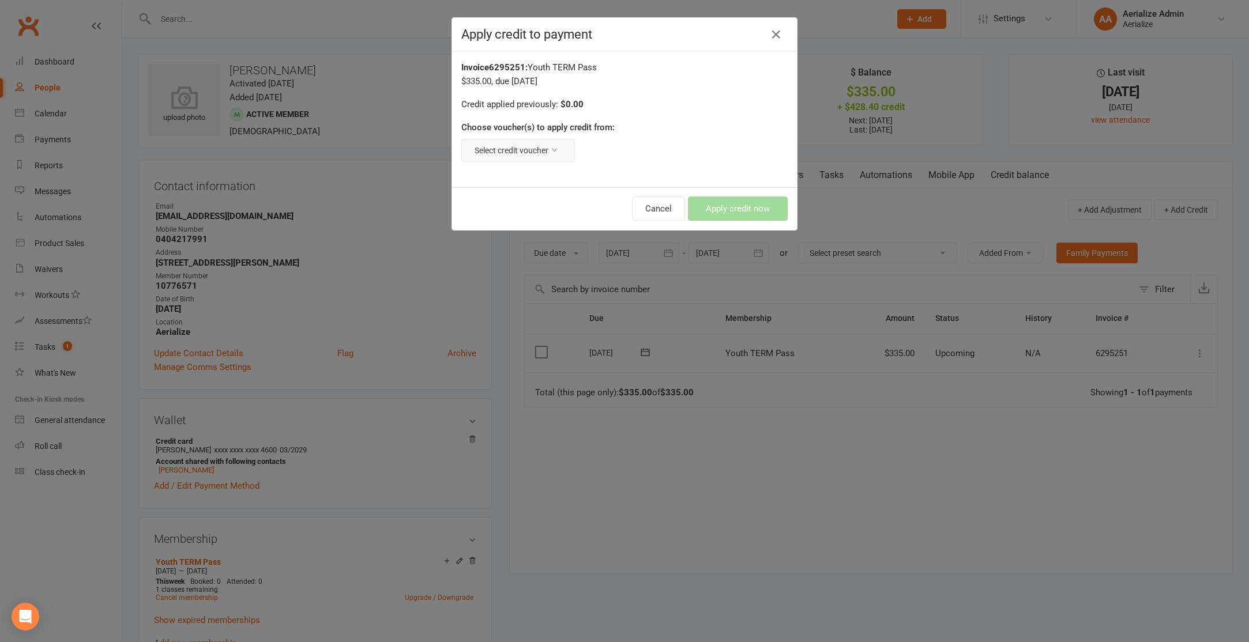
click at [515, 148] on button "Select credit voucher" at bounding box center [517, 150] width 113 height 23
click at [526, 185] on link "Injury : $428.40 remaining - Broken wrist, missing 6 weeks of YTP and YTH" at bounding box center [475, 177] width 201 height 23
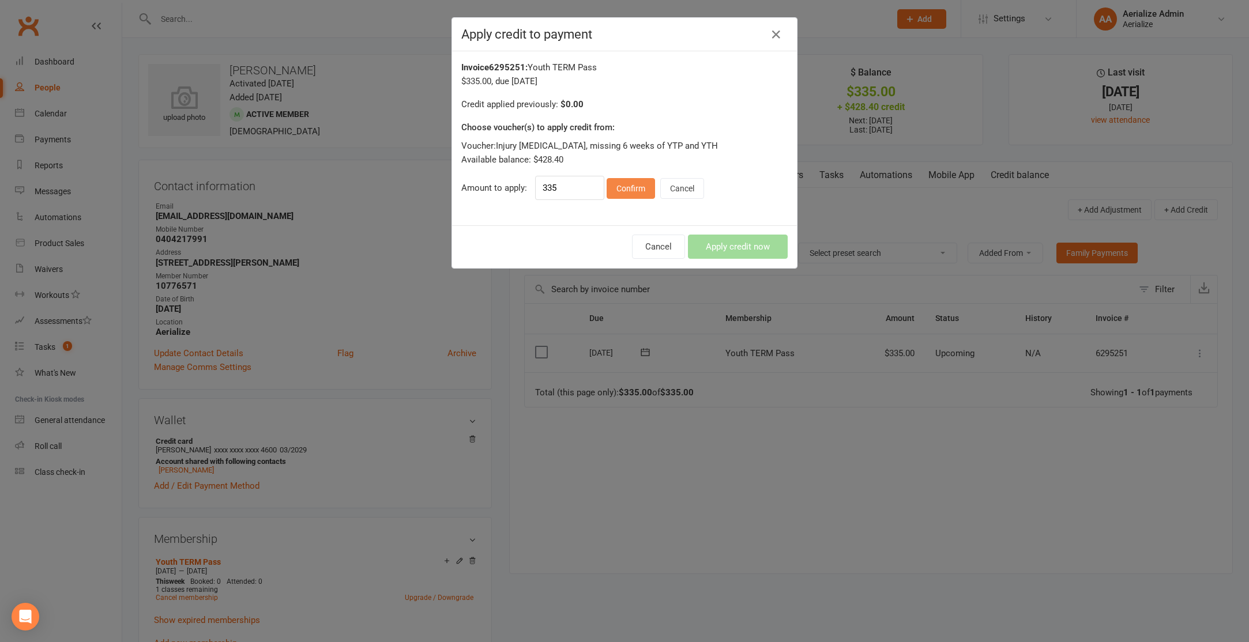
click at [627, 188] on button "Confirm" at bounding box center [631, 188] width 48 height 21
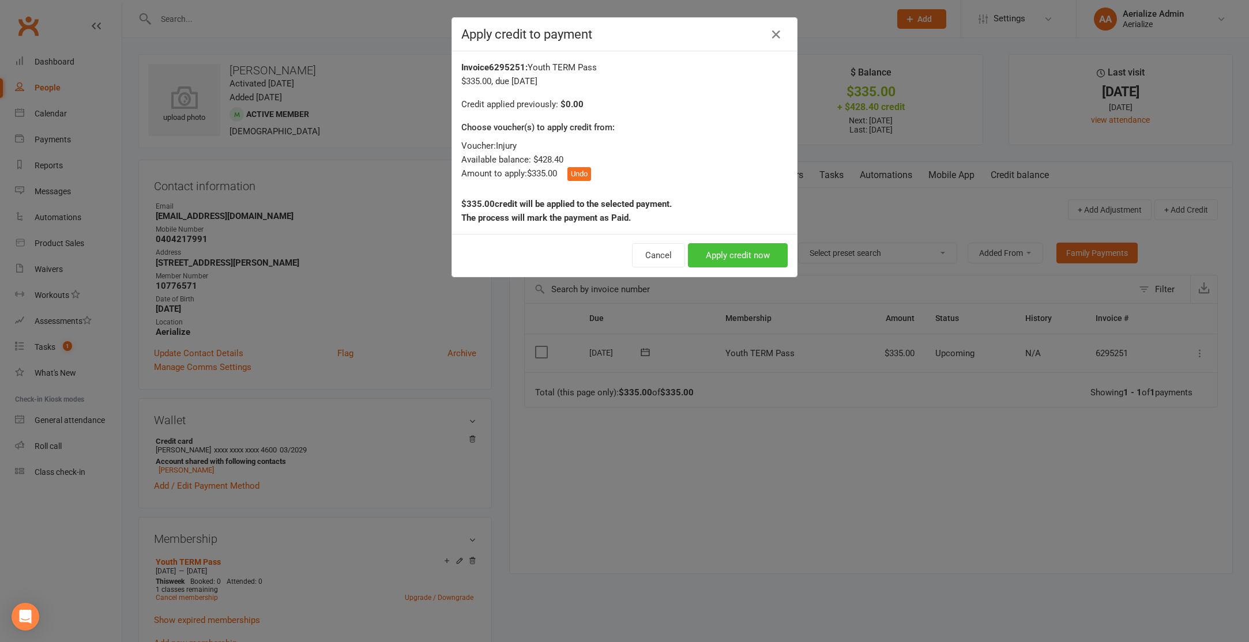
click at [740, 259] on button "Apply credit now" at bounding box center [738, 255] width 100 height 24
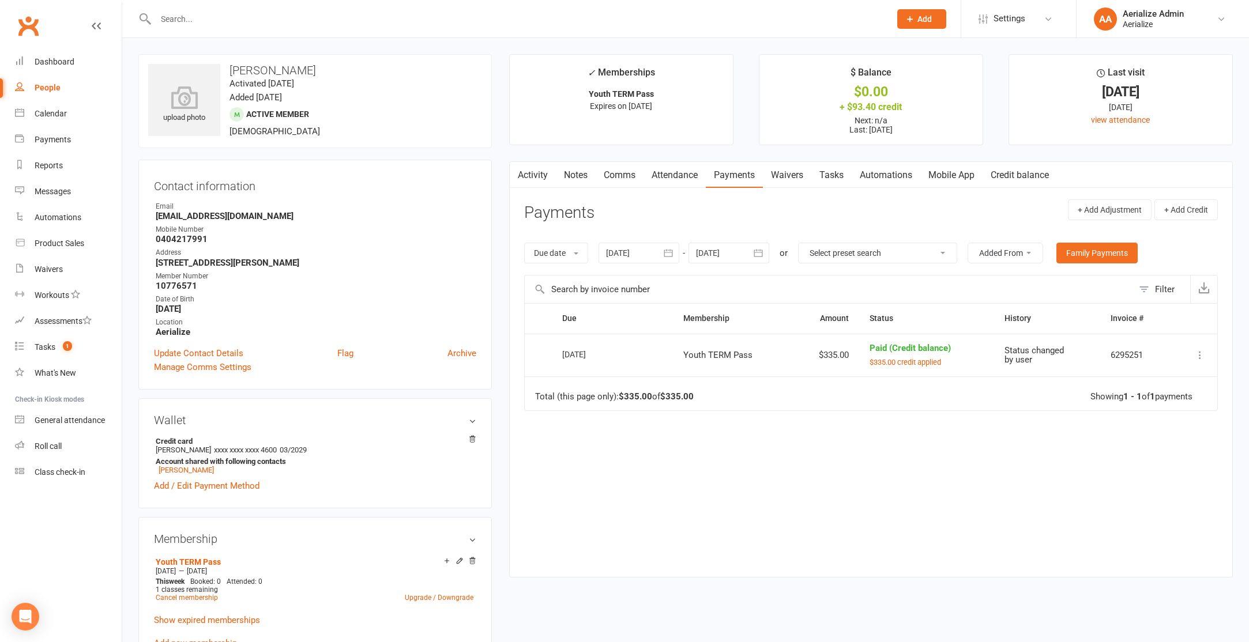
click at [670, 179] on link "Attendance" at bounding box center [675, 175] width 62 height 27
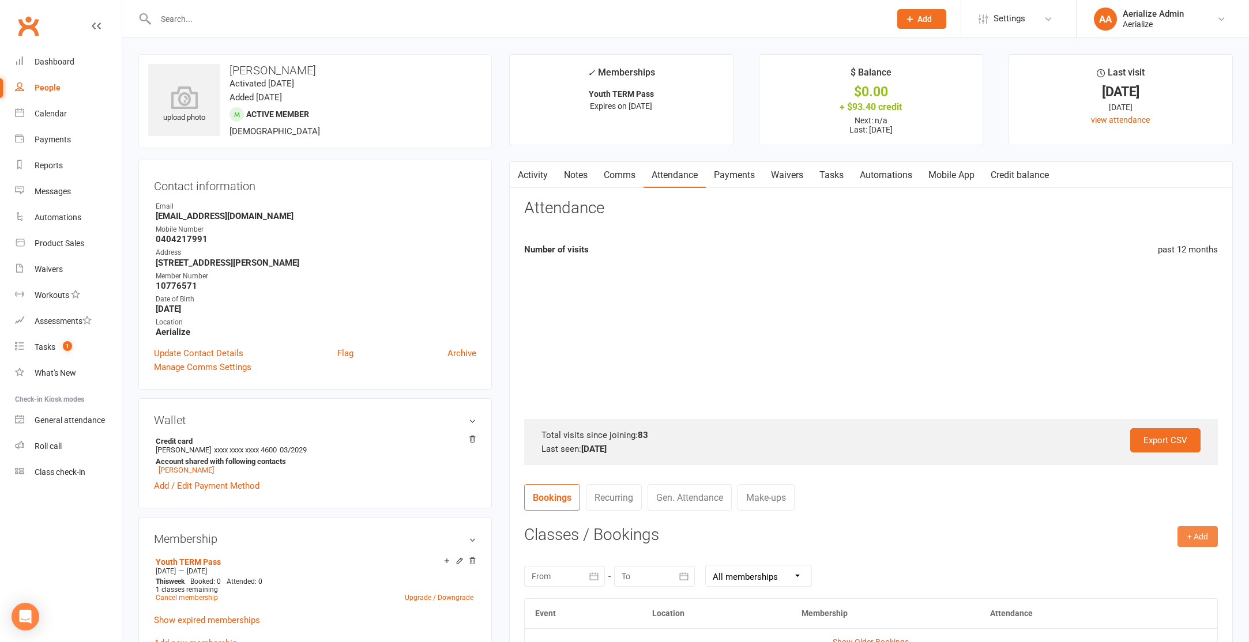
drag, startPoint x: 1193, startPoint y: 544, endPoint x: 1184, endPoint y: 547, distance: 9.1
click at [1194, 544] on button "+ Add" at bounding box center [1198, 537] width 40 height 21
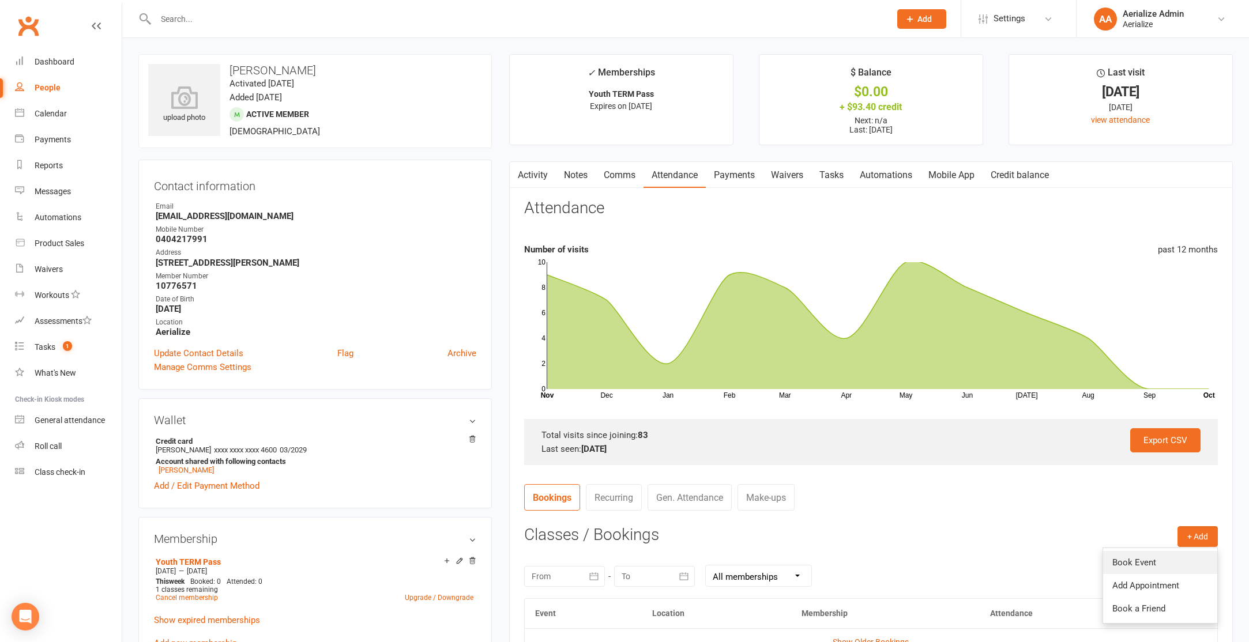
click at [1155, 566] on link "Book Event" at bounding box center [1160, 562] width 114 height 23
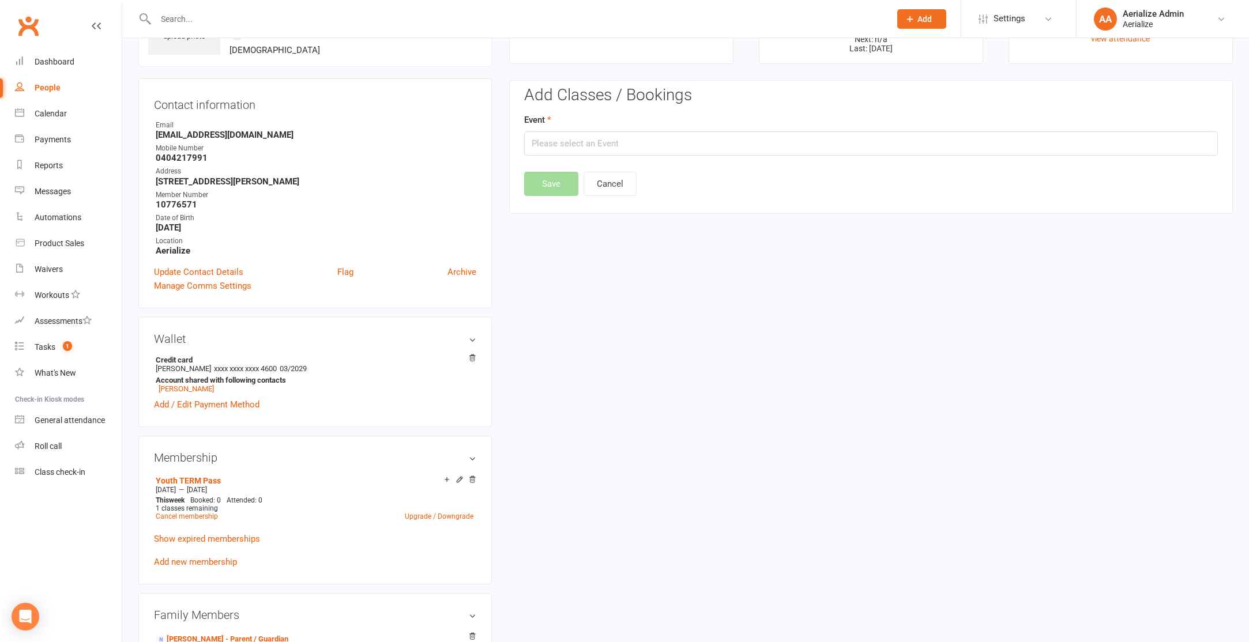
scroll to position [103, 0]
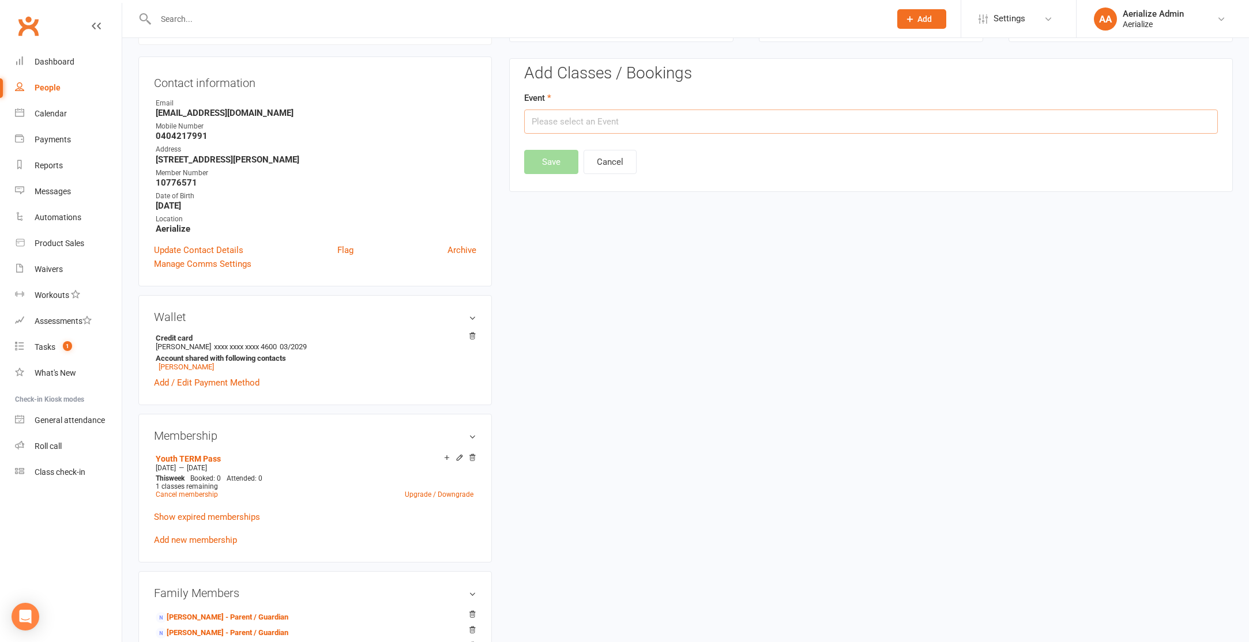
click at [595, 117] on input "text" at bounding box center [871, 122] width 694 height 24
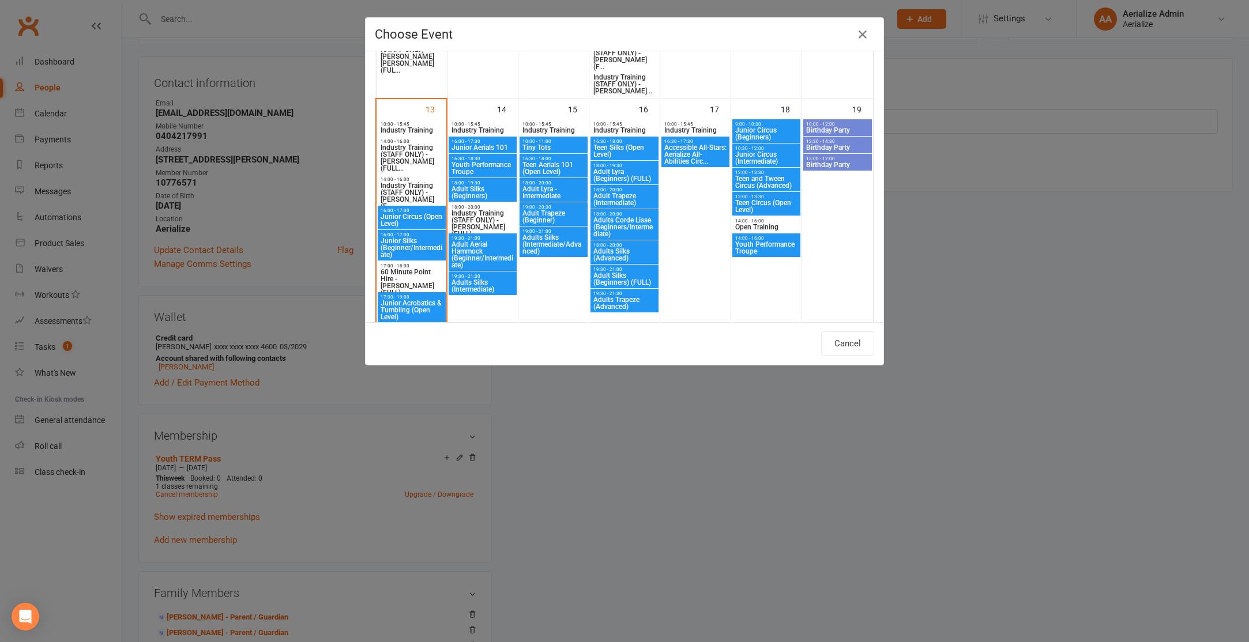
scroll to position [722, 0]
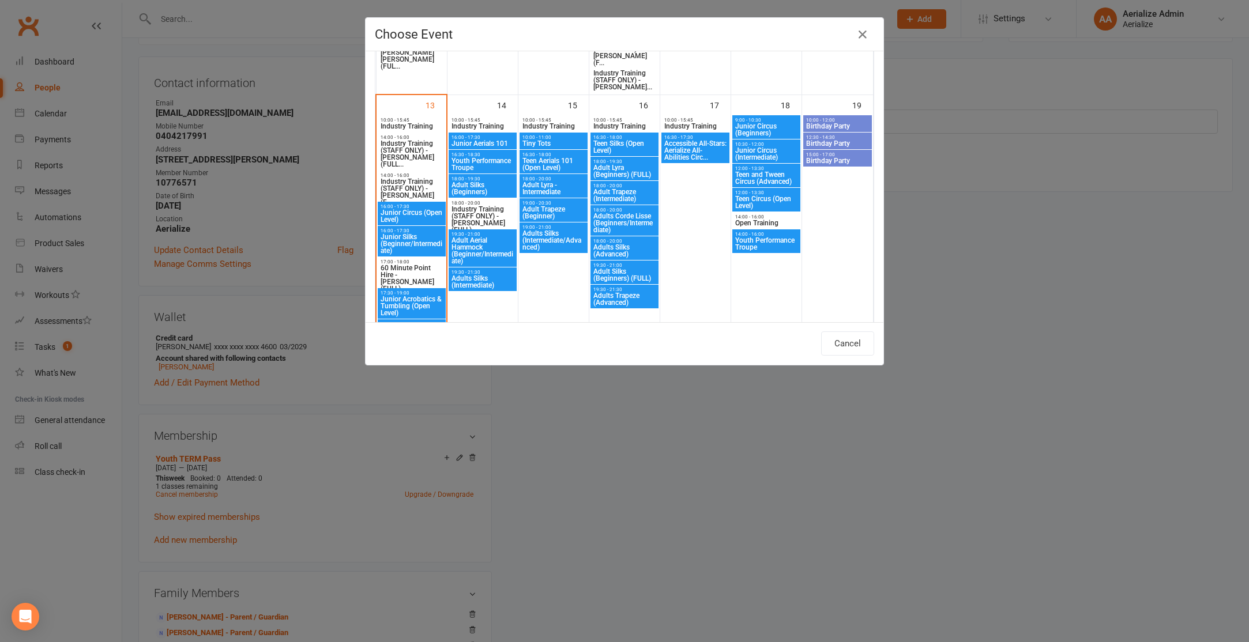
click at [627, 145] on span "Teen Silks (Open Level)" at bounding box center [624, 147] width 63 height 14
type input "Teen Silks (Open Level) - Oct 16, 2025 4:30:00 PM"
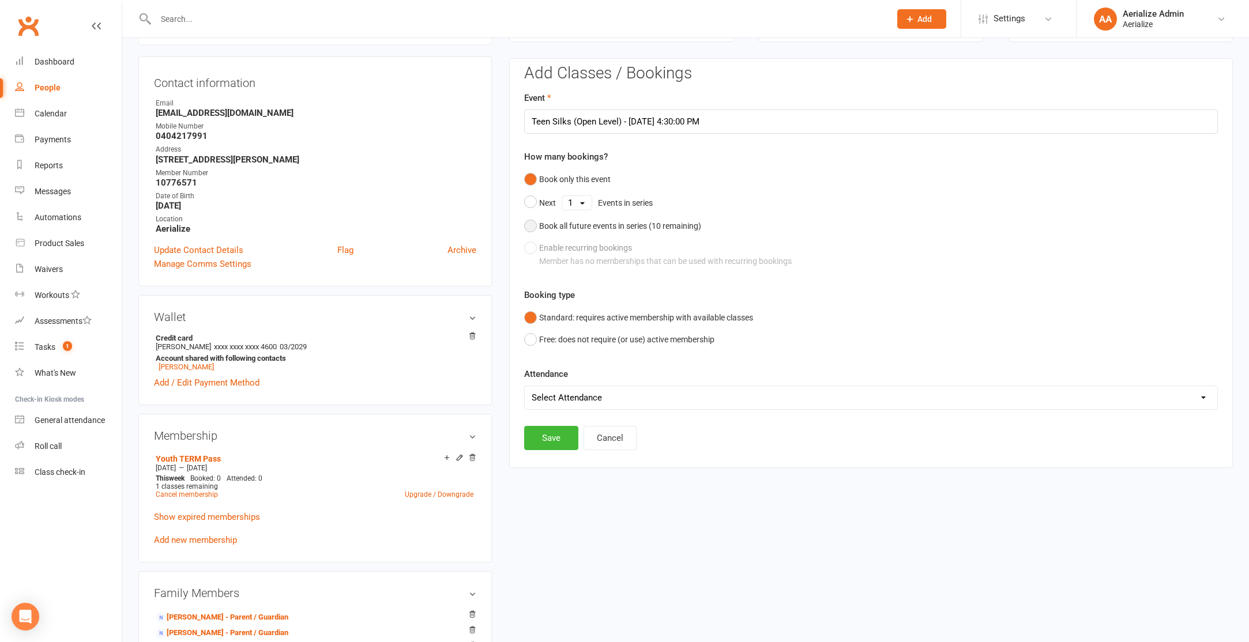
click at [563, 227] on div "Book all future events in series ( 10 remaining)" at bounding box center [620, 226] width 162 height 13
drag, startPoint x: 548, startPoint y: 386, endPoint x: 538, endPoint y: 392, distance: 11.4
click at [548, 386] on button "Save" at bounding box center [551, 379] width 54 height 24
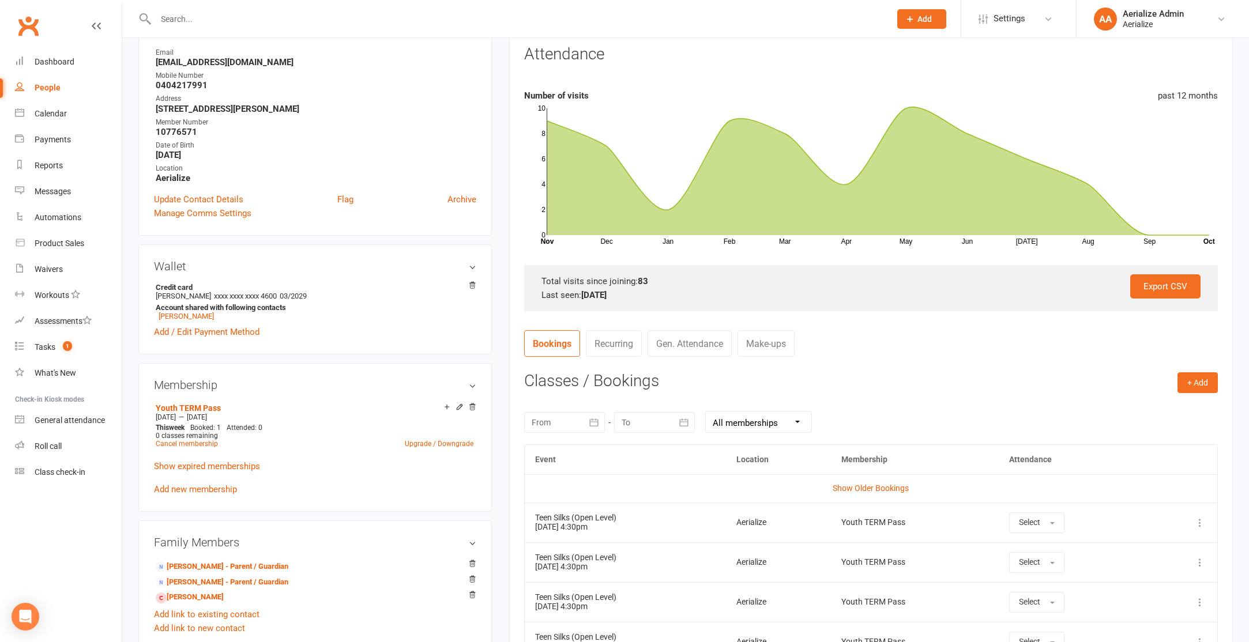
scroll to position [164, 0]
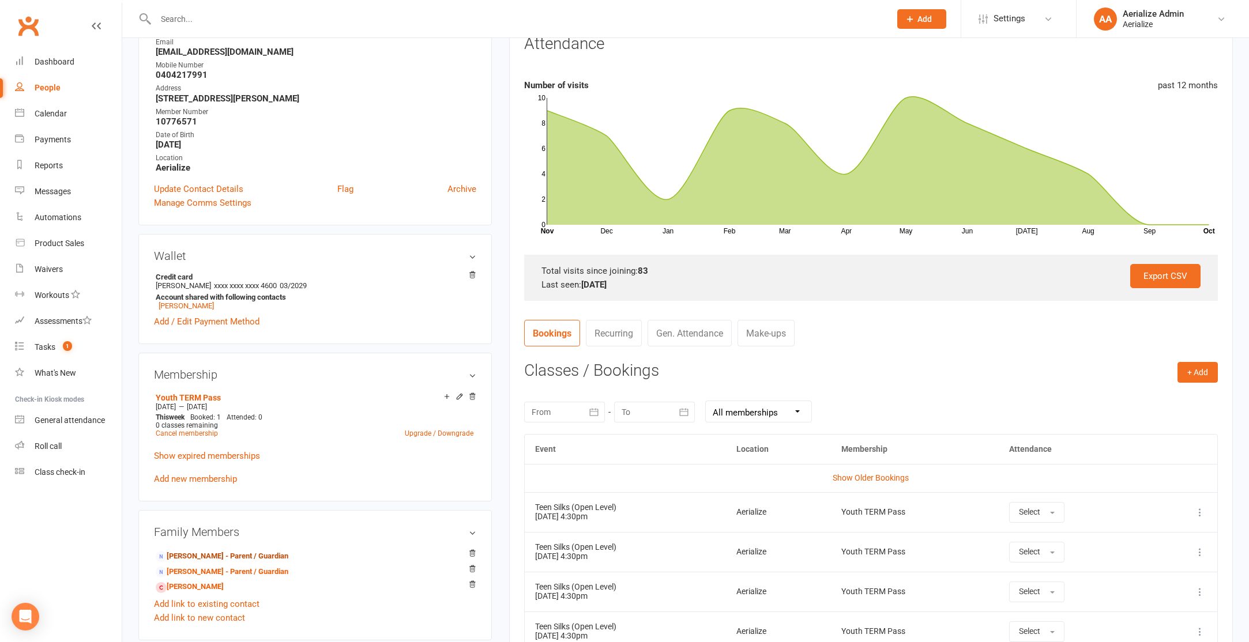
click at [189, 555] on link "[PERSON_NAME] - Parent / Guardian" at bounding box center [222, 557] width 133 height 12
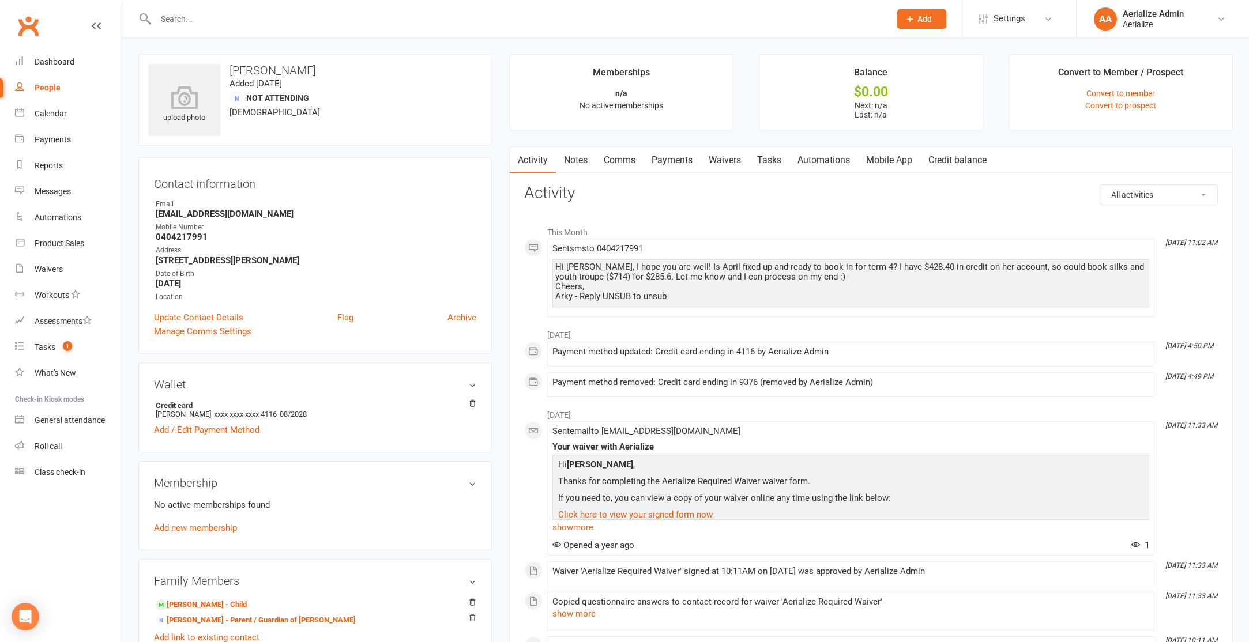
click at [683, 164] on link "Payments" at bounding box center [672, 160] width 57 height 27
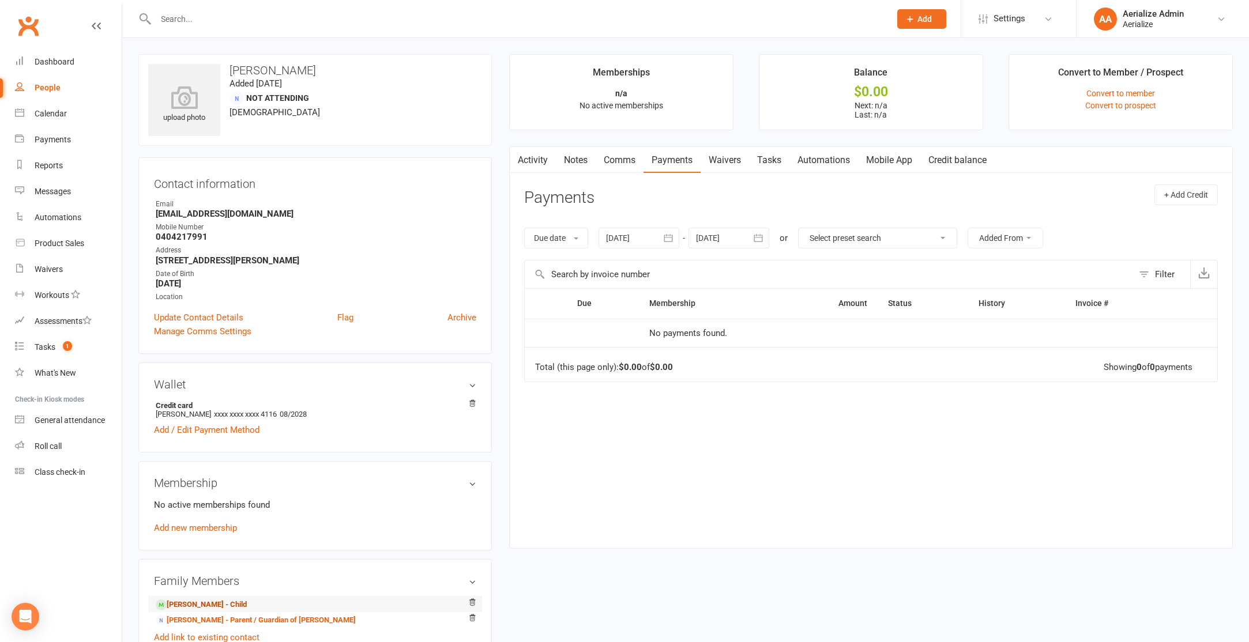
click at [202, 603] on link "April Thomas - Child" at bounding box center [201, 605] width 91 height 12
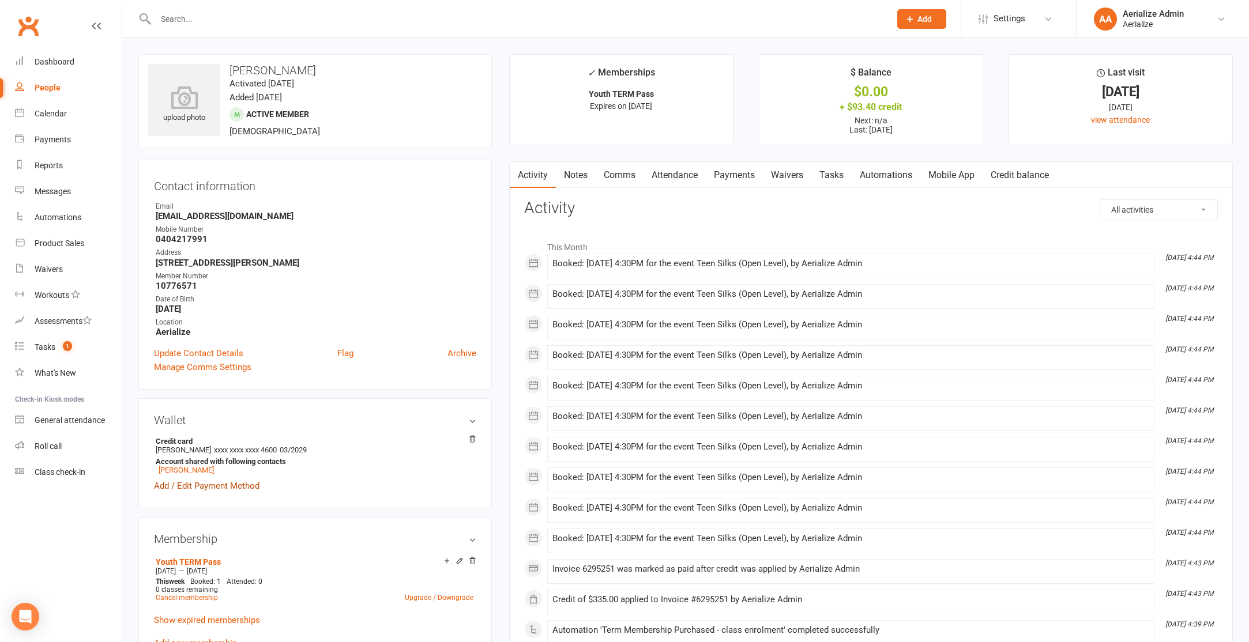
click at [219, 483] on link "Add / Edit Payment Method" at bounding box center [207, 486] width 106 height 14
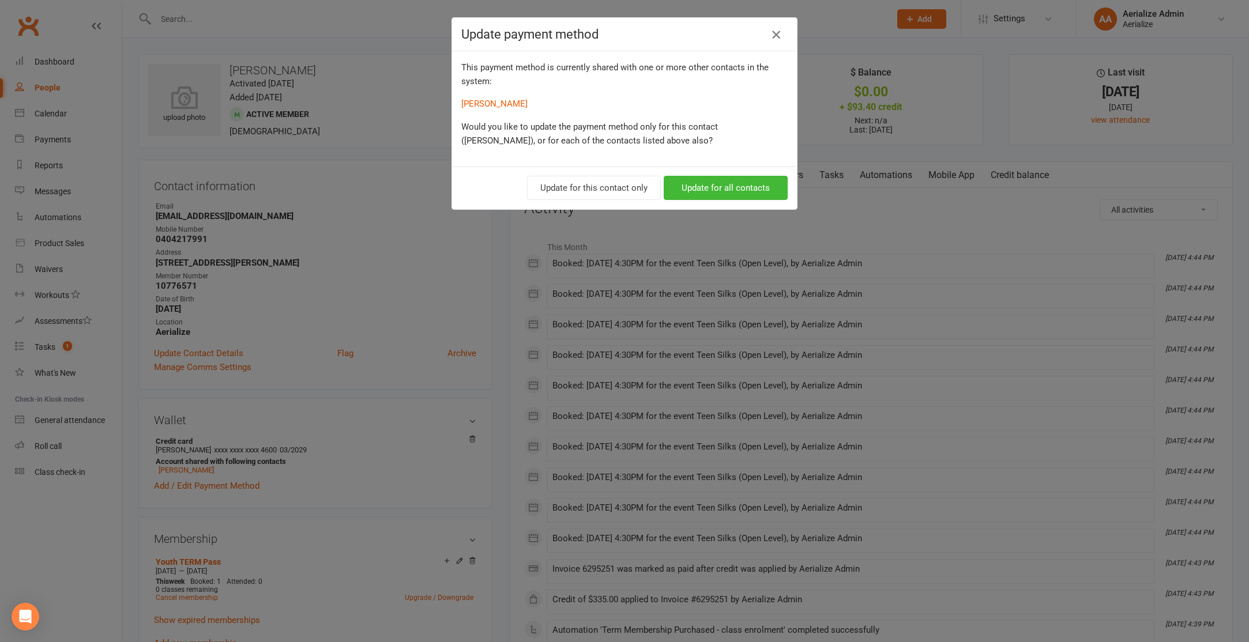
click at [779, 36] on icon "button" at bounding box center [776, 35] width 14 height 14
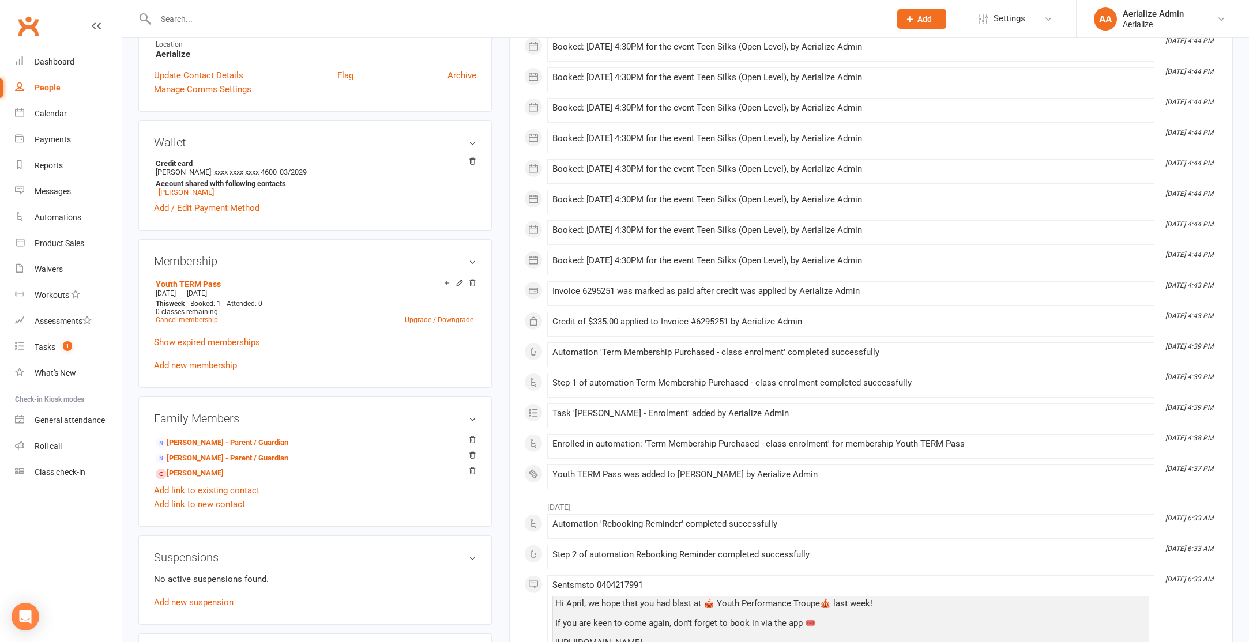
scroll to position [301, 0]
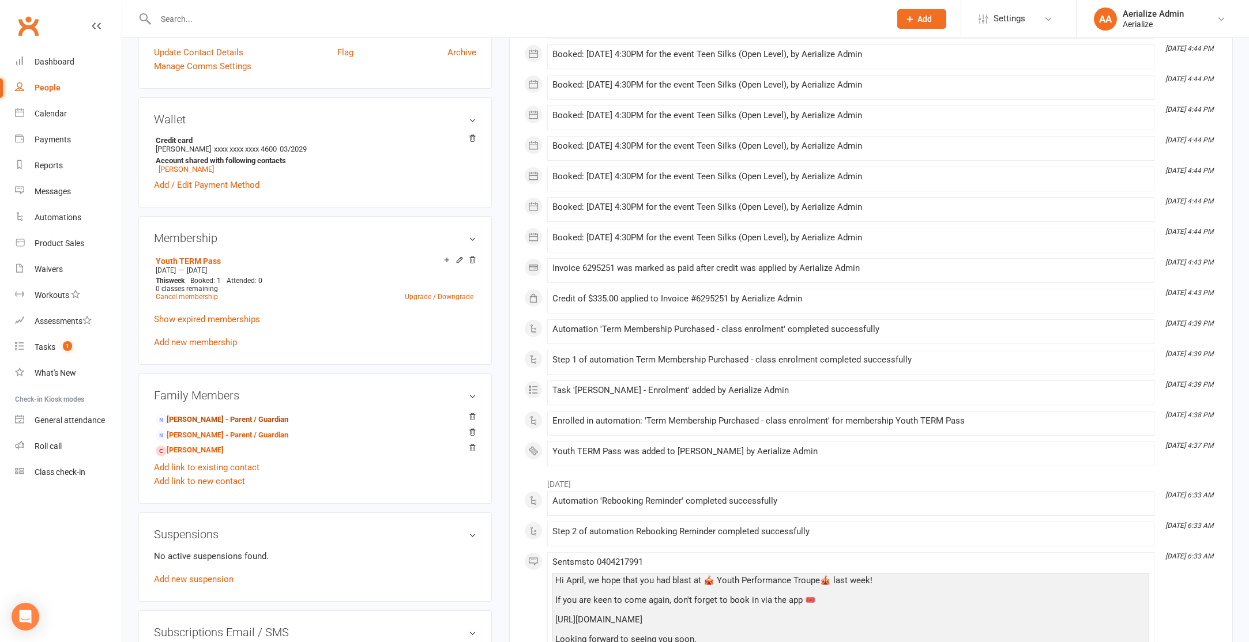
drag, startPoint x: 221, startPoint y: 420, endPoint x: 212, endPoint y: 420, distance: 9.2
click at [221, 420] on link "Clare Cooper - Parent / Guardian" at bounding box center [222, 420] width 133 height 12
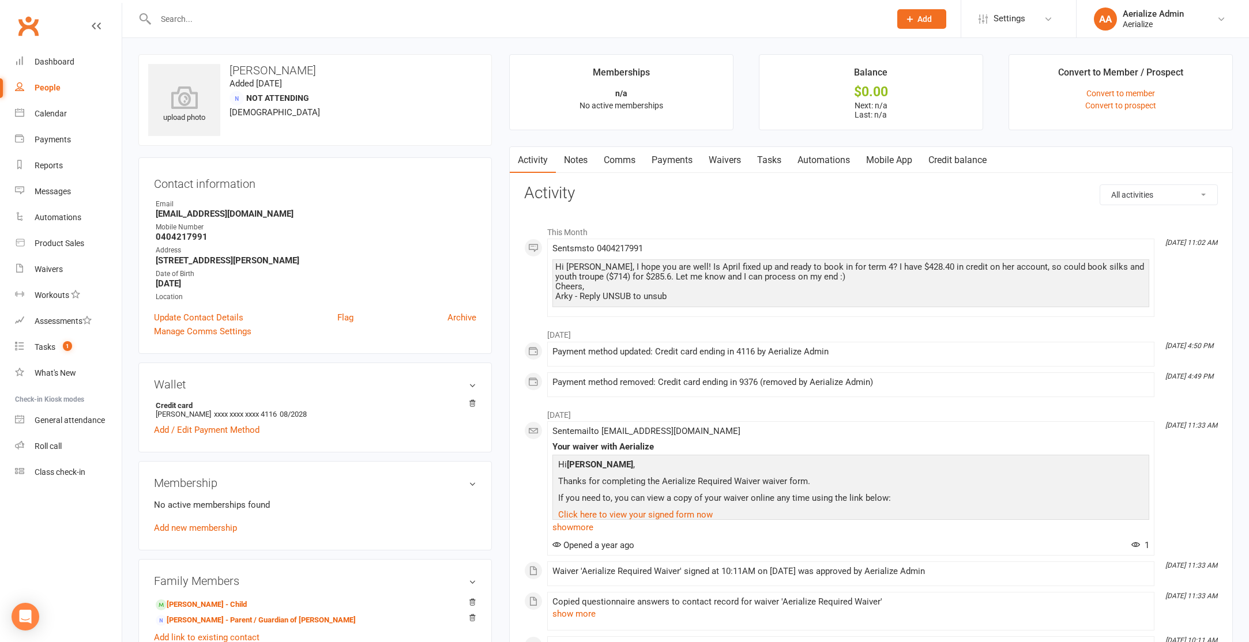
click at [473, 386] on h3 "Wallet" at bounding box center [315, 384] width 322 height 13
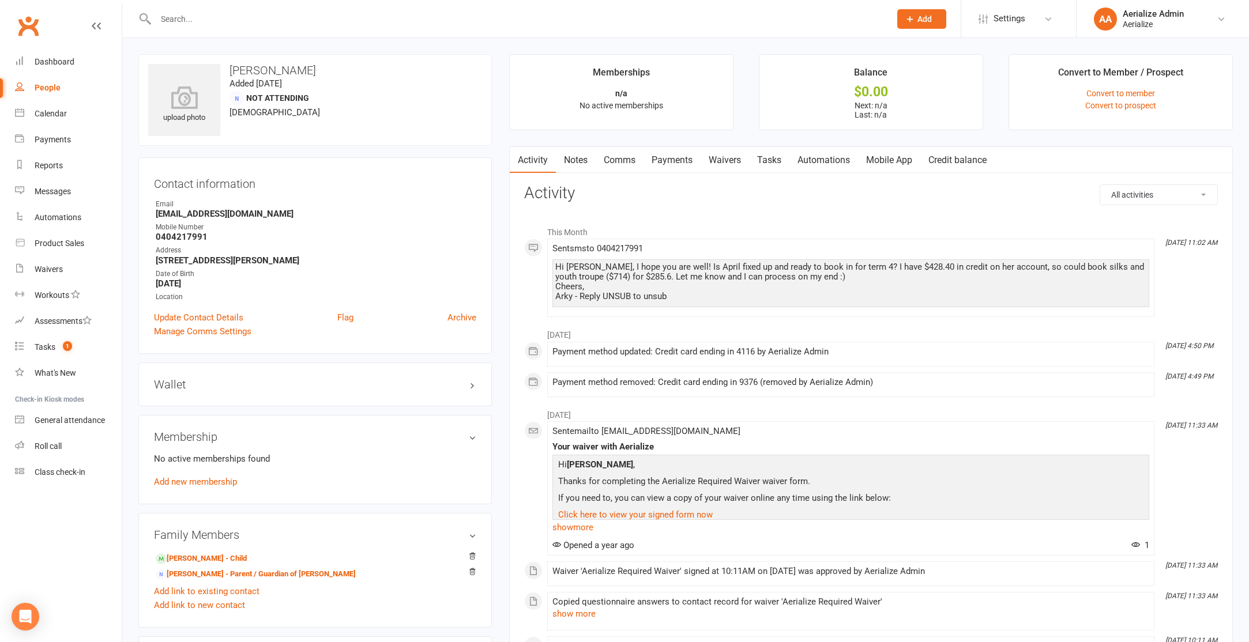
click at [472, 386] on h3 "Wallet" at bounding box center [315, 384] width 322 height 13
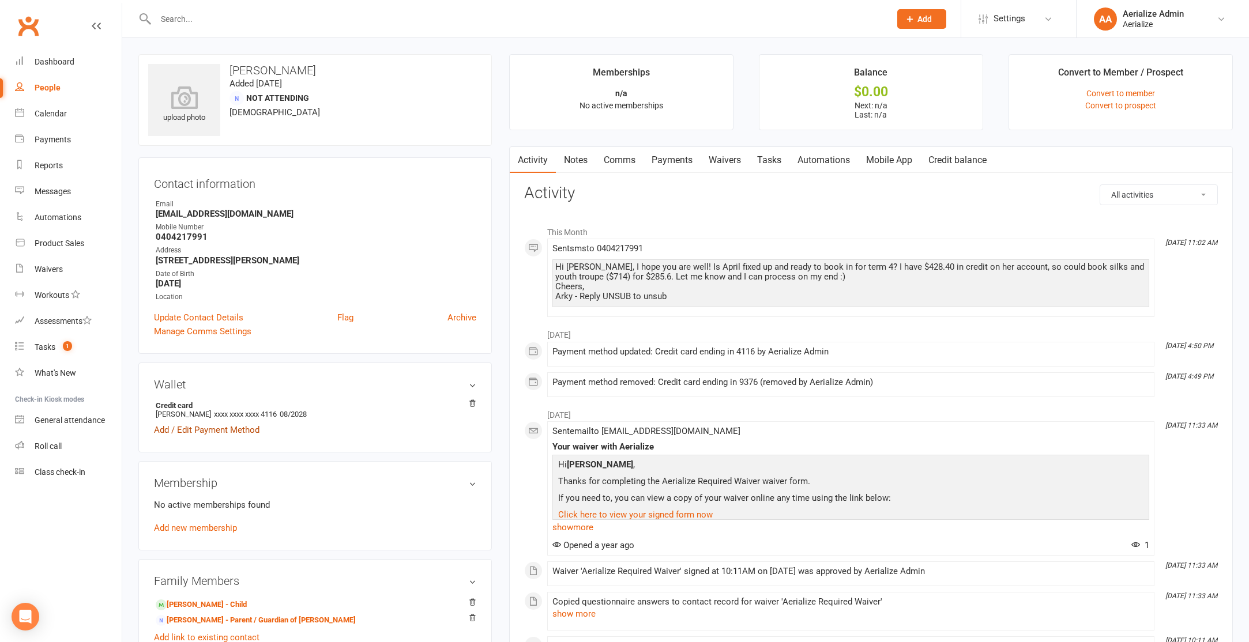
click at [172, 433] on link "Add / Edit Payment Method" at bounding box center [207, 430] width 106 height 14
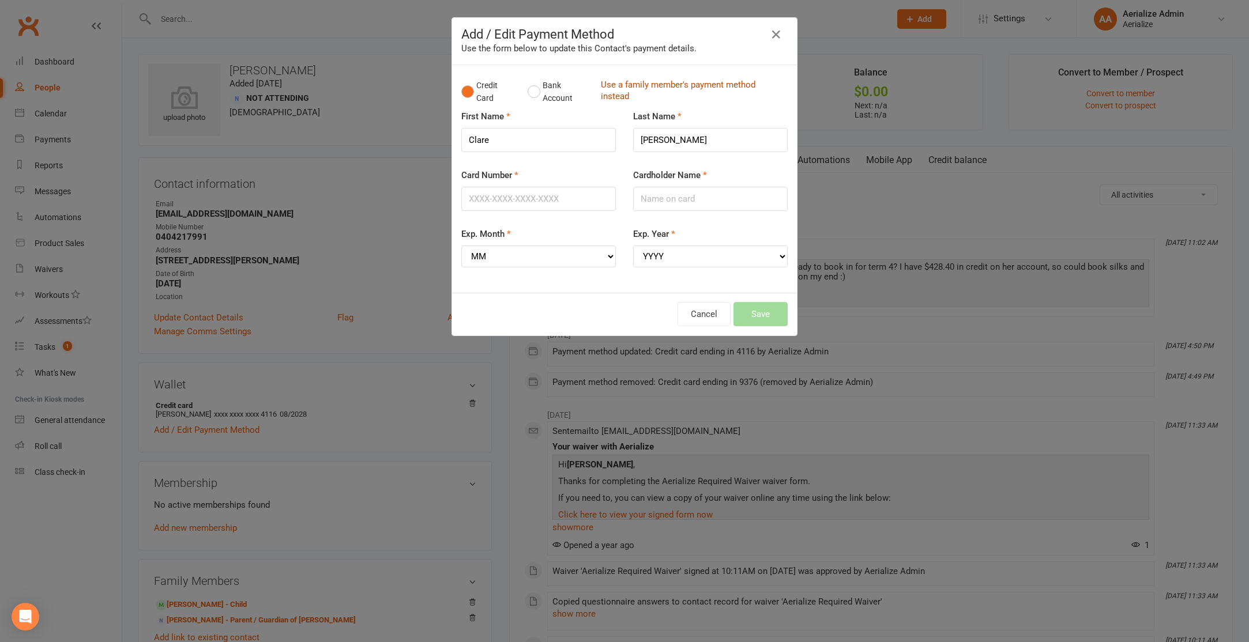
click at [638, 86] on link "Use a family member's payment method instead" at bounding box center [691, 92] width 181 height 26
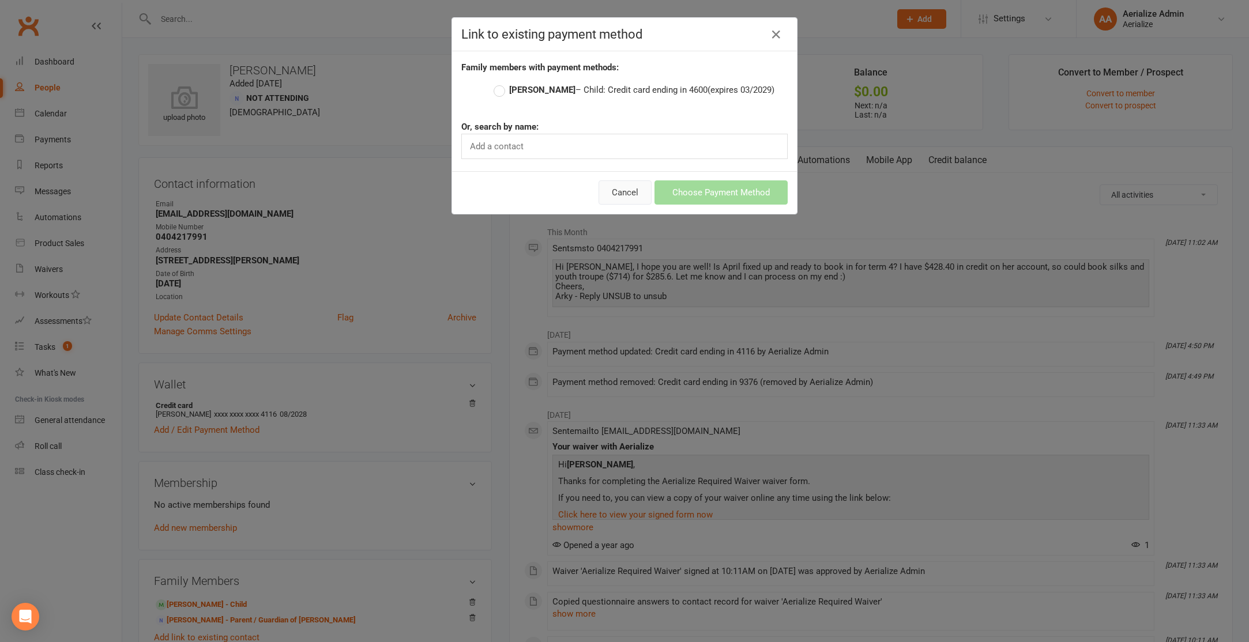
click at [622, 193] on button "Cancel" at bounding box center [625, 192] width 53 height 24
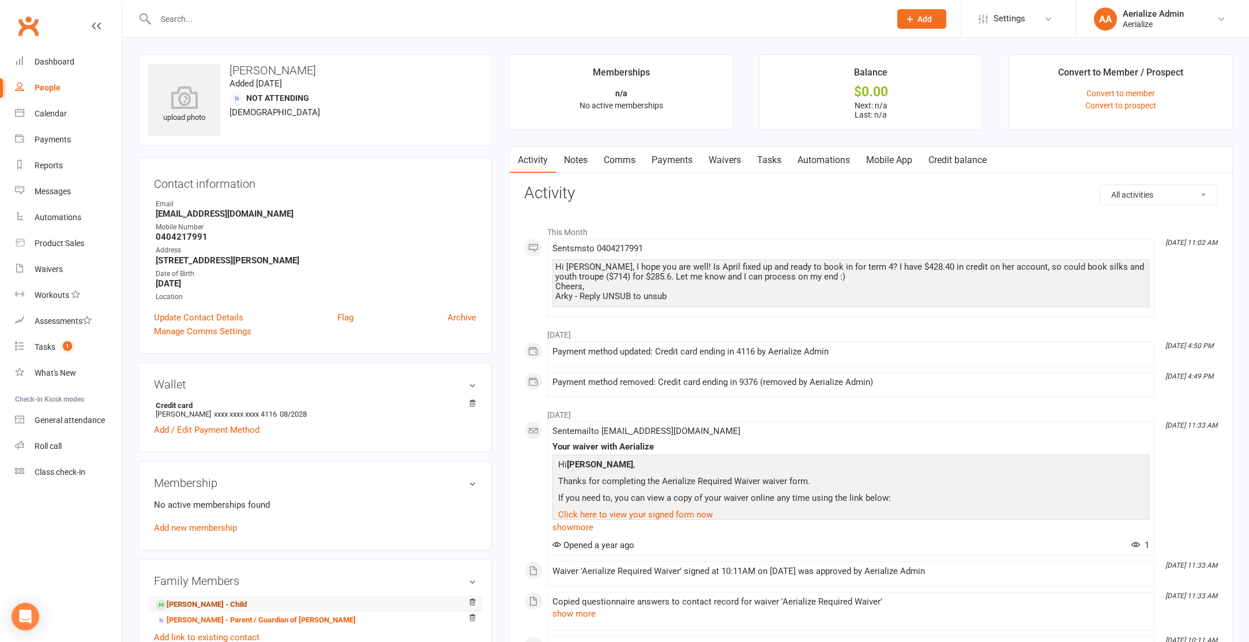
click at [182, 604] on link "April Thomas - Child" at bounding box center [201, 605] width 91 height 12
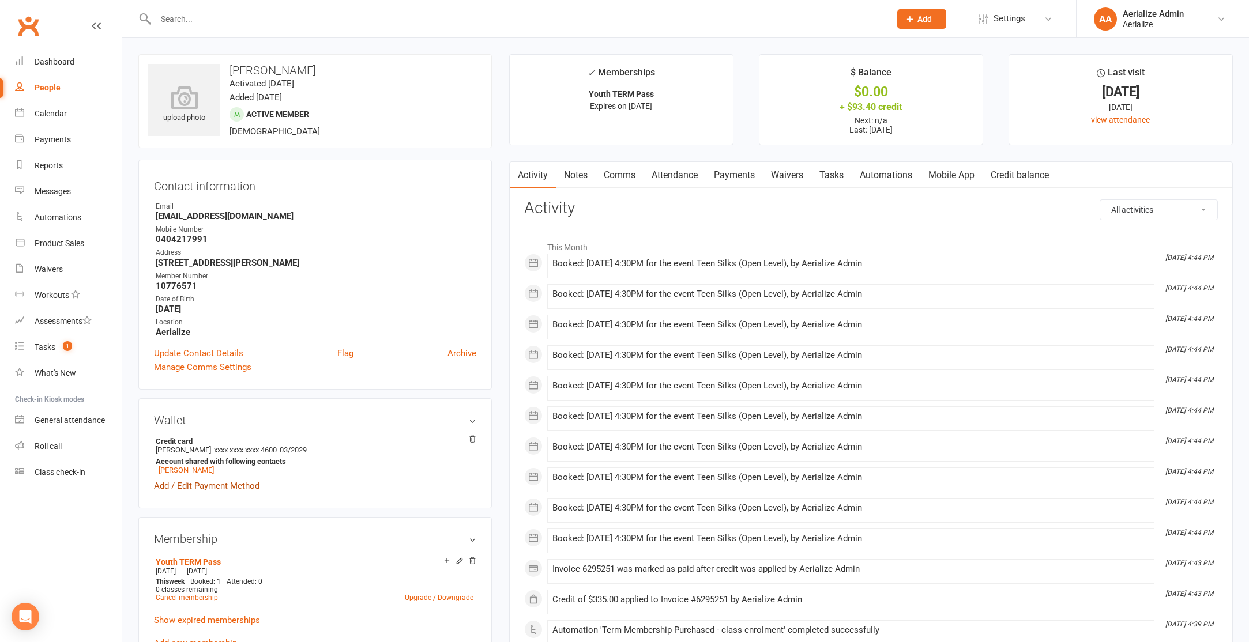
click at [250, 482] on link "Add / Edit Payment Method" at bounding box center [207, 486] width 106 height 14
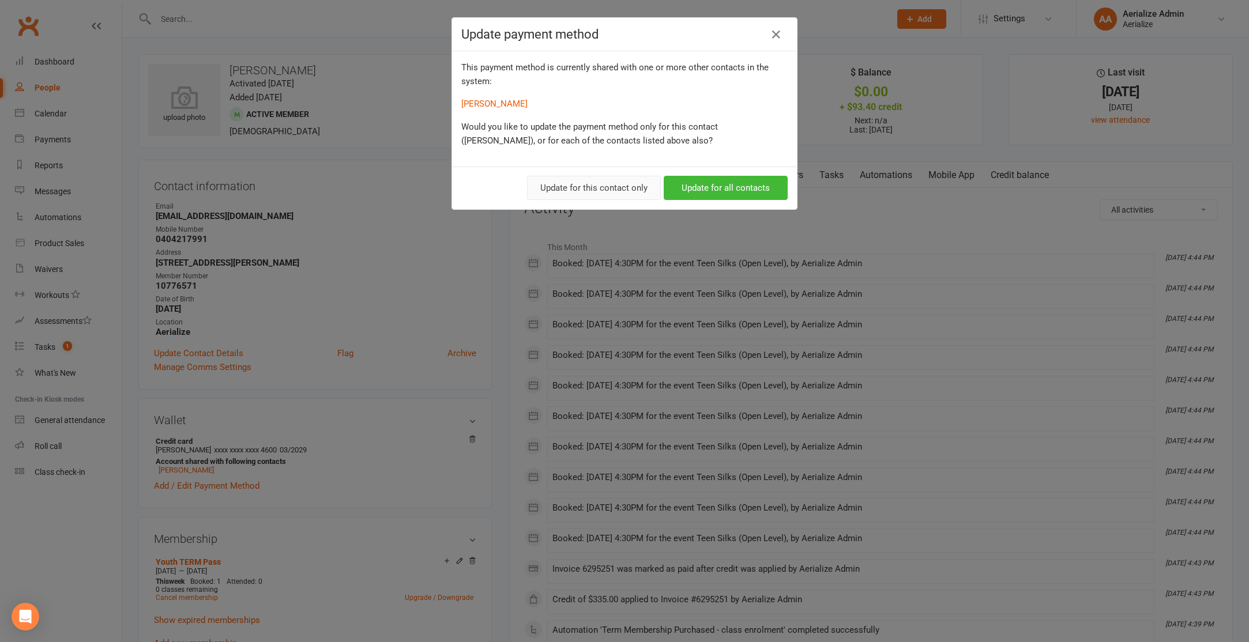
drag, startPoint x: 620, startPoint y: 184, endPoint x: 611, endPoint y: 184, distance: 8.7
click at [619, 184] on button "Update for this contact only" at bounding box center [594, 188] width 134 height 24
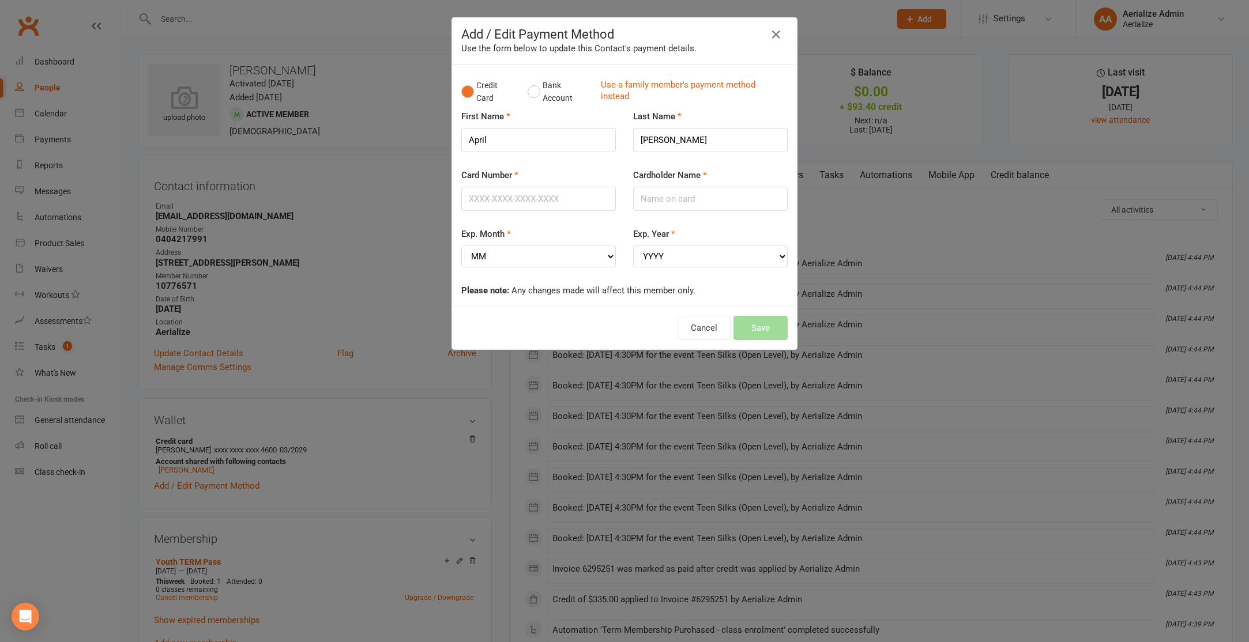
click at [674, 80] on link "Use a family member's payment method instead" at bounding box center [691, 92] width 181 height 26
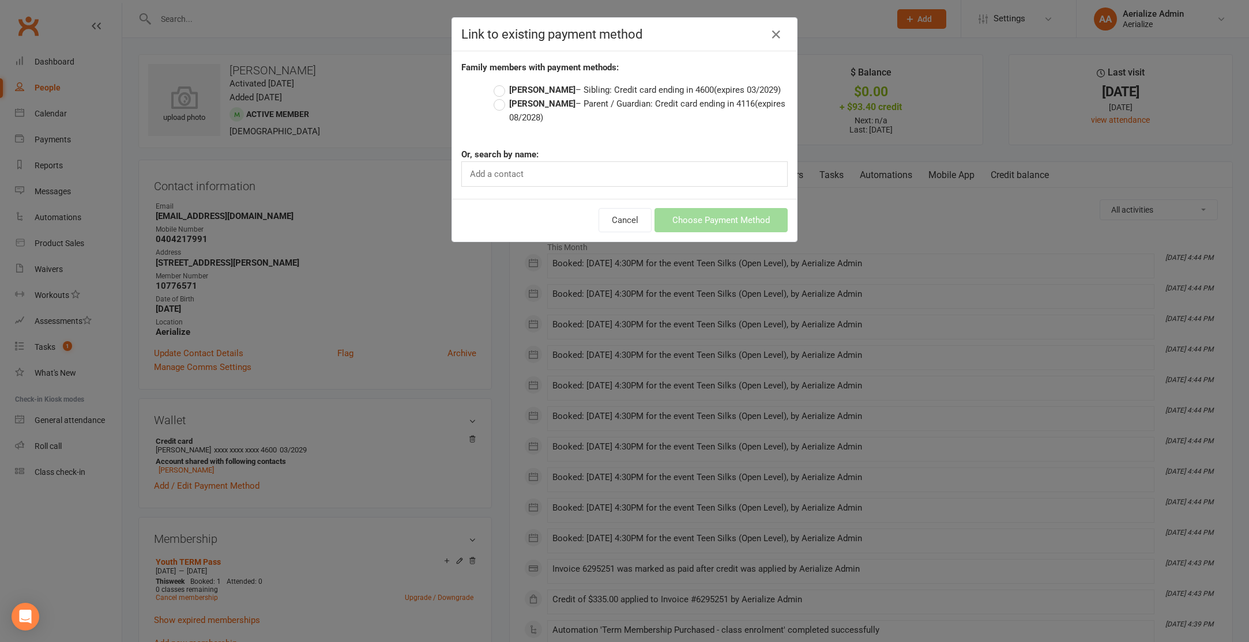
click at [616, 100] on label "Clare Cooper – Parent / Guardian: Credit card ending in 4116 (expires 08/2028)" at bounding box center [641, 111] width 294 height 28
click at [501, 97] on input "Clare Cooper – Parent / Guardian: Credit card ending in 4116 (expires 08/2028)" at bounding box center [497, 97] width 7 height 0
drag, startPoint x: 739, startPoint y: 225, endPoint x: 731, endPoint y: 225, distance: 8.1
click at [739, 225] on button "Choose Payment Method" at bounding box center [721, 220] width 133 height 24
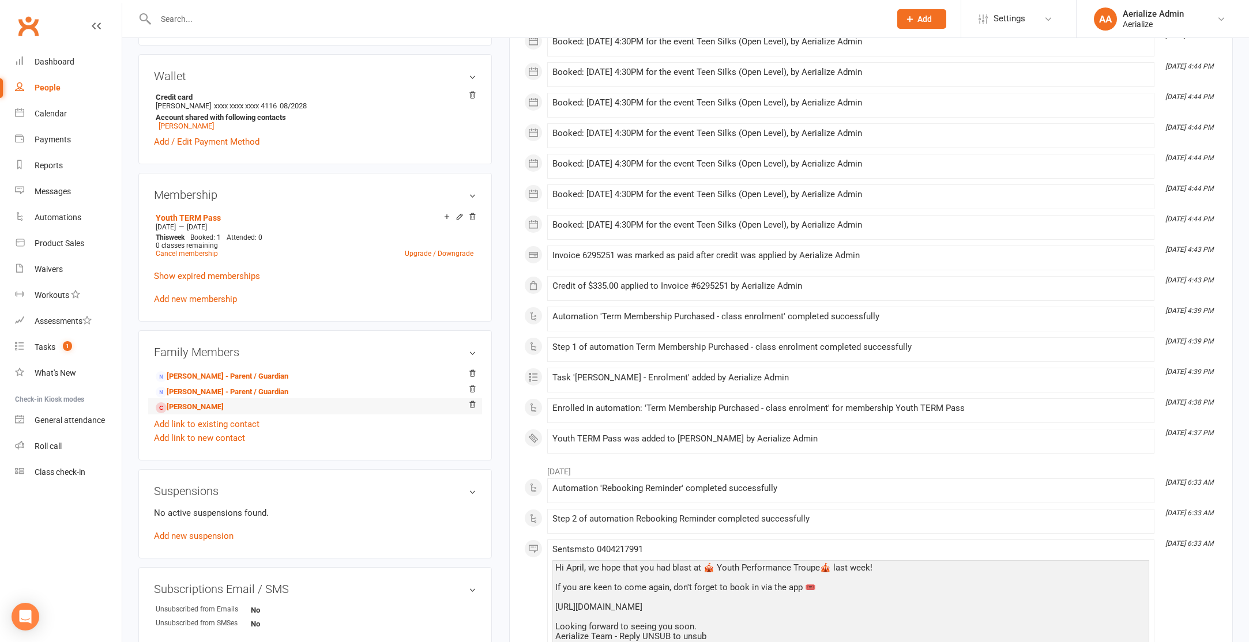
scroll to position [345, 0]
click at [175, 294] on link "Add new membership" at bounding box center [195, 299] width 83 height 10
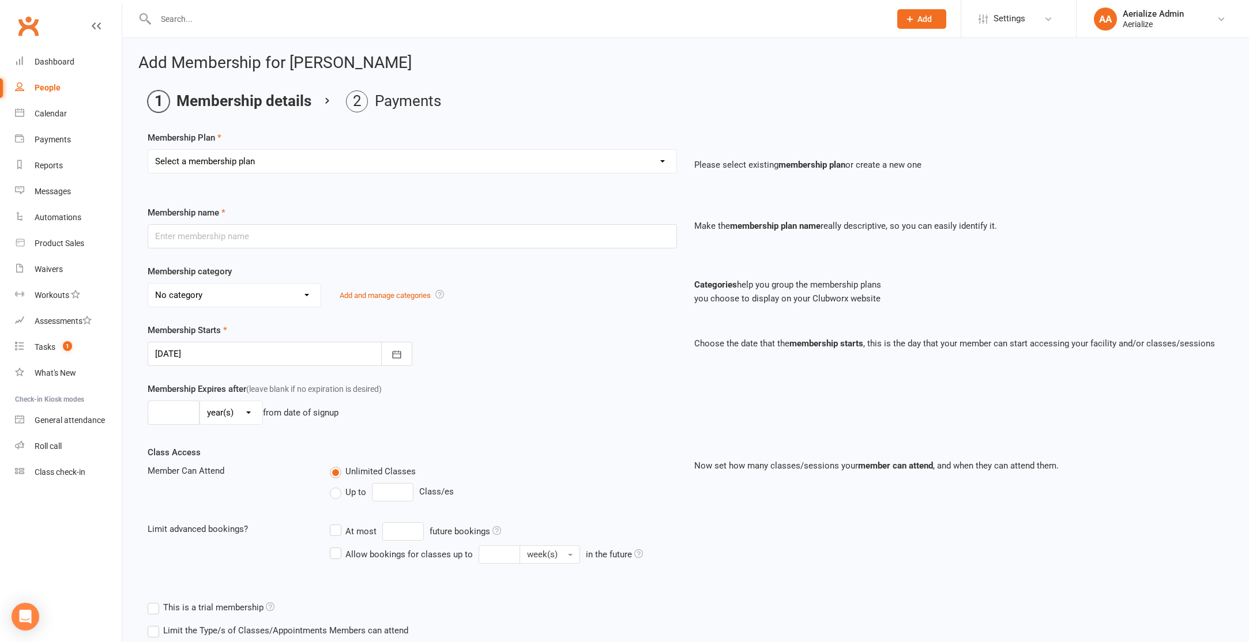
click at [204, 161] on select "Select a membership plan Create new Membership Plan Tiny Tots DROP IN Tiny Tots…" at bounding box center [412, 161] width 528 height 23
select select "23"
click at [148, 150] on select "Select a membership plan Create new Membership Plan Tiny Tots DROP IN Tiny Tots…" at bounding box center [412, 161] width 528 height 23
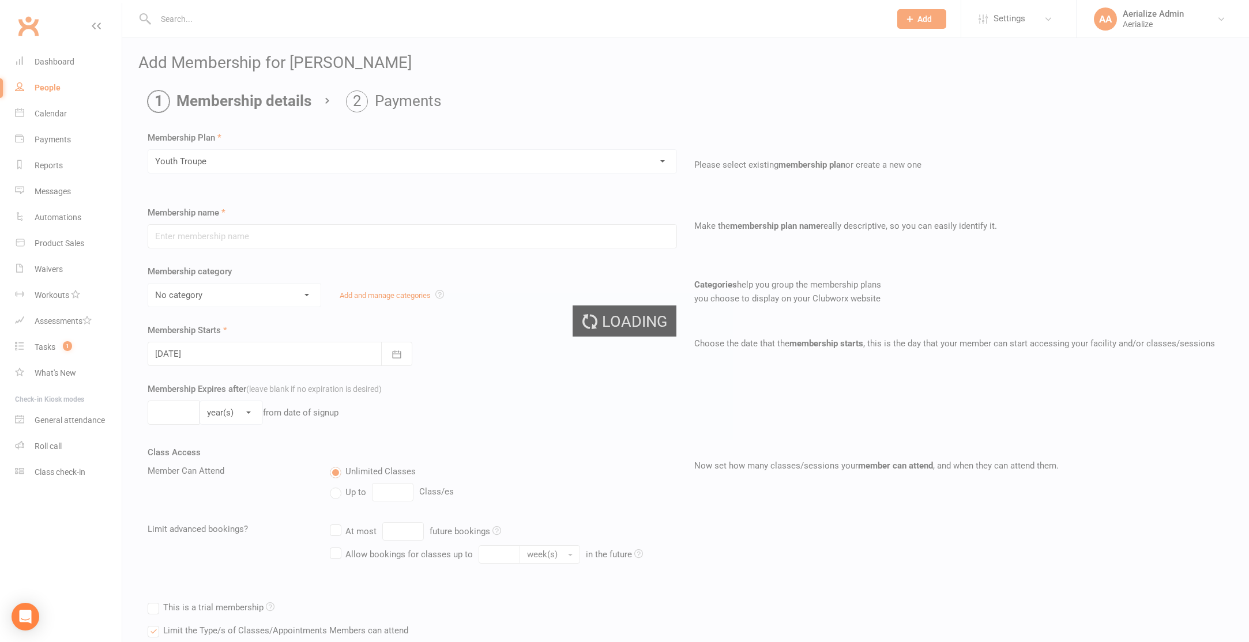
type input "Youth Troupe"
select select "10"
type input "12"
select select "1"
type input "20"
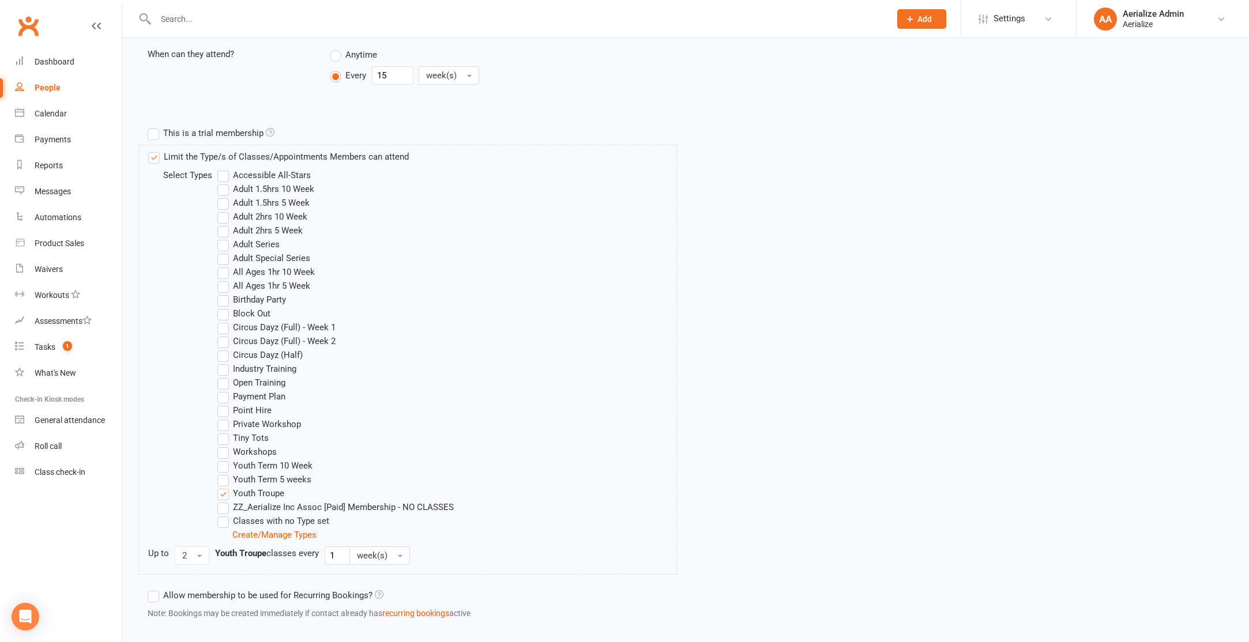
scroll to position [537, 0]
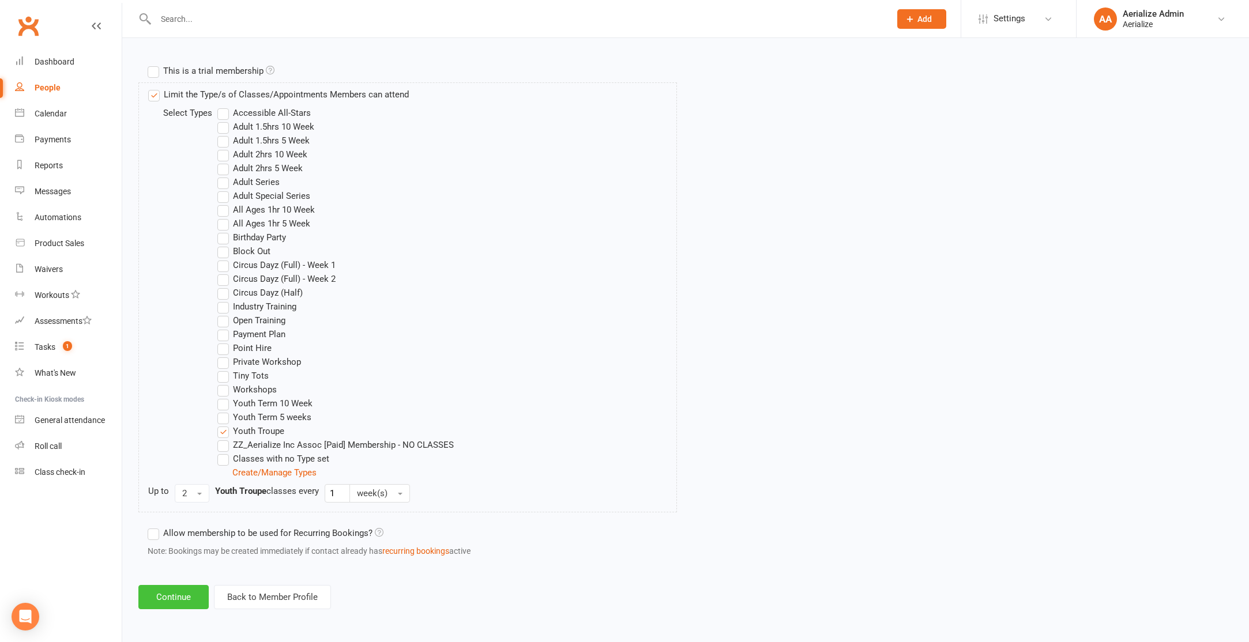
click at [182, 589] on button "Continue" at bounding box center [173, 597] width 70 height 24
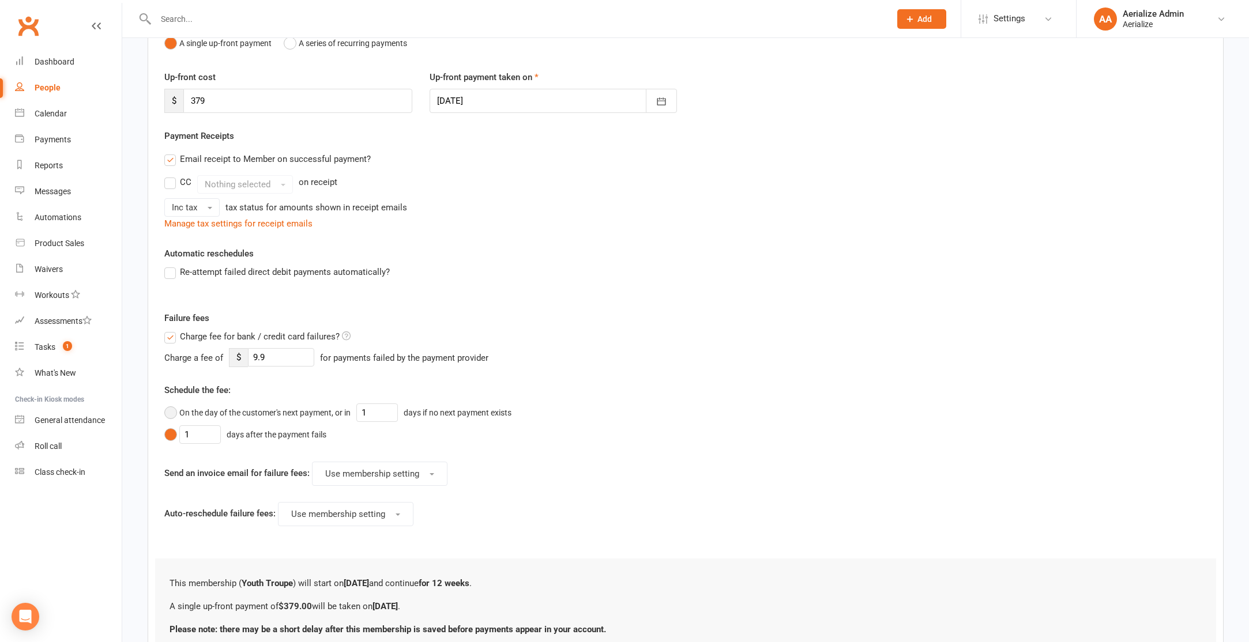
scroll to position [231, 0]
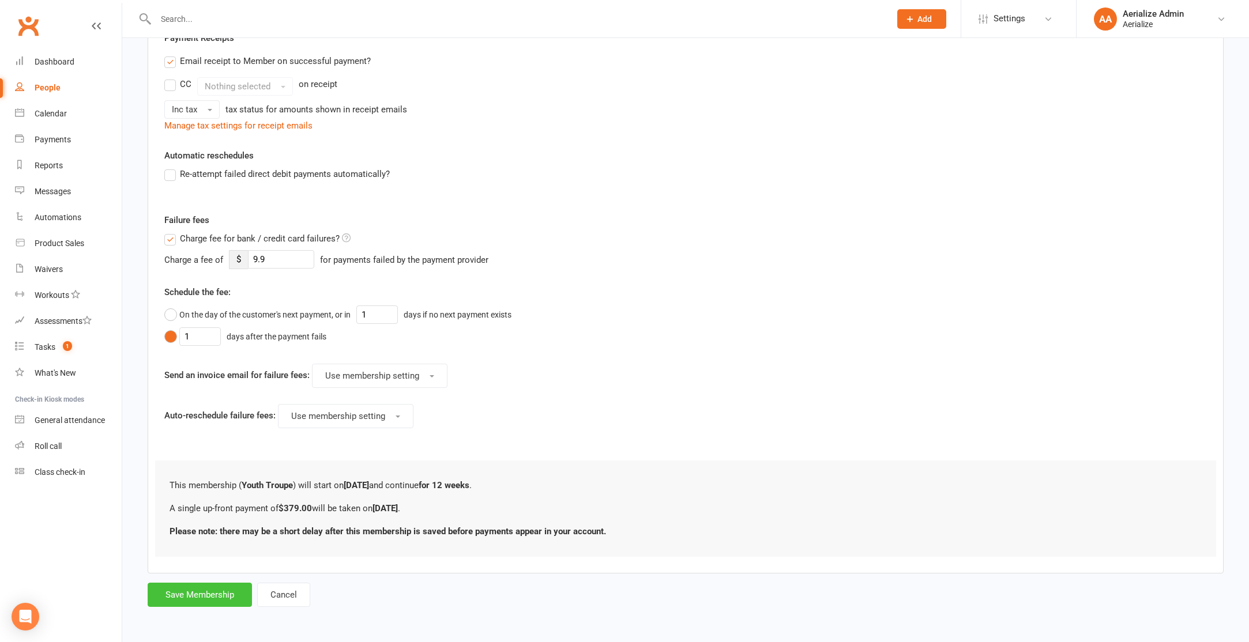
click at [196, 603] on button "Save Membership" at bounding box center [200, 595] width 104 height 24
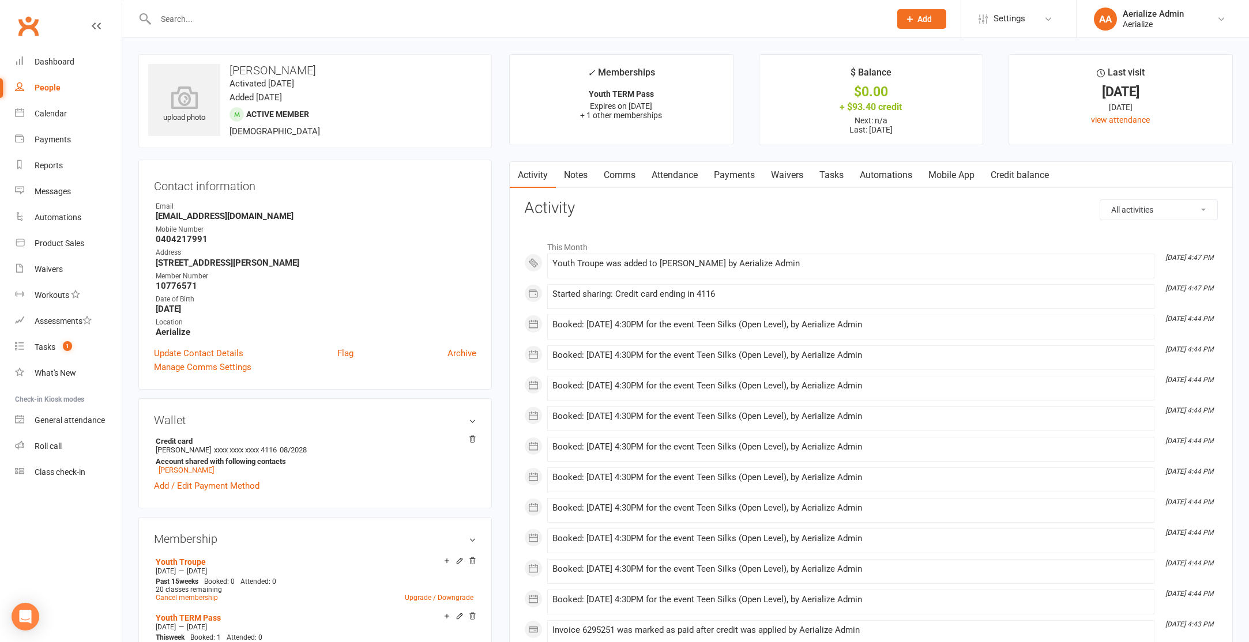
click at [731, 182] on link "Payments" at bounding box center [734, 175] width 57 height 27
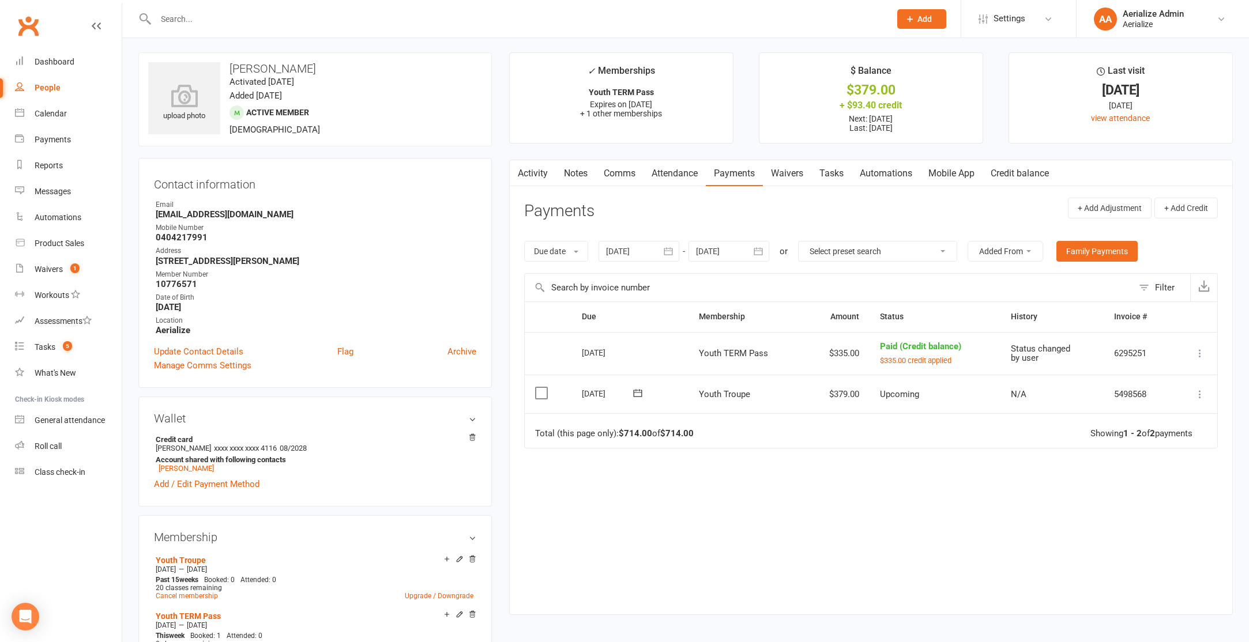
click at [1201, 400] on button at bounding box center [1200, 395] width 14 height 14
click at [1130, 506] on link "Apply credit" at bounding box center [1149, 508] width 114 height 23
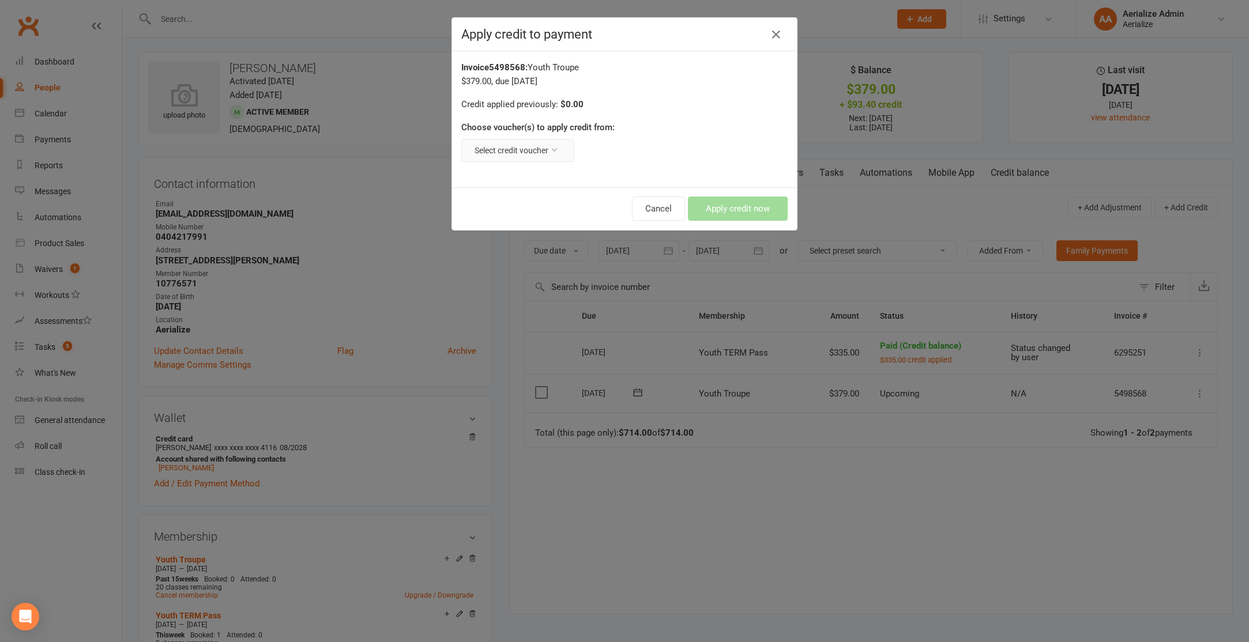
click at [564, 149] on button "Select credit voucher" at bounding box center [517, 150] width 113 height 23
click at [540, 178] on link "Injury : $93.40 remaining - [MEDICAL_DATA], missing 6 weeks of YTP and YTH" at bounding box center [475, 177] width 201 height 23
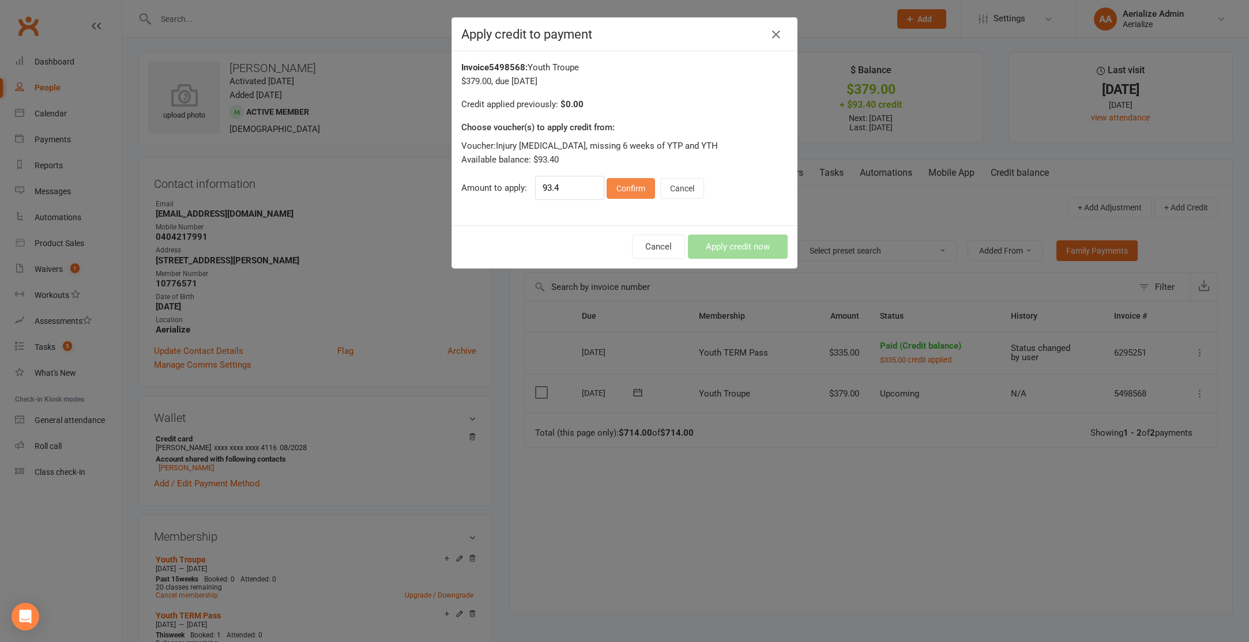
click at [628, 187] on button "Confirm" at bounding box center [631, 188] width 48 height 21
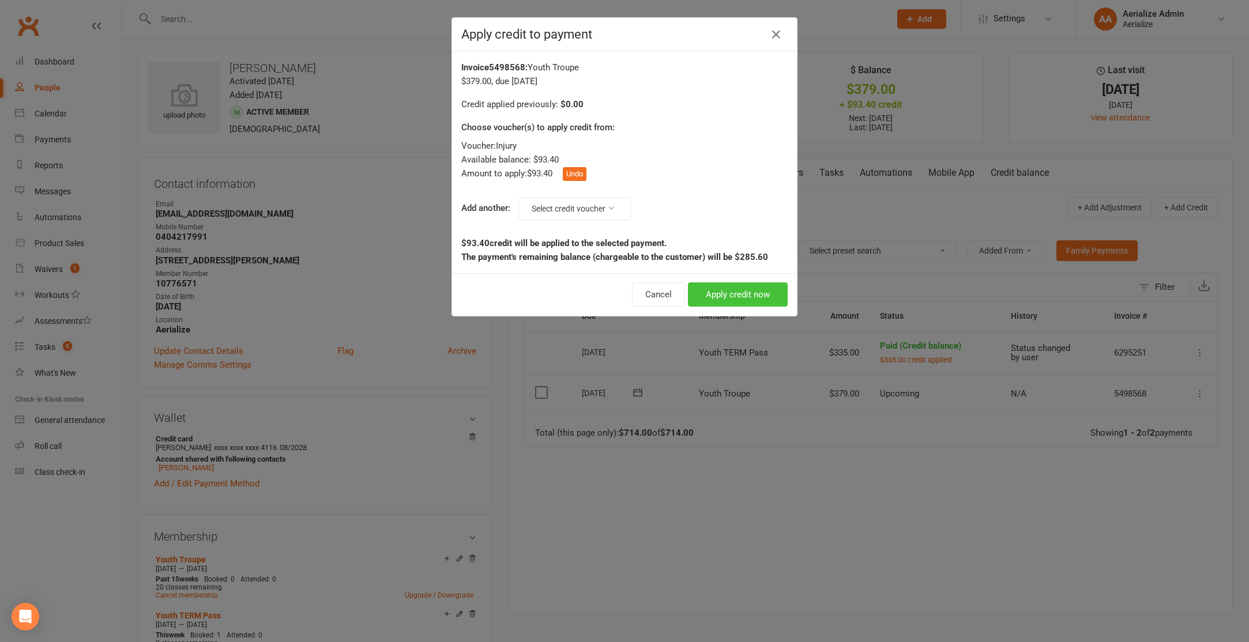
click at [764, 298] on button "Apply credit now" at bounding box center [738, 295] width 100 height 24
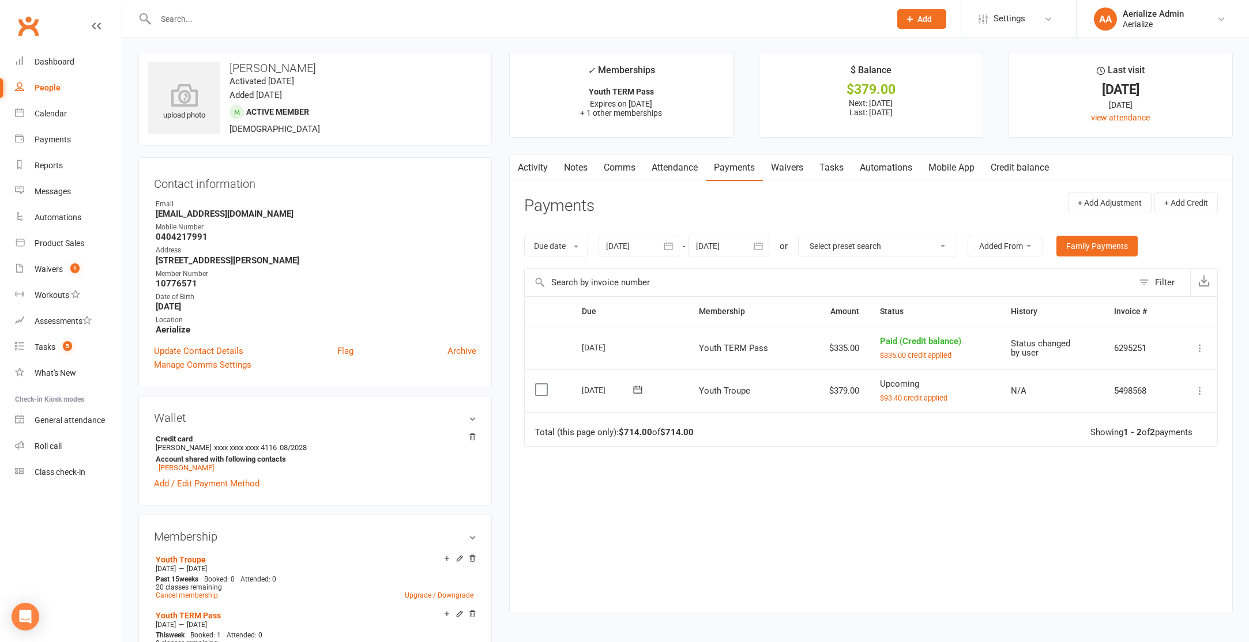
click at [1196, 390] on icon at bounding box center [1200, 391] width 12 height 12
click at [1145, 553] on link "Process now" at bounding box center [1149, 551] width 114 height 23
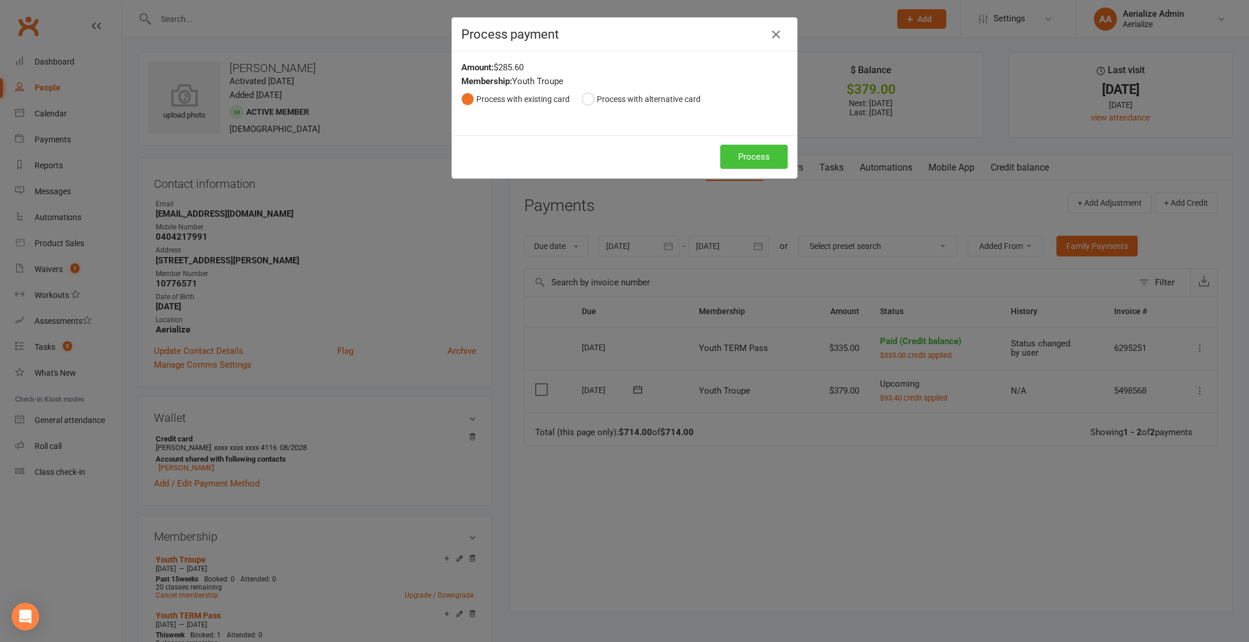
click at [761, 154] on button "Process" at bounding box center [753, 157] width 67 height 24
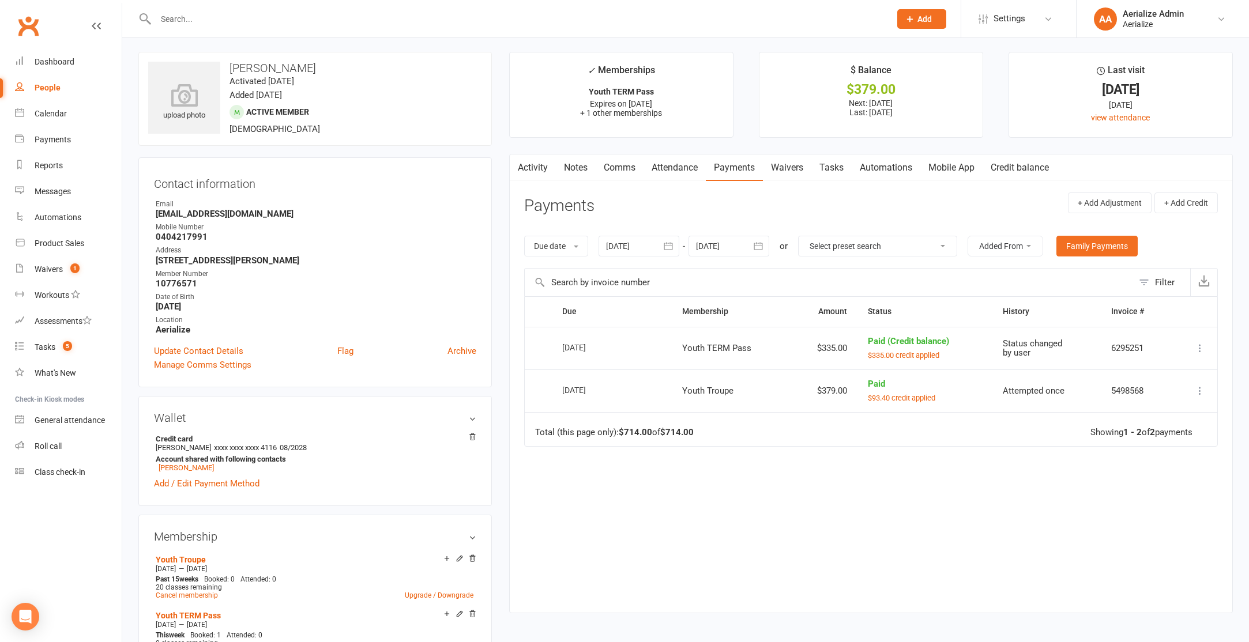
click at [666, 167] on link "Attendance" at bounding box center [675, 168] width 62 height 27
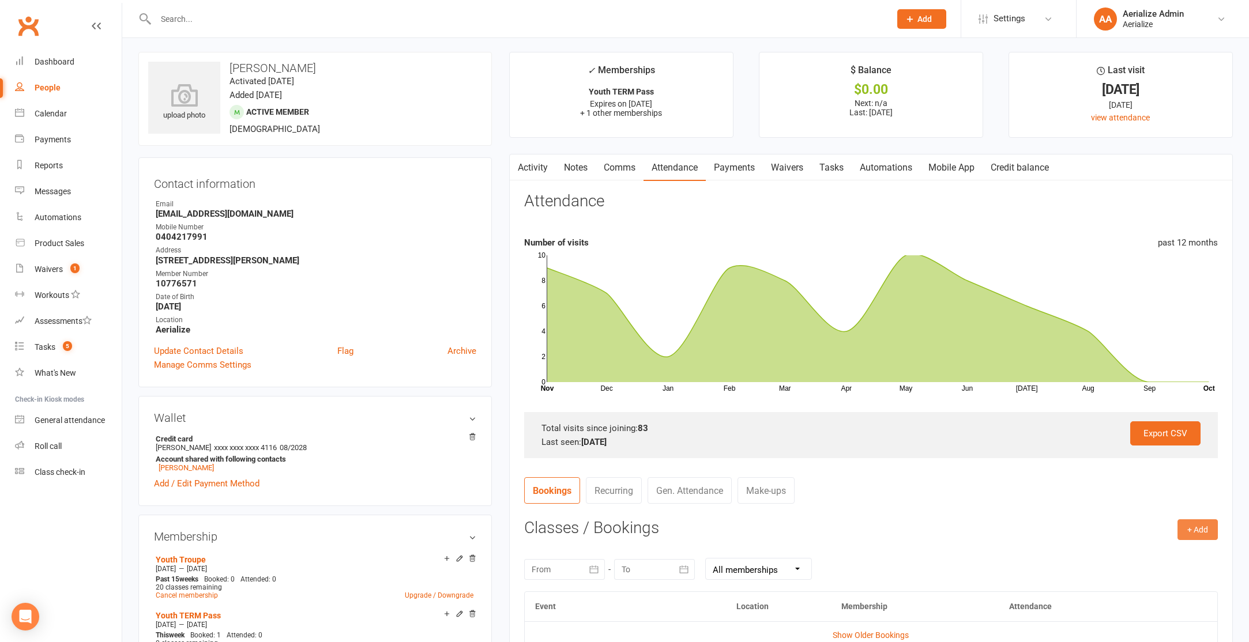
drag, startPoint x: 1201, startPoint y: 528, endPoint x: 1189, endPoint y: 526, distance: 12.9
click at [1201, 528] on button "+ Add" at bounding box center [1198, 530] width 40 height 21
click at [1138, 560] on link "Book Event" at bounding box center [1160, 555] width 114 height 23
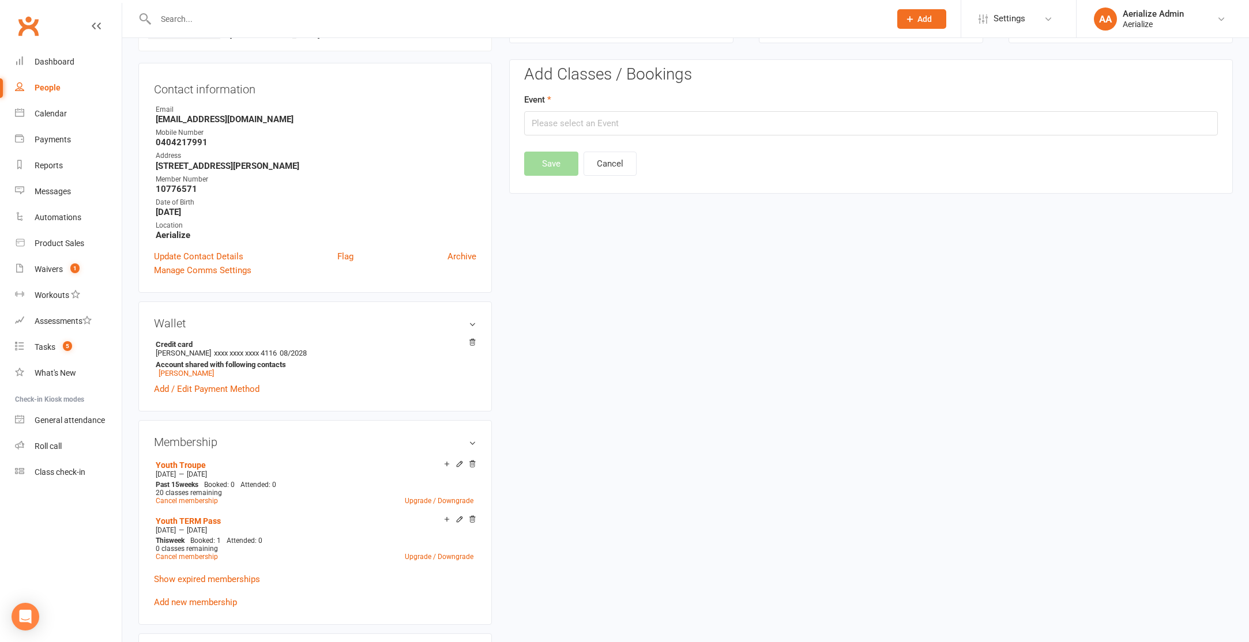
scroll to position [99, 0]
click at [573, 115] on input "text" at bounding box center [871, 122] width 694 height 24
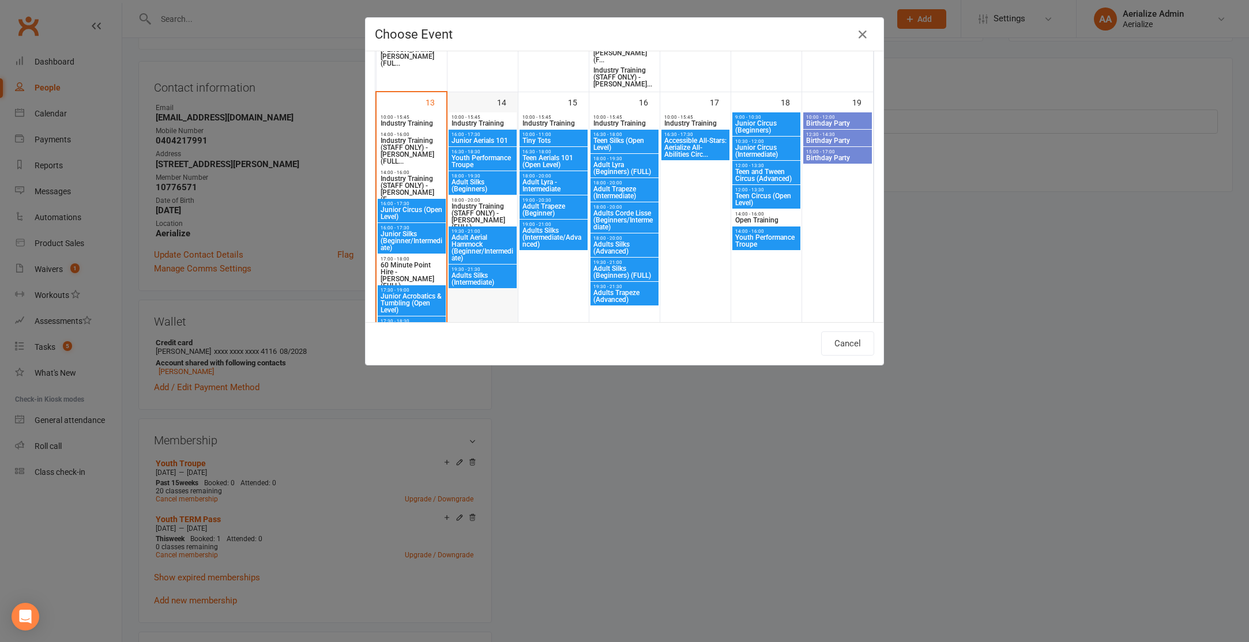
scroll to position [726, 0]
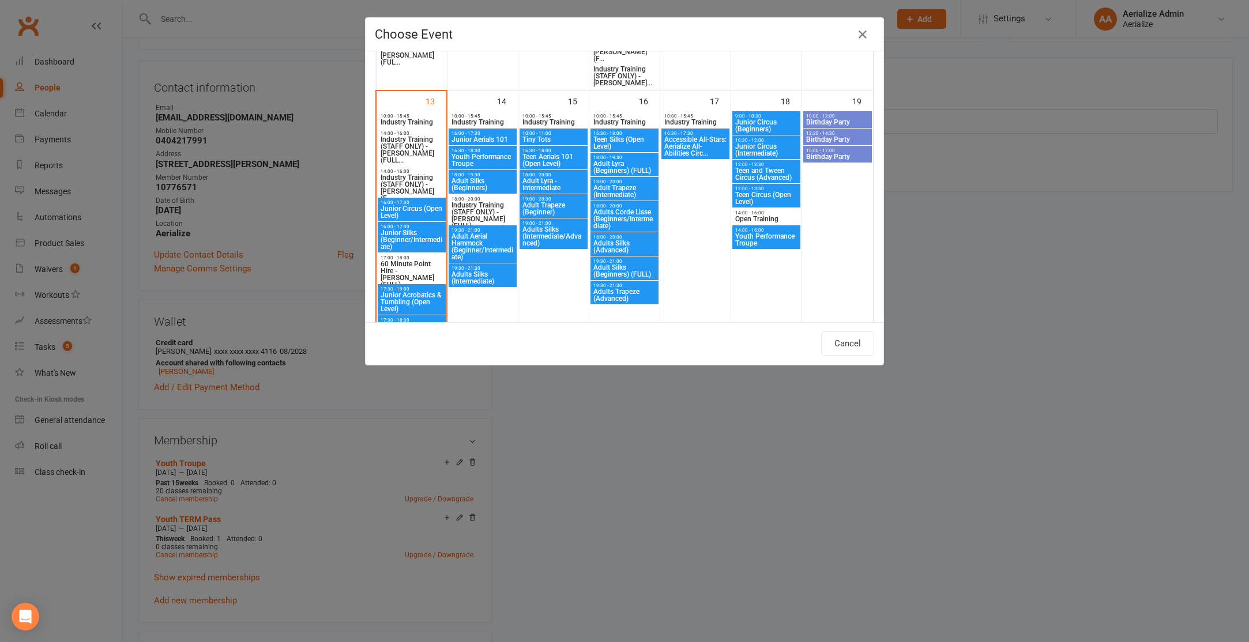
click at [488, 152] on span "16:30 - 18:30" at bounding box center [482, 150] width 63 height 5
type input "Youth Performance Troupe - [DATE] 4:30:00 PM"
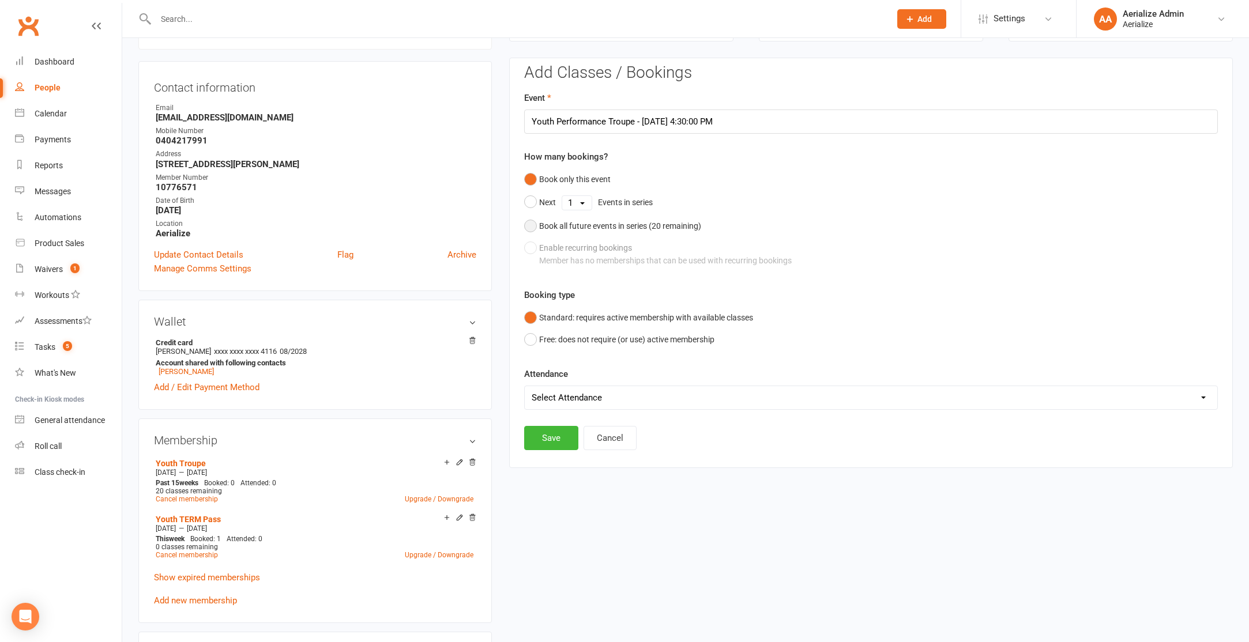
click at [562, 221] on div "Book all future events in series ( 20 remaining)" at bounding box center [620, 226] width 162 height 13
click at [552, 381] on button "Save" at bounding box center [551, 379] width 54 height 24
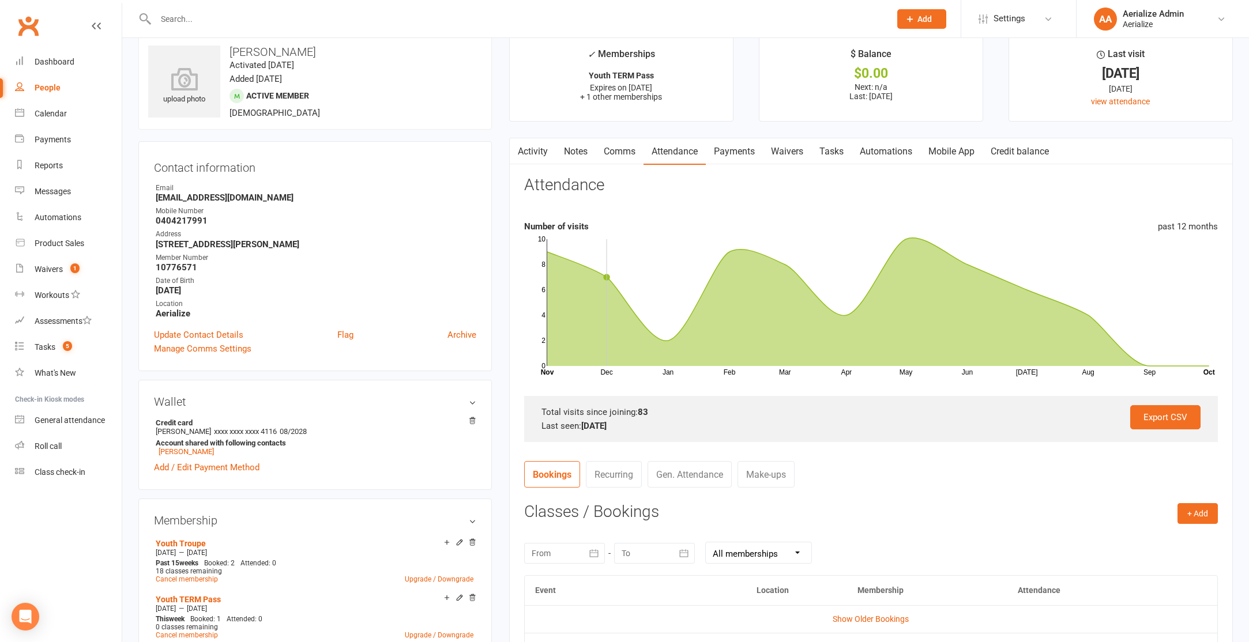
scroll to position [0, 0]
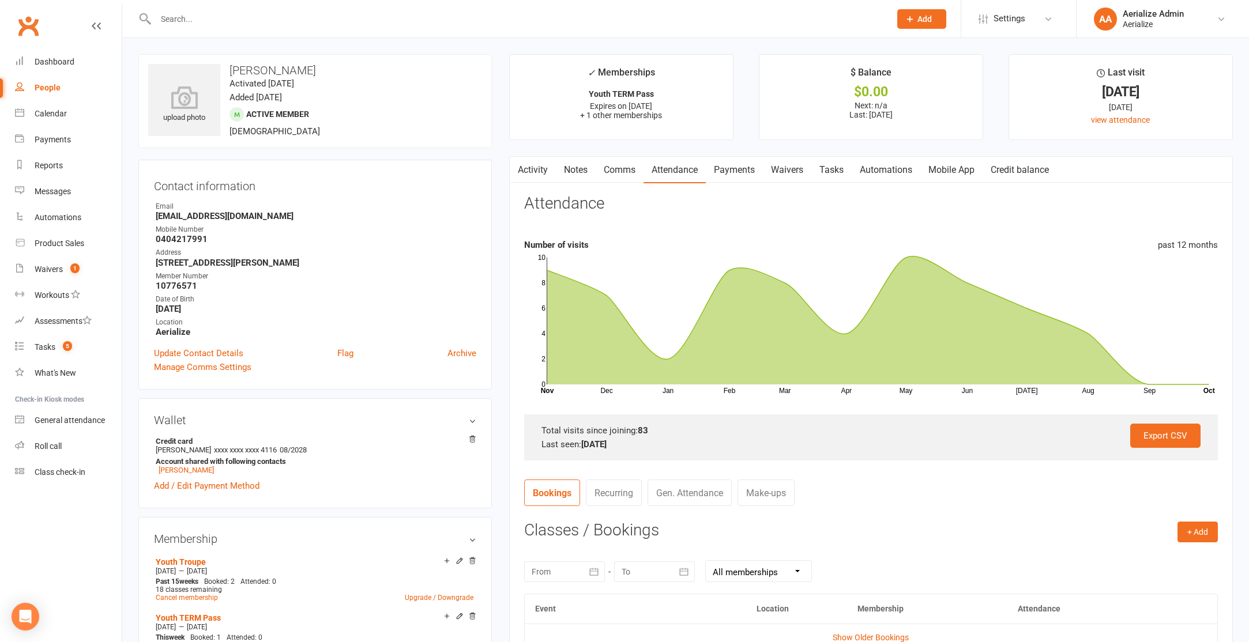
click at [223, 22] on input "text" at bounding box center [517, 19] width 730 height 16
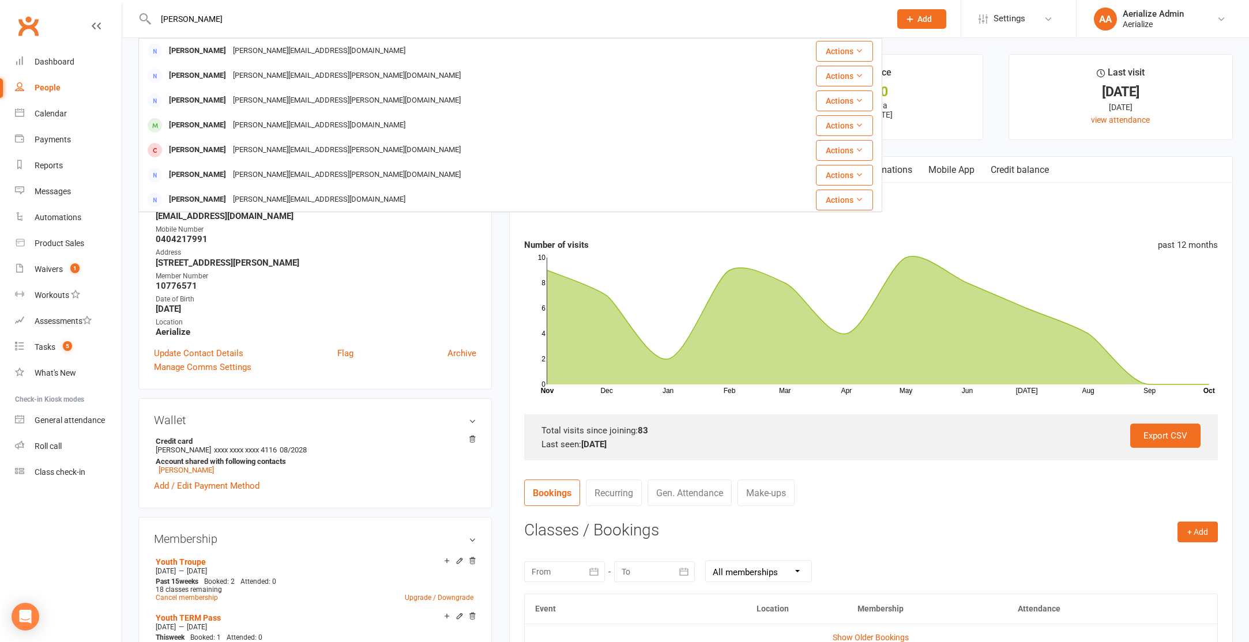
type input "[PERSON_NAME]"
click at [266, 126] on div "[PERSON_NAME][EMAIL_ADDRESS][DOMAIN_NAME]" at bounding box center [319, 125] width 179 height 17
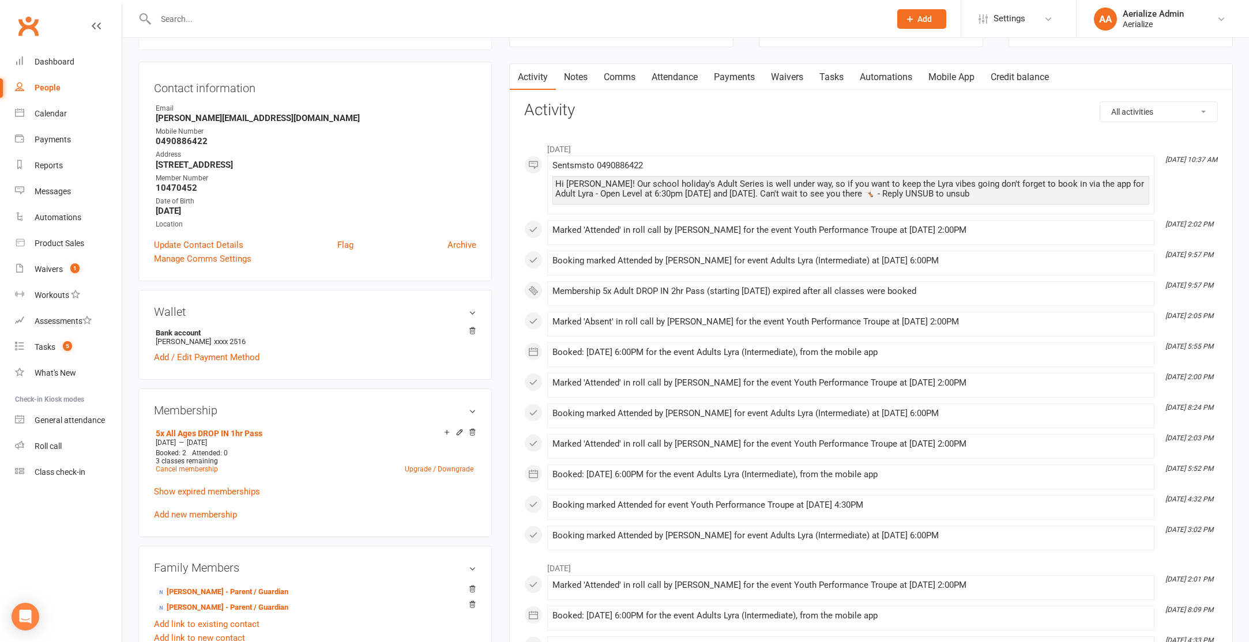
scroll to position [98, 0]
click at [206, 514] on link "Add new membership" at bounding box center [195, 515] width 83 height 10
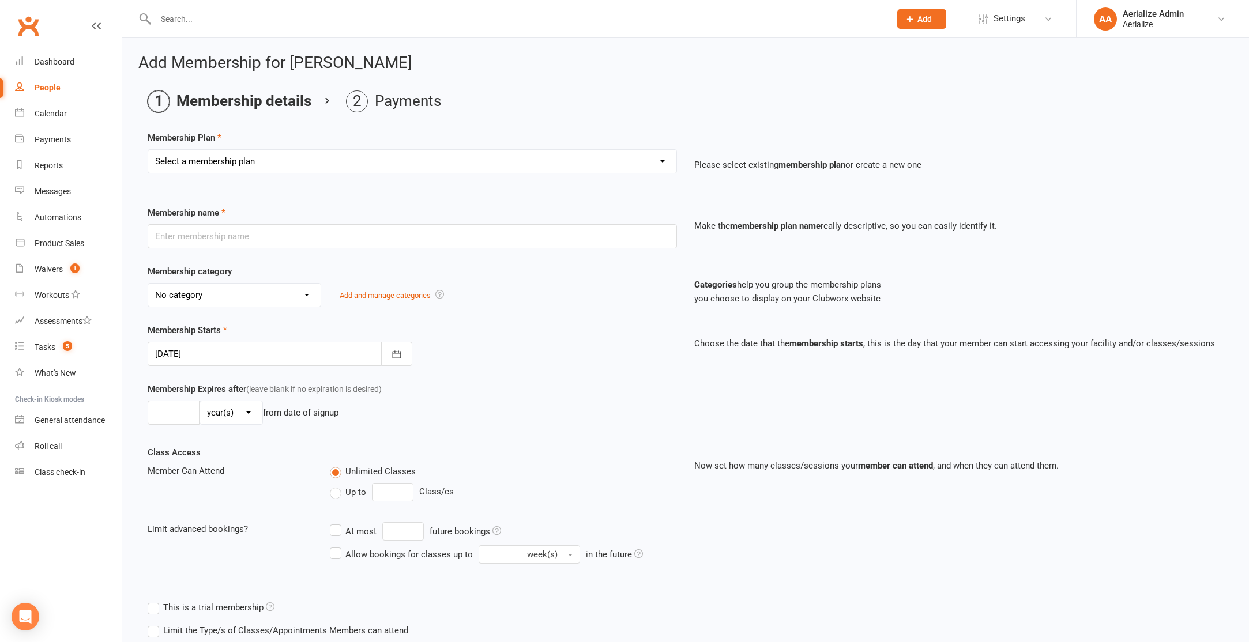
click at [264, 159] on select "Select a membership plan Create new Membership Plan Tiny Tots DROP IN Tiny Tots…" at bounding box center [412, 161] width 528 height 23
click at [225, 168] on select "Select a membership plan Create new Membership Plan Tiny Tots DROP IN Tiny Tots…" at bounding box center [412, 161] width 528 height 23
select select "14"
click at [148, 150] on select "Select a membership plan Create new Membership Plan Tiny Tots DROP IN Tiny Tots…" at bounding box center [412, 161] width 528 height 23
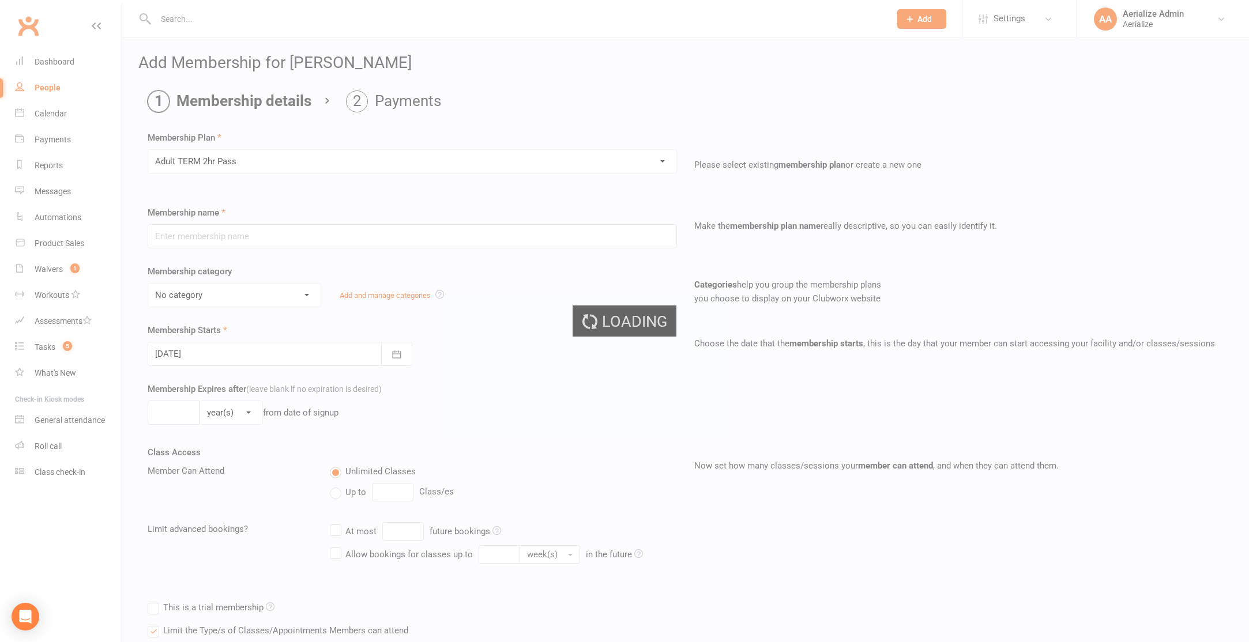
type input "Adult TERM 2hr Pass"
select select "10"
type input "16"
select select "1"
type input "1"
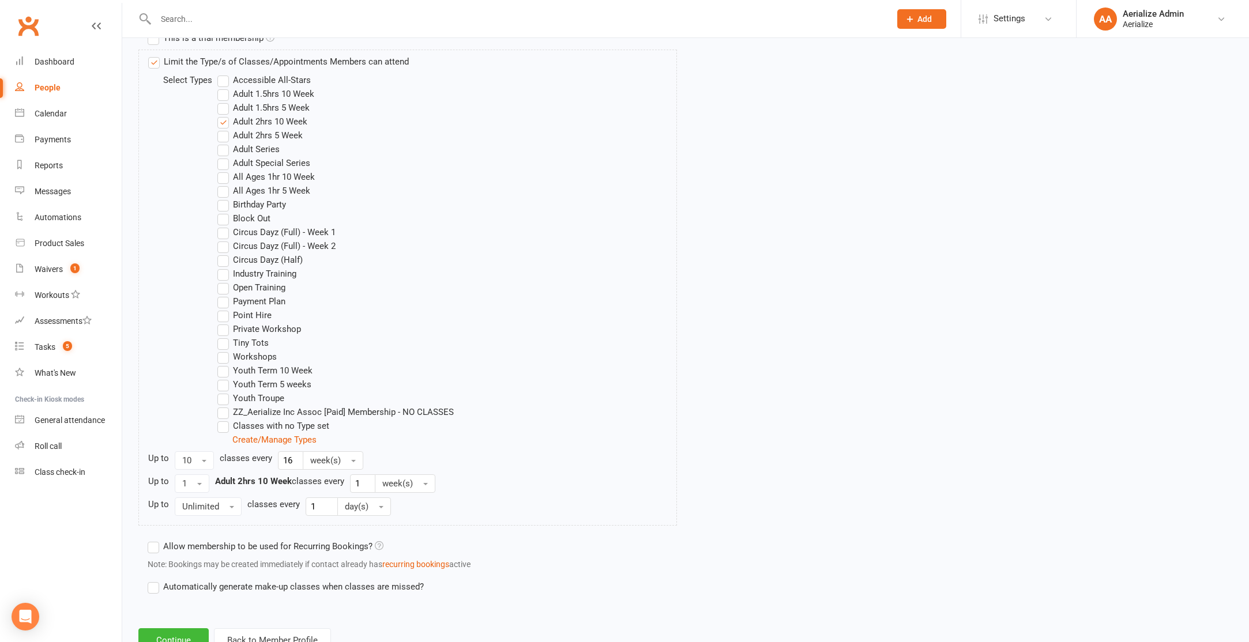
scroll to position [614, 0]
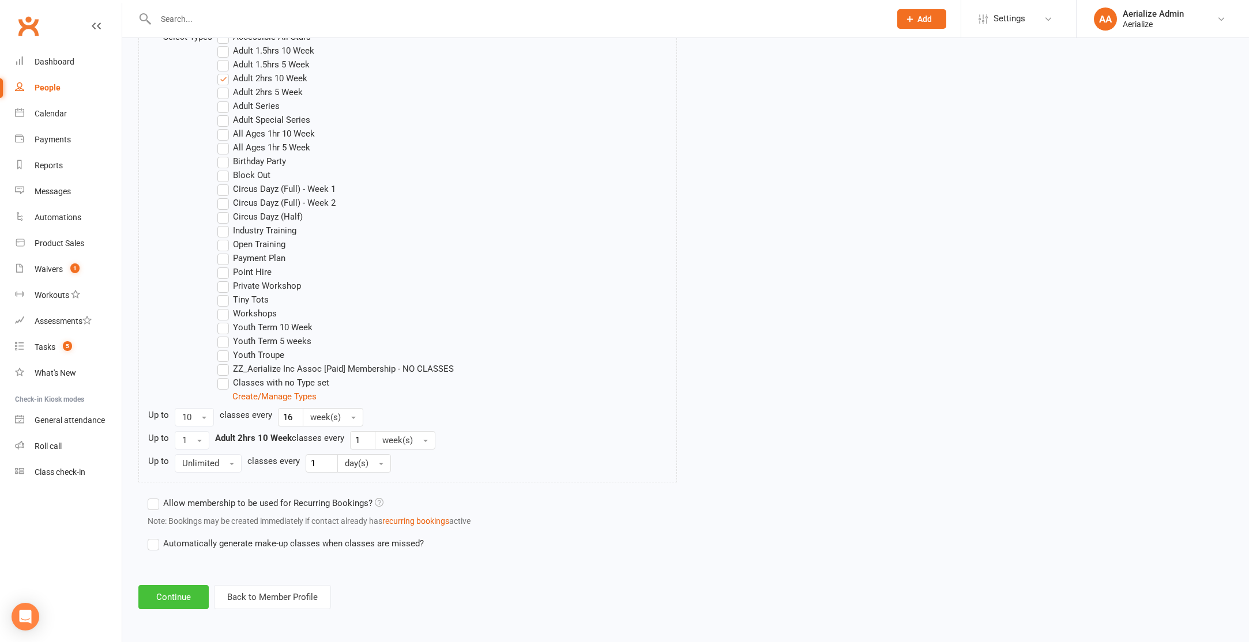
click at [167, 593] on button "Continue" at bounding box center [173, 597] width 70 height 24
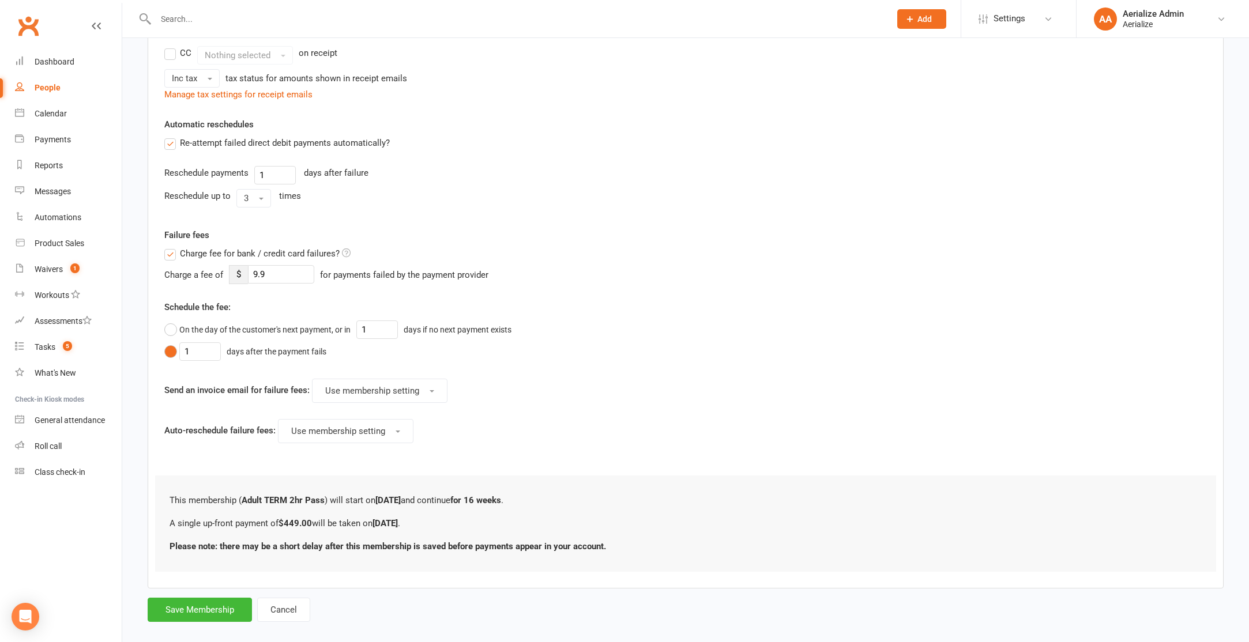
scroll to position [277, 0]
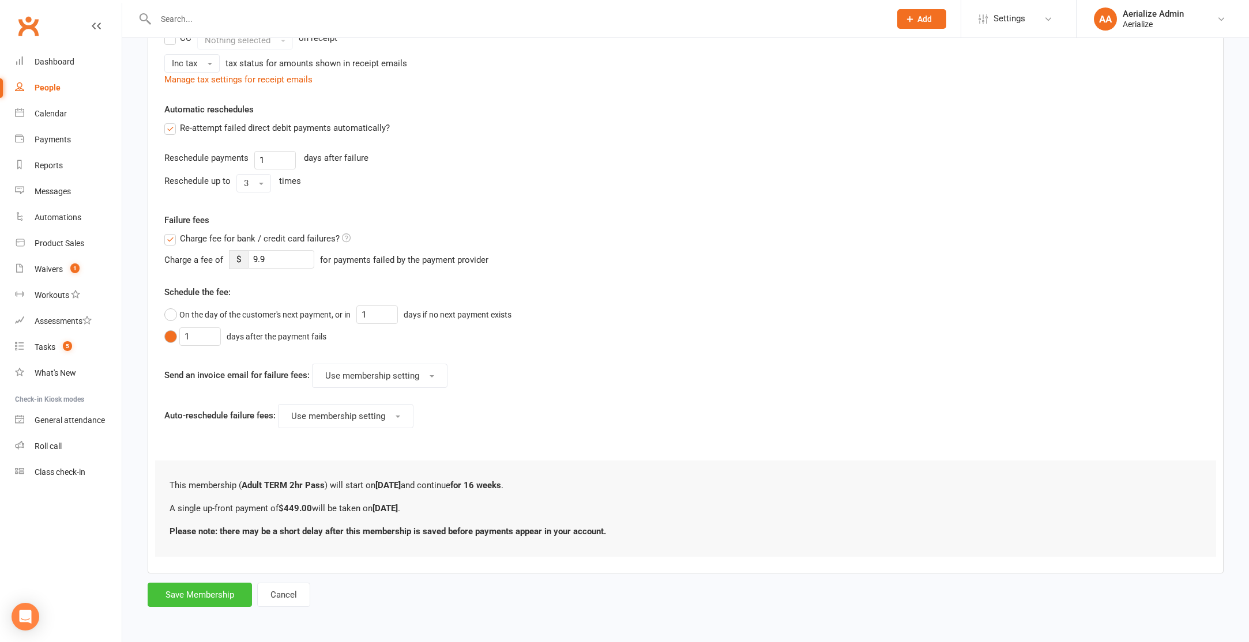
click at [221, 588] on button "Save Membership" at bounding box center [200, 595] width 104 height 24
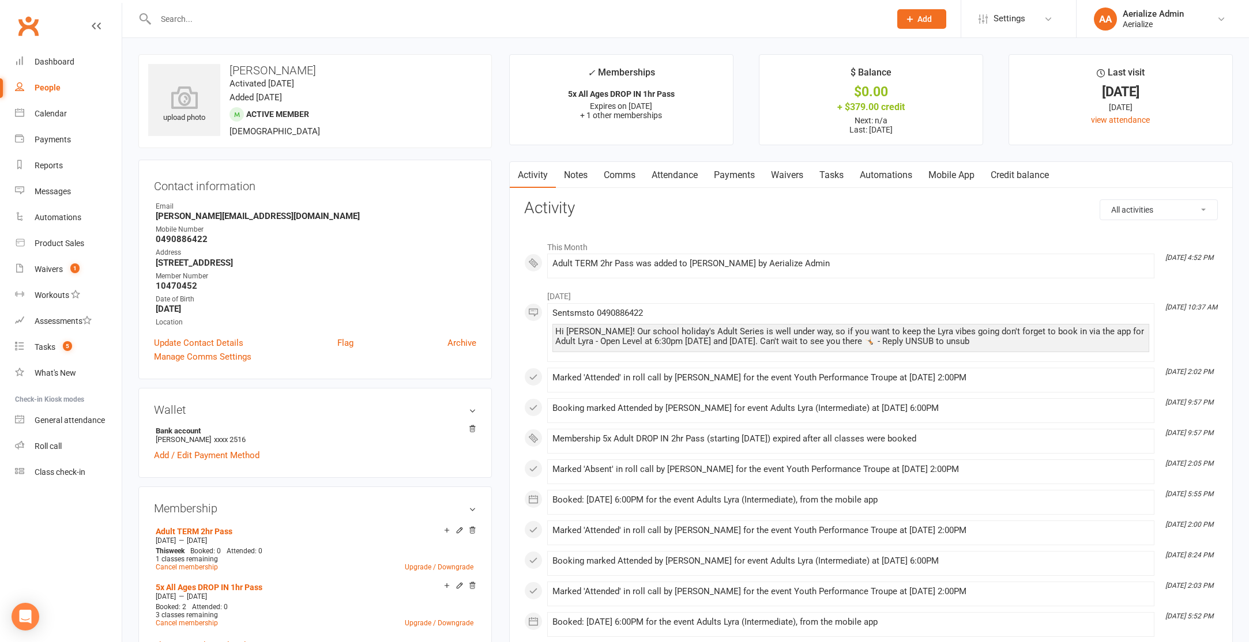
click at [1047, 175] on link "Credit balance" at bounding box center [1020, 175] width 74 height 27
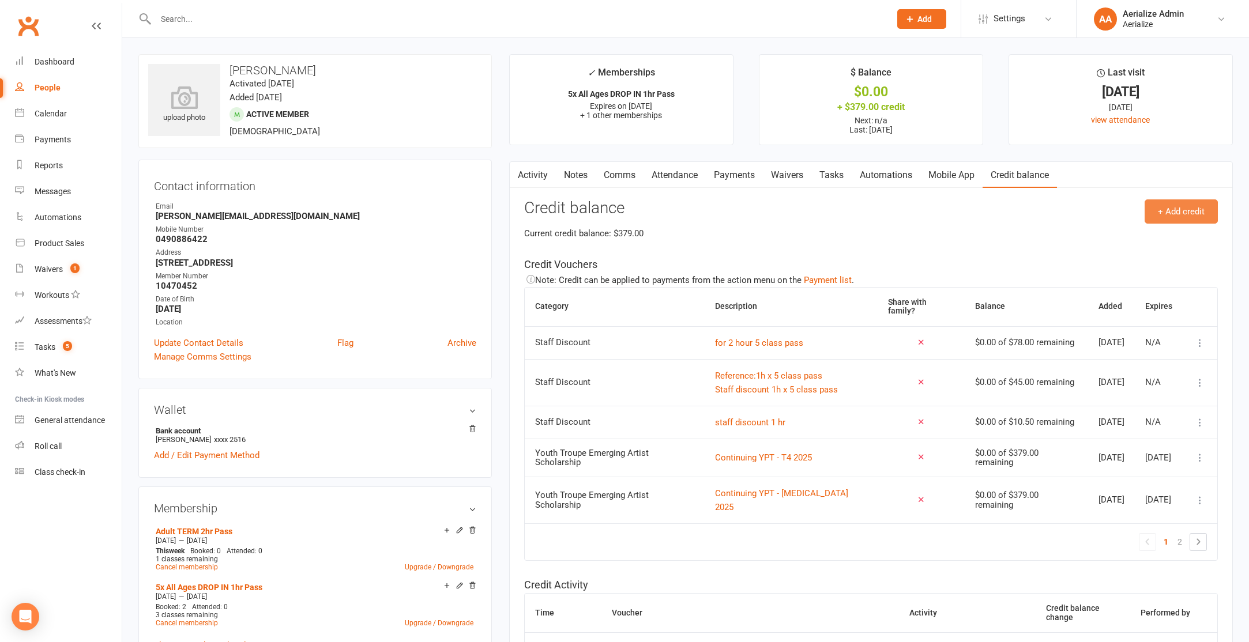
click at [1186, 217] on button "+ Add credit" at bounding box center [1181, 212] width 73 height 24
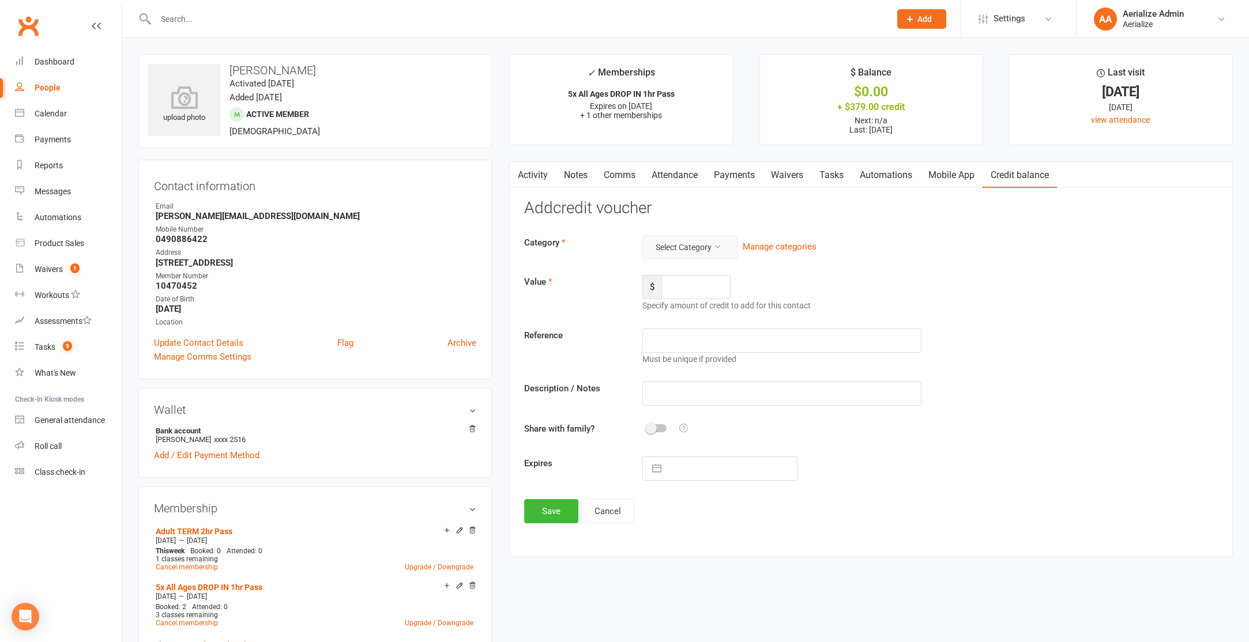
click at [697, 243] on button "Select Category" at bounding box center [689, 247] width 95 height 23
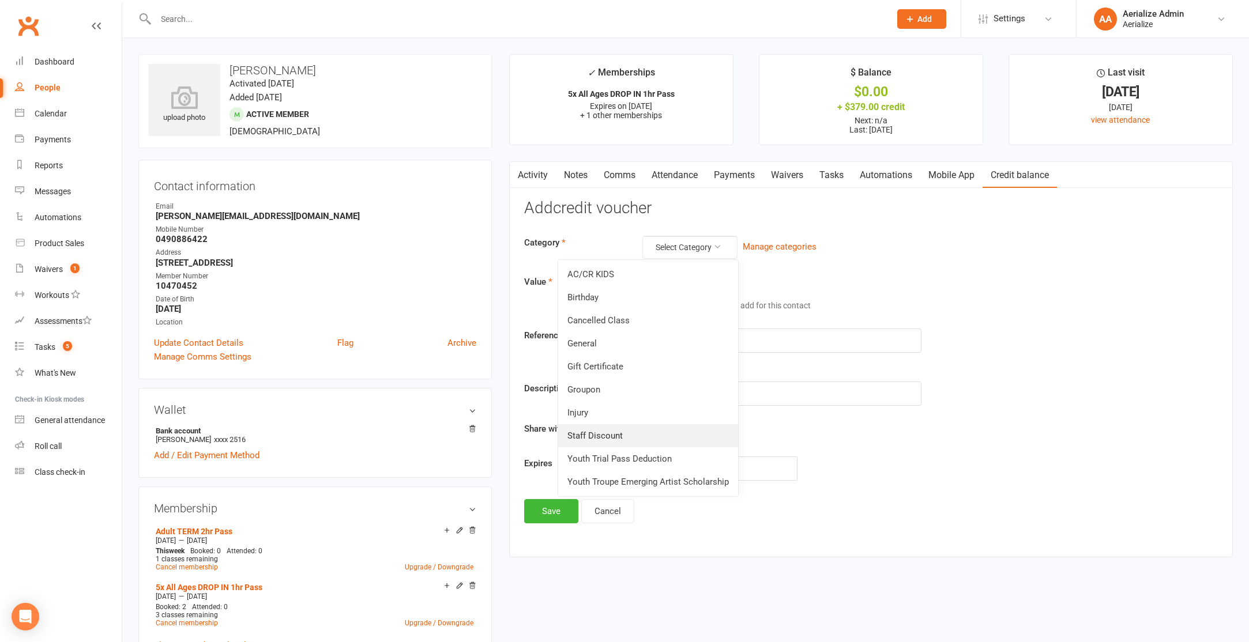
drag, startPoint x: 600, startPoint y: 438, endPoint x: 634, endPoint y: 407, distance: 46.6
click at [600, 438] on link "Staff Discount" at bounding box center [648, 435] width 180 height 23
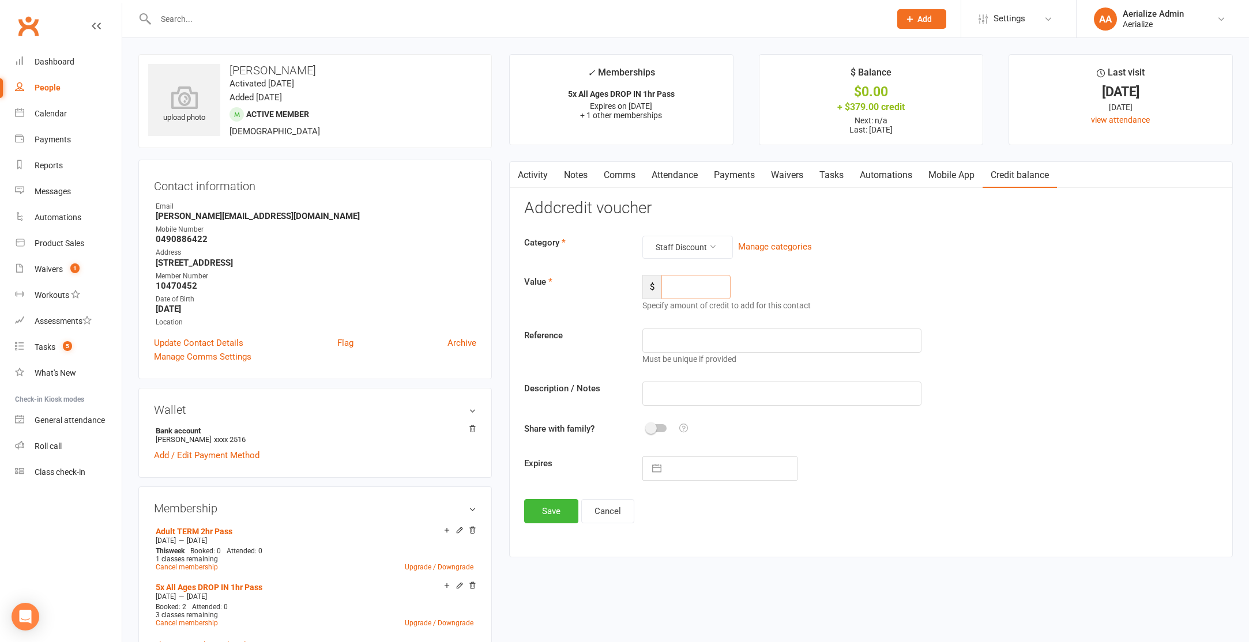
click at [678, 295] on input "number" at bounding box center [695, 287] width 69 height 24
type input "134.70"
click at [697, 341] on input "text" at bounding box center [781, 341] width 279 height 24
click at [664, 389] on input "text" at bounding box center [781, 394] width 279 height 24
type input "staff discount"
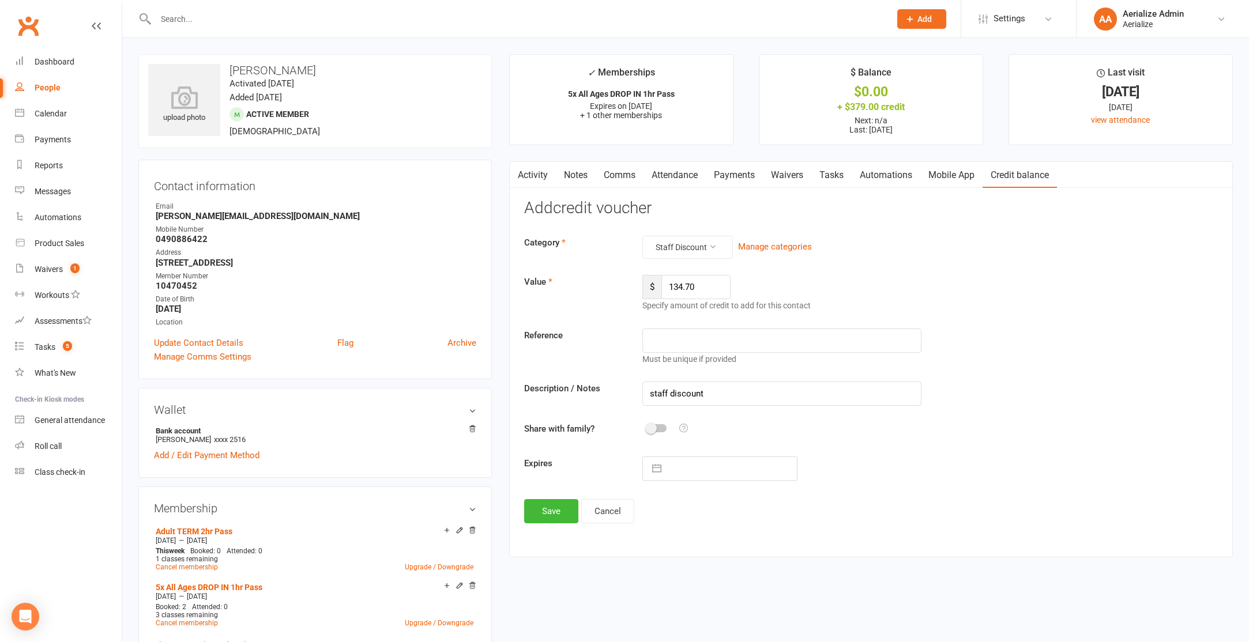
click at [693, 471] on input "text" at bounding box center [732, 468] width 130 height 23
select select "8"
select select "2025"
select select "9"
select select "2025"
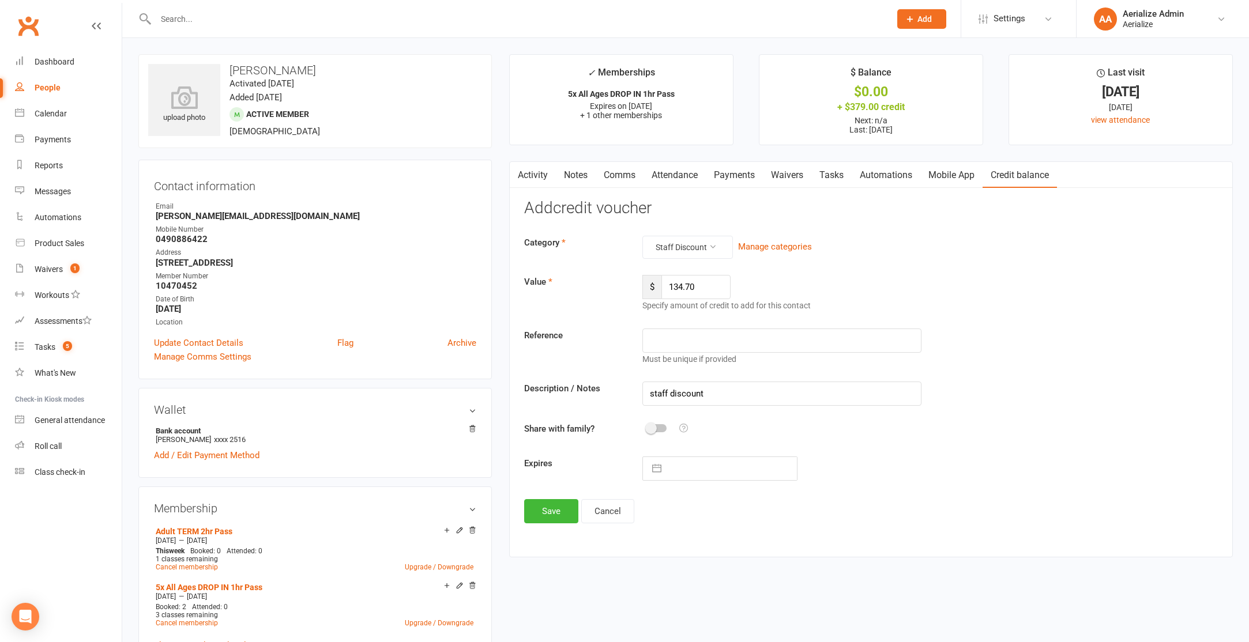
select select "10"
select select "2025"
click at [758, 604] on td "16" at bounding box center [757, 600] width 22 height 22
type input "[DATE]"
drag, startPoint x: 551, startPoint y: 518, endPoint x: 544, endPoint y: 518, distance: 7.5
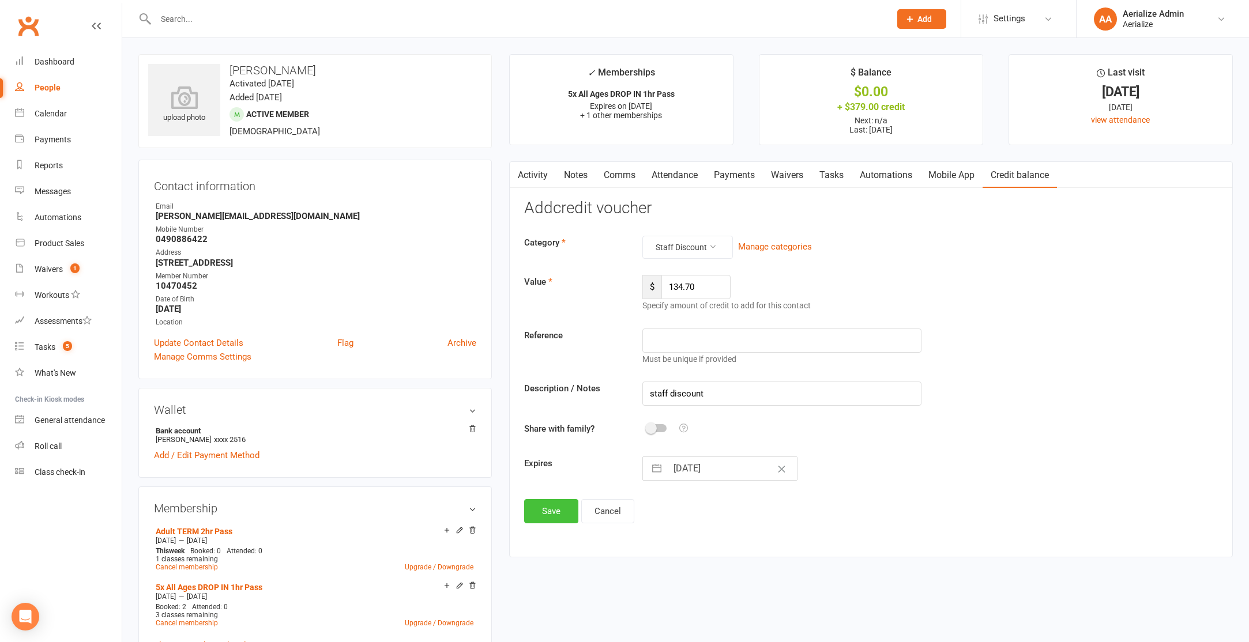
click at [551, 518] on button "Save" at bounding box center [551, 511] width 54 height 24
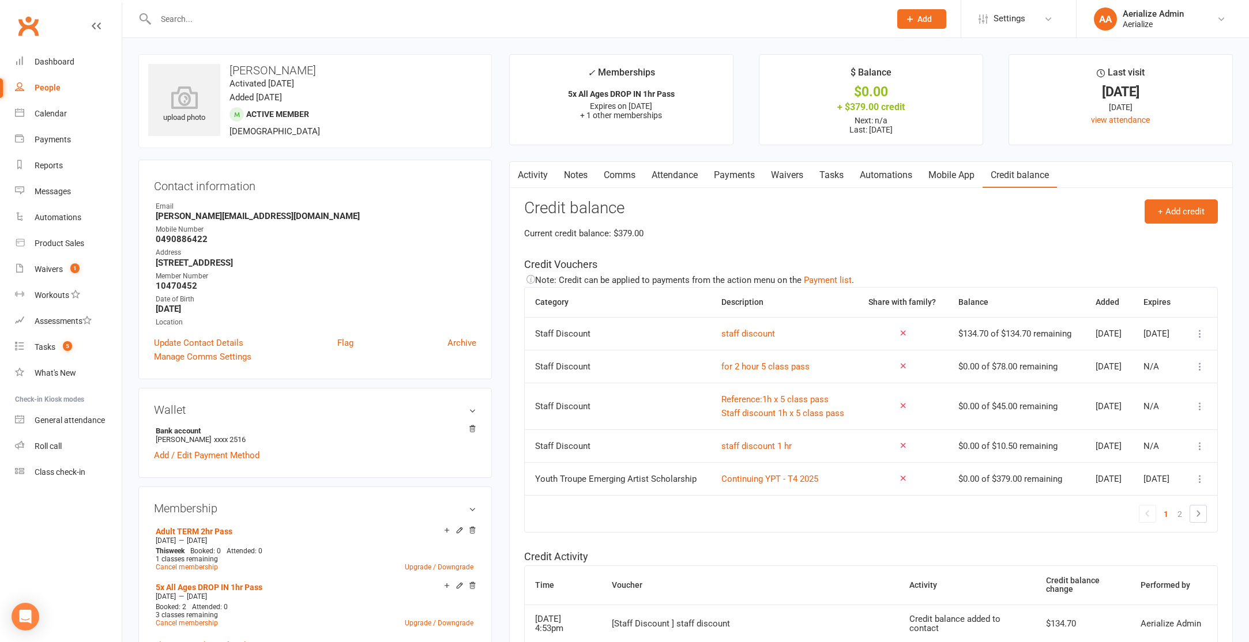
click at [720, 173] on link "Payments" at bounding box center [734, 175] width 57 height 27
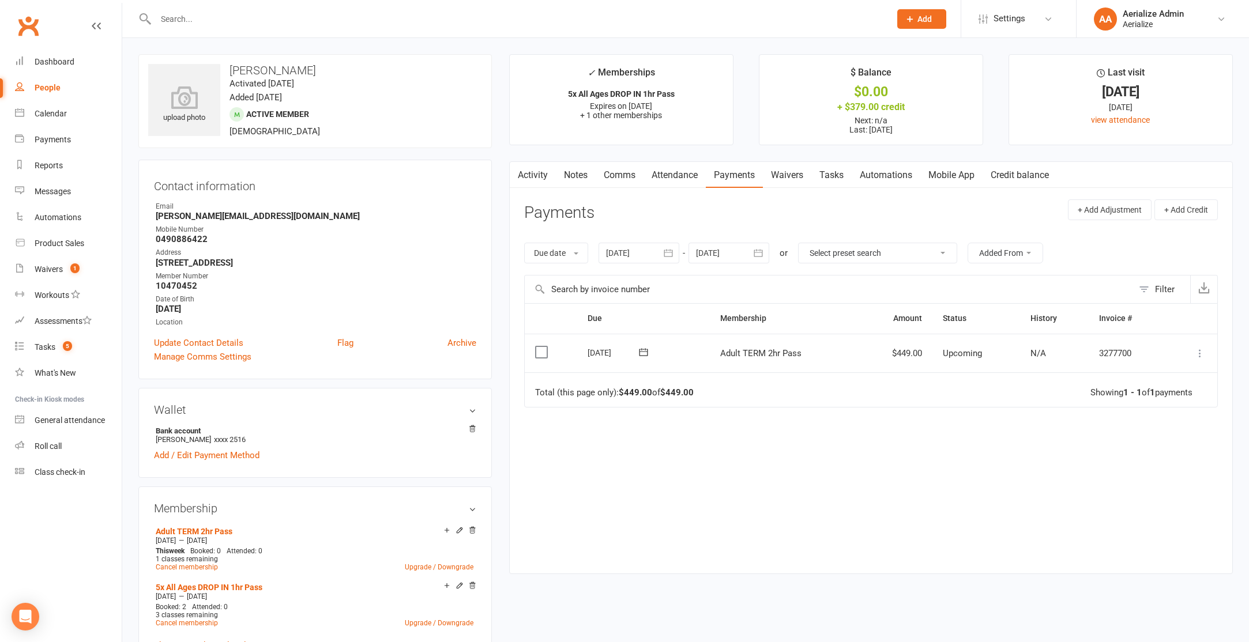
click at [1195, 352] on icon at bounding box center [1200, 354] width 12 height 12
click at [1161, 461] on link "Apply credit" at bounding box center [1149, 468] width 114 height 23
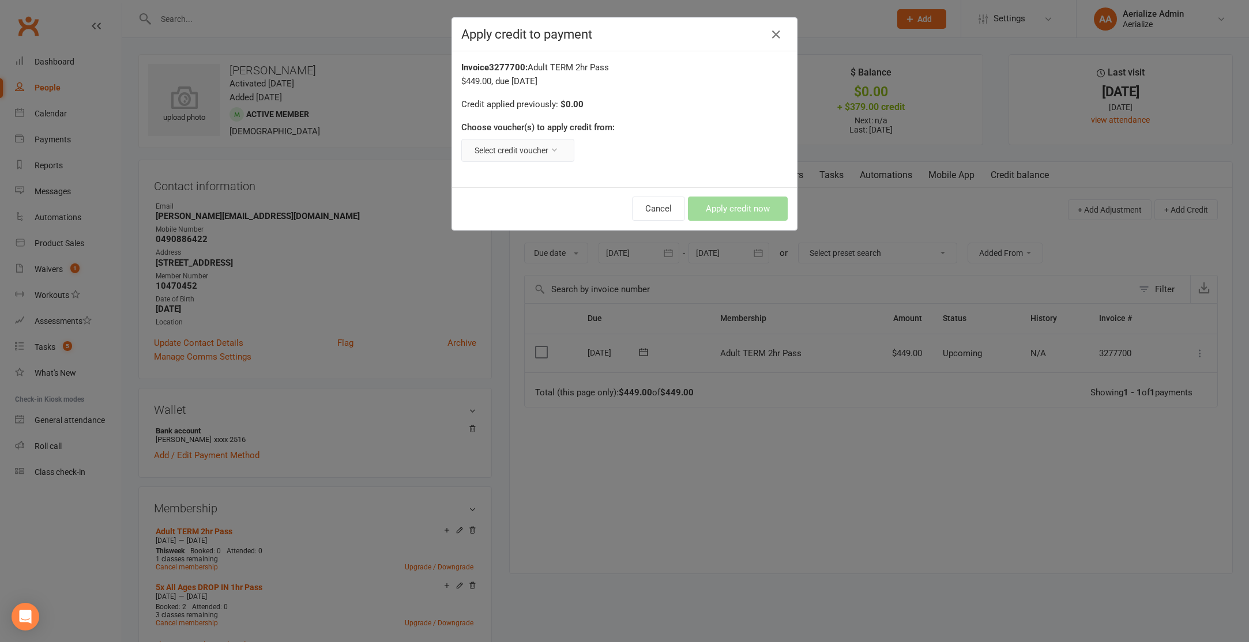
click at [550, 147] on button "Select credit voucher" at bounding box center [517, 150] width 113 height 23
click at [540, 180] on link "Staff Discount : $134.70 remaining - staff discount" at bounding box center [475, 177] width 201 height 23
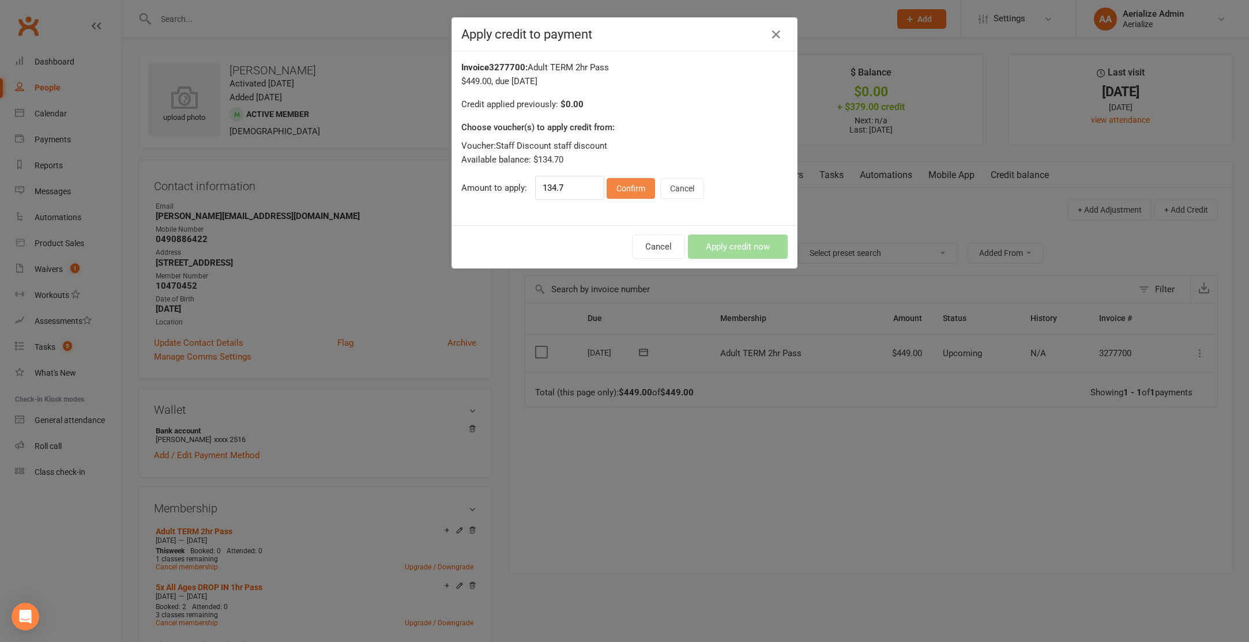
drag, startPoint x: 629, startPoint y: 187, endPoint x: 623, endPoint y: 185, distance: 6.7
click at [629, 187] on button "Confirm" at bounding box center [631, 188] width 48 height 21
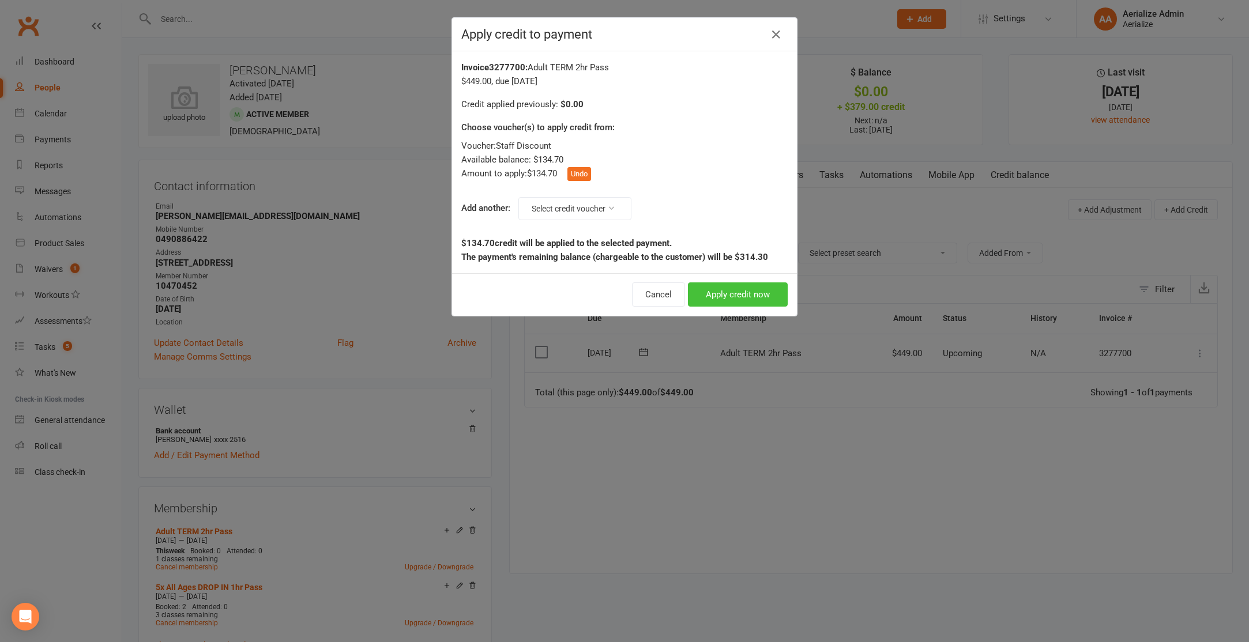
click at [744, 300] on button "Apply credit now" at bounding box center [738, 295] width 100 height 24
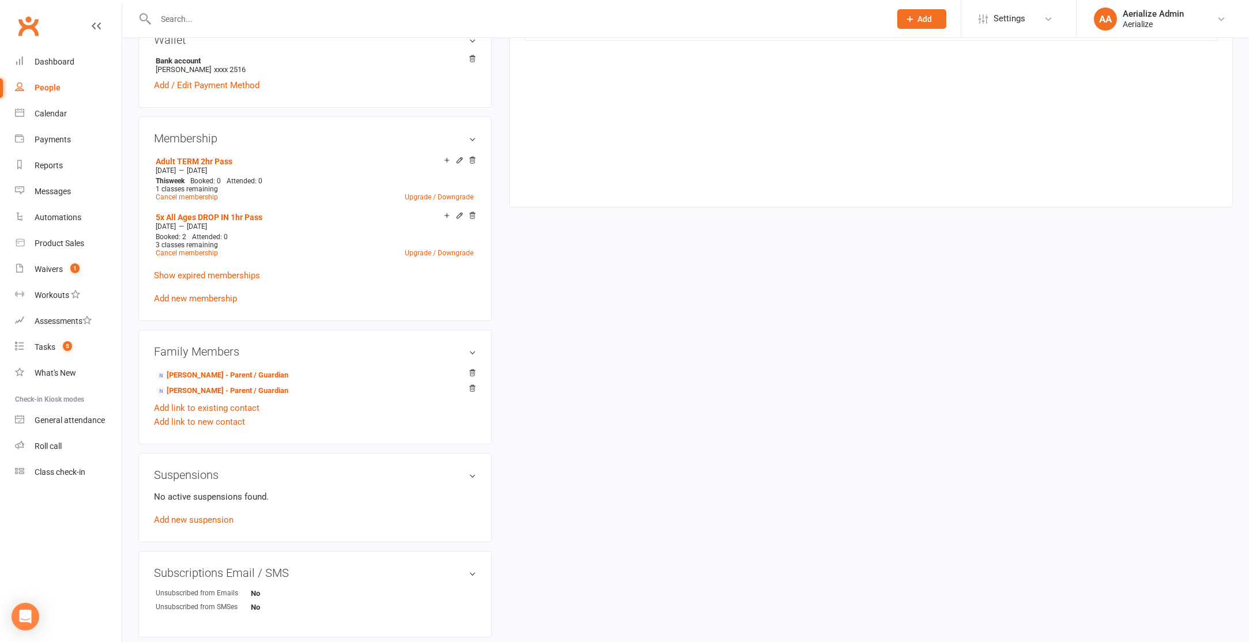
scroll to position [371, 0]
click at [209, 294] on link "Add new membership" at bounding box center [195, 298] width 83 height 10
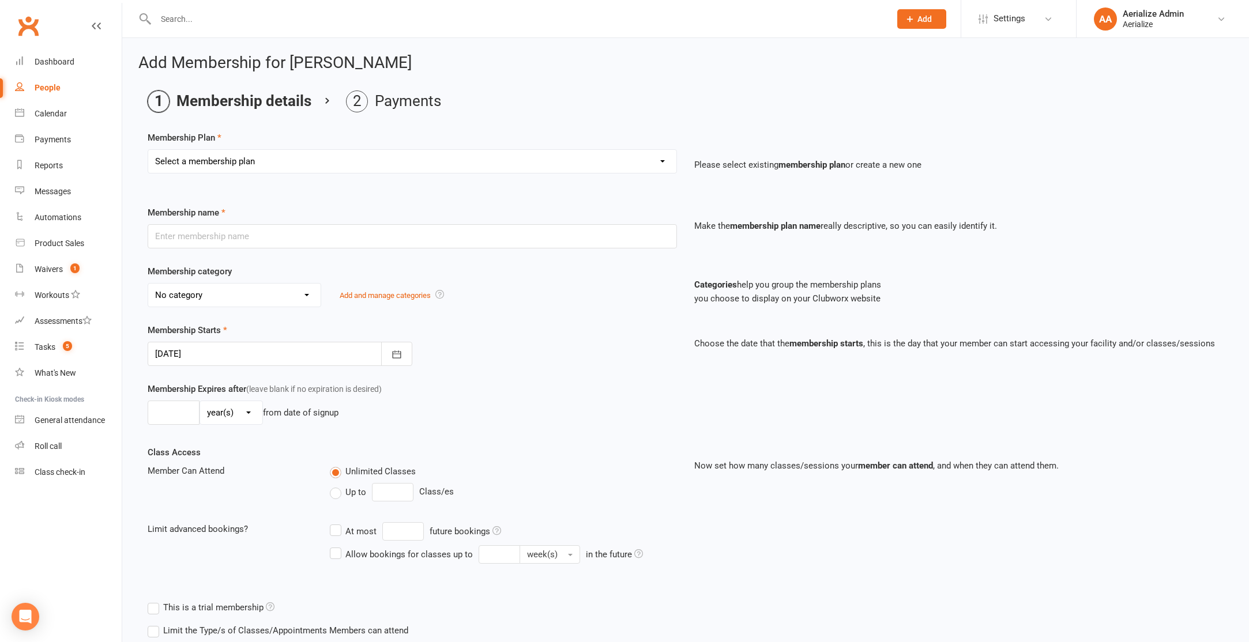
click at [275, 155] on select "Select a membership plan Create new Membership Plan Tiny Tots DROP IN Tiny Tots…" at bounding box center [412, 161] width 528 height 23
select select "3"
click at [148, 150] on select "Select a membership plan Create new Membership Plan Tiny Tots DROP IN Tiny Tots…" at bounding box center [412, 161] width 528 height 23
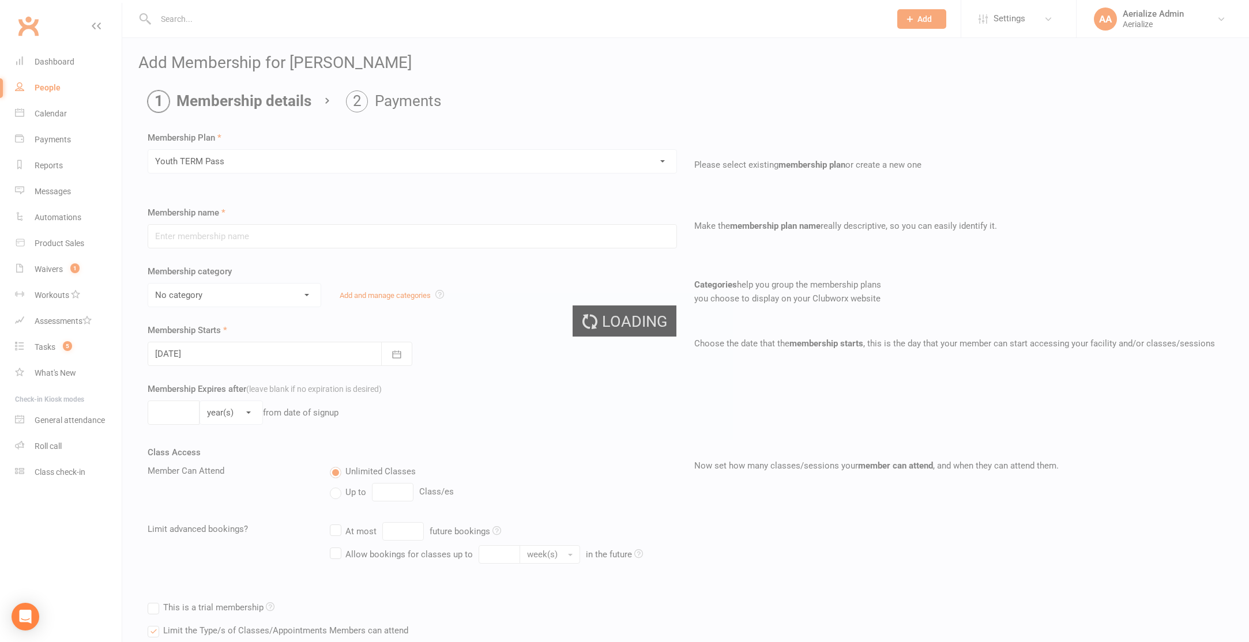
type input "Youth TERM Pass"
select select "10"
type input "16"
select select "1"
type input "1"
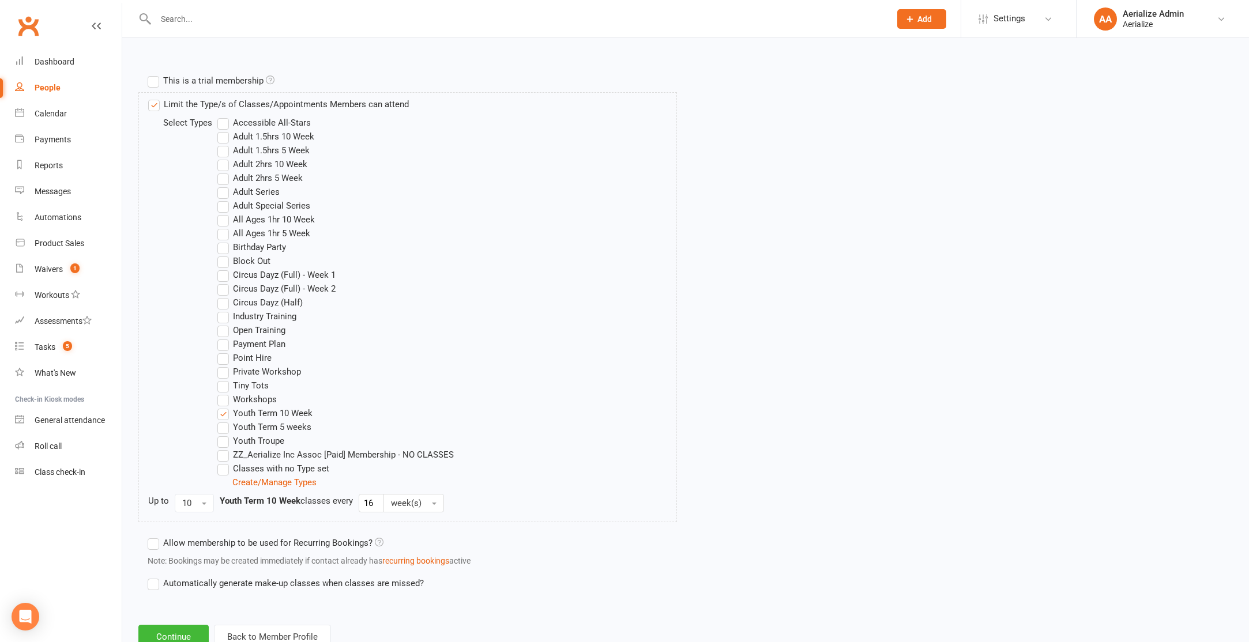
scroll to position [567, 0]
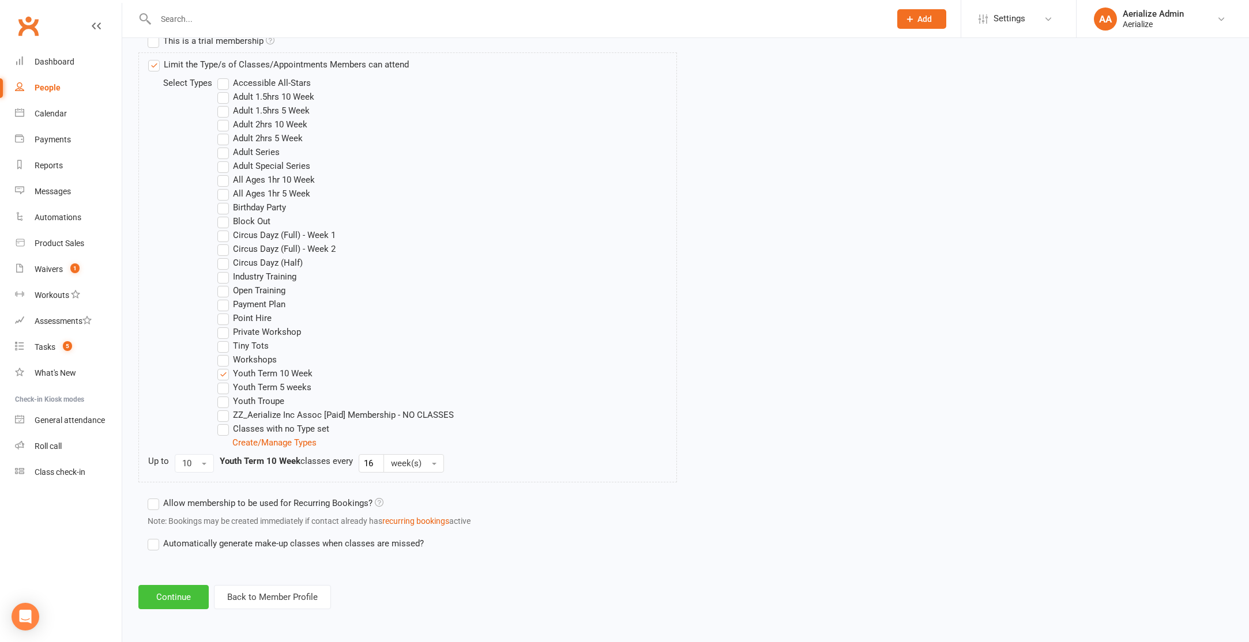
click at [174, 606] on button "Continue" at bounding box center [173, 597] width 70 height 24
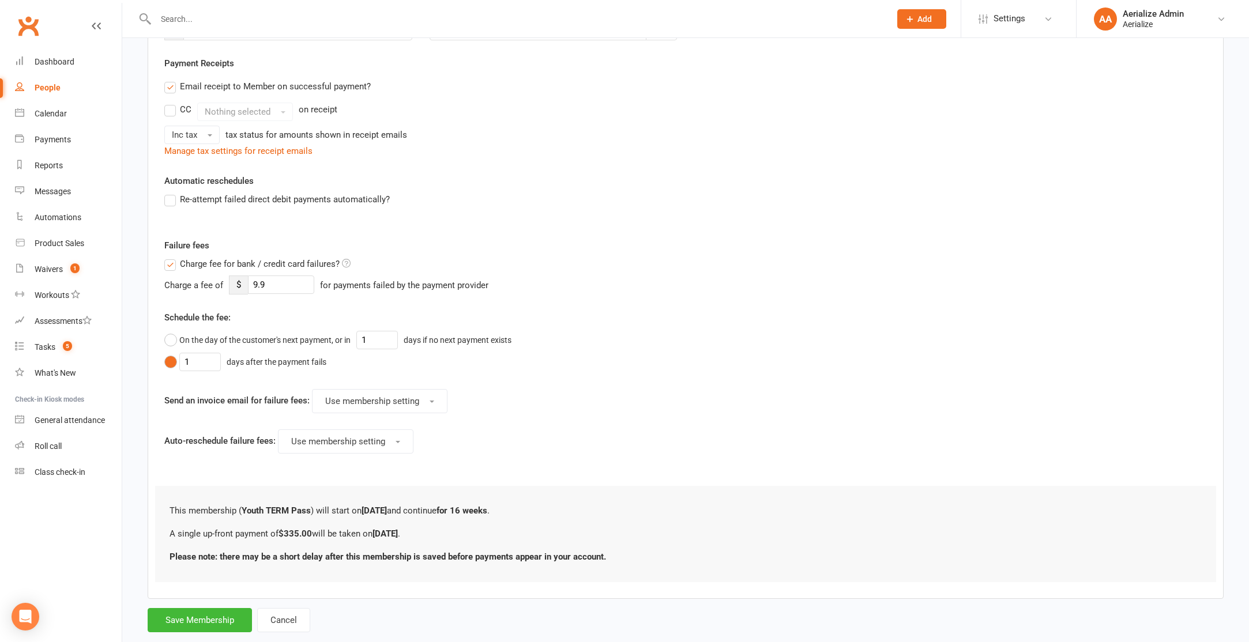
scroll to position [231, 0]
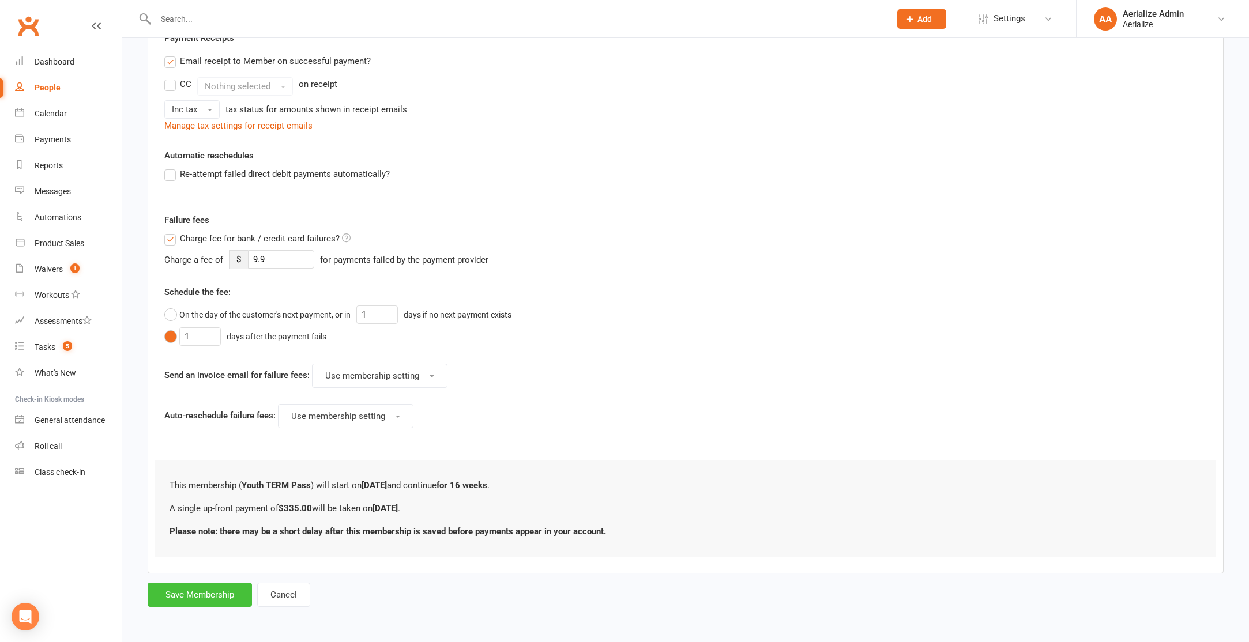
click at [212, 595] on button "Save Membership" at bounding box center [200, 595] width 104 height 24
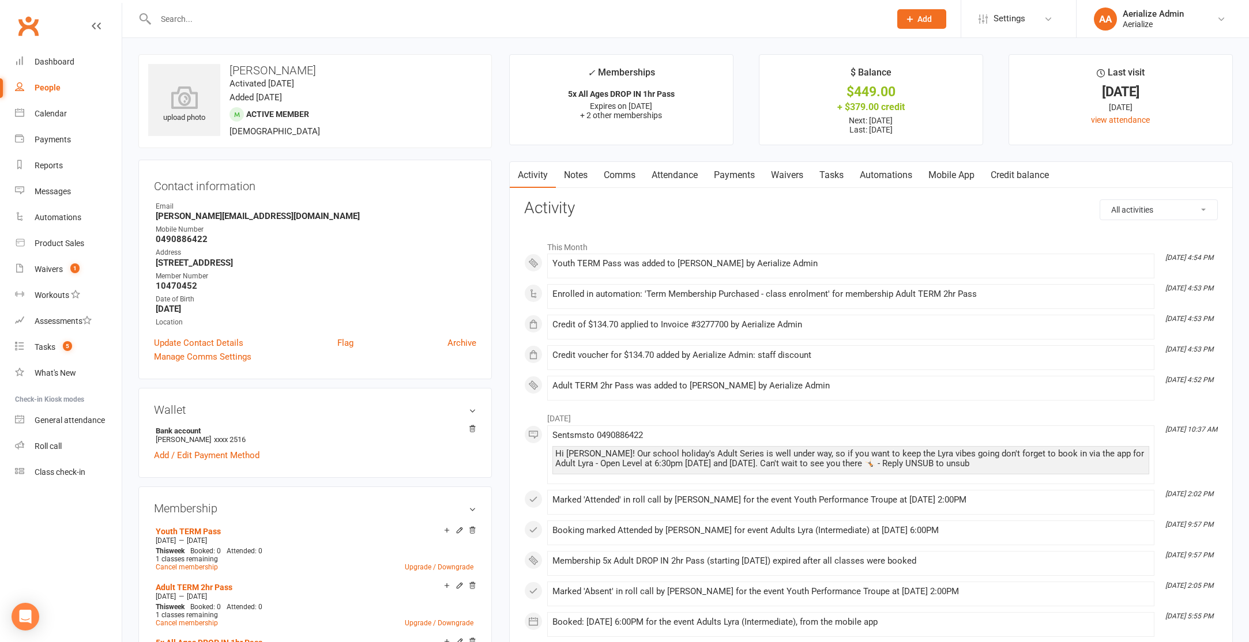
click at [187, 20] on input "text" at bounding box center [517, 19] width 730 height 16
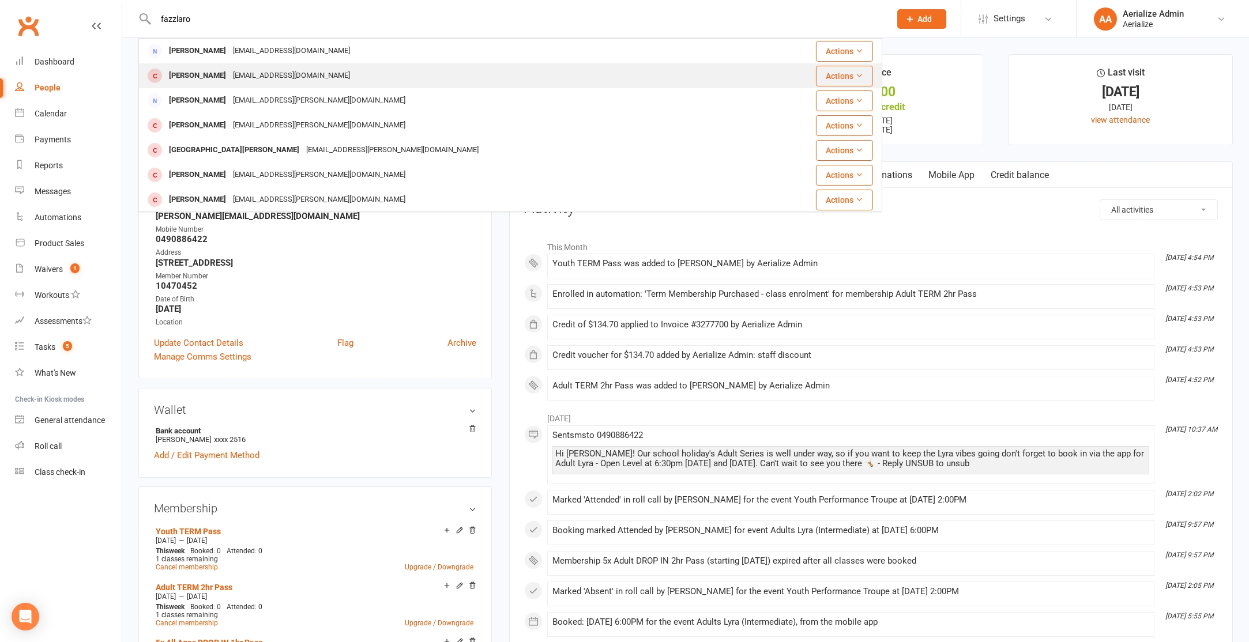
type input "fazzlaro"
click at [208, 77] on div "[PERSON_NAME]" at bounding box center [198, 75] width 64 height 17
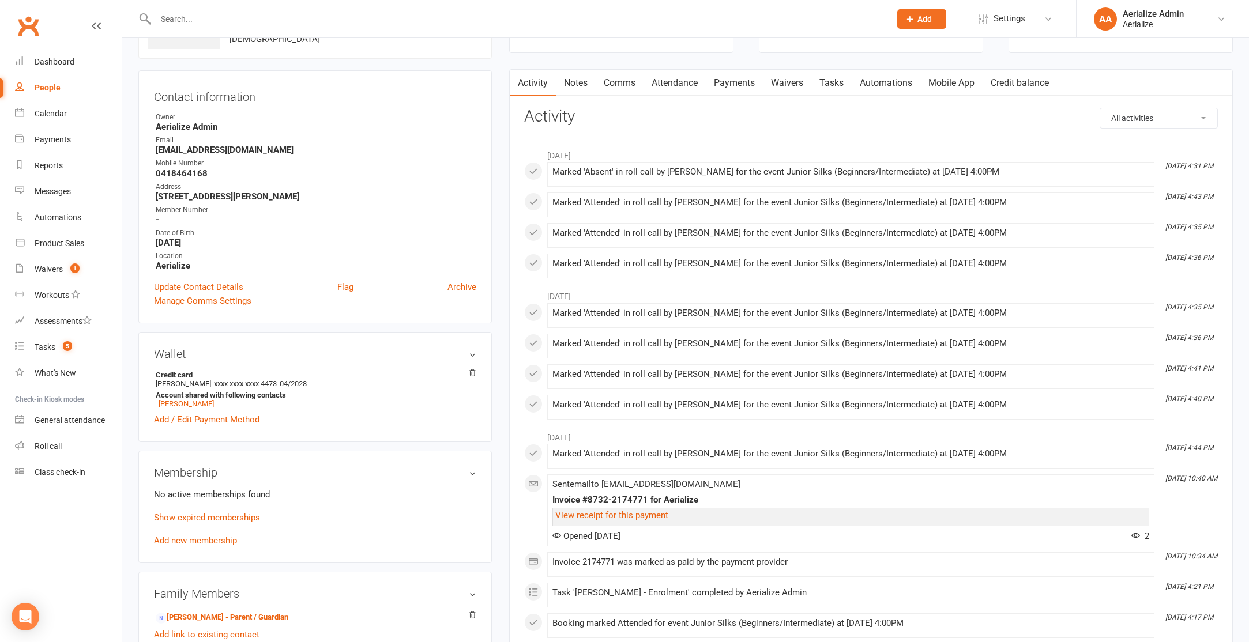
scroll to position [88, 0]
click at [192, 535] on link "Add new membership" at bounding box center [195, 540] width 83 height 10
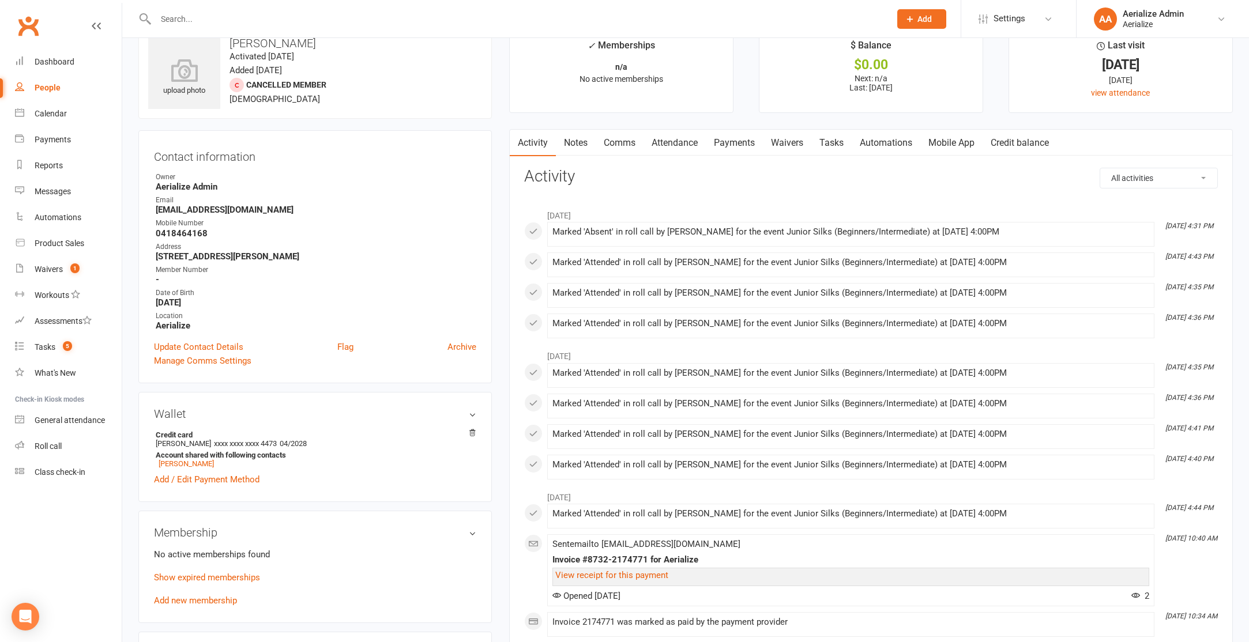
scroll to position [32, 0]
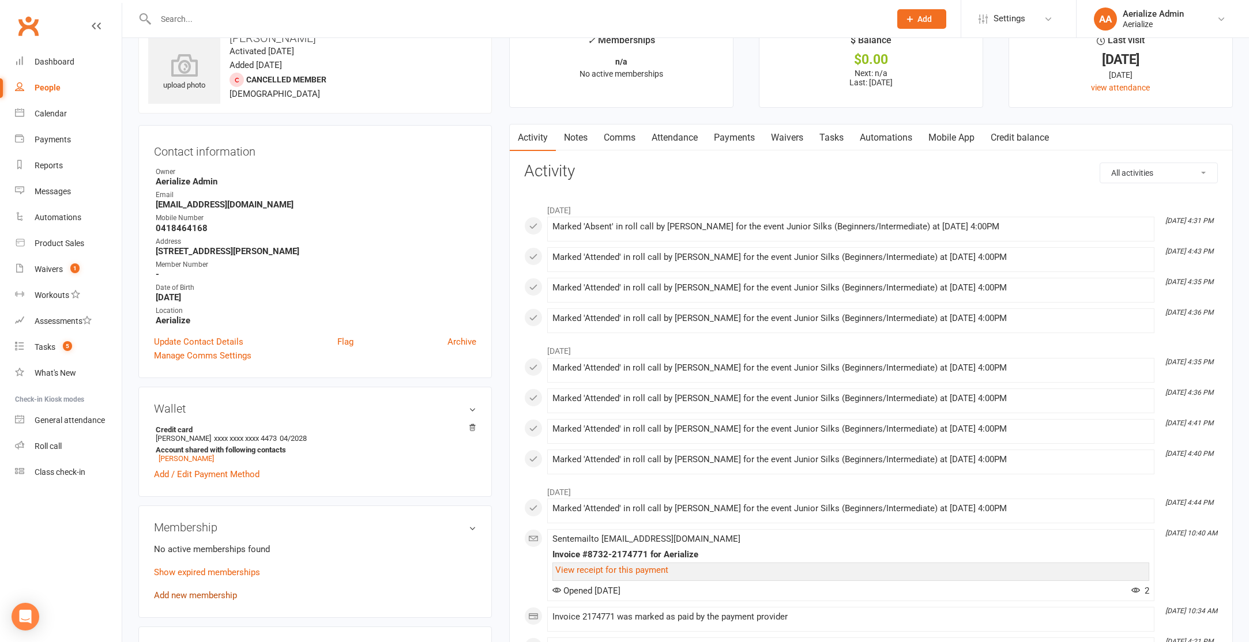
click at [190, 596] on link "Add new membership" at bounding box center [195, 596] width 83 height 10
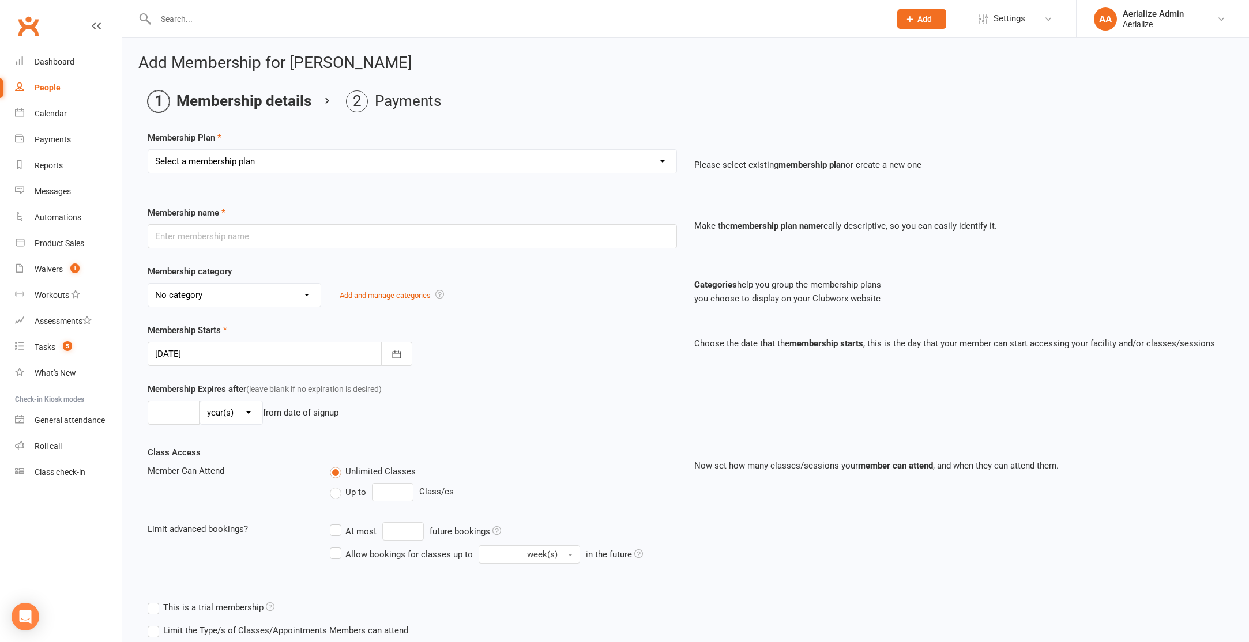
click at [265, 159] on select "Select a membership plan Create new Membership Plan Tiny Tots DROP IN Tiny Tots…" at bounding box center [412, 161] width 528 height 23
click at [240, 164] on select "Select a membership plan Create new Membership Plan Tiny Tots DROP IN Tiny Tots…" at bounding box center [412, 161] width 528 height 23
select select "3"
click at [148, 150] on select "Select a membership plan Create new Membership Plan Tiny Tots DROP IN Tiny Tots…" at bounding box center [412, 161] width 528 height 23
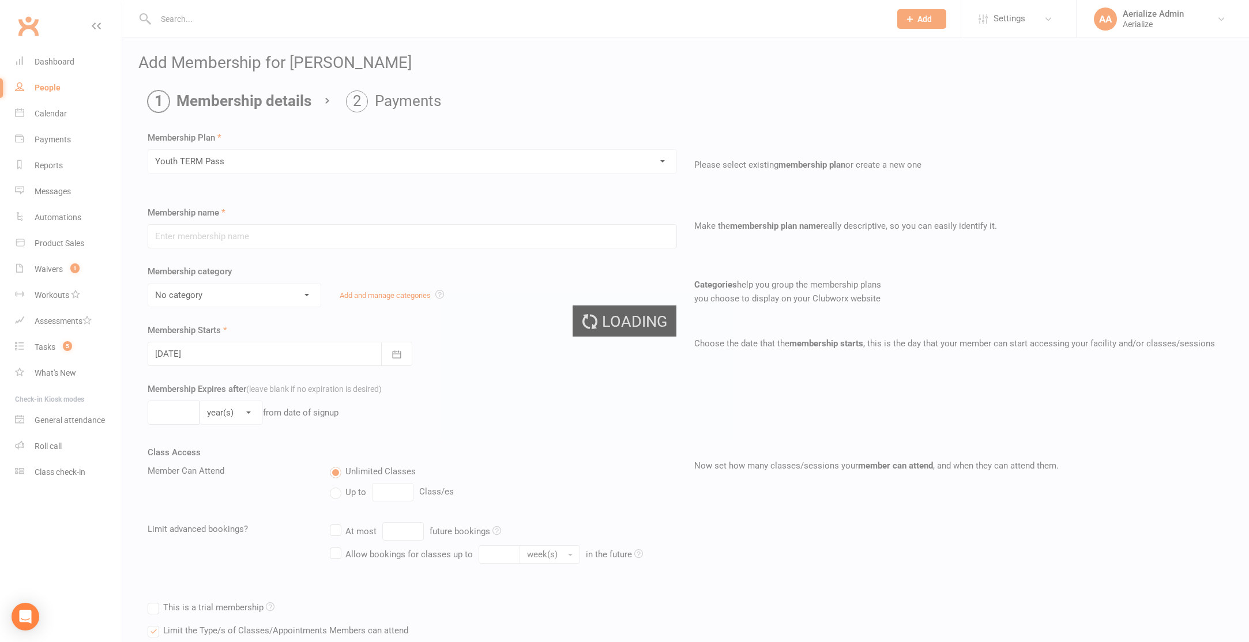
type input "Youth TERM Pass"
select select "10"
type input "16"
select select "1"
type input "1"
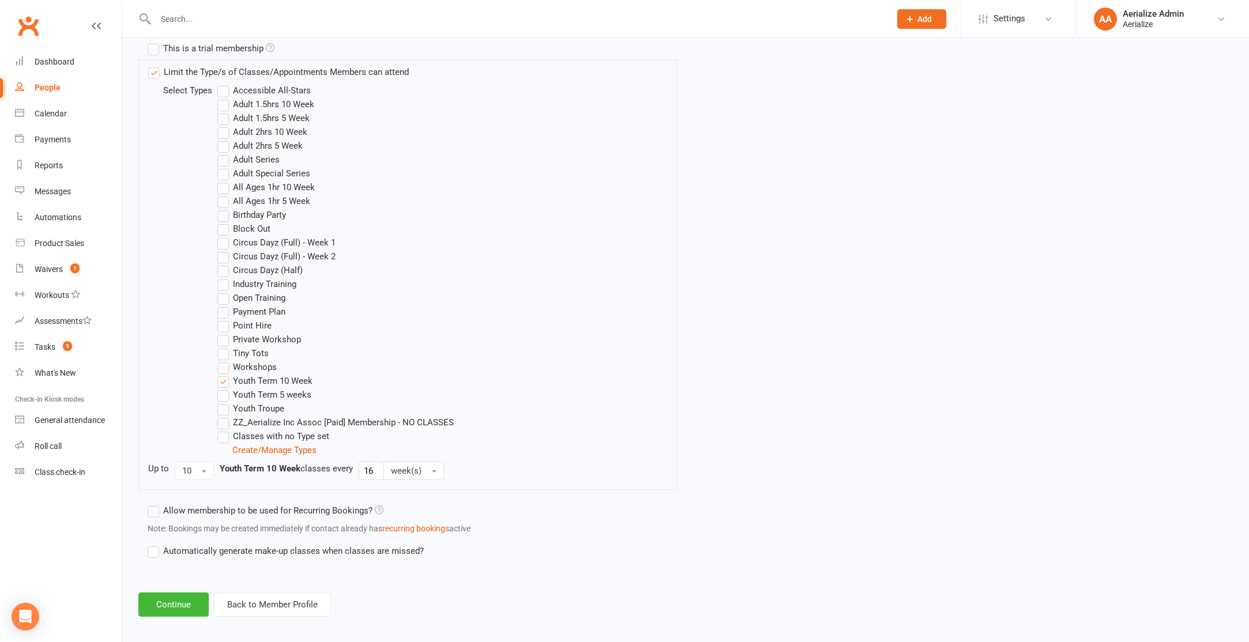
scroll to position [567, 0]
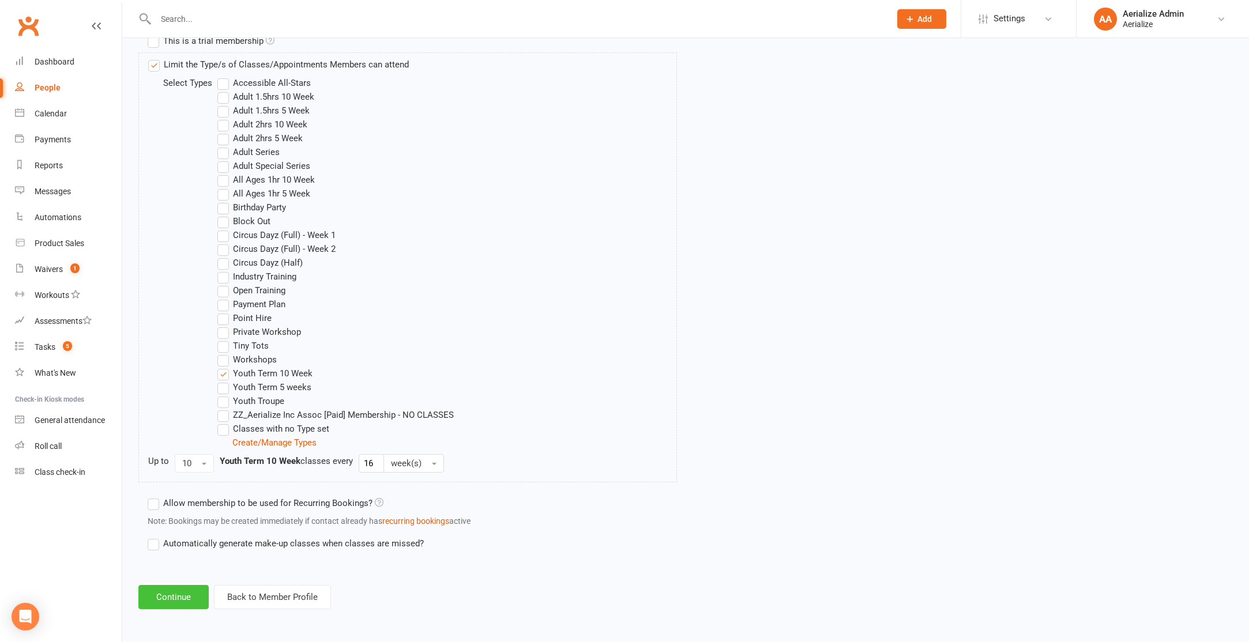
drag, startPoint x: 240, startPoint y: 164, endPoint x: 187, endPoint y: 596, distance: 435.7
click at [187, 596] on button "Continue" at bounding box center [173, 597] width 70 height 24
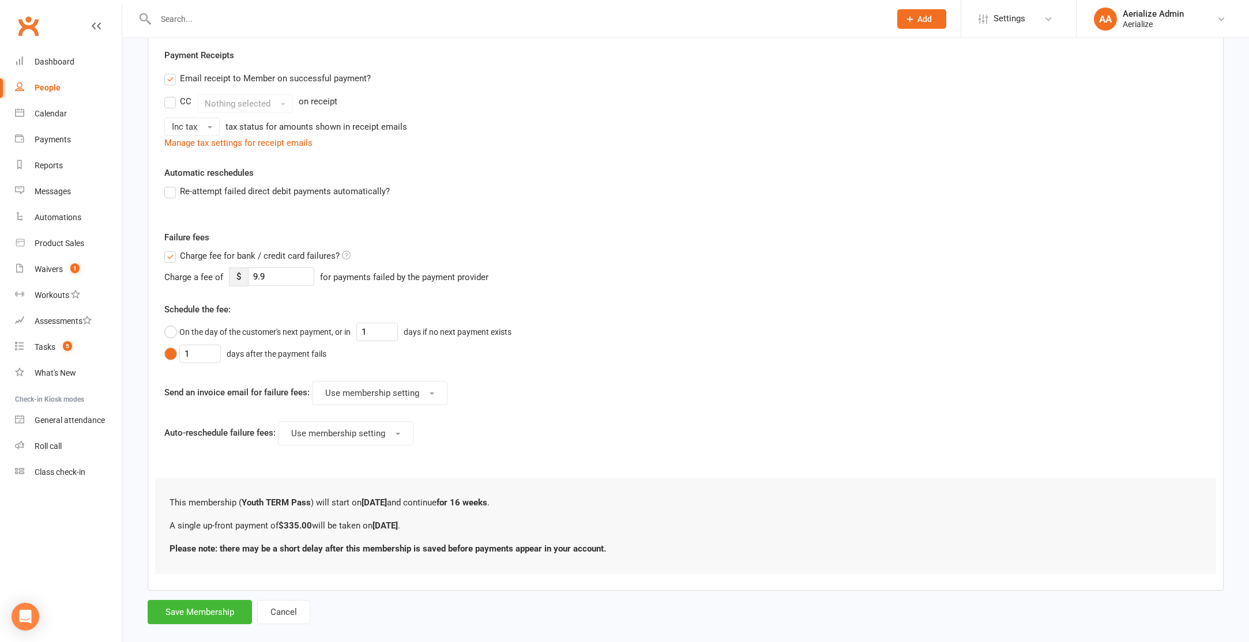
scroll to position [231, 0]
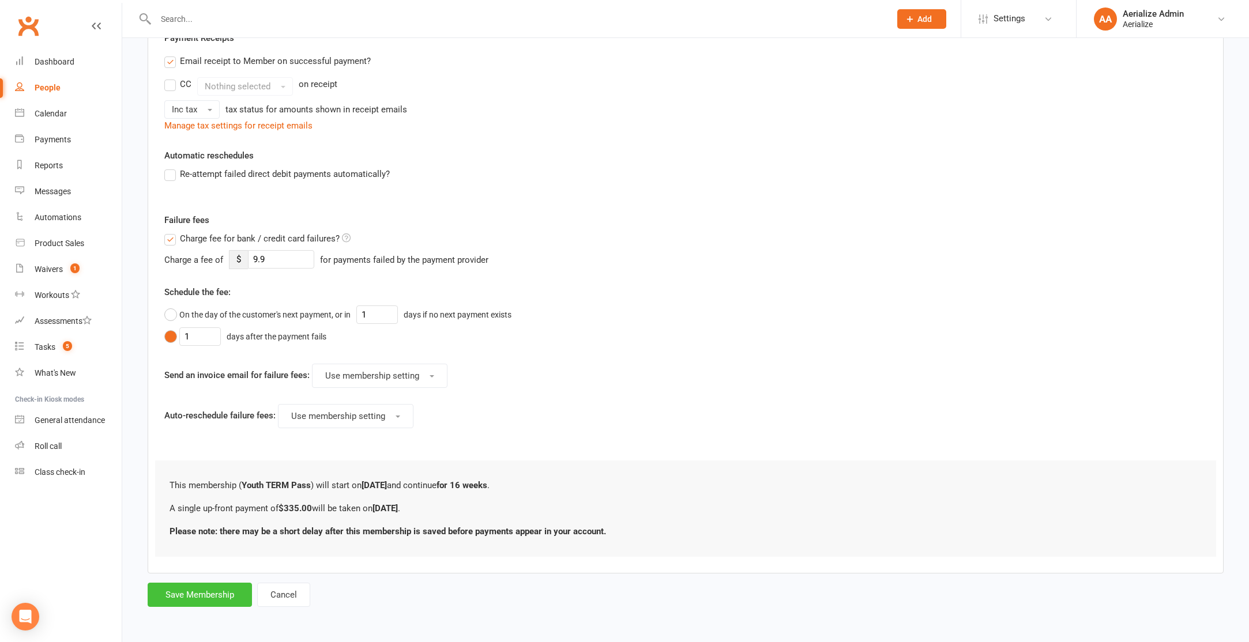
drag, startPoint x: 187, startPoint y: 596, endPoint x: 198, endPoint y: 597, distance: 11.0
click at [198, 597] on button "Save Membership" at bounding box center [200, 595] width 104 height 24
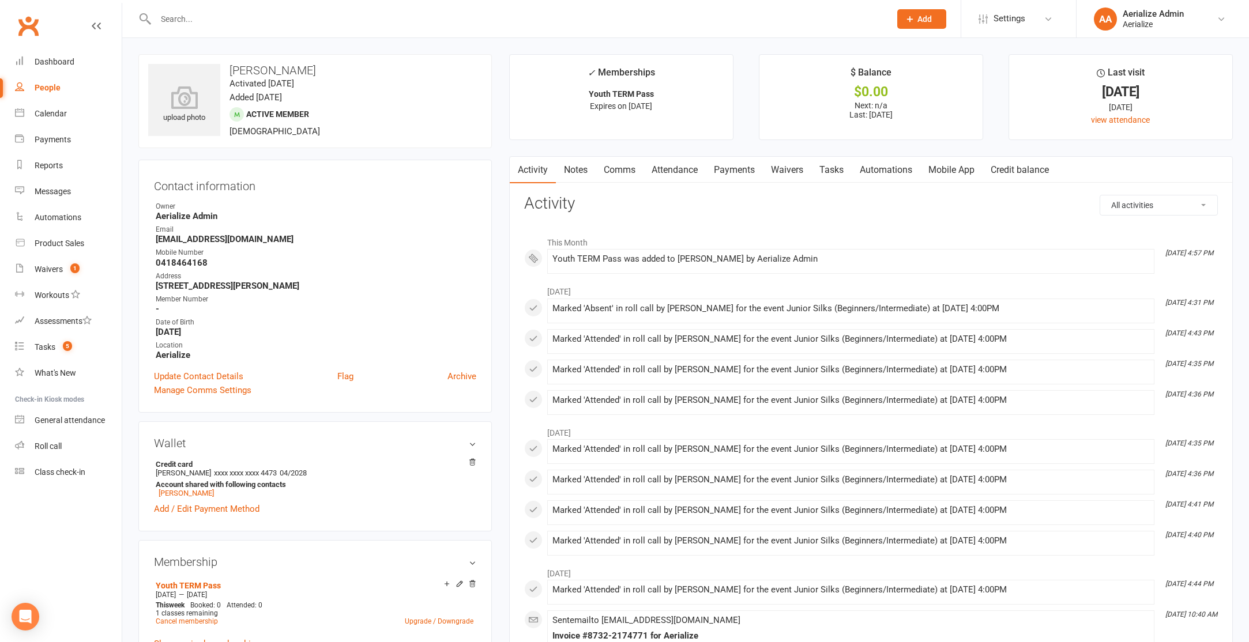
drag, startPoint x: 198, startPoint y: 597, endPoint x: 664, endPoint y: 173, distance: 630.3
click at [664, 173] on link "Attendance" at bounding box center [675, 170] width 62 height 27
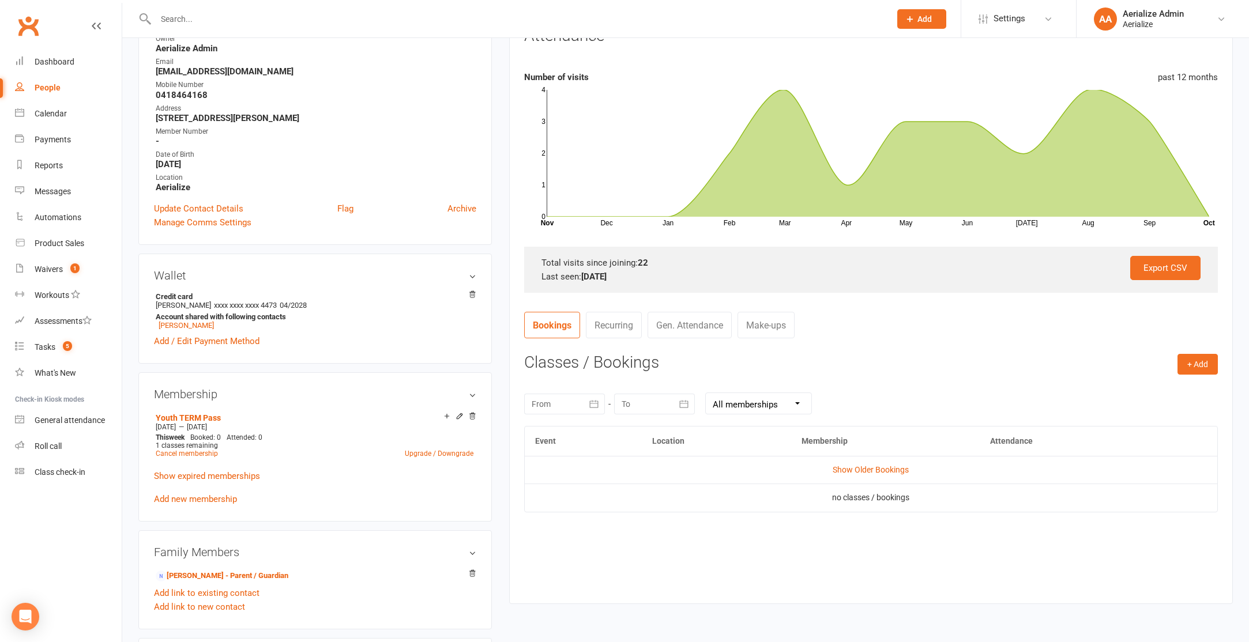
scroll to position [175, 0]
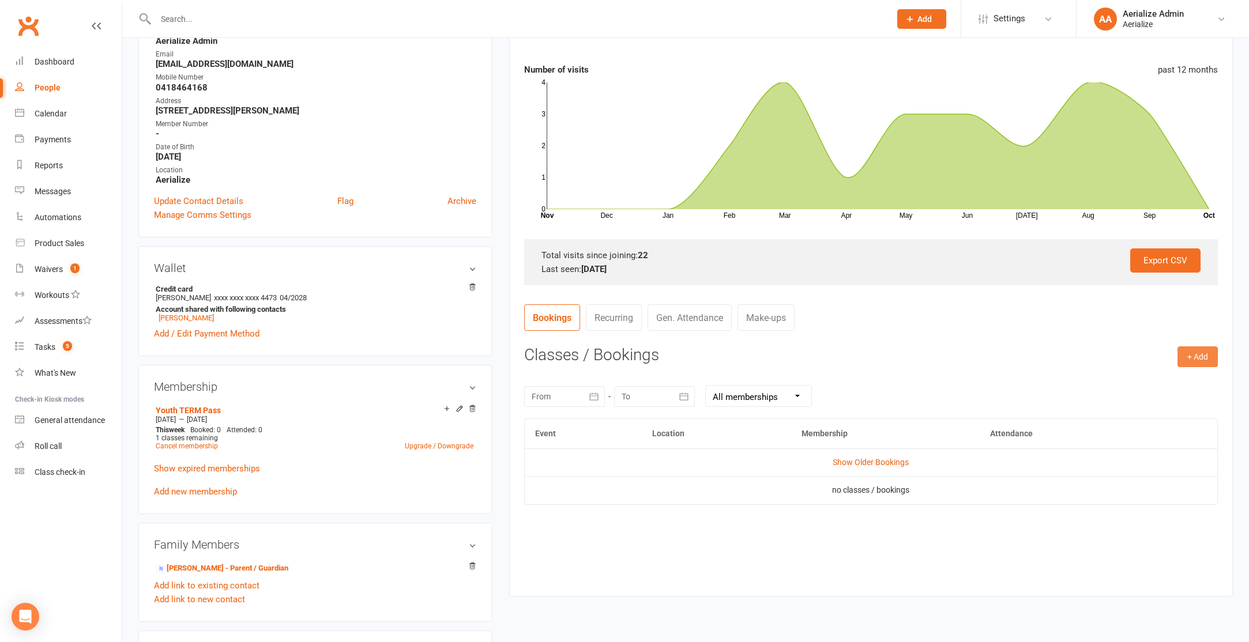
drag, startPoint x: 664, startPoint y: 173, endPoint x: 1193, endPoint y: 355, distance: 559.3
click at [1193, 355] on button "+ Add" at bounding box center [1198, 357] width 40 height 21
click at [1138, 383] on link "Book Event" at bounding box center [1160, 382] width 114 height 23
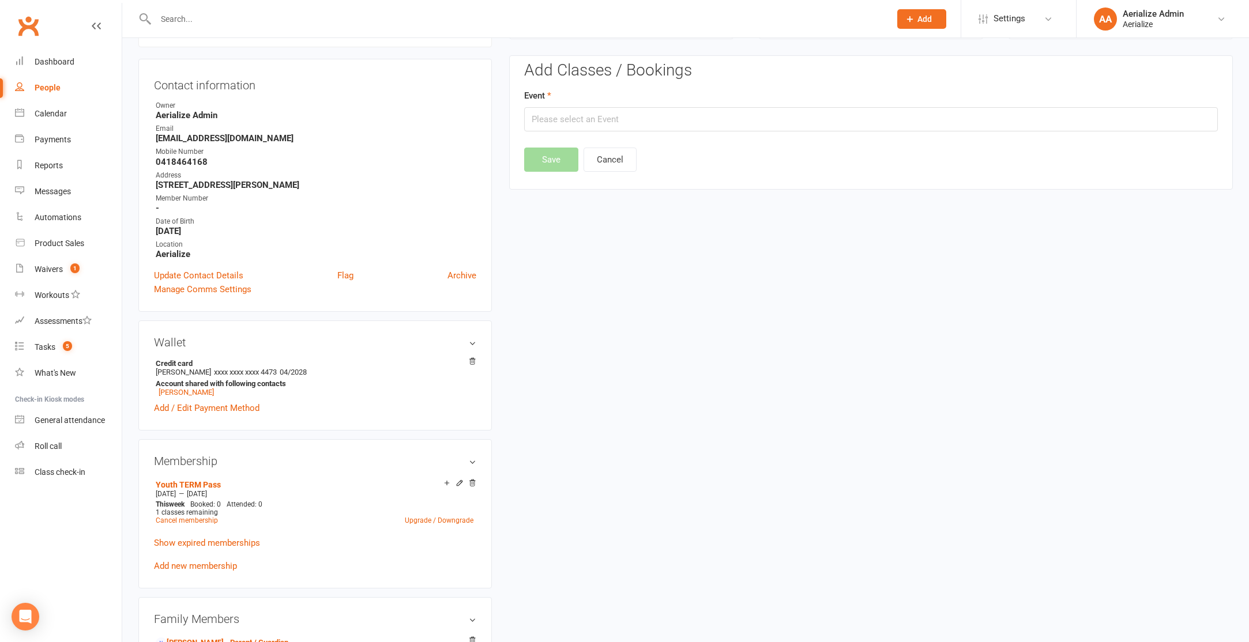
scroll to position [99, 0]
drag, startPoint x: 1193, startPoint y: 355, endPoint x: 657, endPoint y: 115, distance: 587.2
click at [657, 115] on input "text" at bounding box center [871, 122] width 694 height 24
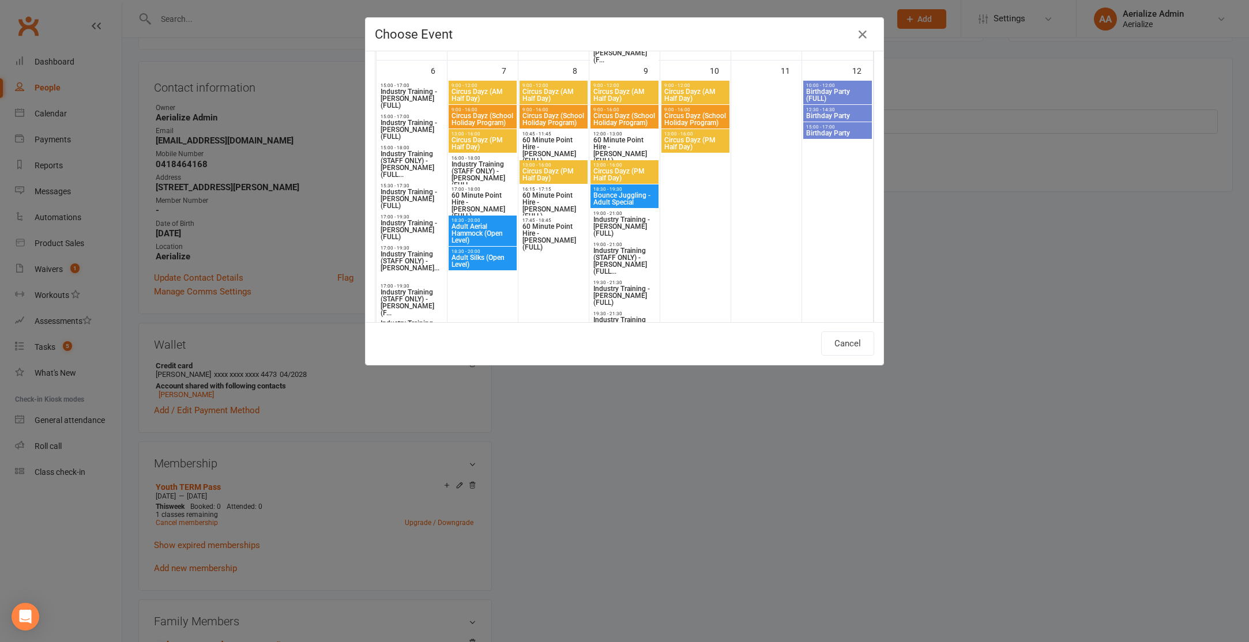
scroll to position [368, 0]
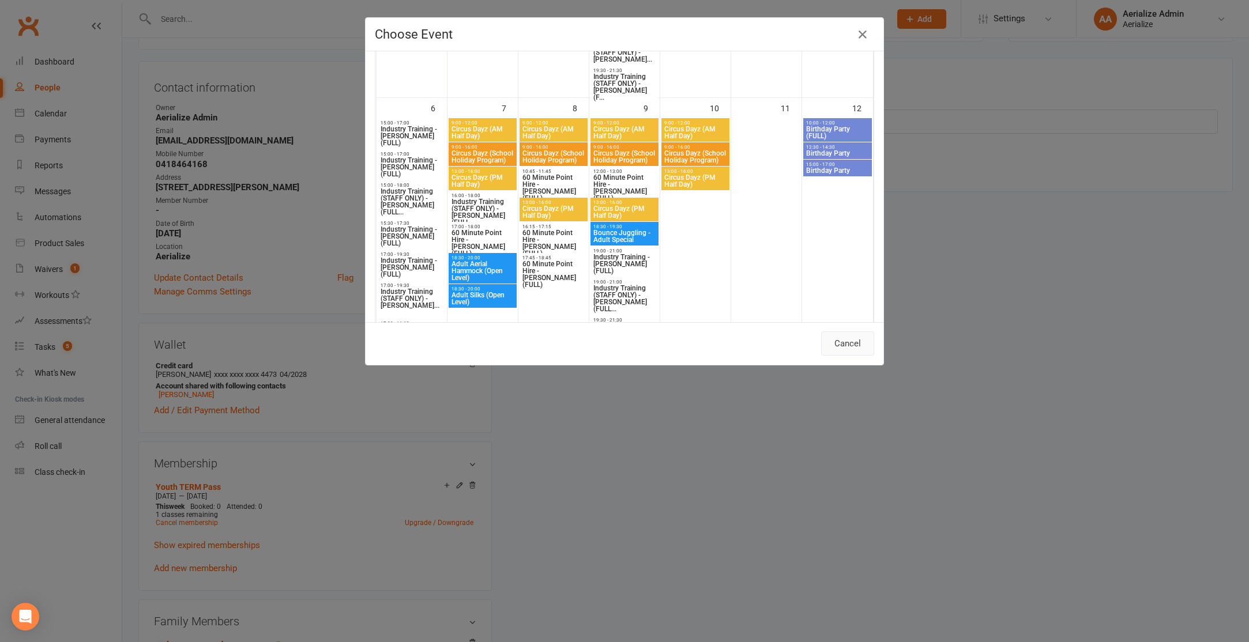
drag, startPoint x: 657, startPoint y: 115, endPoint x: 836, endPoint y: 341, distance: 288.7
click at [836, 341] on button "Cancel" at bounding box center [847, 344] width 53 height 24
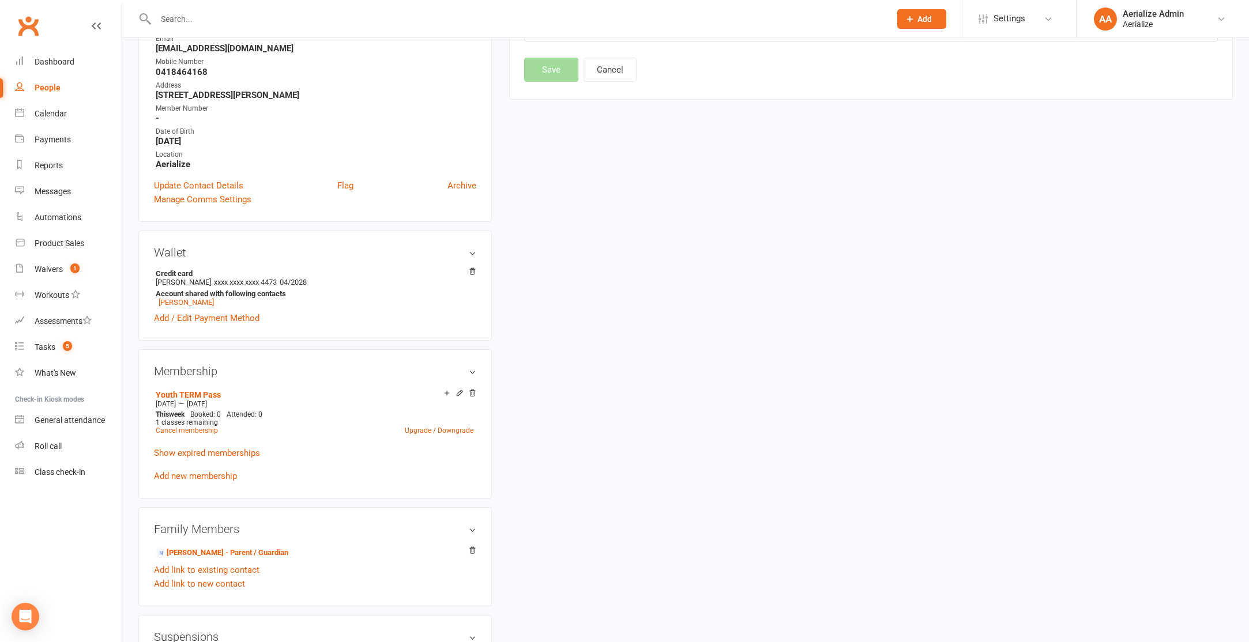
scroll to position [0, 0]
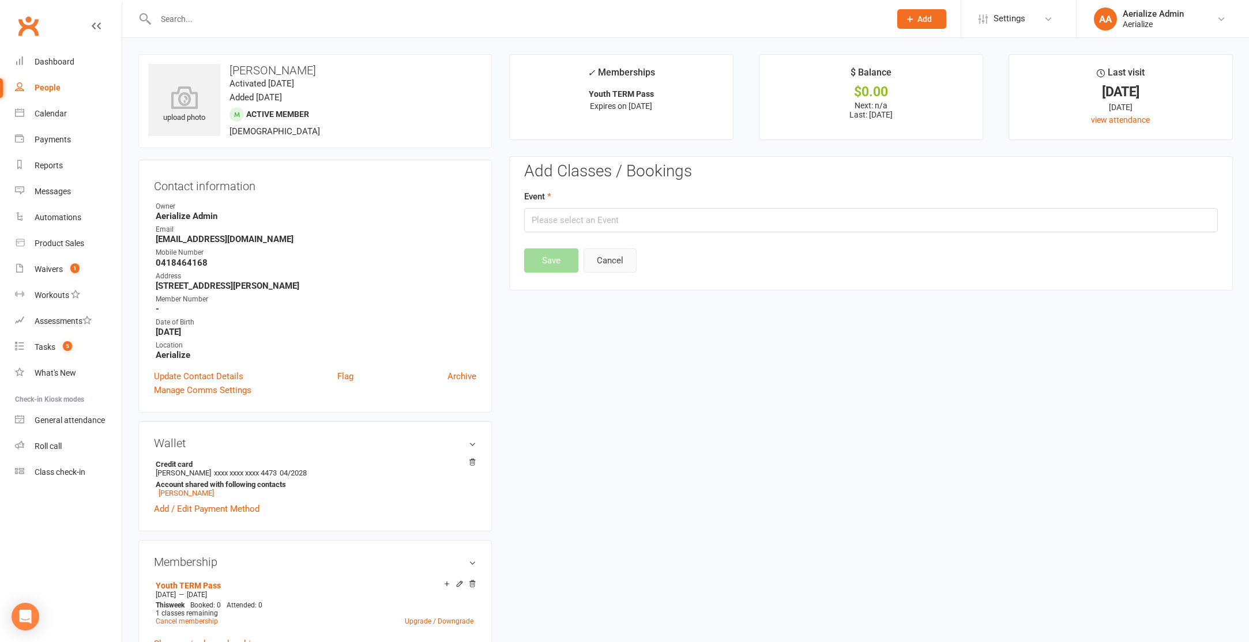
drag, startPoint x: 836, startPoint y: 341, endPoint x: 619, endPoint y: 259, distance: 232.5
click at [619, 259] on button "Cancel" at bounding box center [610, 261] width 53 height 24
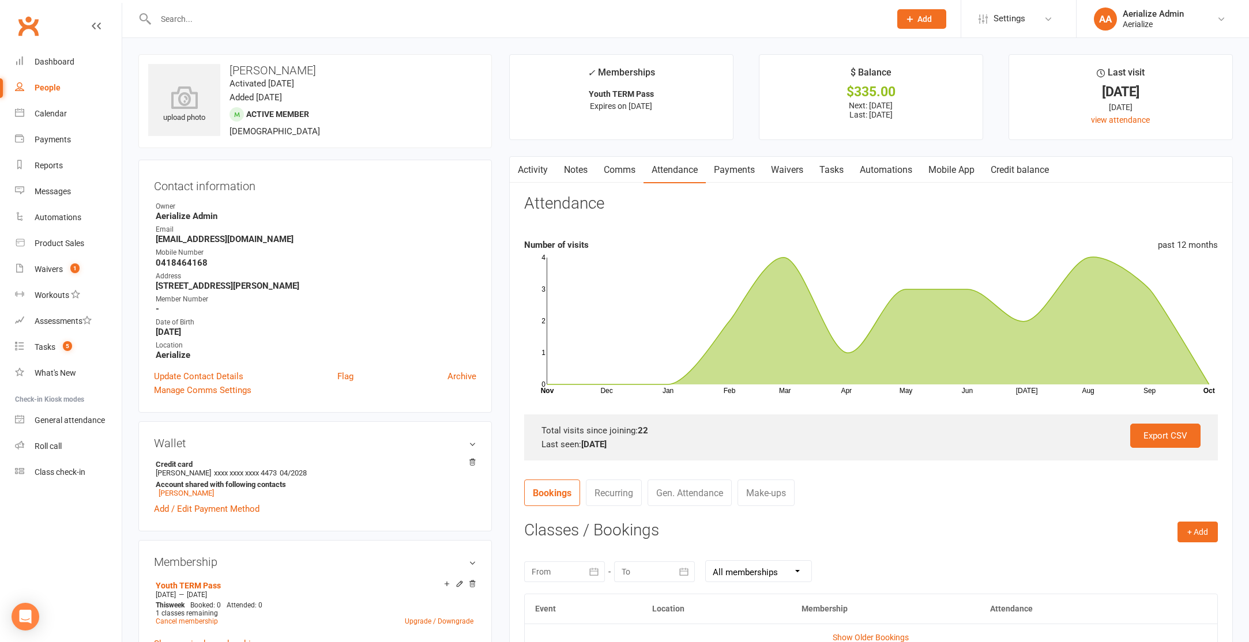
drag, startPoint x: 619, startPoint y: 259, endPoint x: 725, endPoint y: 171, distance: 138.1
click at [725, 171] on link "Payments" at bounding box center [734, 170] width 57 height 27
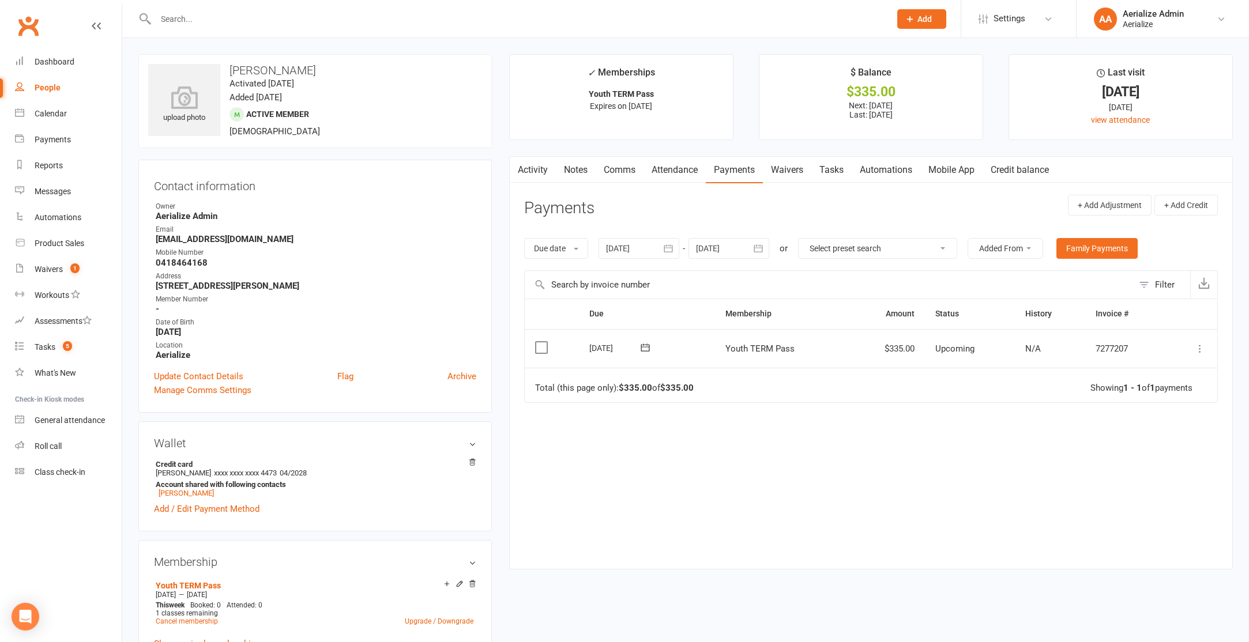
drag, startPoint x: 725, startPoint y: 171, endPoint x: 1202, endPoint y: 351, distance: 509.2
click at [1202, 351] on icon at bounding box center [1200, 349] width 12 height 12
drag, startPoint x: 1202, startPoint y: 351, endPoint x: 1156, endPoint y: 484, distance: 141.0
click at [1156, 484] on link "Process now" at bounding box center [1149, 486] width 114 height 23
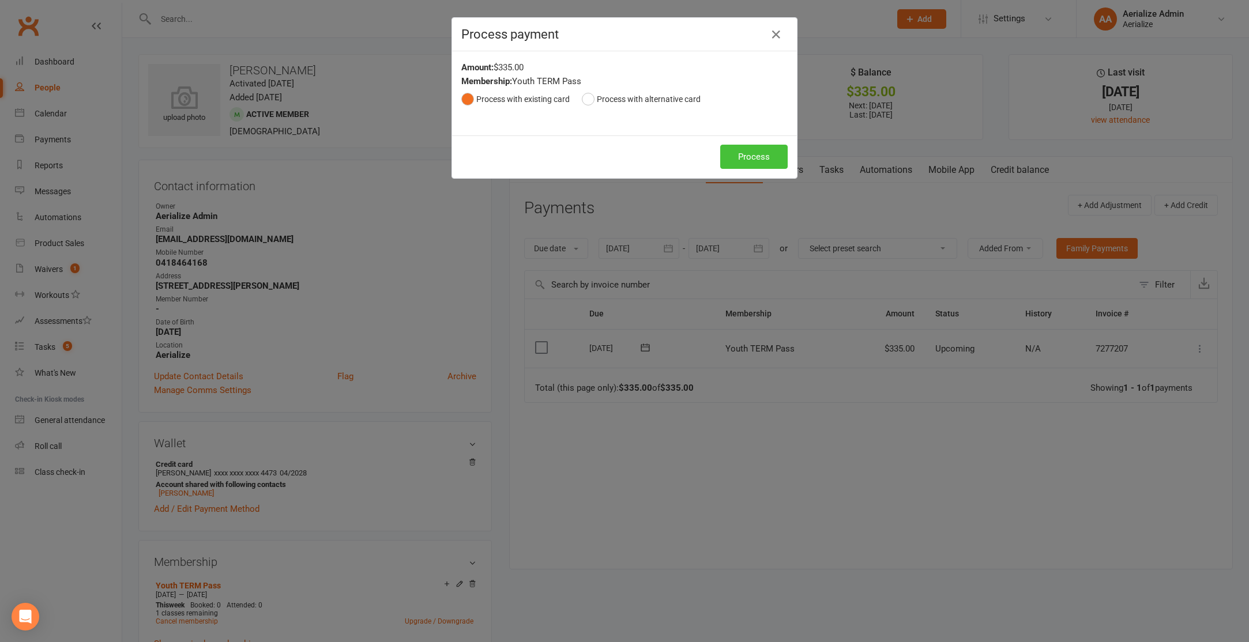
click at [737, 158] on button "Process" at bounding box center [753, 157] width 67 height 24
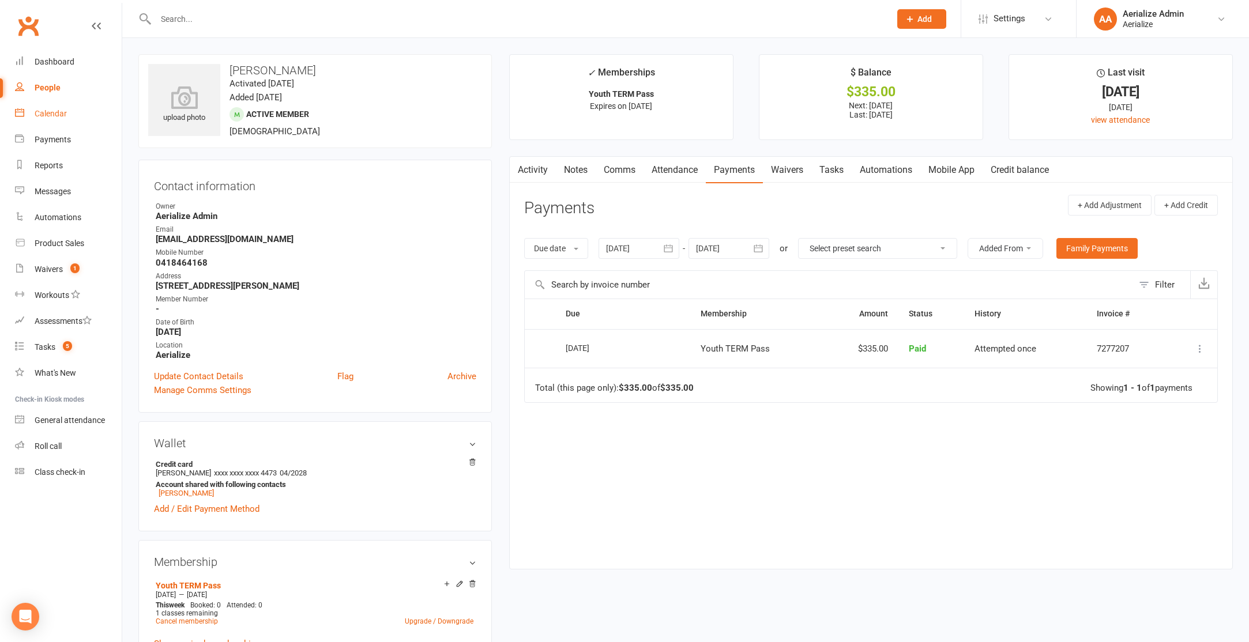
click at [32, 112] on link "Calendar" at bounding box center [68, 114] width 107 height 26
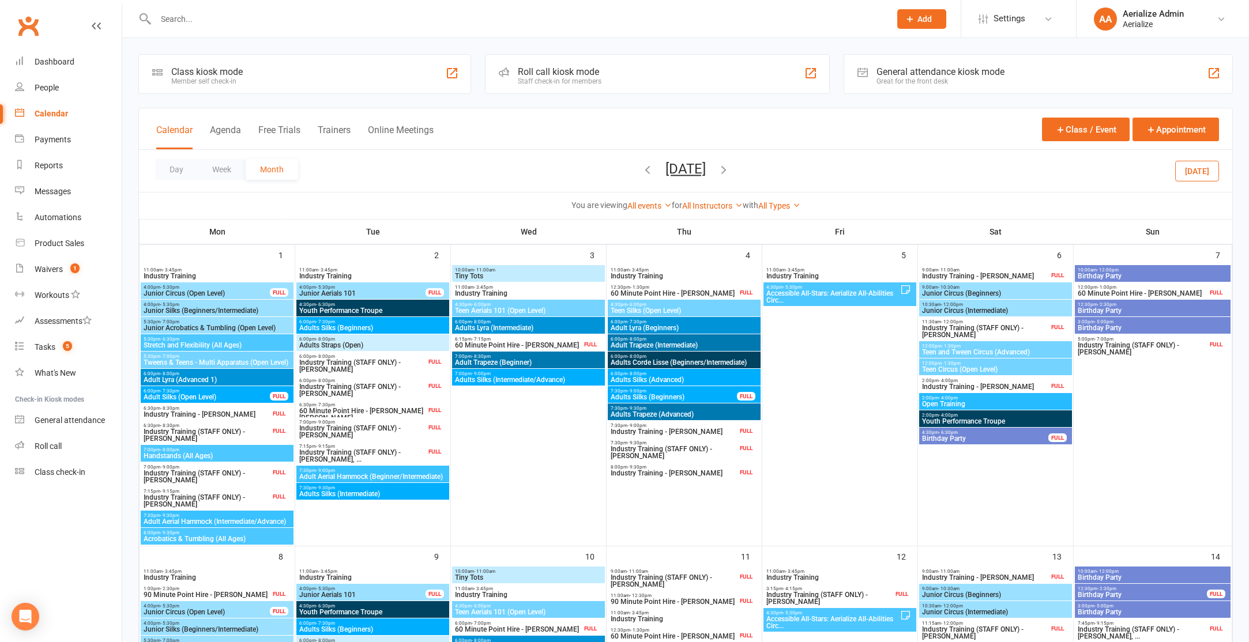
click at [730, 174] on icon "button" at bounding box center [723, 169] width 13 height 13
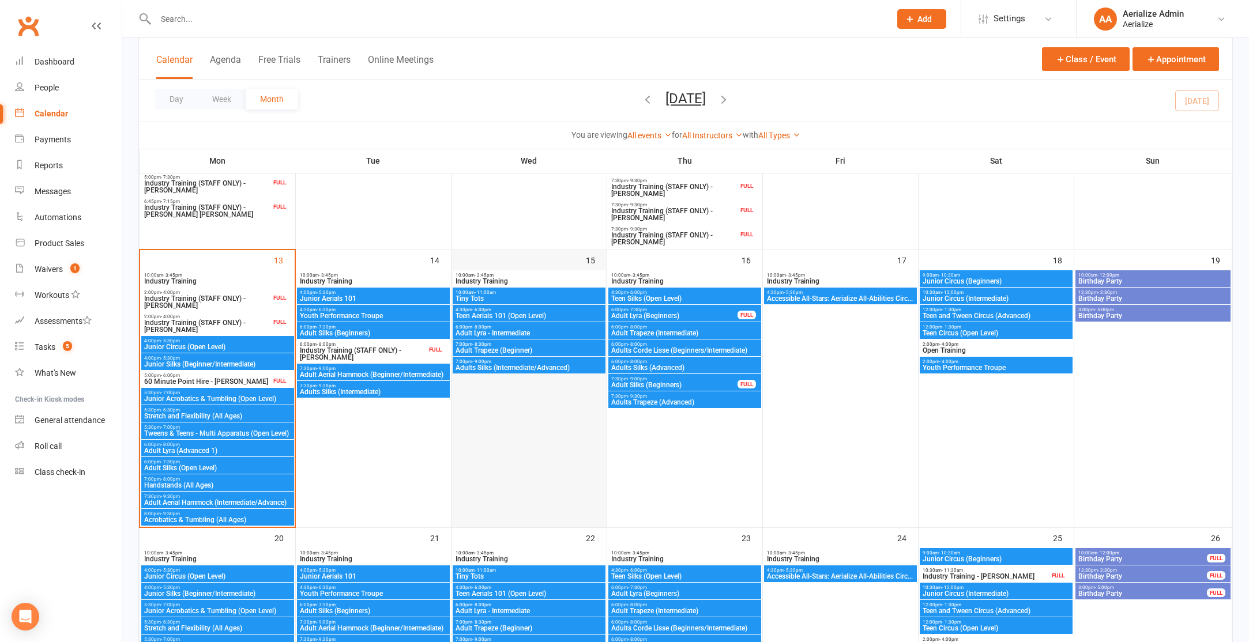
scroll to position [476, 0]
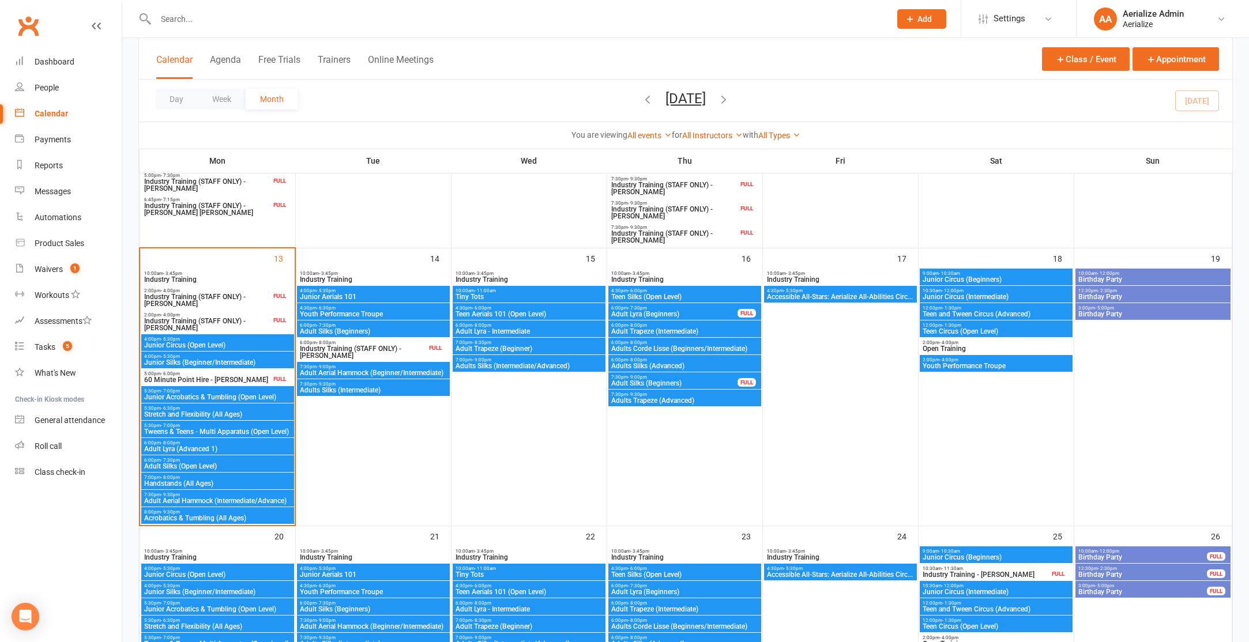
click at [198, 359] on span "Junior Silks (Beginner/Intermediate)" at bounding box center [218, 362] width 148 height 7
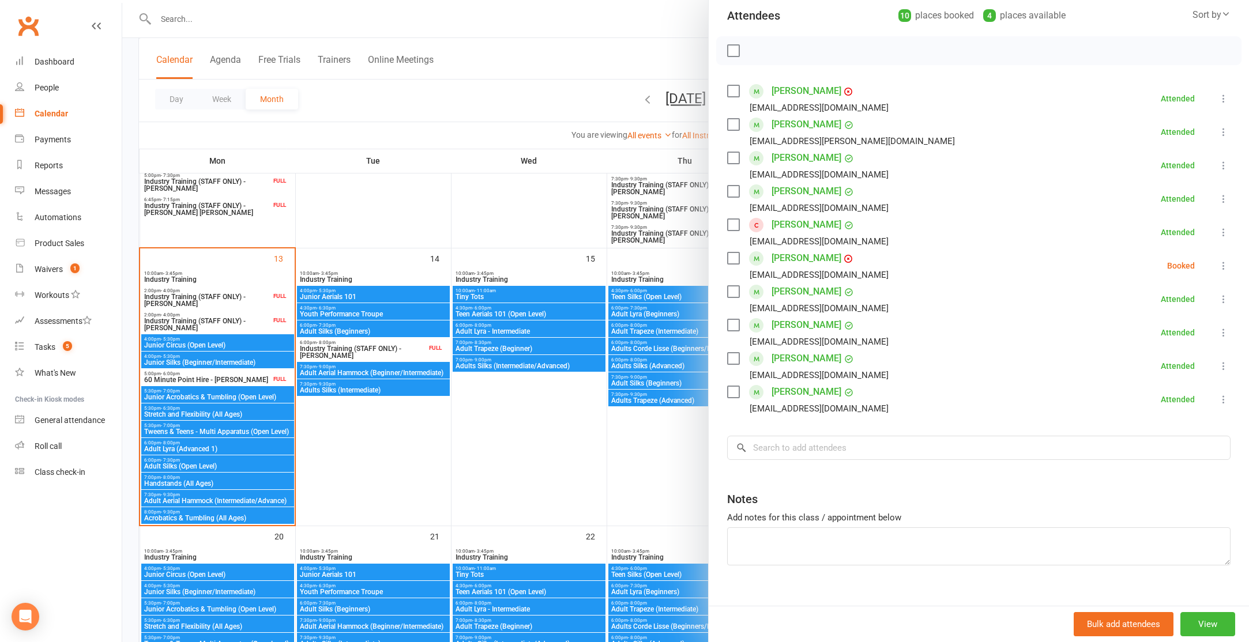
scroll to position [0, 0]
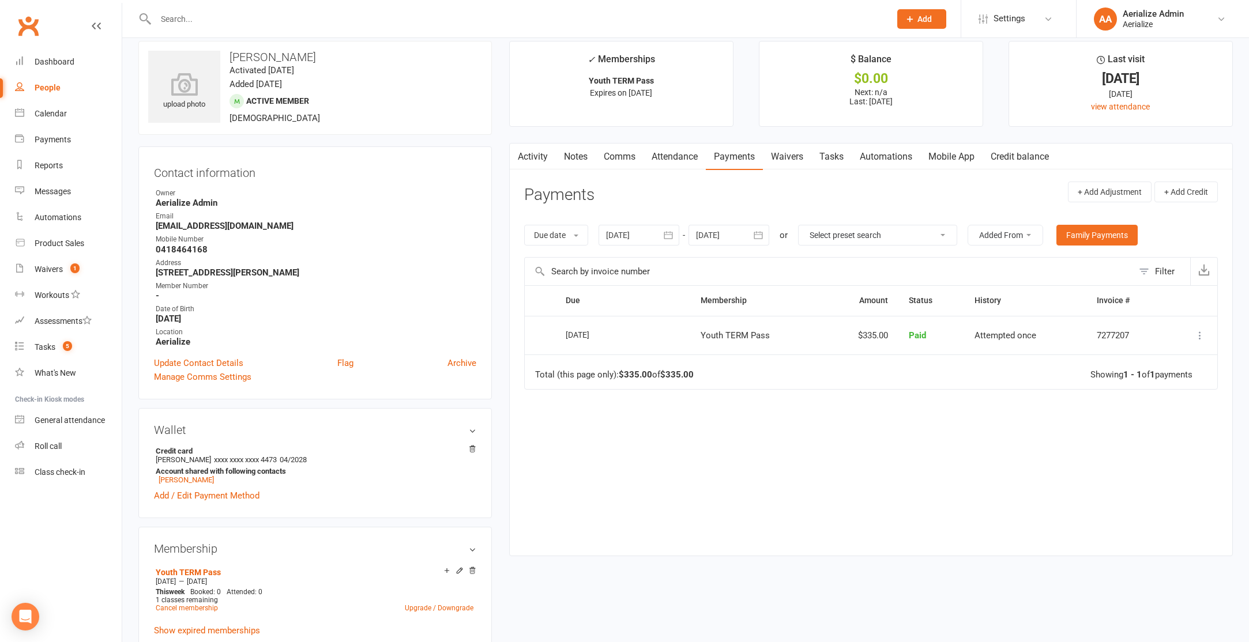
scroll to position [15, 0]
drag, startPoint x: 671, startPoint y: 153, endPoint x: 723, endPoint y: 173, distance: 56.2
click at [671, 153] on link "Attendance" at bounding box center [675, 155] width 62 height 27
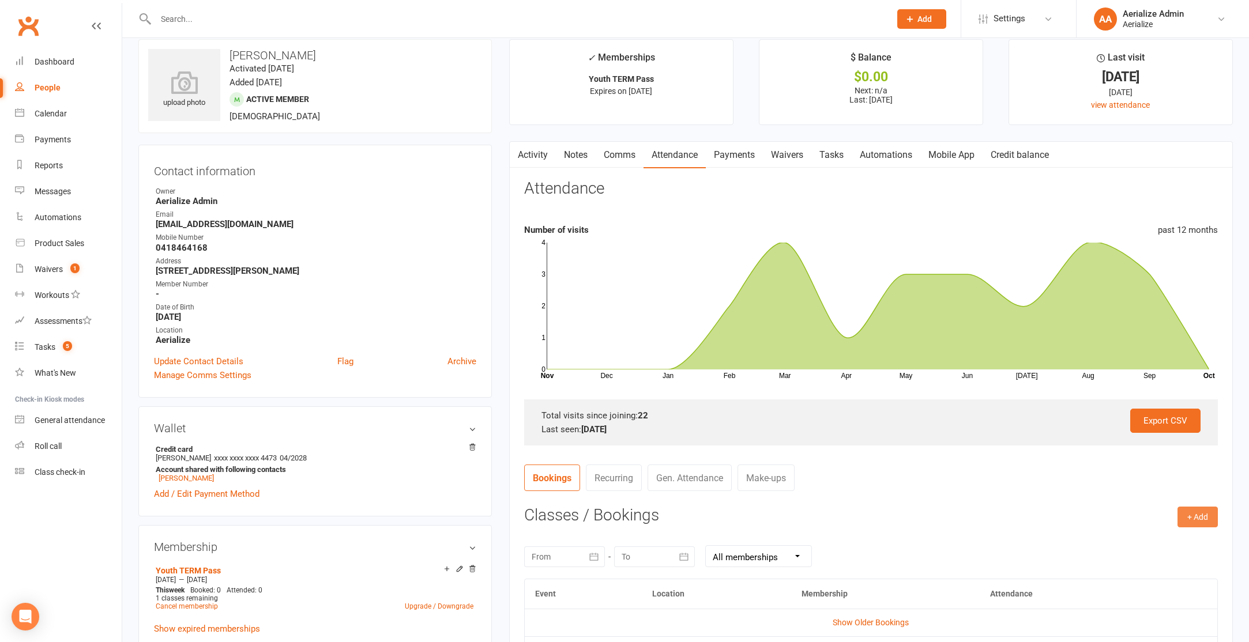
click at [1190, 513] on button "+ Add" at bounding box center [1198, 517] width 40 height 21
click at [1169, 549] on link "Book Event" at bounding box center [1160, 543] width 114 height 23
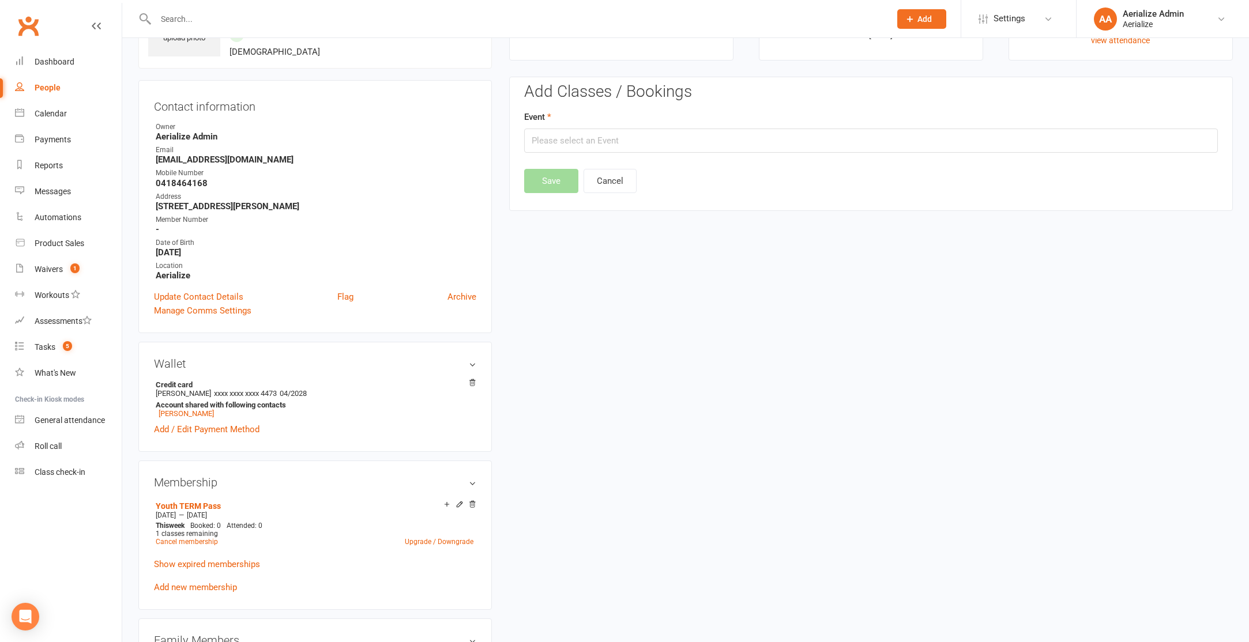
scroll to position [99, 0]
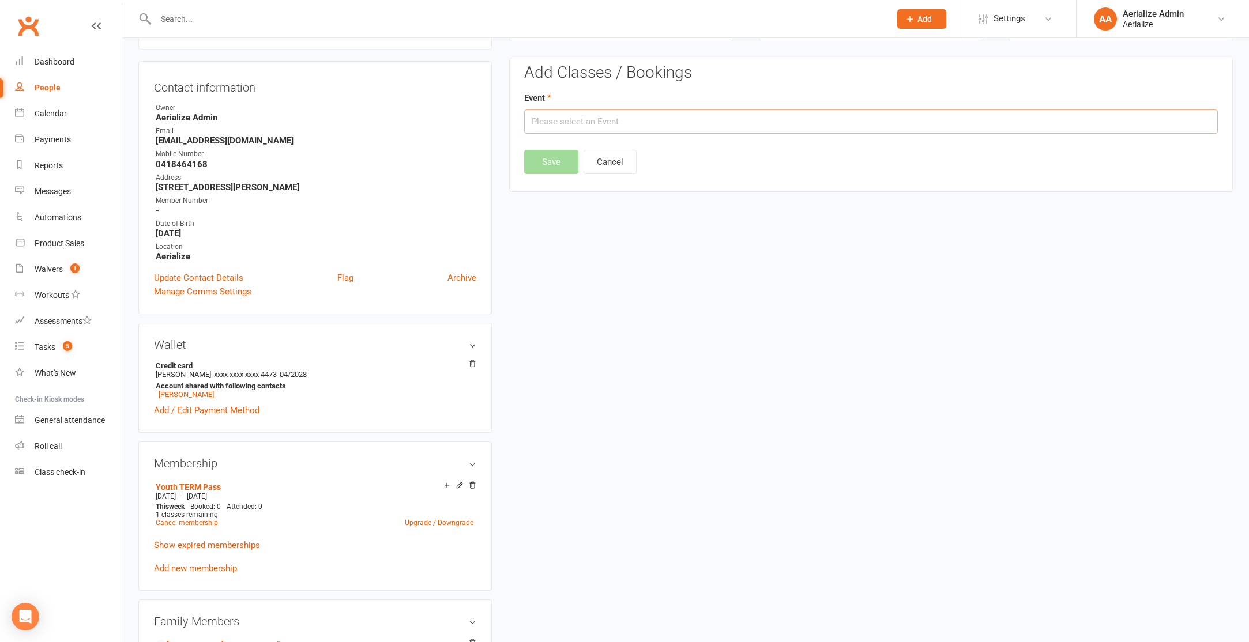
click at [607, 125] on input "text" at bounding box center [871, 122] width 694 height 24
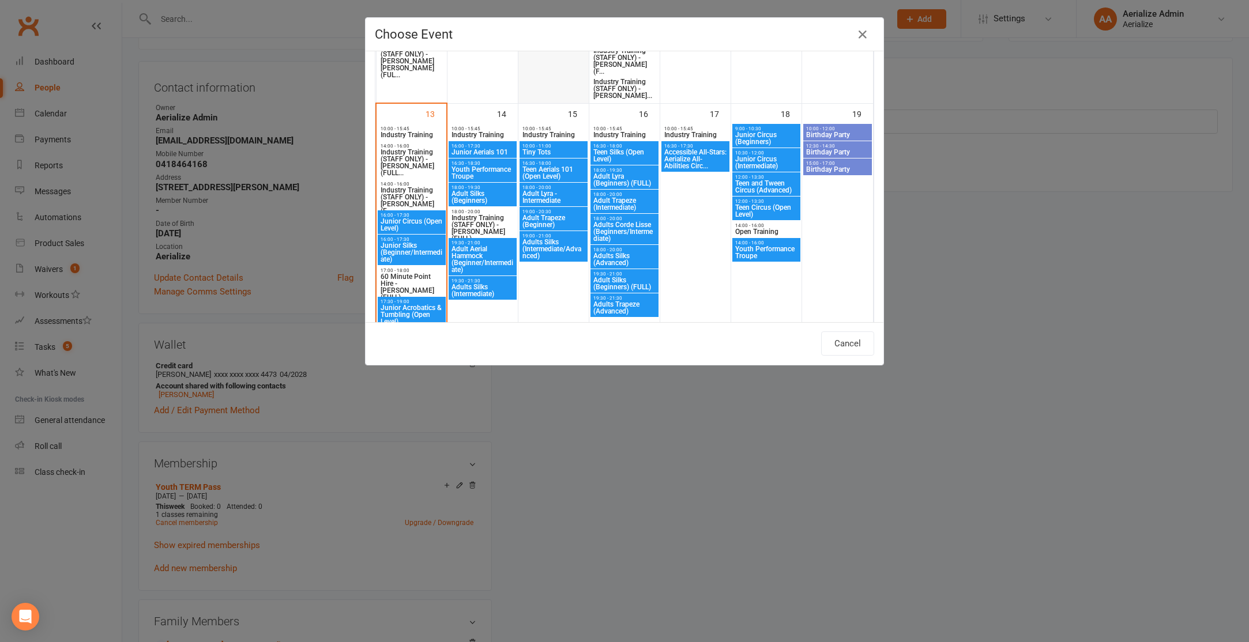
scroll to position [717, 0]
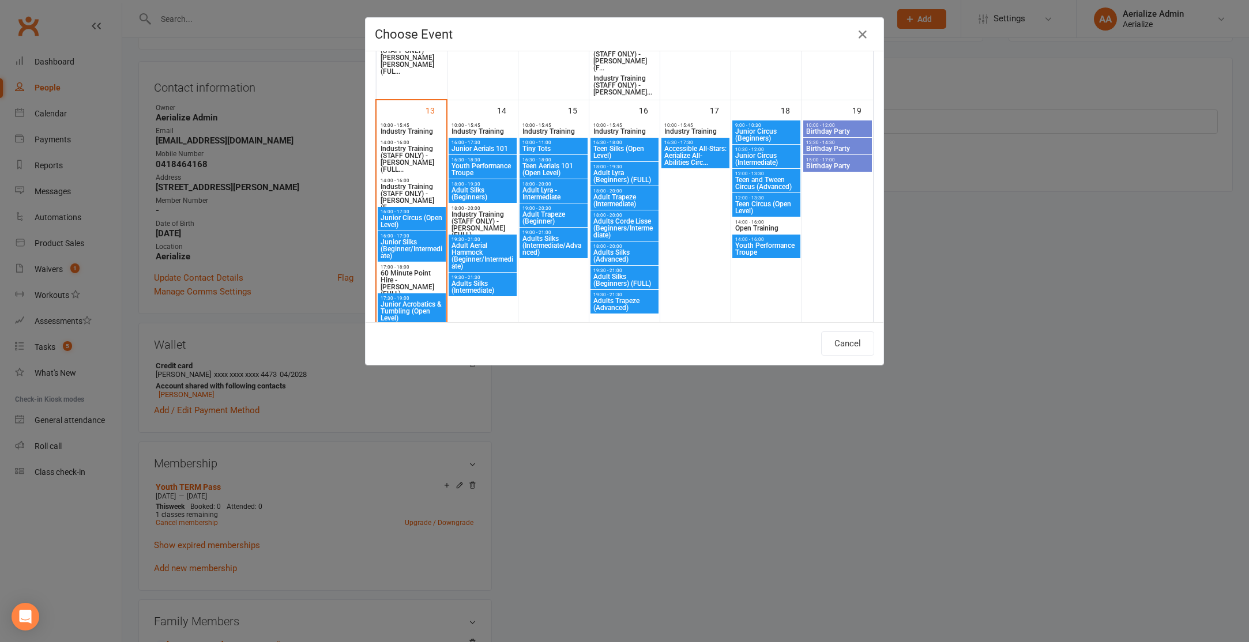
click at [415, 245] on span "Junior Silks (Beginner/Intermediate)" at bounding box center [411, 249] width 63 height 21
type input "Junior Silks (Beginner/Intermediate) - [DATE] 4:00:00 PM"
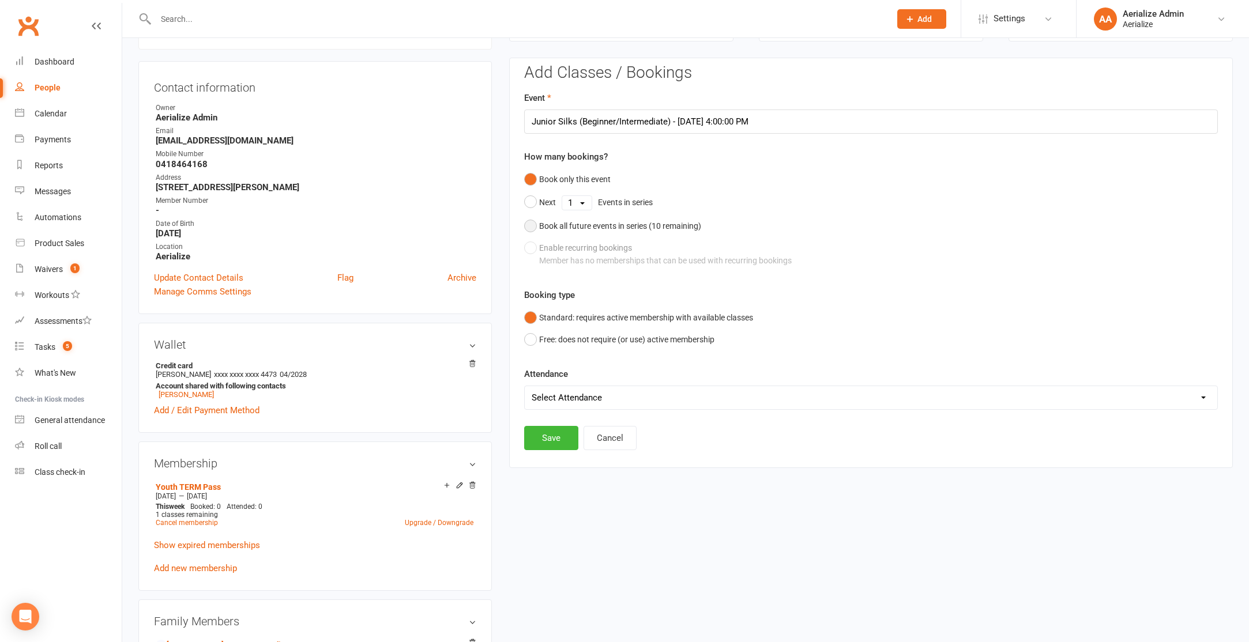
click at [559, 223] on div "Book all future events in series ( 10 remaining)" at bounding box center [620, 226] width 162 height 13
click at [554, 379] on button "Save" at bounding box center [551, 379] width 54 height 24
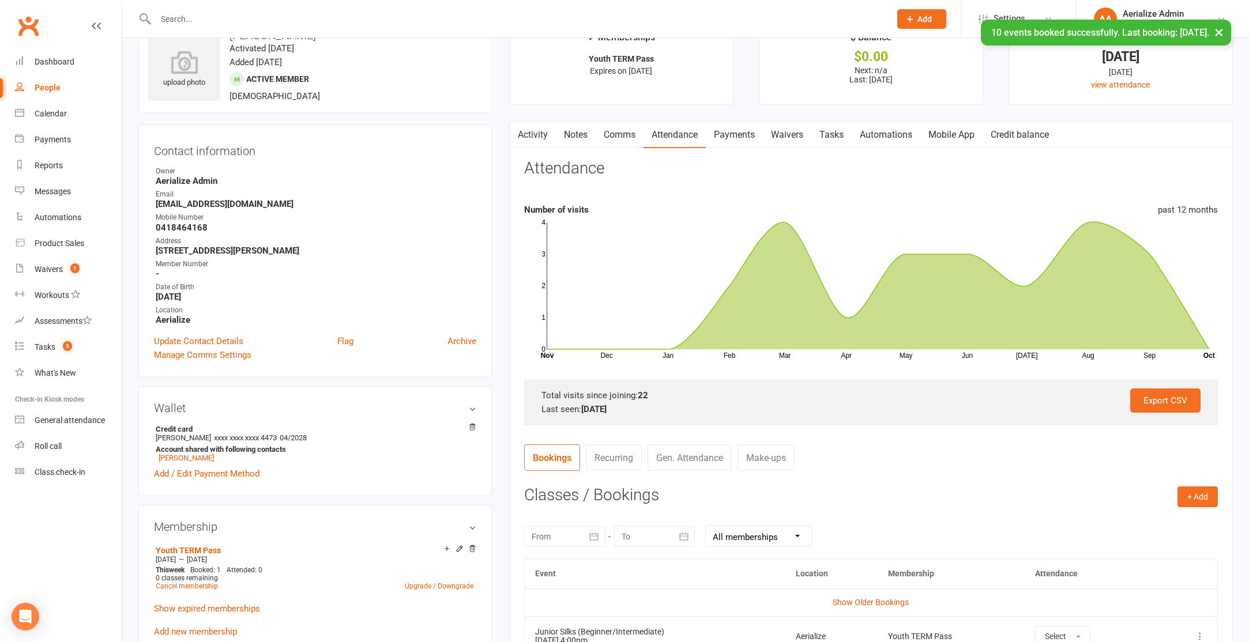
scroll to position [0, 0]
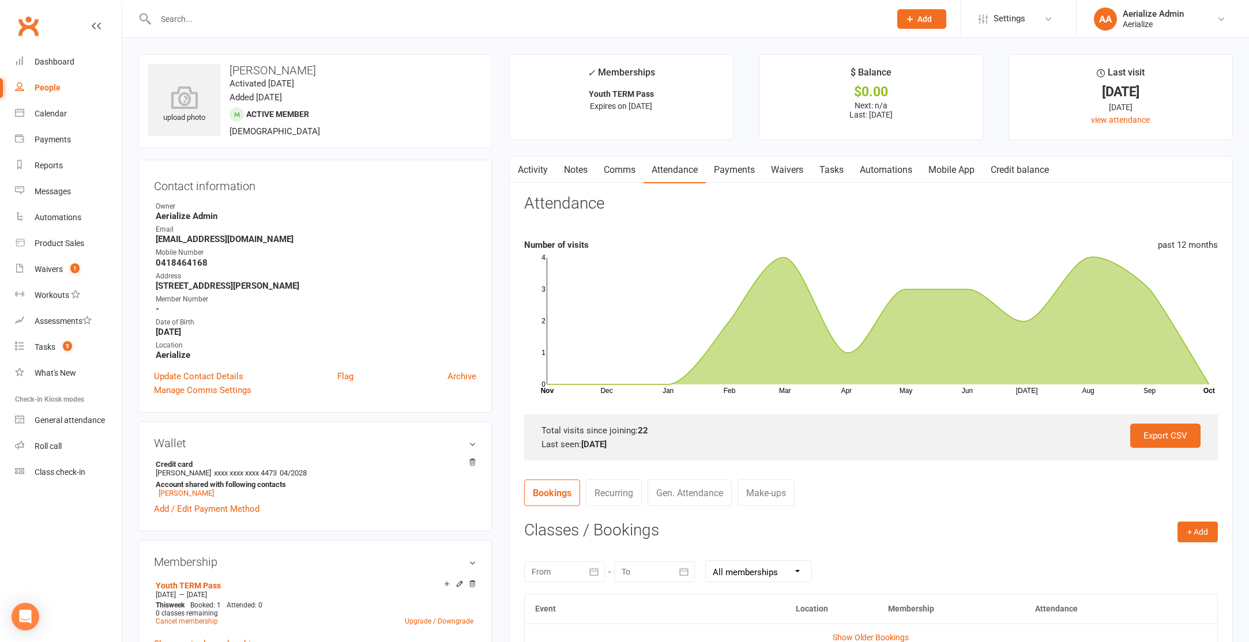
click at [167, 20] on input "text" at bounding box center [517, 19] width 730 height 16
type input "[PERSON_NAME]"
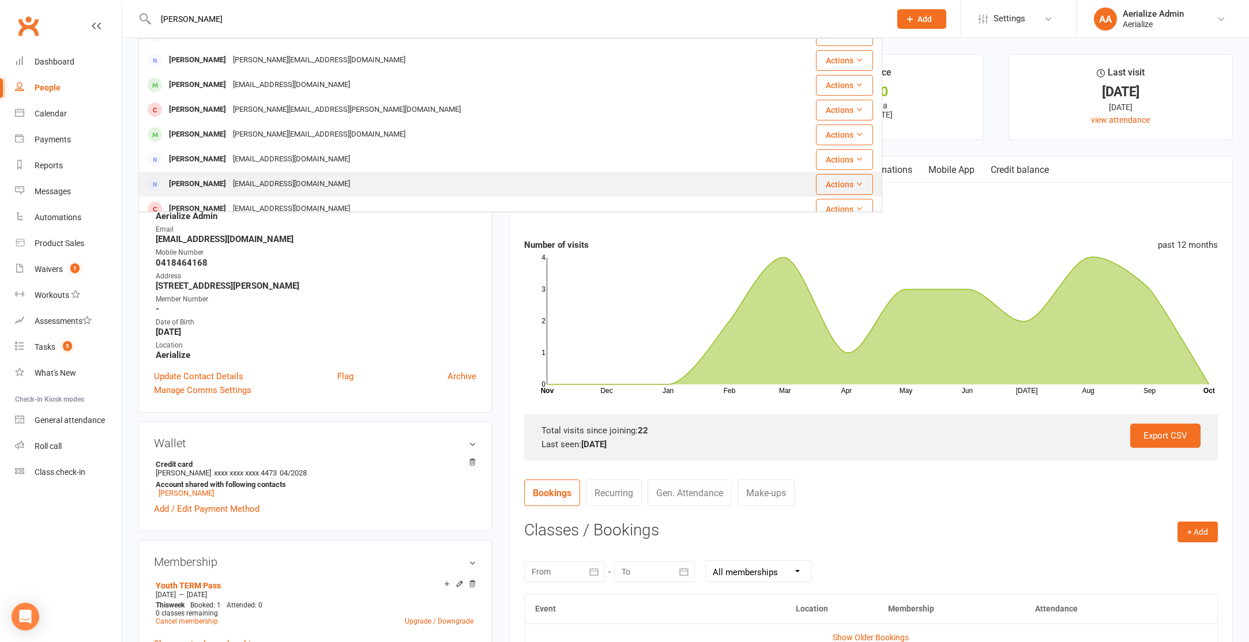
scroll to position [114, 0]
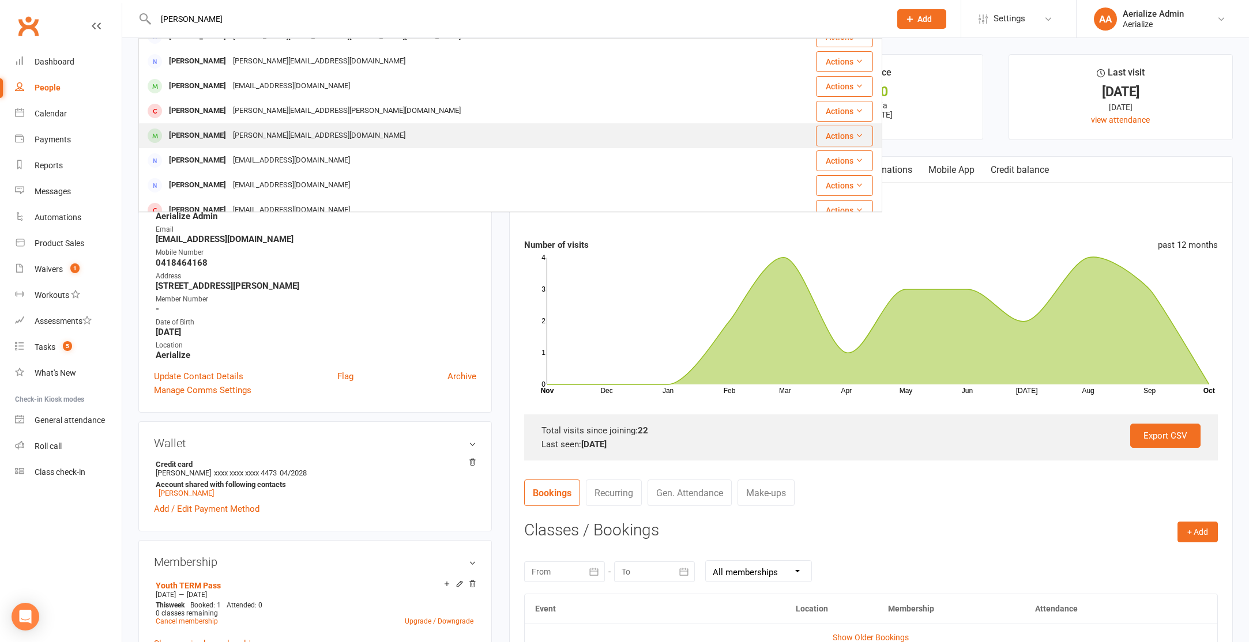
click at [230, 138] on div "[PERSON_NAME][EMAIL_ADDRESS][DOMAIN_NAME]" at bounding box center [319, 135] width 179 height 17
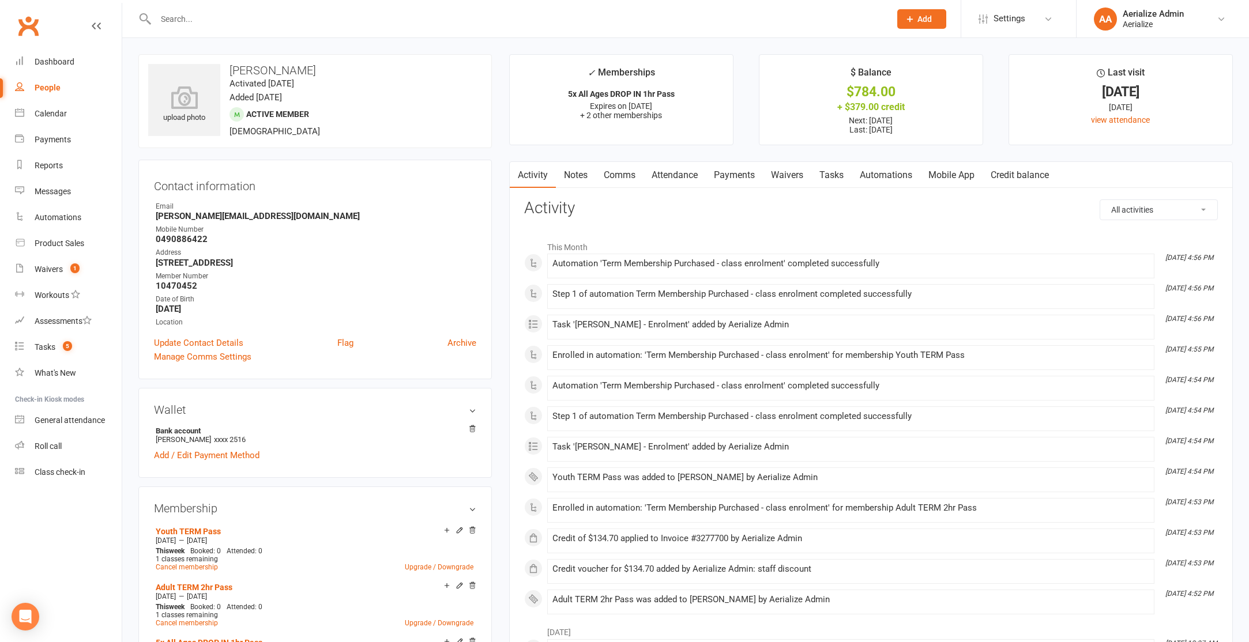
click at [727, 178] on link "Payments" at bounding box center [734, 175] width 57 height 27
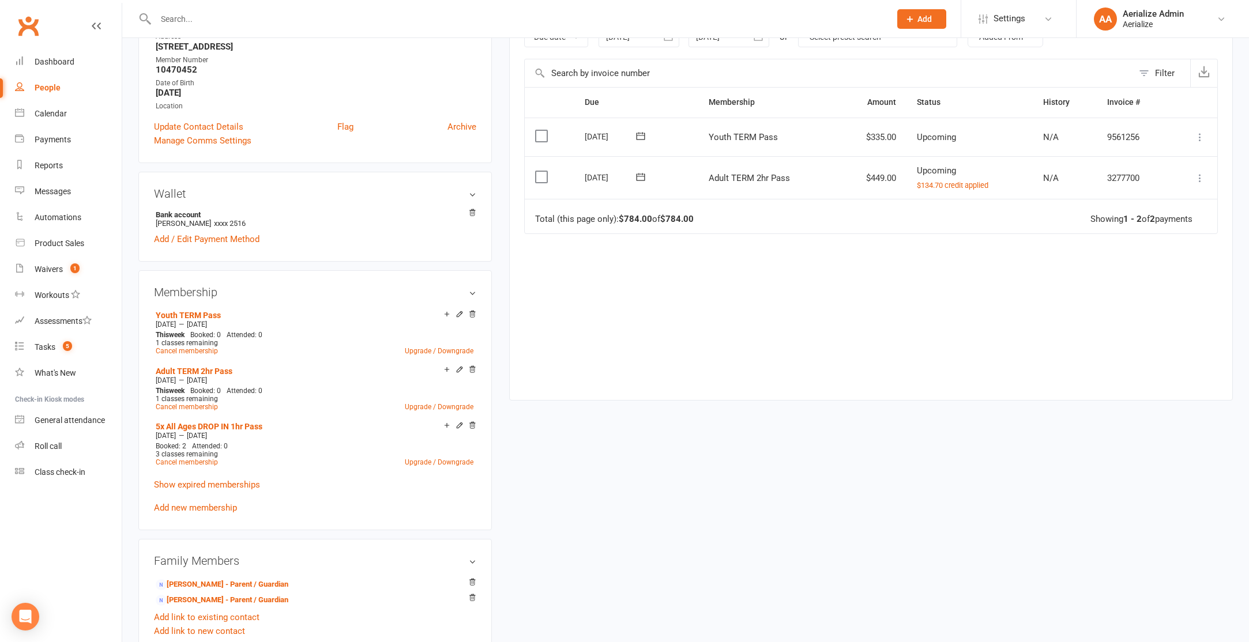
scroll to position [220, 0]
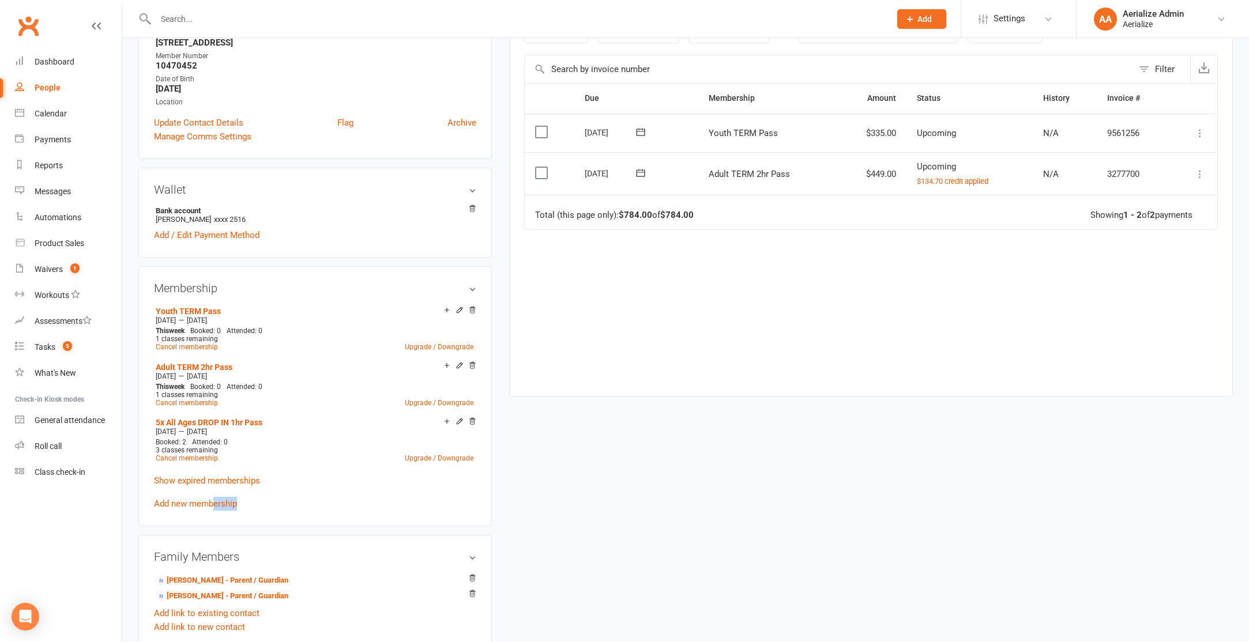
drag, startPoint x: 216, startPoint y: 501, endPoint x: 364, endPoint y: 504, distance: 148.8
click at [364, 504] on div "Youth TERM Pass [DATE] — [DATE] This week Booked: 0 Attended: 0 1 classes remai…" at bounding box center [315, 407] width 322 height 208
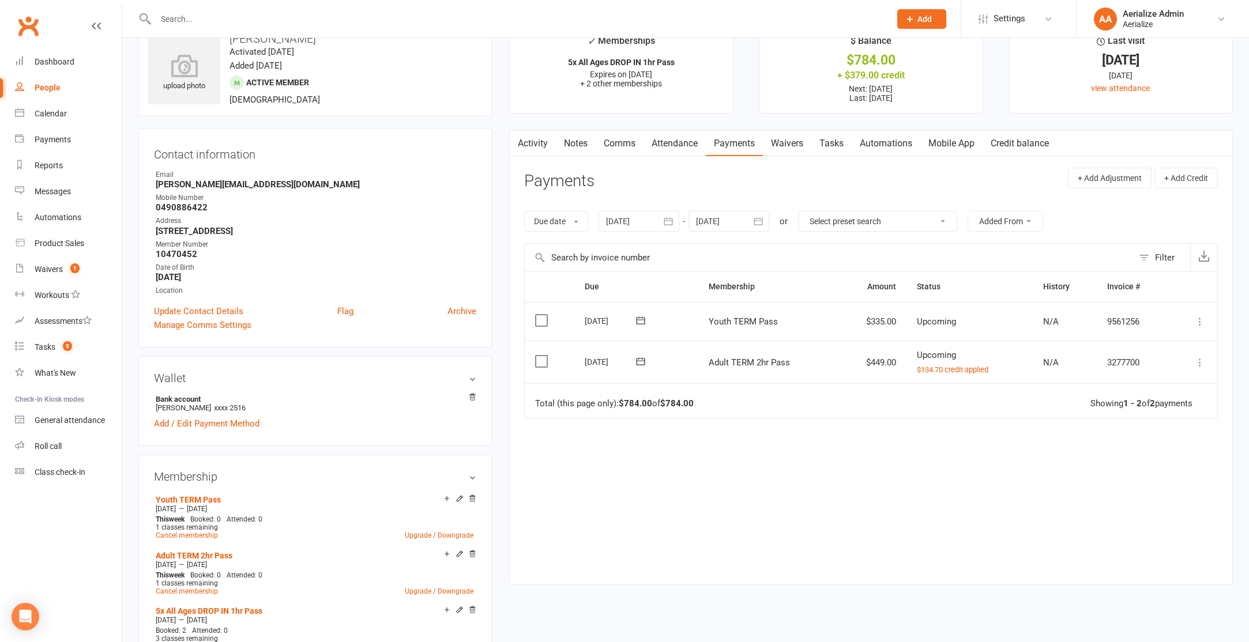
scroll to position [0, 0]
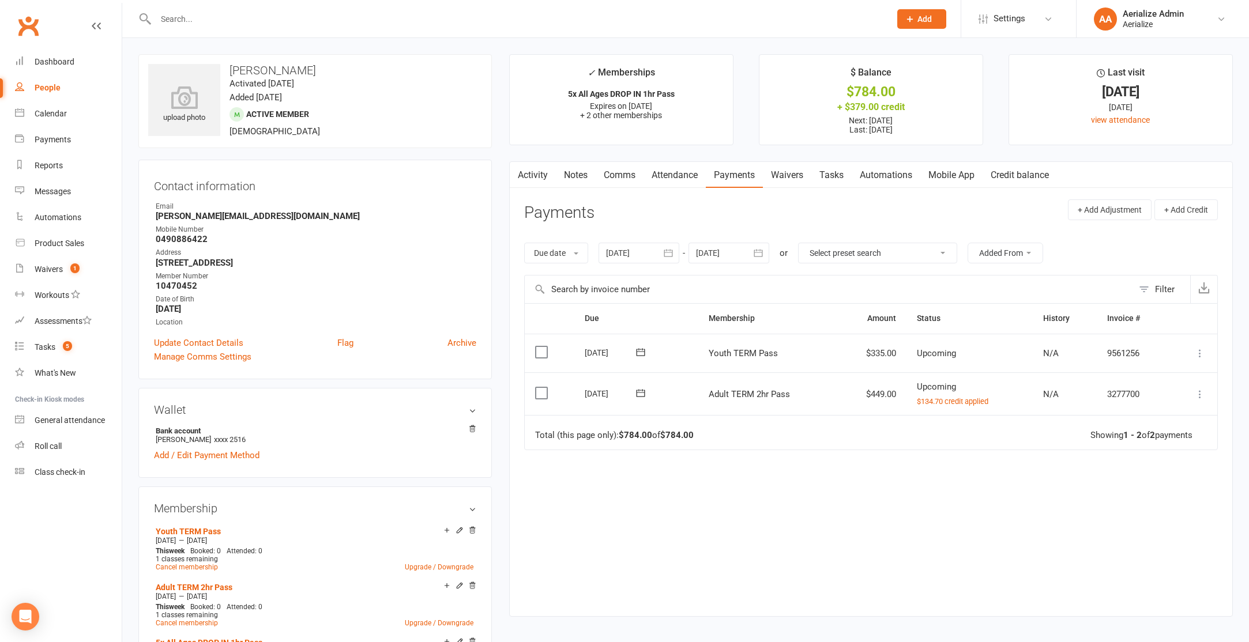
click at [216, 16] on input "text" at bounding box center [517, 19] width 730 height 16
type input "[PERSON_NAME]"
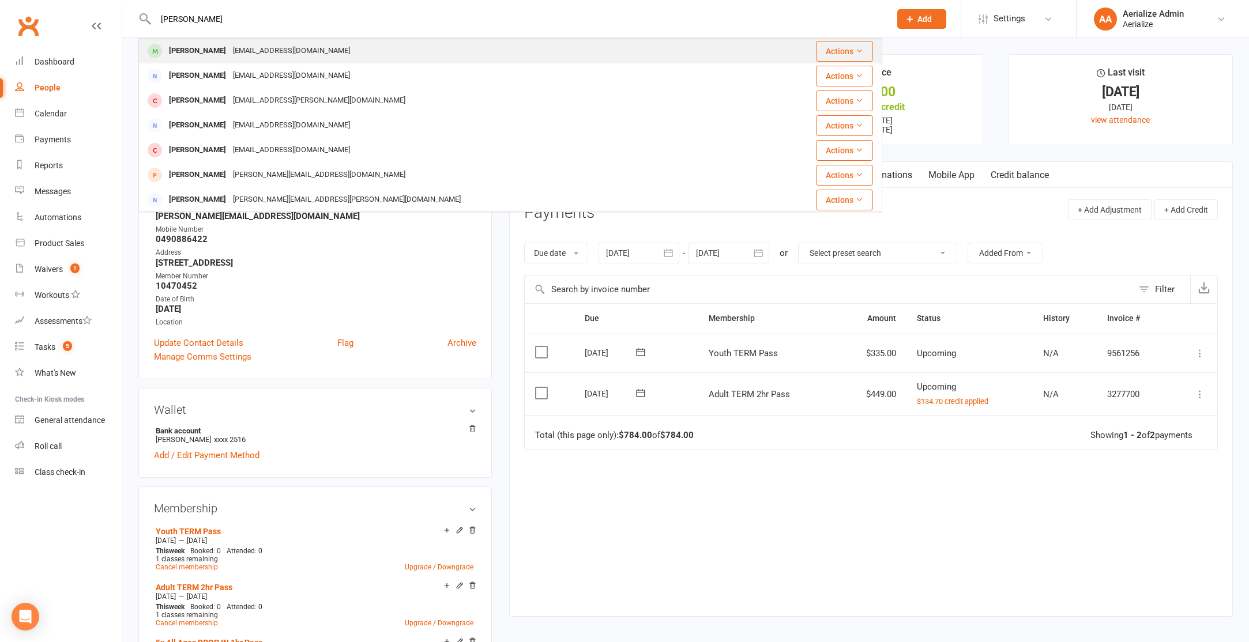
click at [253, 51] on div "[EMAIL_ADDRESS][DOMAIN_NAME]" at bounding box center [292, 51] width 124 height 17
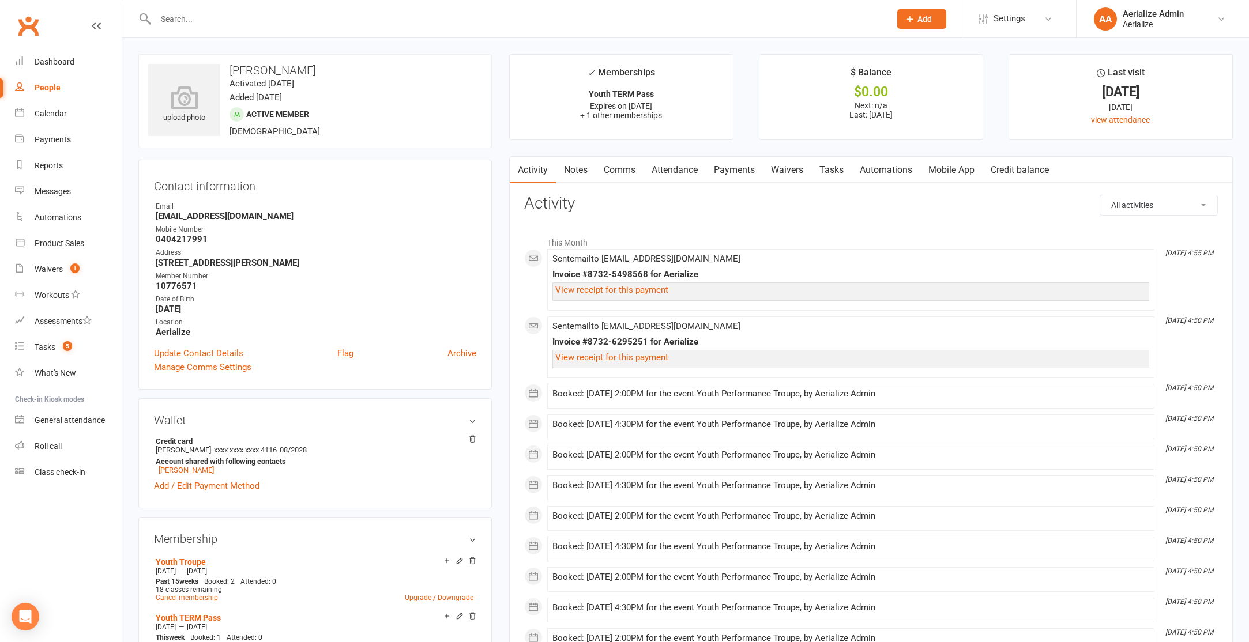
click at [717, 175] on link "Payments" at bounding box center [734, 170] width 57 height 27
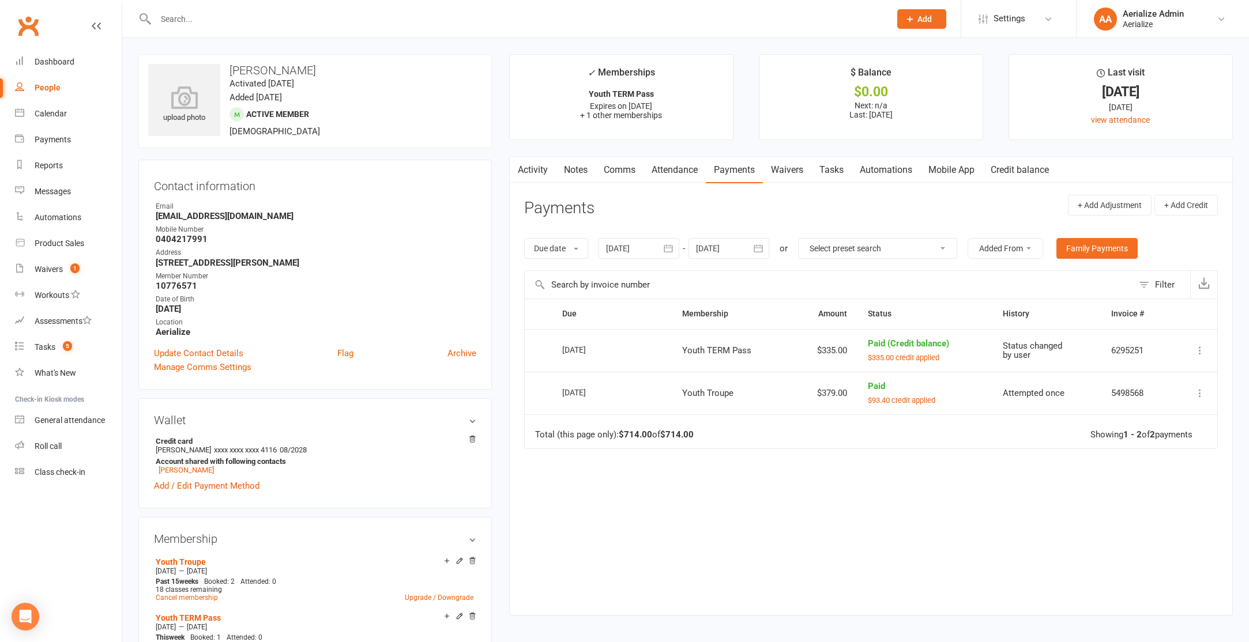
click at [236, 21] on input "text" at bounding box center [517, 19] width 730 height 16
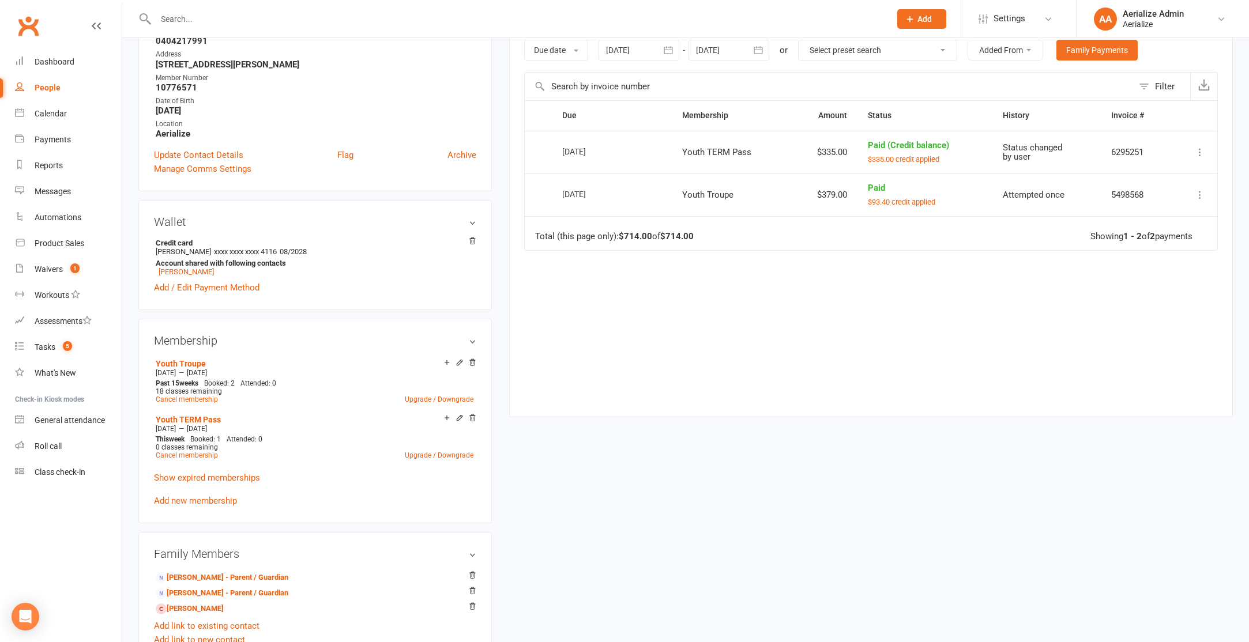
scroll to position [232, 0]
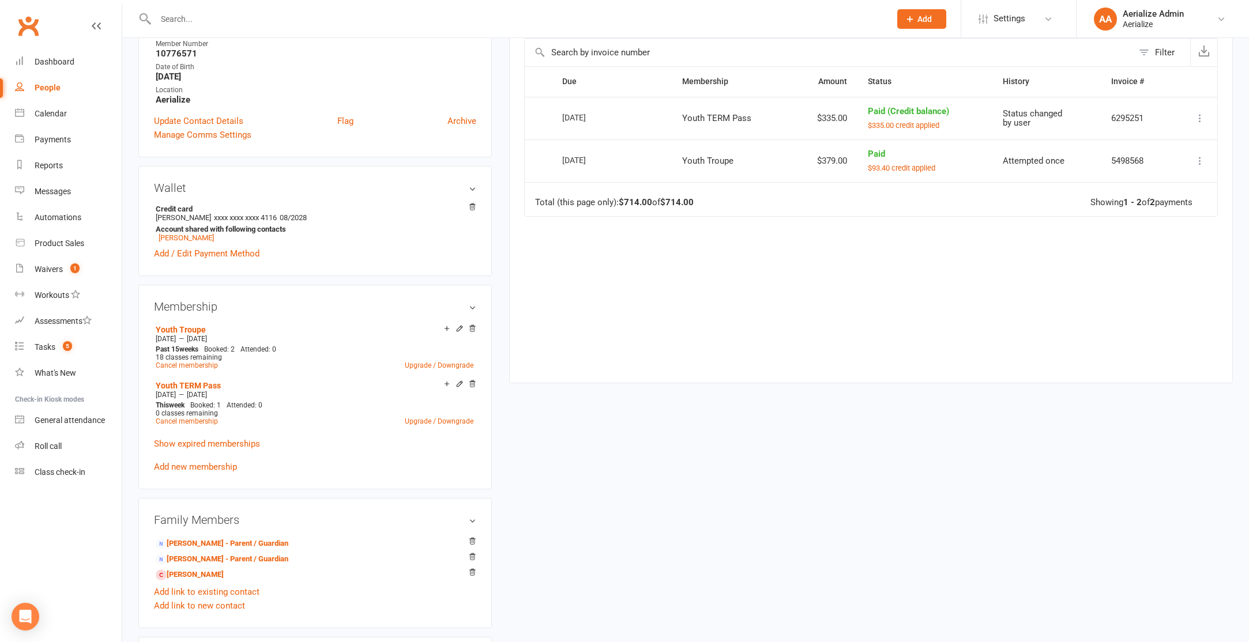
click at [179, 22] on input "text" at bounding box center [517, 19] width 730 height 16
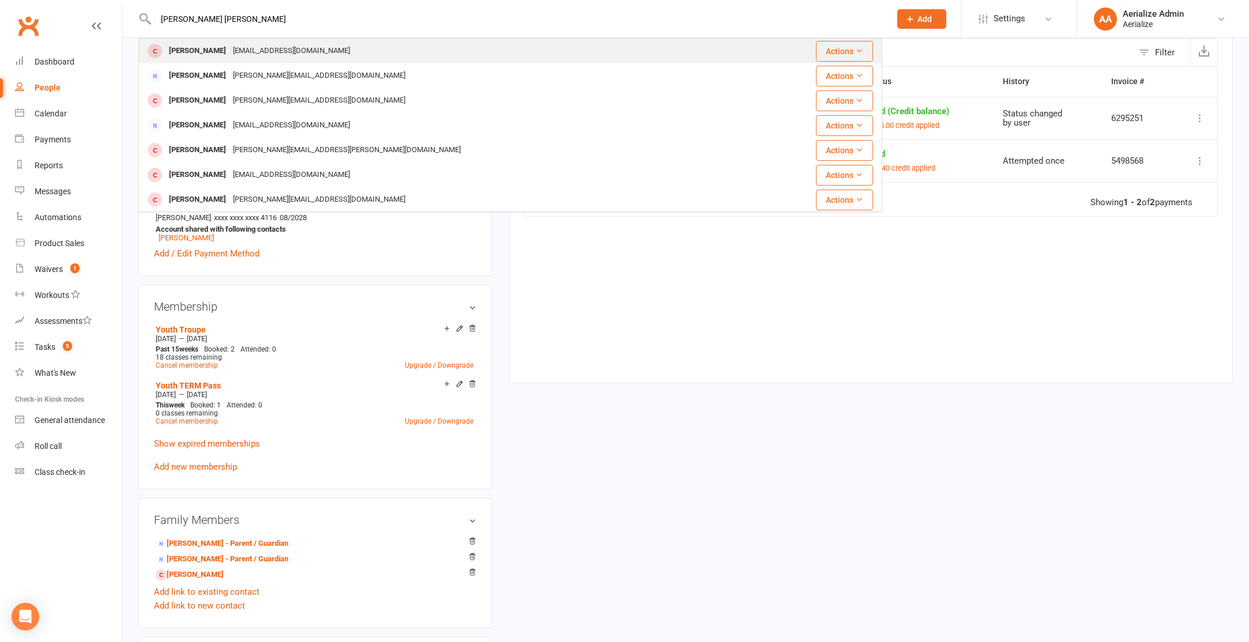
type input "[PERSON_NAME] [PERSON_NAME]"
click at [210, 48] on div "[PERSON_NAME]" at bounding box center [198, 51] width 64 height 17
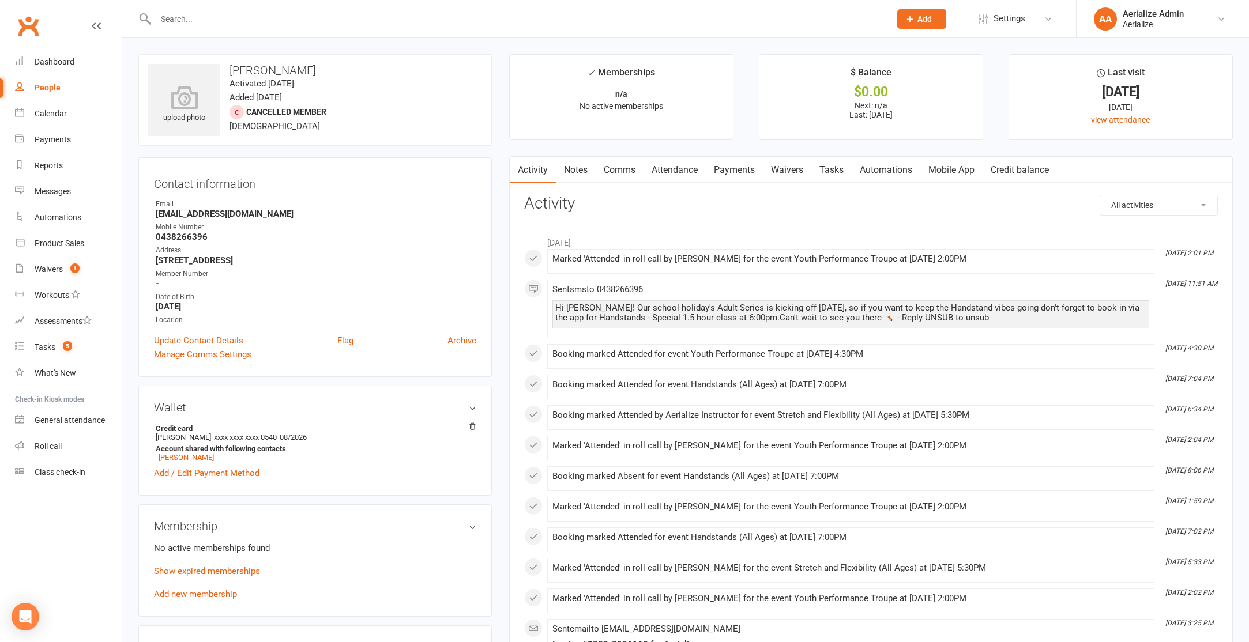
scroll to position [2, 0]
click at [178, 25] on input "text" at bounding box center [517, 19] width 730 height 16
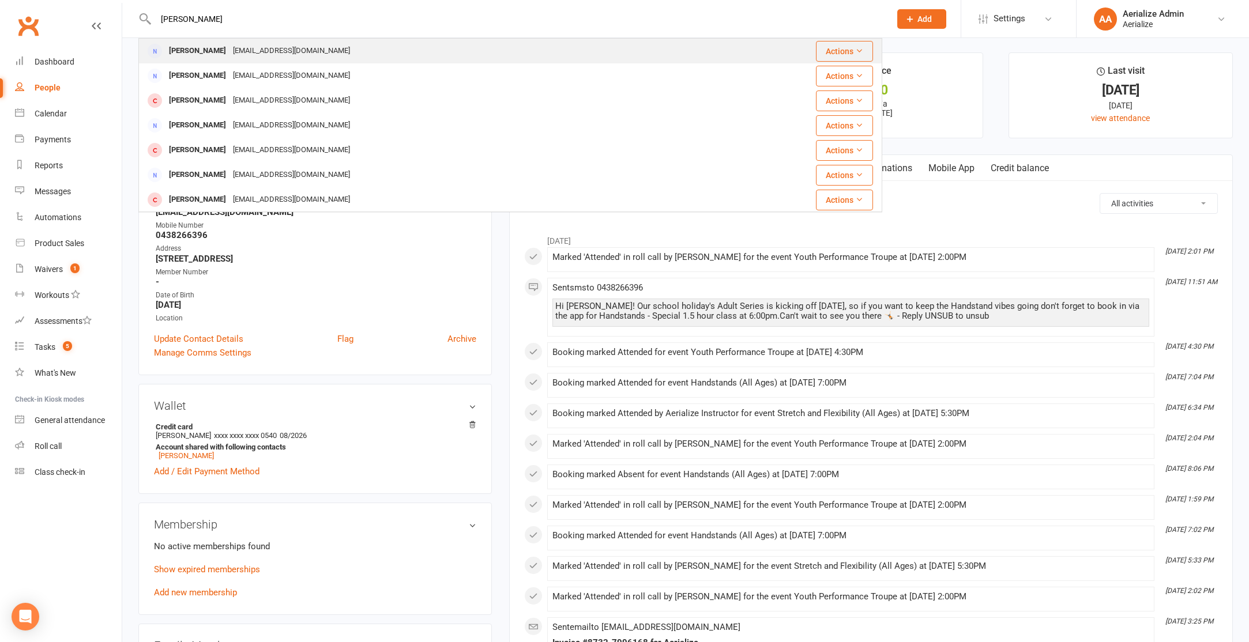
type input "[PERSON_NAME]"
click at [204, 52] on div "[PERSON_NAME]" at bounding box center [198, 51] width 64 height 17
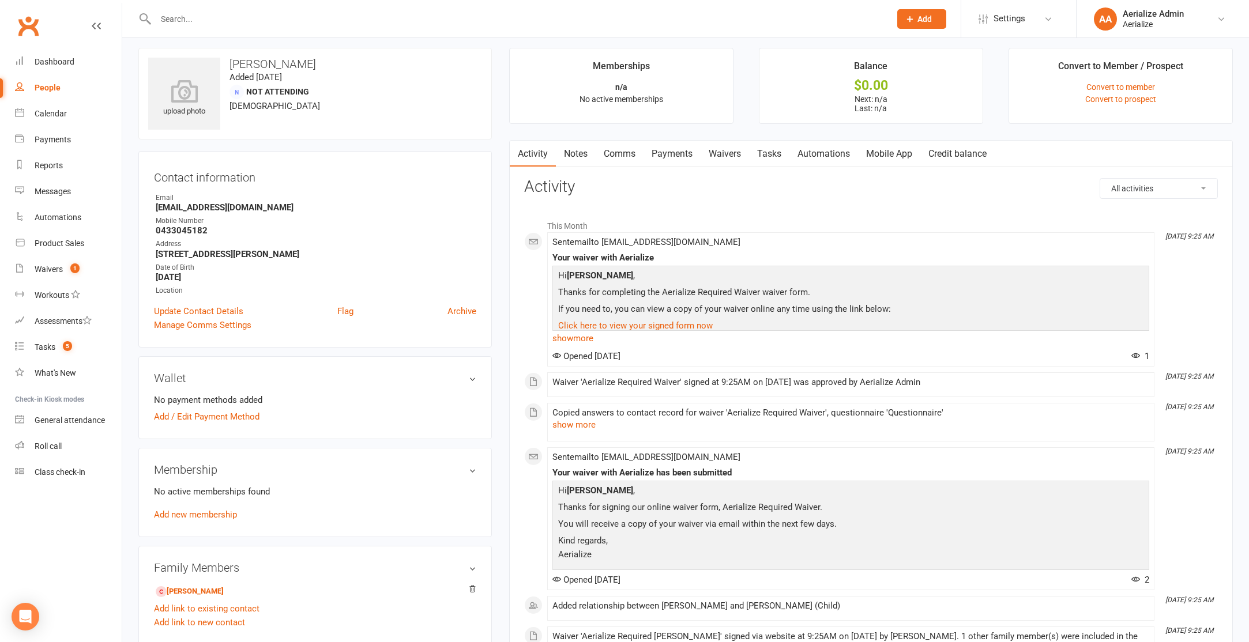
scroll to position [22, 0]
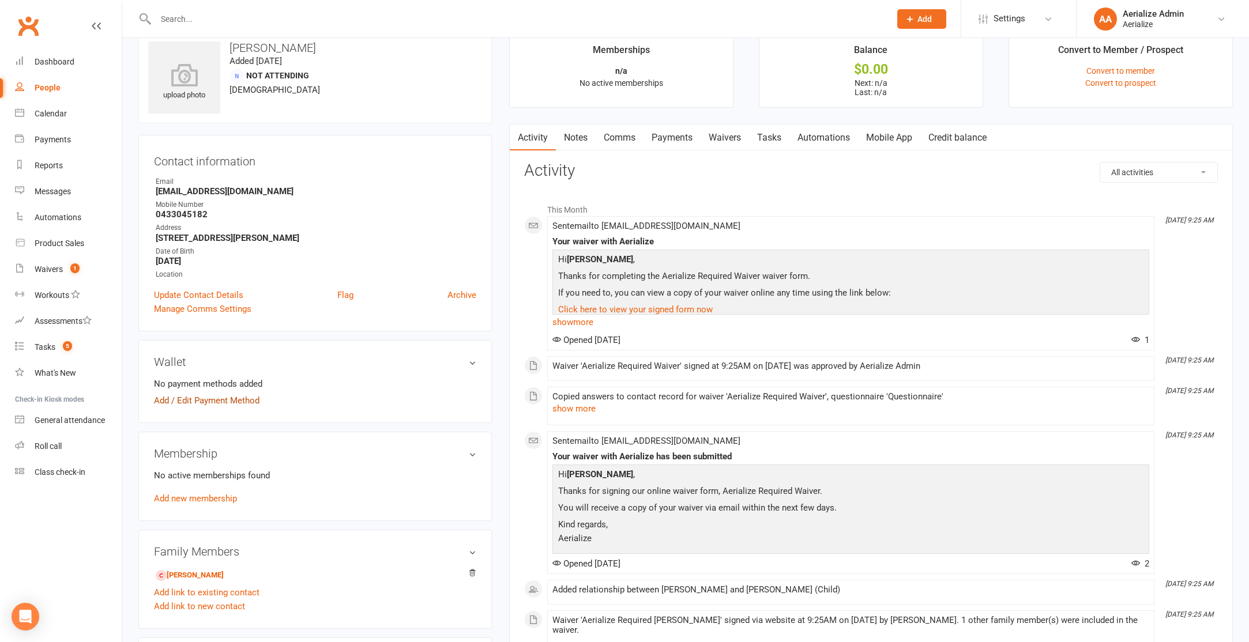
click at [230, 398] on div "Wallet No payment methods added Add / Edit Payment Method" at bounding box center [315, 381] width 354 height 83
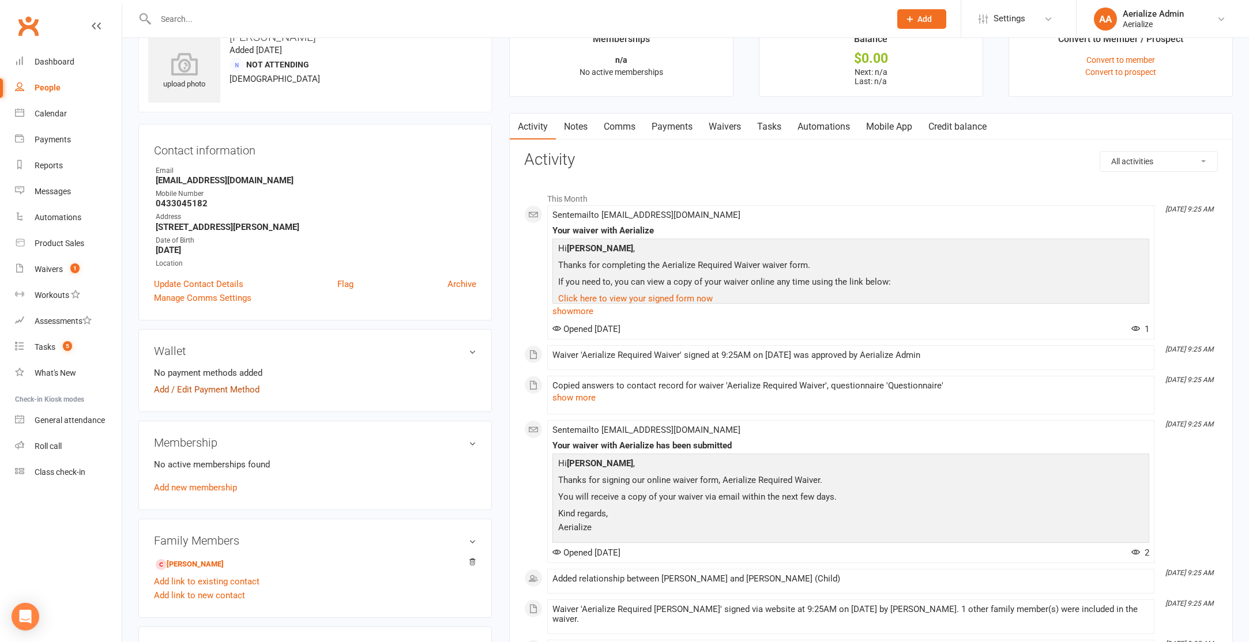
click at [232, 387] on link "Add / Edit Payment Method" at bounding box center [207, 390] width 106 height 14
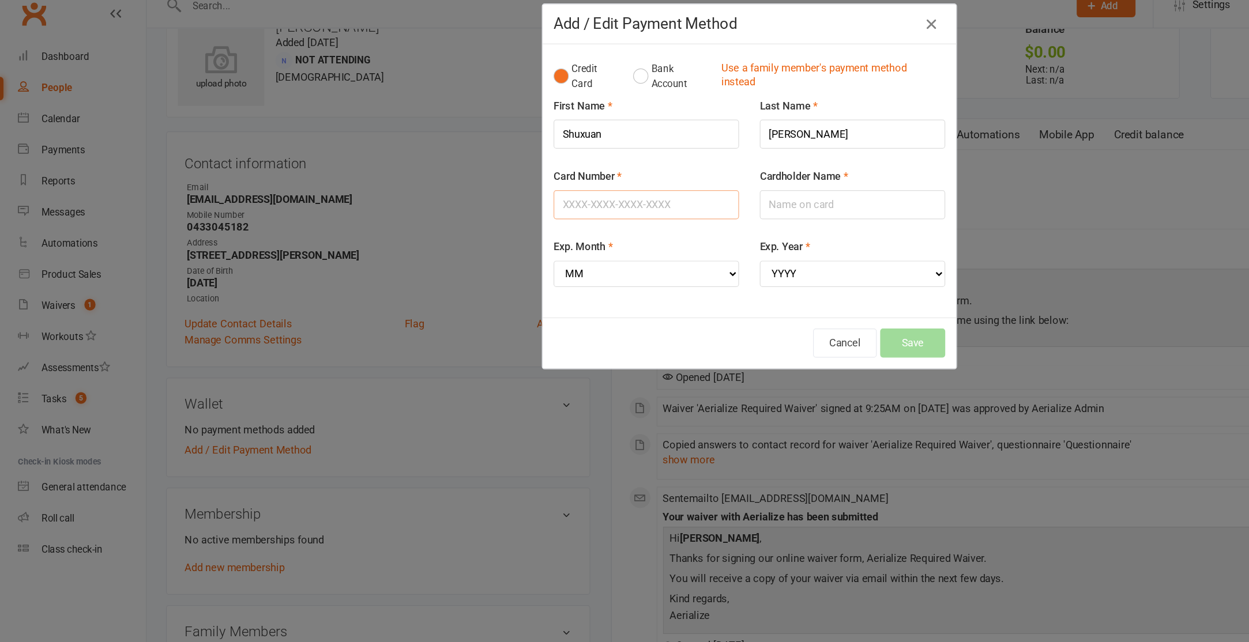
click at [505, 186] on input "Card Number" at bounding box center [538, 185] width 155 height 24
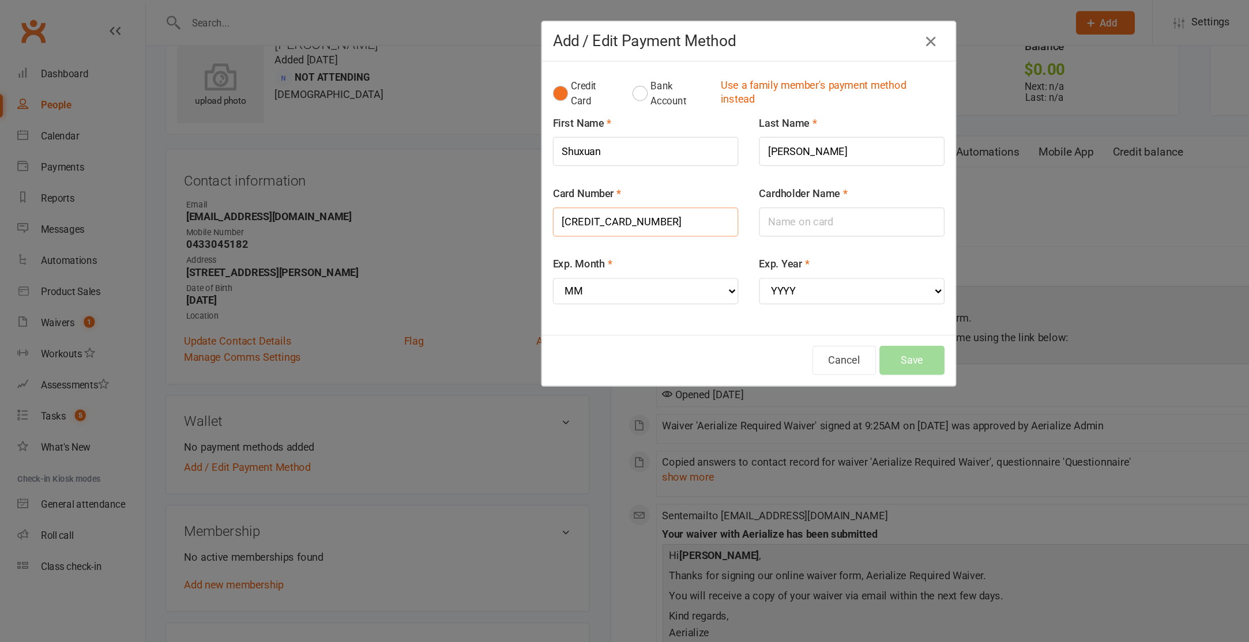
type input "[CREDIT_CARD_NUMBER]"
click at [667, 185] on input "Cardholder Name" at bounding box center [710, 185] width 155 height 24
type input "[PERSON_NAME]"
click at [560, 245] on select "MM 01 02 03 04 05 06 07 08 09 10 11 12" at bounding box center [538, 243] width 155 height 22
select select "12"
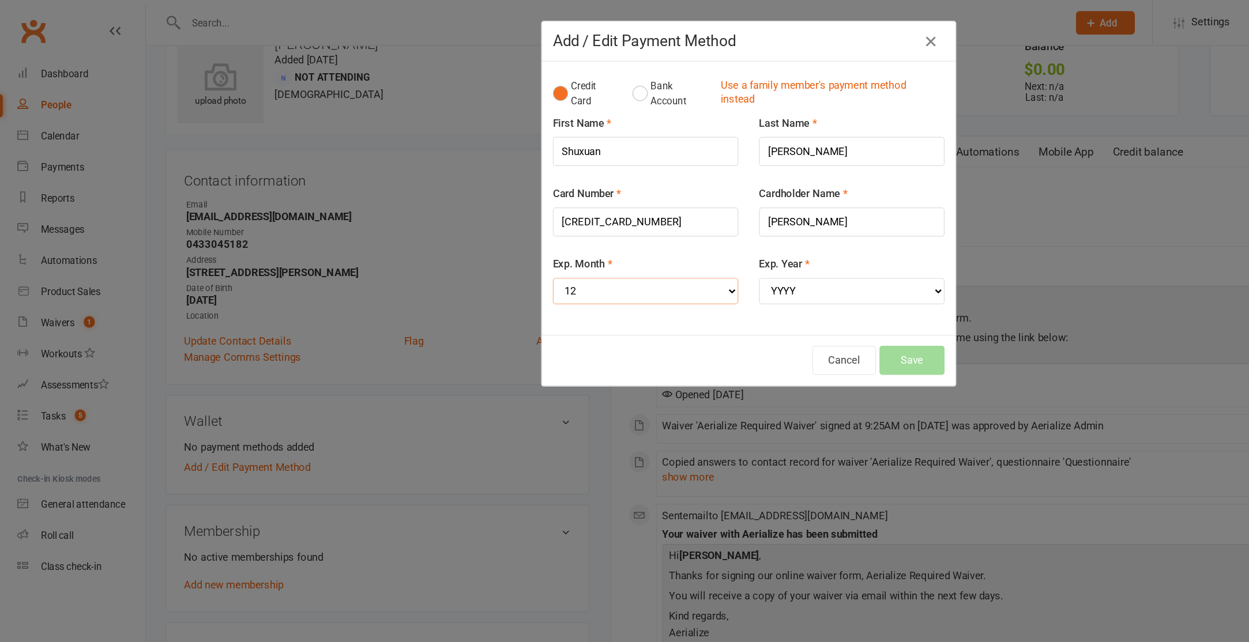
click at [461, 232] on select "MM 01 02 03 04 05 06 07 08 09 10 11 12" at bounding box center [538, 243] width 155 height 22
click at [663, 238] on select "YYYY 2025 2026 2027 2028 2029 2030 2031 2032 2033 2034" at bounding box center [710, 243] width 155 height 22
select select "2027"
click at [633, 232] on select "YYYY 2025 2026 2027 2028 2029 2030 2031 2032 2033 2034" at bounding box center [710, 243] width 155 height 22
click at [763, 298] on button "Save" at bounding box center [761, 300] width 54 height 24
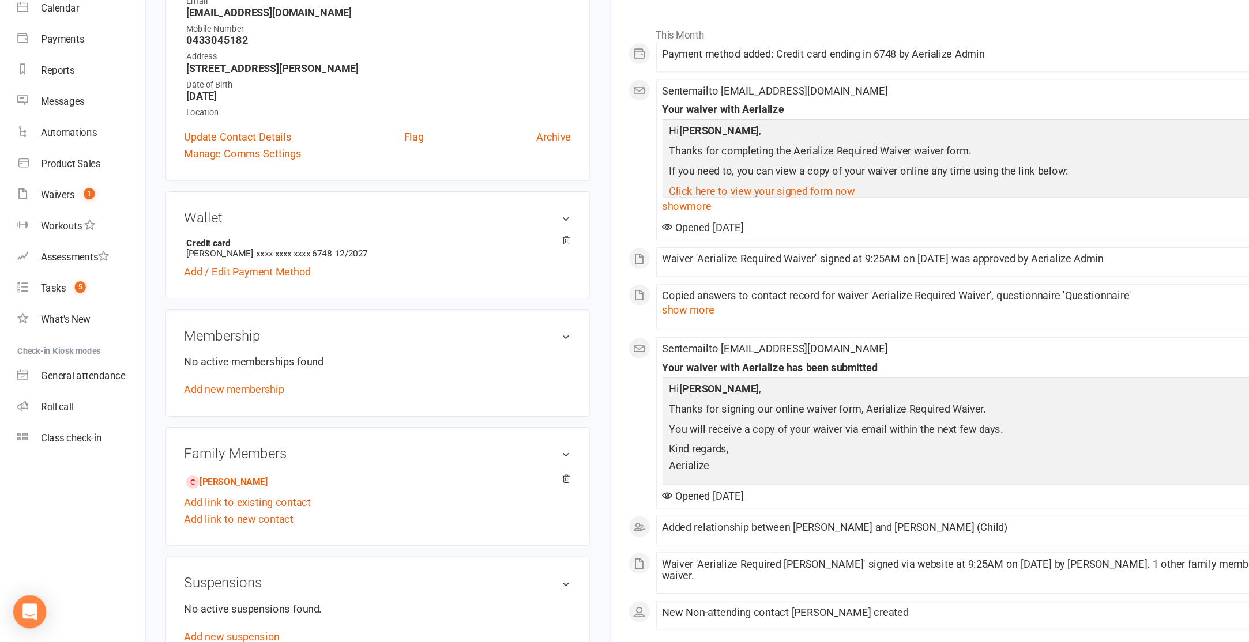
scroll to position [99, 0]
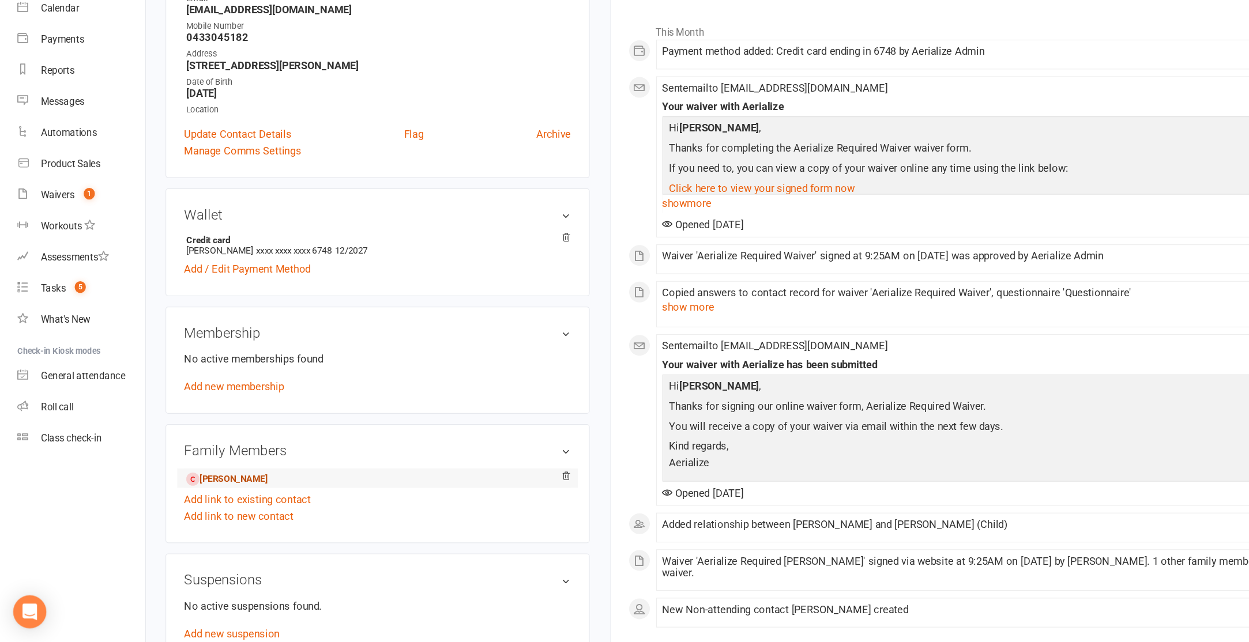
click at [219, 502] on link "[PERSON_NAME]" at bounding box center [190, 507] width 68 height 12
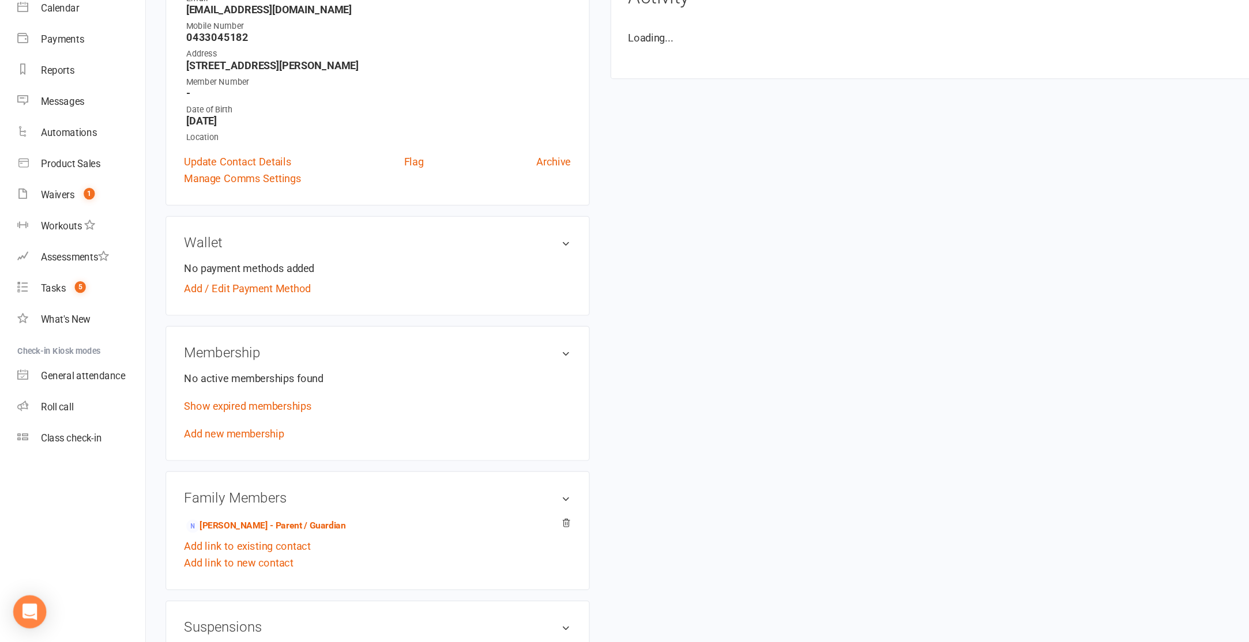
scroll to position [54, 0]
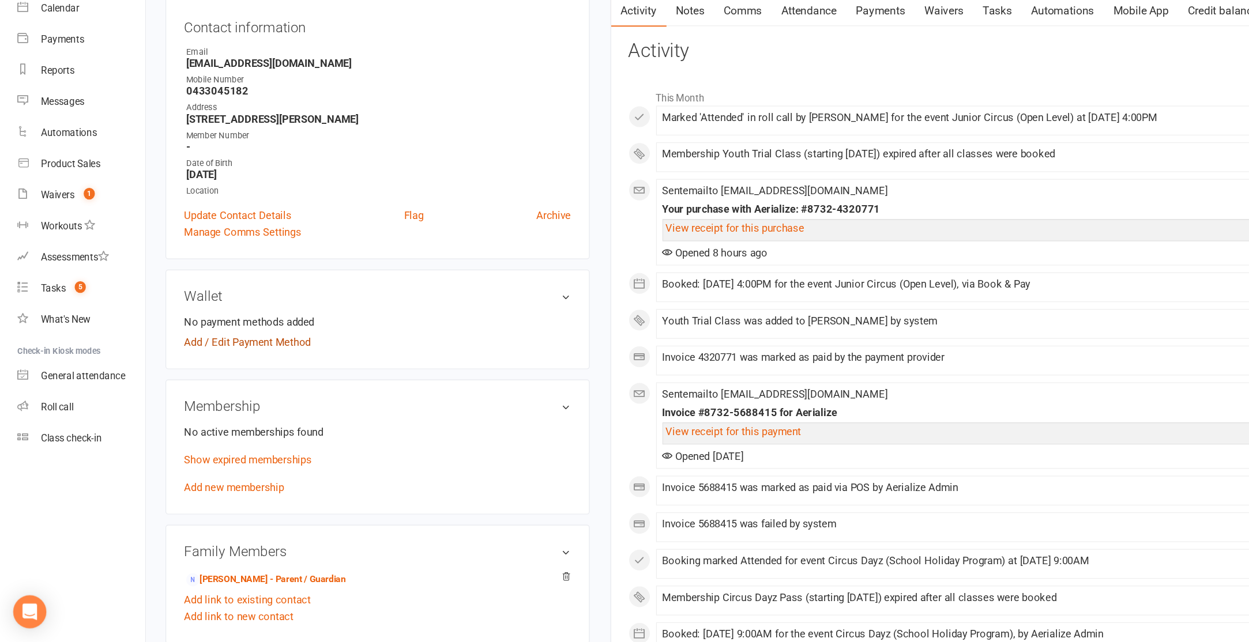
click at [215, 389] on link "Add / Edit Payment Method" at bounding box center [207, 392] width 106 height 14
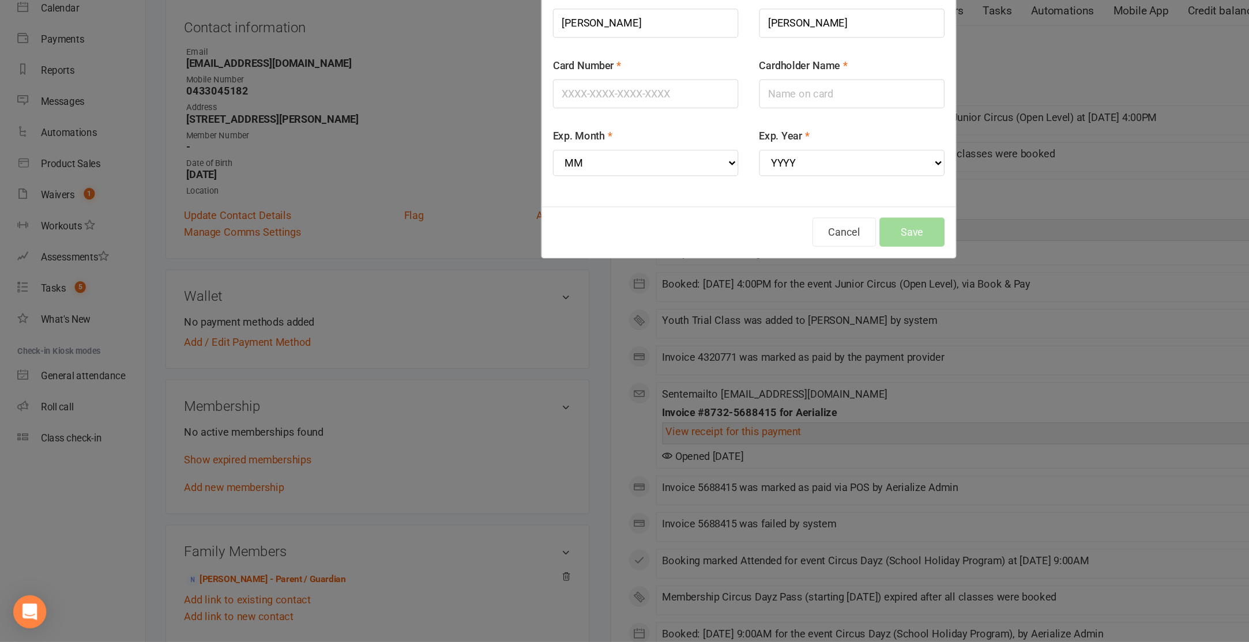
scroll to position [54, 0]
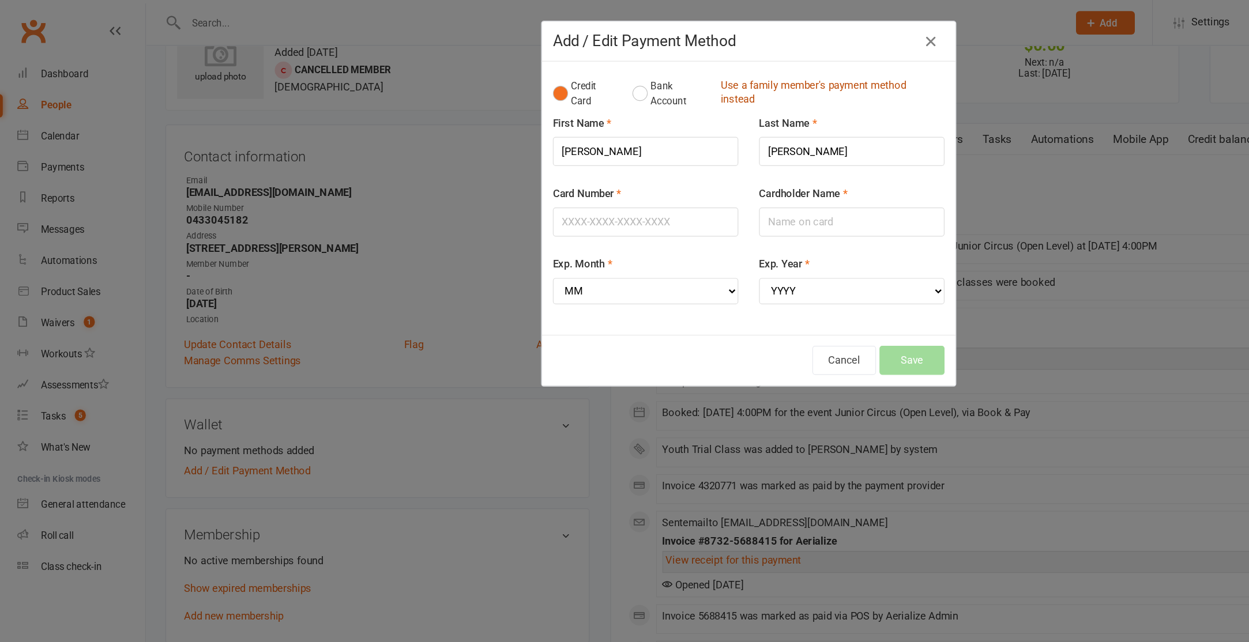
click at [632, 74] on link "Use a family member's payment method instead" at bounding box center [691, 78] width 181 height 26
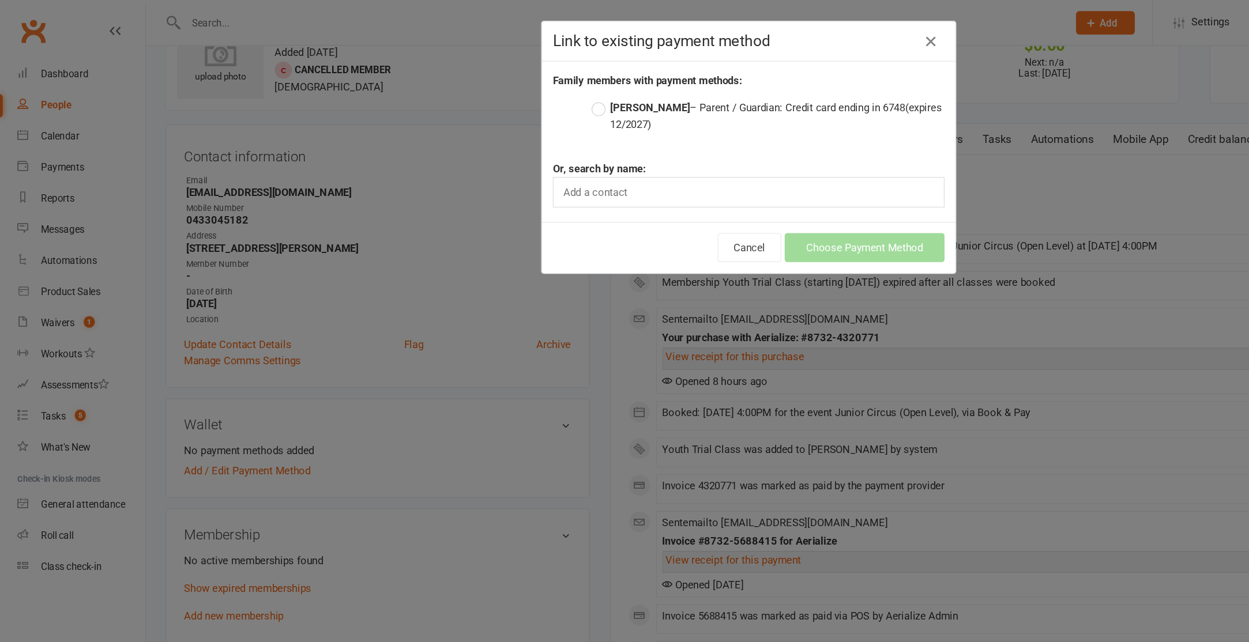
click at [502, 89] on label "[PERSON_NAME] – Parent / Guardian: Credit card ending in 6748 (expires 12/2027)" at bounding box center [641, 97] width 294 height 28
click at [501, 83] on input "[PERSON_NAME] – Parent / Guardian: Credit card ending in 6748 (expires 12/2027)" at bounding box center [497, 83] width 7 height 0
click at [715, 206] on button "Choose Payment Method" at bounding box center [721, 206] width 133 height 24
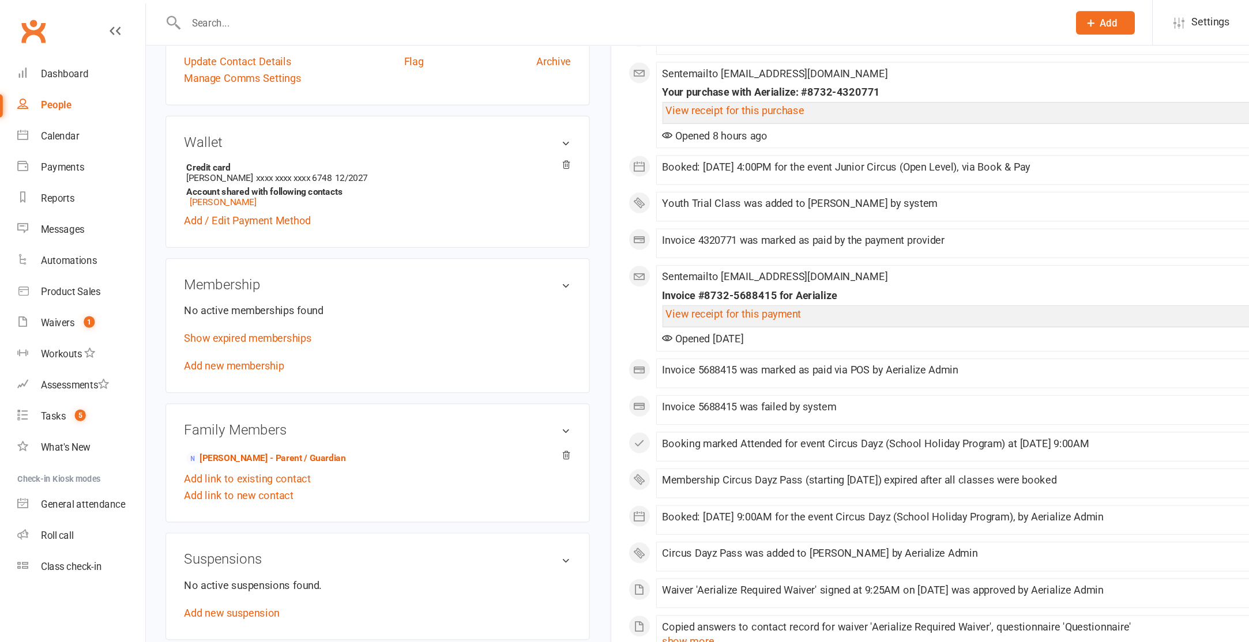
scroll to position [261, 0]
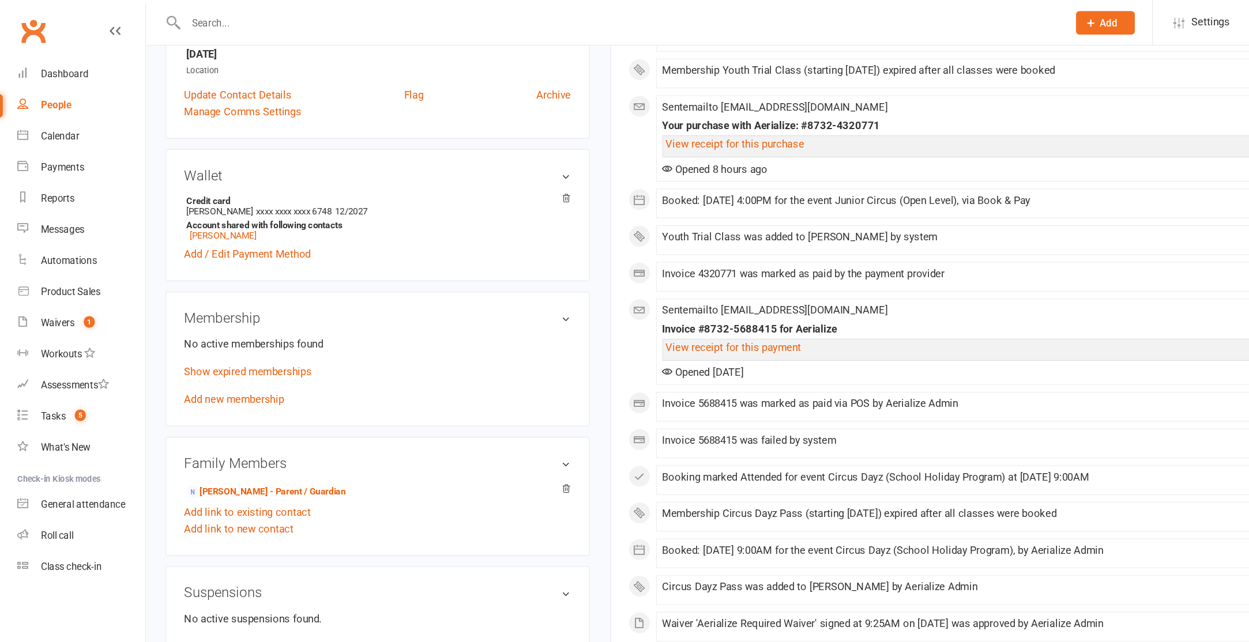
click at [186, 329] on link "Add new membership" at bounding box center [195, 333] width 83 height 10
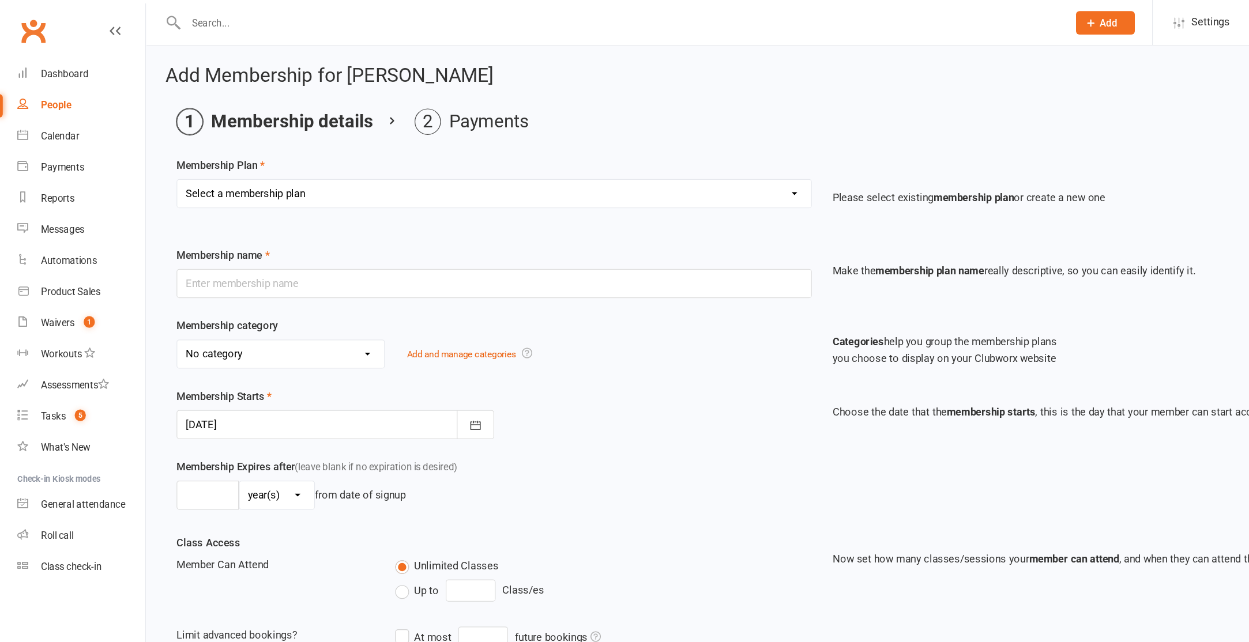
click at [234, 167] on select "Select a membership plan Create new Membership Plan Tiny Tots DROP IN Tiny Tots…" at bounding box center [412, 161] width 528 height 23
select select "3"
click at [148, 150] on select "Select a membership plan Create new Membership Plan Tiny Tots DROP IN Tiny Tots…" at bounding box center [412, 161] width 528 height 23
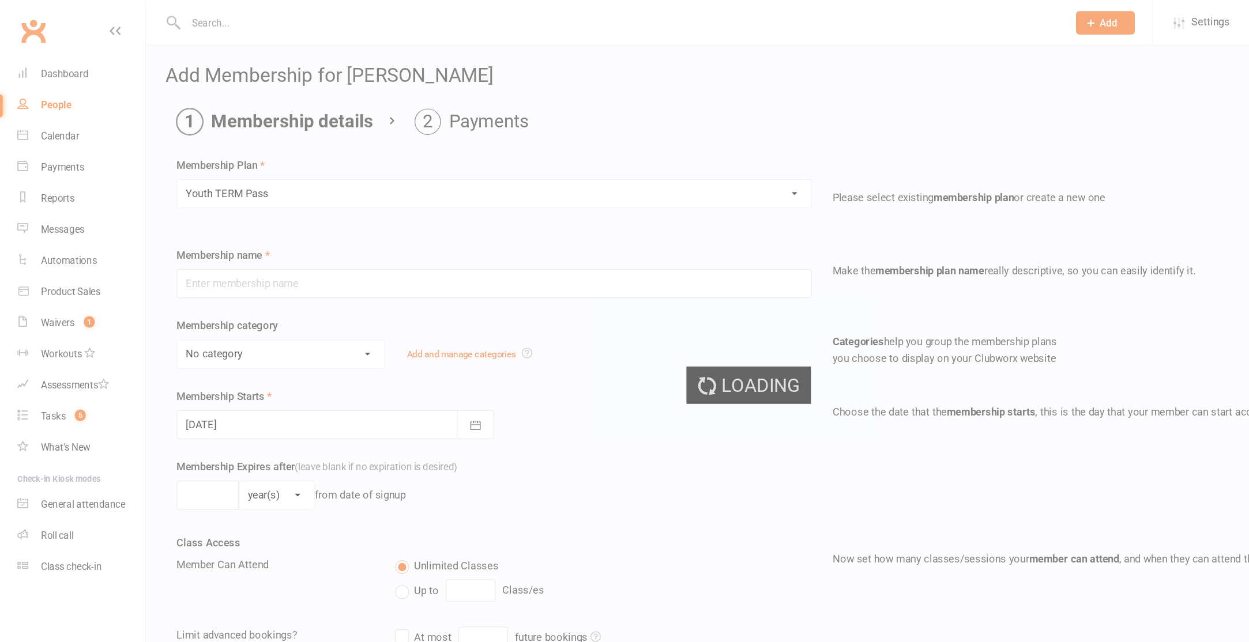
type input "Youth TERM Pass"
select select "10"
type input "16"
select select "1"
type input "1"
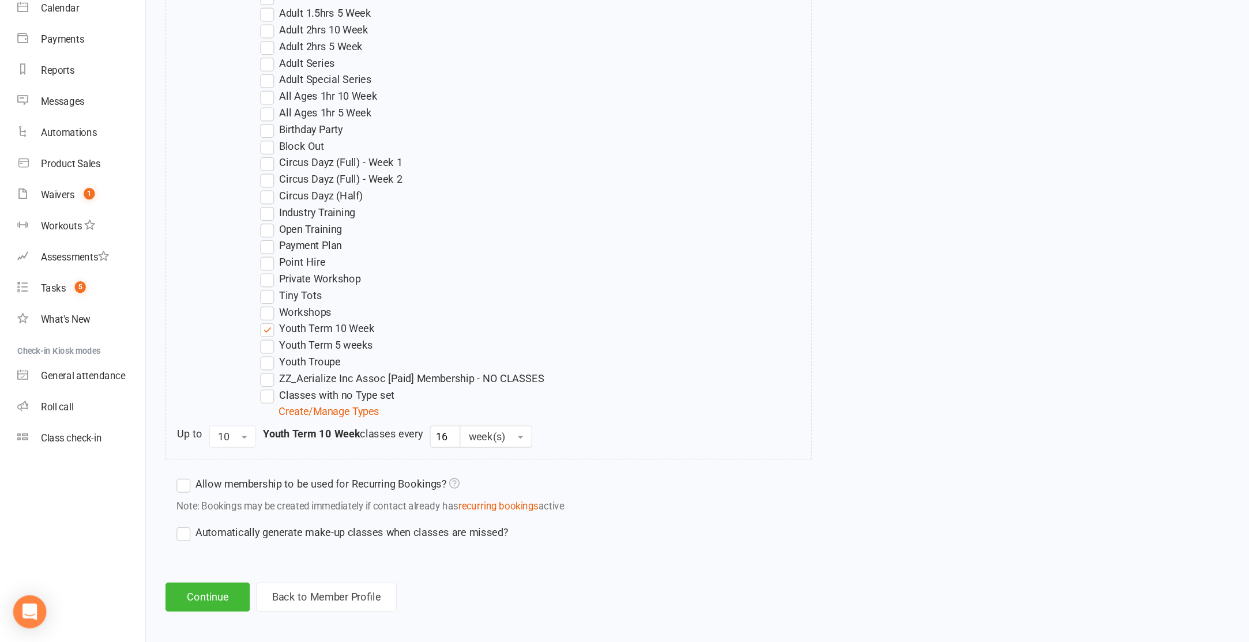
scroll to position [567, 0]
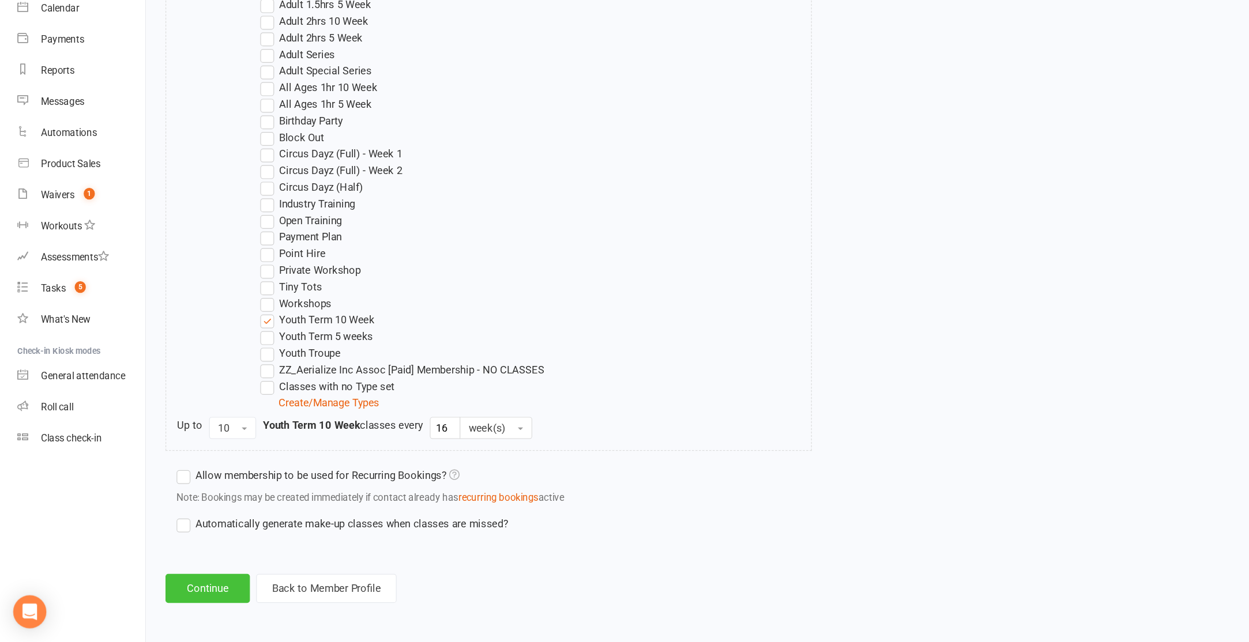
click at [176, 597] on button "Continue" at bounding box center [173, 597] width 70 height 24
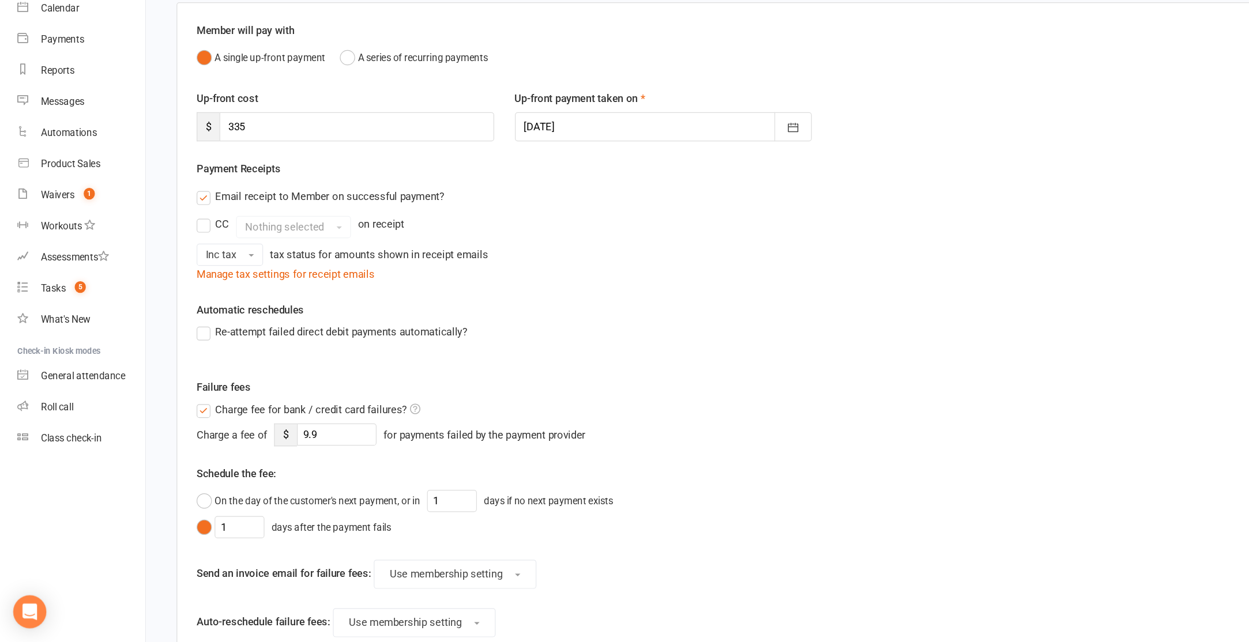
scroll to position [231, 0]
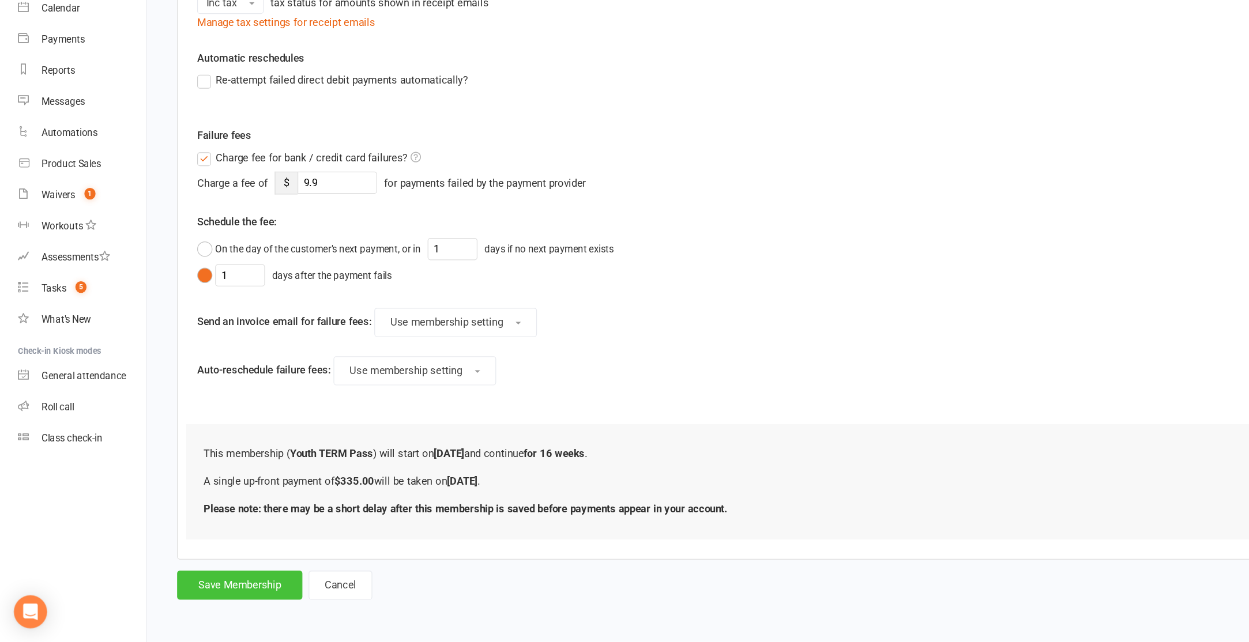
click at [180, 599] on button "Save Membership" at bounding box center [200, 595] width 104 height 24
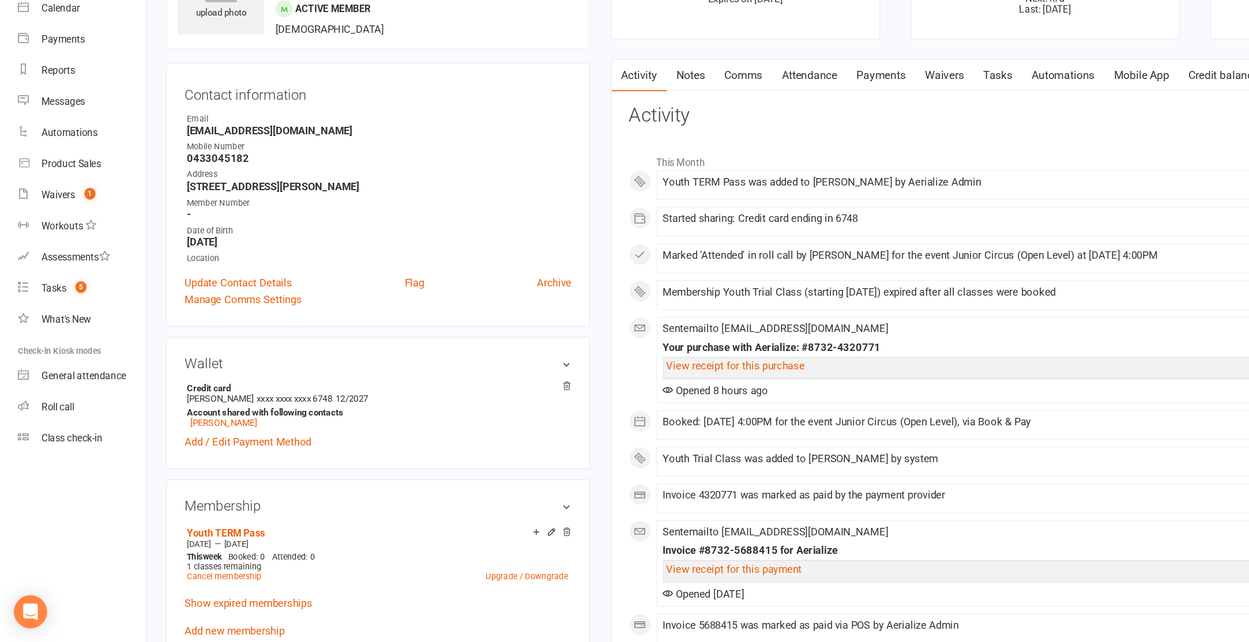
scroll to position [1, 0]
click at [1024, 172] on link "Credit balance" at bounding box center [1020, 169] width 74 height 27
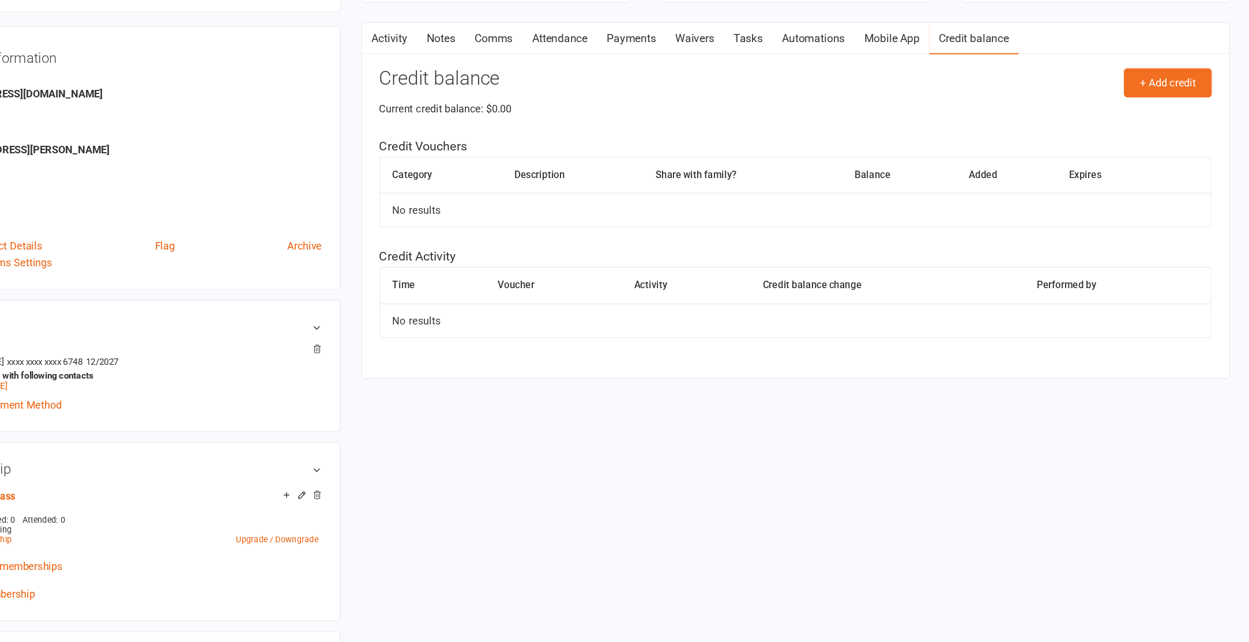
scroll to position [31, 0]
click at [1175, 175] on button "+ Add credit" at bounding box center [1181, 176] width 73 height 24
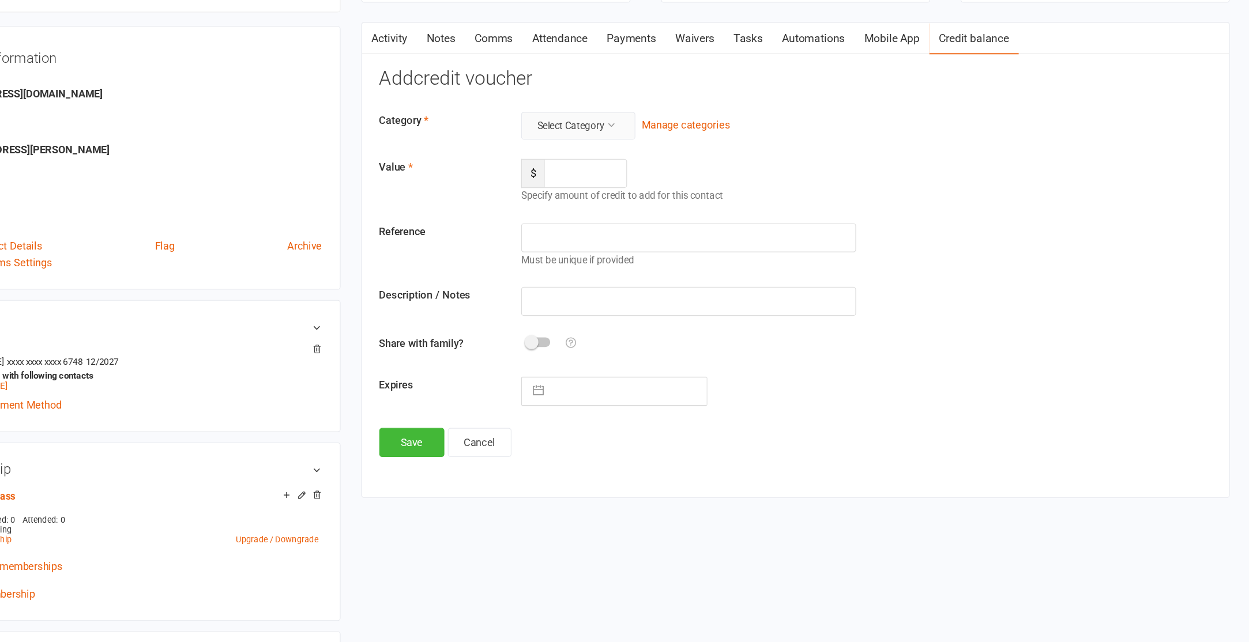
click at [693, 216] on button "Select Category" at bounding box center [689, 211] width 95 height 23
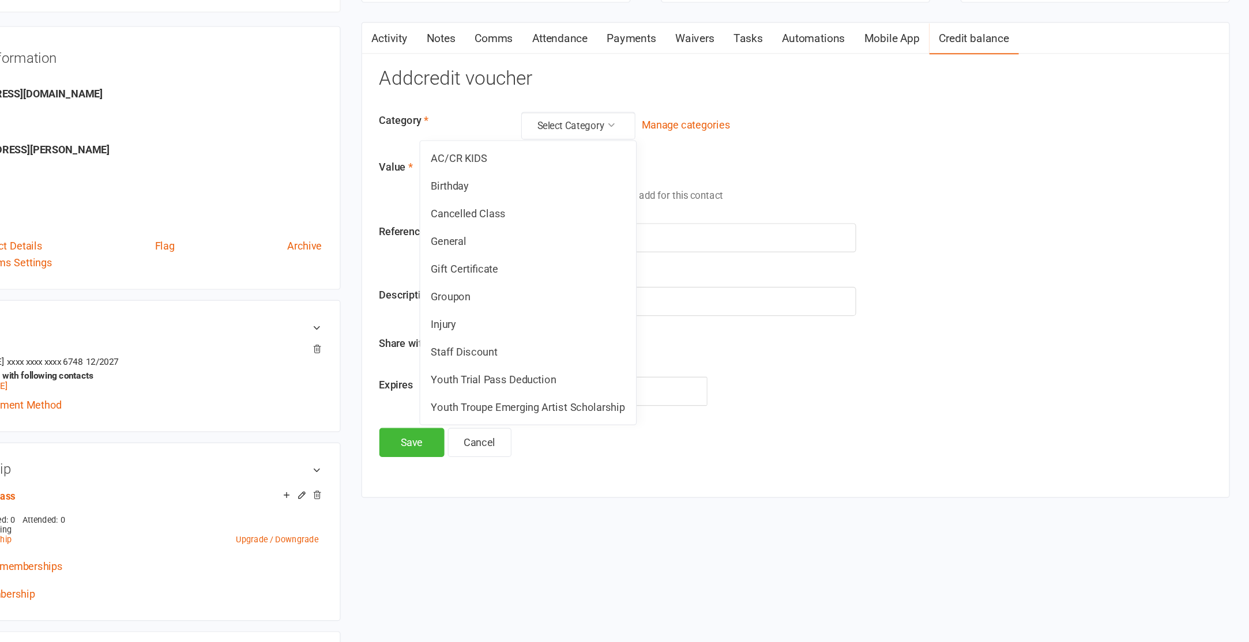
click at [652, 307] on link "General" at bounding box center [648, 307] width 180 height 23
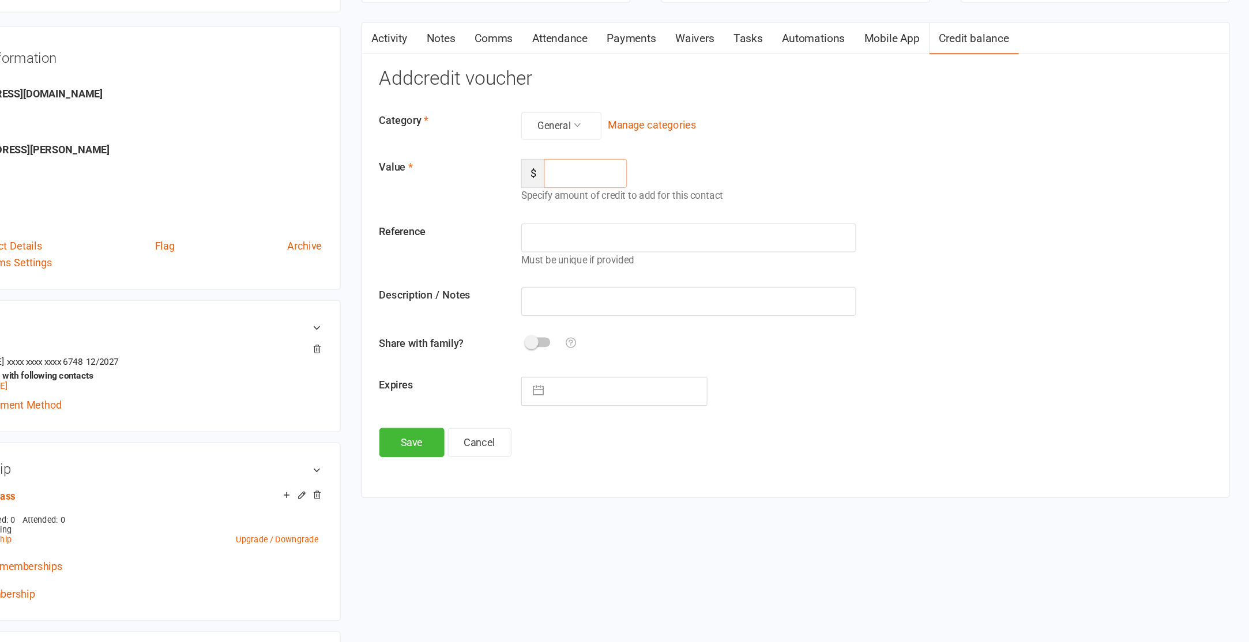
click at [680, 248] on input "number" at bounding box center [695, 251] width 69 height 24
type input "35"
click at [665, 362] on input "text" at bounding box center [781, 358] width 279 height 24
type input "did trial class"
select select "8"
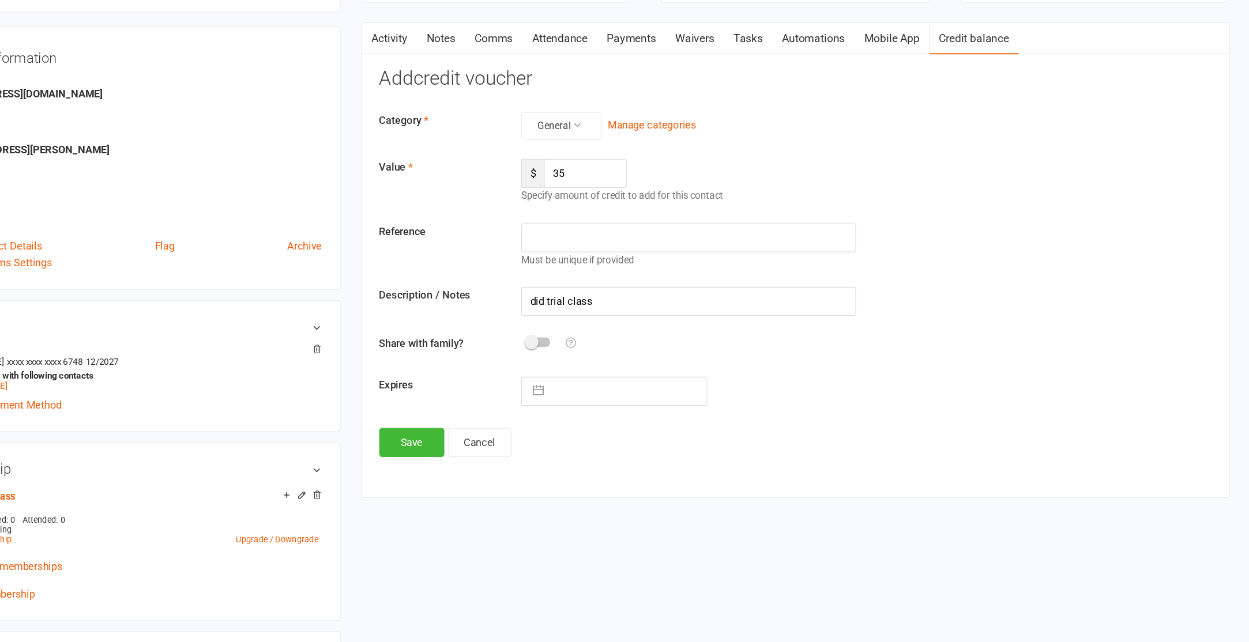
select select "2025"
select select "9"
select select "2025"
select select "10"
select select "2025"
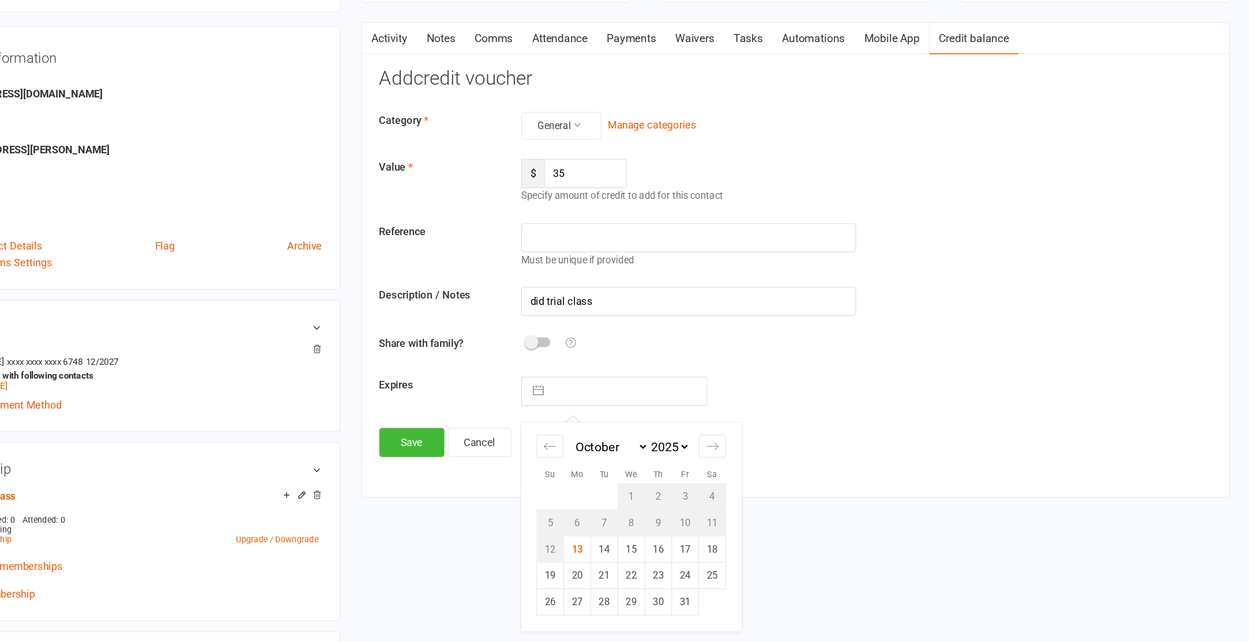
click at [674, 424] on input "text" at bounding box center [732, 433] width 130 height 23
click at [690, 566] on td "13" at bounding box center [689, 565] width 22 height 22
type input "[DATE]"
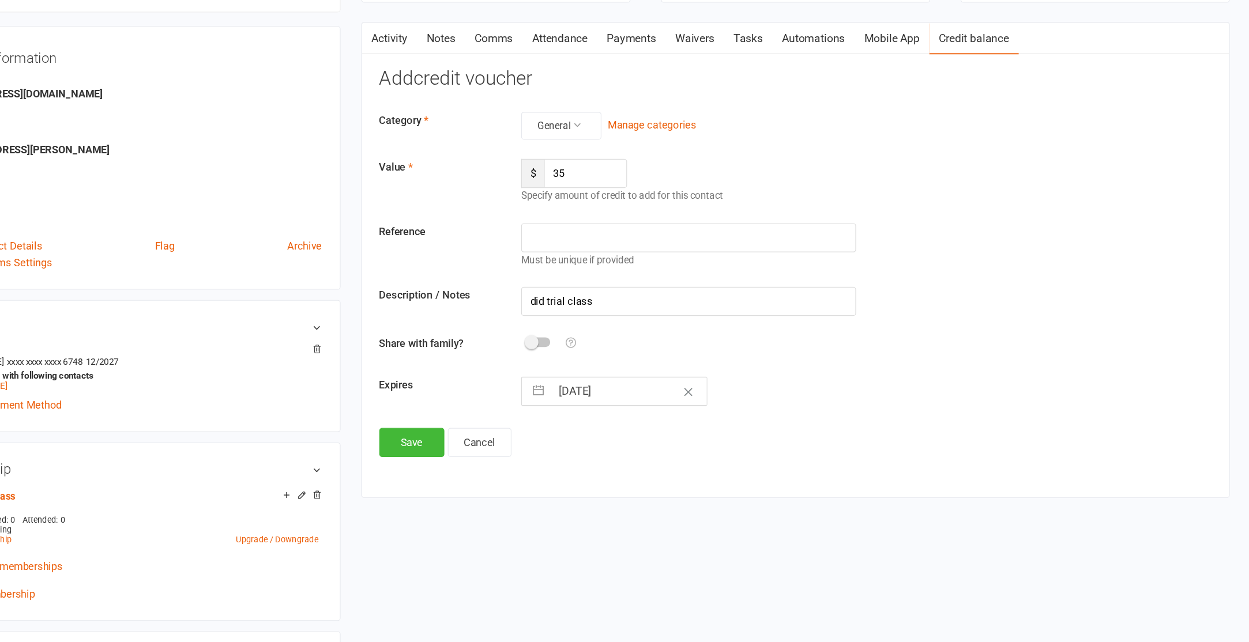
click at [717, 450] on div "Add credit voucher Category General Manage categories Value $ 35 Specify amount…" at bounding box center [871, 326] width 694 height 324
select select "8"
select select "2025"
select select "9"
select select "2025"
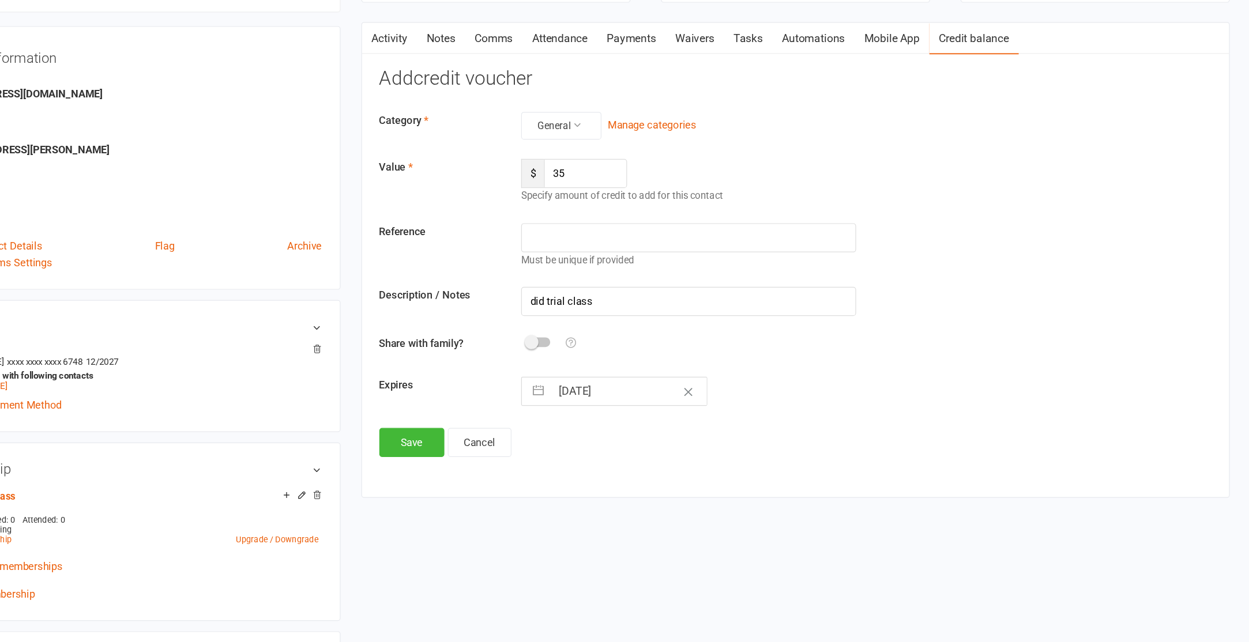
select select "10"
select select "2025"
drag, startPoint x: 712, startPoint y: 435, endPoint x: 711, endPoint y: 442, distance: 7.6
click at [713, 435] on input "[DATE]" at bounding box center [732, 433] width 130 height 23
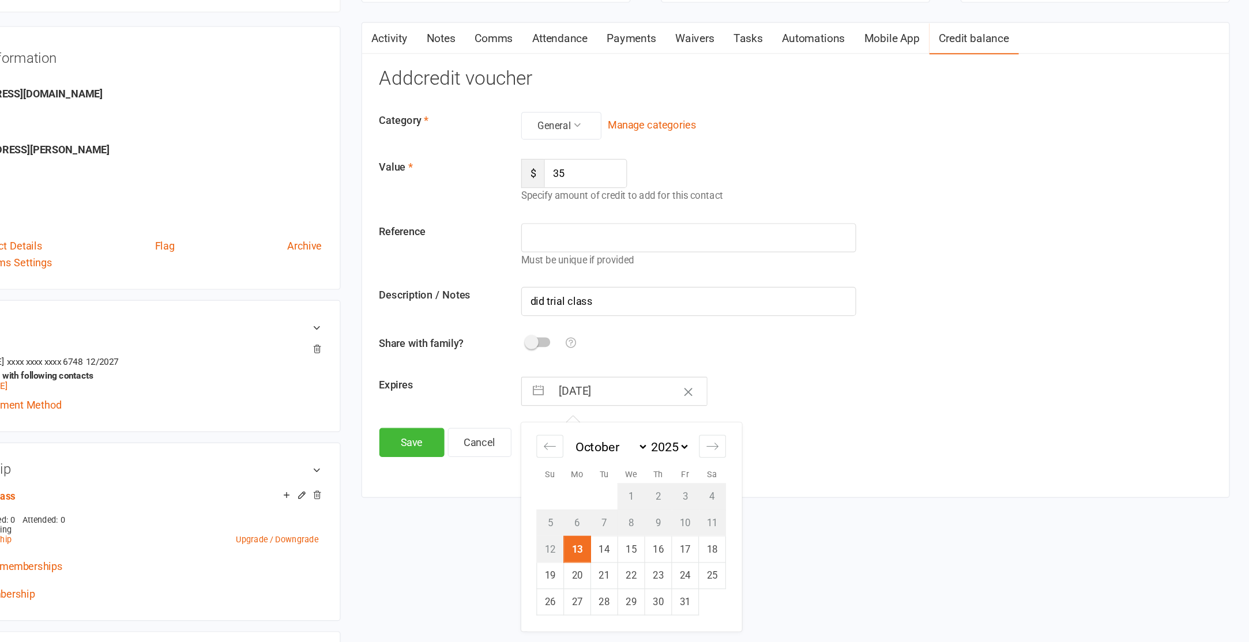
drag, startPoint x: 720, startPoint y: 570, endPoint x: 697, endPoint y: 560, distance: 25.8
click at [720, 570] on td "14" at bounding box center [712, 565] width 22 height 22
type input "14 Oct 2025"
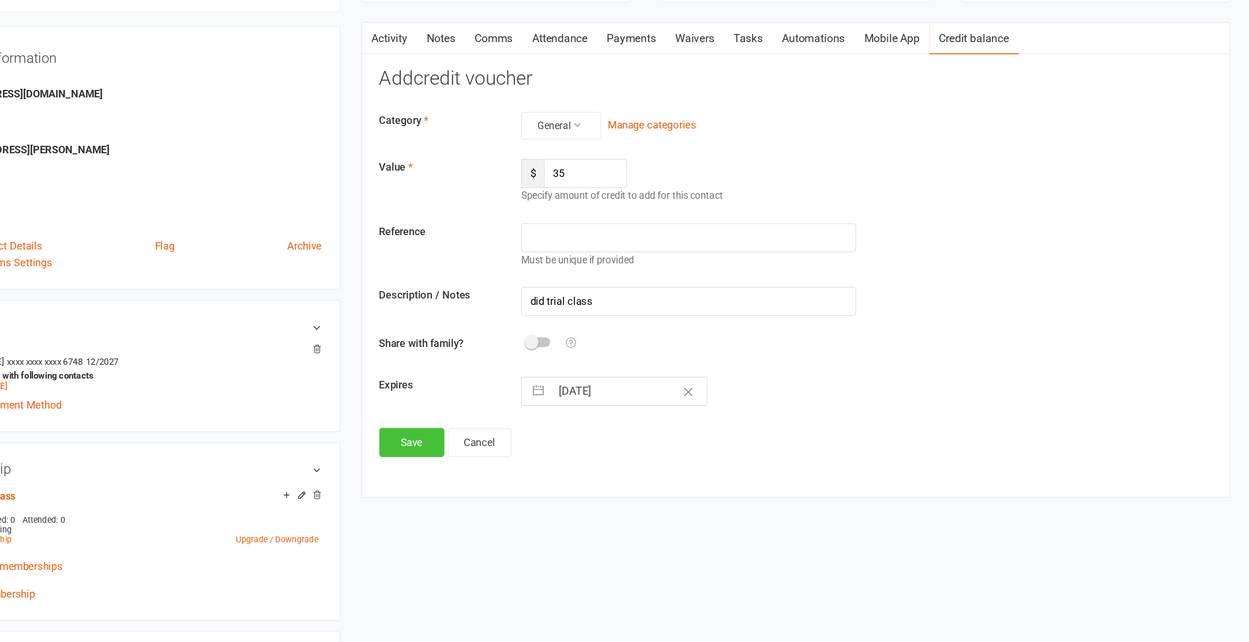
click at [544, 476] on button "Save" at bounding box center [551, 476] width 54 height 24
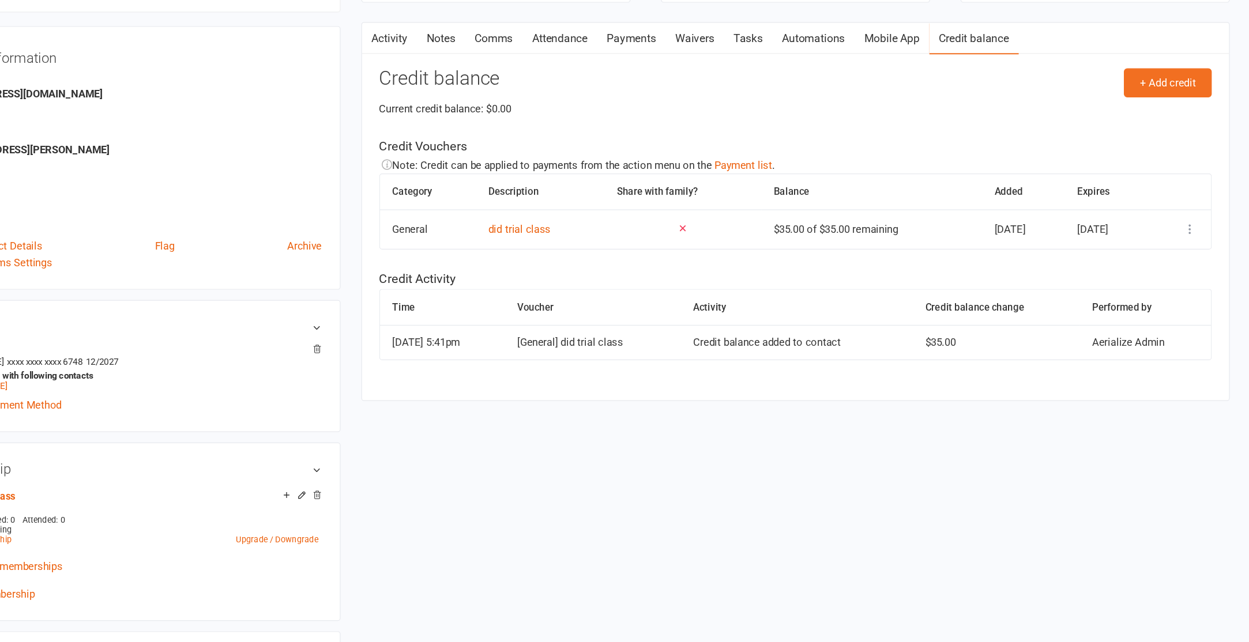
click at [747, 138] on link "Payments" at bounding box center [734, 139] width 57 height 27
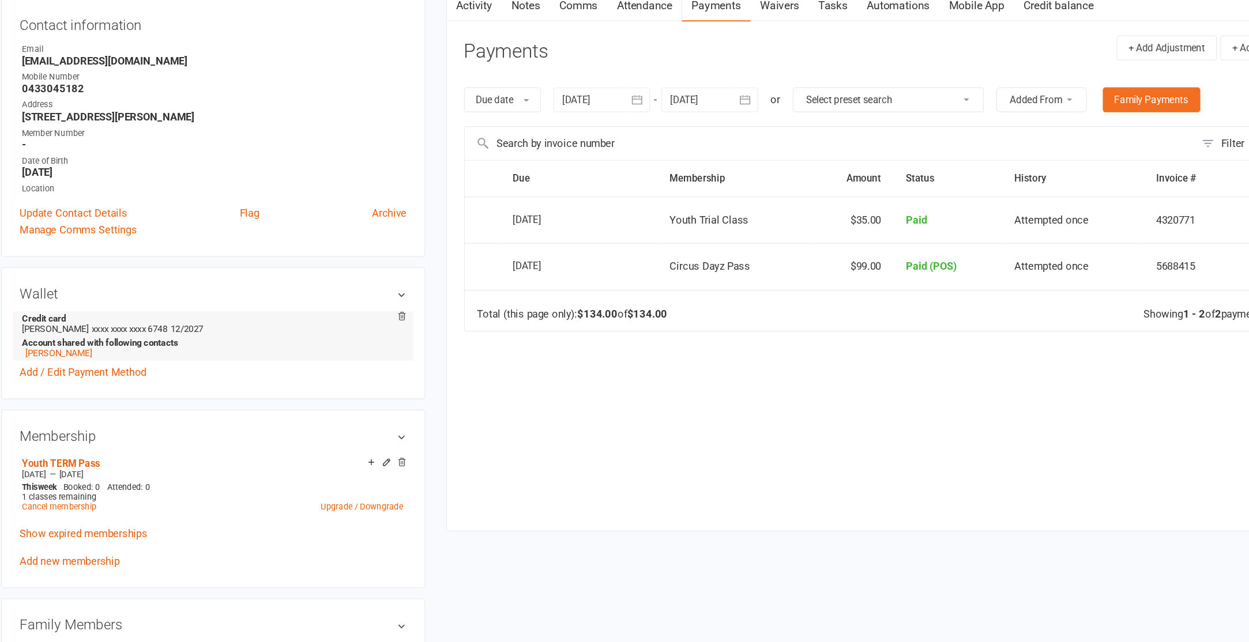
scroll to position [58, 0]
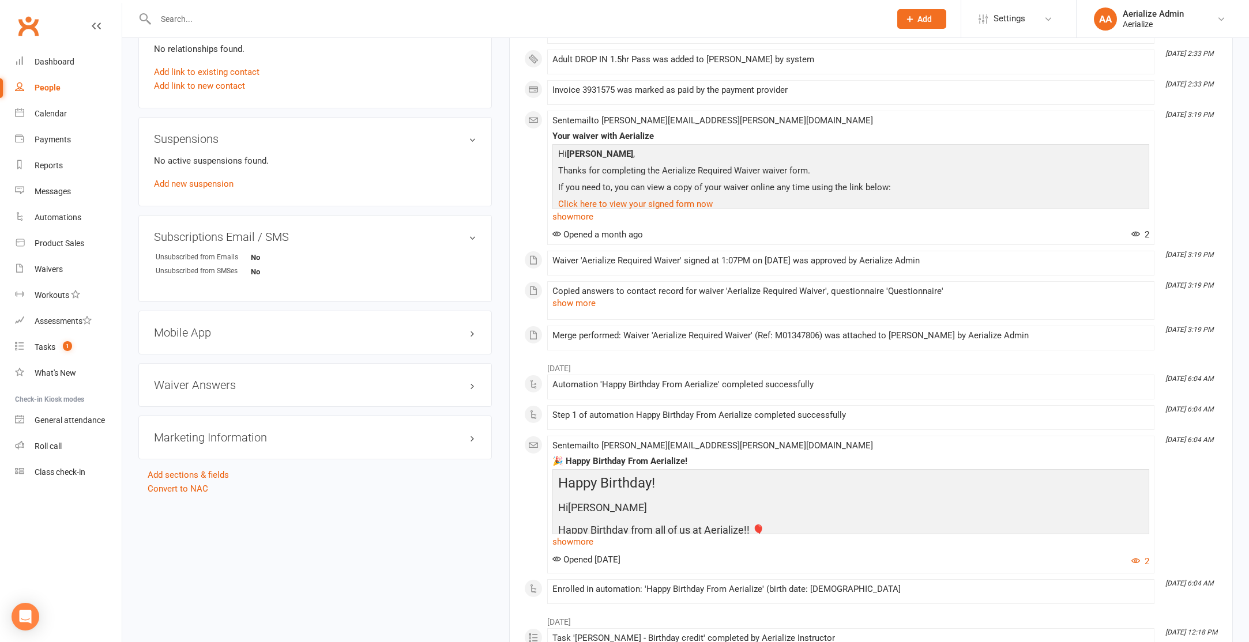
scroll to position [596, 0]
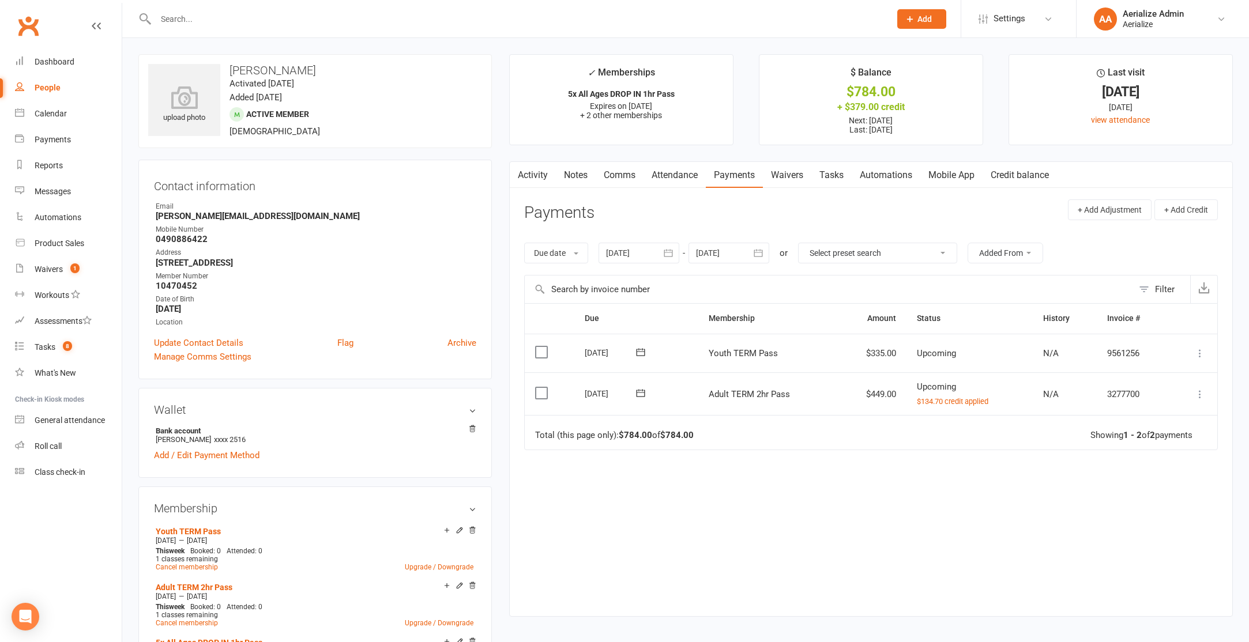
scroll to position [27, 0]
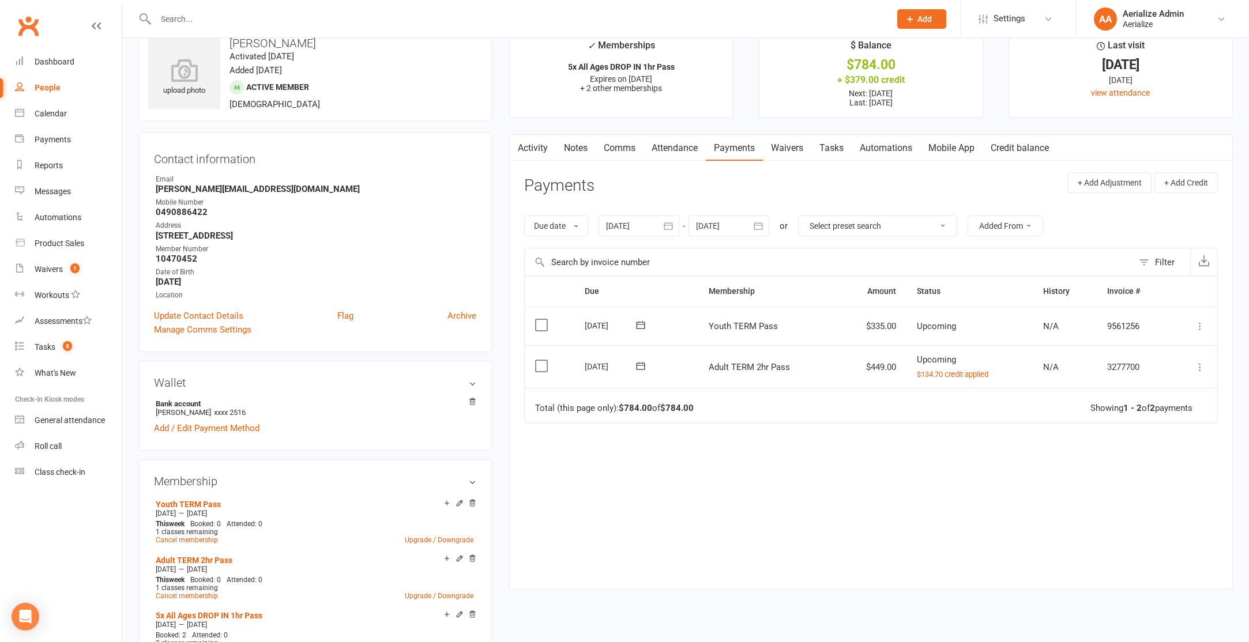
click at [1199, 372] on icon at bounding box center [1200, 368] width 12 height 12
click at [1157, 501] on link "Remove credit" at bounding box center [1149, 503] width 114 height 23
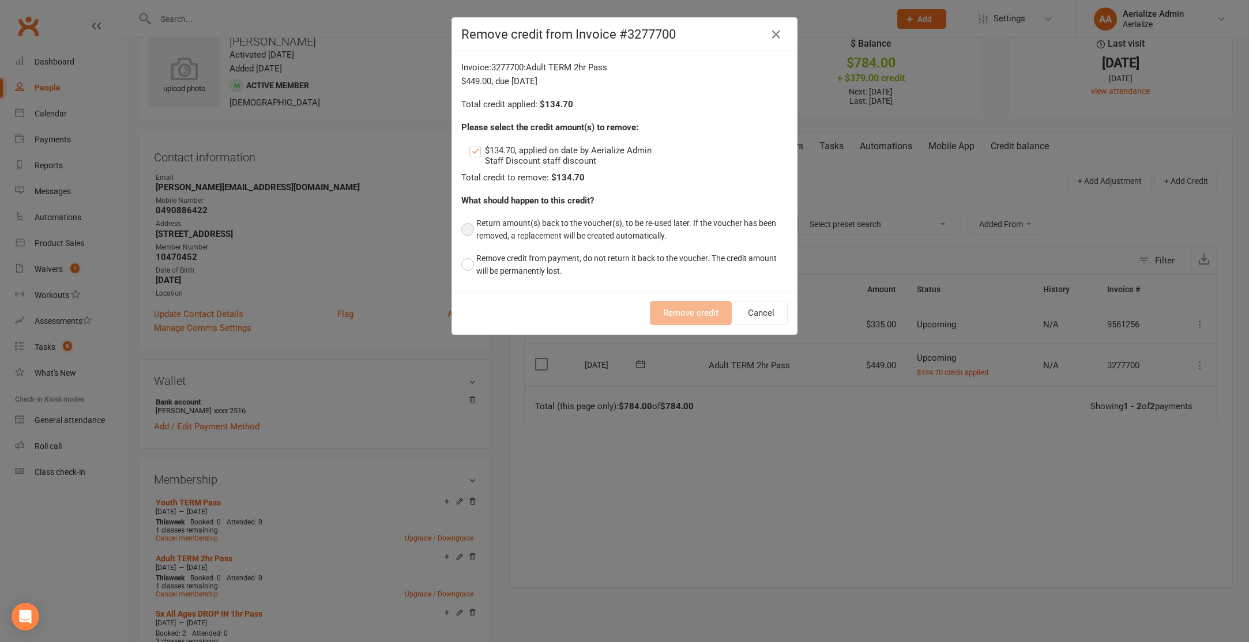
click at [589, 235] on button "Return amount(s) back to the voucher(s), to be re-used later. If the voucher ha…" at bounding box center [624, 229] width 326 height 35
click at [697, 319] on button "Remove credit" at bounding box center [691, 313] width 82 height 24
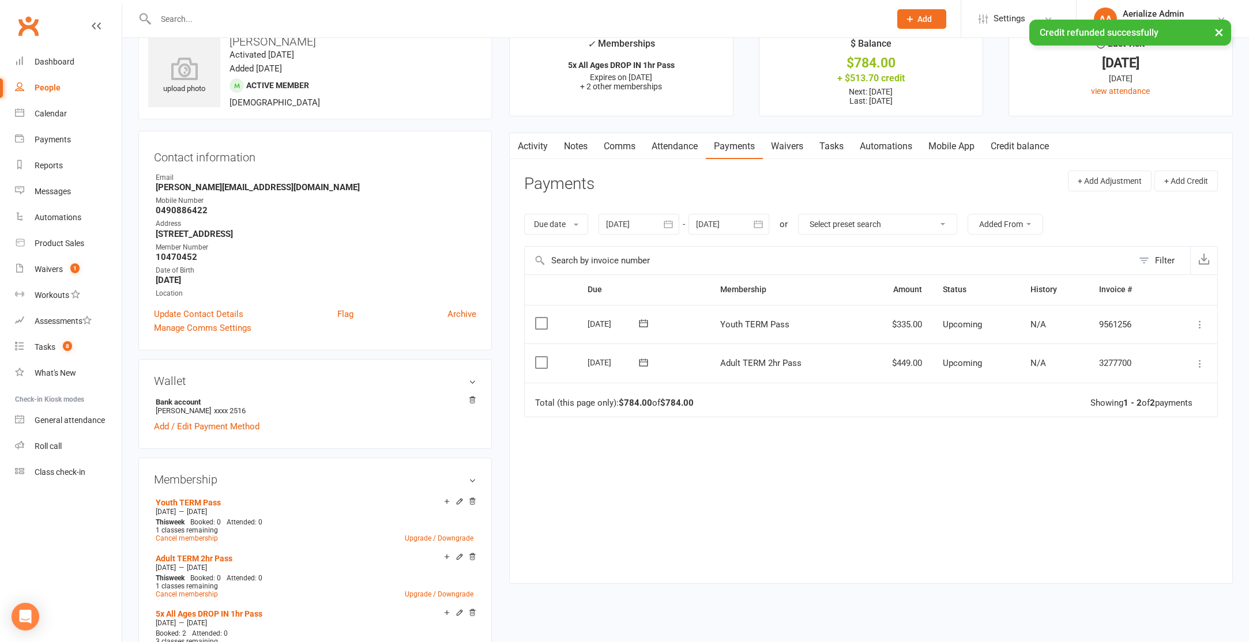
click at [1200, 362] on icon at bounding box center [1200, 364] width 12 height 12
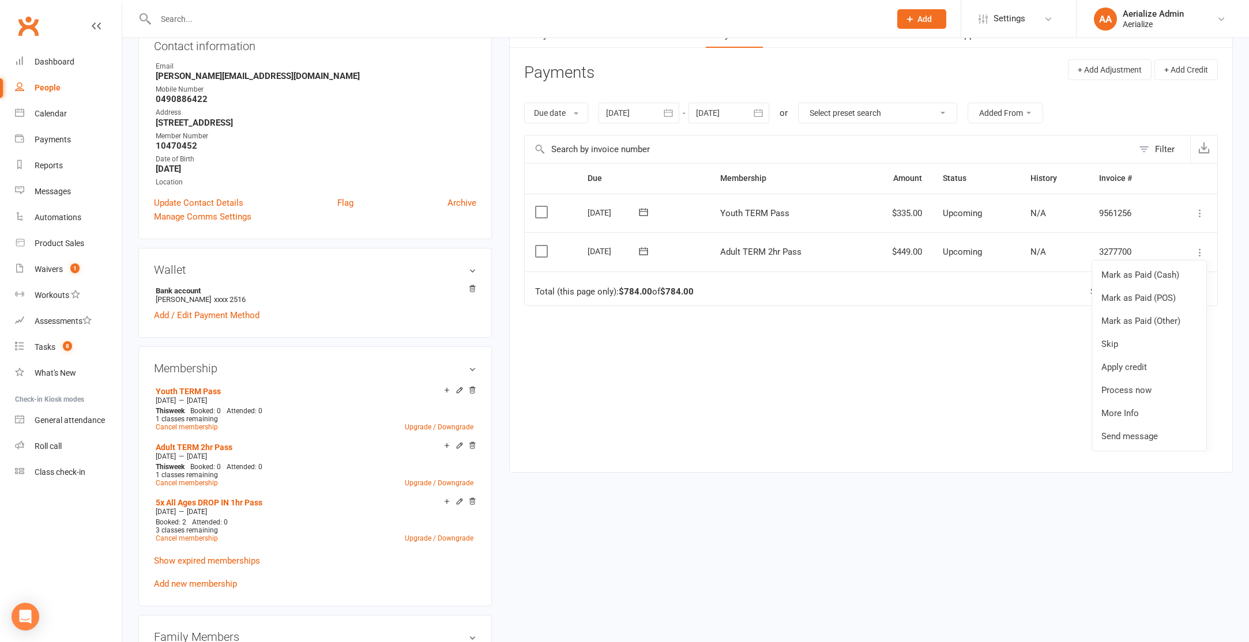
scroll to position [142, 0]
drag, startPoint x: 964, startPoint y: 386, endPoint x: 951, endPoint y: 382, distance: 13.3
click at [964, 386] on div "Due Contact Membership Amount Status History Invoice # Select this [DATE] [PERS…" at bounding box center [871, 307] width 694 height 292
click at [537, 250] on label at bounding box center [543, 250] width 16 height 12
click at [537, 244] on input "checkbox" at bounding box center [538, 244] width 7 height 0
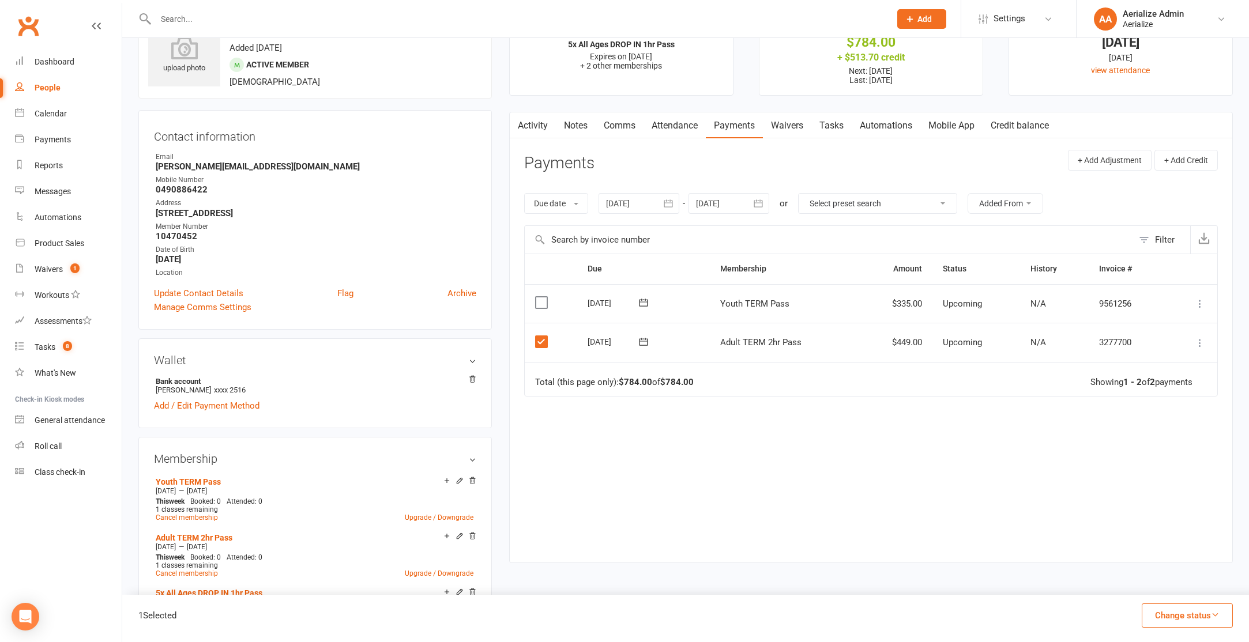
scroll to position [0, 0]
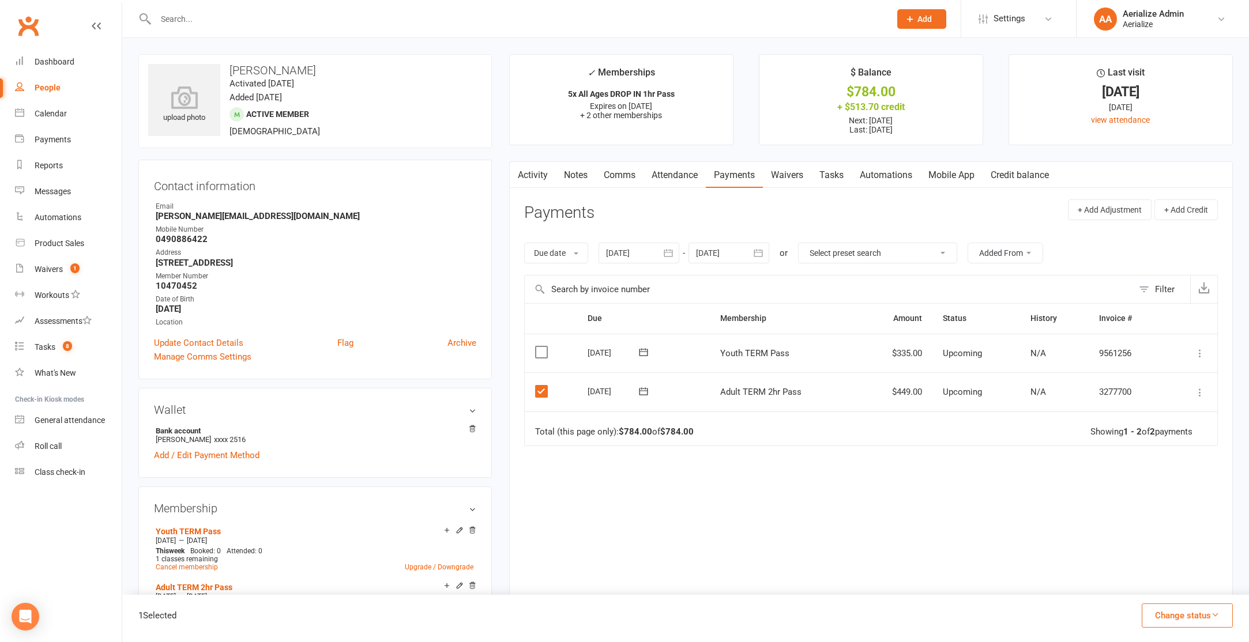
drag, startPoint x: 541, startPoint y: 393, endPoint x: 535, endPoint y: 400, distance: 9.4
click at [541, 393] on label at bounding box center [543, 392] width 16 height 12
click at [541, 386] on input "checkbox" at bounding box center [538, 386] width 7 height 0
click at [190, 621] on link "Cancel membership" at bounding box center [187, 623] width 62 height 8
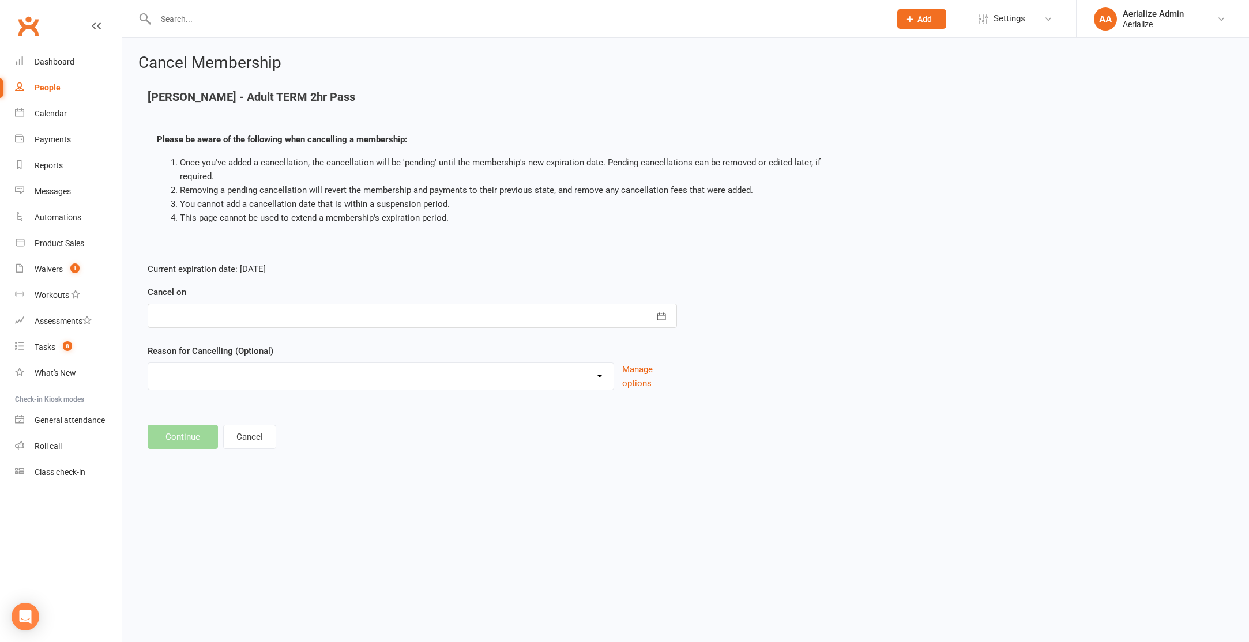
click at [198, 384] on select "Expires after start of next term Holiday Incorrectly booked under parents profi…" at bounding box center [380, 374] width 465 height 23
click at [252, 441] on button "Cancel" at bounding box center [249, 437] width 53 height 24
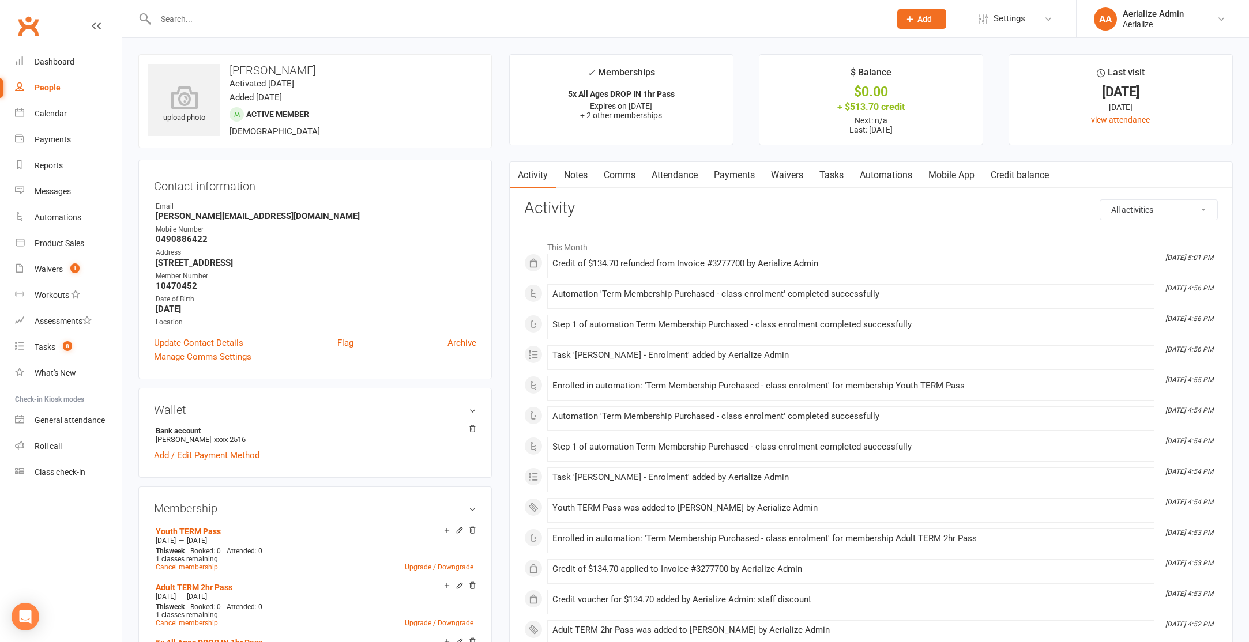
click at [743, 180] on link "Payments" at bounding box center [734, 175] width 57 height 27
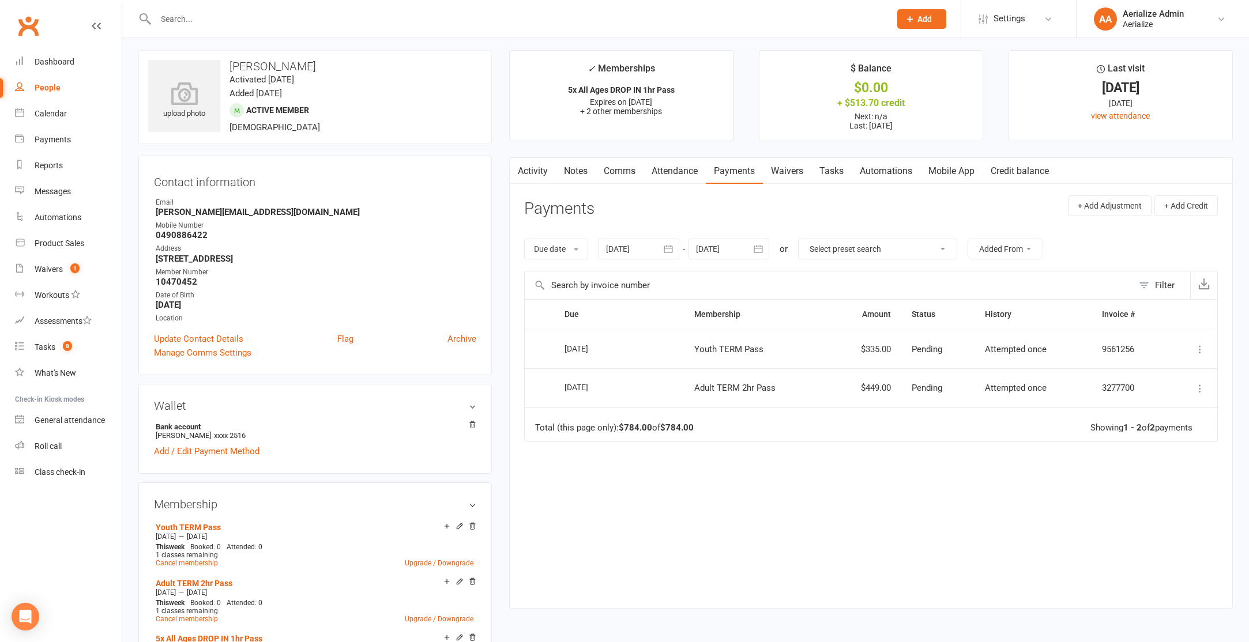
scroll to position [3, 0]
click at [1198, 353] on icon at bounding box center [1200, 350] width 12 height 12
click at [1025, 349] on span "Attempted once" at bounding box center [1016, 350] width 62 height 10
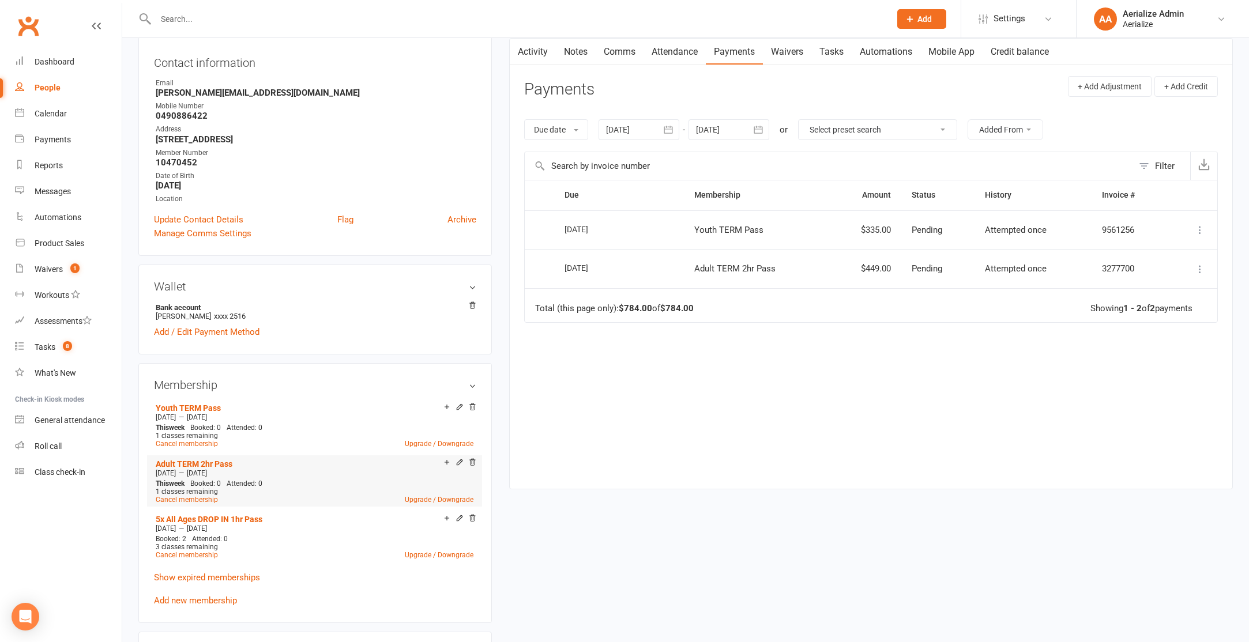
scroll to position [125, 0]
click at [1201, 264] on icon at bounding box center [1200, 268] width 12 height 12
click at [1202, 228] on icon at bounding box center [1200, 229] width 12 height 12
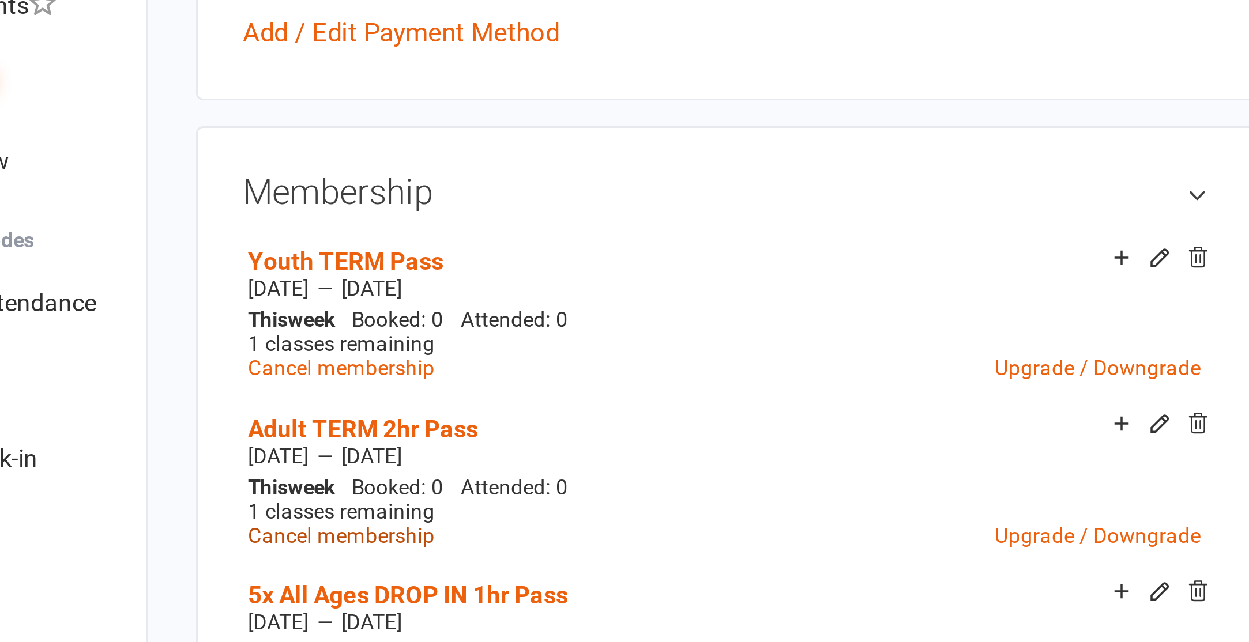
click at [190, 497] on link "Cancel membership" at bounding box center [187, 498] width 62 height 8
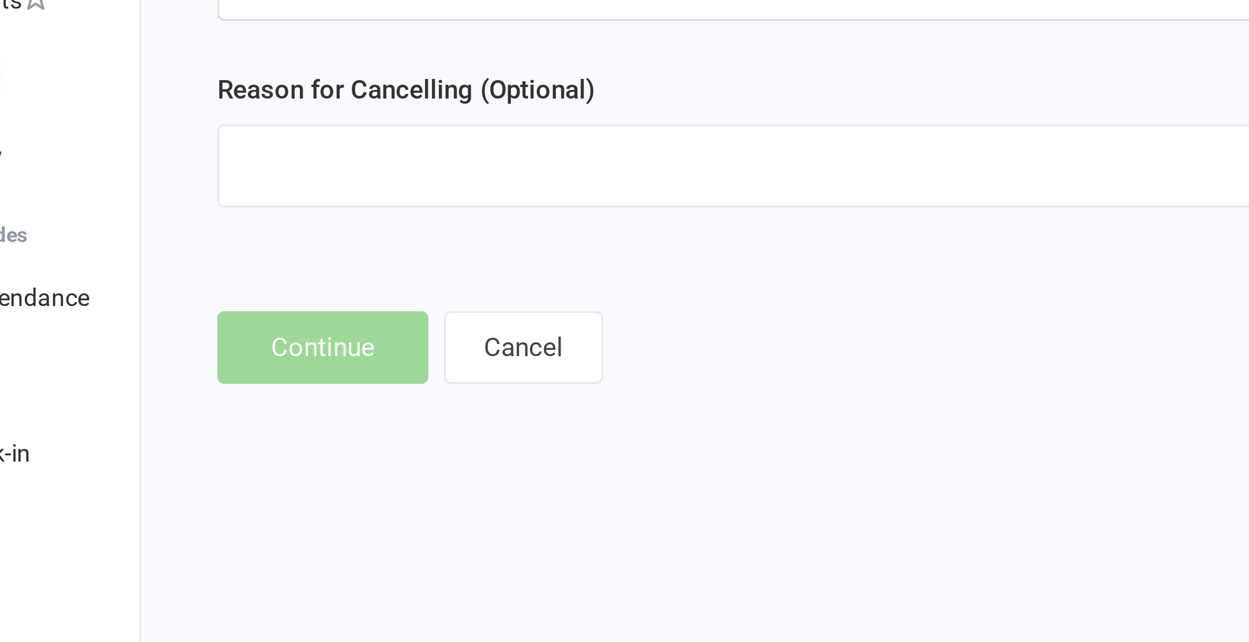
click at [220, 384] on select "Expires after start of next term Holiday Incorrectly booked under parents profi…" at bounding box center [380, 374] width 465 height 23
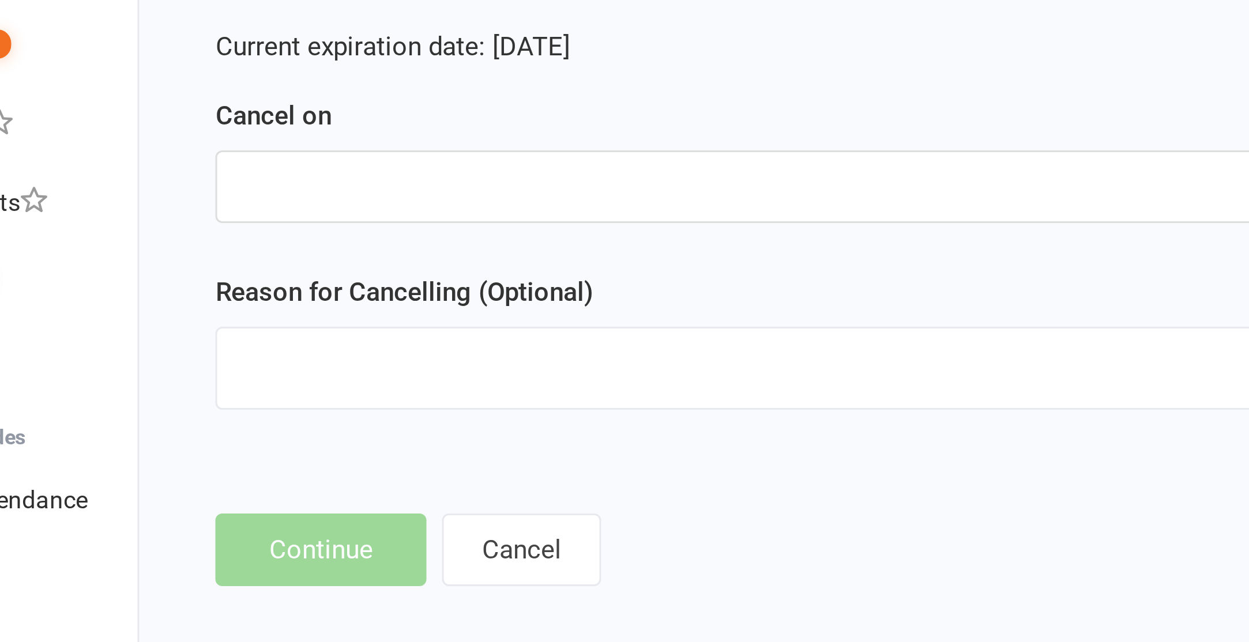
click at [193, 317] on div at bounding box center [412, 316] width 529 height 24
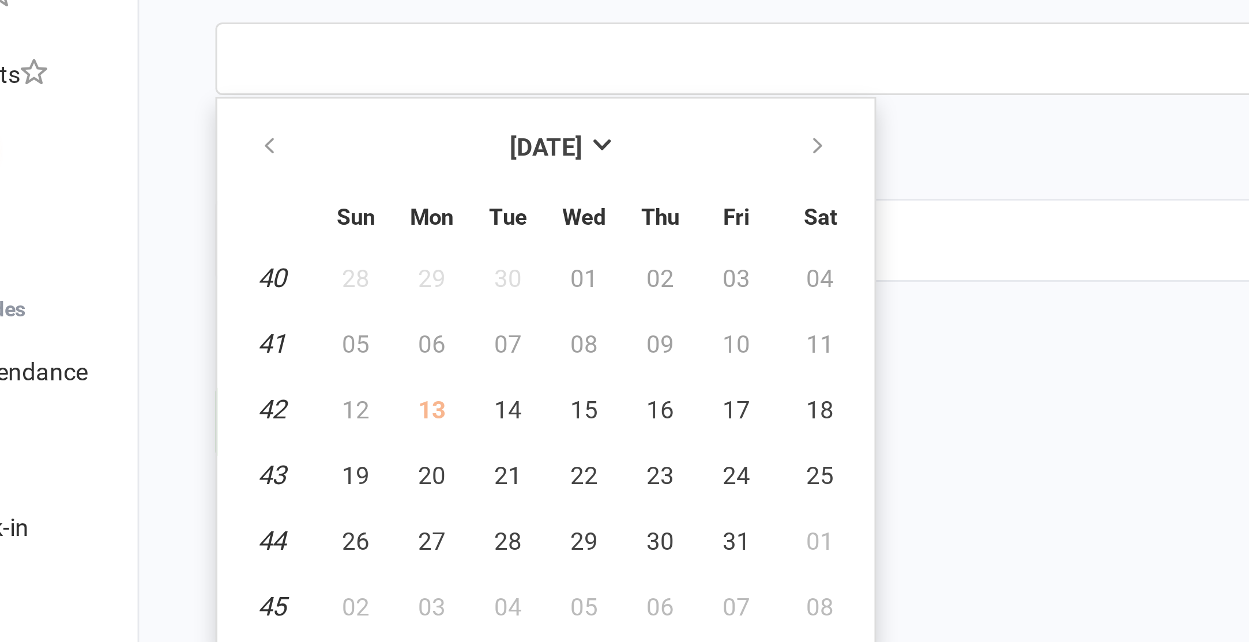
drag, startPoint x: 215, startPoint y: 431, endPoint x: 227, endPoint y: 433, distance: 12.7
click at [216, 431] on td "13" at bounding box center [220, 433] width 24 height 21
click at [223, 432] on td "13" at bounding box center [220, 433] width 24 height 21
click at [370, 343] on form "Current expiration date: Feb 1 2026 Cancel on October 2025 Sun Mon Tue Wed Thu …" at bounding box center [412, 326] width 529 height 128
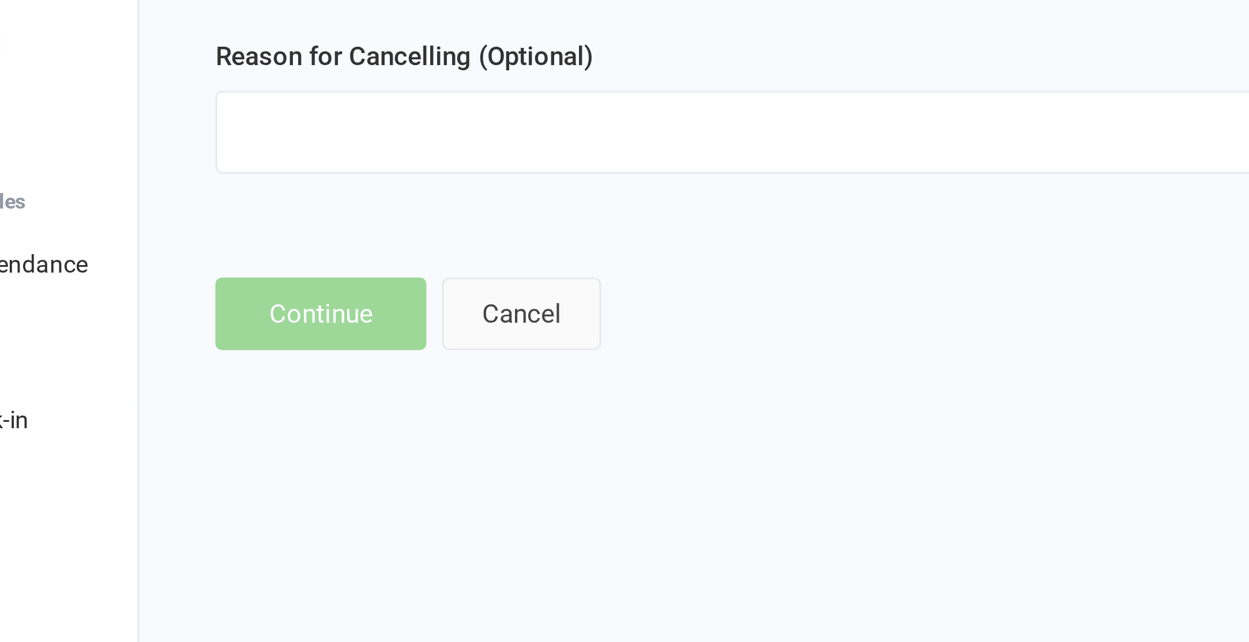
click at [253, 441] on button "Cancel" at bounding box center [249, 437] width 53 height 24
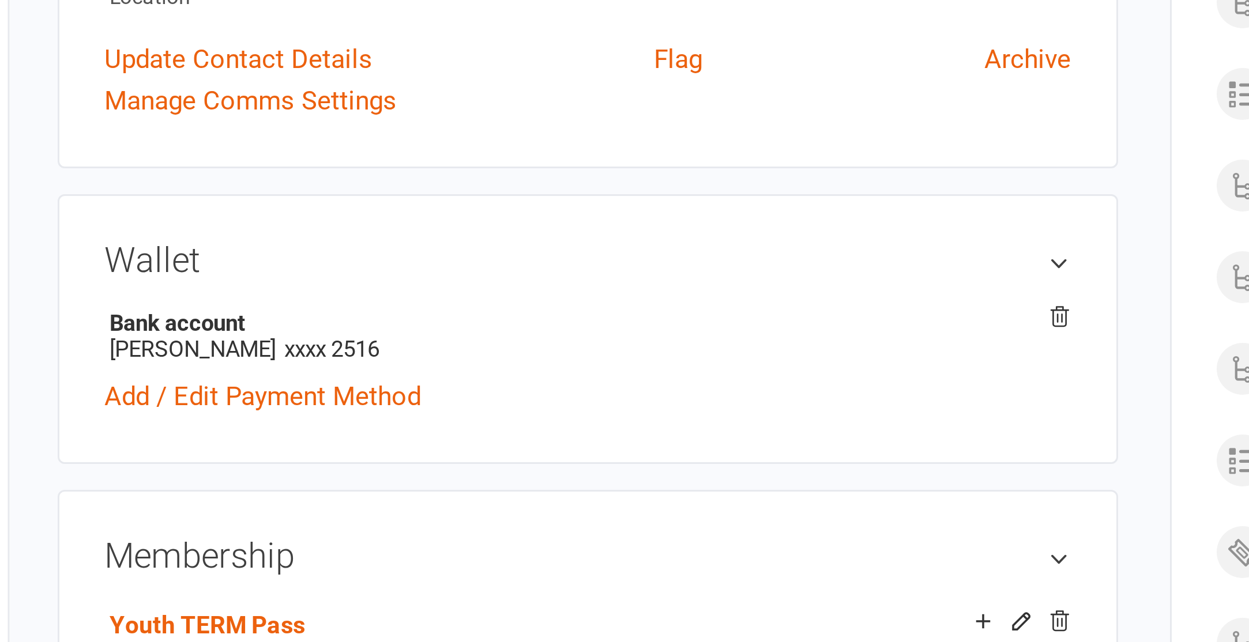
drag, startPoint x: 271, startPoint y: 385, endPoint x: 271, endPoint y: 392, distance: 6.9
click at [271, 389] on div "Wallet Bank account Laura R Scrivener xxxx 2516 Add / Edit Payment Method" at bounding box center [315, 433] width 354 height 90
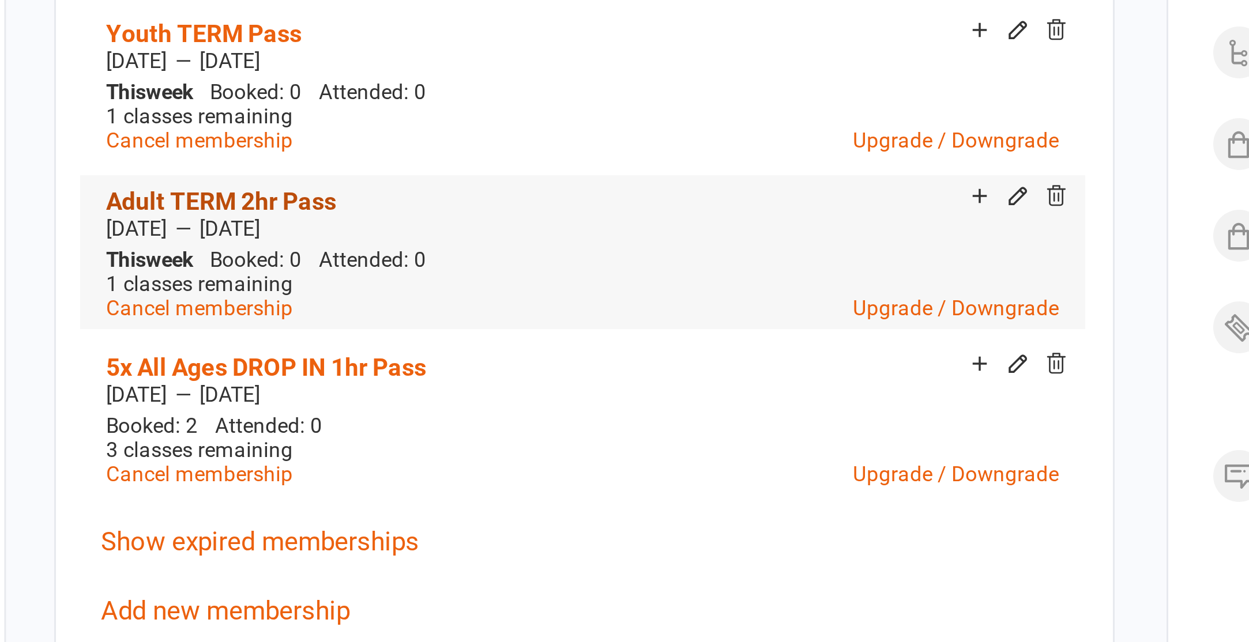
scroll to position [94, 0]
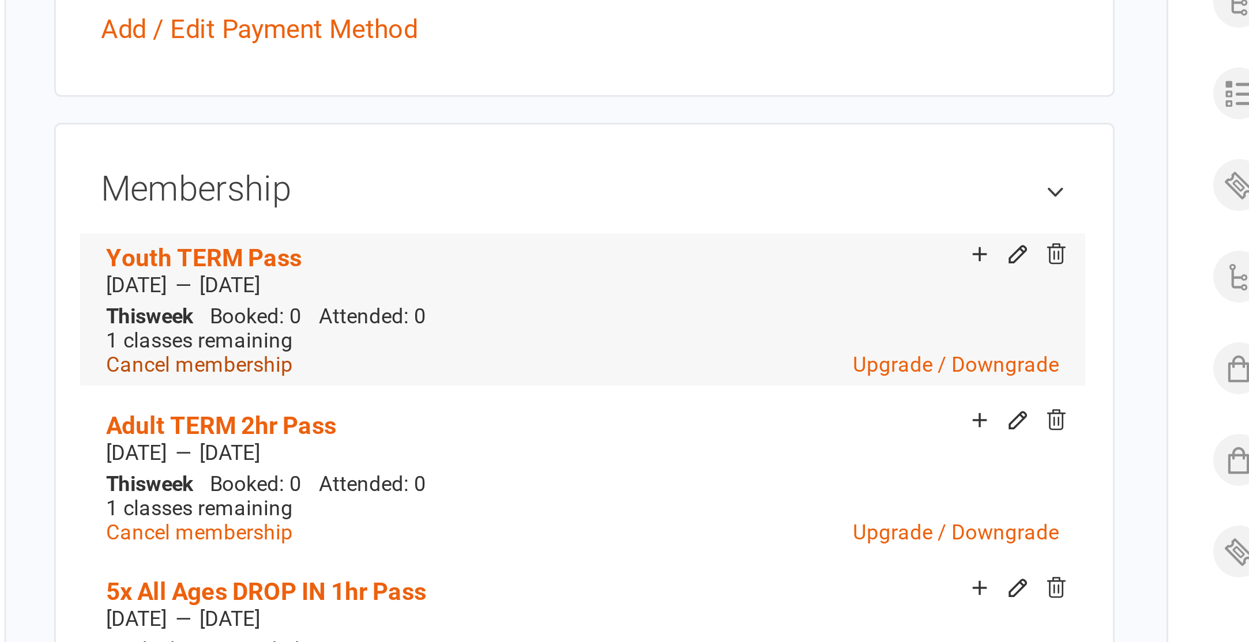
click at [187, 473] on link "Cancel membership" at bounding box center [187, 473] width 62 height 8
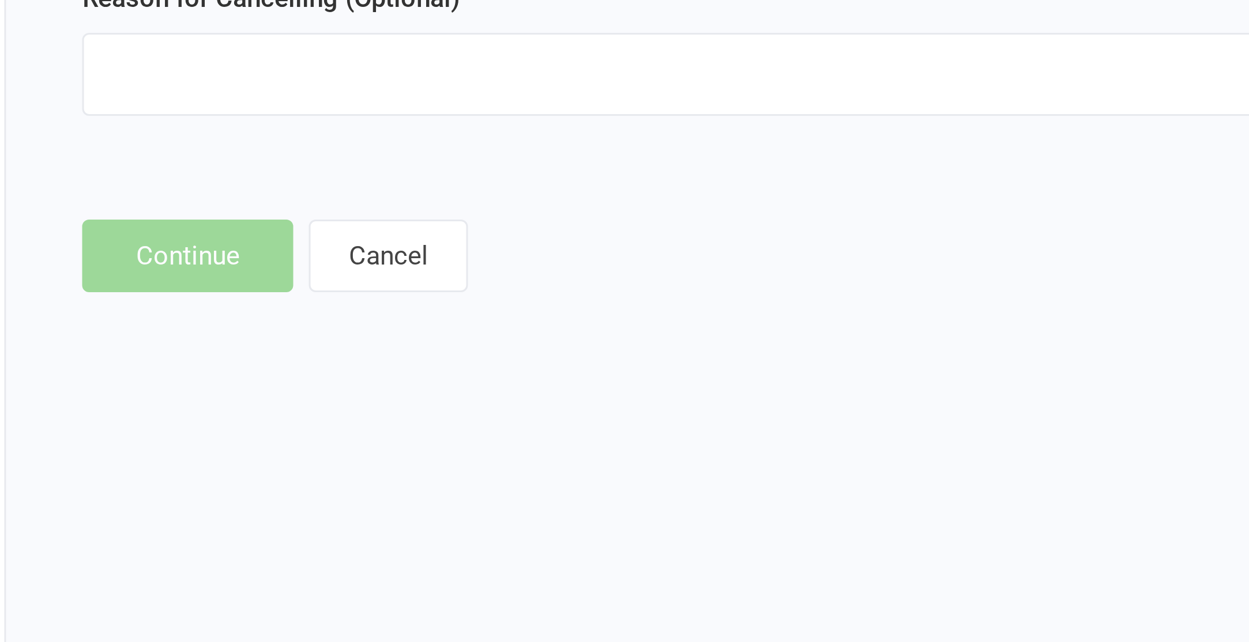
click at [214, 377] on select "Expires after start of next term Holiday Incorrectly booked under parents profi…" at bounding box center [380, 374] width 465 height 23
click at [148, 363] on select "Expires after start of next term Holiday Incorrectly booked under parents profi…" at bounding box center [380, 374] width 465 height 23
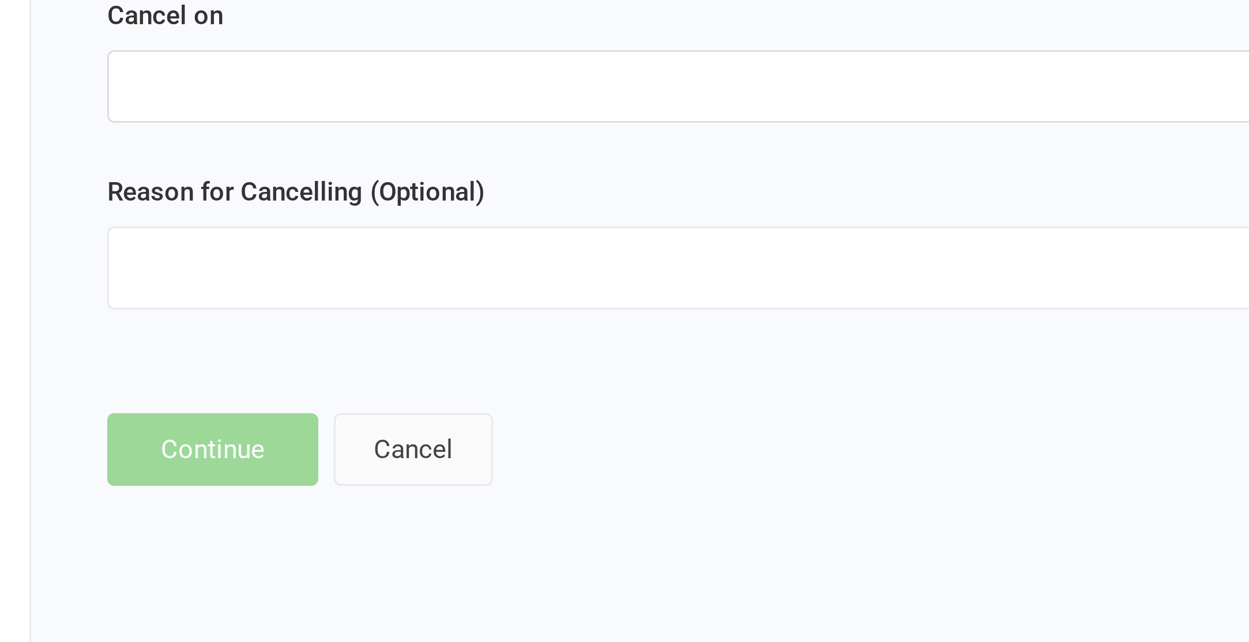
drag, startPoint x: 270, startPoint y: 437, endPoint x: 262, endPoint y: 436, distance: 7.5
click at [266, 437] on button "Cancel" at bounding box center [249, 437] width 53 height 24
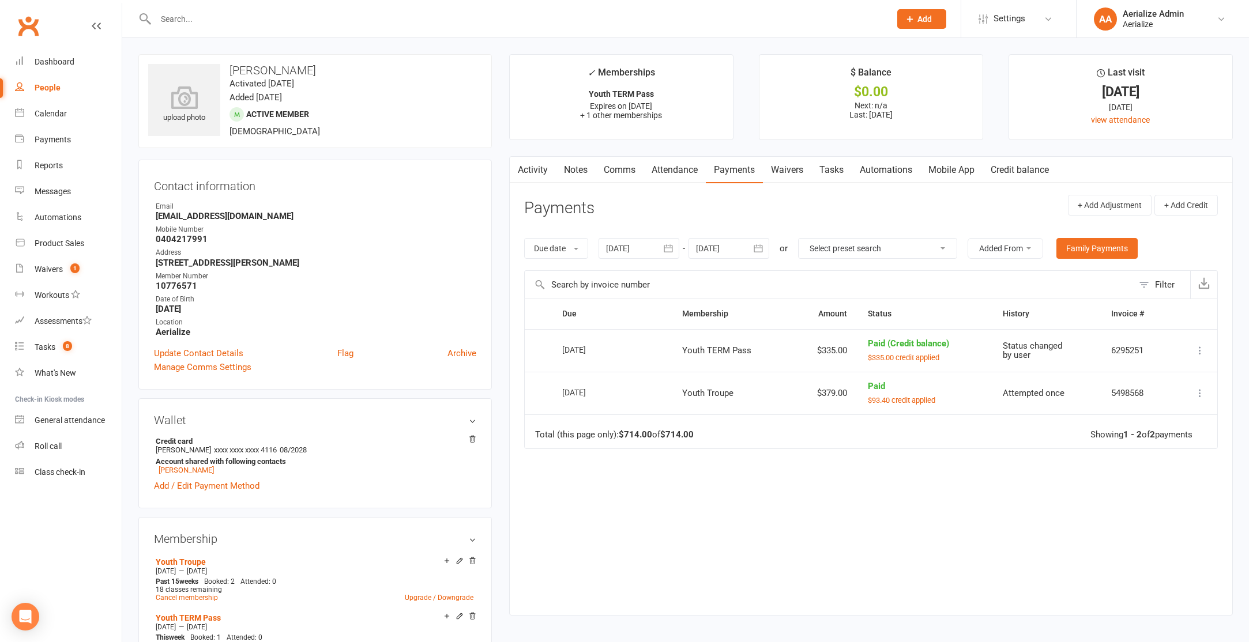
click at [178, 14] on input "text" at bounding box center [517, 19] width 730 height 16
type input "[PERSON_NAME]"
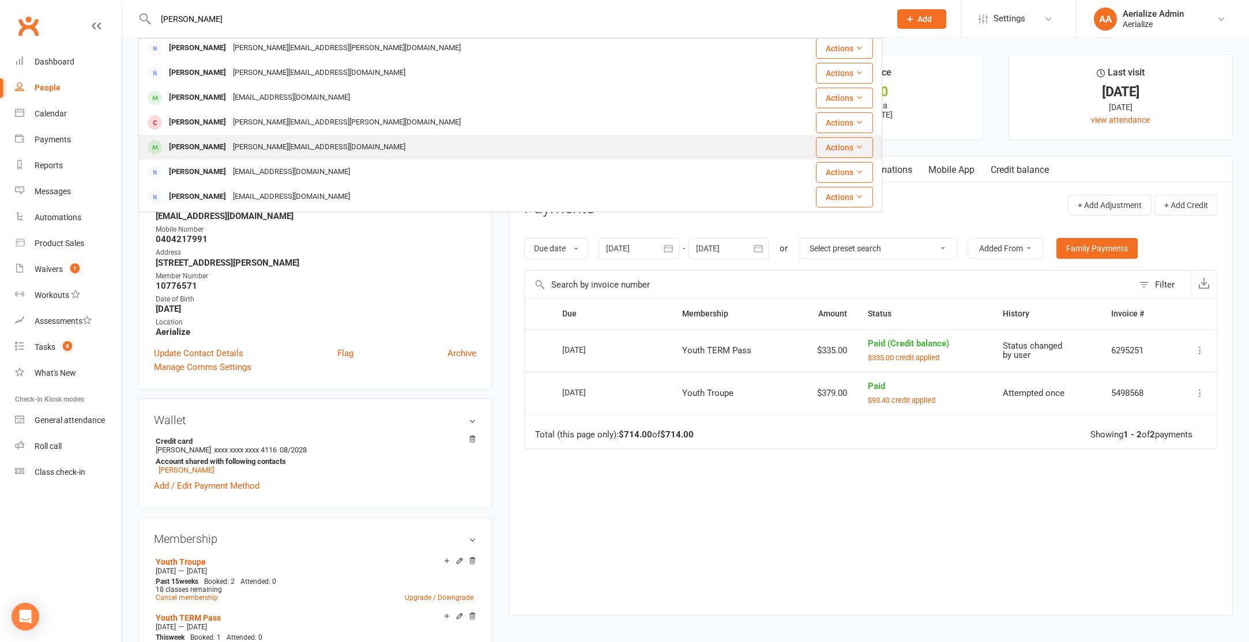
scroll to position [111, 0]
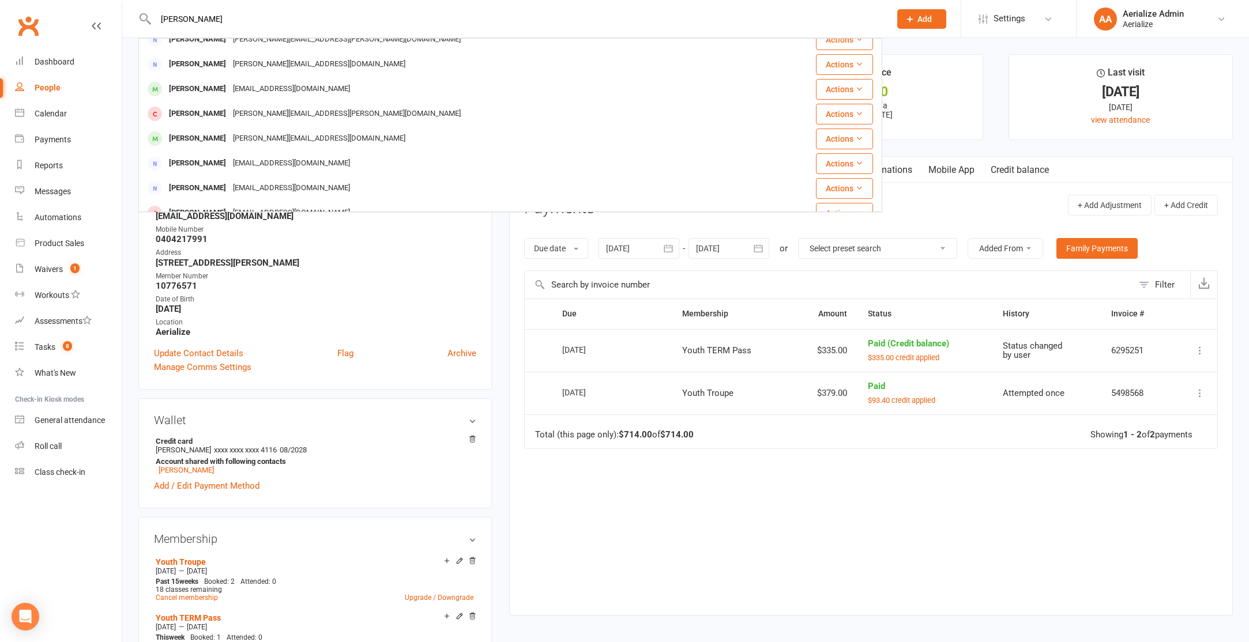
click at [217, 142] on div "[PERSON_NAME]" at bounding box center [198, 138] width 64 height 17
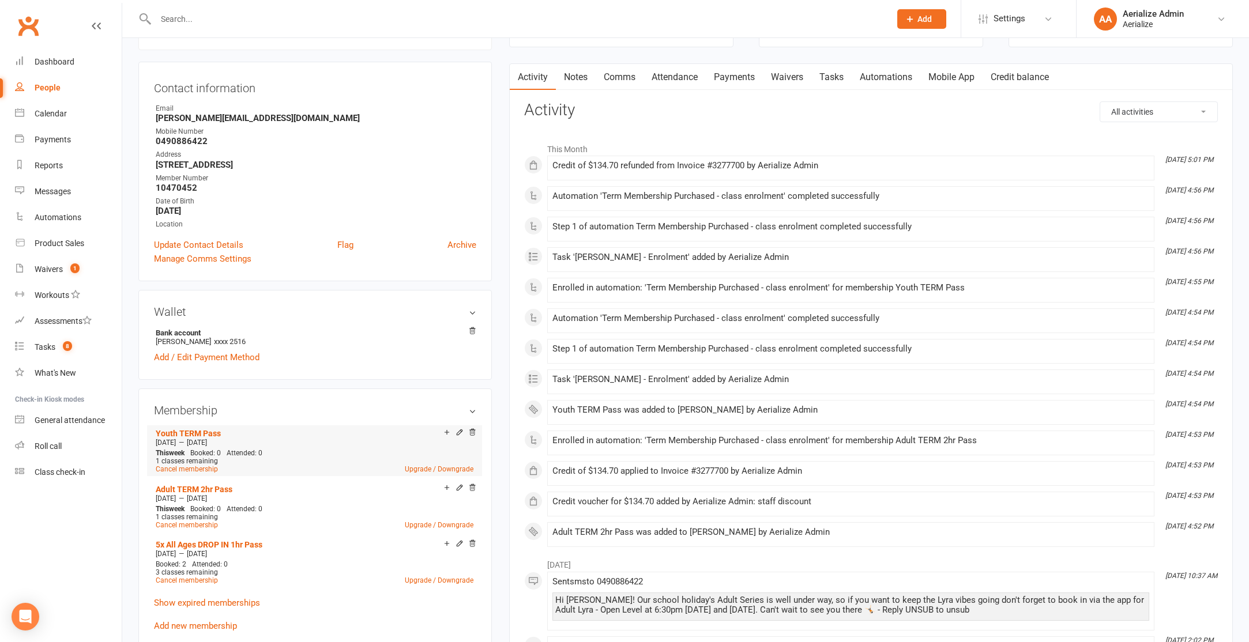
scroll to position [97, 0]
click at [724, 78] on link "Payments" at bounding box center [734, 78] width 57 height 27
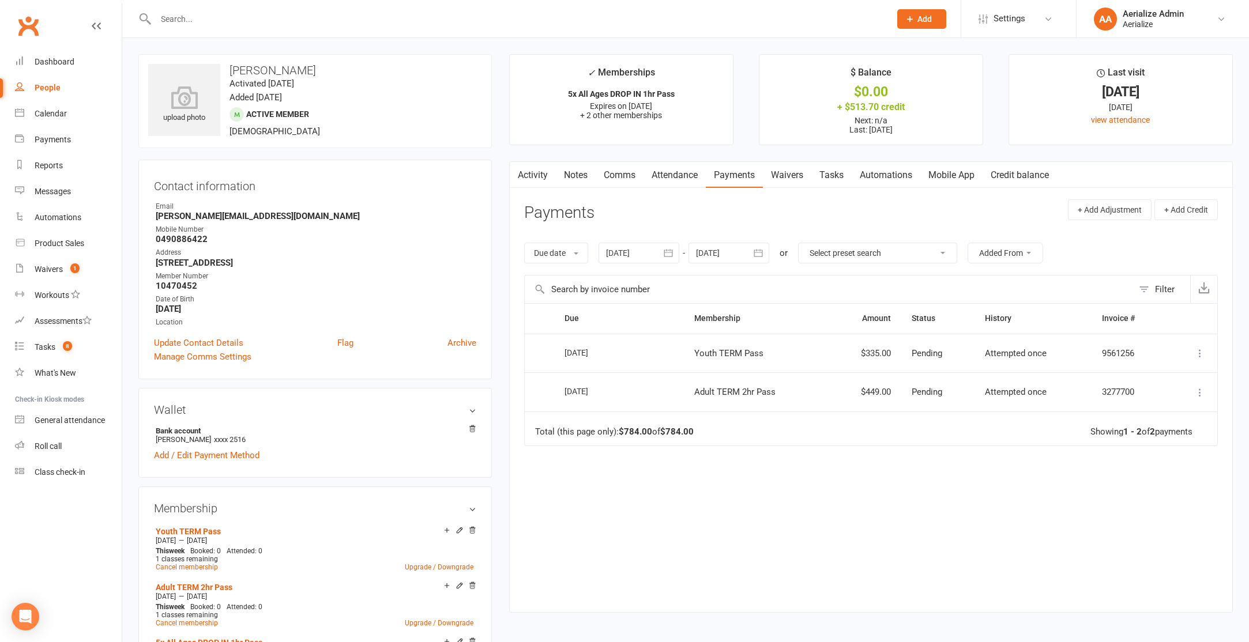
click at [1197, 394] on icon at bounding box center [1200, 393] width 12 height 12
click at [1005, 398] on td "Attempted once" at bounding box center [1034, 392] width 118 height 39
click at [1198, 393] on icon at bounding box center [1200, 393] width 12 height 12
drag, startPoint x: 1199, startPoint y: 392, endPoint x: 830, endPoint y: 400, distance: 368.6
click at [1192, 392] on td "More Info Send message" at bounding box center [1192, 392] width 49 height 39
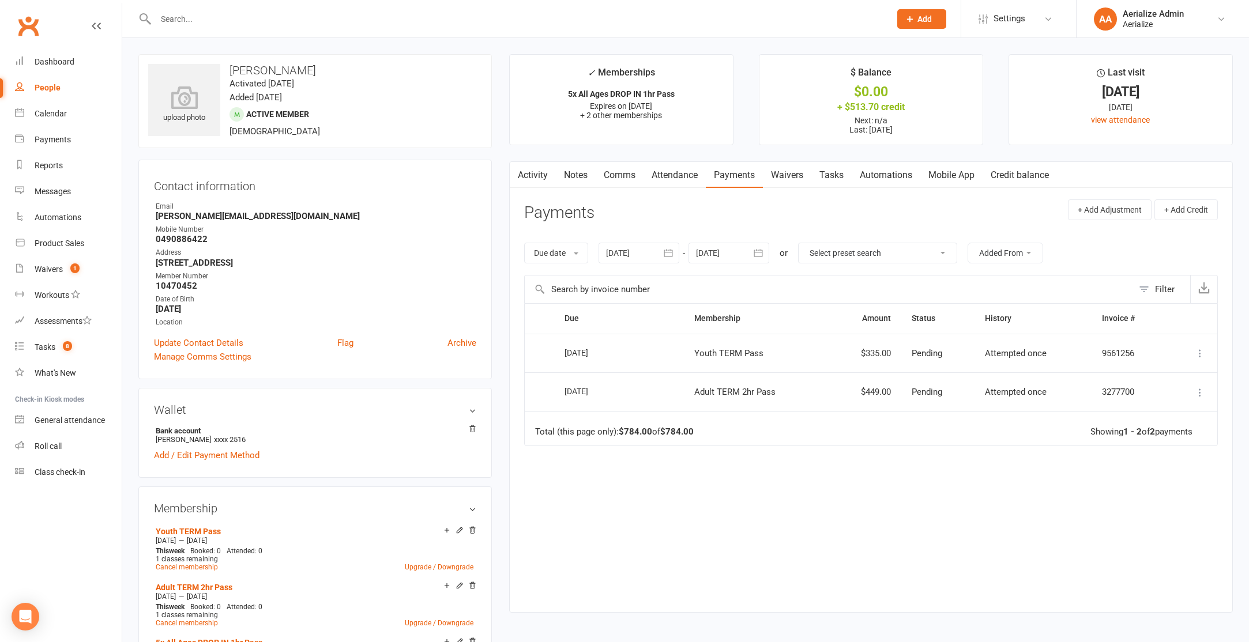
click at [720, 378] on td "Adult TERM 2hr Pass" at bounding box center [756, 392] width 145 height 39
click at [613, 386] on div "[DATE]" at bounding box center [591, 391] width 53 height 18
click at [614, 352] on div "[DATE]" at bounding box center [591, 353] width 53 height 18
click at [608, 347] on div "[DATE]" at bounding box center [591, 353] width 53 height 18
click at [1198, 391] on icon at bounding box center [1200, 393] width 12 height 12
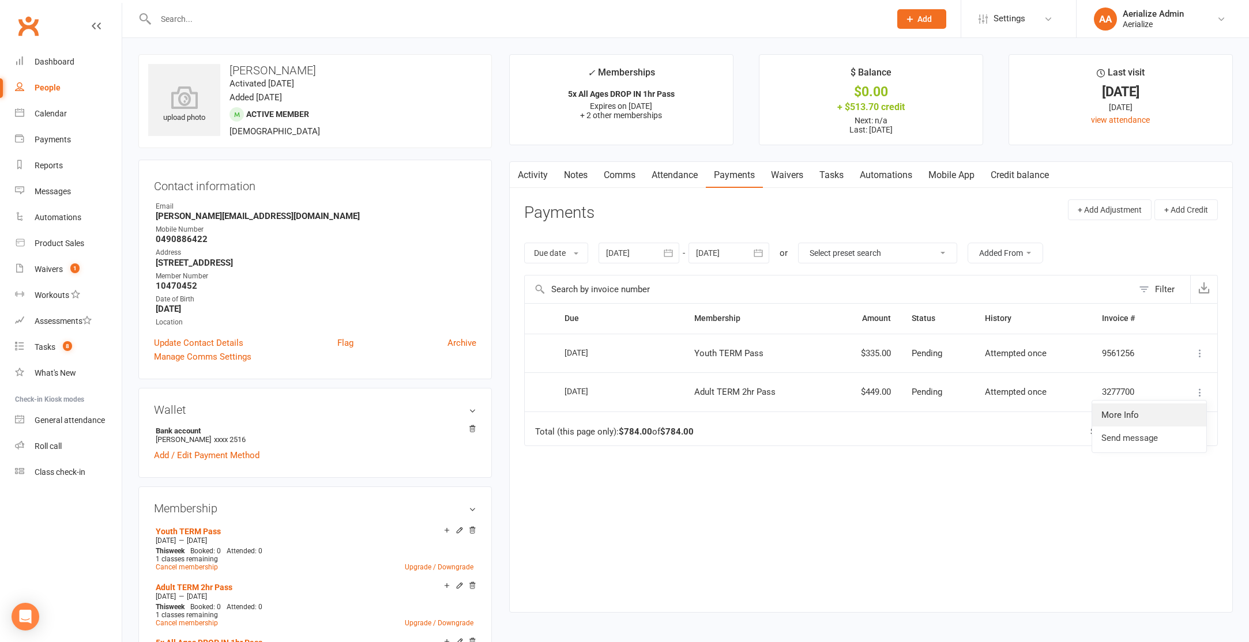
click at [1160, 415] on link "More Info" at bounding box center [1149, 415] width 114 height 23
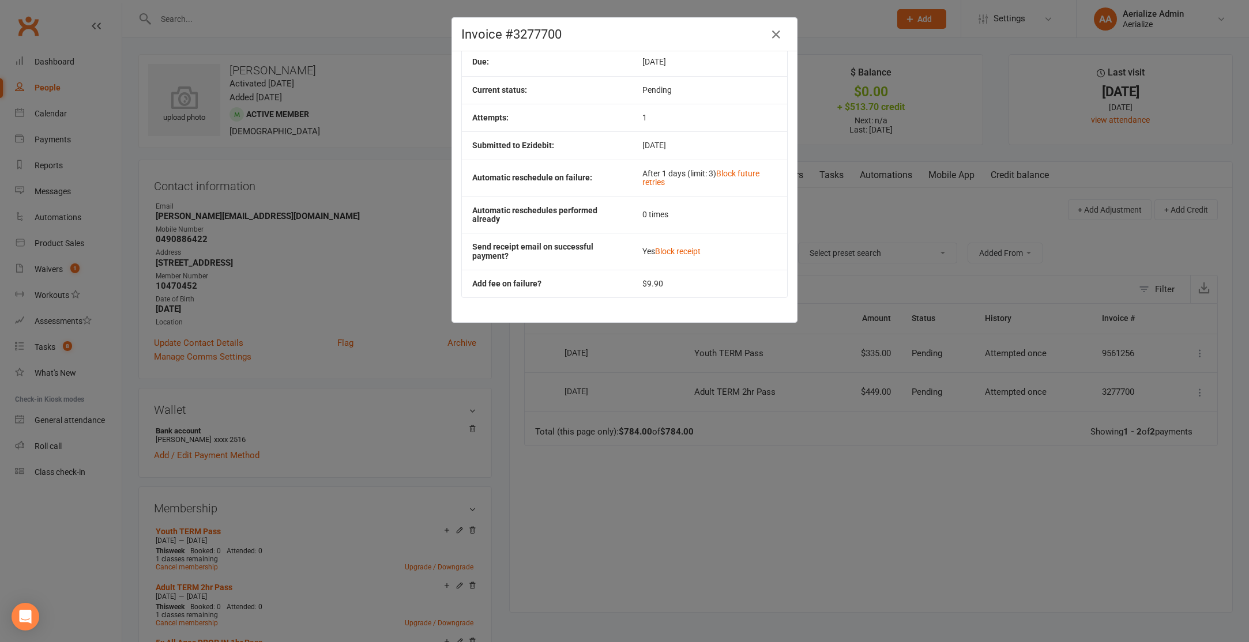
scroll to position [98, 0]
click at [777, 37] on icon "button" at bounding box center [776, 35] width 14 height 14
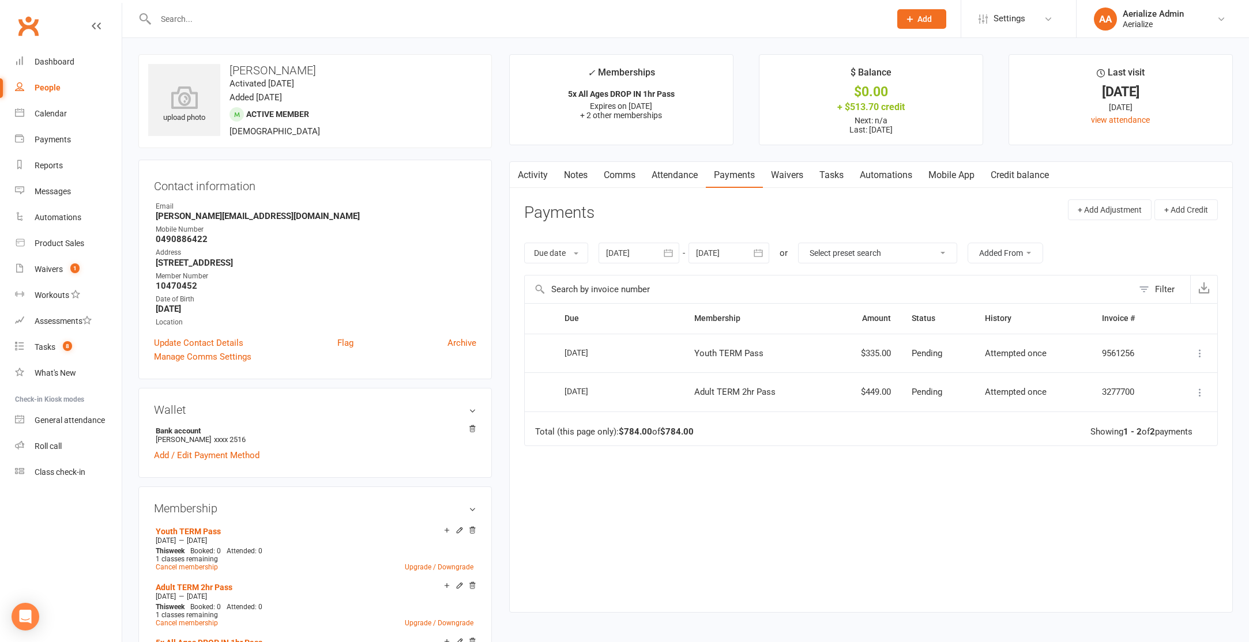
click at [1202, 350] on icon at bounding box center [1200, 354] width 12 height 12
click at [1158, 400] on link "Send message" at bounding box center [1149, 399] width 114 height 23
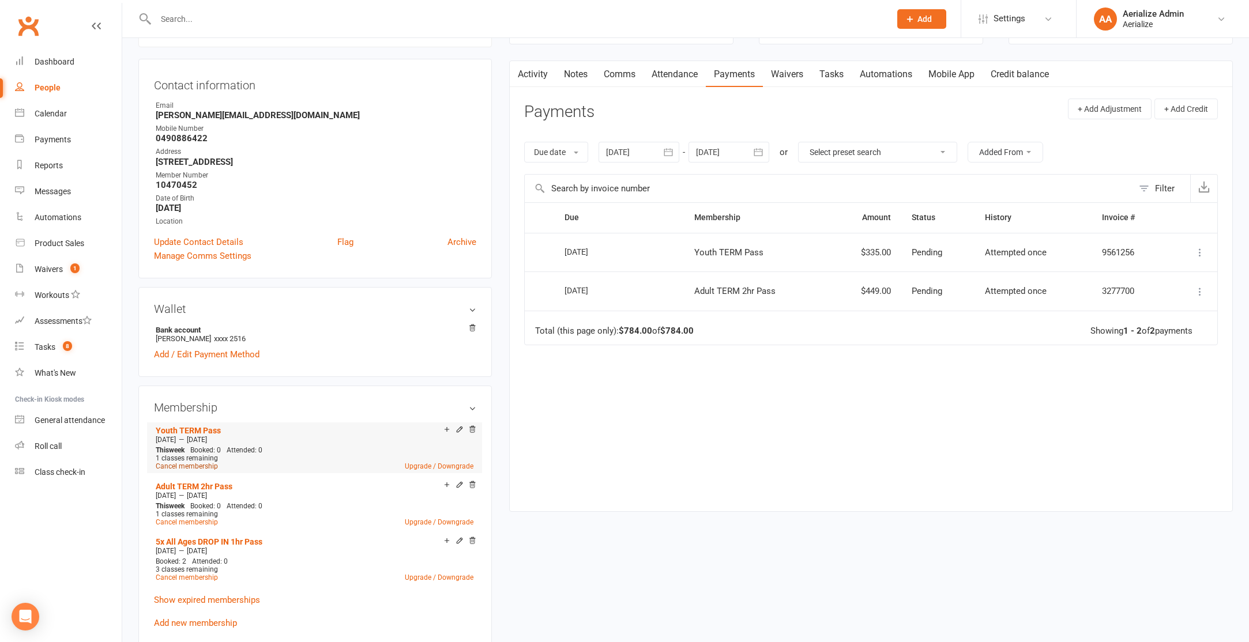
scroll to position [101, 0]
click at [209, 467] on link "Cancel membership" at bounding box center [187, 466] width 62 height 8
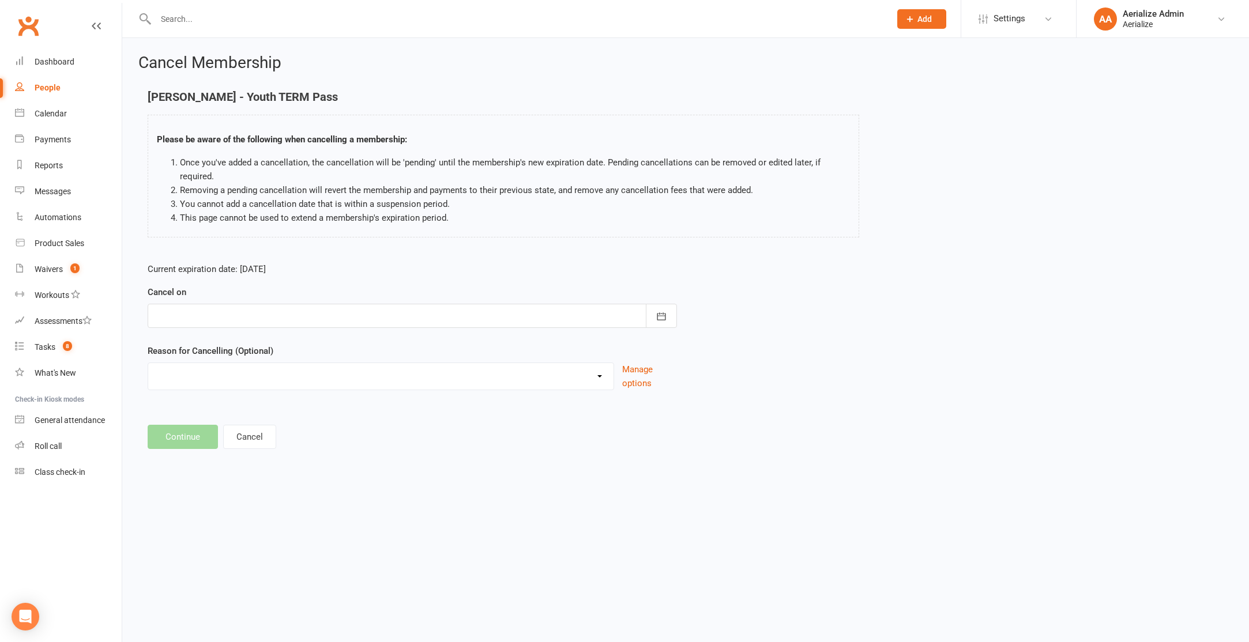
click at [278, 315] on div at bounding box center [412, 316] width 529 height 24
click at [219, 434] on td "13" at bounding box center [220, 433] width 24 height 21
click at [220, 433] on td "13" at bounding box center [220, 433] width 24 height 21
drag, startPoint x: 238, startPoint y: 432, endPoint x: 227, endPoint y: 432, distance: 10.4
click at [228, 432] on tr "42 12 13 14 15 16 17 18" at bounding box center [258, 433] width 212 height 21
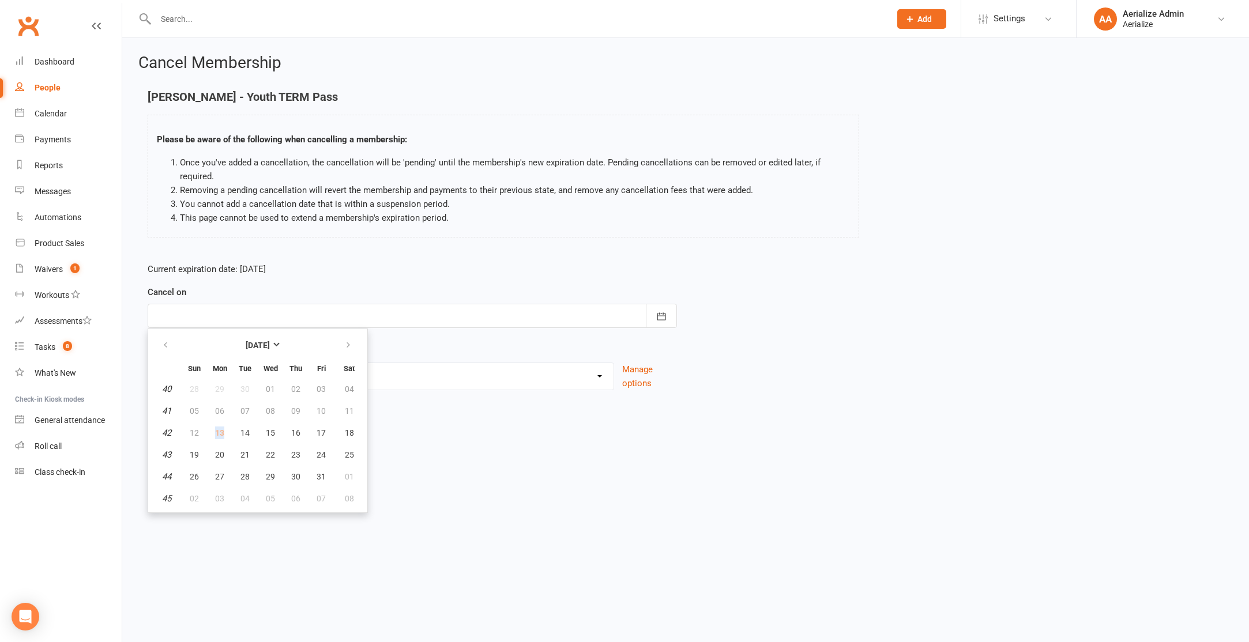
click at [221, 432] on td "13" at bounding box center [220, 433] width 24 height 21
click at [233, 430] on button "14" at bounding box center [245, 433] width 24 height 21
type input "[DATE]"
click at [204, 385] on select "Expires after start of next term Holiday Incorrectly booked under parents profi…" at bounding box center [380, 374] width 465 height 23
select select "5"
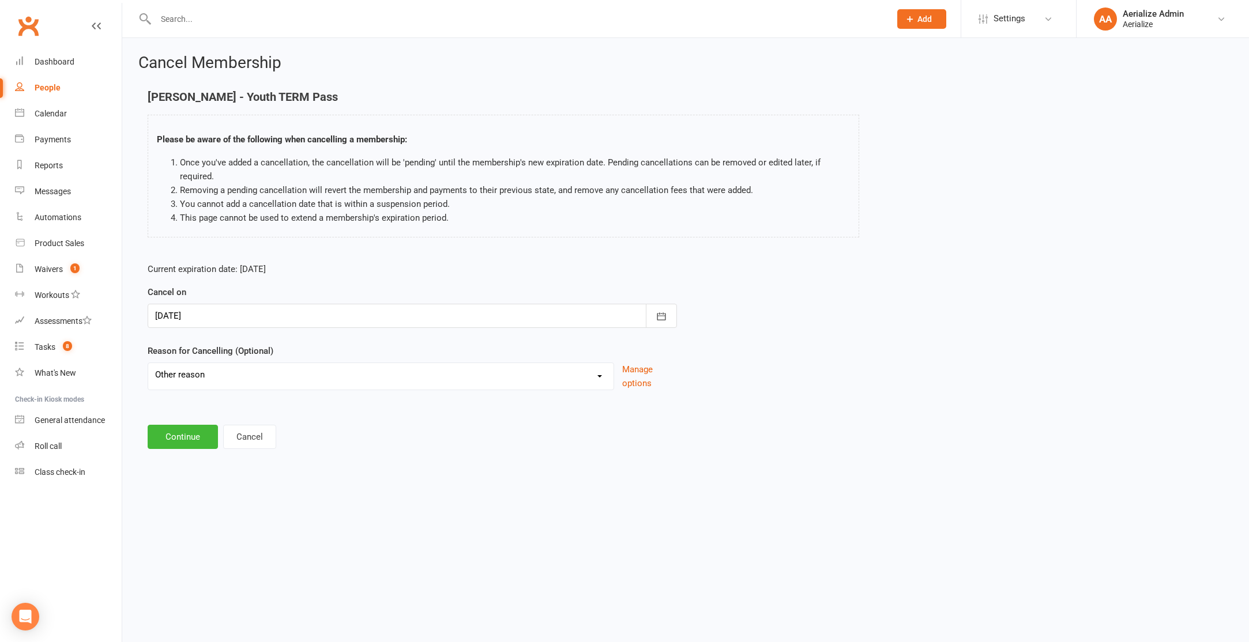
click at [148, 363] on select "Expires after start of next term Holiday Incorrectly booked under parents profi…" at bounding box center [380, 374] width 465 height 23
click at [189, 443] on input at bounding box center [412, 437] width 529 height 24
click at [182, 496] on button "Continue" at bounding box center [183, 496] width 70 height 24
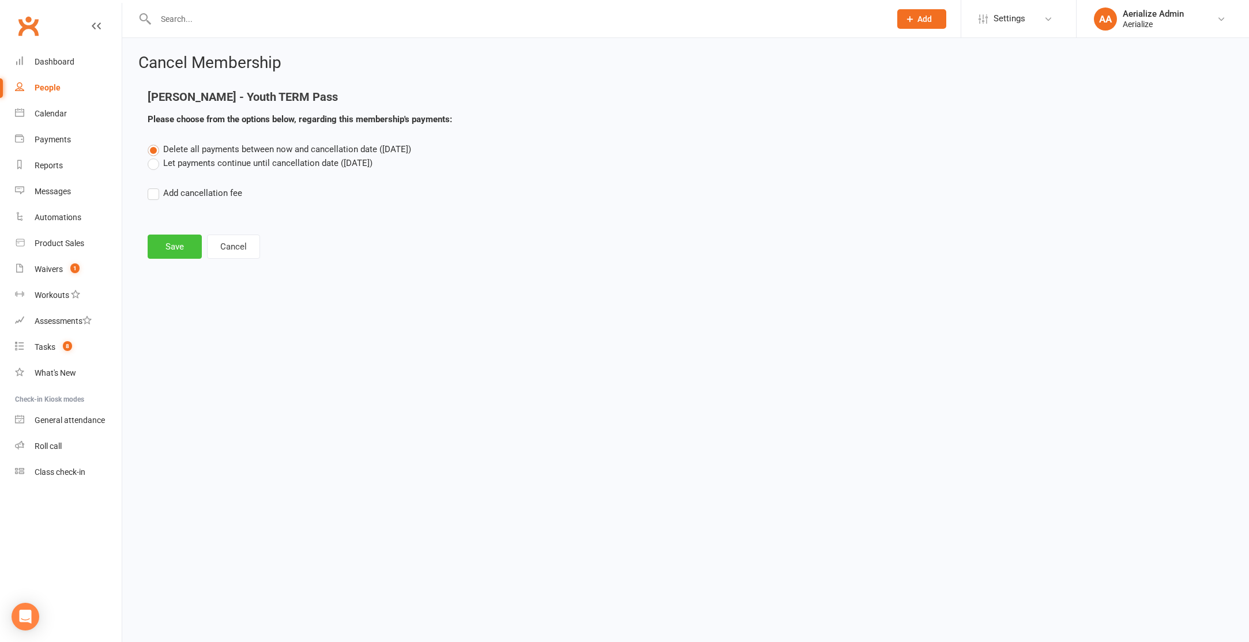
click at [182, 244] on button "Save" at bounding box center [175, 247] width 54 height 24
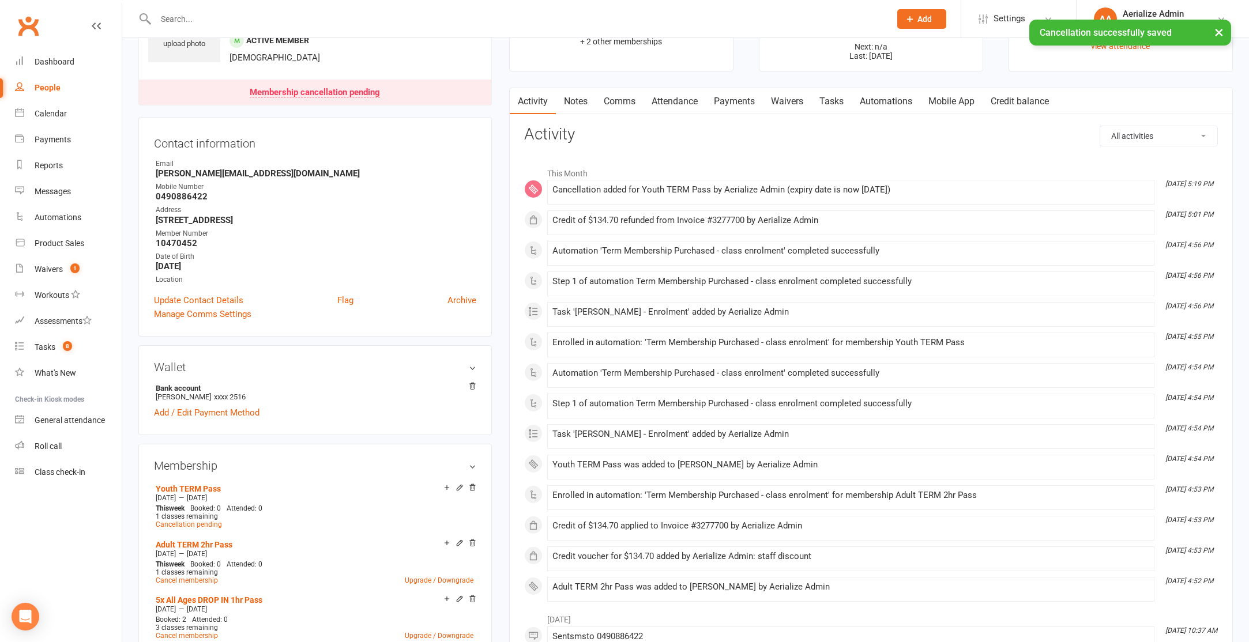
scroll to position [76, 0]
click at [742, 97] on link "Payments" at bounding box center [734, 100] width 57 height 27
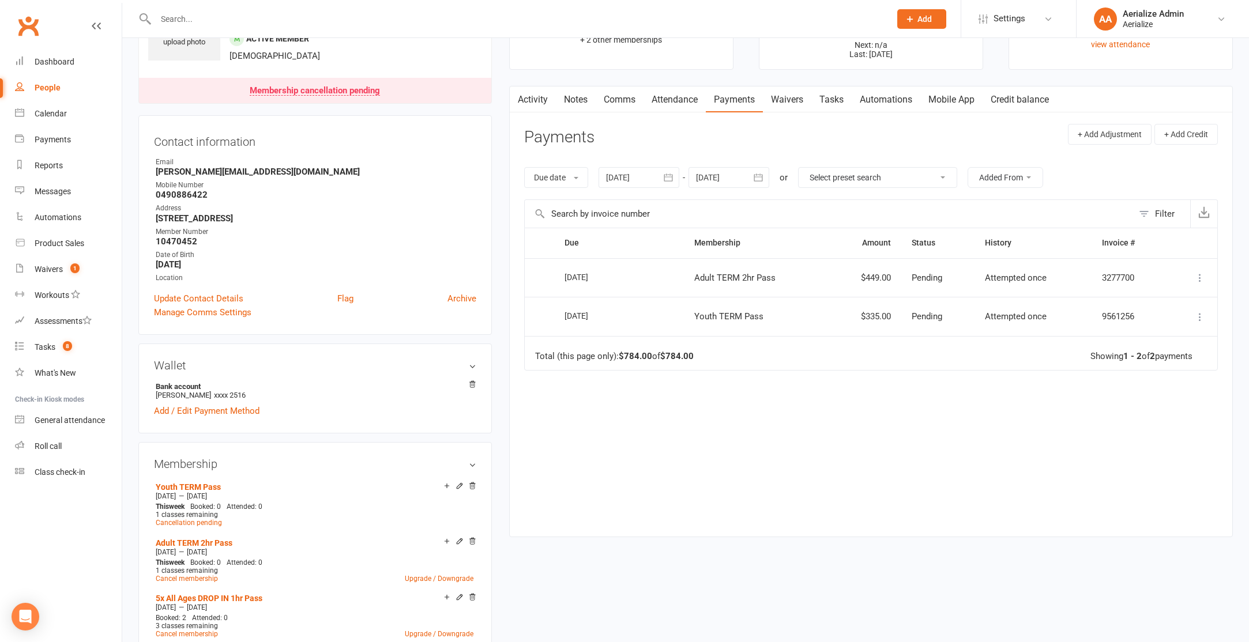
click at [1198, 317] on icon at bounding box center [1200, 317] width 12 height 12
click at [1196, 311] on icon at bounding box center [1200, 317] width 12 height 12
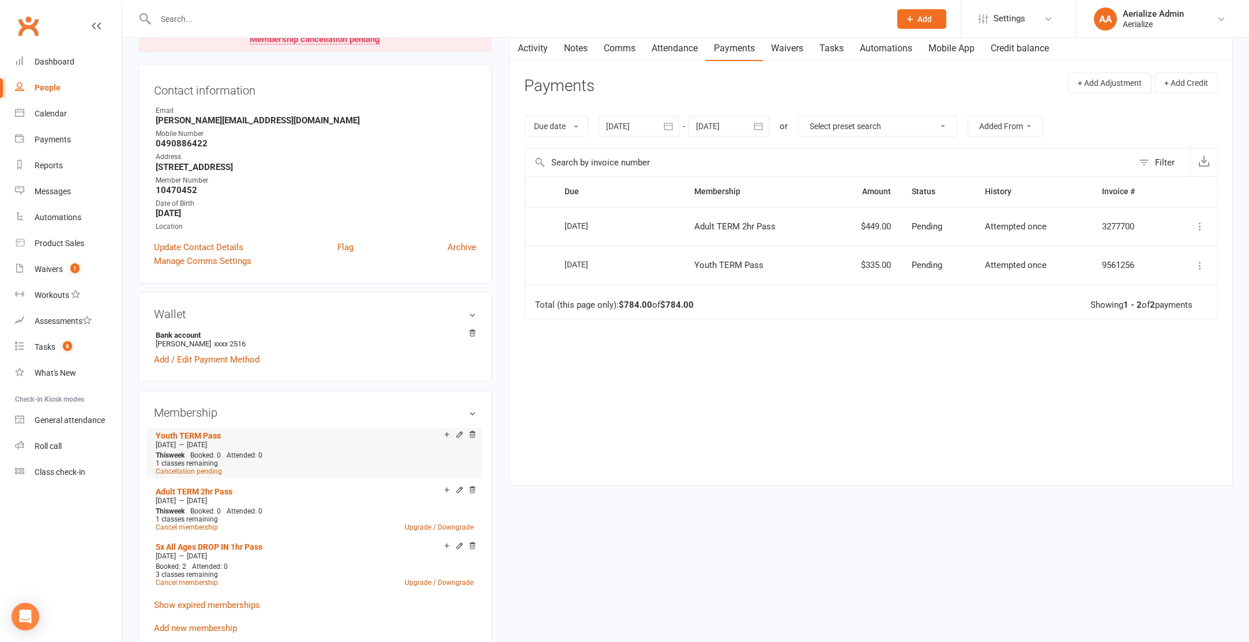
scroll to position [129, 0]
click at [194, 523] on link "Cancel membership" at bounding box center [187, 525] width 62 height 8
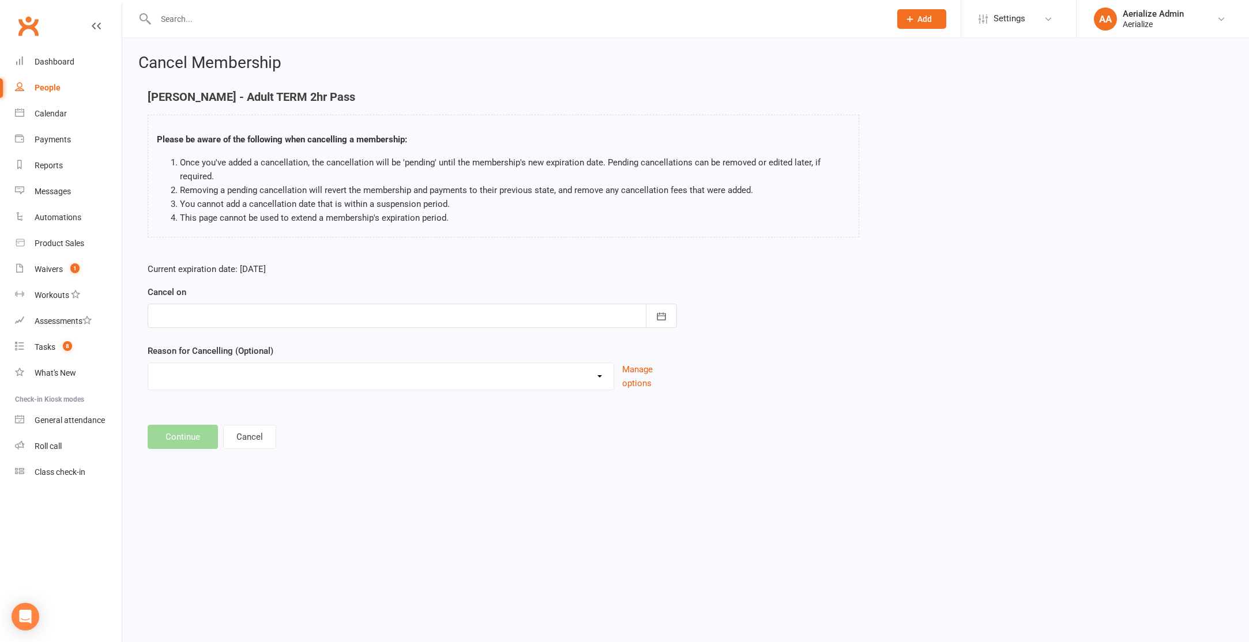
click at [213, 318] on div at bounding box center [412, 316] width 529 height 24
click at [239, 434] on tr "42 12 13 14 15 16 17 18" at bounding box center [258, 433] width 212 height 21
click at [243, 434] on span "14" at bounding box center [244, 432] width 9 height 9
type input "[DATE]"
click at [209, 371] on select "Expires after start of next term Holiday Incorrectly booked under parents profi…" at bounding box center [380, 374] width 465 height 23
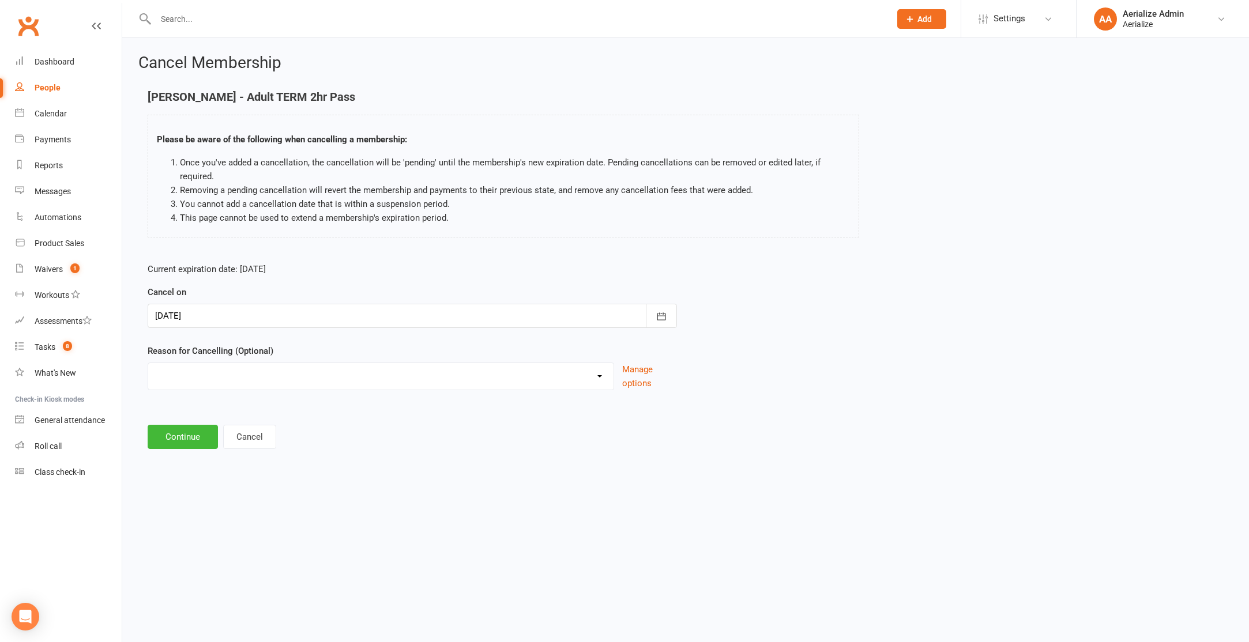
select select "5"
click at [148, 363] on select "Expires after start of next term Holiday Incorrectly booked under parents profi…" at bounding box center [380, 374] width 465 height 23
click at [190, 494] on button "Continue" at bounding box center [183, 496] width 70 height 24
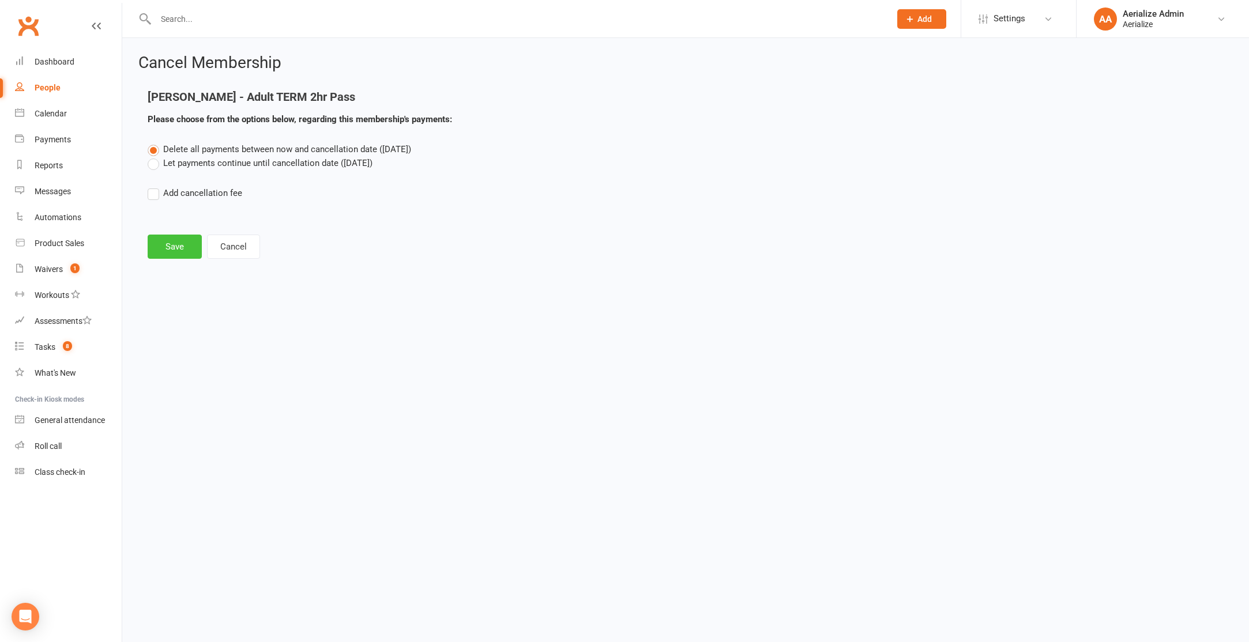
click at [171, 240] on button "Save" at bounding box center [175, 247] width 54 height 24
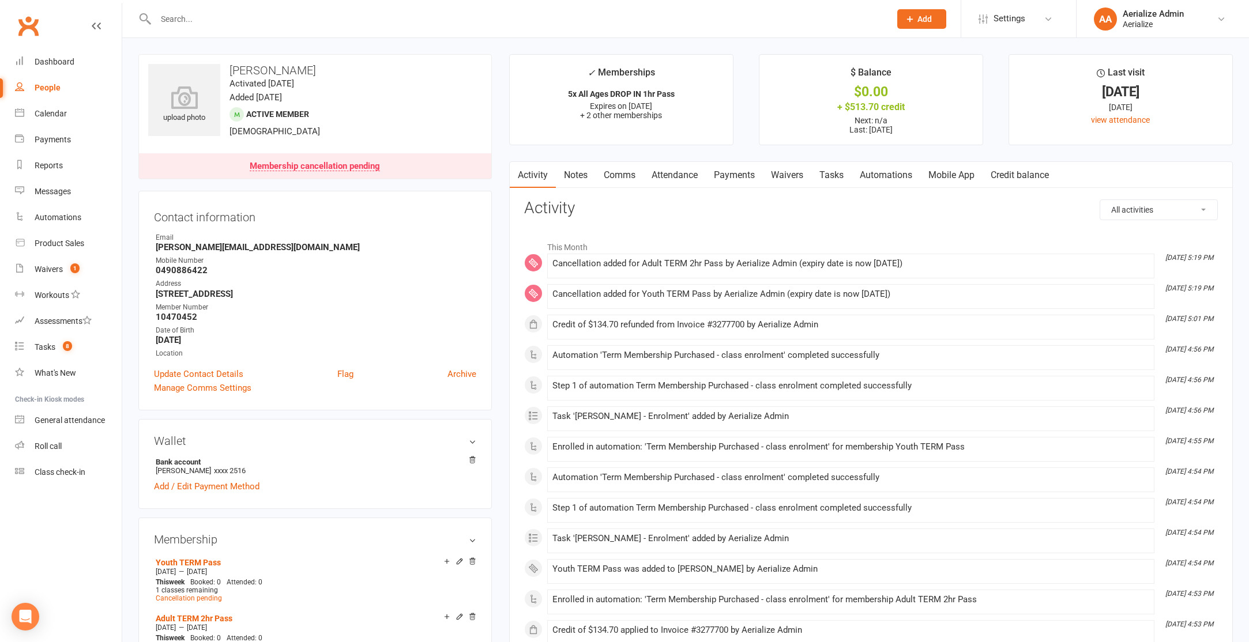
click at [731, 175] on link "Payments" at bounding box center [734, 175] width 57 height 27
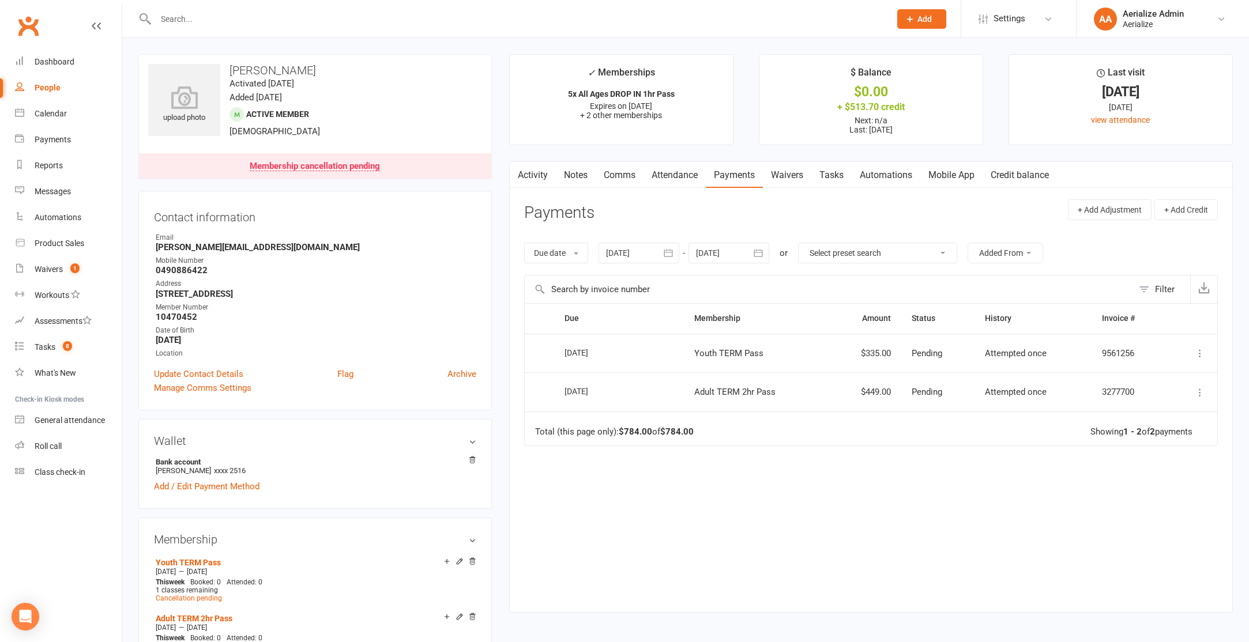
click at [1199, 353] on icon at bounding box center [1200, 354] width 12 height 12
click at [1163, 383] on link "More Info" at bounding box center [1149, 375] width 114 height 23
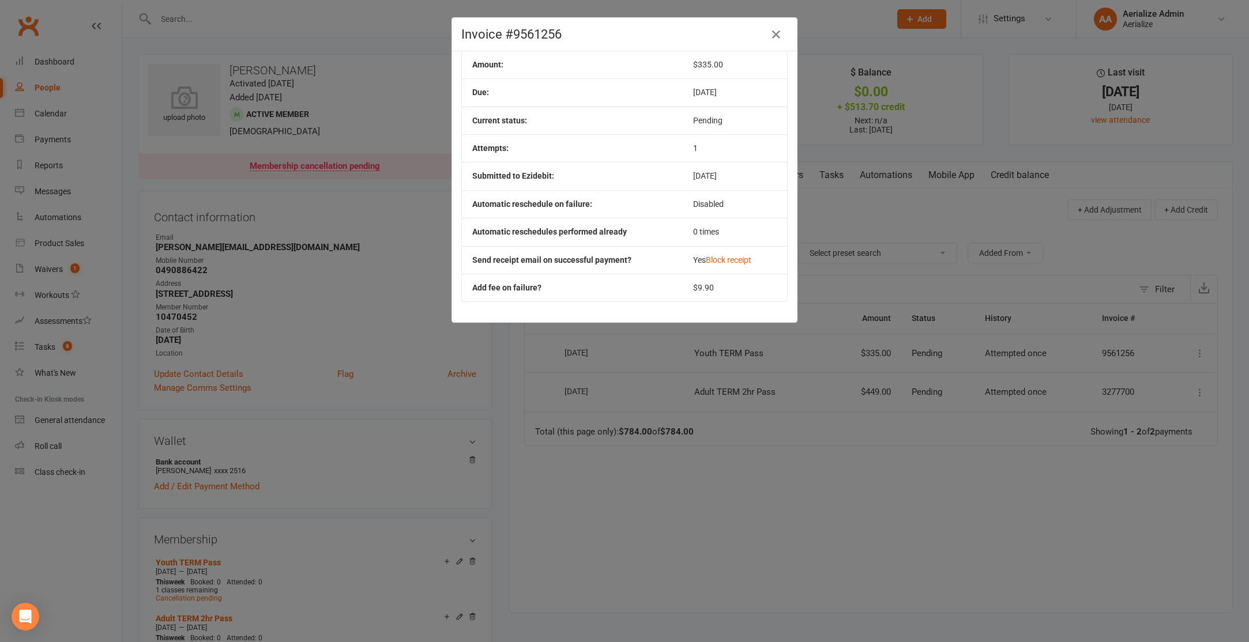
scroll to position [72, 0]
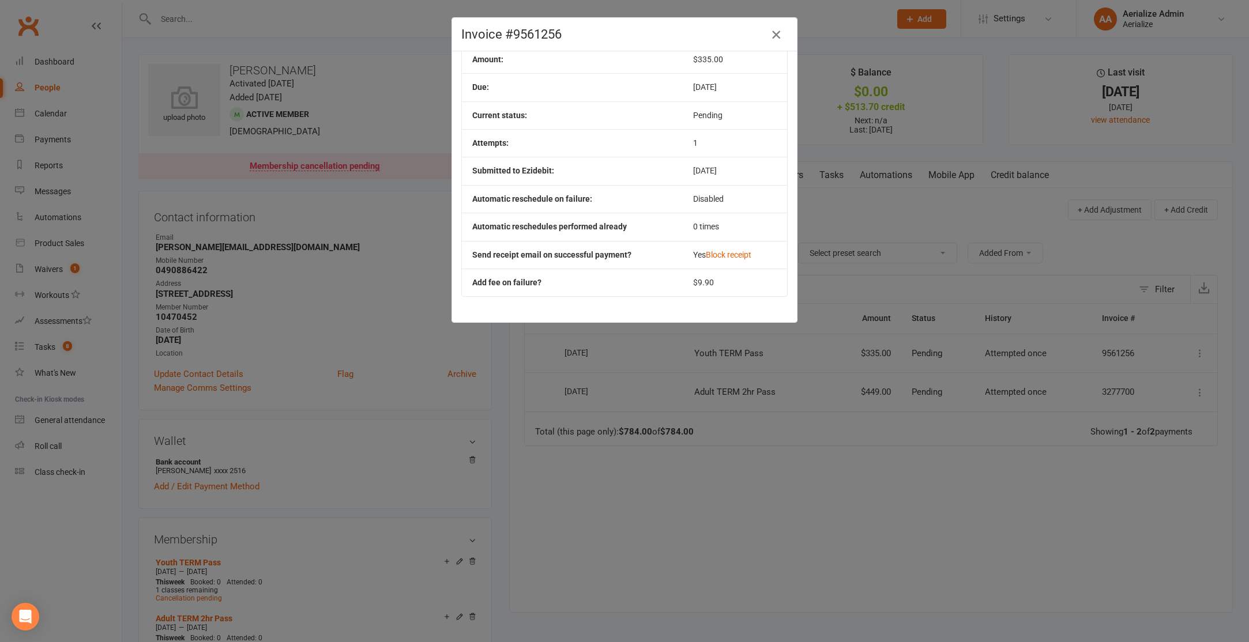
click at [779, 35] on icon "button" at bounding box center [776, 35] width 14 height 14
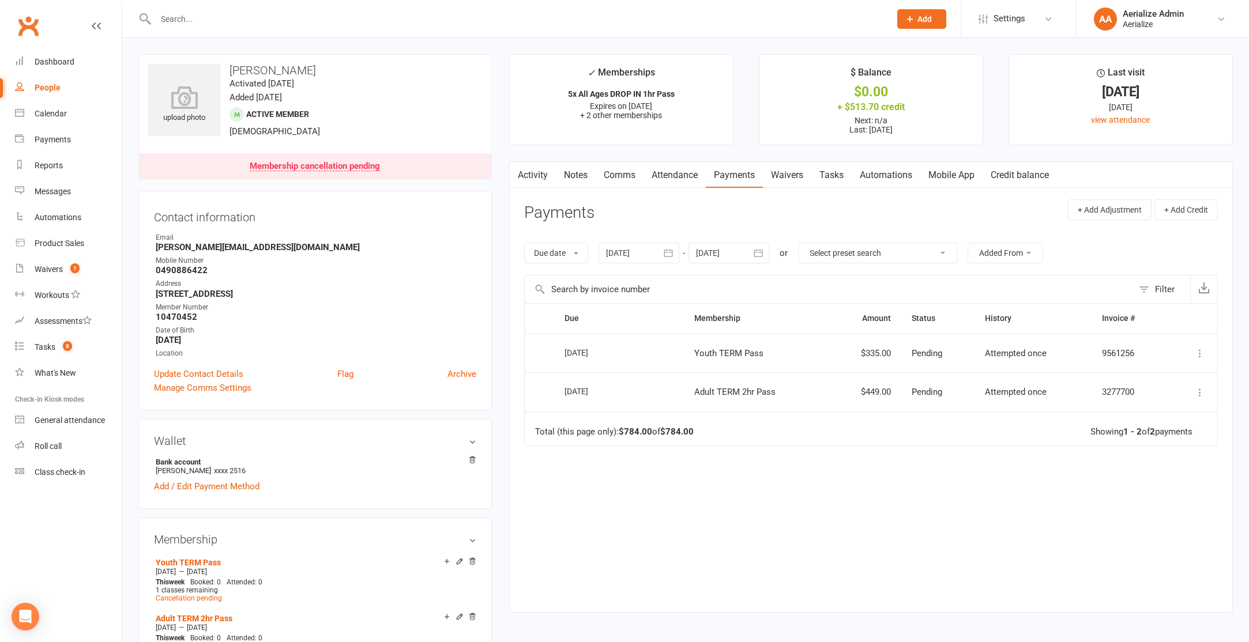
click at [1201, 352] on icon at bounding box center [1200, 354] width 12 height 12
click at [194, 18] on input "text" at bounding box center [517, 19] width 730 height 16
click at [170, 16] on input "text" at bounding box center [517, 19] width 730 height 16
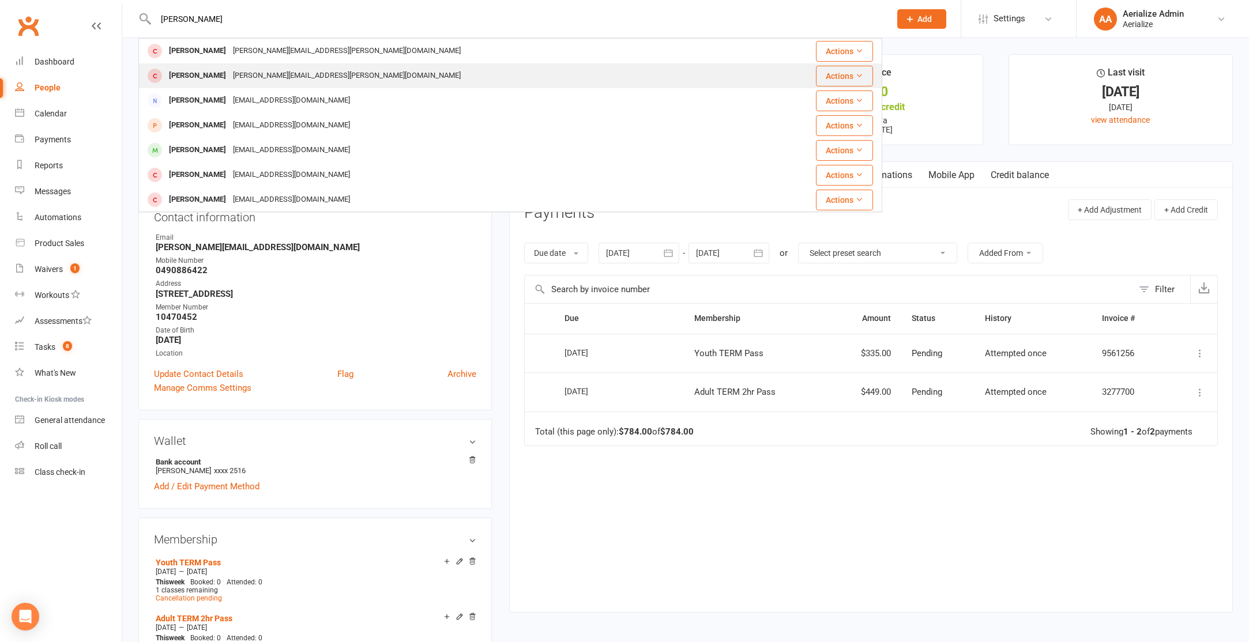
type input "emily c"
click at [267, 78] on div "emily.carter@y7mail.com" at bounding box center [347, 75] width 235 height 17
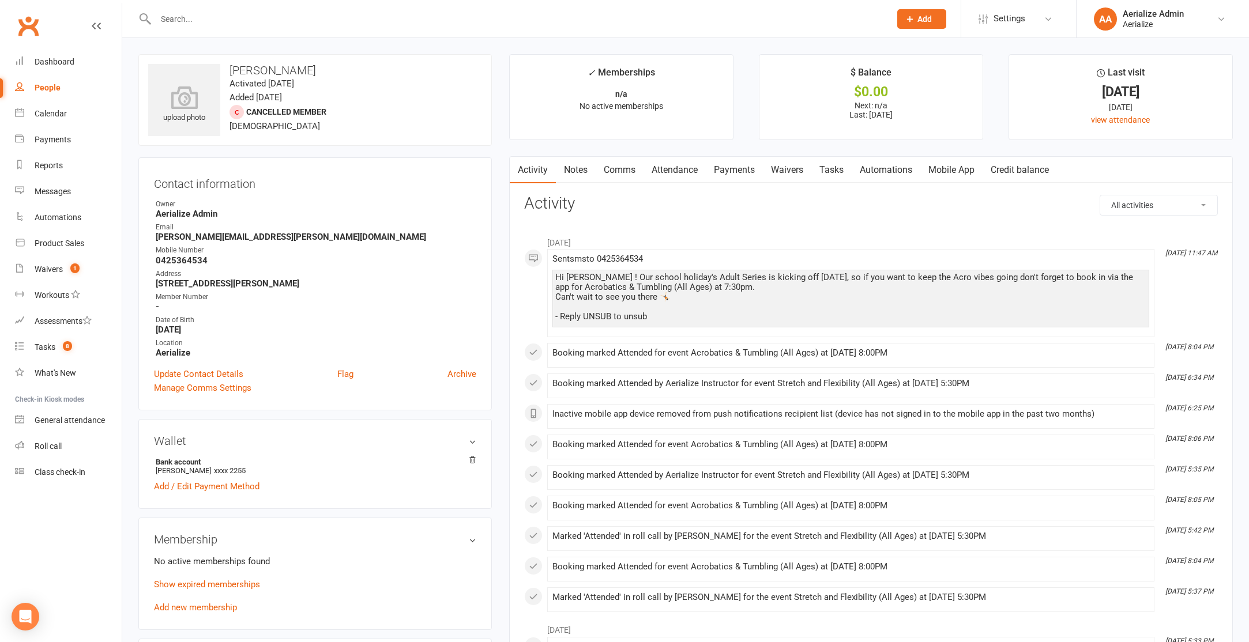
click at [682, 176] on link "Attendance" at bounding box center [675, 170] width 62 height 27
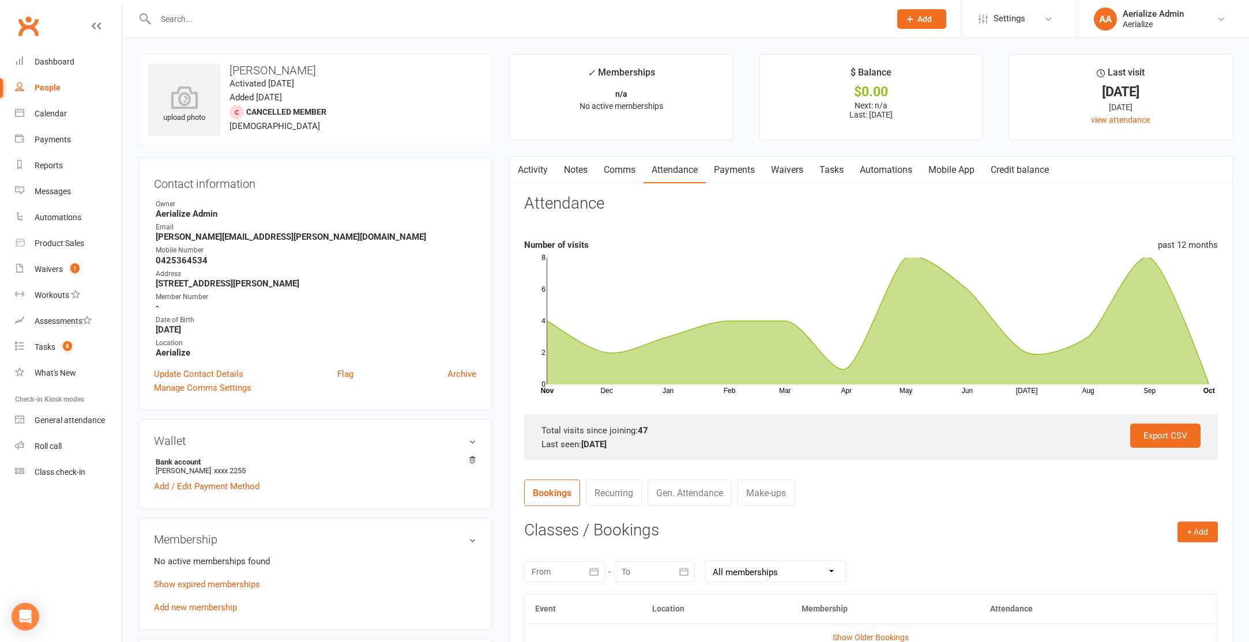
click at [740, 171] on link "Payments" at bounding box center [734, 170] width 57 height 27
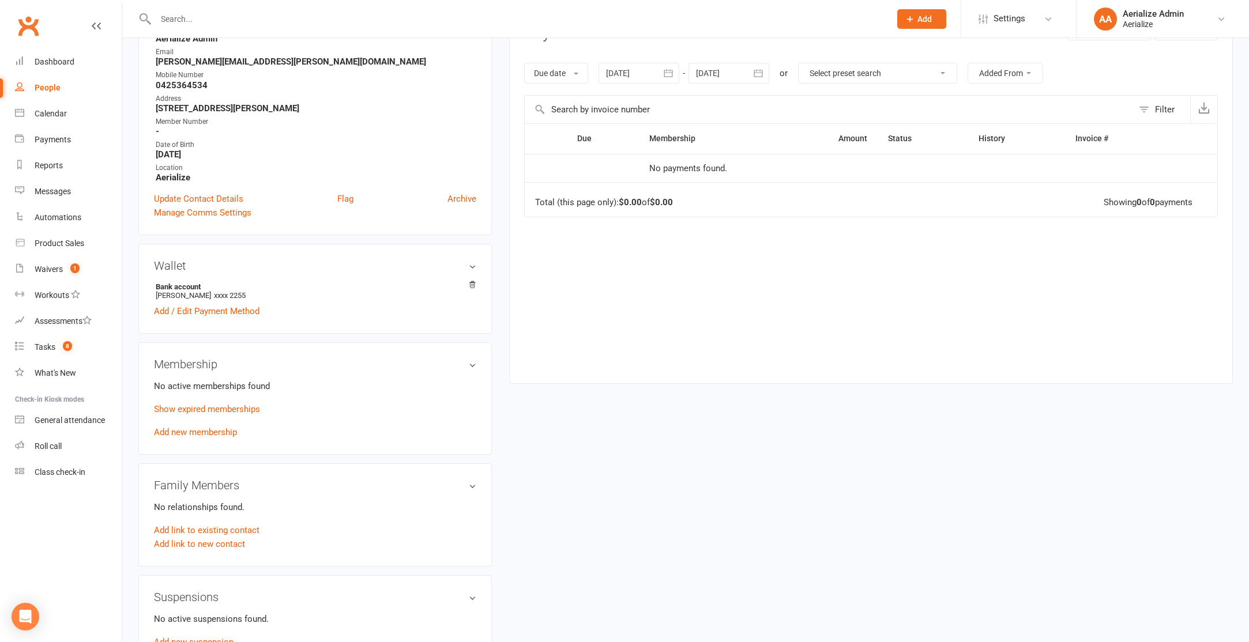
scroll to position [177, 0]
click at [219, 433] on link "Add new membership" at bounding box center [195, 431] width 83 height 10
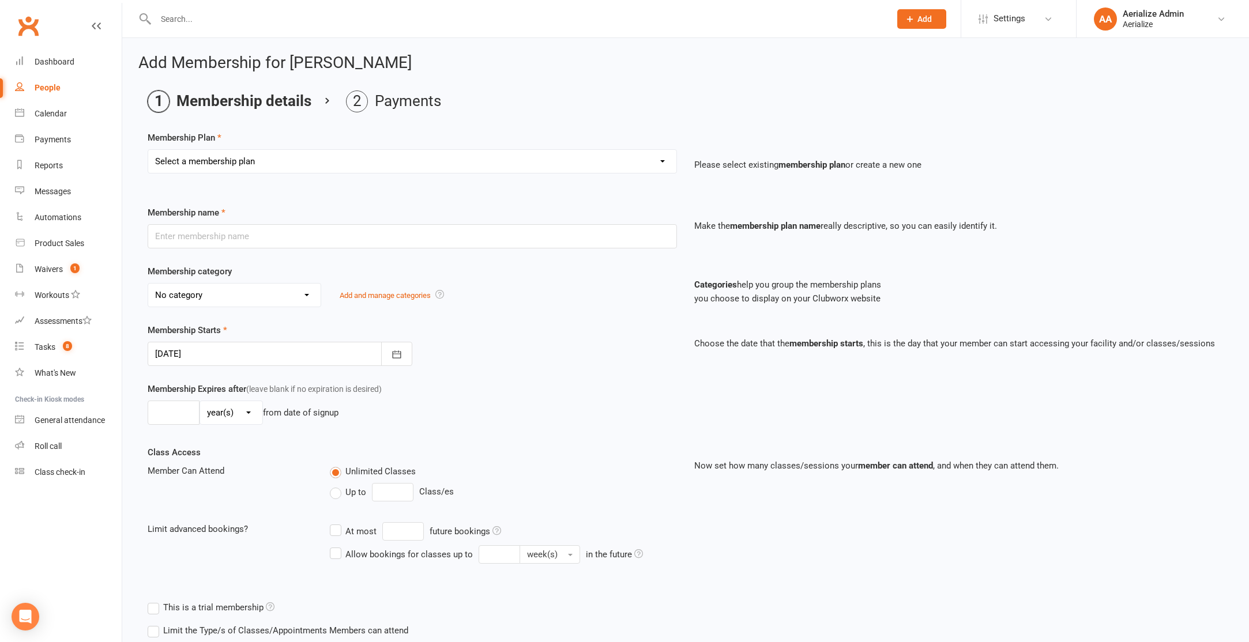
scroll to position [1, 0]
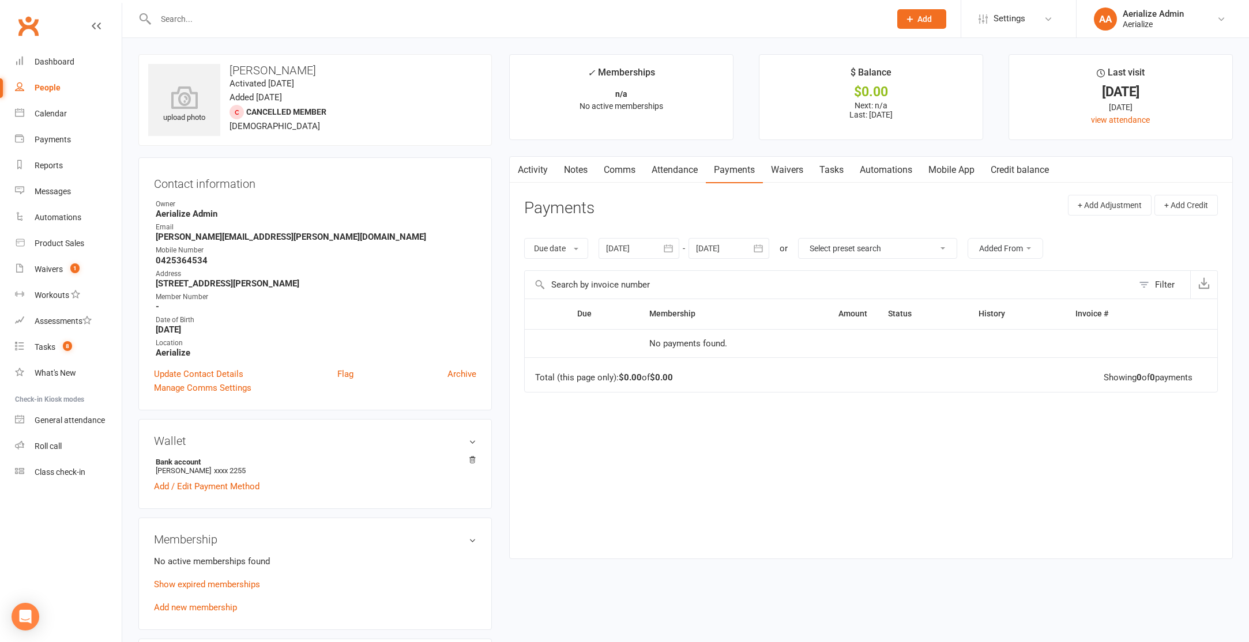
click at [211, 25] on input "text" at bounding box center [517, 19] width 730 height 16
type input "ailee"
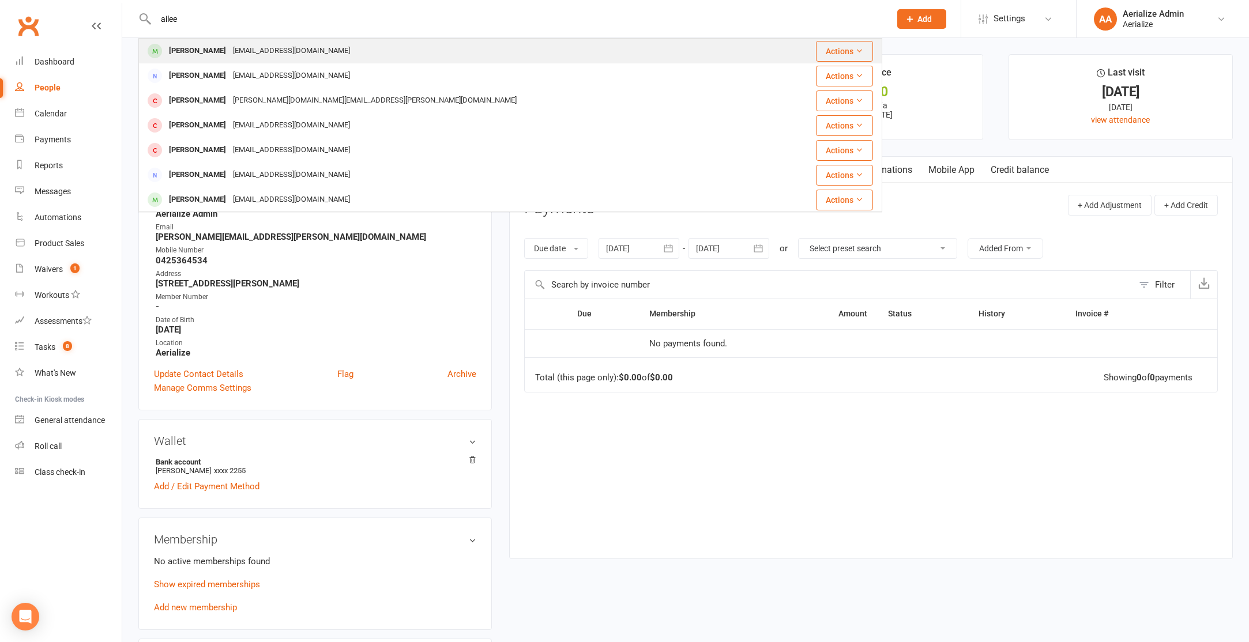
click at [196, 47] on div "Ailee Salomon" at bounding box center [198, 51] width 64 height 17
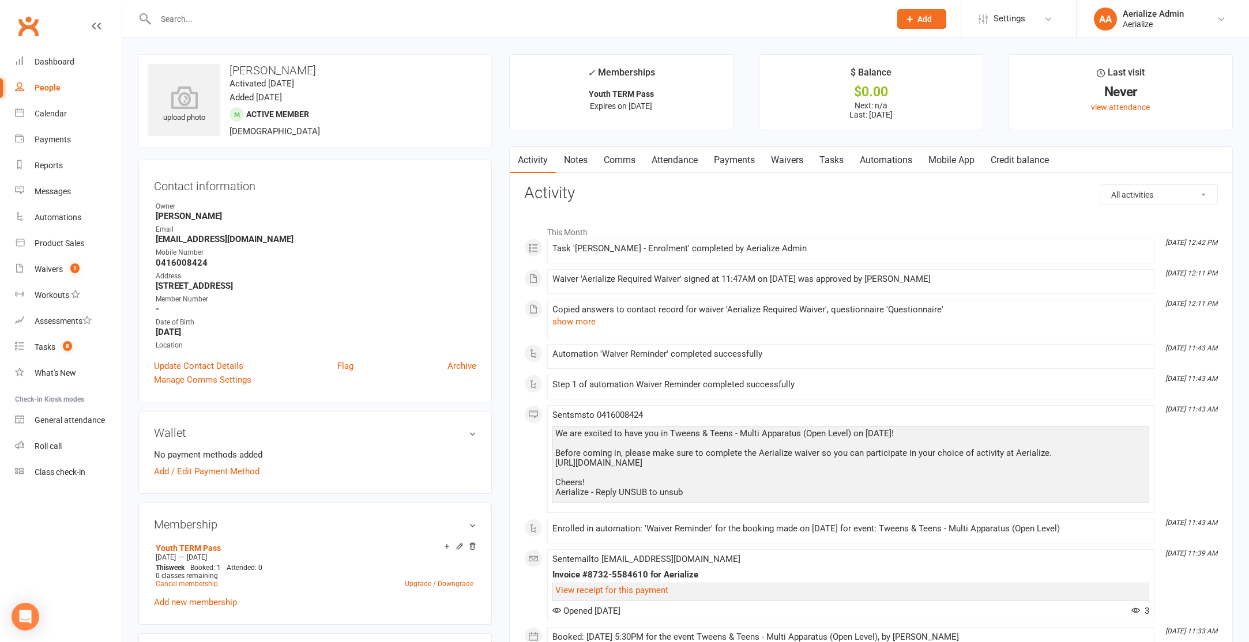
click at [687, 164] on link "Attendance" at bounding box center [675, 160] width 62 height 27
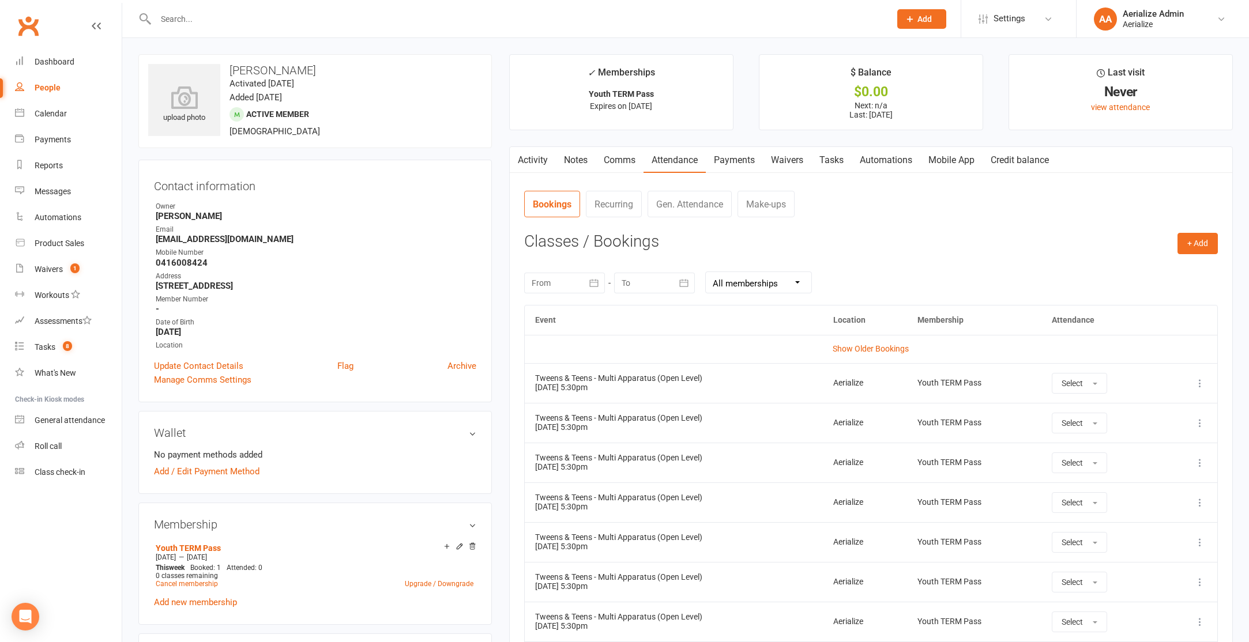
click at [744, 168] on link "Payments" at bounding box center [734, 160] width 57 height 27
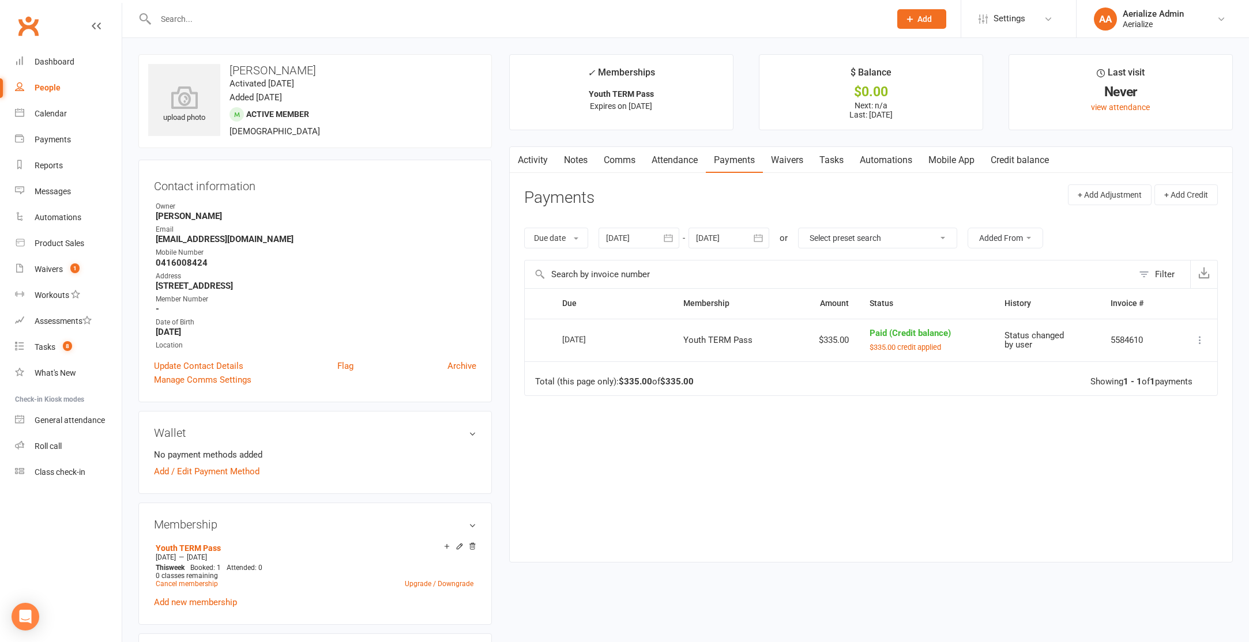
click at [195, 25] on input "text" at bounding box center [517, 19] width 730 height 16
type input "emily carter"
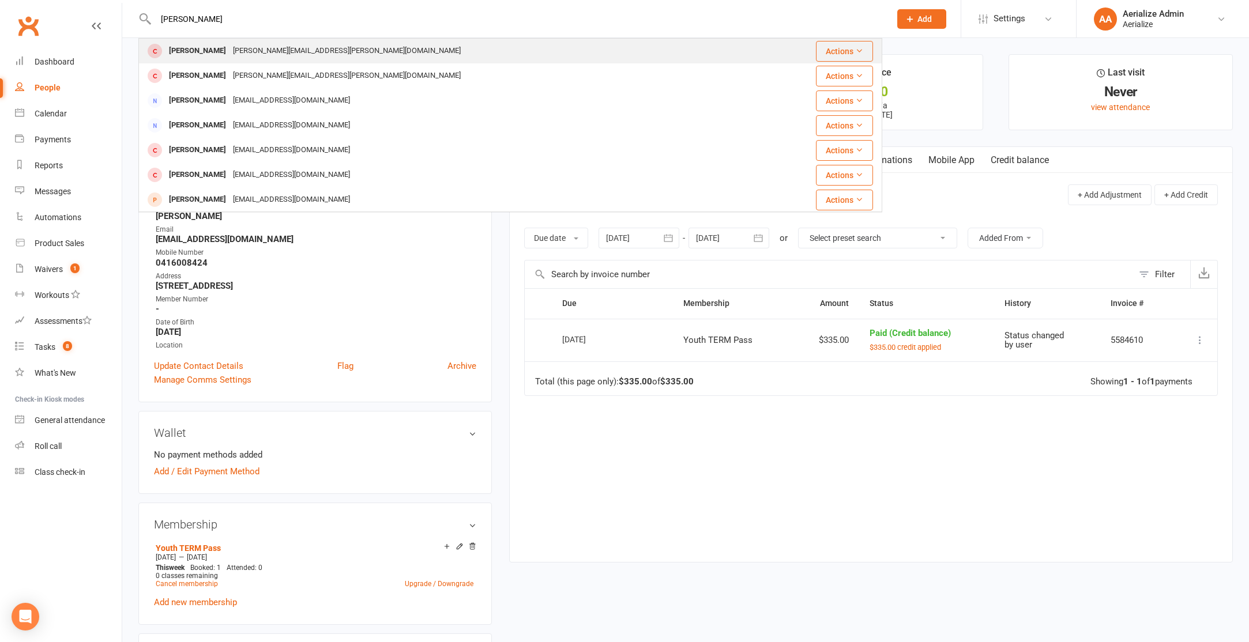
click at [230, 52] on div "emily.carter@y7mail.com" at bounding box center [347, 51] width 235 height 17
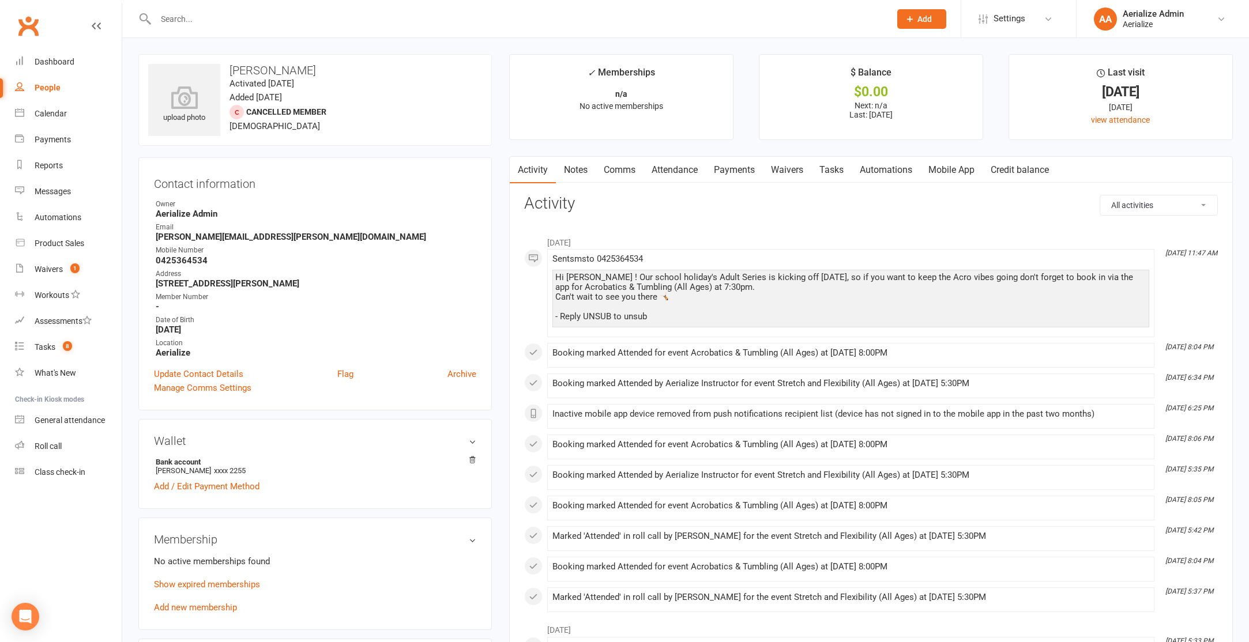
click at [179, 17] on input "text" at bounding box center [517, 19] width 730 height 16
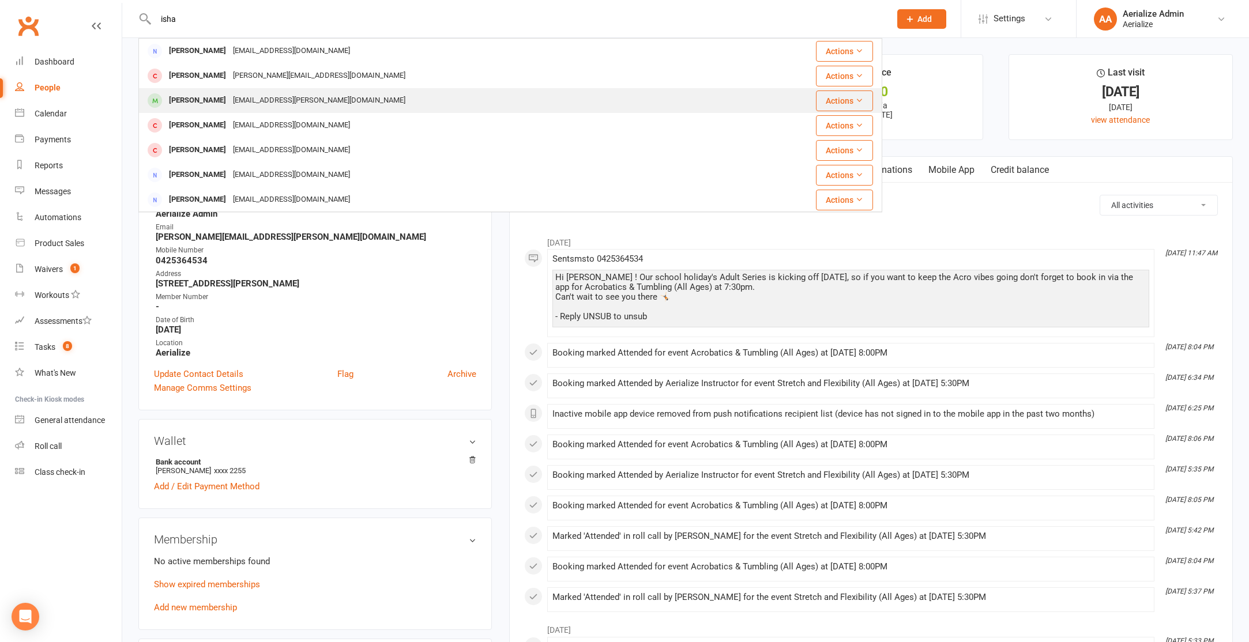
type input "isha"
click at [255, 98] on div "briony.doyle+isha@gmail.com" at bounding box center [319, 100] width 179 height 17
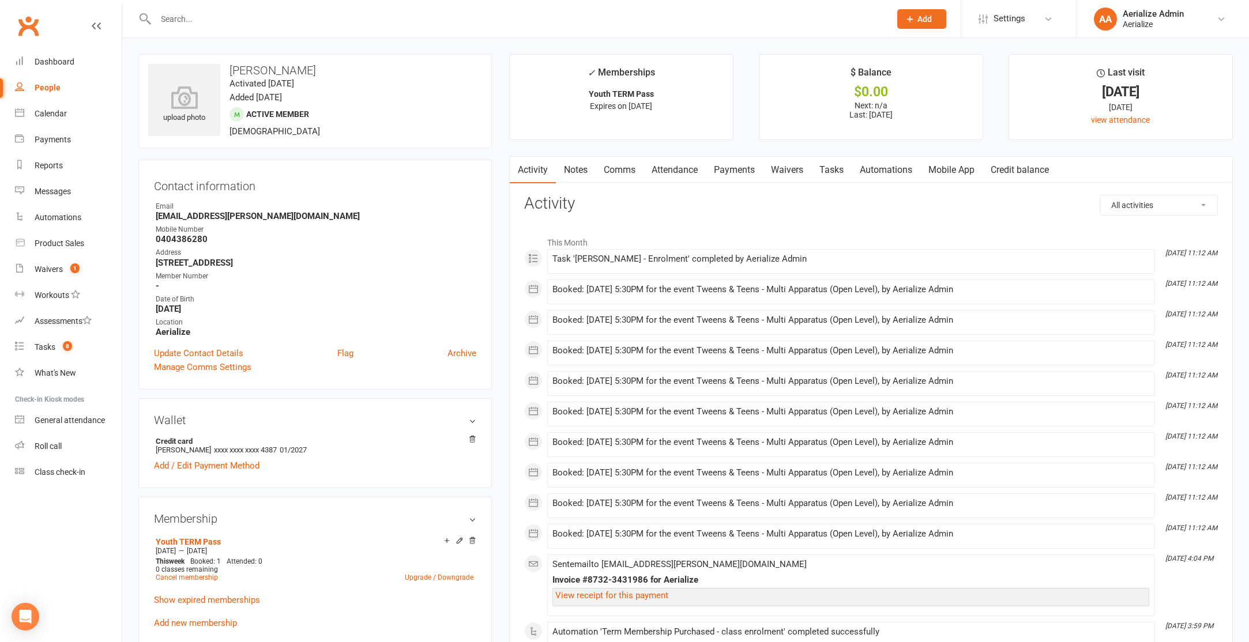
click at [743, 172] on link "Payments" at bounding box center [734, 170] width 57 height 27
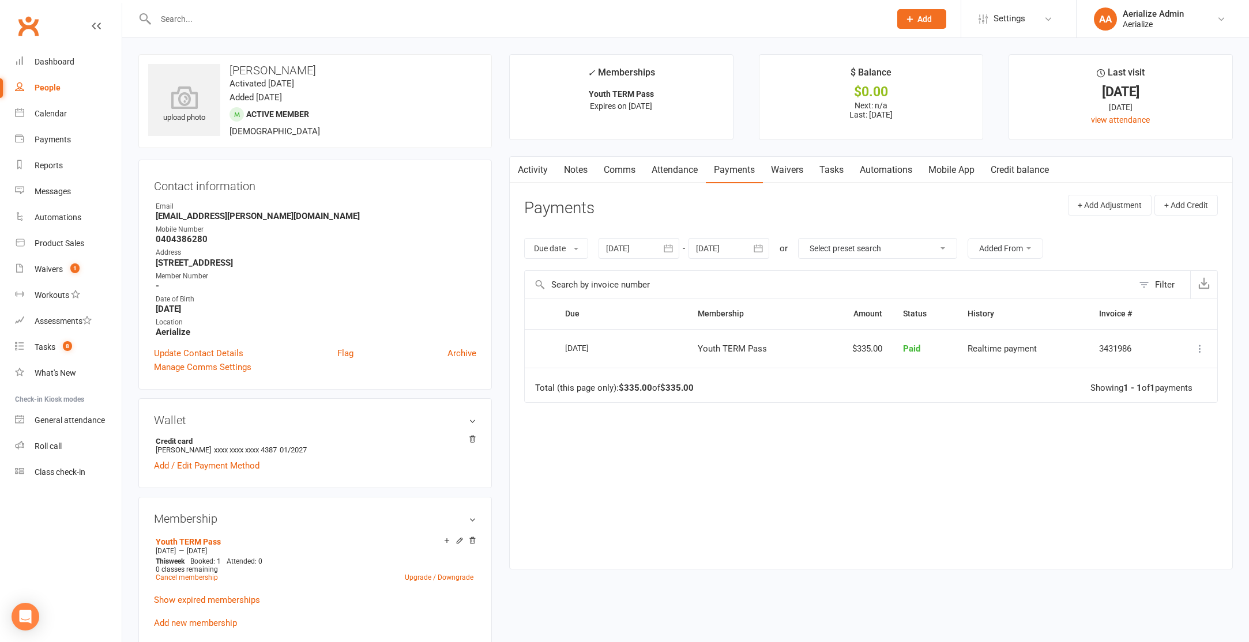
click at [677, 171] on link "Attendance" at bounding box center [675, 170] width 62 height 27
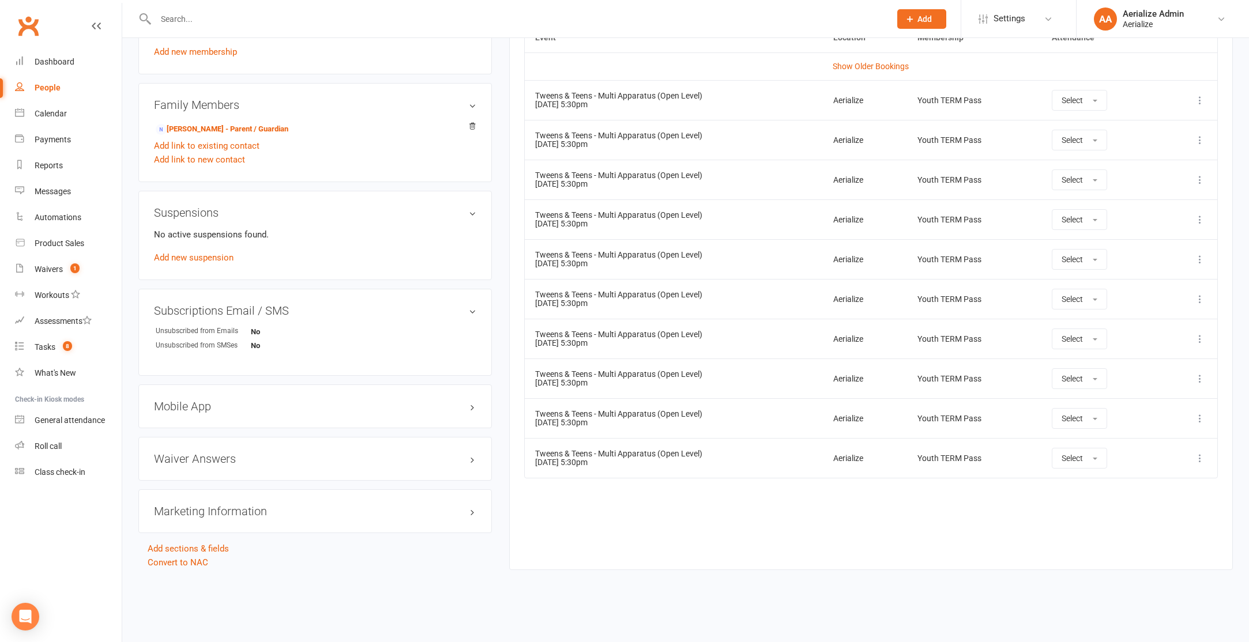
scroll to position [573, 0]
click at [188, 24] on input "text" at bounding box center [517, 19] width 730 height 16
type input "emily carter"
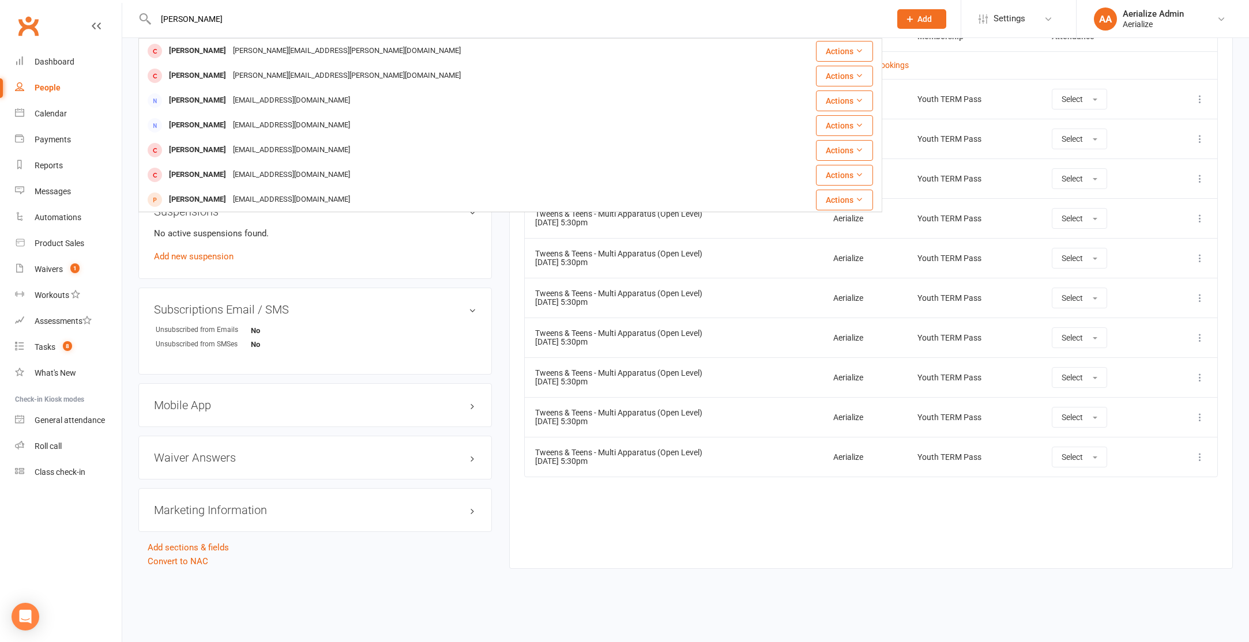
click at [230, 46] on div "emily.carter@y7mail.com" at bounding box center [347, 51] width 235 height 17
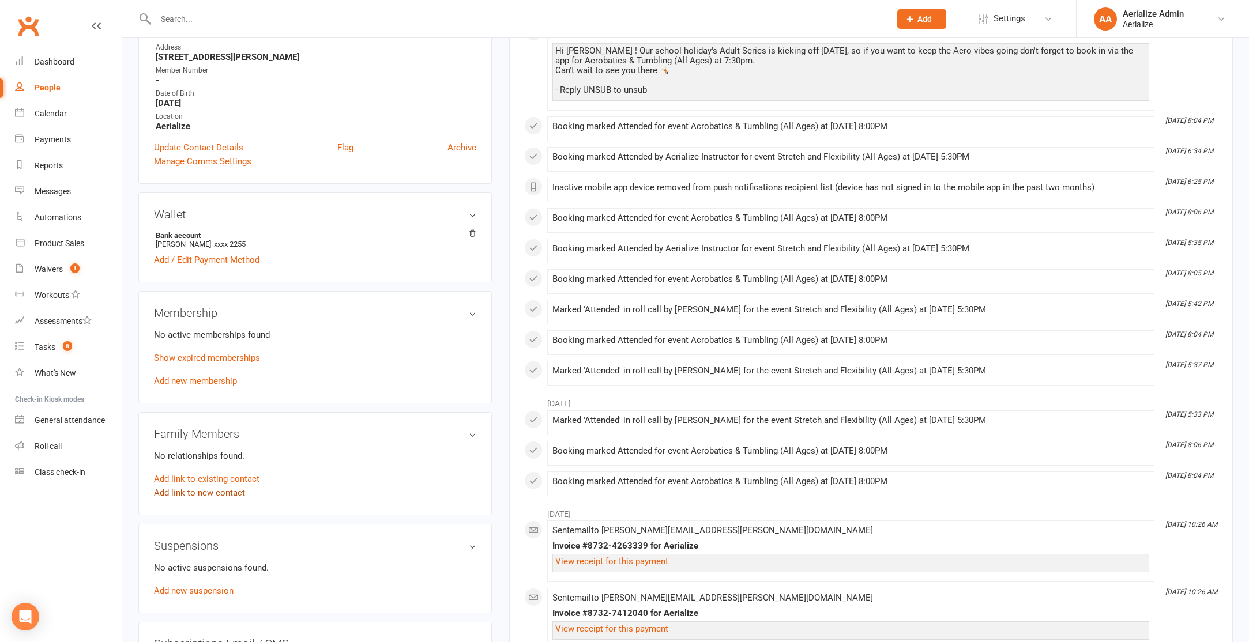
scroll to position [228, 0]
drag, startPoint x: 193, startPoint y: 378, endPoint x: 185, endPoint y: 385, distance: 10.3
click at [194, 378] on link "Add new membership" at bounding box center [195, 379] width 83 height 10
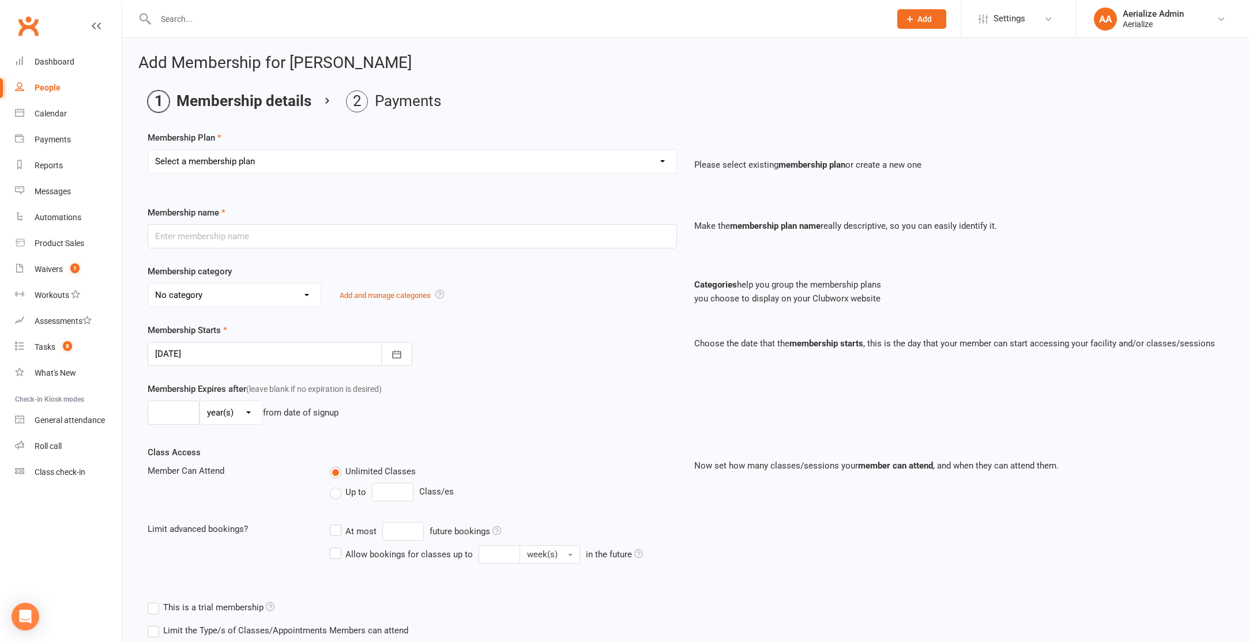
click at [246, 166] on select "Select a membership plan Create new Membership Plan Tiny Tots DROP IN Tiny Tots…" at bounding box center [412, 161] width 528 height 23
click at [256, 166] on select "Select a membership plan Create new Membership Plan Tiny Tots DROP IN Tiny Tots…" at bounding box center [412, 161] width 528 height 23
select select "6"
click at [148, 150] on select "Select a membership plan Create new Membership Plan Tiny Tots DROP IN Tiny Tots…" at bounding box center [412, 161] width 528 height 23
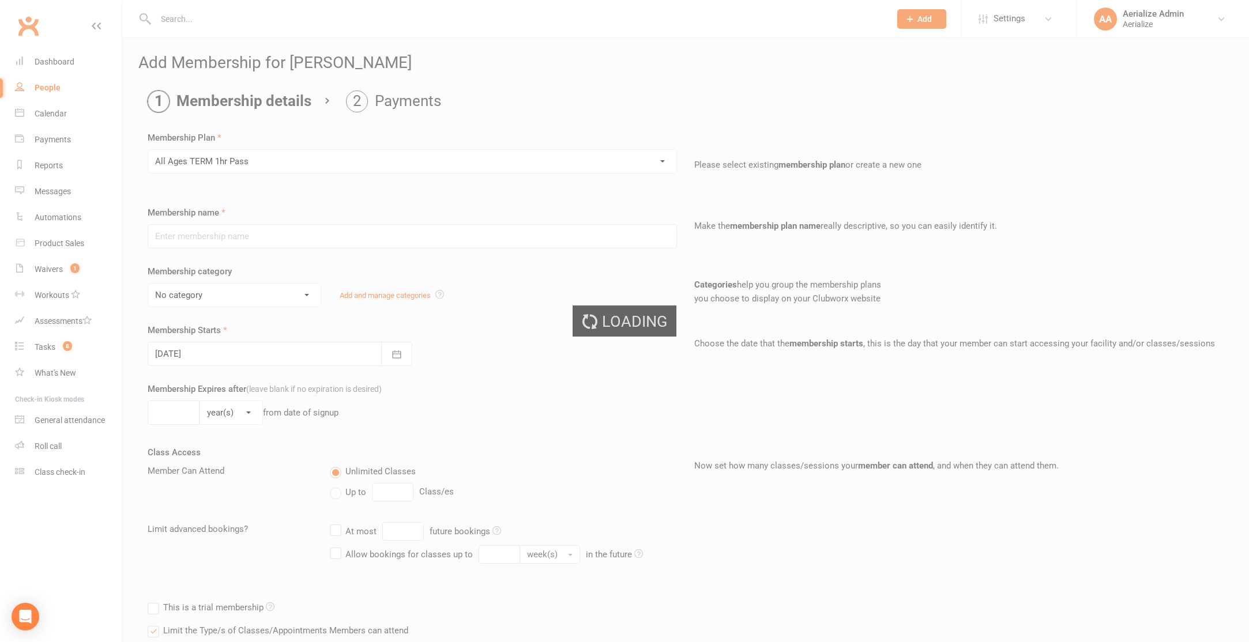
type input "All Ages TERM 1hr Pass"
select select "10"
type input "16"
select select "1"
type input "1"
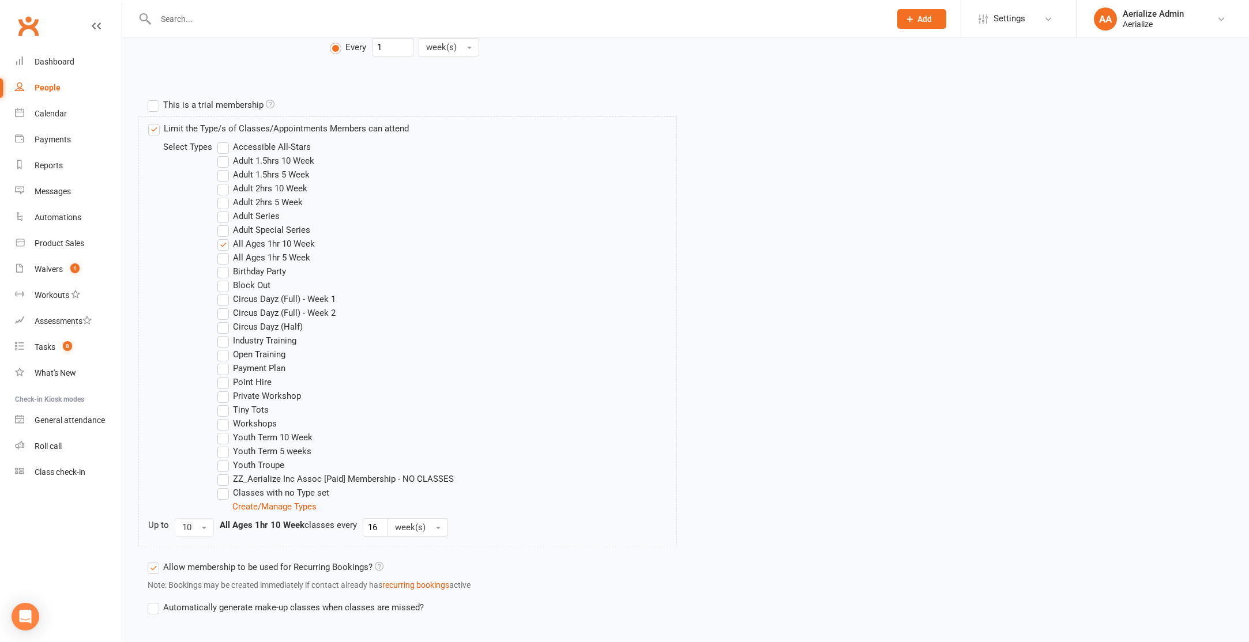
scroll to position [567, 0]
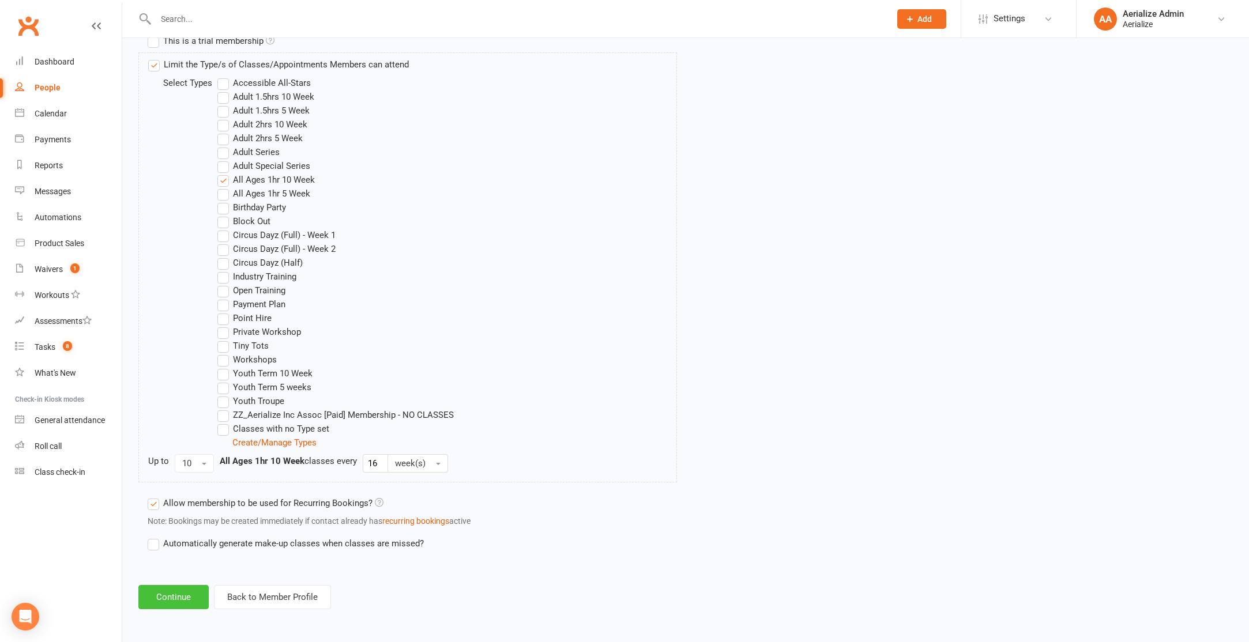
drag, startPoint x: 161, startPoint y: 599, endPoint x: 155, endPoint y: 600, distance: 6.9
click at [161, 599] on button "Continue" at bounding box center [173, 597] width 70 height 24
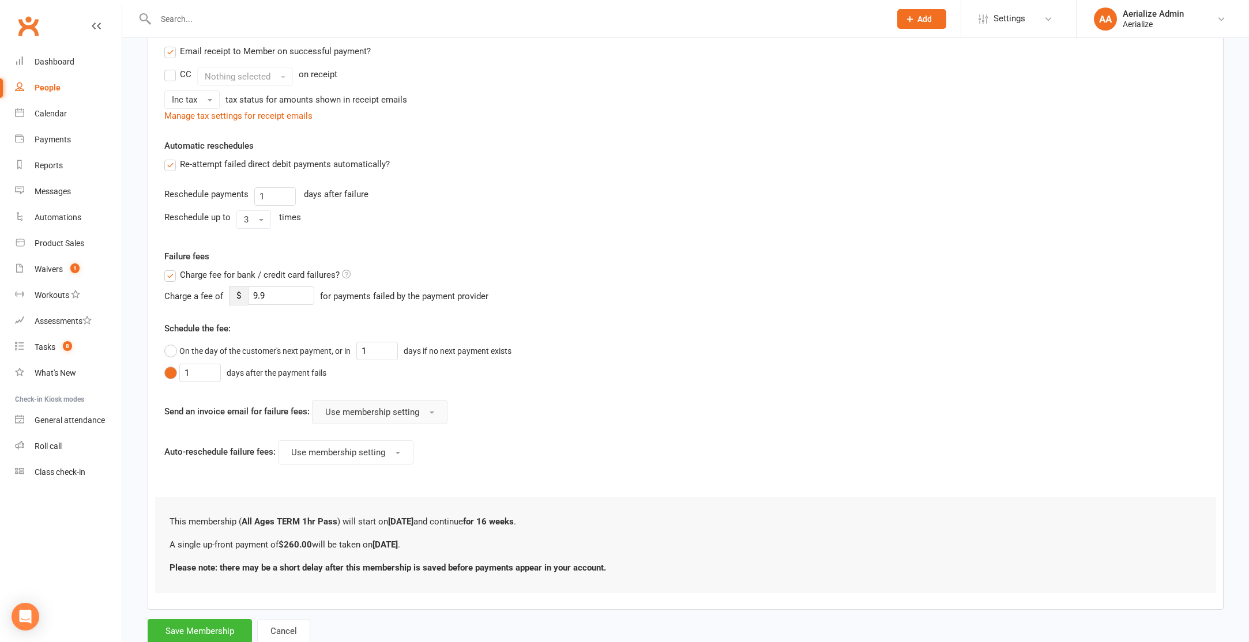
scroll to position [277, 0]
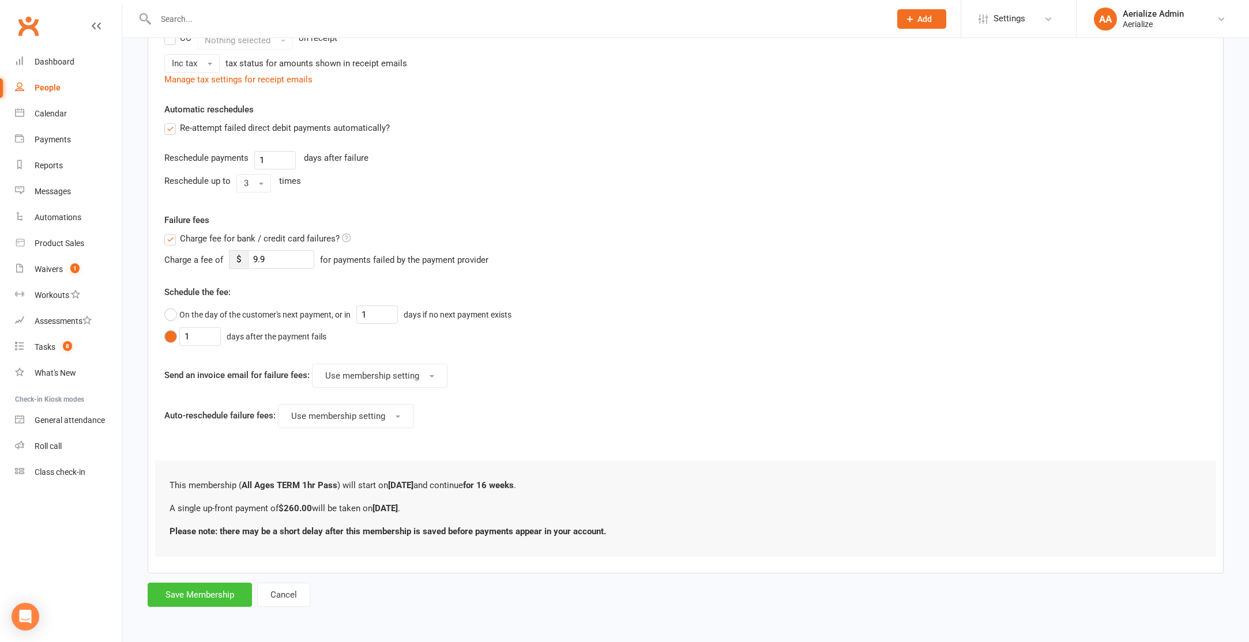
click at [170, 592] on button "Save Membership" at bounding box center [200, 595] width 104 height 24
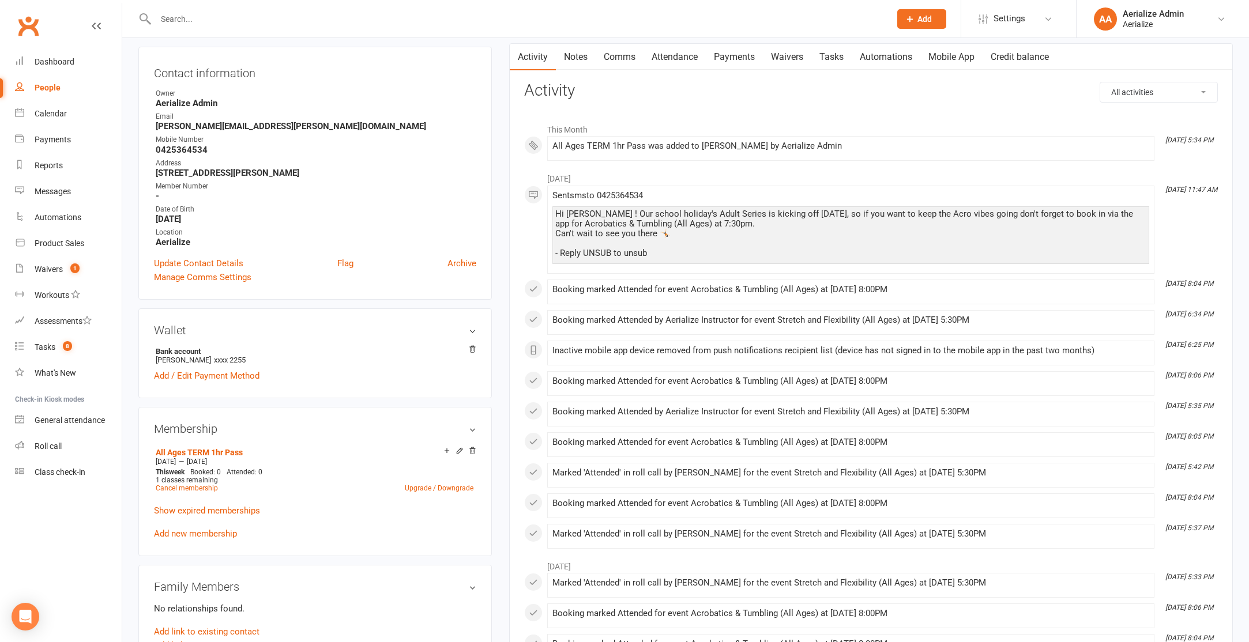
scroll to position [115, 0]
click at [742, 55] on link "Payments" at bounding box center [734, 55] width 57 height 27
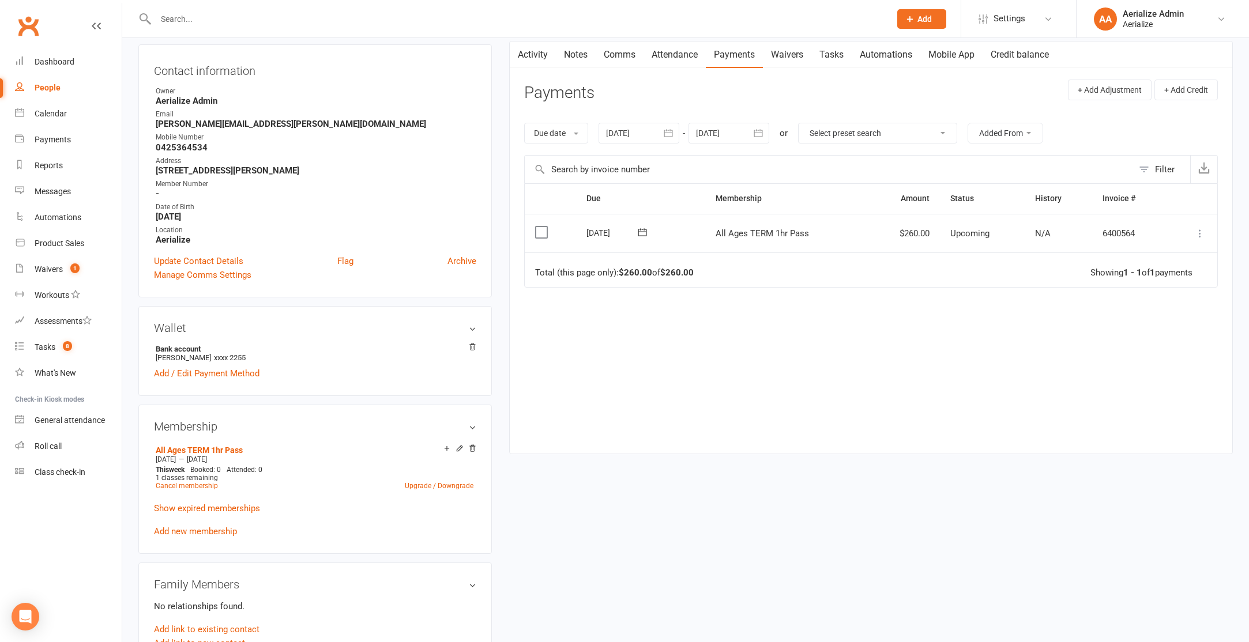
drag, startPoint x: 680, startPoint y: 62, endPoint x: 669, endPoint y: 59, distance: 11.9
click at [680, 62] on link "Attendance" at bounding box center [675, 55] width 62 height 27
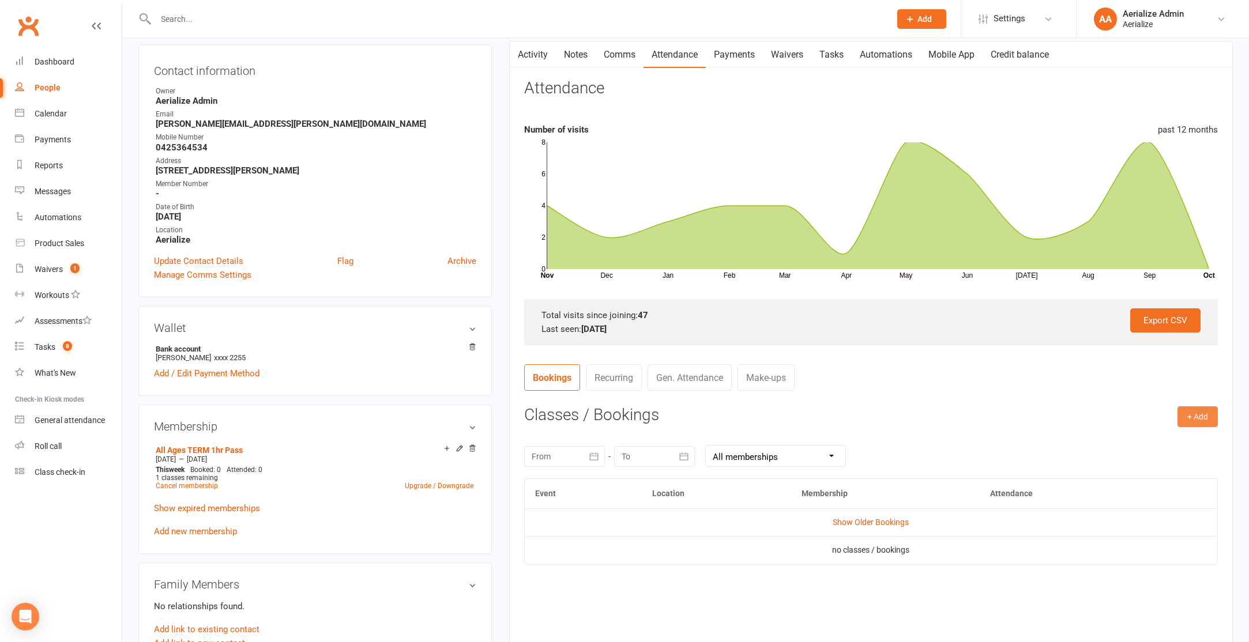
drag, startPoint x: 1198, startPoint y: 421, endPoint x: 1172, endPoint y: 427, distance: 26.7
click at [1194, 422] on button "+ Add" at bounding box center [1198, 417] width 40 height 21
drag, startPoint x: 1142, startPoint y: 438, endPoint x: 1135, endPoint y: 439, distance: 7.0
click at [1142, 438] on link "Book Event" at bounding box center [1160, 442] width 114 height 23
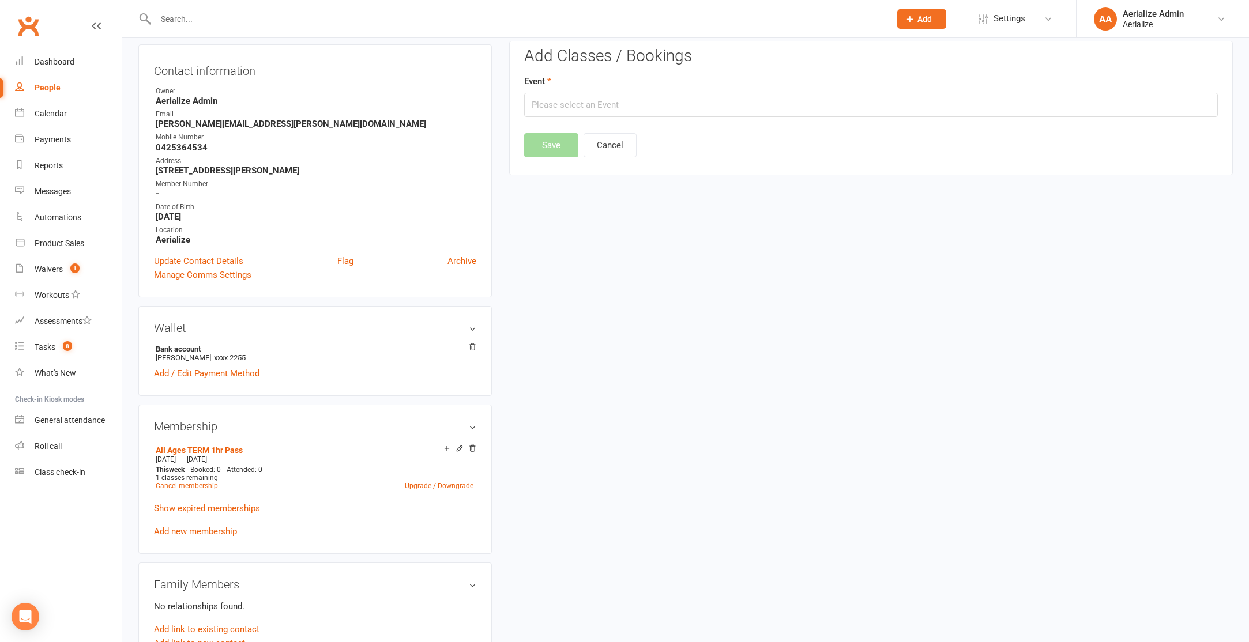
scroll to position [99, 0]
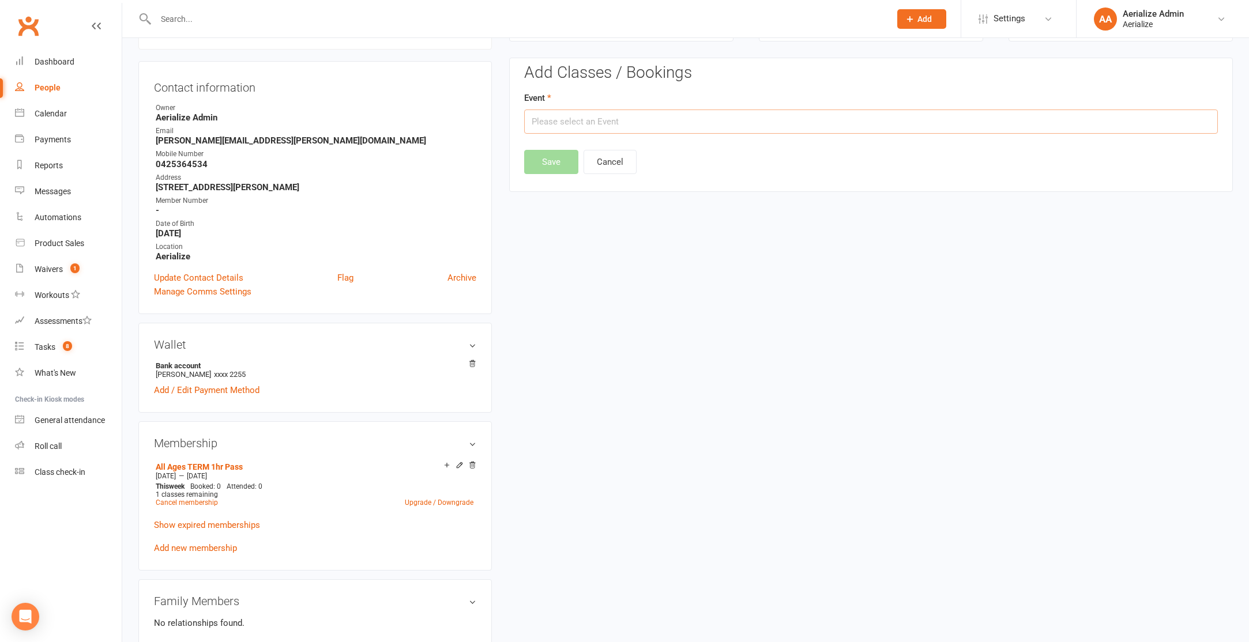
click at [602, 118] on input "text" at bounding box center [871, 122] width 694 height 24
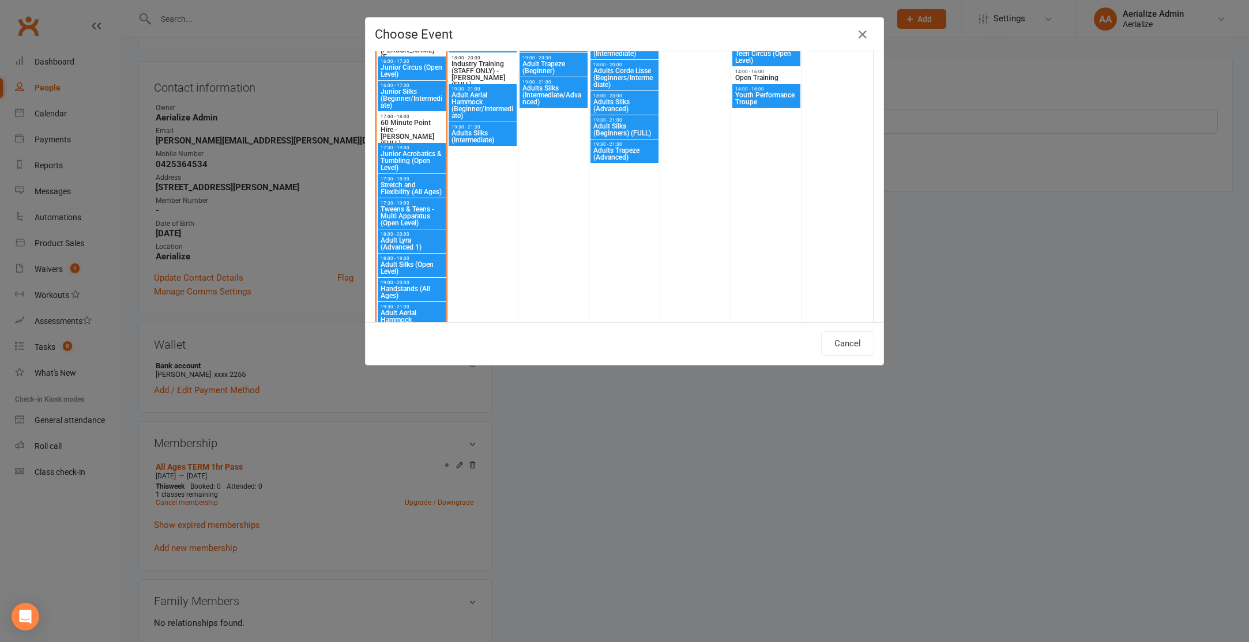
scroll to position [874, 0]
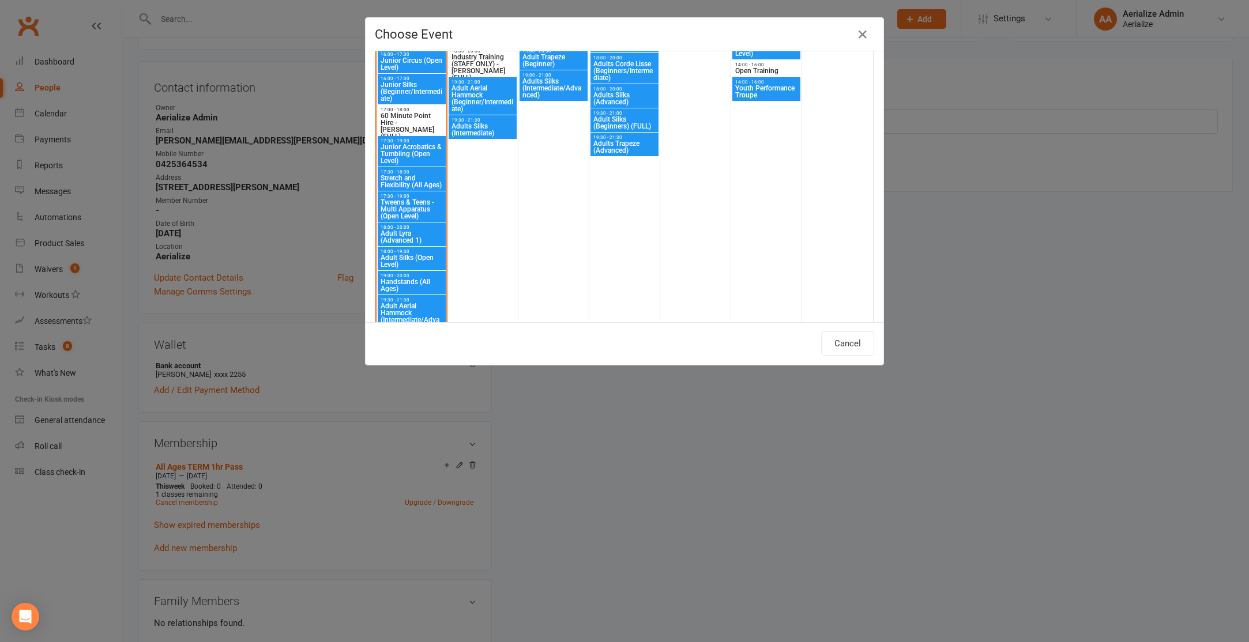
click at [409, 179] on span "Stretch and Flexibility (All Ages)" at bounding box center [411, 182] width 63 height 14
type input "Stretch and Flexibility (All Ages) - [DATE] 5:30:00 PM"
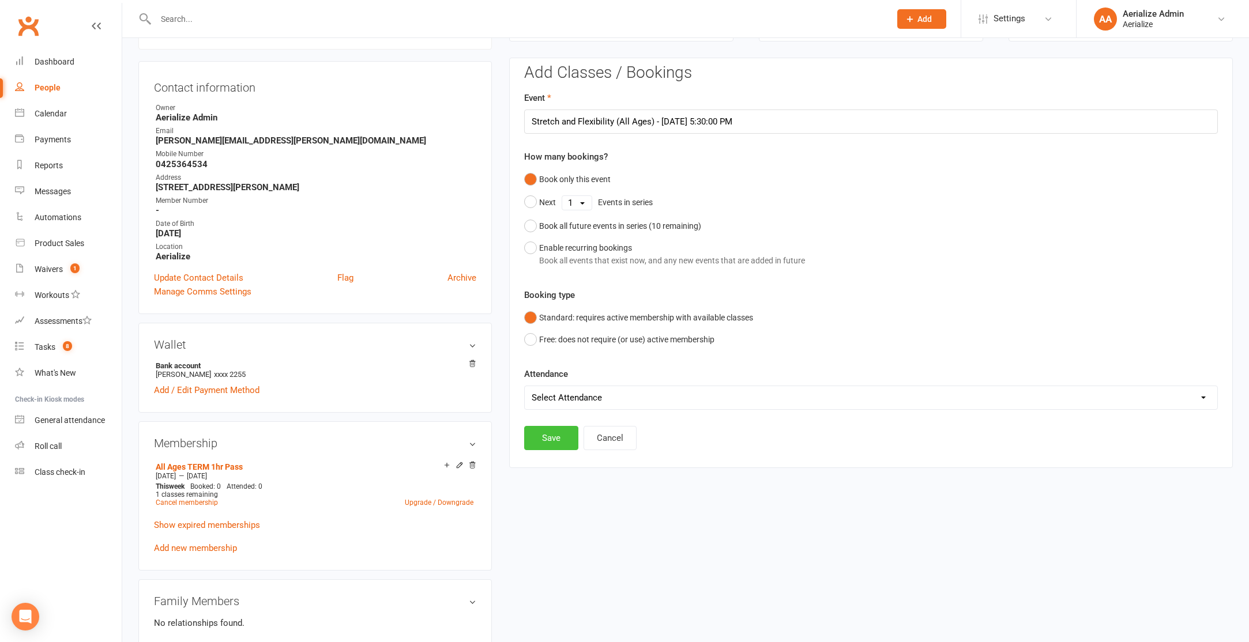
drag, startPoint x: 546, startPoint y: 441, endPoint x: 647, endPoint y: 125, distance: 331.2
click at [710, 155] on edit-booking-section "Add Classes / Bookings Event Stretch and Flexibility (All Ages) - Oct 13, 2025 …" at bounding box center [871, 253] width 694 height 378
click at [545, 226] on div "Book all future events in series ( 10 remaining)" at bounding box center [620, 226] width 162 height 13
drag, startPoint x: 552, startPoint y: 382, endPoint x: 542, endPoint y: 385, distance: 10.2
click at [552, 382] on button "Save" at bounding box center [551, 379] width 54 height 24
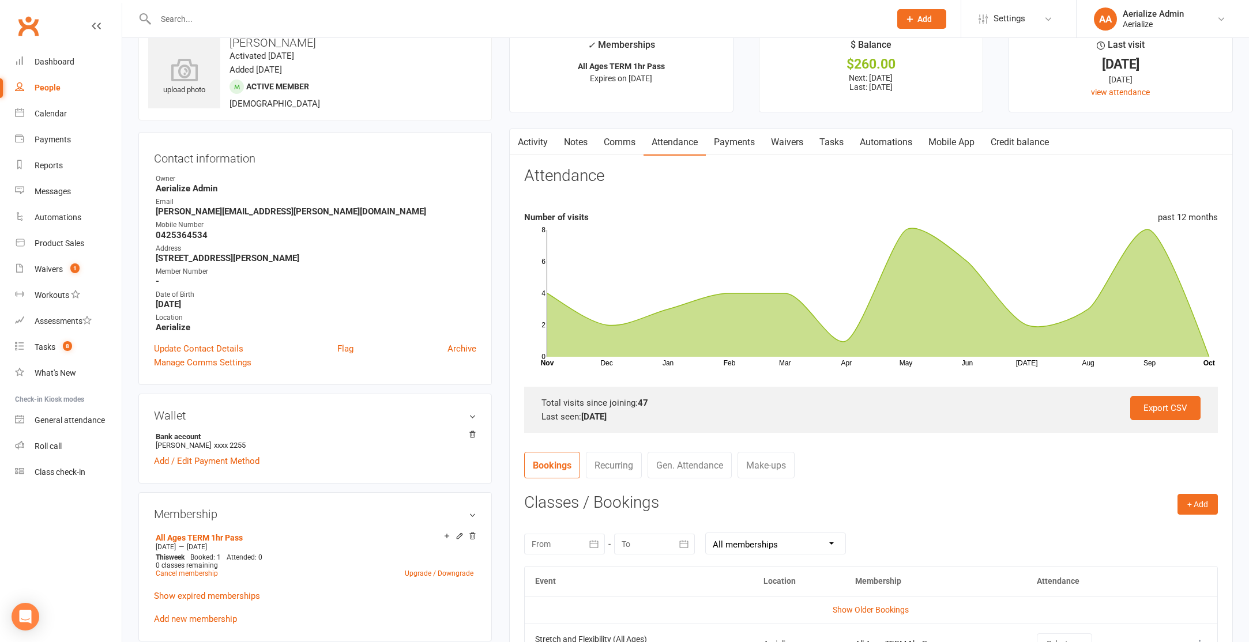
scroll to position [0, 0]
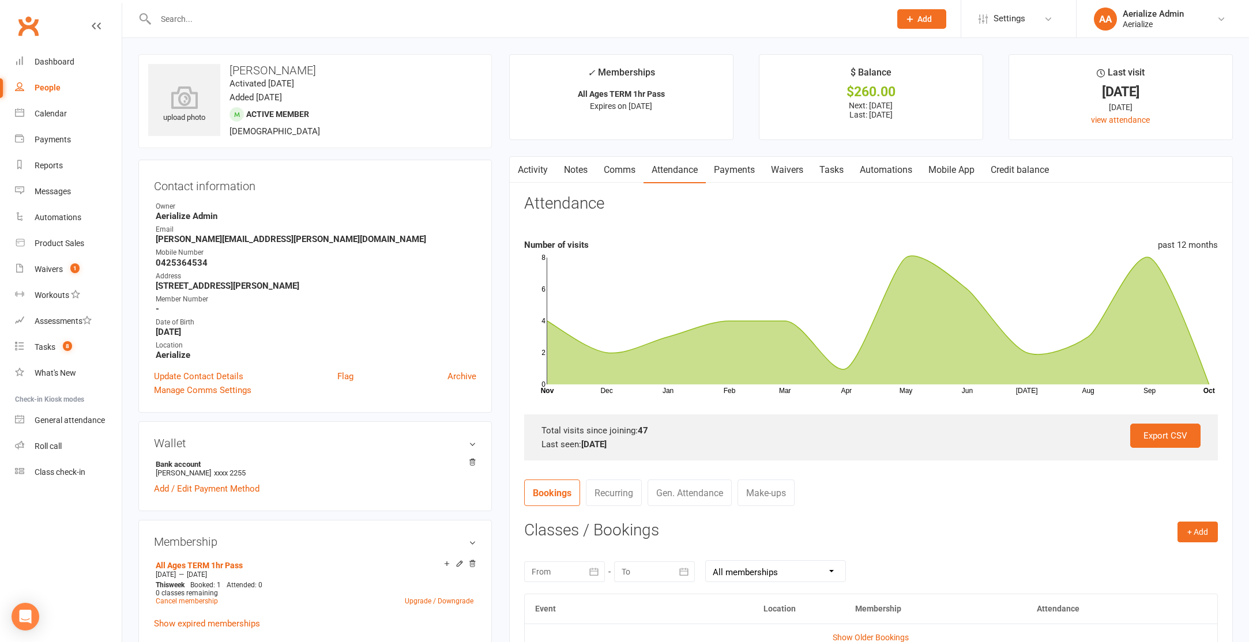
click at [749, 176] on link "Payments" at bounding box center [734, 170] width 57 height 27
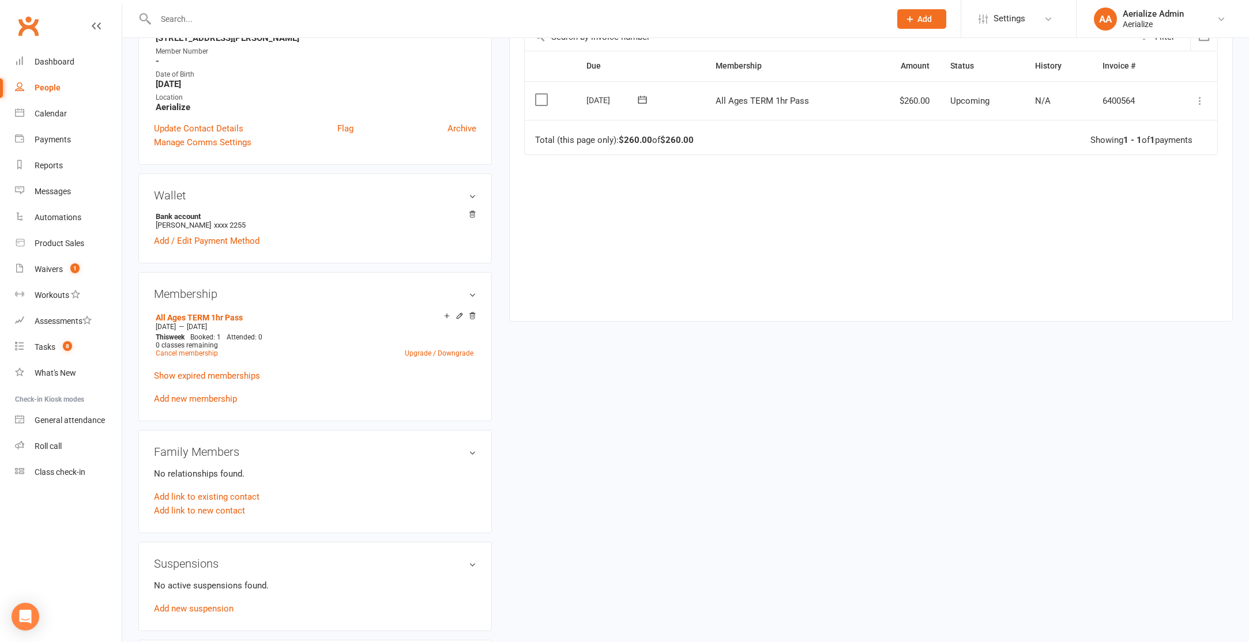
scroll to position [249, 0]
click at [209, 397] on link "Add new membership" at bounding box center [195, 398] width 83 height 10
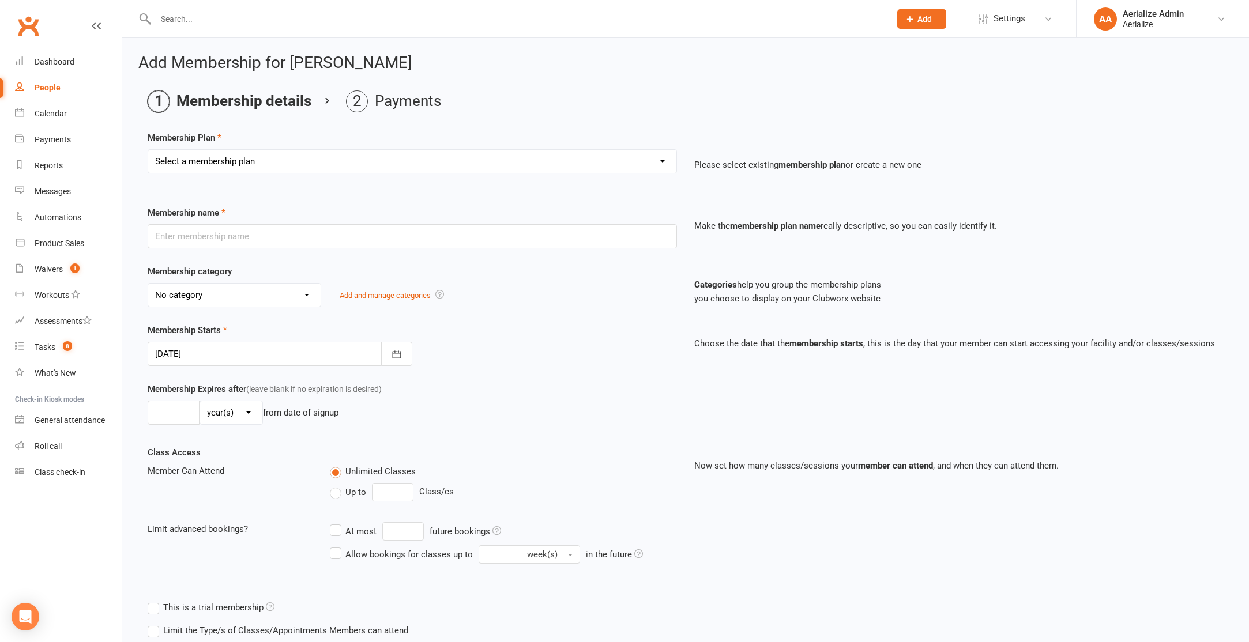
click at [234, 151] on select "Select a membership plan Create new Membership Plan Tiny Tots DROP IN Tiny Tots…" at bounding box center [412, 161] width 528 height 23
select select "10"
click at [148, 150] on select "Select a membership plan Create new Membership Plan Tiny Tots DROP IN Tiny Tots…" at bounding box center [412, 161] width 528 height 23
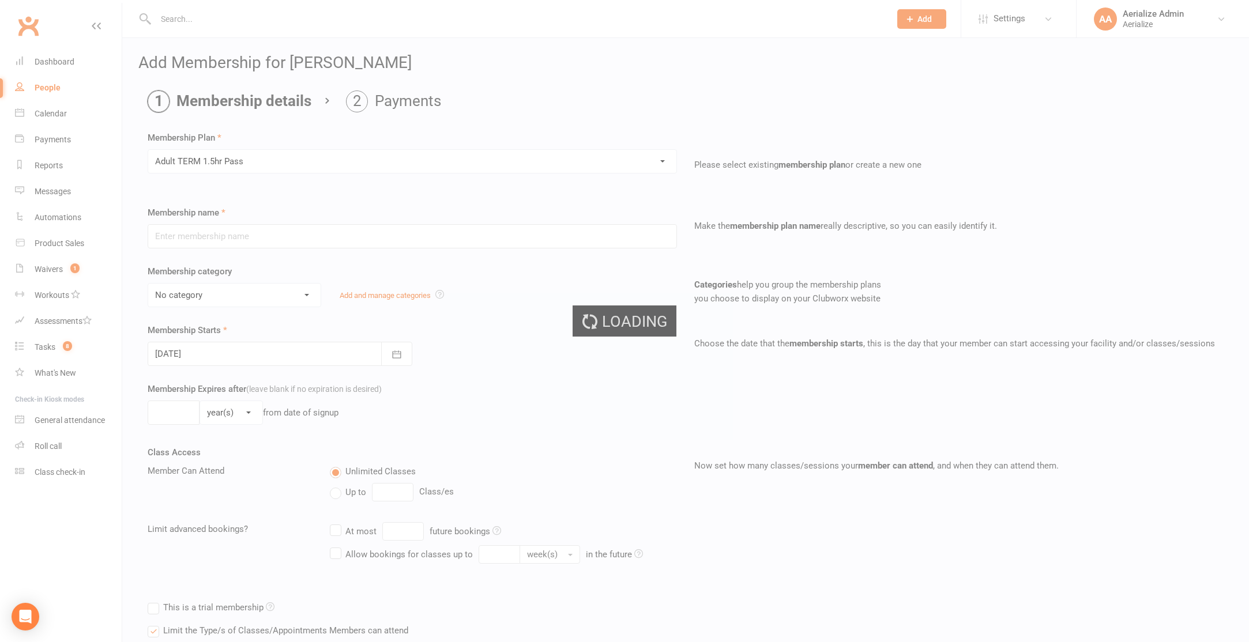
type input "Adult TERM 1.5hr Pass"
select select "10"
type input "16"
select select "1"
type input "1"
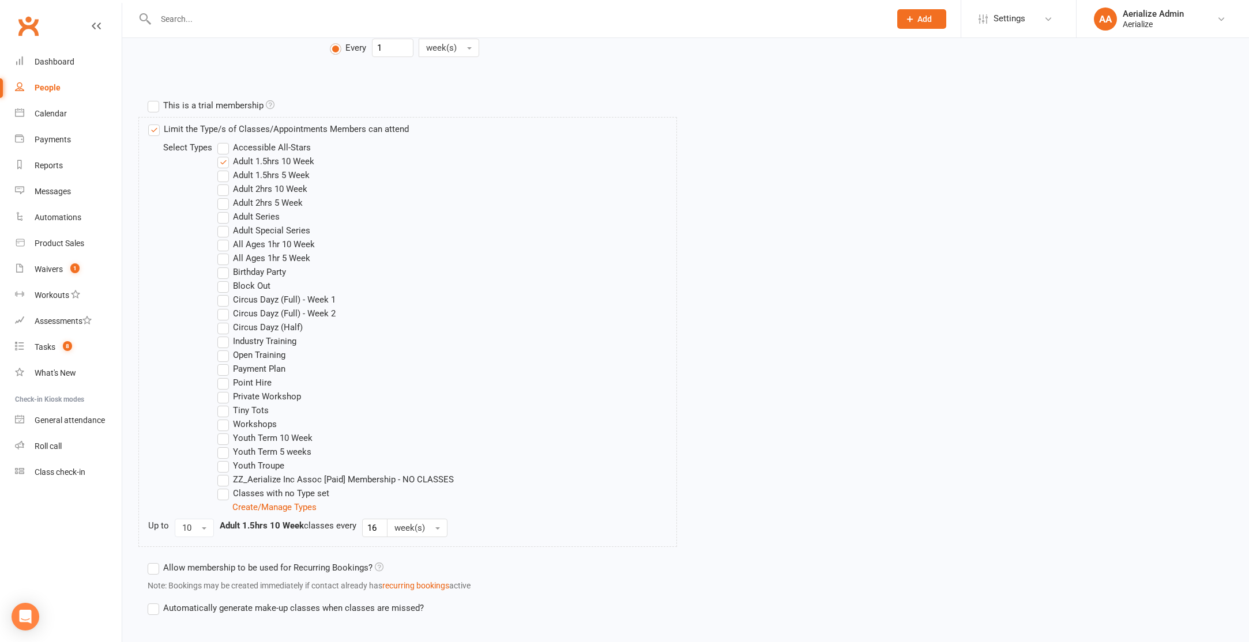
scroll to position [567, 0]
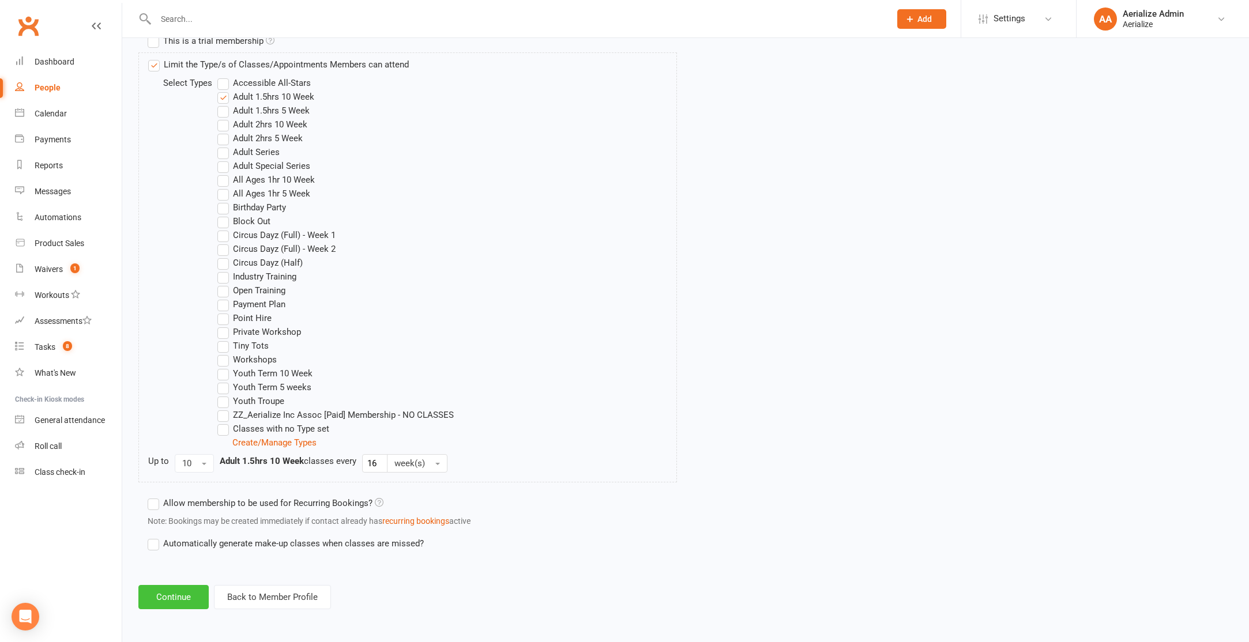
click at [187, 607] on button "Continue" at bounding box center [173, 597] width 70 height 24
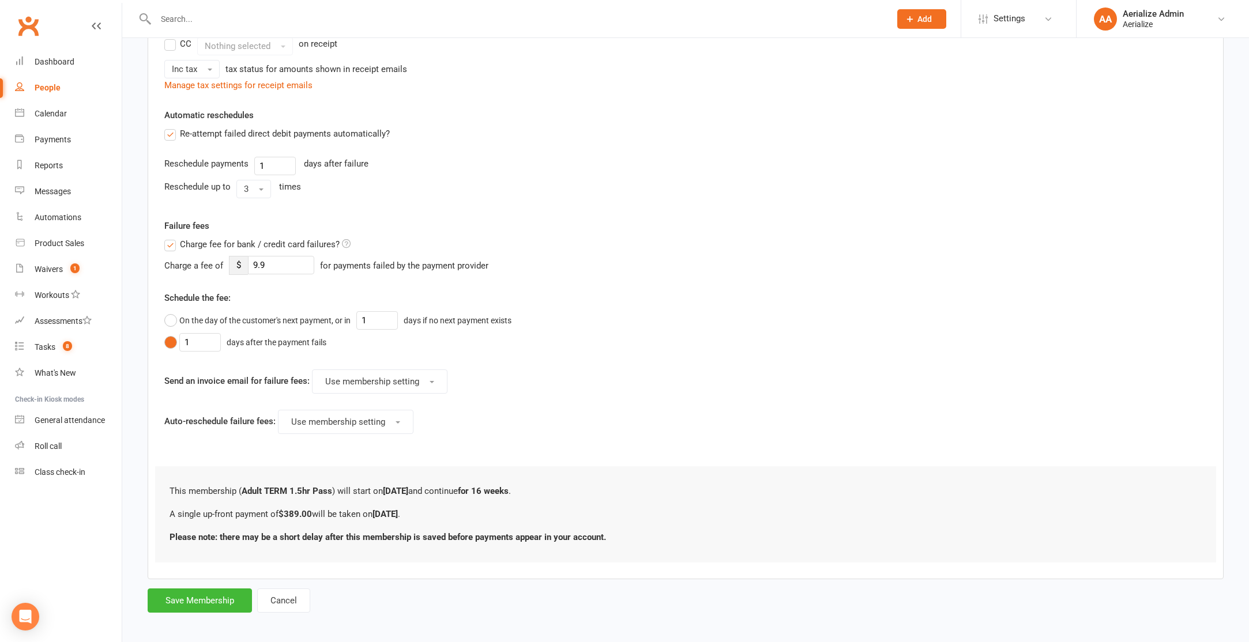
scroll to position [277, 0]
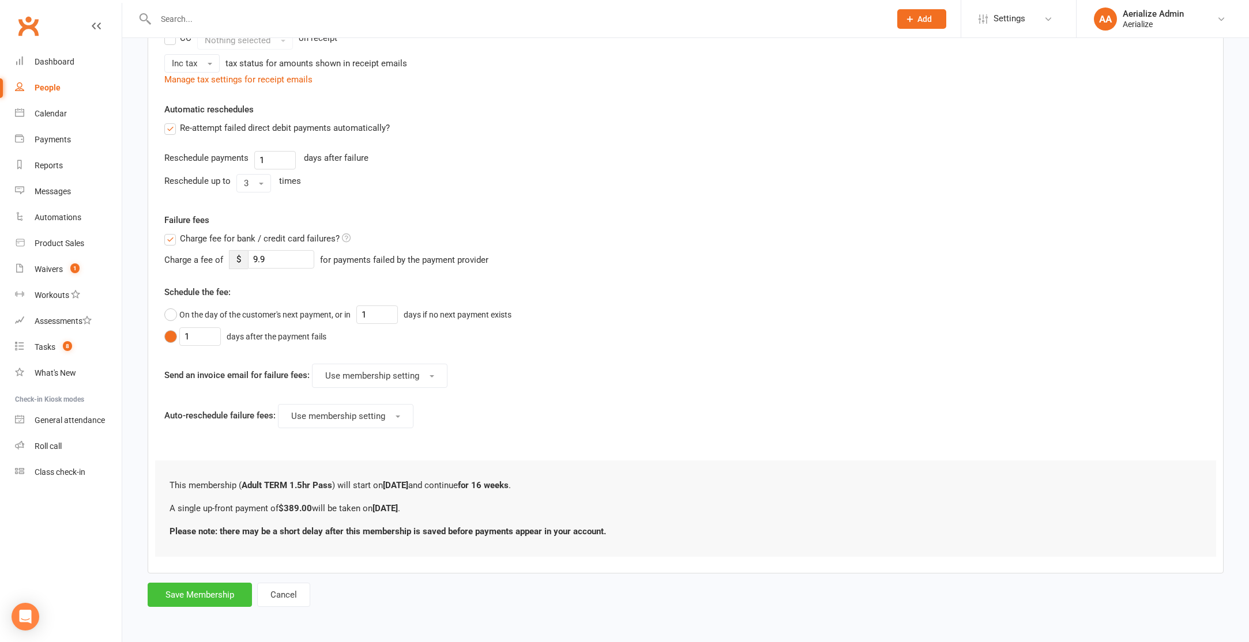
click at [205, 599] on button "Save Membership" at bounding box center [200, 595] width 104 height 24
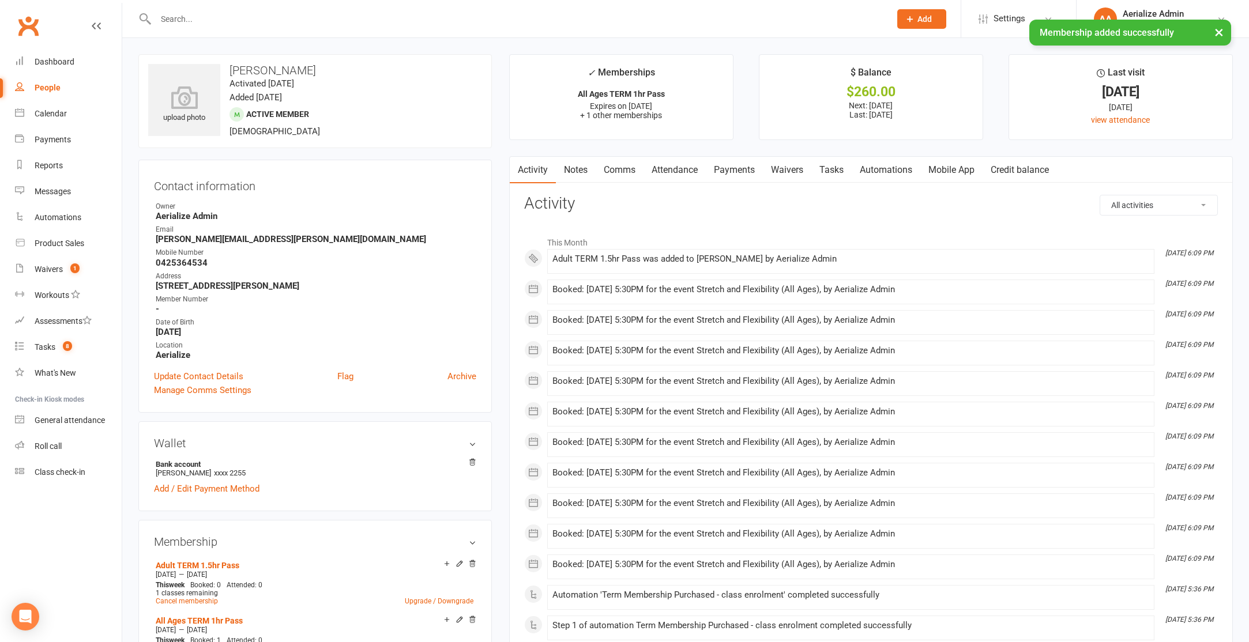
drag, startPoint x: 673, startPoint y: 172, endPoint x: 680, endPoint y: 181, distance: 11.1
click at [673, 172] on link "Attendance" at bounding box center [675, 170] width 62 height 27
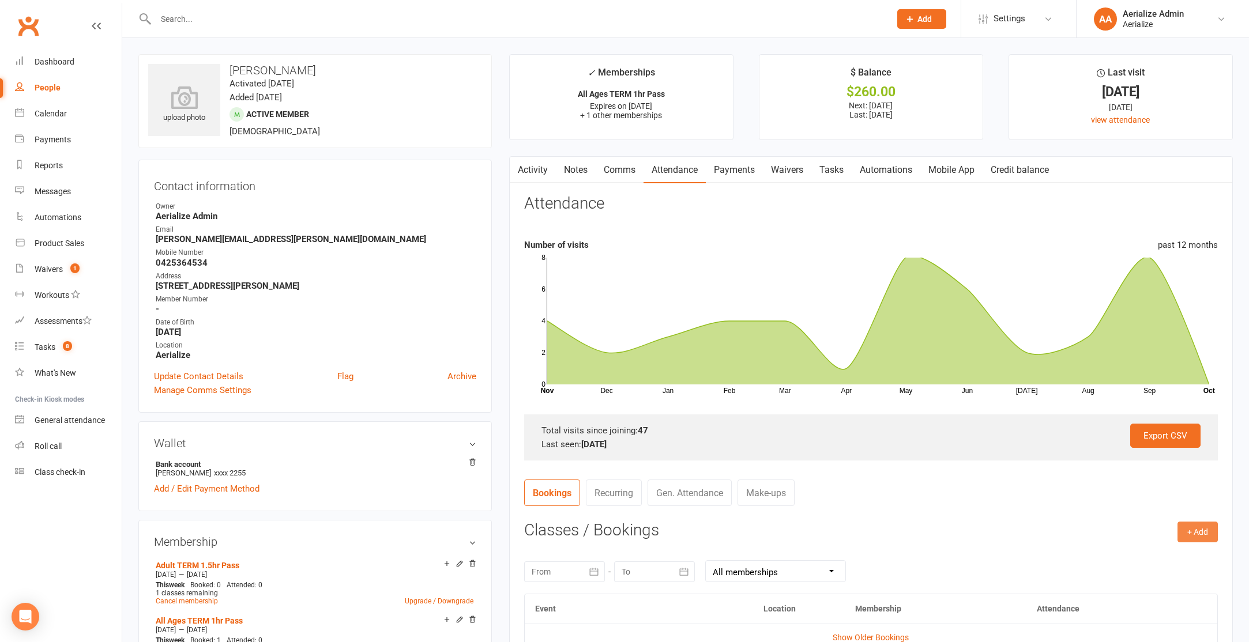
click at [1192, 529] on button "+ Add" at bounding box center [1198, 532] width 40 height 21
click at [1149, 560] on link "Book Event" at bounding box center [1160, 558] width 114 height 23
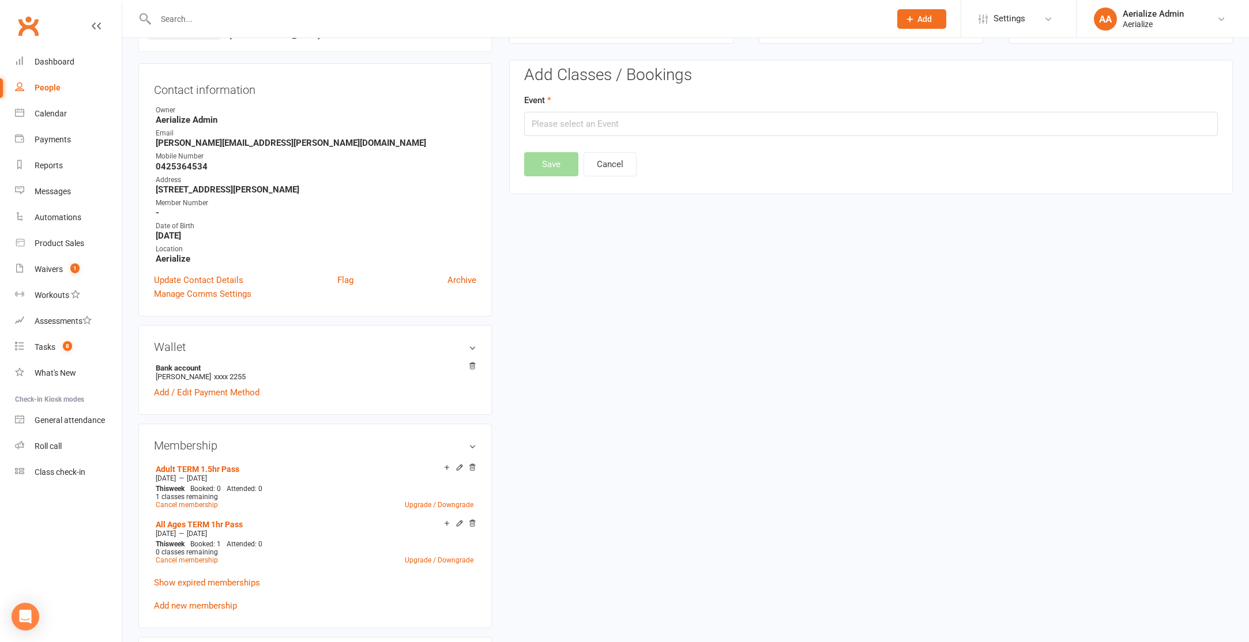
scroll to position [99, 0]
click at [579, 121] on input "text" at bounding box center [871, 122] width 694 height 24
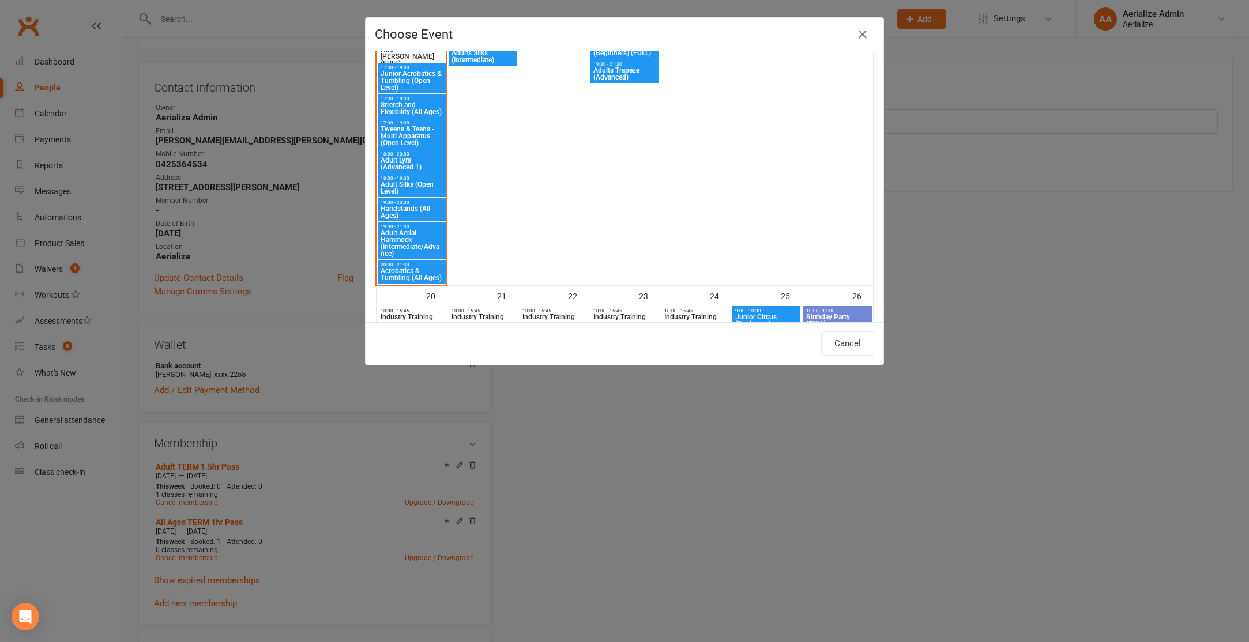
scroll to position [948, 0]
click at [396, 269] on span "Acrobatics & Tumbling (All Ages)" at bounding box center [411, 274] width 63 height 14
type input "Acrobatics & Tumbling (All Ages) - Oct 13, 2025 8:00:00 PM"
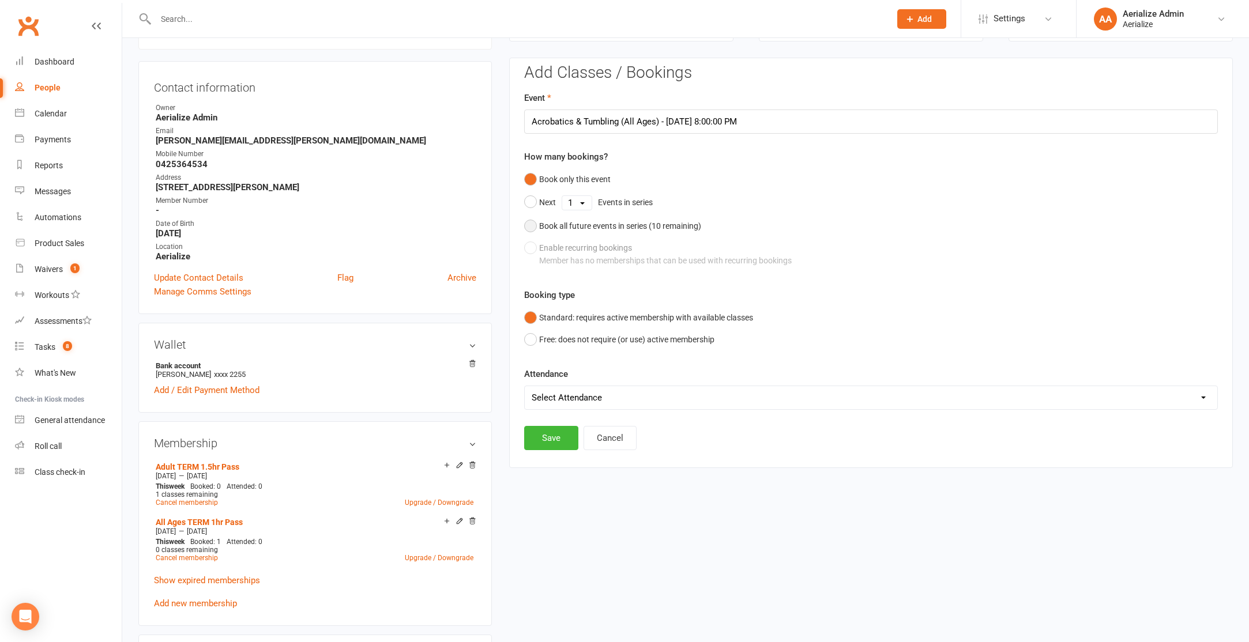
click at [557, 225] on div "Book all future events in series ( 10 remaining)" at bounding box center [620, 226] width 162 height 13
click at [536, 383] on button "Save" at bounding box center [551, 379] width 54 height 24
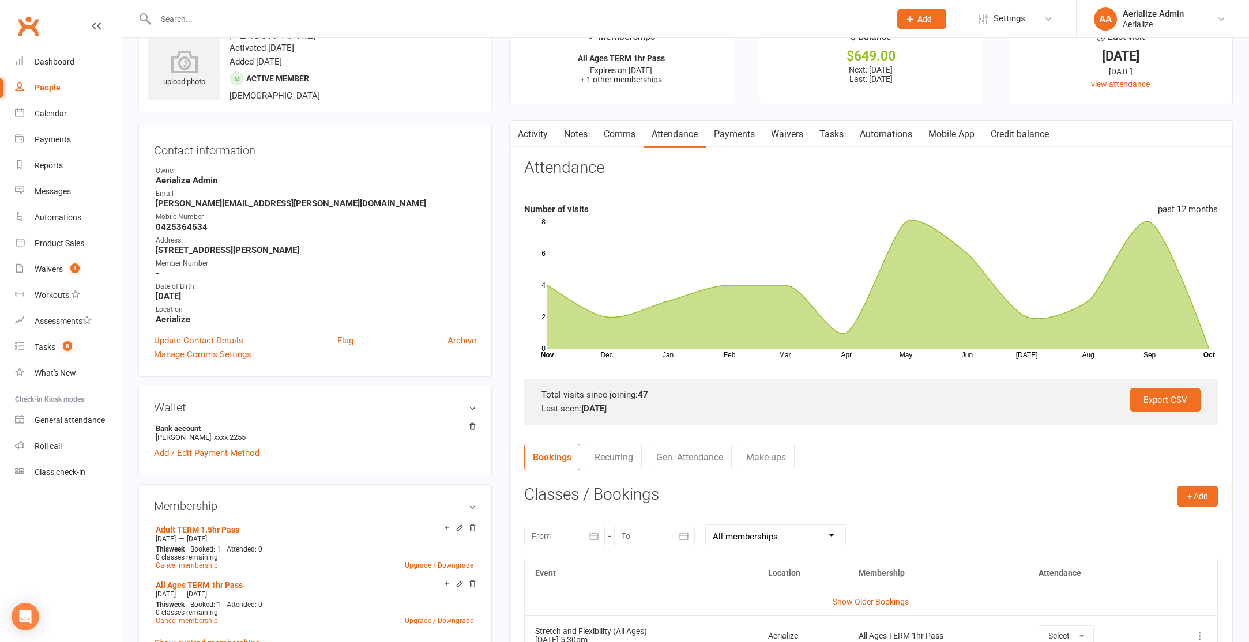
scroll to position [0, 0]
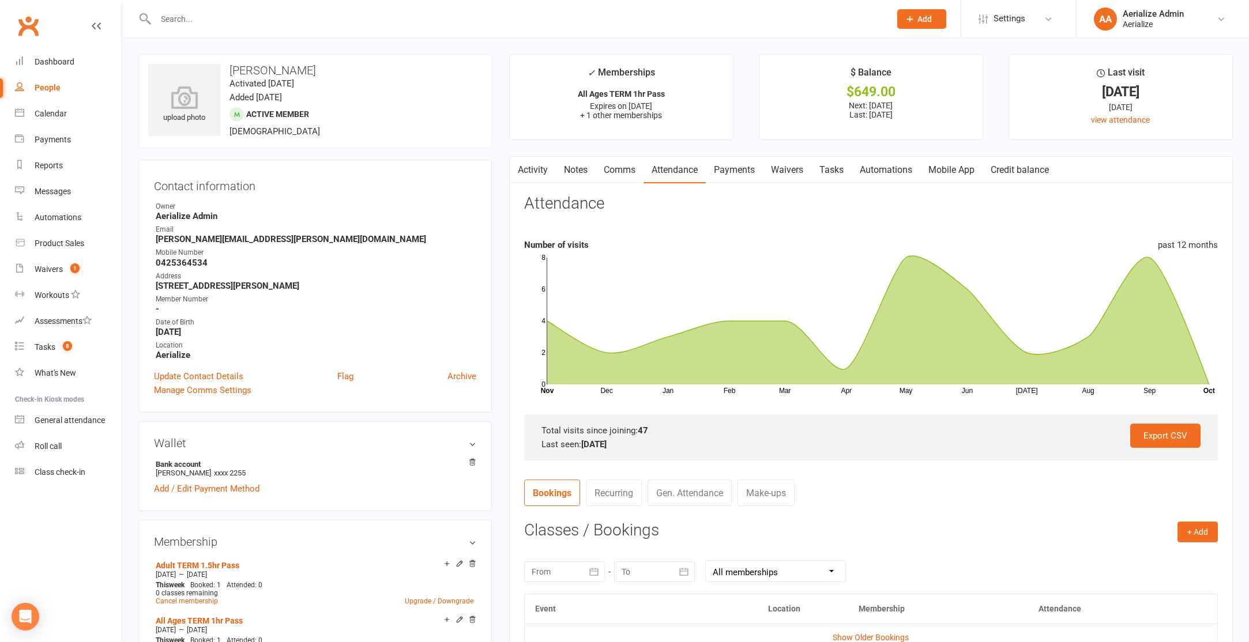
click at [240, 17] on input "text" at bounding box center [517, 19] width 730 height 16
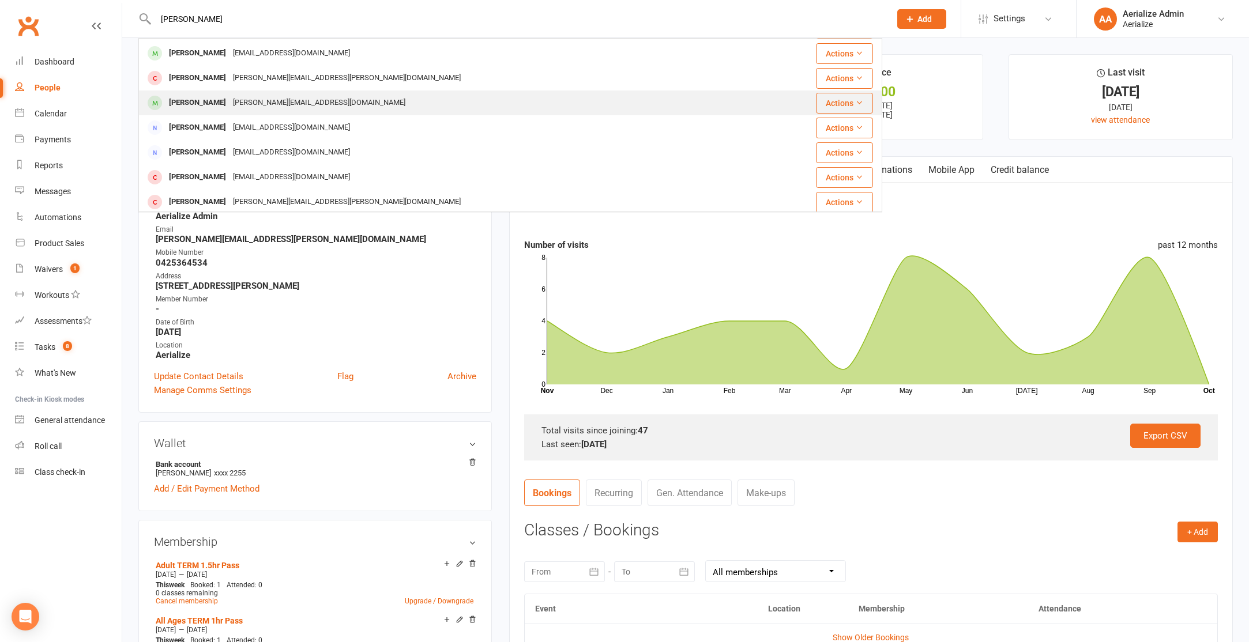
scroll to position [159, 0]
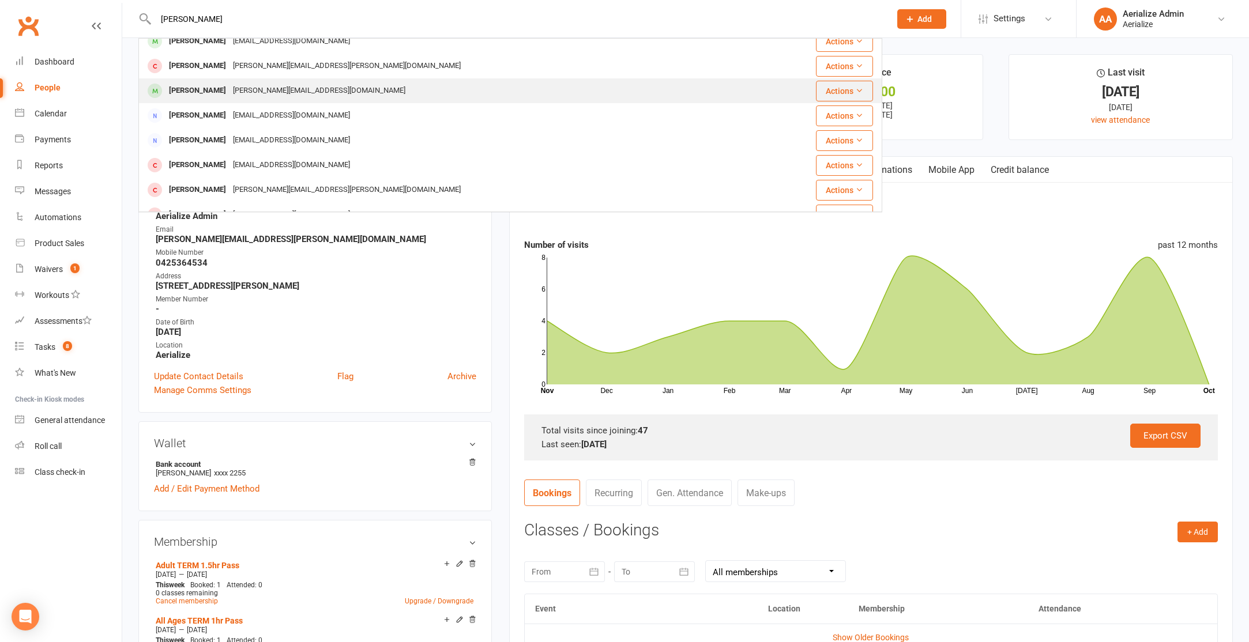
type input "laura"
click at [210, 90] on div "Laura Scrivener" at bounding box center [198, 90] width 64 height 17
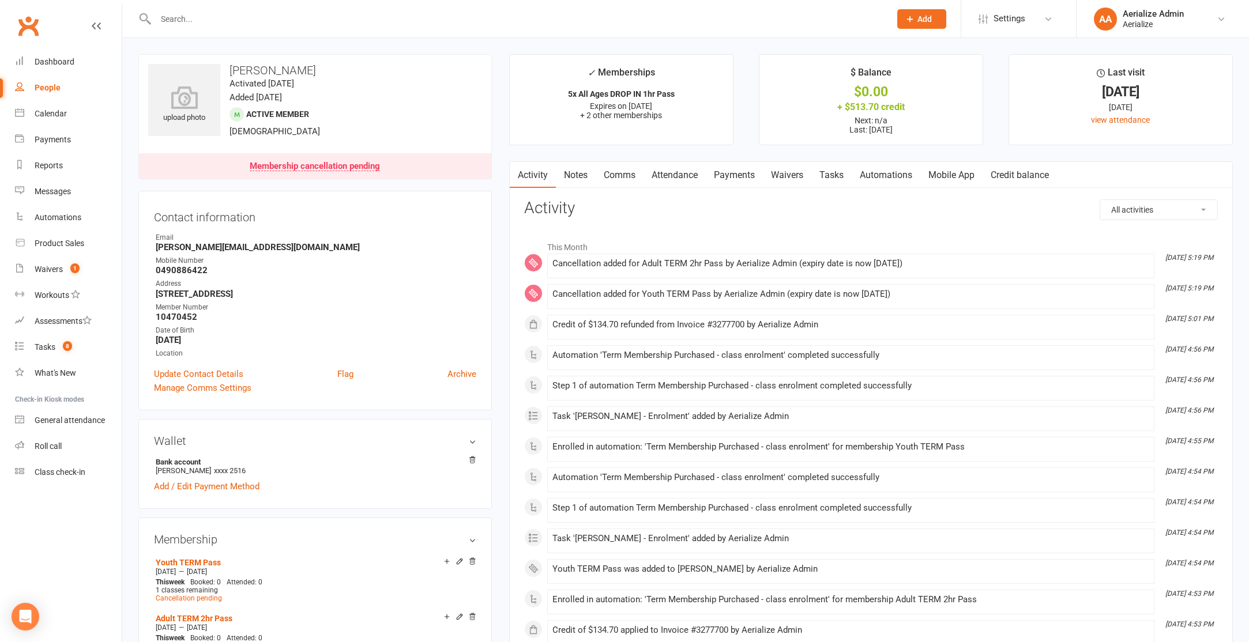
click at [732, 175] on link "Payments" at bounding box center [734, 175] width 57 height 27
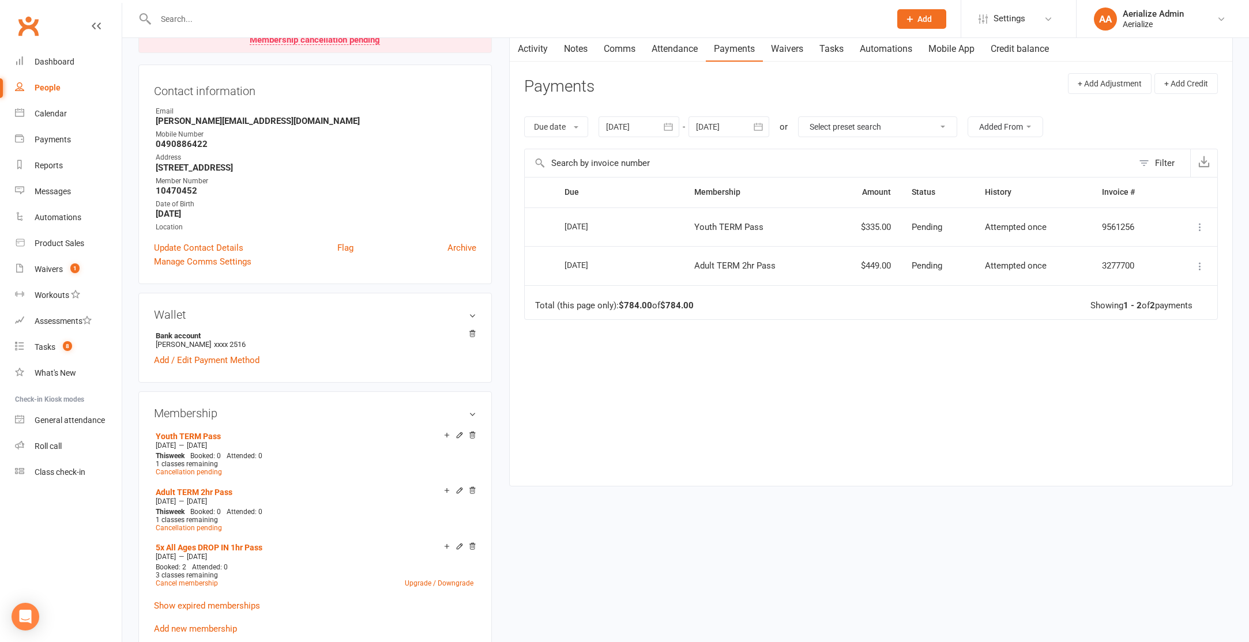
scroll to position [129, 0]
click at [1198, 228] on icon at bounding box center [1200, 225] width 12 height 12
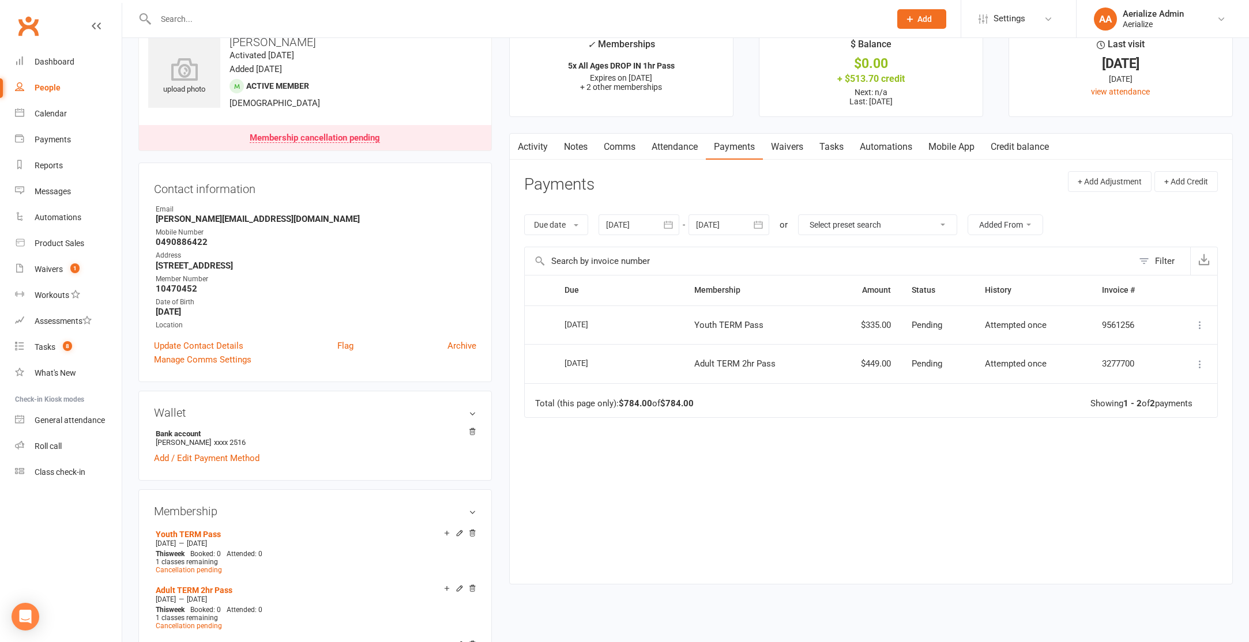
scroll to position [0, 0]
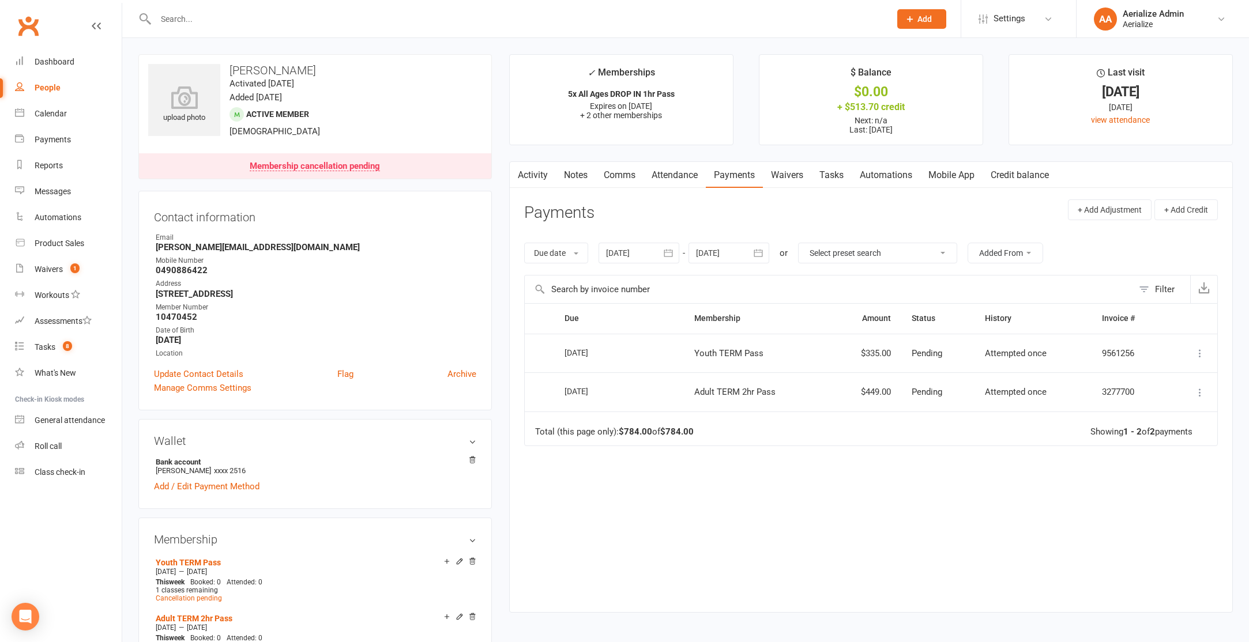
click at [1202, 352] on icon at bounding box center [1200, 354] width 12 height 12
click at [1182, 375] on link "More Info" at bounding box center [1149, 375] width 114 height 23
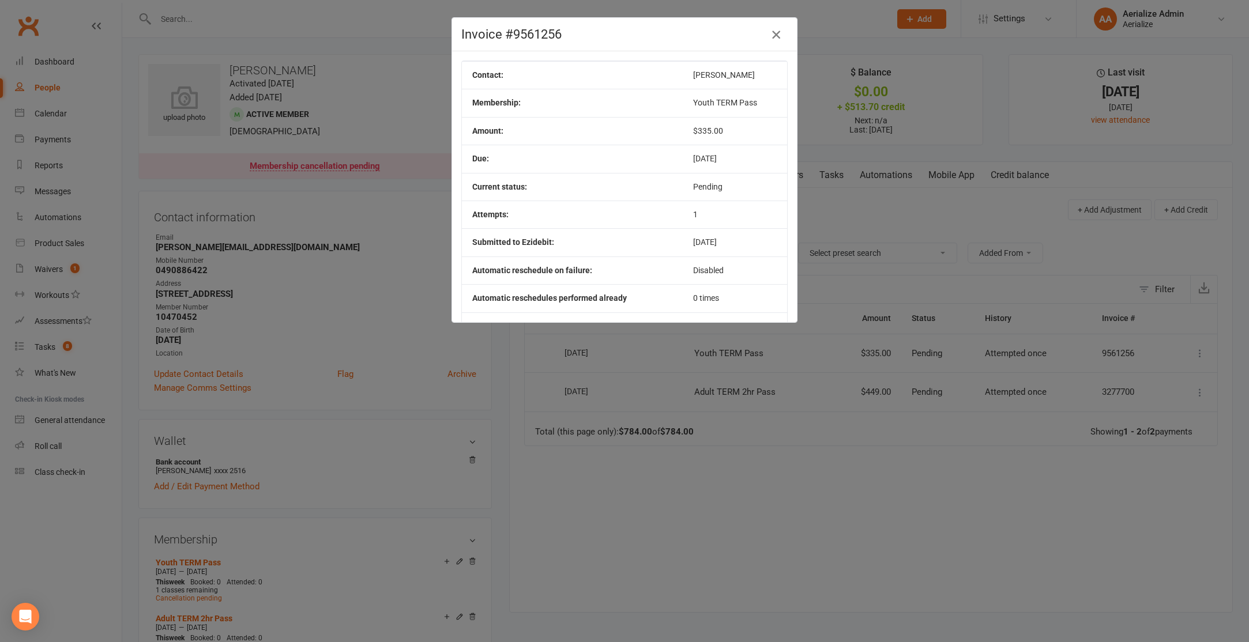
click at [775, 33] on icon "button" at bounding box center [776, 35] width 14 height 14
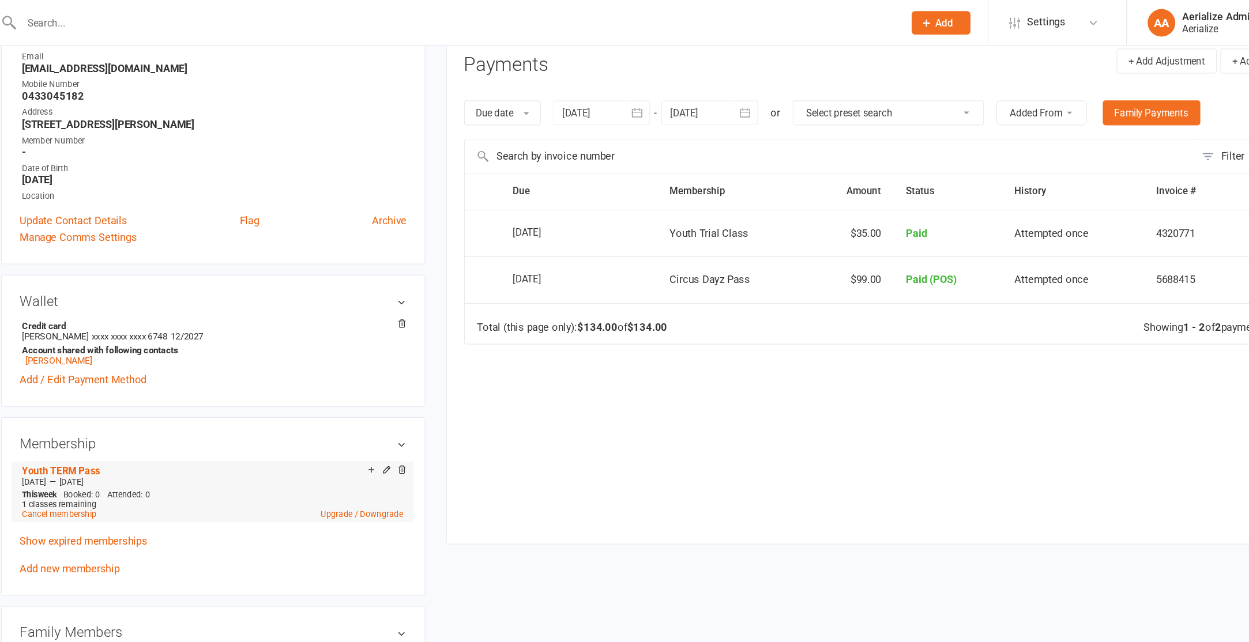
scroll to position [156, 0]
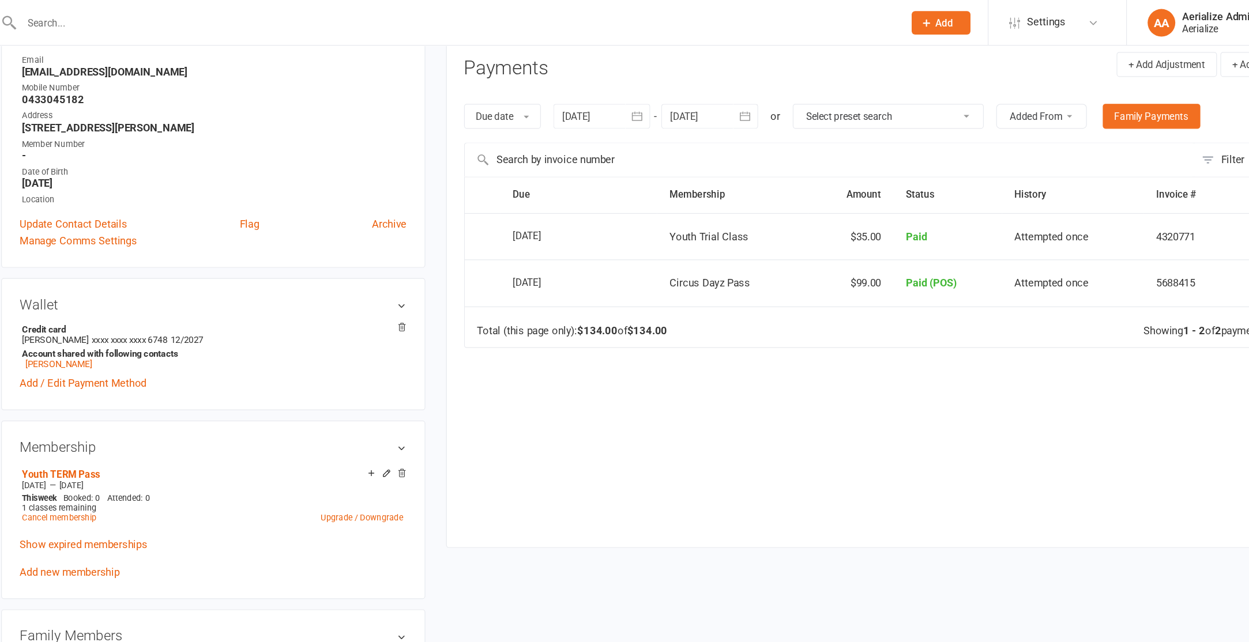
click at [213, 476] on link "Add new membership" at bounding box center [195, 477] width 83 height 10
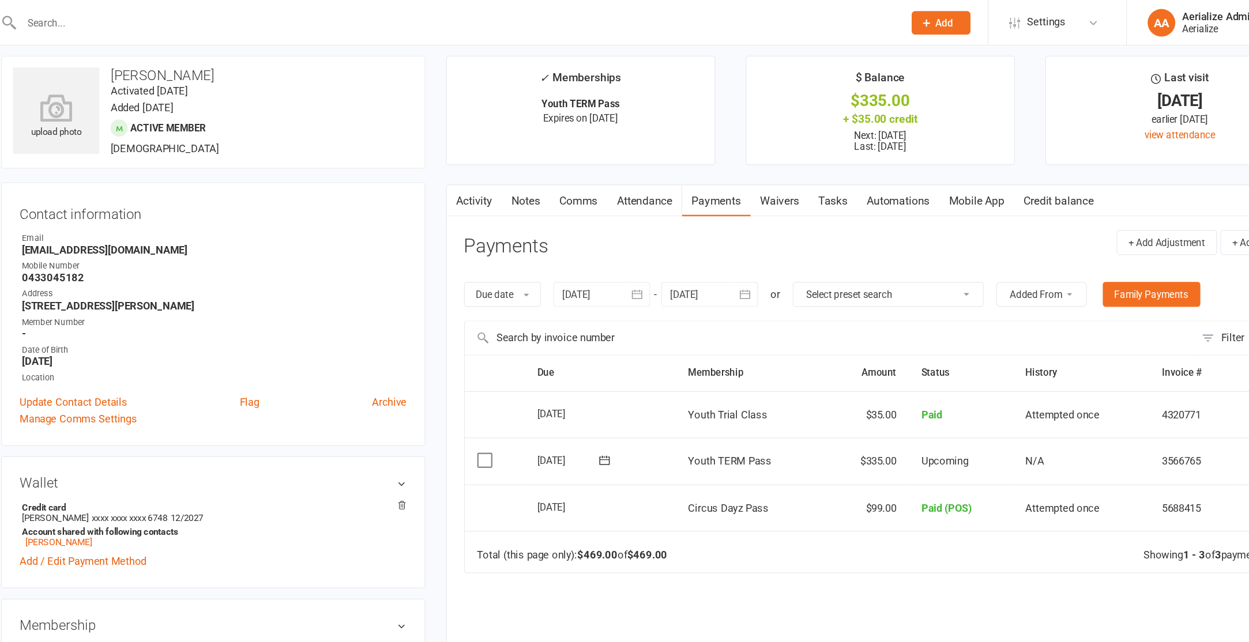
scroll to position [7, 0]
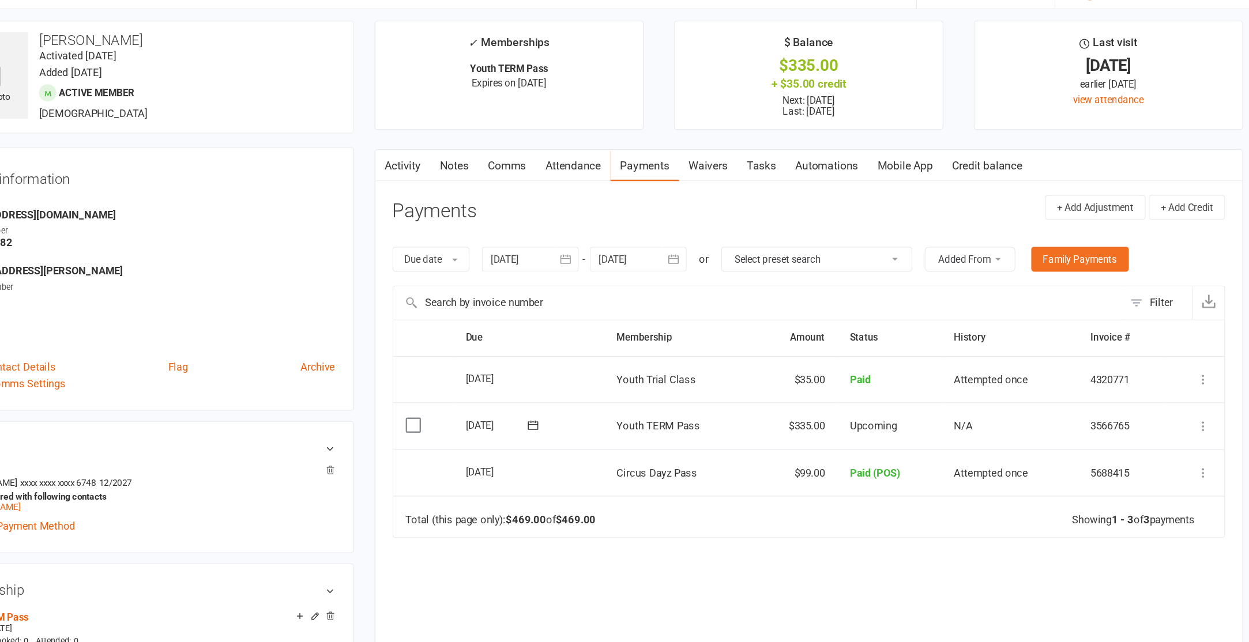
click at [1201, 385] on icon at bounding box center [1200, 386] width 12 height 12
click at [1161, 501] on link "Apply credit" at bounding box center [1149, 500] width 114 height 23
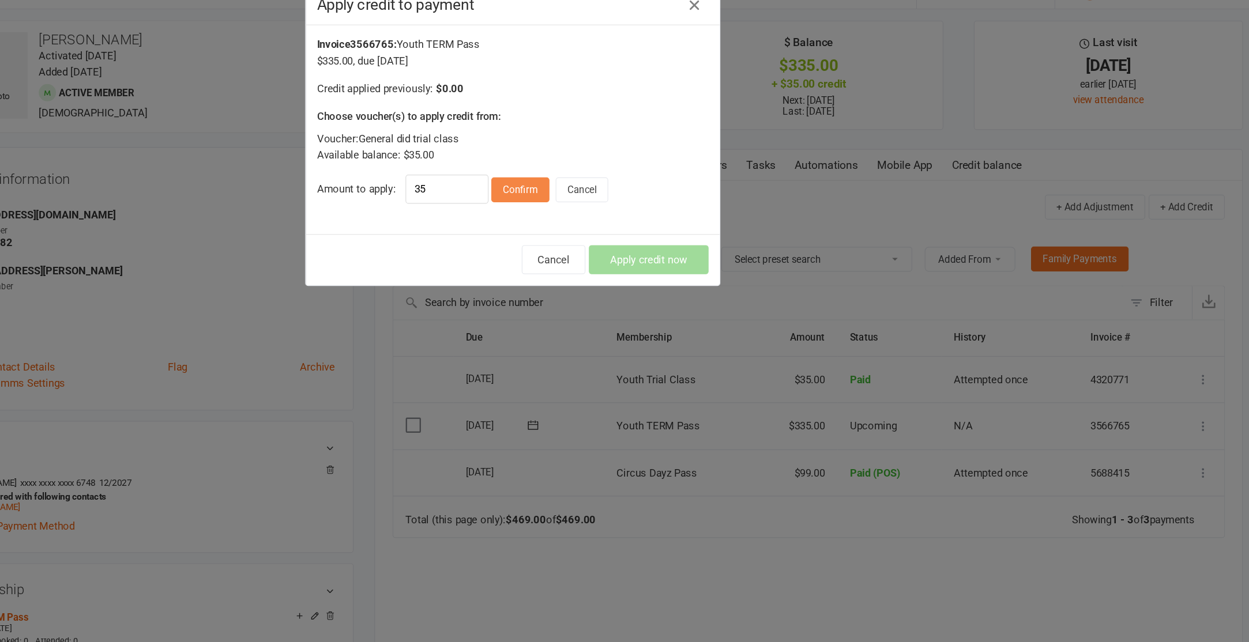
click at [633, 187] on button "Confirm" at bounding box center [631, 188] width 48 height 21
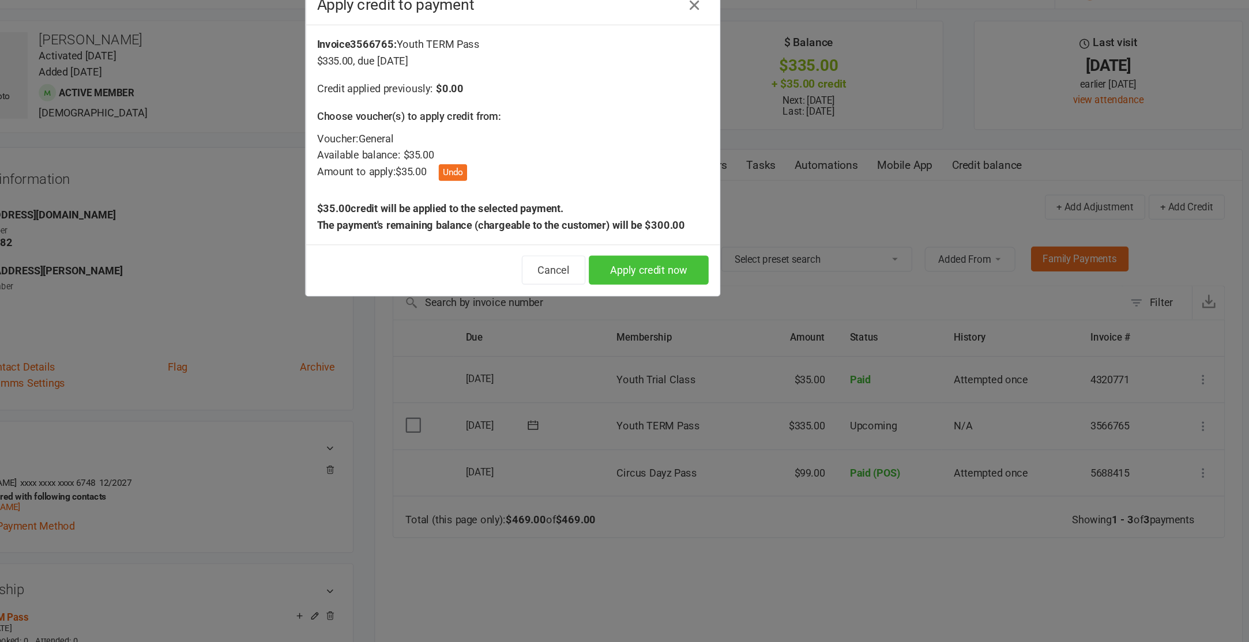
click at [749, 258] on button "Apply credit now" at bounding box center [738, 255] width 100 height 24
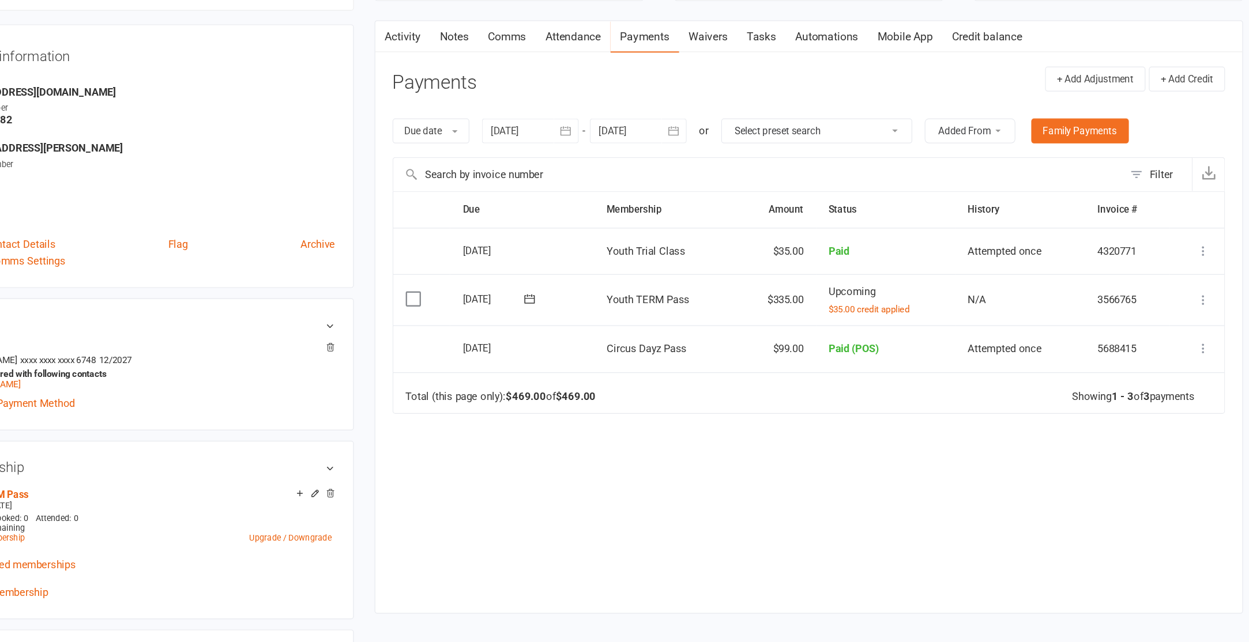
scroll to position [36, 0]
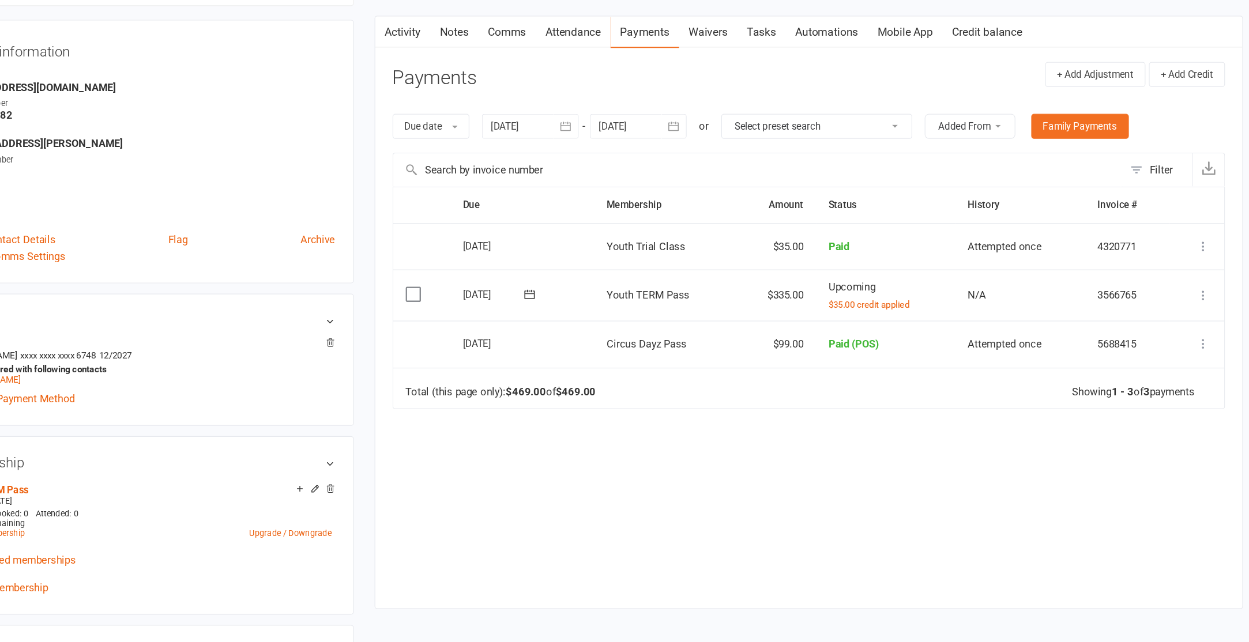
click at [1201, 351] on icon at bounding box center [1200, 354] width 12 height 12
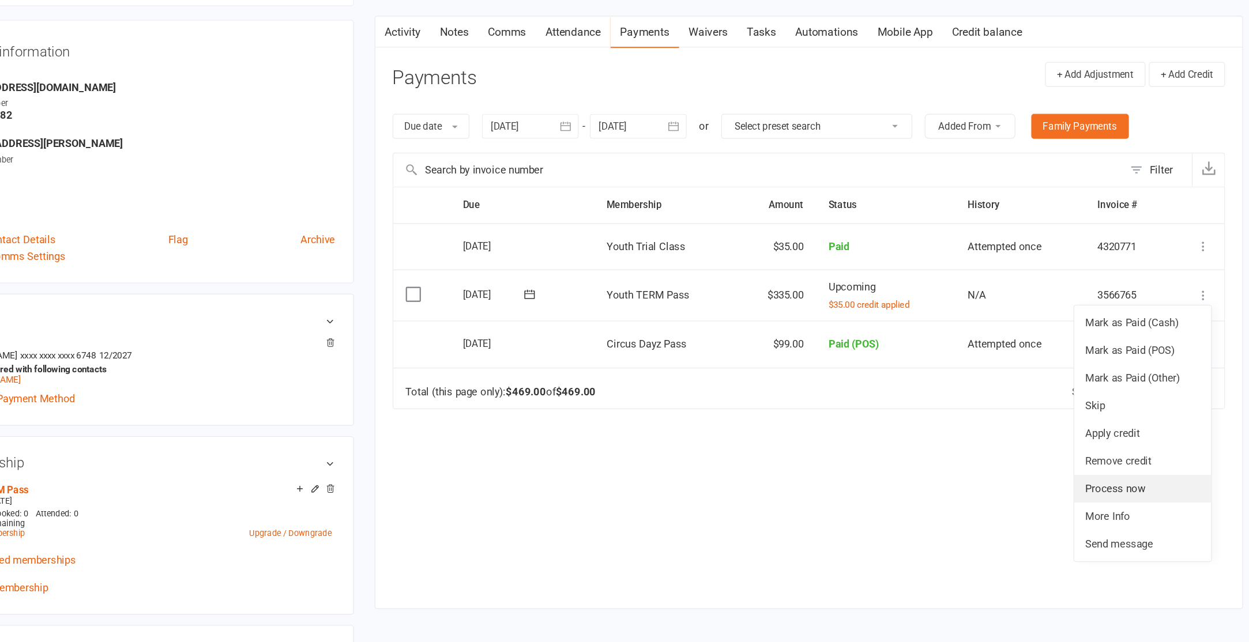
click at [1132, 520] on link "Process now" at bounding box center [1149, 514] width 114 height 23
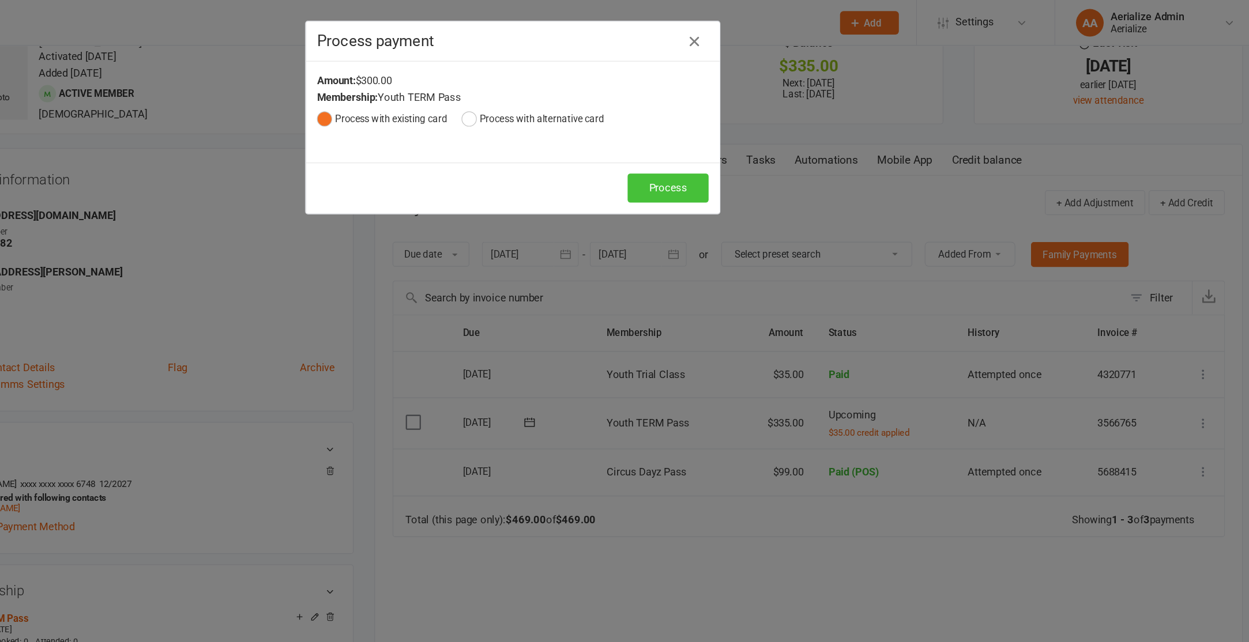
click at [746, 155] on button "Process" at bounding box center [753, 157] width 67 height 24
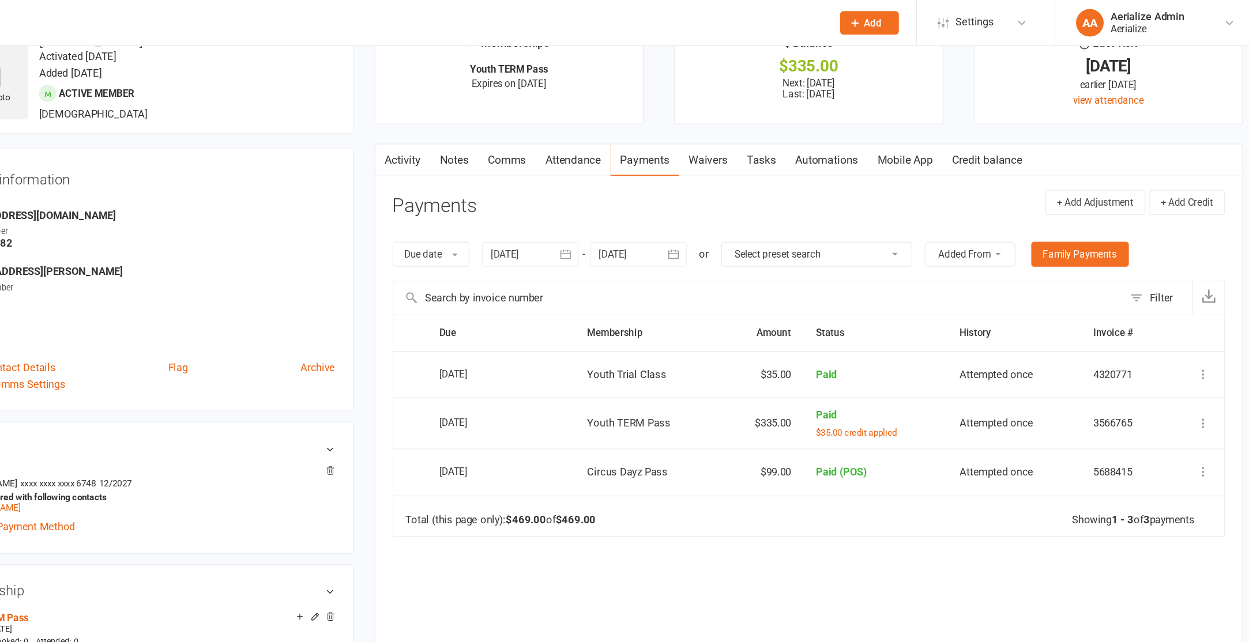
click at [675, 133] on link "Attendance" at bounding box center [675, 134] width 62 height 27
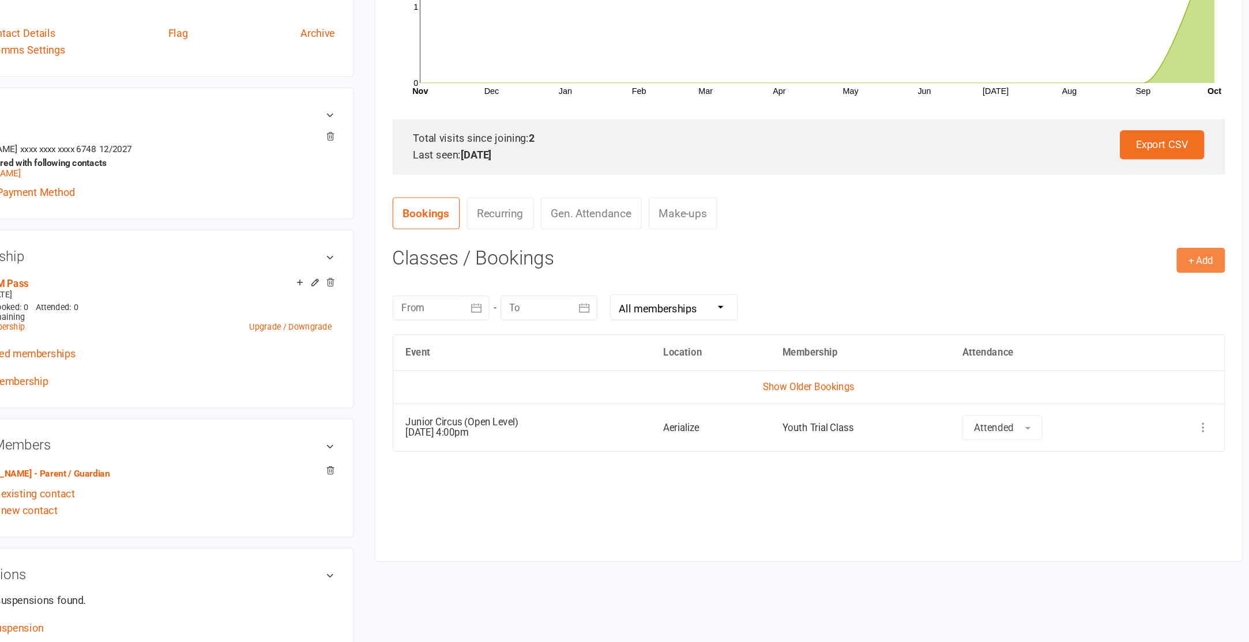
scroll to position [209, 0]
click at [1201, 326] on button "+ Add" at bounding box center [1198, 323] width 40 height 21
click at [1129, 355] on link "Book Event" at bounding box center [1160, 348] width 114 height 23
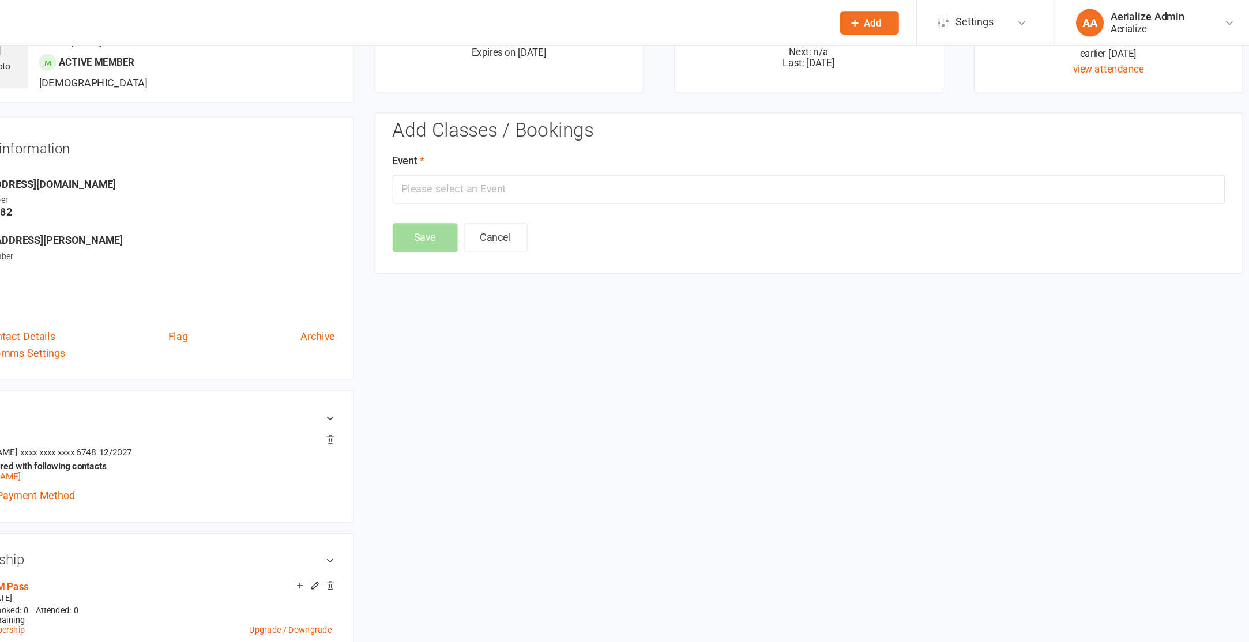
scroll to position [0, 0]
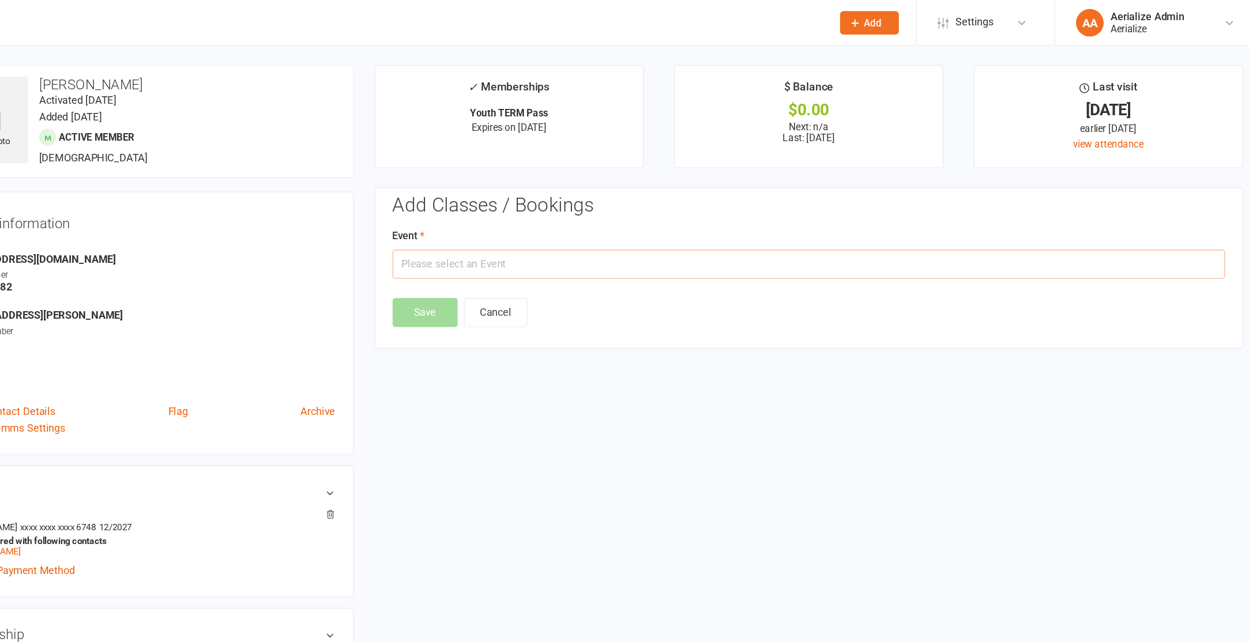
click at [600, 221] on input "text" at bounding box center [871, 220] width 694 height 24
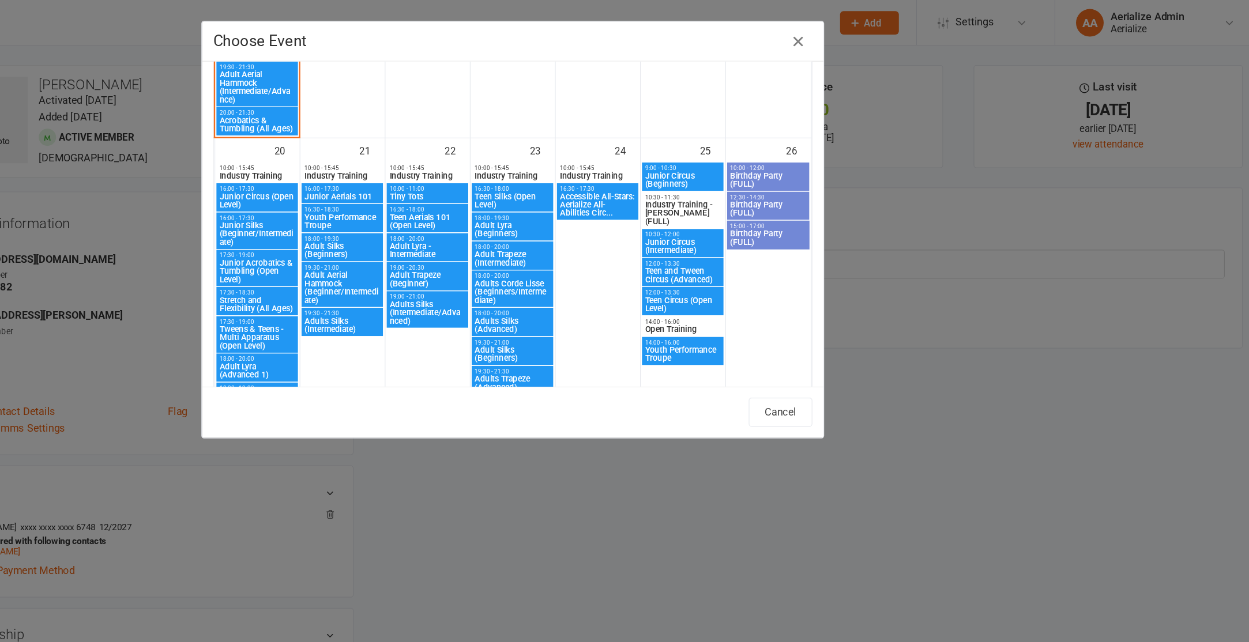
scroll to position [1121, 0]
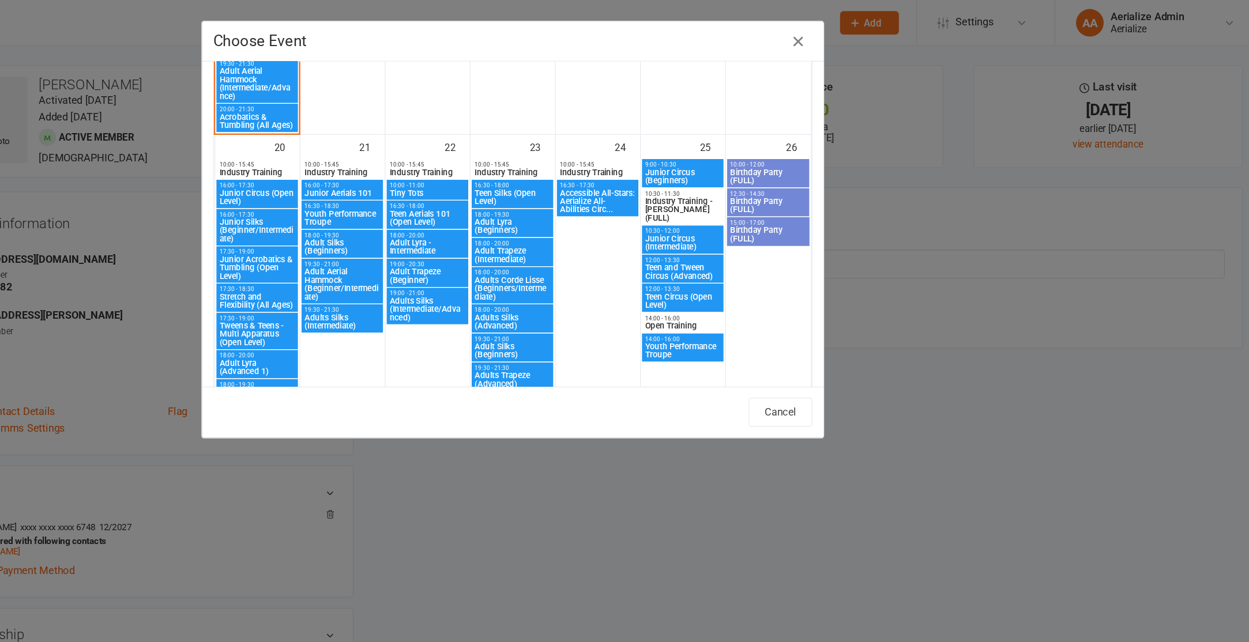
click at [408, 162] on span "Junior Circus (Open Level)" at bounding box center [411, 164] width 63 height 14
type input "Junior Circus (Open Level) - [DATE] 4:00:00 PM"
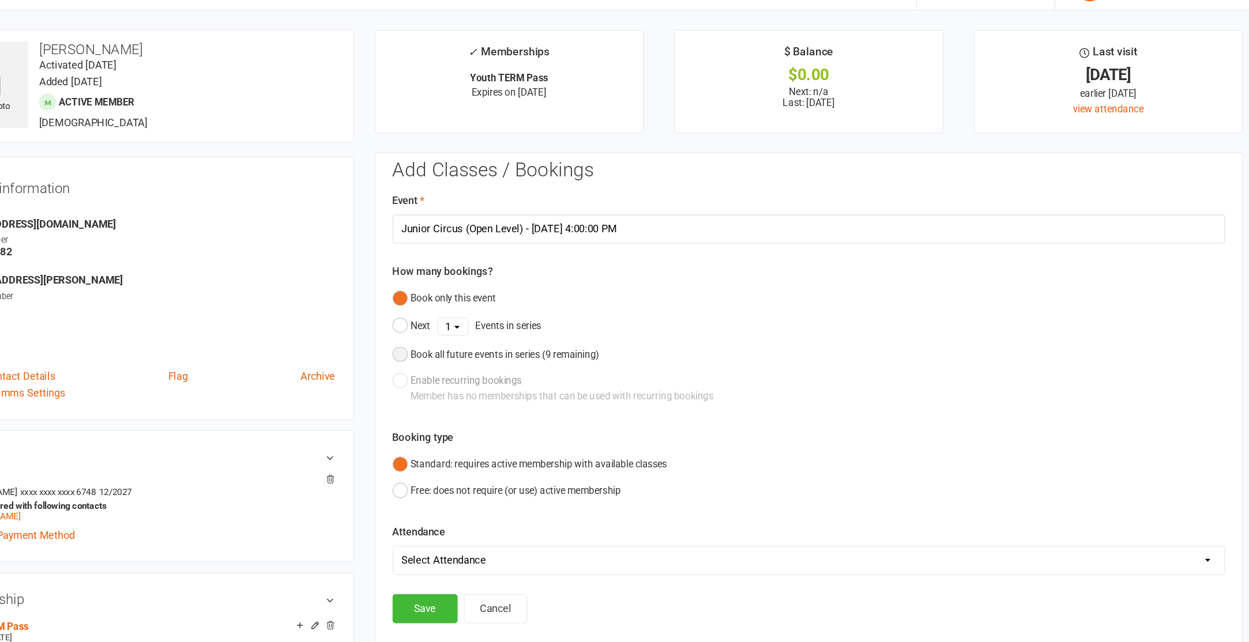
click at [558, 321] on div "Book all future events in series ( 9 remaining)" at bounding box center [617, 324] width 157 height 13
click at [558, 480] on button "Save" at bounding box center [551, 478] width 54 height 24
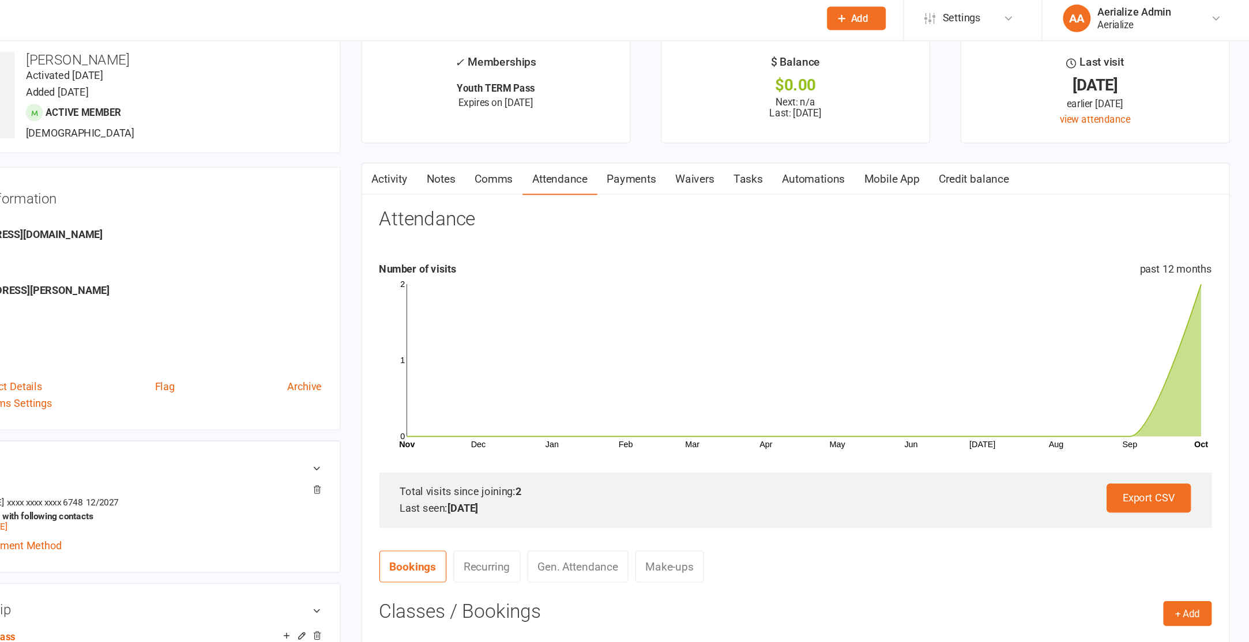
scroll to position [17, 0]
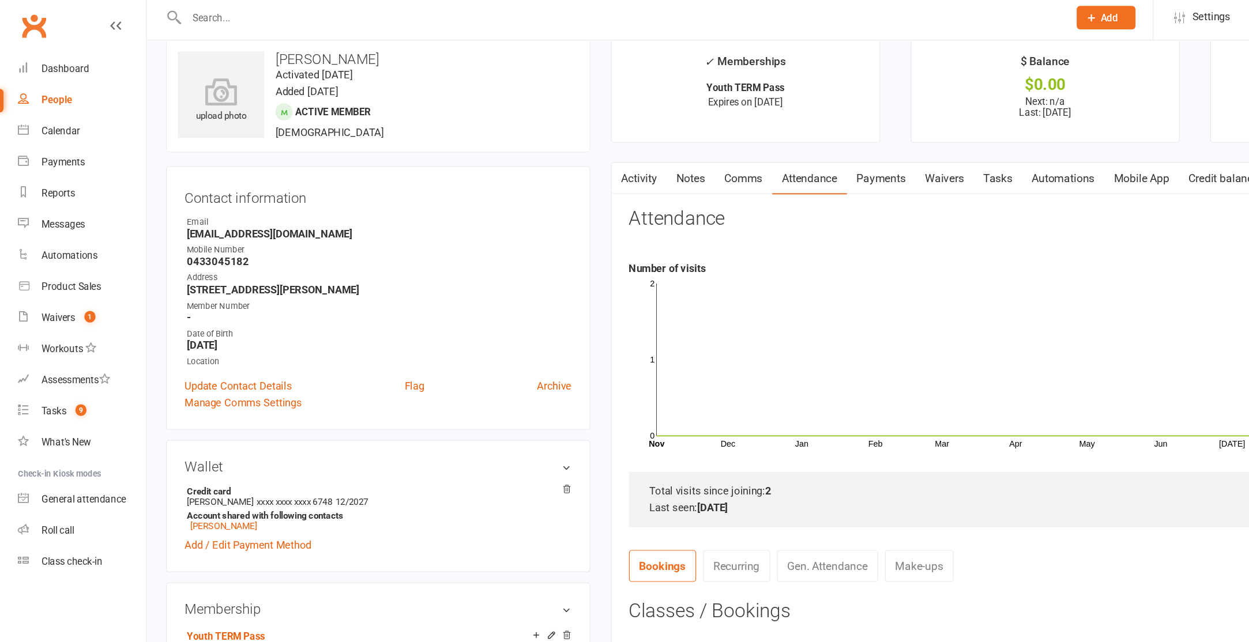
click at [180, 18] on input "text" at bounding box center [517, 19] width 730 height 16
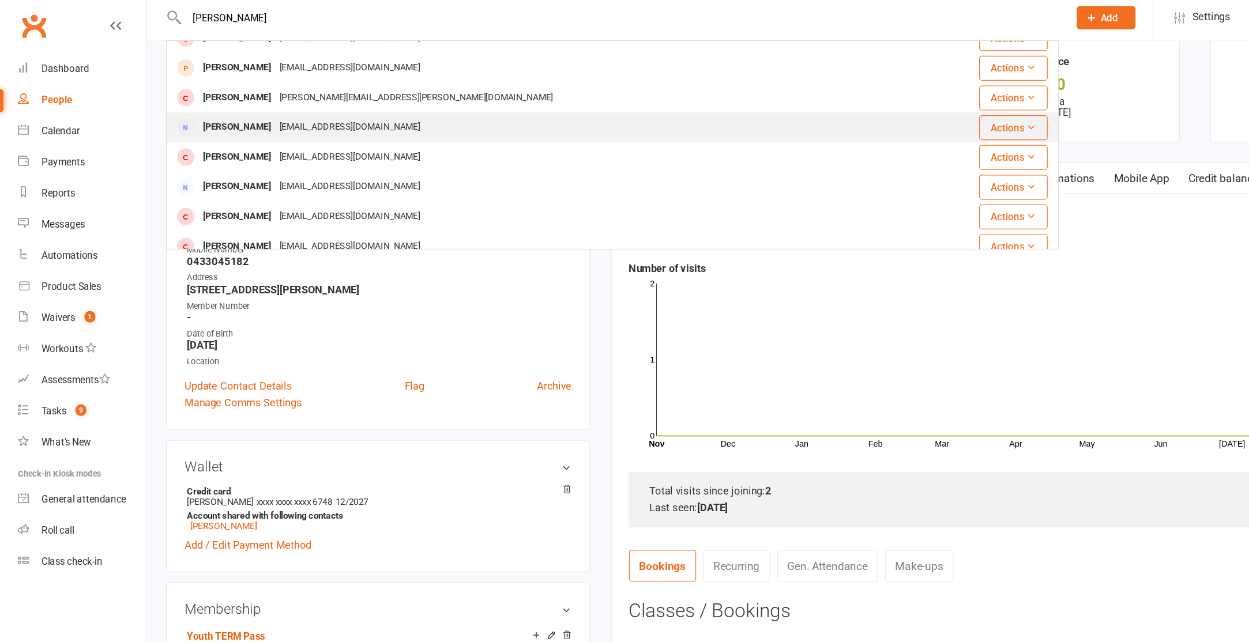
scroll to position [323, 0]
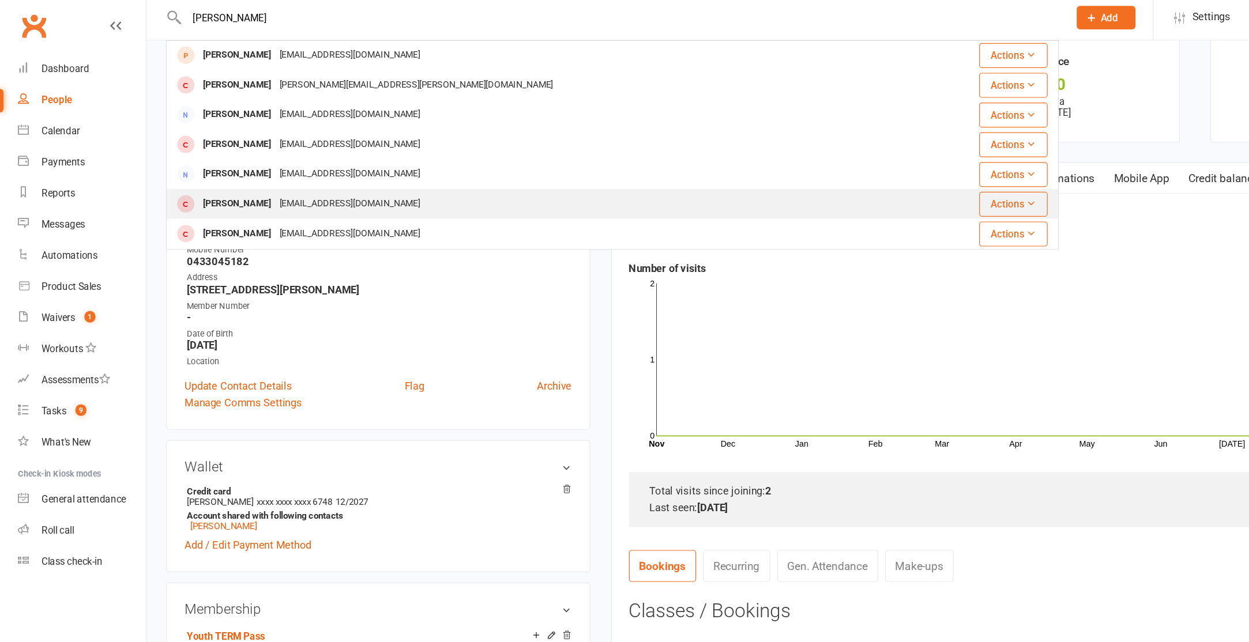
type input "[PERSON_NAME]"
click at [232, 167] on div "[EMAIL_ADDRESS][DOMAIN_NAME]" at bounding box center [292, 174] width 124 height 17
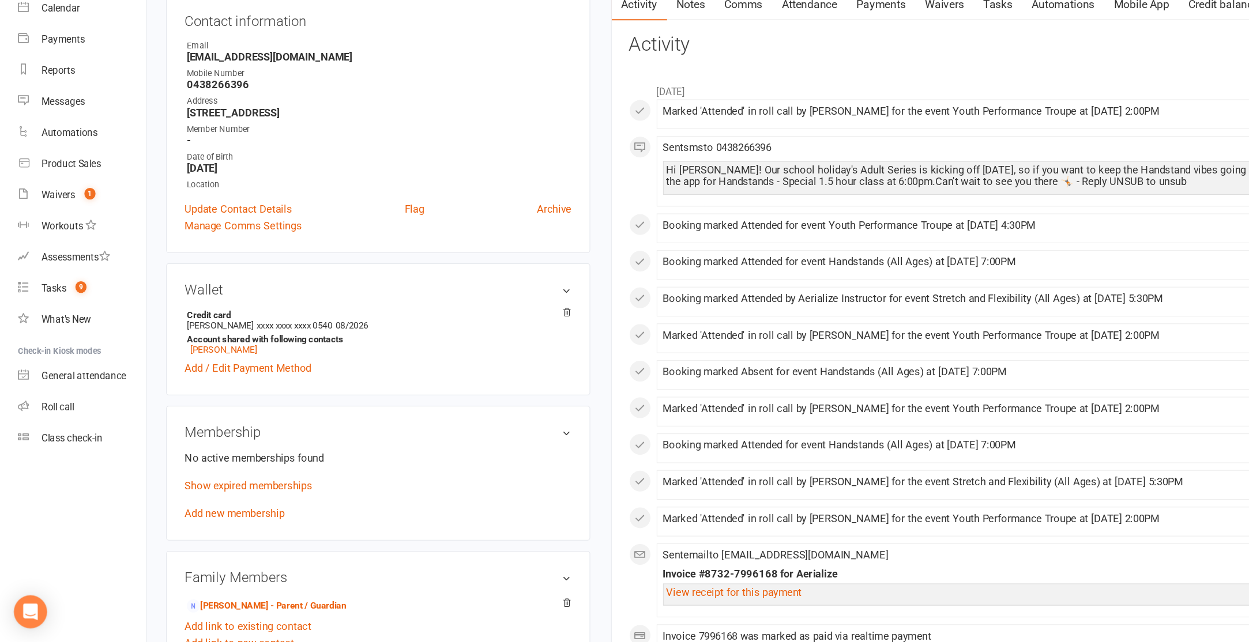
scroll to position [78, 0]
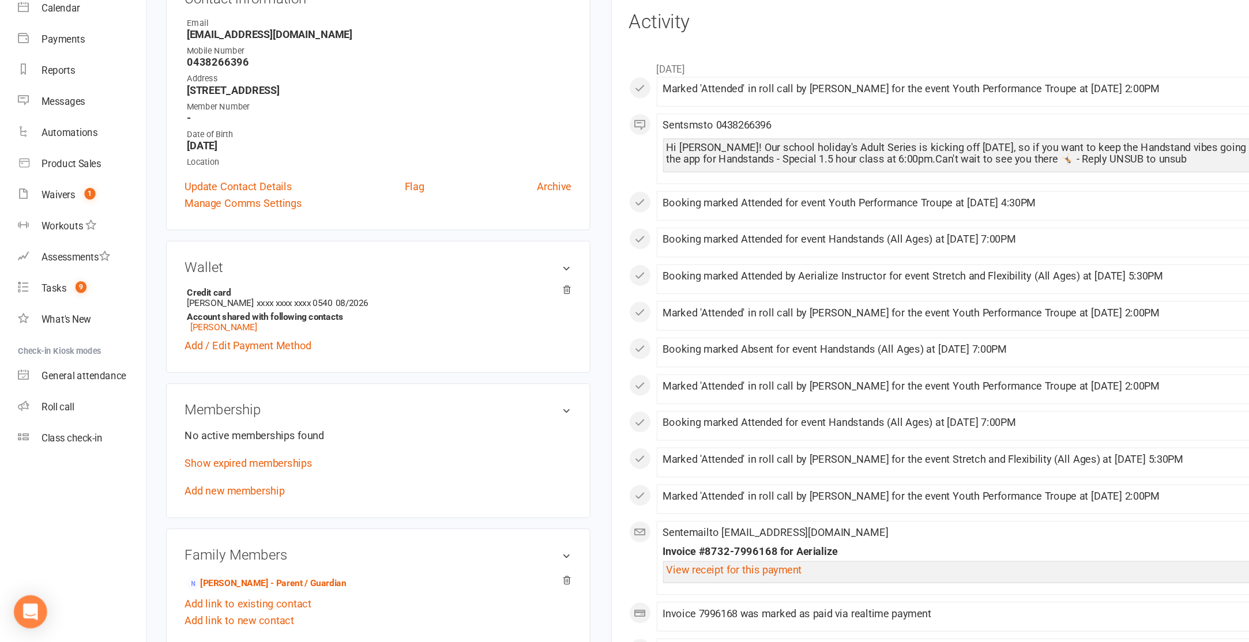
click at [197, 518] on link "Add new membership" at bounding box center [195, 517] width 83 height 10
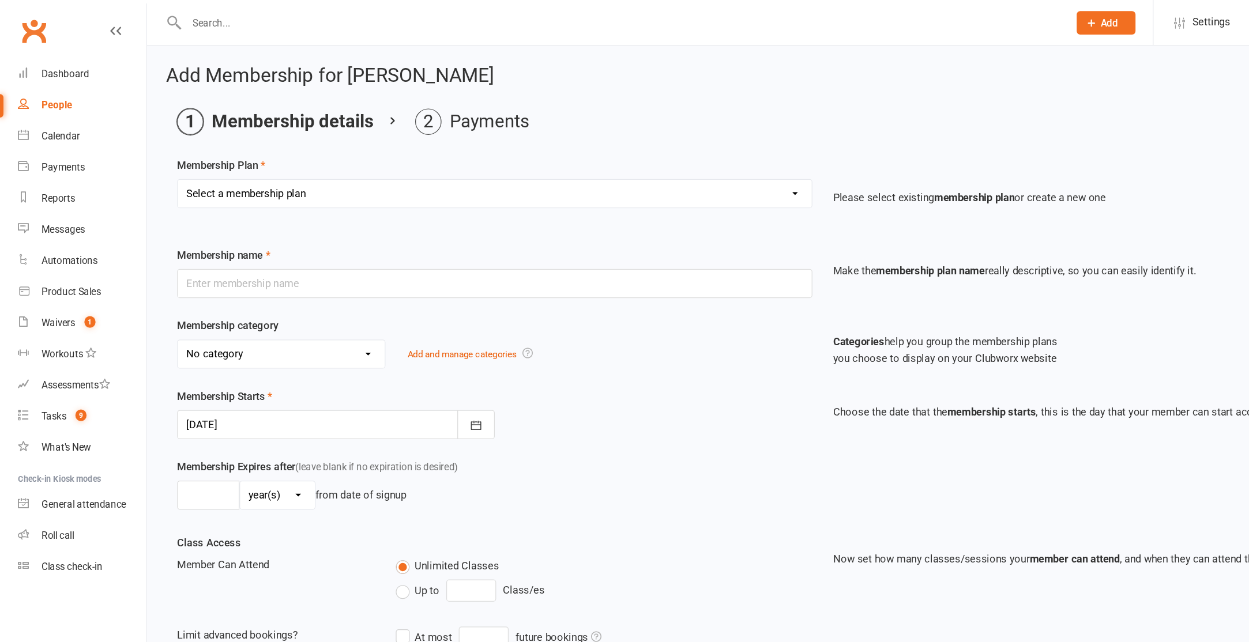
click at [265, 163] on select "Select a membership plan Create new Membership Plan Tiny Tots DROP IN Tiny Tots…" at bounding box center [412, 161] width 528 height 23
select select "6"
click at [148, 150] on select "Select a membership plan Create new Membership Plan Tiny Tots DROP IN Tiny Tots…" at bounding box center [412, 161] width 528 height 23
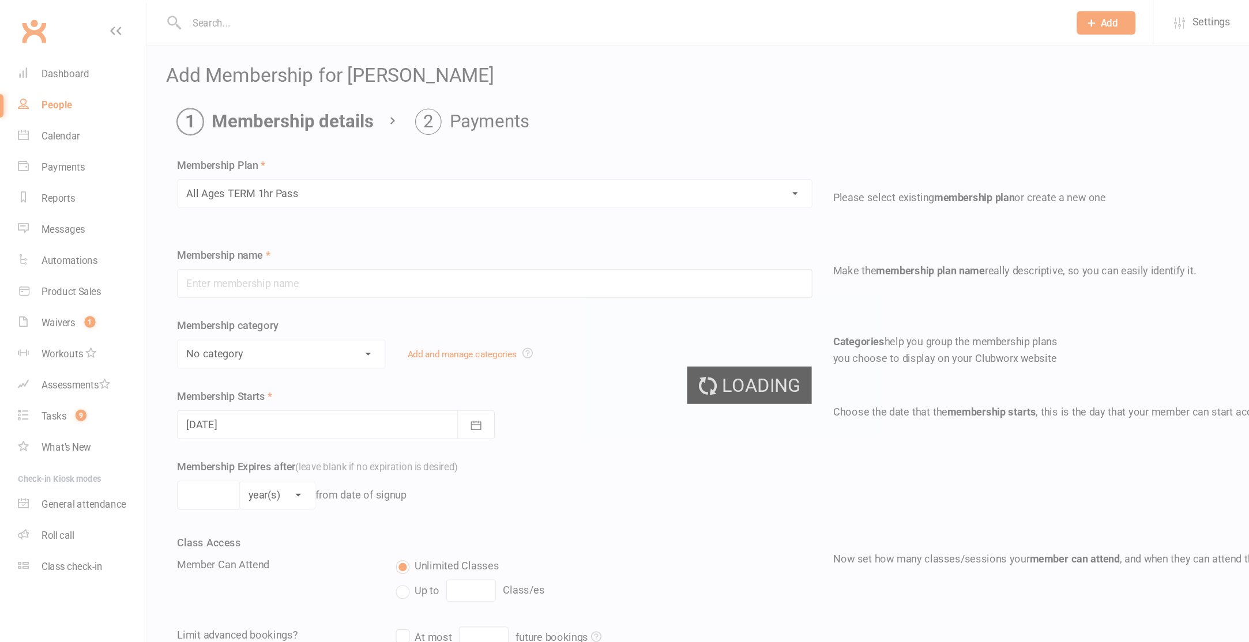
type input "All Ages TERM 1hr Pass"
select select "10"
type input "16"
select select "1"
type input "1"
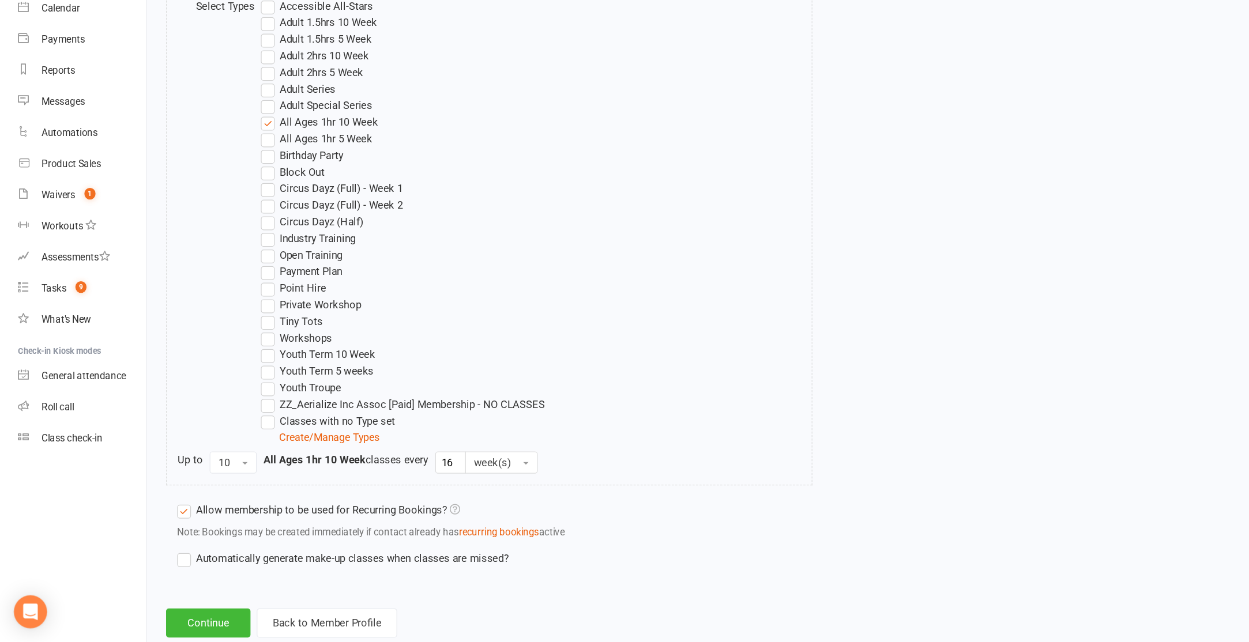
scroll to position [567, 0]
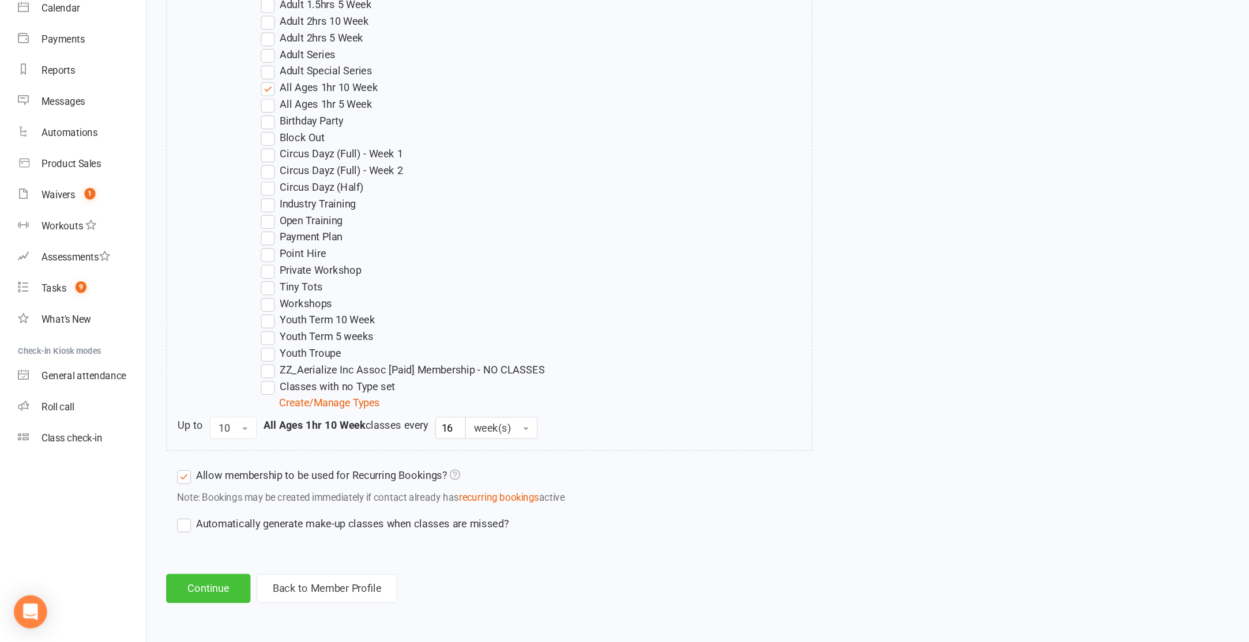
drag, startPoint x: 185, startPoint y: 600, endPoint x: 176, endPoint y: 600, distance: 8.7
click at [185, 600] on button "Continue" at bounding box center [173, 597] width 70 height 24
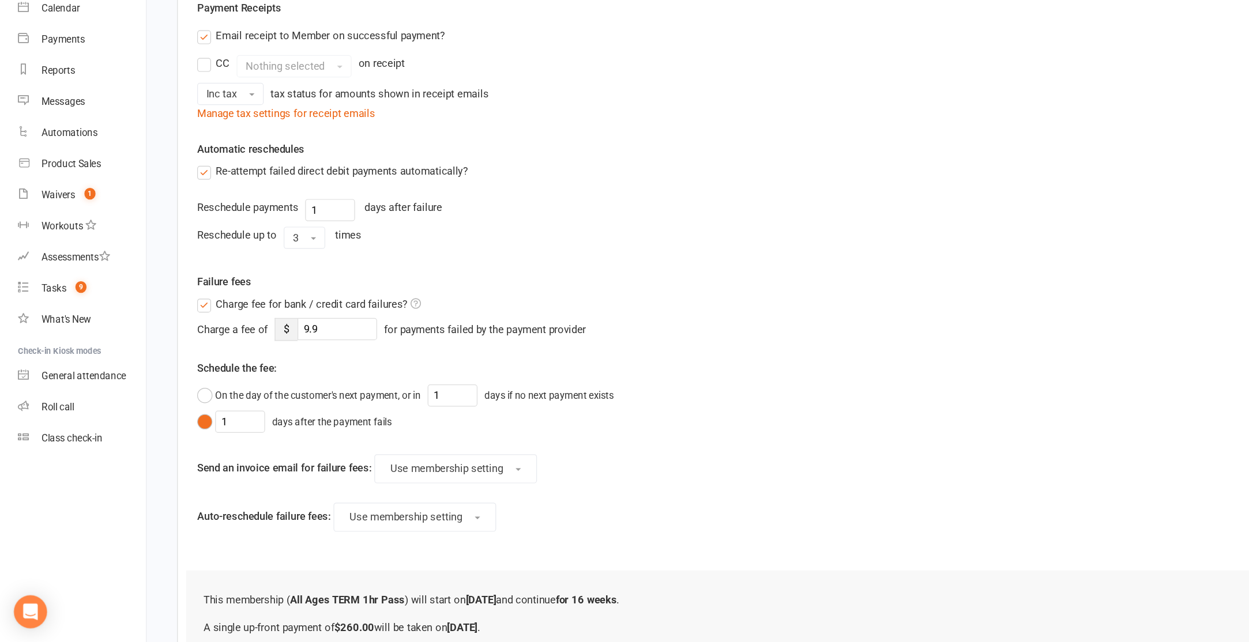
scroll to position [277, 0]
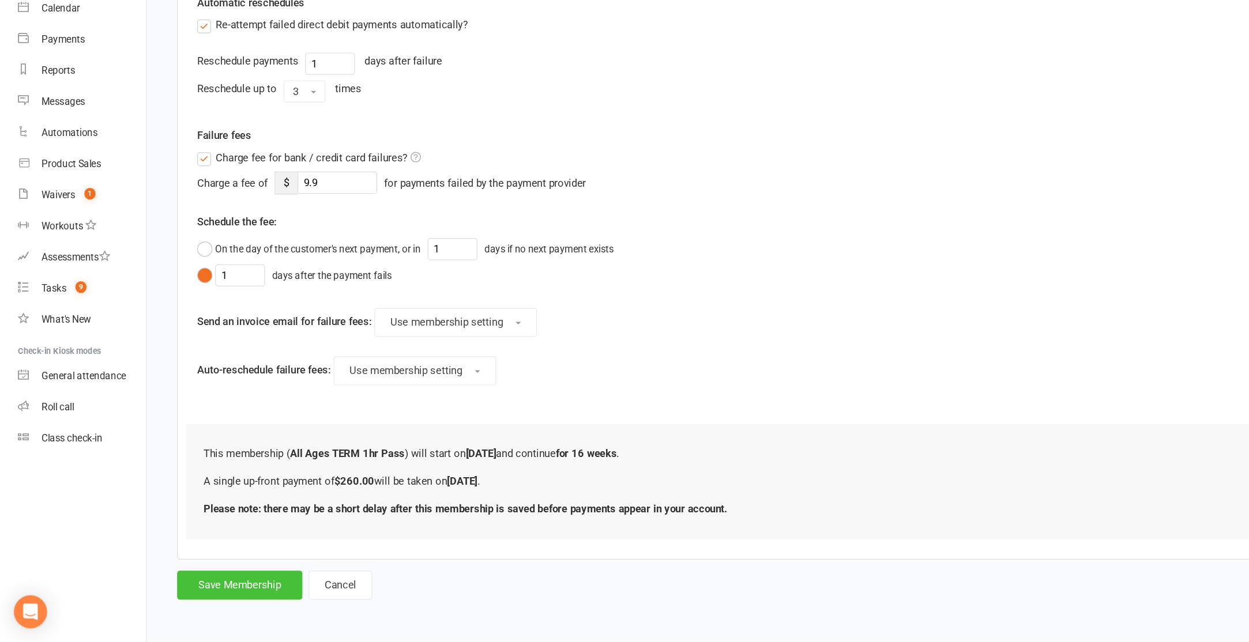
click at [200, 592] on button "Save Membership" at bounding box center [200, 595] width 104 height 24
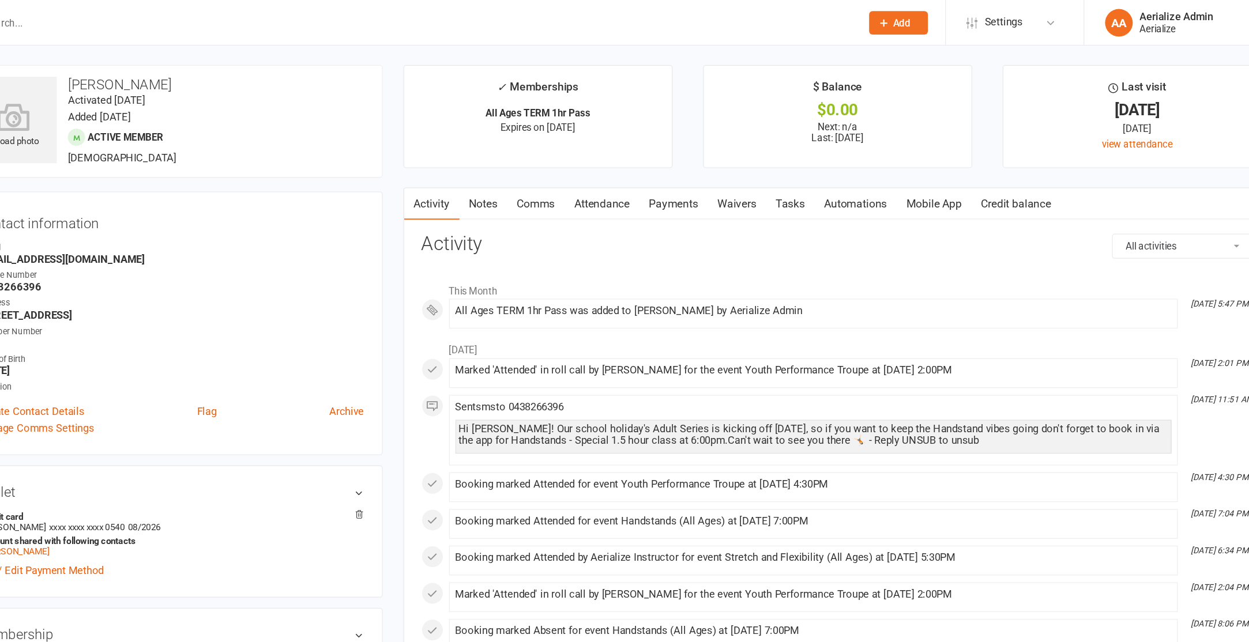
click at [1041, 170] on link "Credit balance" at bounding box center [1020, 170] width 74 height 27
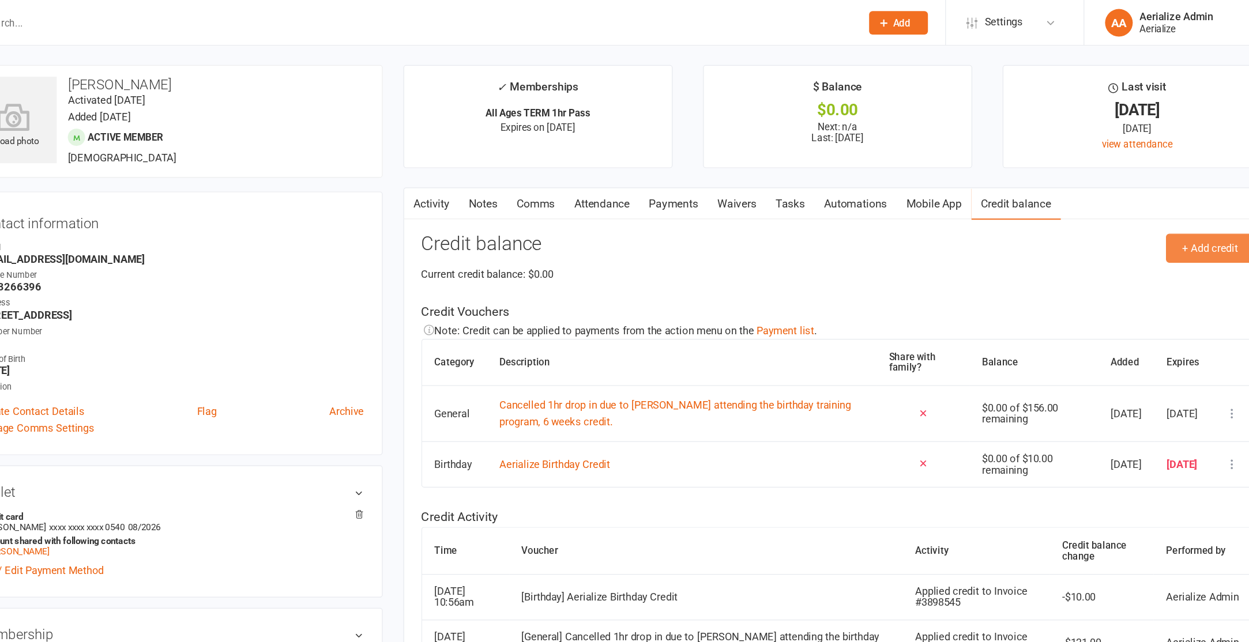
click at [1178, 206] on button "+ Add credit" at bounding box center [1181, 207] width 73 height 24
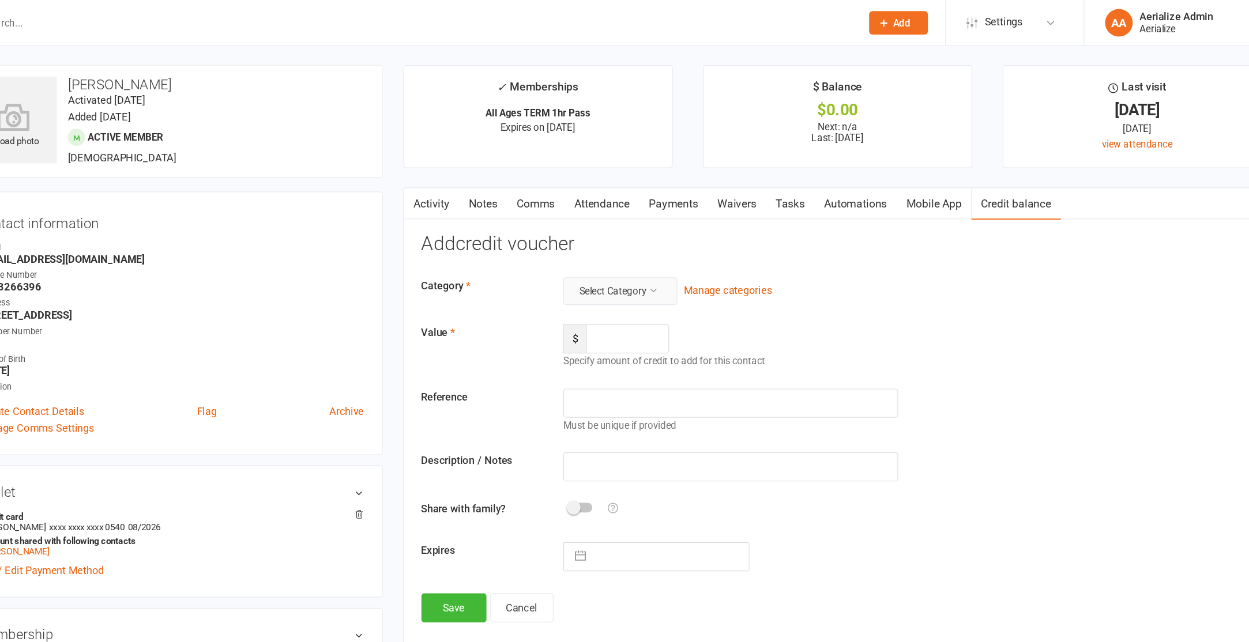
click at [689, 243] on button "Select Category" at bounding box center [689, 242] width 95 height 23
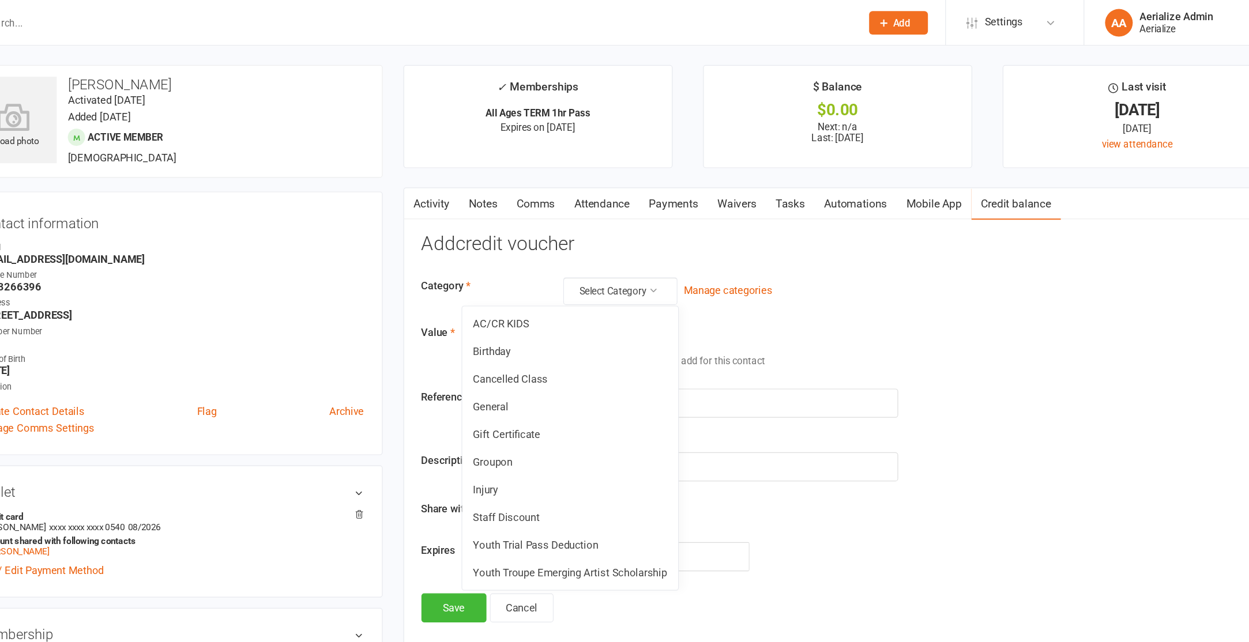
drag, startPoint x: 644, startPoint y: 430, endPoint x: 698, endPoint y: 268, distance: 171.6
click at [644, 430] on link "Staff Discount" at bounding box center [648, 431] width 180 height 23
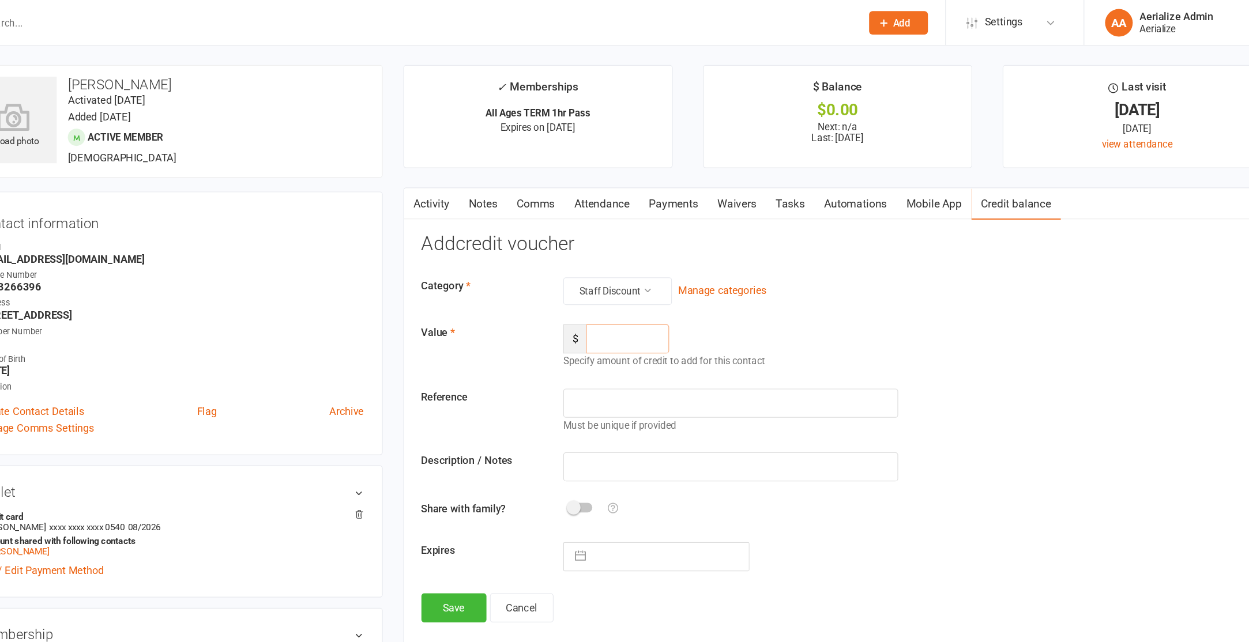
click at [677, 287] on input "number" at bounding box center [695, 282] width 69 height 24
type input "78"
click at [674, 387] on input "text" at bounding box center [781, 389] width 279 height 24
type input "staff"
select select "8"
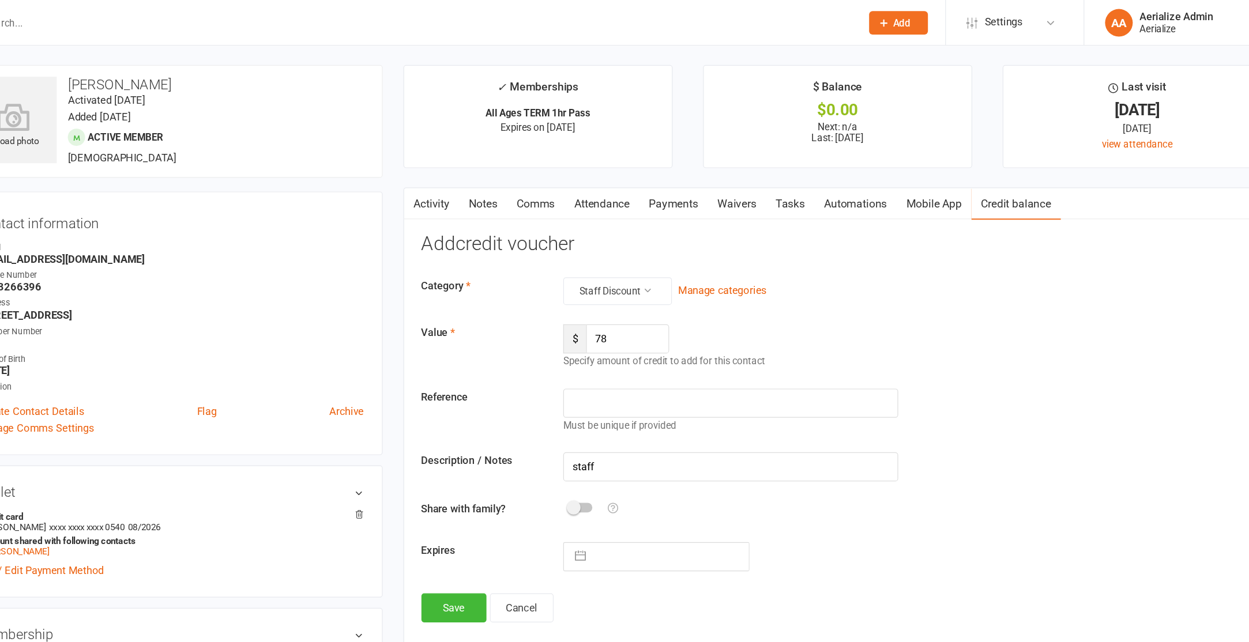
select select "2025"
select select "9"
select select "2025"
select select "10"
select select "2025"
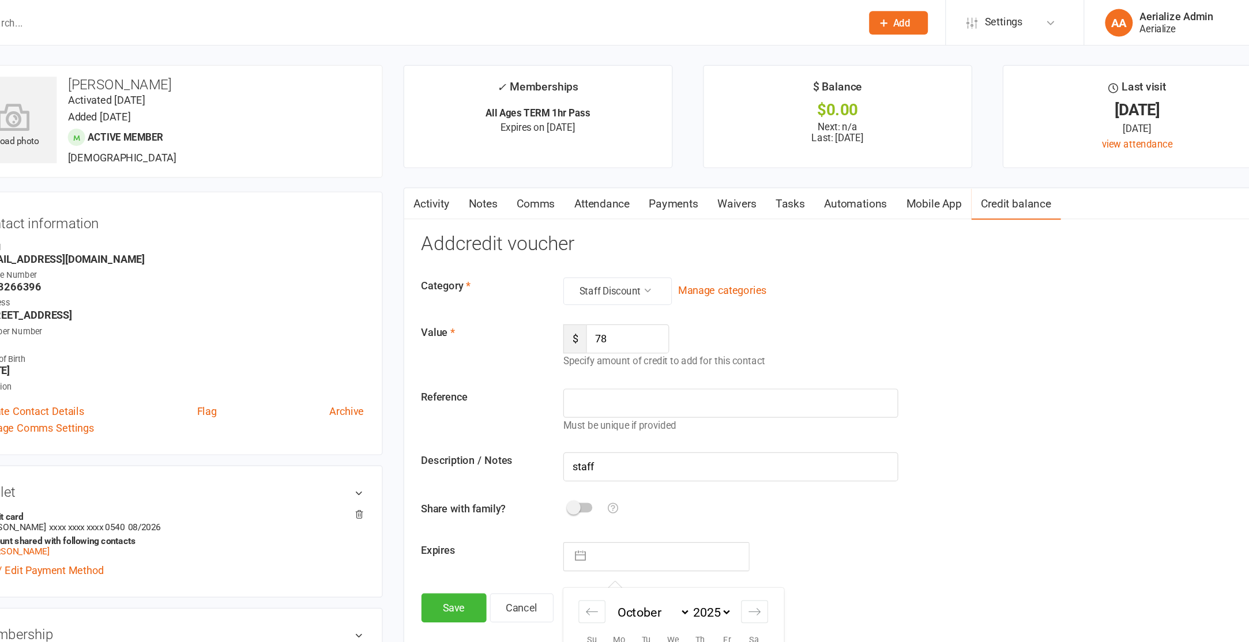
click at [676, 461] on input "text" at bounding box center [732, 464] width 130 height 23
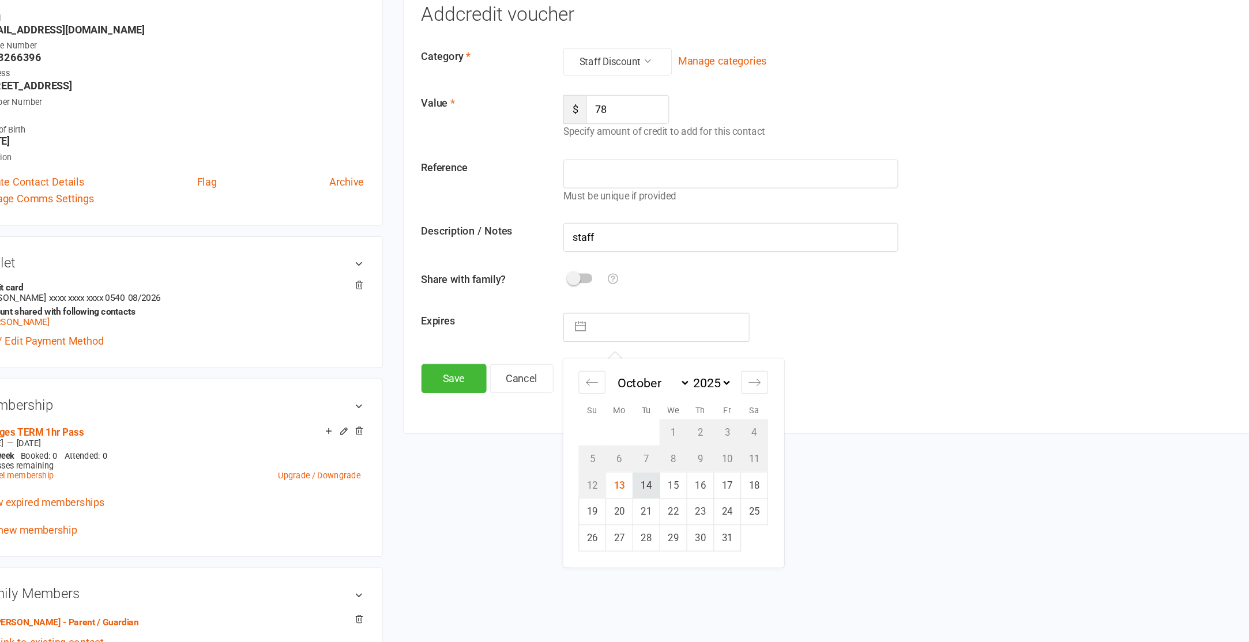
scroll to position [85, 0]
click at [711, 513] on td "14" at bounding box center [712, 510] width 22 height 22
type input "14 Oct 2025"
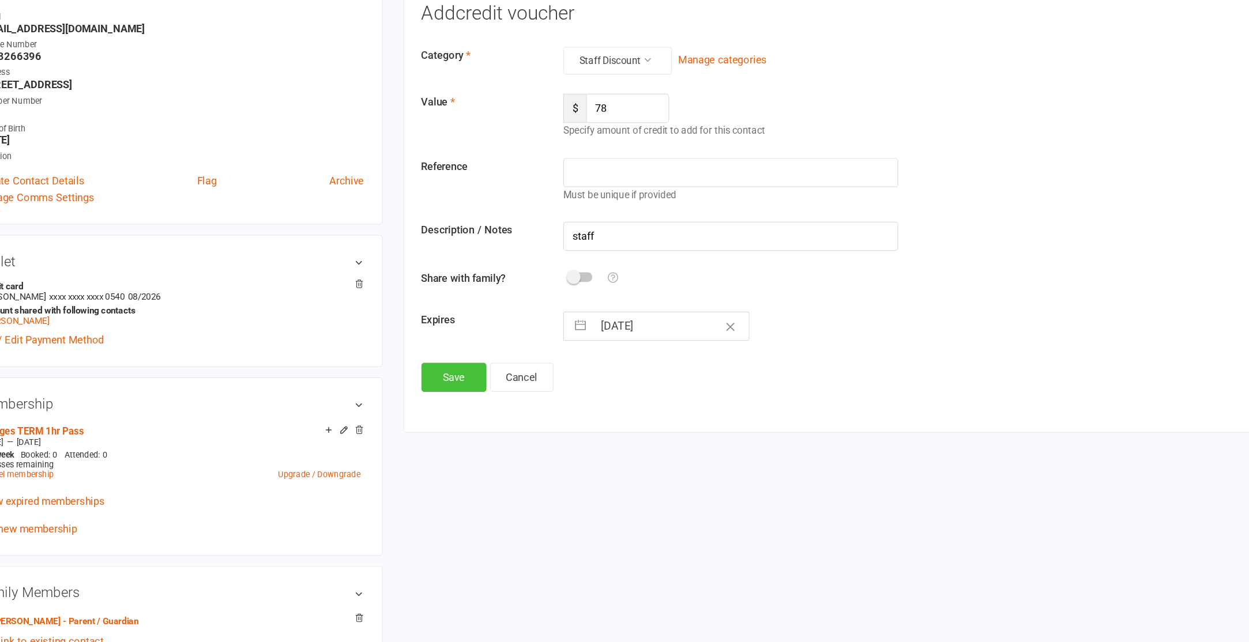
click at [537, 423] on button "Save" at bounding box center [551, 421] width 54 height 24
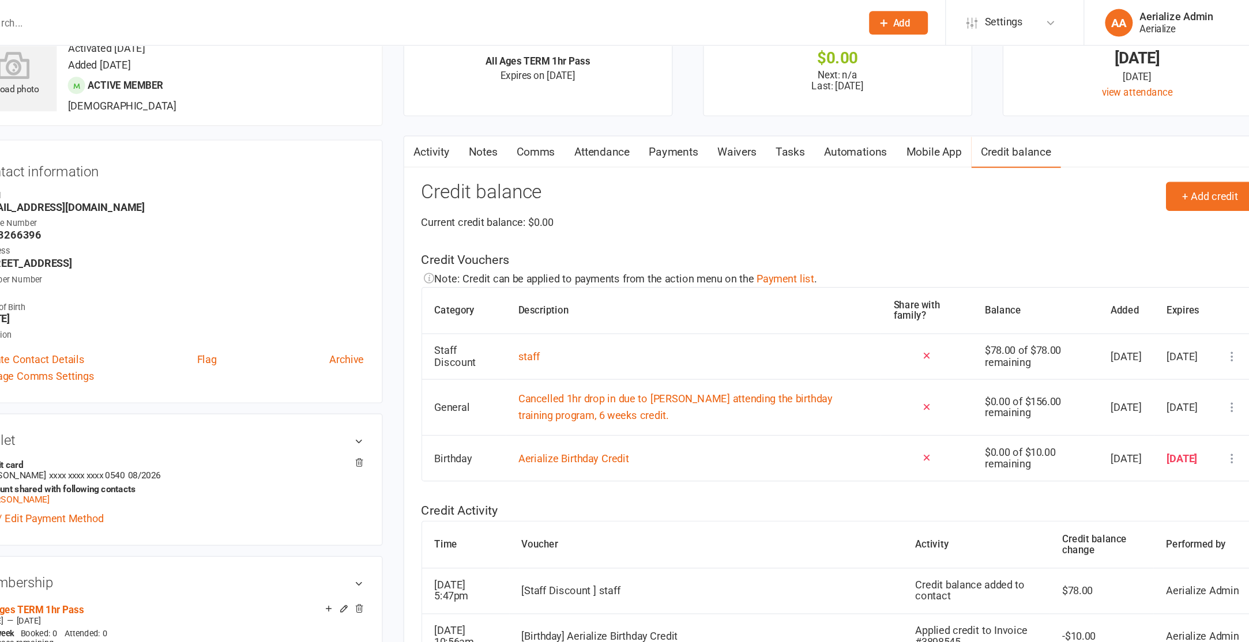
scroll to position [0, 0]
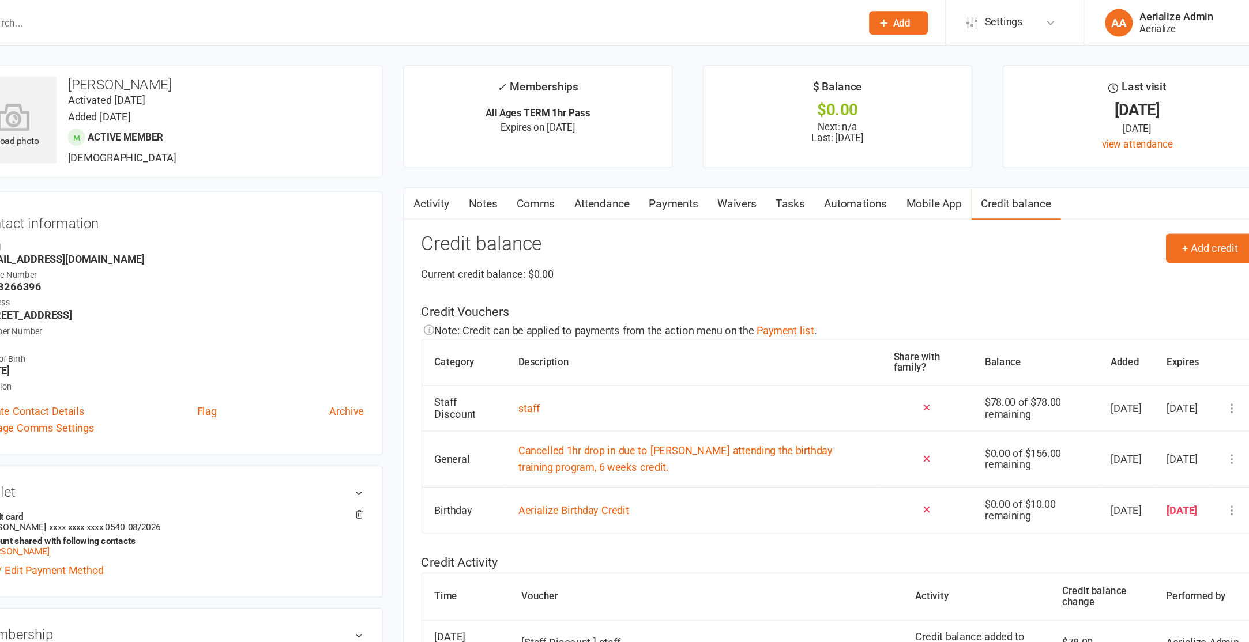
click at [734, 172] on link "Payments" at bounding box center [734, 170] width 57 height 27
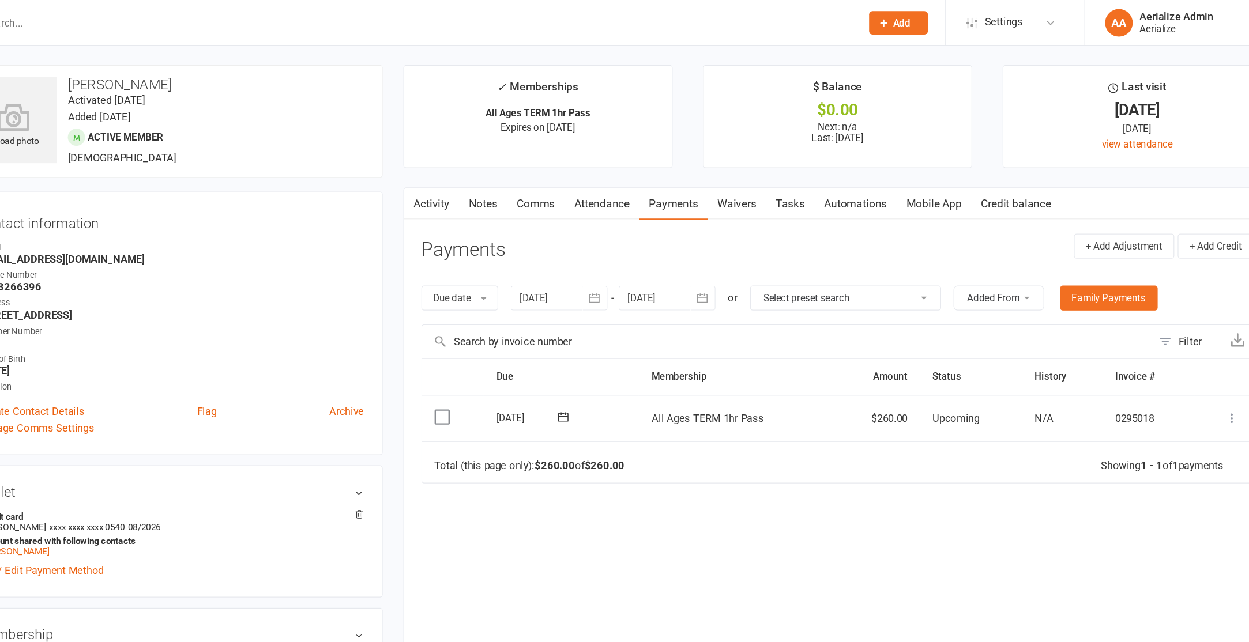
click at [1198, 350] on icon at bounding box center [1200, 349] width 12 height 12
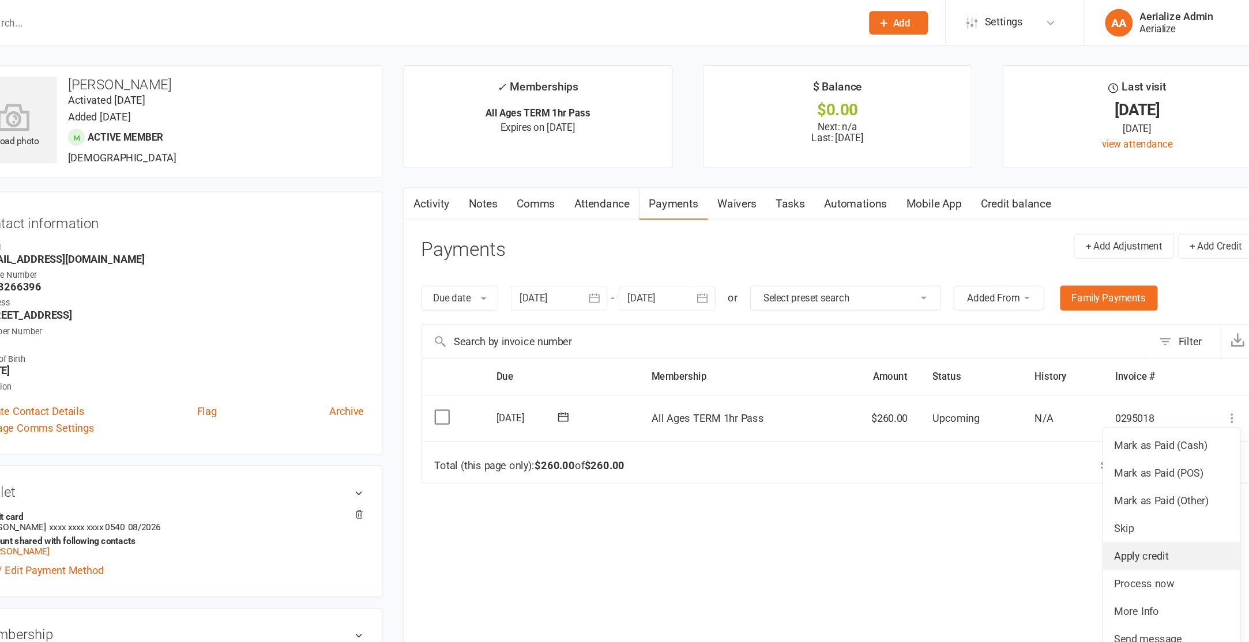
click at [1132, 465] on link "Apply credit" at bounding box center [1149, 463] width 114 height 23
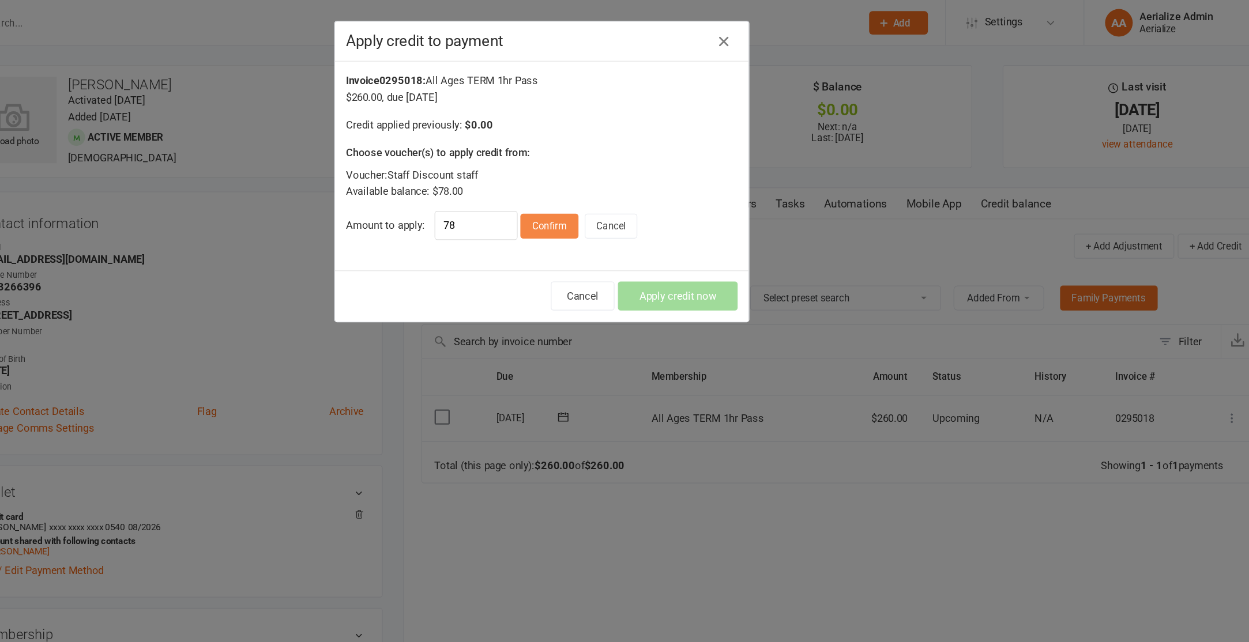
click at [627, 195] on button "Confirm" at bounding box center [631, 188] width 48 height 21
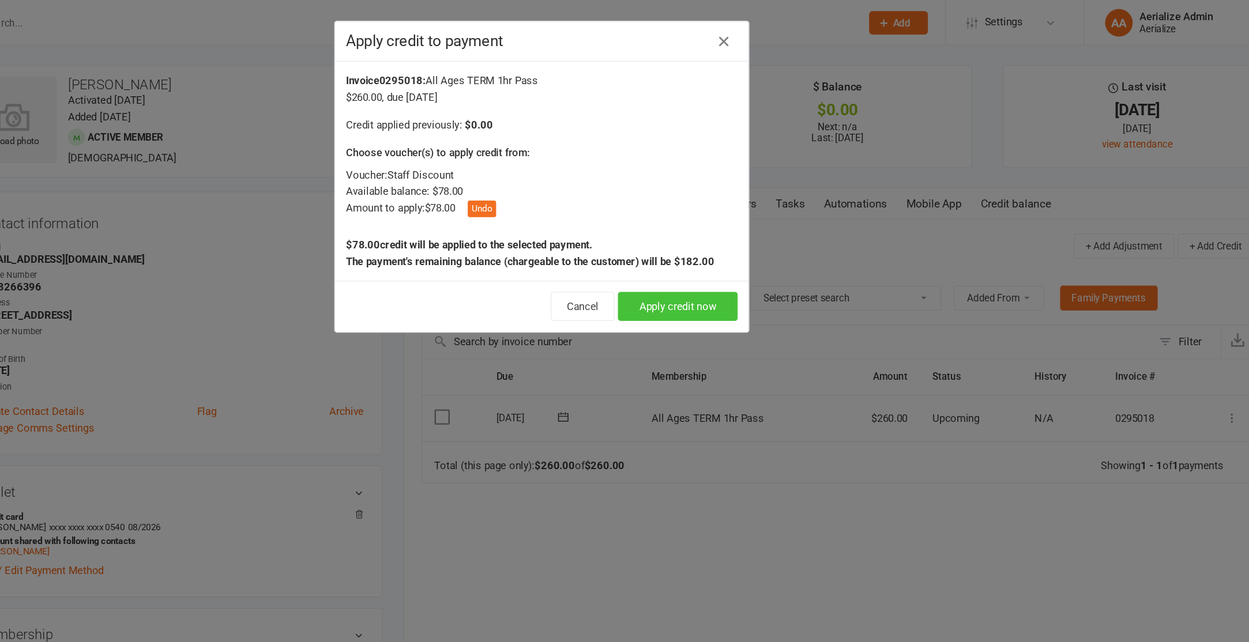
click at [740, 254] on button "Apply credit now" at bounding box center [738, 255] width 100 height 24
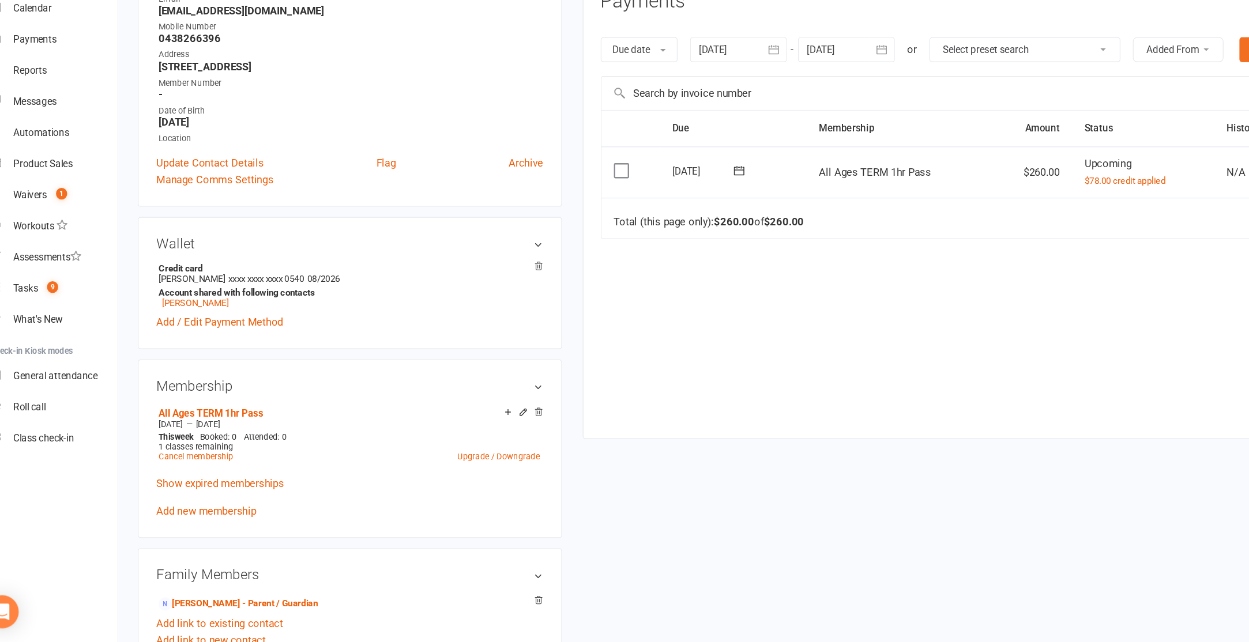
scroll to position [103, 0]
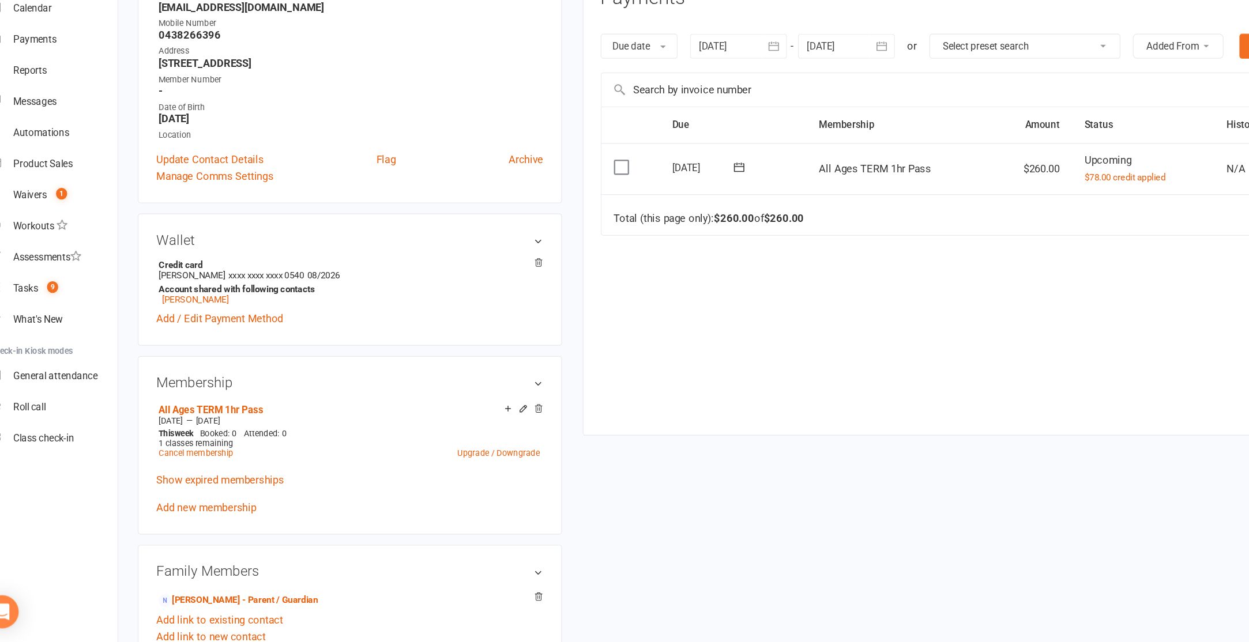
click at [178, 530] on link "Add new membership" at bounding box center [195, 530] width 83 height 10
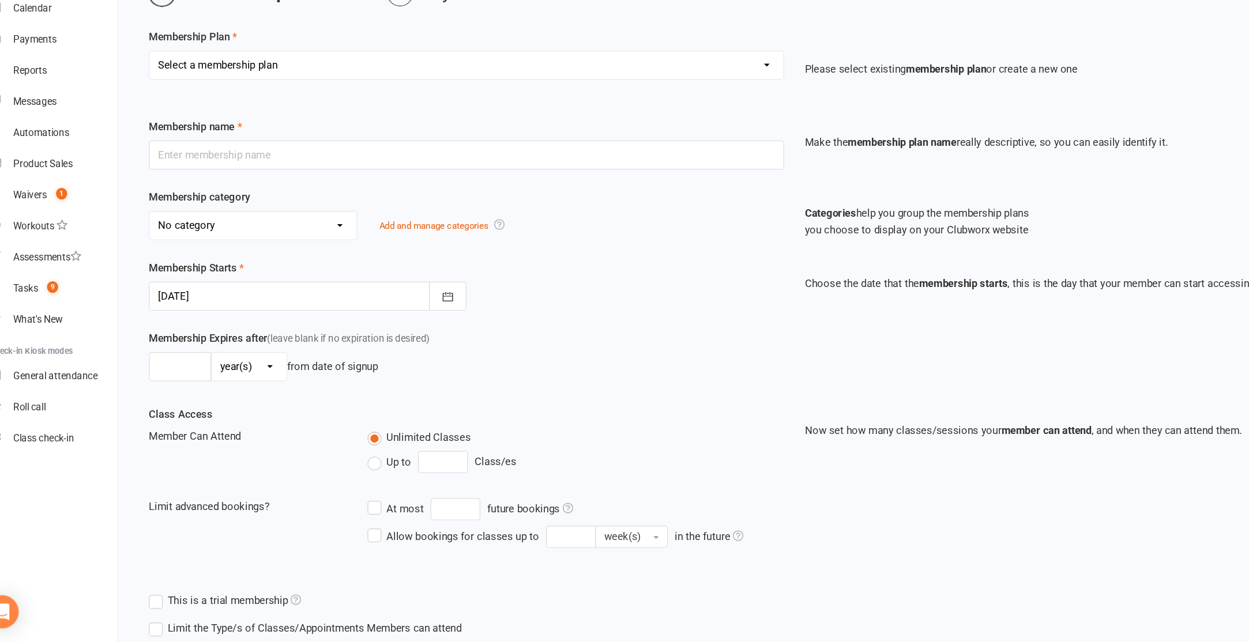
click at [209, 163] on select "Select a membership plan Create new Membership Plan Tiny Tots DROP IN Tiny Tots…" at bounding box center [412, 161] width 528 height 23
select select "14"
click at [148, 150] on select "Select a membership plan Create new Membership Plan Tiny Tots DROP IN Tiny Tots…" at bounding box center [412, 161] width 528 height 23
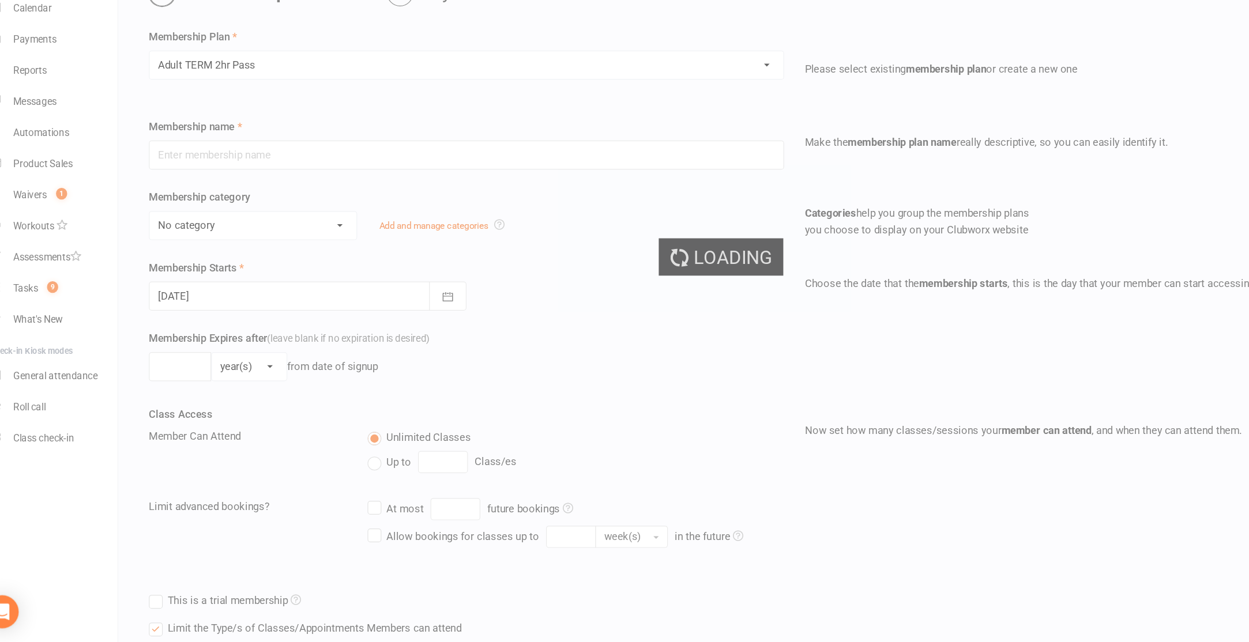
type input "Adult TERM 2hr Pass"
select select "10"
type input "16"
select select "1"
type input "1"
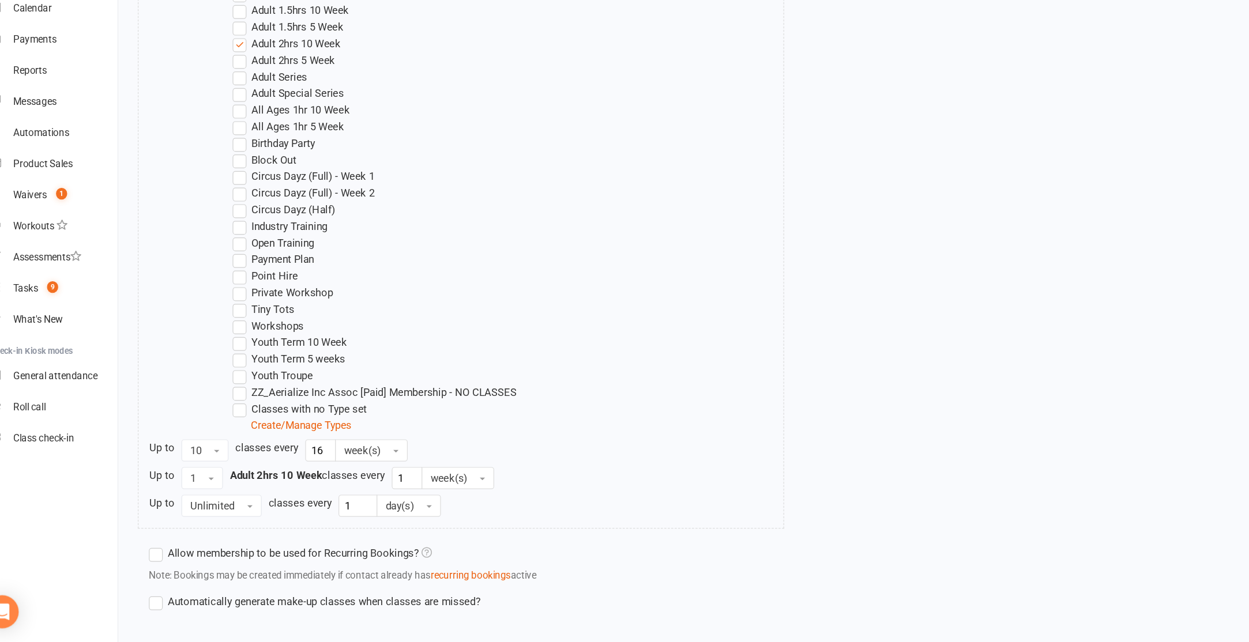
scroll to position [614, 0]
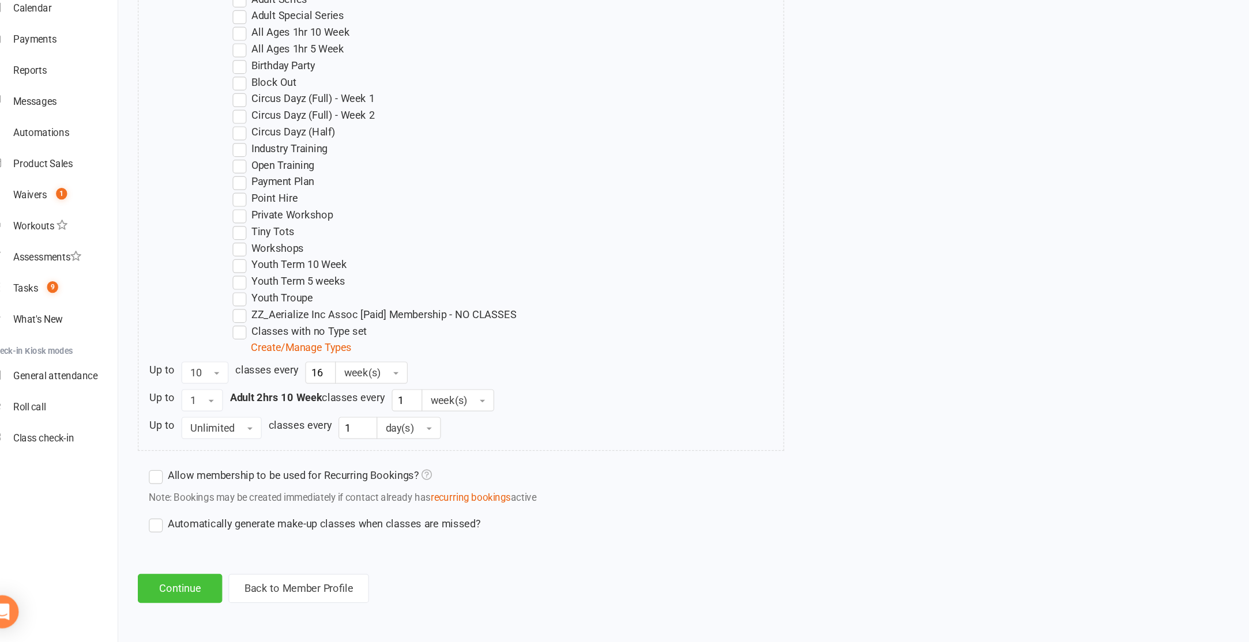
click at [175, 601] on button "Continue" at bounding box center [173, 597] width 70 height 24
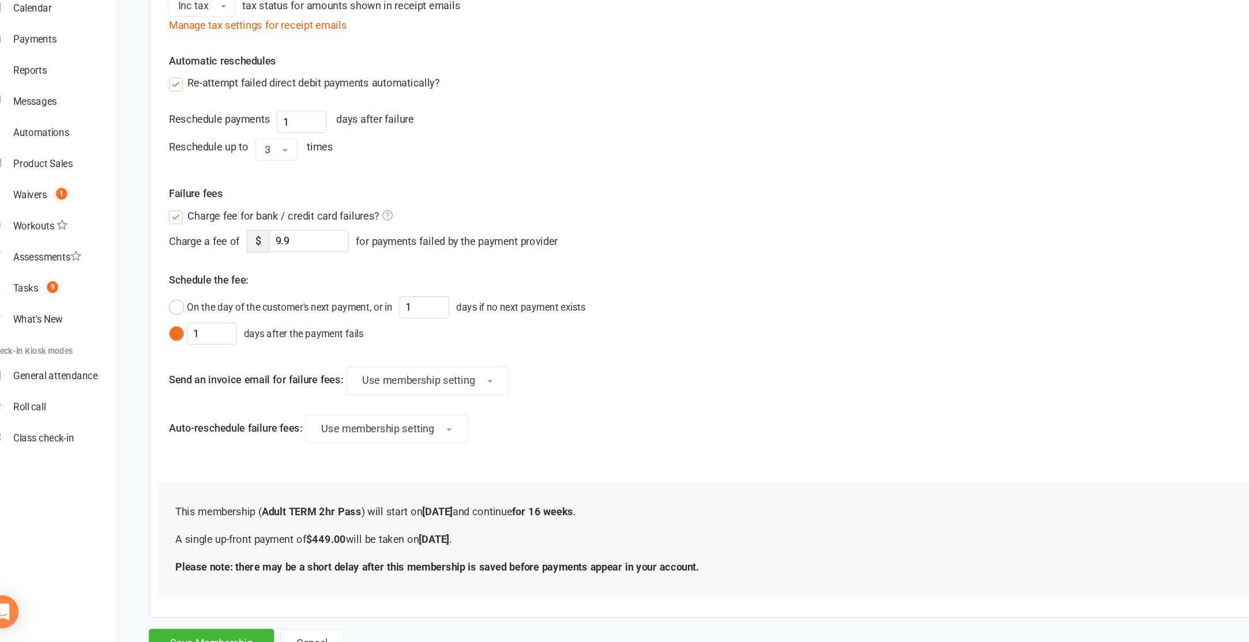
scroll to position [277, 0]
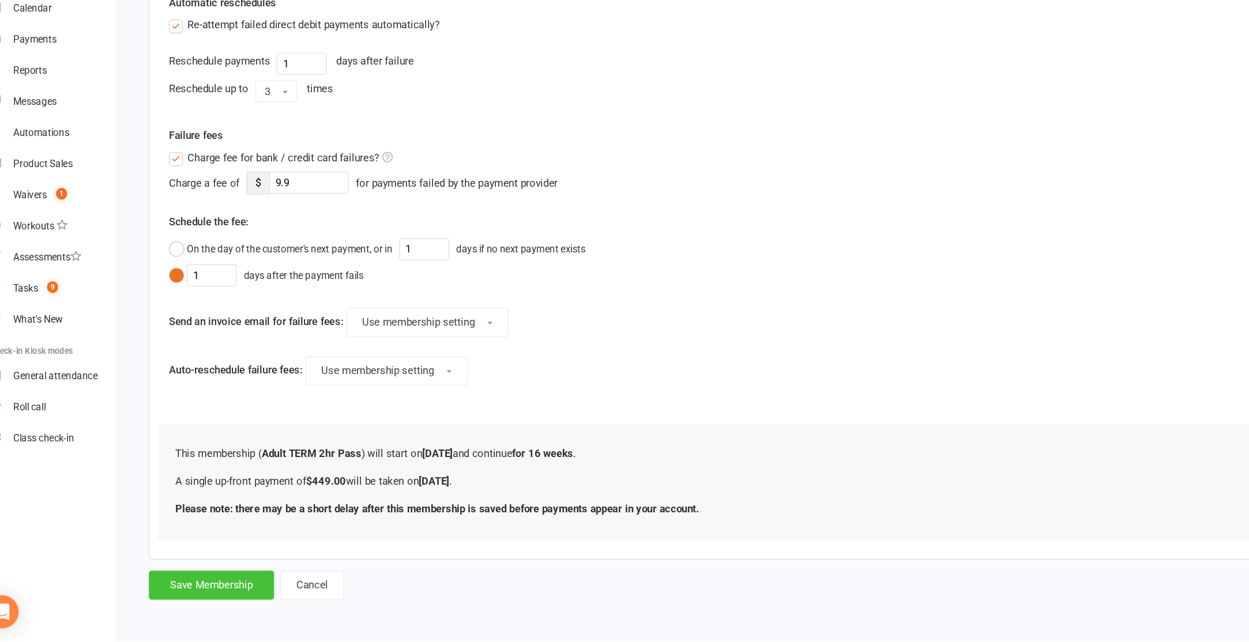
click at [206, 603] on button "Save Membership" at bounding box center [200, 595] width 104 height 24
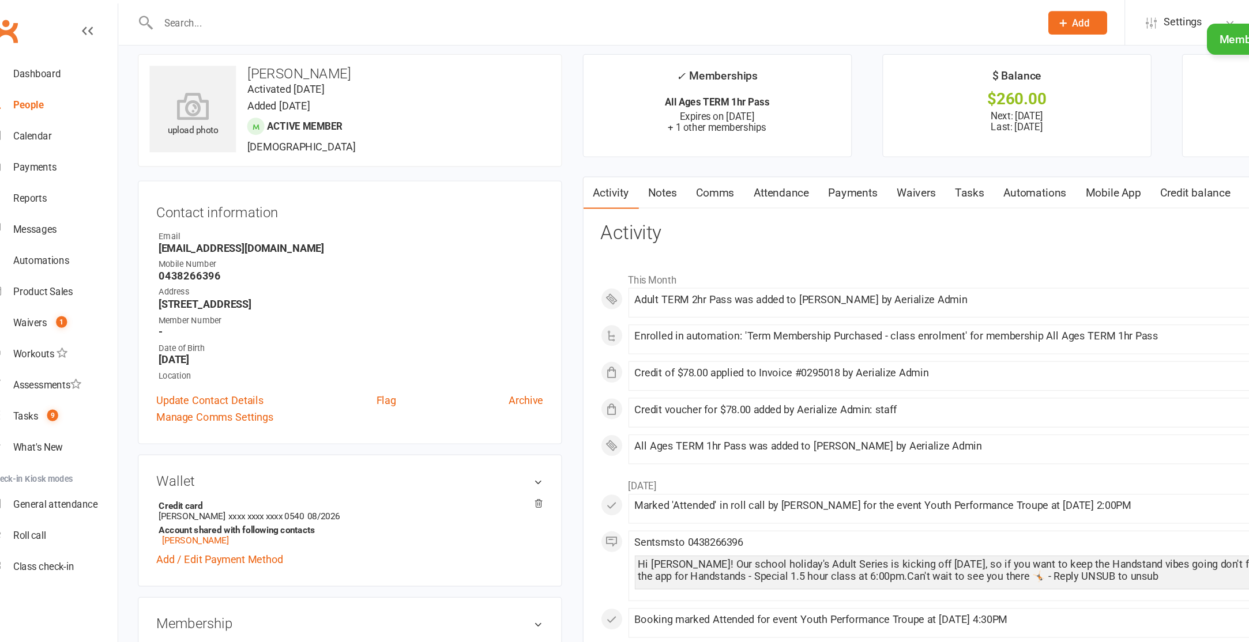
scroll to position [8, 0]
click at [1018, 156] on link "Credit balance" at bounding box center [1020, 162] width 74 height 27
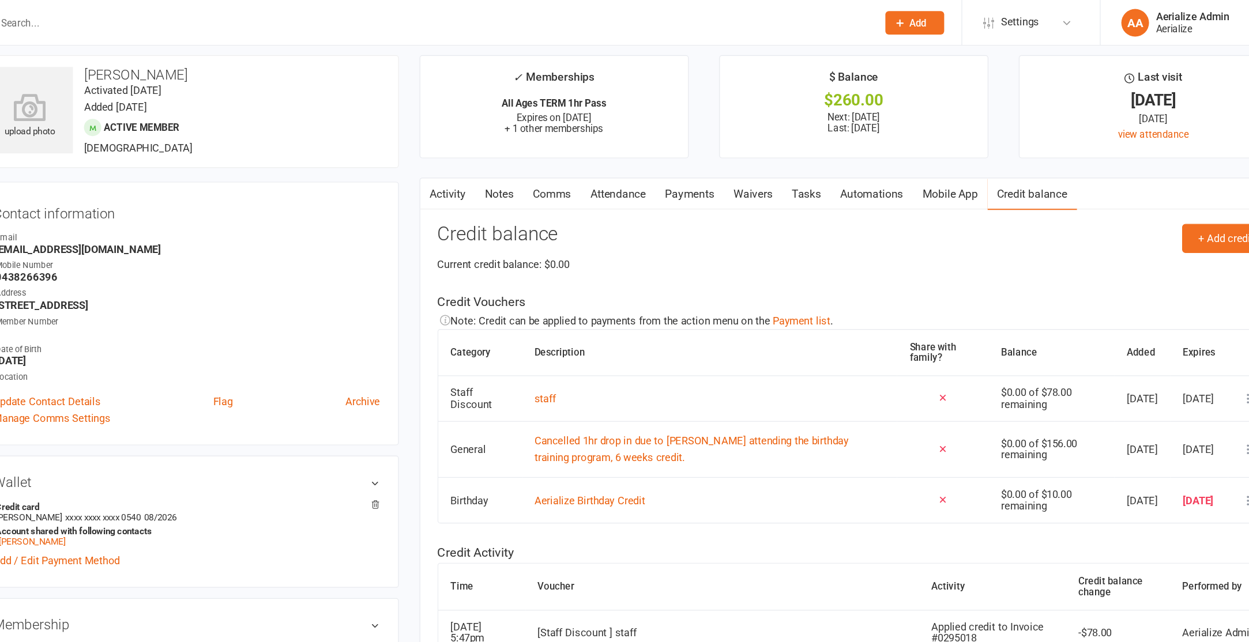
scroll to position [8, 0]
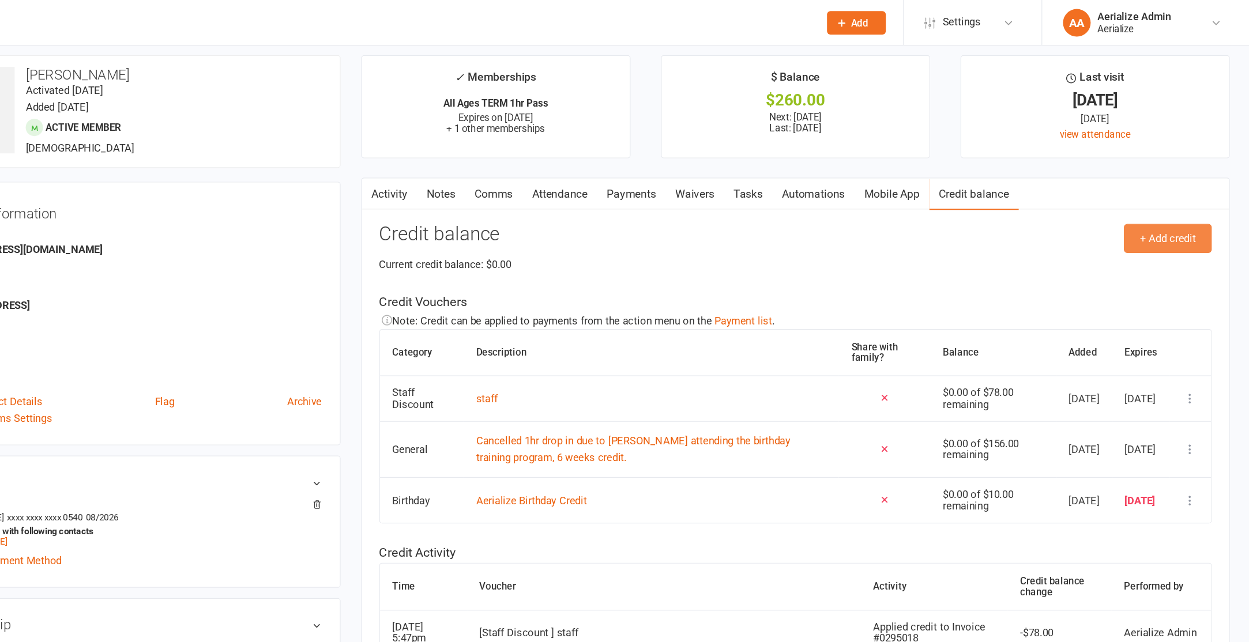
click at [1165, 200] on button "+ Add credit" at bounding box center [1181, 199] width 73 height 24
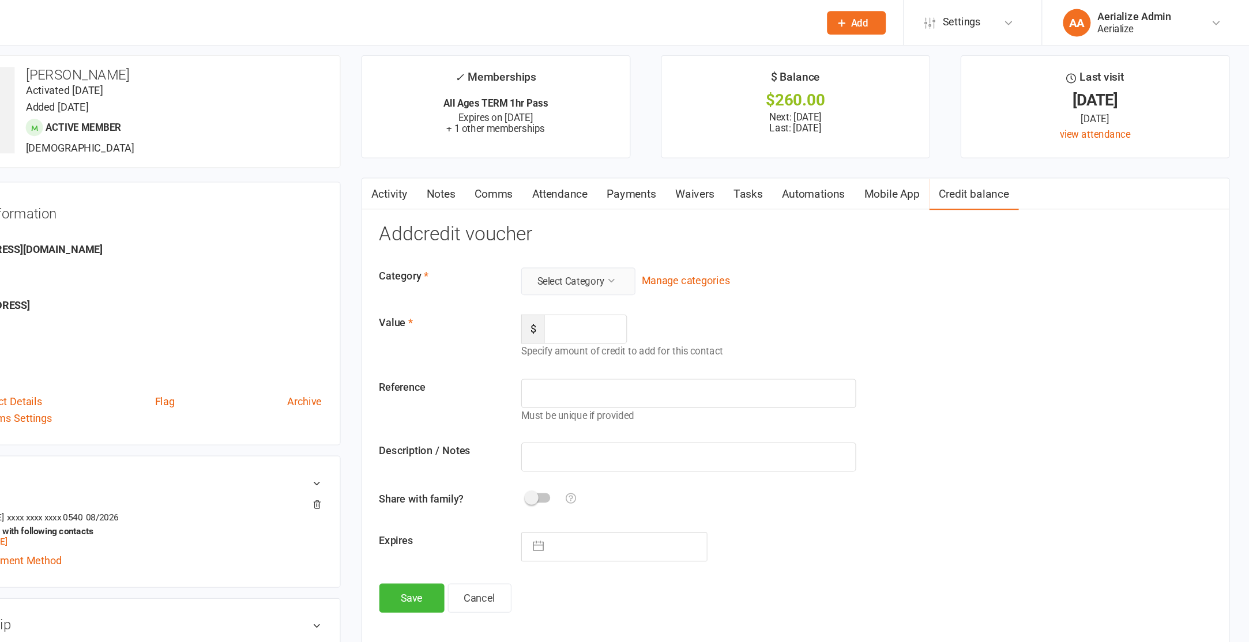
click at [692, 230] on button "Select Category" at bounding box center [689, 234] width 95 height 23
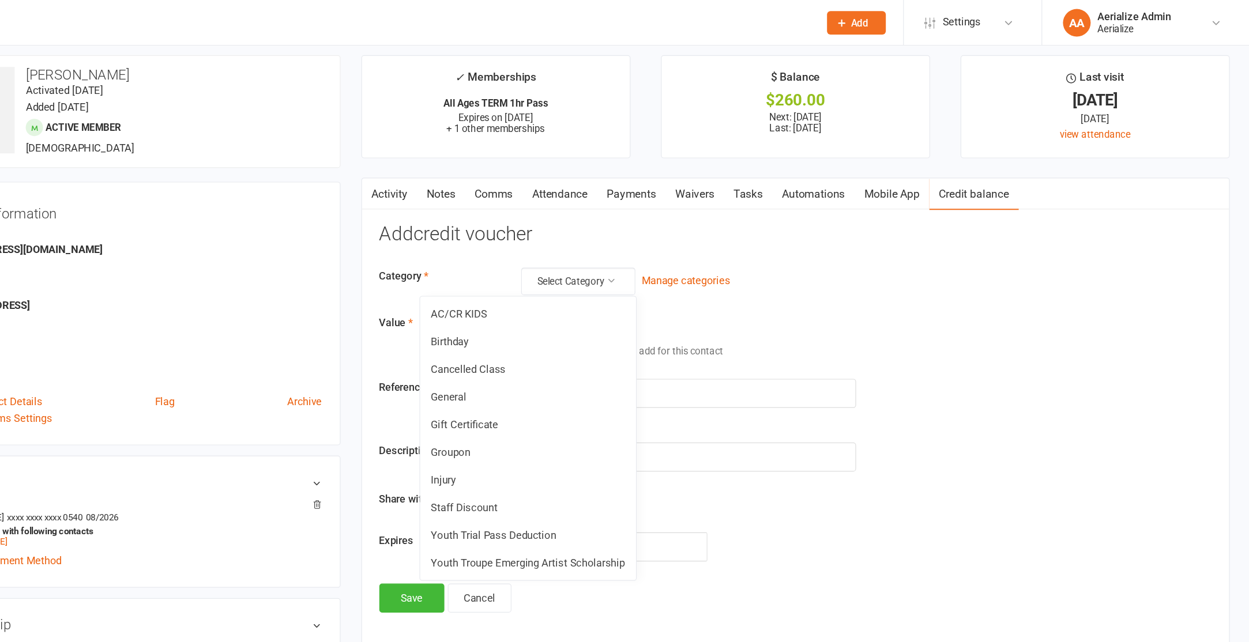
drag, startPoint x: 647, startPoint y: 412, endPoint x: 650, endPoint y: 407, distance: 5.9
click at [647, 412] on link "Staff Discount" at bounding box center [648, 423] width 180 height 23
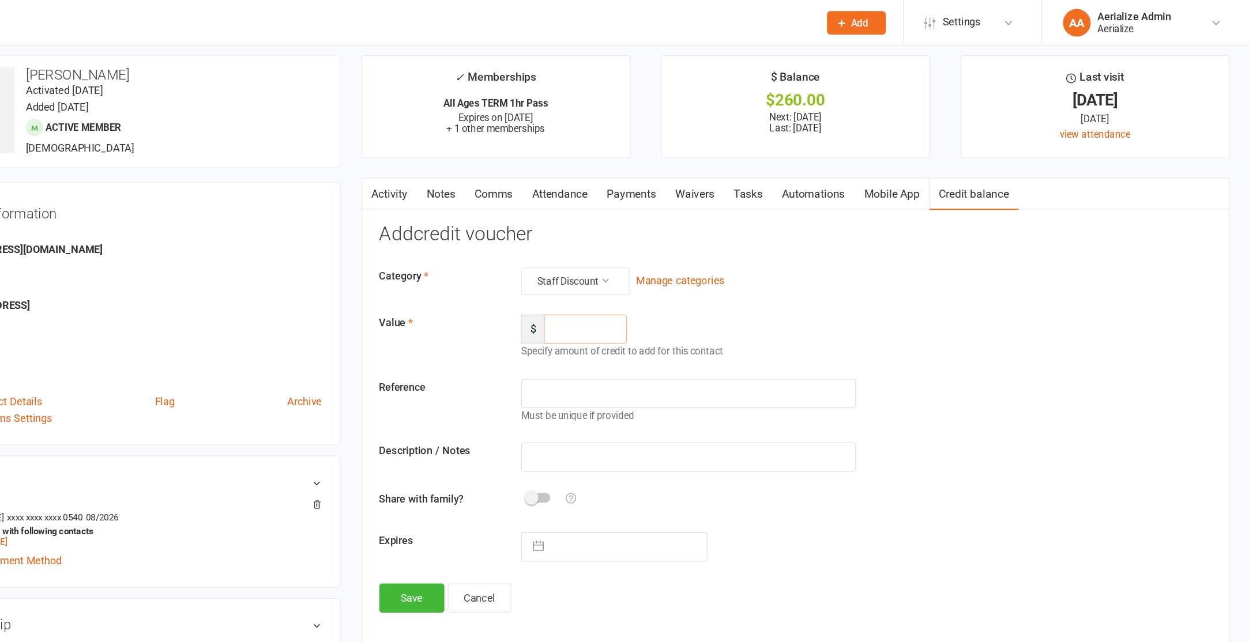
click at [684, 273] on input "number" at bounding box center [695, 274] width 69 height 24
type input "134.70"
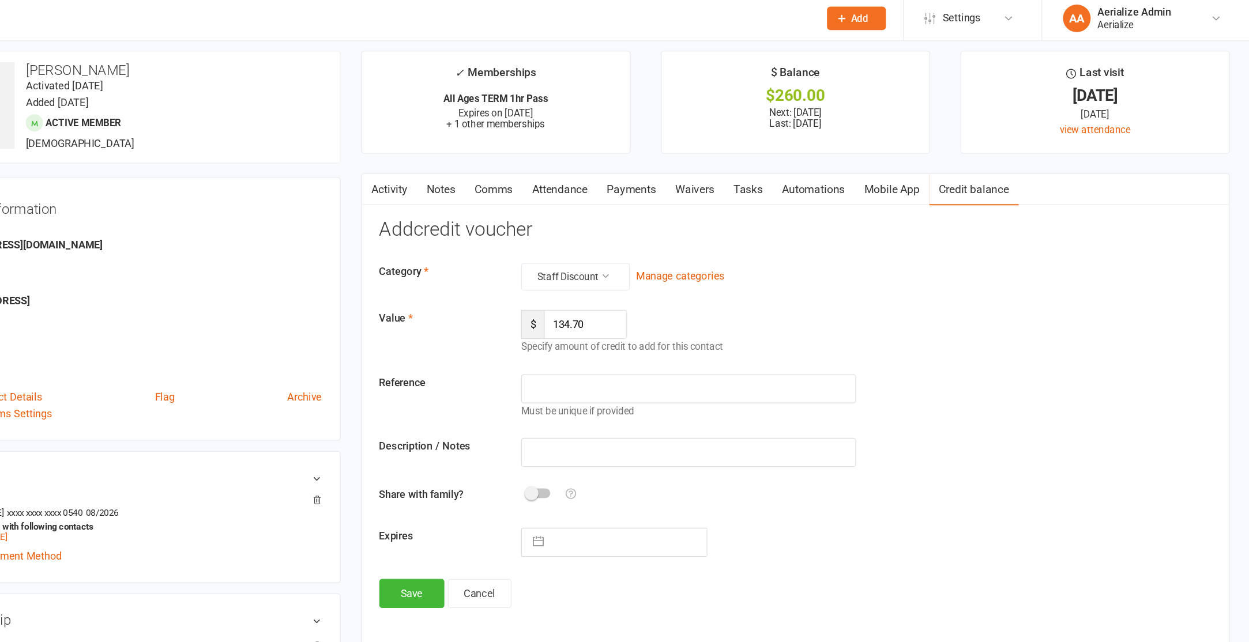
click at [679, 383] on input "text" at bounding box center [781, 381] width 279 height 24
type input "staff discount"
select select "8"
select select "2025"
select select "9"
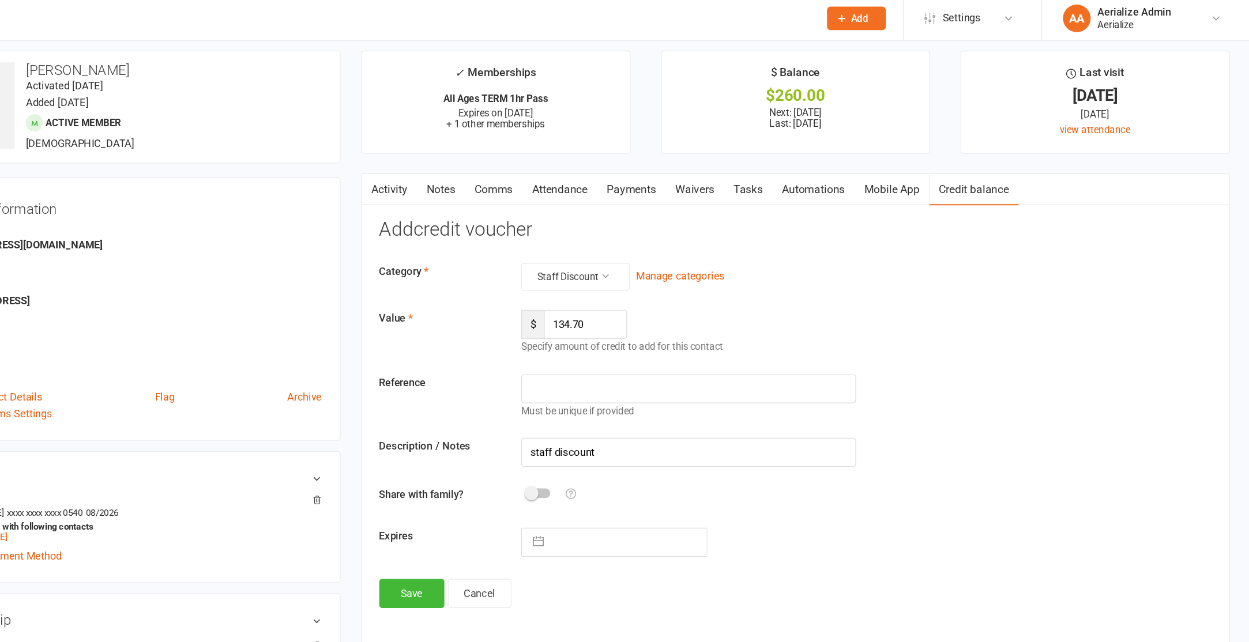
select select "2025"
select select "10"
select select "2025"
click at [680, 461] on input "text" at bounding box center [732, 456] width 130 height 23
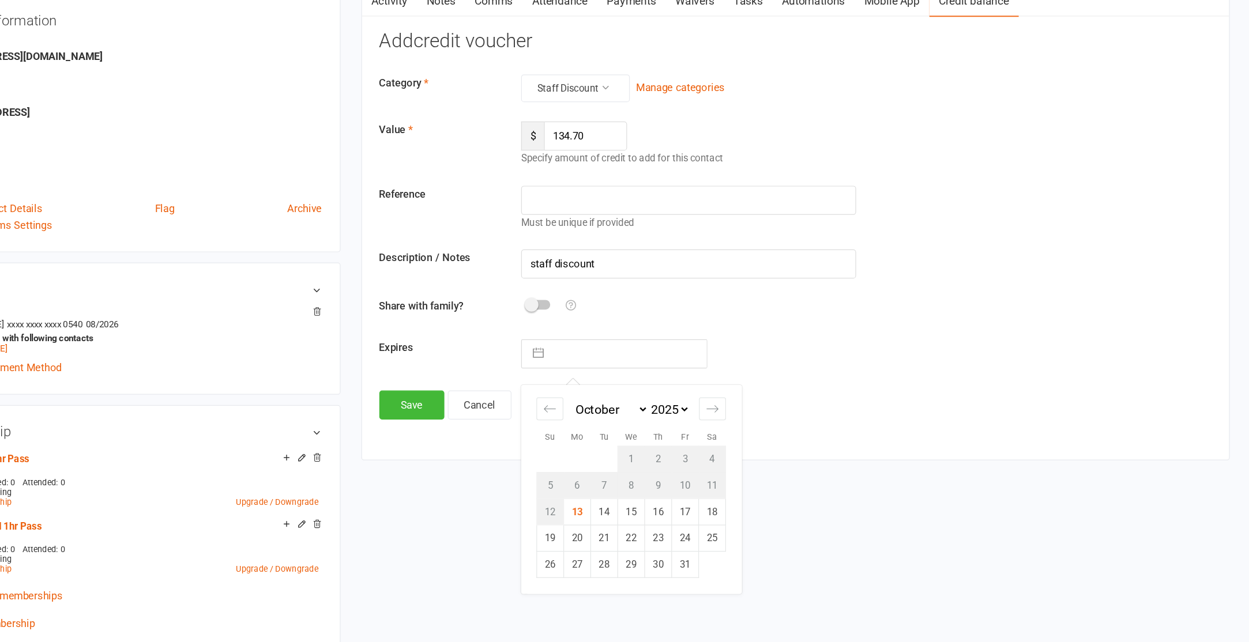
scroll to position [95, 0]
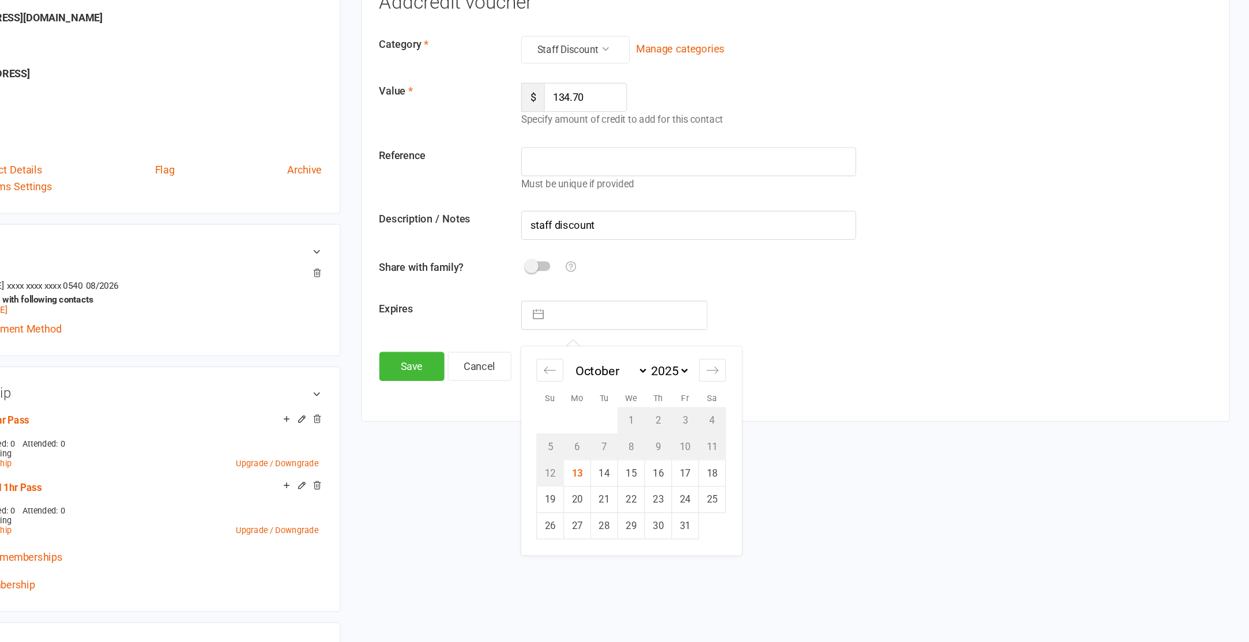
click at [715, 495] on td "14" at bounding box center [712, 501] width 22 height 22
type input "14 Oct 2025"
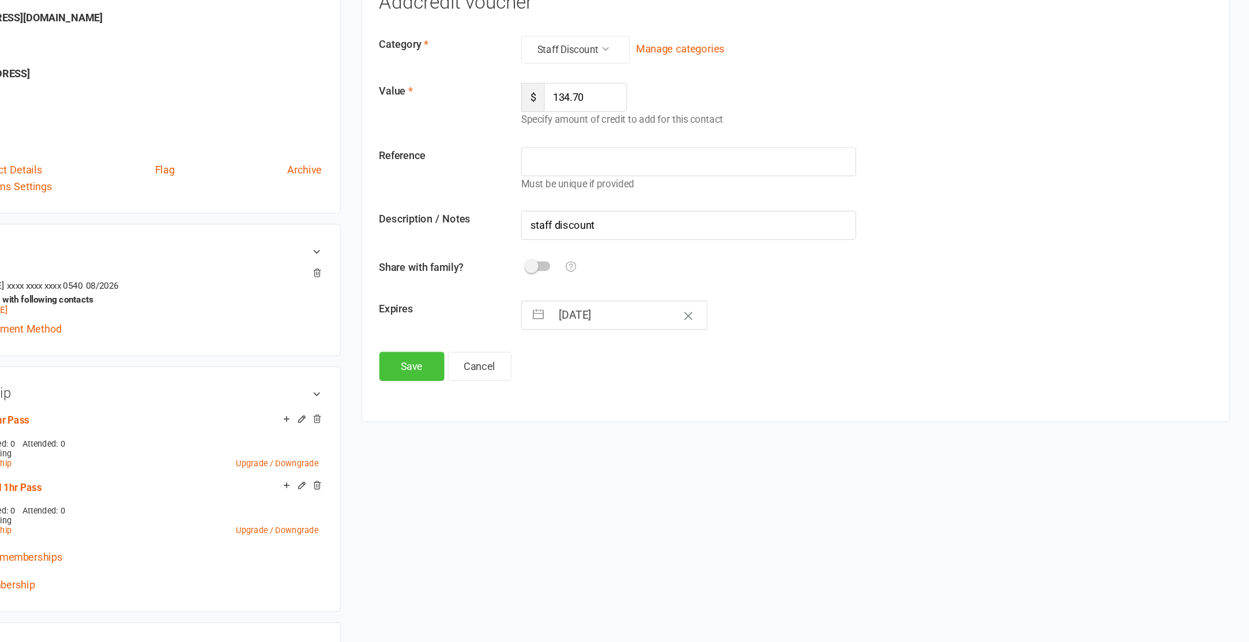
click at [544, 409] on button "Save" at bounding box center [551, 412] width 54 height 24
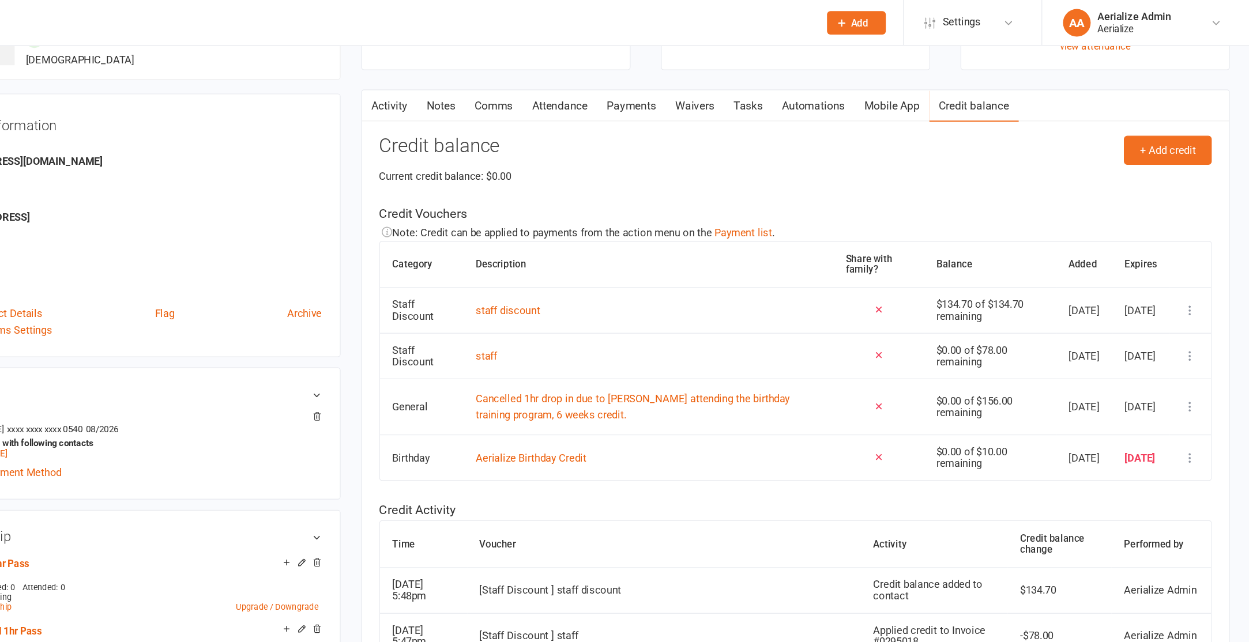
scroll to position [0, 0]
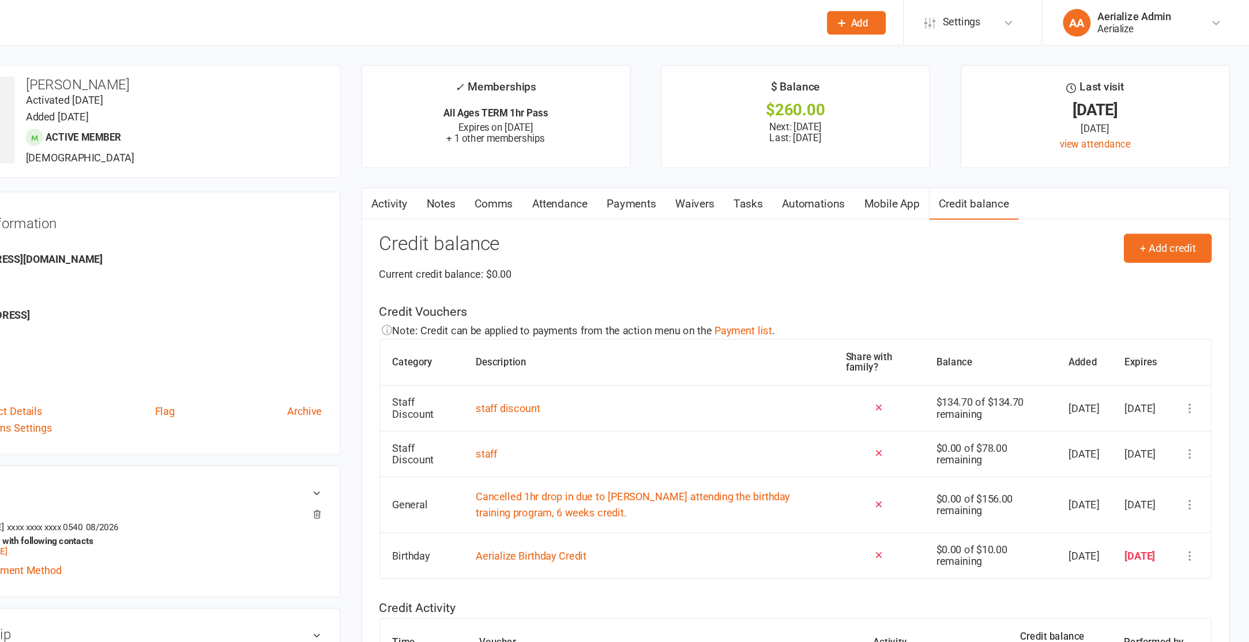
drag, startPoint x: 748, startPoint y: 169, endPoint x: 705, endPoint y: 196, distance: 50.6
click at [748, 169] on link "Payments" at bounding box center [734, 170] width 57 height 27
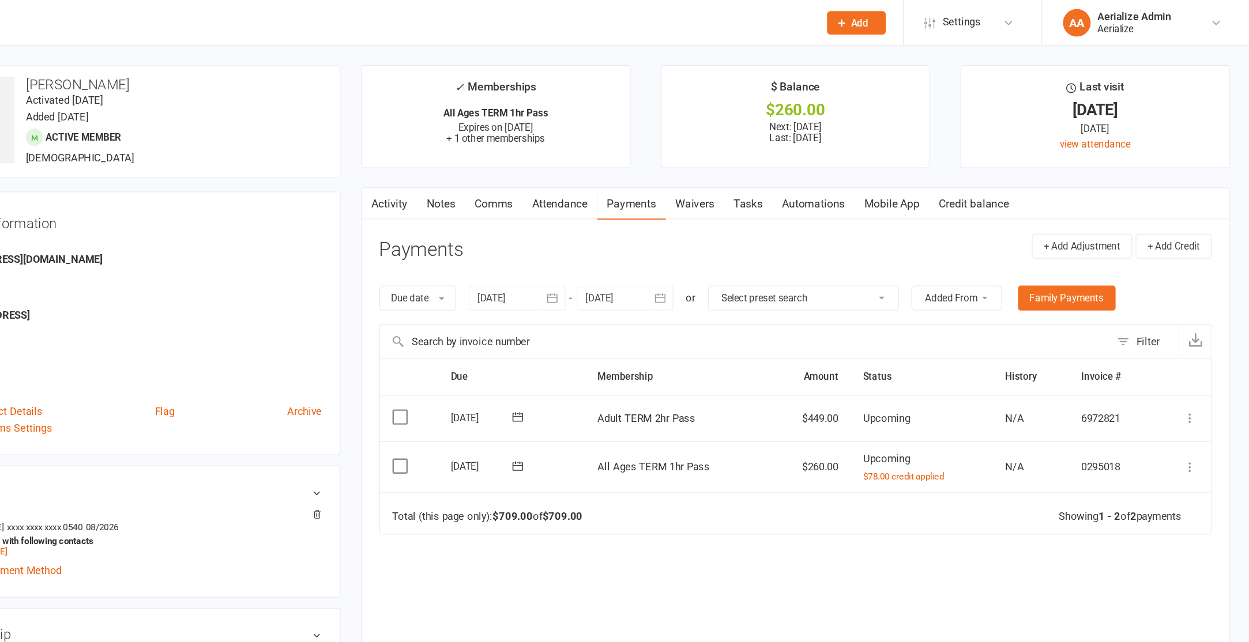
click at [1201, 349] on icon at bounding box center [1200, 349] width 12 height 12
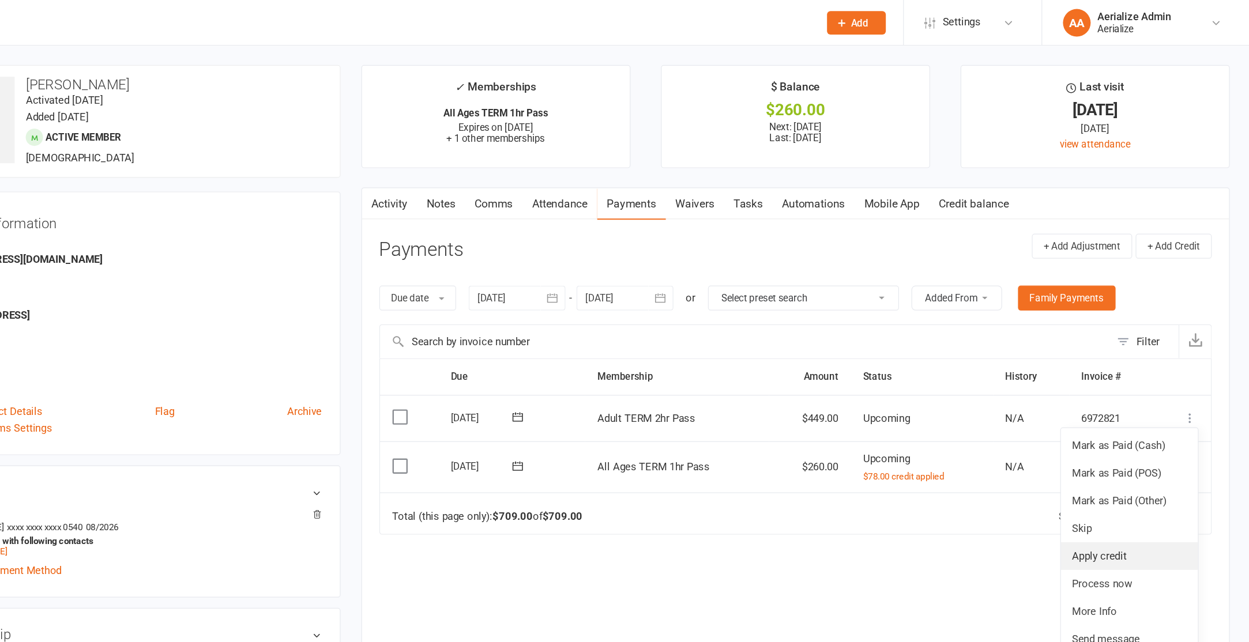
click at [1130, 467] on link "Apply credit" at bounding box center [1149, 463] width 114 height 23
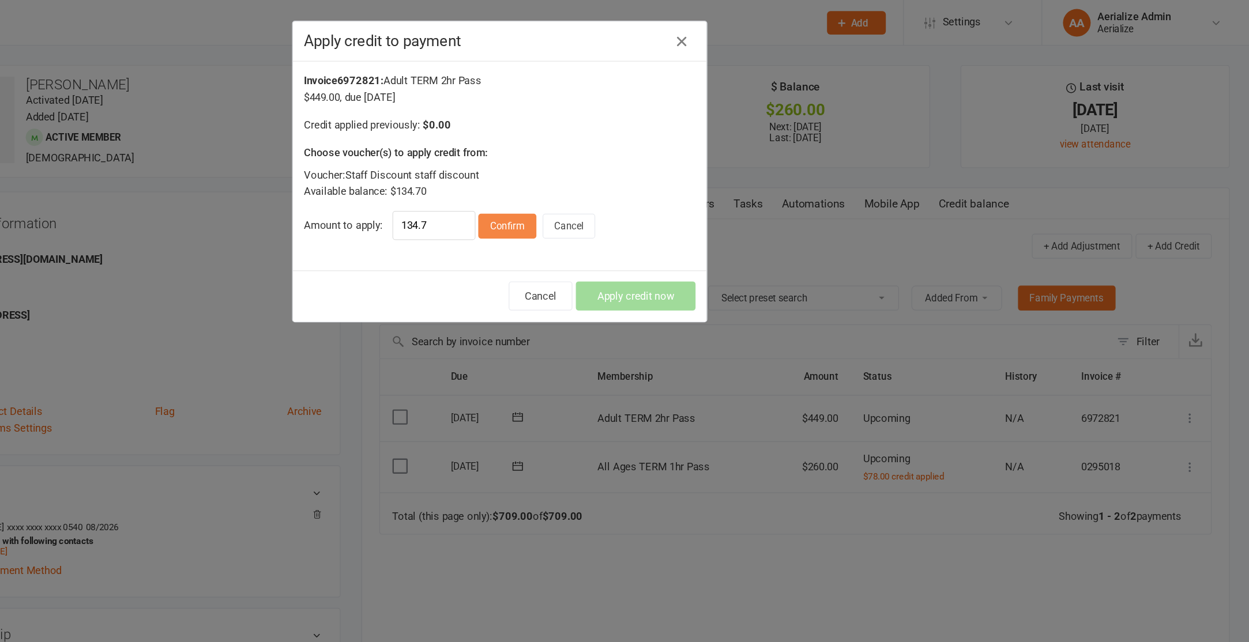
drag, startPoint x: 640, startPoint y: 191, endPoint x: 633, endPoint y: 186, distance: 8.6
click at [639, 191] on button "Confirm" at bounding box center [631, 188] width 48 height 21
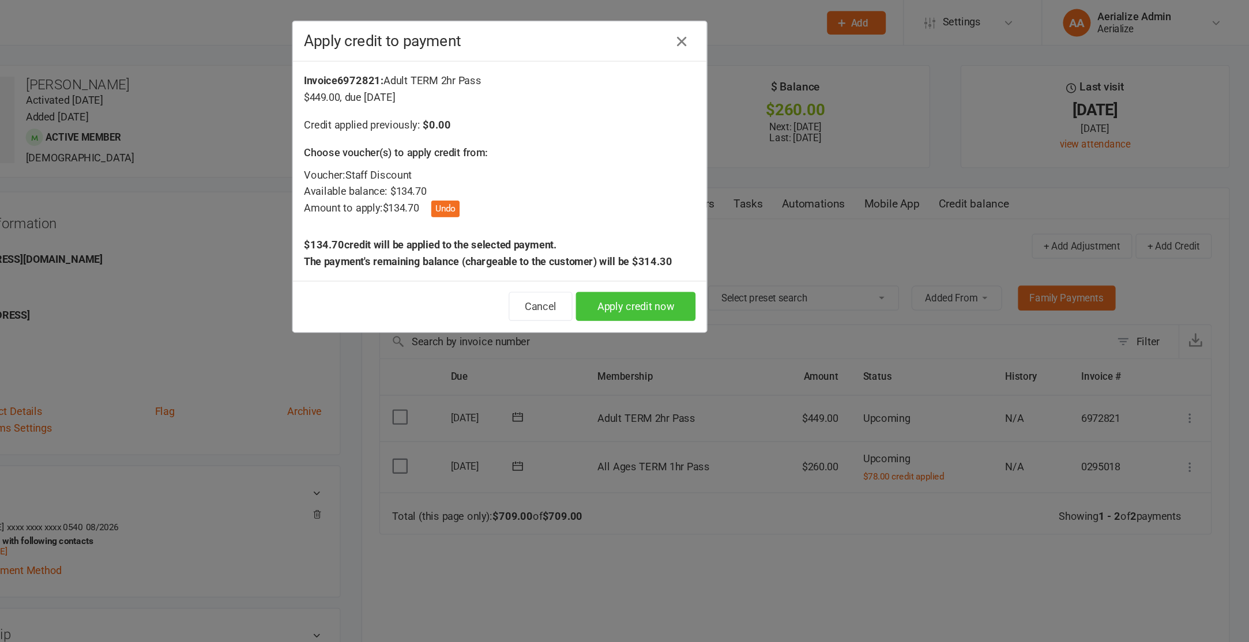
click at [720, 255] on button "Apply credit now" at bounding box center [738, 255] width 100 height 24
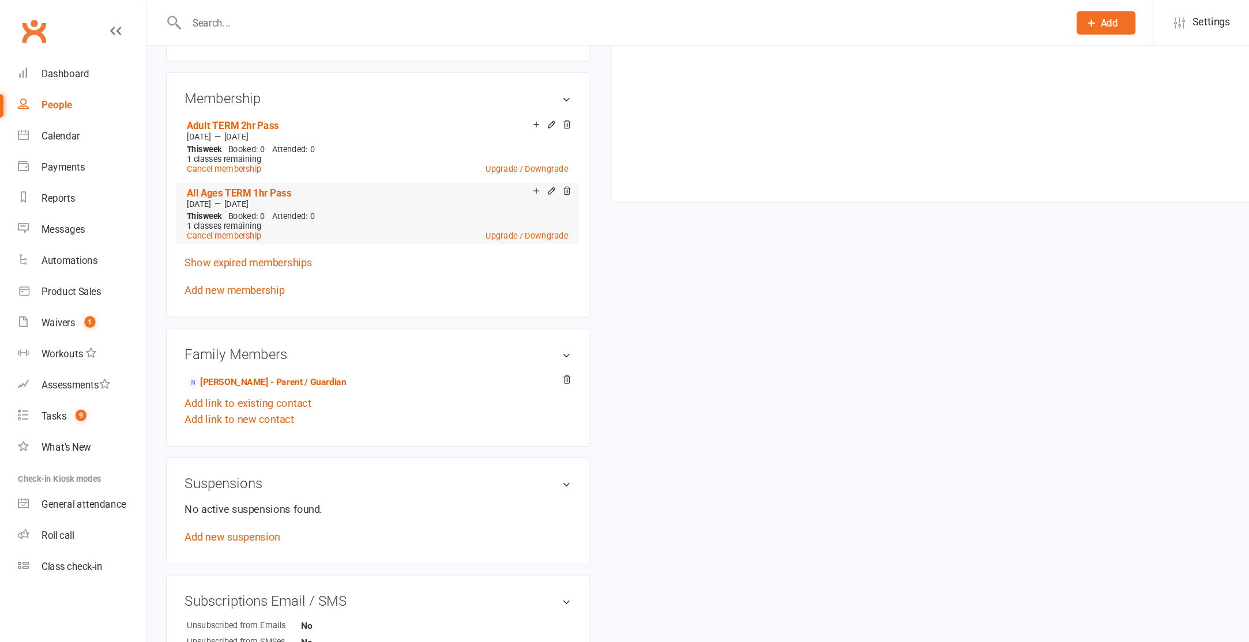
scroll to position [373, 0]
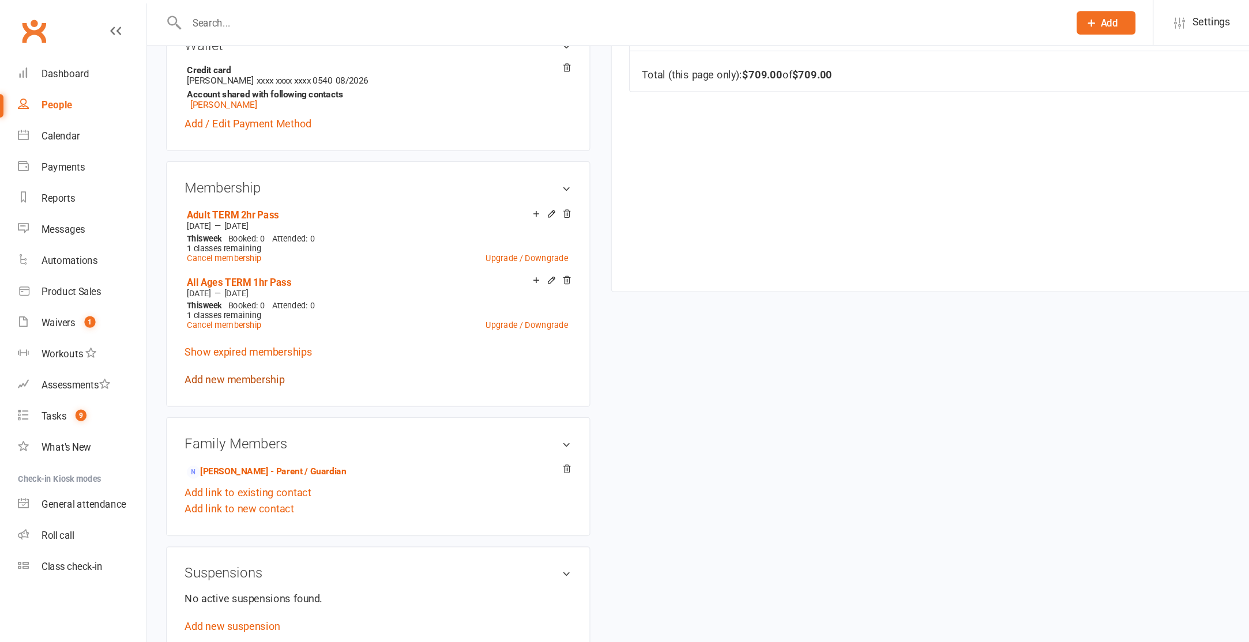
click at [196, 313] on link "Add new membership" at bounding box center [195, 316] width 83 height 10
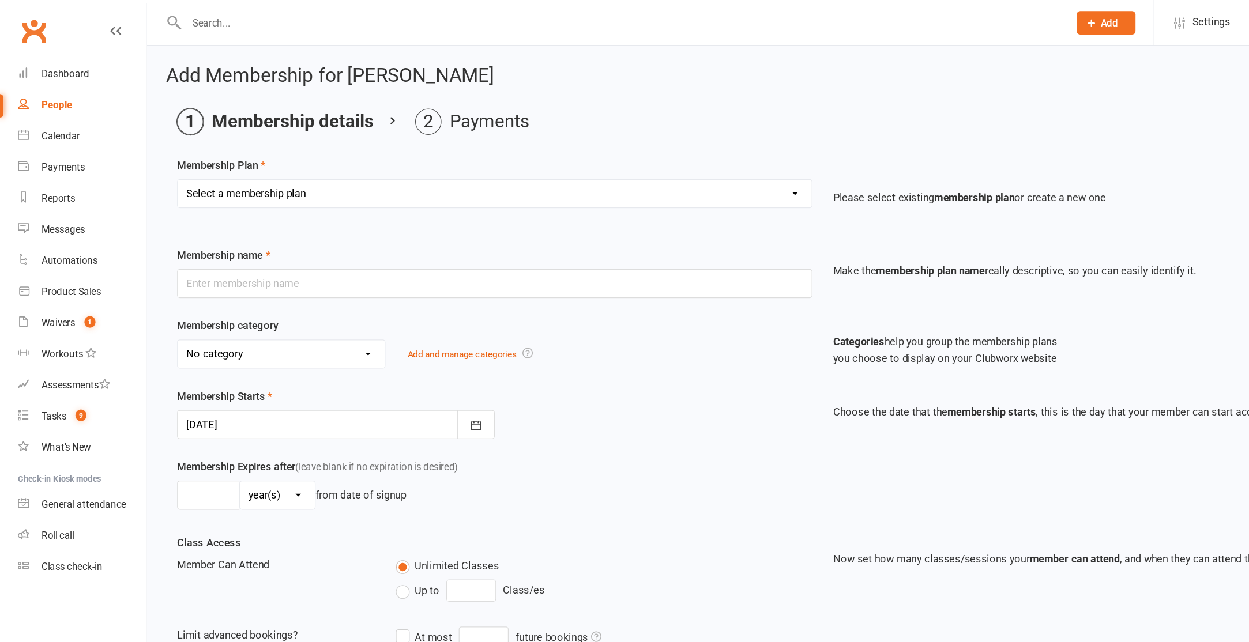
click at [235, 158] on select "Select a membership plan Create new Membership Plan Tiny Tots DROP IN Tiny Tots…" at bounding box center [412, 161] width 528 height 23
select select "23"
click at [148, 150] on select "Select a membership plan Create new Membership Plan Tiny Tots DROP IN Tiny Tots…" at bounding box center [412, 161] width 528 height 23
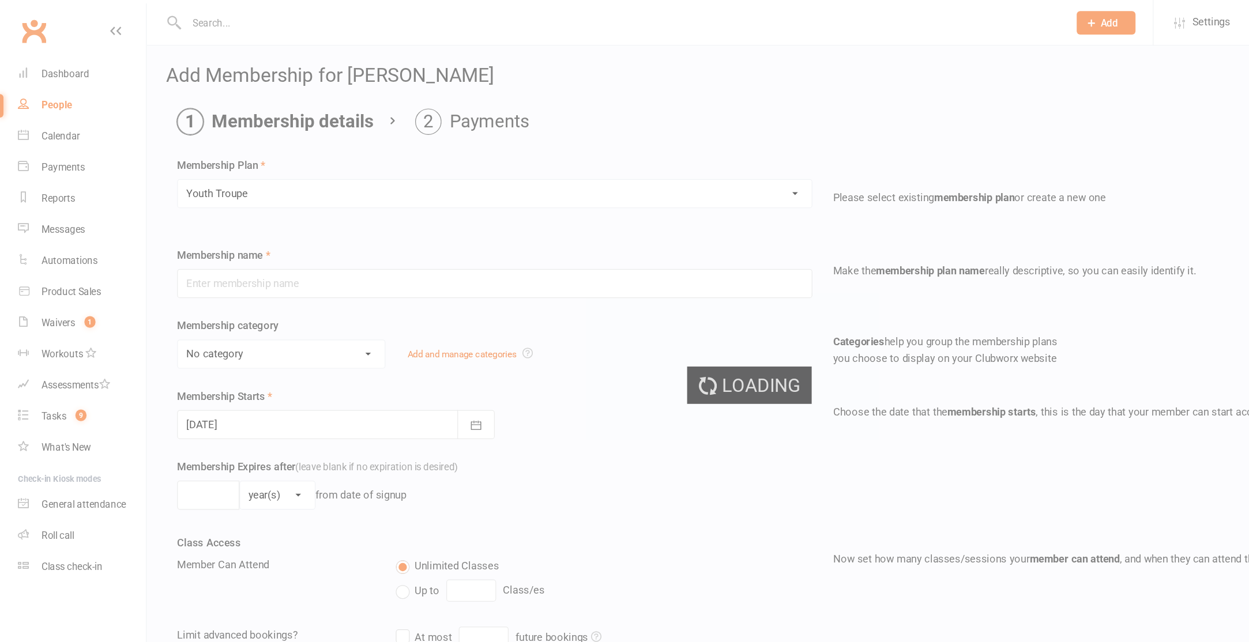
type input "Youth Troupe"
select select "10"
type input "12"
select select "1"
type input "20"
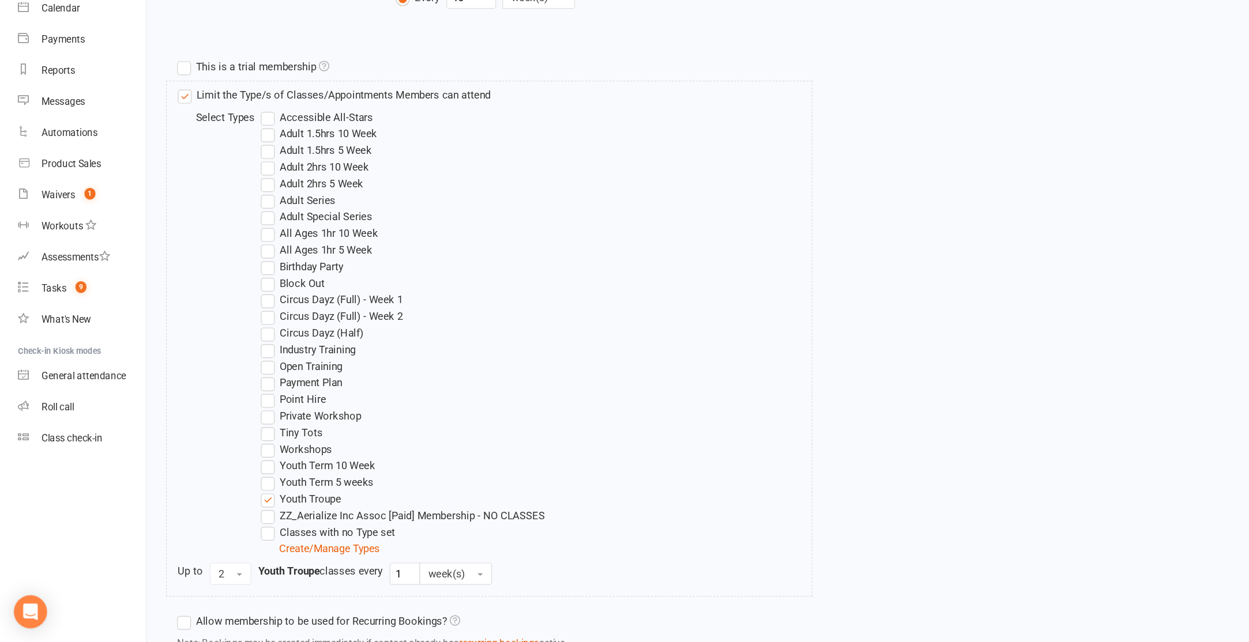
scroll to position [537, 0]
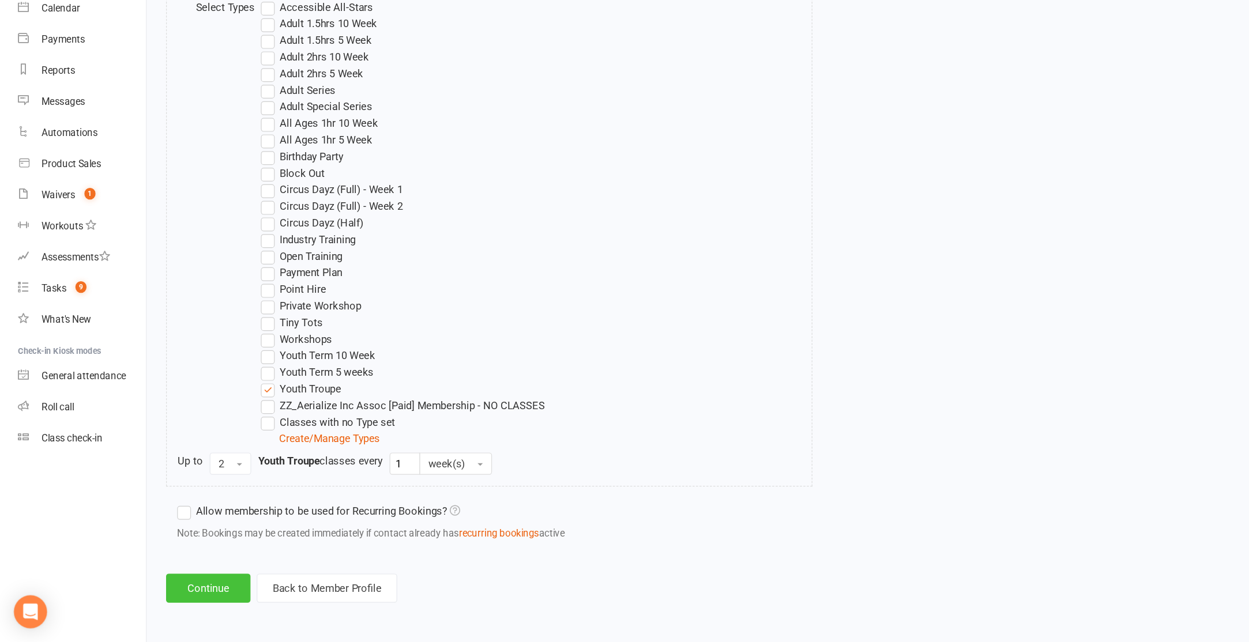
click at [175, 603] on button "Continue" at bounding box center [173, 597] width 70 height 24
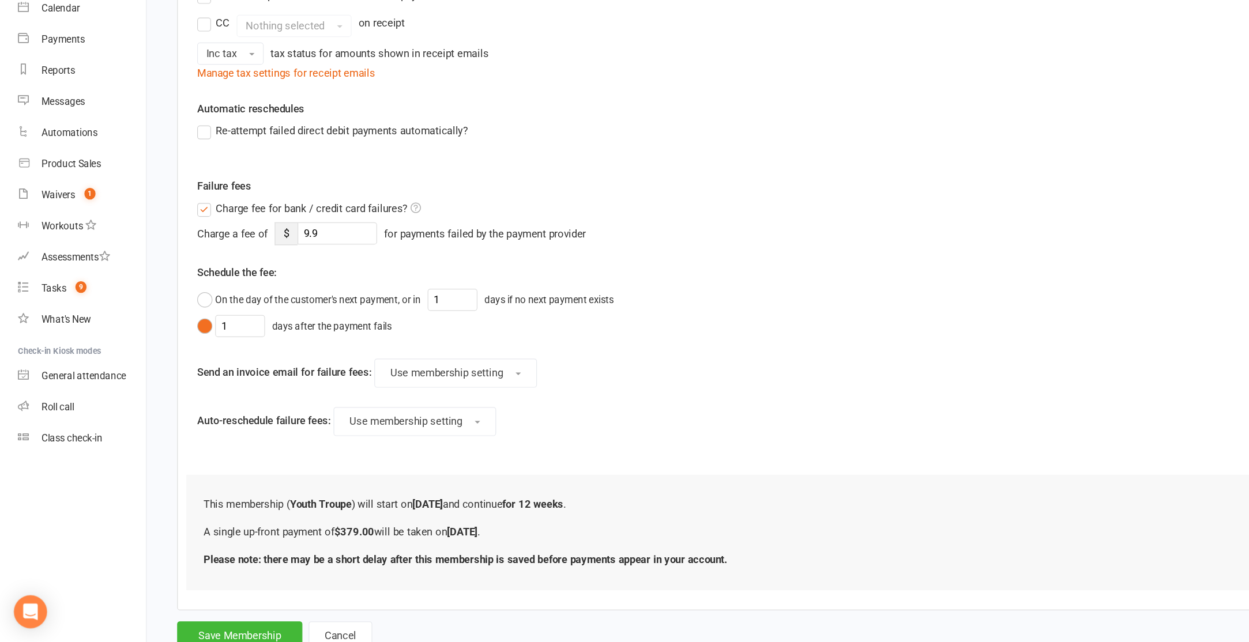
scroll to position [231, 0]
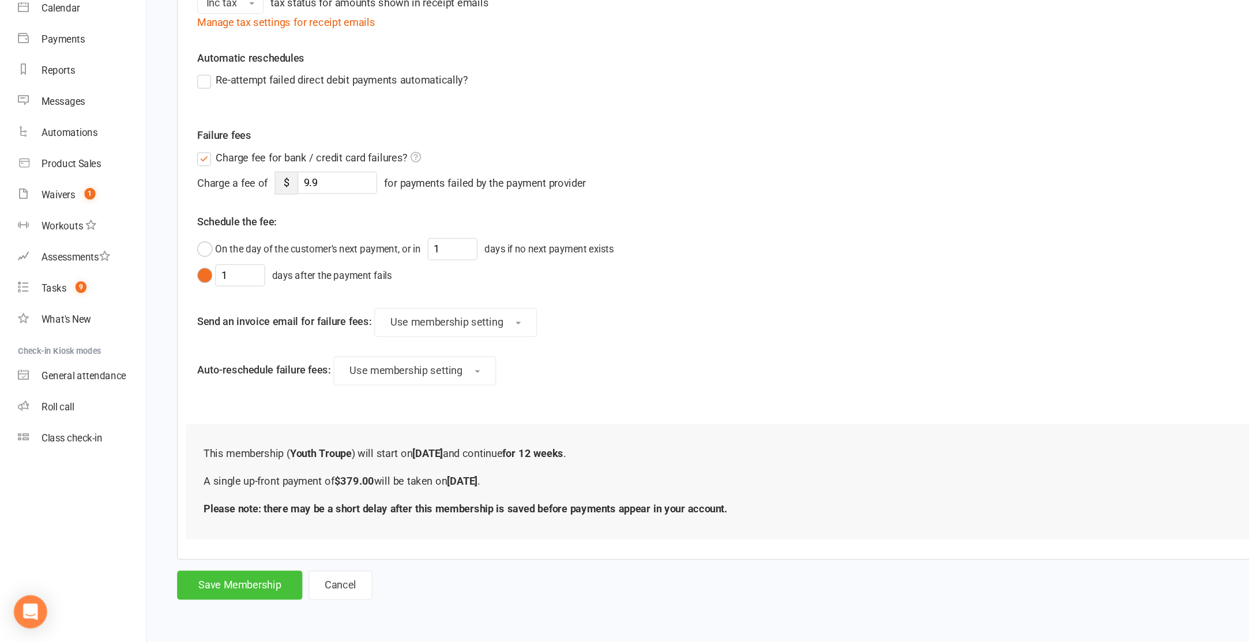
click at [187, 597] on button "Save Membership" at bounding box center [200, 595] width 104 height 24
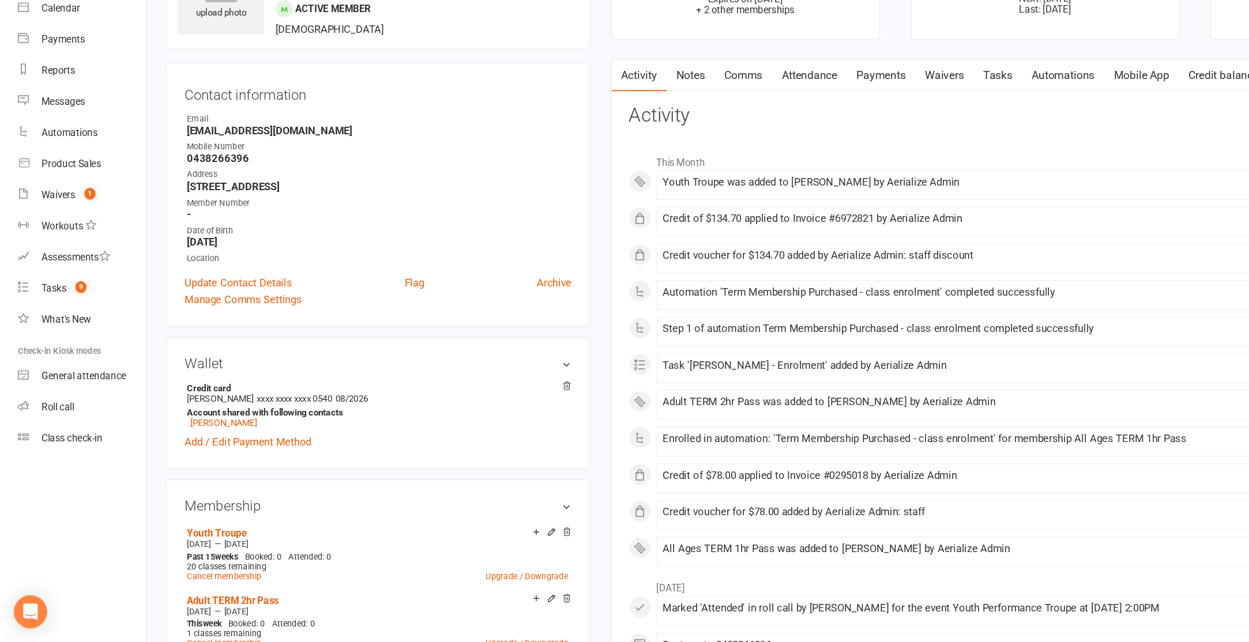
click at [1018, 167] on link "Credit balance" at bounding box center [1020, 170] width 74 height 27
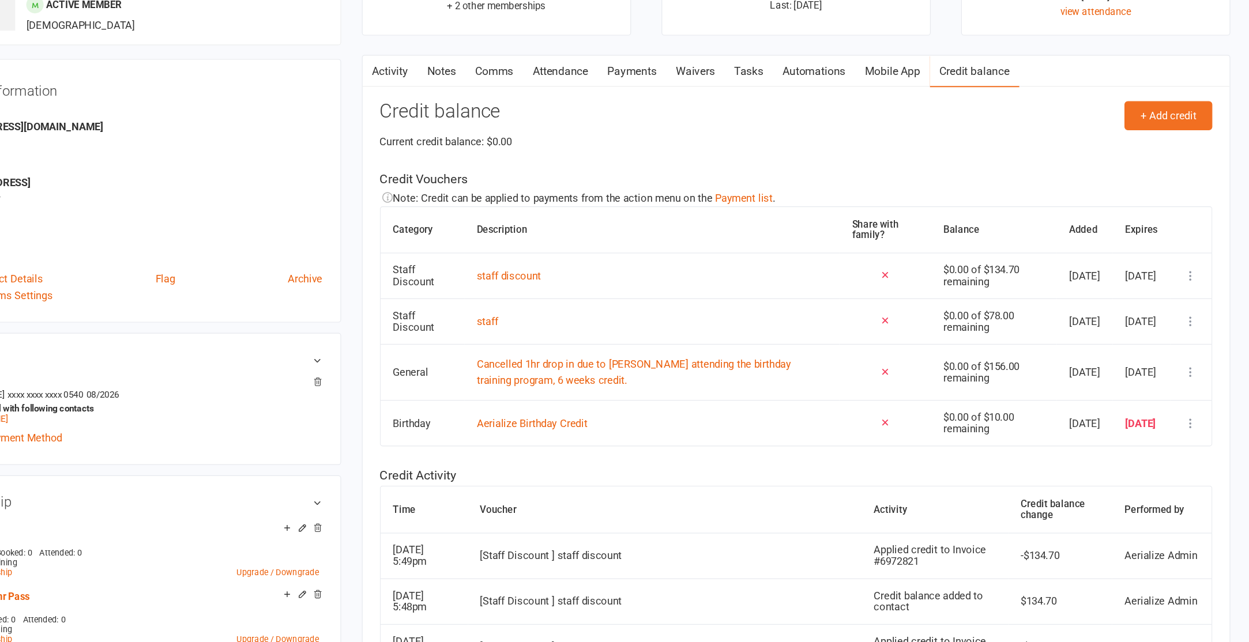
scroll to position [3, 0]
click at [1192, 200] on button "+ Add credit" at bounding box center [1181, 203] width 73 height 24
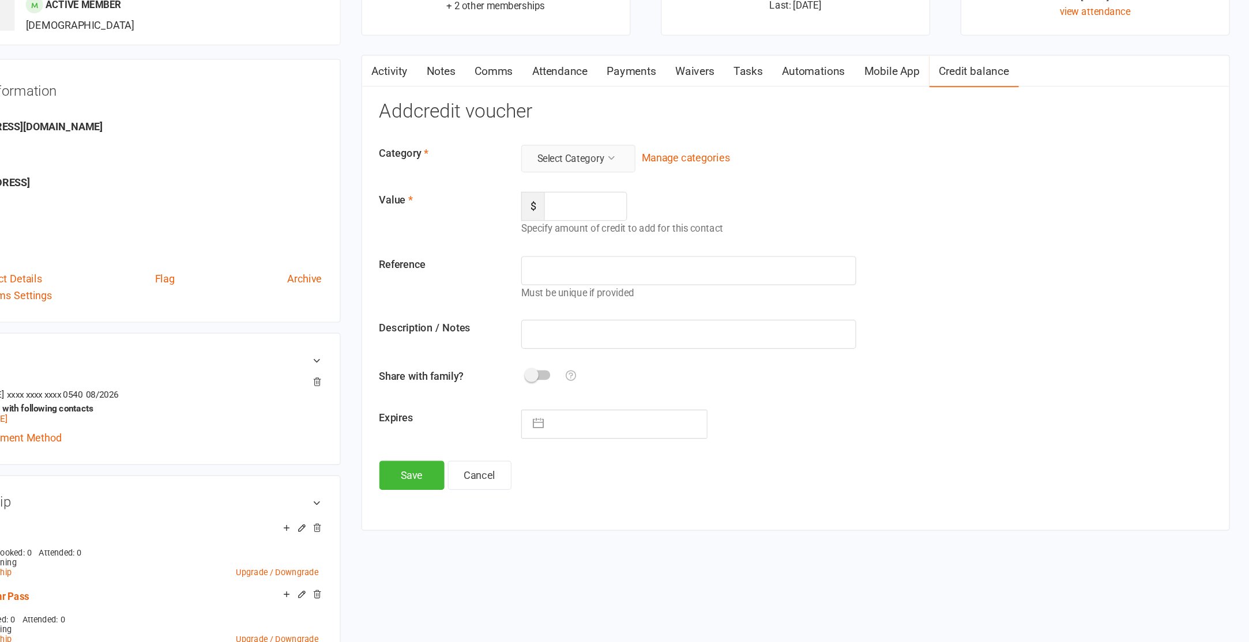
click at [701, 243] on button "Select Category" at bounding box center [689, 239] width 95 height 23
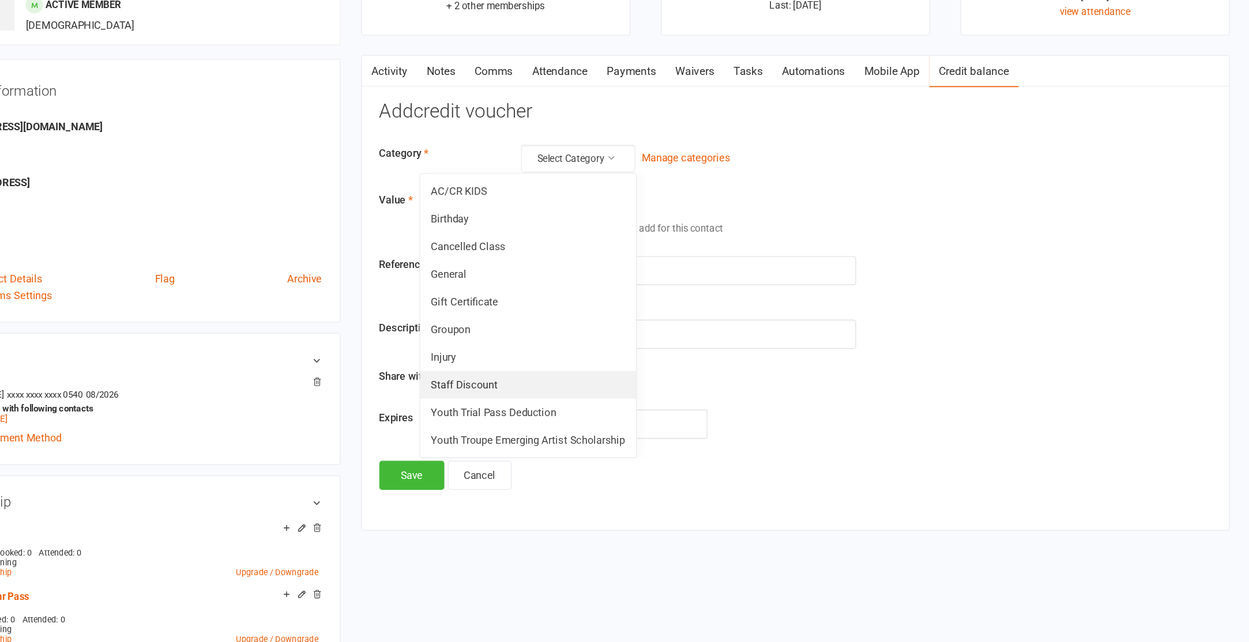
drag, startPoint x: 659, startPoint y: 419, endPoint x: 661, endPoint y: 400, distance: 18.7
click at [659, 419] on link "Staff Discount" at bounding box center [648, 427] width 180 height 23
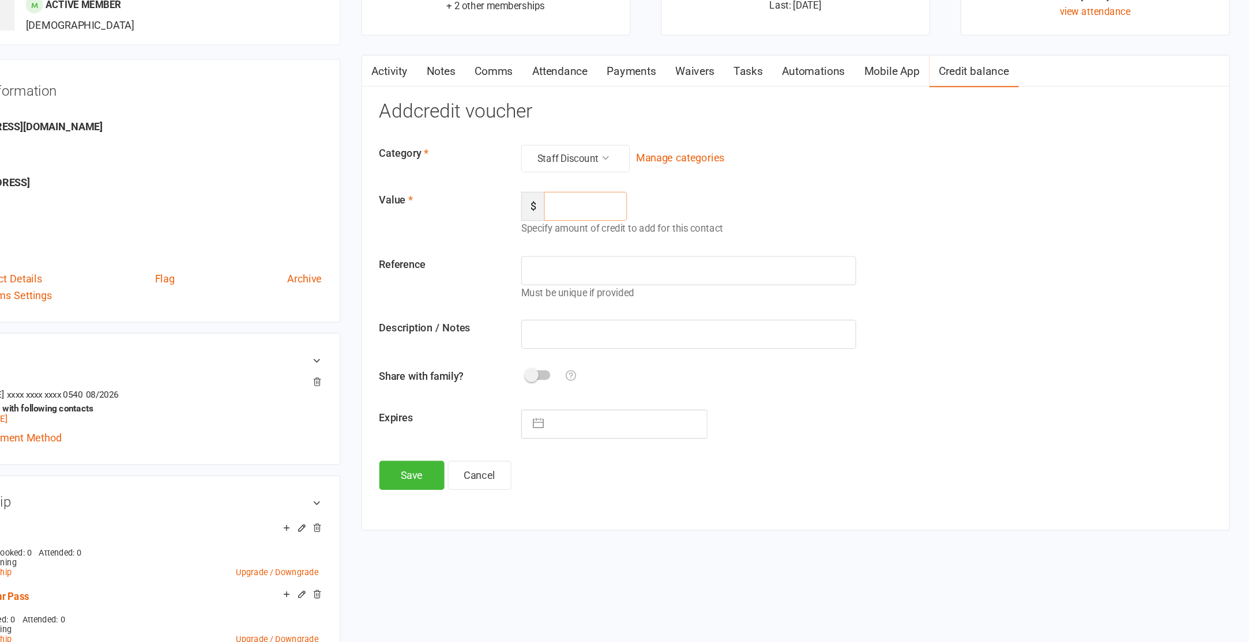
click at [674, 281] on input "number" at bounding box center [695, 279] width 69 height 24
type input "113.70"
click at [660, 389] on input "text" at bounding box center [781, 386] width 279 height 24
type input "staff discount"
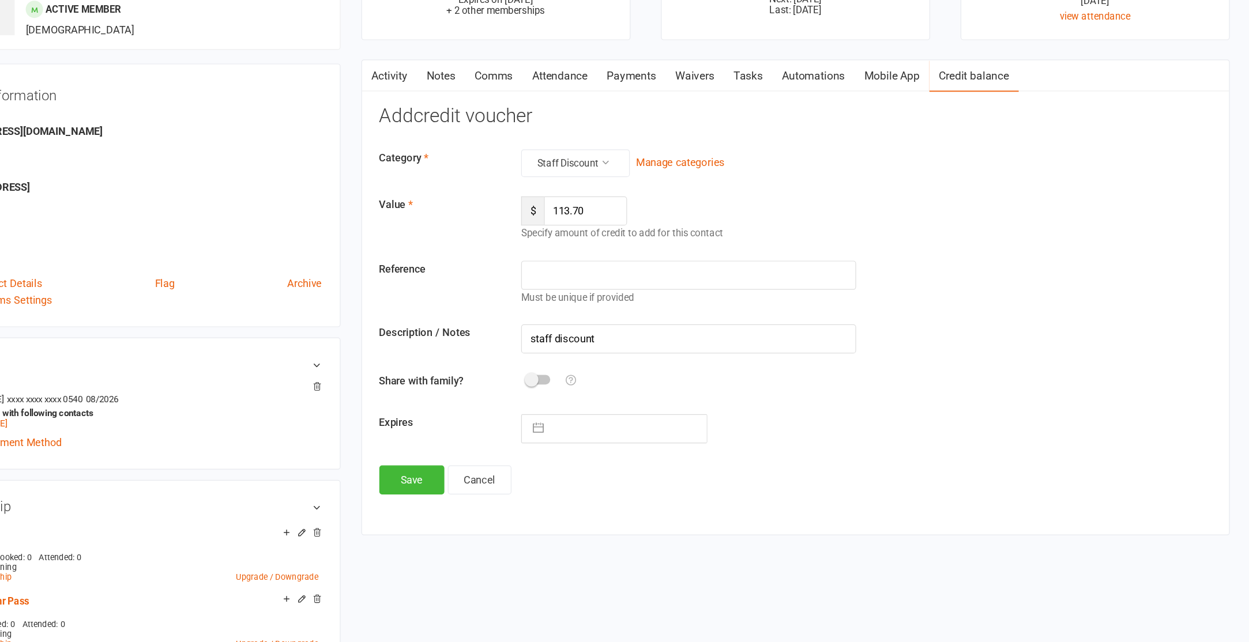
drag, startPoint x: 695, startPoint y: 470, endPoint x: 688, endPoint y: 459, distance: 13.0
click at [694, 469] on input "text" at bounding box center [732, 461] width 130 height 23
select select "8"
select select "2025"
select select "9"
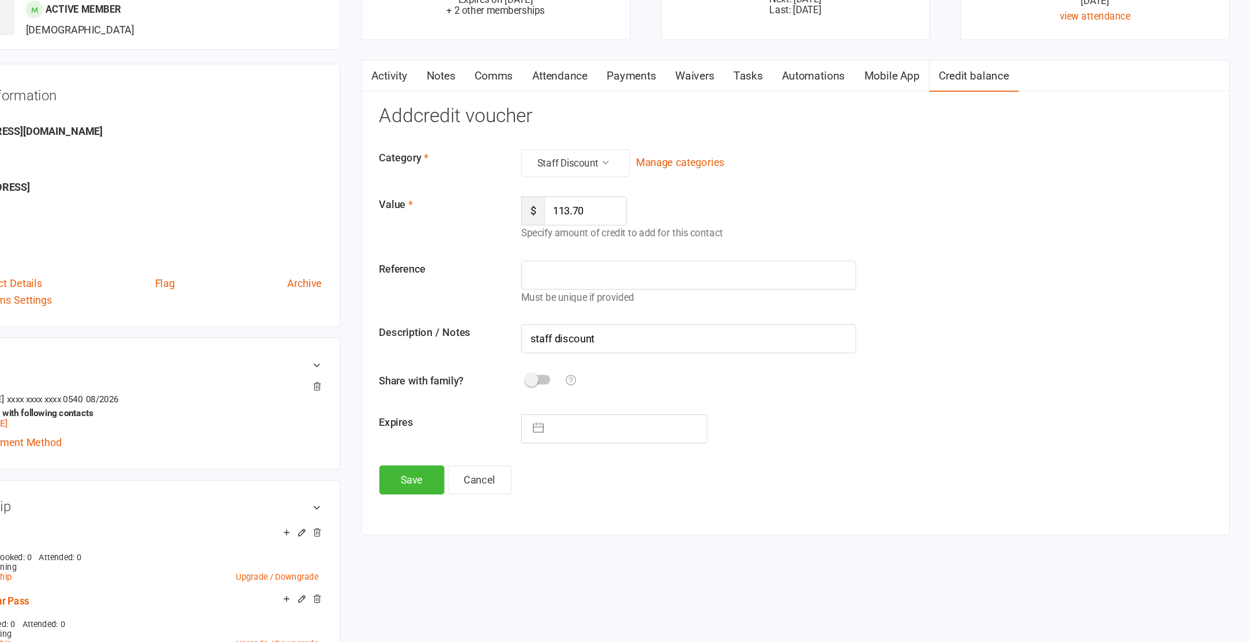
select select "2025"
select select "10"
select select "2025"
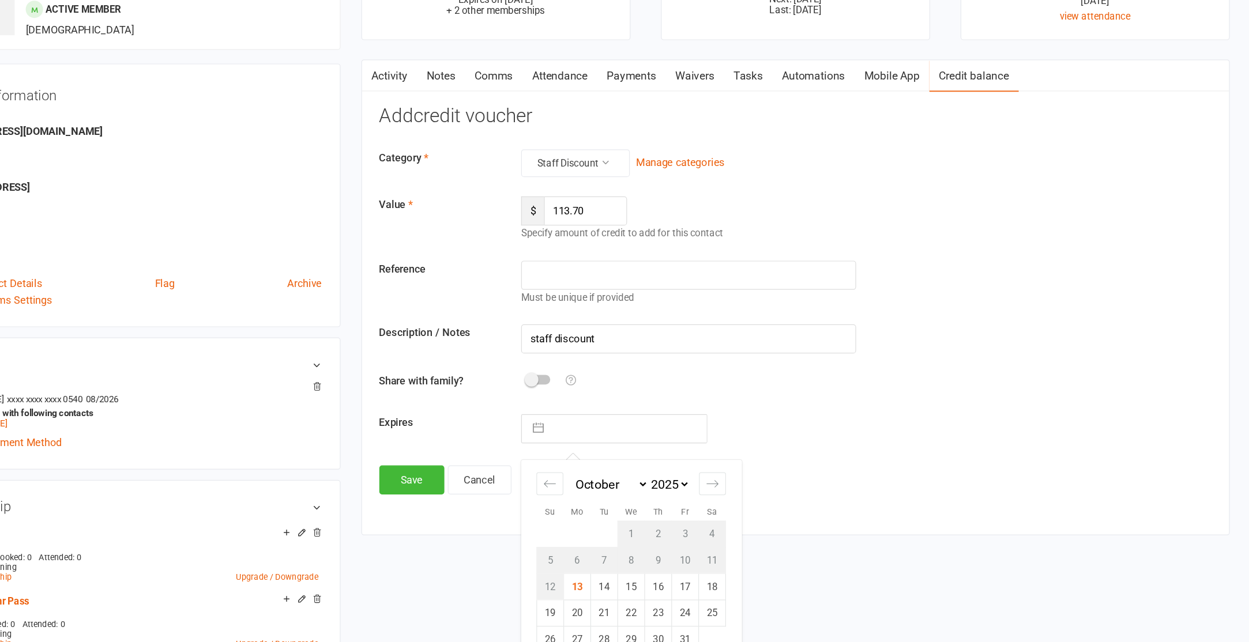
click at [710, 588] on td "14" at bounding box center [712, 593] width 22 height 22
type input "14 Oct 2025"
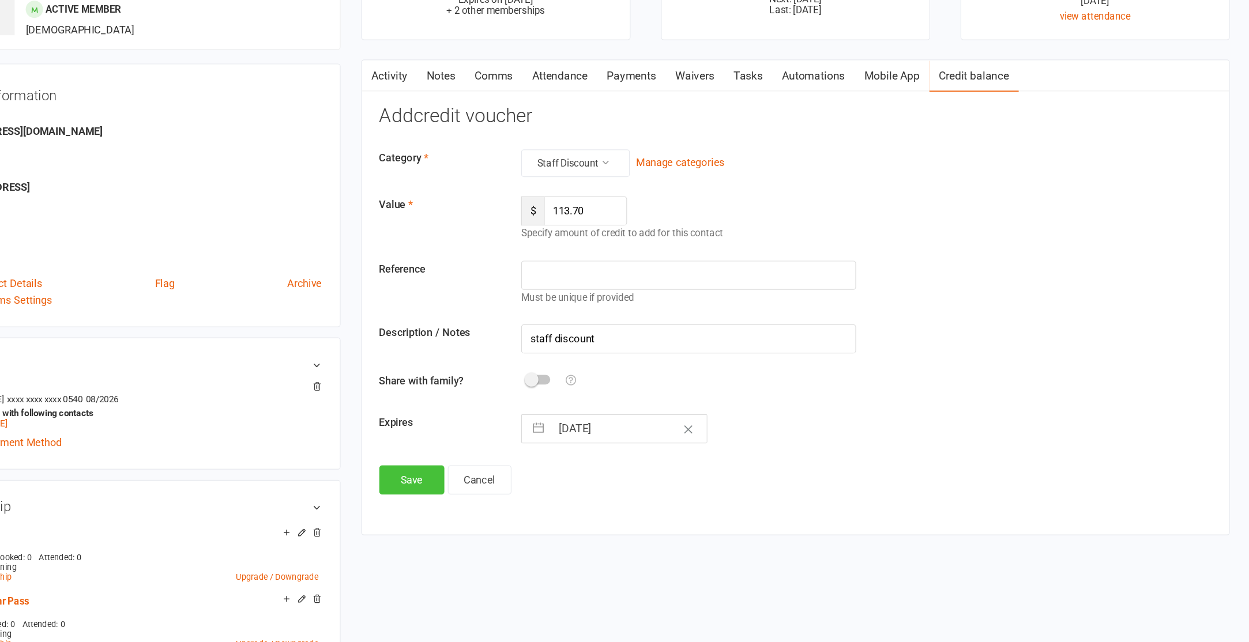
click at [556, 508] on button "Save" at bounding box center [551, 504] width 54 height 24
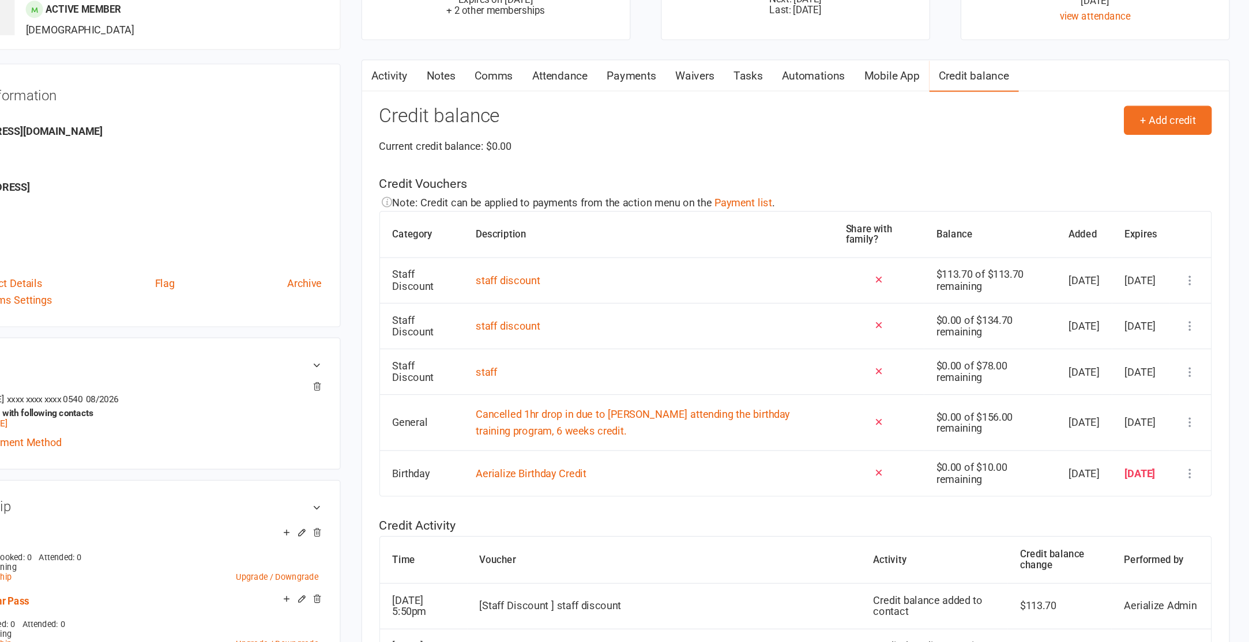
click at [726, 160] on link "Payments" at bounding box center [734, 167] width 57 height 27
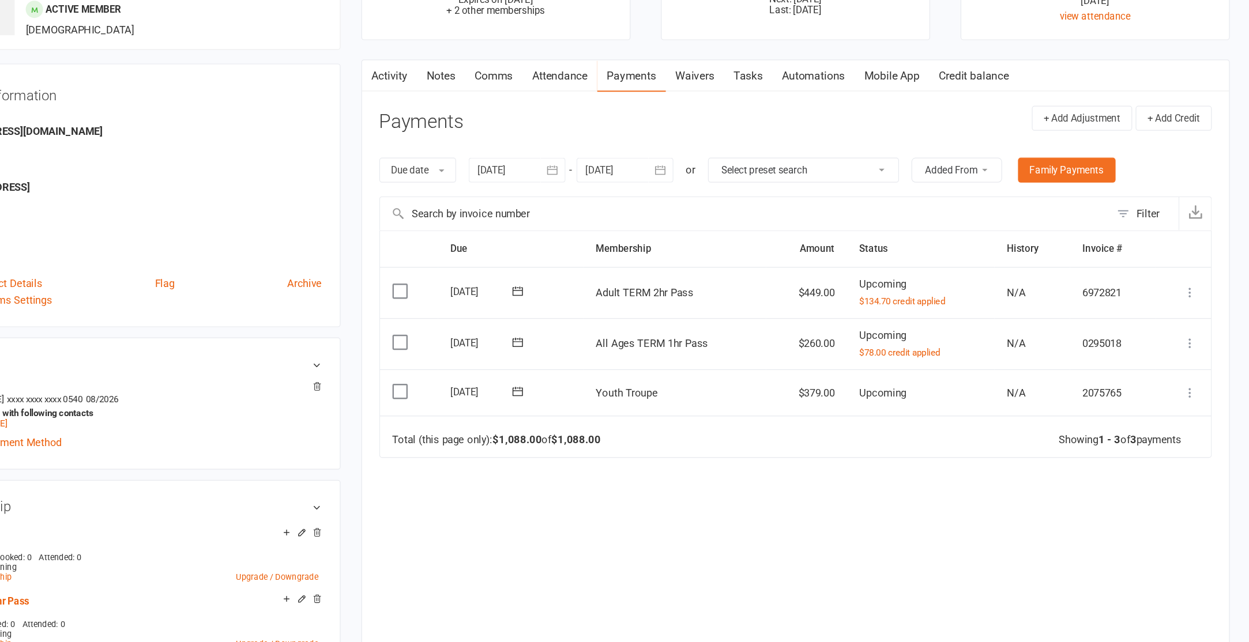
click at [1202, 430] on icon at bounding box center [1200, 432] width 12 height 12
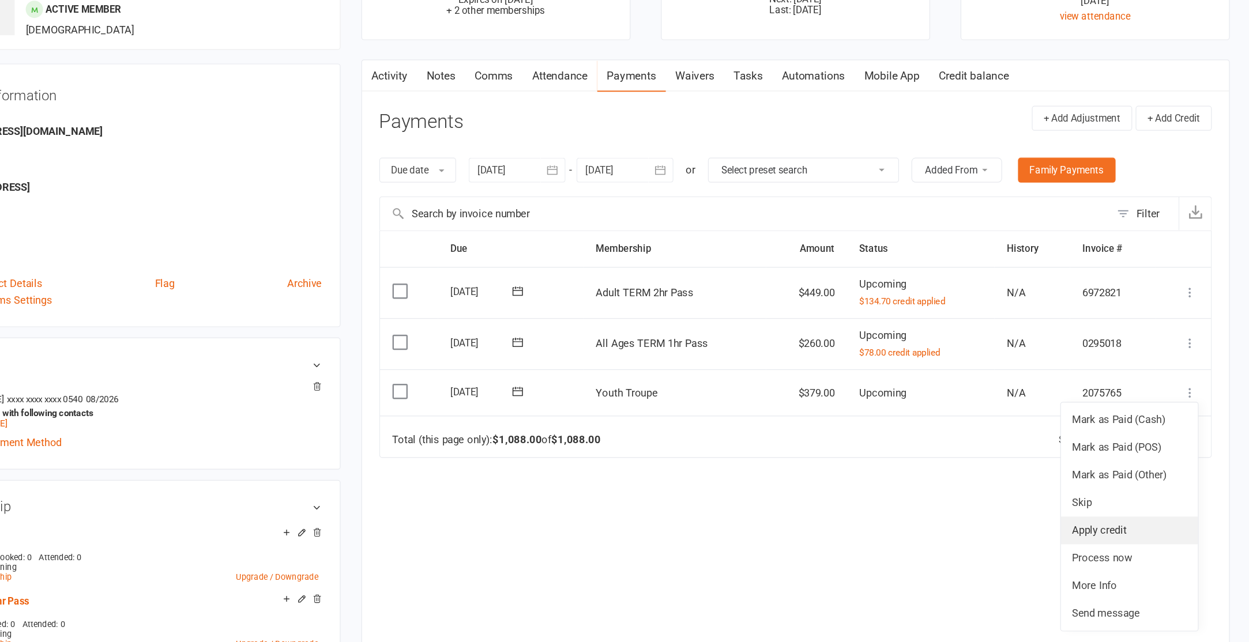
click at [1137, 546] on link "Apply credit" at bounding box center [1149, 546] width 114 height 23
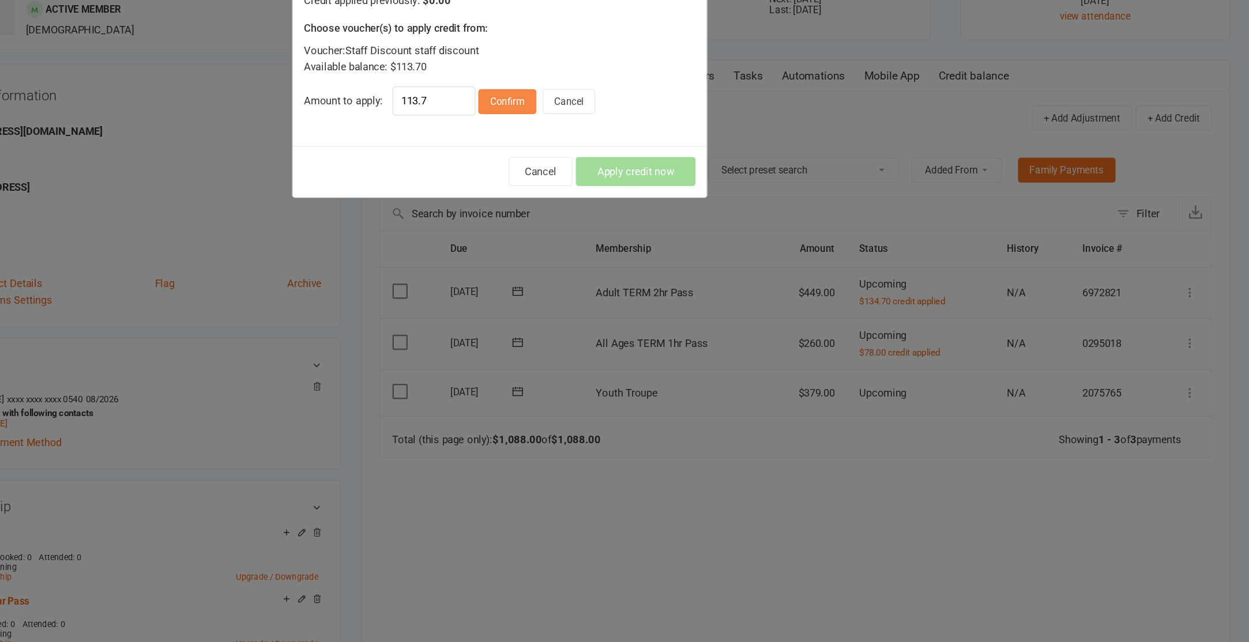
drag, startPoint x: 637, startPoint y: 193, endPoint x: 685, endPoint y: 230, distance: 61.2
click at [637, 193] on button "Confirm" at bounding box center [631, 188] width 48 height 21
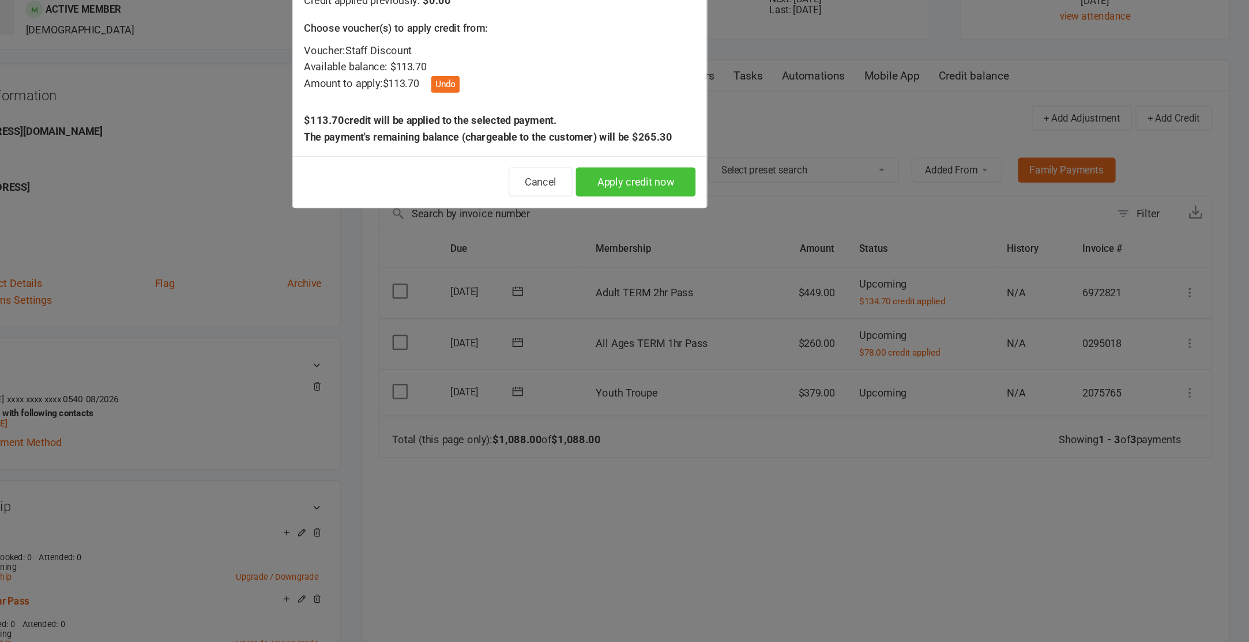
click at [731, 262] on button "Apply credit now" at bounding box center [738, 255] width 100 height 24
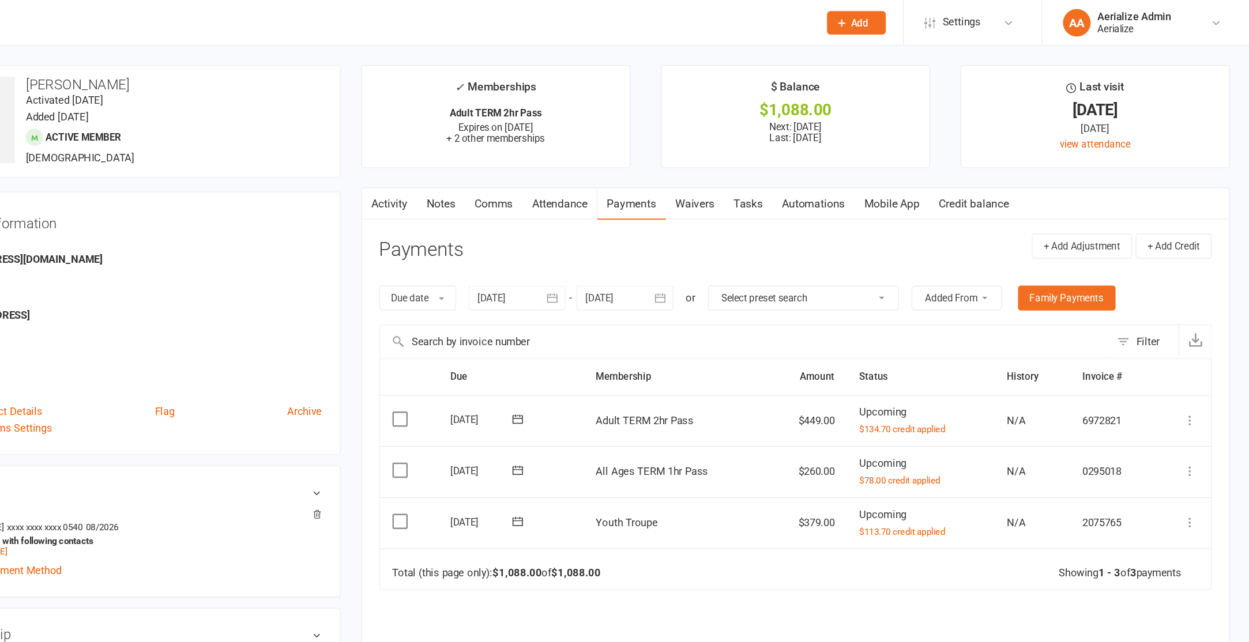
click at [675, 171] on link "Attendance" at bounding box center [675, 170] width 62 height 27
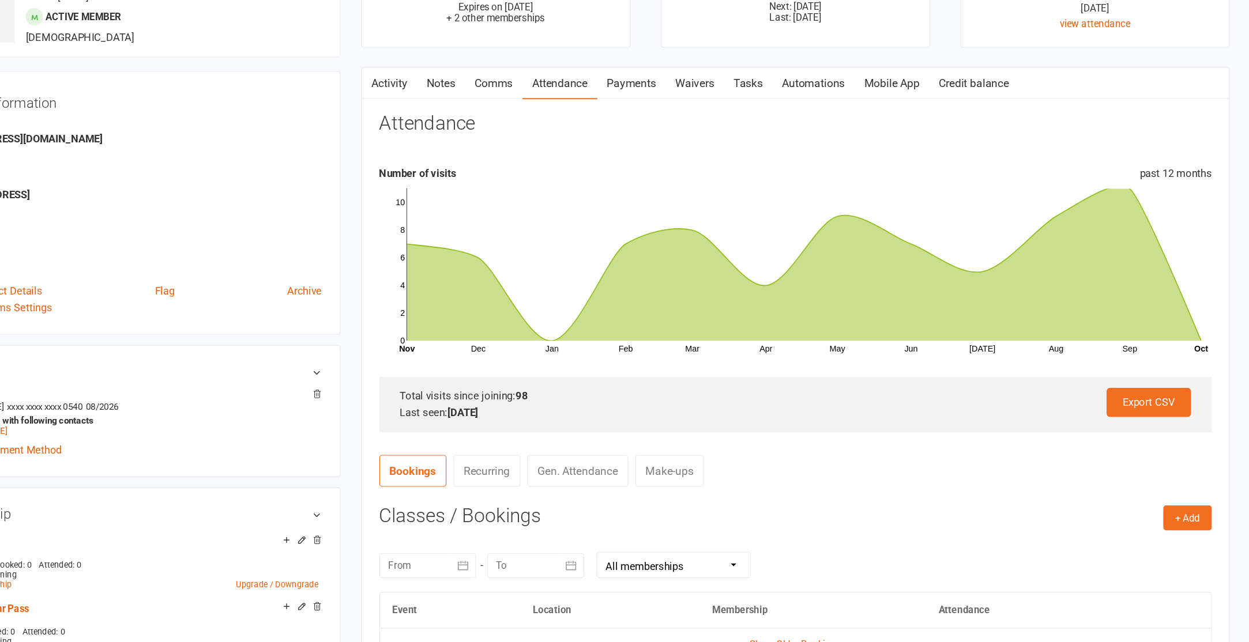
scroll to position [9, 0]
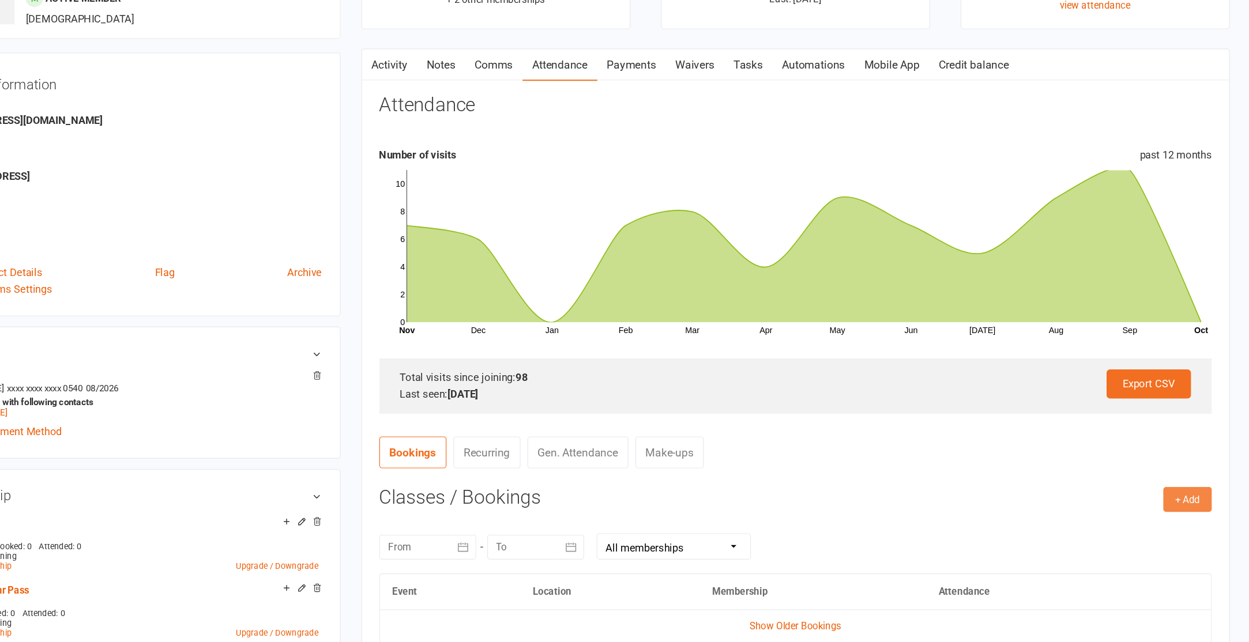
click at [1193, 527] on button "+ Add" at bounding box center [1198, 523] width 40 height 21
click at [1129, 545] on link "Book Event" at bounding box center [1160, 549] width 114 height 23
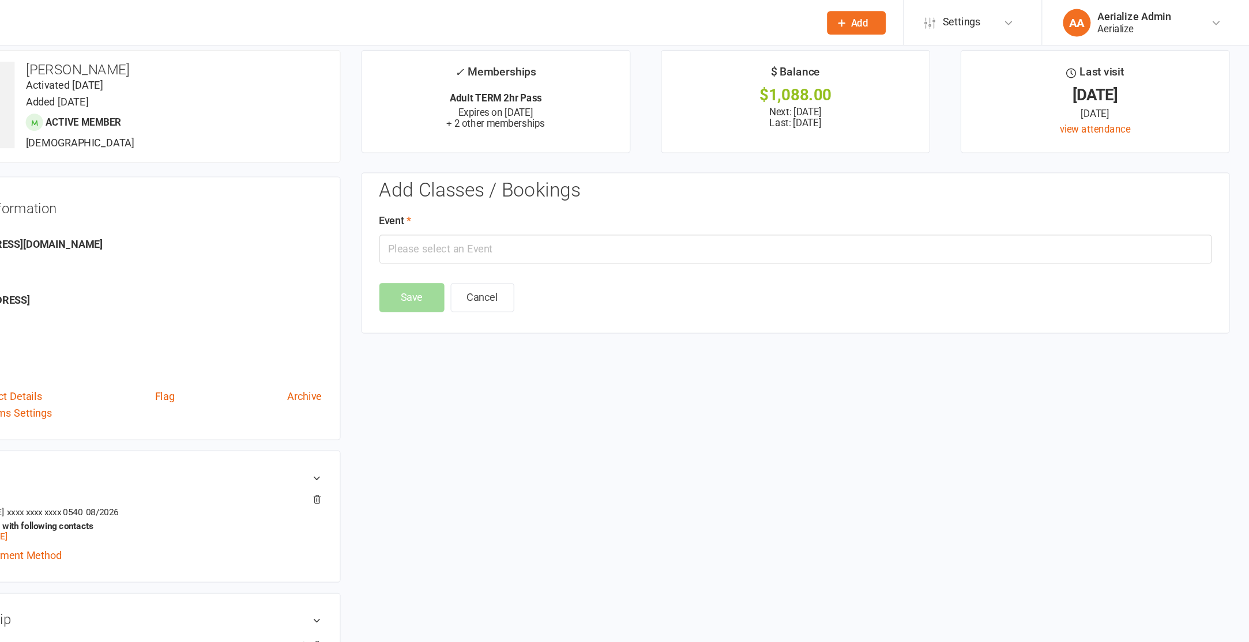
scroll to position [0, 0]
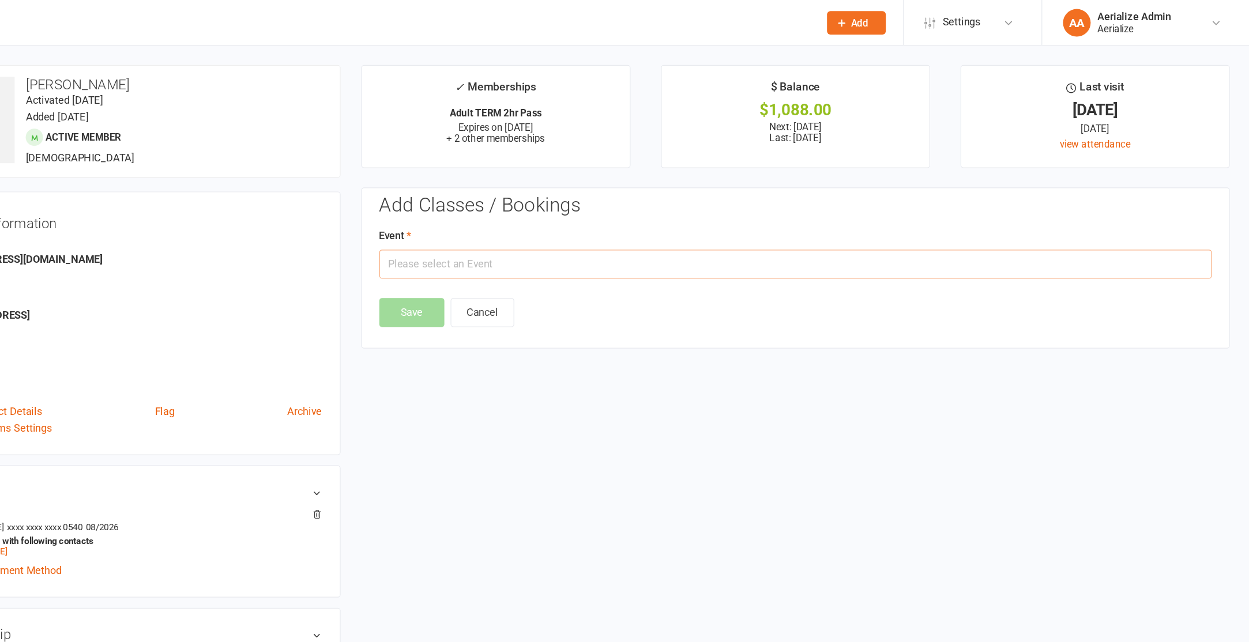
click at [625, 221] on input "text" at bounding box center [871, 220] width 694 height 24
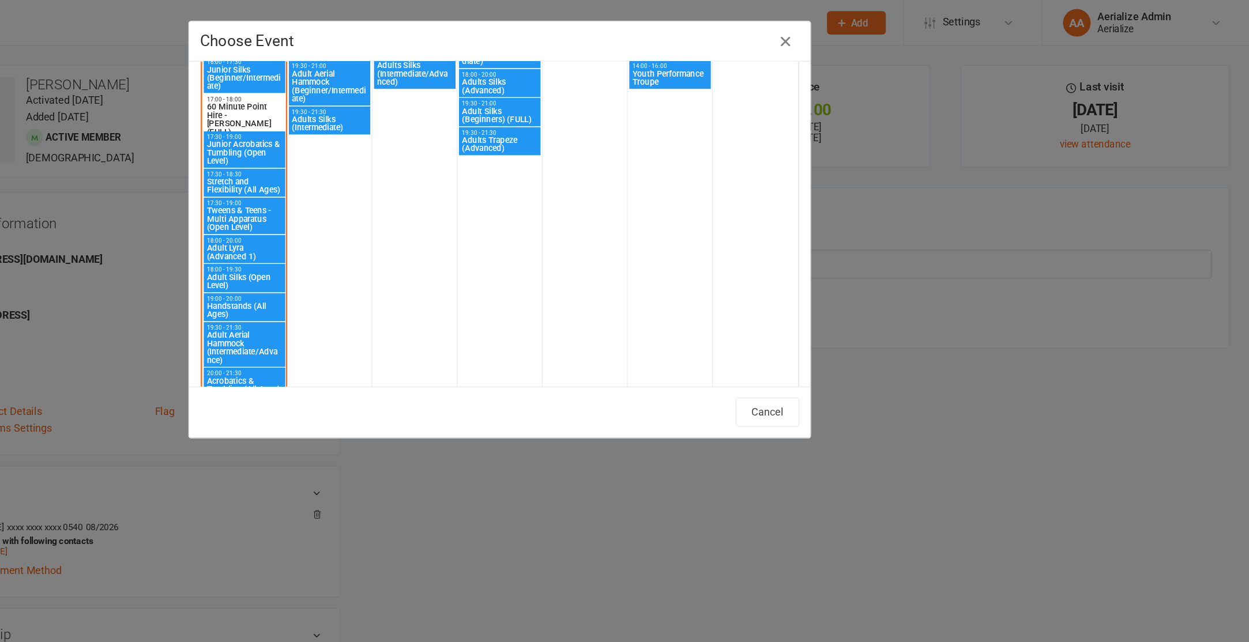
scroll to position [897, 0]
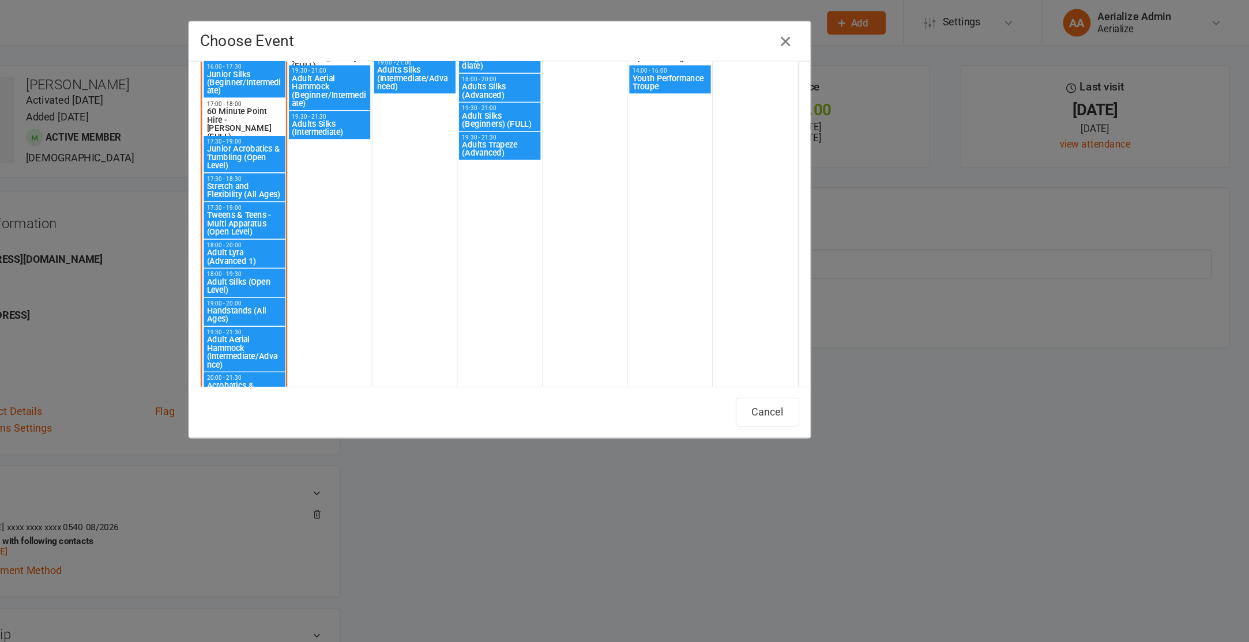
click at [407, 156] on span "Stretch and Flexibility (All Ages)" at bounding box center [411, 159] width 63 height 14
type input "Stretch and Flexibility (All Ages) - Oct 13, 2025 5:30:00 PM"
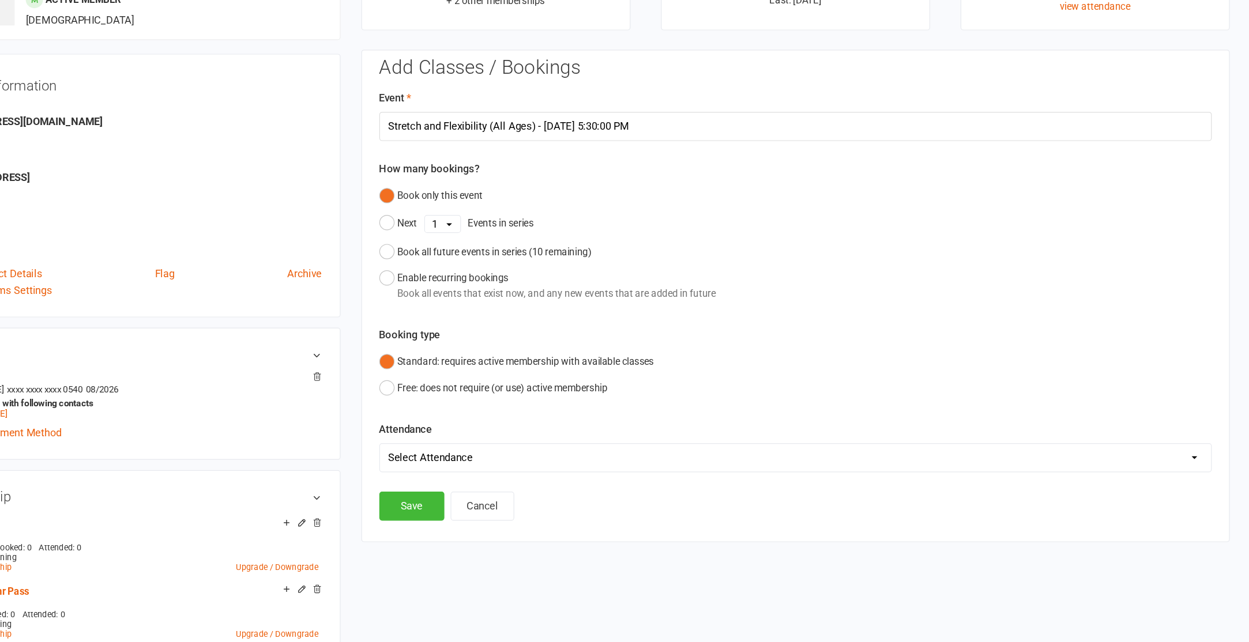
scroll to position [9, 0]
click at [566, 319] on div "Book all future events in series ( 10 remaining)" at bounding box center [620, 315] width 162 height 13
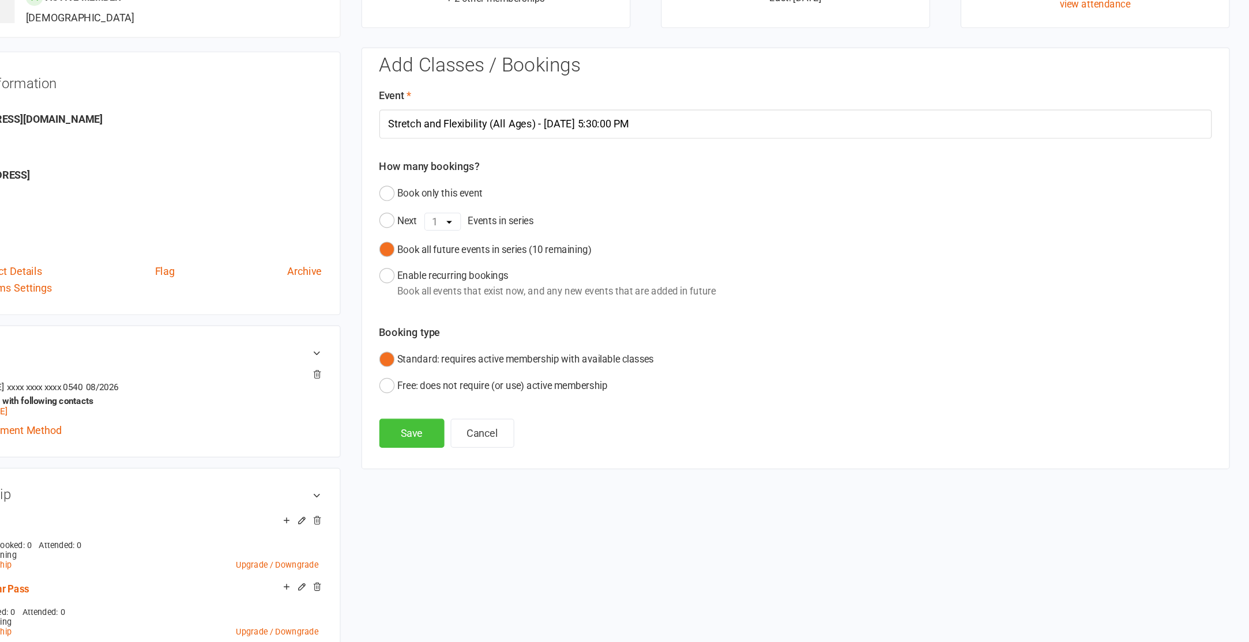
click at [546, 467] on button "Save" at bounding box center [551, 468] width 54 height 24
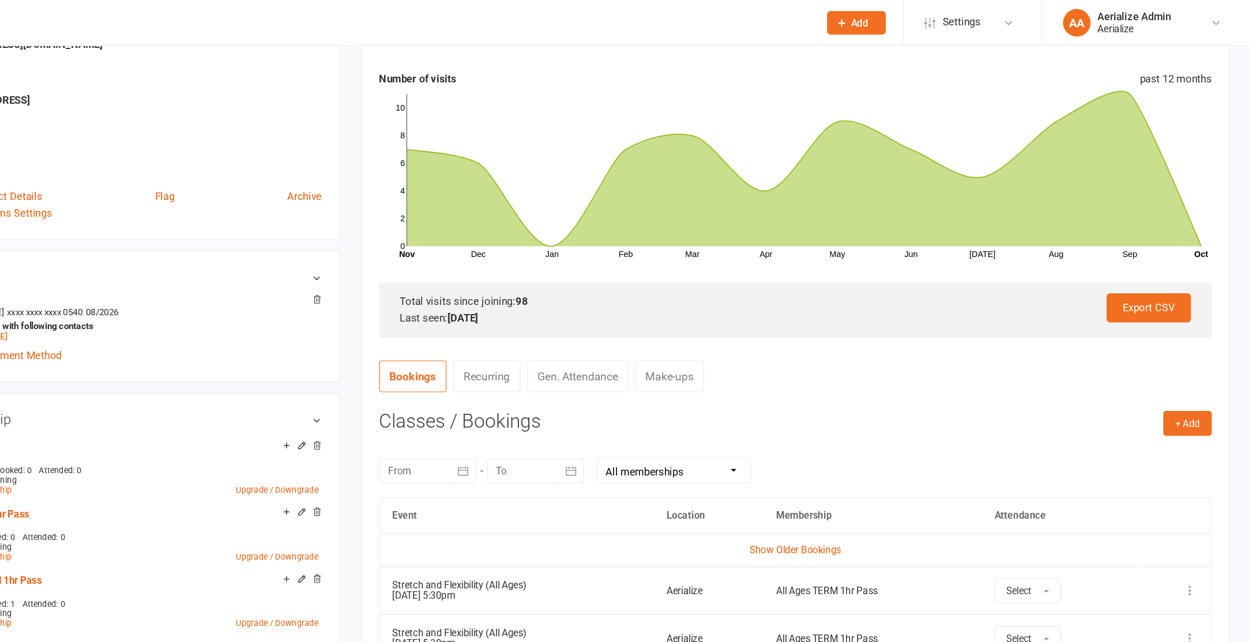
scroll to position [170, 0]
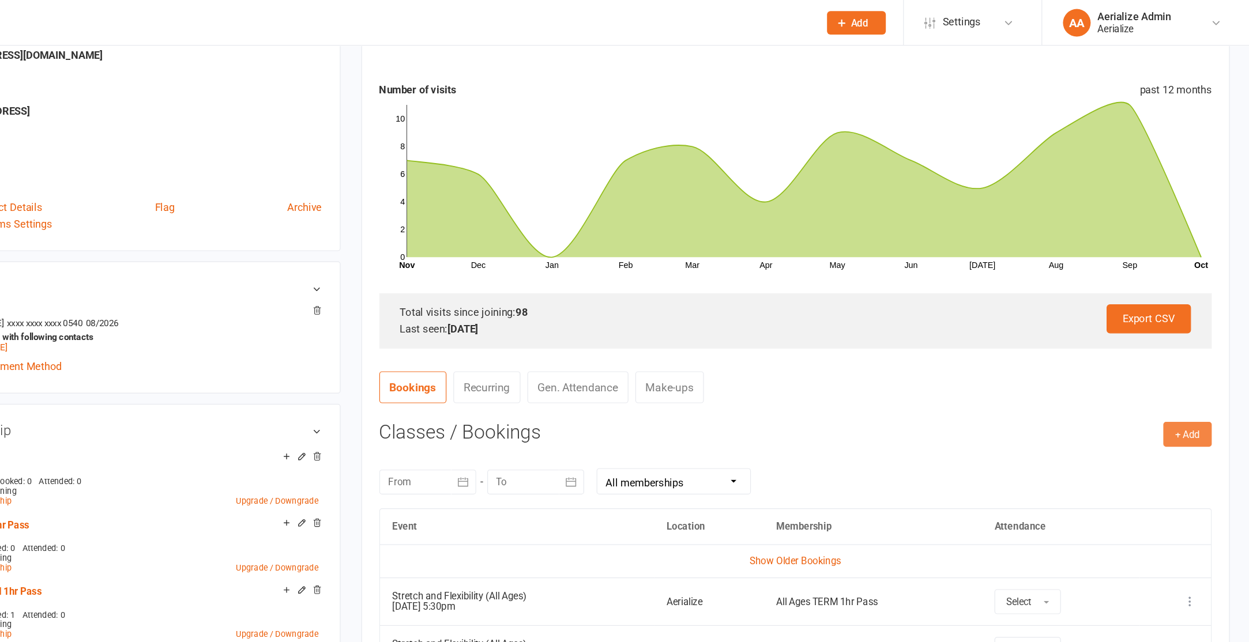
drag, startPoint x: 1193, startPoint y: 366, endPoint x: 1172, endPoint y: 365, distance: 21.3
click at [1193, 366] on button "+ Add" at bounding box center [1198, 362] width 40 height 21
click at [1130, 385] on link "Book Event" at bounding box center [1160, 388] width 114 height 23
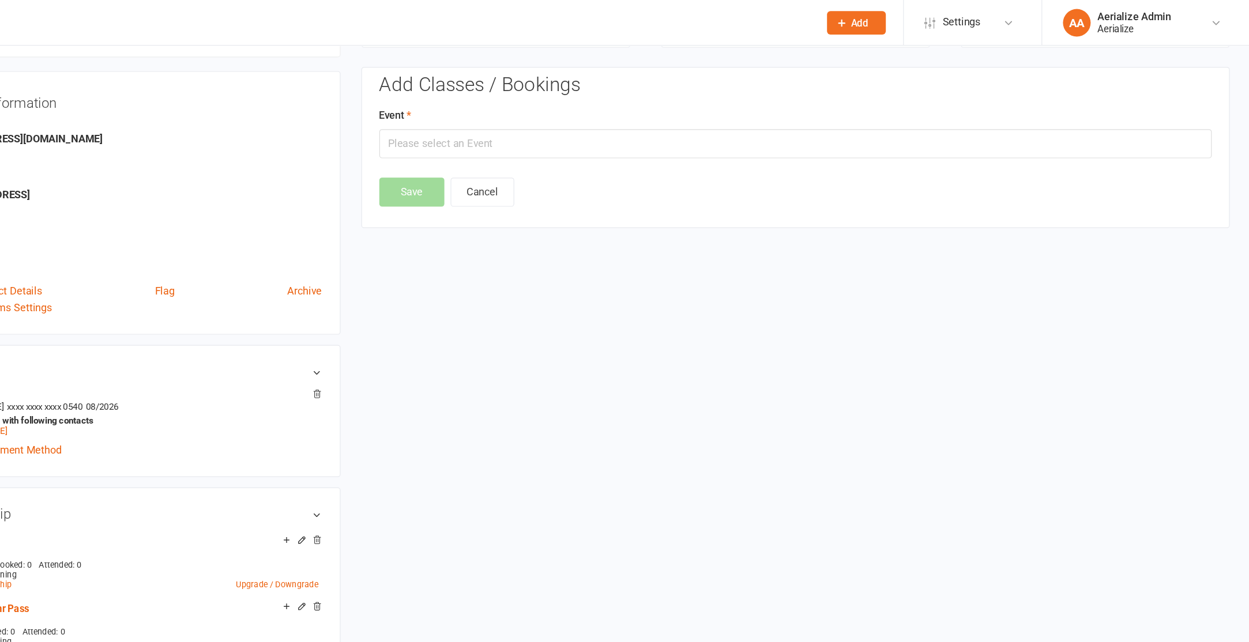
scroll to position [99, 0]
click at [699, 121] on input "text" at bounding box center [871, 122] width 694 height 24
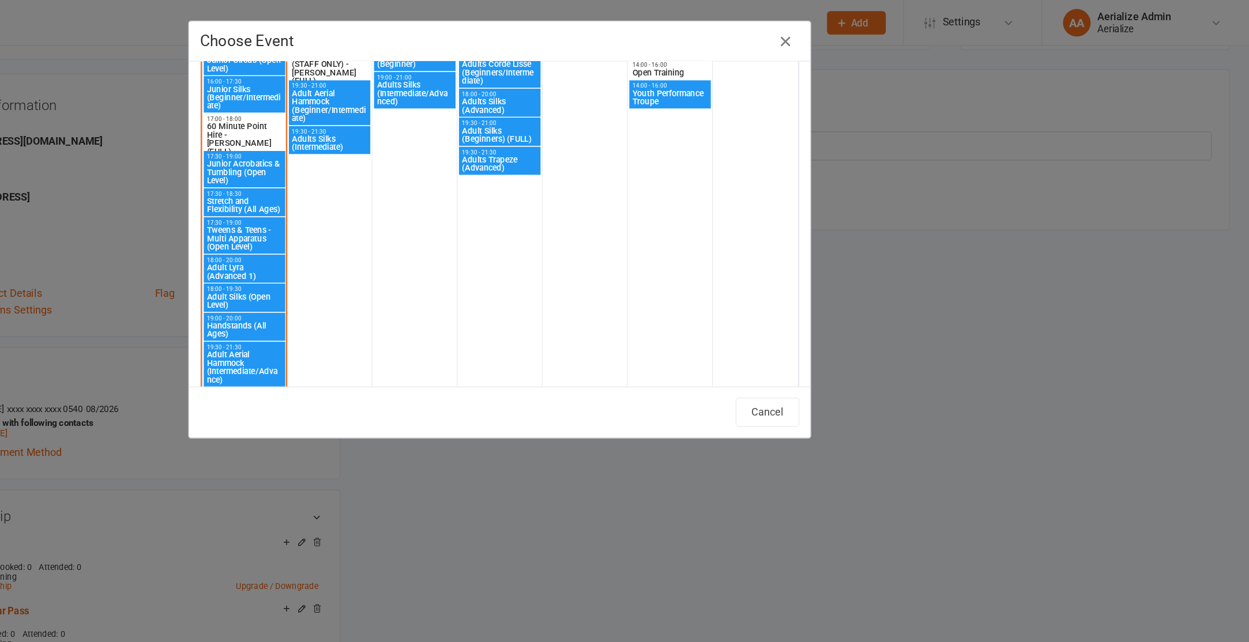
scroll to position [886, 0]
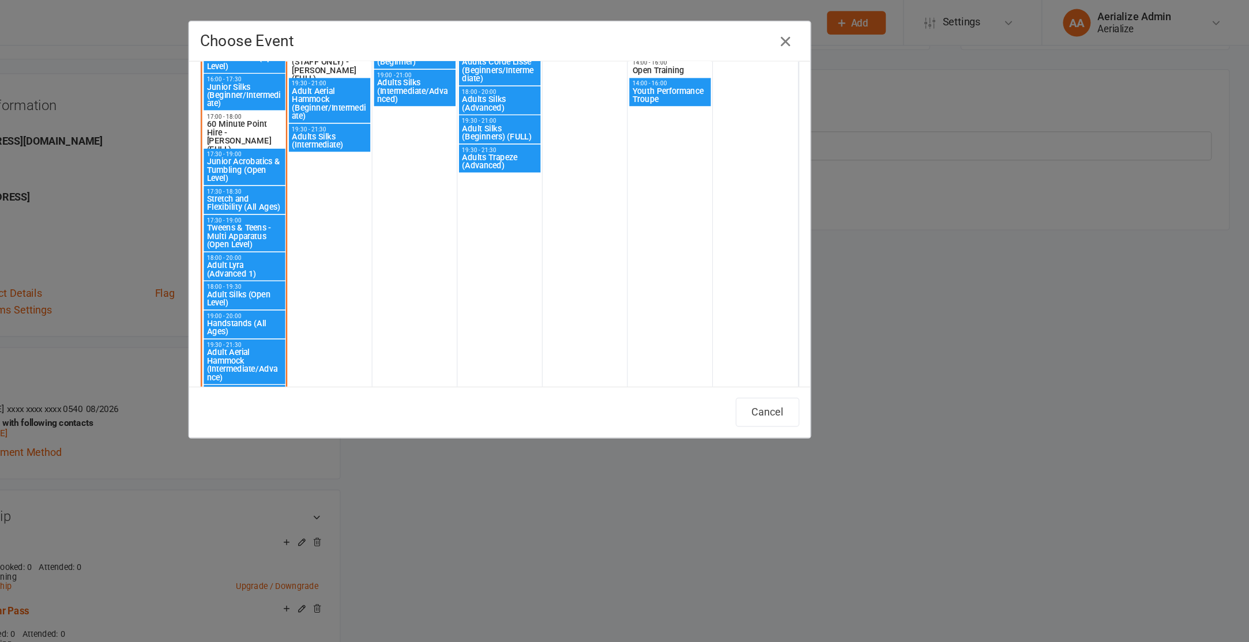
click at [398, 266] on span "Handstands (All Ages)" at bounding box center [411, 273] width 63 height 14
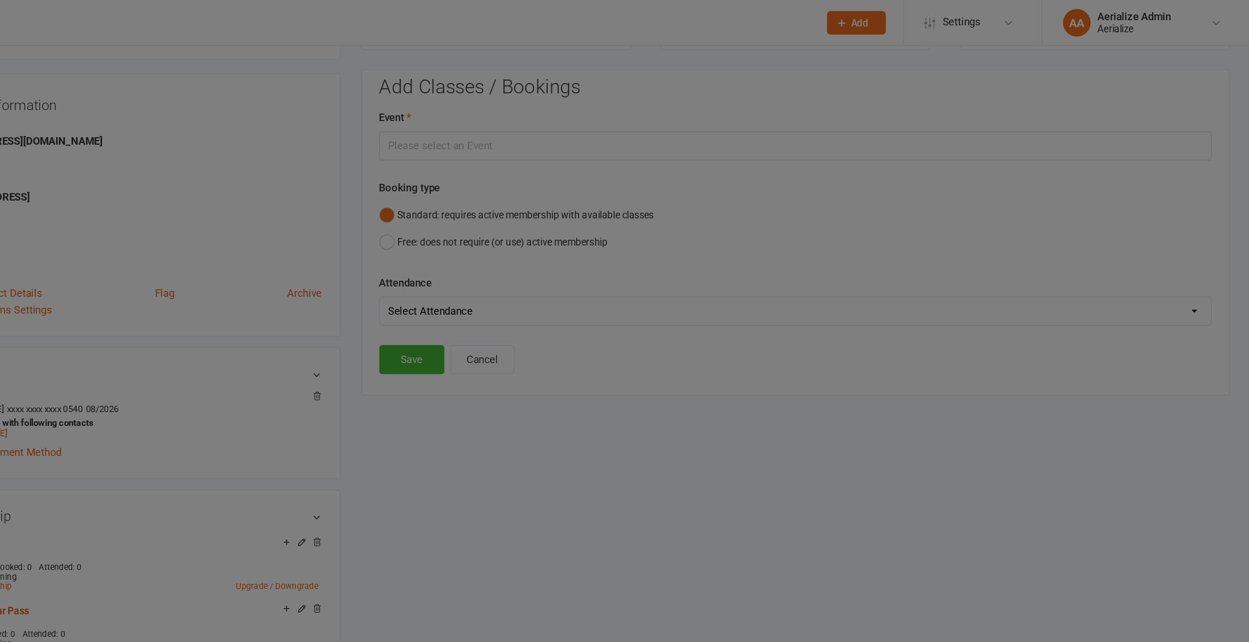
type input "Handstands (All Ages) - Oct 13, 2025 7:00:00 PM"
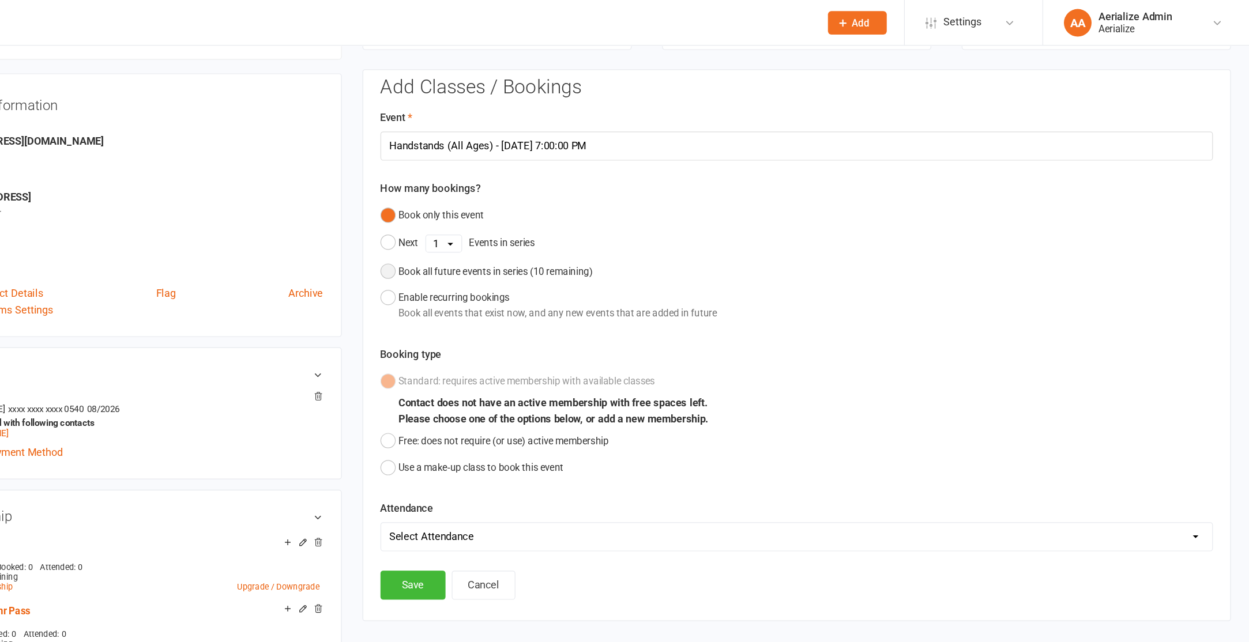
click at [554, 227] on div "Book all future events in series ( 10 remaining)" at bounding box center [620, 226] width 162 height 13
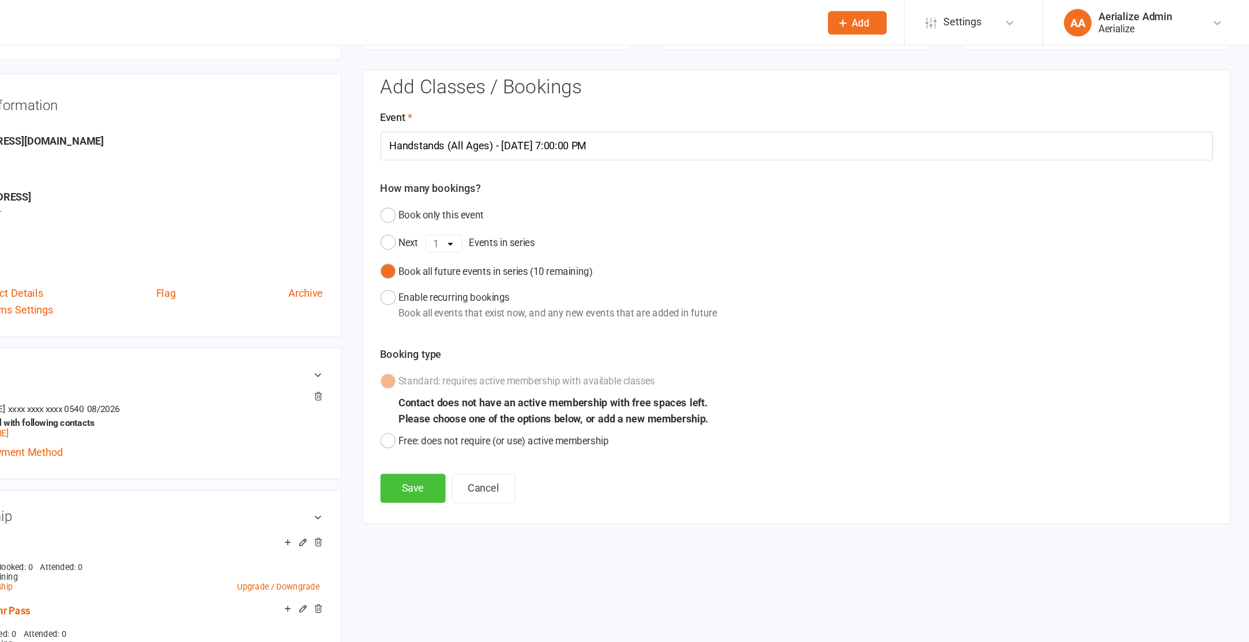
click at [547, 412] on button "Save" at bounding box center [551, 407] width 54 height 24
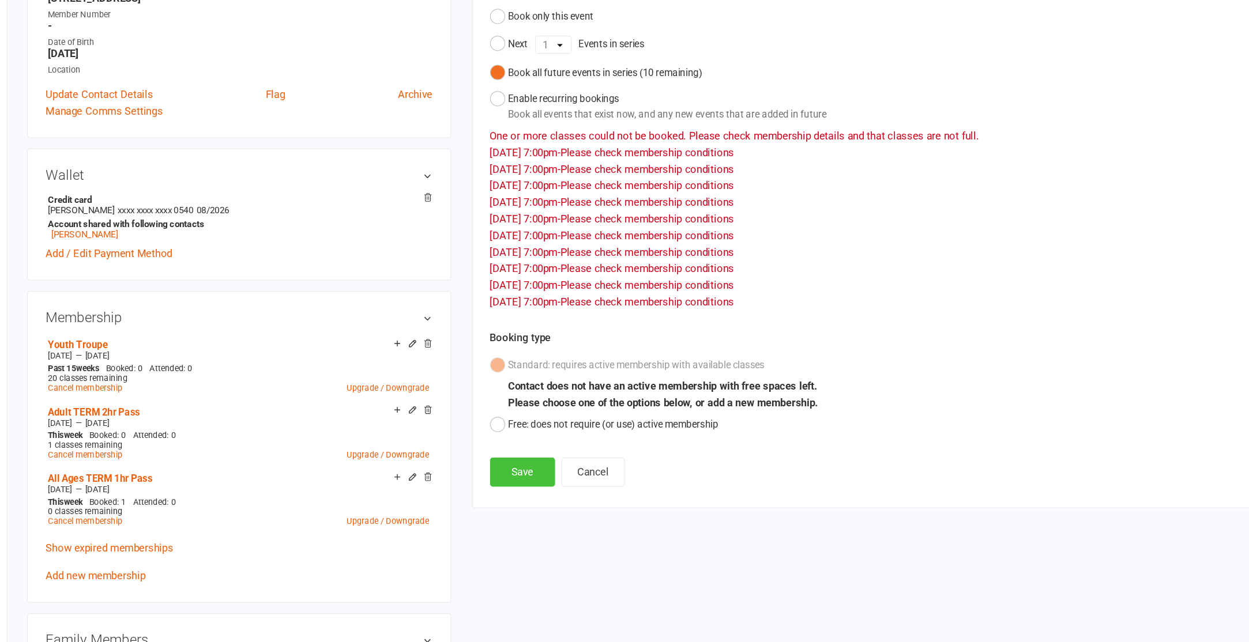
scroll to position [172, 0]
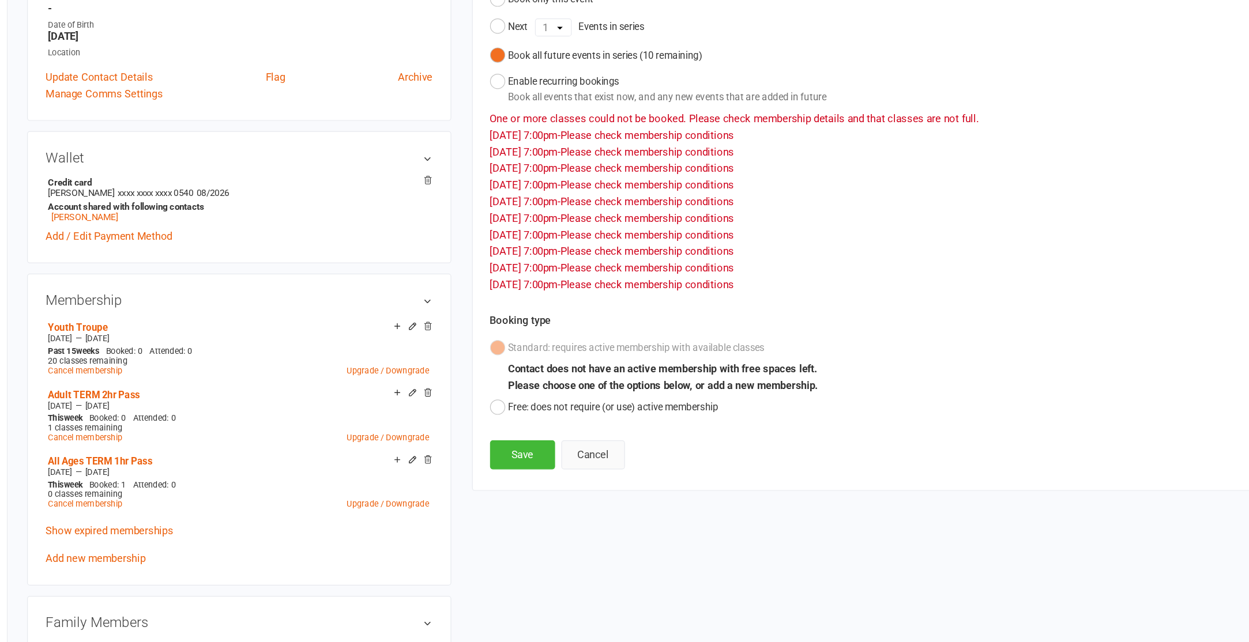
click at [622, 481] on button "Cancel" at bounding box center [610, 486] width 53 height 24
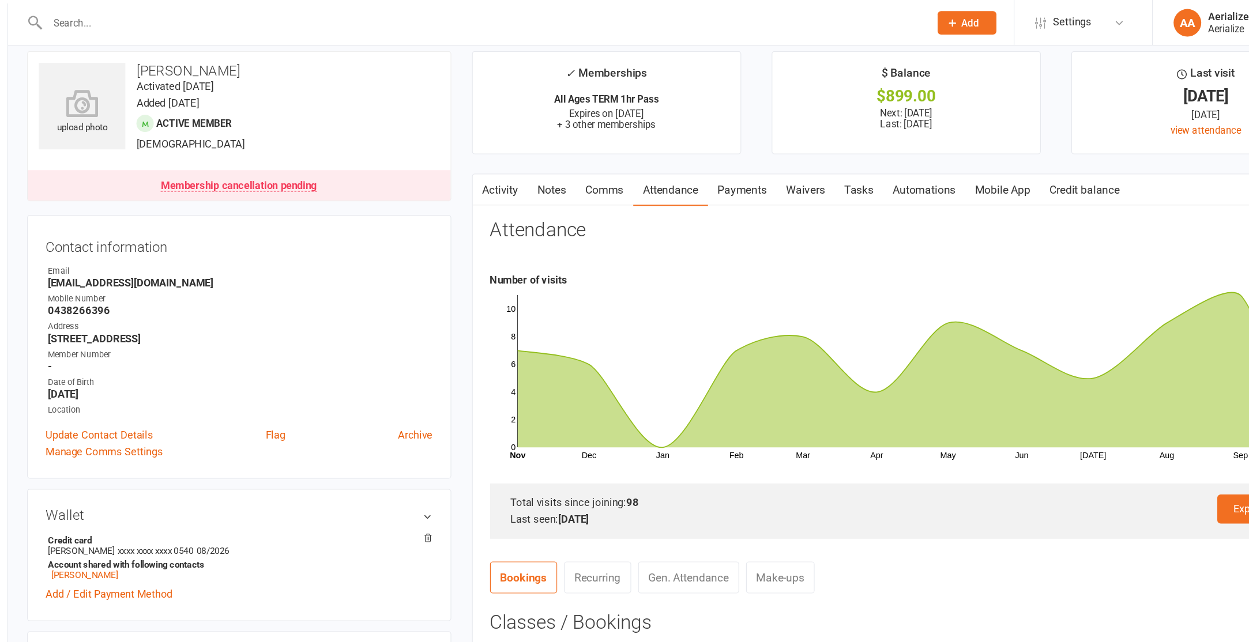
scroll to position [0, 0]
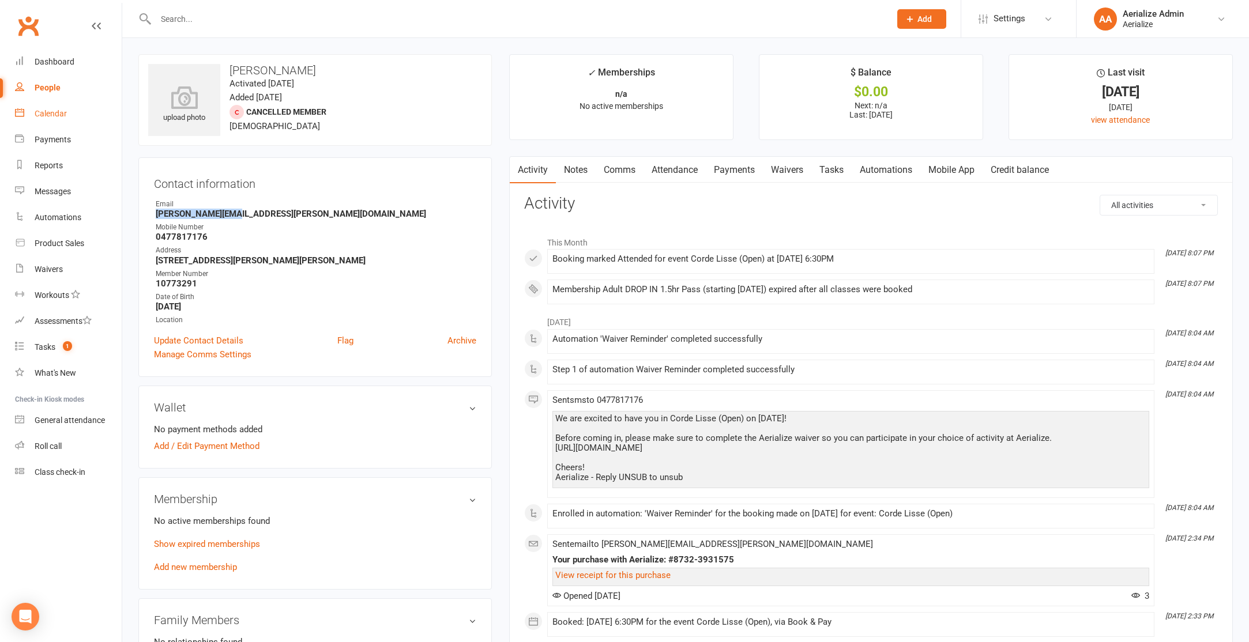
click at [53, 107] on link "Calendar" at bounding box center [68, 114] width 107 height 26
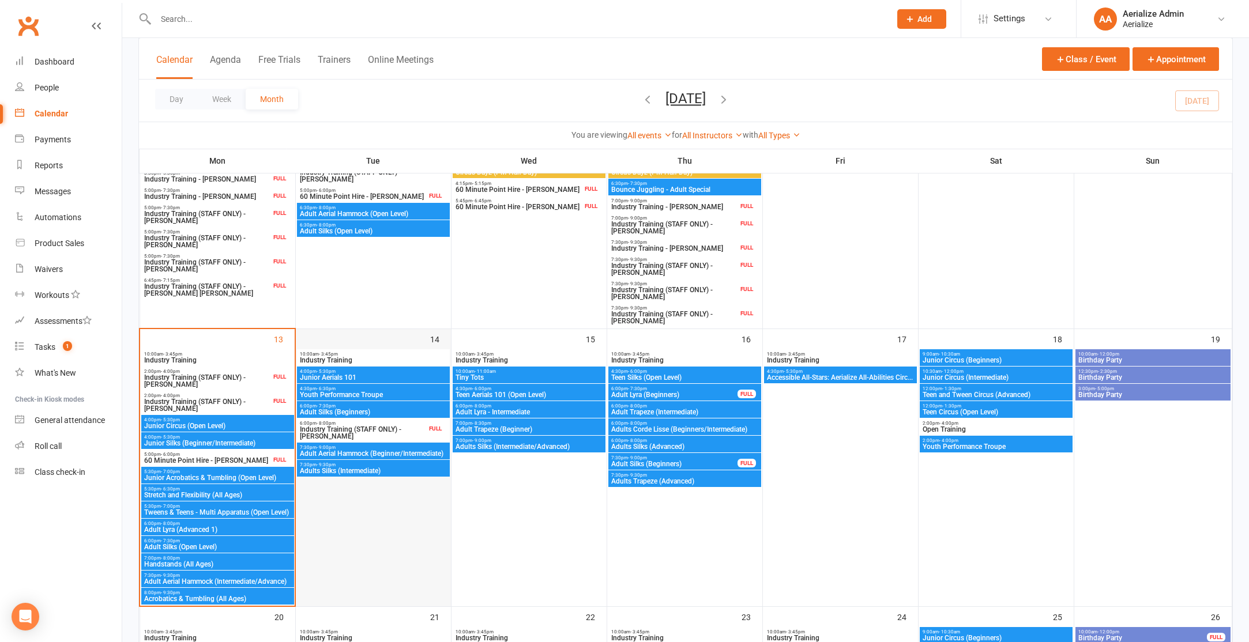
scroll to position [457, 0]
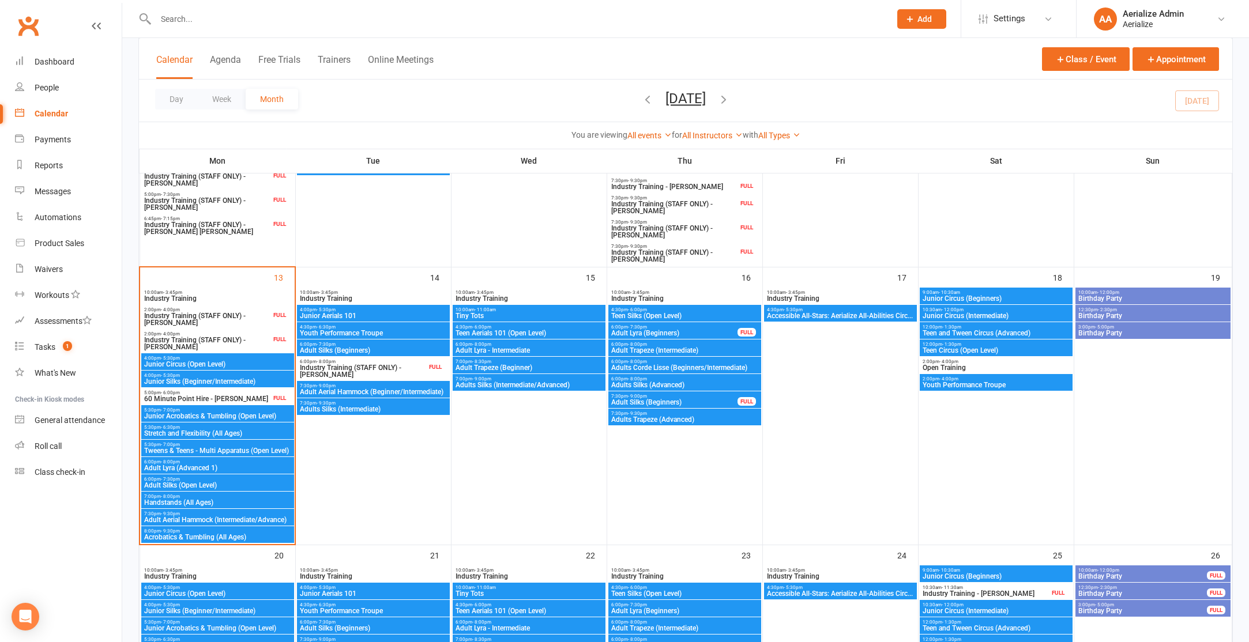
click at [656, 330] on span "Adult Lyra (Beginners)" at bounding box center [674, 333] width 127 height 7
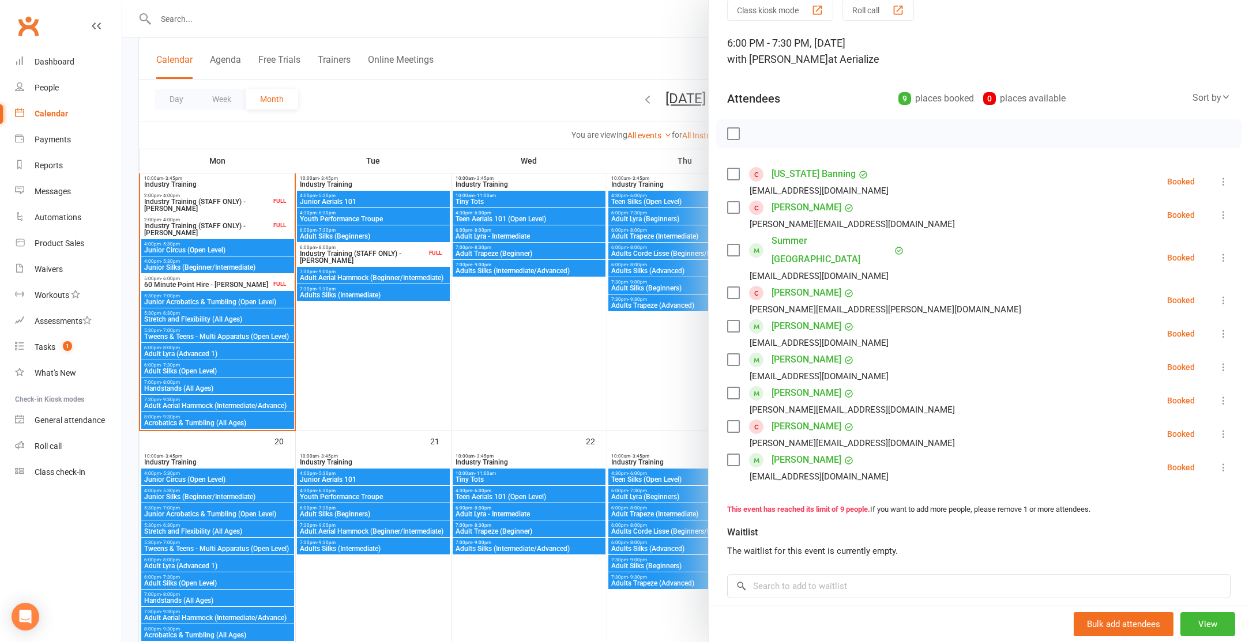
scroll to position [0, 0]
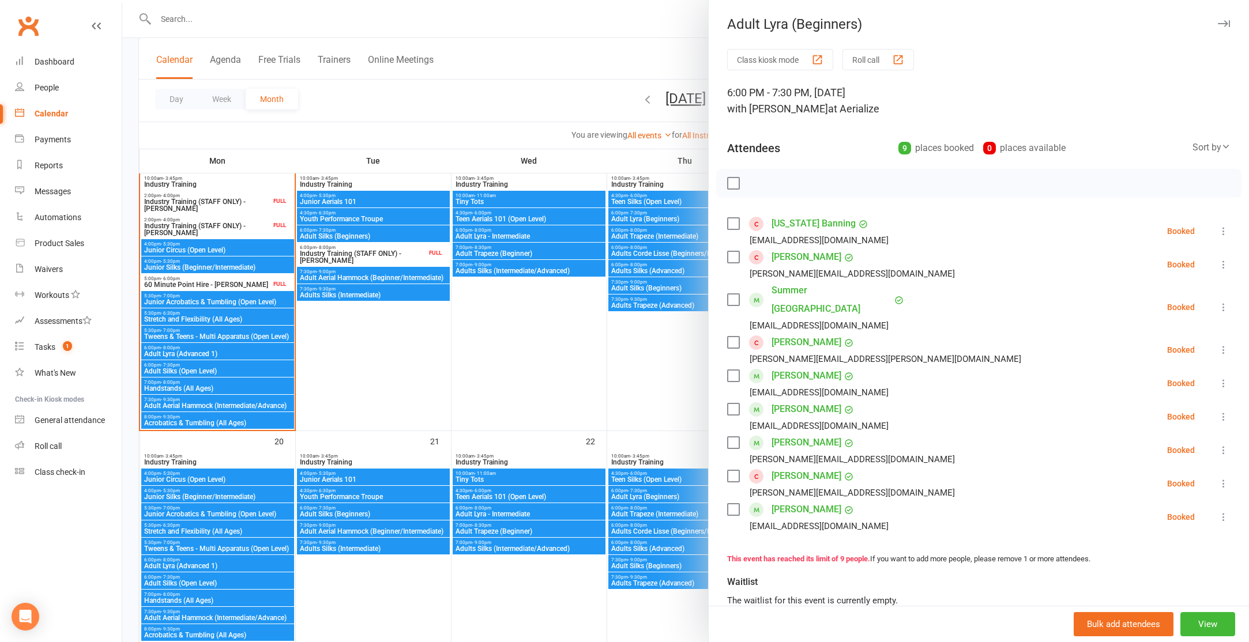
click at [1224, 24] on icon "button" at bounding box center [1224, 23] width 12 height 7
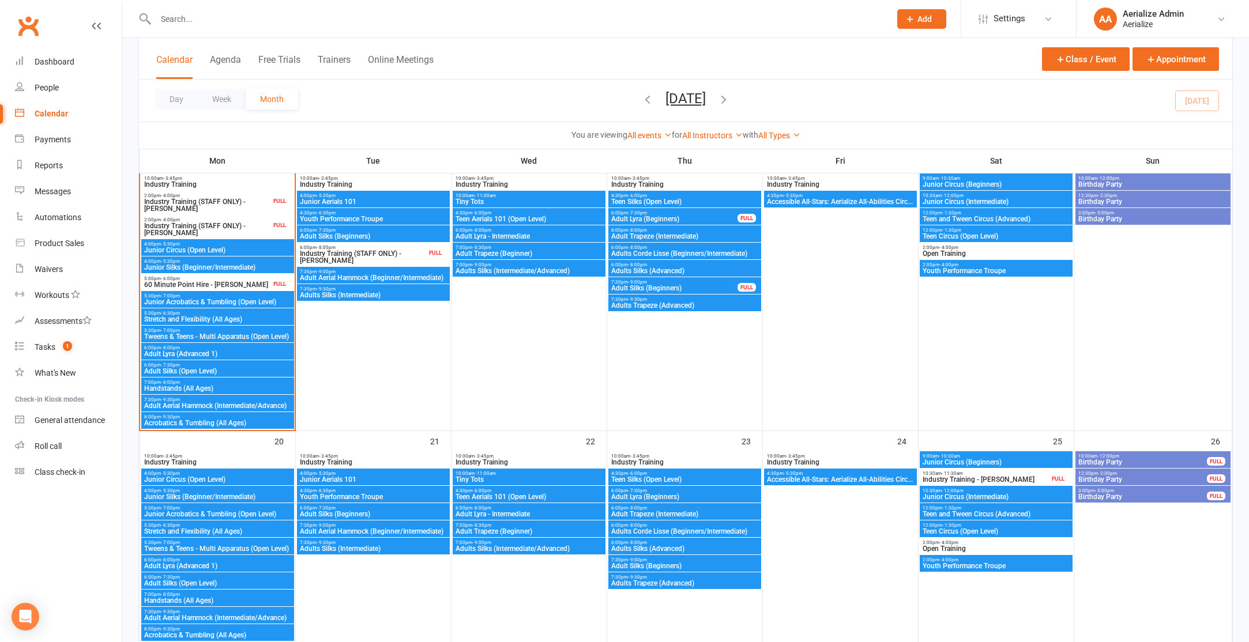
click at [193, 384] on span "7:00pm - 8:00pm" at bounding box center [218, 382] width 148 height 5
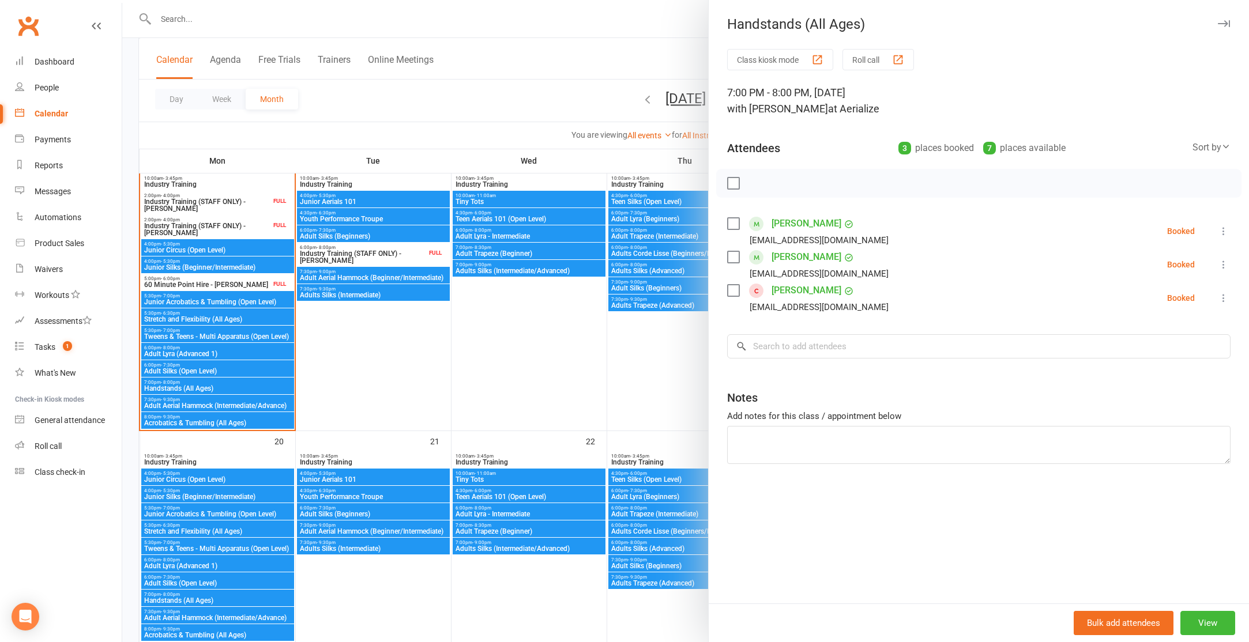
click at [1225, 24] on icon "button" at bounding box center [1224, 23] width 12 height 7
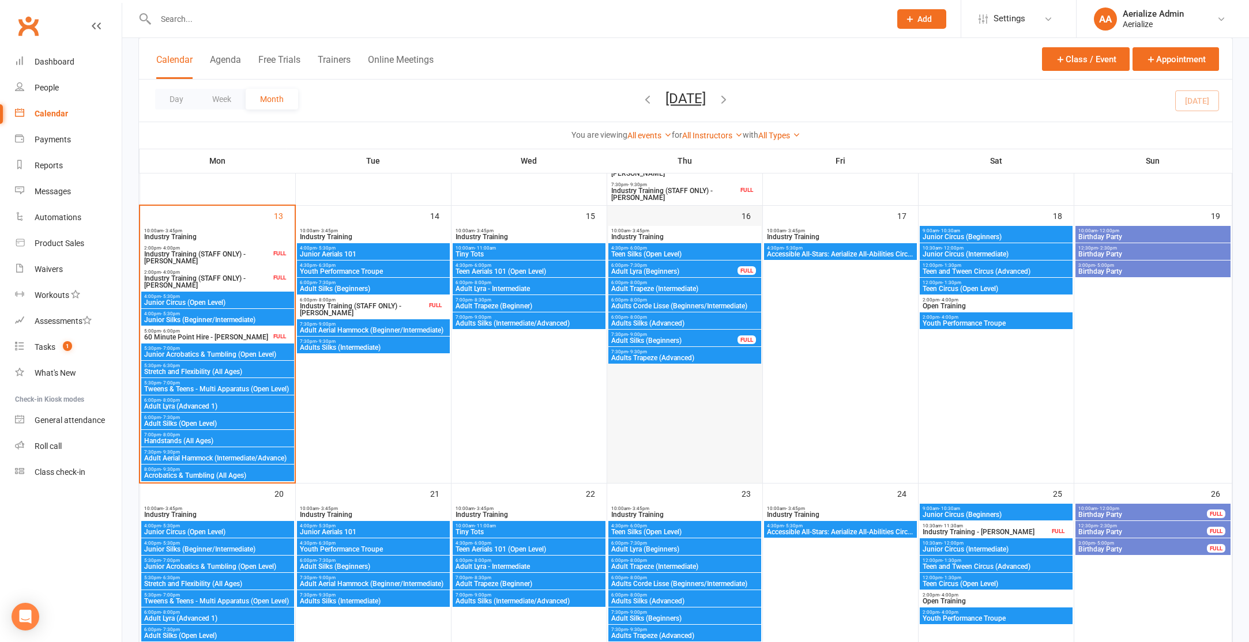
scroll to position [505, 0]
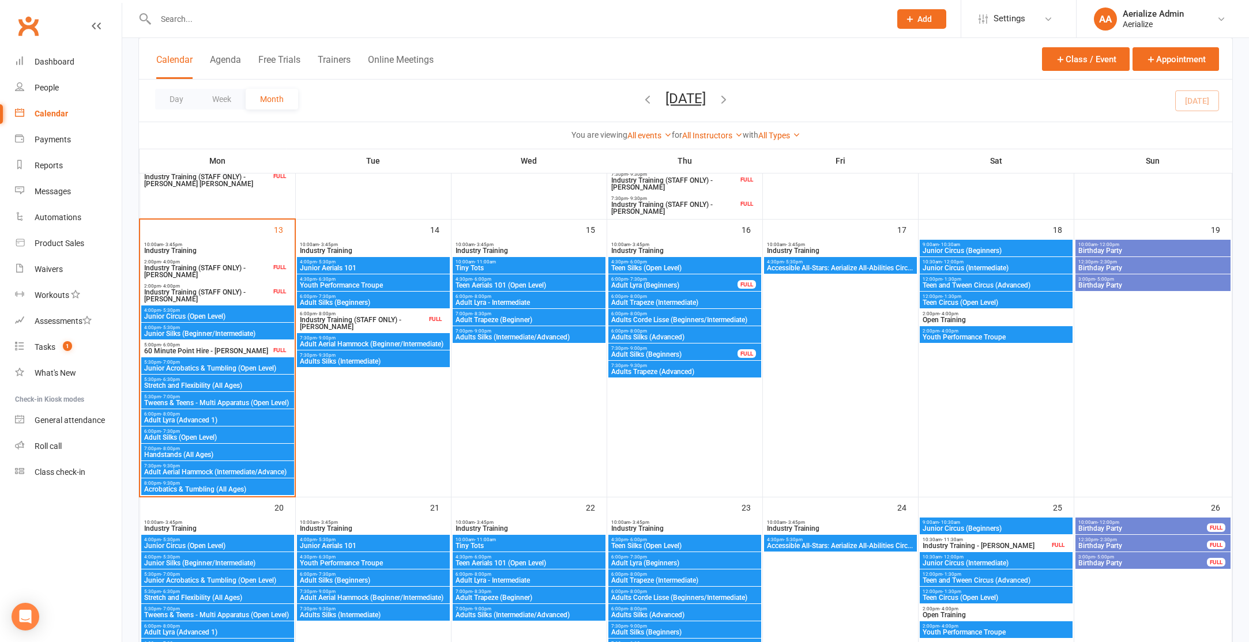
click at [675, 283] on span "Adult Lyra (Beginners)" at bounding box center [674, 285] width 127 height 7
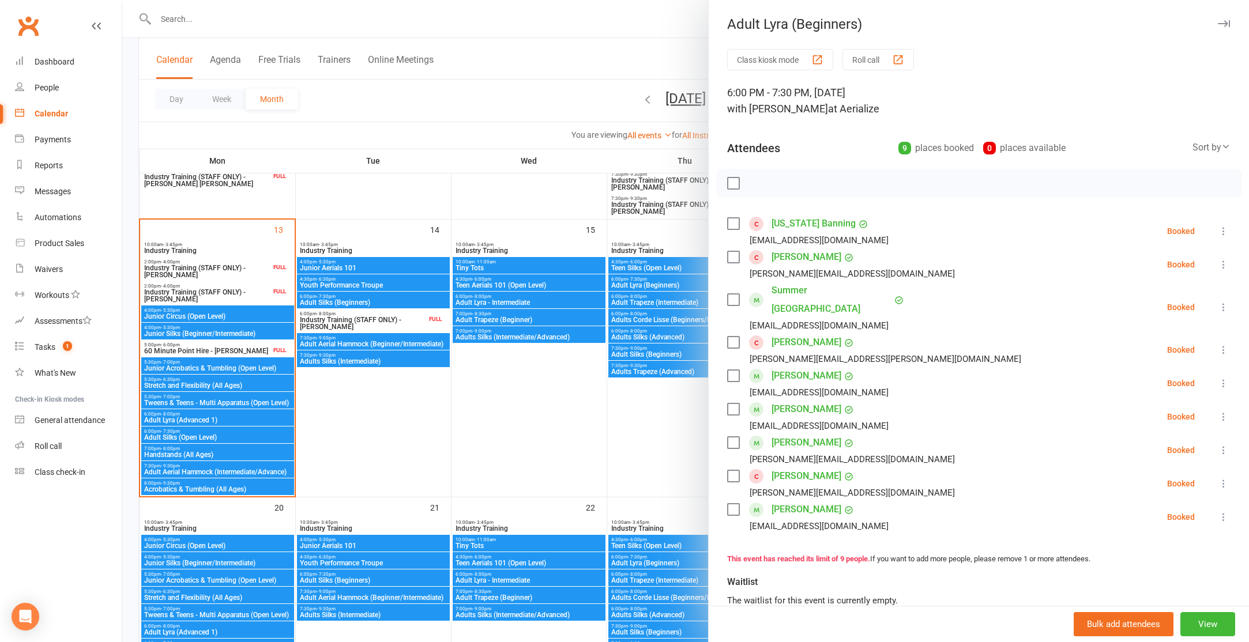
click at [557, 193] on div at bounding box center [685, 321] width 1127 height 642
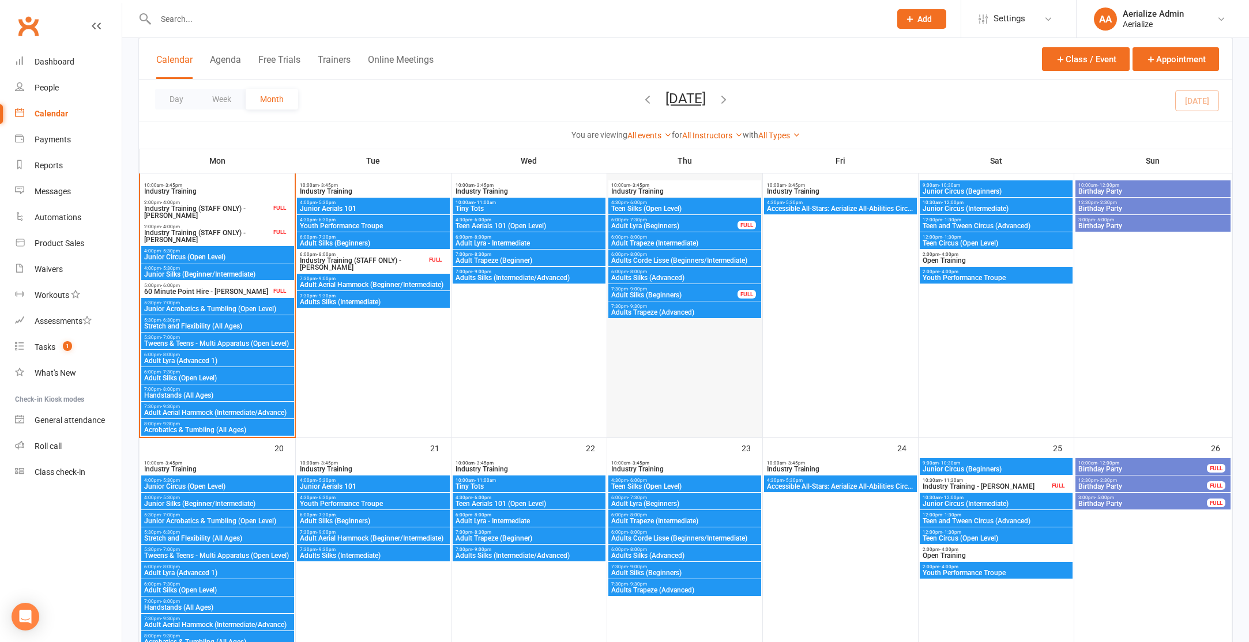
scroll to position [633, 0]
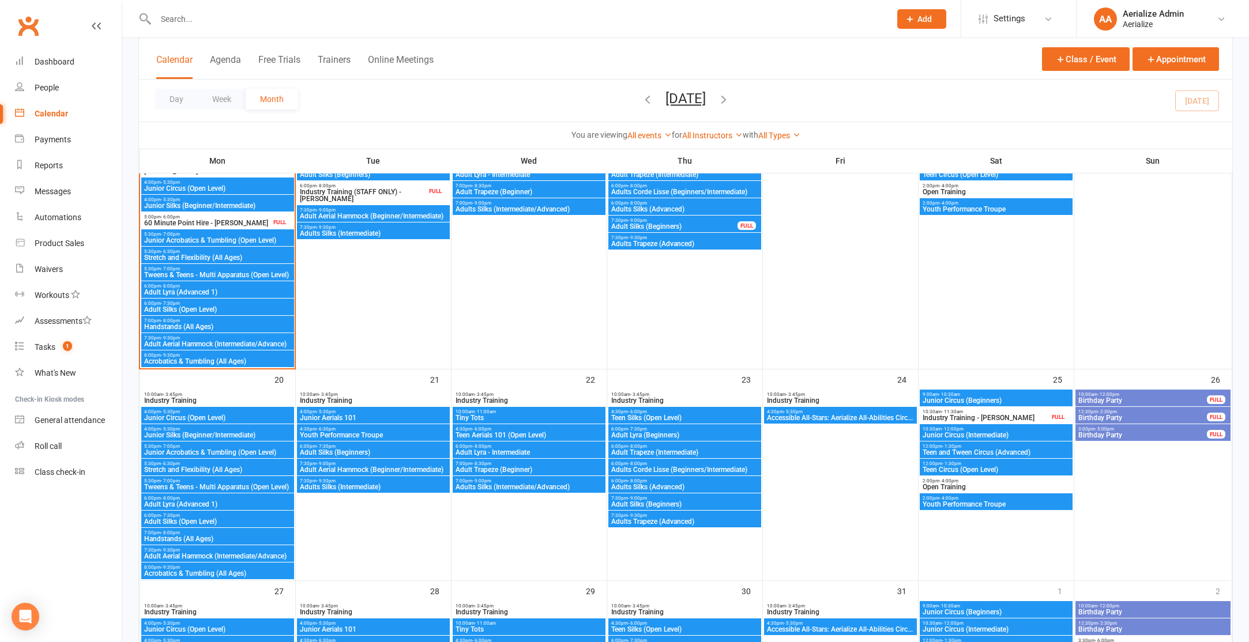
click at [660, 434] on span "Adult Lyra (Beginners)" at bounding box center [685, 435] width 148 height 7
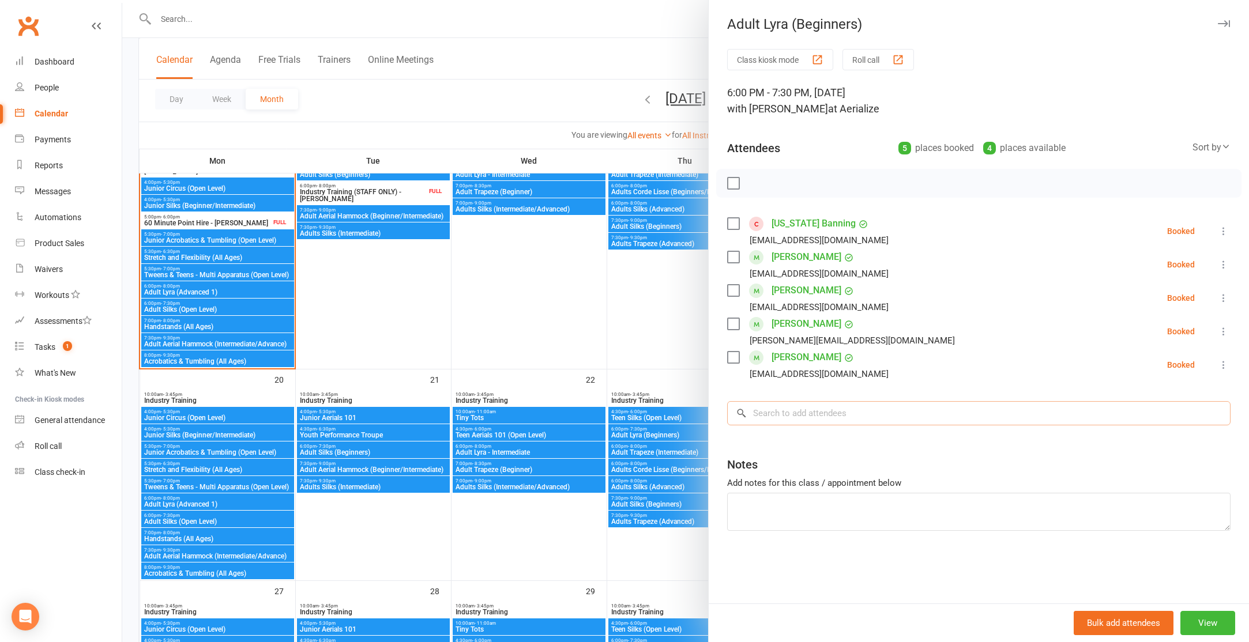
click at [783, 416] on input "search" at bounding box center [978, 413] width 503 height 24
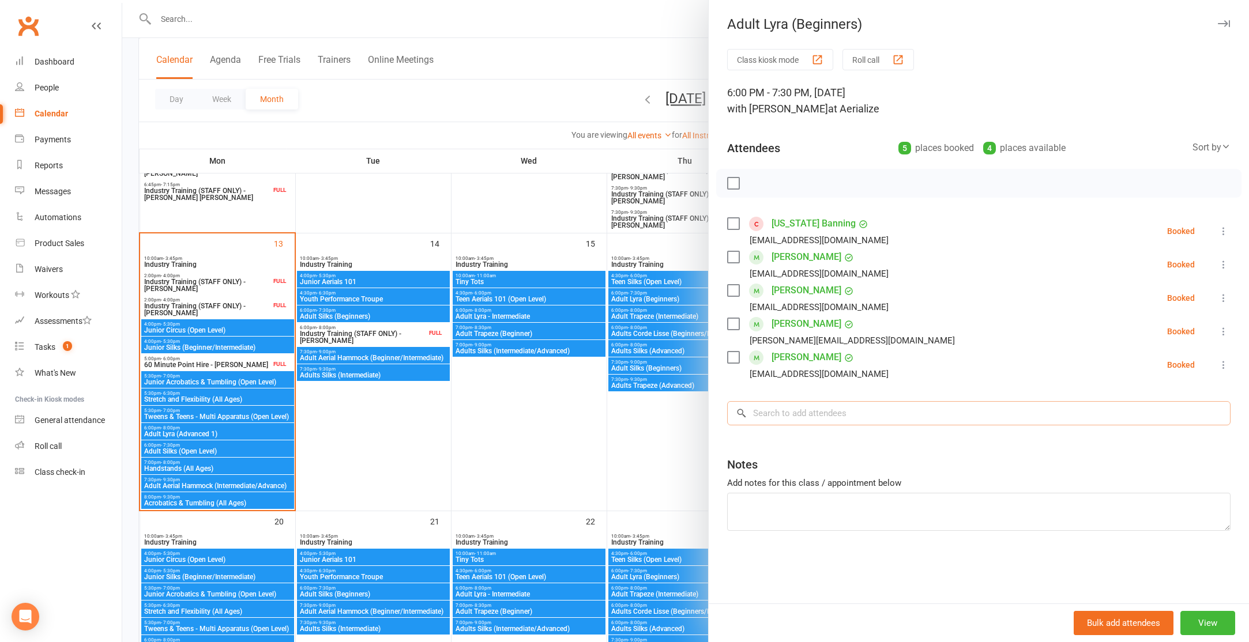
scroll to position [489, 0]
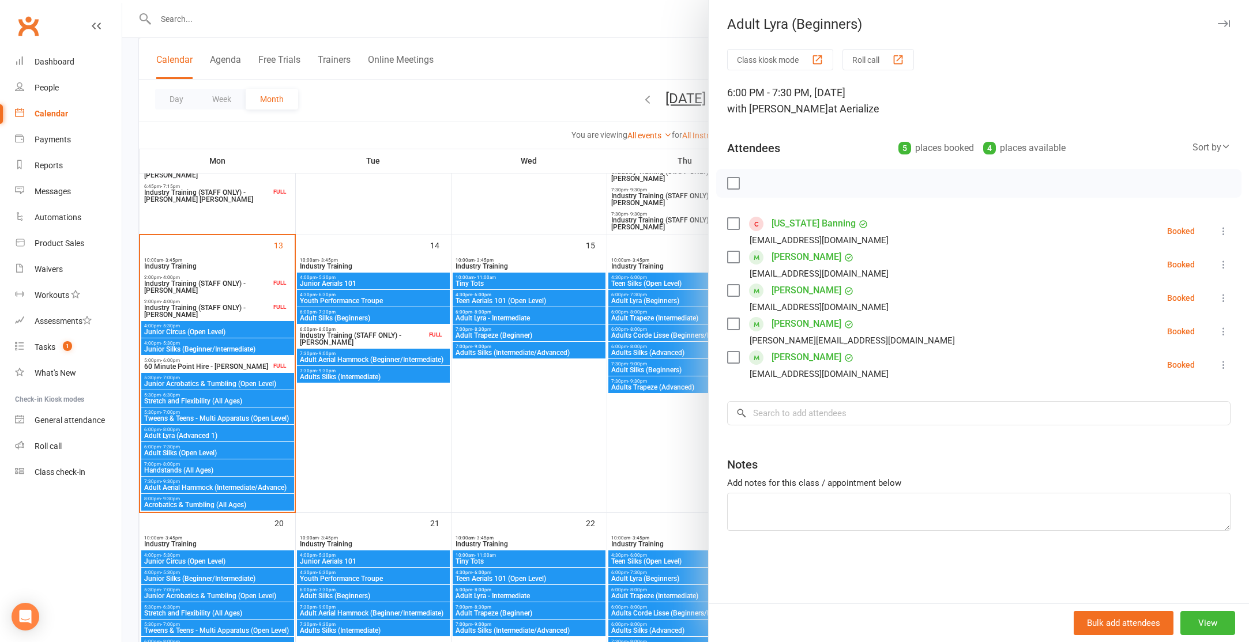
click at [660, 367] on div at bounding box center [685, 321] width 1127 height 642
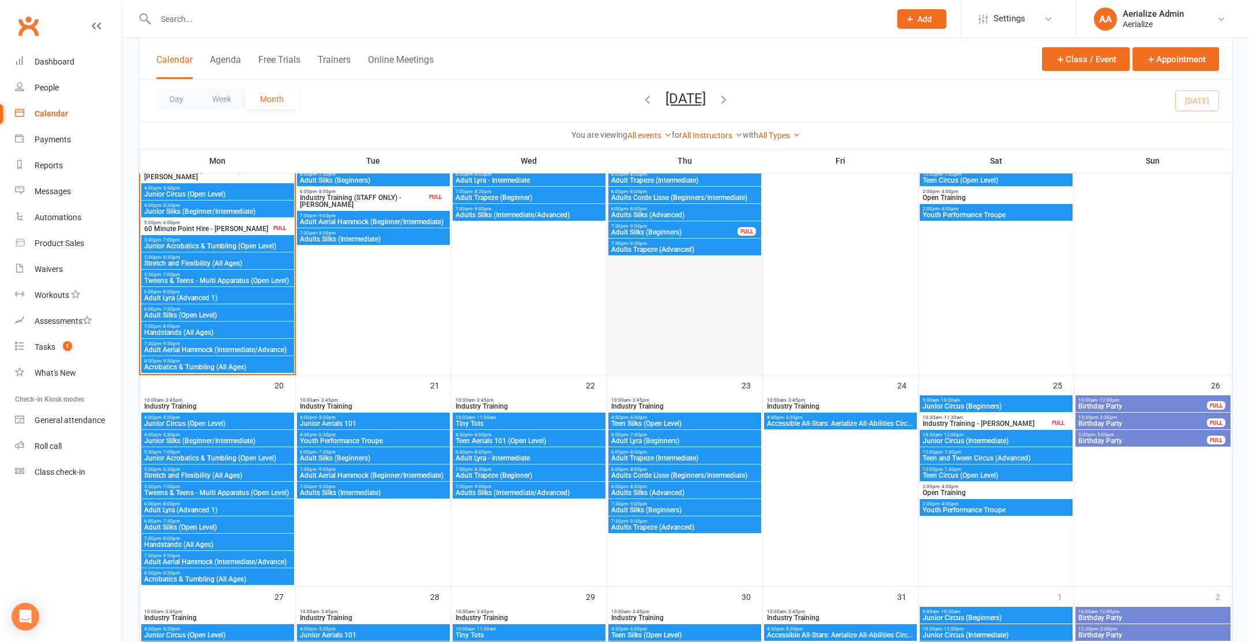
scroll to position [630, 0]
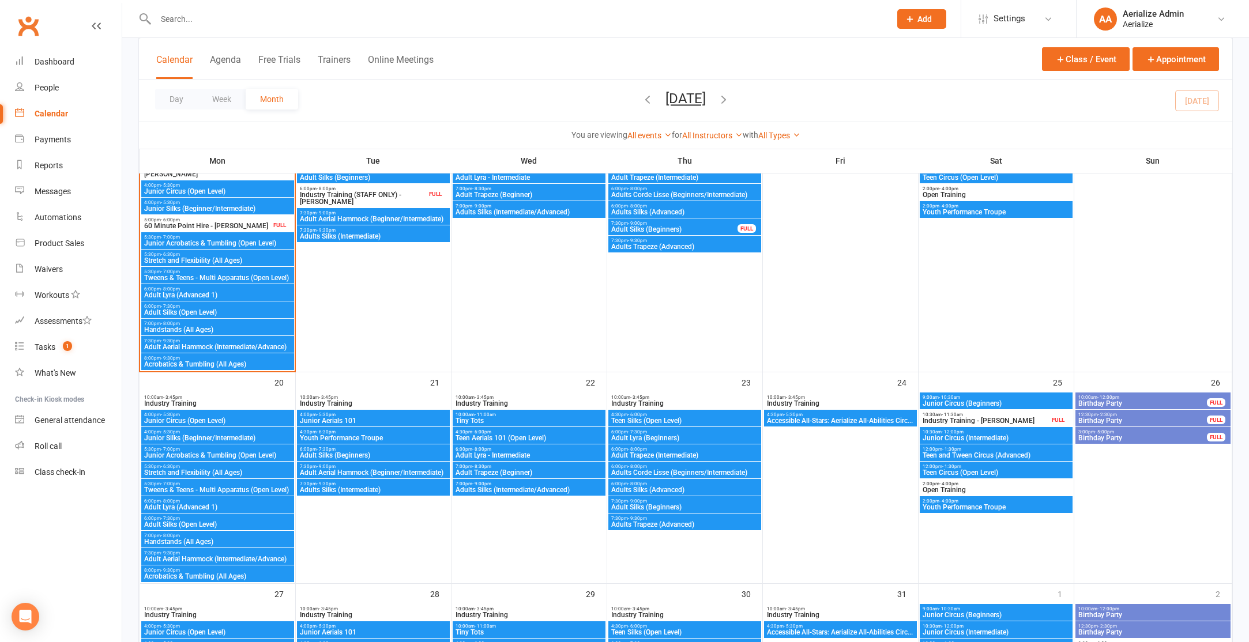
drag, startPoint x: 922, startPoint y: 22, endPoint x: 913, endPoint y: 23, distance: 8.7
click at [922, 22] on span "Add" at bounding box center [924, 18] width 14 height 9
click at [888, 84] on link "Member" at bounding box center [909, 78] width 103 height 27
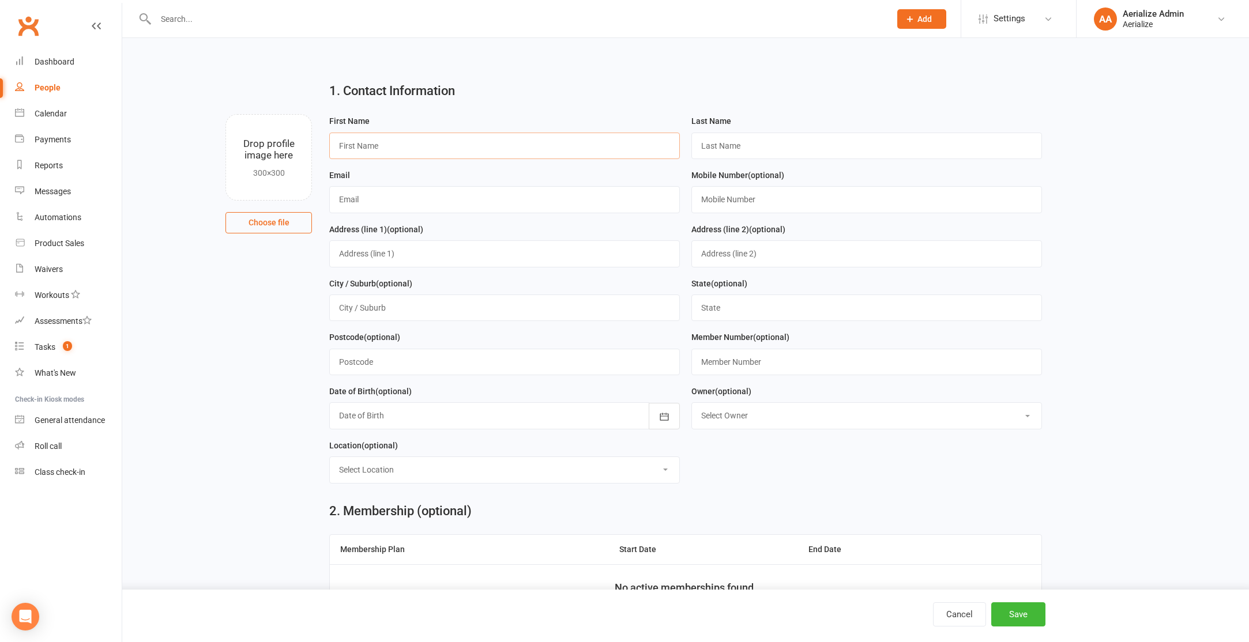
click at [398, 146] on input "text" at bounding box center [504, 146] width 351 height 27
type input "Julie"
click at [737, 150] on input "text" at bounding box center [866, 146] width 351 height 27
type input "Dao"
click at [449, 201] on input "text" at bounding box center [504, 199] width 351 height 27
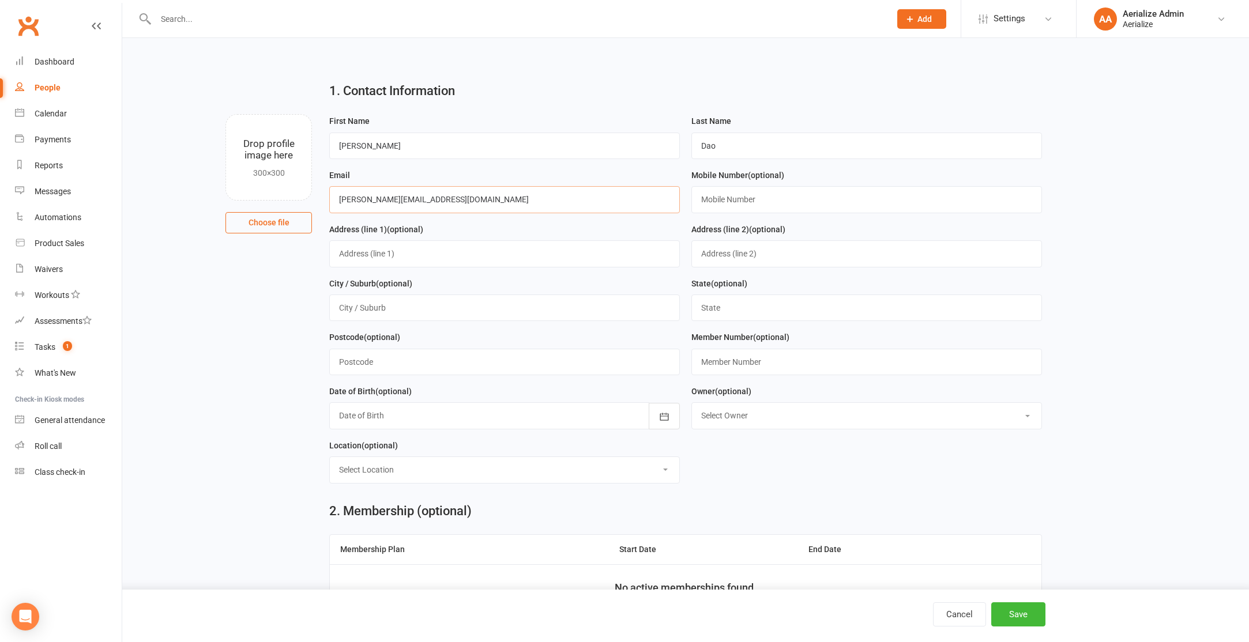
type input "julie.dao96@gmail.com"
click at [721, 203] on input "text" at bounding box center [866, 199] width 351 height 27
type input "0435 227 846"
click at [427, 250] on input "text" at bounding box center [504, 253] width 351 height 27
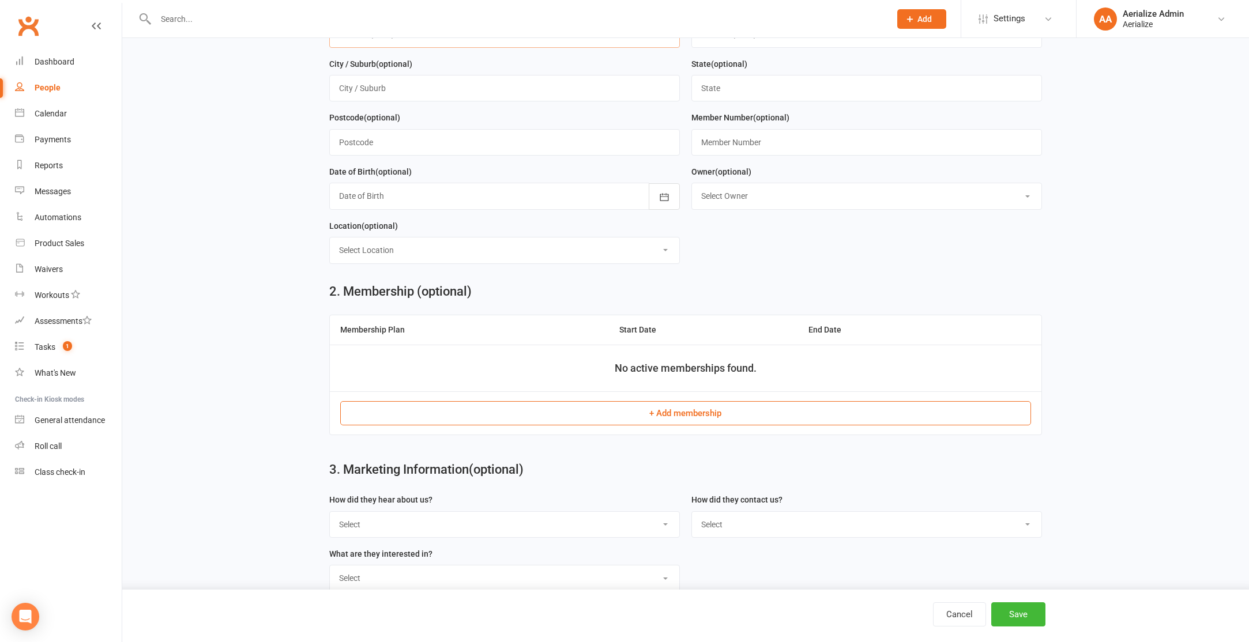
scroll to position [245, 0]
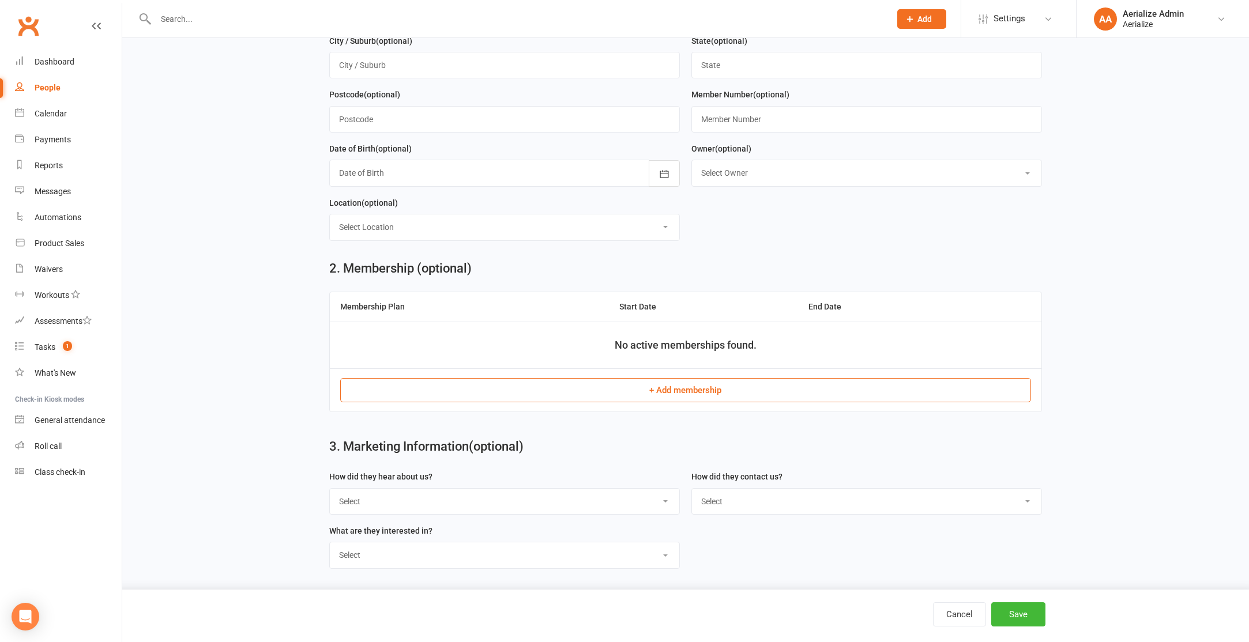
click at [662, 500] on select "Select Attended a Birthday Party Attended SHP Circus Dayz Facebook Google Searc…" at bounding box center [504, 501] width 349 height 25
select select "Google Search"
click at [330, 489] on select "Select Attended a Birthday Party Attended SHP Circus Dayz Facebook Google Searc…" at bounding box center [504, 501] width 349 height 25
click at [824, 507] on select "Select Phone Email Walk in" at bounding box center [866, 501] width 349 height 25
select select "Phone"
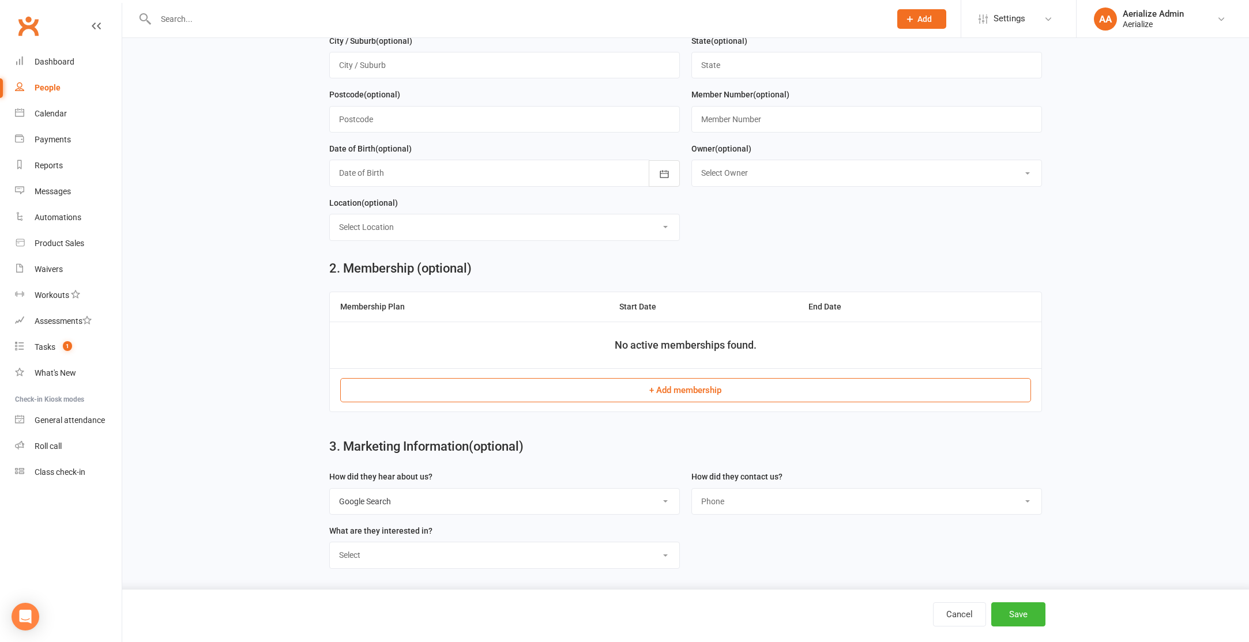
click at [692, 489] on select "Select Phone Email Walk in" at bounding box center [866, 501] width 349 height 25
click at [383, 550] on select "Select Birthday Party Booking Classes for Adults Classes for Children Industry …" at bounding box center [504, 555] width 349 height 25
select select "Classes for Adults"
click at [330, 543] on select "Select Birthday Party Booking Classes for Adults Classes for Children Industry …" at bounding box center [504, 555] width 349 height 25
click at [1031, 612] on button "Save" at bounding box center [1018, 615] width 54 height 24
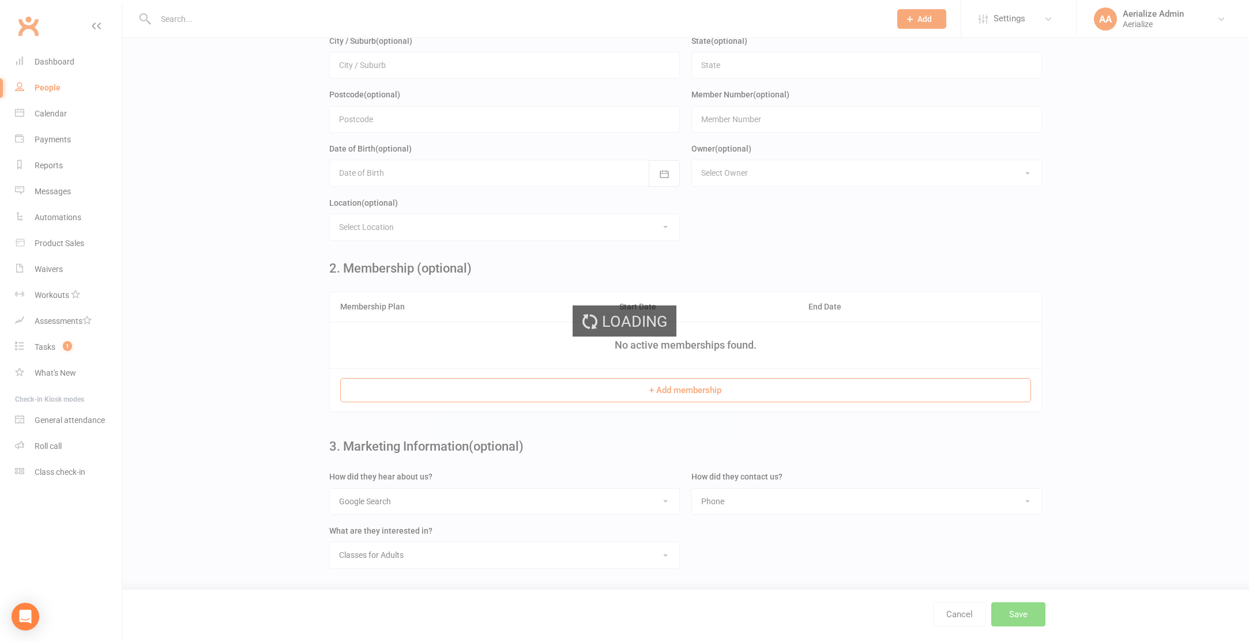
scroll to position [0, 0]
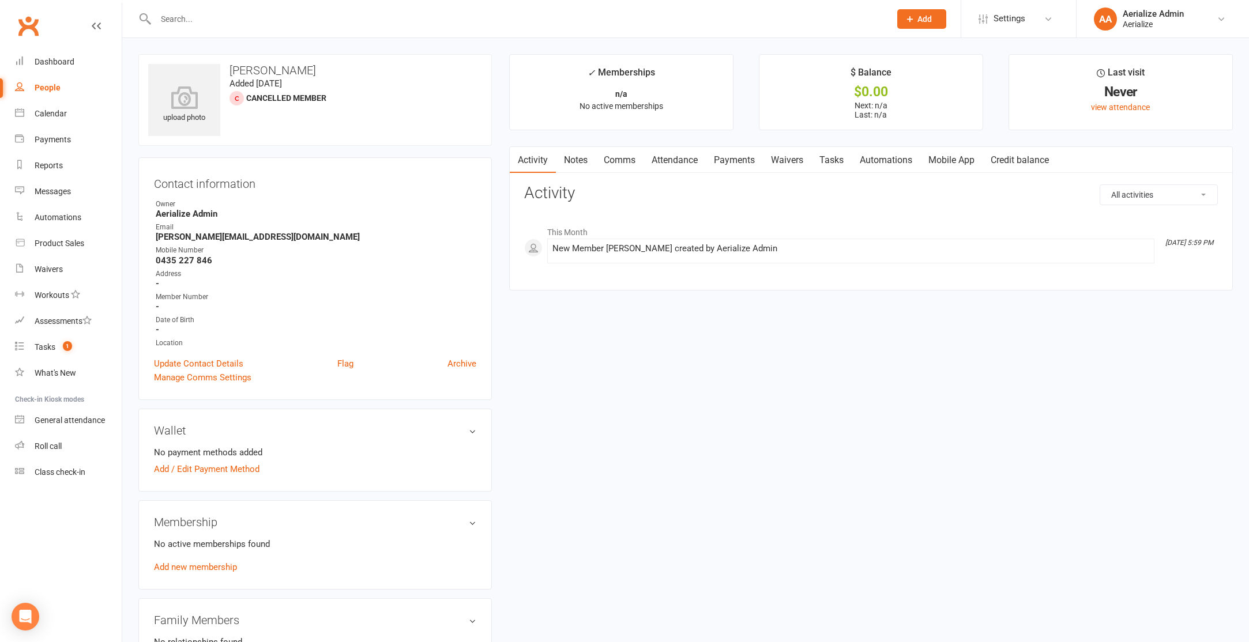
click at [167, 563] on link "Add new membership" at bounding box center [195, 567] width 83 height 10
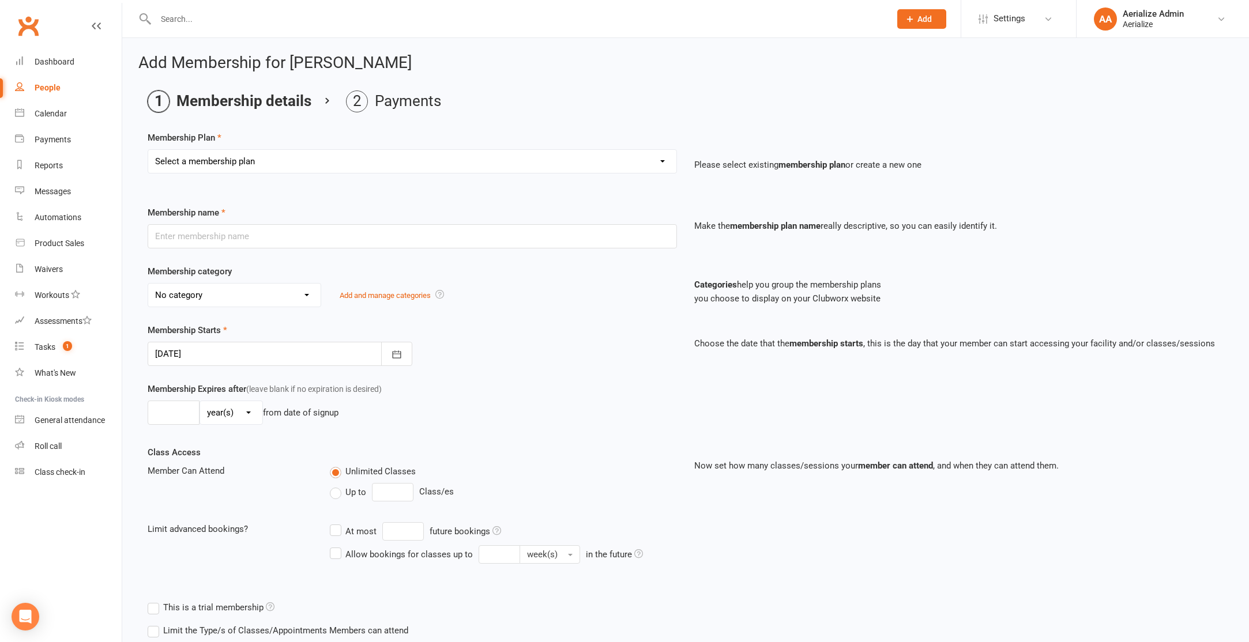
click at [251, 157] on select "Select a membership plan Create new Membership Plan Tiny Tots DROP IN Tiny Tots…" at bounding box center [412, 161] width 528 height 23
select select "9"
click at [148, 150] on select "Select a membership plan Create new Membership Plan Tiny Tots DROP IN Tiny Tots…" at bounding box center [412, 161] width 528 height 23
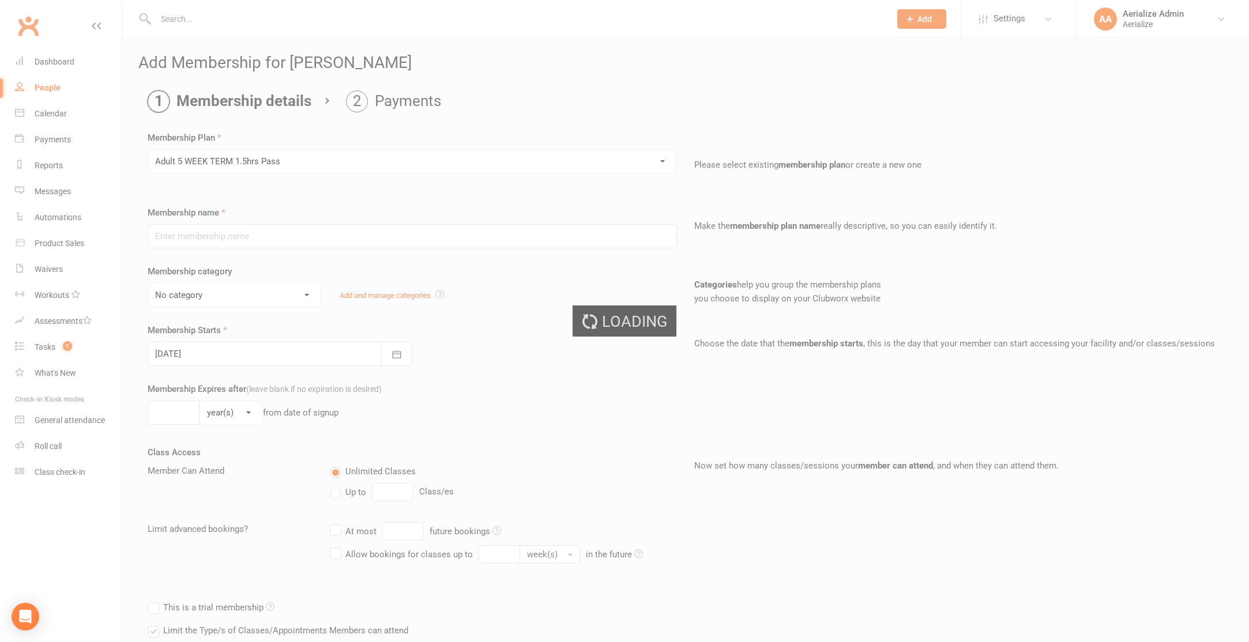
type input "Adult 5 WEEK TERM 1.5hrs Pass"
select select "10"
type input "7"
select select "1"
type input "1"
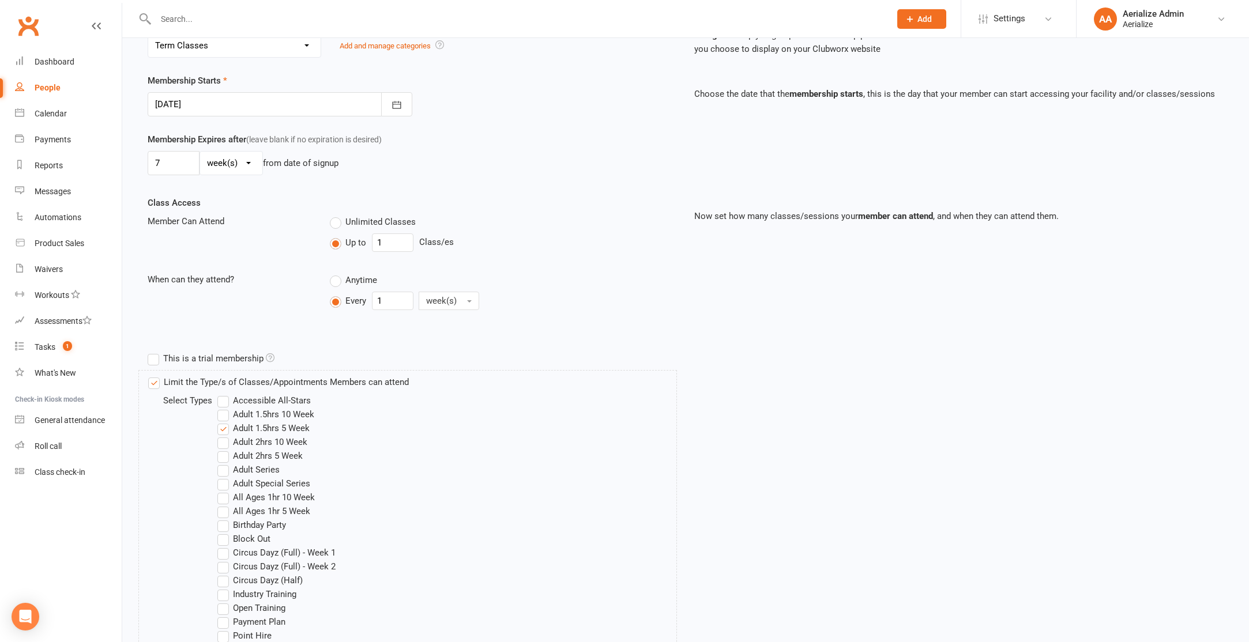
scroll to position [567, 0]
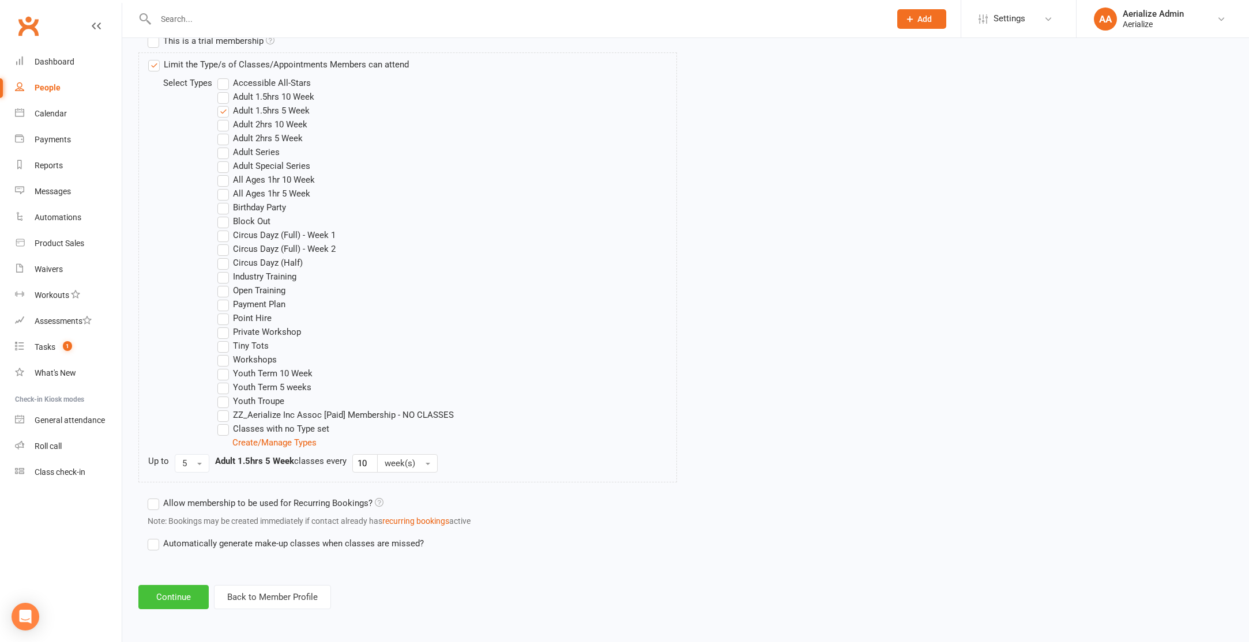
click at [168, 585] on button "Continue" at bounding box center [173, 597] width 70 height 24
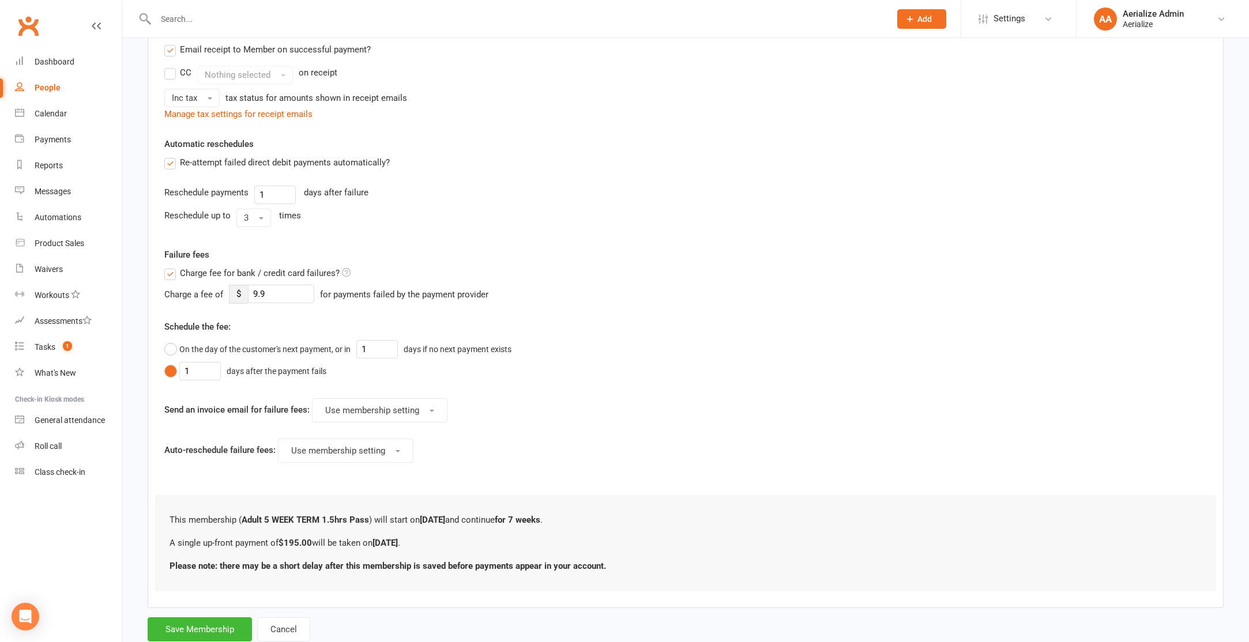
scroll to position [277, 0]
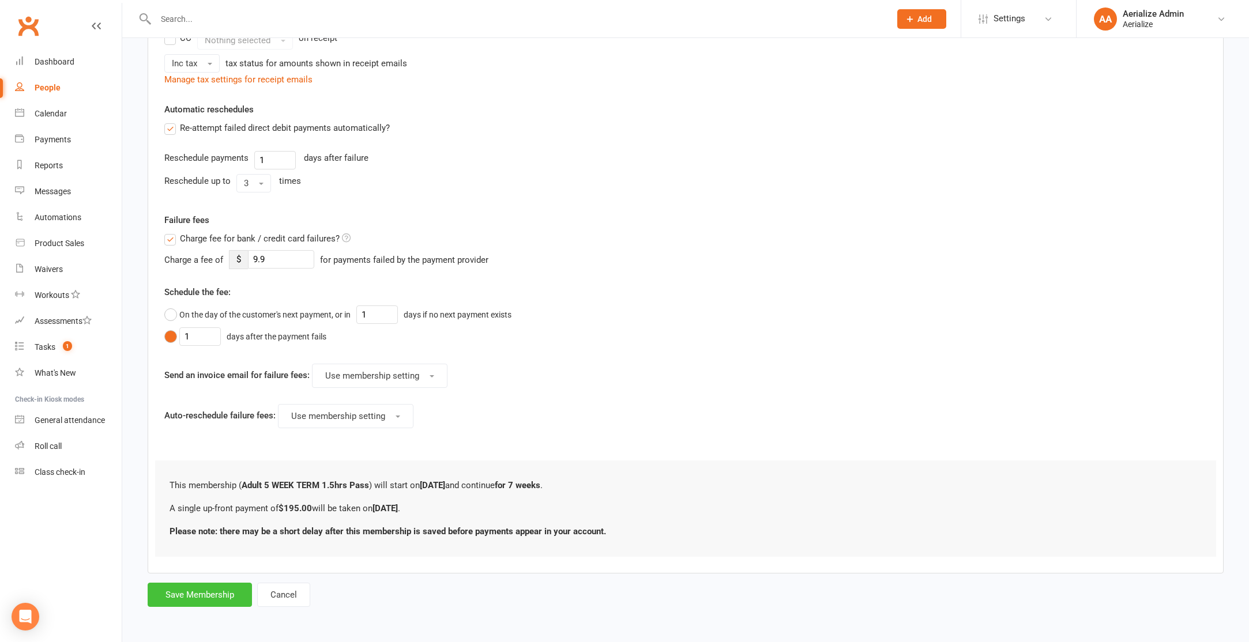
click at [198, 594] on button "Save Membership" at bounding box center [200, 595] width 104 height 24
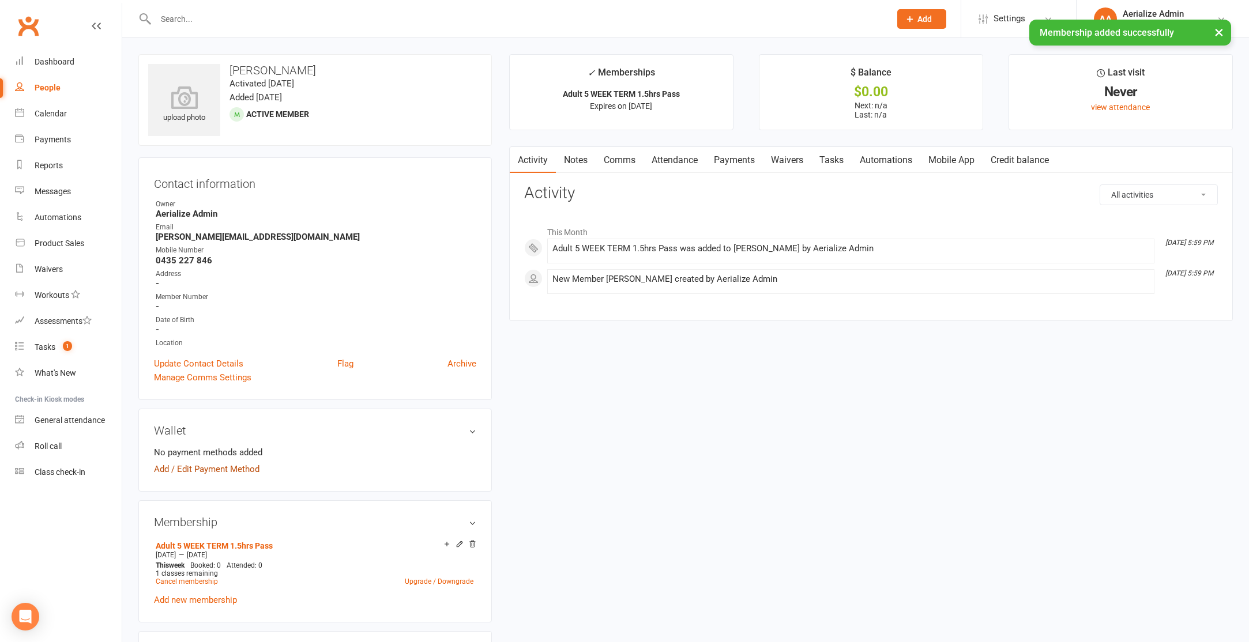
click at [220, 465] on link "Add / Edit Payment Method" at bounding box center [207, 469] width 106 height 14
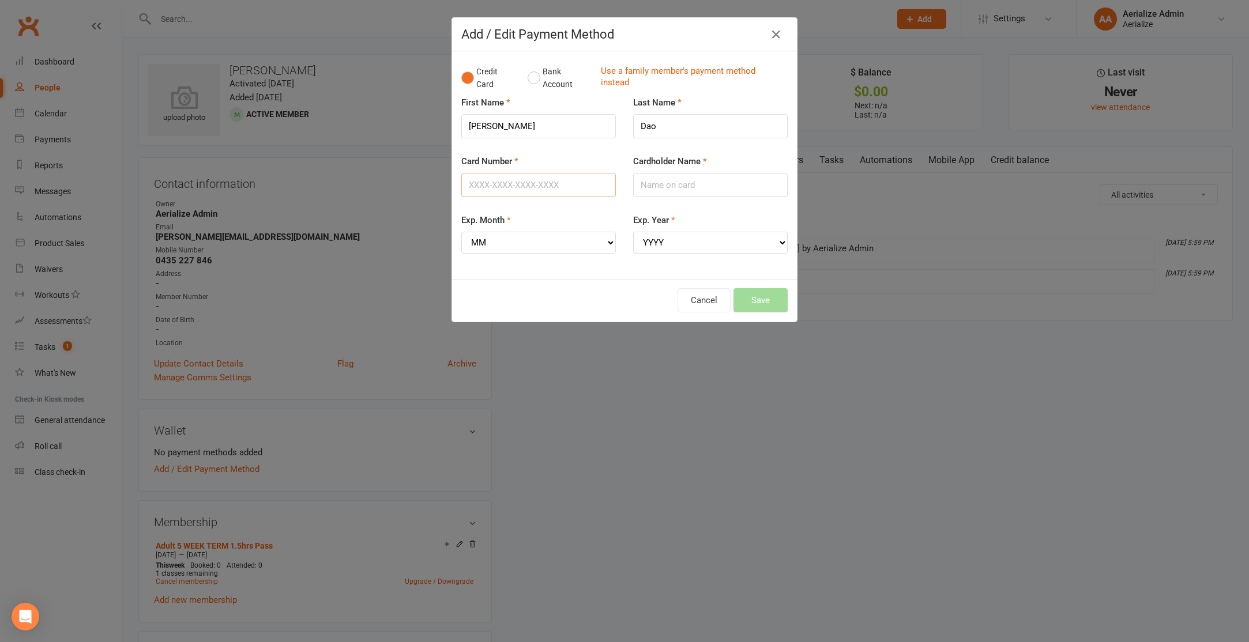
click at [518, 182] on input "Card Number" at bounding box center [538, 185] width 155 height 24
type input "4622630064777208"
click at [515, 248] on select "MM 01 02 03 04 05 06 07 08 09 10 11 12" at bounding box center [538, 243] width 155 height 22
select select "12"
click at [461, 232] on select "MM 01 02 03 04 05 06 07 08 09 10 11 12" at bounding box center [538, 243] width 155 height 22
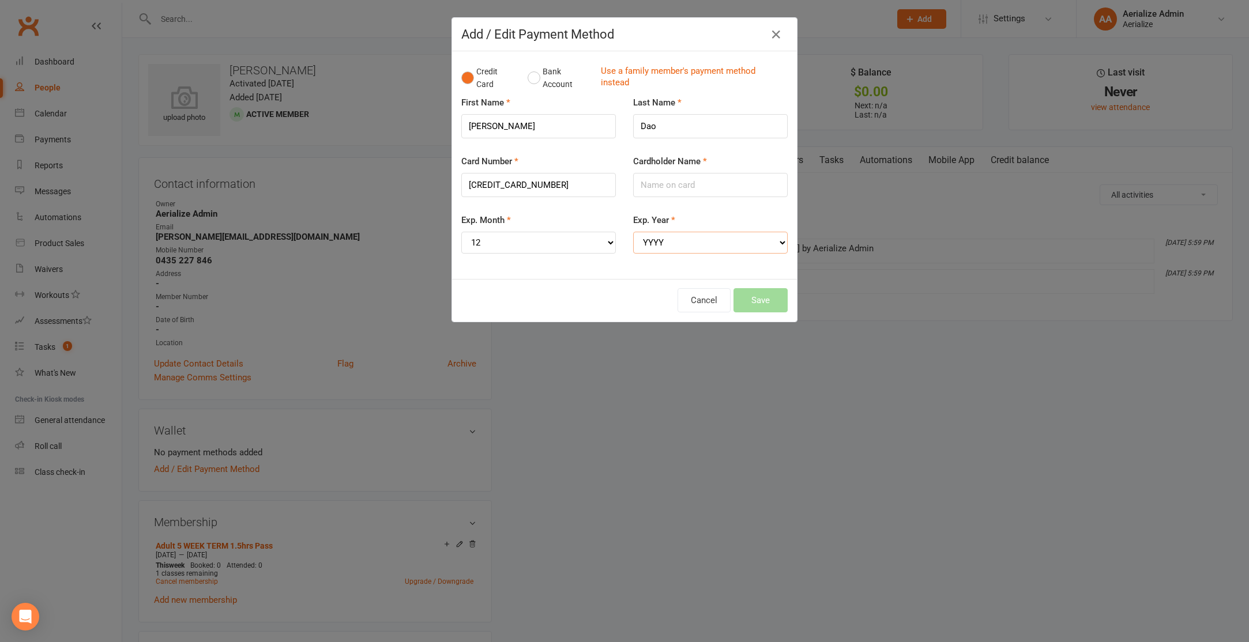
click at [679, 247] on select "YYYY 2025 2026 2027 2028 2029 2030 2031 2032 2033 2034" at bounding box center [710, 243] width 155 height 22
select select "2026"
click at [633, 232] on select "YYYY 2025 2026 2027 2028 2029 2030 2031 2032 2033 2034" at bounding box center [710, 243] width 155 height 22
click at [692, 183] on input "Cardholder Name" at bounding box center [710, 185] width 155 height 24
type input "Julie Dao"
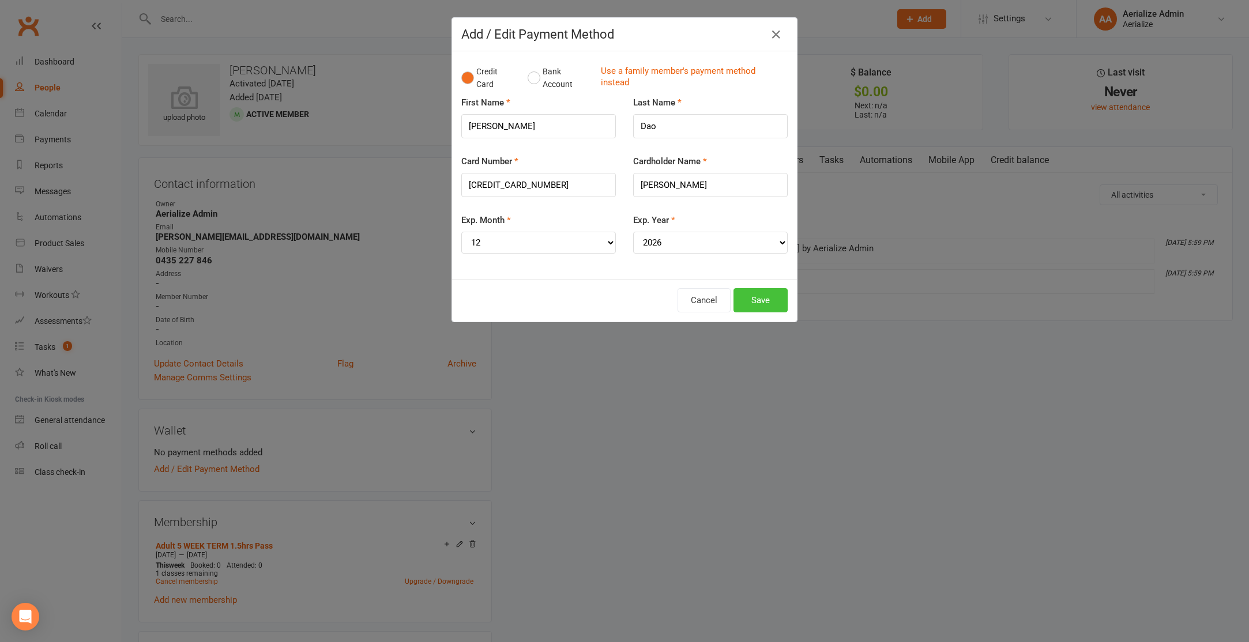
click at [752, 302] on button "Save" at bounding box center [761, 300] width 54 height 24
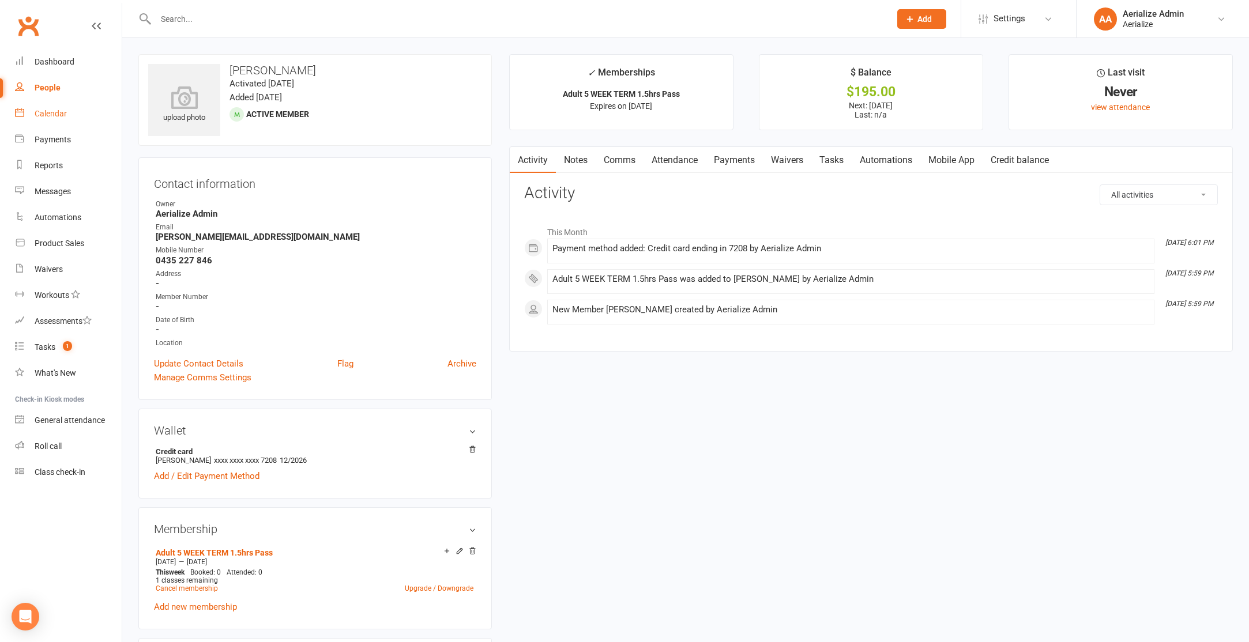
click at [49, 114] on div "Calendar" at bounding box center [51, 113] width 32 height 9
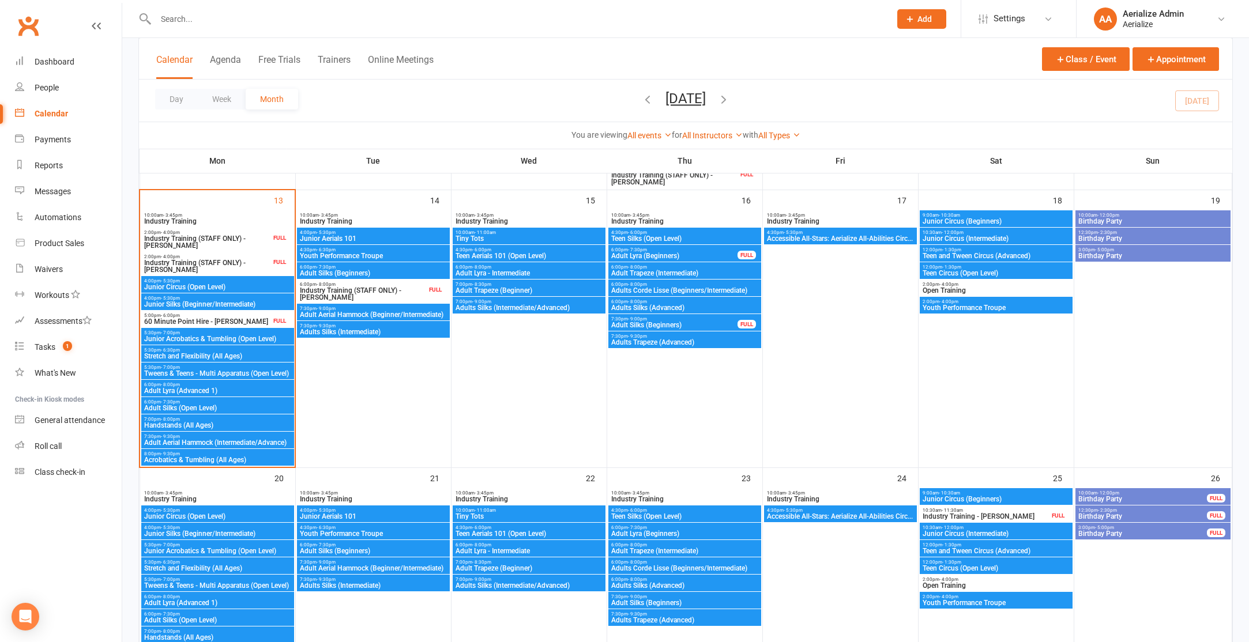
scroll to position [536, 0]
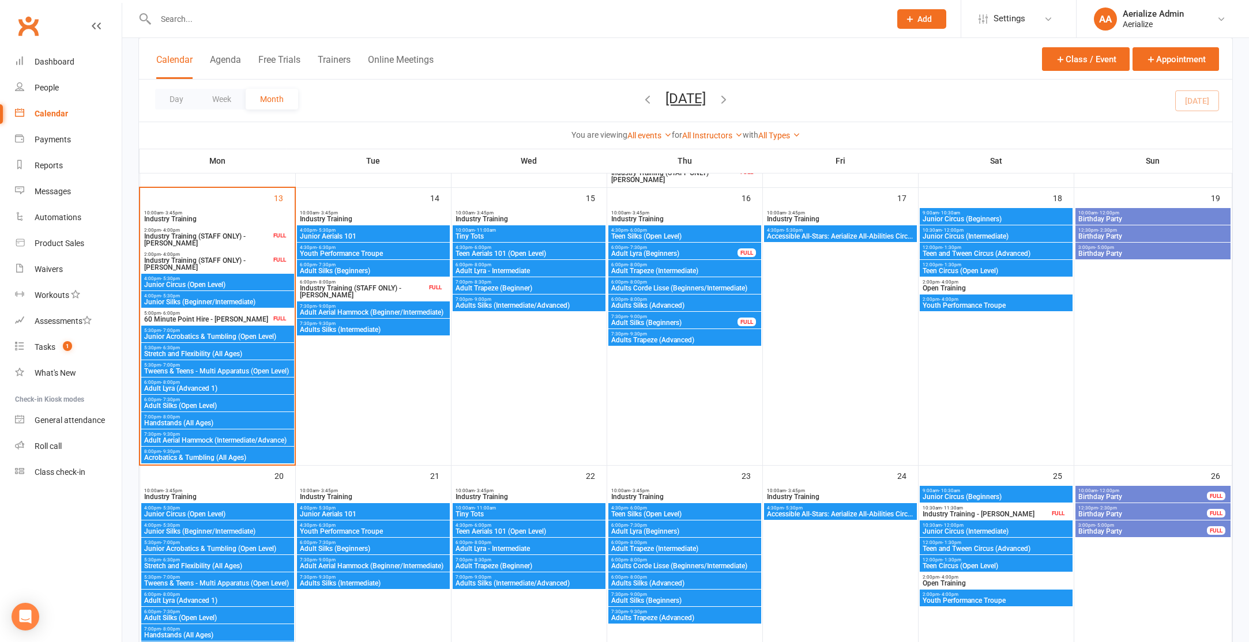
click at [667, 529] on span "Adult Lyra (Beginners)" at bounding box center [685, 531] width 148 height 7
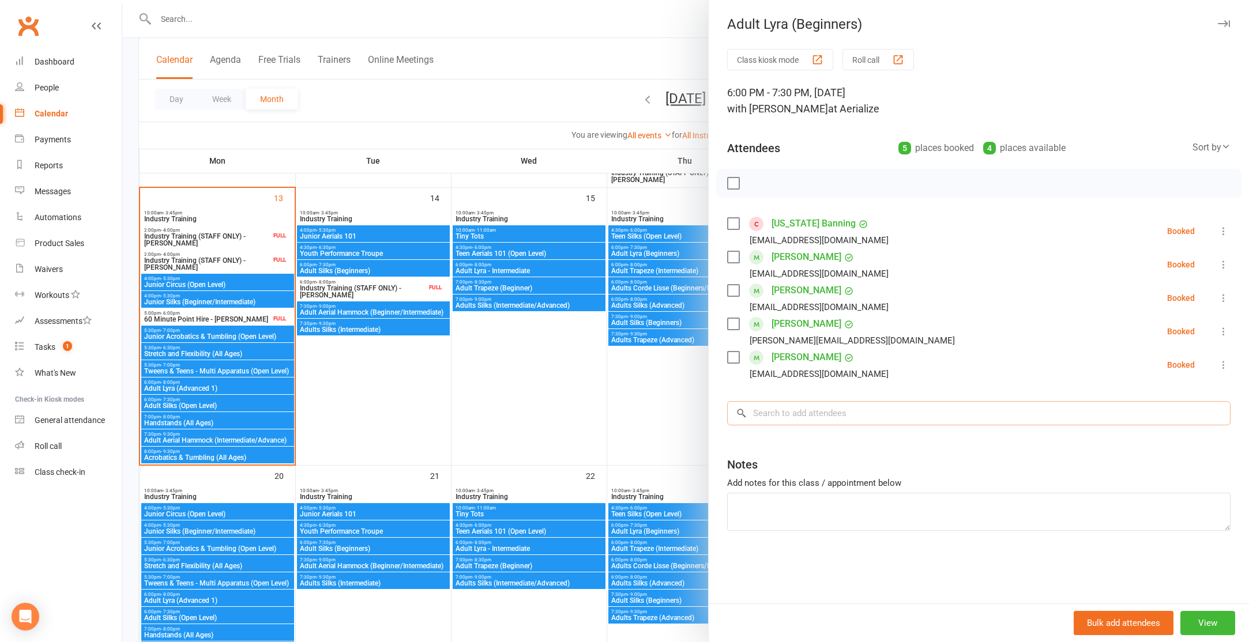
click at [814, 419] on input "search" at bounding box center [978, 413] width 503 height 24
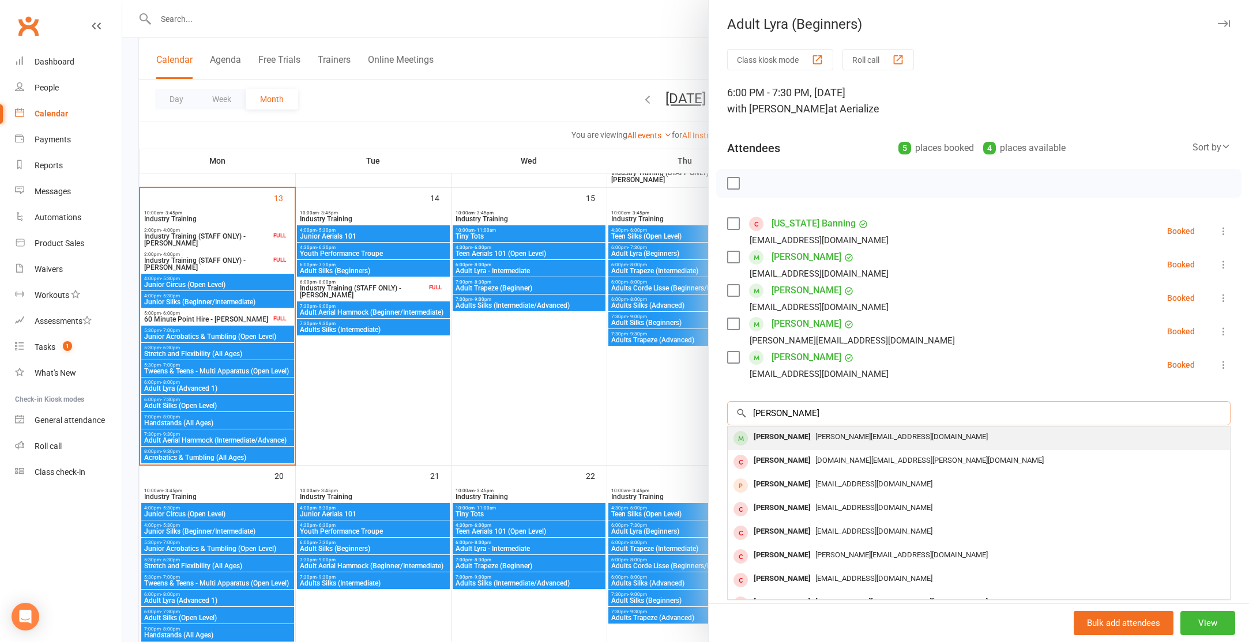
type input "julie"
click at [815, 438] on span "julie.dao96@gmail.com" at bounding box center [901, 437] width 172 height 9
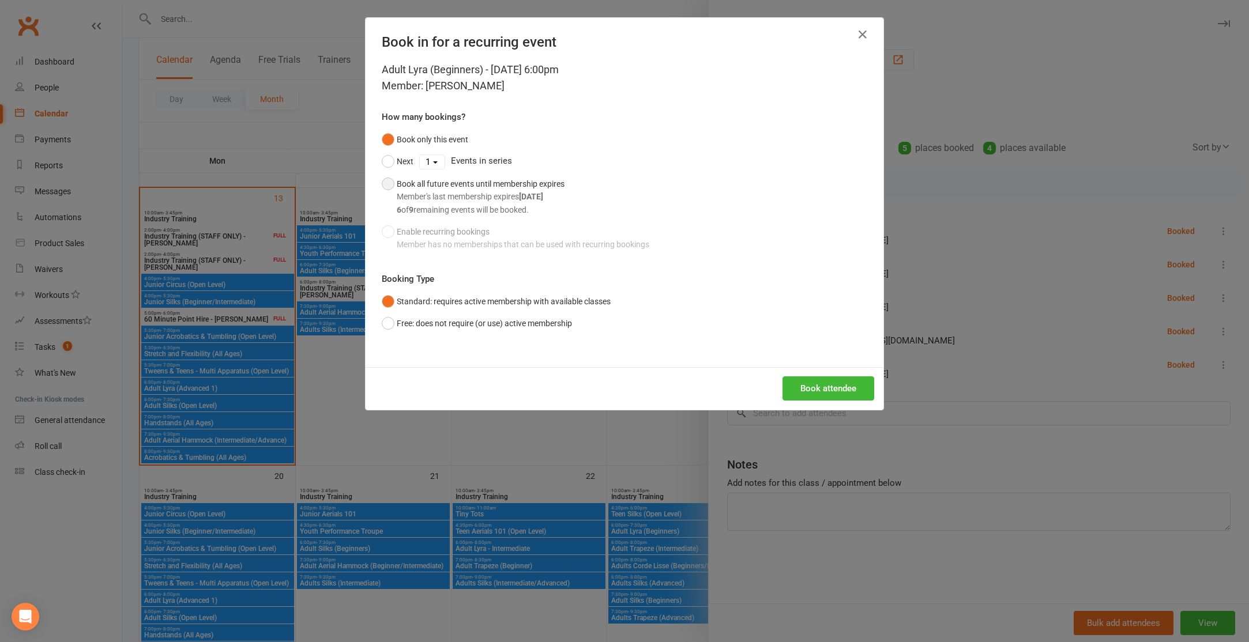
click at [390, 185] on button "Book all future events until membership expires Member's last membership expire…" at bounding box center [473, 197] width 183 height 48
click at [836, 386] on button "Book attendee" at bounding box center [829, 389] width 92 height 24
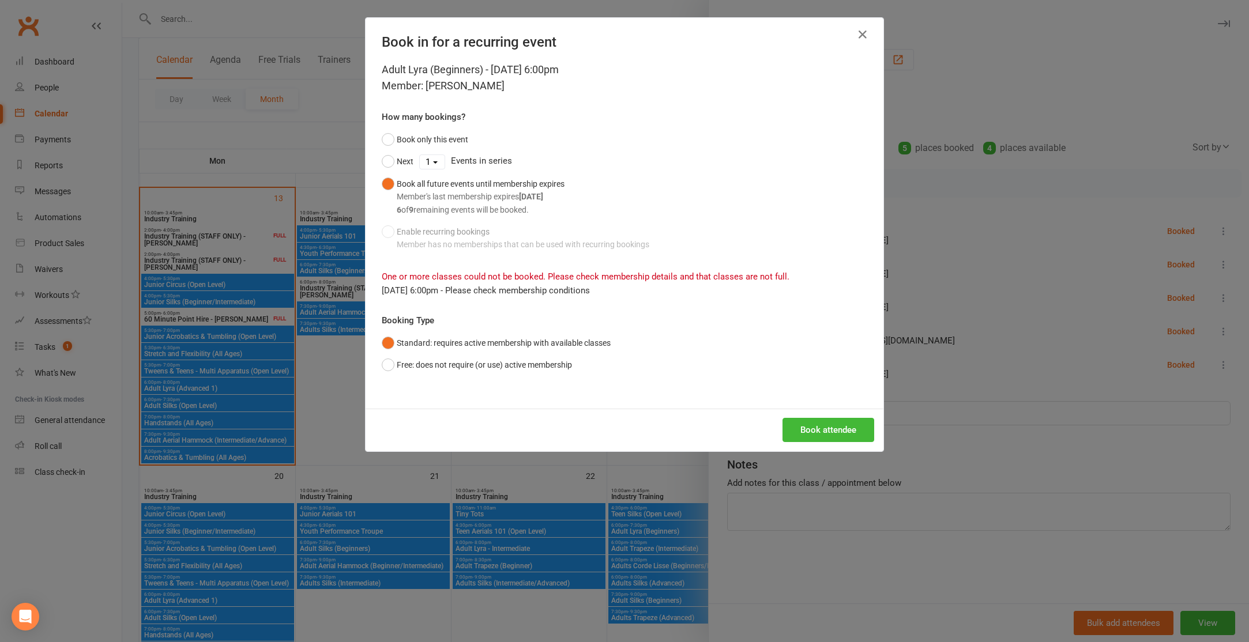
click at [1014, 330] on div "Book in for a recurring event Adult Lyra (Beginners) - Oct 23, 2025 6:00pm Memb…" at bounding box center [624, 321] width 1249 height 642
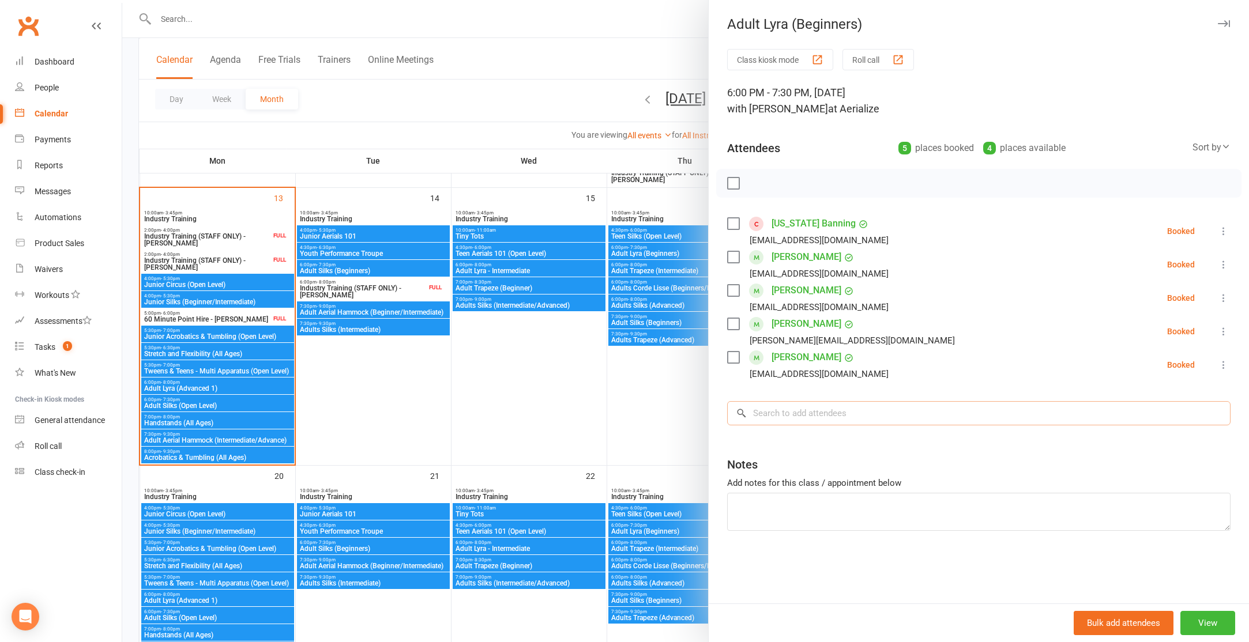
click at [768, 413] on input "search" at bounding box center [978, 413] width 503 height 24
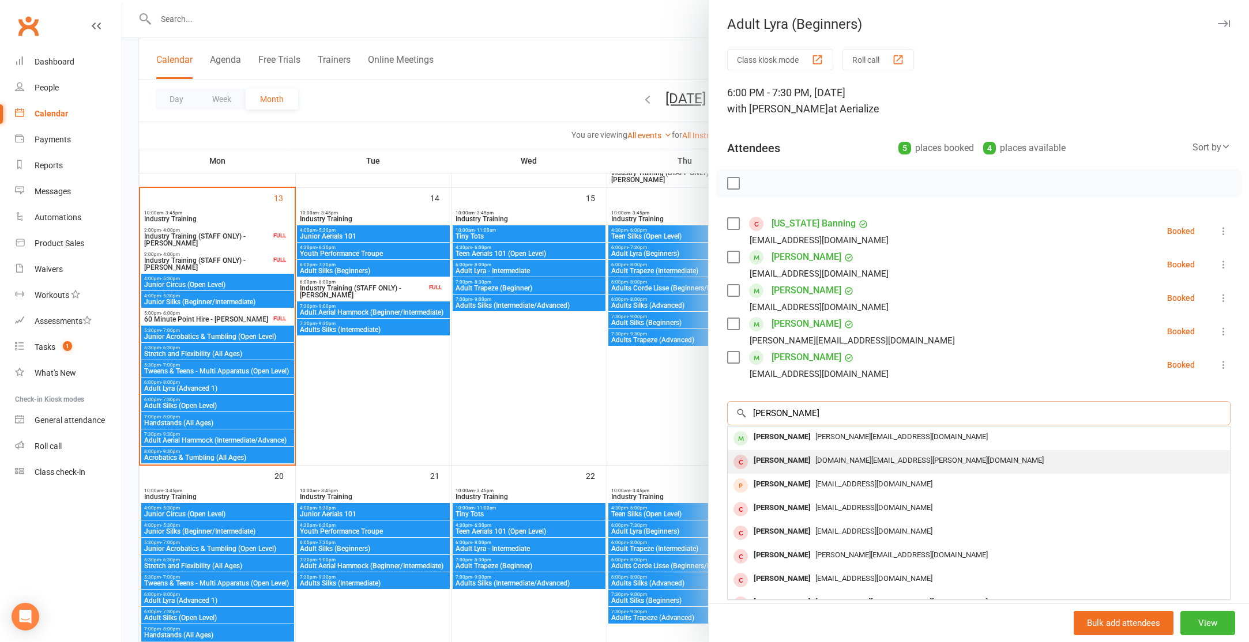
type input "julie"
click at [828, 461] on span "julie.ma@ashurst.com" at bounding box center [929, 460] width 228 height 9
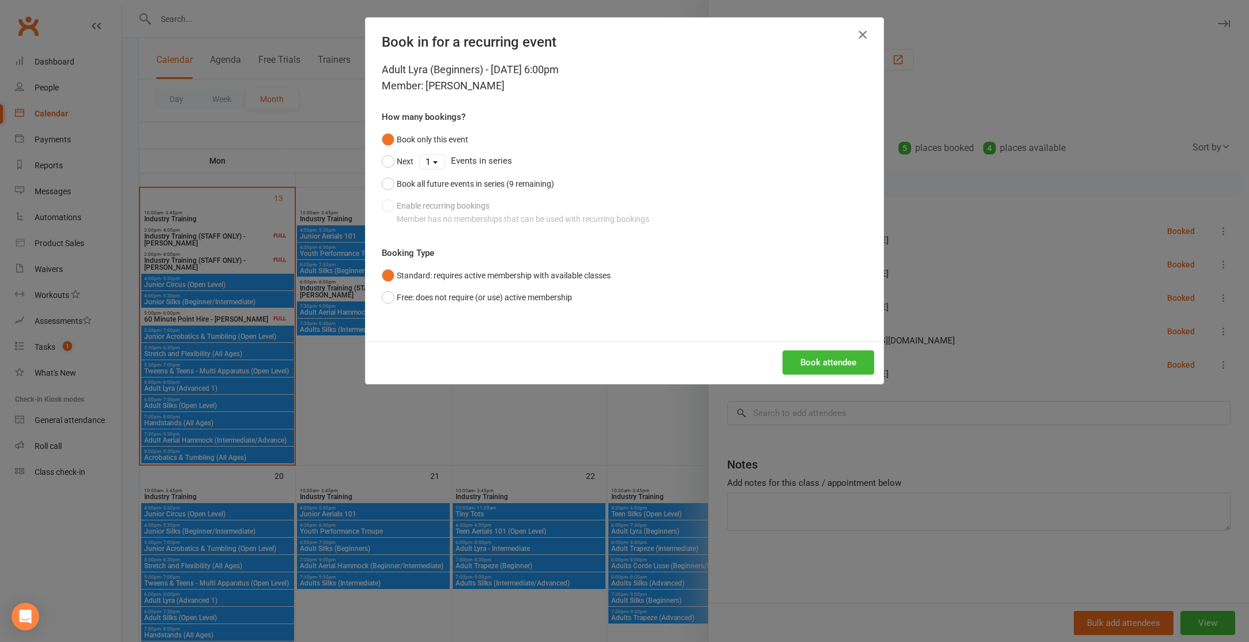
click at [856, 33] on icon "button" at bounding box center [863, 35] width 14 height 14
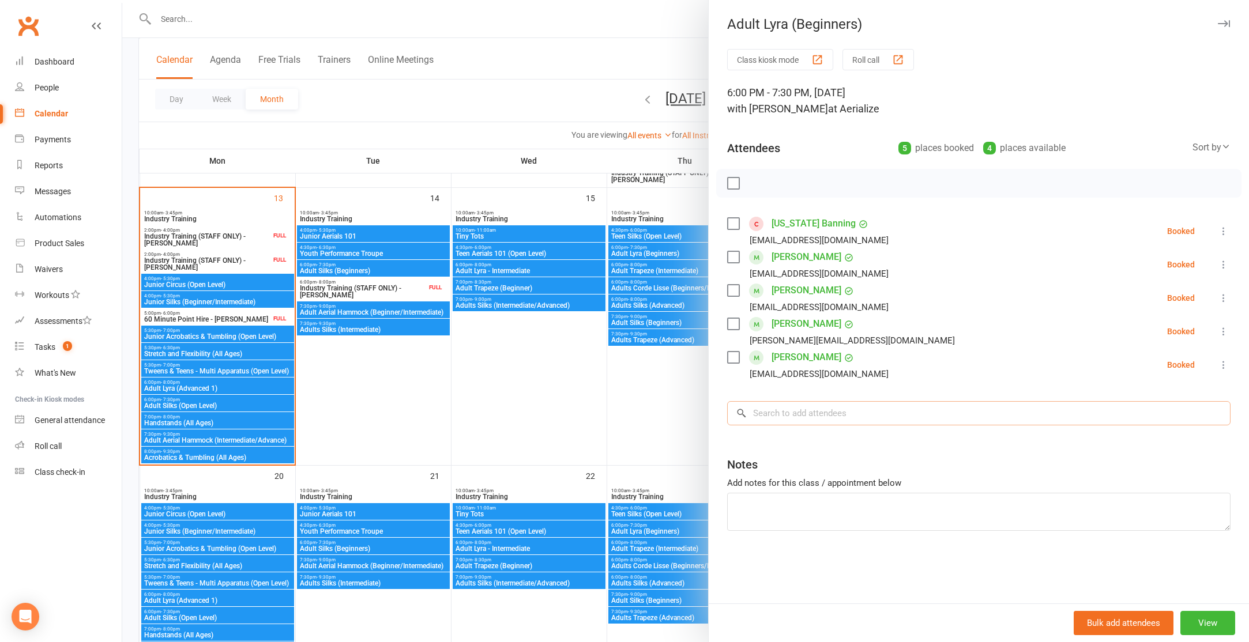
click at [827, 414] on input "search" at bounding box center [978, 413] width 503 height 24
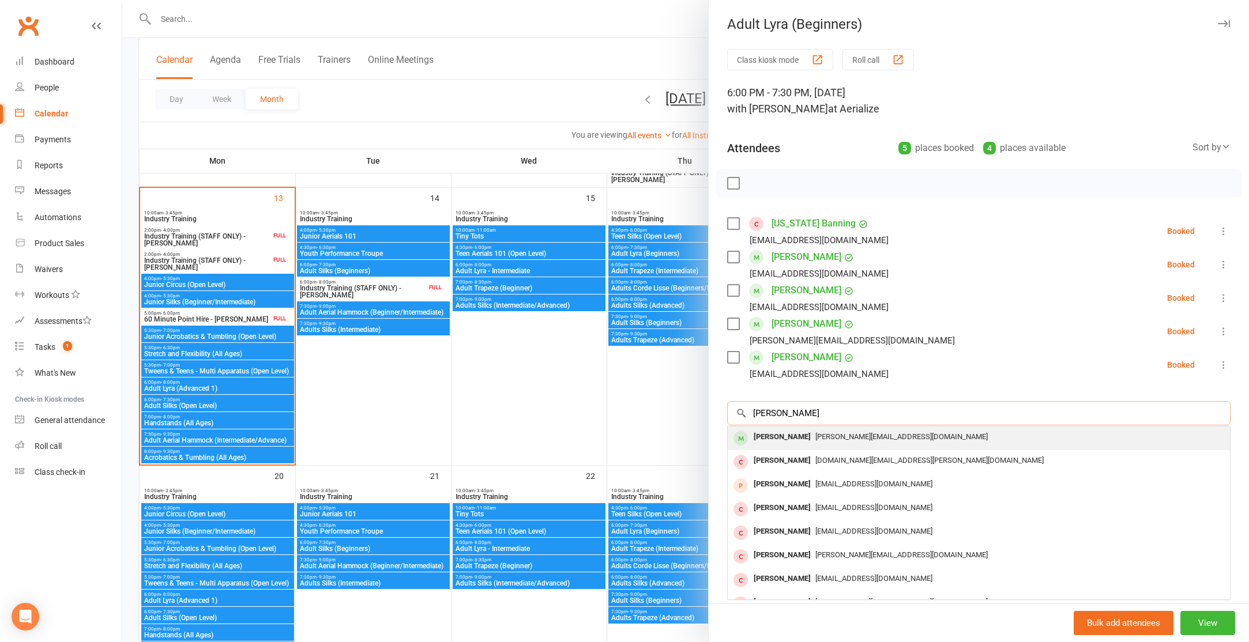
type input "julie"
click at [830, 433] on span "julie.dao96@gmail.com" at bounding box center [901, 437] width 172 height 9
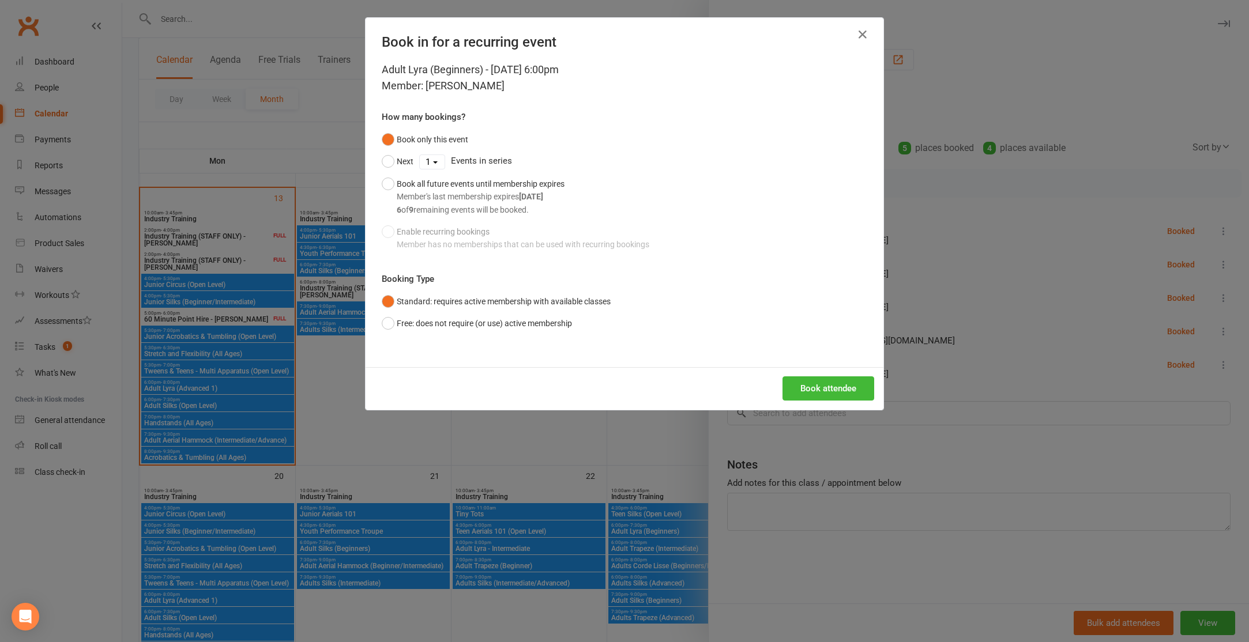
click at [435, 157] on select "1 2 3 4 5 6 7 8 9" at bounding box center [432, 162] width 25 height 14
select select "3"
click at [420, 155] on select "1 2 3 4 5 6 7 8 9" at bounding box center [432, 162] width 25 height 14
click at [843, 387] on button "Book attendee" at bounding box center [829, 389] width 92 height 24
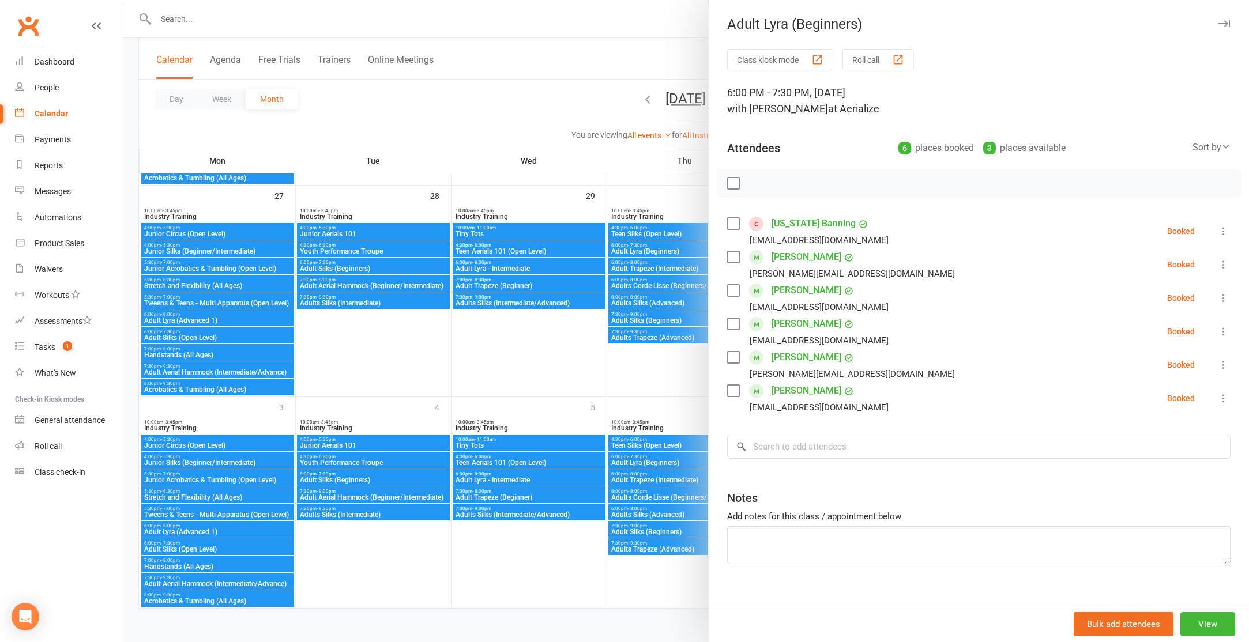
scroll to position [1028, 0]
click at [633, 63] on div at bounding box center [685, 321] width 1127 height 642
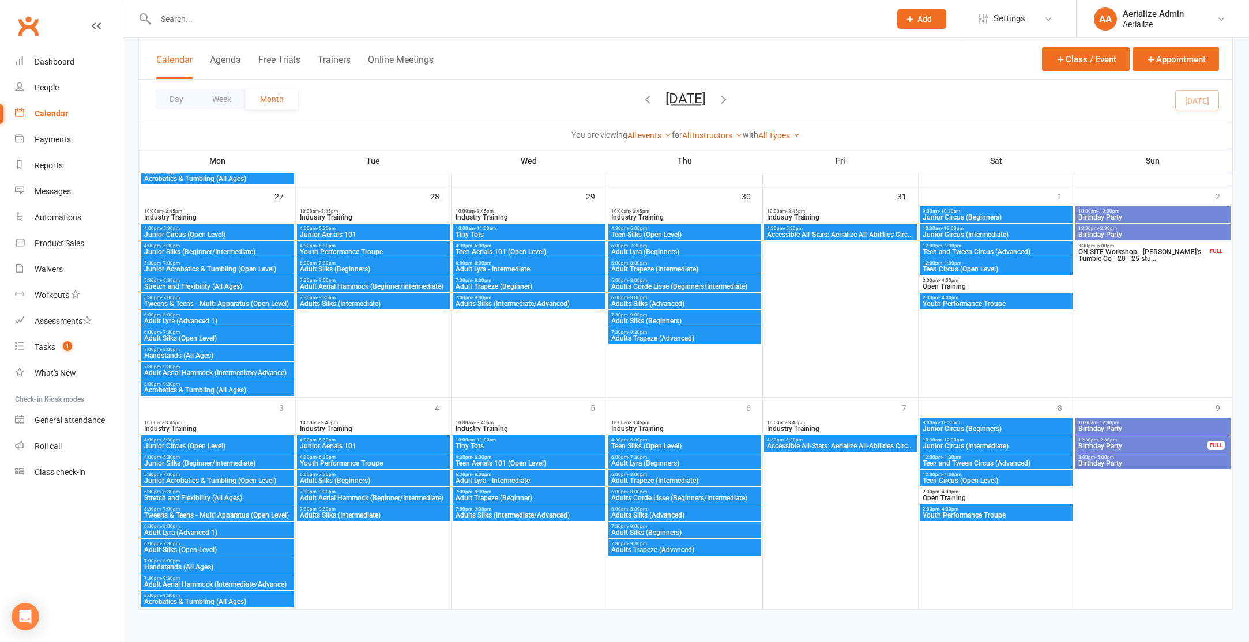
click at [730, 97] on icon "button" at bounding box center [723, 99] width 13 height 13
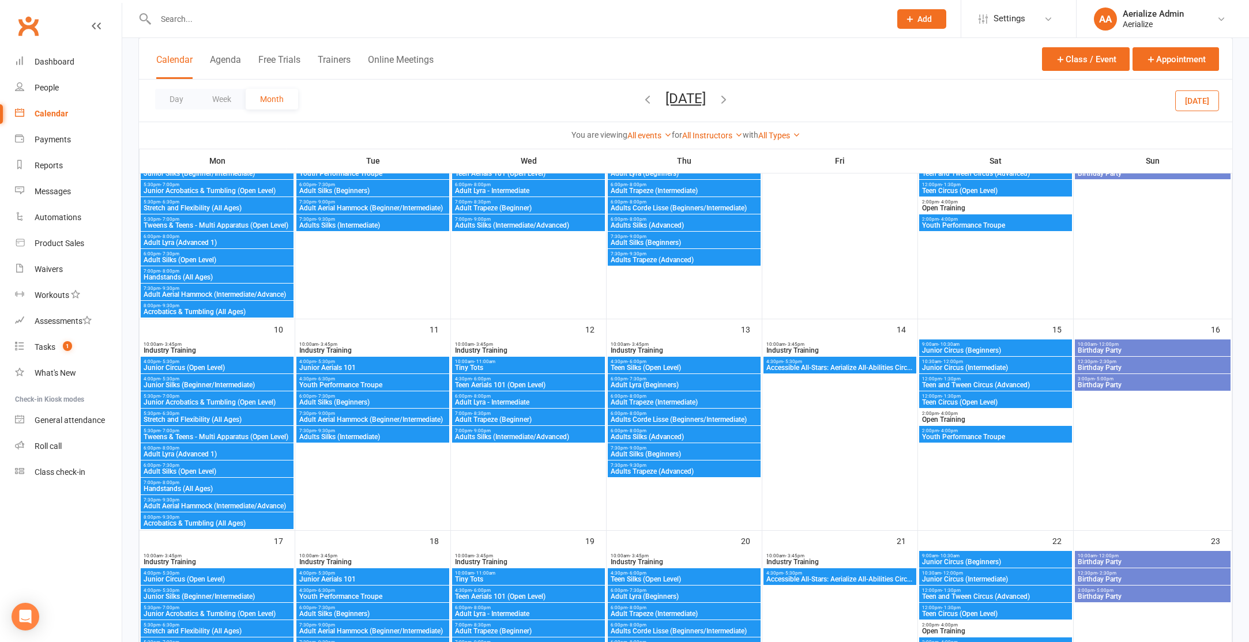
scroll to position [351, 0]
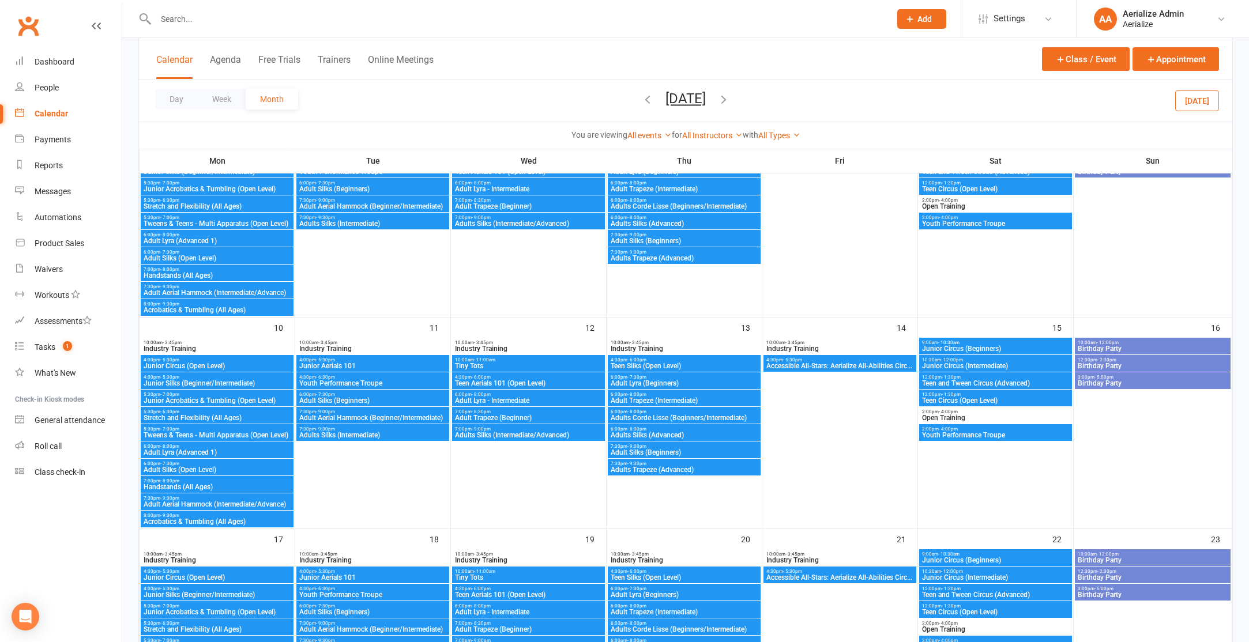
click at [656, 381] on span "Adult Lyra (Beginners)" at bounding box center [684, 383] width 148 height 7
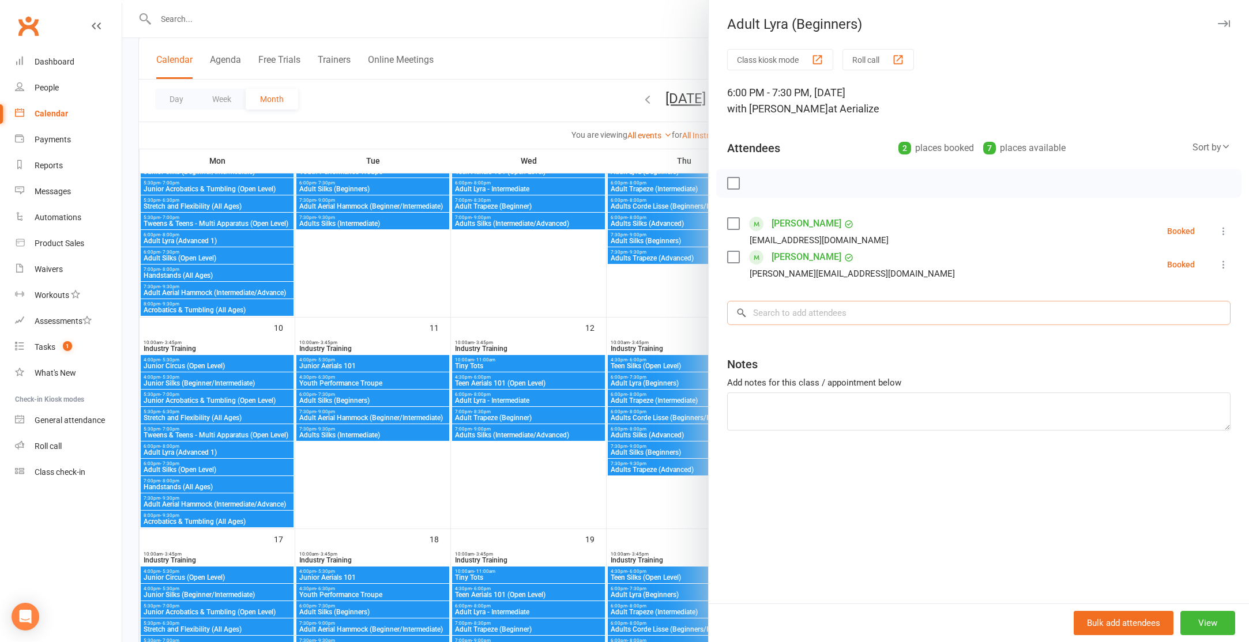
click at [770, 310] on input "search" at bounding box center [978, 313] width 503 height 24
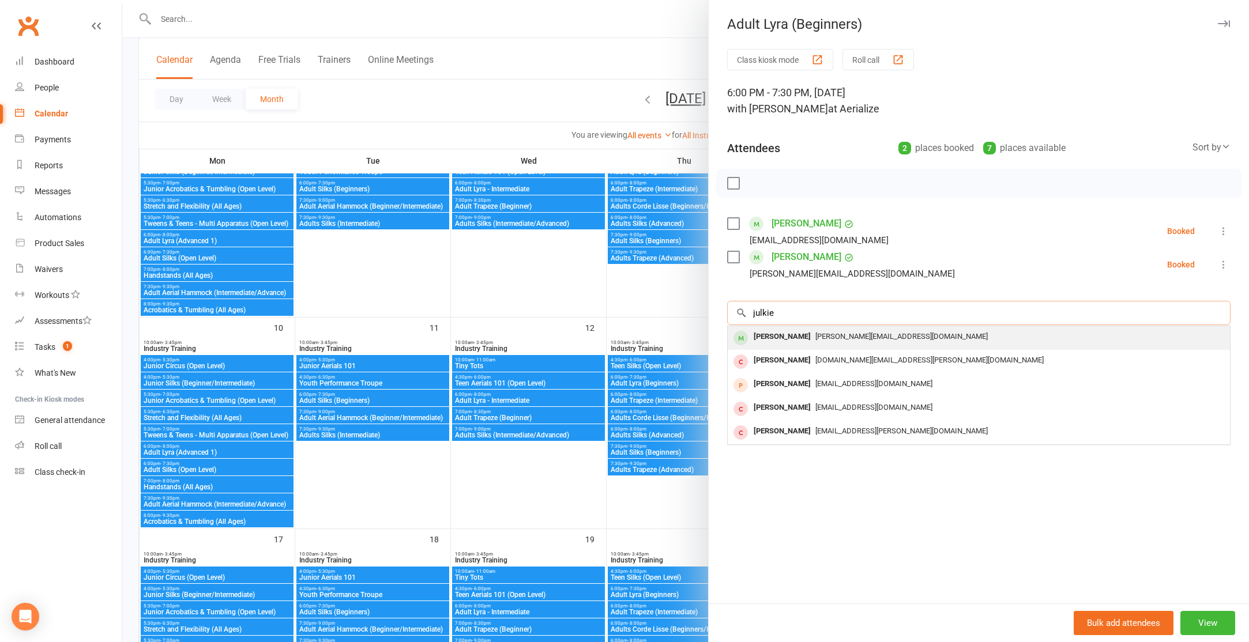
type input "julkie"
click at [757, 336] on div "Julie Dao" at bounding box center [782, 337] width 66 height 17
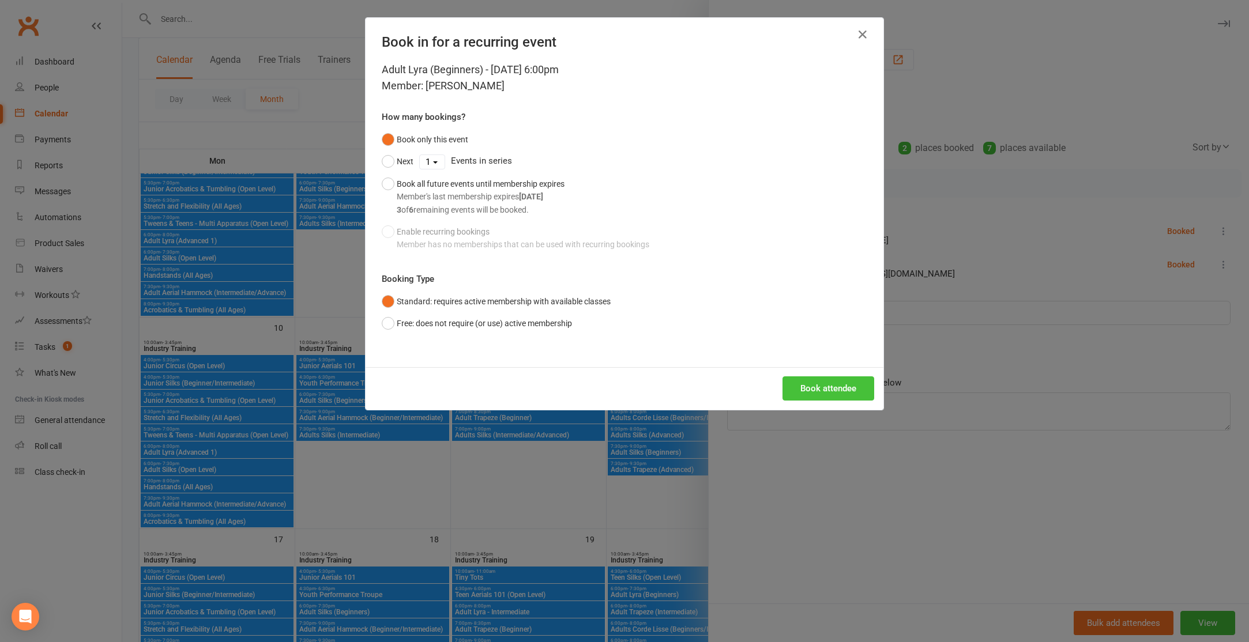
click at [808, 394] on button "Book attendee" at bounding box center [829, 389] width 92 height 24
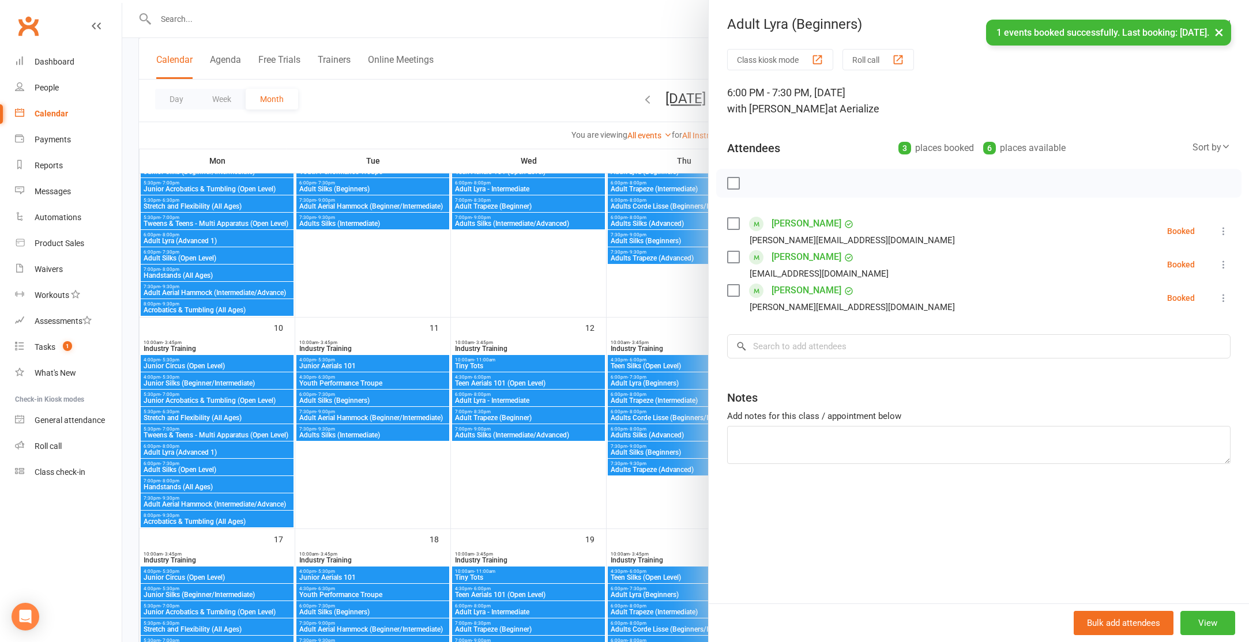
click at [531, 286] on div at bounding box center [685, 321] width 1127 height 642
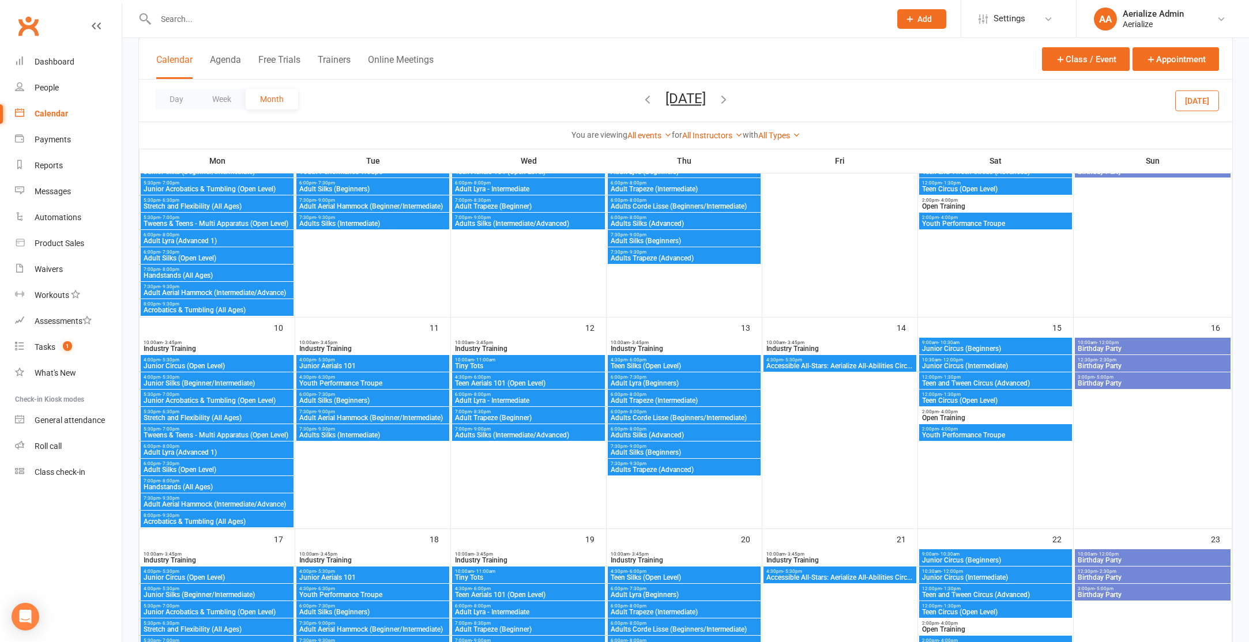
click at [654, 378] on span "6:00pm - 7:30pm" at bounding box center [684, 377] width 148 height 5
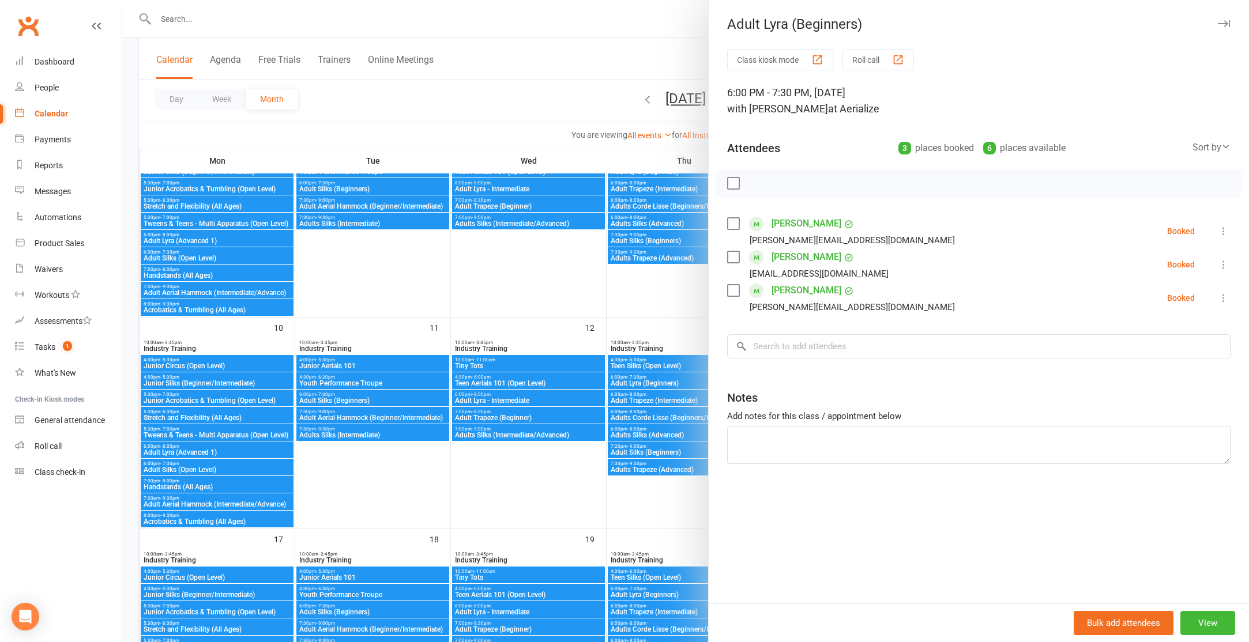
click at [645, 305] on div at bounding box center [685, 321] width 1127 height 642
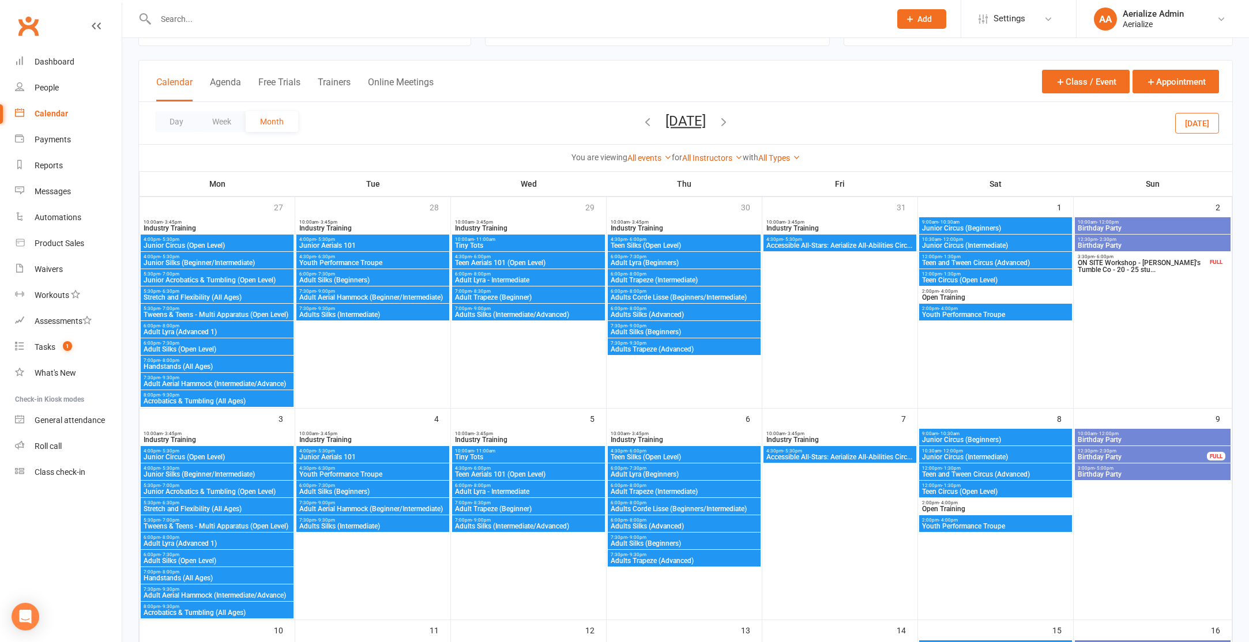
scroll to position [0, 0]
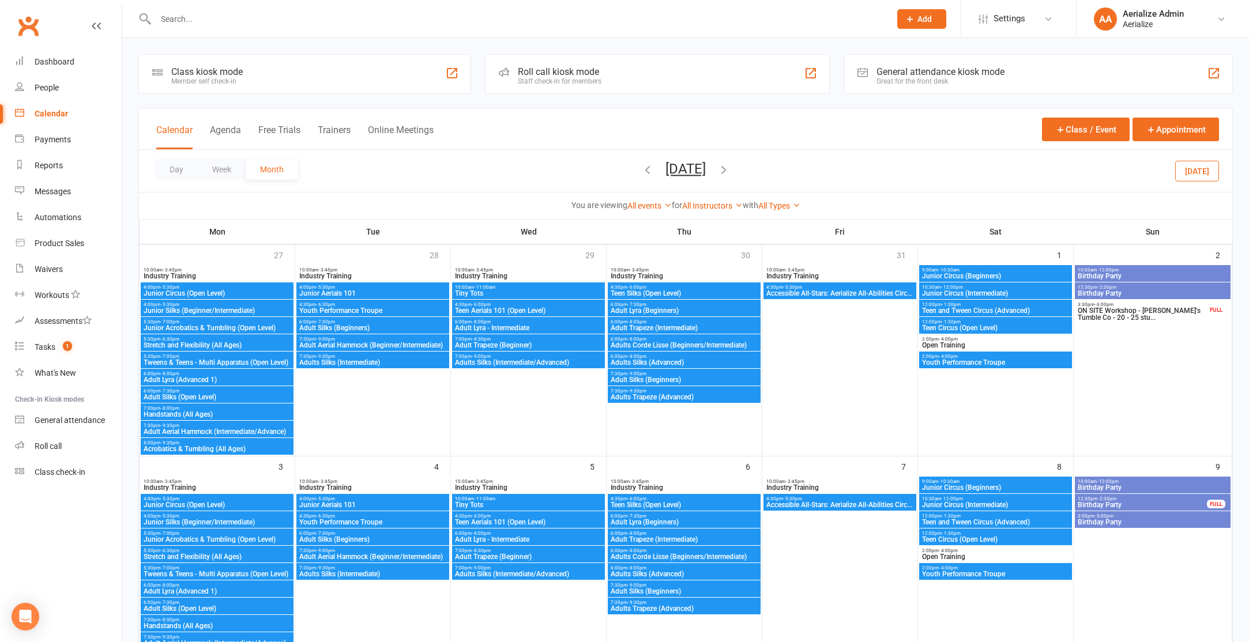
click at [641, 170] on icon "button" at bounding box center [647, 169] width 13 height 13
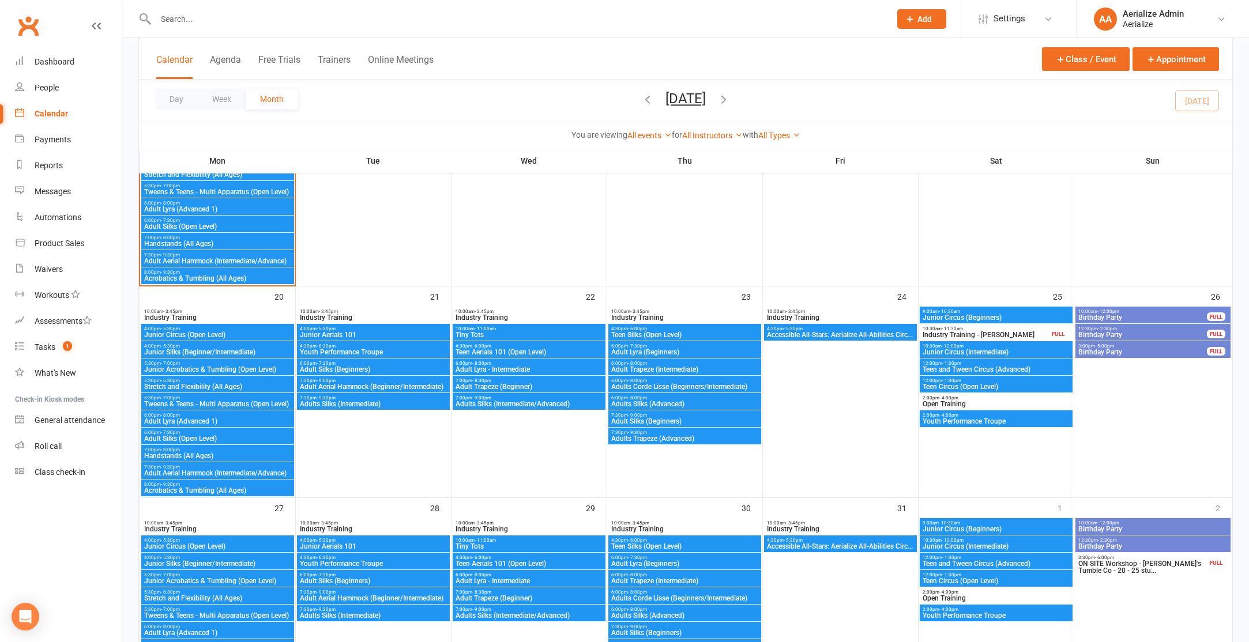
scroll to position [712, 0]
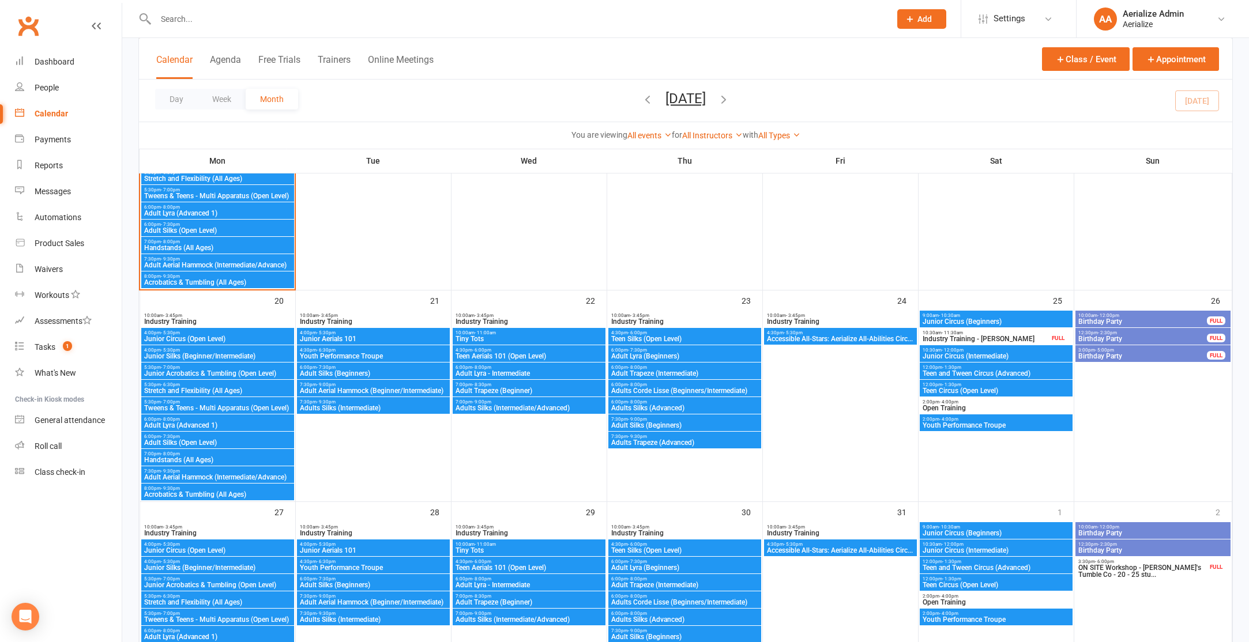
click at [730, 95] on icon "button" at bounding box center [723, 99] width 13 height 13
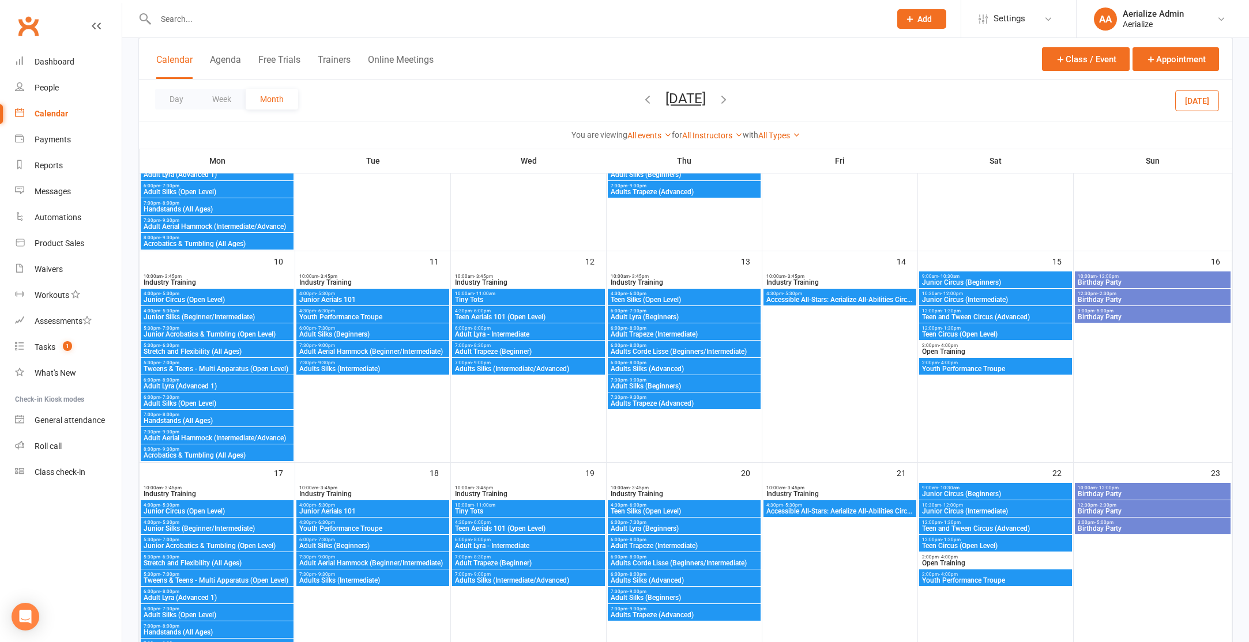
scroll to position [499, 0]
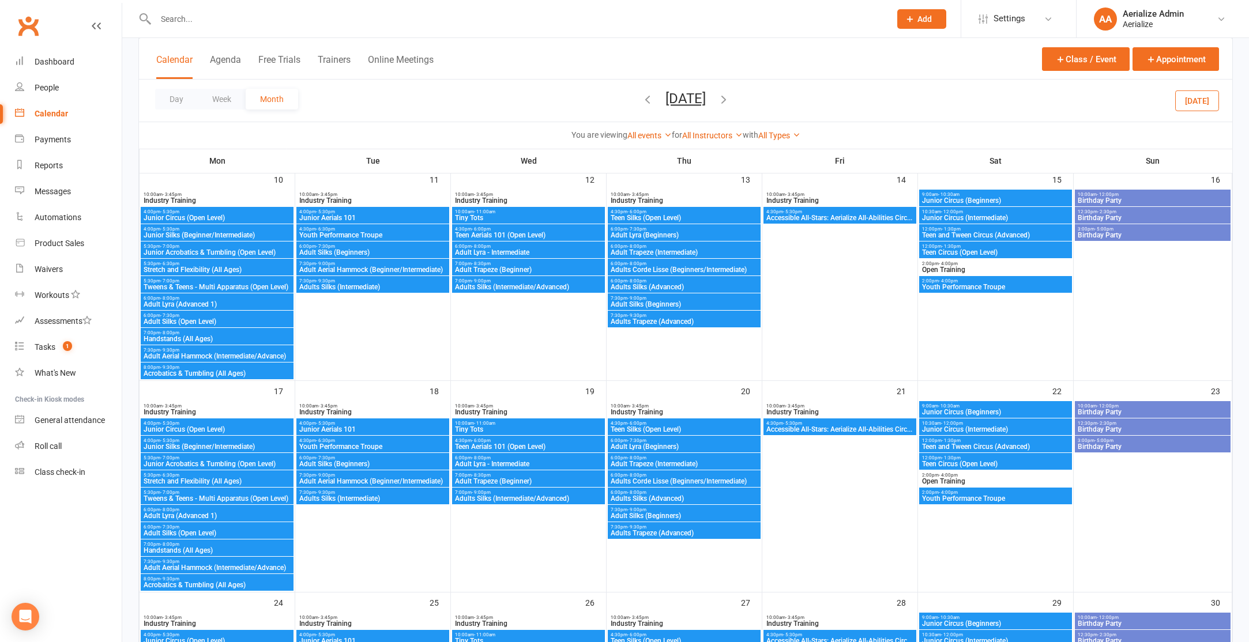
click at [677, 439] on span "6:00pm - 7:30pm" at bounding box center [684, 440] width 148 height 5
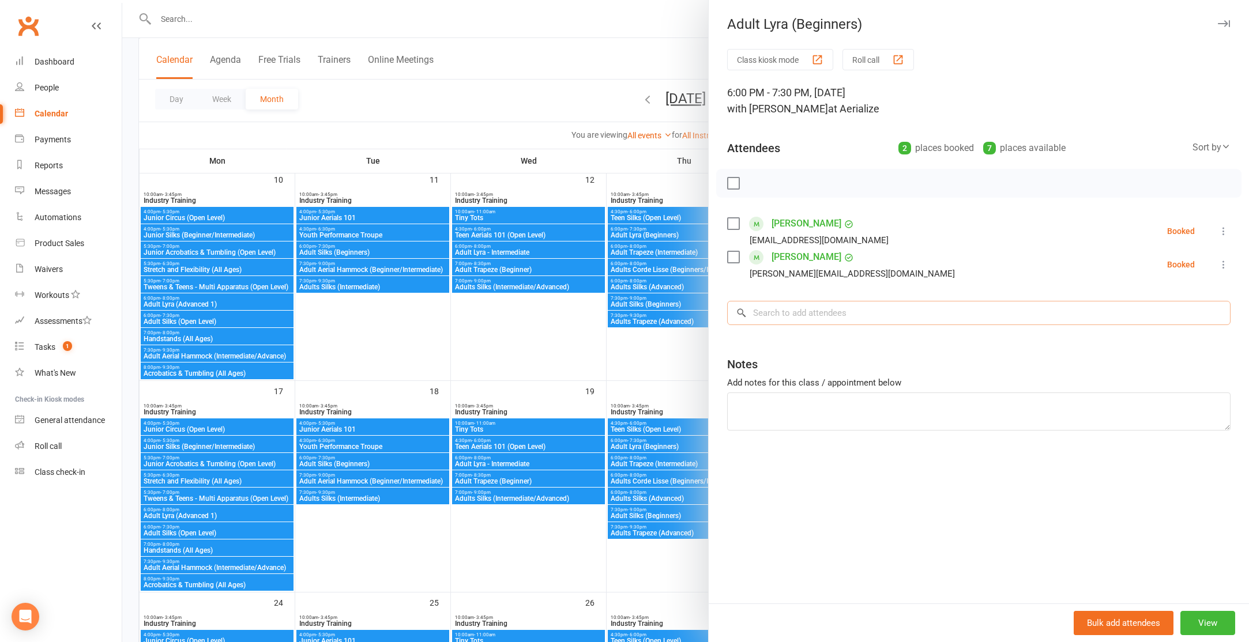
click at [777, 311] on input "search" at bounding box center [978, 313] width 503 height 24
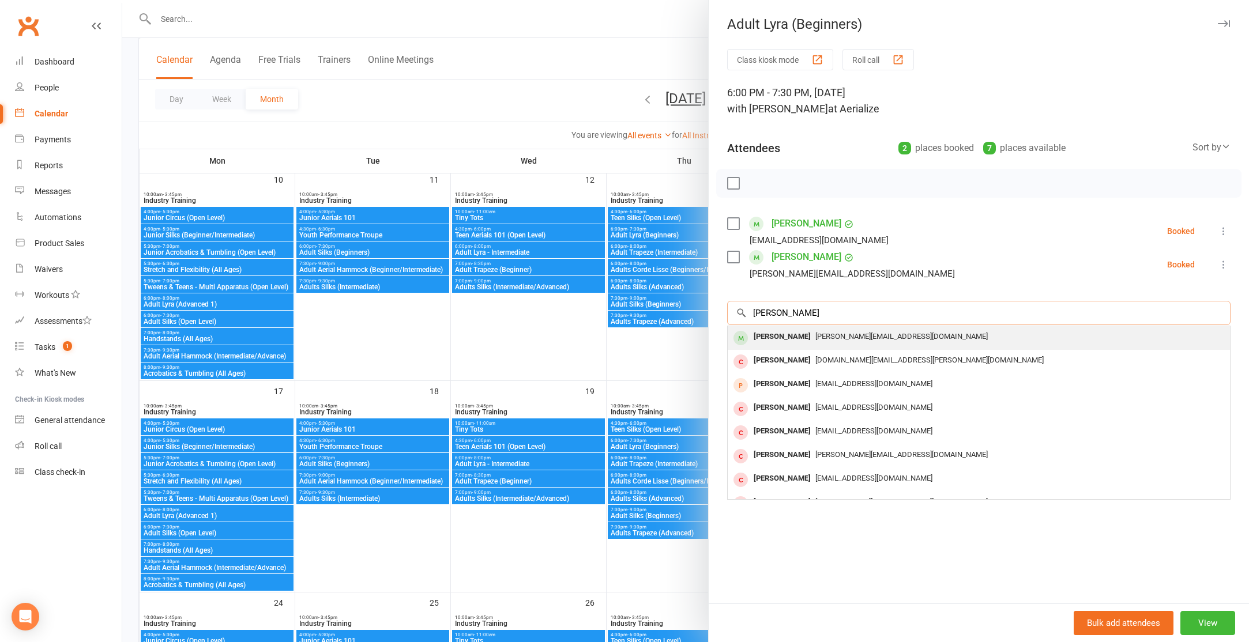
type input "julie"
click at [815, 335] on span "julie.dao96@gmail.com" at bounding box center [901, 336] width 172 height 9
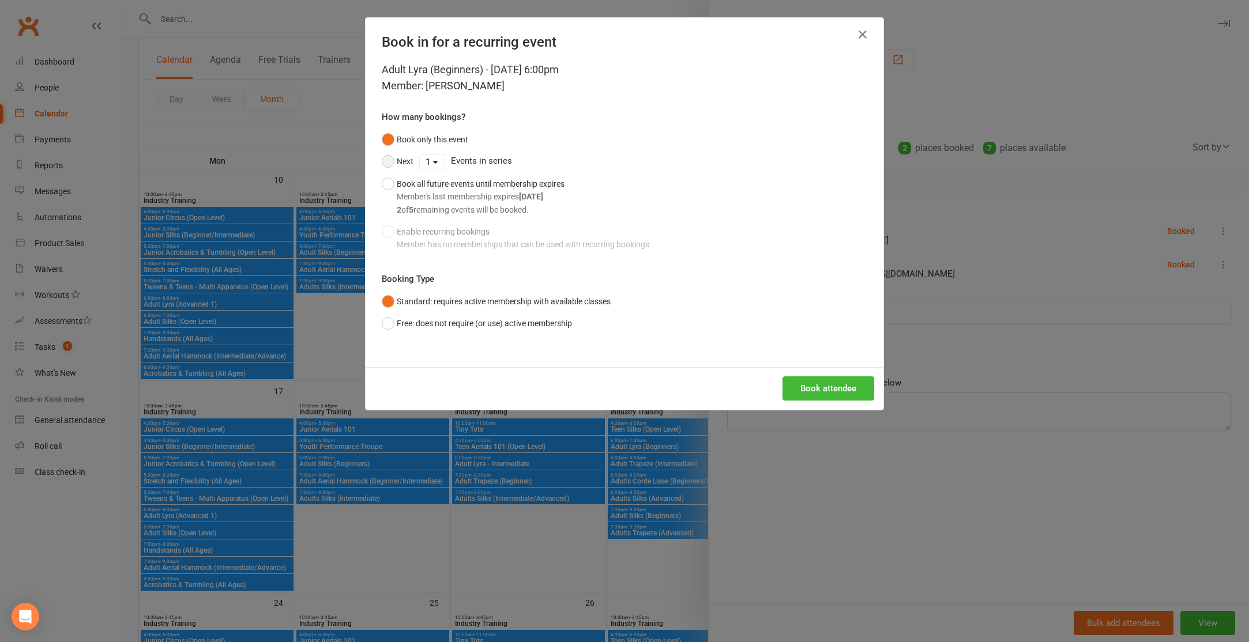
click at [384, 160] on button "Next" at bounding box center [398, 162] width 32 height 22
click at [819, 390] on button "Book attendee" at bounding box center [829, 389] width 92 height 24
